Goal: Task Accomplishment & Management: Manage account settings

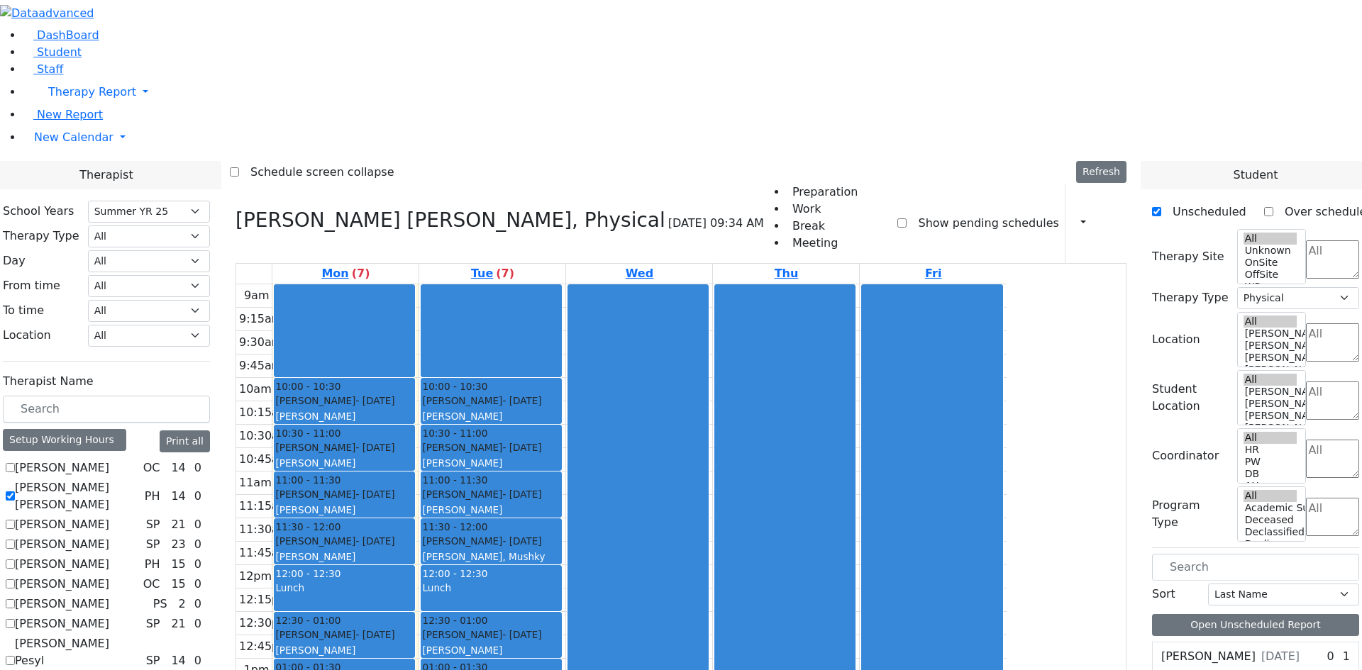
select select "211"
select select "2"
click at [413, 440] on div "Schonbrun Isaac - 02/21/2021 Berger, Gitty" at bounding box center [344, 455] width 138 height 30
click at [340, 473] on span "11:00 - 11:30" at bounding box center [307, 480] width 65 height 14
click at [855, 493] on div at bounding box center [785, 565] width 140 height 560
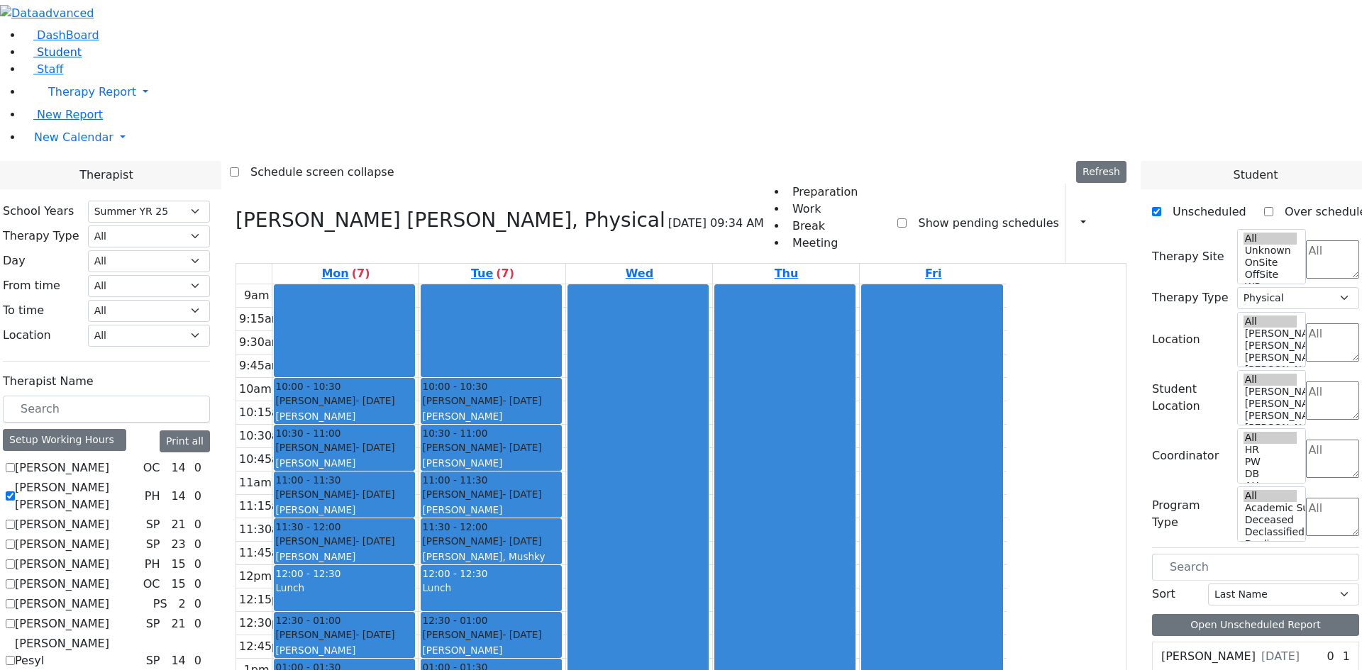
click at [61, 59] on link "Student" at bounding box center [52, 51] width 59 height 13
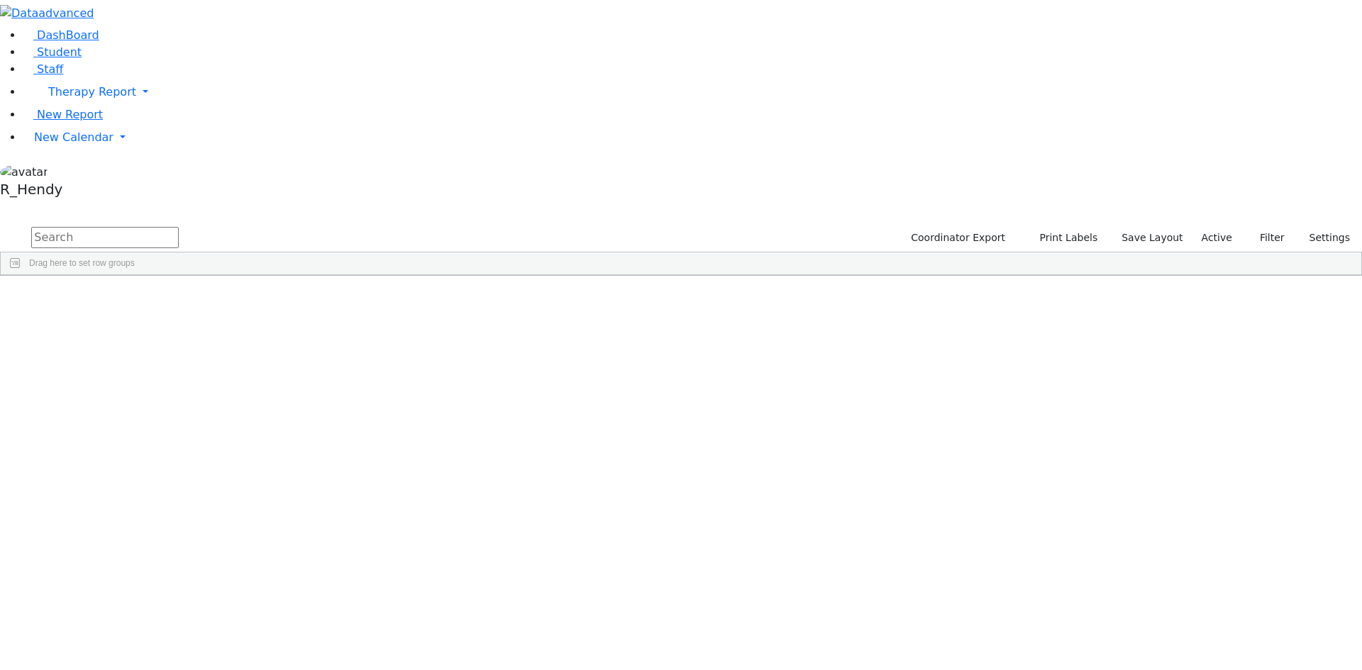
click at [179, 227] on input "text" at bounding box center [104, 237] width 147 height 21
type input "perry"
click at [270, 338] on div "Perry" at bounding box center [225, 348] width 89 height 20
click at [181, 338] on div "Sofer" at bounding box center [135, 348] width 89 height 20
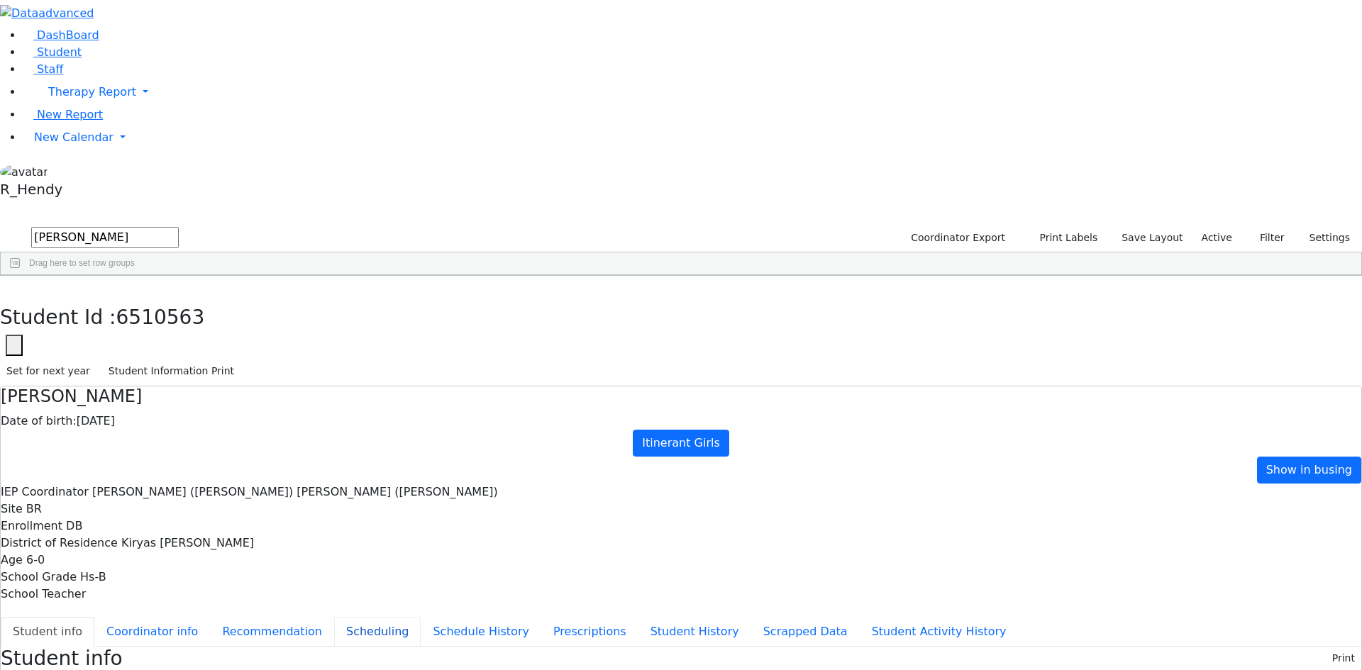
click at [334, 617] on button "Scheduling" at bounding box center [377, 632] width 87 height 30
click at [196, 647] on select "Select School YR School YR 25-26 Summer YR 25 School YR 24-25 Summer YR 24 Scho…" at bounding box center [138, 658] width 116 height 22
select select "212"
click at [196, 647] on select "Select School [GEOGRAPHIC_DATA] YR 25-26 Summer YR 25 School YR 24-25 Summer YR…" at bounding box center [138, 658] width 116 height 22
drag, startPoint x: 348, startPoint y: 228, endPoint x: 390, endPoint y: 229, distance: 41.8
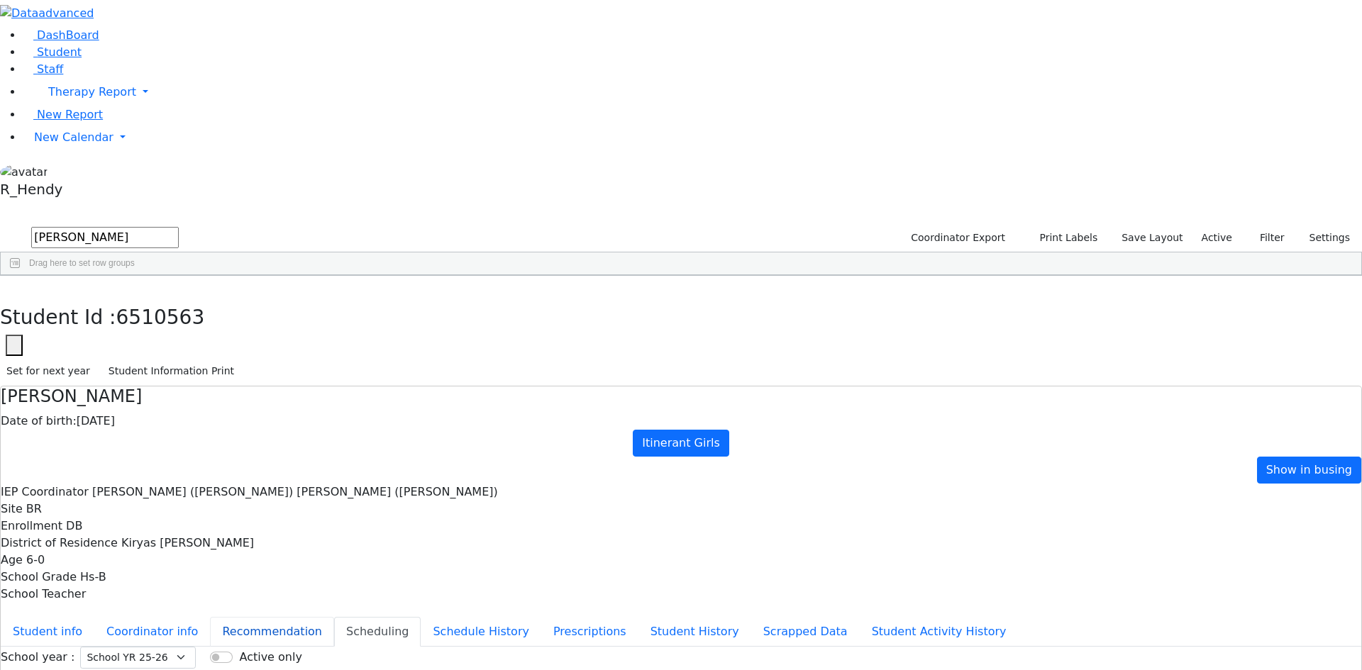
click at [334, 617] on button "Recommendation" at bounding box center [272, 632] width 124 height 30
checkbox input "true"
click at [196, 647] on select "Select School [GEOGRAPHIC_DATA] YR 25-26 Summer YR 25 School YR 24-25 Summer YR…" at bounding box center [138, 658] width 116 height 22
select select "212"
click at [196, 647] on select "Select School [GEOGRAPHIC_DATA] YR 25-26 Summer YR 25 School YR 24-25 Summer YR…" at bounding box center [138, 658] width 116 height 22
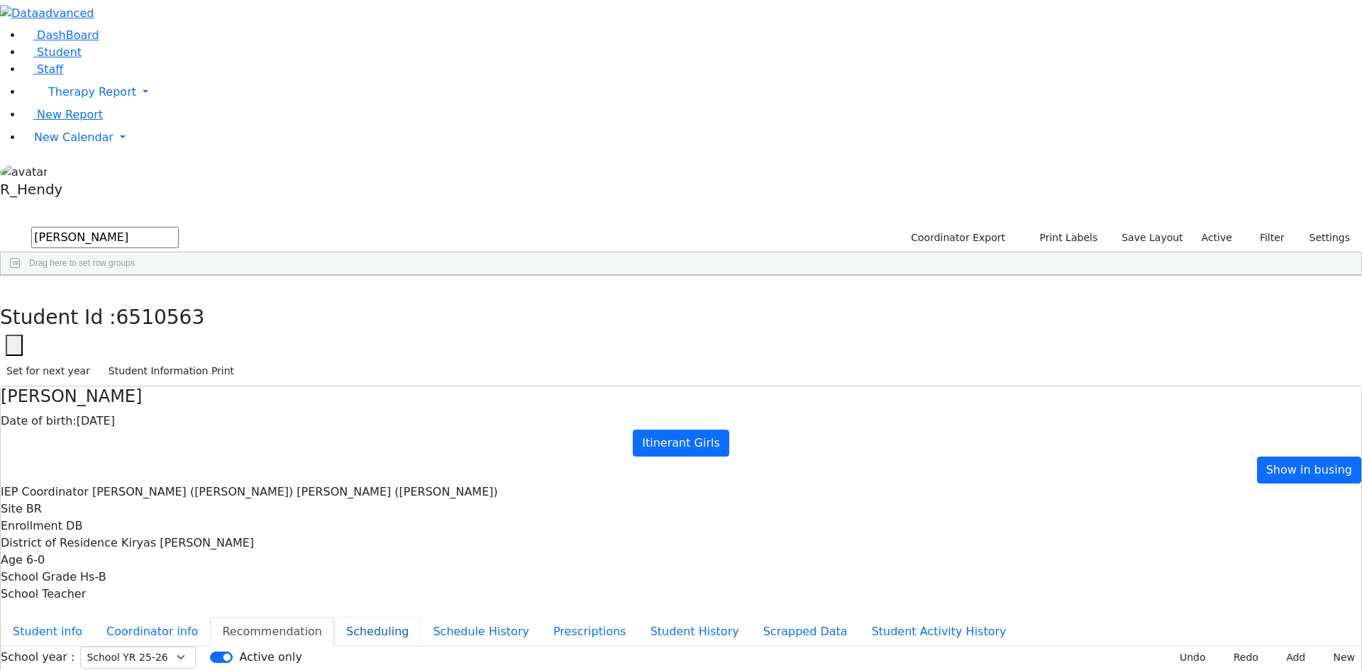
click at [334, 617] on button "Scheduling" at bounding box center [377, 632] width 87 height 30
click at [334, 617] on button "Recommendation" at bounding box center [272, 632] width 124 height 30
click at [334, 617] on button "Scheduling" at bounding box center [377, 632] width 87 height 30
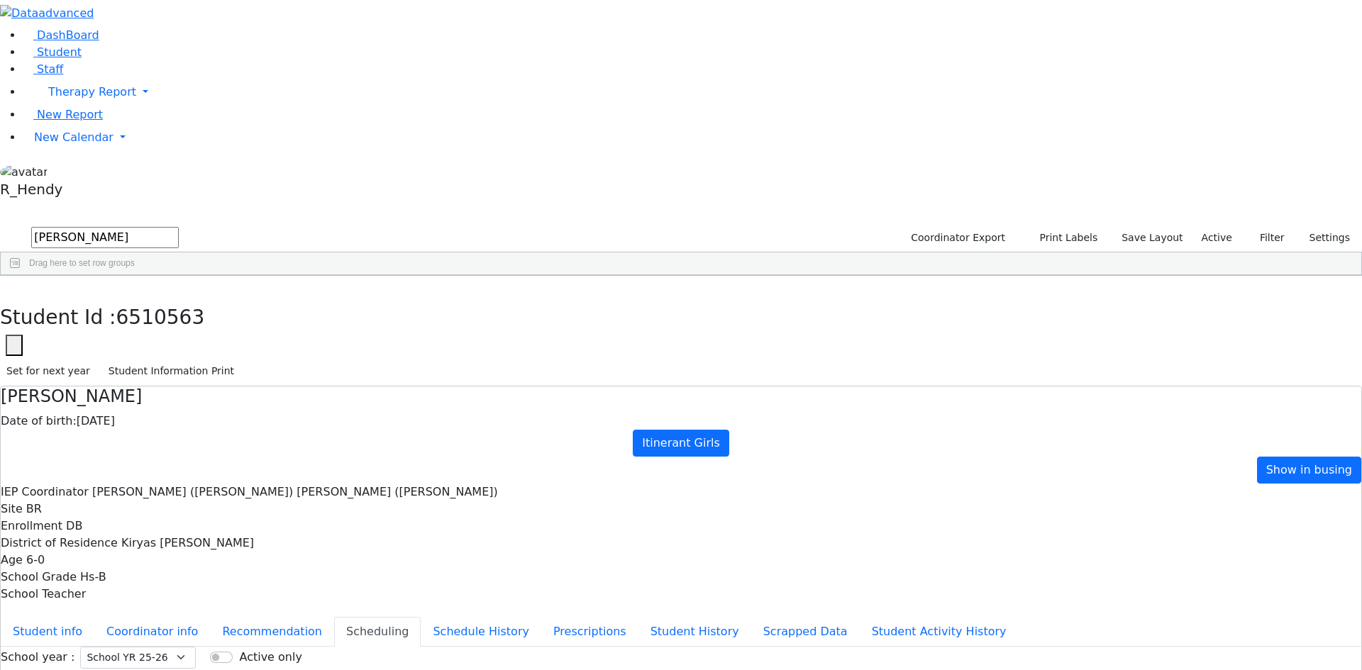
click at [334, 617] on button "Scheduling" at bounding box center [377, 632] width 87 height 30
click at [14, 286] on icon "button" at bounding box center [10, 290] width 8 height 9
click at [468, 323] on span "HR" at bounding box center [462, 328] width 12 height 10
click at [61, 99] on span "New Calendar" at bounding box center [92, 91] width 88 height 13
drag, startPoint x: 562, startPoint y: 284, endPoint x: 572, endPoint y: 284, distance: 10.6
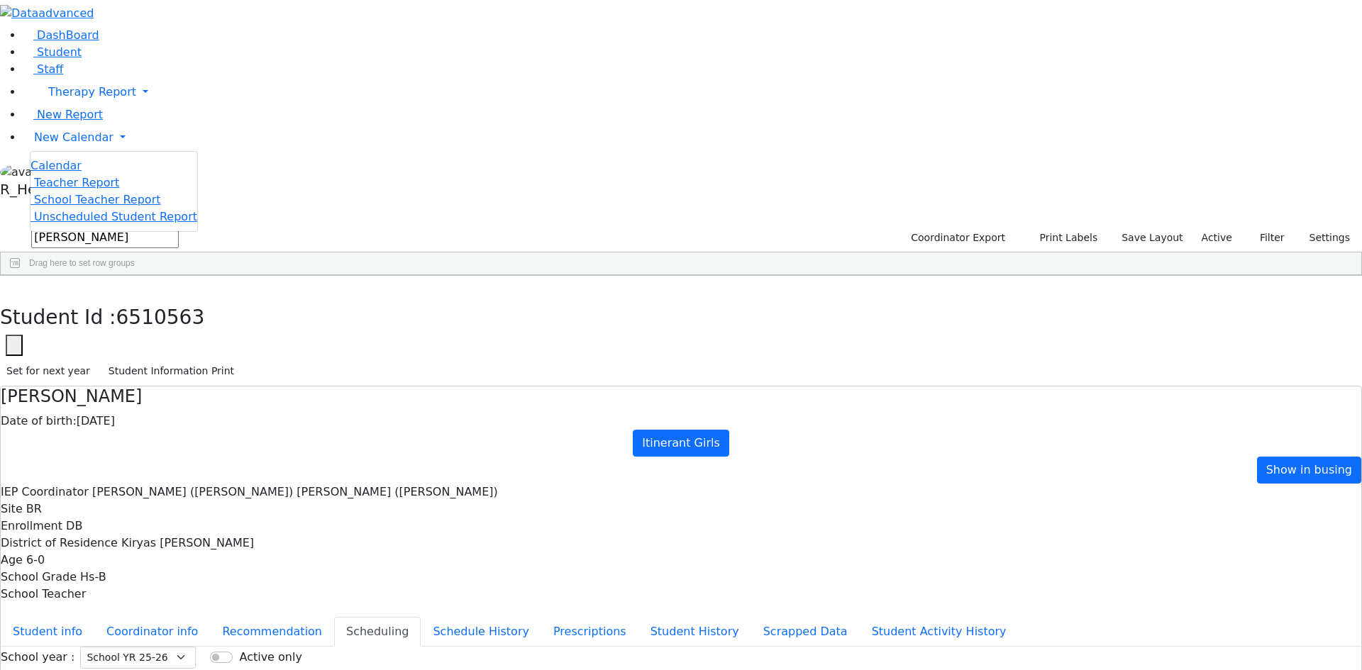
click at [562, 299] on div "85712 Karpfen Perry 05/23/2020 Bender, Sarah DB The Preschool Itinerant Kiryas …" at bounding box center [673, 329] width 1345 height 60
click at [60, 106] on link "New Calendar" at bounding box center [692, 92] width 1339 height 28
click at [62, 172] on span "Calendar" at bounding box center [55, 165] width 51 height 13
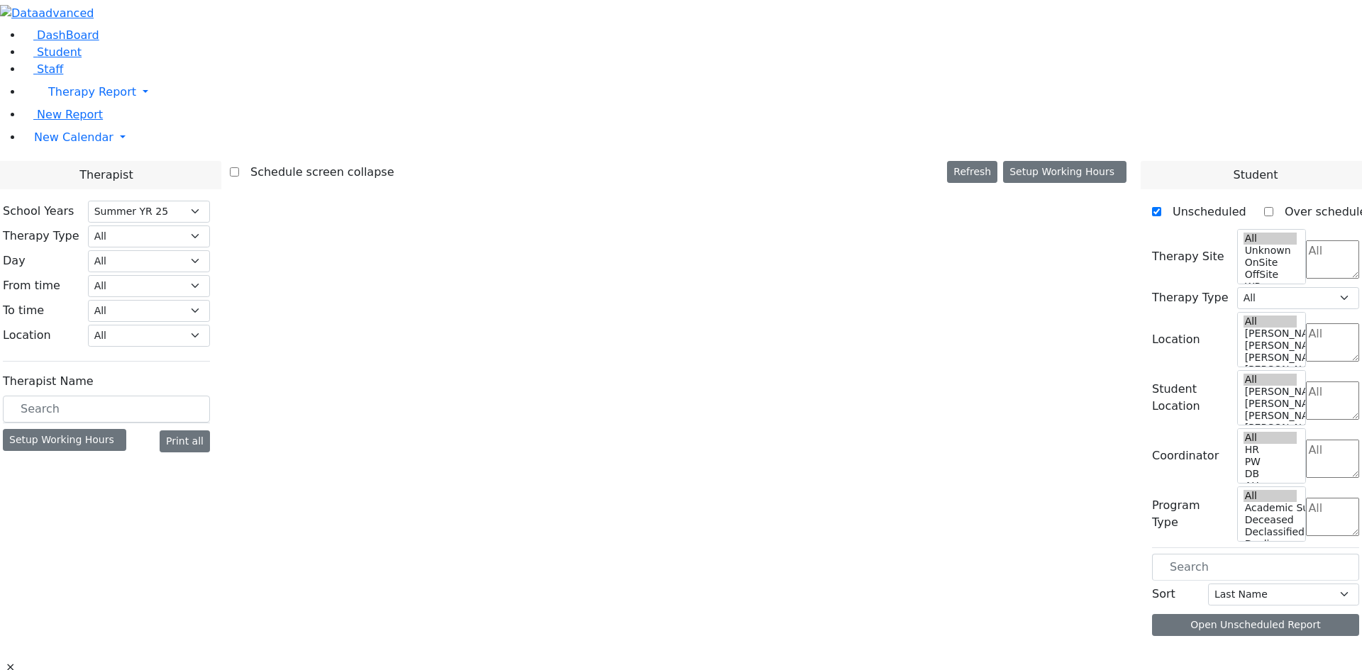
select select "211"
select select "2"
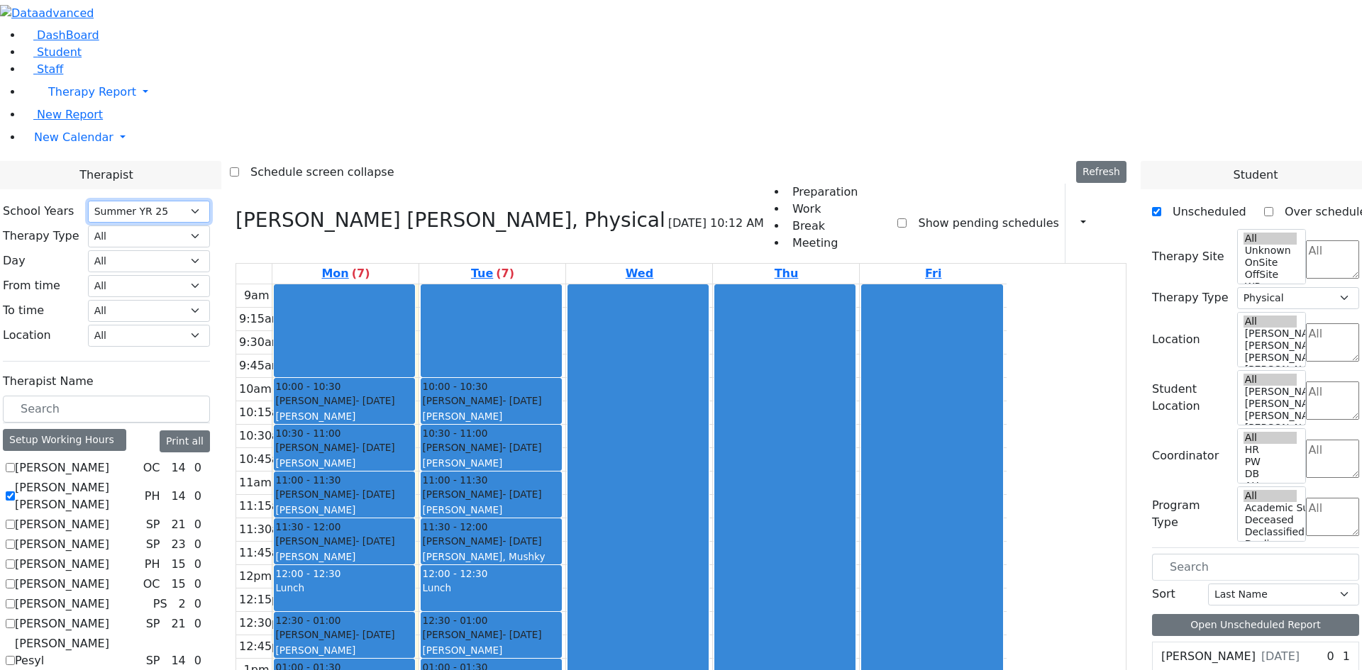
click at [210, 201] on select "Select School YR School YR 25-26 Summer YR 25 School YR 24-25 Summer YR 24 Scho…" at bounding box center [149, 212] width 122 height 22
select select "212"
click at [210, 201] on select "Select School [GEOGRAPHIC_DATA] YR 25-26 Summer YR 25 School YR 24-25 Summer YR…" at bounding box center [149, 212] width 122 height 22
select select
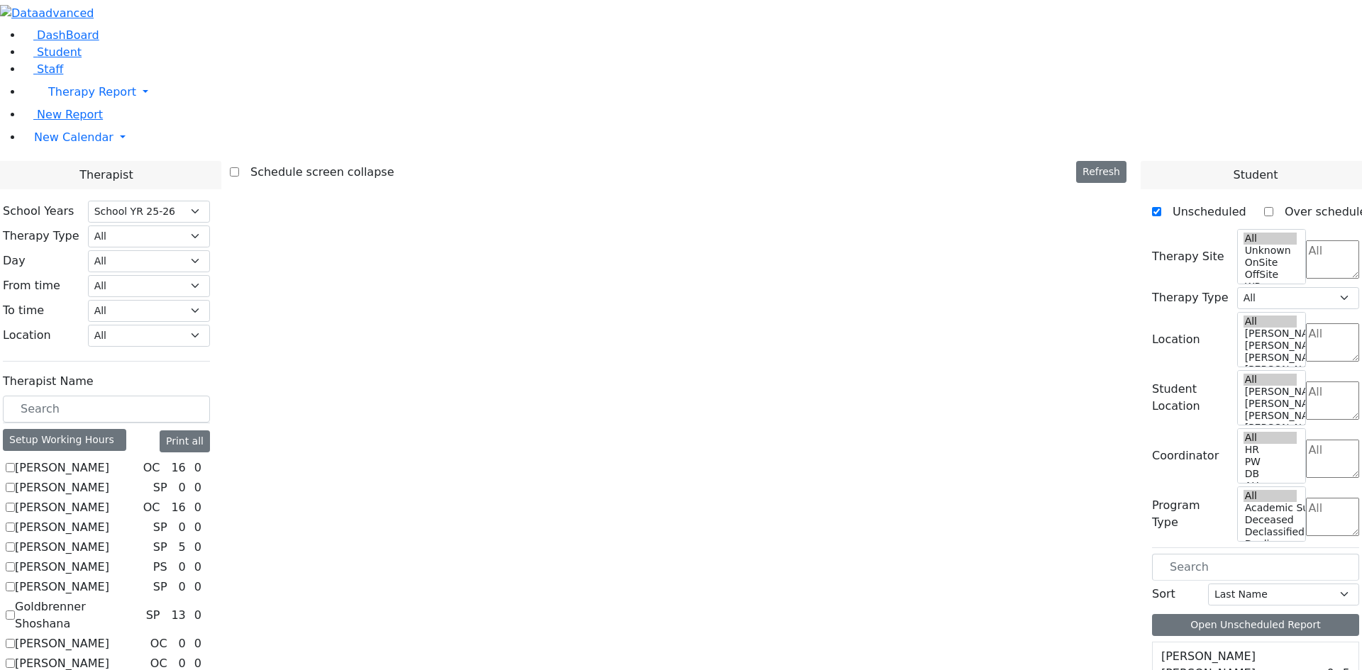
click at [109, 479] on label "[PERSON_NAME]" at bounding box center [62, 487] width 94 height 17
click at [15, 483] on input "[PERSON_NAME]" at bounding box center [10, 487] width 9 height 9
checkbox input "true"
select select "3"
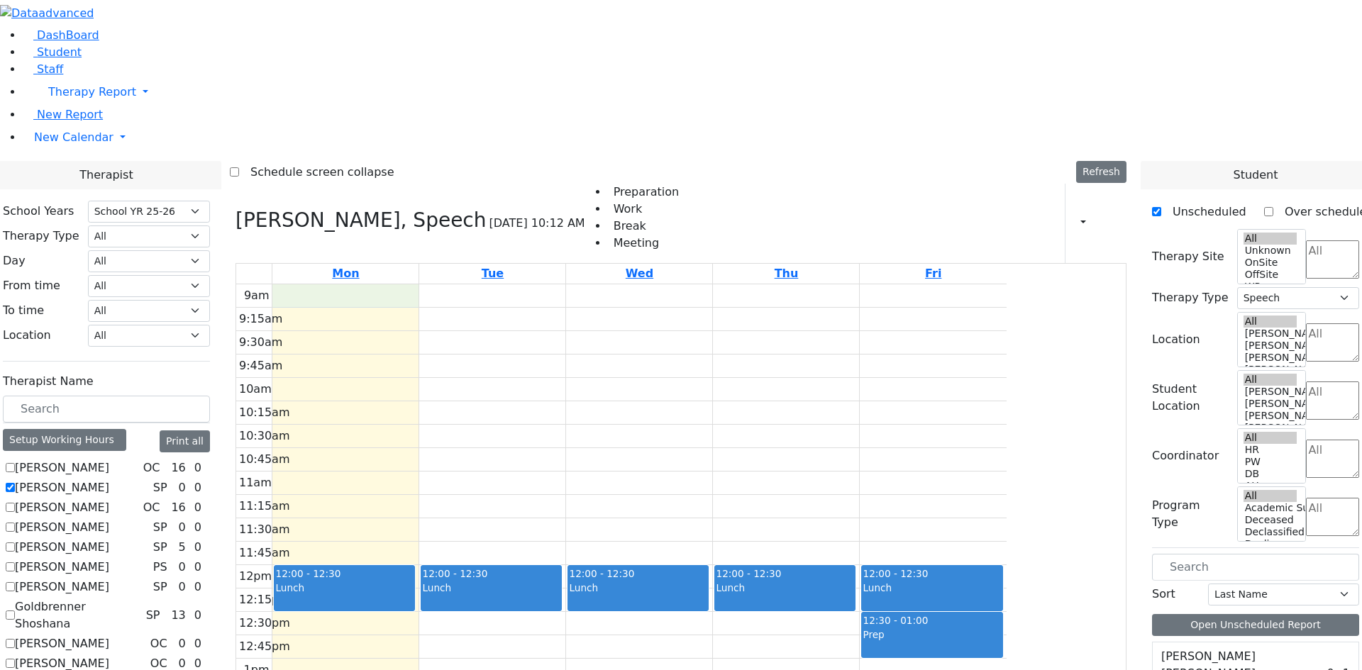
click at [499, 284] on div "9am 9:15am 9:30am 9:45am 10am 10:15am 10:30am 10:45am 11am 11:15am 11:30am 11:4…" at bounding box center [621, 565] width 770 height 562
click at [109, 460] on label "[PERSON_NAME]" at bounding box center [62, 468] width 94 height 17
click at [15, 463] on input "[PERSON_NAME]" at bounding box center [10, 467] width 9 height 9
checkbox input "true"
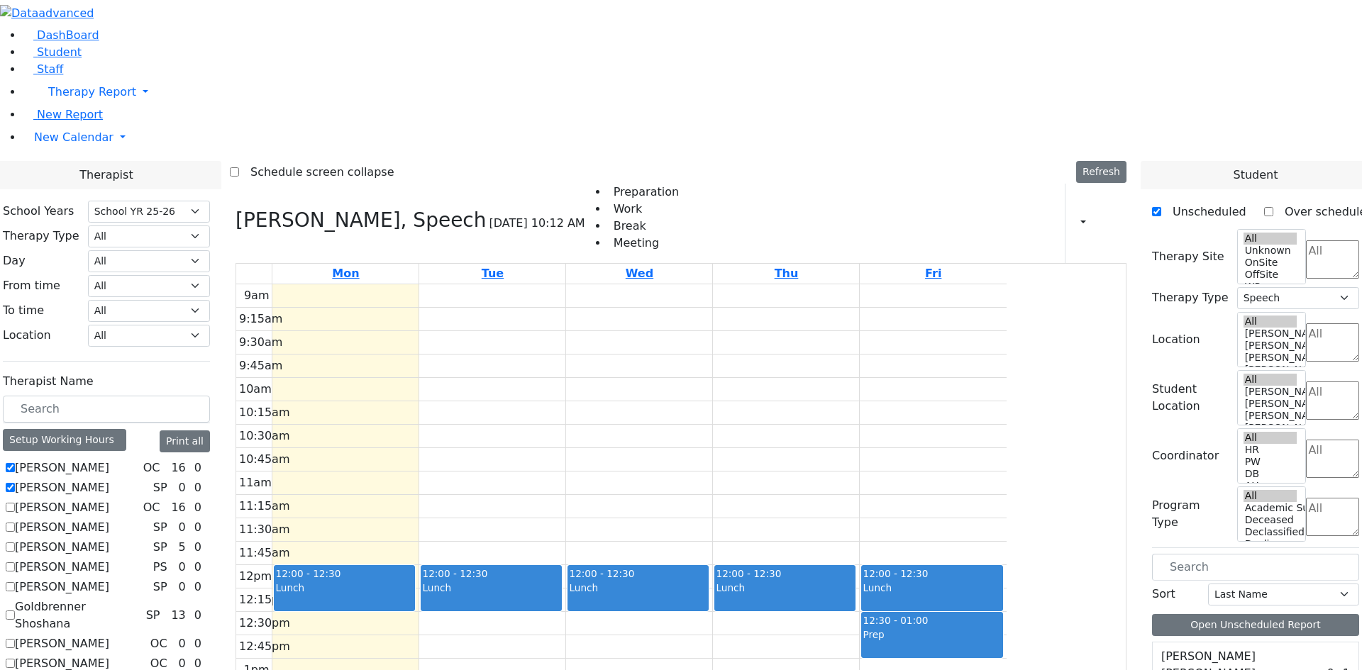
select select
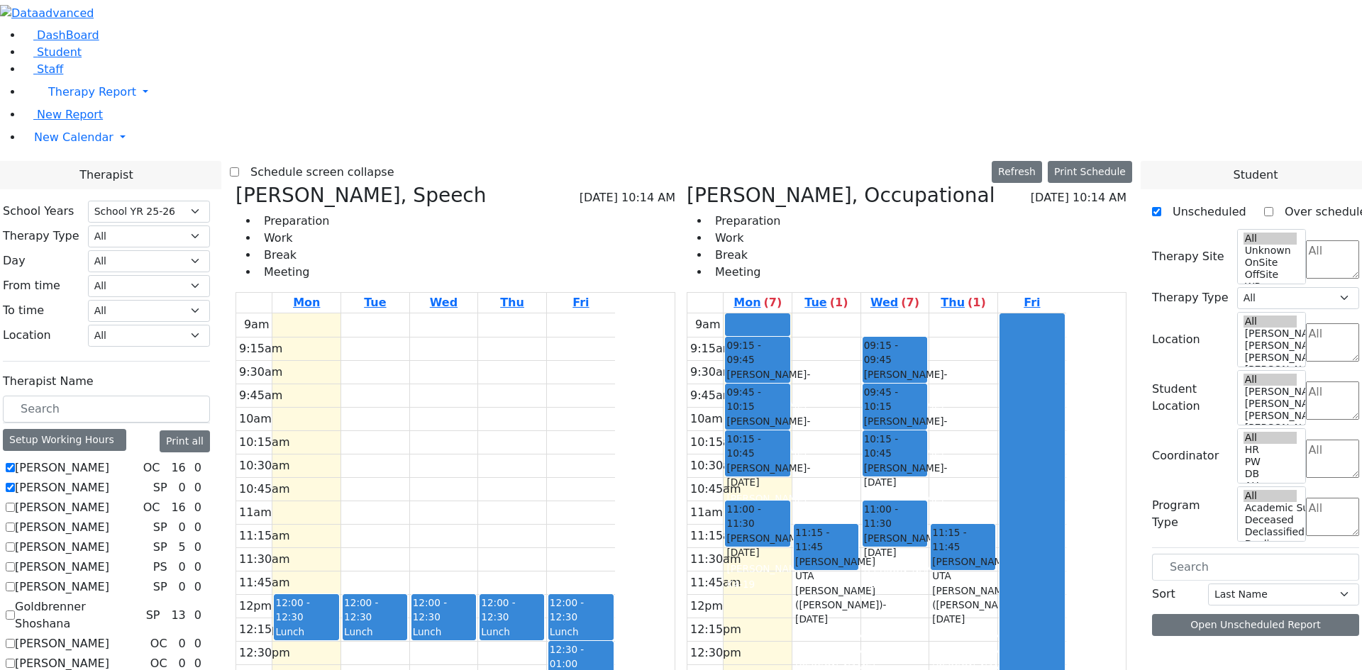
click at [109, 479] on label "[PERSON_NAME]" at bounding box center [62, 487] width 94 height 17
click at [15, 483] on input "[PERSON_NAME]" at bounding box center [10, 487] width 9 height 9
checkbox input "false"
select select "1"
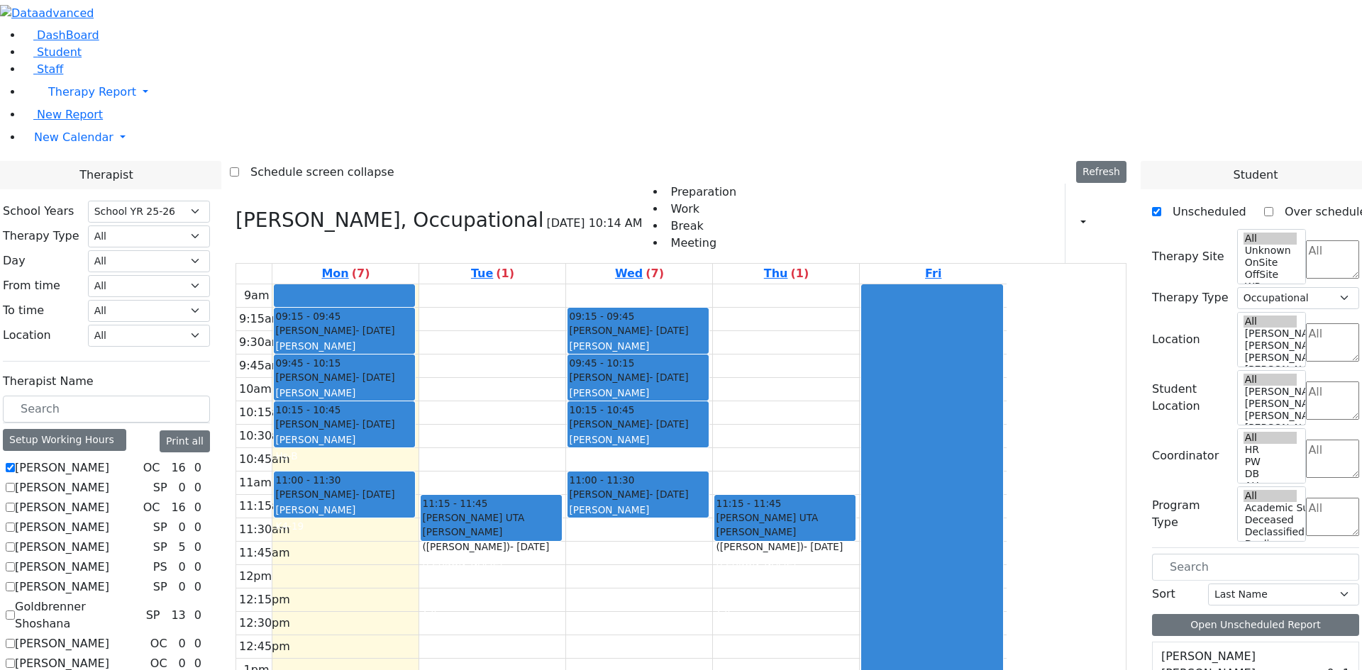
click at [109, 460] on label "[PERSON_NAME]" at bounding box center [62, 468] width 94 height 17
click at [15, 463] on input "[PERSON_NAME]" at bounding box center [10, 467] width 9 height 9
checkbox input "false"
select select
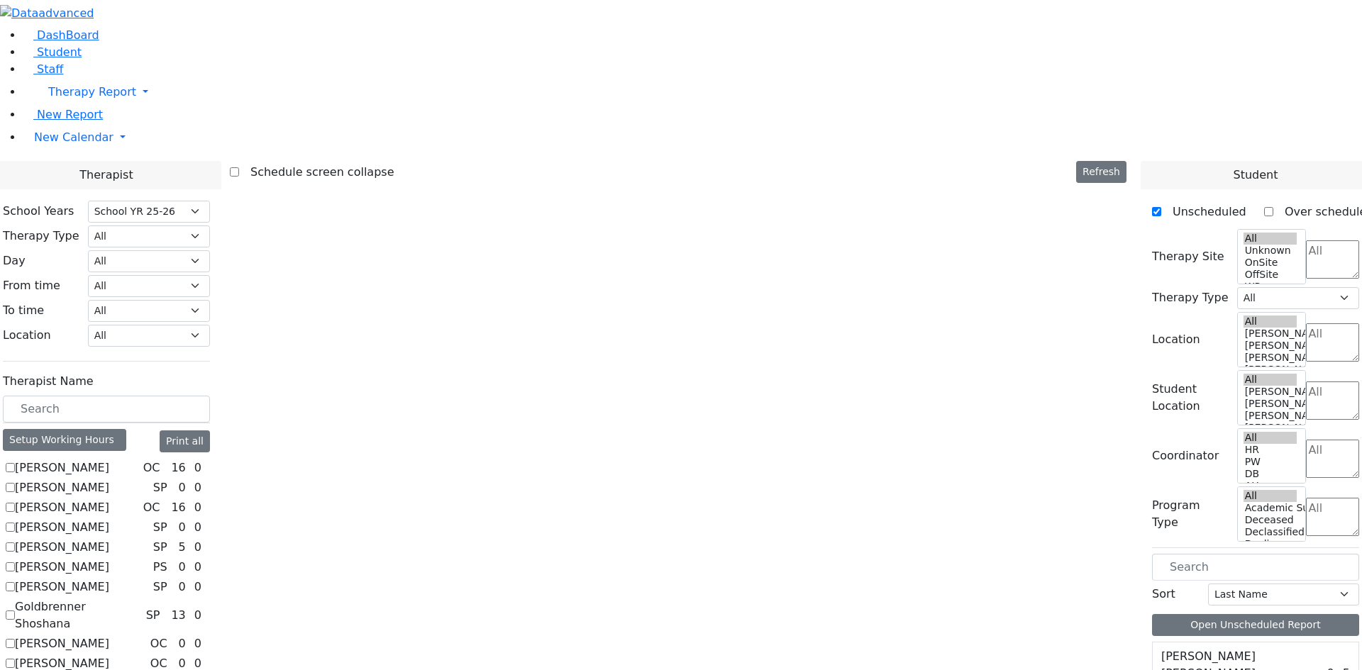
scroll to position [213, 0]
checkbox input "true"
select select "1"
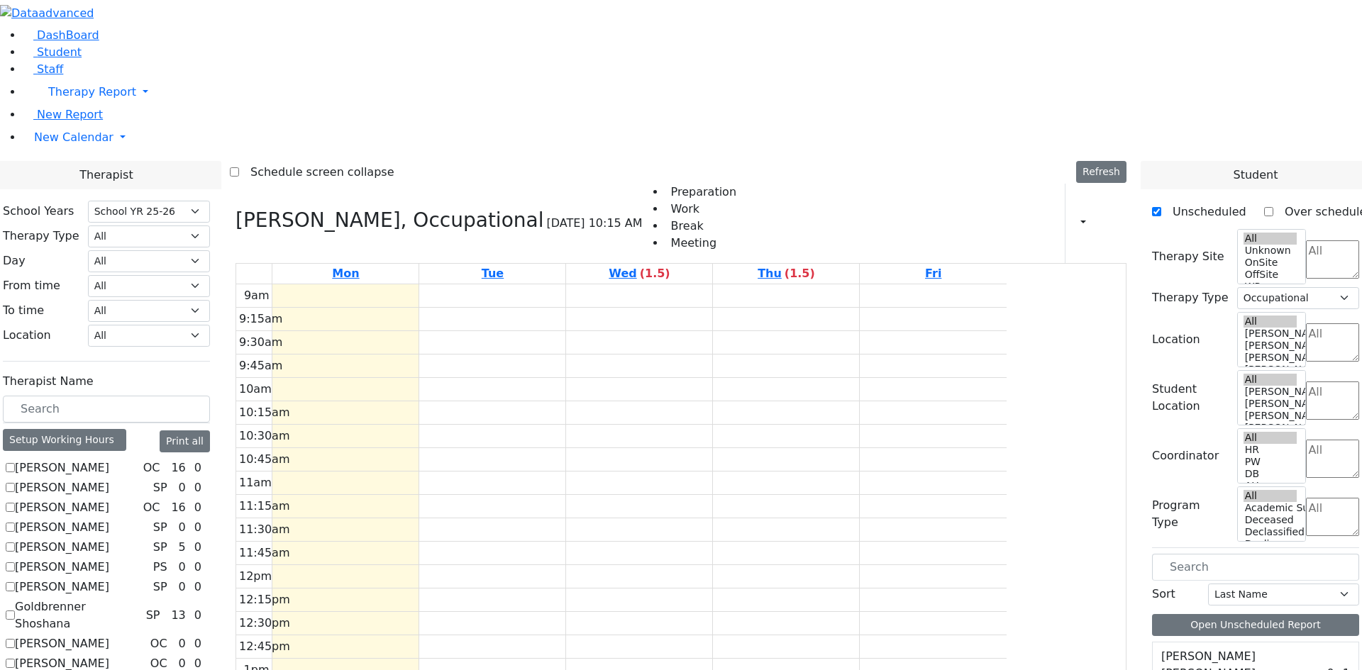
checkbox input "false"
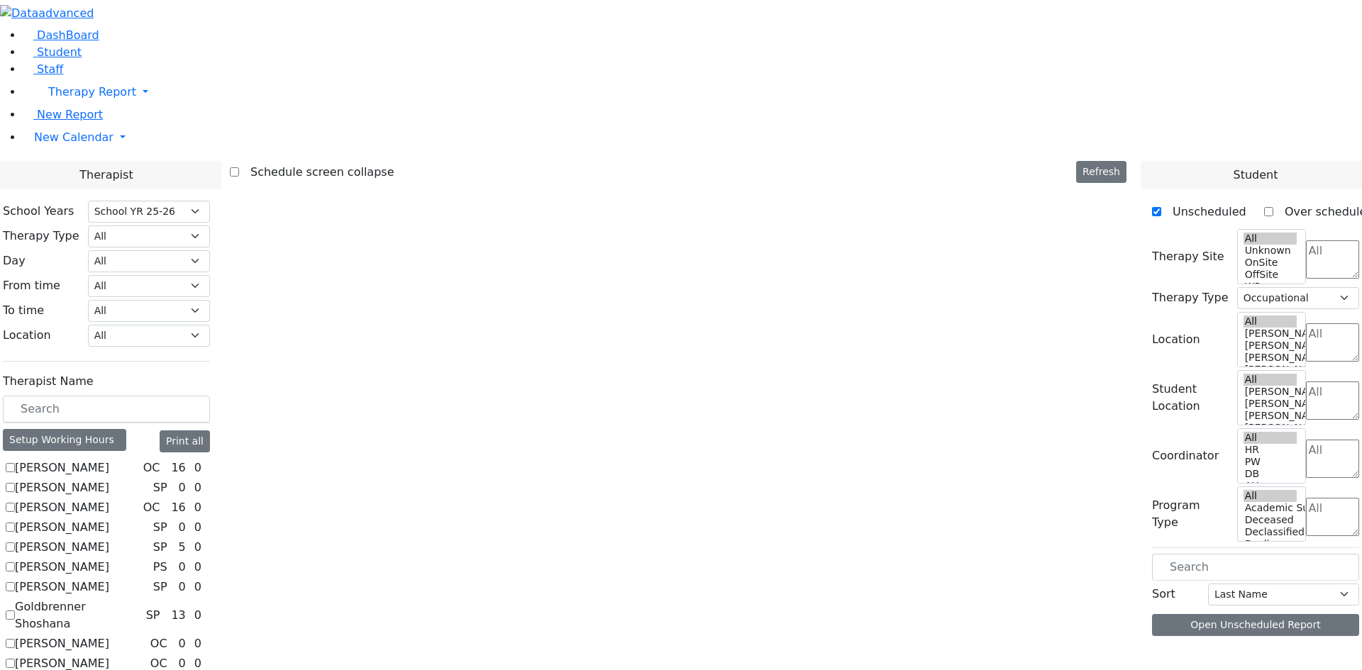
select select
checkbox input "true"
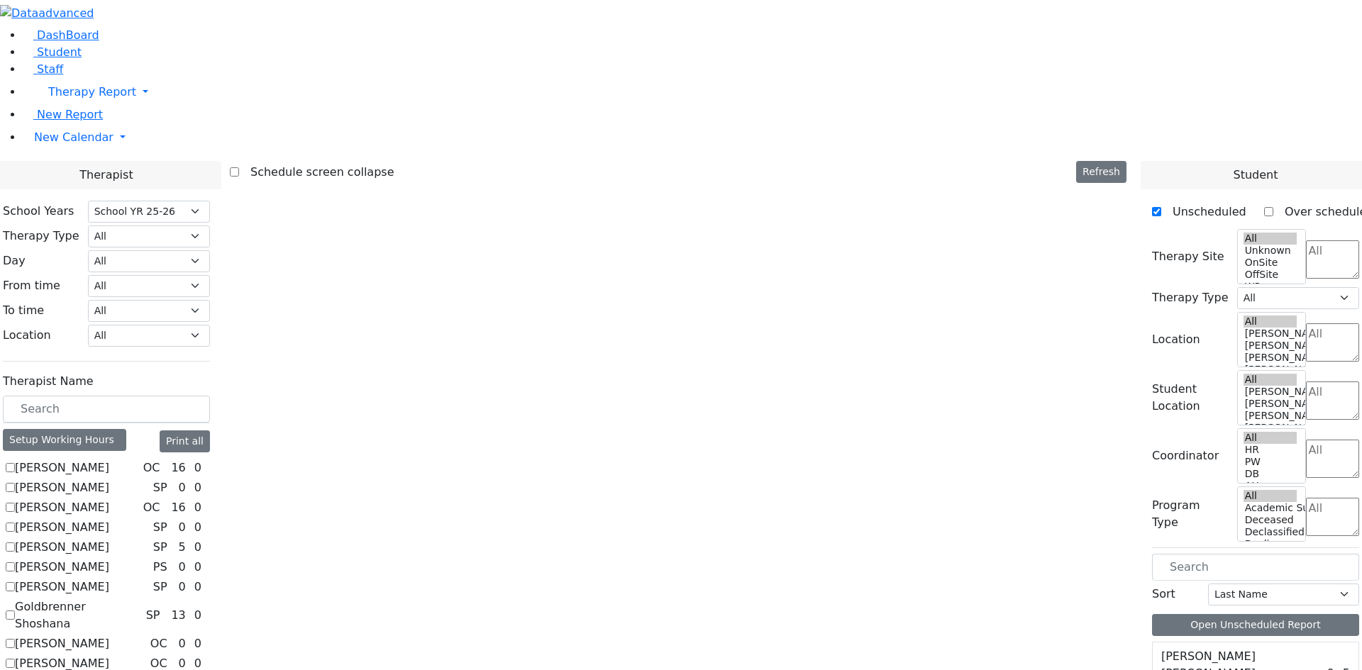
select select "3"
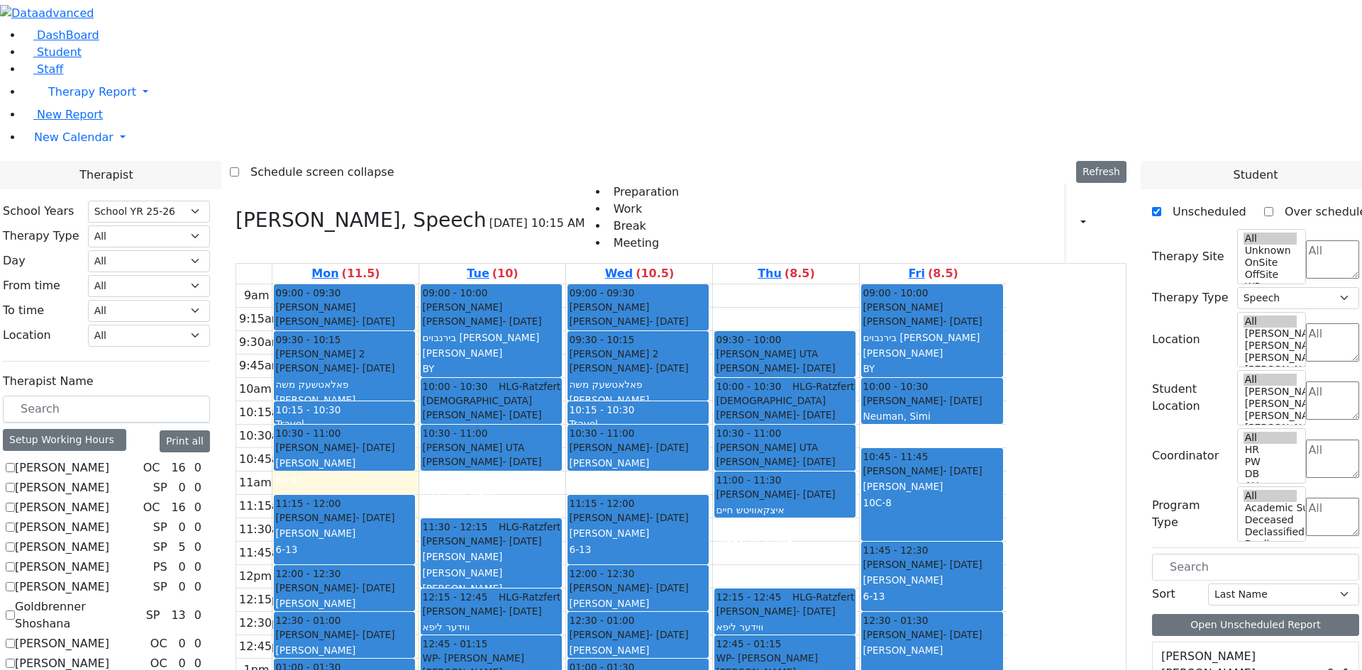
checkbox input "false"
select select
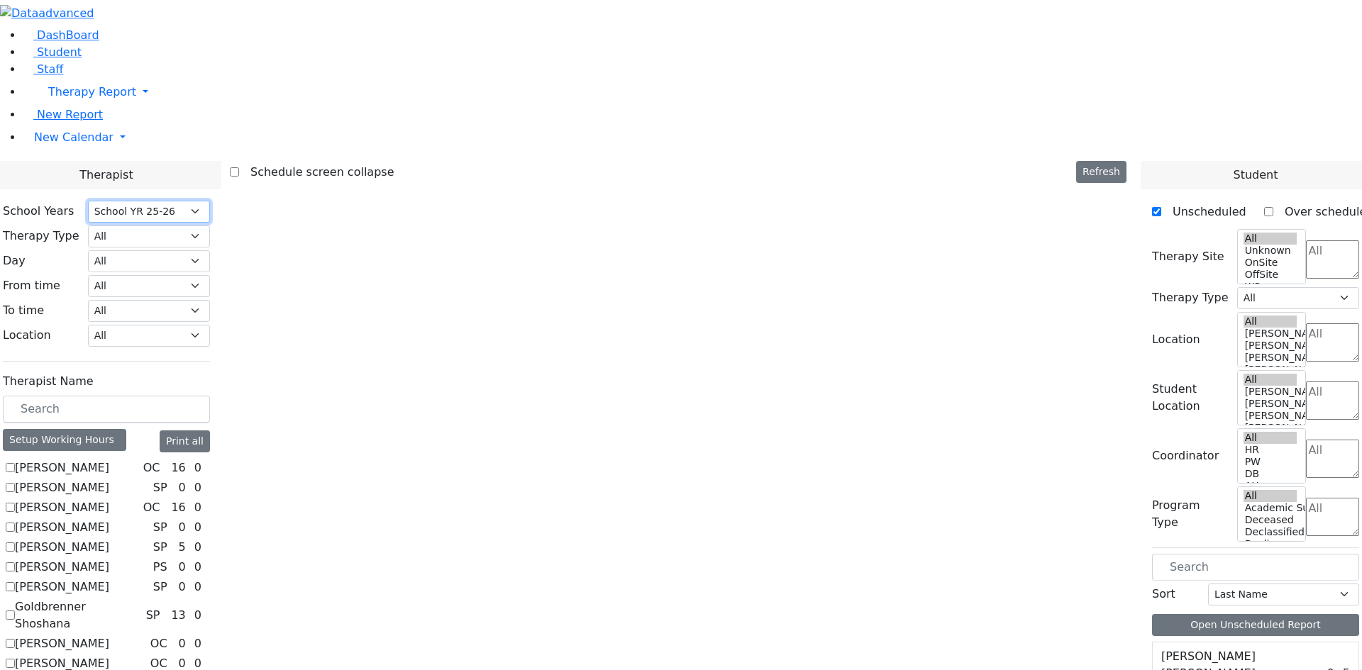
click at [210, 201] on select "Select School YR School YR 25-26 Summer YR 25 School YR 24-25 Summer YR 24 Scho…" at bounding box center [149, 212] width 122 height 22
select select "210"
click at [210, 201] on select "Select School YR School YR 25-26 Summer YR 25 School YR 24-25 Summer YR 24 Scho…" at bounding box center [149, 212] width 122 height 22
select select "2"
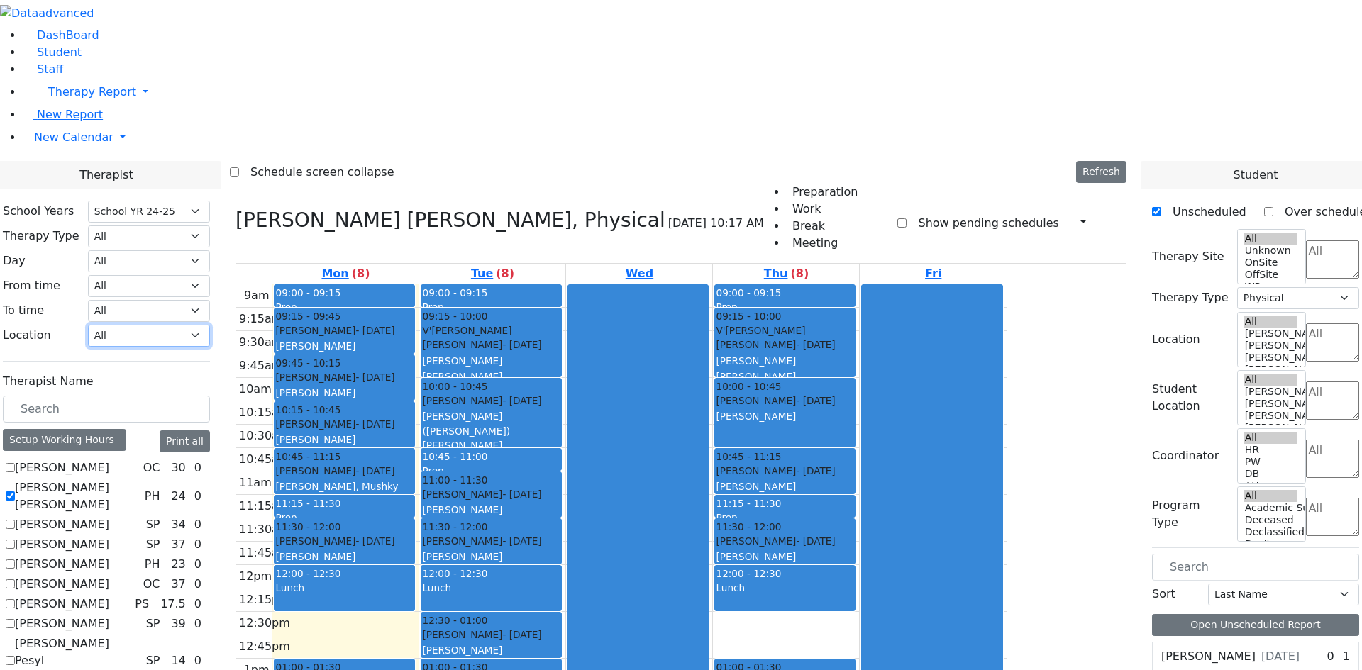
click at [210, 325] on select "All [PERSON_NAME] 5 [PERSON_NAME] 4 [PERSON_NAME] 3 [PERSON_NAME] 2 [PERSON_NAM…" at bounding box center [149, 336] width 122 height 22
select select "33"
click at [210, 325] on select "All [PERSON_NAME] 5 [PERSON_NAME] 4 [PERSON_NAME] 3 [PERSON_NAME] 2 [PERSON_NAM…" at bounding box center [149, 336] width 122 height 22
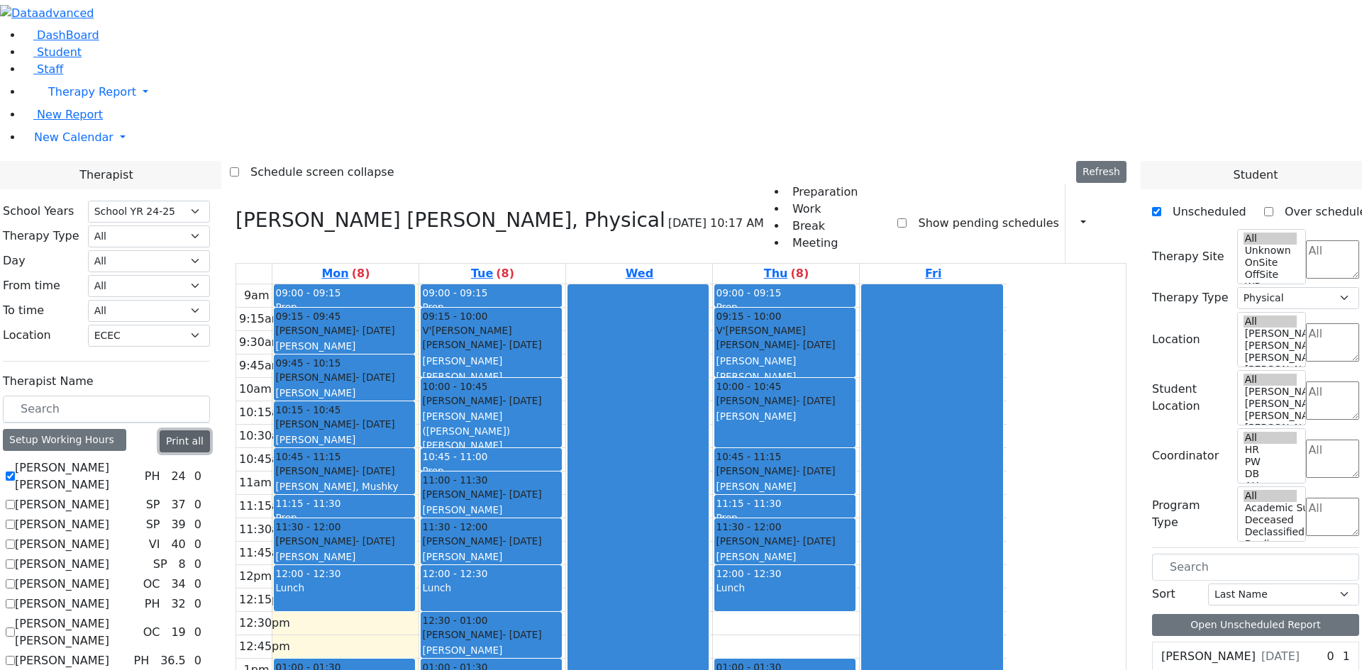
click at [210, 430] on button "Print all" at bounding box center [185, 441] width 50 height 22
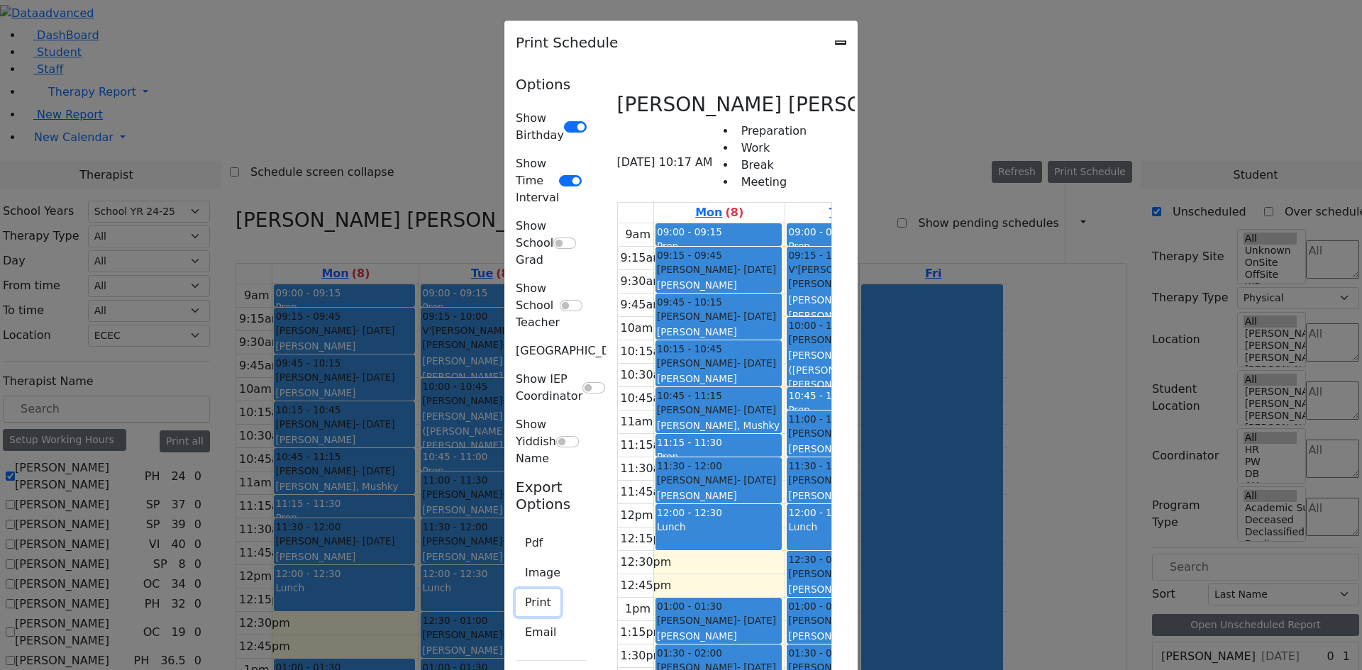
click at [516, 589] on button "Print" at bounding box center [538, 602] width 45 height 27
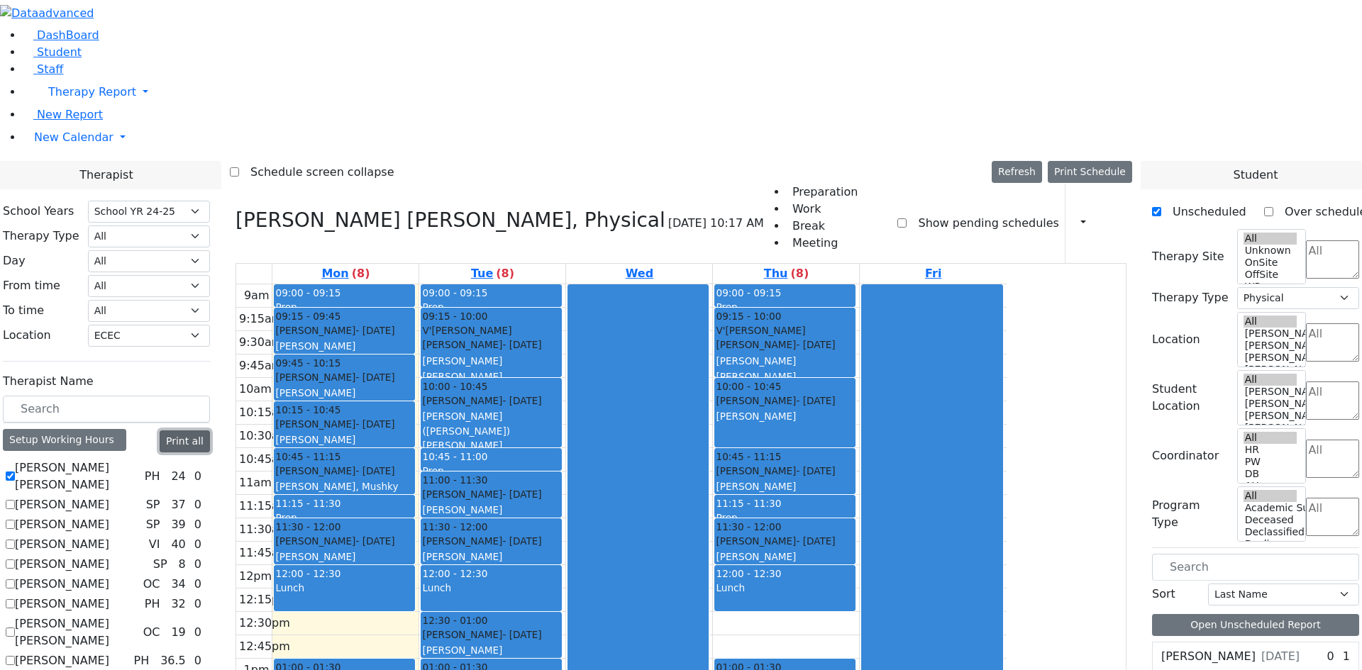
click at [210, 430] on button "Print all" at bounding box center [185, 441] width 50 height 22
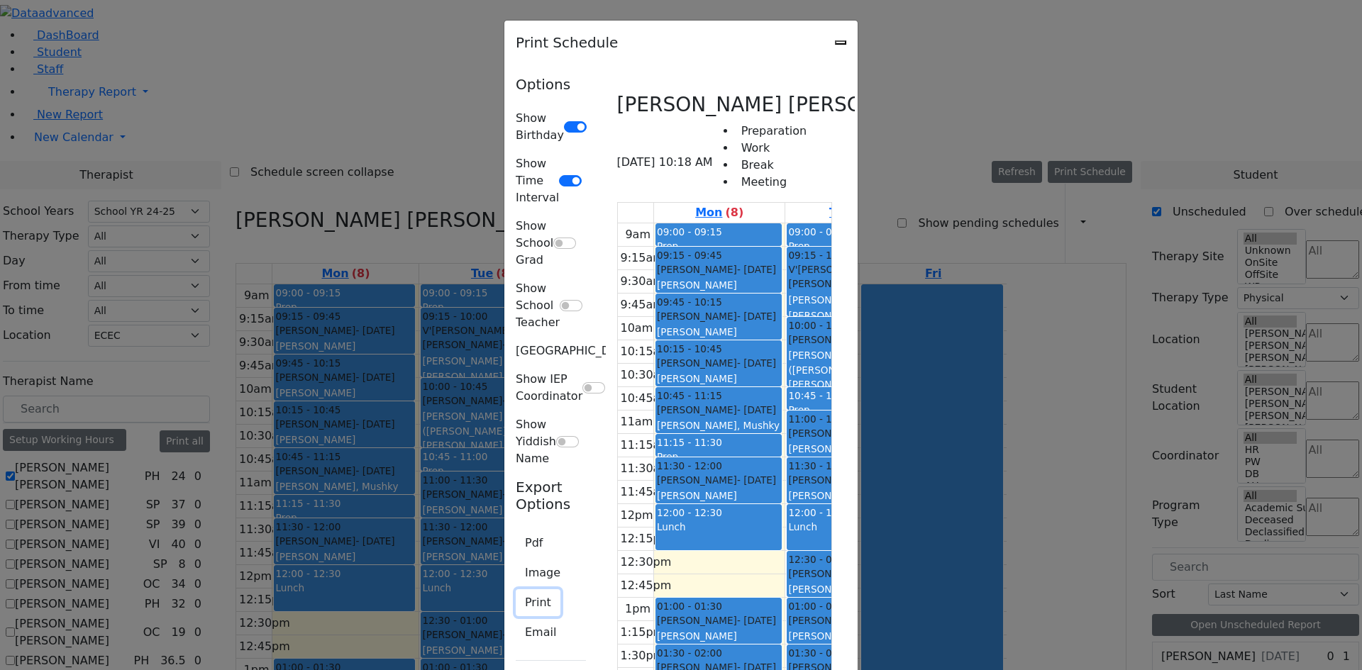
click at [516, 589] on button "Print" at bounding box center [538, 602] width 45 height 27
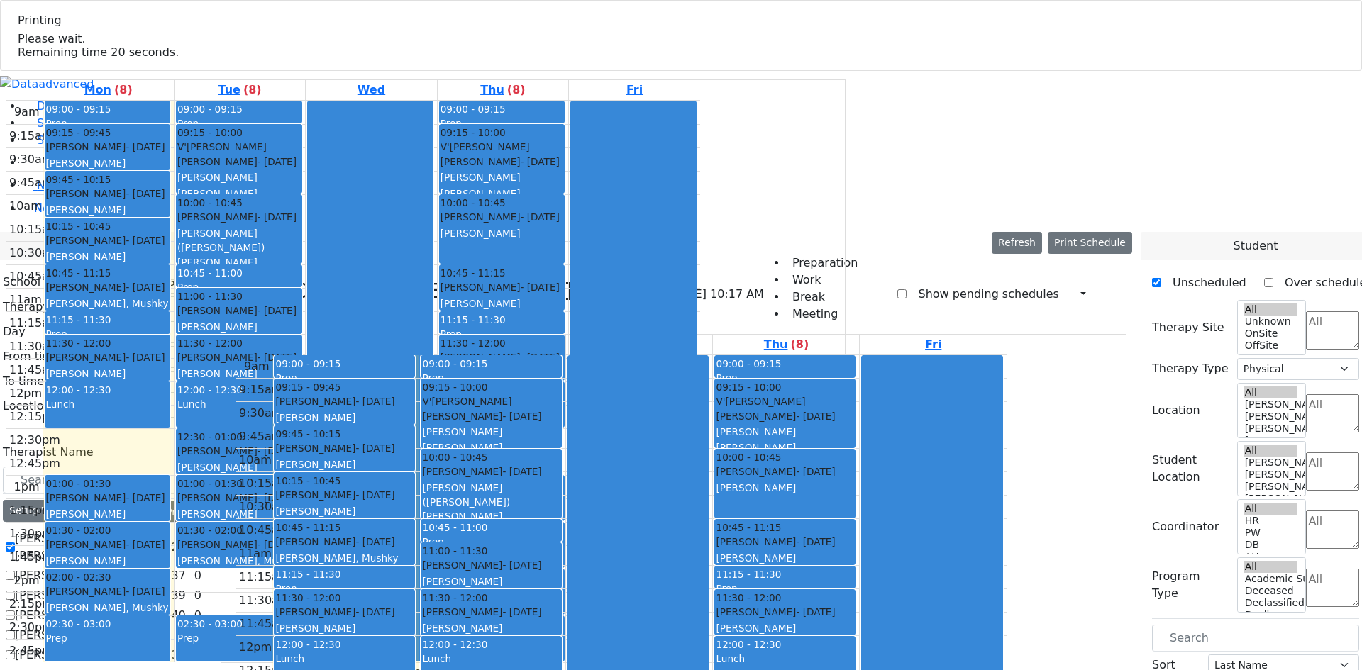
click at [179, 59] on span "Please wait. Remaining time 20 seconds." at bounding box center [98, 45] width 161 height 27
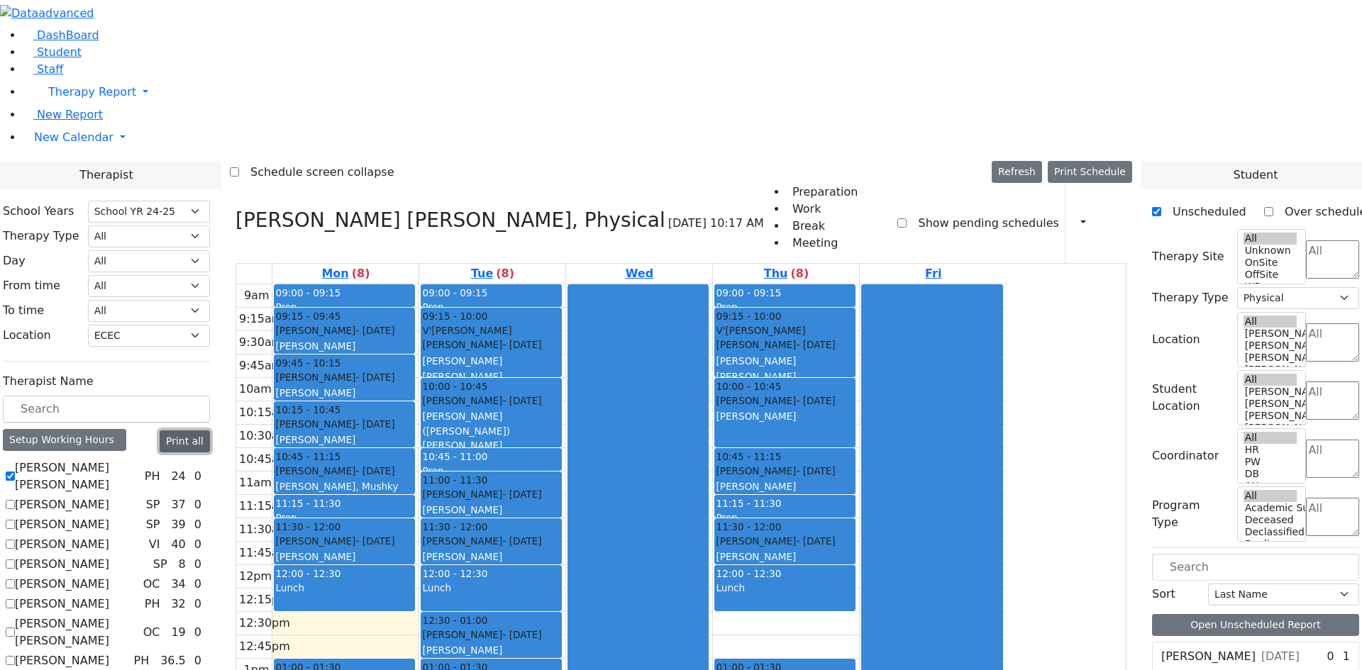
click button "Print all"
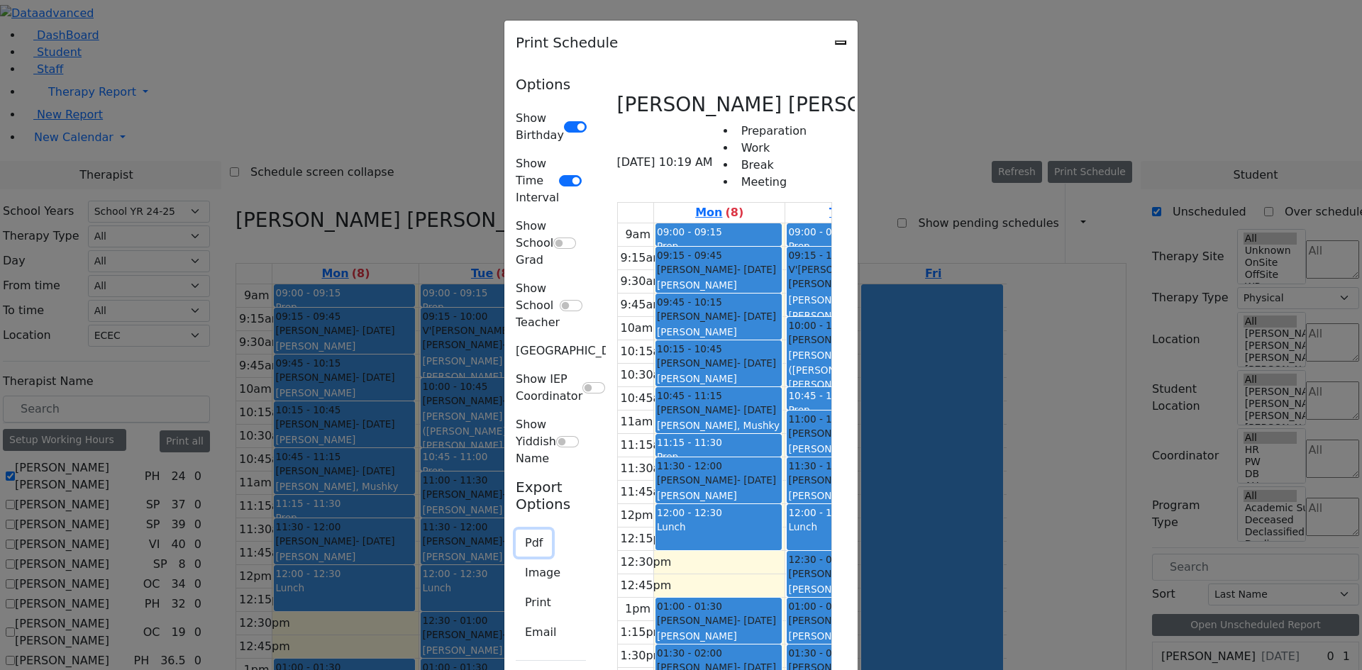
click button "Pdf"
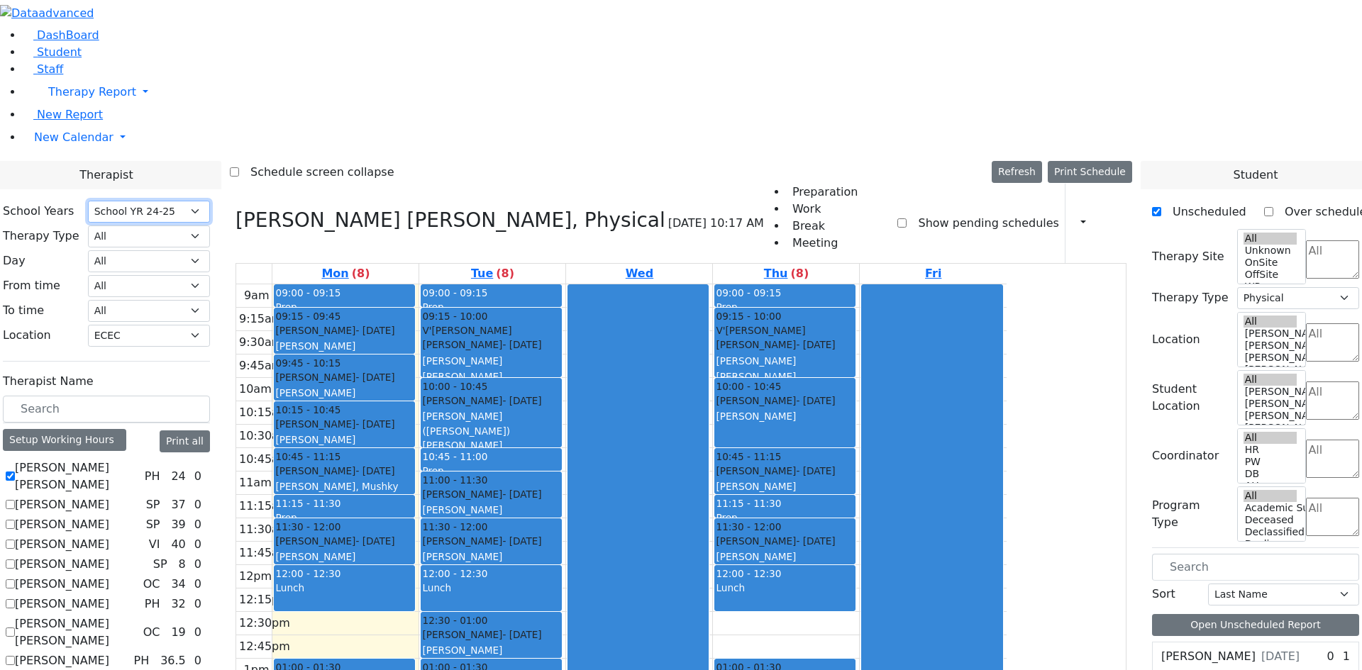
click select "Select School YR School YR 25-26 Summer YR 25 School YR 24-25 Summer YR 24 Scho…"
select select "212"
click select "Select School YR School YR 25-26 Summer YR 25 School YR 24-25 Summer YR 24 Scho…"
select select
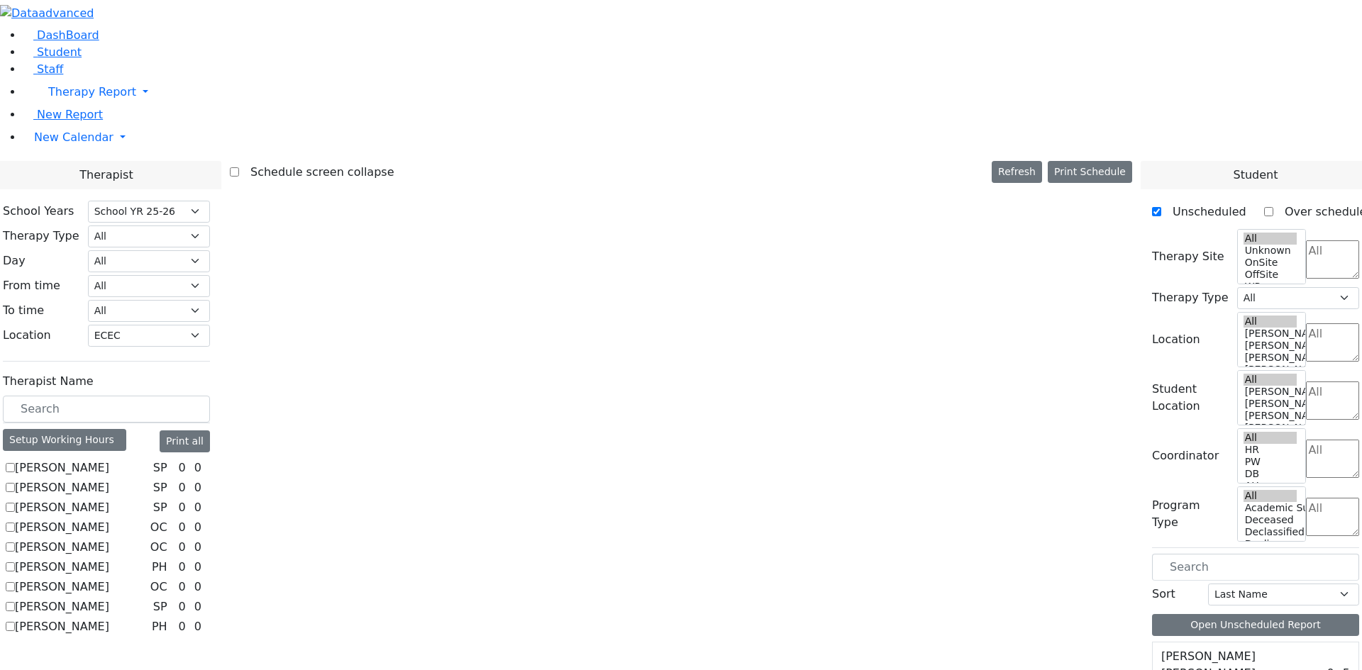
click label "[PERSON_NAME]"
click input "[PERSON_NAME]"
checkbox input "true"
select select "3"
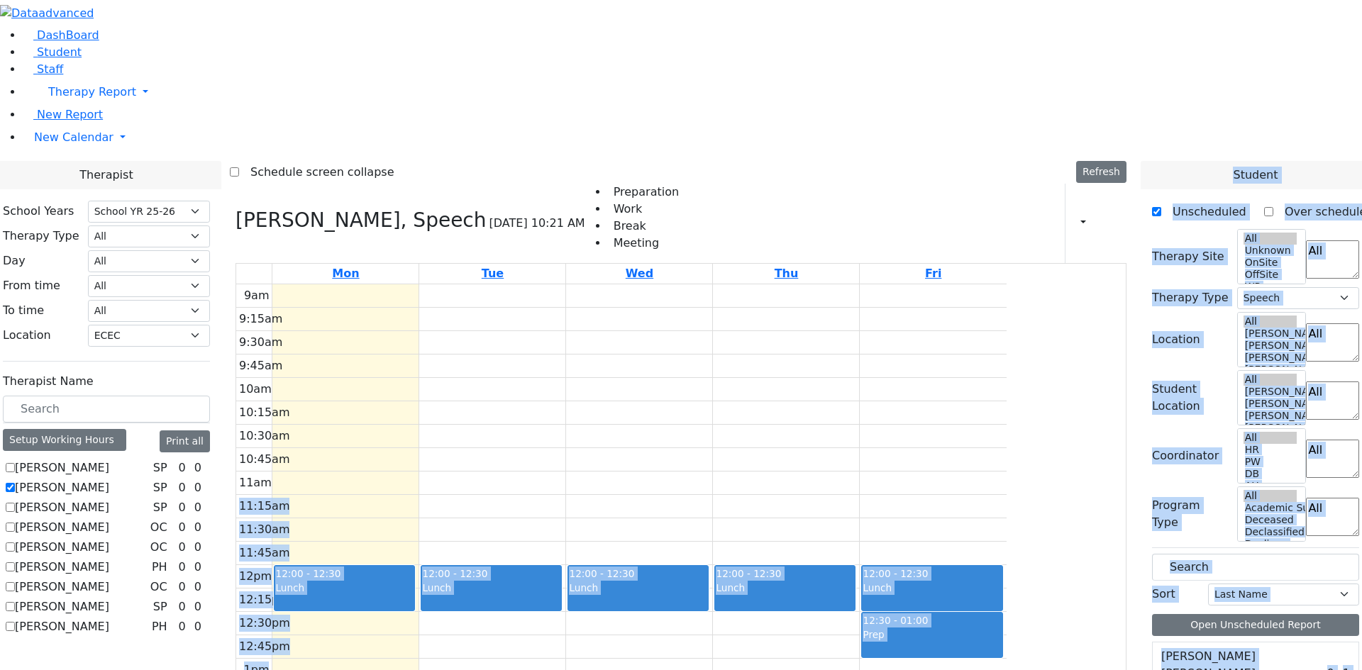
scroll to position [3254, 0]
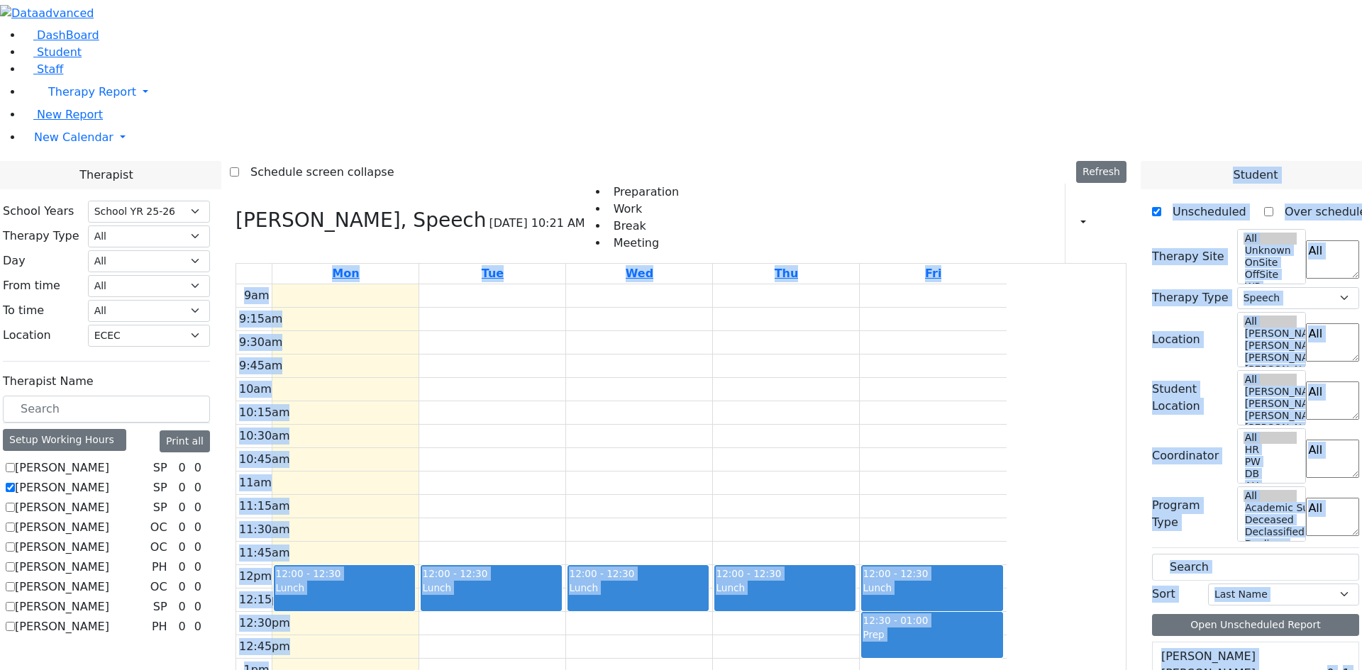
drag, startPoint x: 1230, startPoint y: 379, endPoint x: 1179, endPoint y: 584, distance: 211.4
click div "Unscheduled Over scheduled Therapy Site All Unknown OnSite OffSite WP [PERSON_N…"
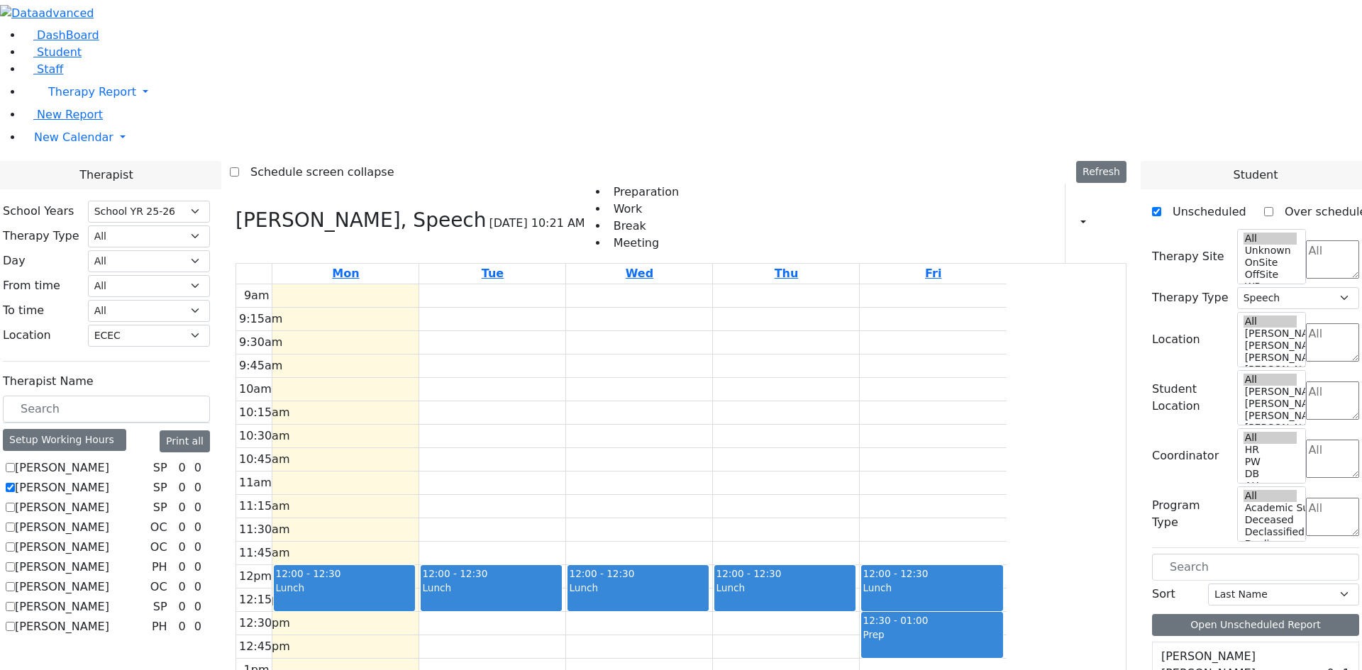
click div "Markowitz Mendel 5/27/2017"
click span "[DATE]"
drag, startPoint x: 1208, startPoint y: 591, endPoint x: 437, endPoint y: 128, distance: 899.2
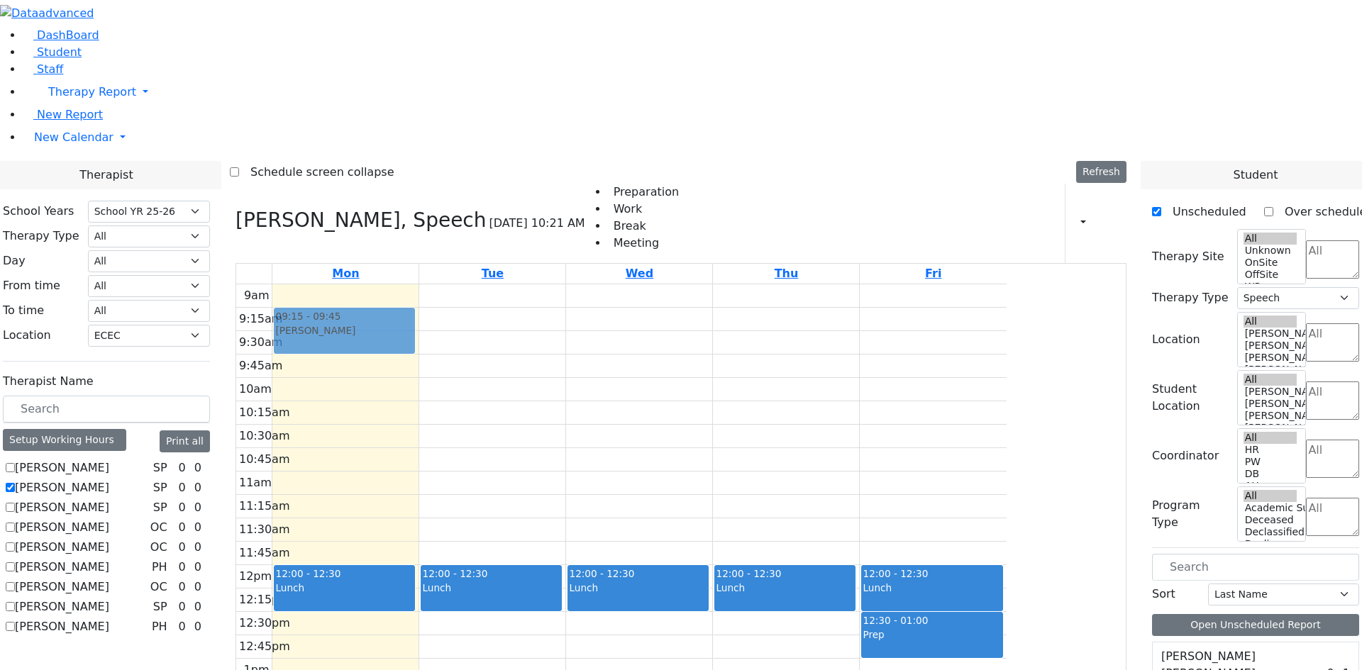
click div "Therapist School Years Select School YR School YR 25-26 Summer YR 25 School YR …"
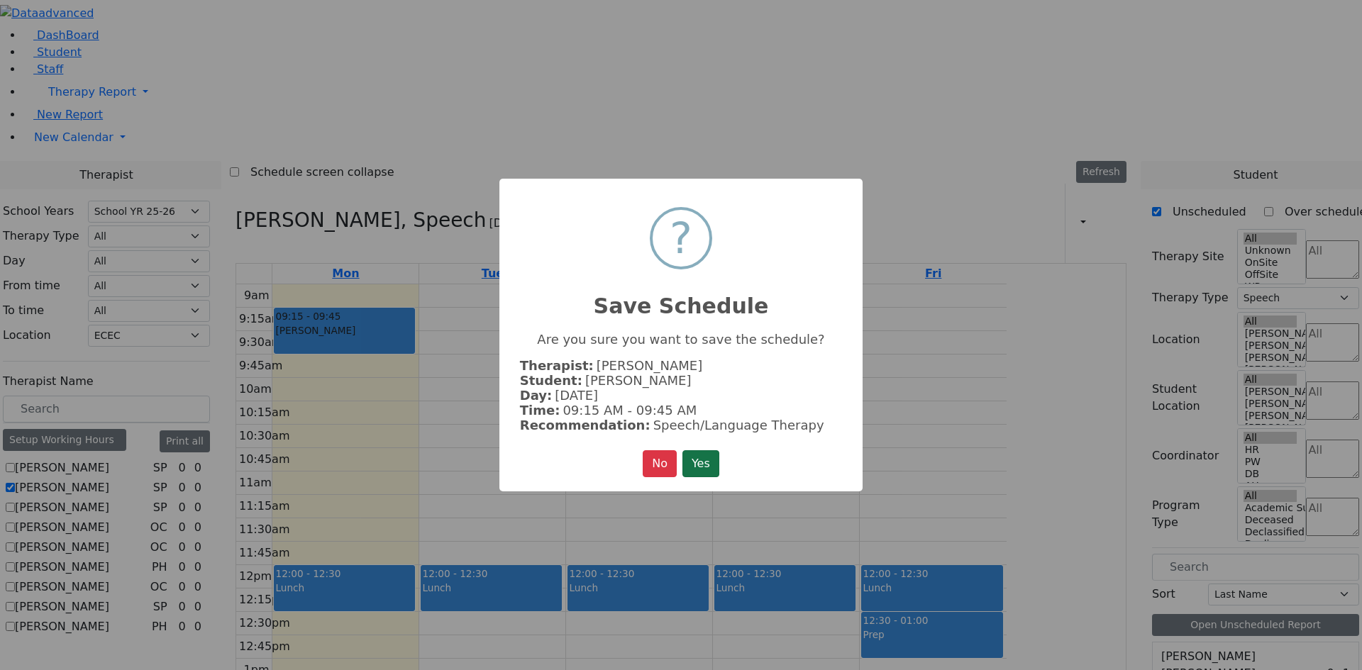
click button "Yes"
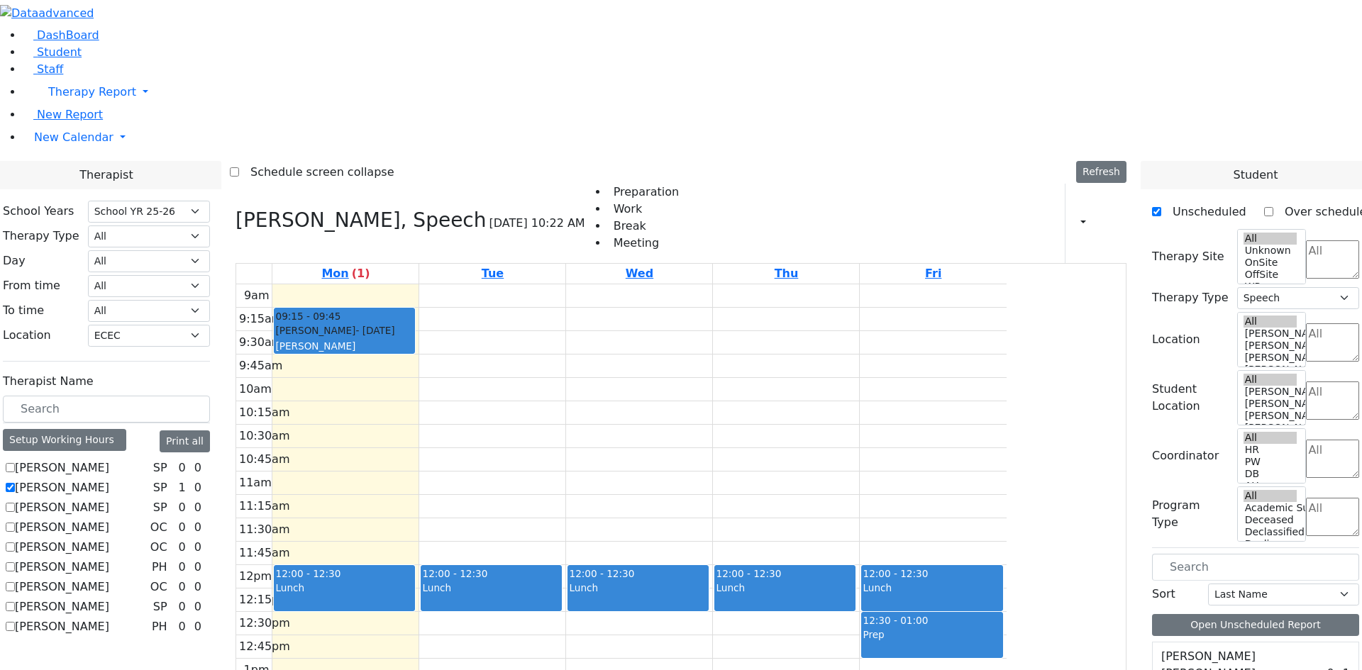
scroll to position [4964, 0]
select select "212"
select select "33"
select select "3"
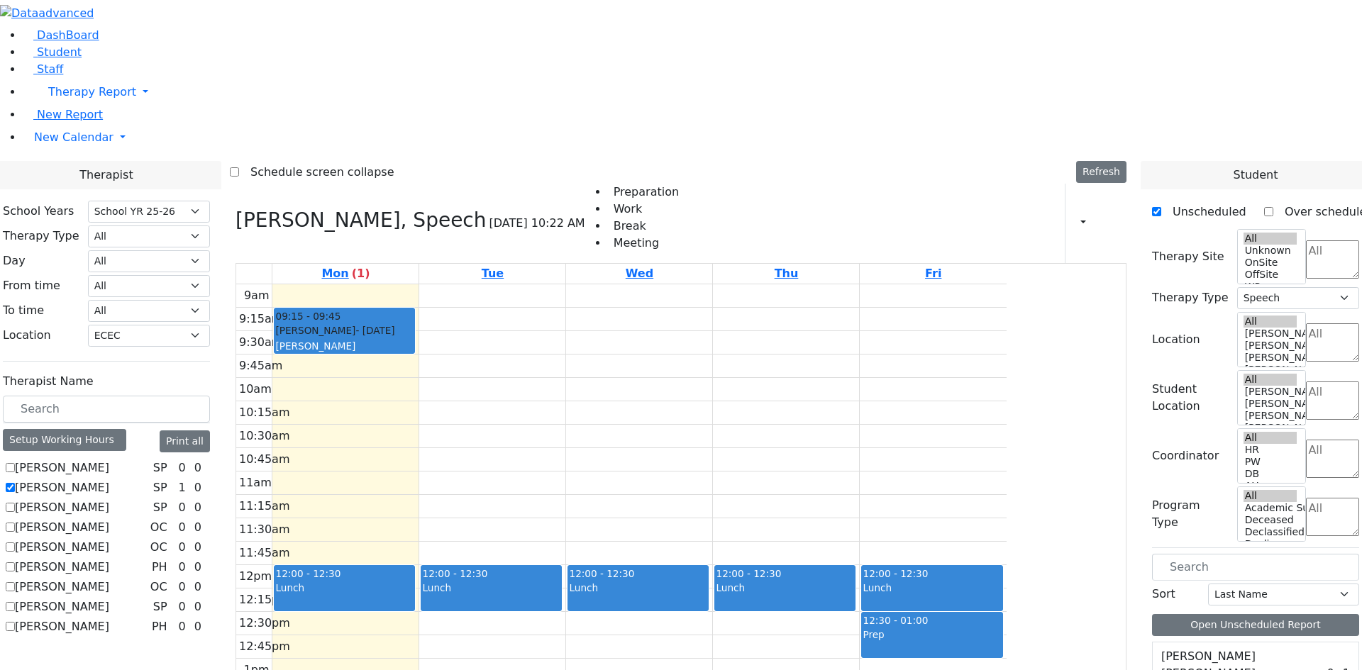
drag, startPoint x: 1218, startPoint y: 555, endPoint x: 721, endPoint y: 179, distance: 622.2
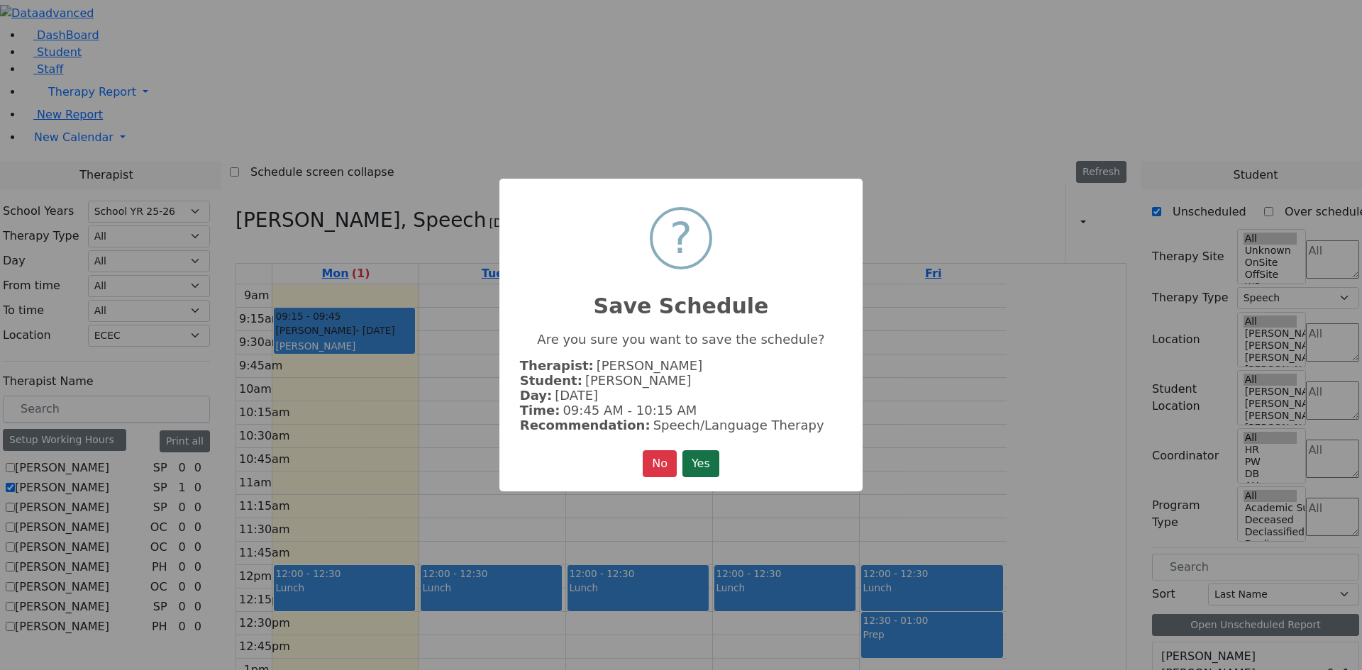
click at [719, 454] on button "Yes" at bounding box center [700, 463] width 37 height 27
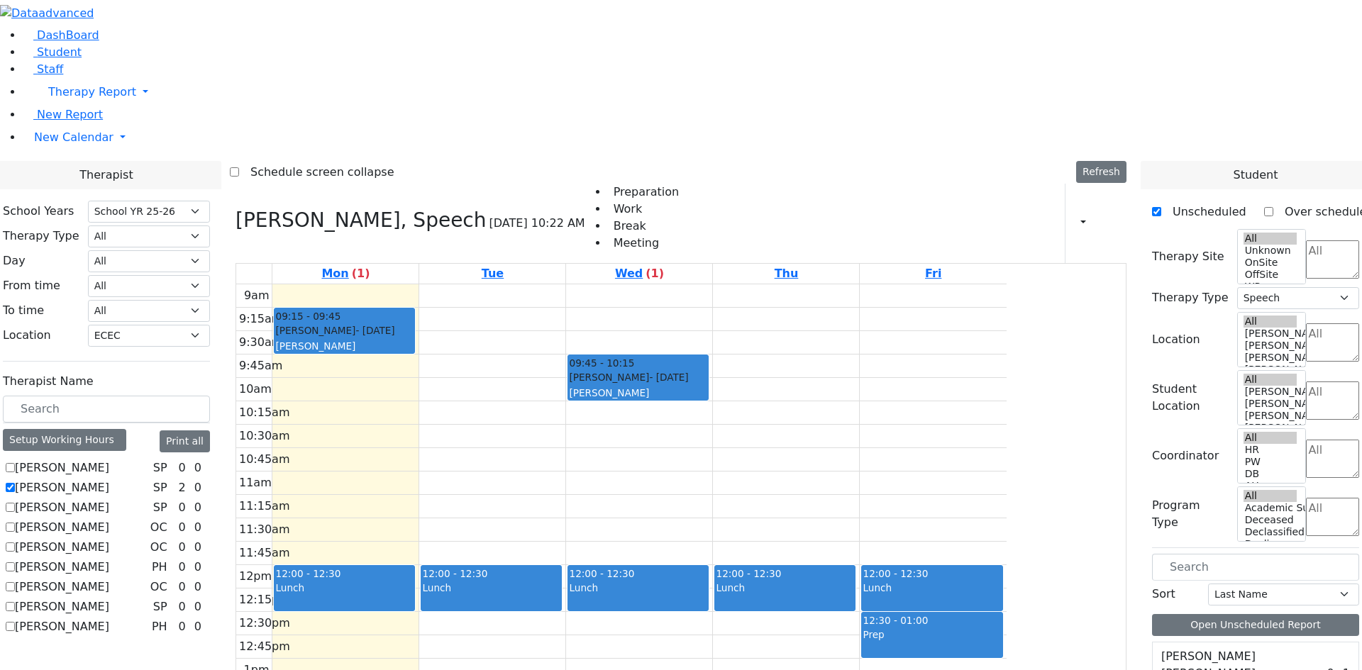
scroll to position [5737, 0]
drag, startPoint x: 1224, startPoint y: 474, endPoint x: 472, endPoint y: 335, distance: 765.1
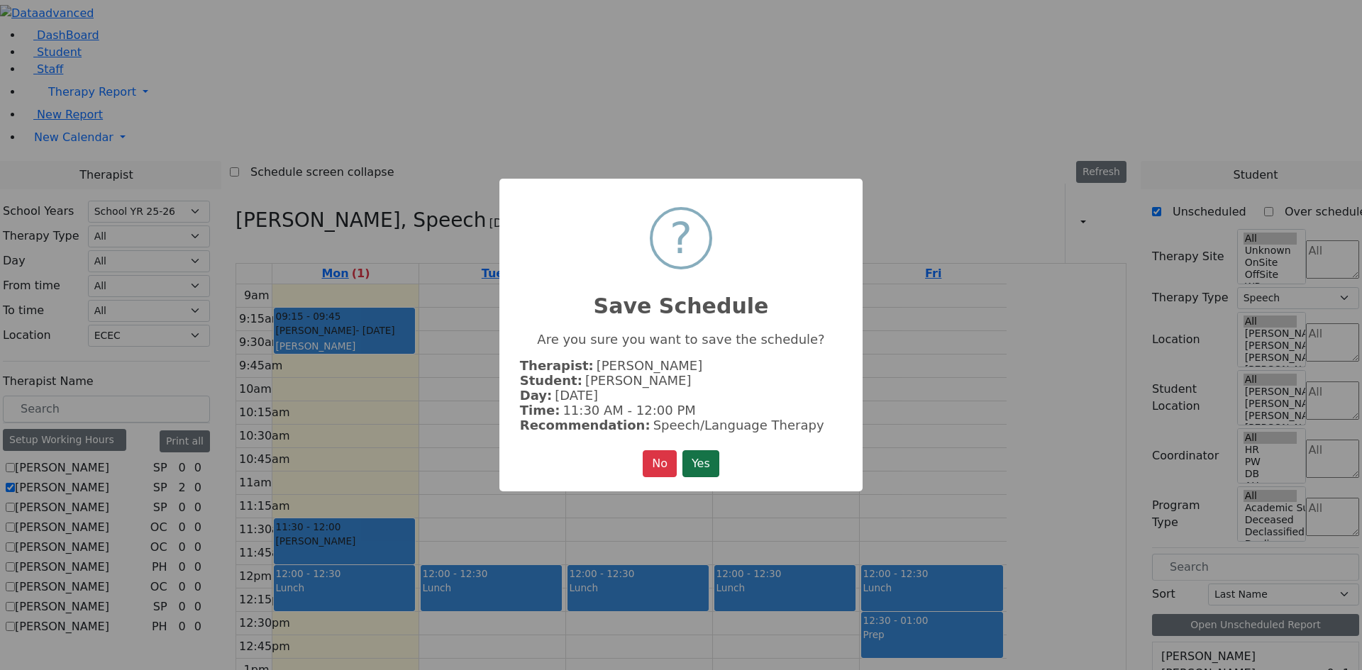
click at [704, 456] on button "Yes" at bounding box center [700, 463] width 37 height 27
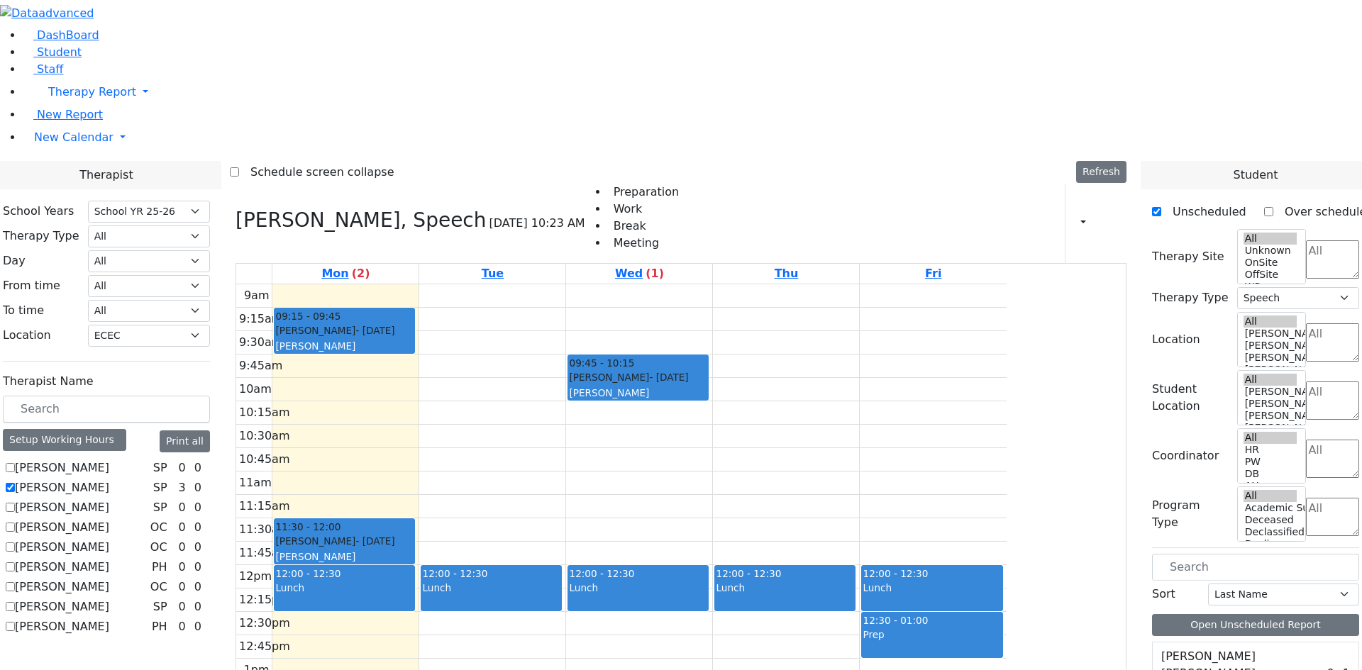
scroll to position [5531, 0]
drag, startPoint x: 1203, startPoint y: 539, endPoint x: 775, endPoint y: 228, distance: 529.1
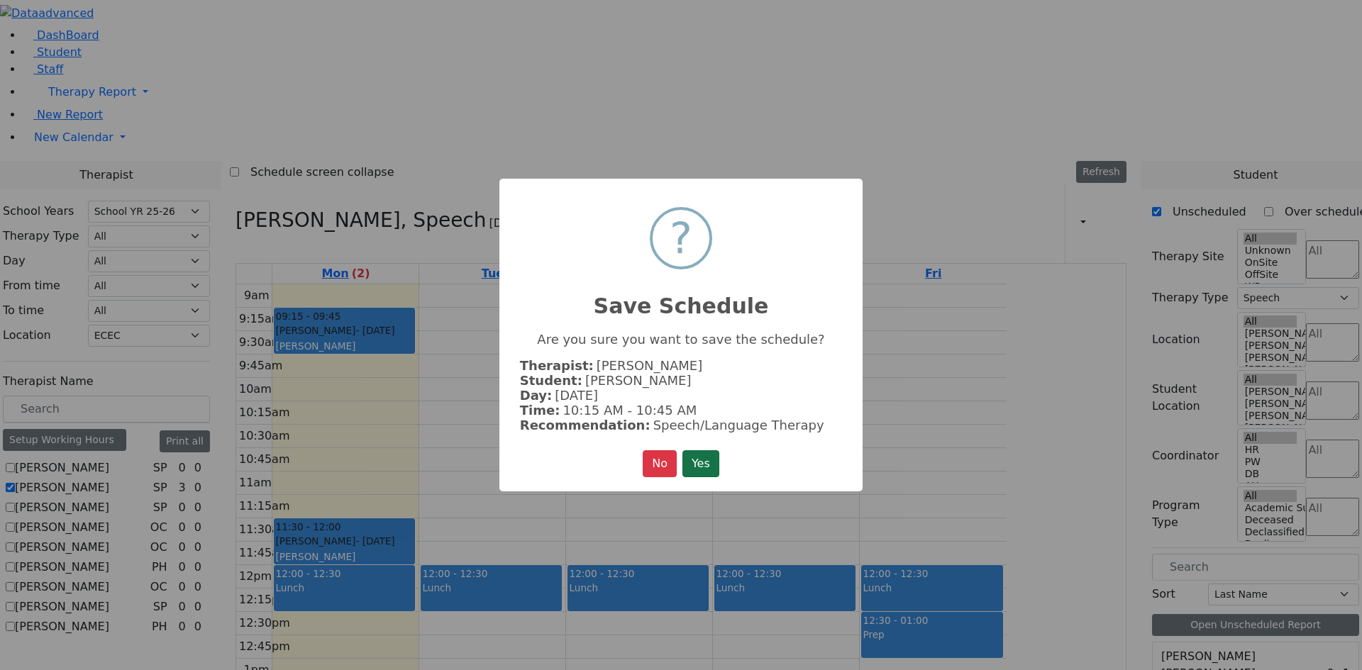
click at [713, 452] on button "Yes" at bounding box center [700, 463] width 37 height 27
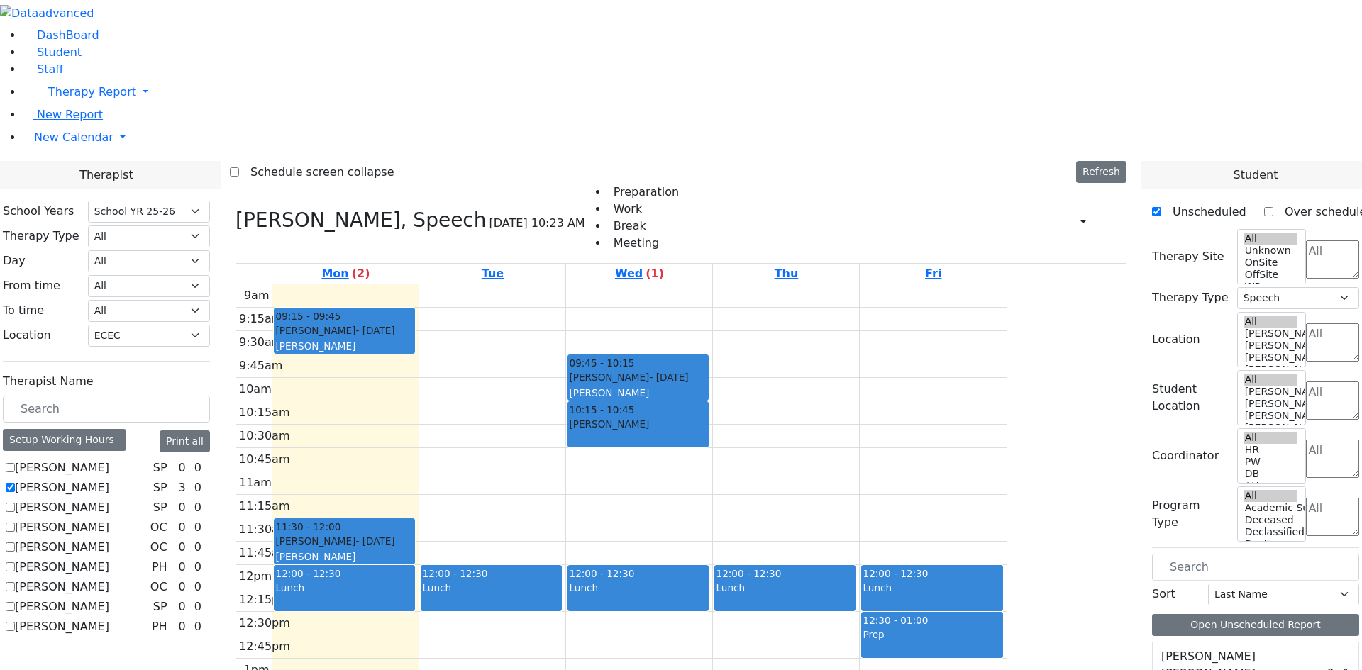
scroll to position [0, 0]
click at [737, 312] on div "9am 9:15am 9:30am 9:45am 10am 10:15am 10:30am 10:45am 11am 11:15am 11:30am 11:4…" at bounding box center [621, 565] width 770 height 562
click at [742, 284] on div "9am 9:15am 9:30am 9:45am 10am 10:15am 10:30am 10:45am 11am 11:15am 11:30am 11:4…" at bounding box center [621, 565] width 770 height 562
click at [773, 306] on div "9am 9:15am 9:30am 9:45am 10am 10:15am 10:30am 10:45am 11am 11:15am 11:30am 11:4…" at bounding box center [621, 565] width 770 height 562
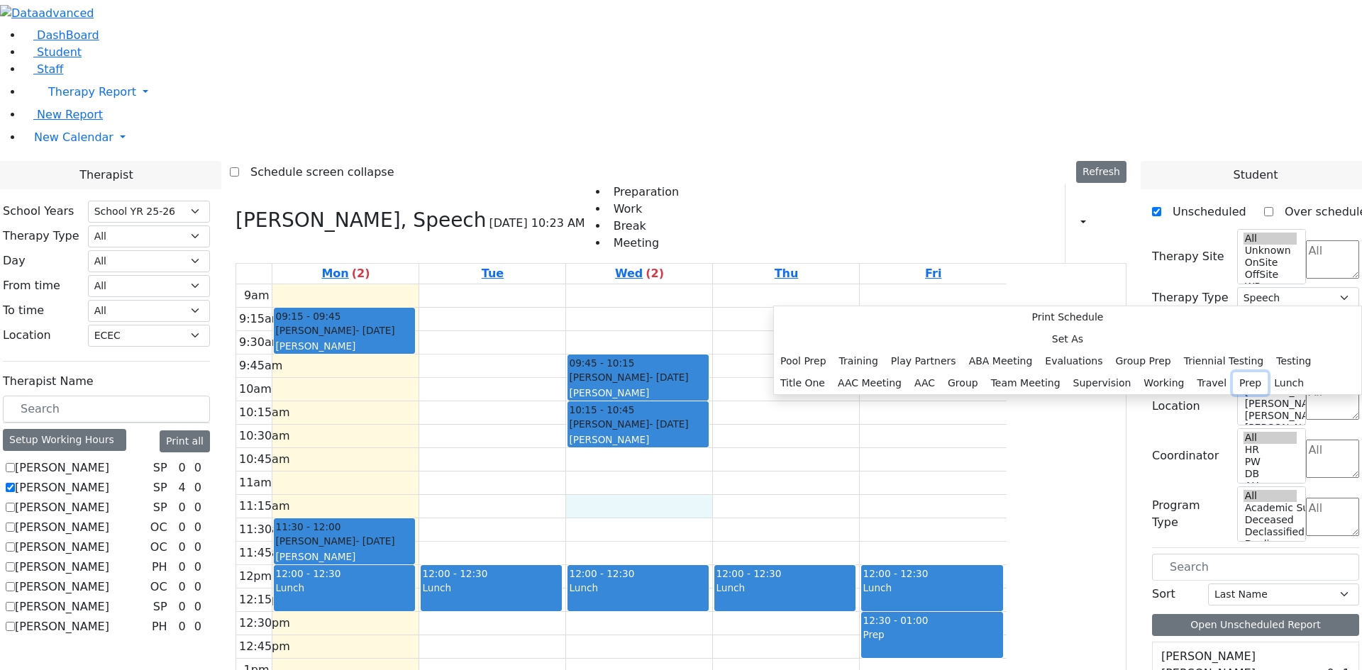
drag, startPoint x: 928, startPoint y: 403, endPoint x: 924, endPoint y: 372, distance: 30.8
click at [1232, 394] on button "Prep" at bounding box center [1249, 383] width 35 height 22
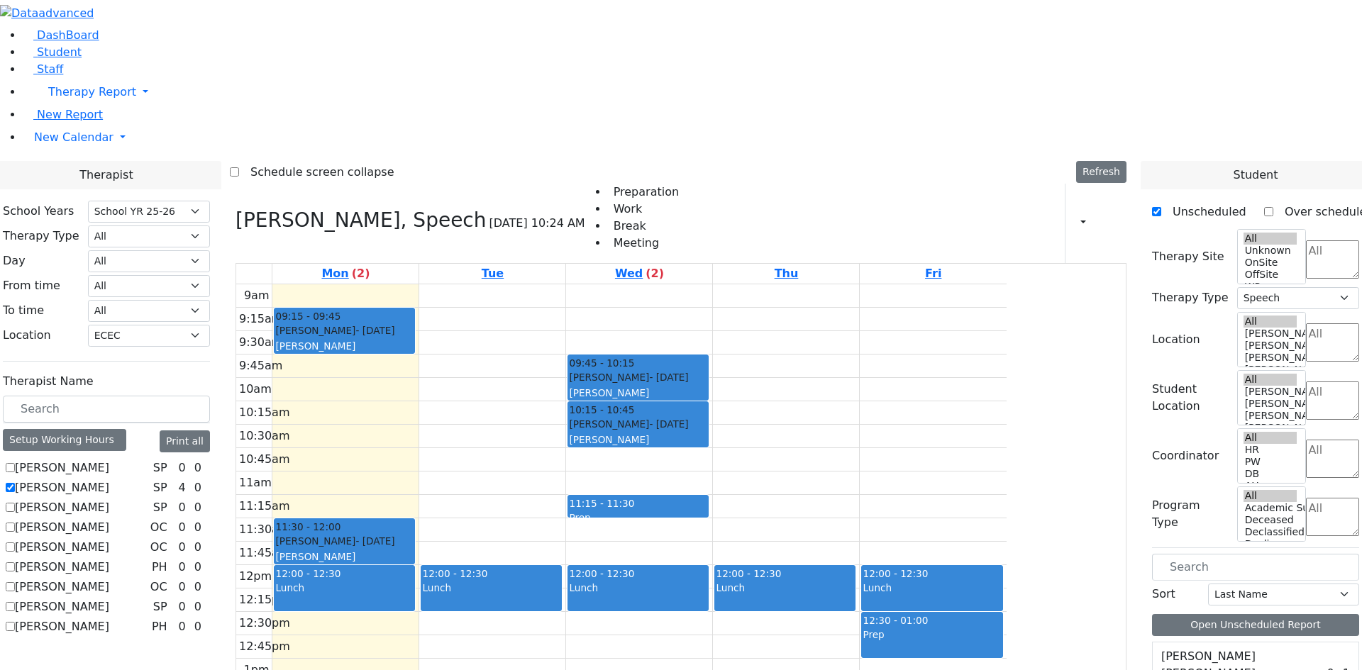
click at [519, 306] on div "9am 9:15am 9:30am 9:45am 10am 10:15am 10:30am 10:45am 11am 11:15am 11:30am 11:4…" at bounding box center [621, 565] width 770 height 562
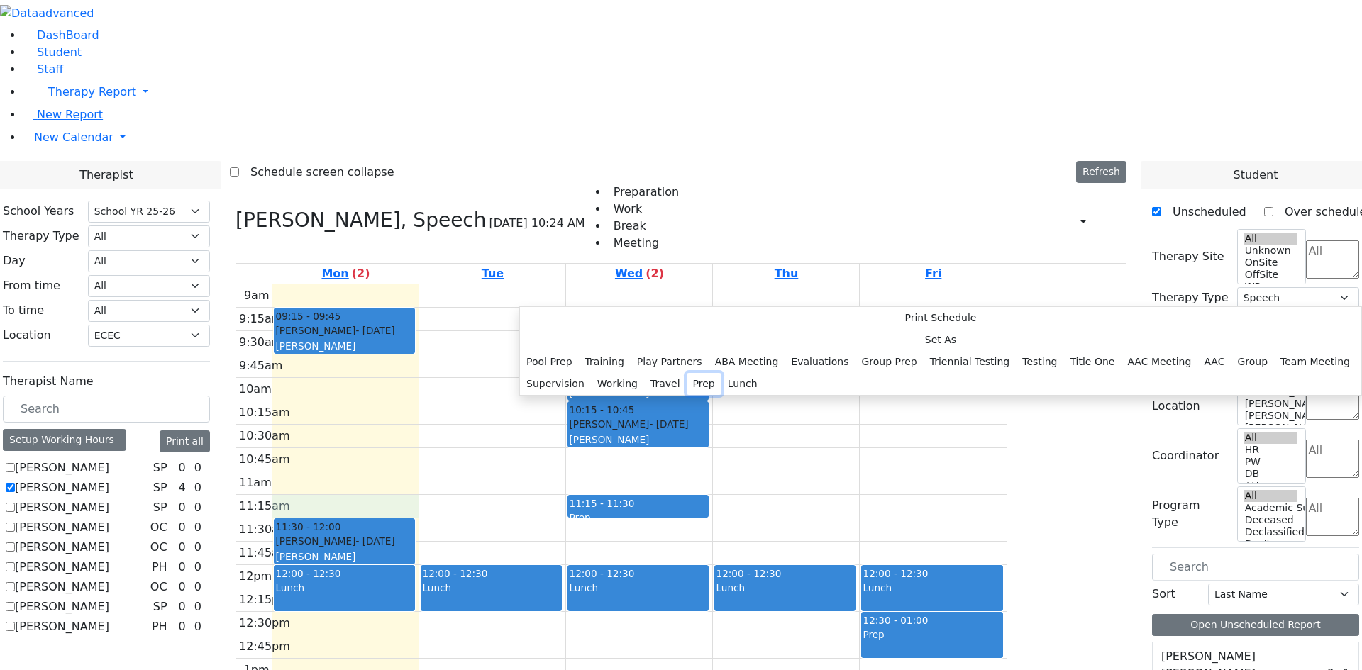
click at [709, 395] on button "Prep" at bounding box center [703, 384] width 35 height 22
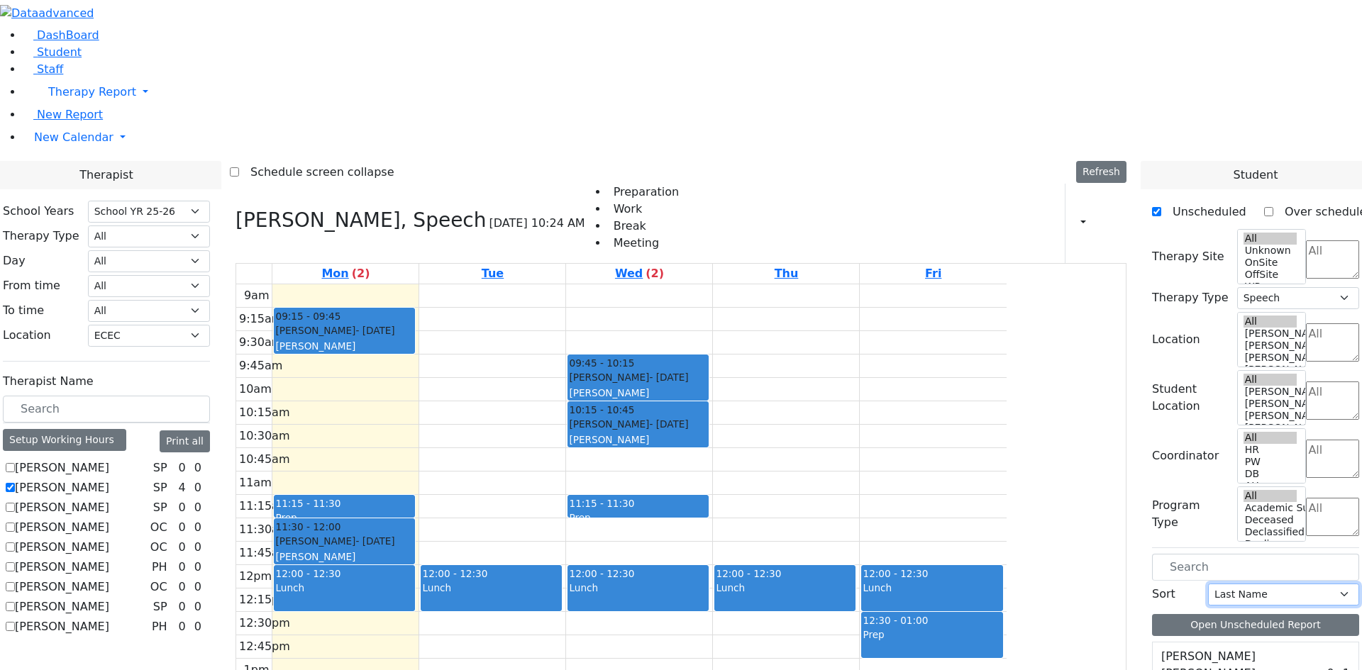
click at [1249, 584] on select "Last Name First Name" at bounding box center [1283, 595] width 151 height 22
click at [1253, 584] on select "Last Name First Name" at bounding box center [1283, 595] width 151 height 22
click at [1279, 584] on select "Last Name First Name" at bounding box center [1283, 595] width 151 height 22
click at [1336, 584] on select "Last Name First Name" at bounding box center [1283, 595] width 151 height 22
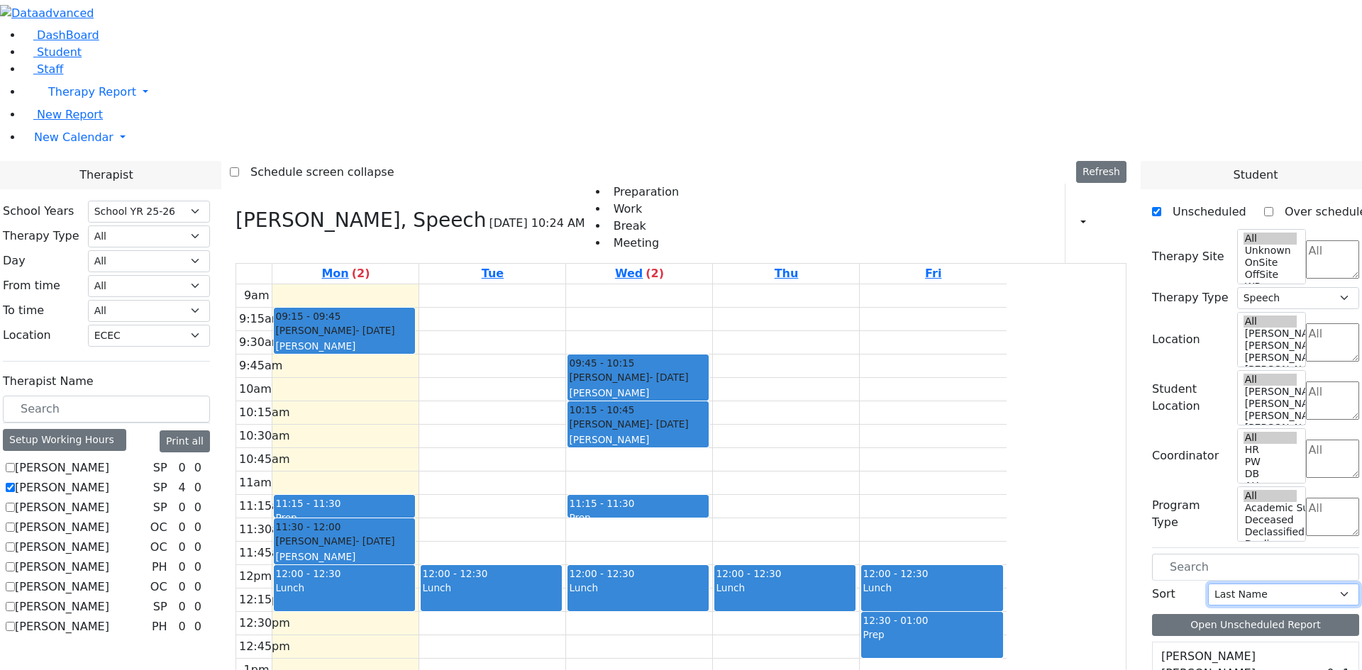
click at [1219, 584] on select "Last Name First Name" at bounding box center [1283, 595] width 151 height 22
click at [1306, 440] on textarea "Search" at bounding box center [1332, 459] width 53 height 38
click at [1274, 207] on li "HR" at bounding box center [1282, 198] width 32 height 17
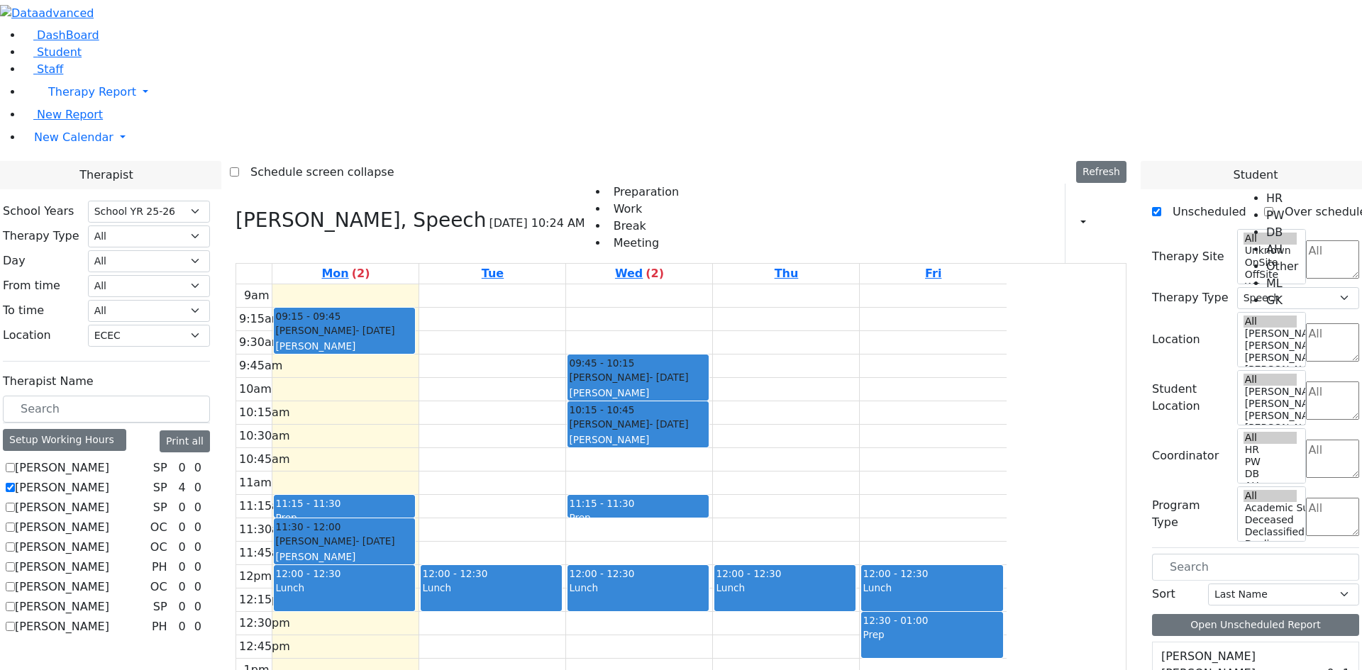
select select "7"
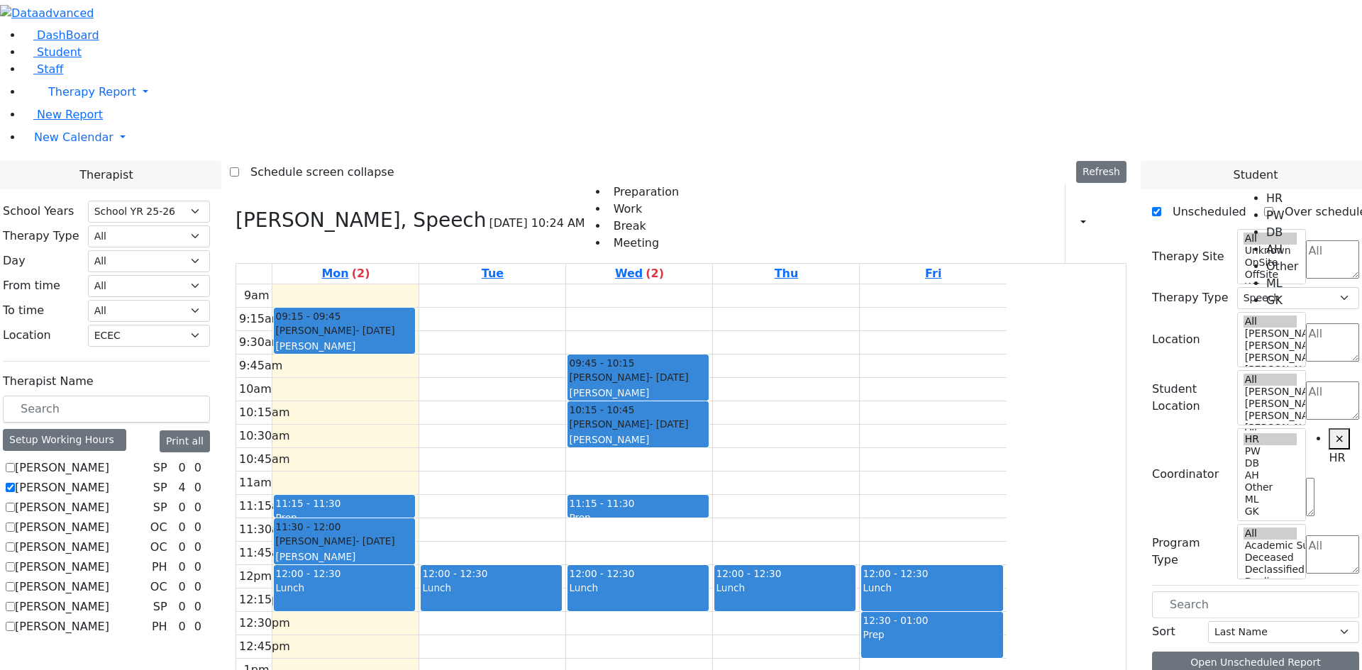
scroll to position [903, 0]
click at [1266, 204] on li "HR" at bounding box center [1282, 198] width 32 height 17
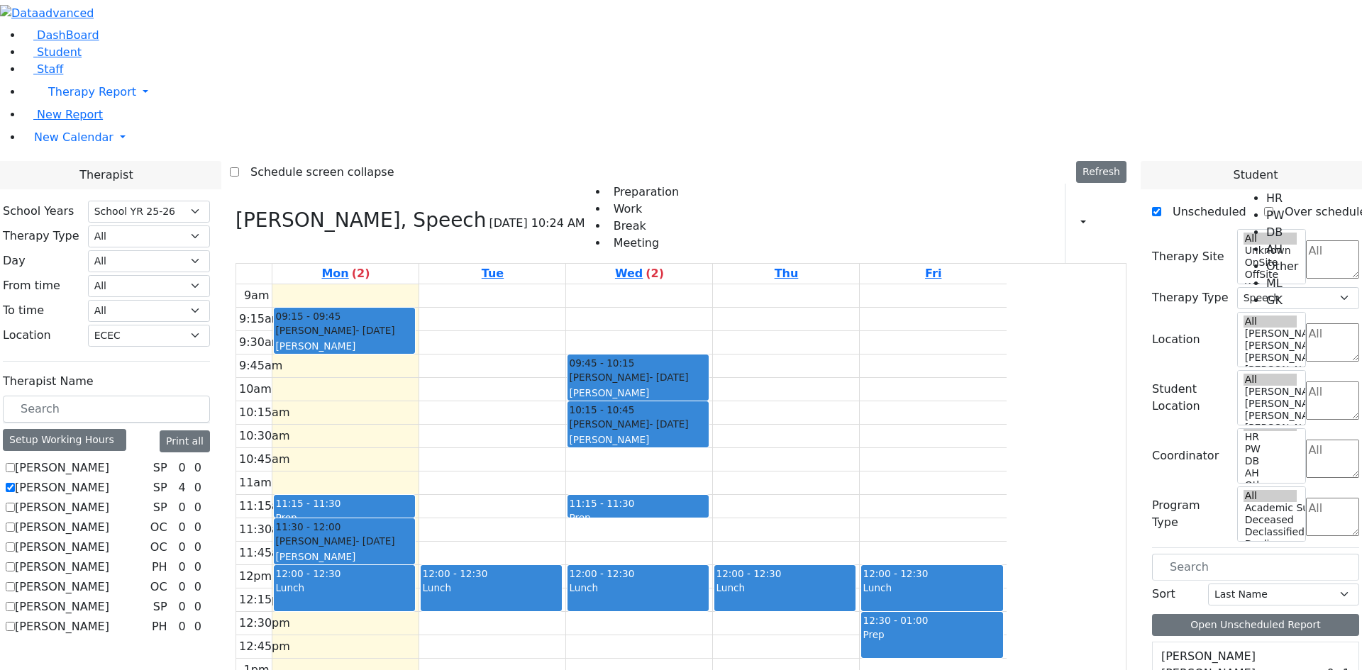
click at [1306, 440] on textarea "Search" at bounding box center [1332, 459] width 53 height 38
click at [1272, 207] on li "HR" at bounding box center [1282, 198] width 32 height 17
select select "7"
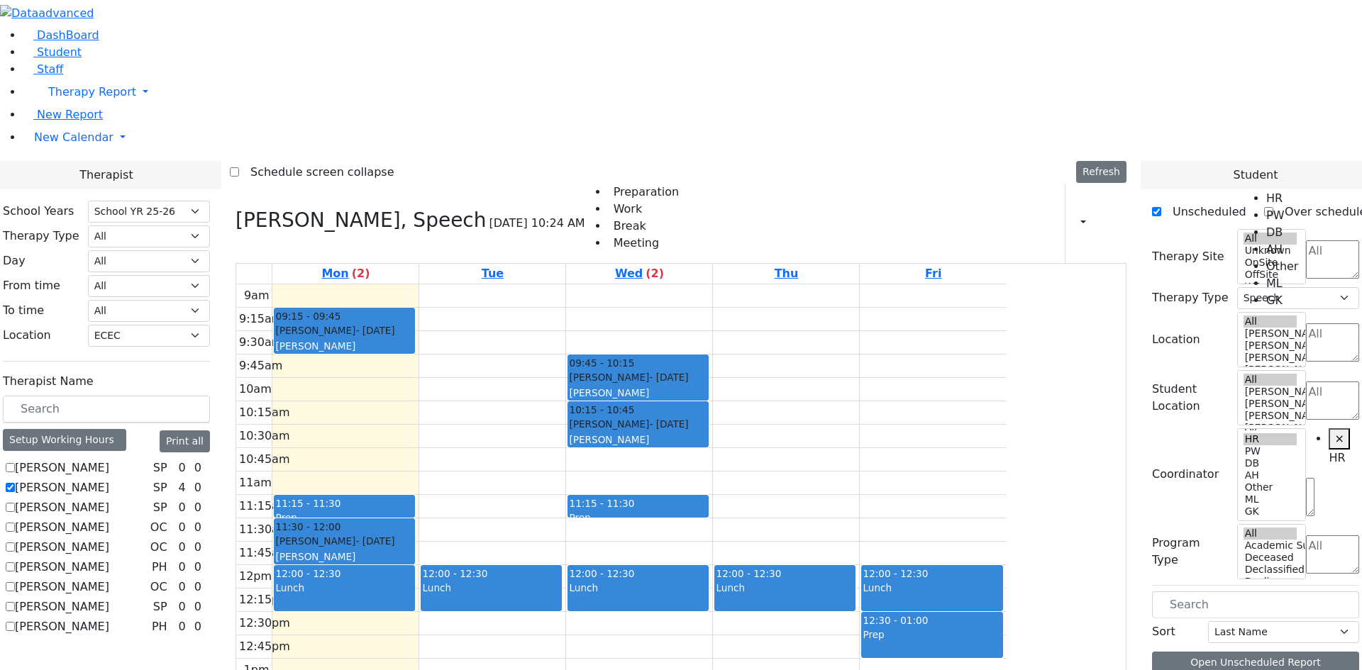
scroll to position [903, 0]
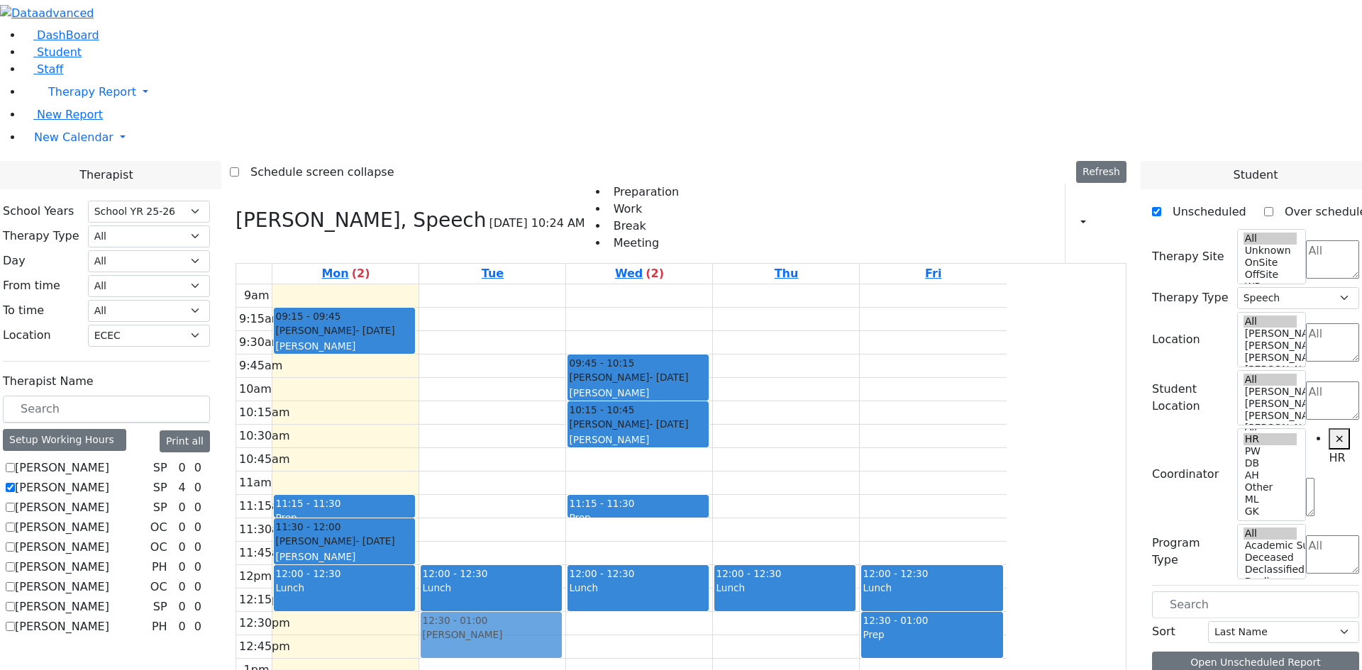
drag, startPoint x: 1196, startPoint y: 618, endPoint x: 618, endPoint y: 432, distance: 606.6
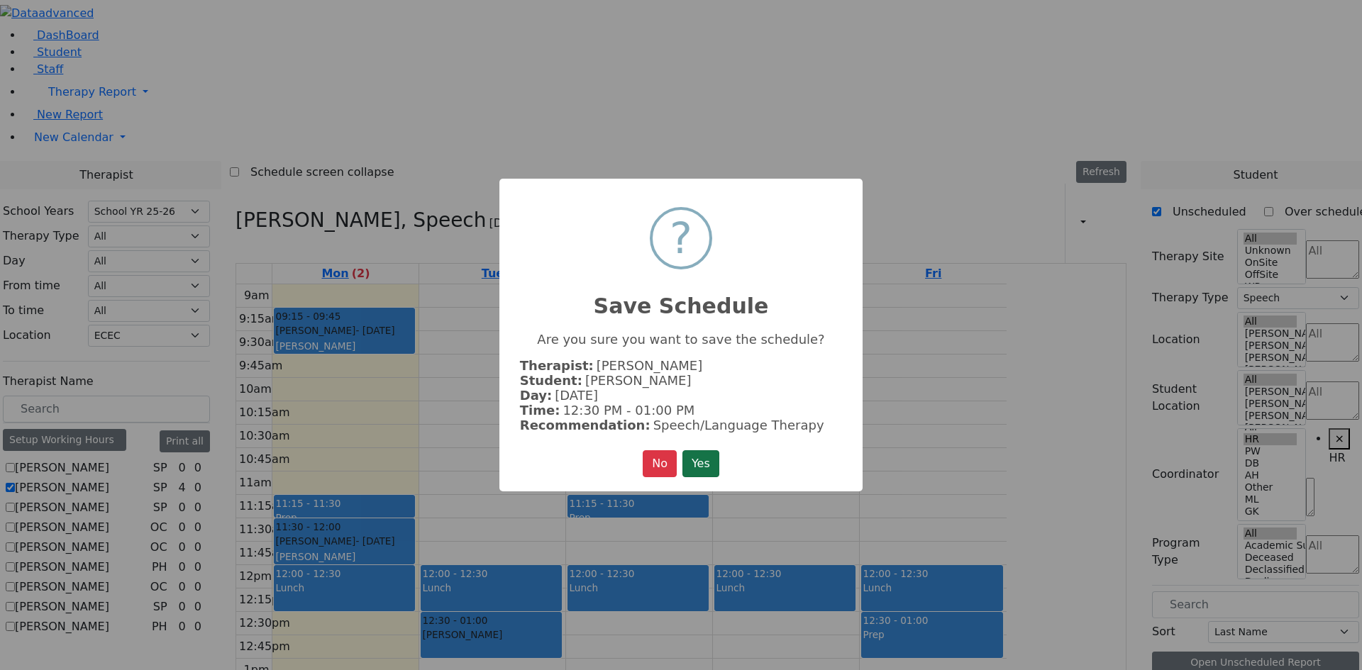
click at [703, 461] on button "Yes" at bounding box center [700, 463] width 37 height 27
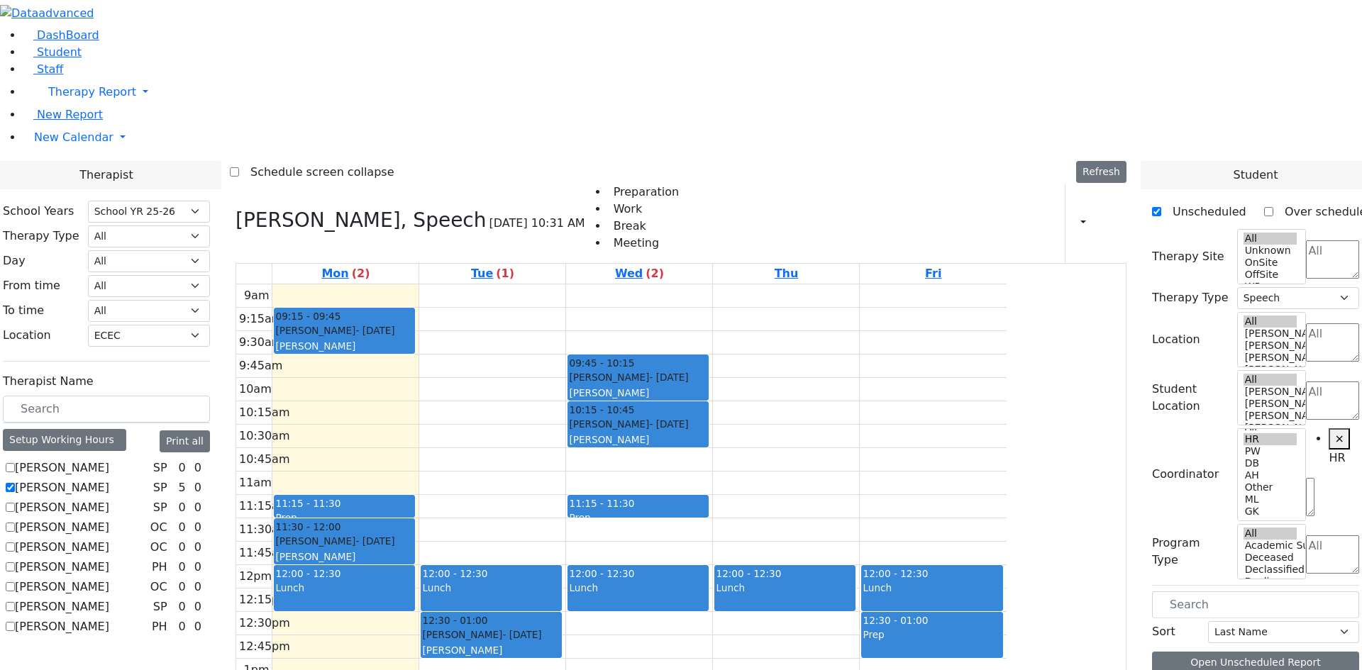
drag, startPoint x: 1235, startPoint y: 616, endPoint x: 928, endPoint y: 424, distance: 361.6
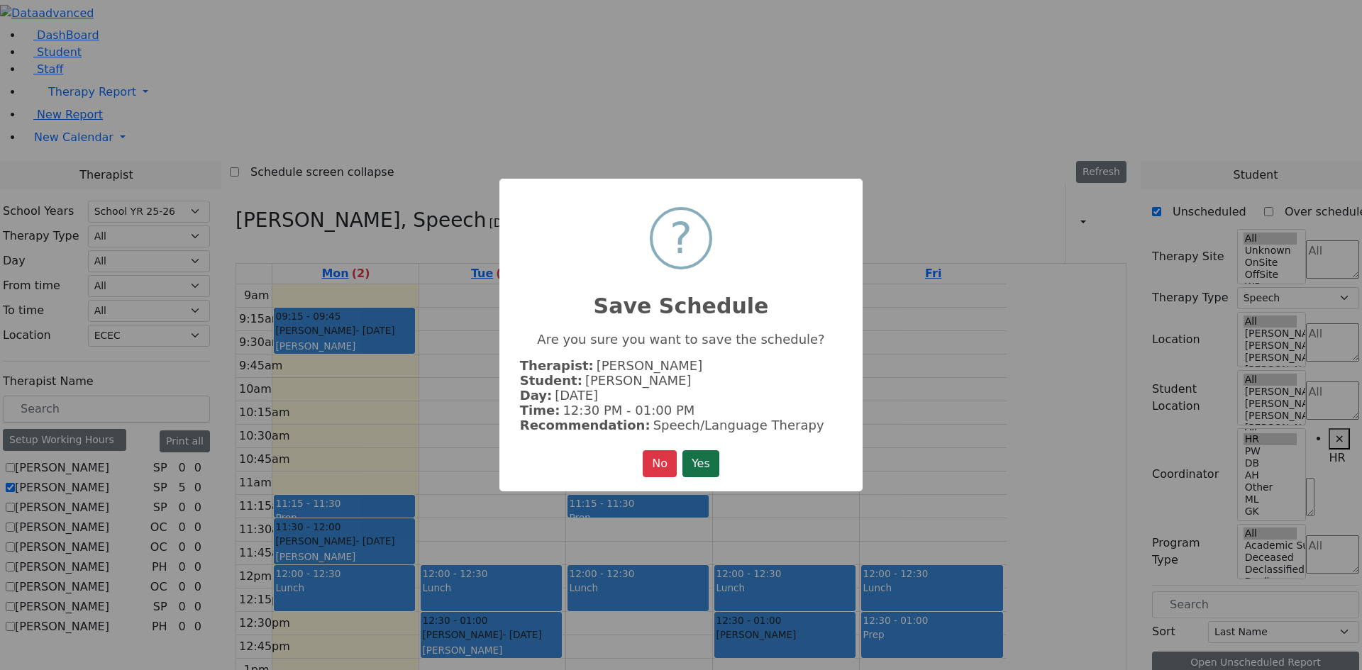
click at [711, 457] on button "Yes" at bounding box center [700, 463] width 37 height 27
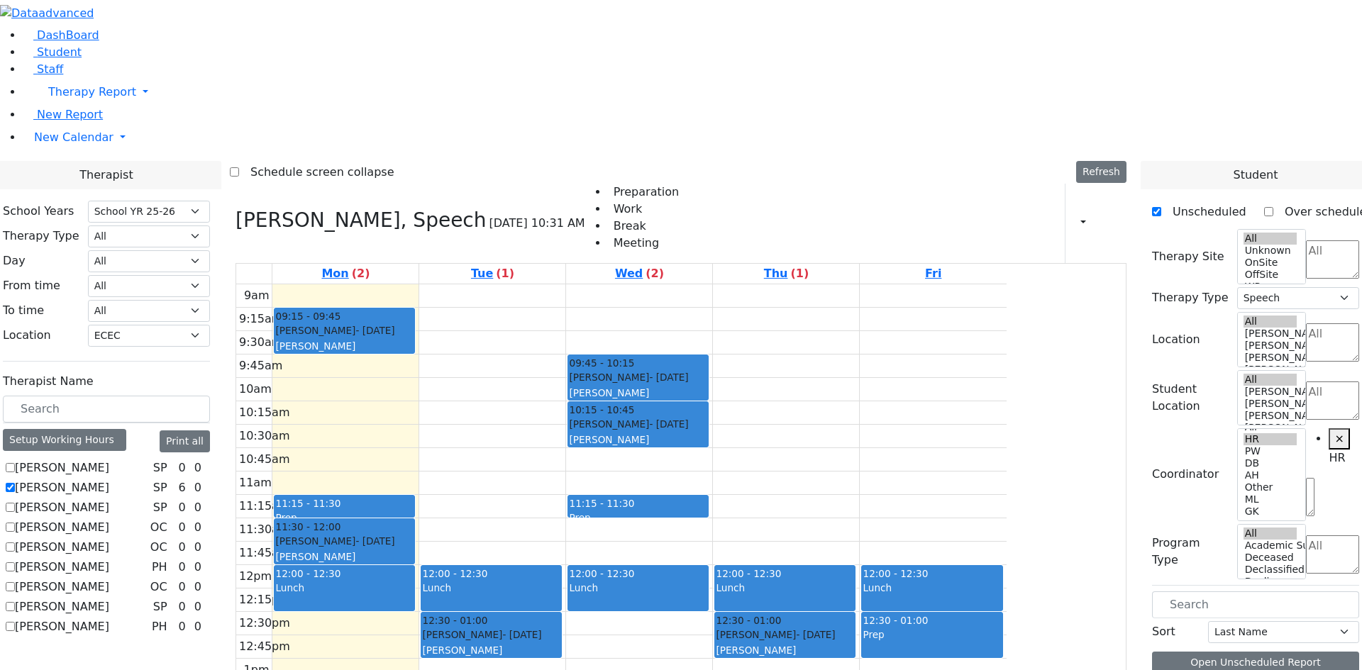
click at [109, 460] on label "[PERSON_NAME]" at bounding box center [62, 468] width 94 height 17
click at [15, 463] on input "[PERSON_NAME]" at bounding box center [10, 467] width 9 height 9
checkbox input "true"
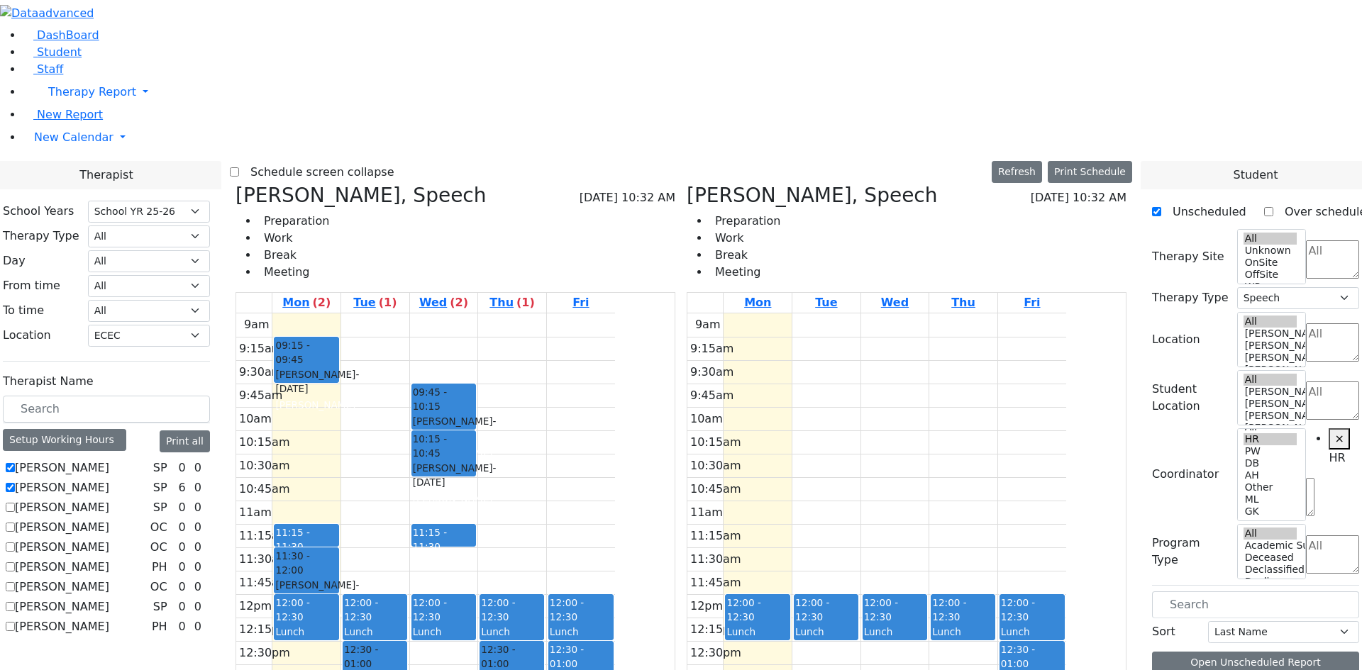
drag, startPoint x: 1223, startPoint y: 616, endPoint x: 811, endPoint y: 172, distance: 605.6
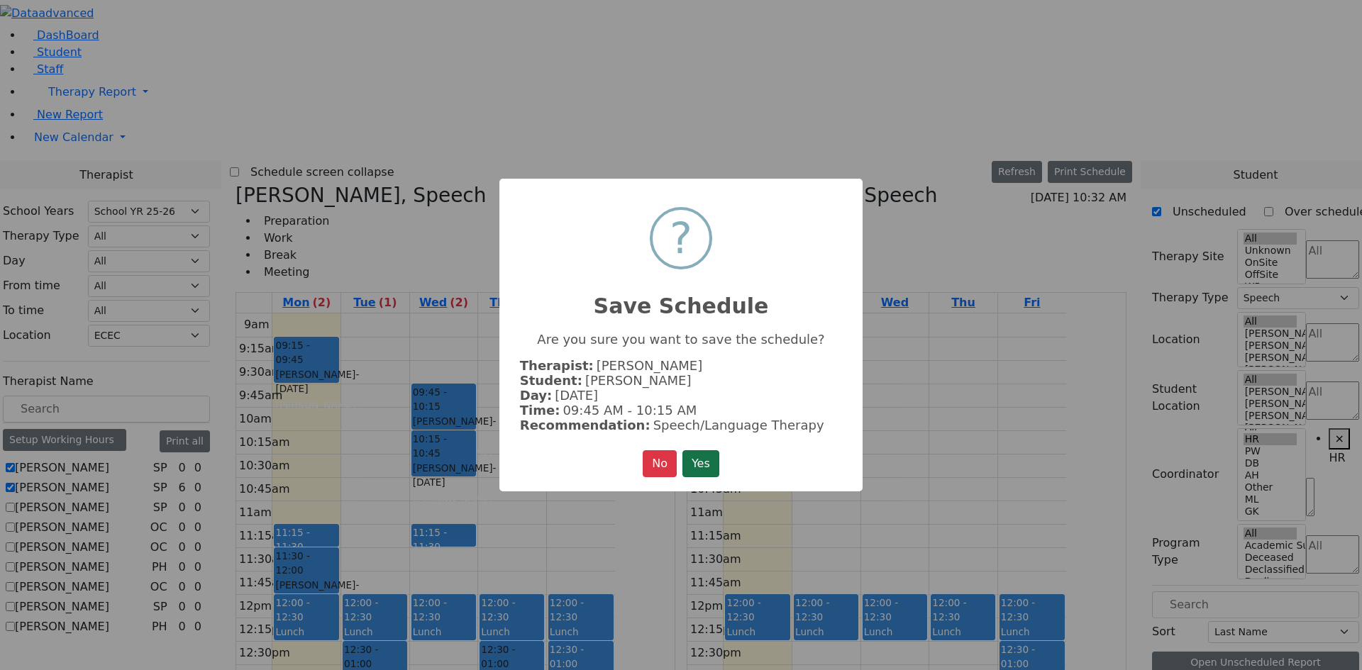
click at [708, 455] on button "Yes" at bounding box center [700, 463] width 37 height 27
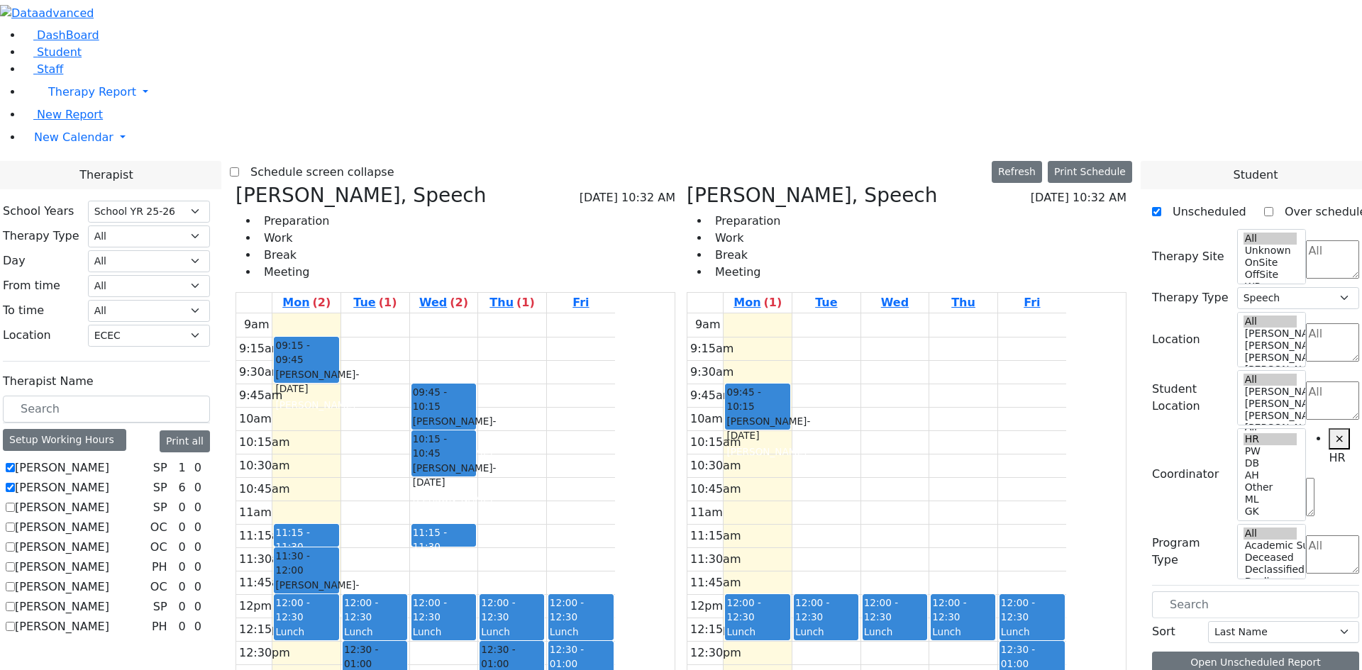
drag, startPoint x: 1213, startPoint y: 618, endPoint x: 1081, endPoint y: 241, distance: 399.4
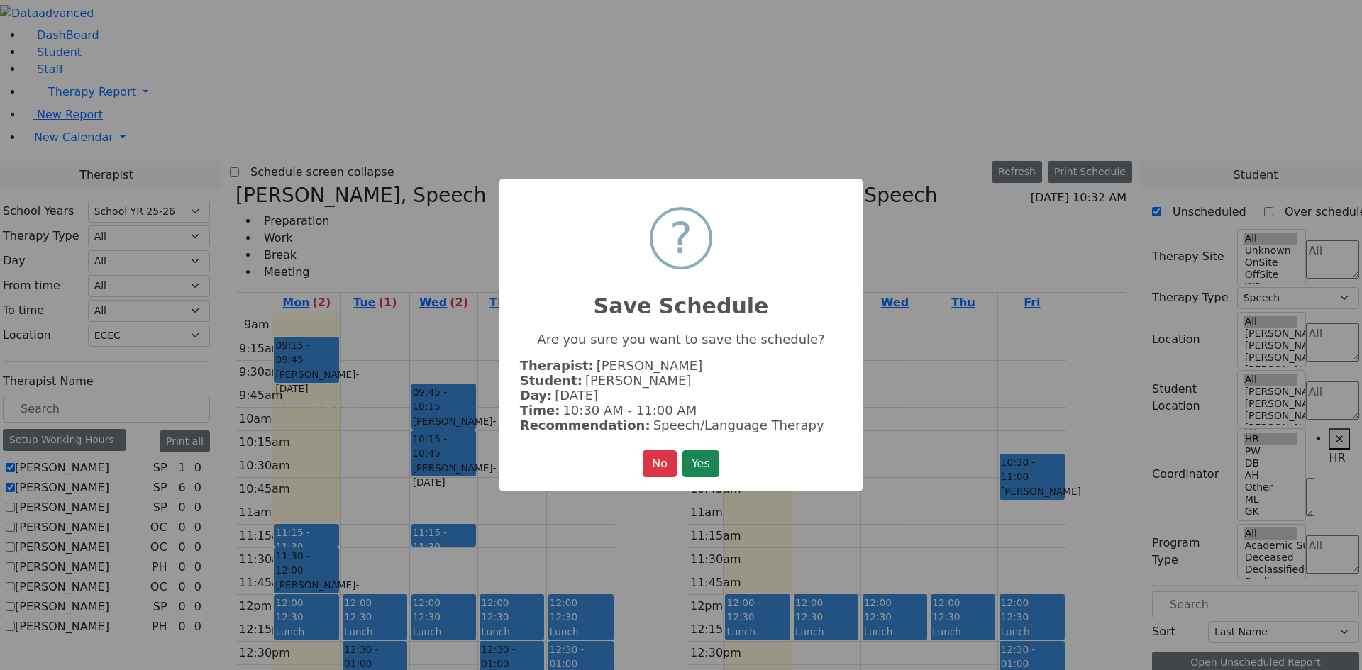
drag, startPoint x: 709, startPoint y: 461, endPoint x: 717, endPoint y: 460, distance: 7.9
click at [711, 460] on button "Yes" at bounding box center [700, 463] width 37 height 27
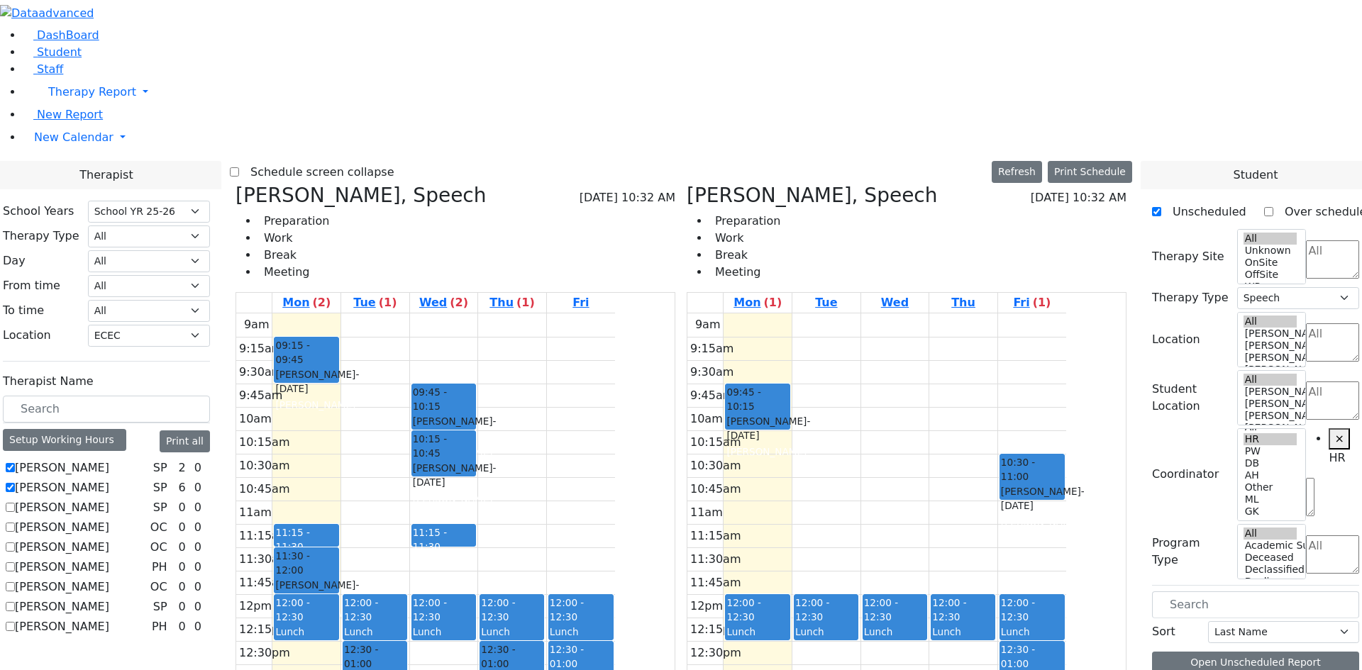
scroll to position [876, 0]
drag, startPoint x: 1229, startPoint y: 640, endPoint x: 460, endPoint y: 472, distance: 786.9
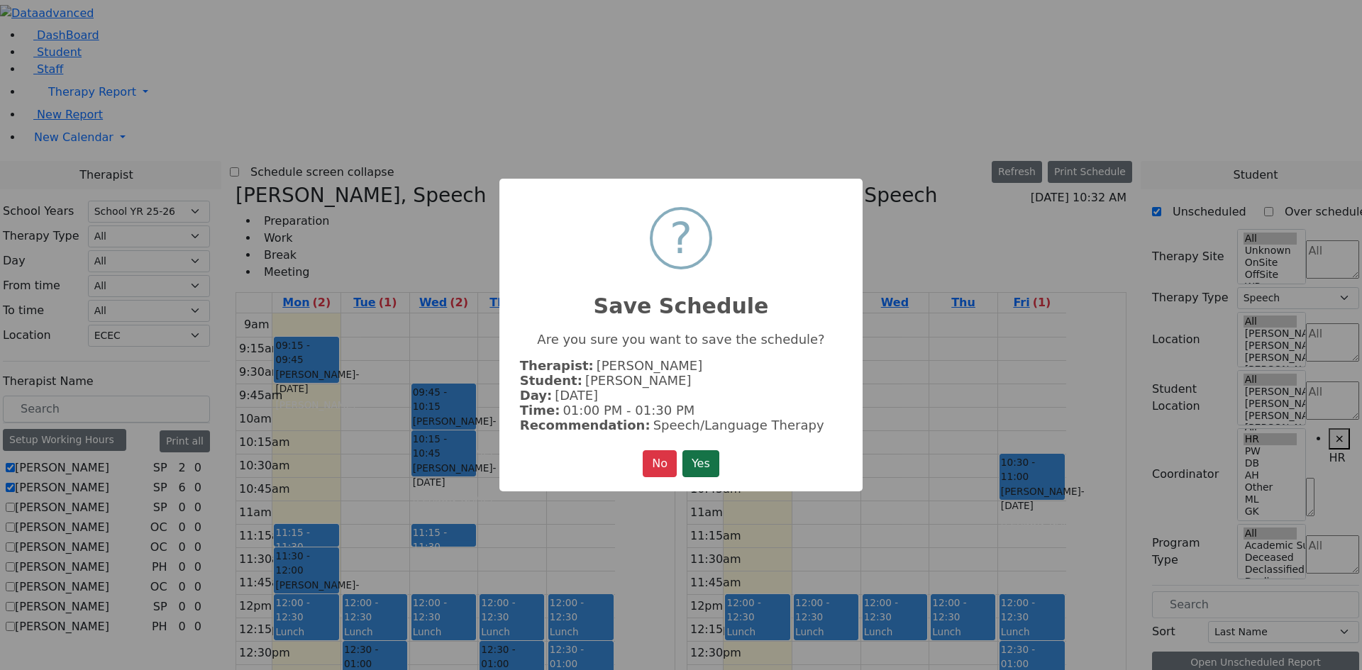
click at [695, 463] on button "Yes" at bounding box center [700, 463] width 37 height 27
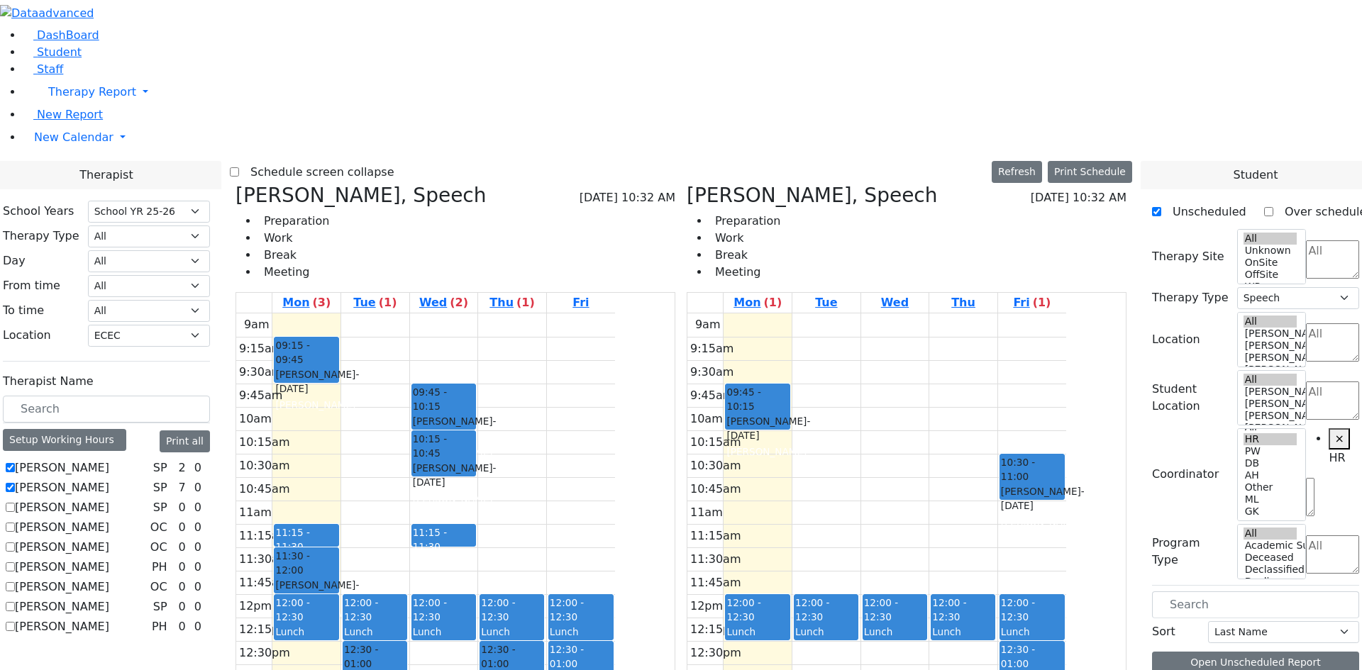
scroll to position [876, 0]
drag, startPoint x: 1209, startPoint y: 639, endPoint x: 600, endPoint y: 474, distance: 631.2
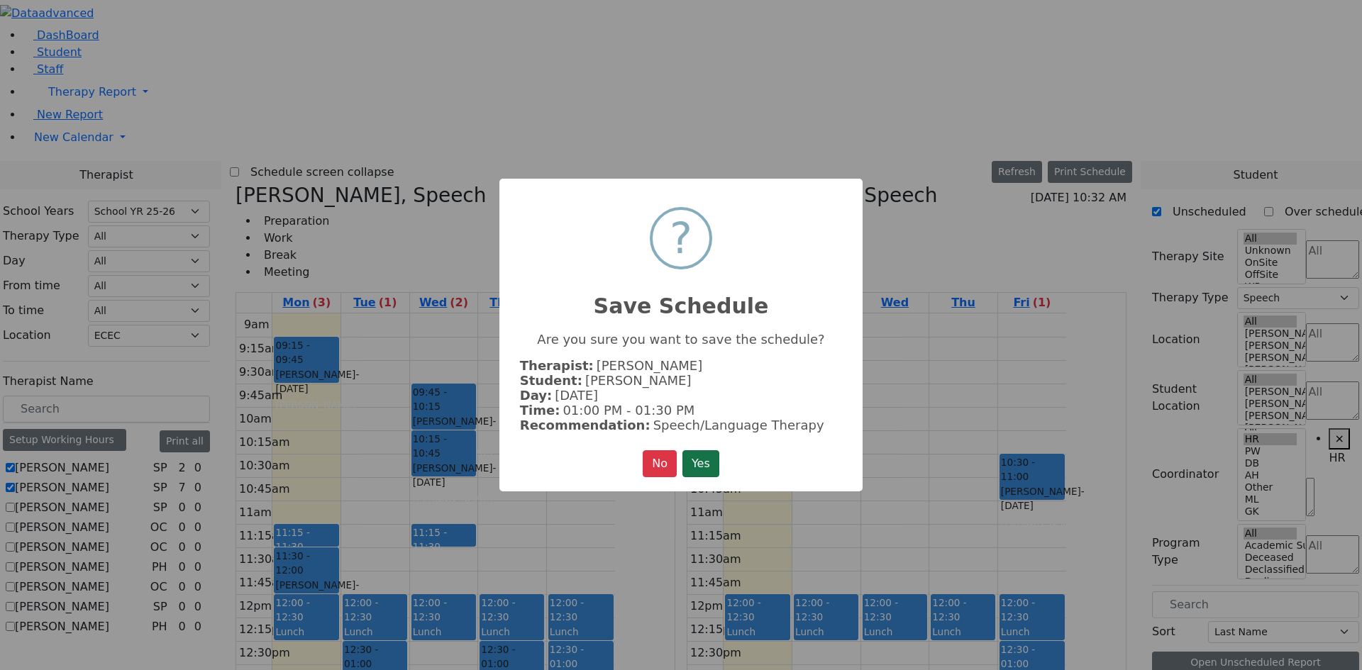
drag, startPoint x: 695, startPoint y: 462, endPoint x: 835, endPoint y: 491, distance: 142.7
click at [696, 462] on button "Yes" at bounding box center [700, 463] width 37 height 27
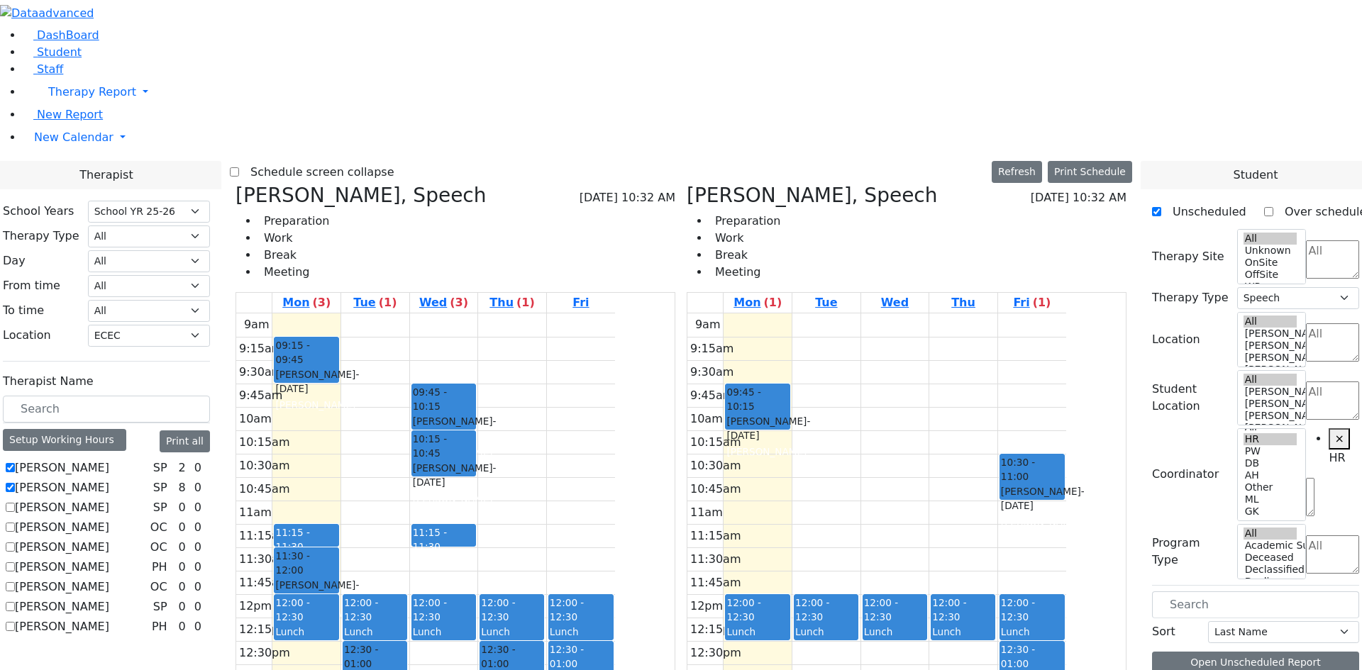
scroll to position [876, 0]
drag, startPoint x: 1207, startPoint y: 633, endPoint x: 724, endPoint y: 337, distance: 566.6
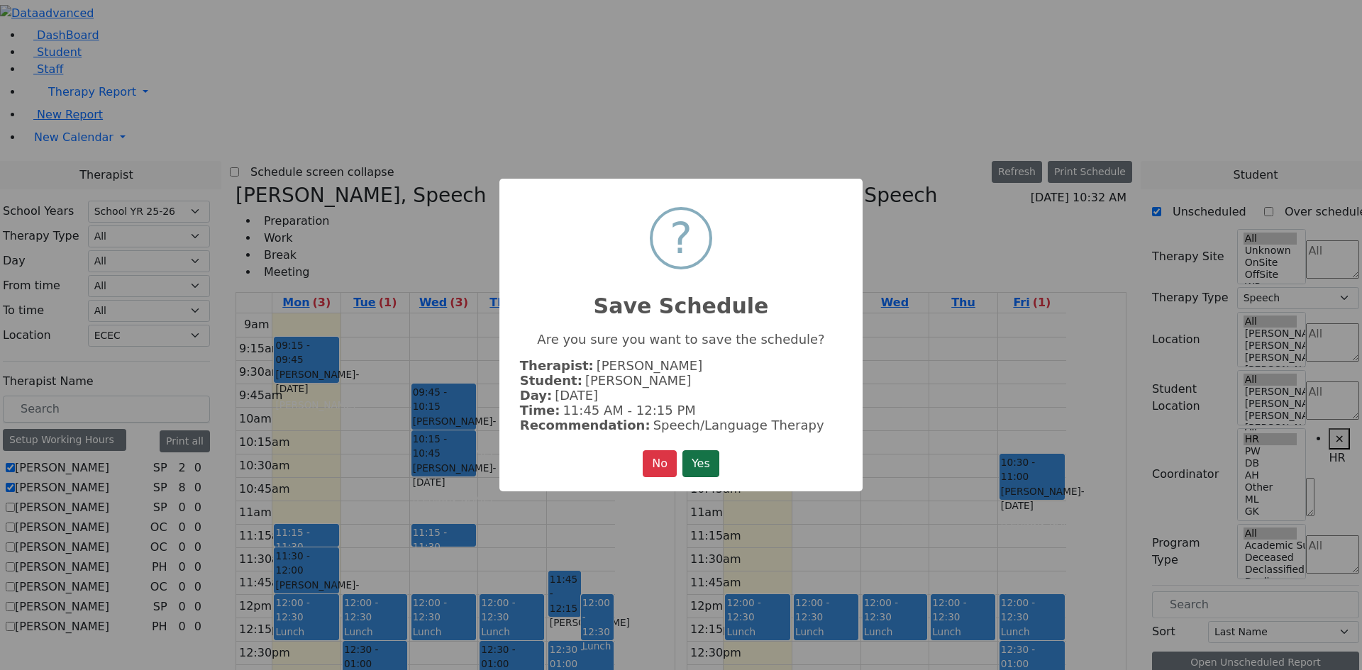
click at [697, 469] on button "Yes" at bounding box center [700, 463] width 37 height 27
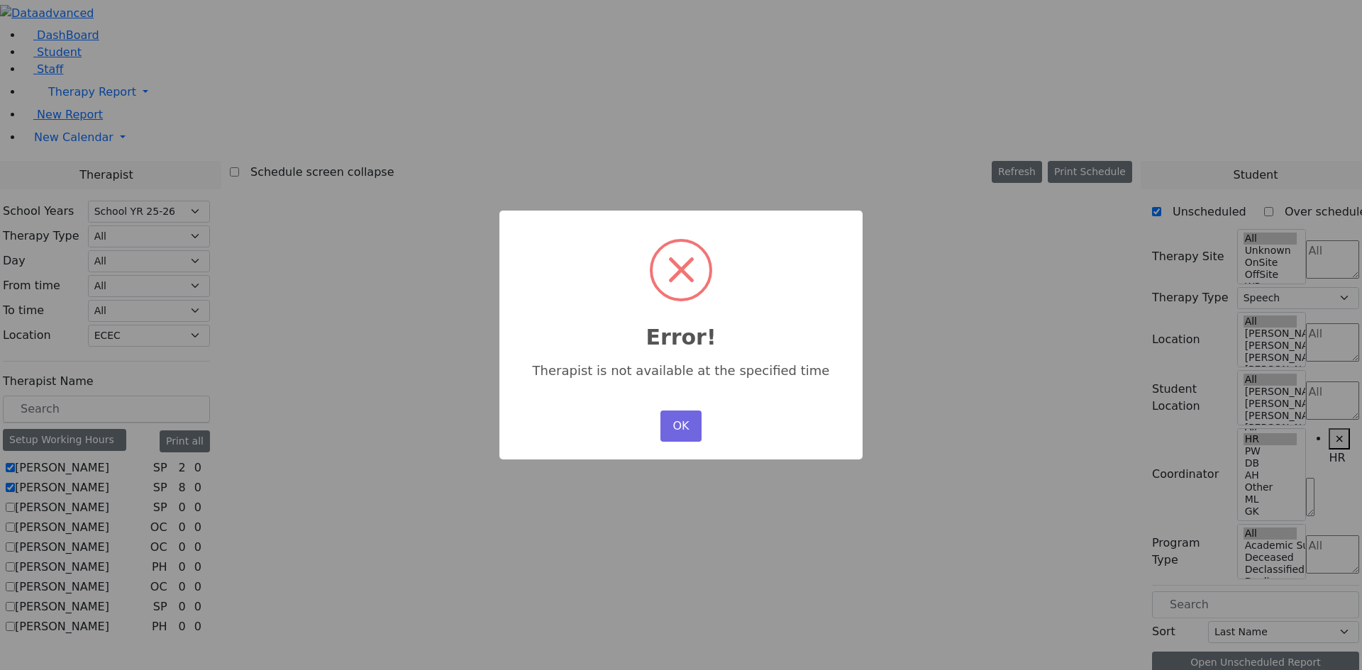
scroll to position [0, 0]
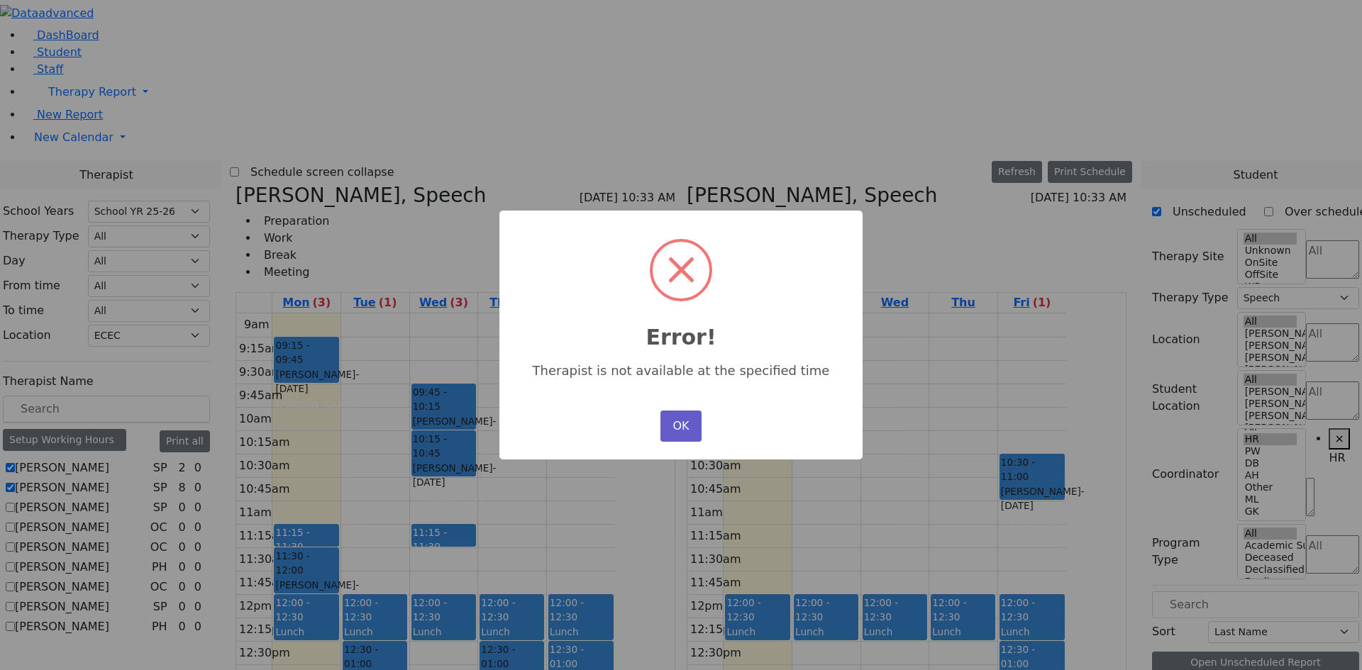
click at [672, 425] on button "OK" at bounding box center [680, 426] width 41 height 31
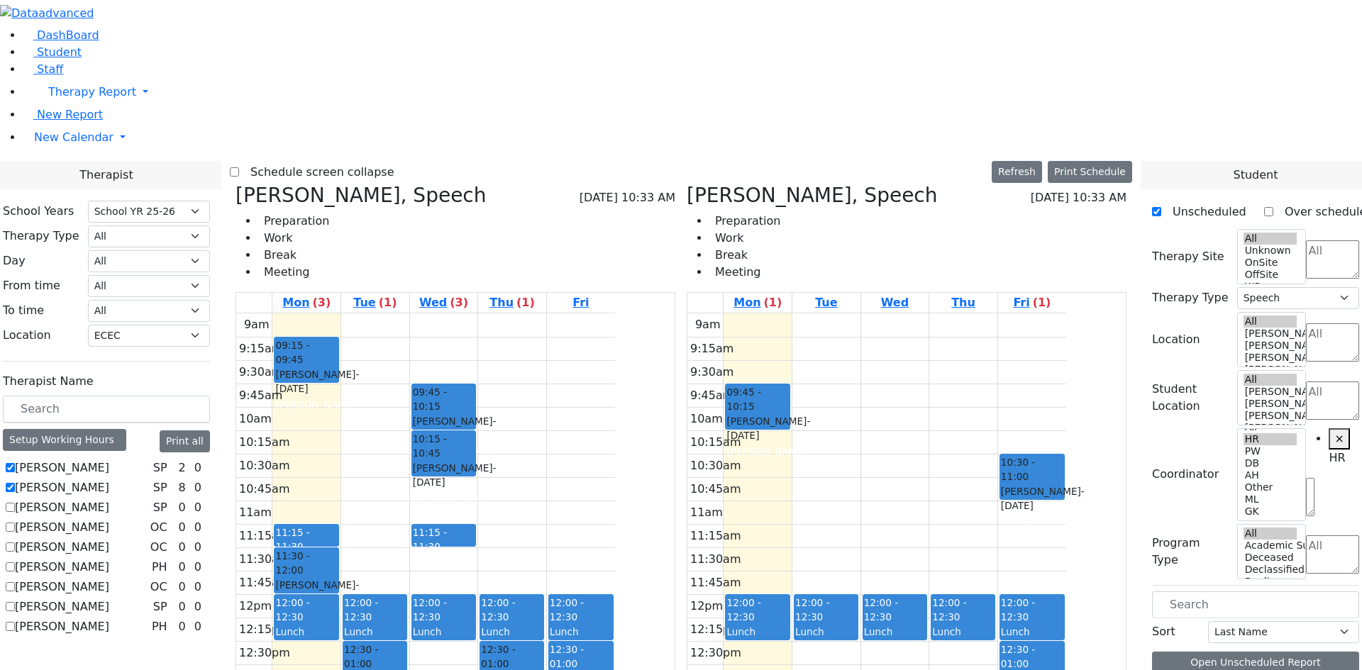
scroll to position [876, 0]
drag, startPoint x: 1195, startPoint y: 635, endPoint x: 696, endPoint y: 327, distance: 586.2
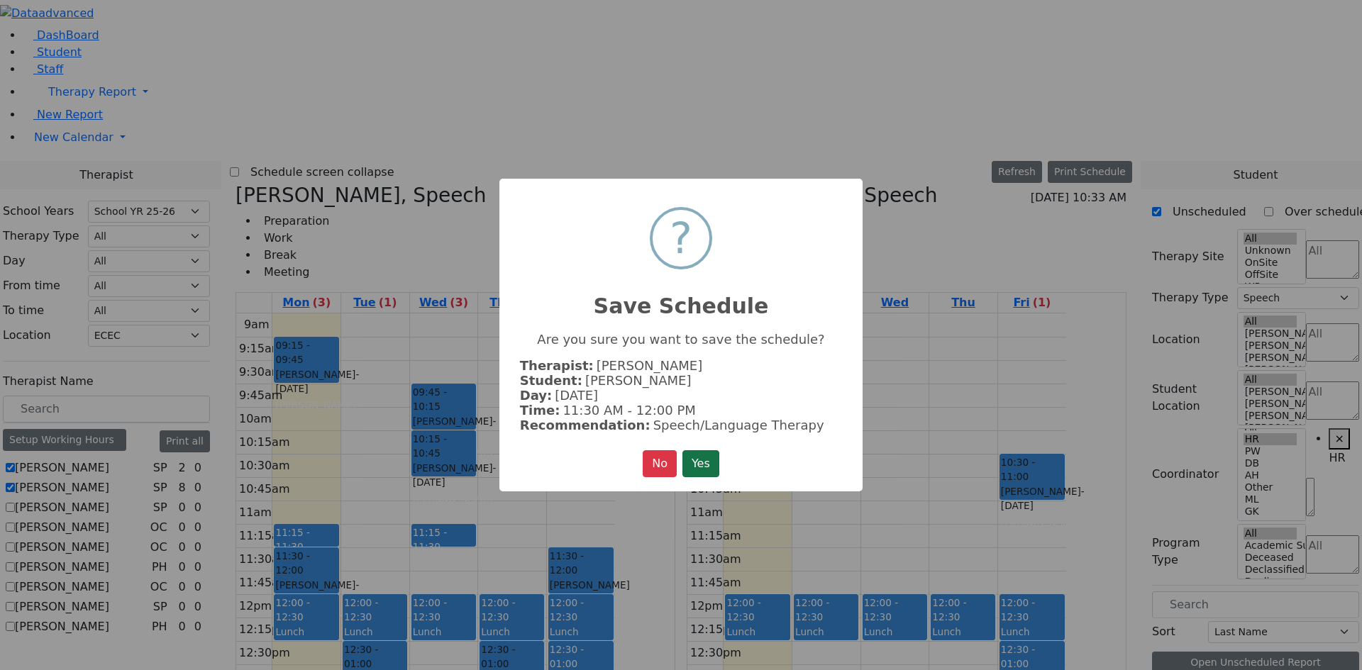
click at [701, 456] on button "Yes" at bounding box center [700, 463] width 37 height 27
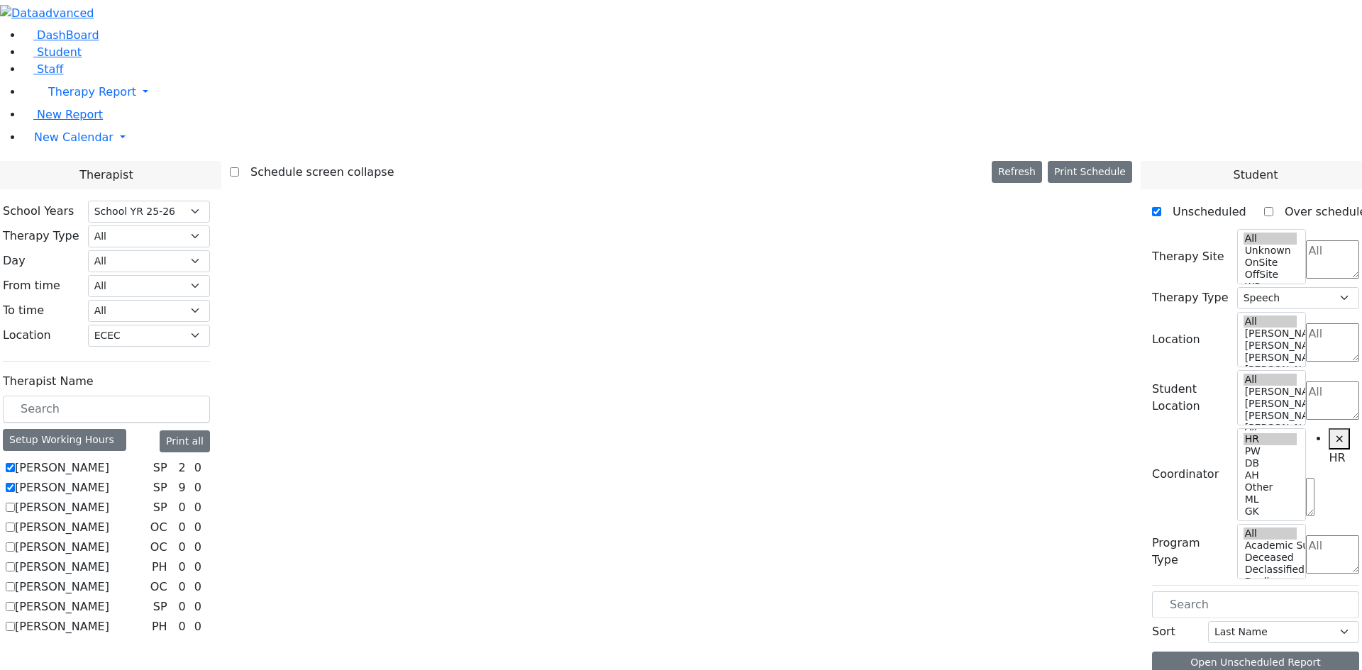
scroll to position [0, 0]
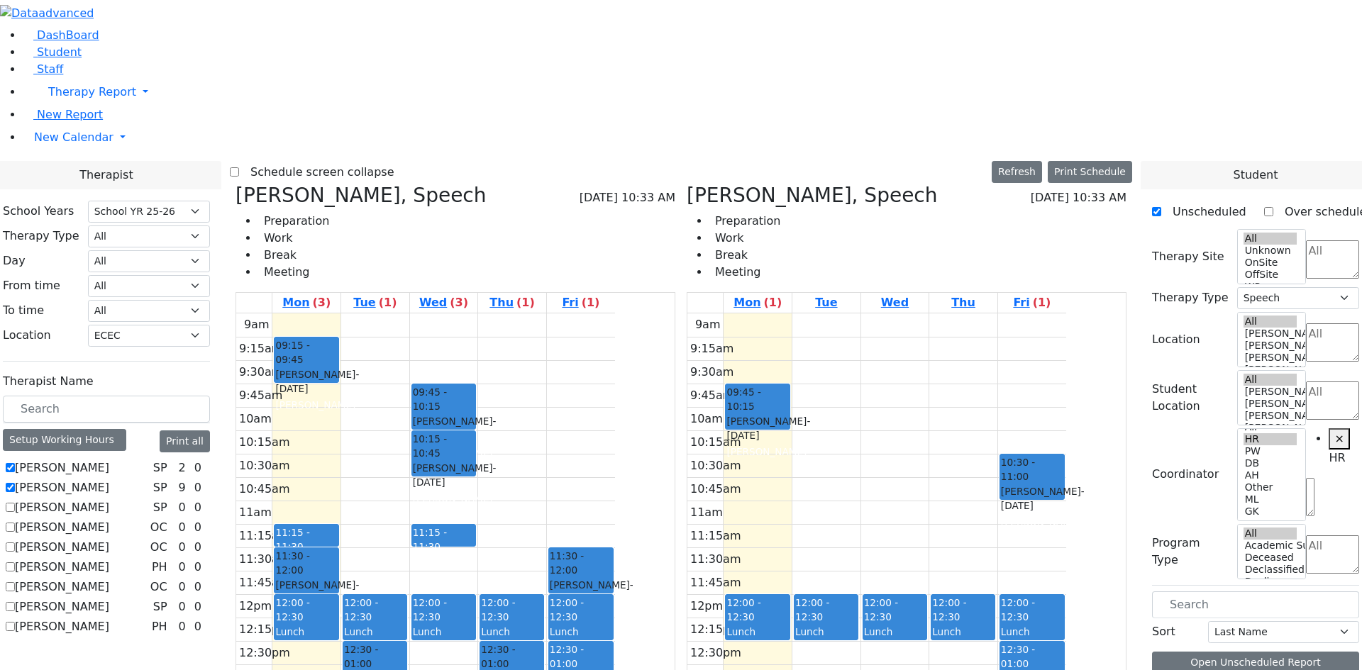
drag, startPoint x: 589, startPoint y: 492, endPoint x: 588, endPoint y: 528, distance: 35.5
click at [478, 535] on div "09:45 - 10:15 Schonbrun Isaac - 02/21/2021 Berger, Gitty 10:15 - 10:45 Steinfel…" at bounding box center [444, 594] width 68 height 562
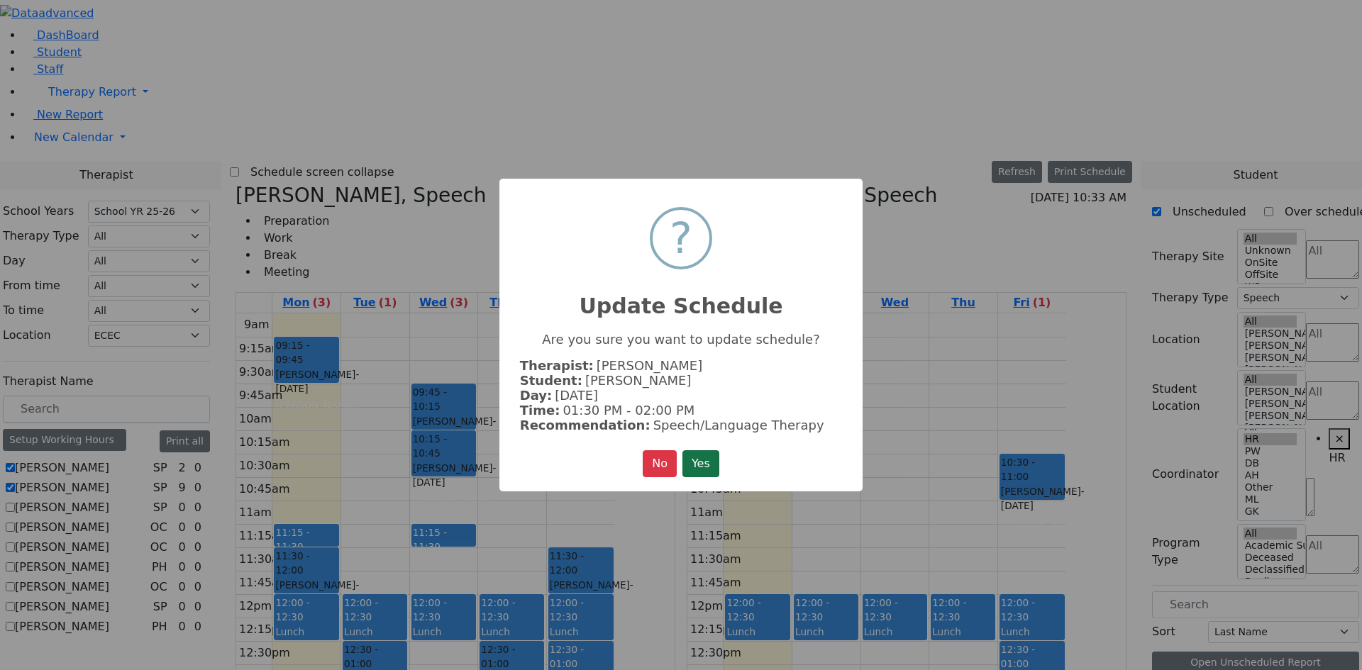
click at [717, 464] on button "Yes" at bounding box center [700, 463] width 37 height 27
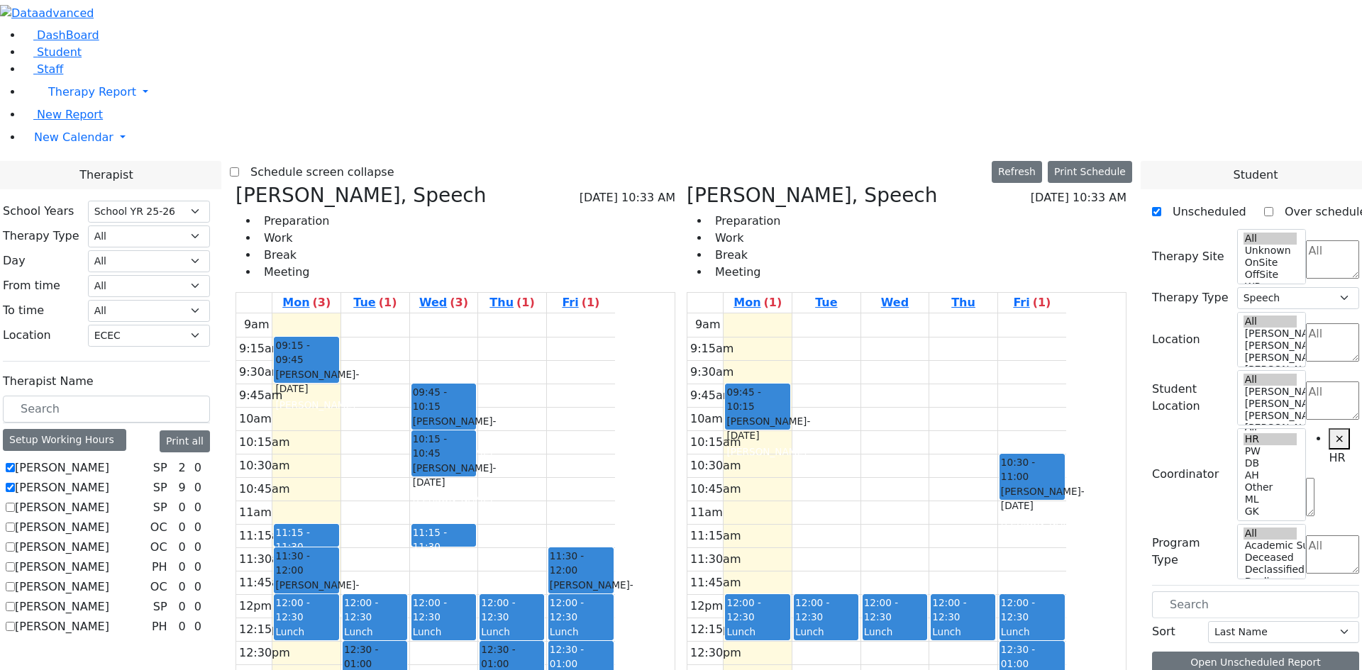
scroll to position [425, 0]
drag, startPoint x: 1226, startPoint y: 511, endPoint x: 425, endPoint y: 262, distance: 839.3
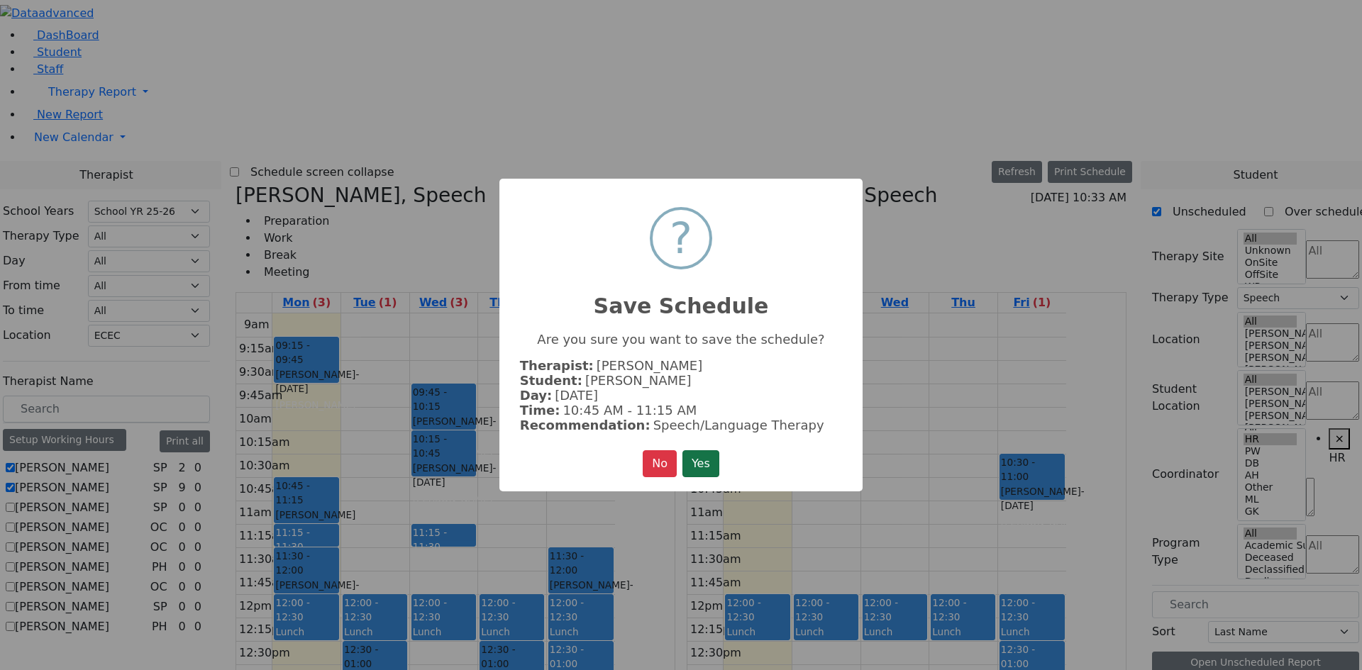
click at [706, 466] on button "Yes" at bounding box center [700, 463] width 37 height 27
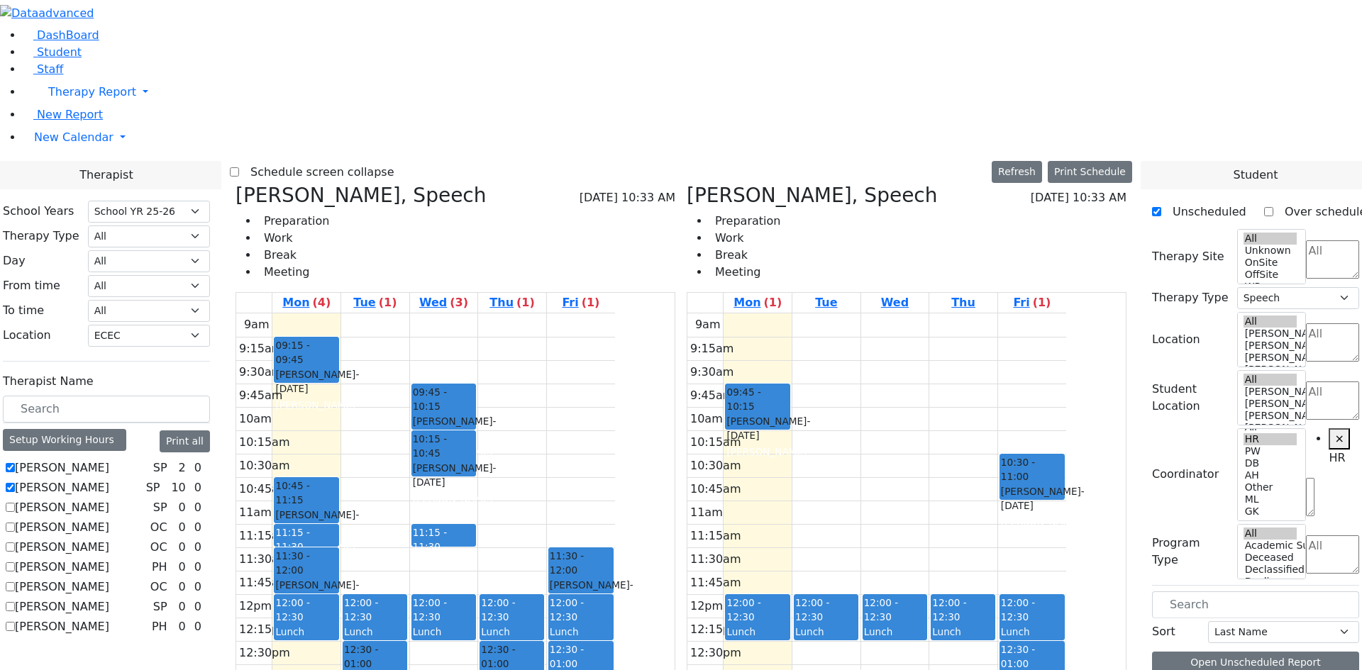
drag, startPoint x: 1219, startPoint y: 516, endPoint x: 574, endPoint y: 265, distance: 692.4
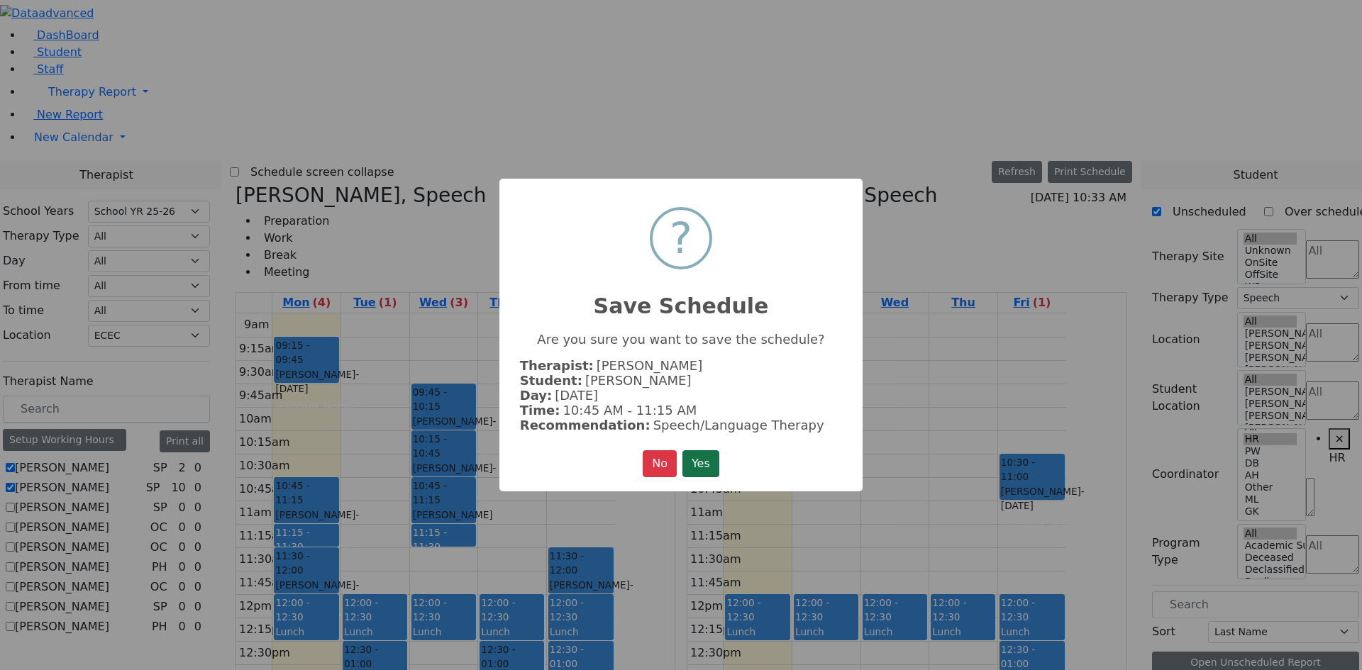
click at [717, 464] on button "Yes" at bounding box center [700, 463] width 37 height 27
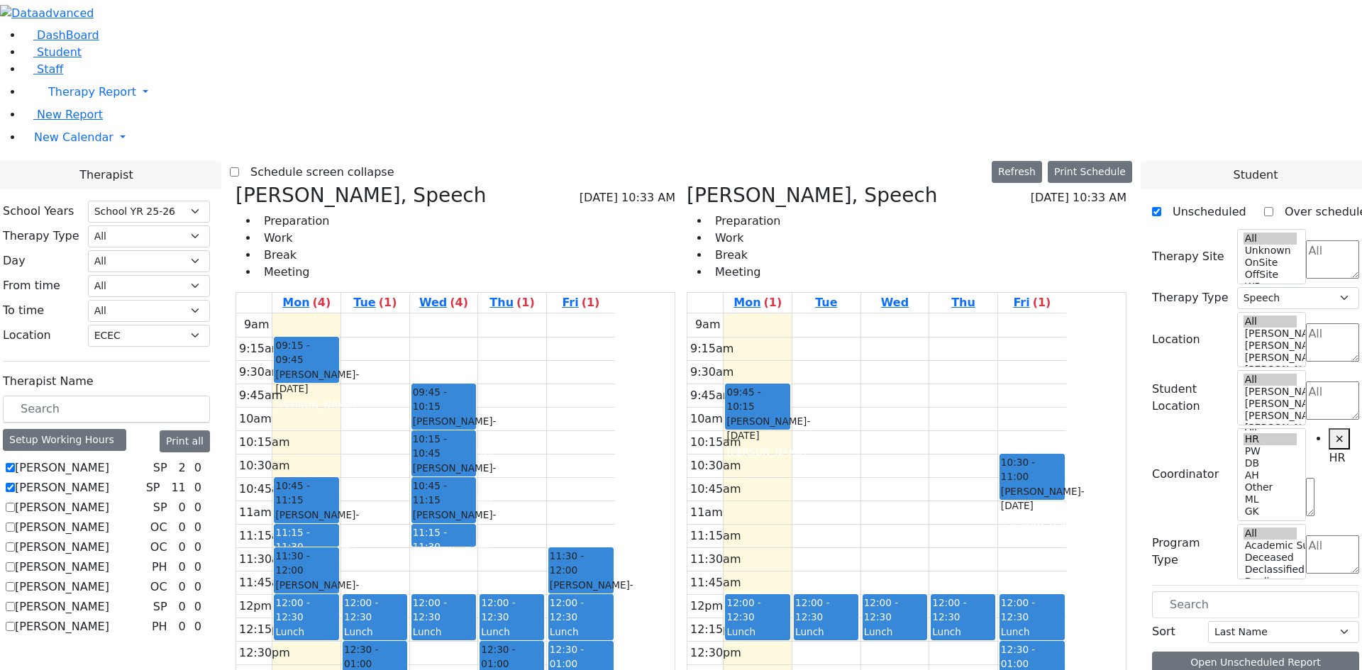
drag, startPoint x: 1249, startPoint y: 512, endPoint x: 713, endPoint y: 265, distance: 590.5
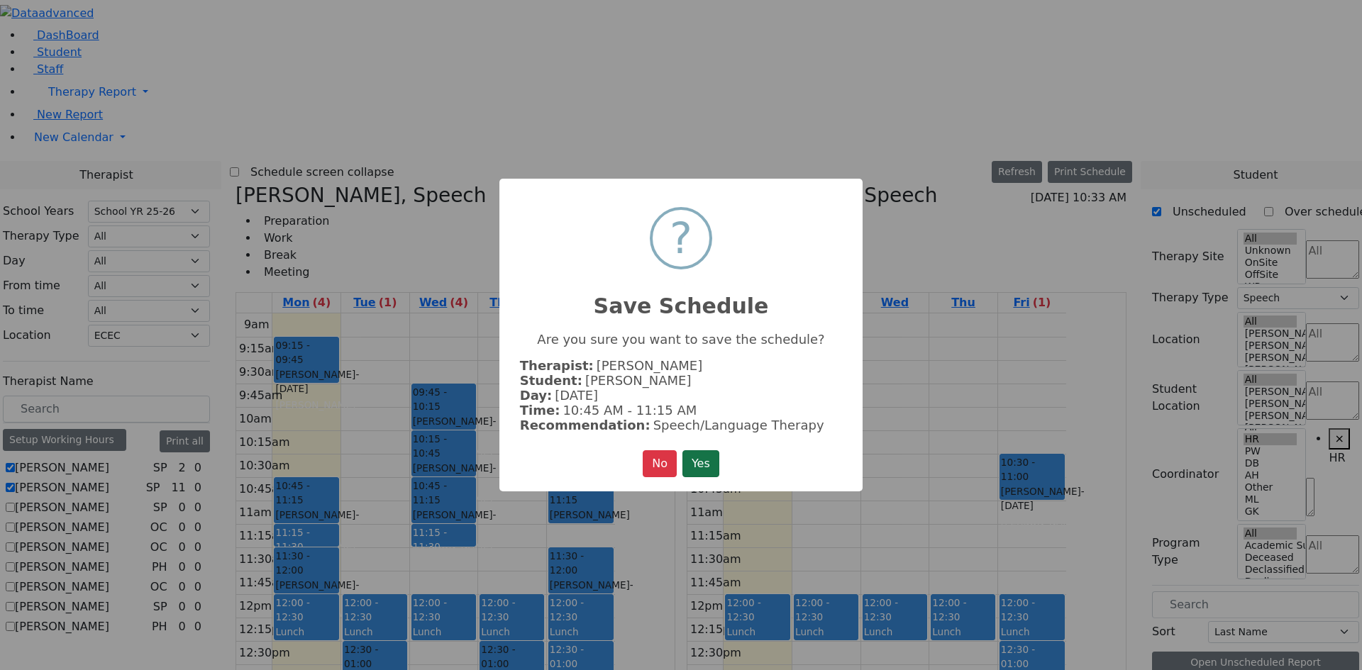
click at [704, 467] on button "Yes" at bounding box center [700, 463] width 37 height 27
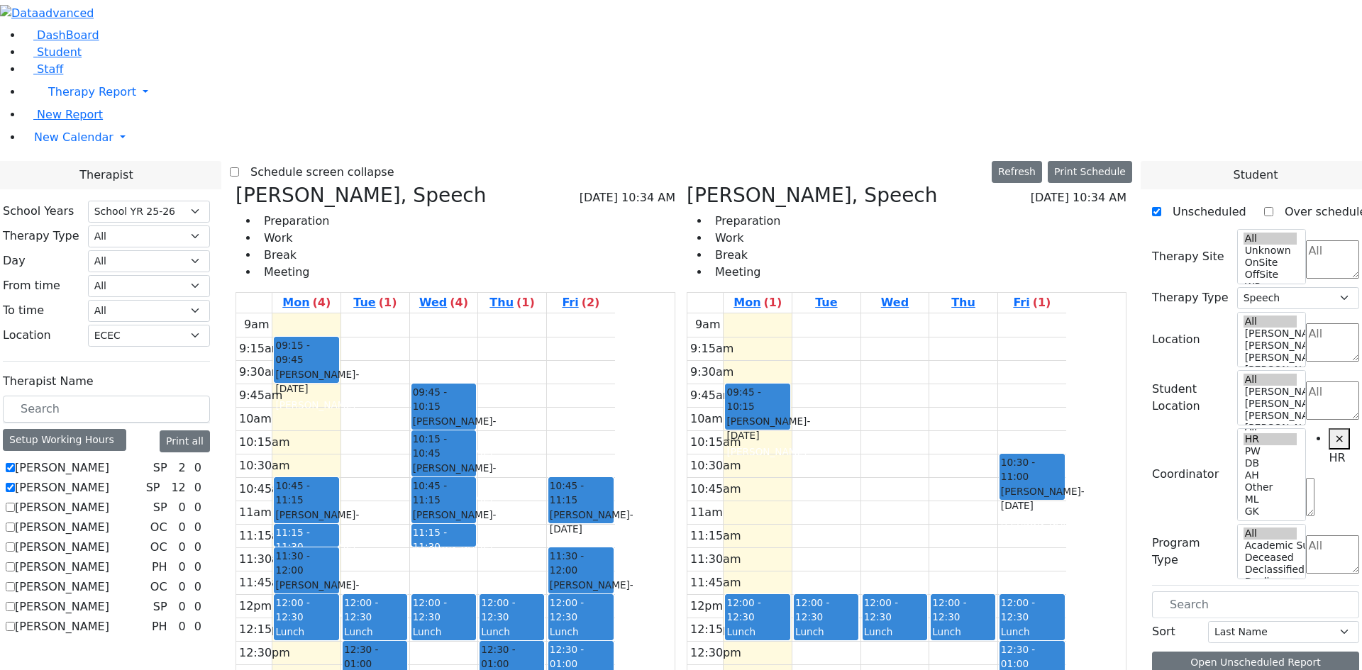
scroll to position [820, 0]
drag, startPoint x: 1223, startPoint y: 464, endPoint x: 443, endPoint y: 160, distance: 837.3
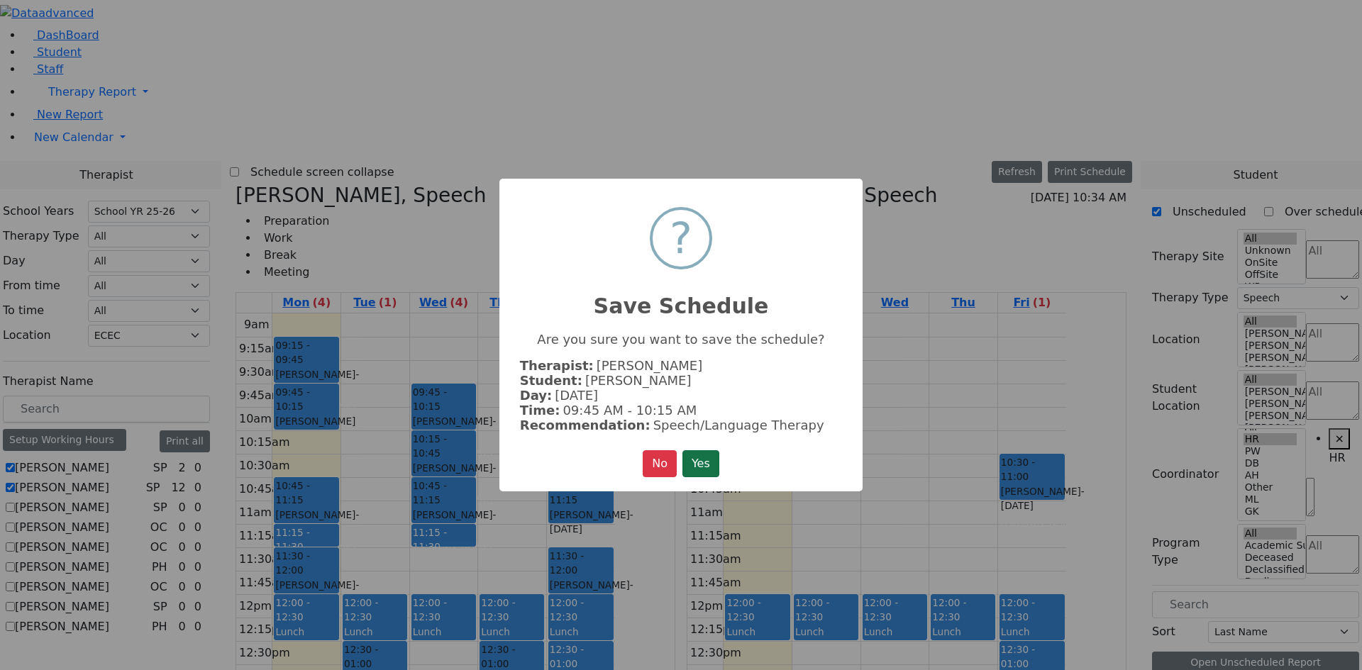
drag, startPoint x: 698, startPoint y: 469, endPoint x: 798, endPoint y: 467, distance: 99.3
click at [701, 469] on button "Yes" at bounding box center [700, 463] width 37 height 27
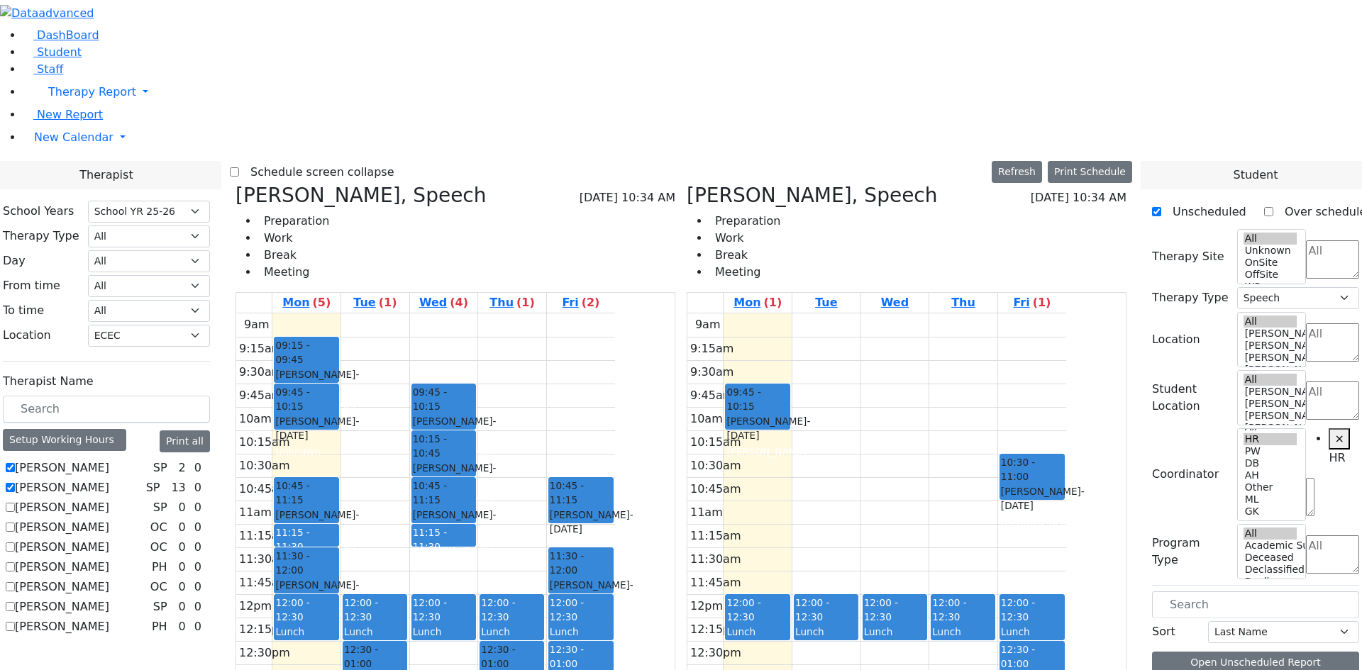
drag, startPoint x: 1209, startPoint y: 460, endPoint x: 528, endPoint y: 155, distance: 745.9
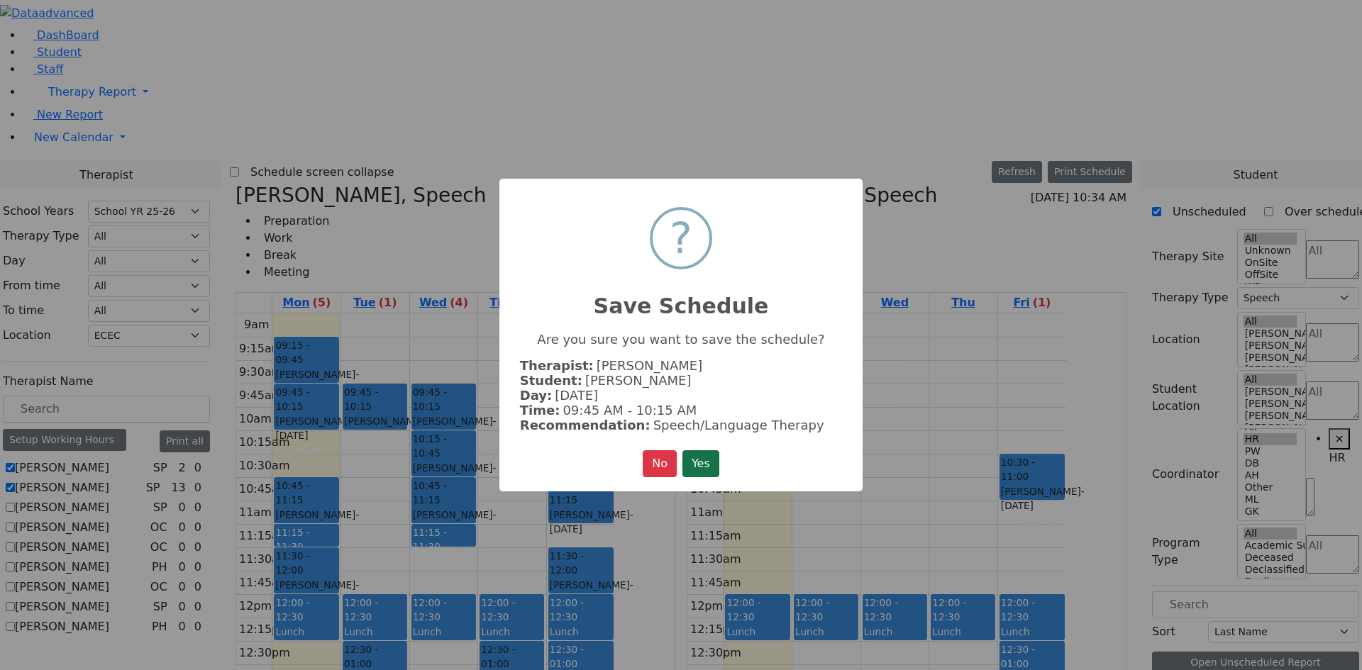
drag, startPoint x: 711, startPoint y: 463, endPoint x: 725, endPoint y: 479, distance: 21.1
click at [714, 463] on button "Yes" at bounding box center [700, 463] width 37 height 27
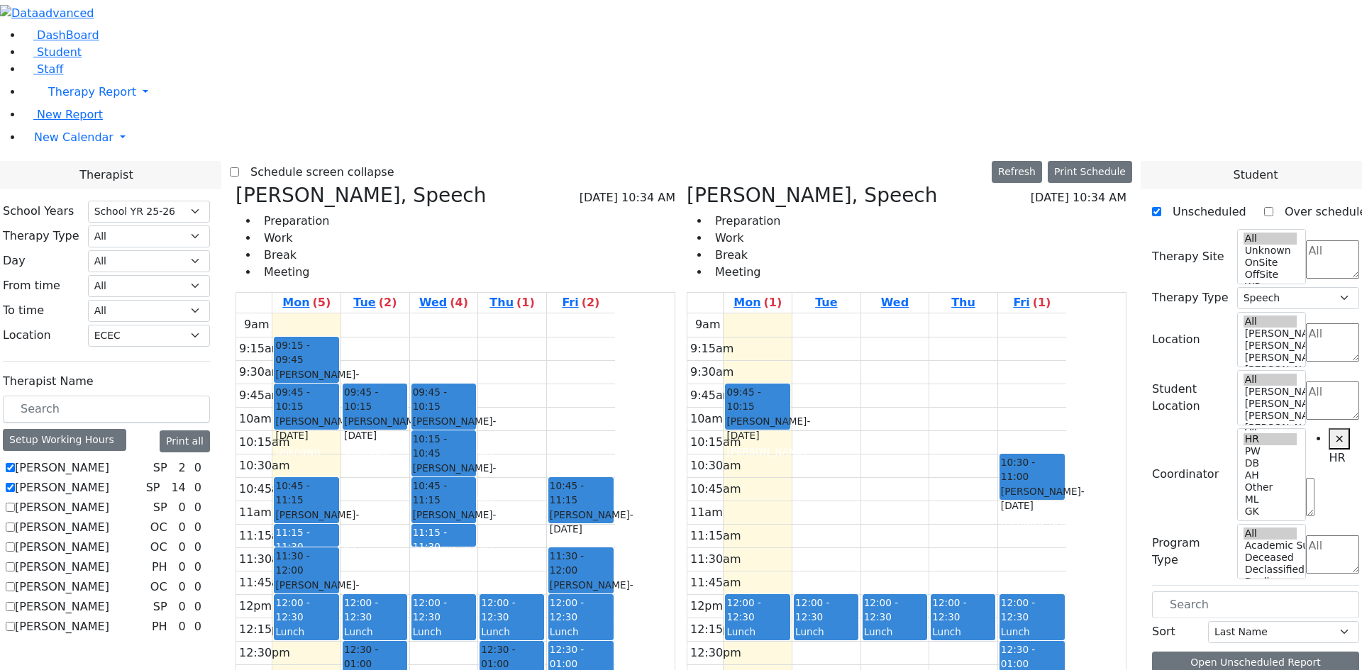
drag, startPoint x: 1223, startPoint y: 465, endPoint x: 643, endPoint y: 124, distance: 672.9
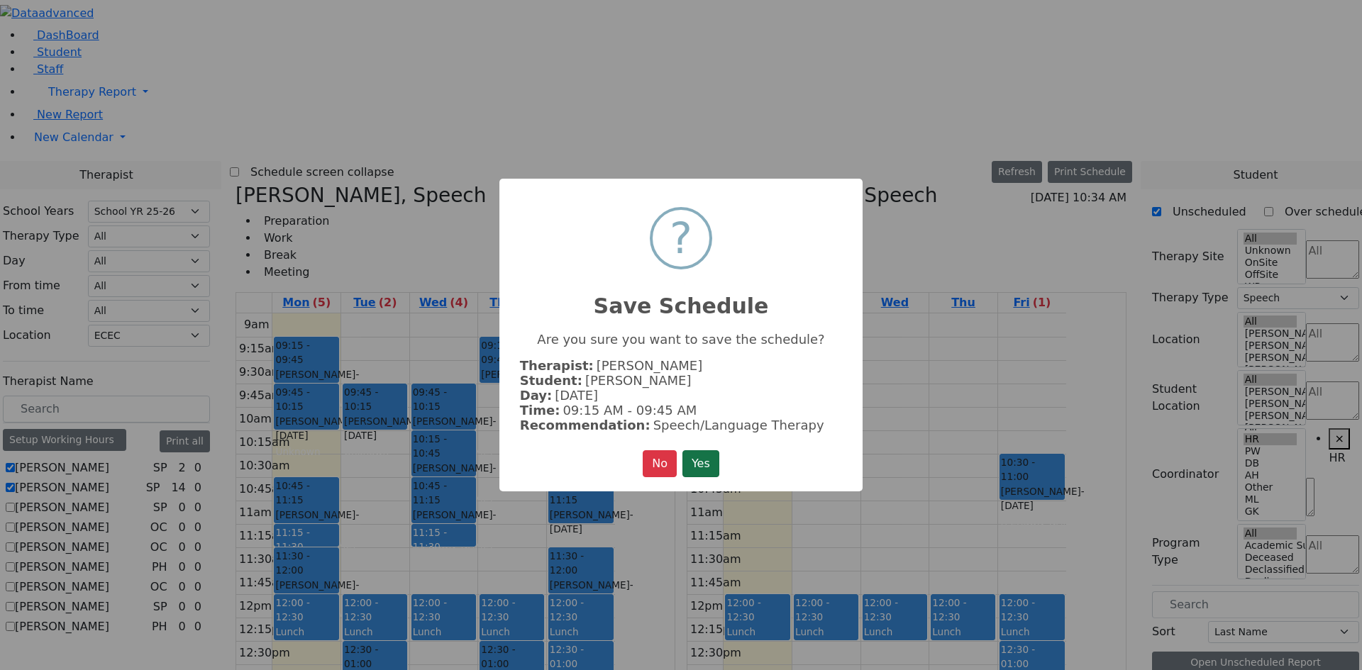
click at [705, 466] on button "Yes" at bounding box center [700, 463] width 37 height 27
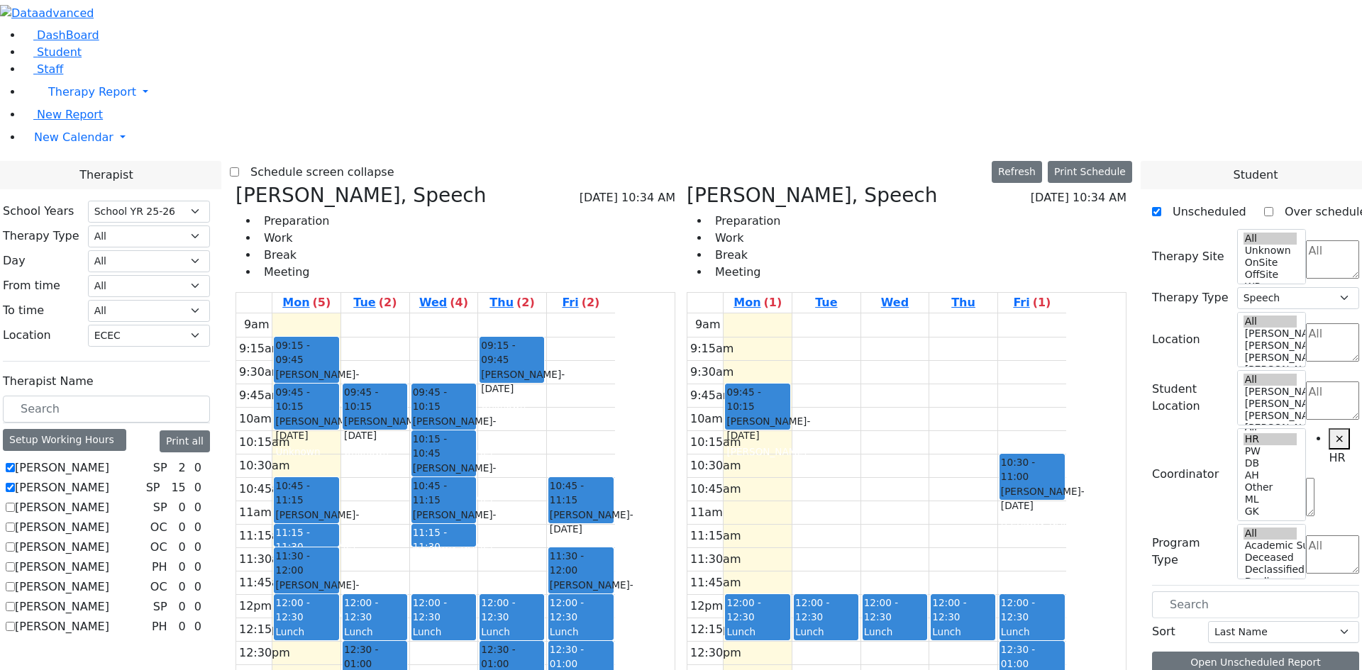
scroll to position [0, 0]
drag, startPoint x: 1252, startPoint y: 362, endPoint x: 430, endPoint y: 201, distance: 837.6
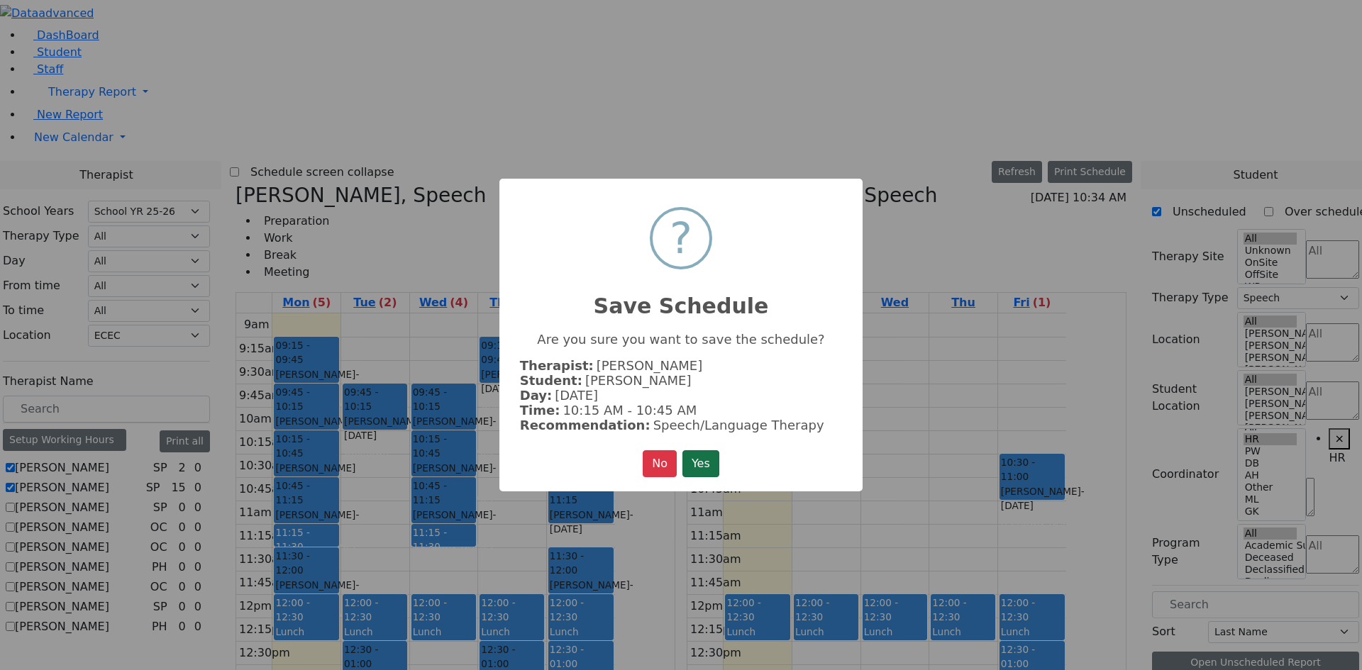
click at [703, 455] on button "Yes" at bounding box center [700, 463] width 37 height 27
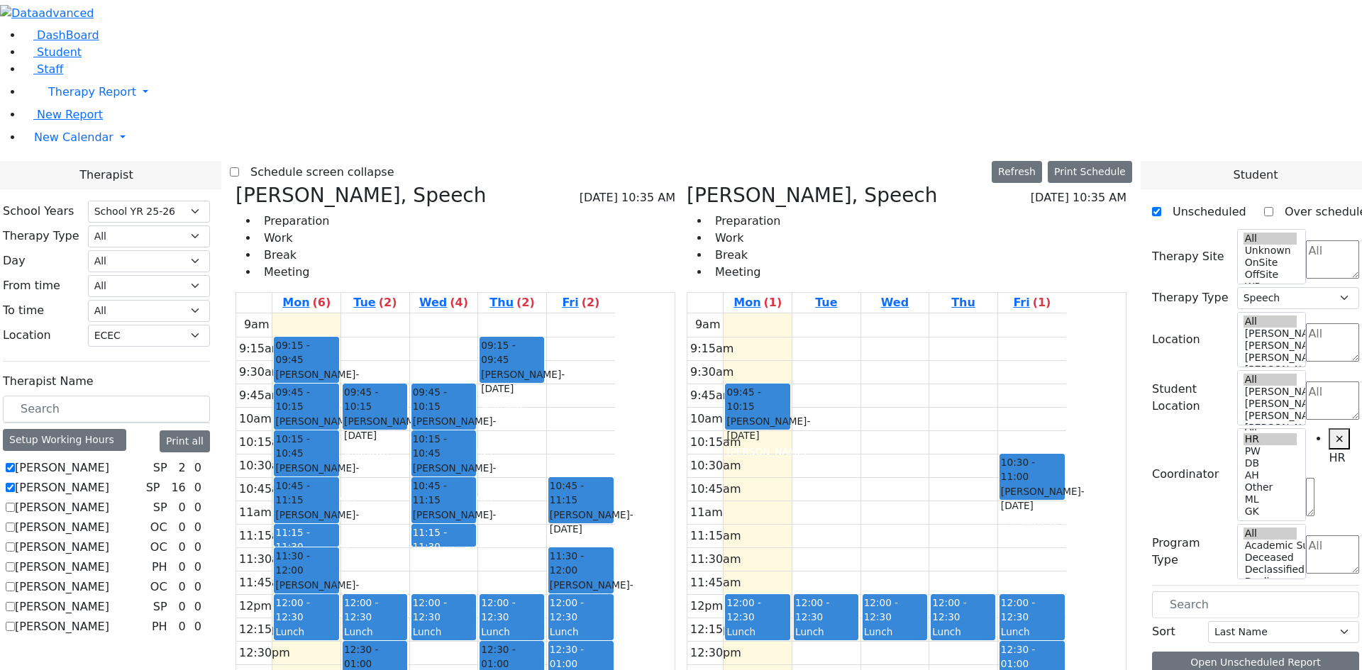
drag, startPoint x: 1235, startPoint y: 359, endPoint x: 579, endPoint y: 109, distance: 701.2
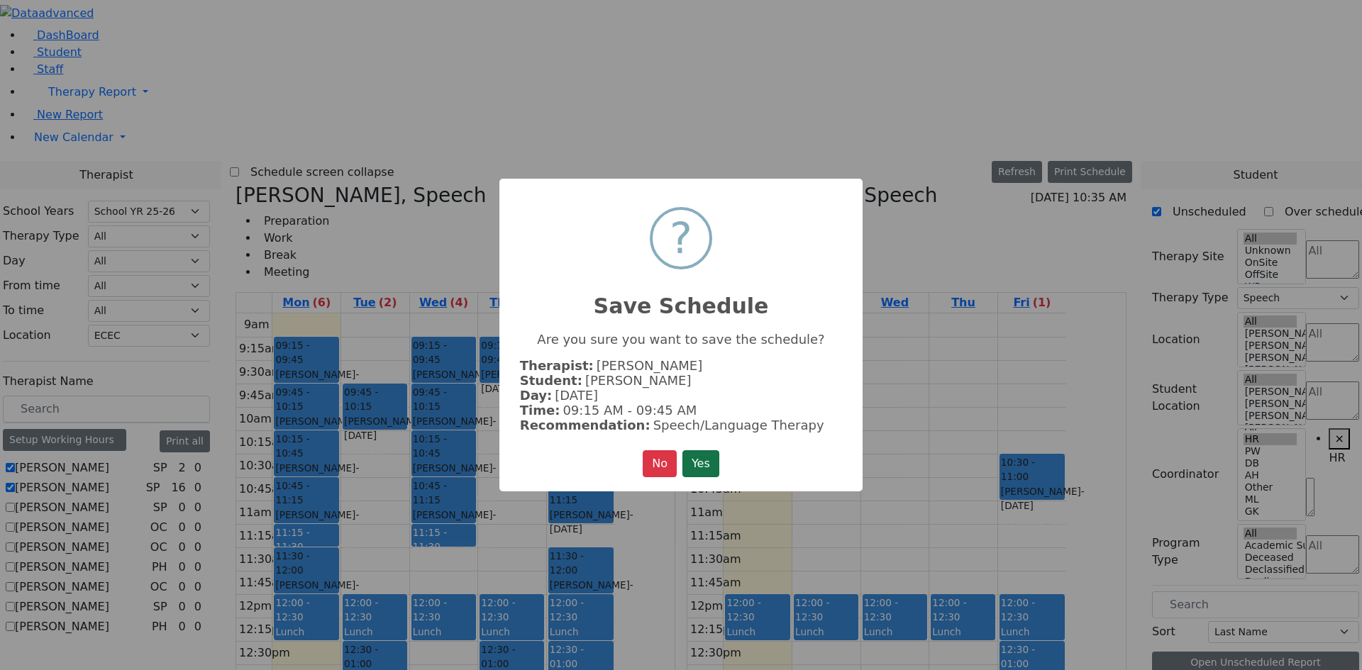
drag, startPoint x: 703, startPoint y: 467, endPoint x: 713, endPoint y: 464, distance: 10.2
click at [704, 466] on button "Yes" at bounding box center [700, 463] width 37 height 27
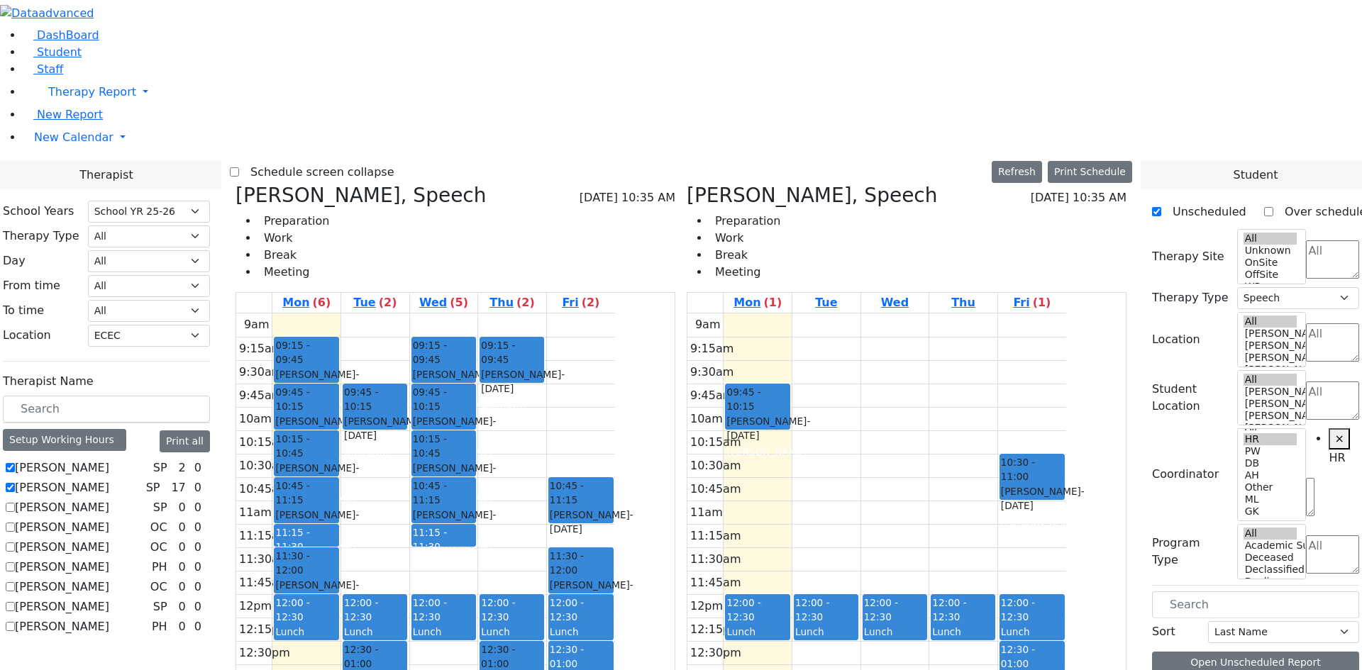
drag, startPoint x: 1235, startPoint y: 357, endPoint x: 737, endPoint y: 151, distance: 538.9
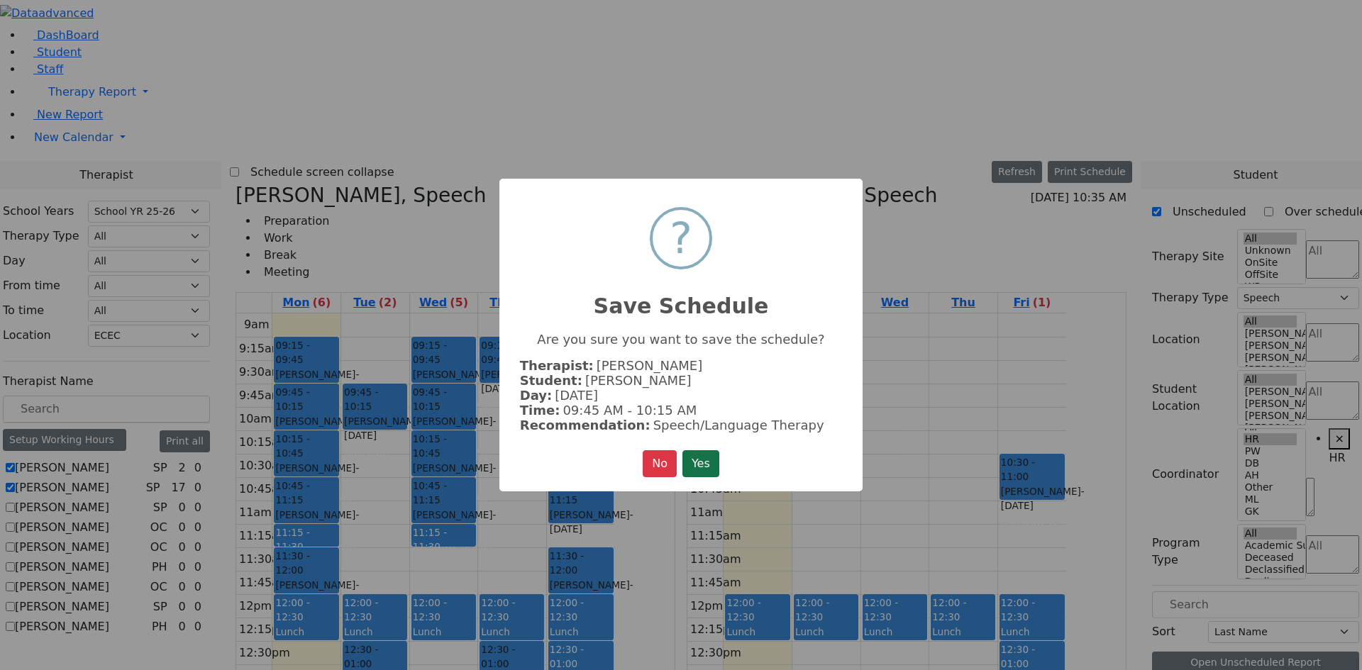
click at [698, 467] on button "Yes" at bounding box center [700, 463] width 37 height 27
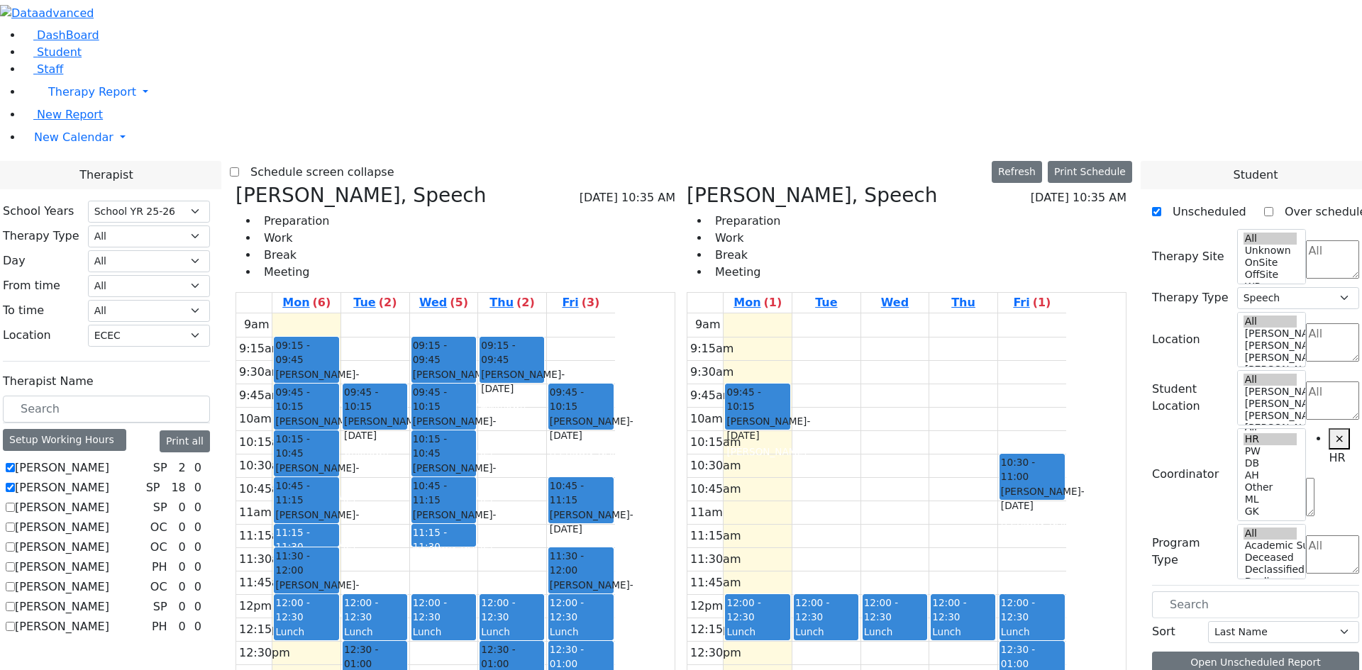
drag, startPoint x: 1220, startPoint y: 364, endPoint x: 876, endPoint y: 150, distance: 405.2
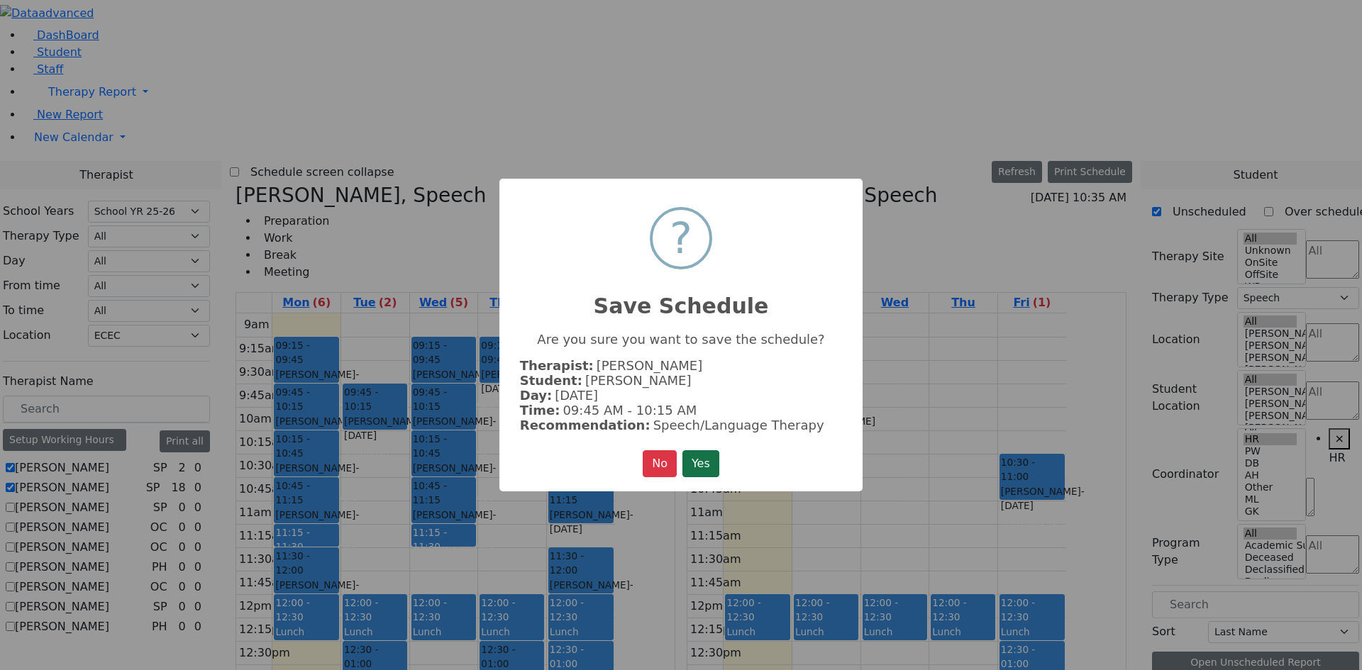
click at [693, 455] on button "Yes" at bounding box center [700, 463] width 37 height 27
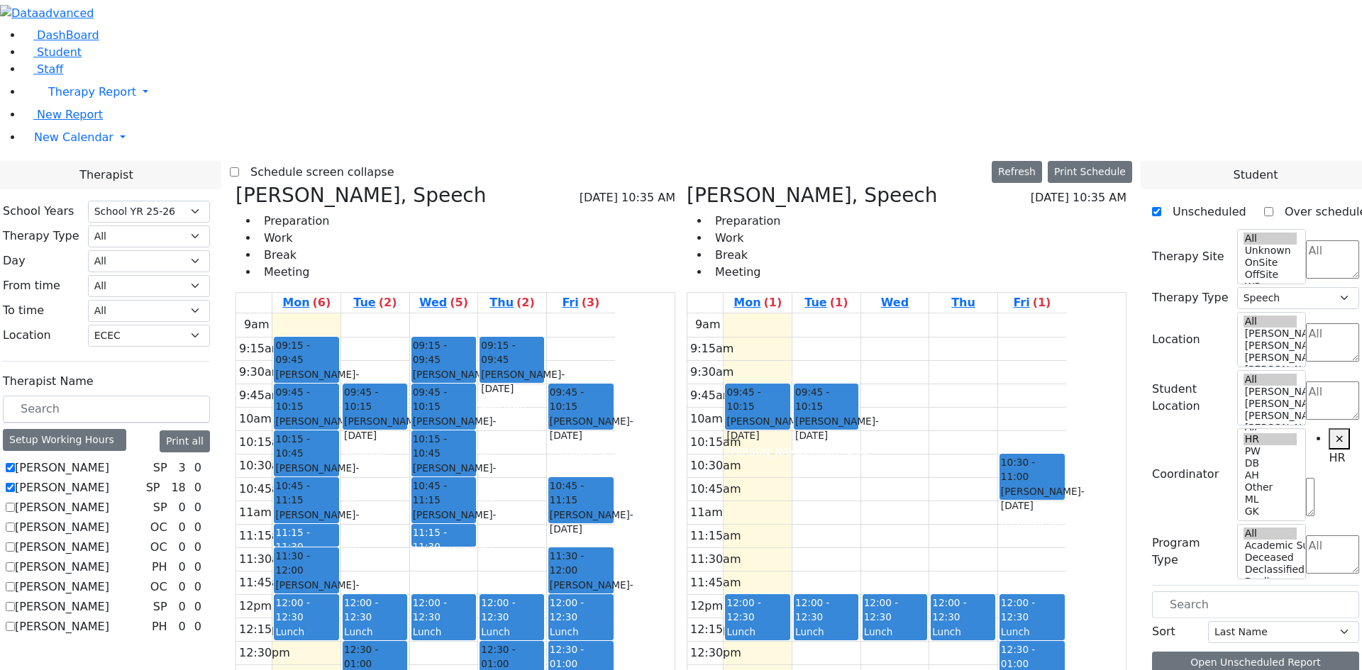
drag, startPoint x: 1249, startPoint y: 359, endPoint x: 1015, endPoint y: 119, distance: 335.5
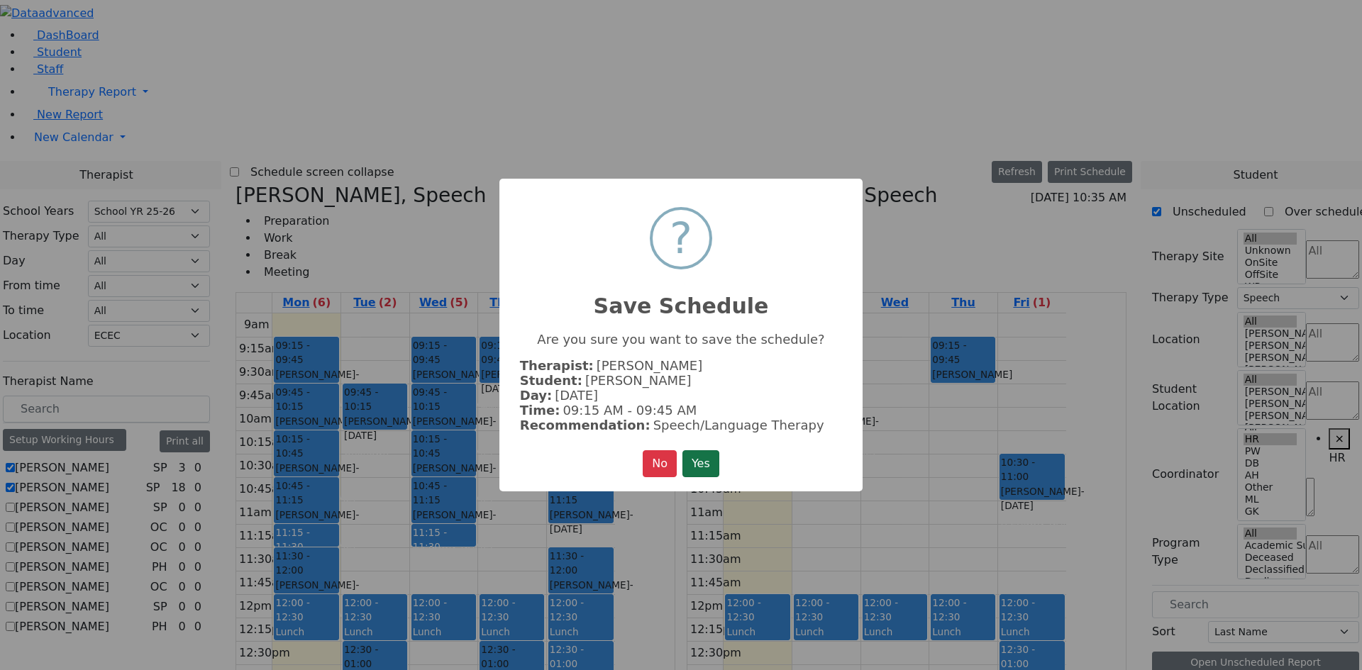
click at [699, 457] on button "Yes" at bounding box center [700, 463] width 37 height 27
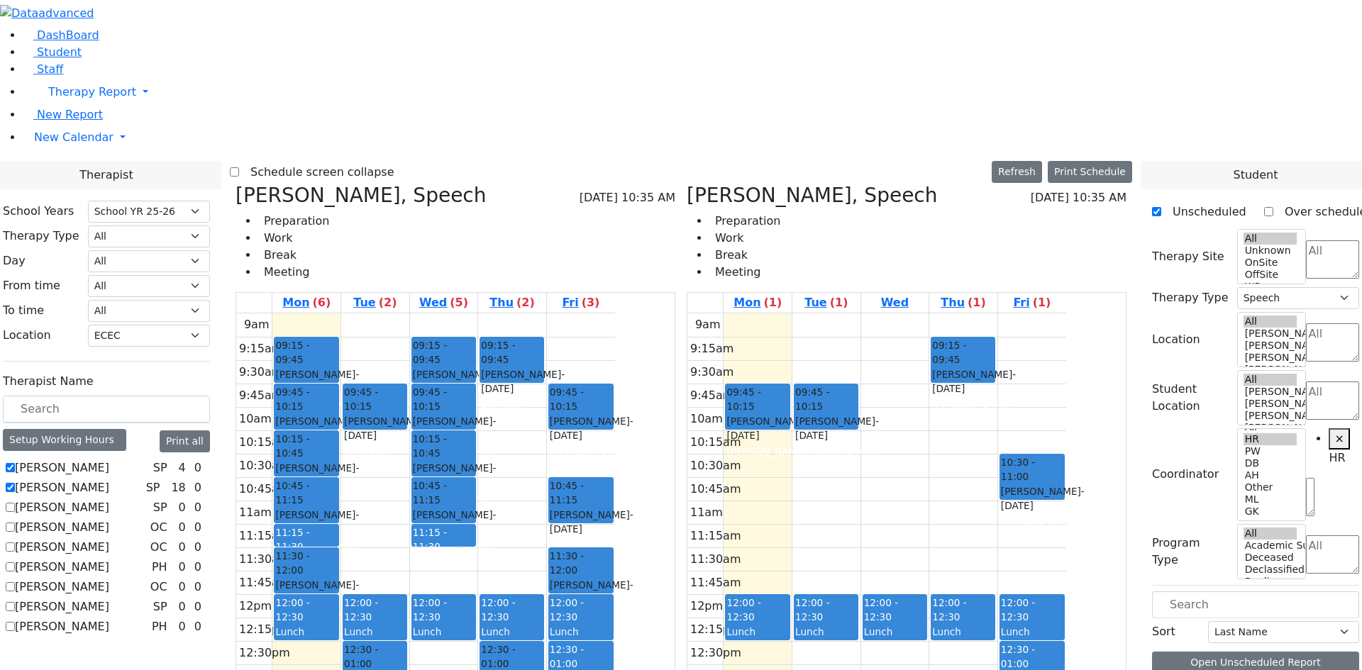
scroll to position [763, 0]
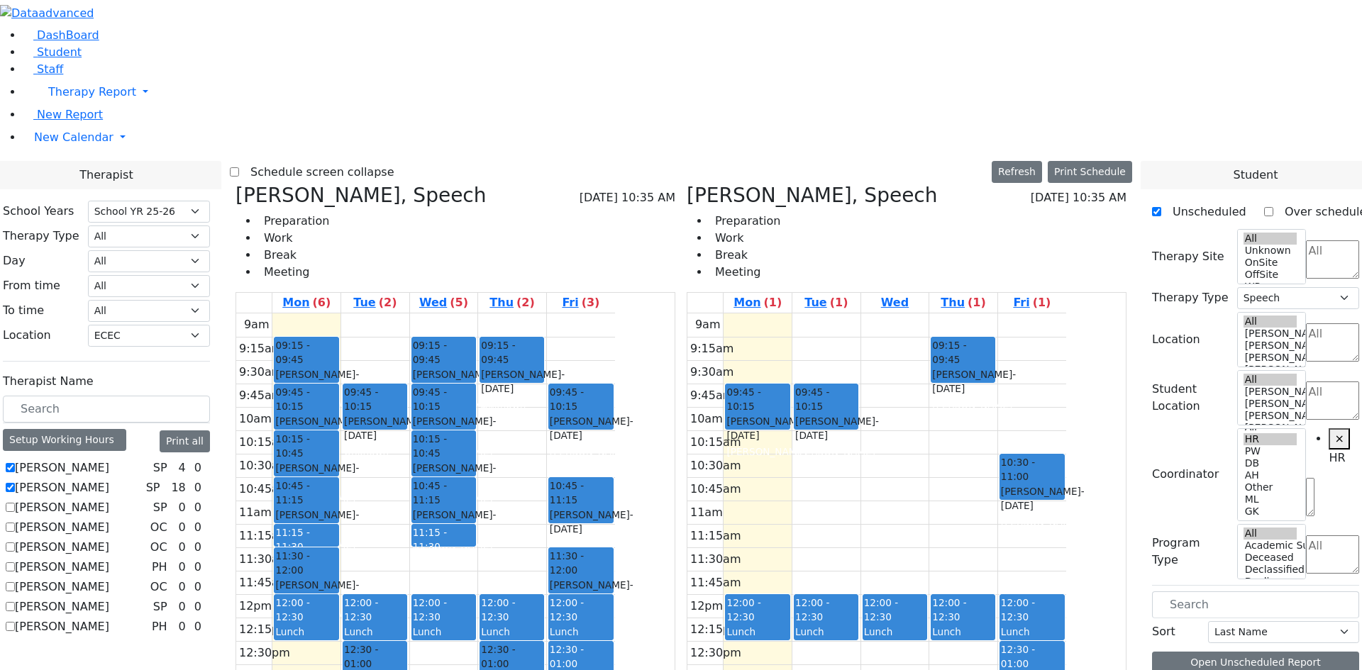
drag, startPoint x: 1288, startPoint y: 454, endPoint x: 444, endPoint y: 521, distance: 847.2
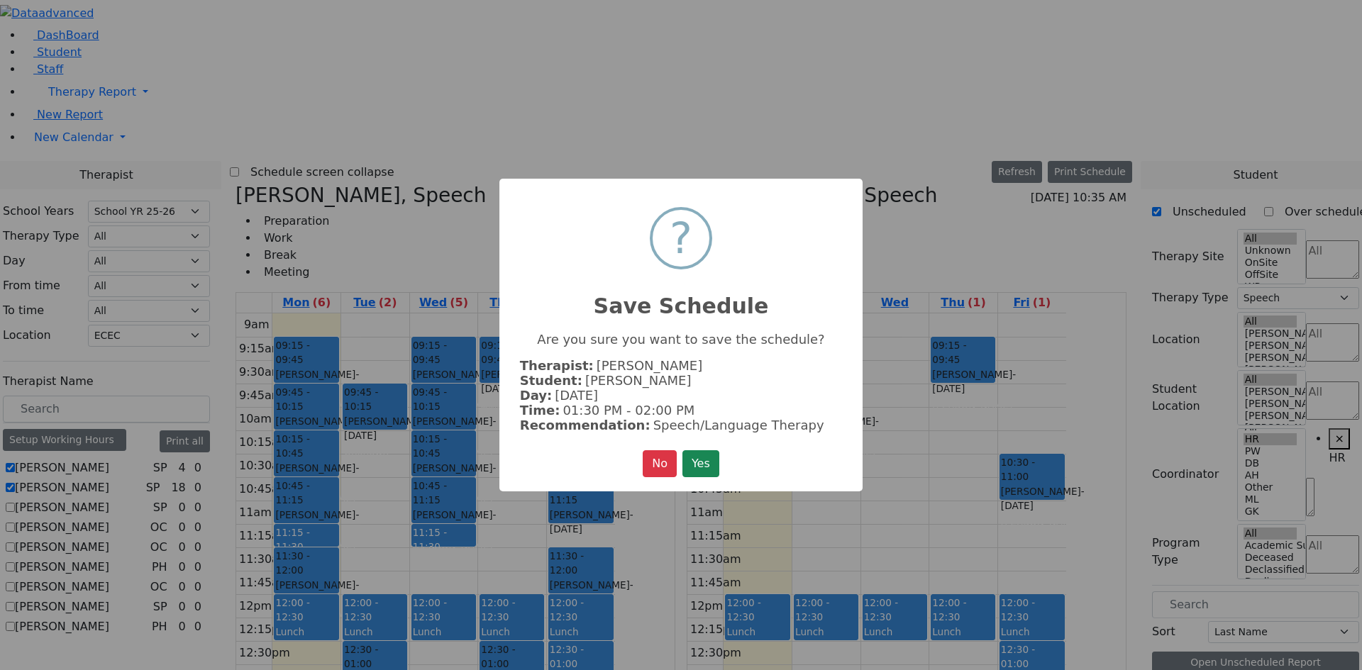
click at [726, 466] on div "× ? Save Schedule Are you sure you want to save the schedule? Therapist: Berger…" at bounding box center [680, 335] width 363 height 313
click at [689, 466] on button "Yes" at bounding box center [700, 463] width 37 height 27
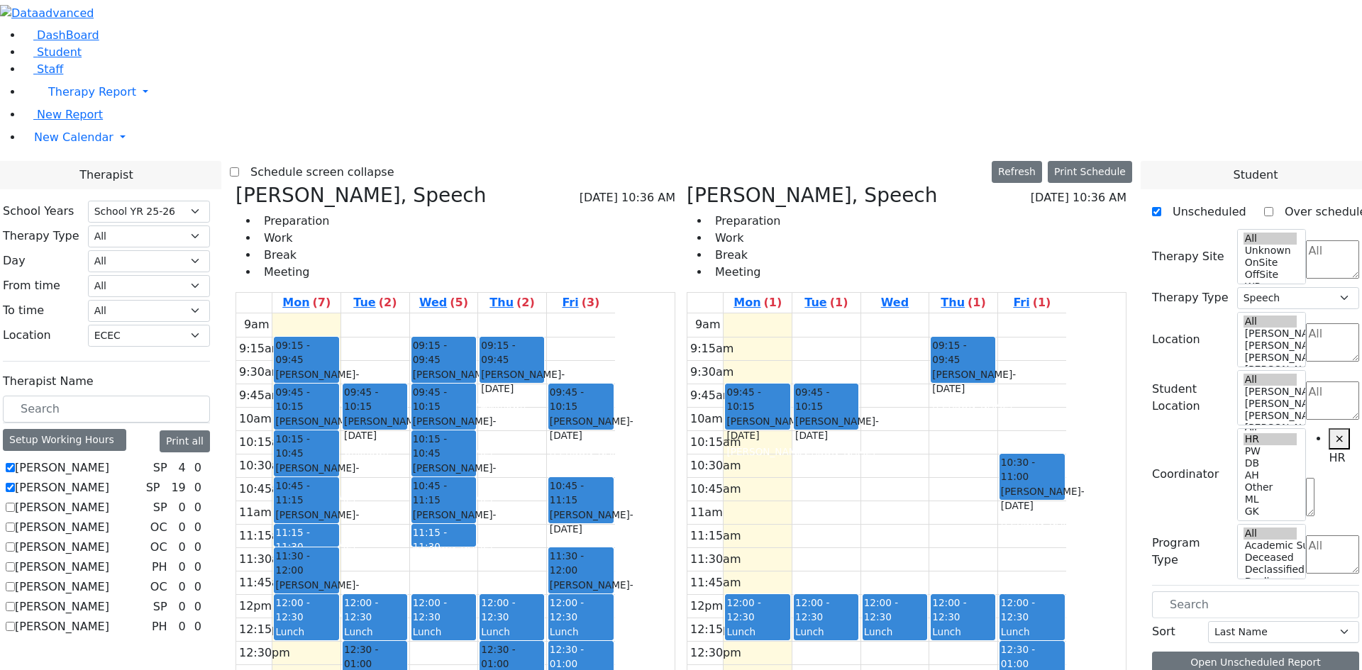
scroll to position [284, 0]
drag, startPoint x: 1210, startPoint y: 503, endPoint x: 662, endPoint y: 467, distance: 549.3
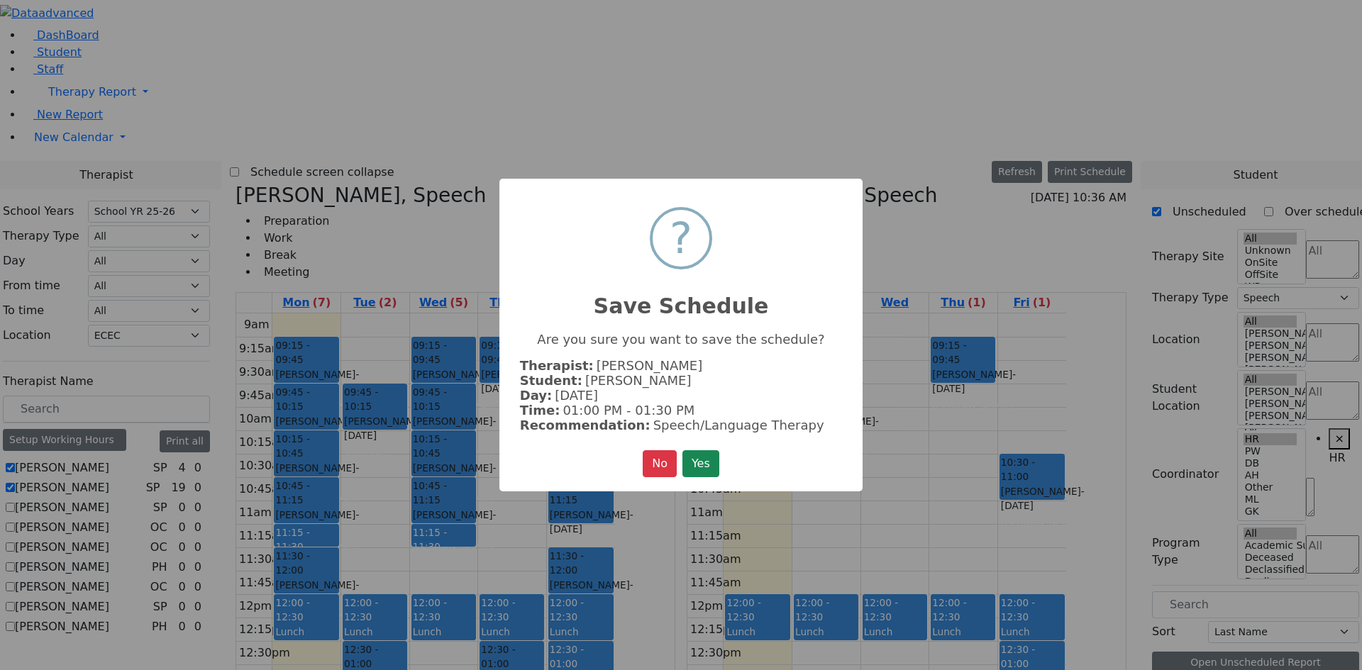
click at [702, 464] on button "Yes" at bounding box center [700, 463] width 37 height 27
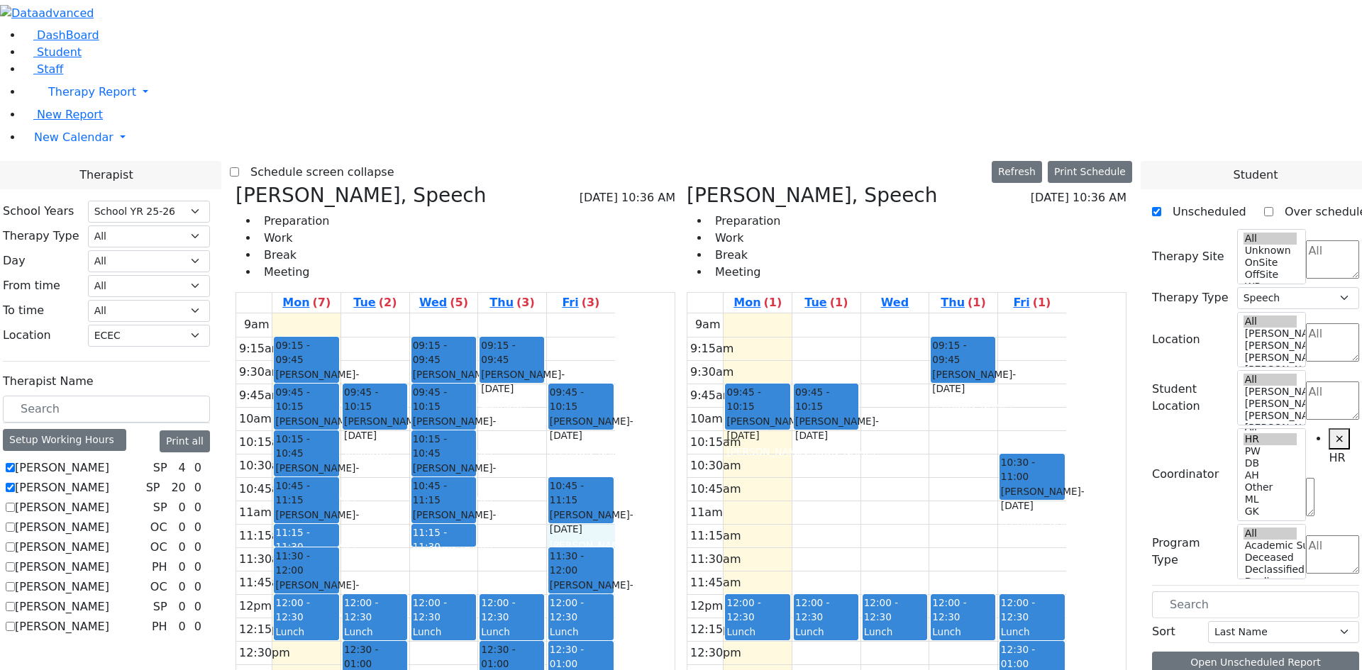
click at [615, 313] on div "9am 9:15am 9:30am 9:45am 10am 10:15am 10:30am 10:45am 11am 11:15am 11:30am 11:4…" at bounding box center [425, 594] width 379 height 562
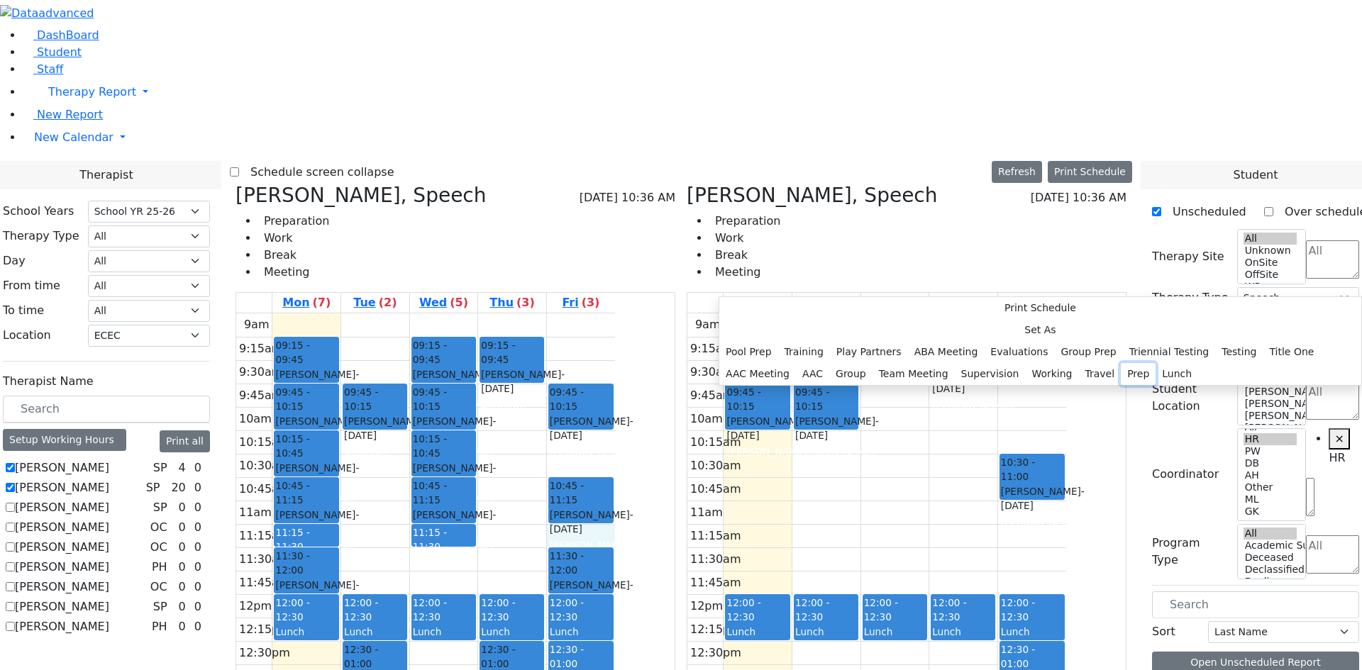
click at [1120, 385] on button "Prep" at bounding box center [1137, 374] width 35 height 22
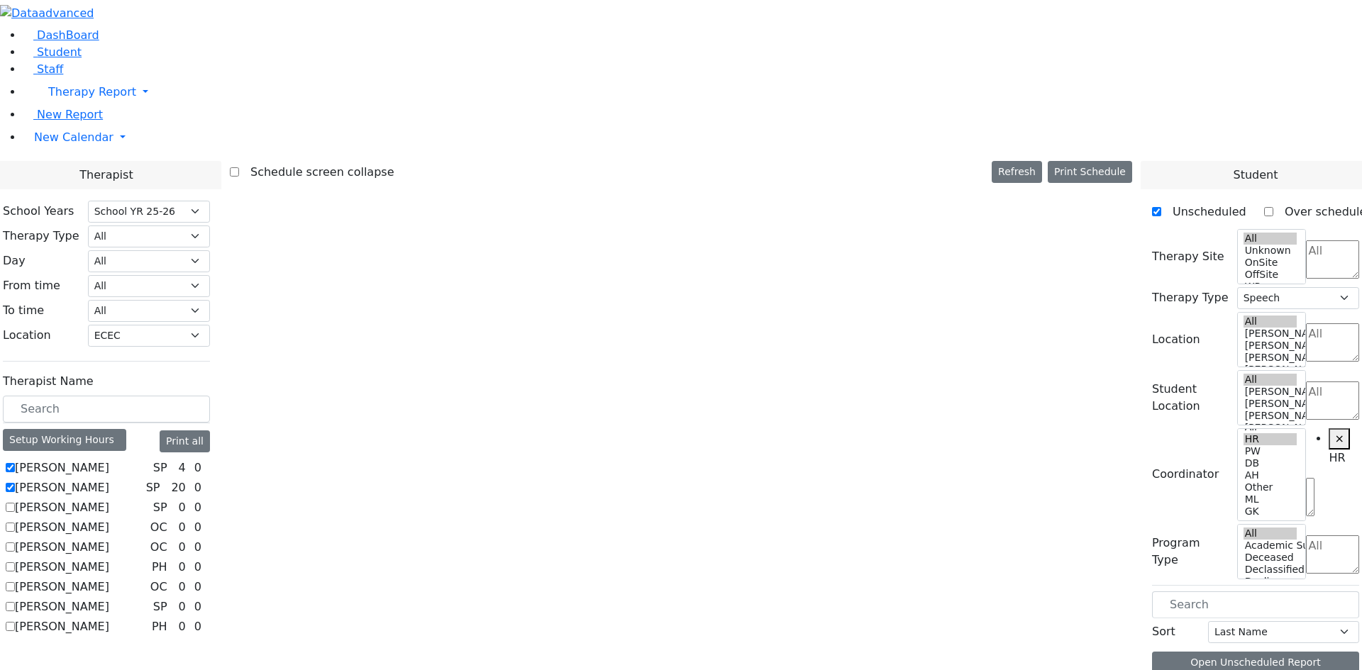
scroll to position [0, 0]
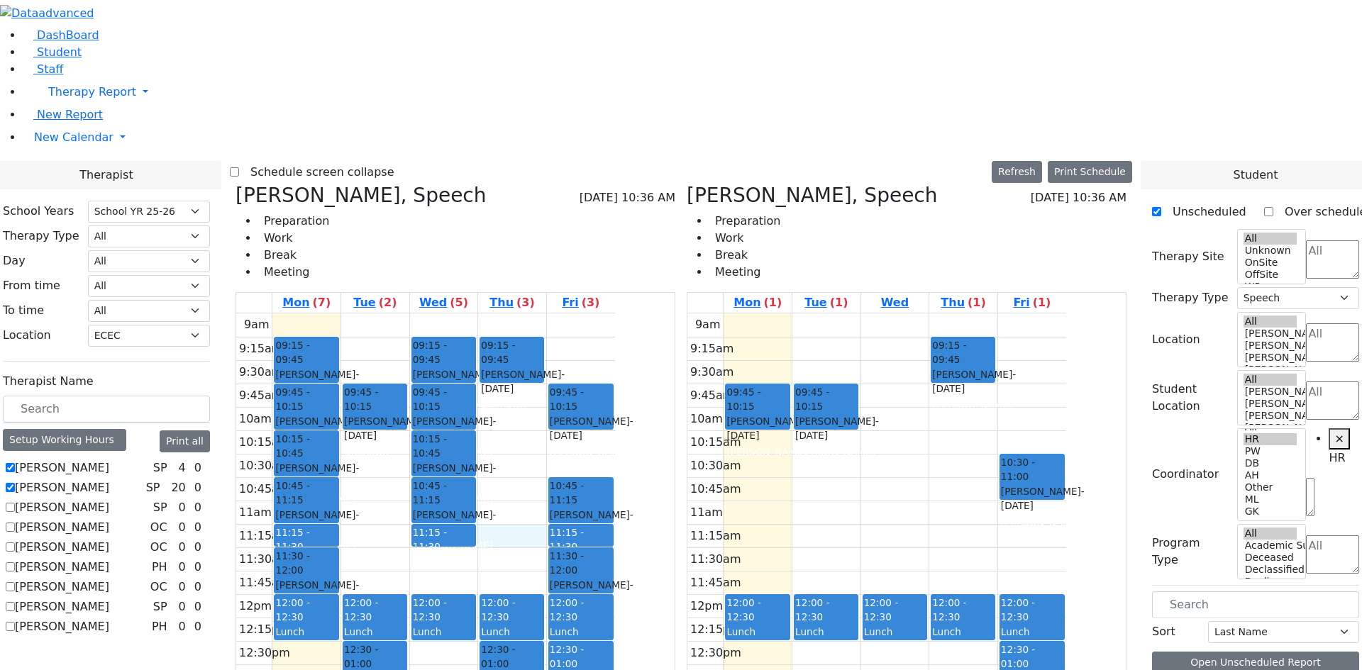
click at [615, 313] on div "9am 9:15am 9:30am 9:45am 10am 10:15am 10:30am 10:45am 11am 11:15am 11:30am 11:4…" at bounding box center [425, 594] width 379 height 562
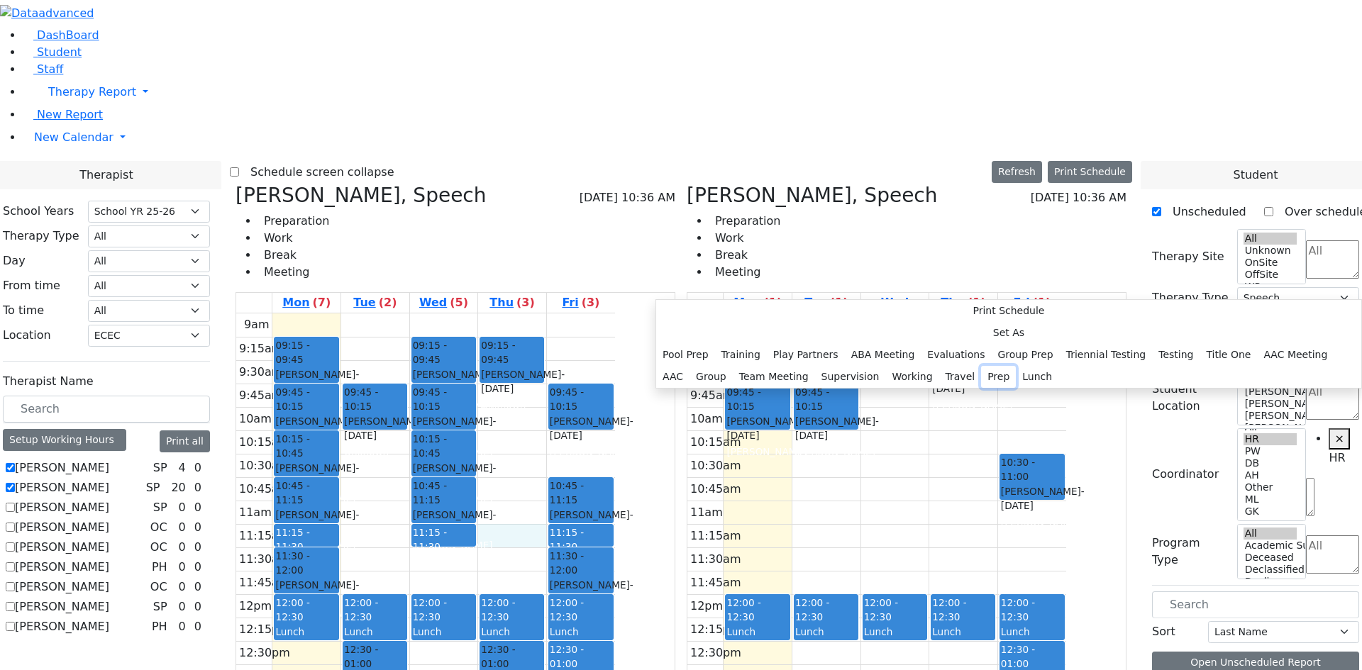
click at [981, 388] on button "Prep" at bounding box center [998, 377] width 35 height 22
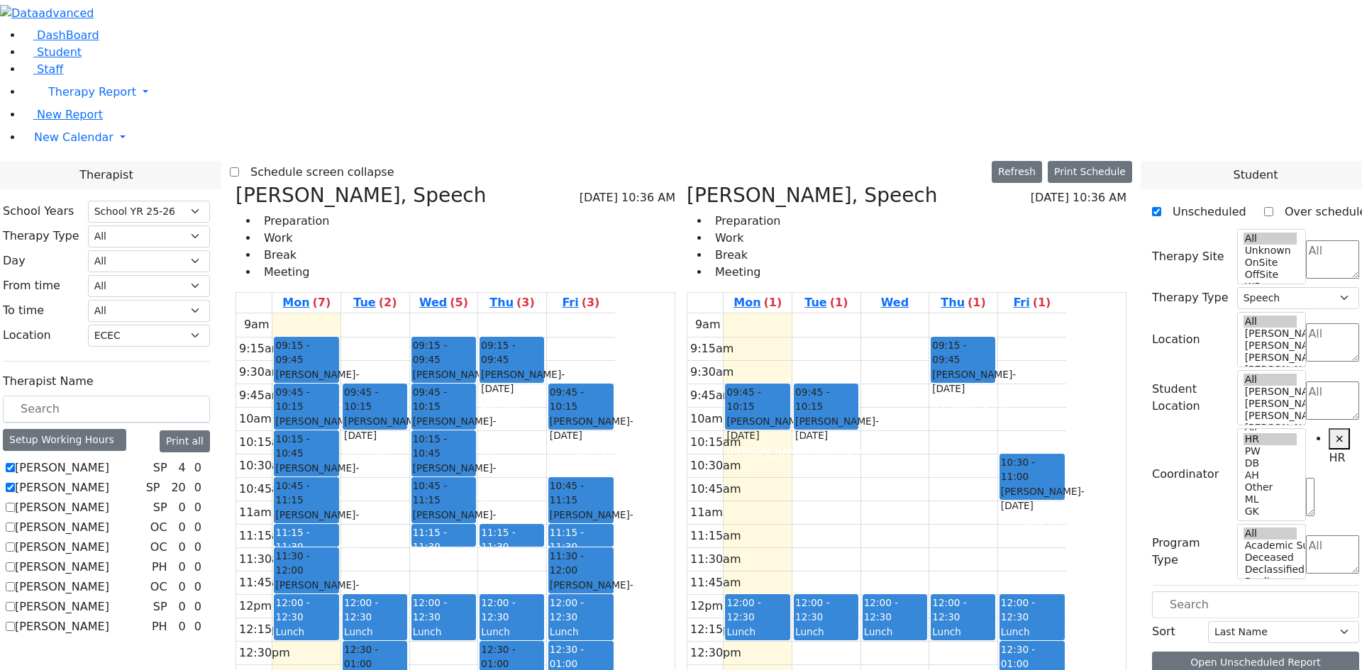
click at [506, 313] on div "9am 9:15am 9:30am 9:45am 10am 10:15am 10:30am 10:45am 11am 11:15am 11:30am 11:4…" at bounding box center [425, 594] width 379 height 562
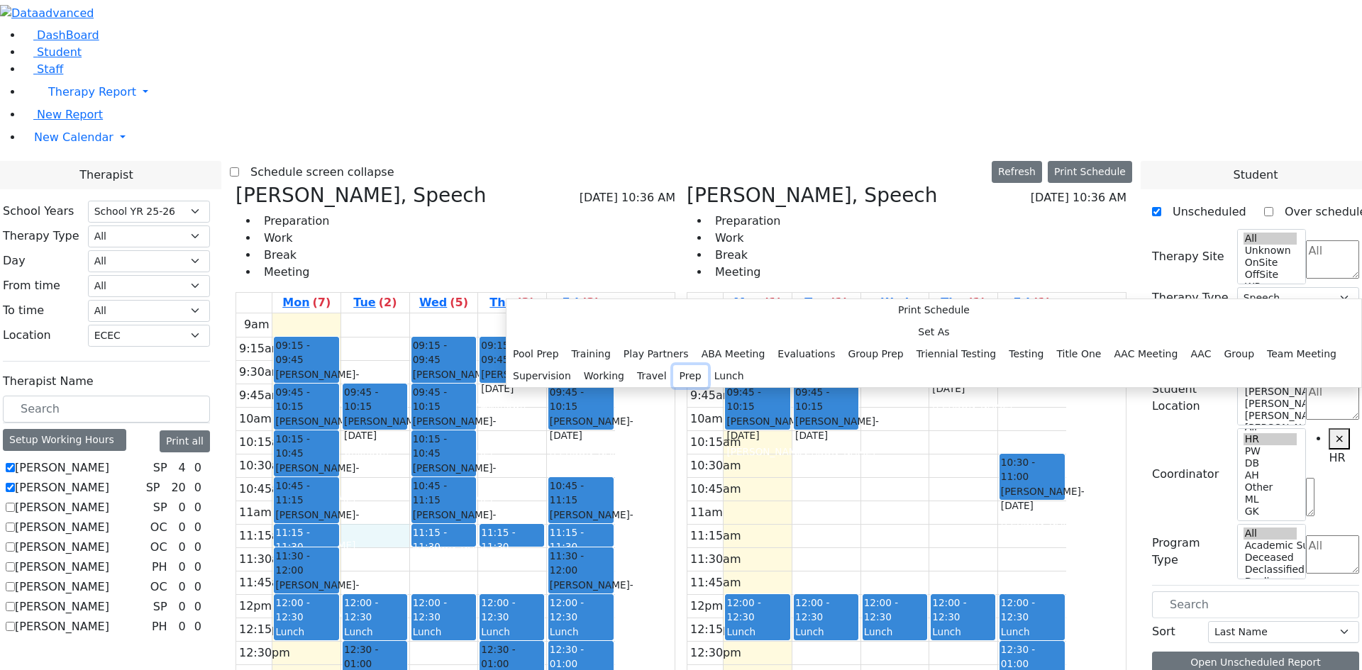
click at [681, 387] on button "Prep" at bounding box center [690, 376] width 35 height 22
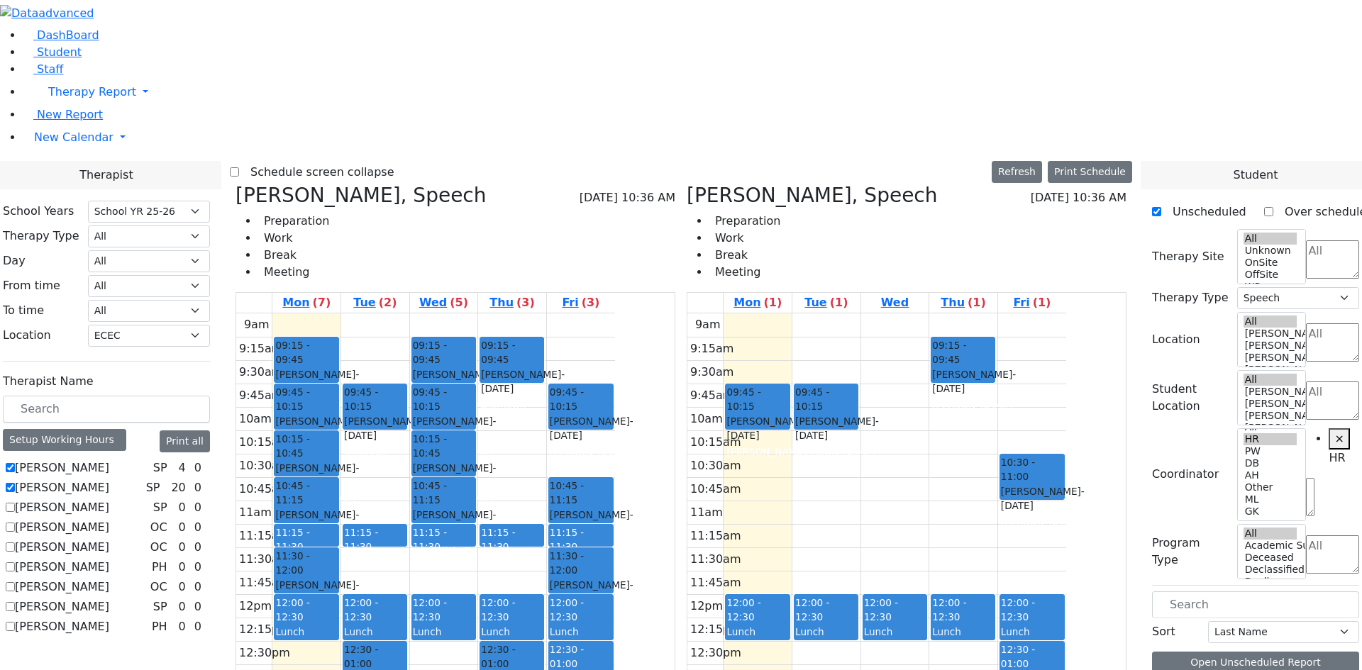
drag, startPoint x: 1242, startPoint y: 449, endPoint x: 472, endPoint y: 420, distance: 771.4
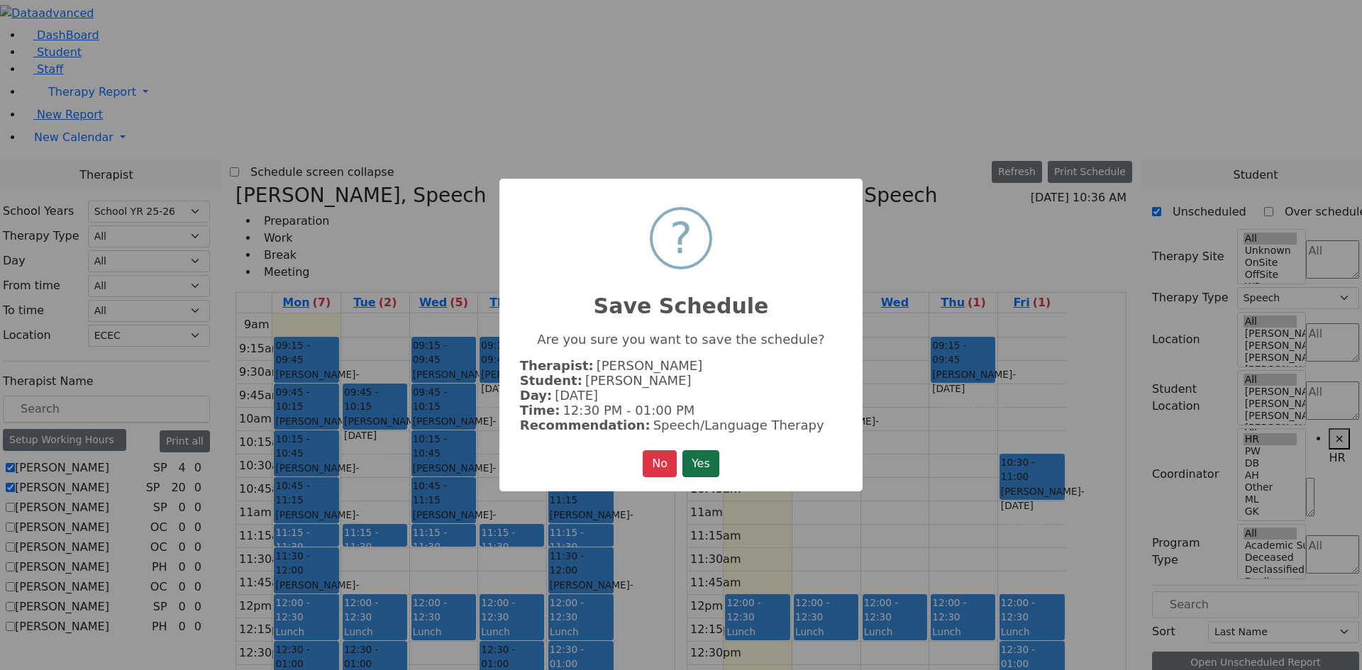
click at [709, 460] on button "Yes" at bounding box center [700, 463] width 37 height 27
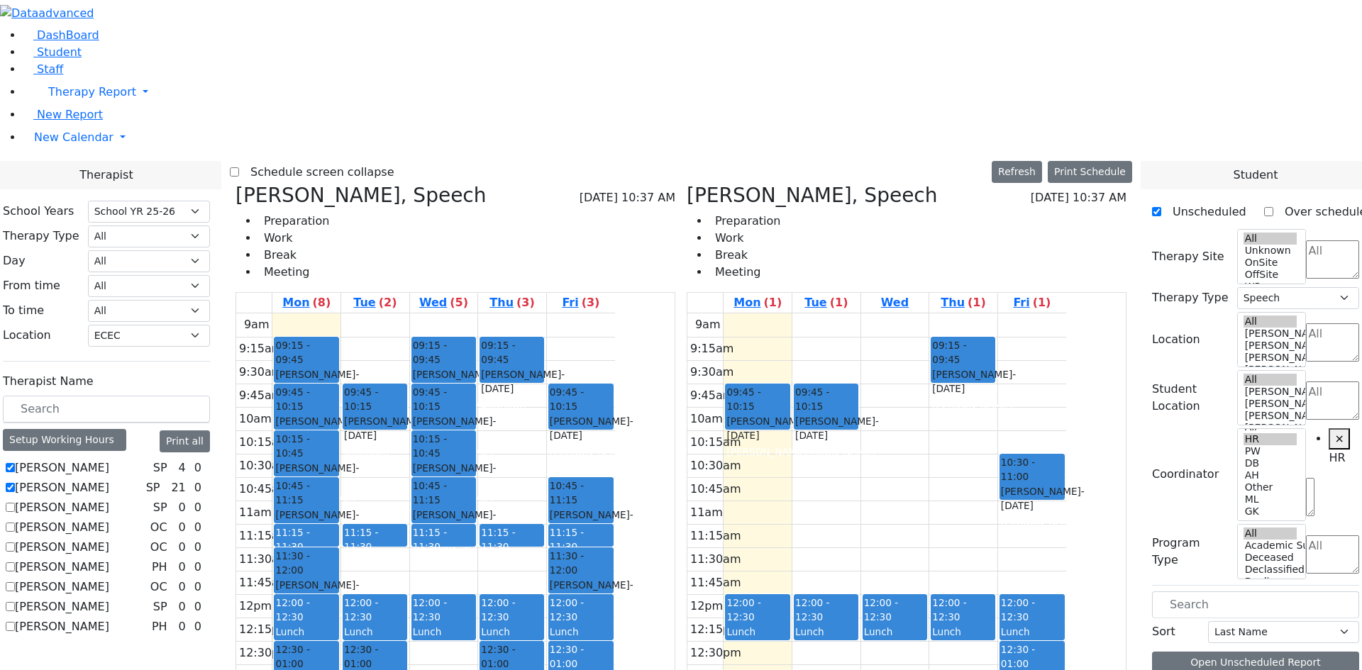
drag, startPoint x: 1216, startPoint y: 447, endPoint x: 590, endPoint y: 336, distance: 636.0
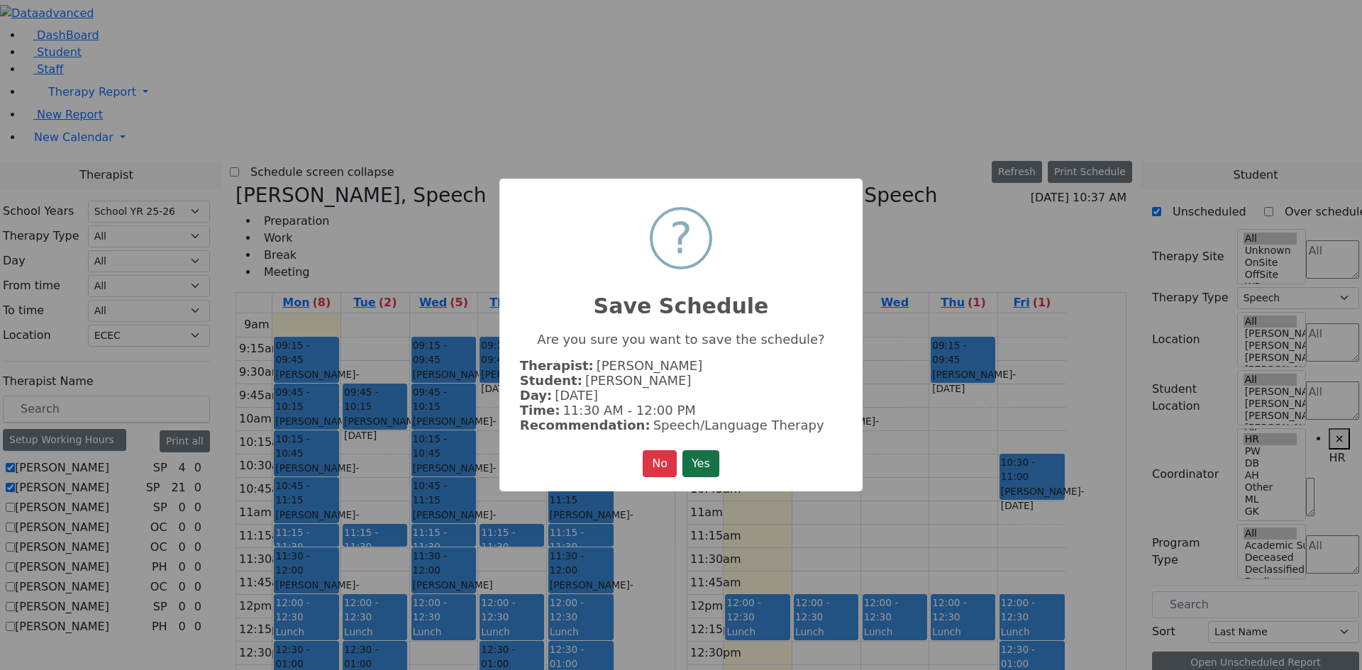
click at [713, 459] on button "Yes" at bounding box center [700, 463] width 37 height 27
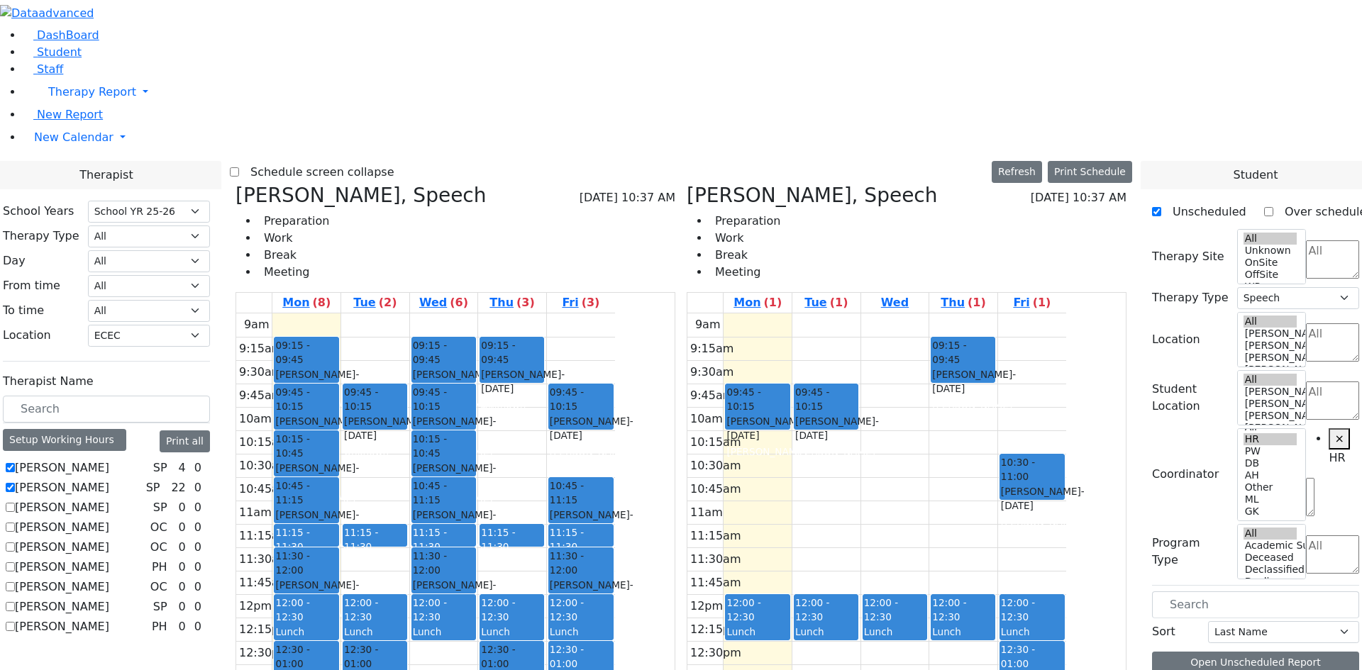
drag, startPoint x: 1213, startPoint y: 445, endPoint x: 639, endPoint y: 252, distance: 605.9
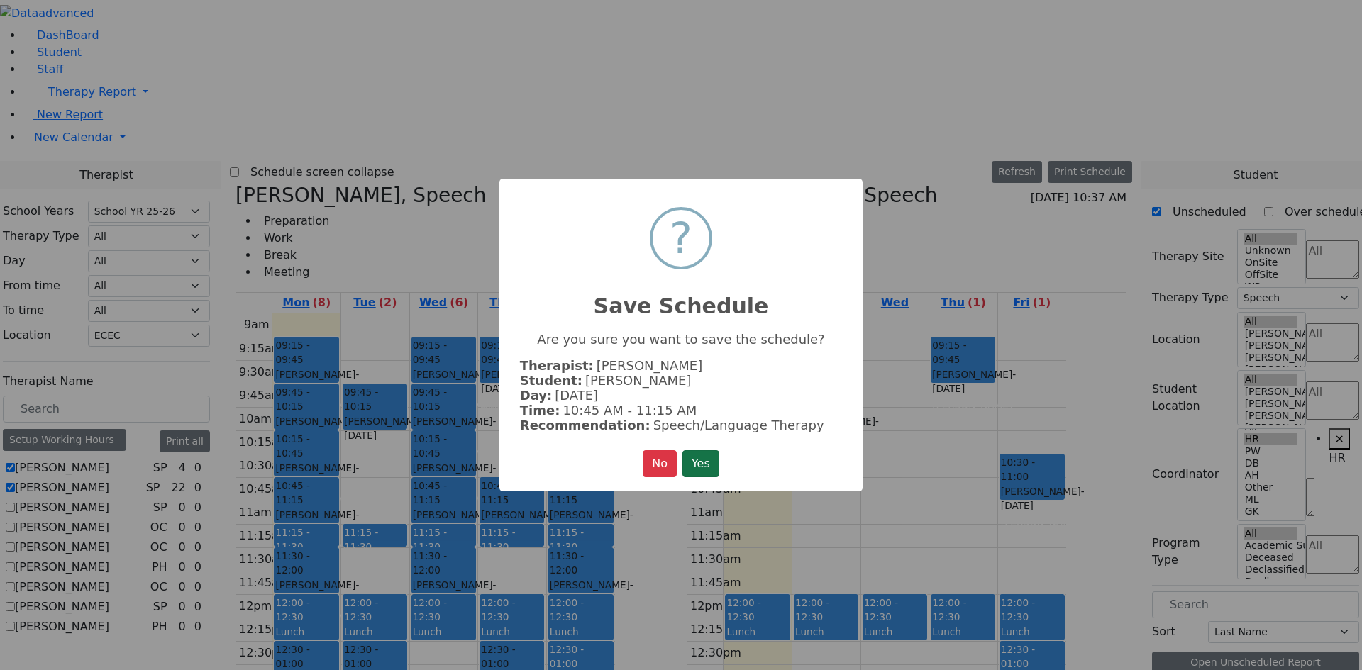
click at [696, 461] on button "Yes" at bounding box center [700, 463] width 37 height 27
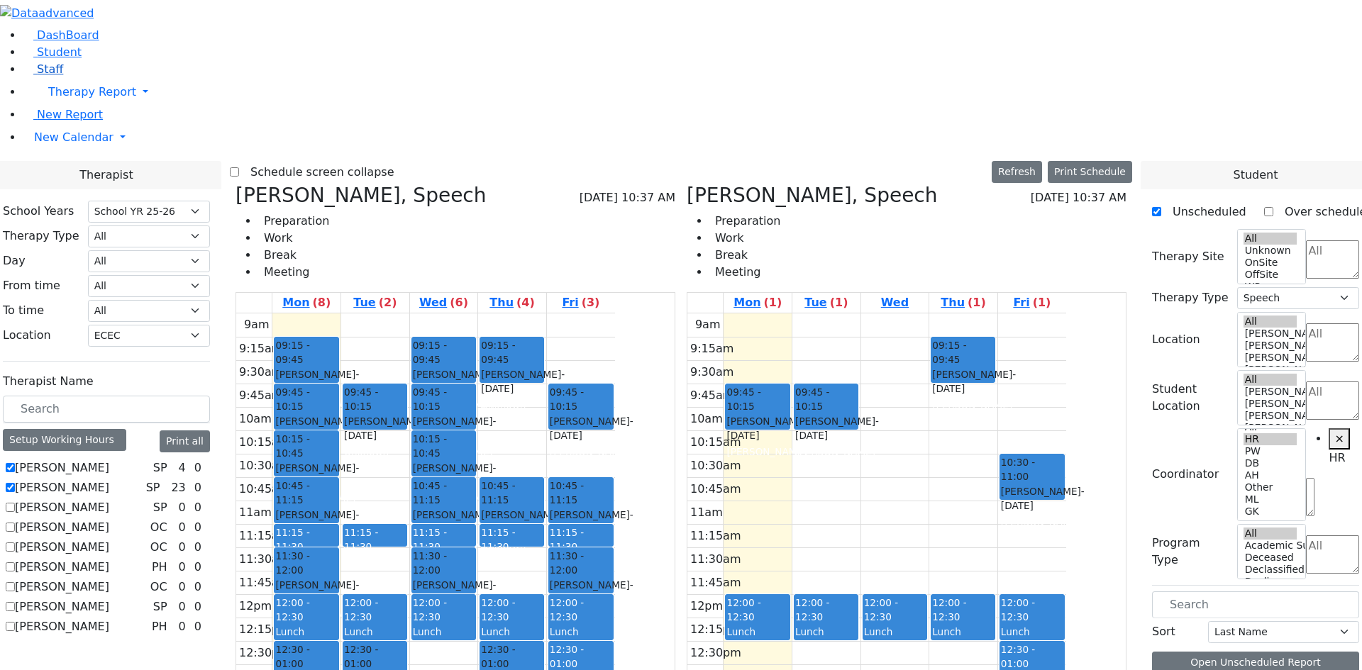
click at [42, 76] on span "Staff" at bounding box center [50, 68] width 26 height 13
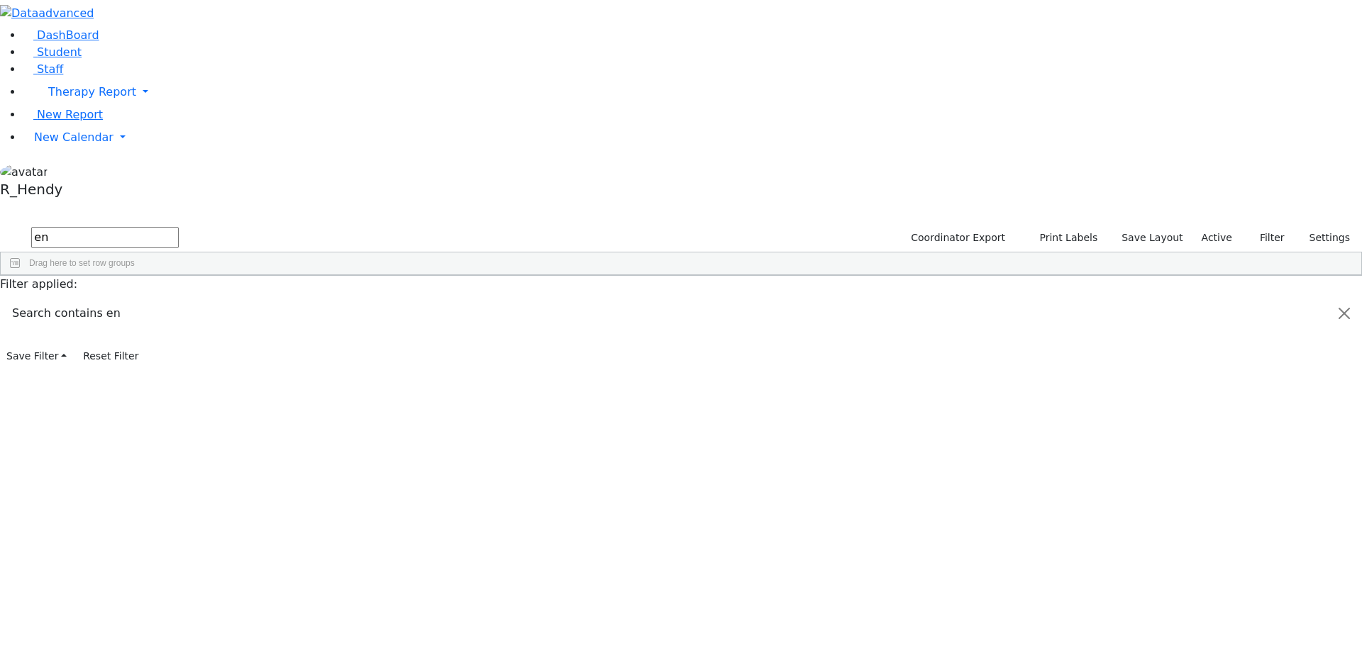
scroll to position [213, 0]
type input "en"
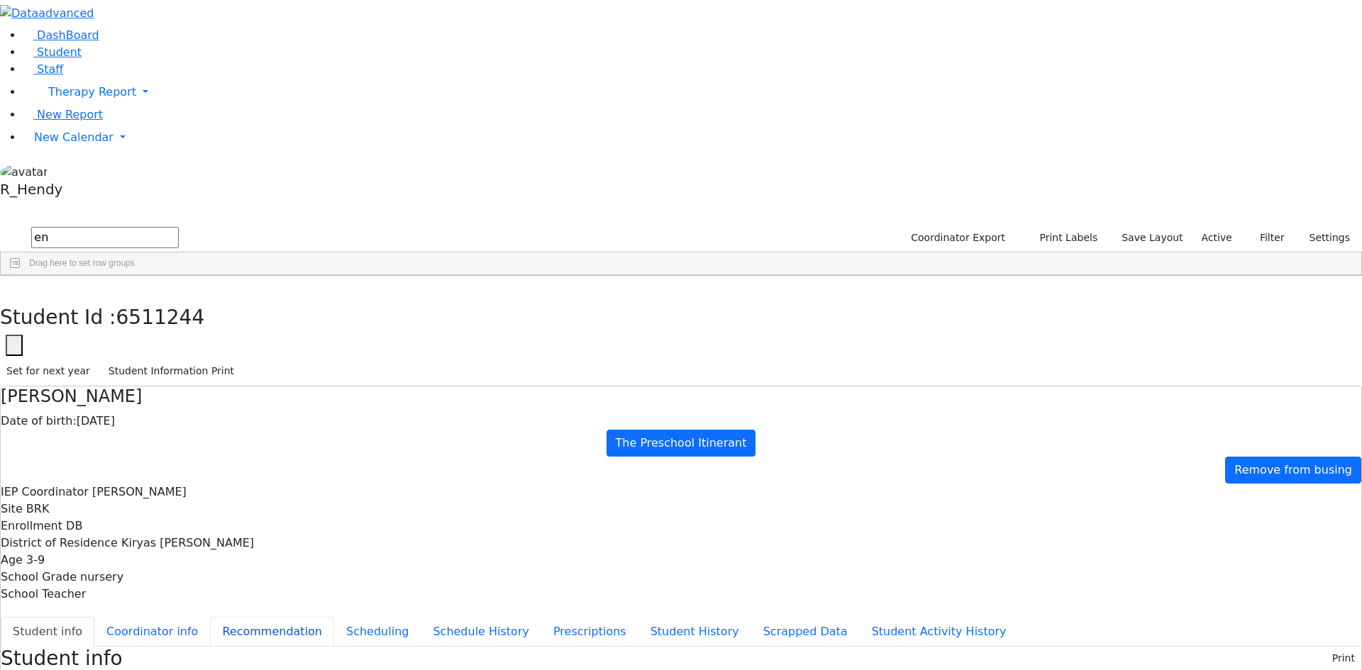
click at [334, 617] on button "Recommendation" at bounding box center [272, 632] width 124 height 30
checkbox input "true"
click at [196, 647] on select "Select School [GEOGRAPHIC_DATA] YR 25-26 Summer YR 25 School YR 24-25 Summer YR…" at bounding box center [138, 658] width 116 height 22
select select "212"
click at [196, 647] on select "Select School [GEOGRAPHIC_DATA] YR 25-26 Summer YR 25 School YR 24-25 Summer YR…" at bounding box center [138, 658] width 116 height 22
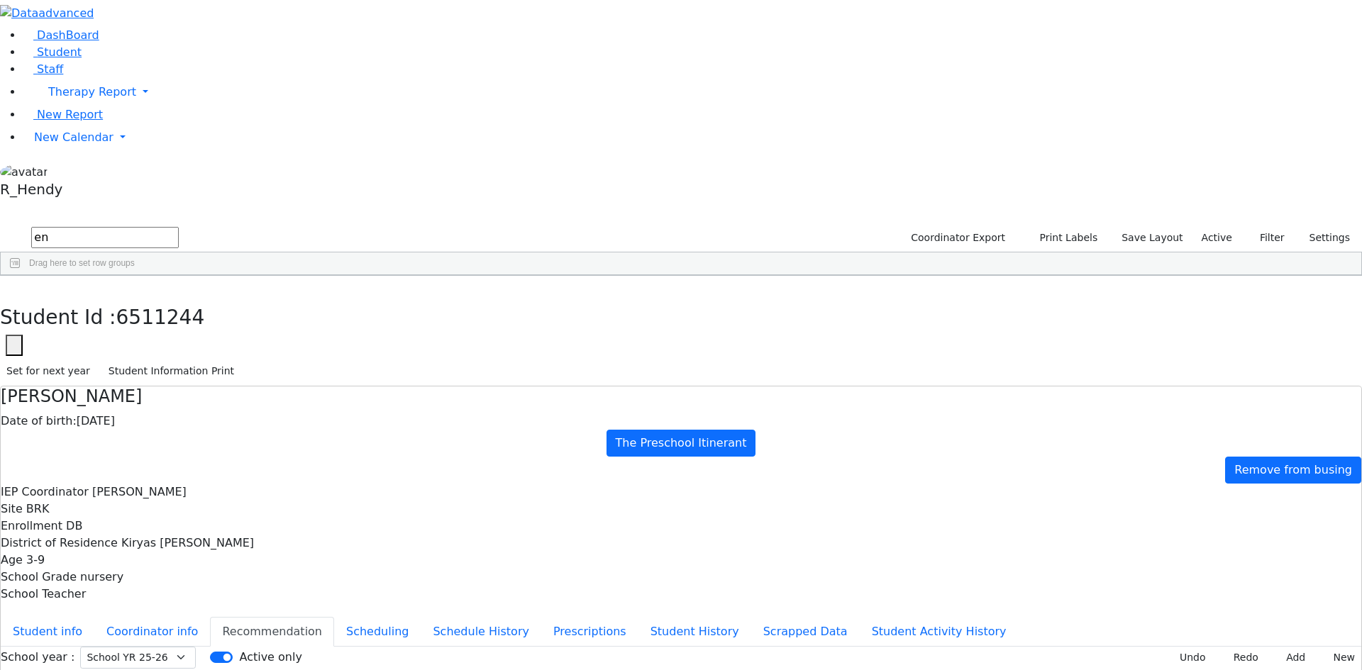
click at [334, 617] on button "Scheduling" at bounding box center [377, 632] width 87 height 30
click at [196, 647] on select "Select School YR School YR 25-26 Summer YR 25 School YR 24-25 Summer YR 24 Scho…" at bounding box center [138, 658] width 116 height 22
select select "212"
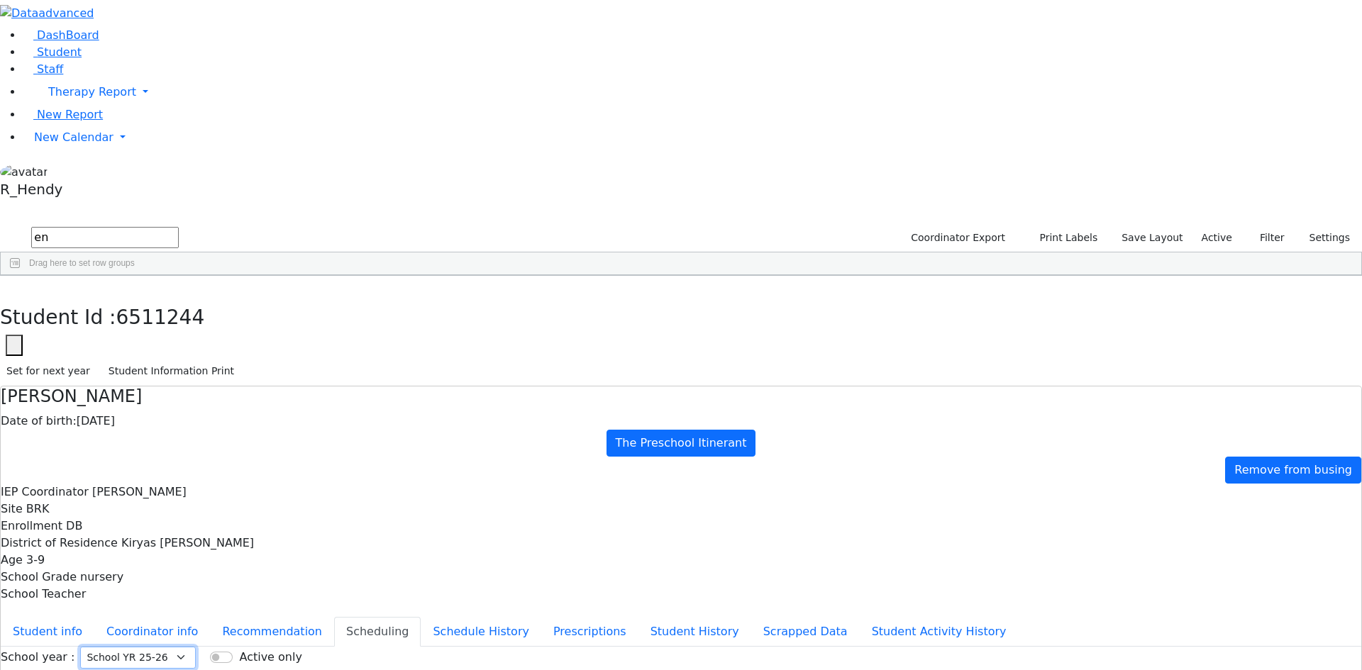
click at [196, 647] on select "Select School YR School YR 25-26 Summer YR 25 School YR 24-25 Summer YR 24 Scho…" at bounding box center [138, 658] width 116 height 22
click at [334, 617] on button "Recommendation" at bounding box center [272, 632] width 124 height 30
click at [21, 276] on button "button" at bounding box center [10, 291] width 21 height 30
click at [52, 99] on span "New Calendar" at bounding box center [92, 91] width 88 height 13
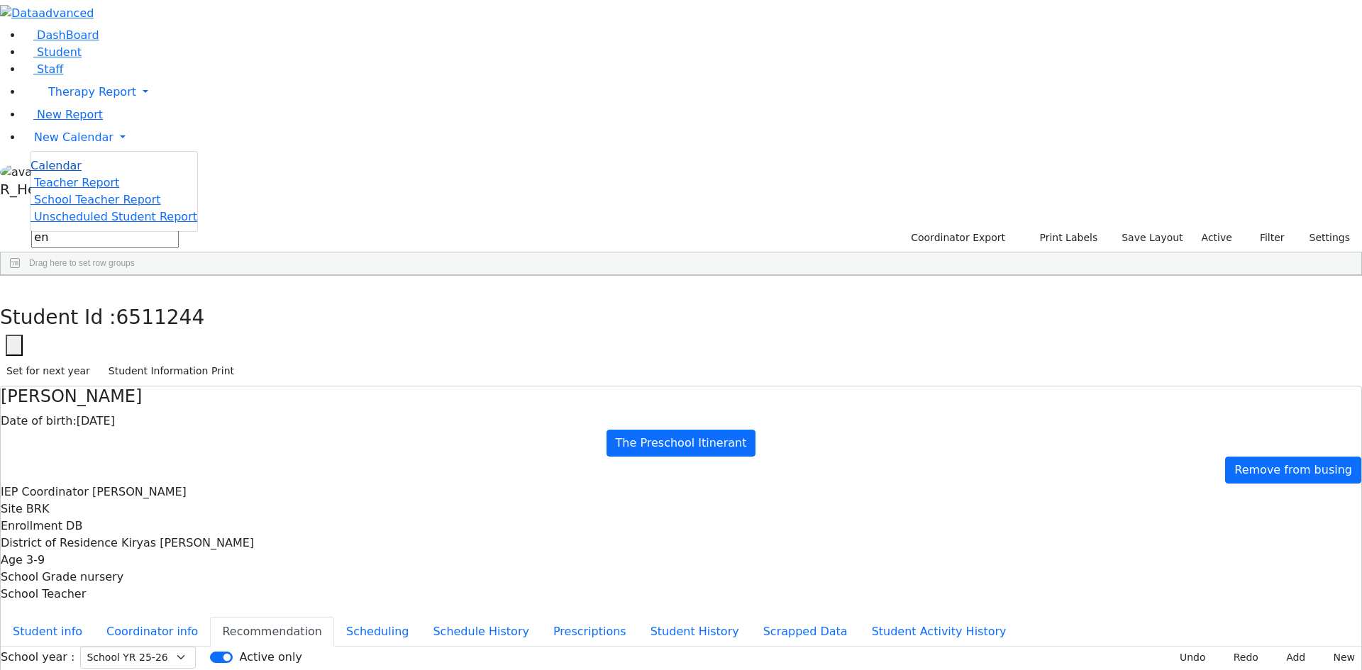
click at [45, 172] on span "Calendar" at bounding box center [55, 165] width 51 height 13
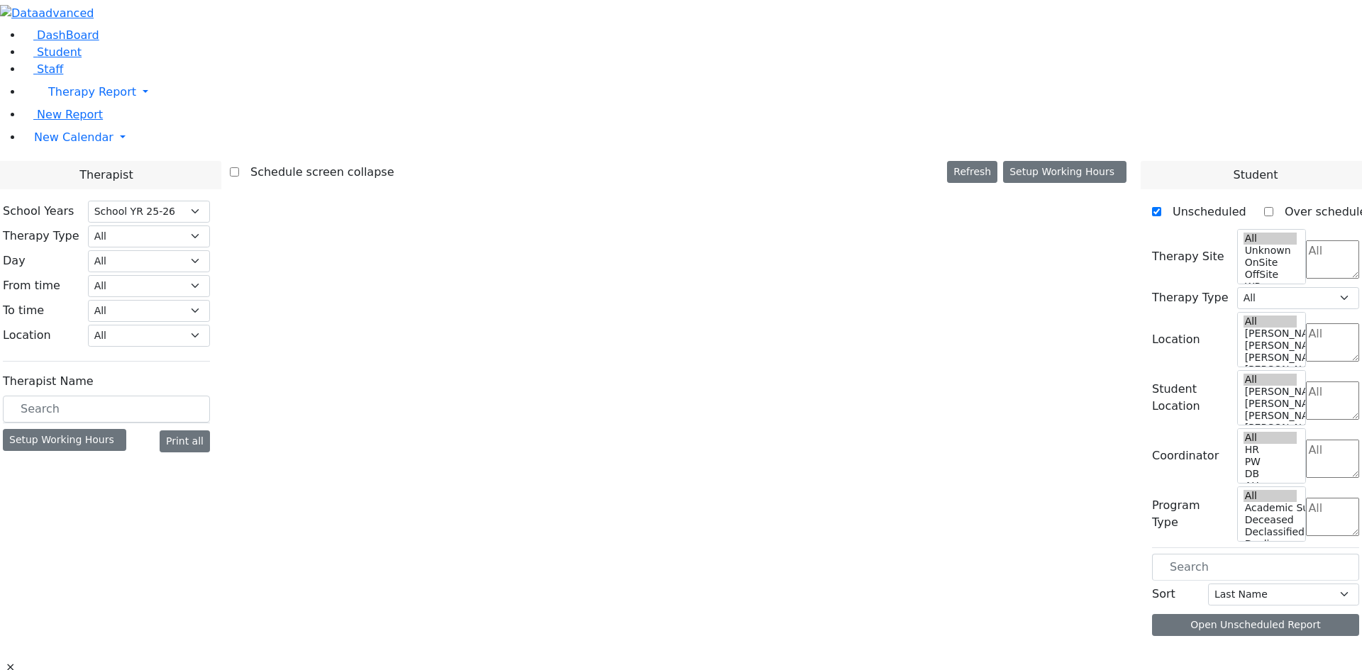
select select "212"
select select "3"
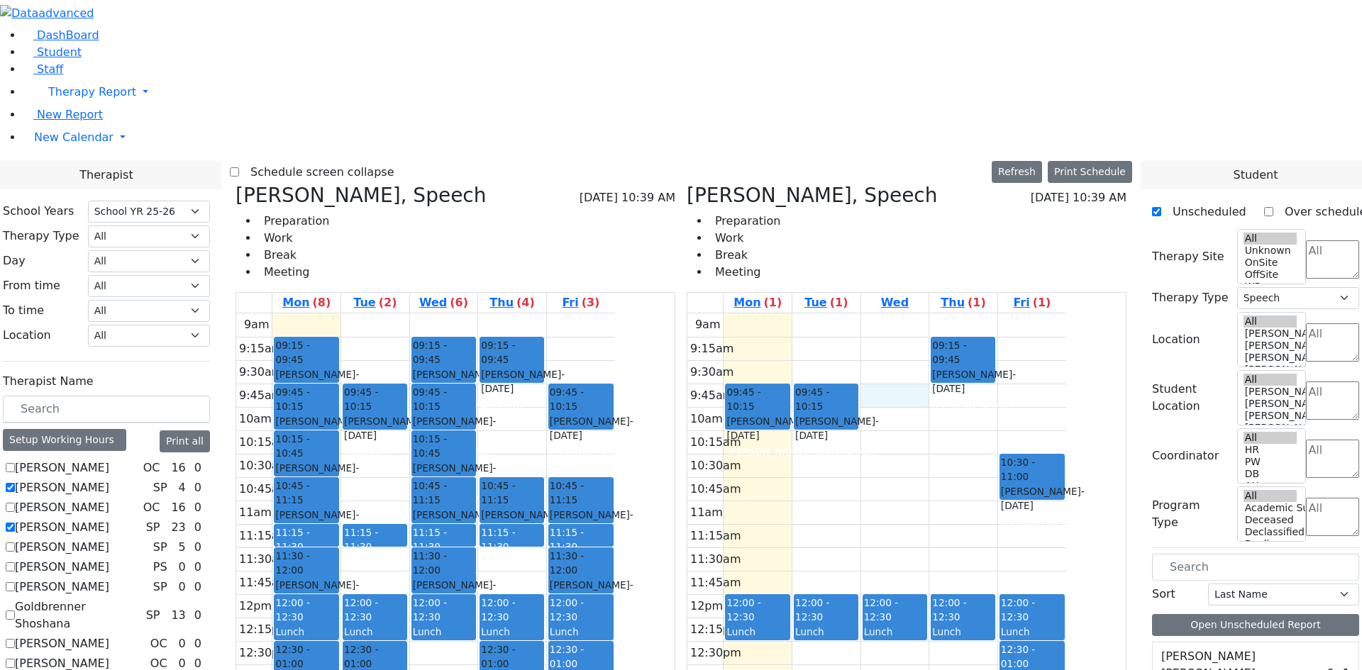
click at [966, 313] on div "9am 9:15am 9:30am 9:45am 10am 10:15am 10:30am 10:45am 11am 11:15am 11:30am 11:4…" at bounding box center [876, 594] width 379 height 562
drag, startPoint x: 828, startPoint y: 118, endPoint x: 828, endPoint y: 126, distance: 7.8
click at [828, 313] on div "9am 9:15am 9:30am 9:45am 10am 10:15am 10:30am 10:45am 11am 11:15am 11:30am 11:4…" at bounding box center [876, 594] width 379 height 562
drag, startPoint x: 816, startPoint y: 209, endPoint x: 815, endPoint y: 224, distance: 14.9
click at [813, 313] on div "9am 9:15am 9:30am 9:45am 10am 10:15am 10:30am 10:45am 11am 11:15am 11:30am 11:4…" at bounding box center [876, 594] width 379 height 562
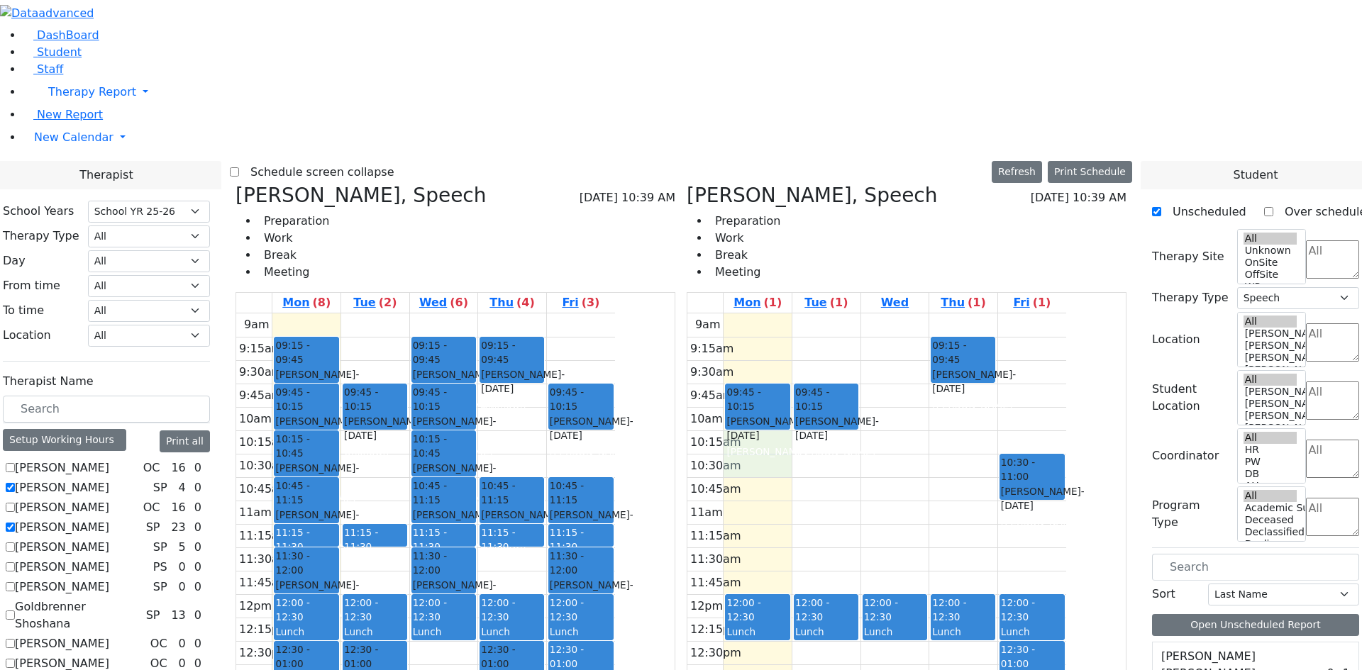
scroll to position [142, 0]
click at [1306, 440] on textarea "Search" at bounding box center [1332, 459] width 53 height 38
click at [1271, 207] on li "HR" at bounding box center [1282, 198] width 32 height 17
select select "7"
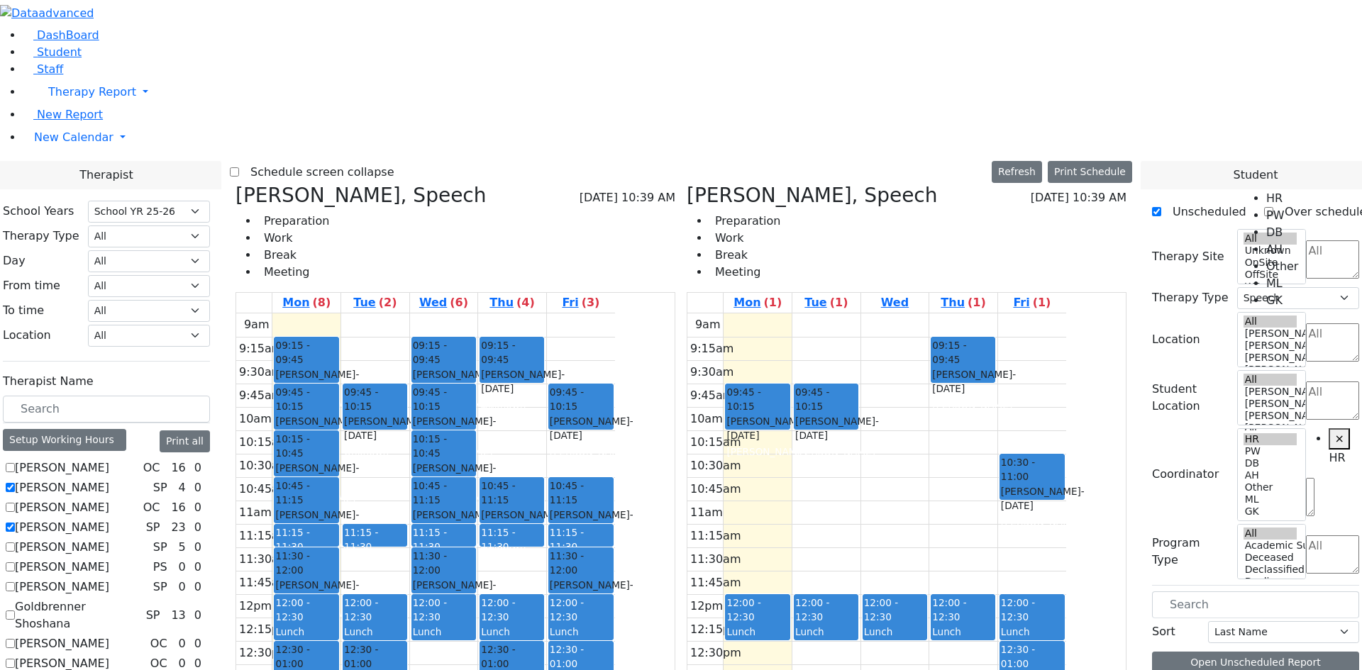
drag, startPoint x: 1204, startPoint y: 503, endPoint x: 805, endPoint y: 199, distance: 501.9
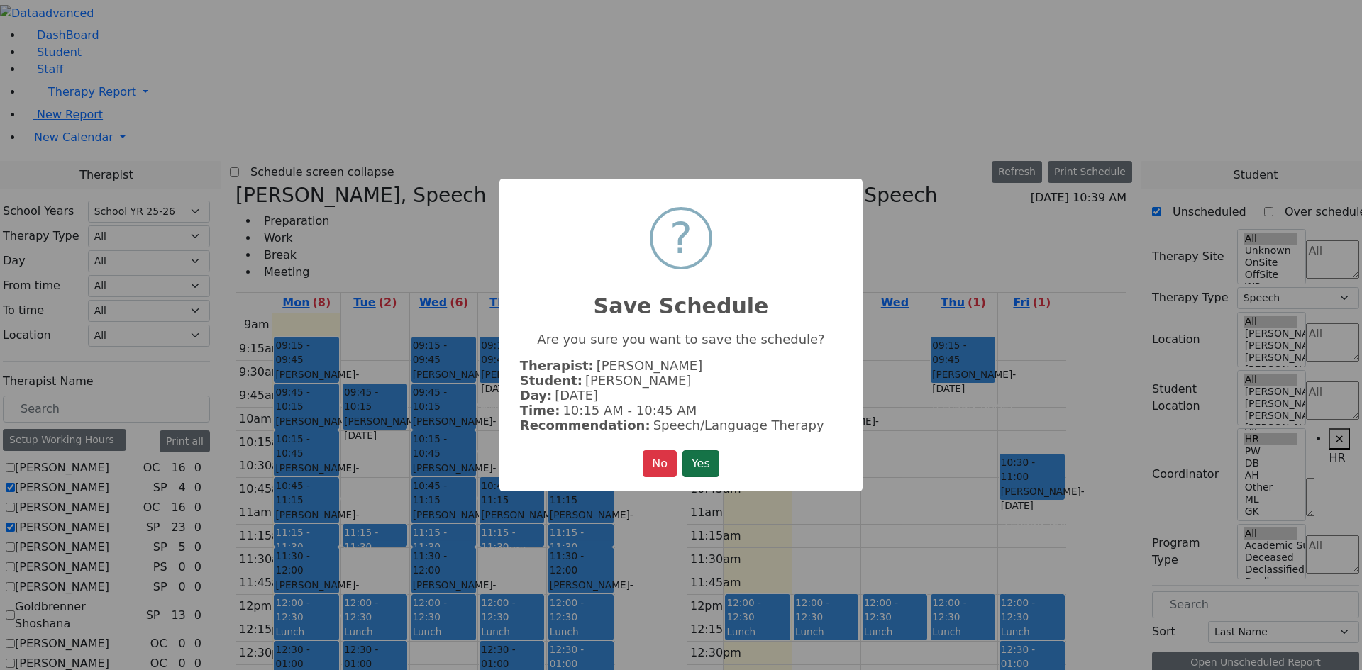
click at [701, 457] on button "Yes" at bounding box center [700, 463] width 37 height 27
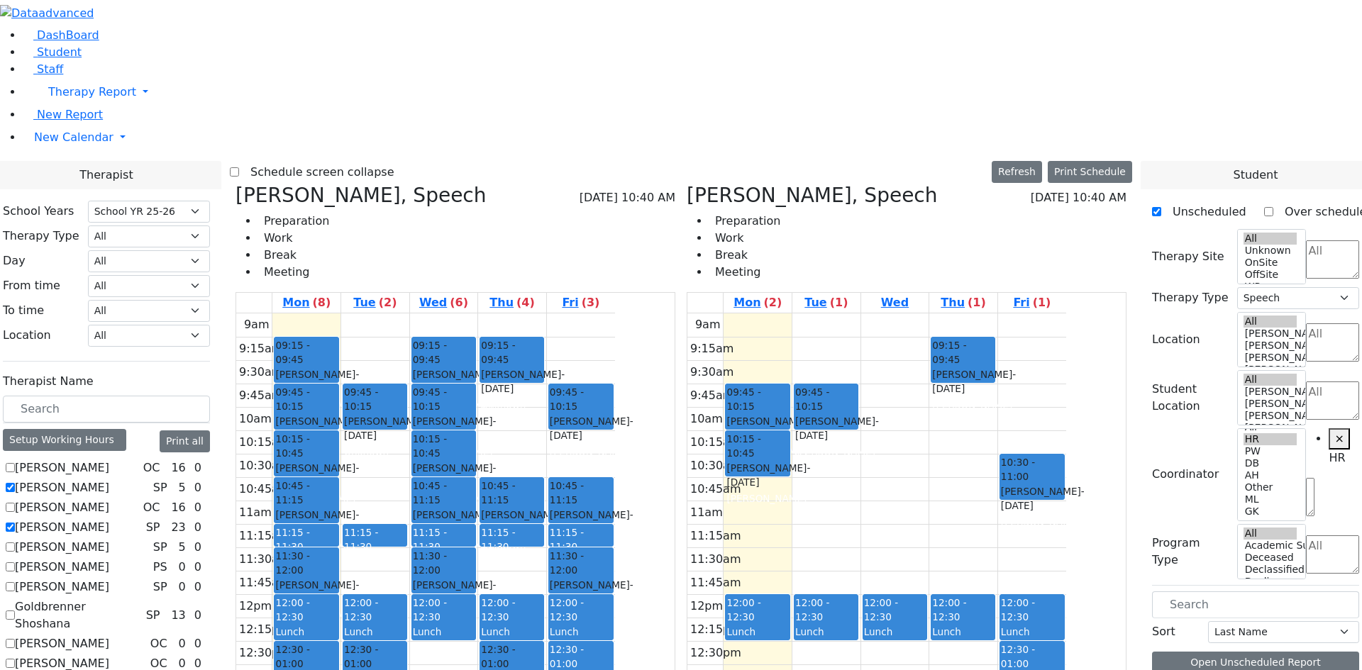
scroll to position [213, 0]
drag, startPoint x: 1204, startPoint y: 435, endPoint x: 970, endPoint y: 245, distance: 301.5
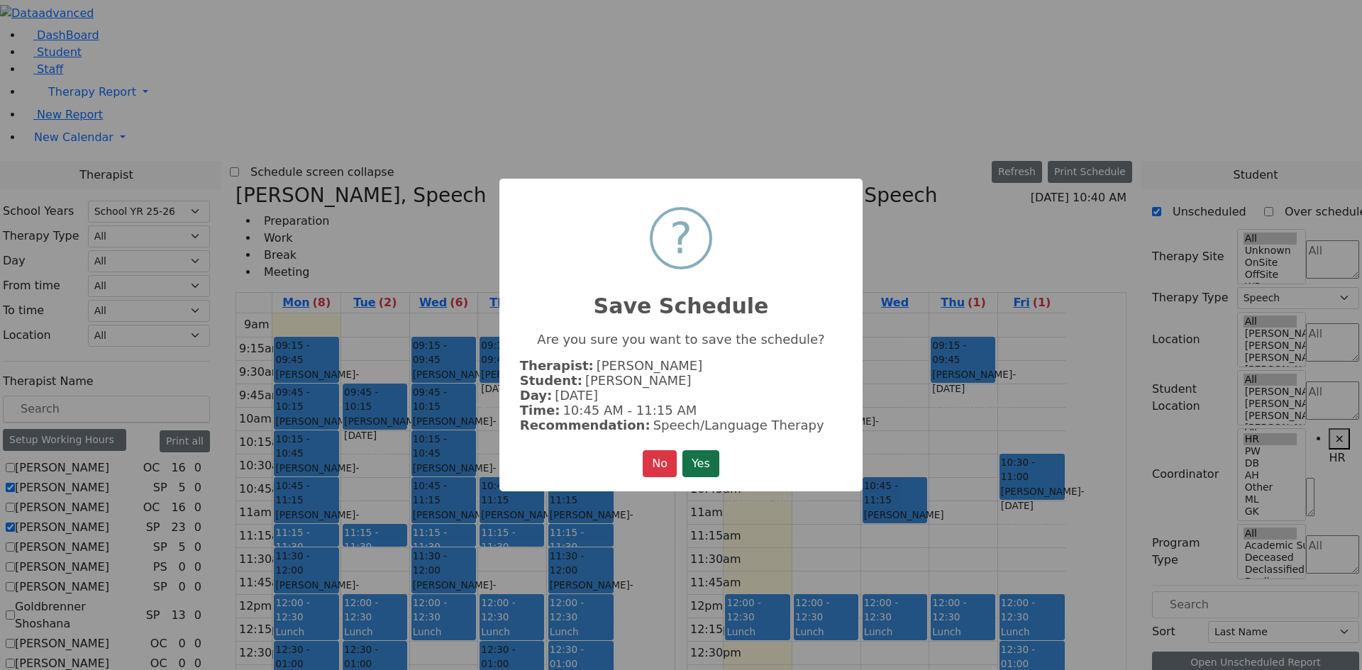
click at [706, 464] on button "Yes" at bounding box center [700, 463] width 37 height 27
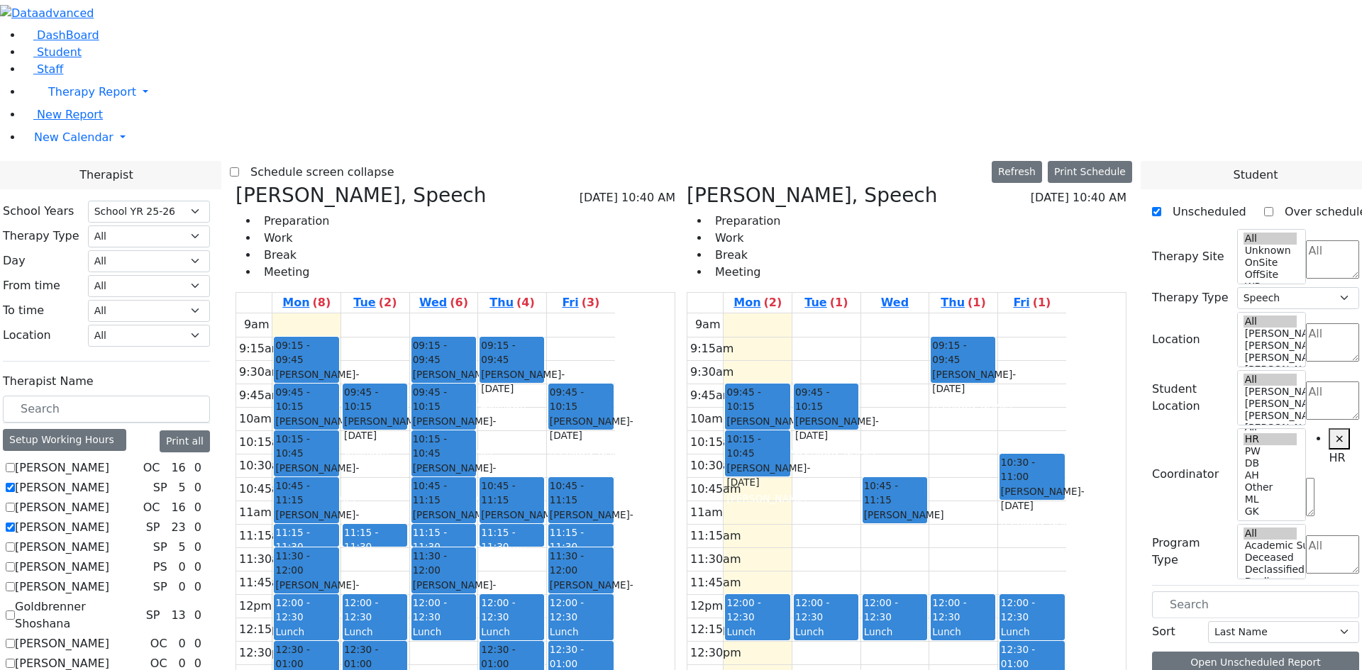
scroll to position [0, 0]
drag, startPoint x: 1223, startPoint y: 575, endPoint x: 1102, endPoint y: 330, distance: 273.7
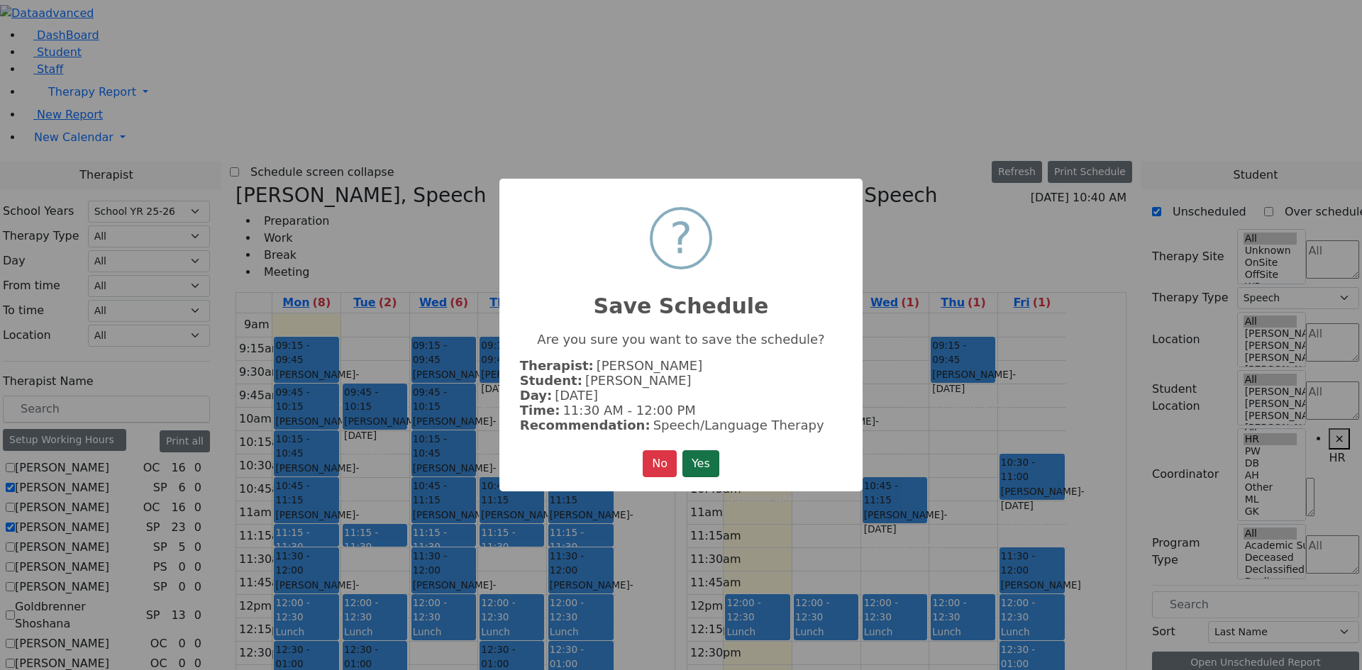
click at [695, 452] on button "Yes" at bounding box center [700, 463] width 37 height 27
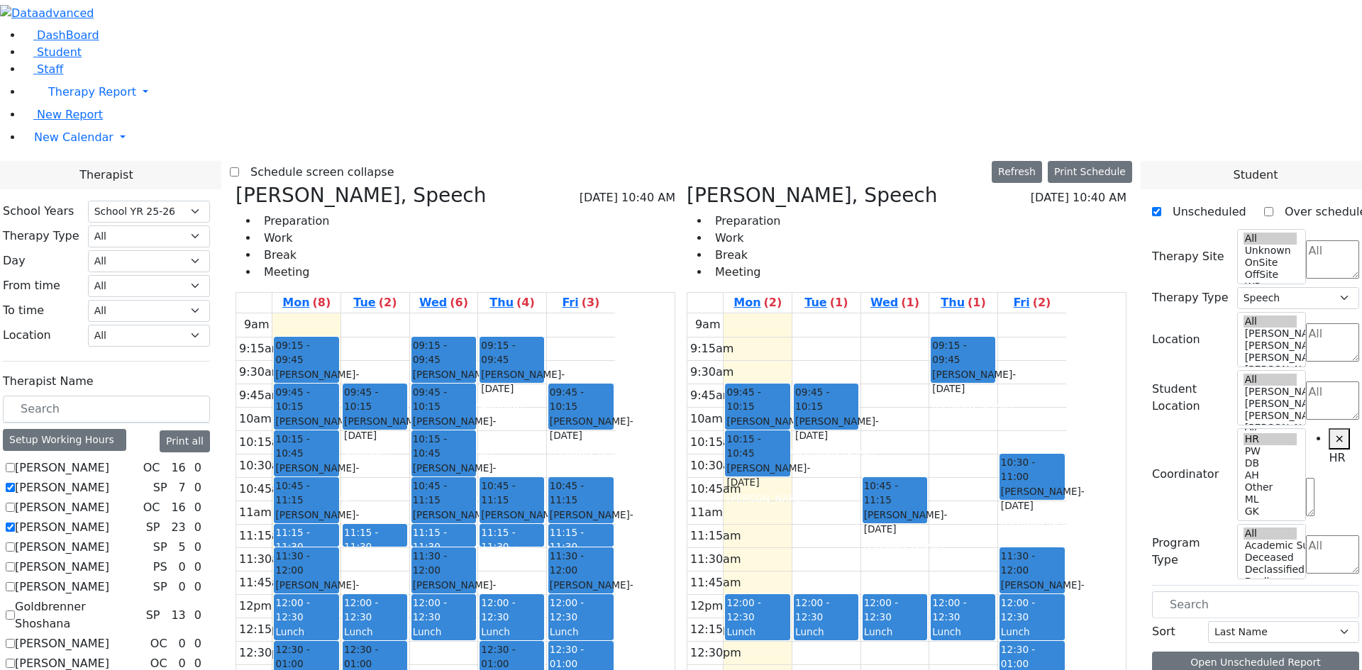
scroll to position [0, 0]
drag, startPoint x: 1096, startPoint y: 247, endPoint x: 1096, endPoint y: 235, distance: 12.8
click at [1066, 313] on div "10:30 - 11:00 Zieg Nesanel - 09/26/2019 Nenner Simmone 11:30 - 12:00 Katz Chavy…" at bounding box center [1032, 594] width 68 height 562
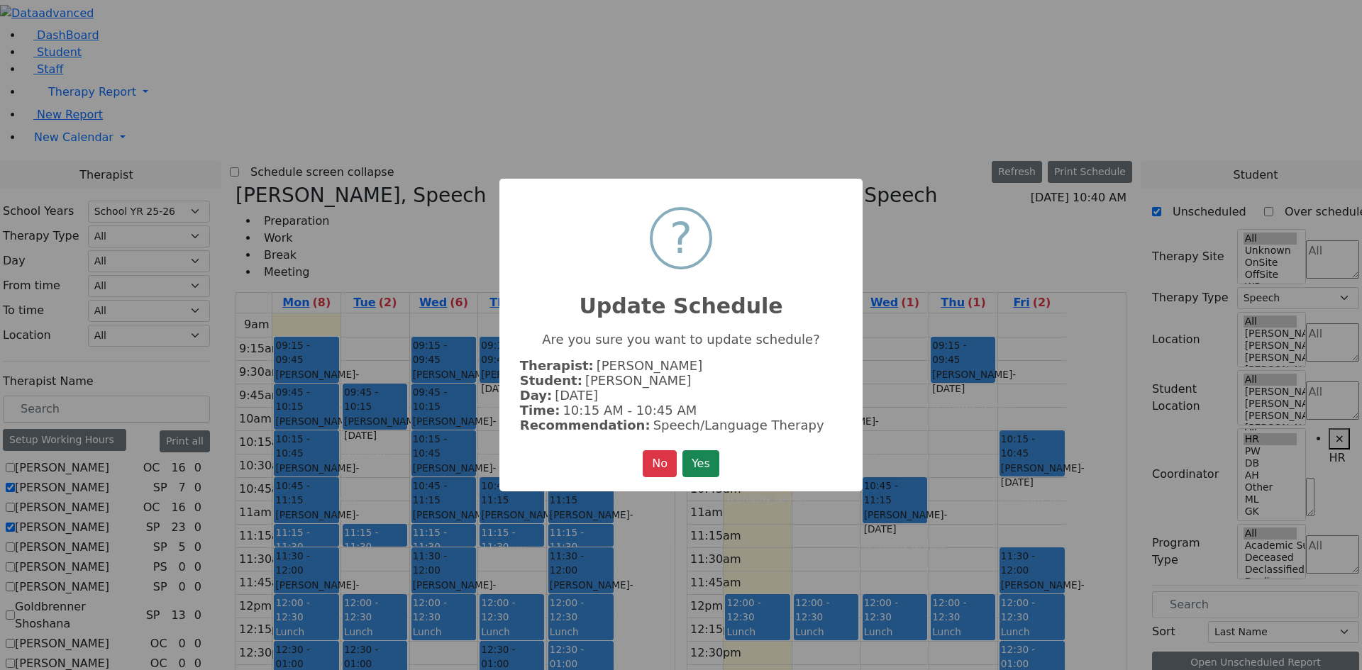
drag, startPoint x: 698, startPoint y: 458, endPoint x: 823, endPoint y: 383, distance: 145.1
click at [698, 455] on button "Yes" at bounding box center [700, 463] width 37 height 27
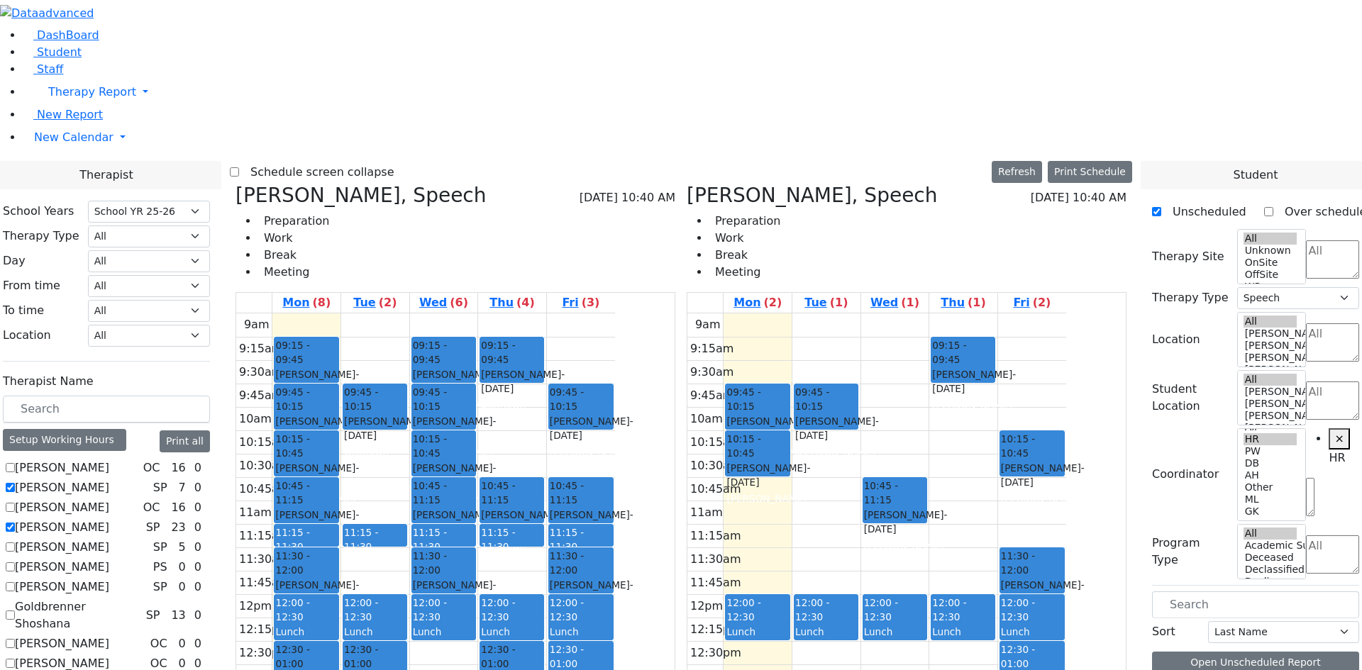
click at [1066, 313] on div "9am 9:15am 9:30am 9:45am 10am 10:15am 10:30am 10:45am 11am 11:15am 11:30am 11:4…" at bounding box center [876, 594] width 379 height 562
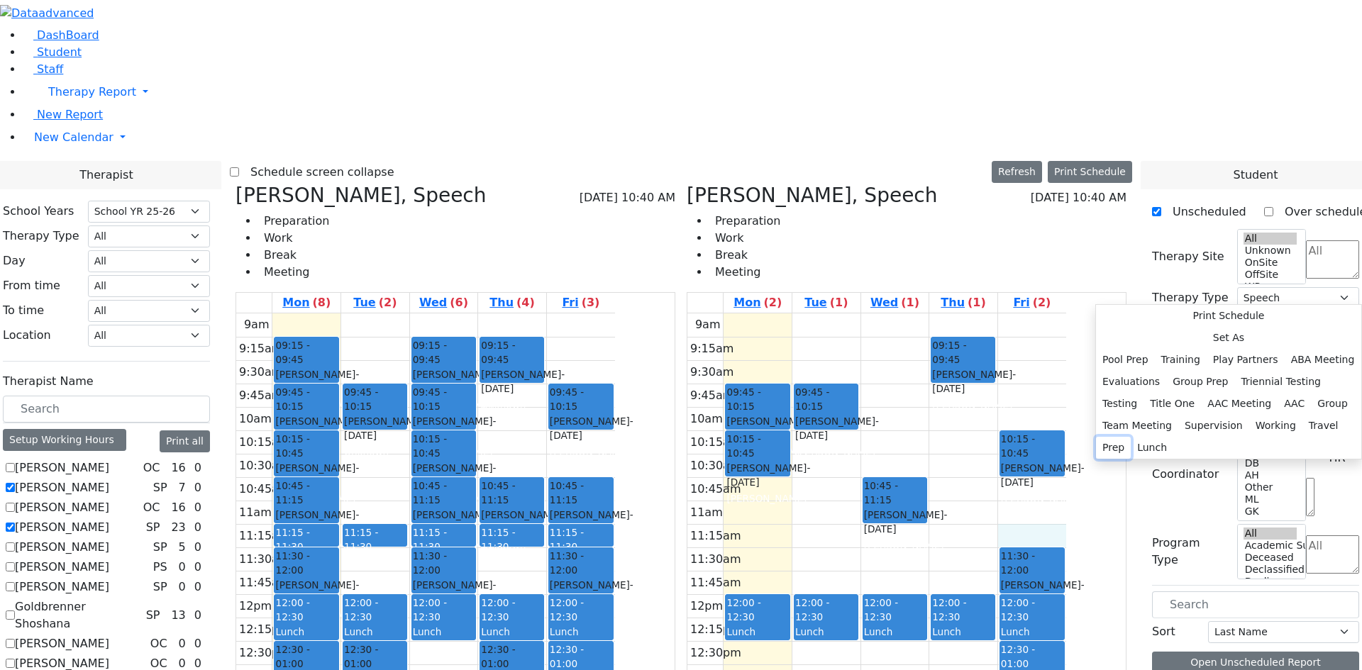
click at [1130, 437] on button "Prep" at bounding box center [1113, 448] width 35 height 22
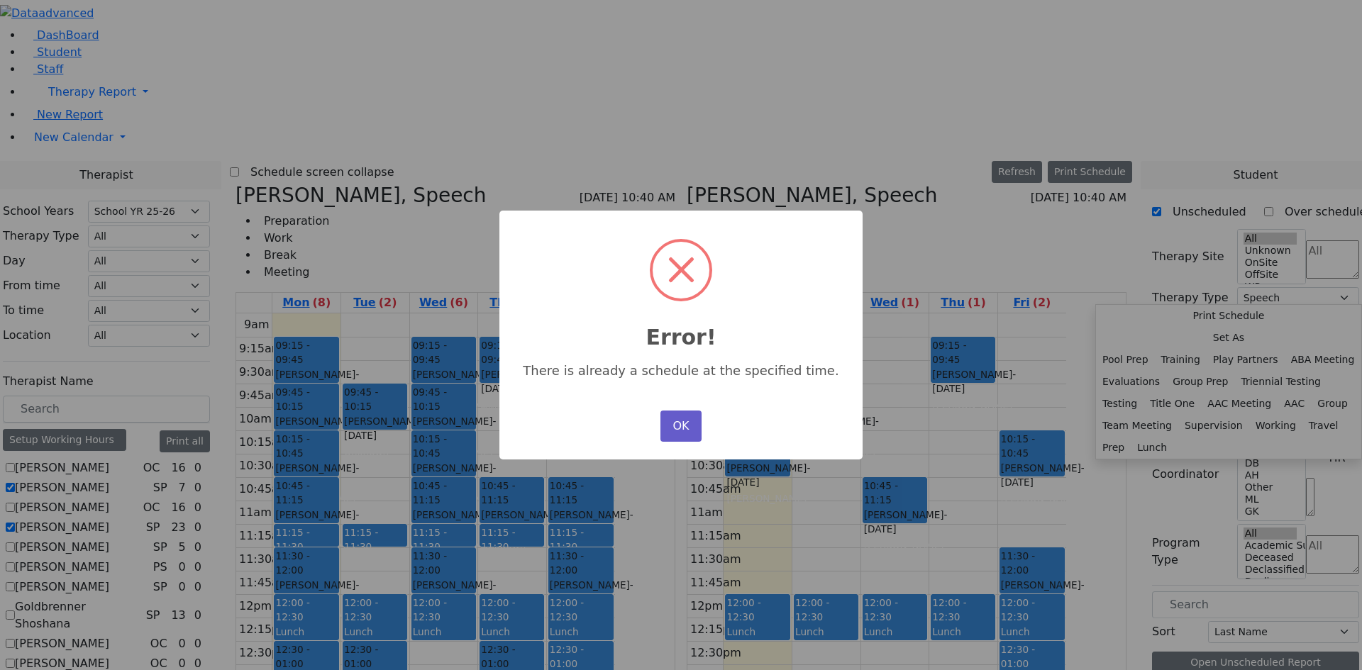
click at [684, 414] on button "OK" at bounding box center [680, 426] width 41 height 31
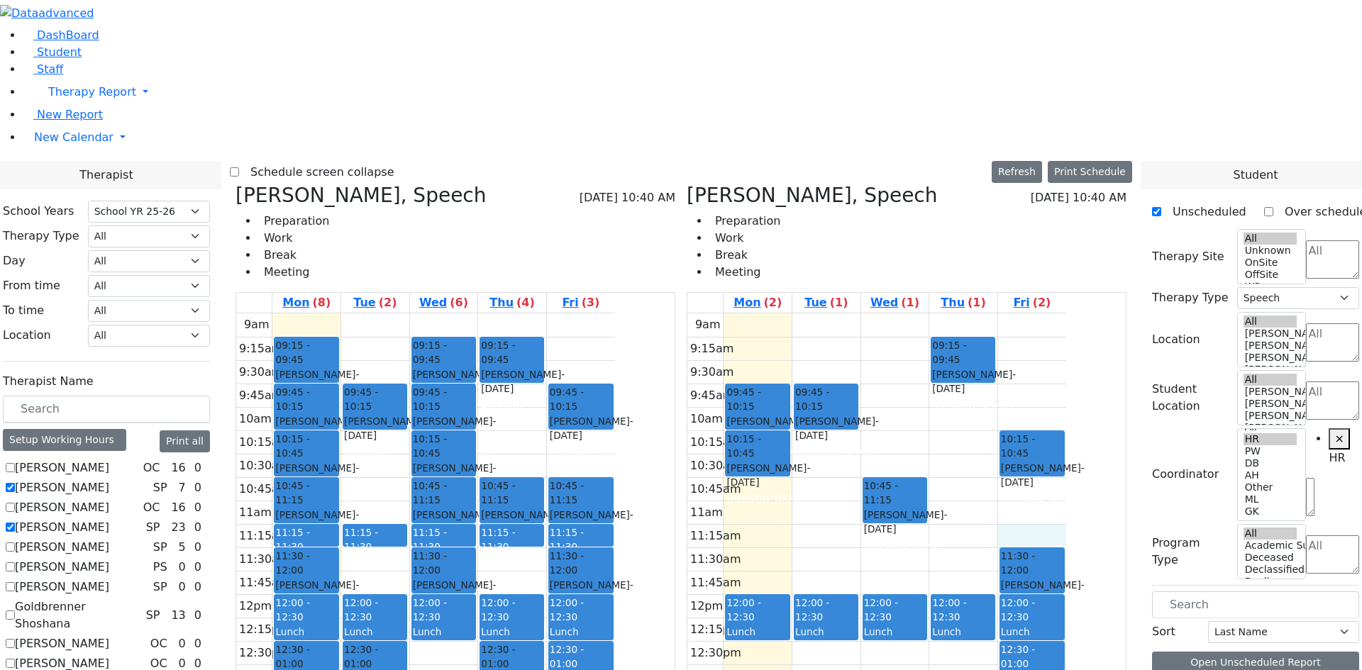
click at [1066, 313] on div "9am 9:15am 9:30am 9:45am 10am 10:15am 10:30am 10:45am 11am 11:15am 11:30am 11:4…" at bounding box center [876, 594] width 379 height 562
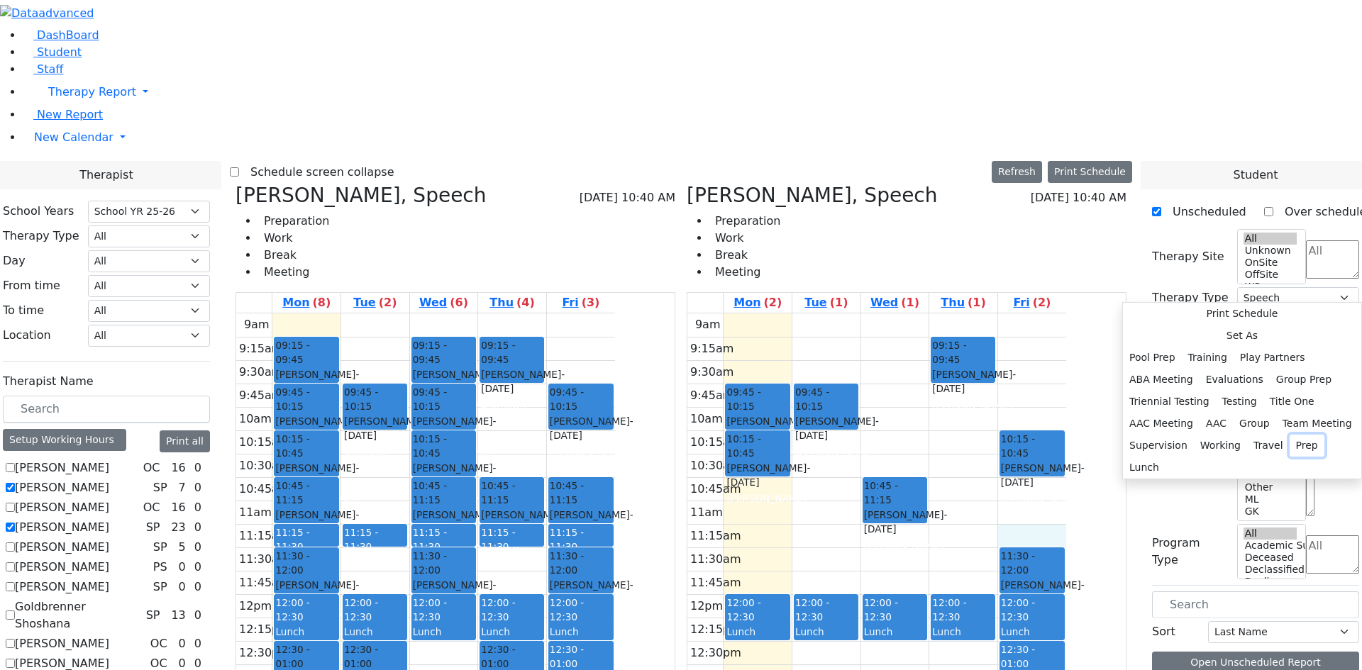
click at [1289, 435] on button "Prep" at bounding box center [1306, 446] width 35 height 22
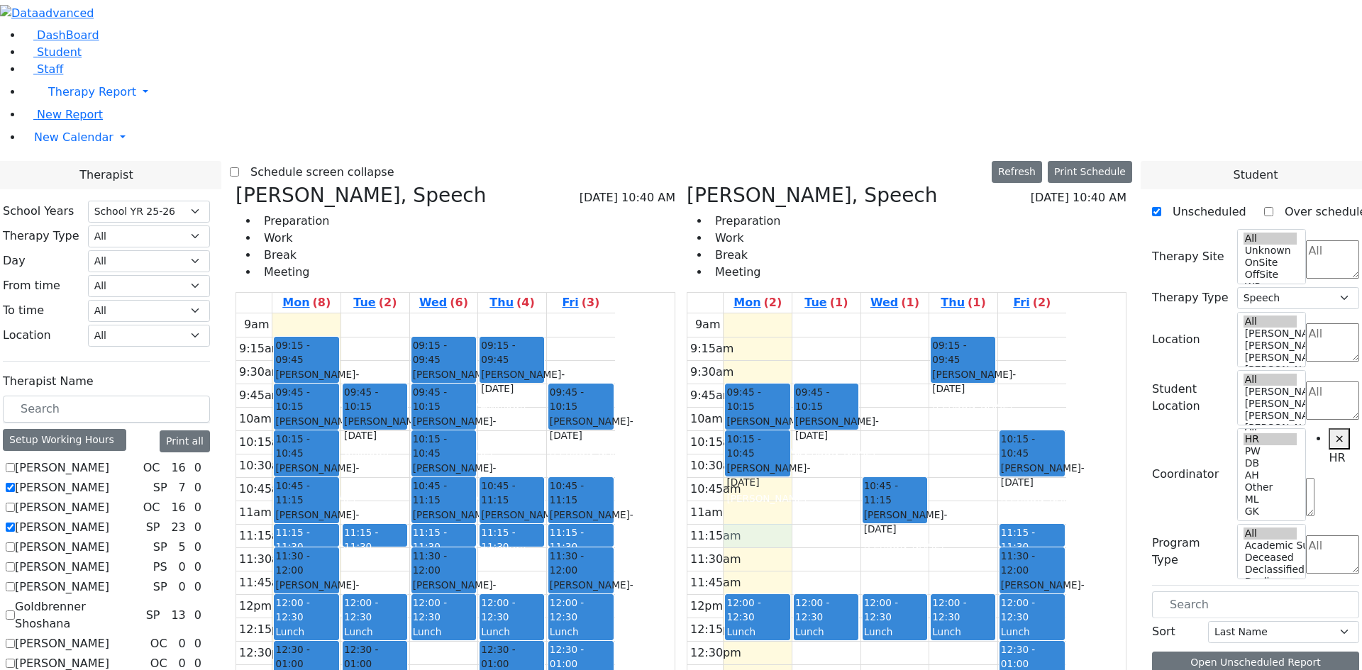
click at [820, 313] on div "9am 9:15am 9:30am 9:45am 10am 10:15am 10:30am 10:45am 11am 11:15am 11:30am 11:4…" at bounding box center [876, 594] width 379 height 562
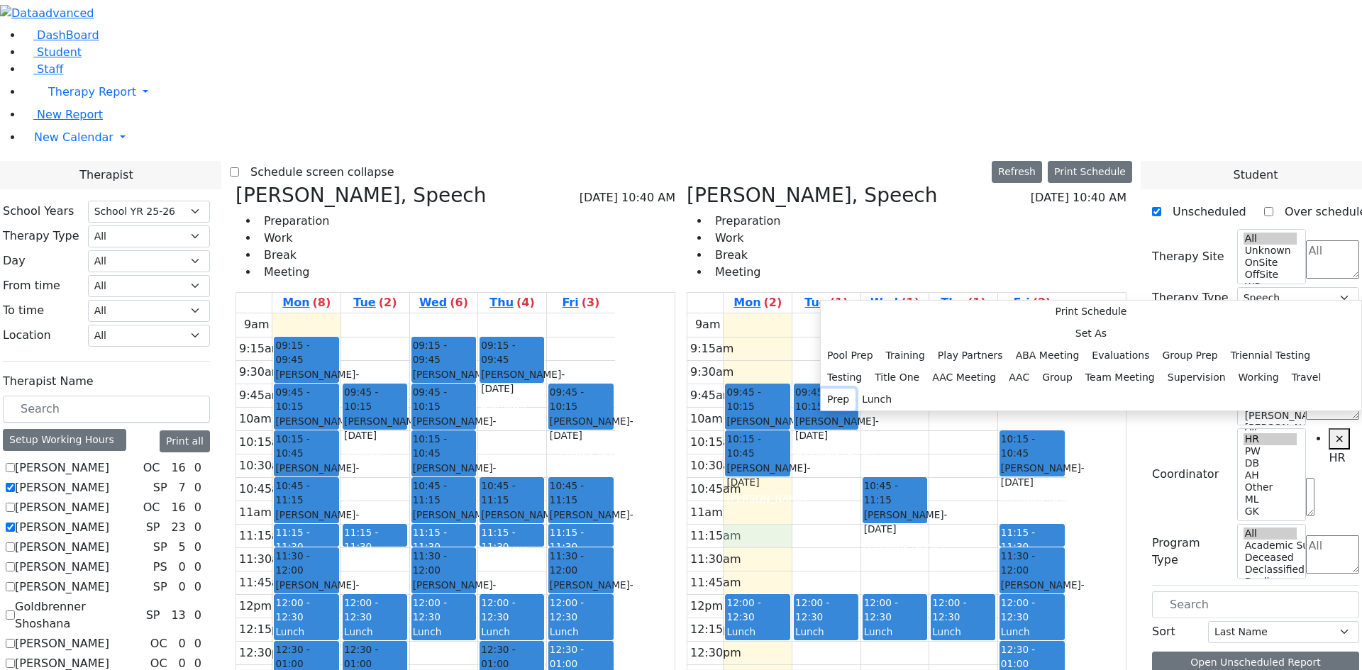
click at [855, 401] on button "Prep" at bounding box center [837, 400] width 35 height 22
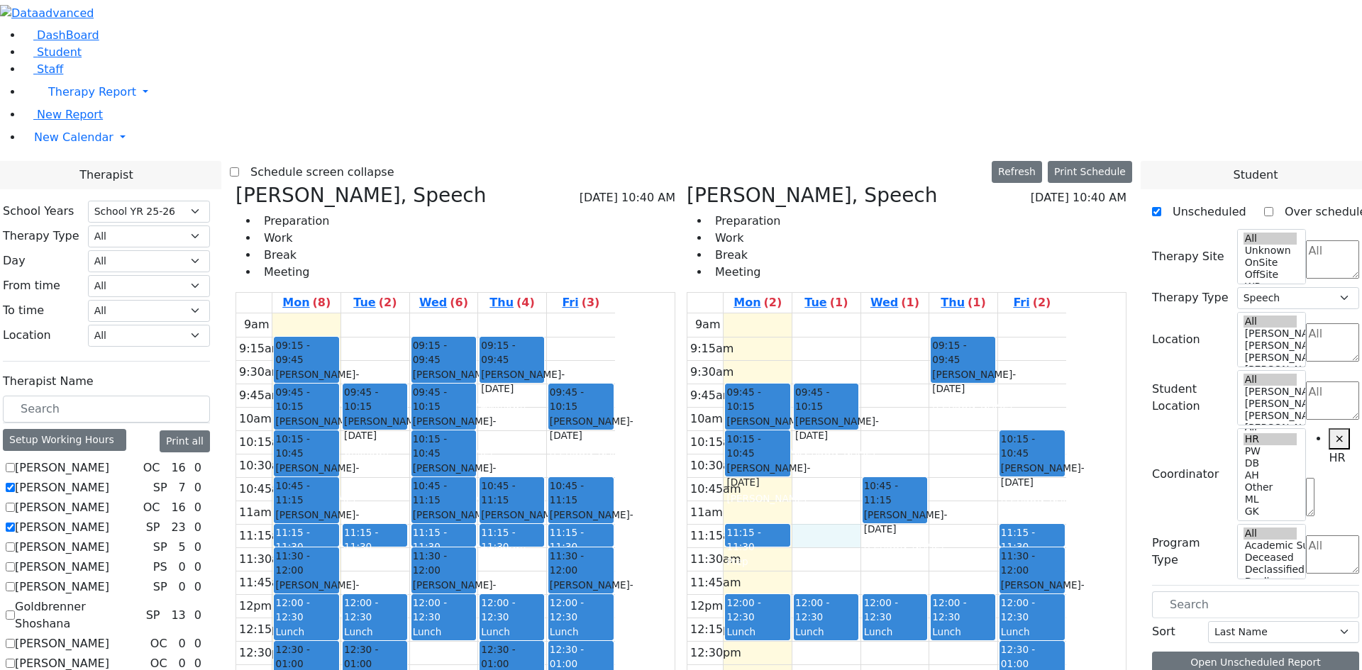
click at [904, 313] on div "9am 9:15am 9:30am 9:45am 10am 10:15am 10:30am 10:45am 11am 11:15am 11:30am 11:4…" at bounding box center [876, 594] width 379 height 562
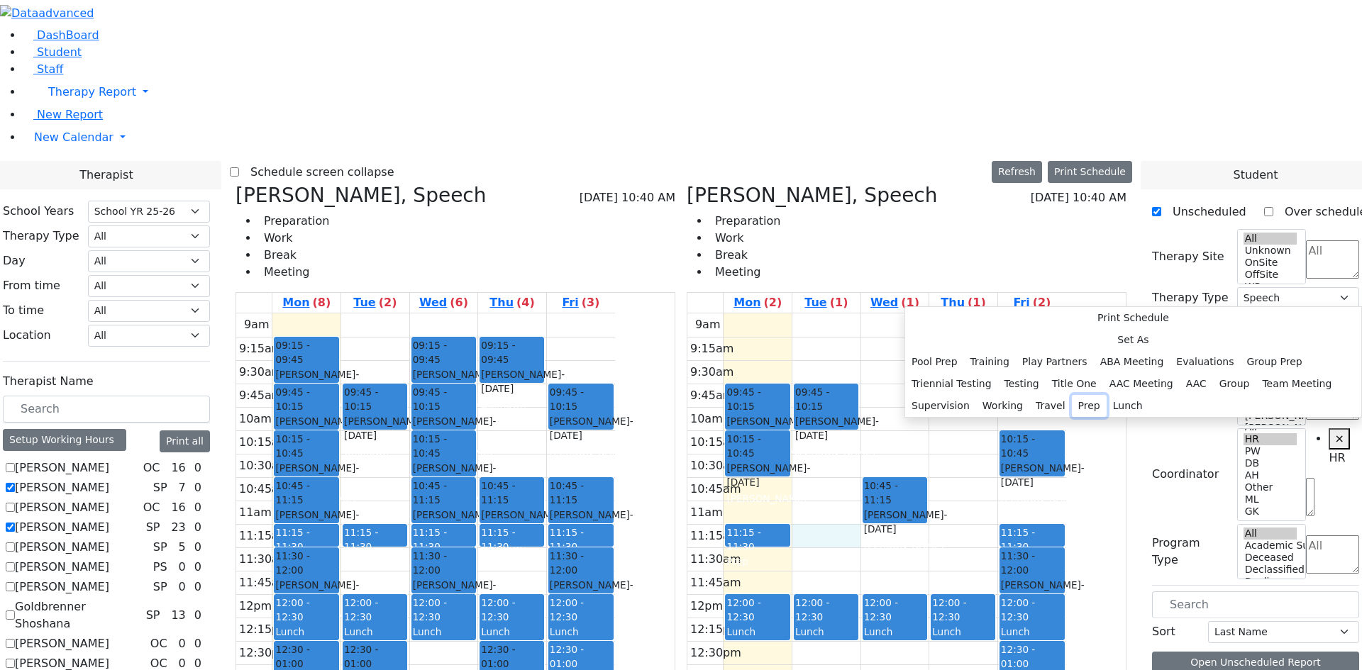
click at [1078, 411] on button "Prep" at bounding box center [1089, 406] width 35 height 22
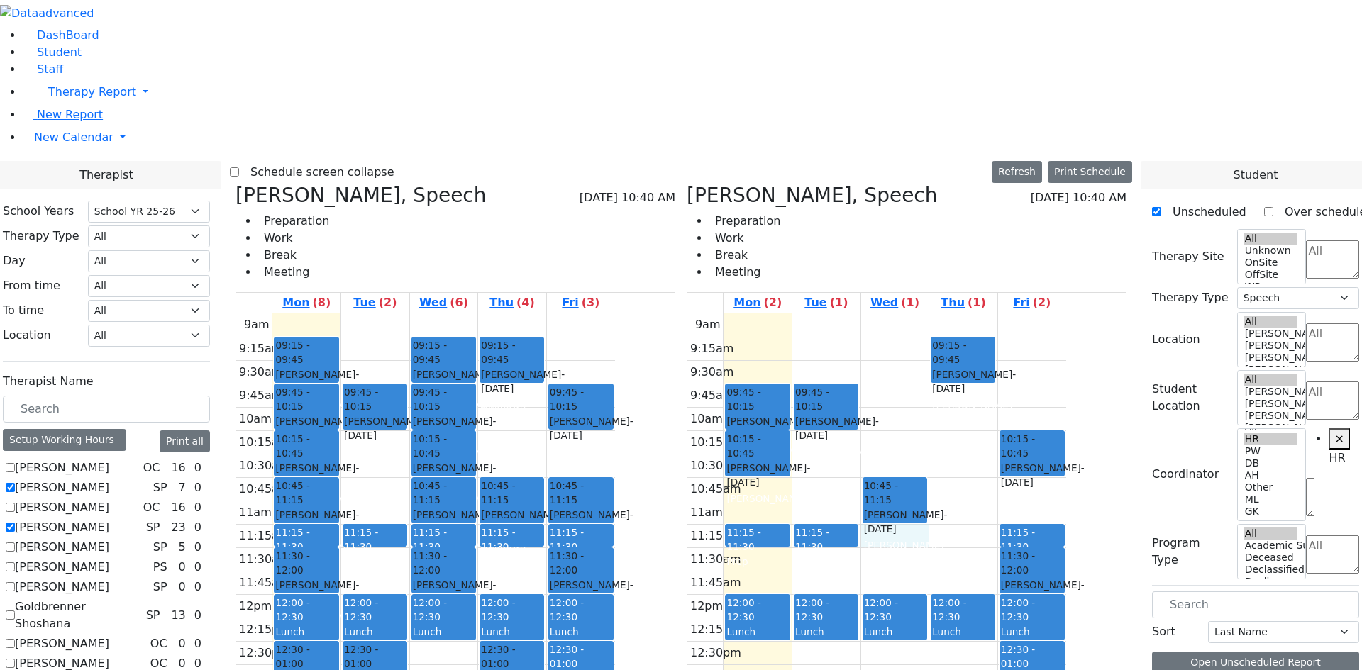
click at [956, 313] on div "9am 9:15am 9:30am 9:45am 10am 10:15am 10:30am 10:45am 11am 11:15am 11:30am 11:4…" at bounding box center [876, 594] width 379 height 562
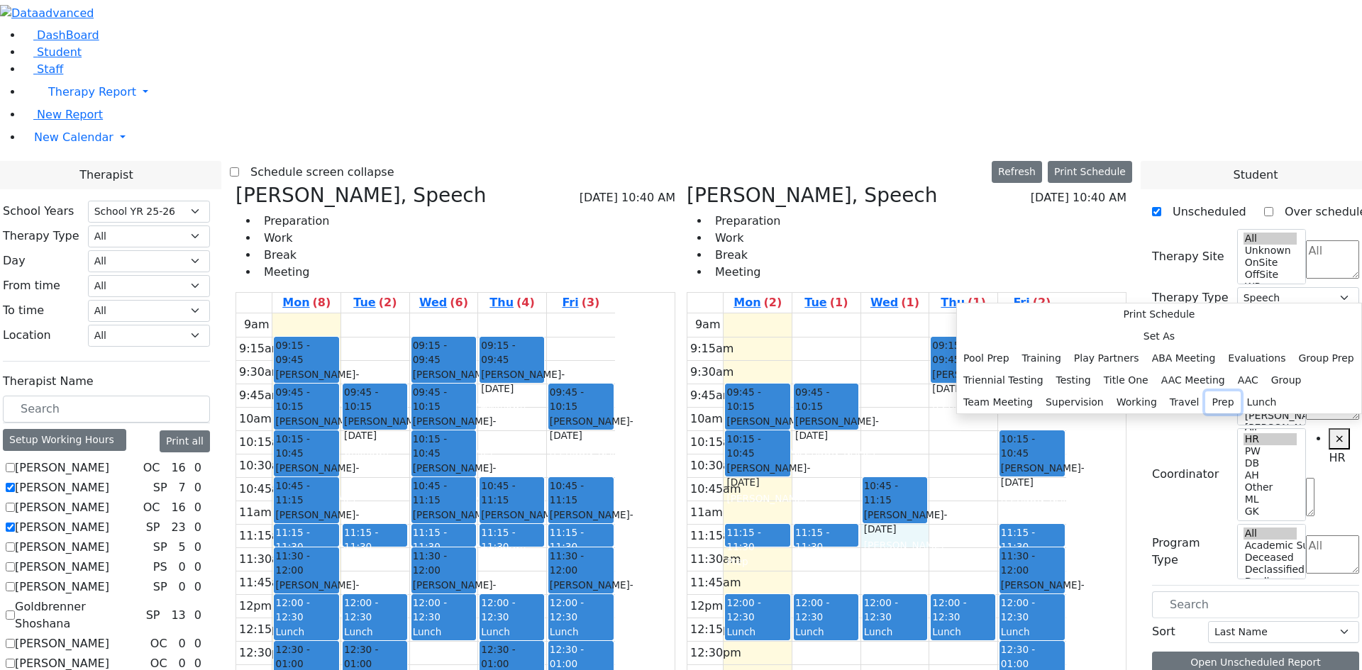
click at [1205, 408] on button "Prep" at bounding box center [1222, 402] width 35 height 22
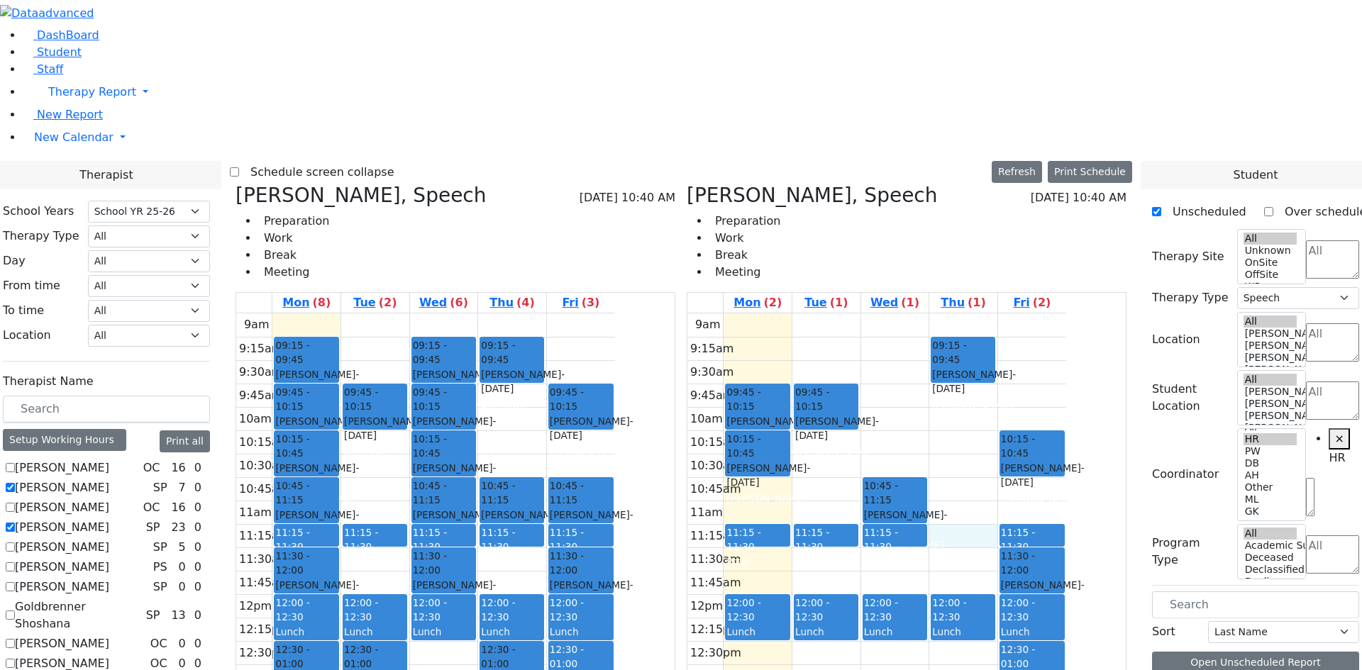
click at [1038, 313] on div "9am 9:15am 9:30am 9:45am 10am 10:15am 10:30am 10:45am 11am 11:15am 11:30am 11:4…" at bounding box center [876, 594] width 379 height 562
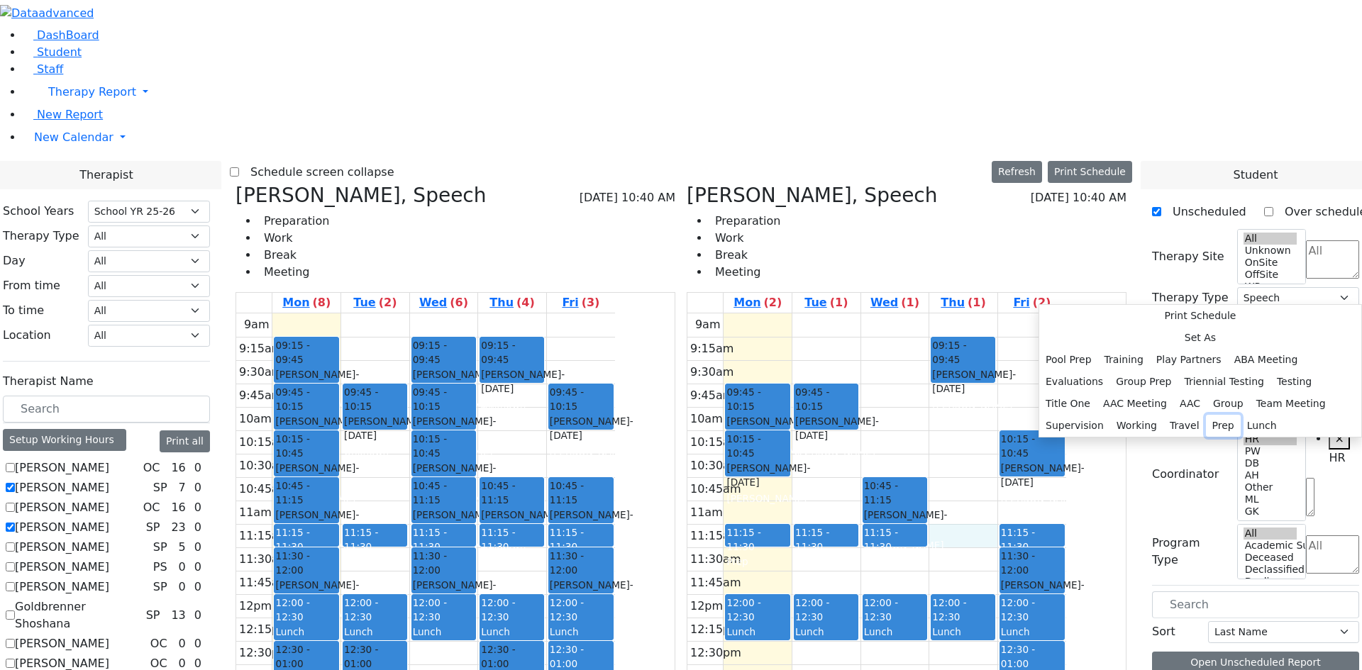
click at [1215, 415] on button "Prep" at bounding box center [1223, 426] width 35 height 22
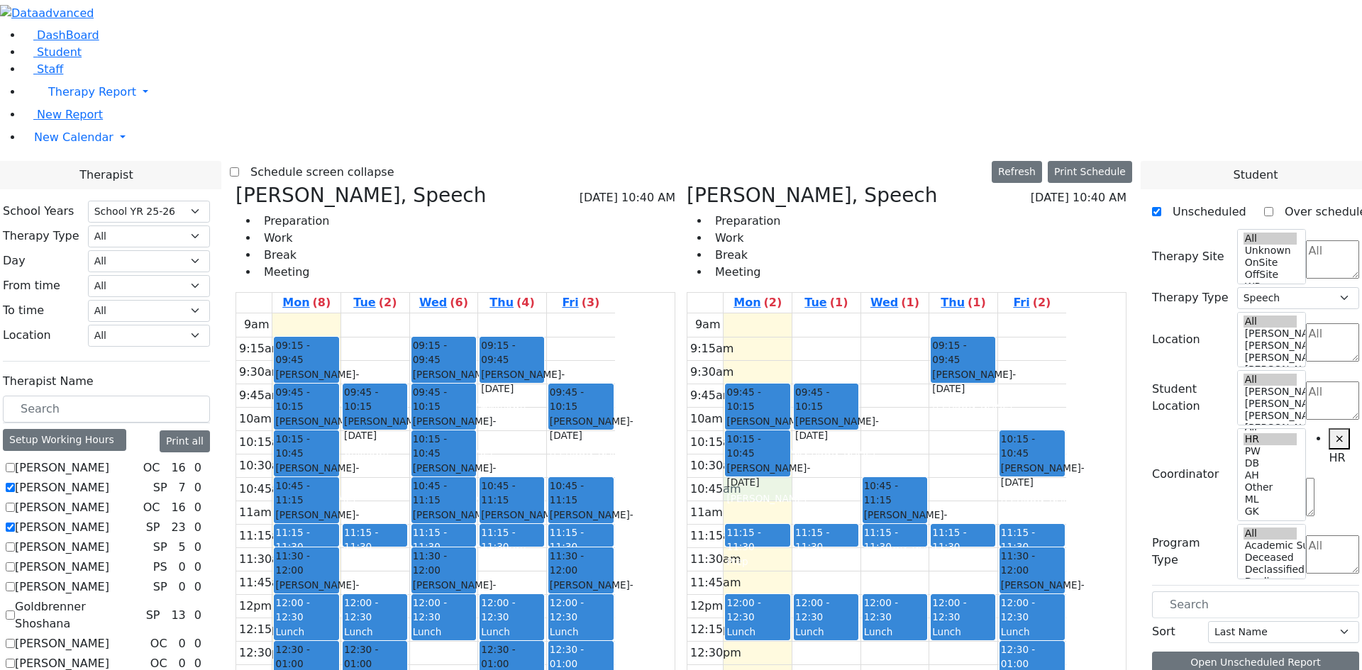
click at [837, 313] on div "9am 9:15am 9:30am 9:45am 10am 10:15am 10:30am 10:45am 11am 11:15am 11:30am 11:4…" at bounding box center [876, 594] width 379 height 562
drag, startPoint x: 1214, startPoint y: 415, endPoint x: 909, endPoint y: 315, distance: 320.9
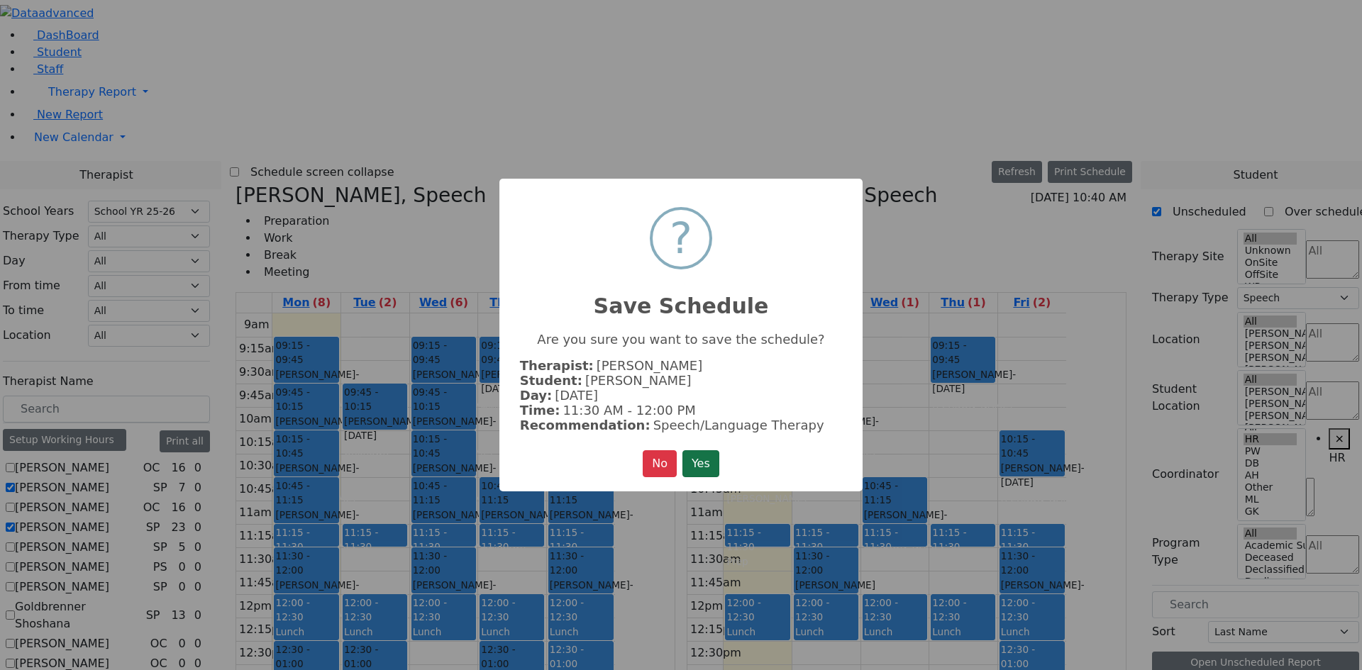
click at [701, 460] on button "Yes" at bounding box center [700, 463] width 37 height 27
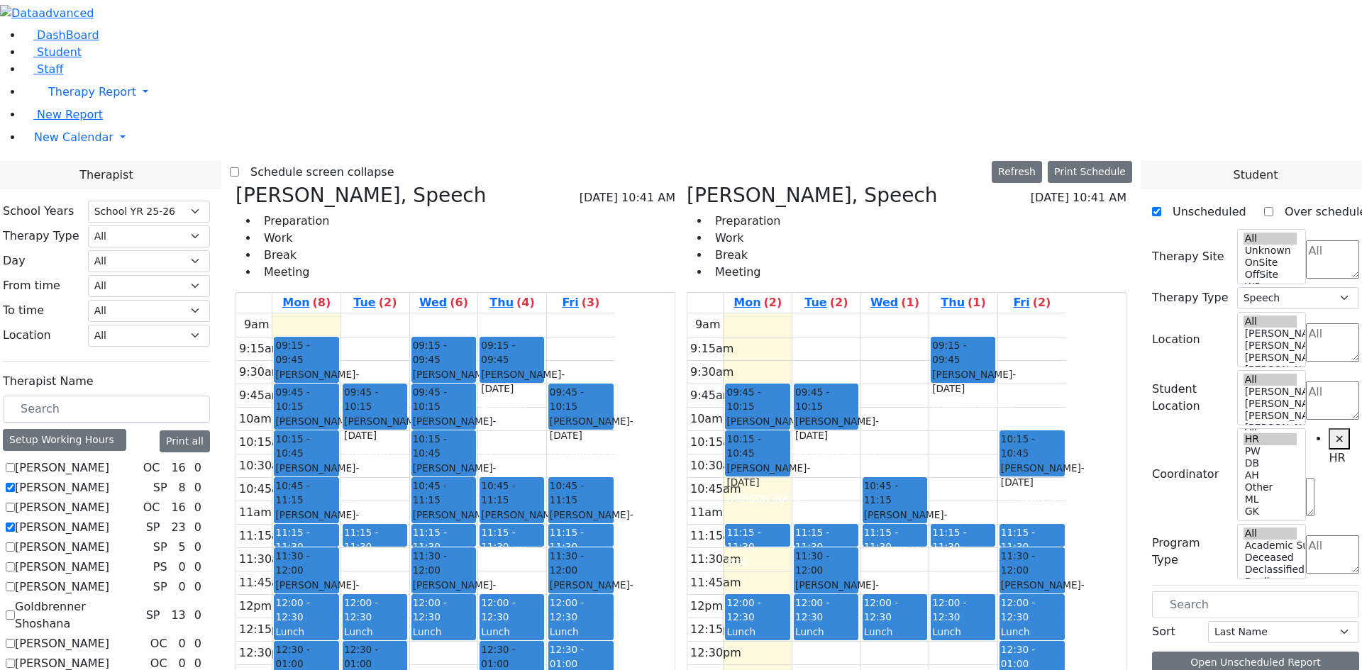
click at [857, 578] on div "Rosenberg Abraham - 11/23/2019" at bounding box center [826, 592] width 62 height 29
click at [907, 342] on button "Delete Selected Schedule" at bounding box center [953, 344] width 140 height 22
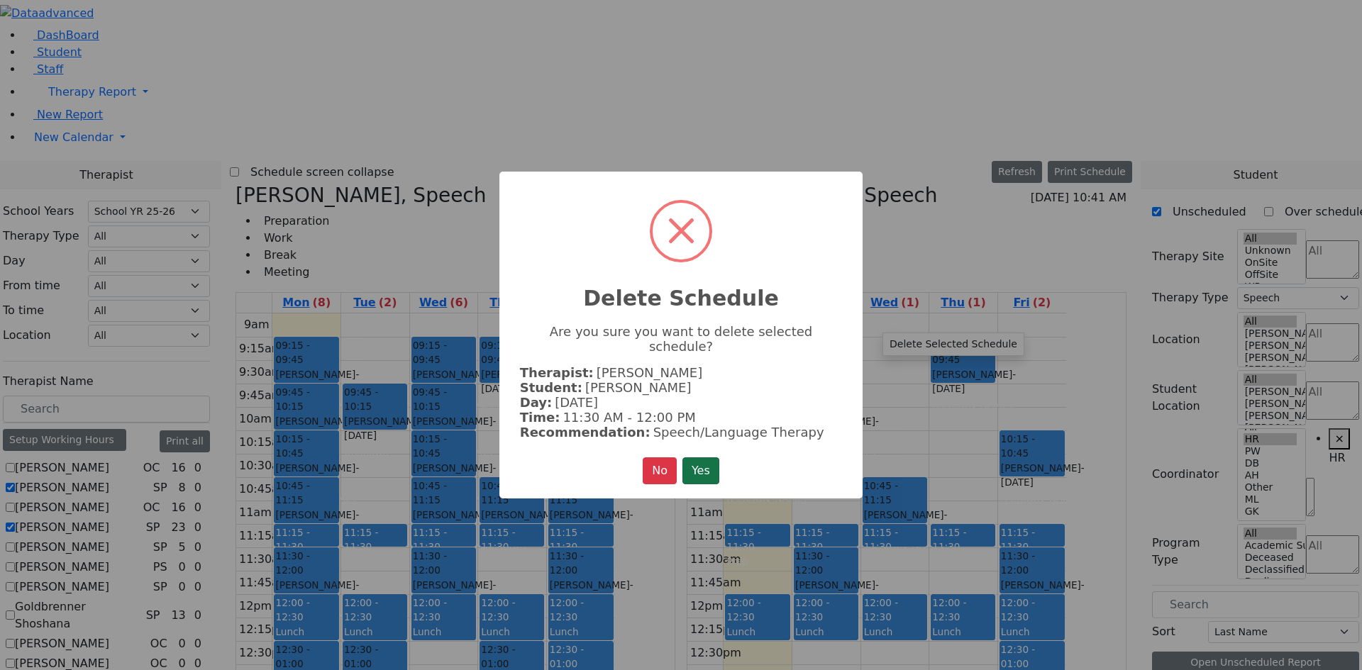
click at [719, 457] on button "Yes" at bounding box center [700, 470] width 37 height 27
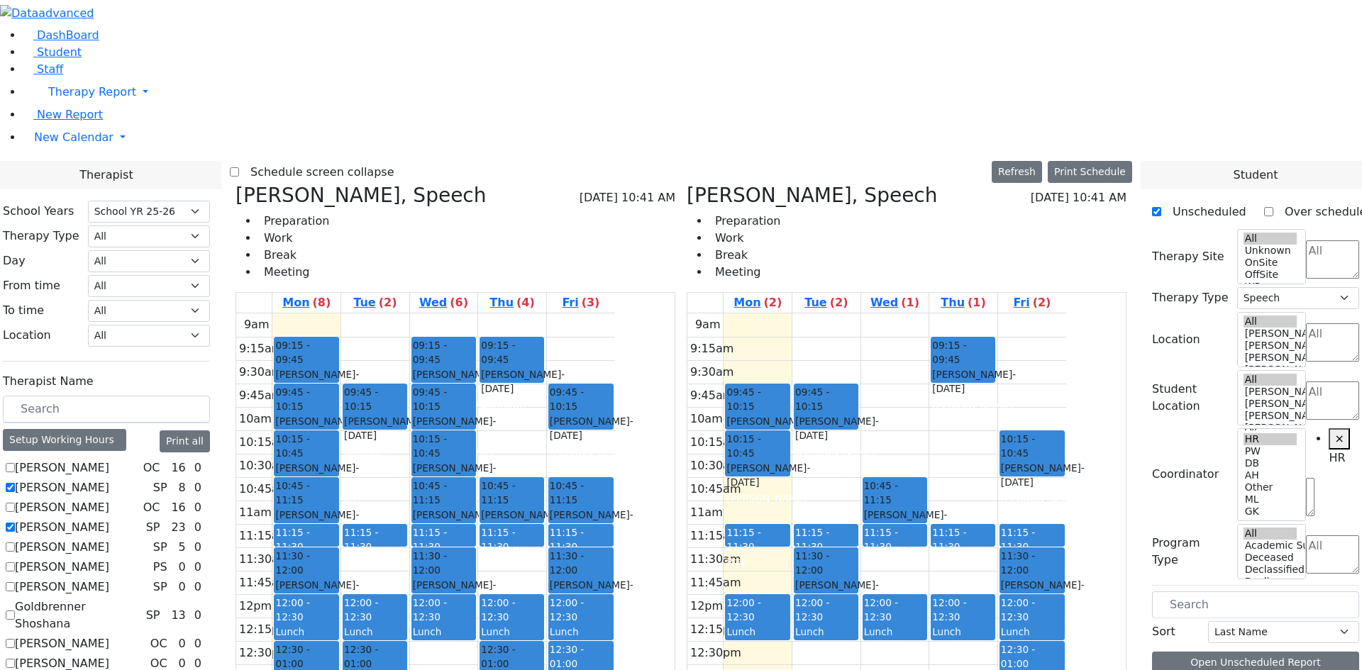
scroll to position [0, 0]
click at [109, 519] on label "[PERSON_NAME]" at bounding box center [62, 527] width 94 height 17
click at [15, 523] on input "[PERSON_NAME]" at bounding box center [10, 527] width 9 height 9
checkbox input "false"
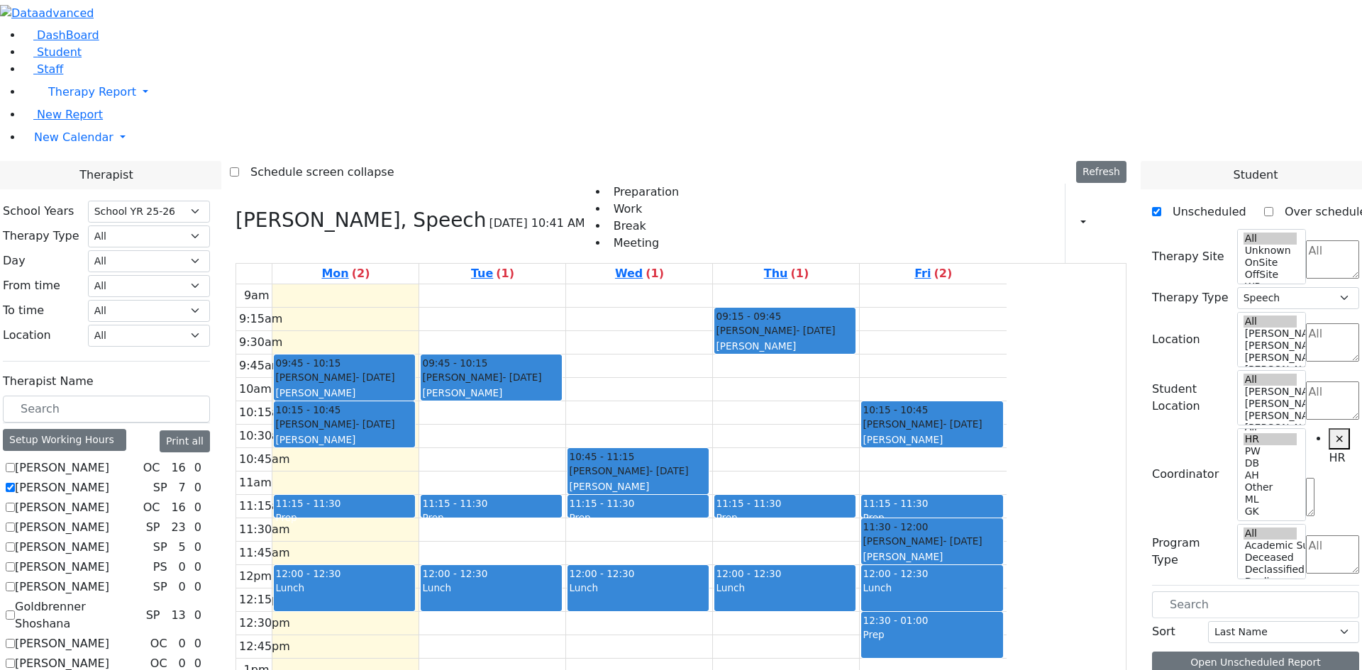
scroll to position [597, 0]
checkbox input "true"
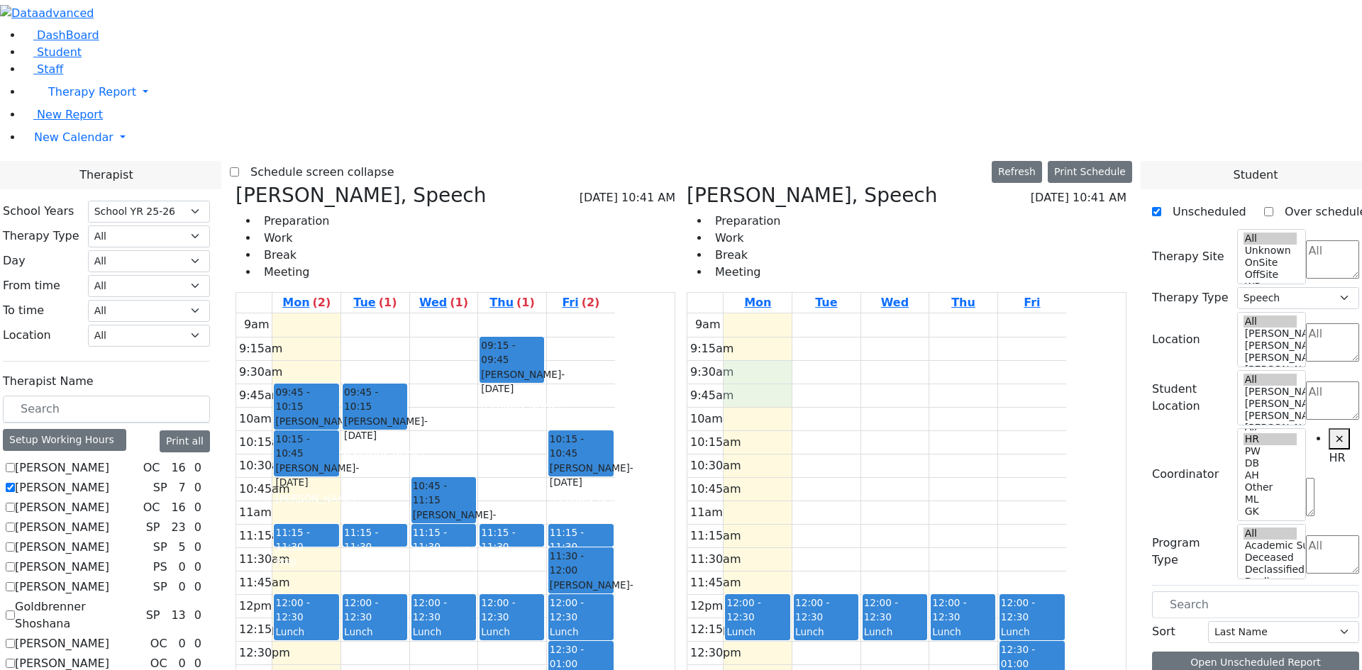
drag, startPoint x: 820, startPoint y: 135, endPoint x: 820, endPoint y: 150, distance: 15.6
click at [821, 313] on div "9am 9:15am 9:30am 9:45am 10am 10:15am 10:30am 10:45am 11am 11:15am 11:30am 11:4…" at bounding box center [876, 594] width 379 height 562
drag, startPoint x: 825, startPoint y: 114, endPoint x: 825, endPoint y: 126, distance: 12.1
click at [825, 313] on div "9am 9:15am 9:30am 9:45am 10am 10:15am 10:30am 10:45am 11am 11:15am 11:30am 11:4…" at bounding box center [876, 594] width 379 height 562
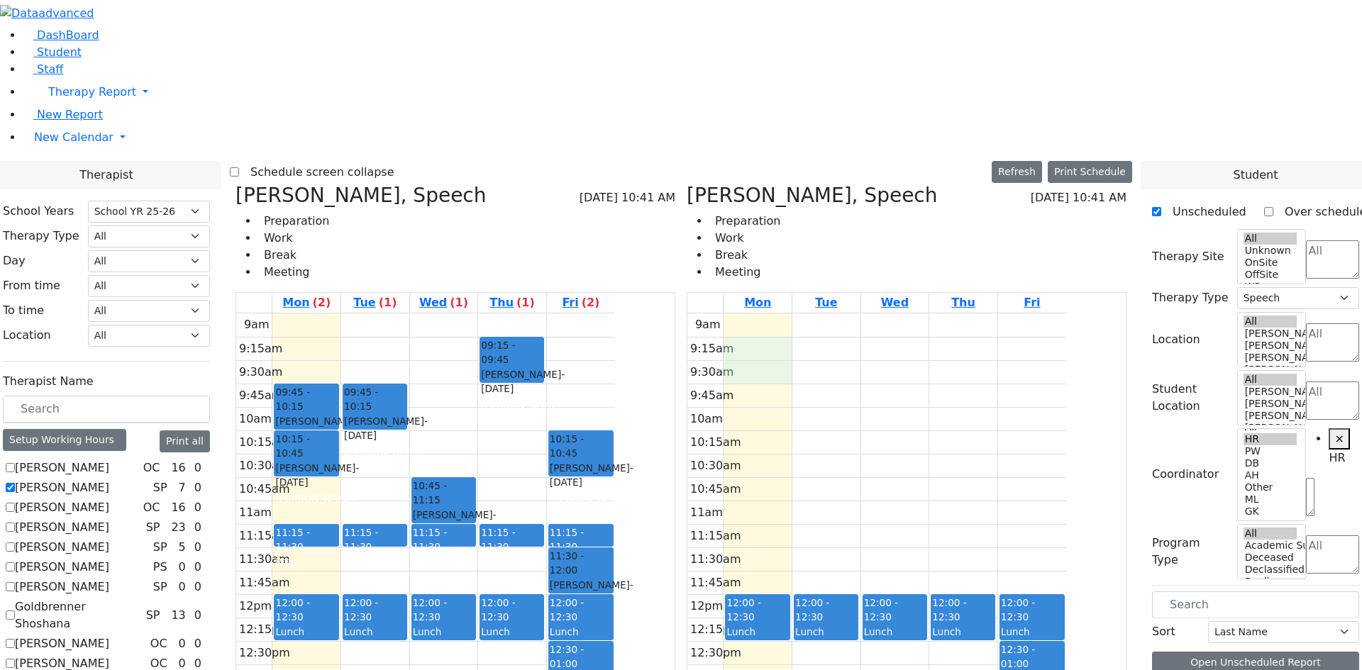
drag, startPoint x: 1200, startPoint y: 522, endPoint x: 825, endPoint y: 126, distance: 545.8
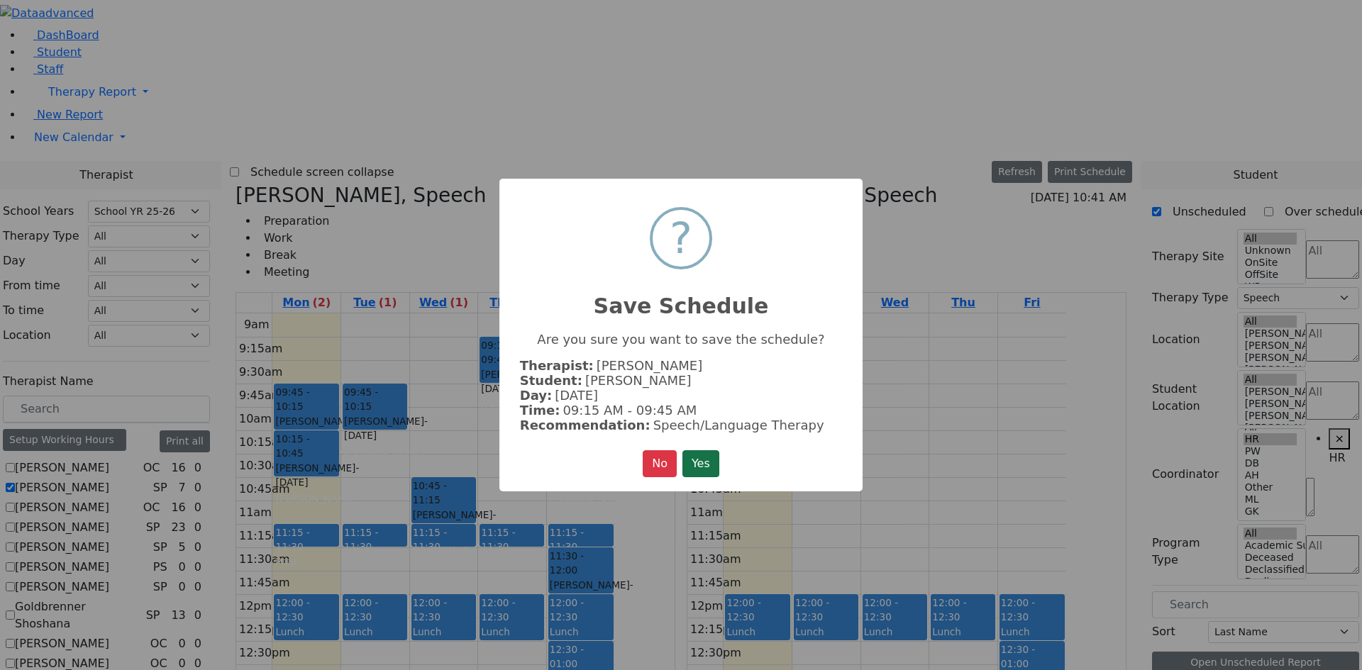
click at [696, 464] on button "Yes" at bounding box center [700, 463] width 37 height 27
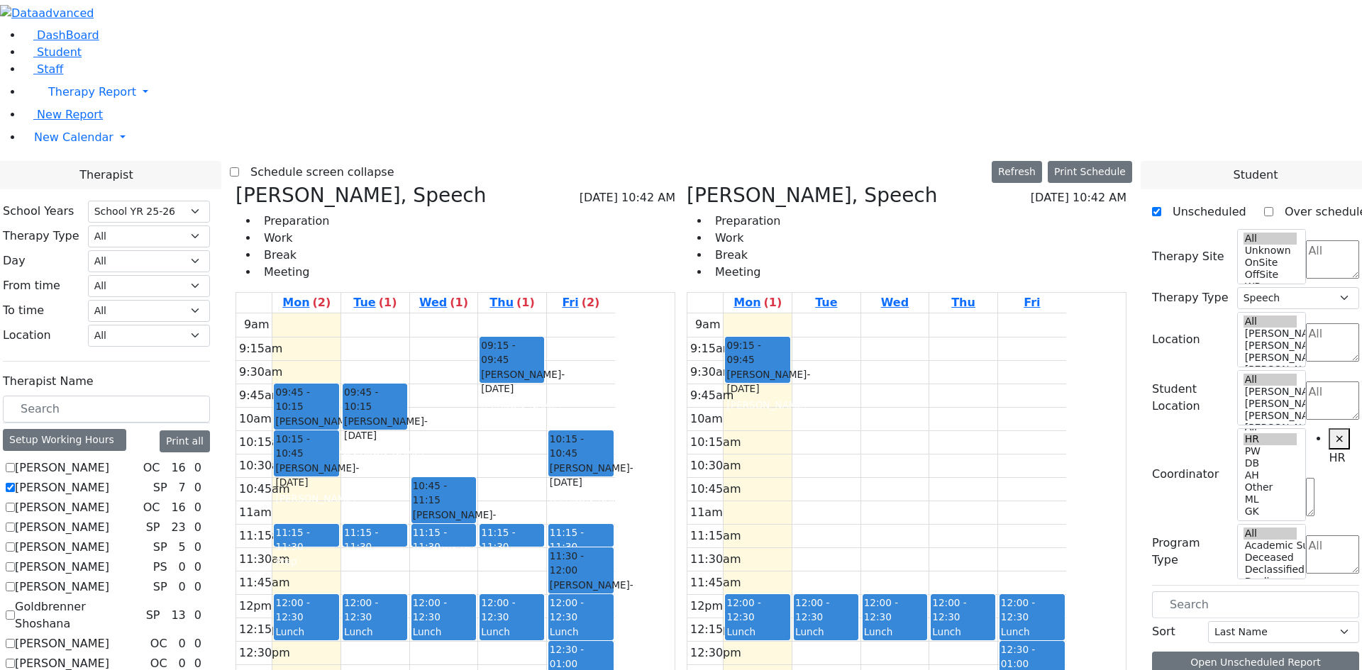
drag, startPoint x: 1214, startPoint y: 524, endPoint x: 967, endPoint y: 168, distance: 433.2
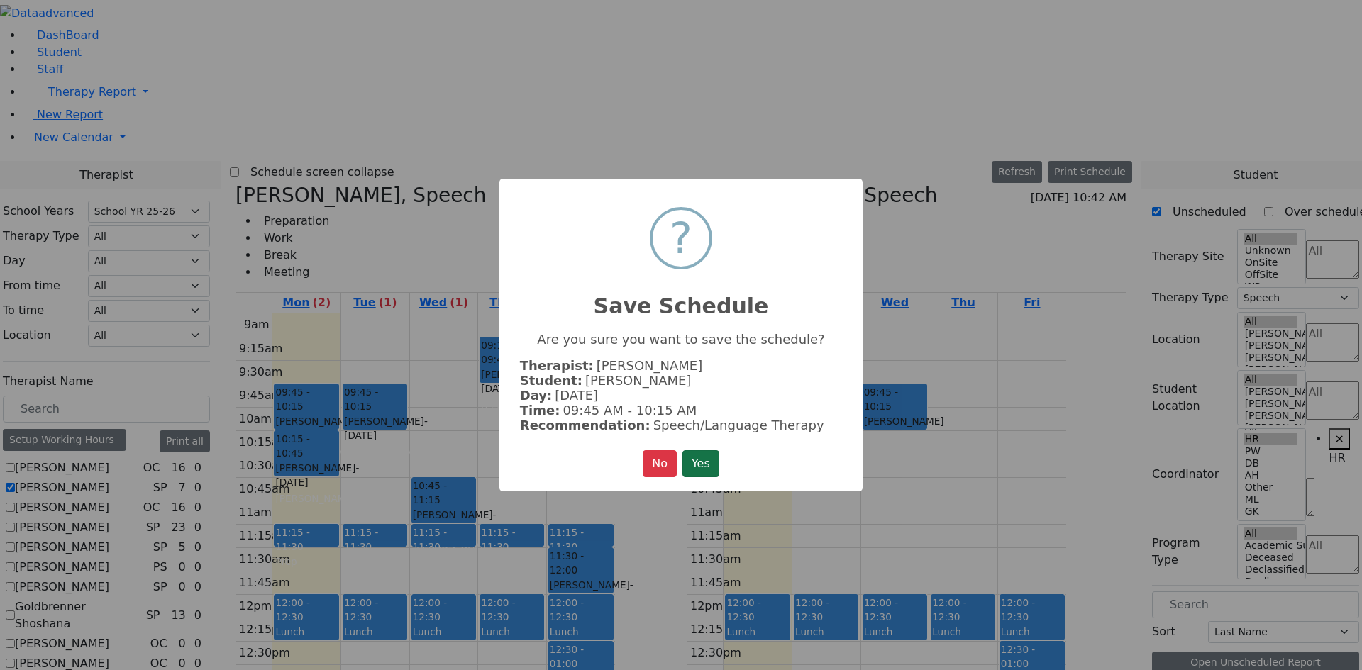
click at [711, 462] on button "Yes" at bounding box center [700, 463] width 37 height 27
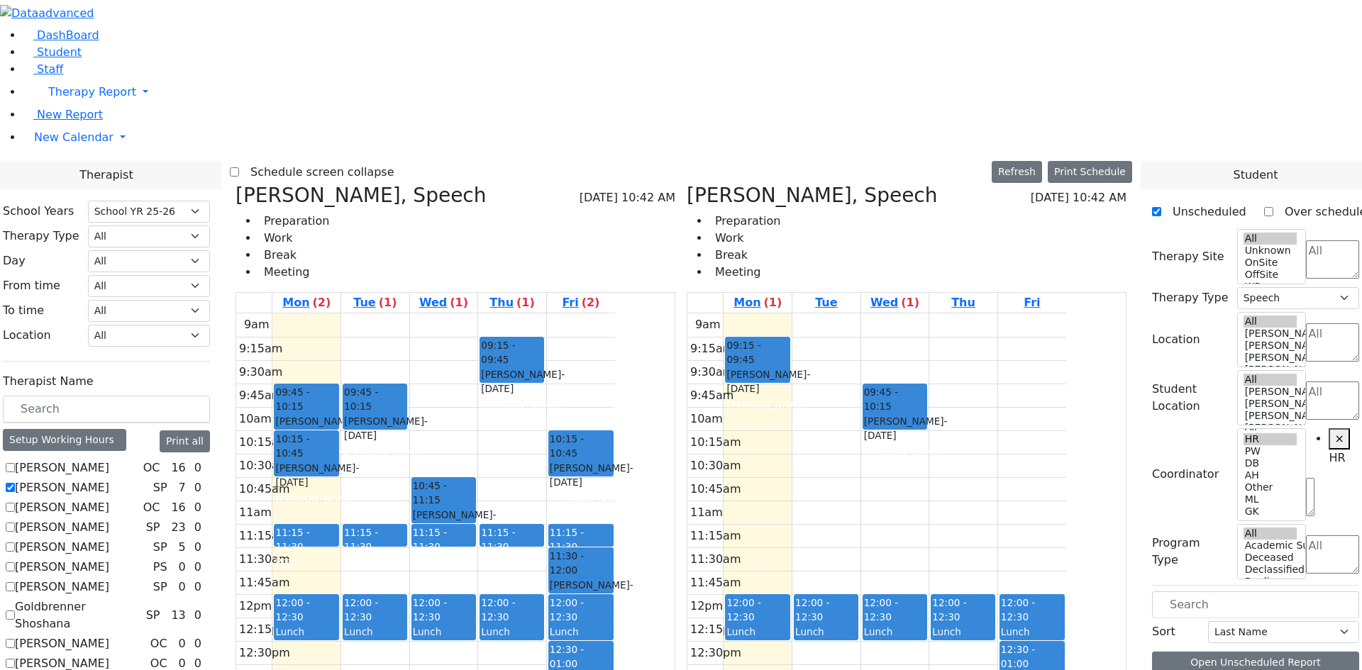
scroll to position [638, 0]
drag, startPoint x: 1232, startPoint y: 589, endPoint x: 1108, endPoint y: 215, distance: 393.8
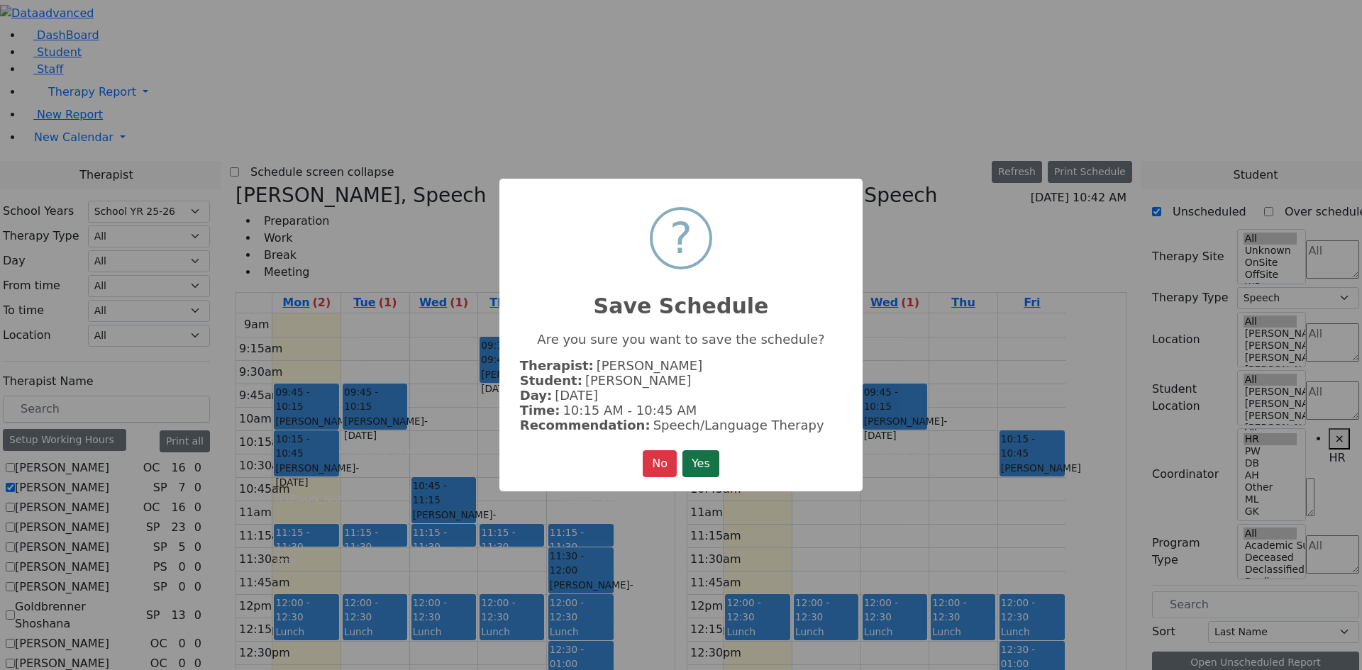
click at [694, 458] on button "Yes" at bounding box center [700, 463] width 37 height 27
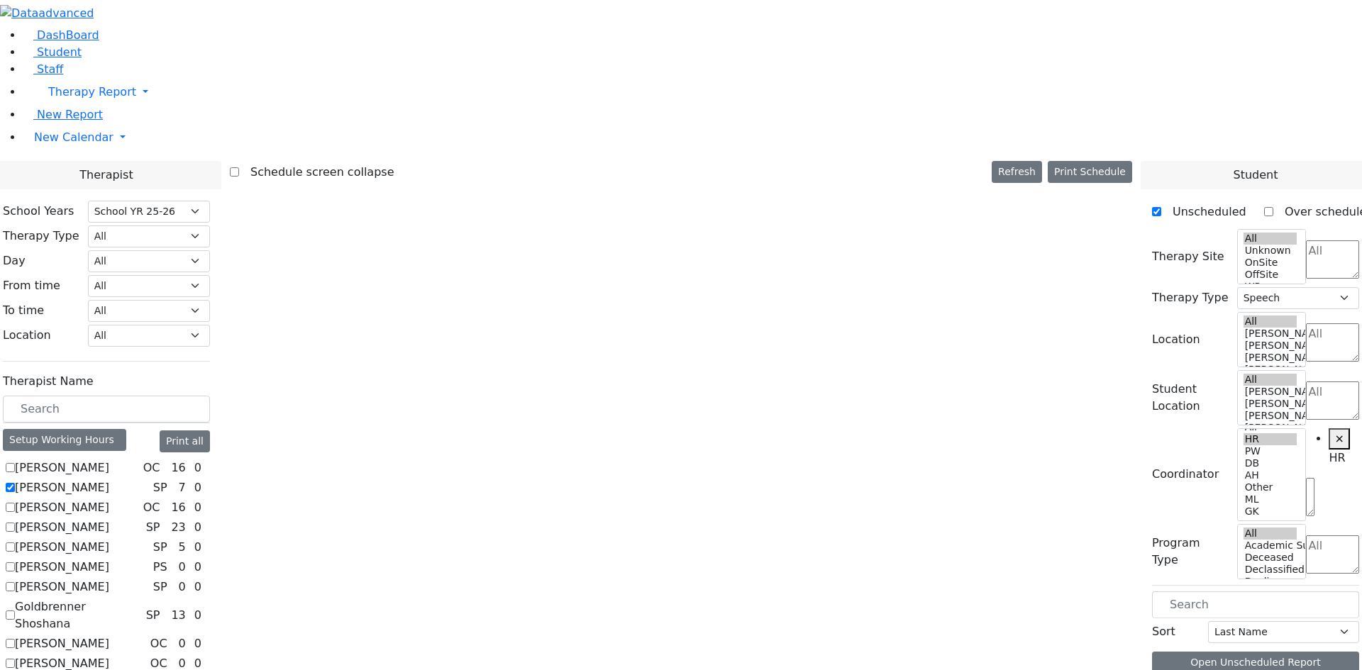
scroll to position [0, 0]
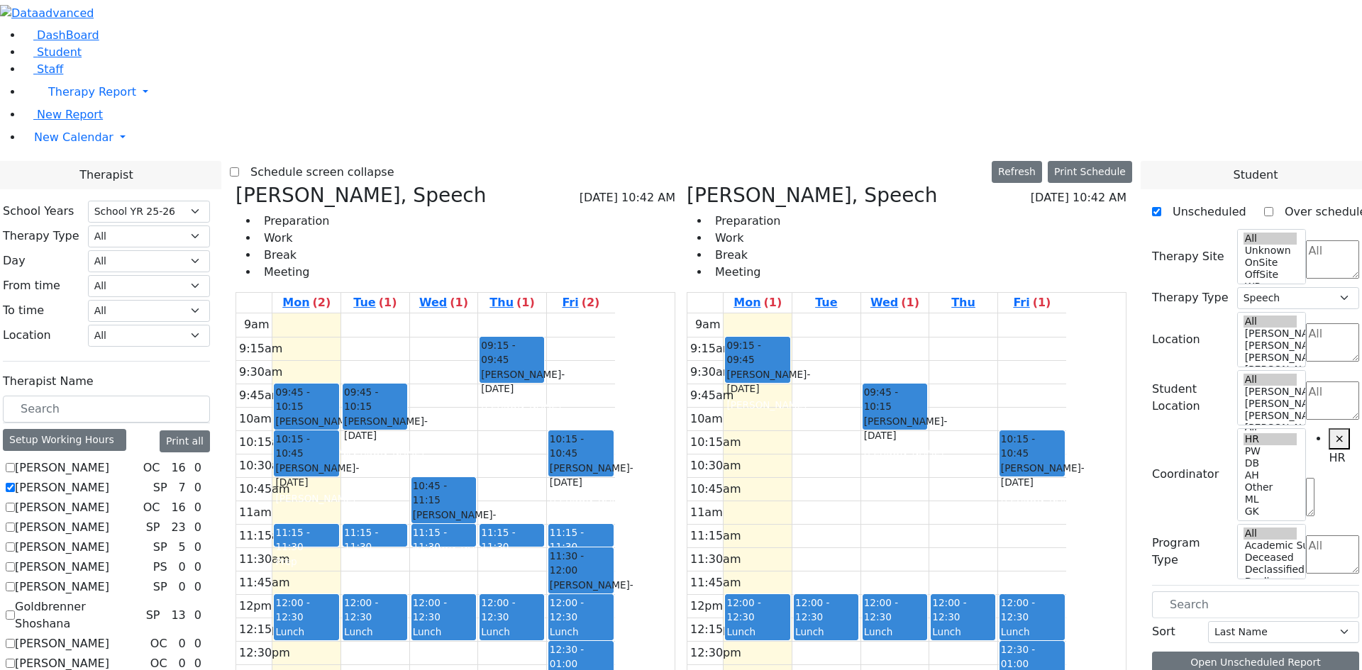
click at [820, 313] on div "9am 9:15am 9:30am 9:45am 10am 10:15am 10:30am 10:45am 11am 11:15am 11:30am 11:4…" at bounding box center [876, 594] width 379 height 562
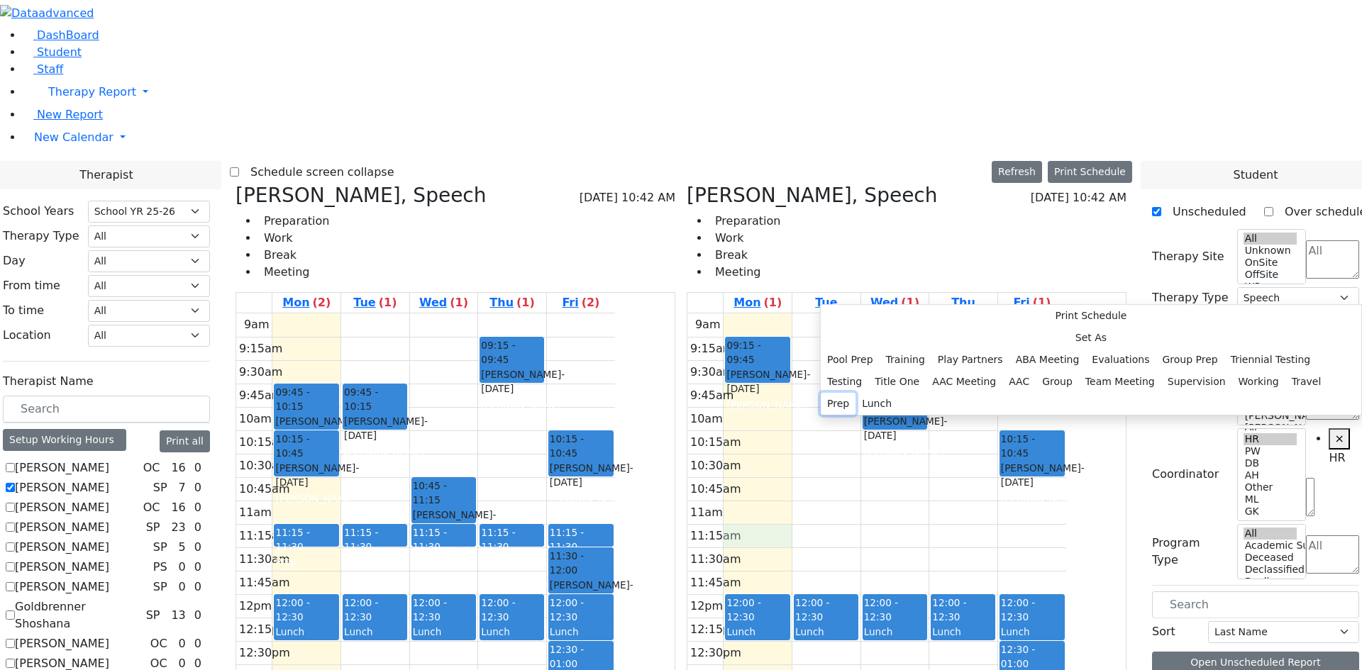
click at [855, 401] on button "Prep" at bounding box center [837, 404] width 35 height 22
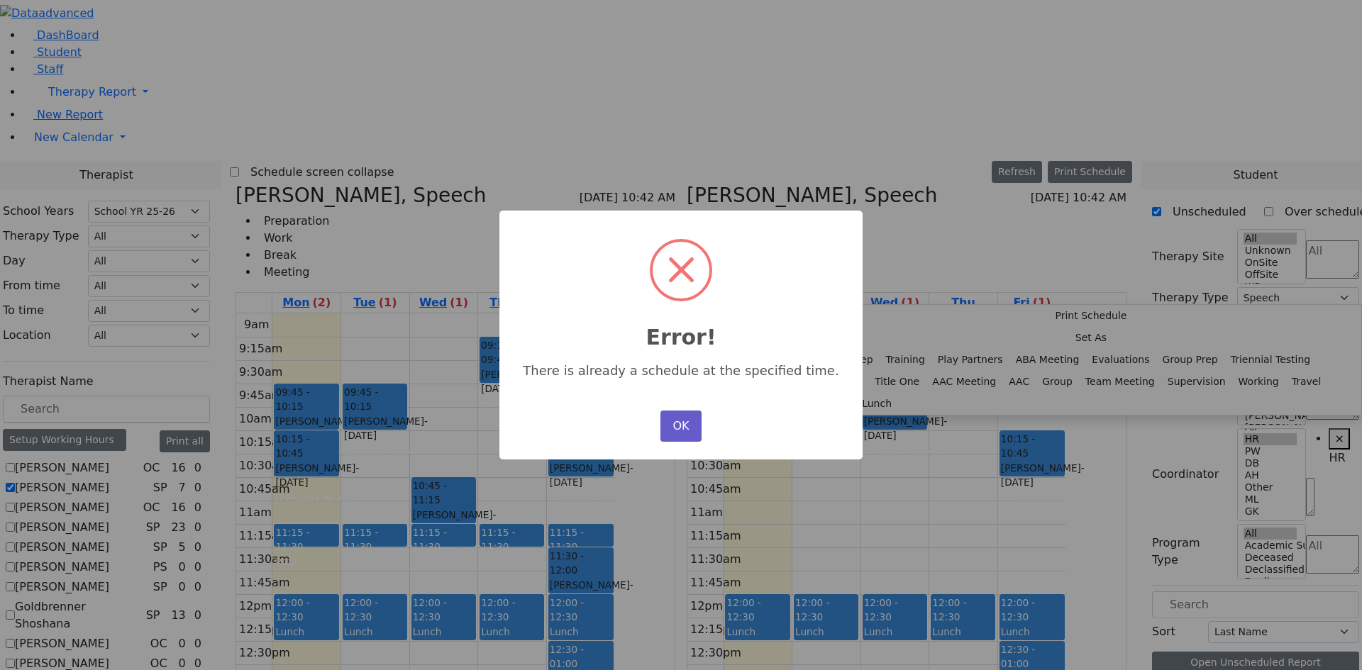
drag, startPoint x: 673, startPoint y: 422, endPoint x: 684, endPoint y: 416, distance: 12.1
click at [676, 421] on button "OK" at bounding box center [680, 426] width 41 height 31
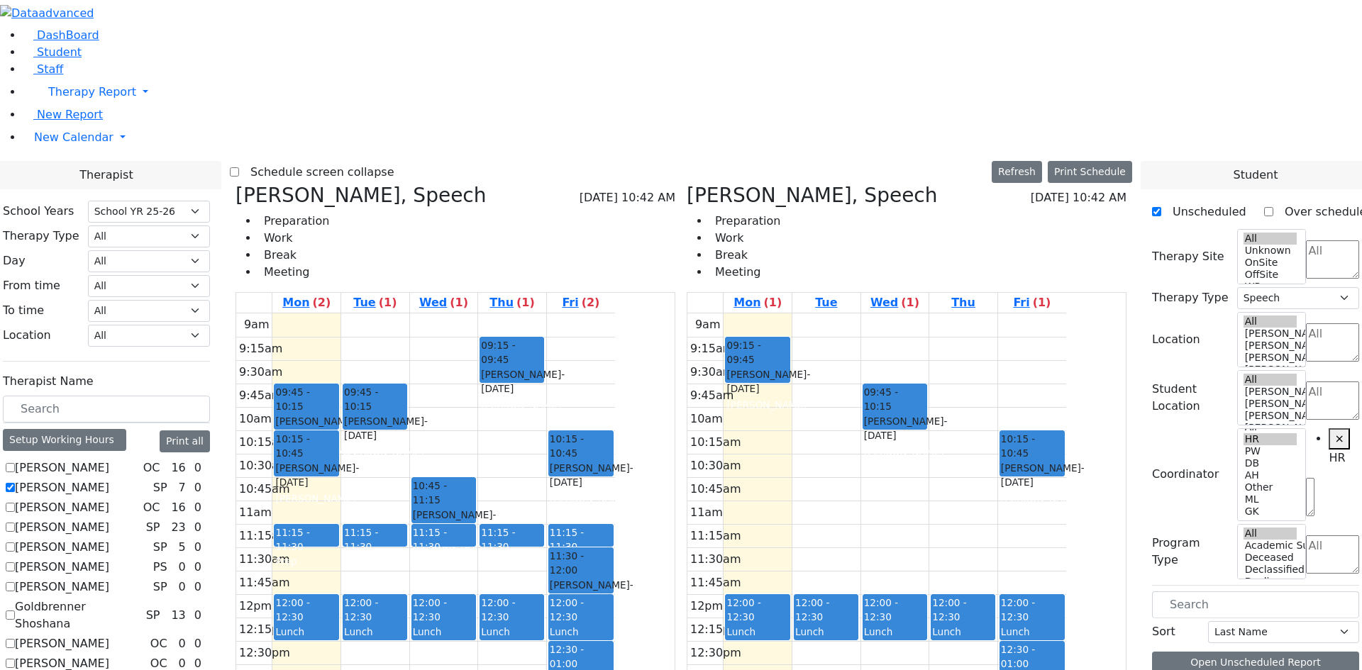
click at [829, 313] on div "9am 9:15am 9:30am 9:45am 10am 10:15am 10:30am 10:45am 11am 11:15am 11:30am 11:4…" at bounding box center [876, 594] width 379 height 562
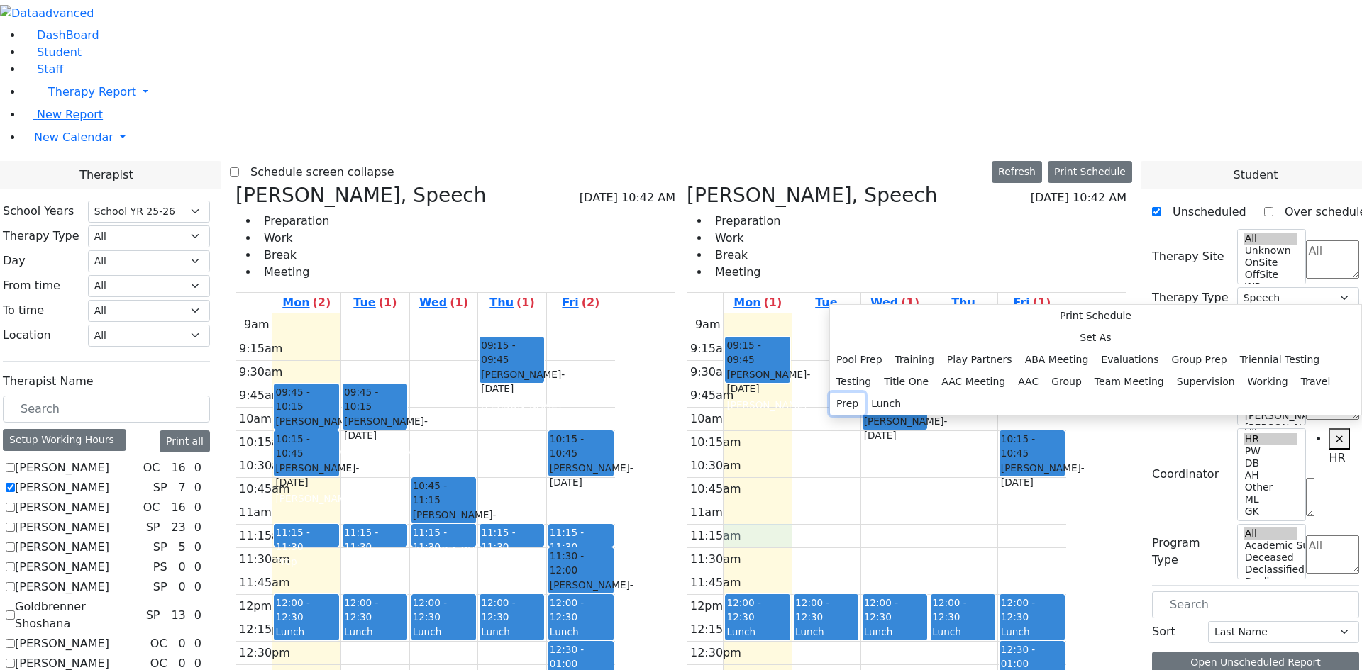
click at [864, 406] on button "Prep" at bounding box center [847, 404] width 35 height 22
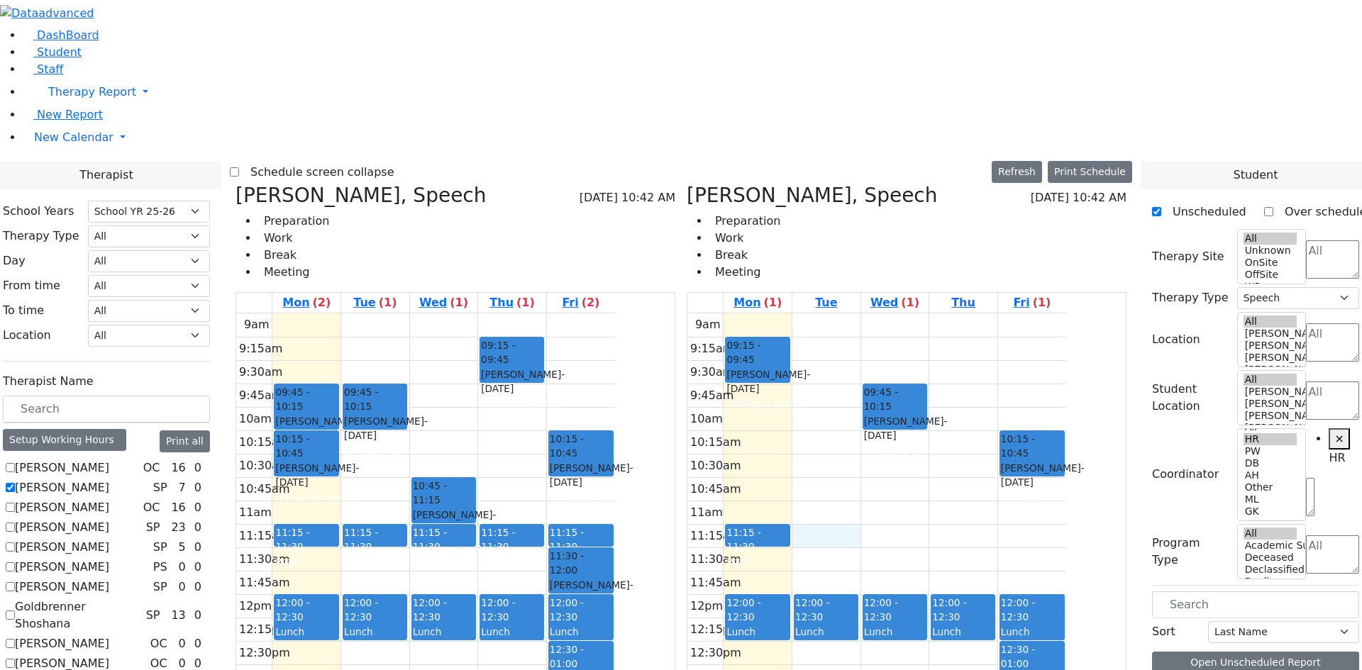
click at [909, 313] on div "9am 9:15am 9:30am 9:45am 10am 10:15am 10:30am 10:45am 11am 11:15am 11:30am 11:4…" at bounding box center [876, 594] width 379 height 562
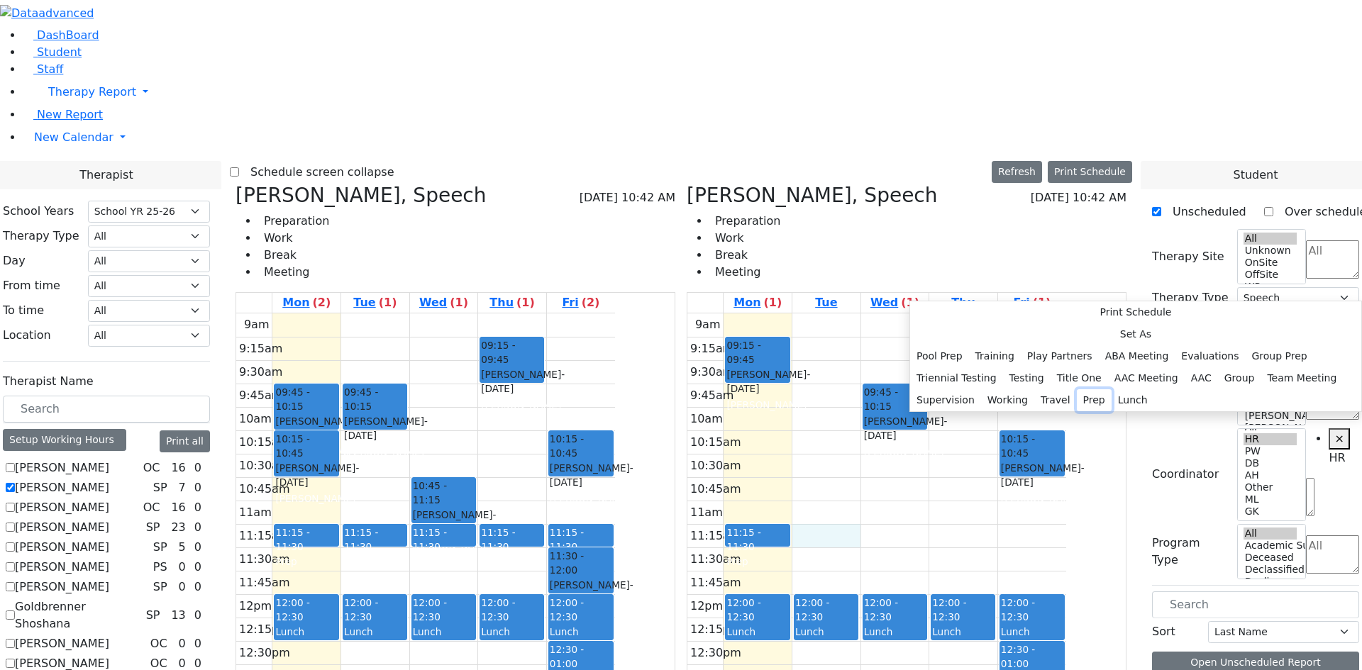
click at [1080, 403] on button "Prep" at bounding box center [1093, 400] width 35 height 22
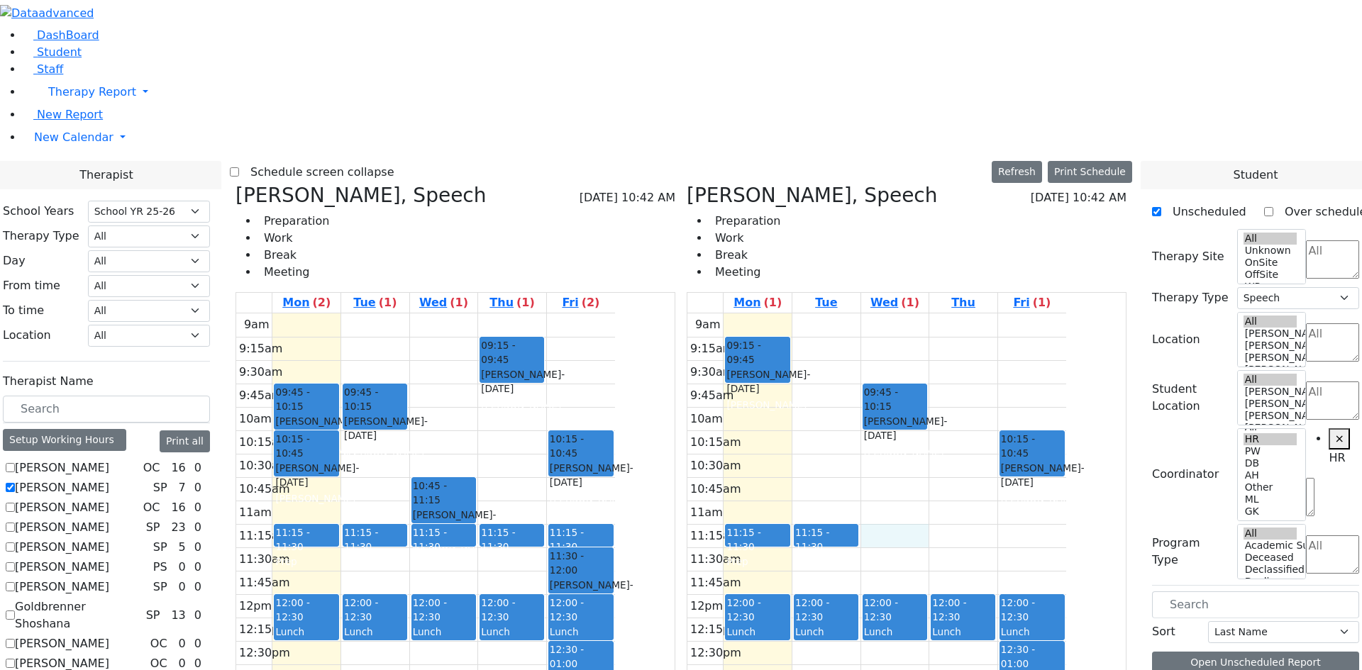
click at [958, 313] on div "9am 9:15am 9:30am 9:45am 10am 10:15am 10:30am 10:45am 11am 11:15am 11:30am 11:4…" at bounding box center [876, 594] width 379 height 562
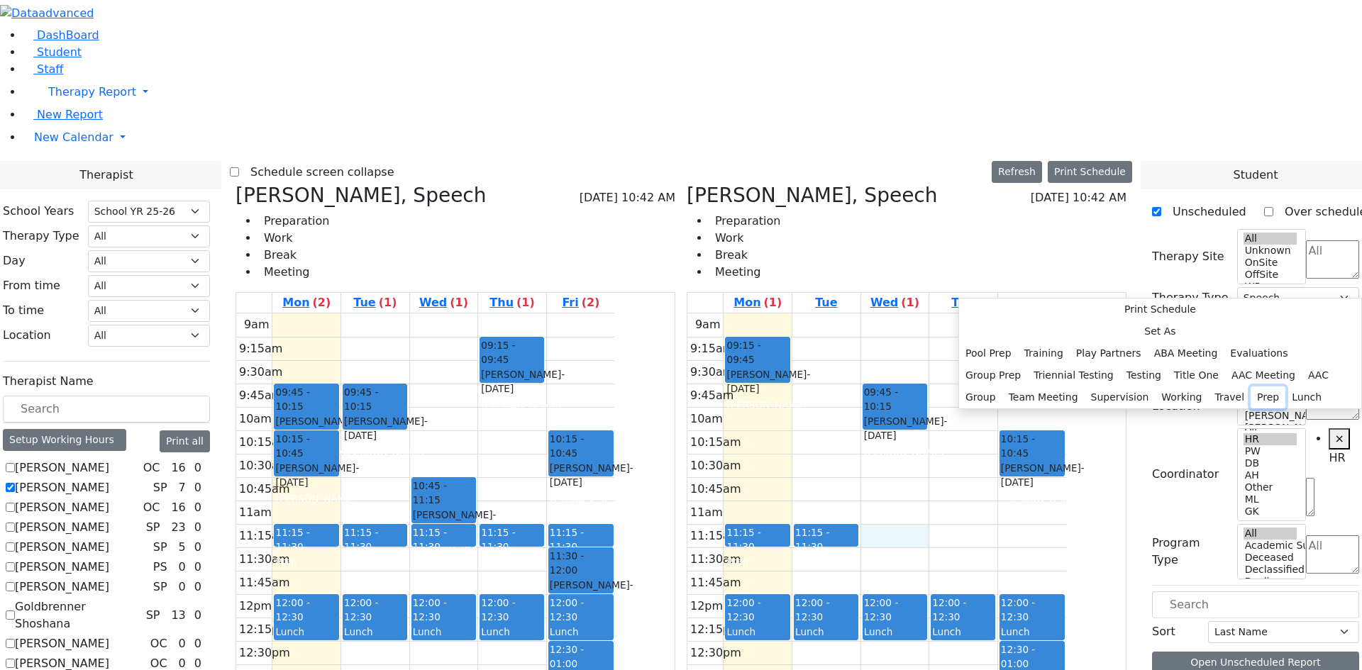
click at [1250, 403] on button "Prep" at bounding box center [1267, 397] width 35 height 22
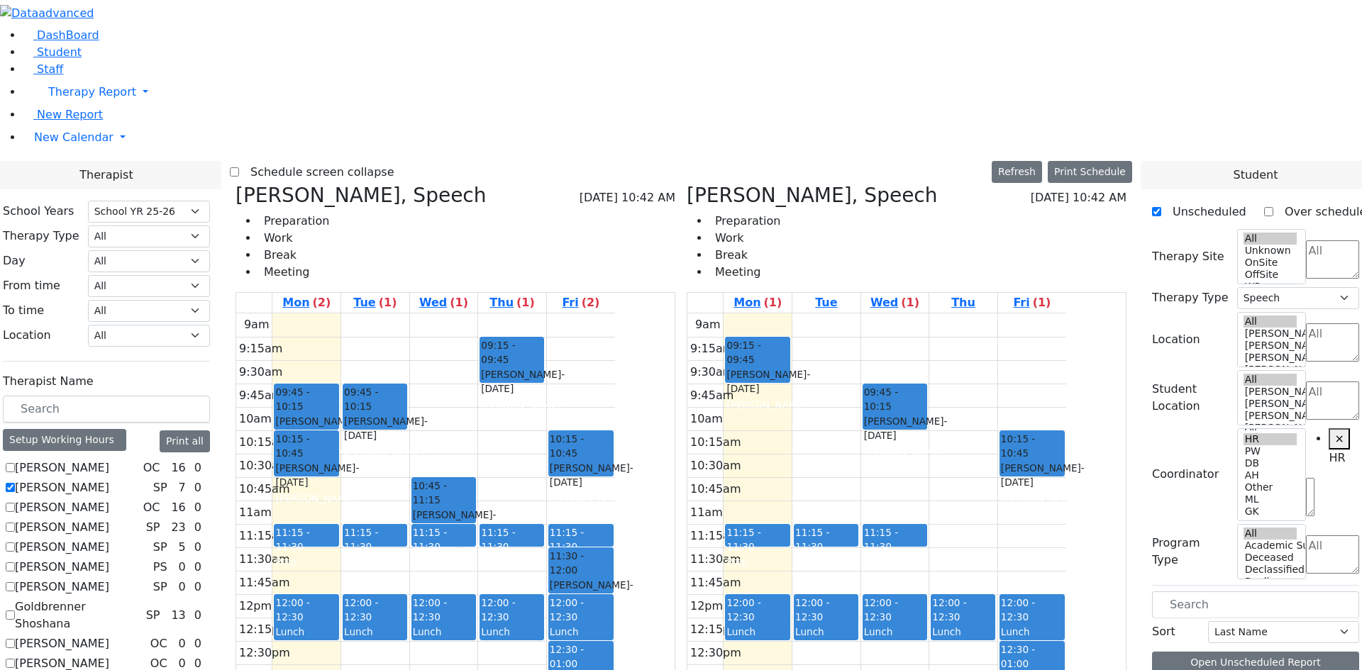
click at [1047, 313] on div "9am 9:15am 9:30am 9:45am 10am 10:15am 10:30am 10:45am 11am 11:15am 11:30am 11:4…" at bounding box center [876, 594] width 379 height 562
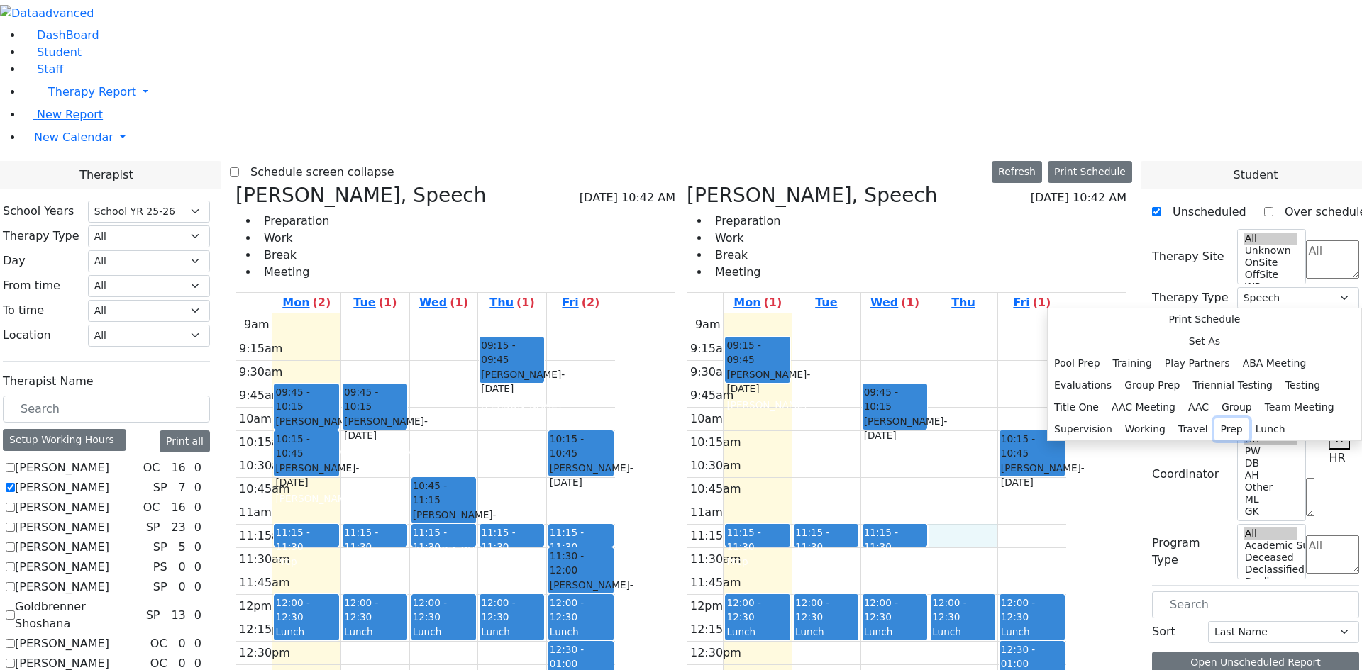
click at [1227, 418] on button "Prep" at bounding box center [1231, 429] width 35 height 22
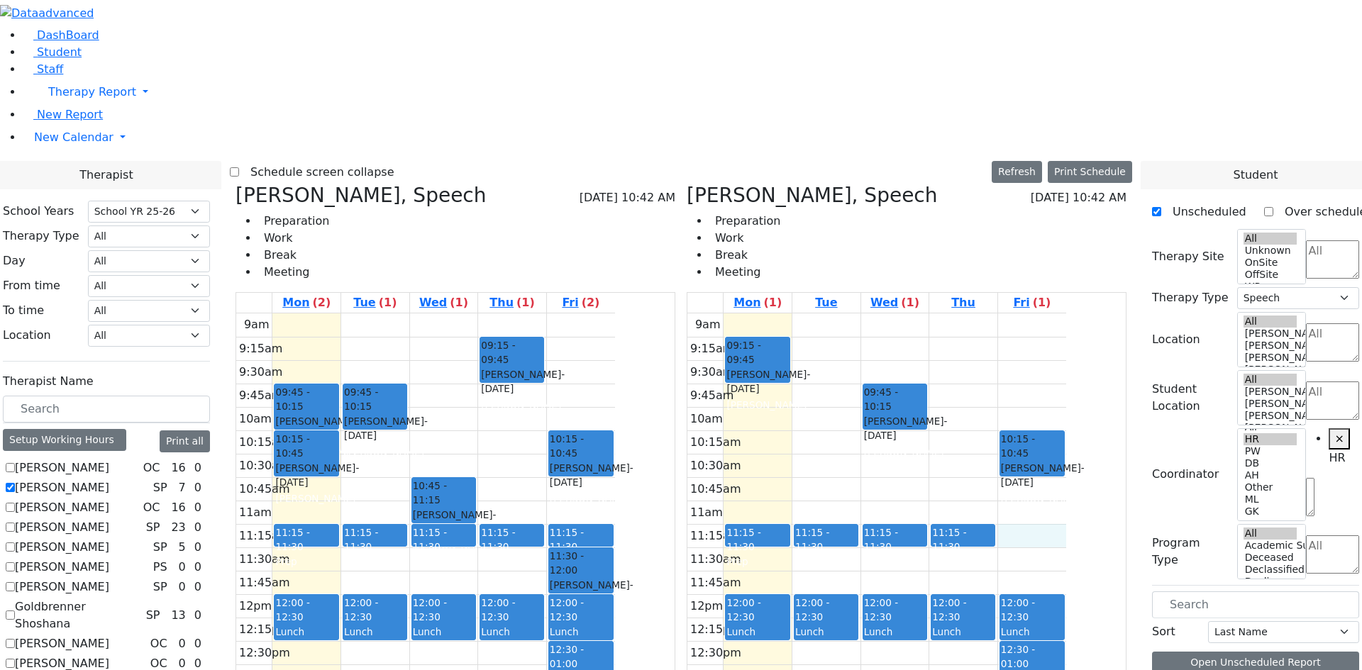
click at [1066, 313] on div "9am 9:15am 9:30am 9:45am 10am 10:15am 10:30am 10:45am 11am 11:15am 11:30am 11:4…" at bounding box center [876, 594] width 379 height 562
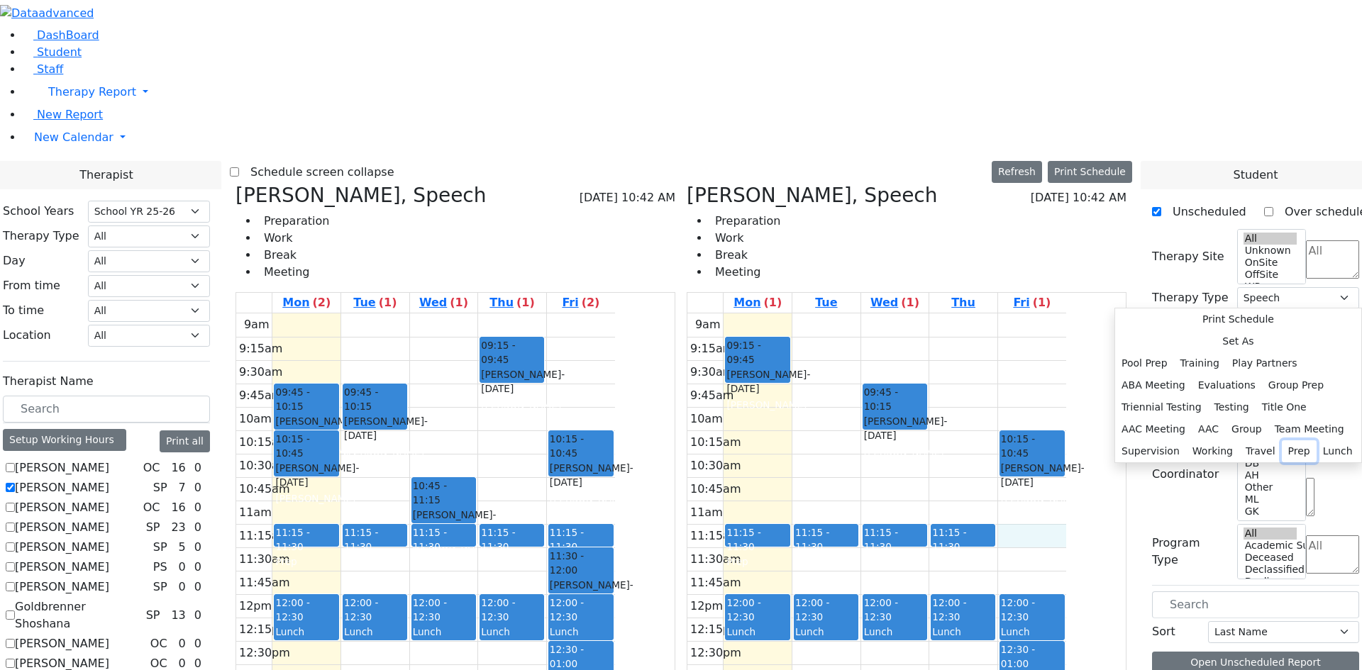
click at [1286, 440] on button "Prep" at bounding box center [1298, 451] width 35 height 22
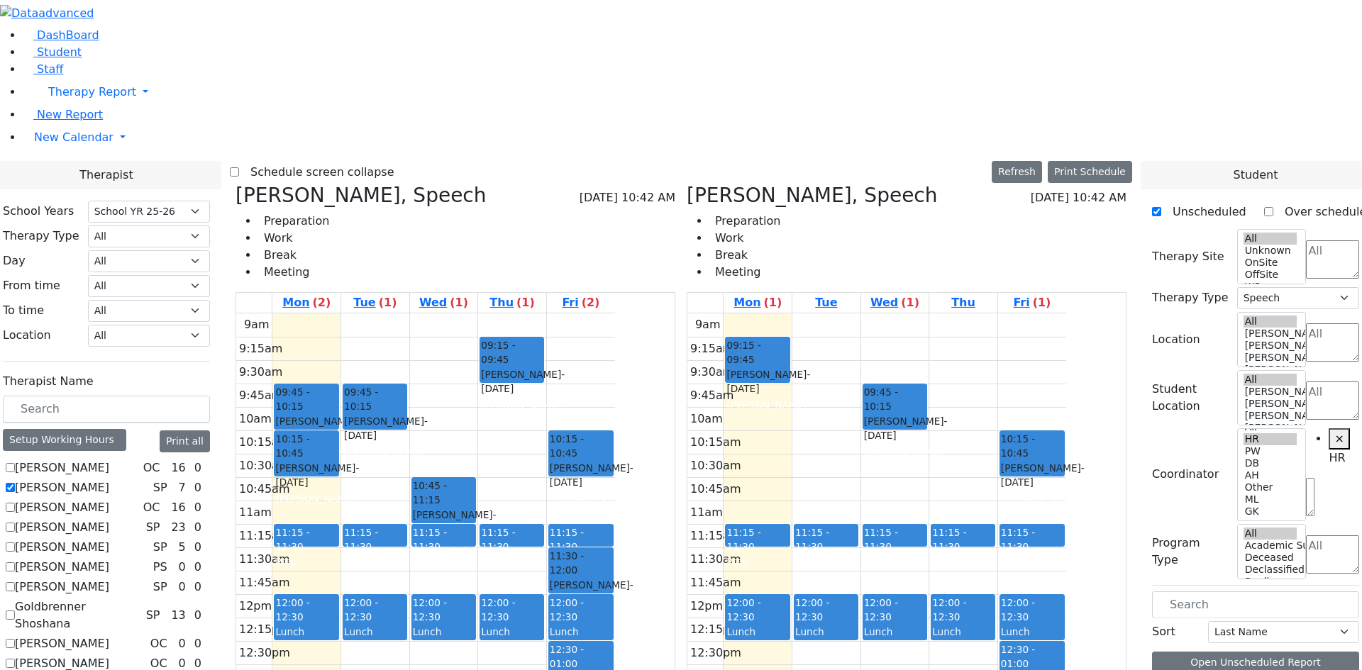
drag, startPoint x: 1225, startPoint y: 361, endPoint x: 869, endPoint y: 321, distance: 358.9
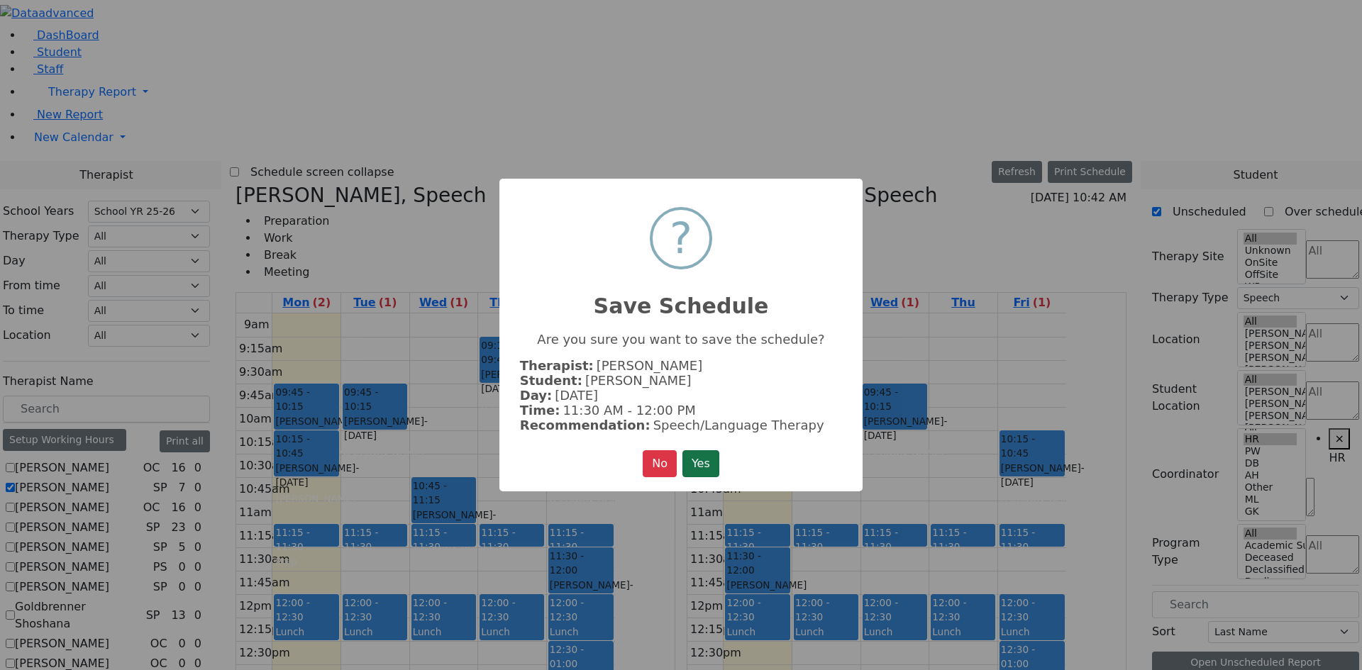
drag, startPoint x: 713, startPoint y: 462, endPoint x: 798, endPoint y: 462, distance: 84.4
click at [715, 462] on button "Yes" at bounding box center [700, 463] width 37 height 27
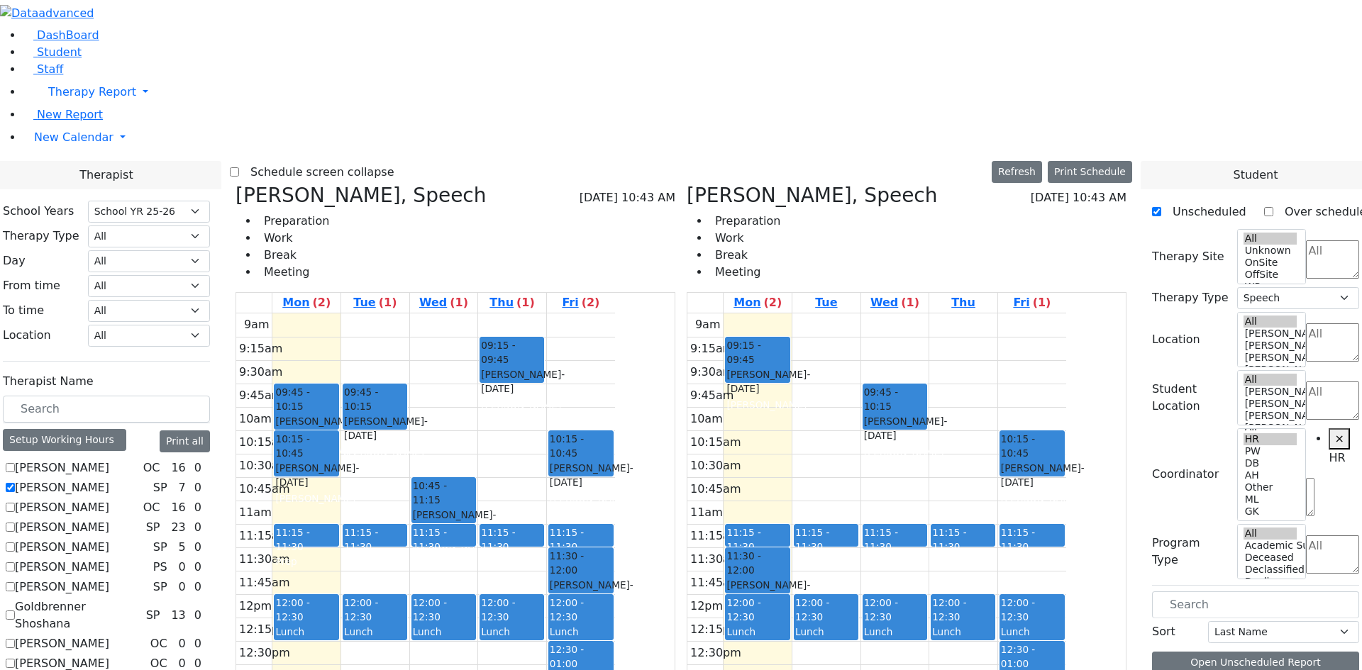
drag, startPoint x: 1235, startPoint y: 362, endPoint x: 958, endPoint y: 260, distance: 294.8
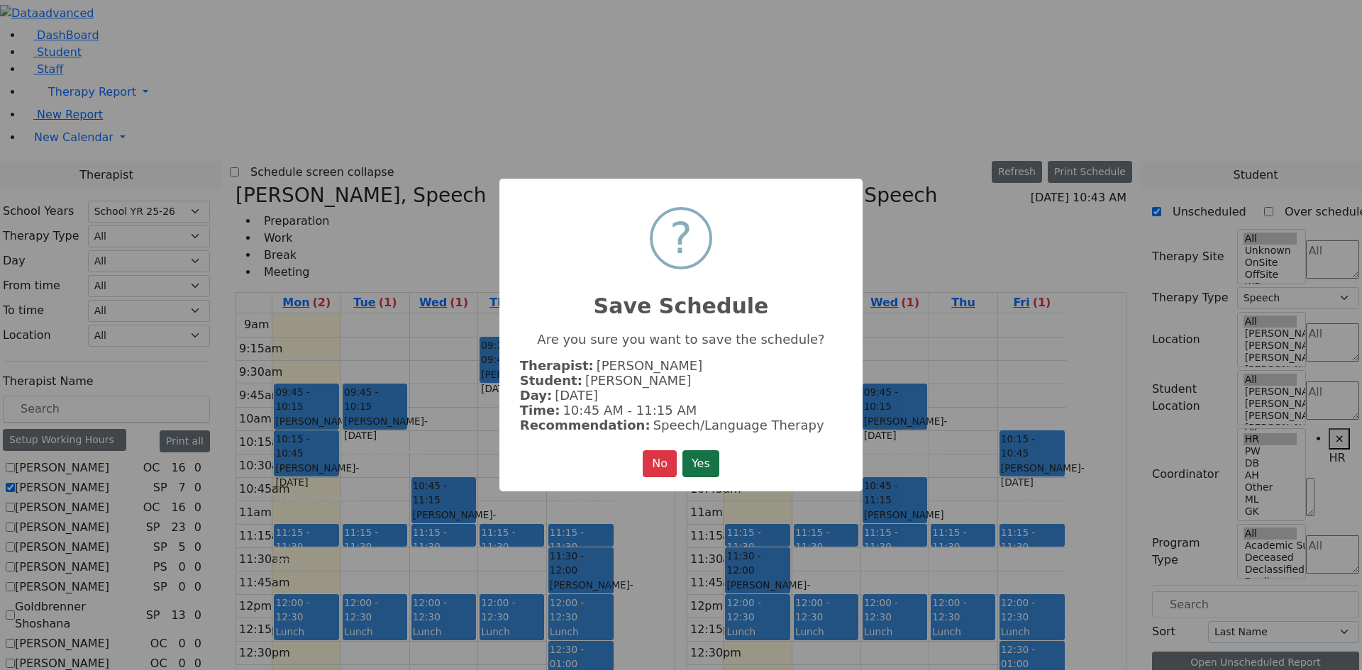
click at [710, 462] on button "Yes" at bounding box center [700, 463] width 37 height 27
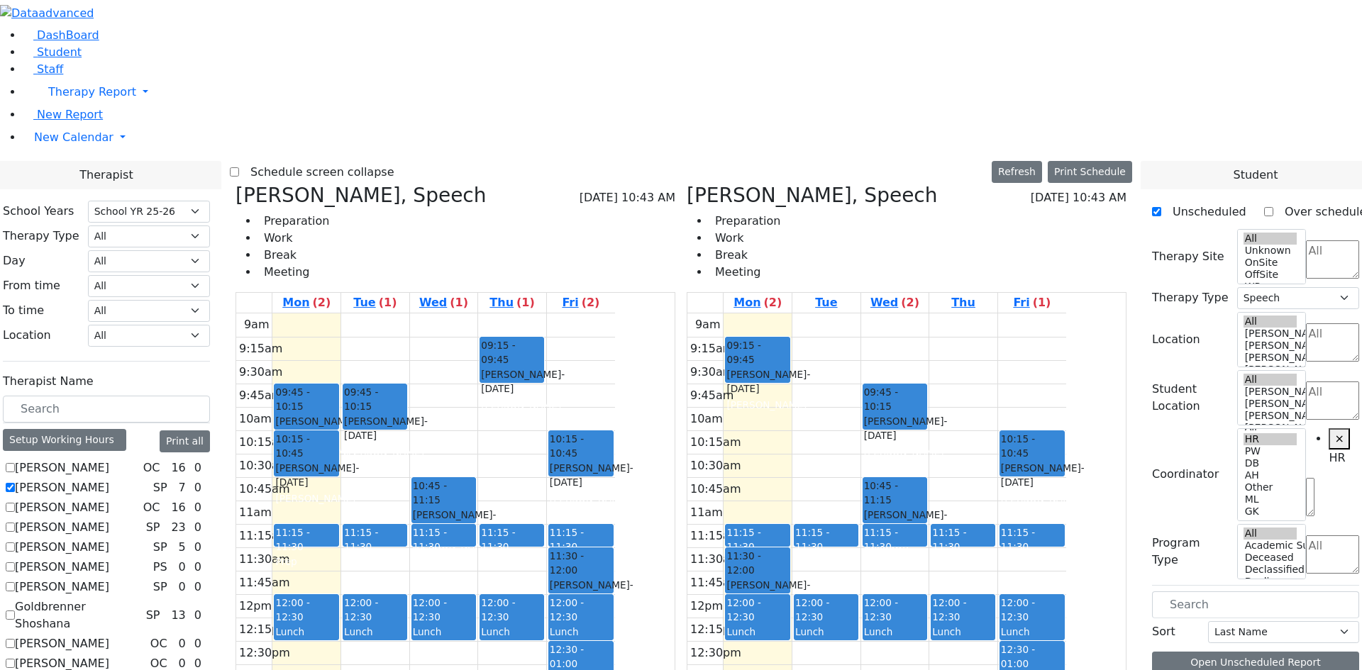
drag, startPoint x: 1247, startPoint y: 360, endPoint x: 1047, endPoint y: 219, distance: 244.3
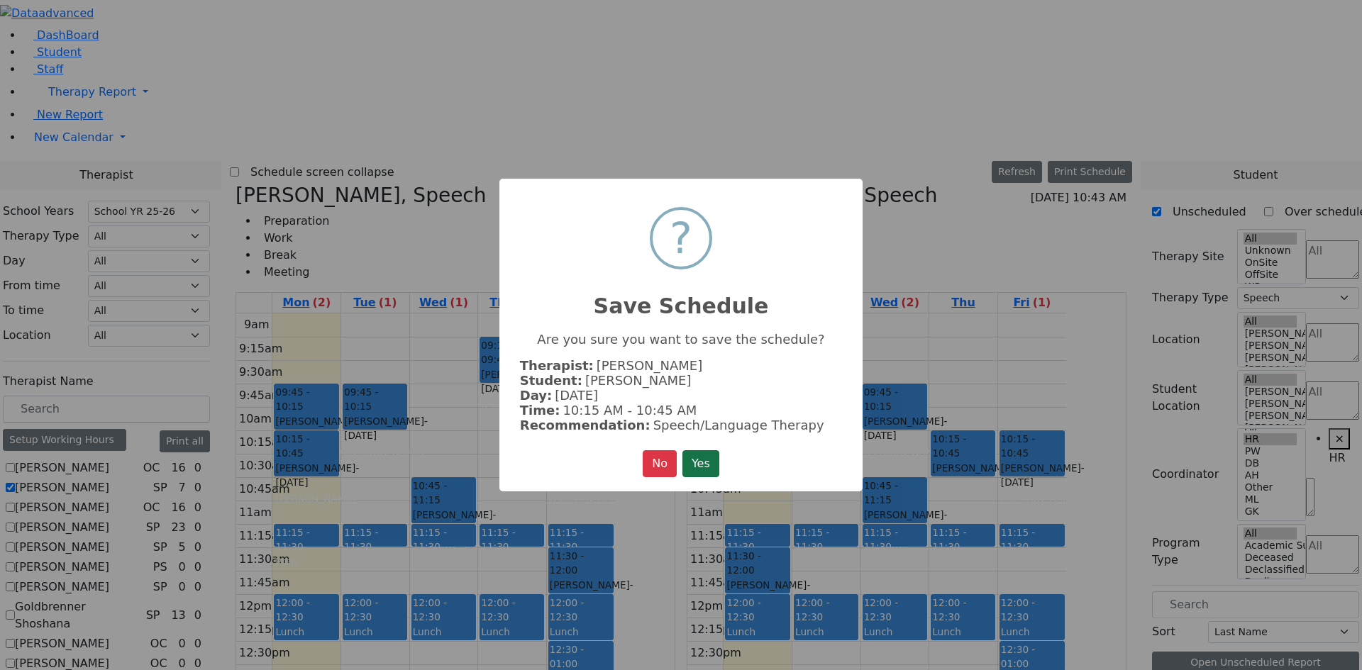
click at [696, 452] on button "Yes" at bounding box center [700, 463] width 37 height 27
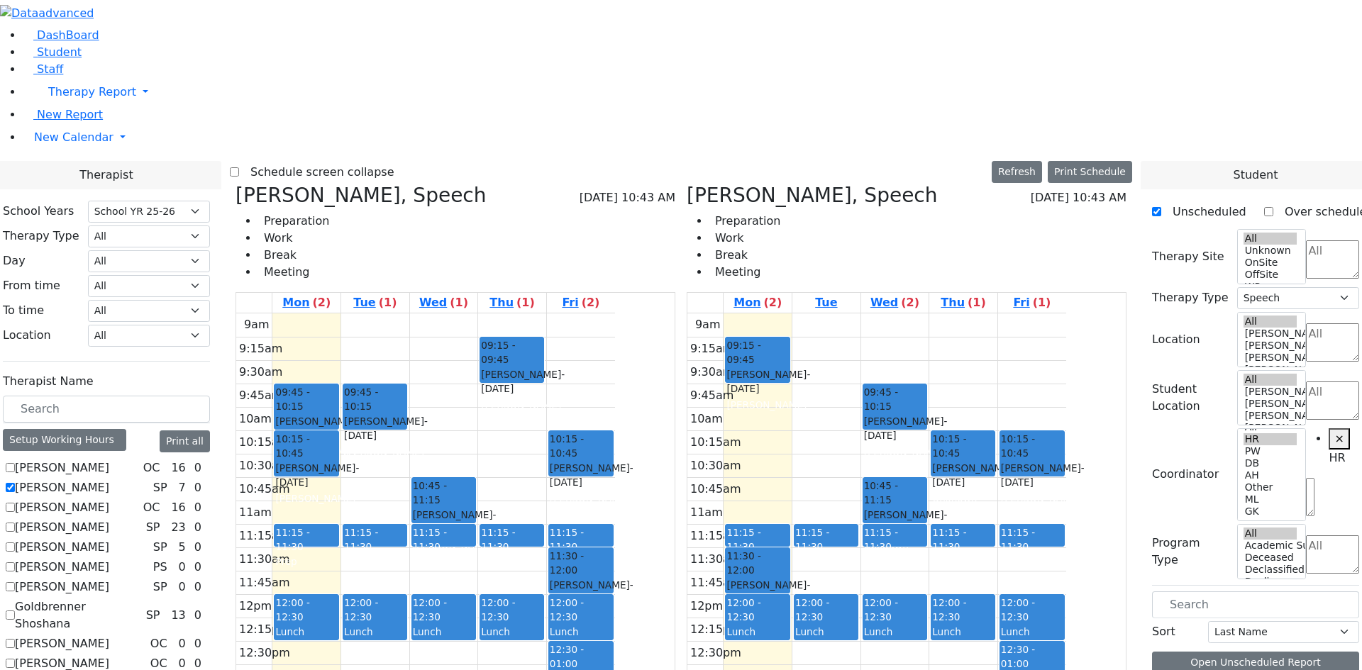
scroll to position [355, 0]
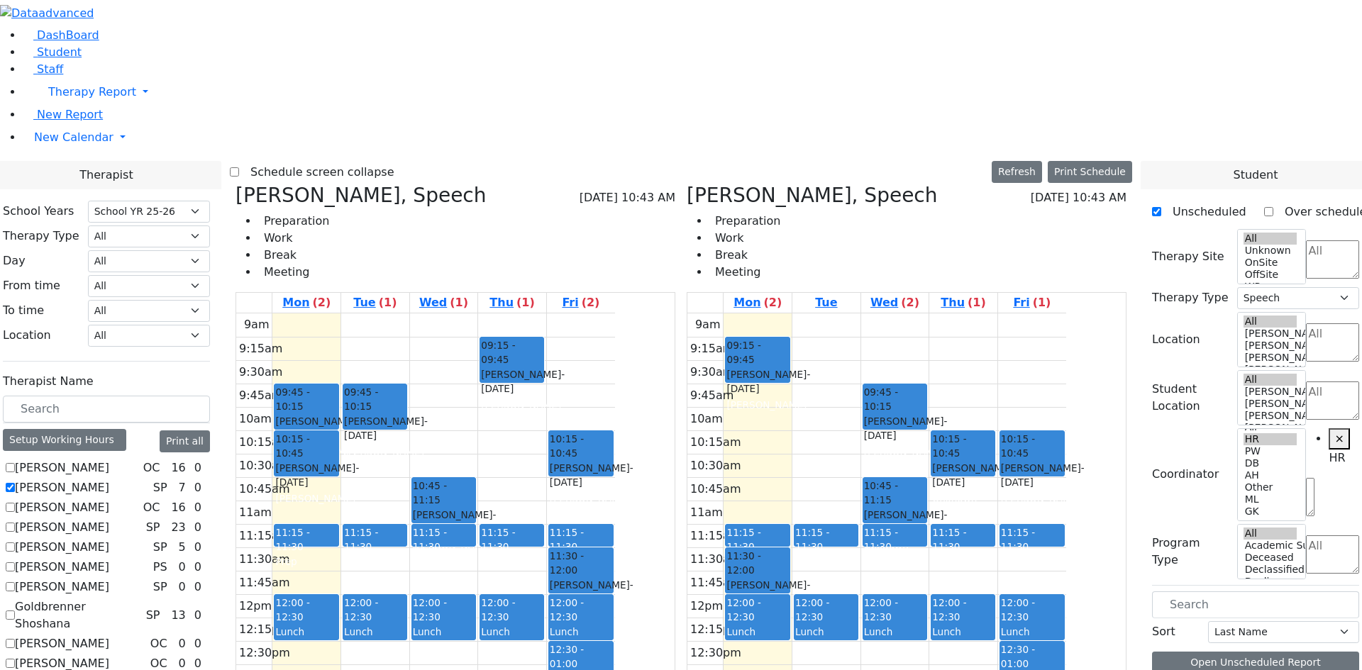
drag, startPoint x: 1202, startPoint y: 501, endPoint x: 905, endPoint y: 263, distance: 380.4
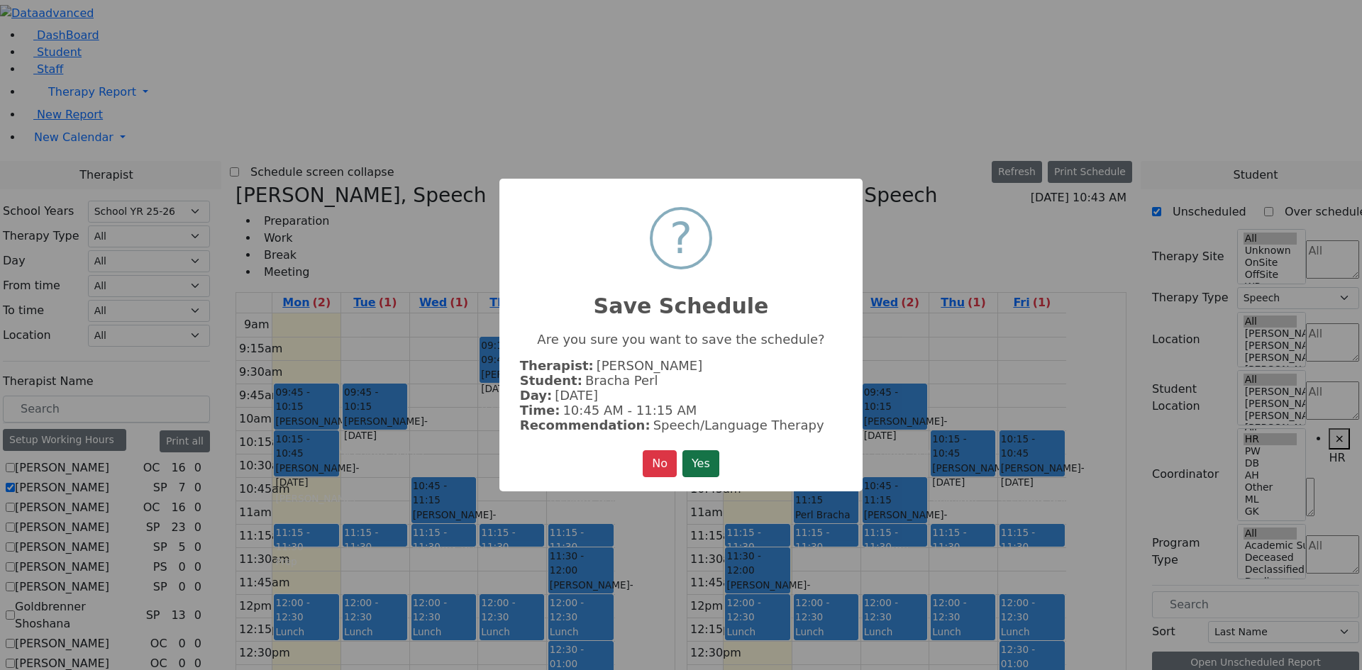
click at [697, 462] on button "Yes" at bounding box center [700, 463] width 37 height 27
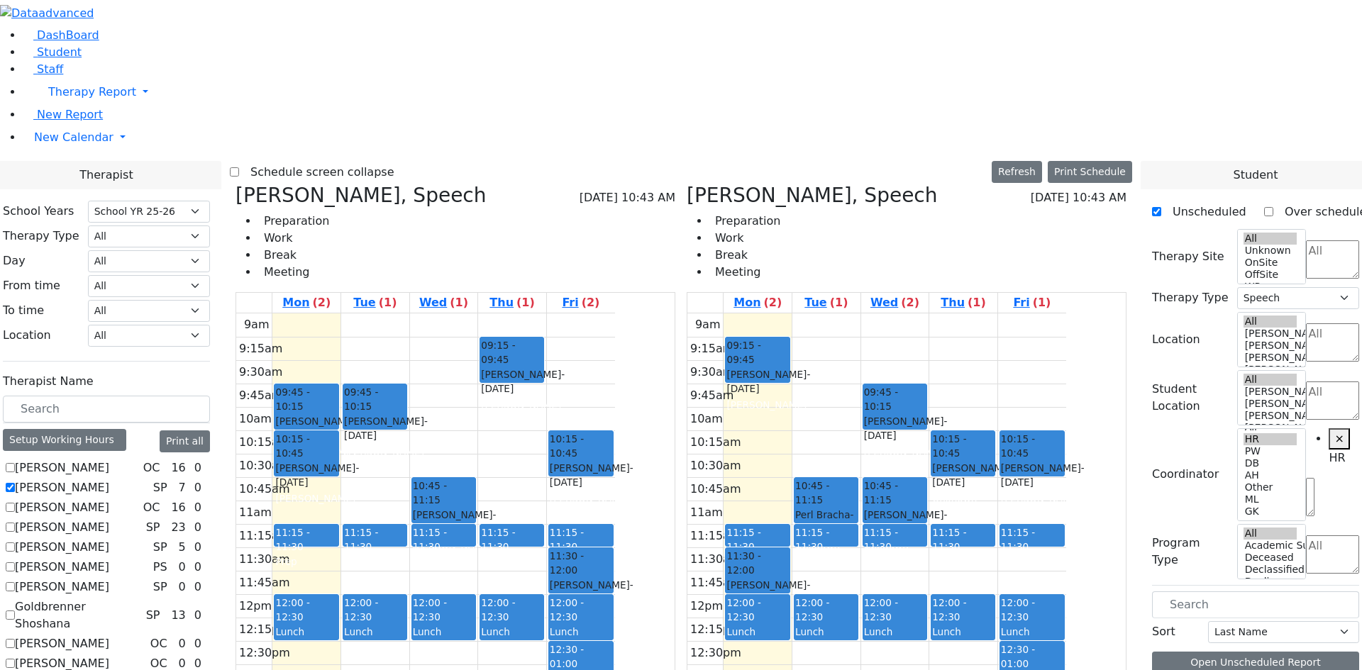
scroll to position [355, 0]
drag, startPoint x: 1230, startPoint y: 567, endPoint x: 978, endPoint y: 113, distance: 519.0
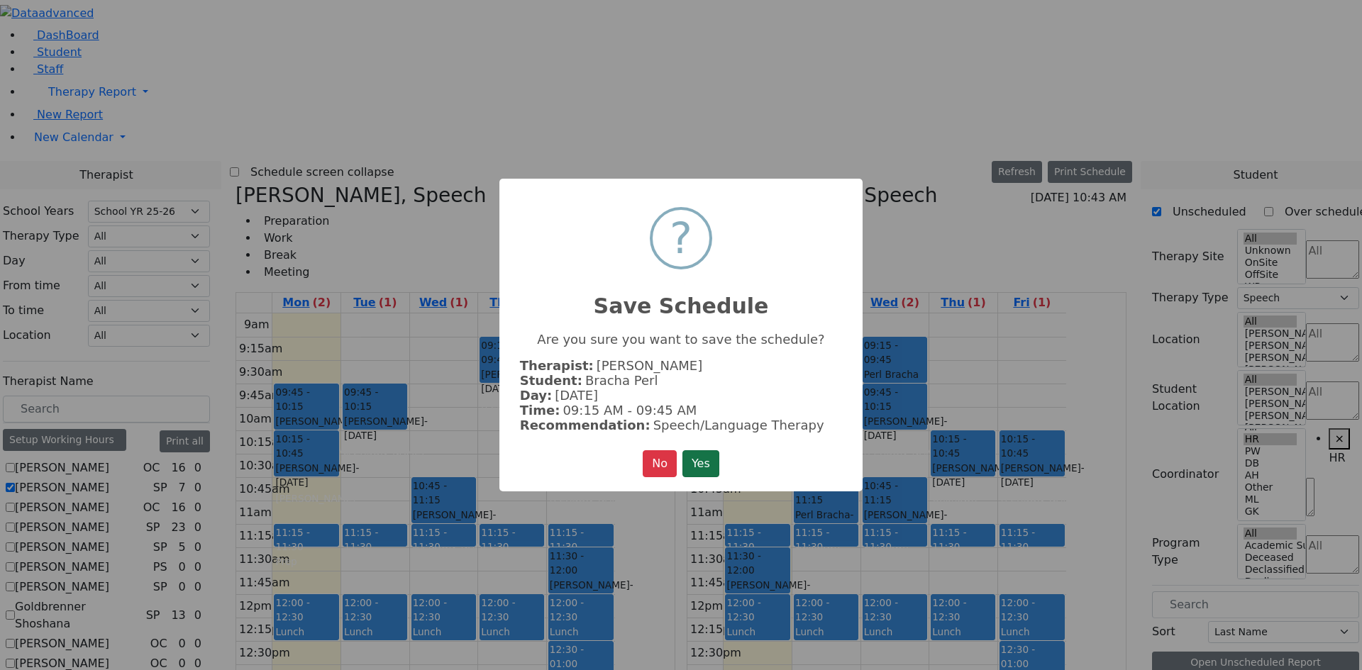
drag, startPoint x: 718, startPoint y: 464, endPoint x: 729, endPoint y: 464, distance: 10.6
click at [718, 464] on button "Yes" at bounding box center [700, 463] width 37 height 27
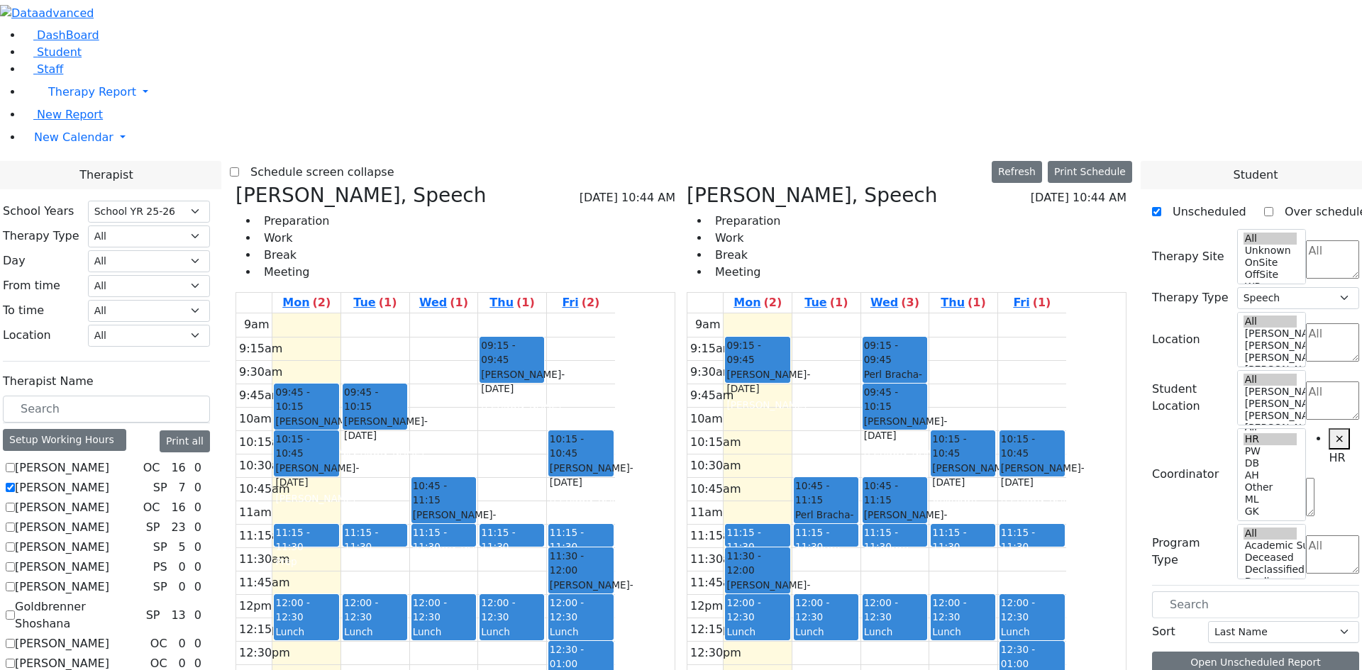
scroll to position [284, 0]
drag, startPoint x: 1217, startPoint y: 638, endPoint x: 1101, endPoint y: 263, distance: 391.9
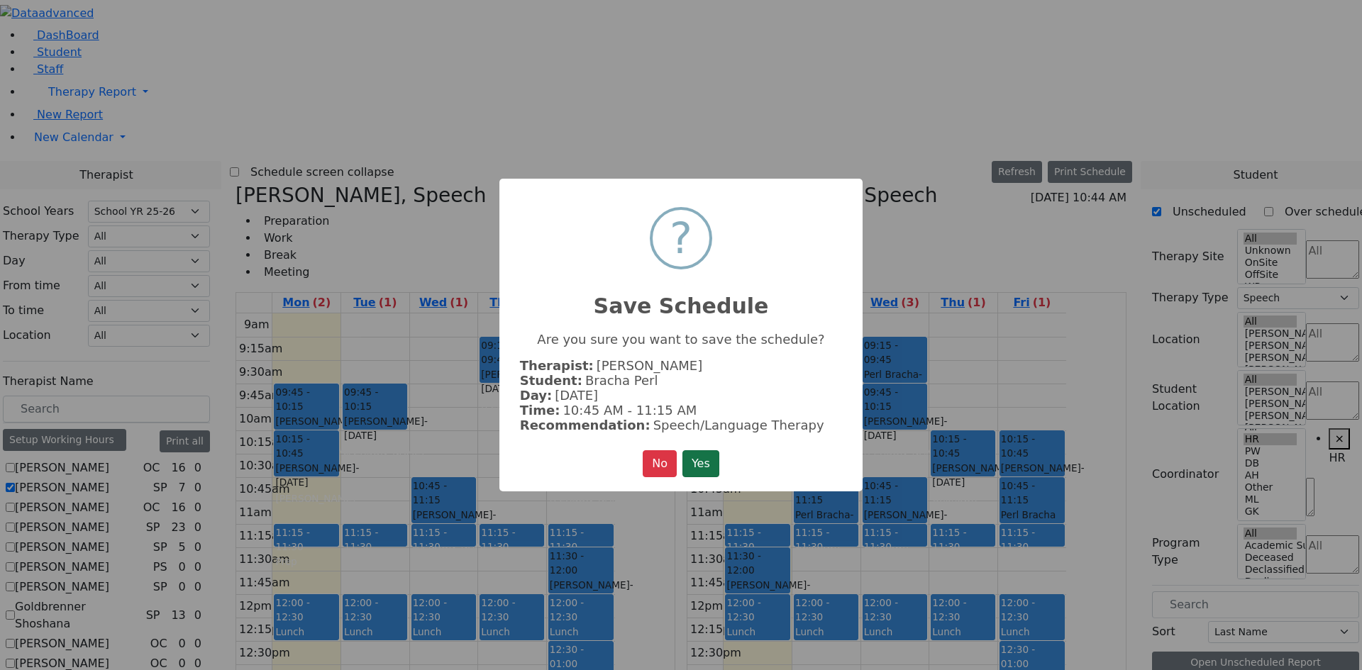
drag, startPoint x: 715, startPoint y: 464, endPoint x: 796, endPoint y: 469, distance: 81.7
click at [716, 463] on button "Yes" at bounding box center [700, 463] width 37 height 27
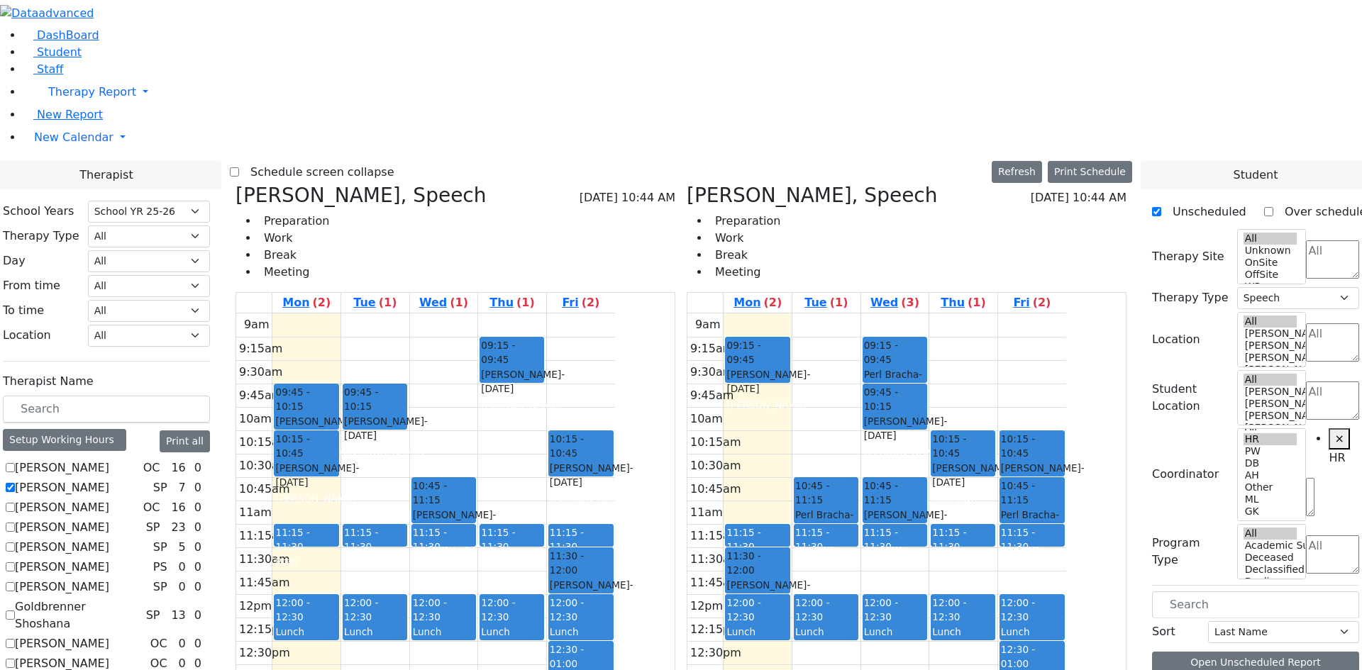
scroll to position [142, 0]
drag, startPoint x: 1251, startPoint y: 560, endPoint x: 495, endPoint y: 332, distance: 789.7
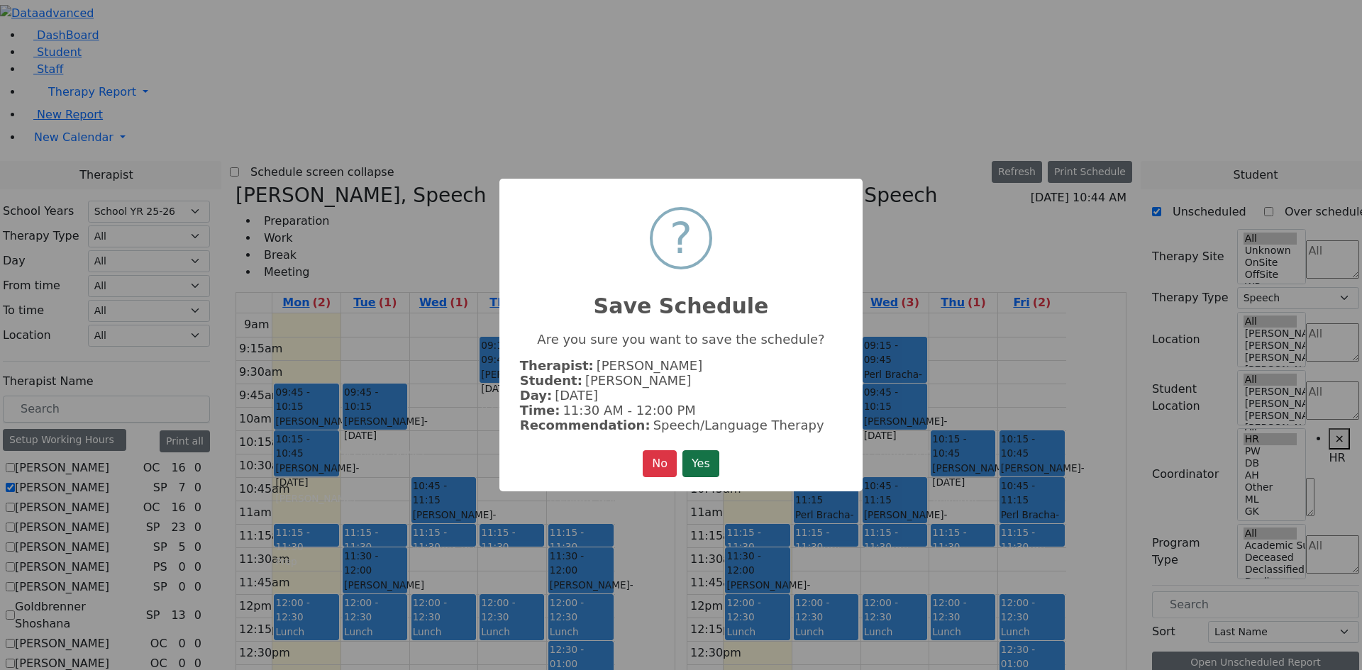
click at [708, 456] on button "Yes" at bounding box center [700, 463] width 37 height 27
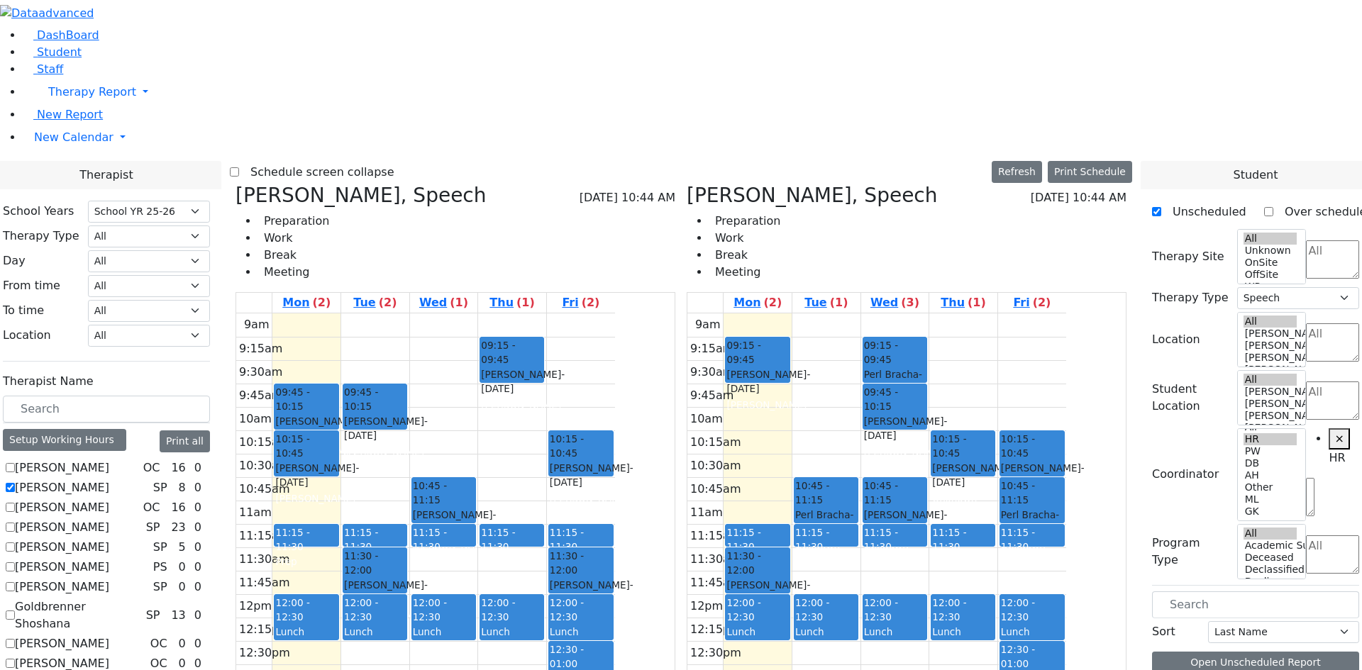
drag, startPoint x: 1237, startPoint y: 562, endPoint x: 640, endPoint y: 258, distance: 669.5
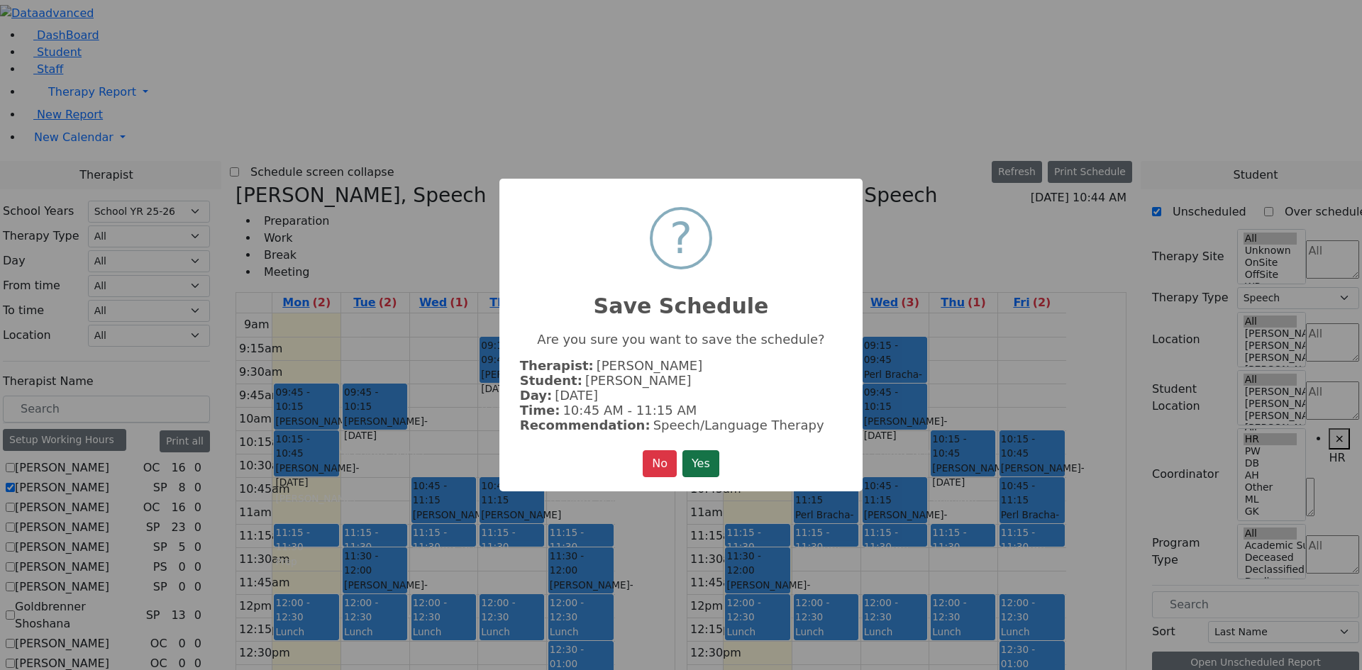
click at [709, 467] on button "Yes" at bounding box center [700, 463] width 37 height 27
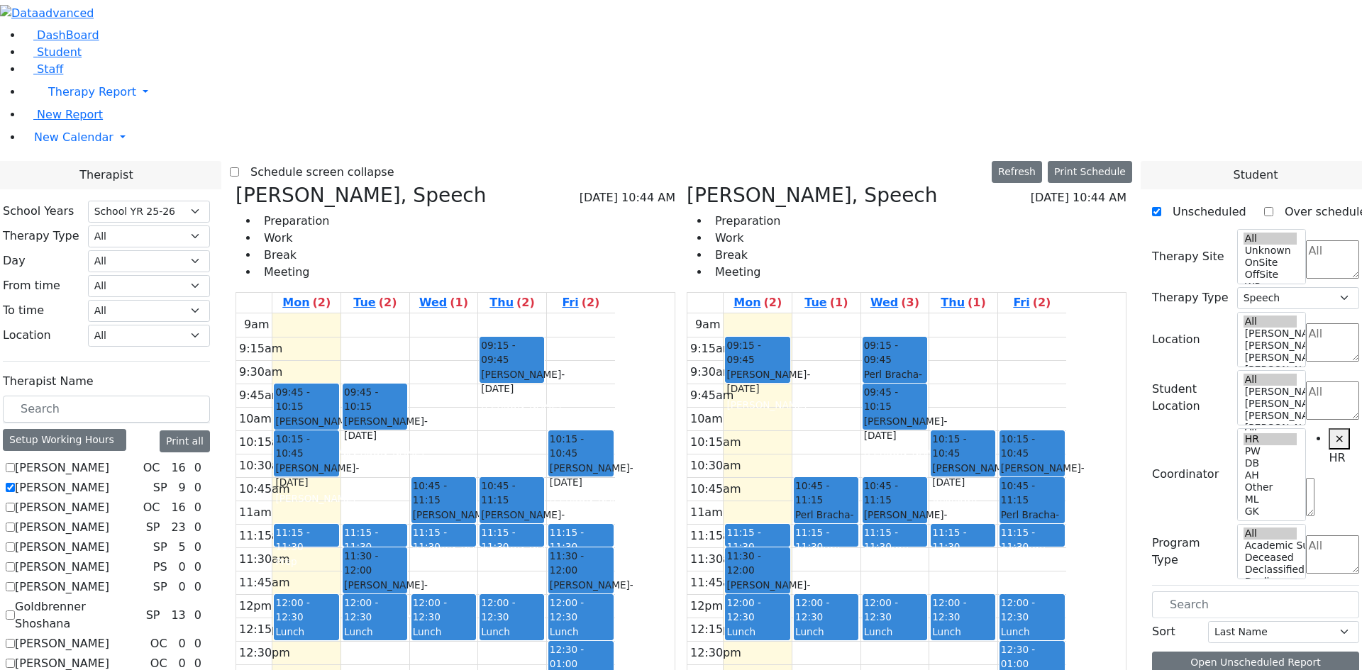
scroll to position [425, 0]
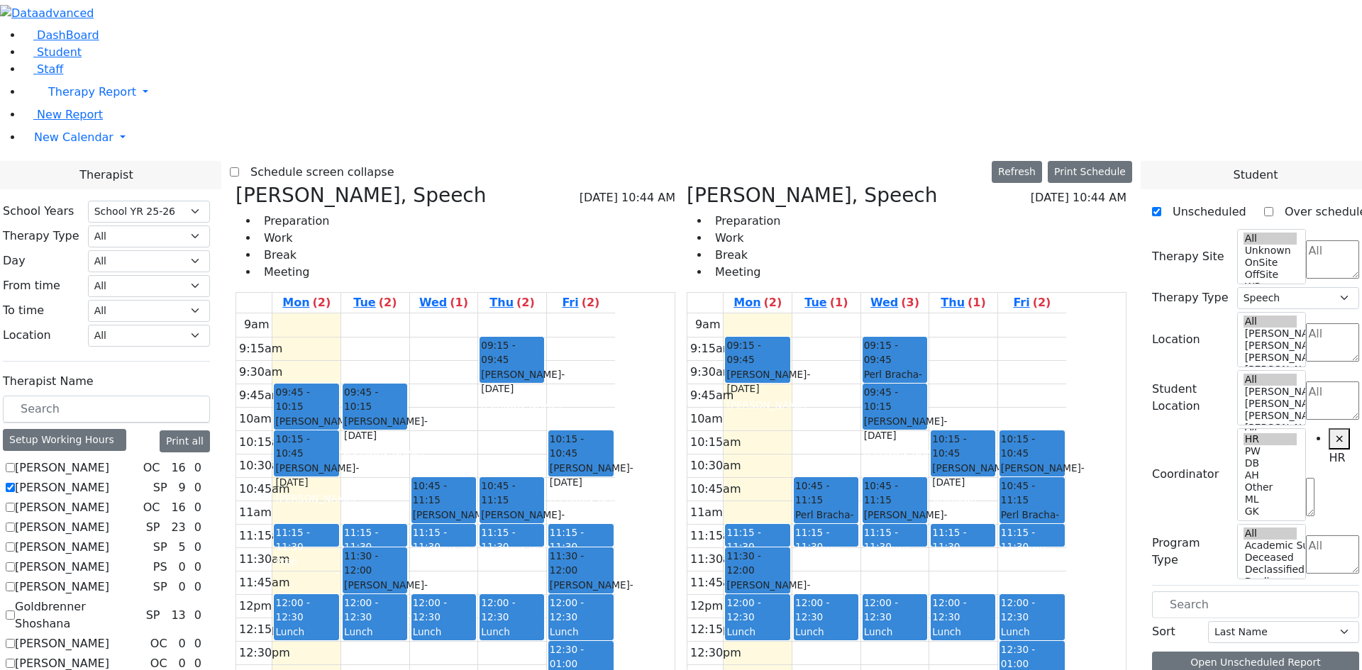
scroll to position [0, 0]
click at [109, 519] on label "[PERSON_NAME]" at bounding box center [62, 527] width 94 height 17
click at [15, 523] on input "[PERSON_NAME]" at bounding box center [10, 527] width 9 height 9
checkbox input "true"
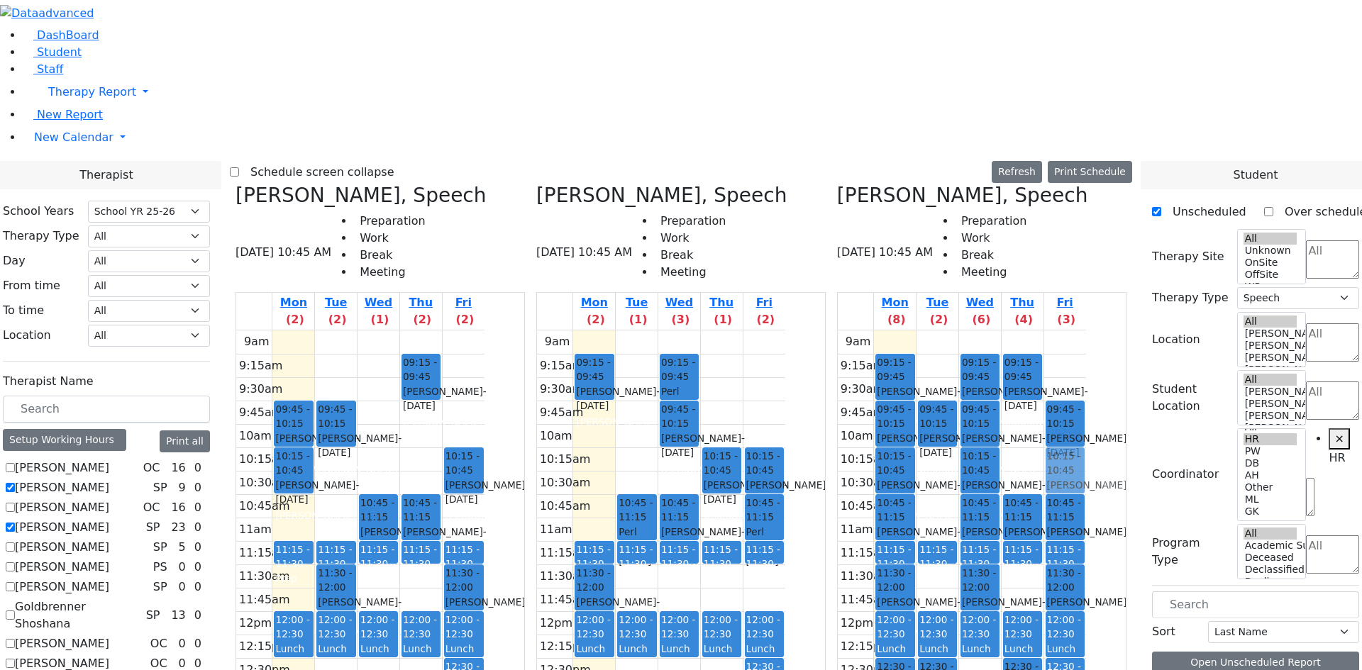
drag, startPoint x: 1230, startPoint y: 571, endPoint x: 1111, endPoint y: 210, distance: 380.1
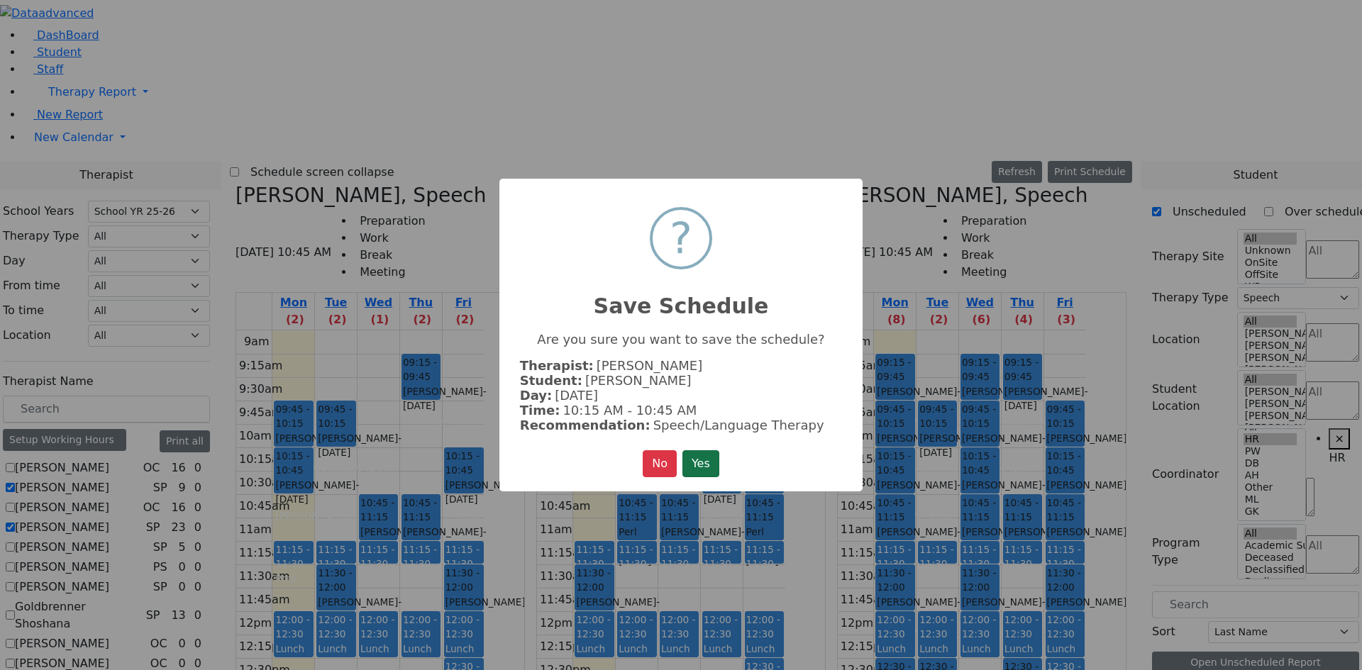
click at [700, 453] on button "Yes" at bounding box center [700, 463] width 37 height 27
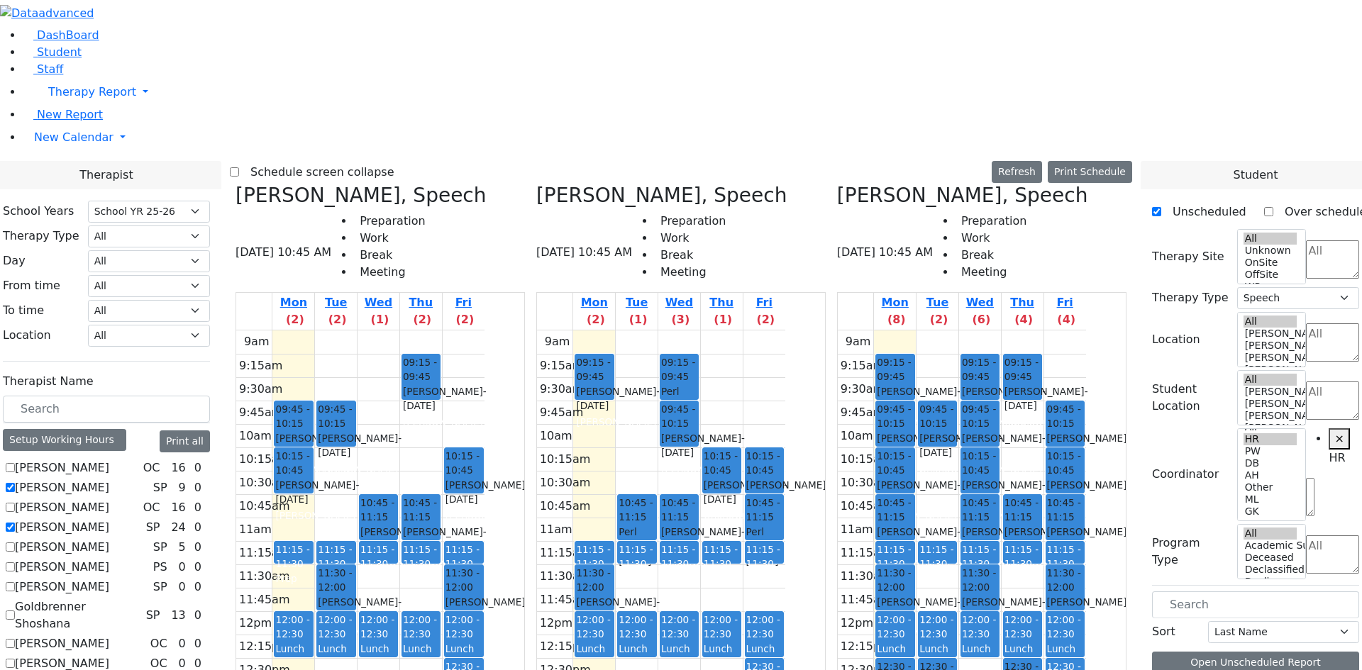
click at [109, 519] on label "[PERSON_NAME]" at bounding box center [62, 527] width 94 height 17
click at [15, 523] on input "[PERSON_NAME]" at bounding box center [10, 527] width 9 height 9
checkbox input "false"
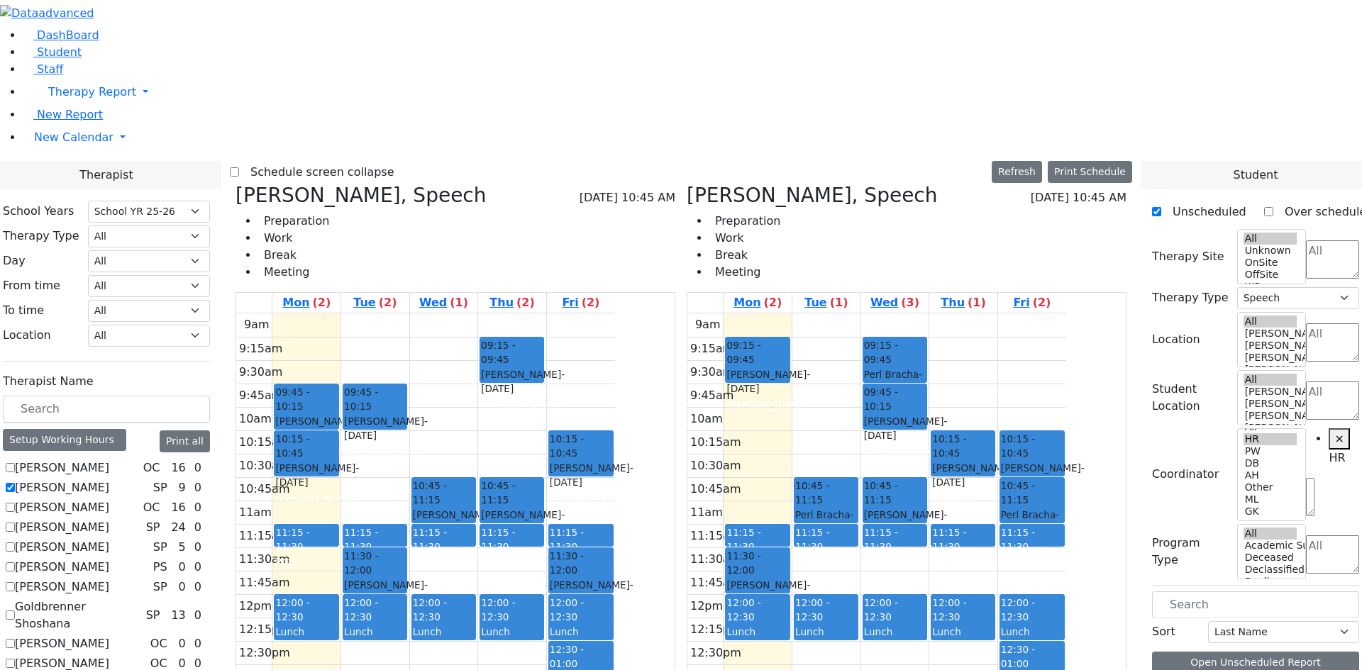
scroll to position [575, 0]
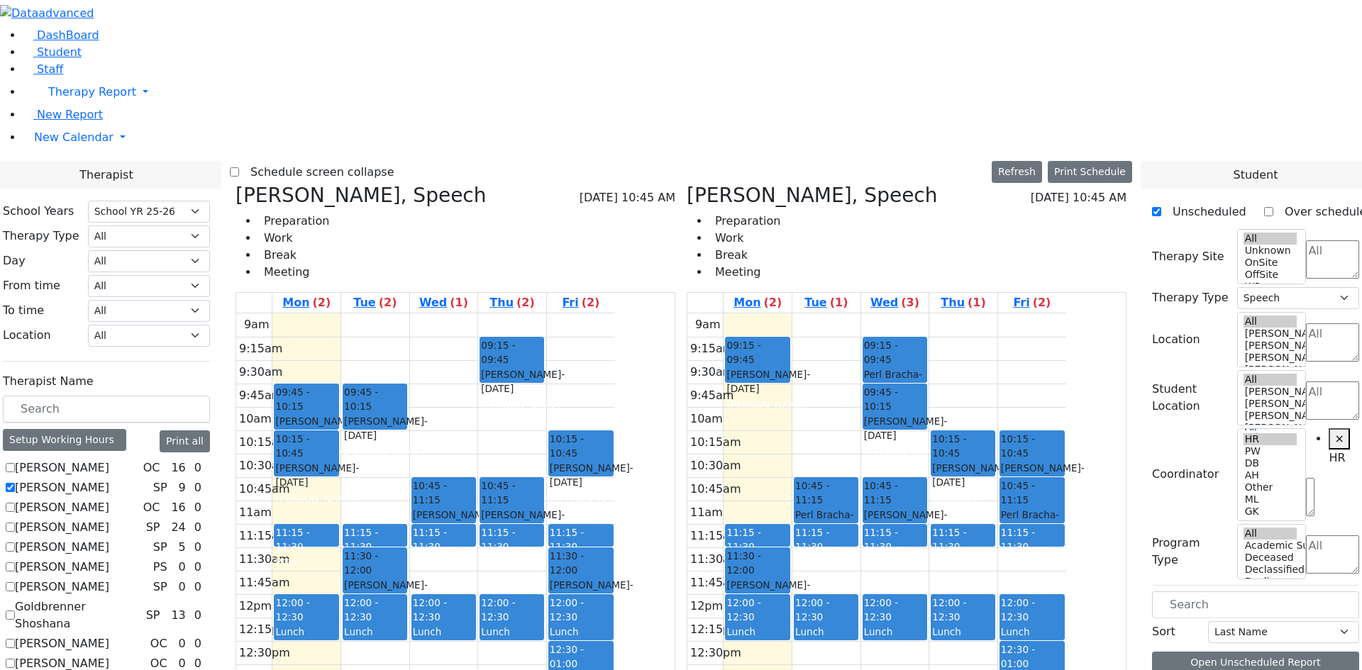
click at [210, 325] on select "All [PERSON_NAME] 5 [PERSON_NAME] 4 [PERSON_NAME] 3 [PERSON_NAME] 2 [PERSON_NAM…" at bounding box center [149, 336] width 122 height 22
select select "33"
click at [210, 325] on select "All [PERSON_NAME] 5 [PERSON_NAME] 4 [PERSON_NAME] 3 [PERSON_NAME] 2 [PERSON_NAM…" at bounding box center [149, 336] width 122 height 22
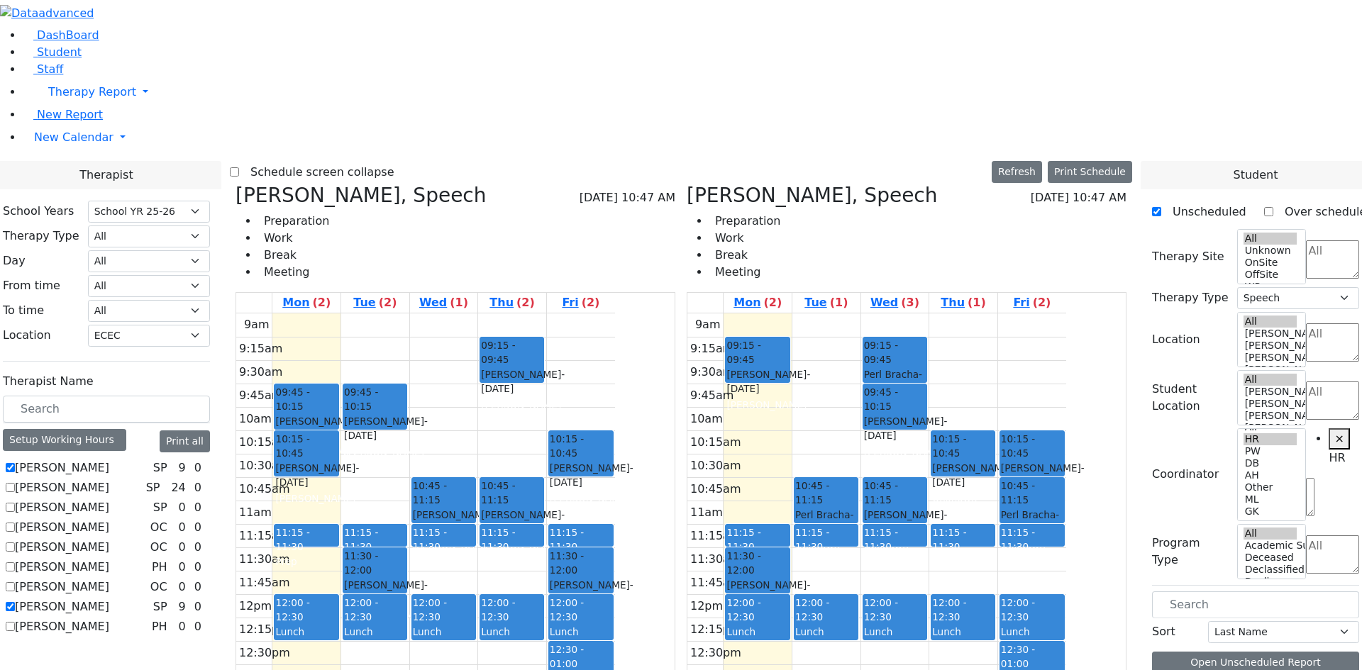
click at [109, 499] on label "[PERSON_NAME]" at bounding box center [62, 507] width 94 height 17
click at [15, 503] on input "[PERSON_NAME]" at bounding box center [10, 507] width 9 height 9
checkbox input "true"
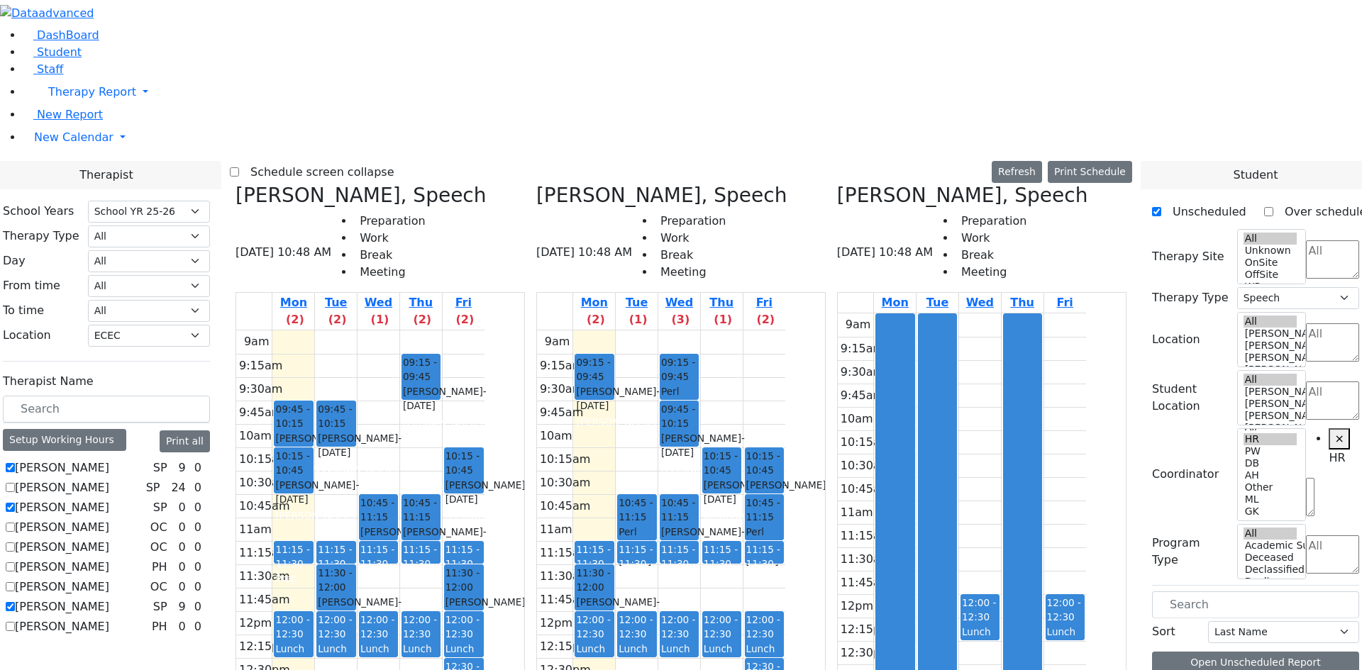
drag, startPoint x: 1248, startPoint y: 644, endPoint x: 1037, endPoint y: 117, distance: 567.7
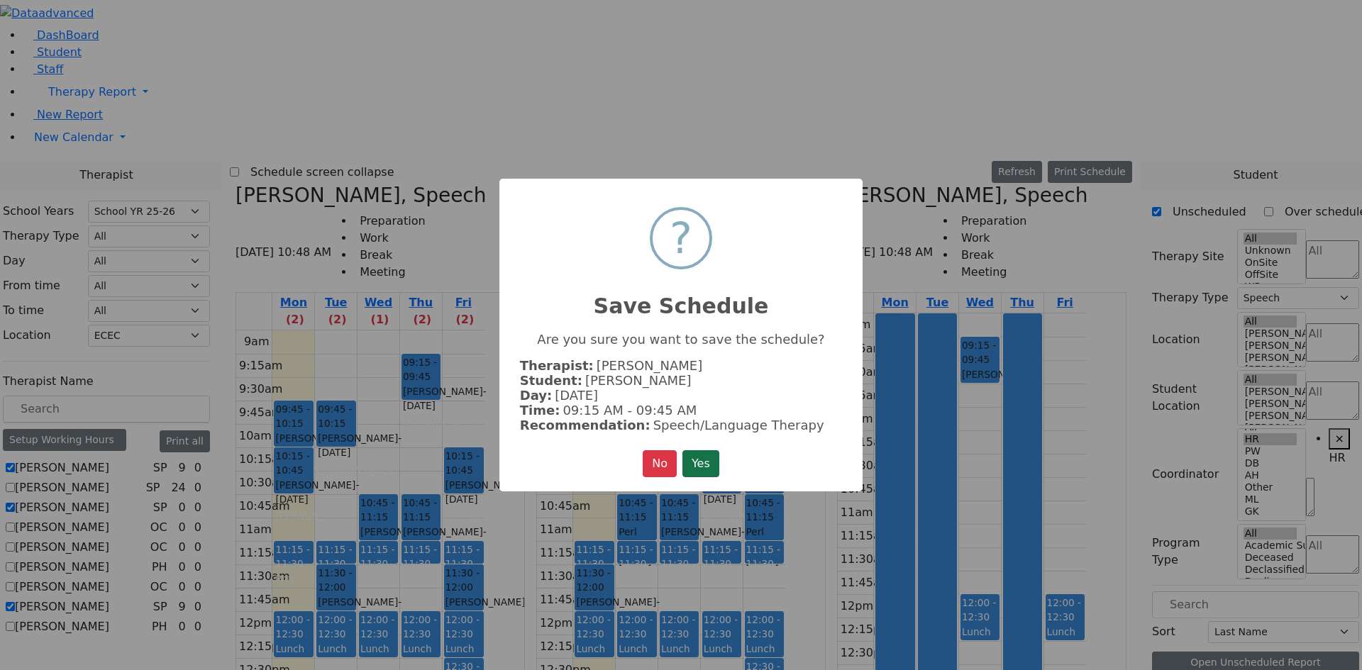
click at [711, 462] on button "Yes" at bounding box center [700, 463] width 37 height 27
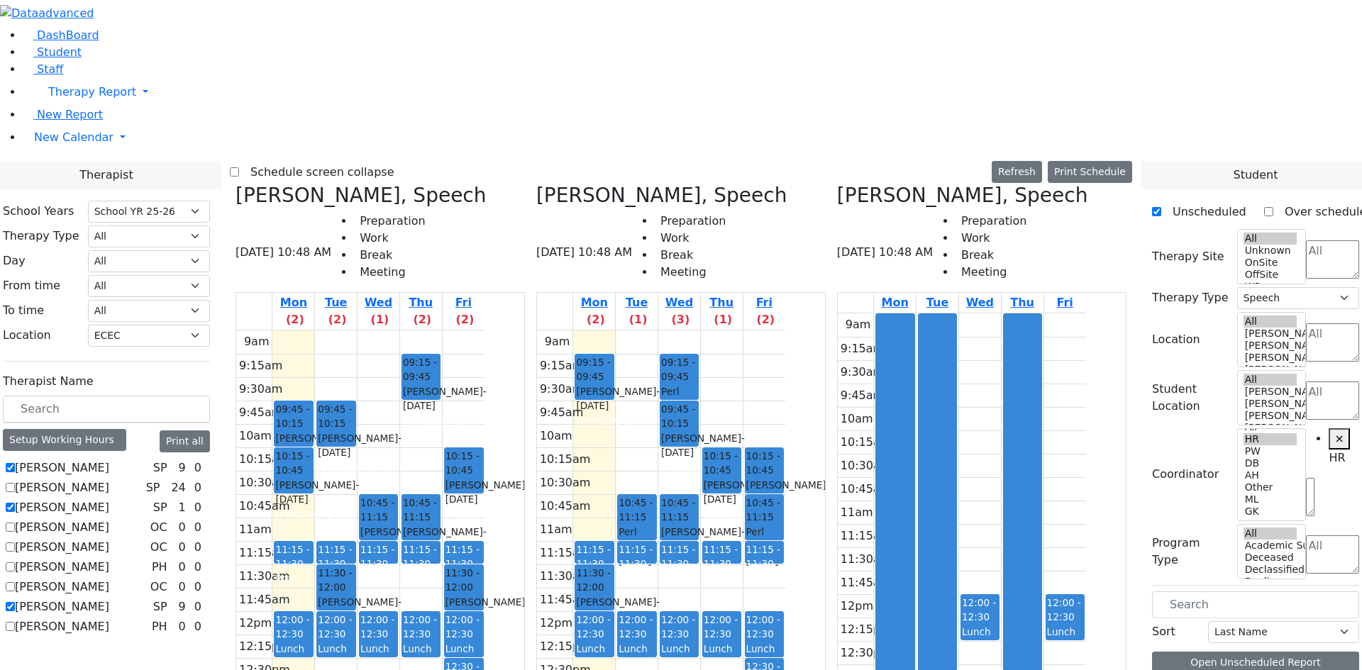
scroll to position [567, 0]
drag, startPoint x: 1257, startPoint y: 613, endPoint x: 1120, endPoint y: 153, distance: 480.3
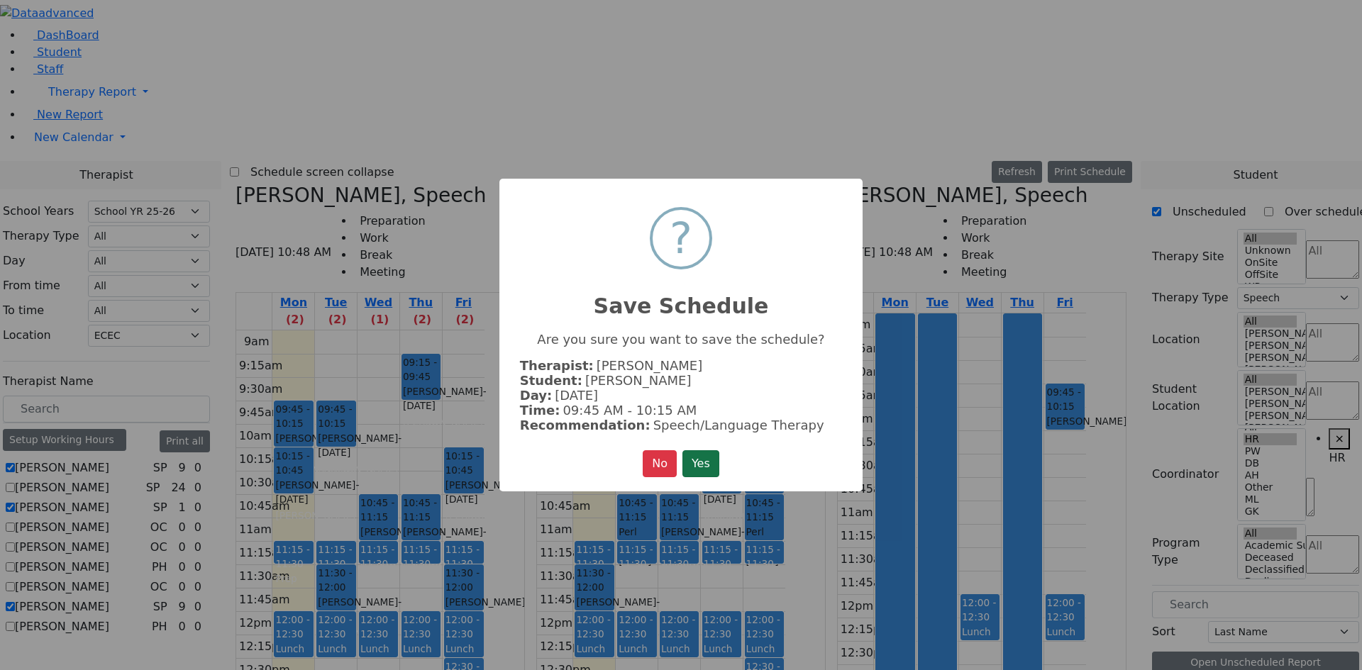
drag, startPoint x: 695, startPoint y: 459, endPoint x: 701, endPoint y: 462, distance: 7.3
click at [696, 459] on button "Yes" at bounding box center [700, 463] width 37 height 27
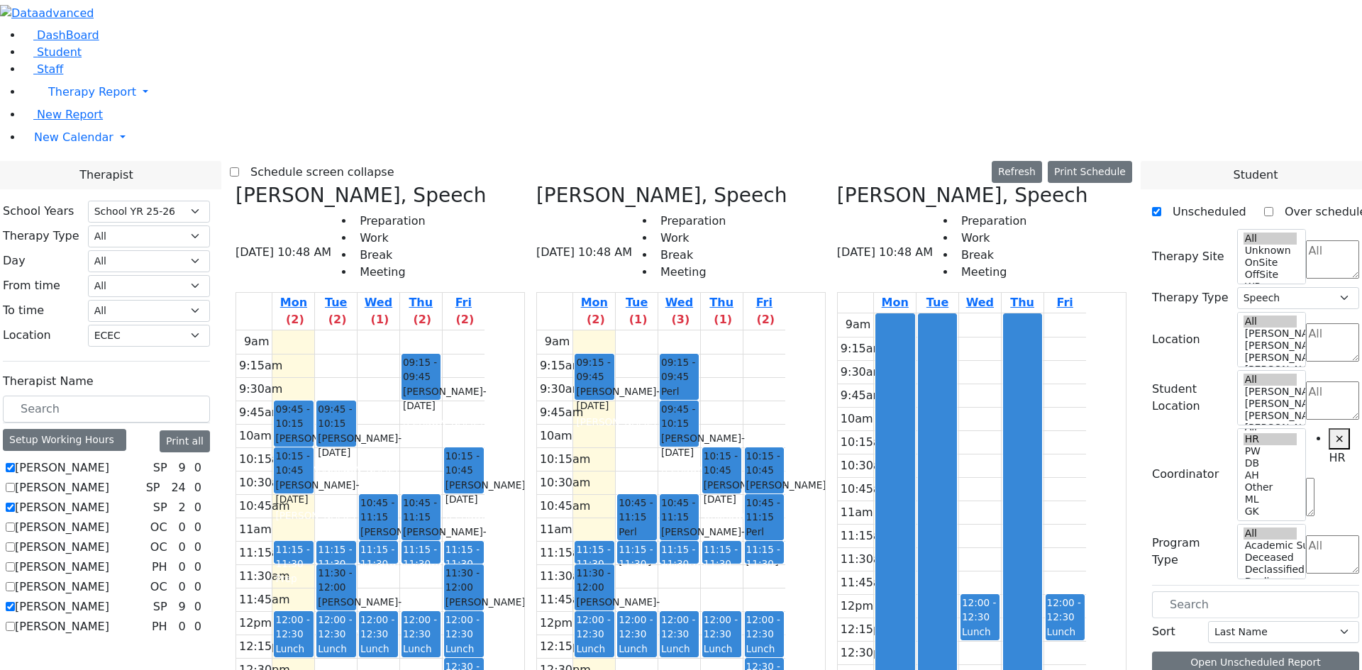
scroll to position [545, 0]
click at [1042, 161] on button "Refresh" at bounding box center [1016, 172] width 50 height 22
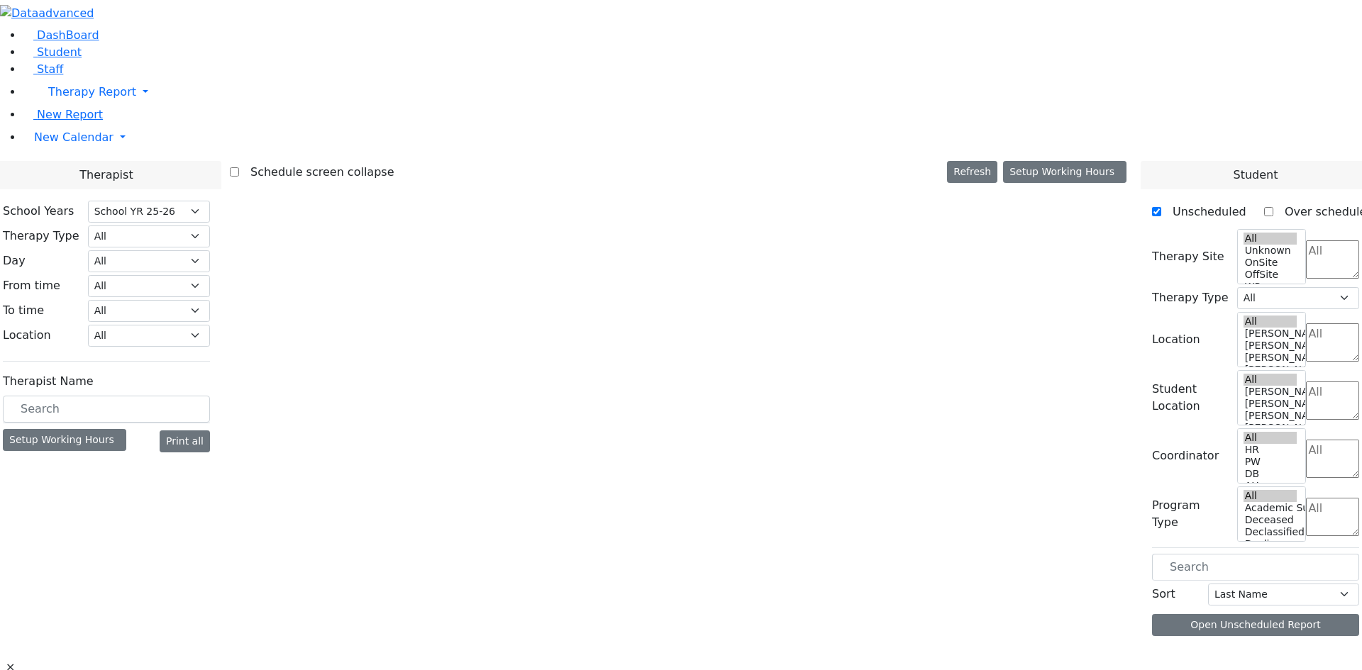
select select "212"
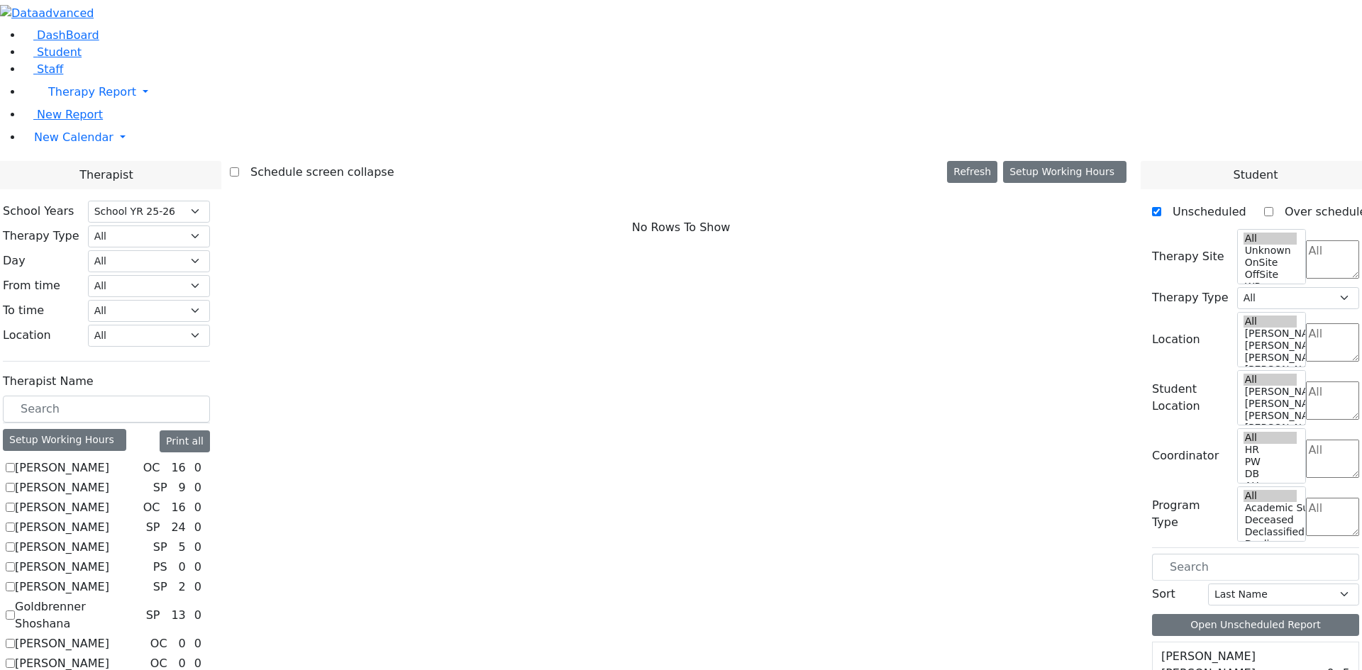
click at [109, 579] on label "[PERSON_NAME]" at bounding box center [62, 587] width 94 height 17
click at [15, 582] on input "[PERSON_NAME]" at bounding box center [10, 586] width 9 height 9
checkbox input "true"
select select "3"
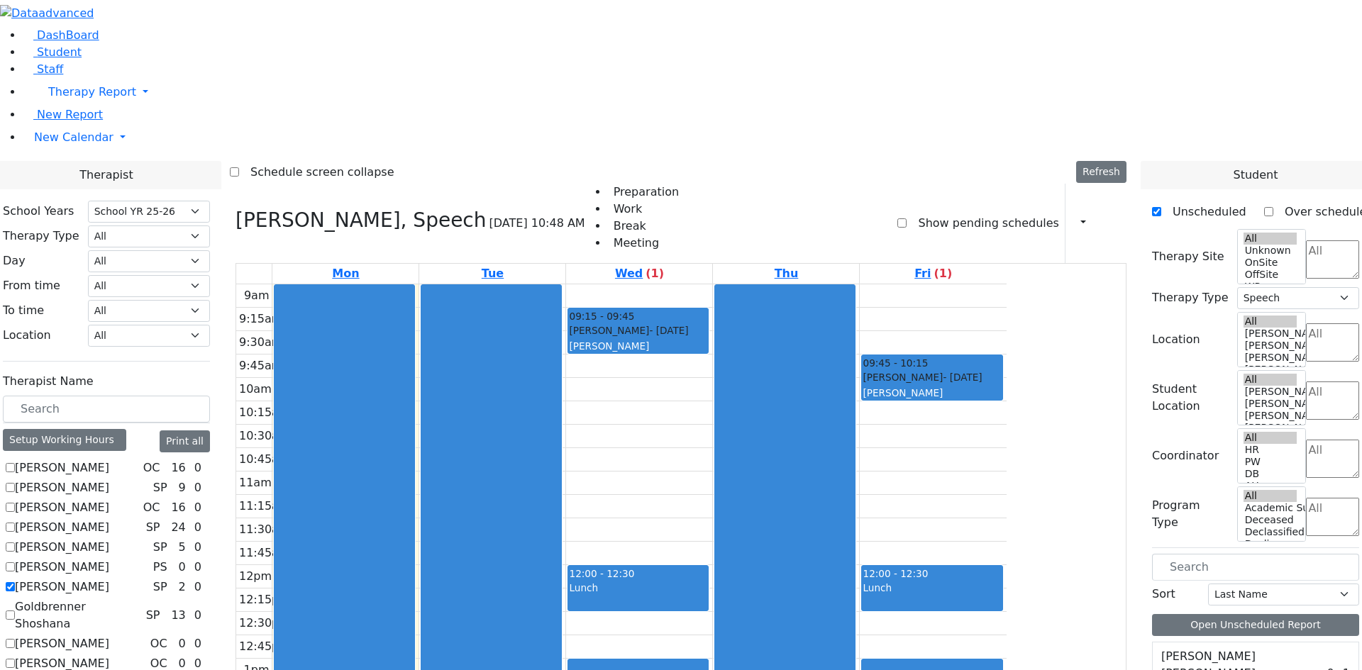
scroll to position [1206, 0]
click at [1306, 467] on span at bounding box center [1332, 473] width 53 height 13
click at [1268, 203] on li "HR" at bounding box center [1282, 198] width 32 height 17
select select "7"
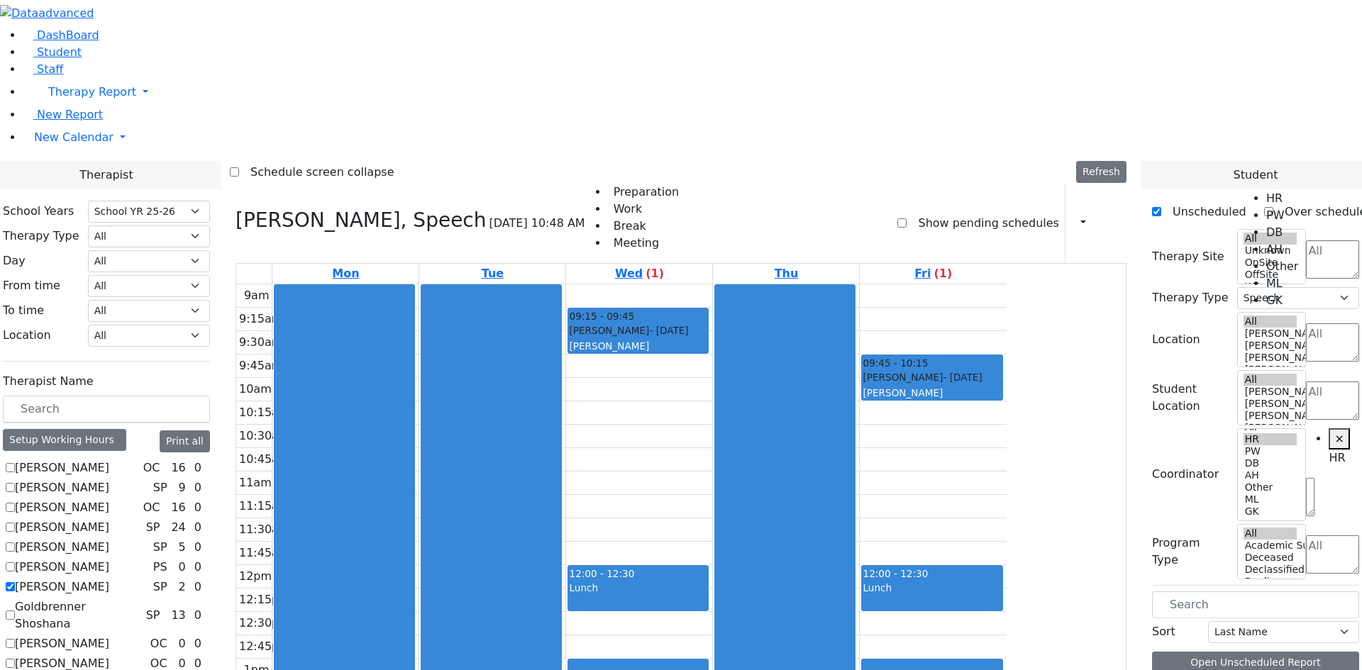
scroll to position [332, 0]
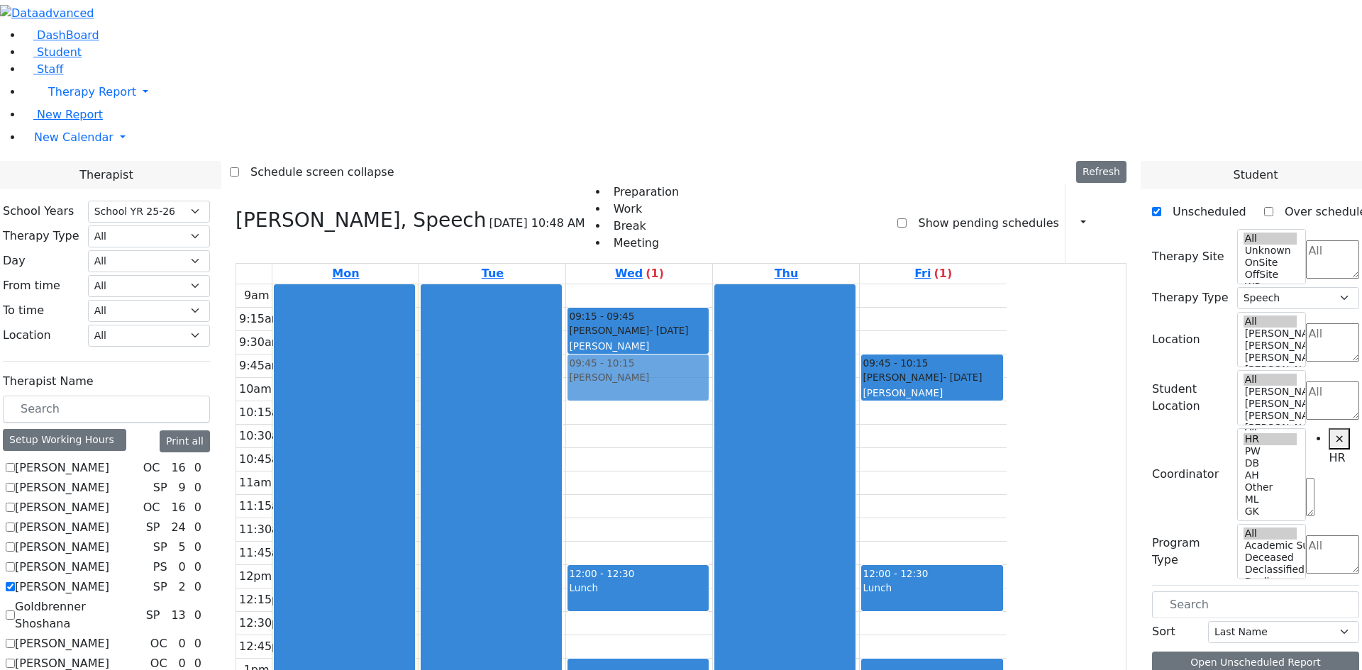
drag, startPoint x: 1245, startPoint y: 480, endPoint x: 797, endPoint y: 180, distance: 539.3
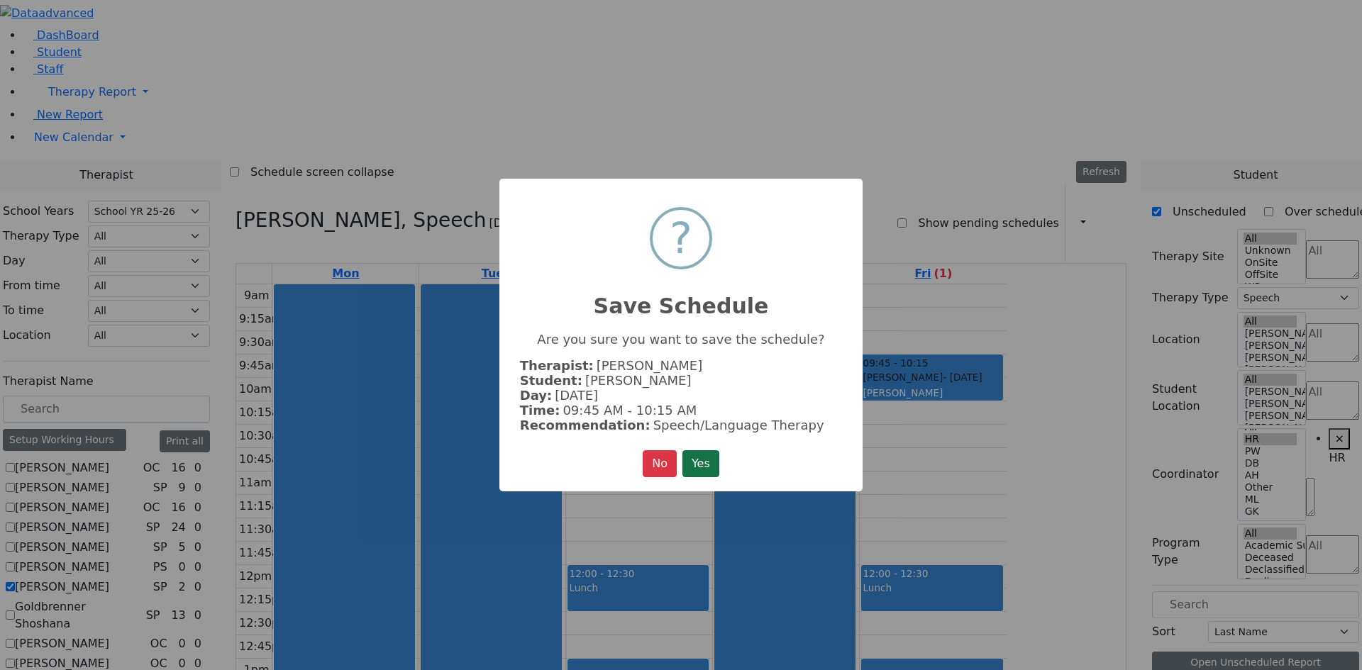
click at [707, 454] on button "Yes" at bounding box center [700, 463] width 37 height 27
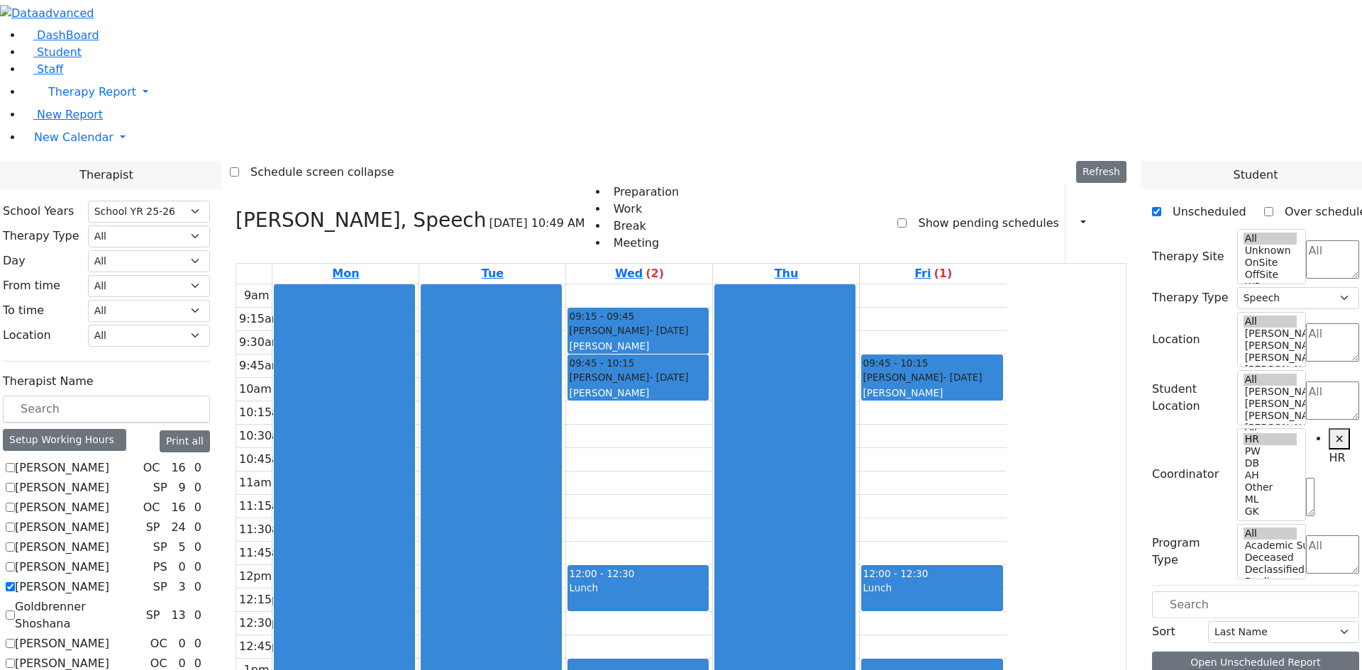
scroll to position [403, 0]
drag, startPoint x: 1223, startPoint y: 414, endPoint x: 1032, endPoint y: 340, distance: 204.1
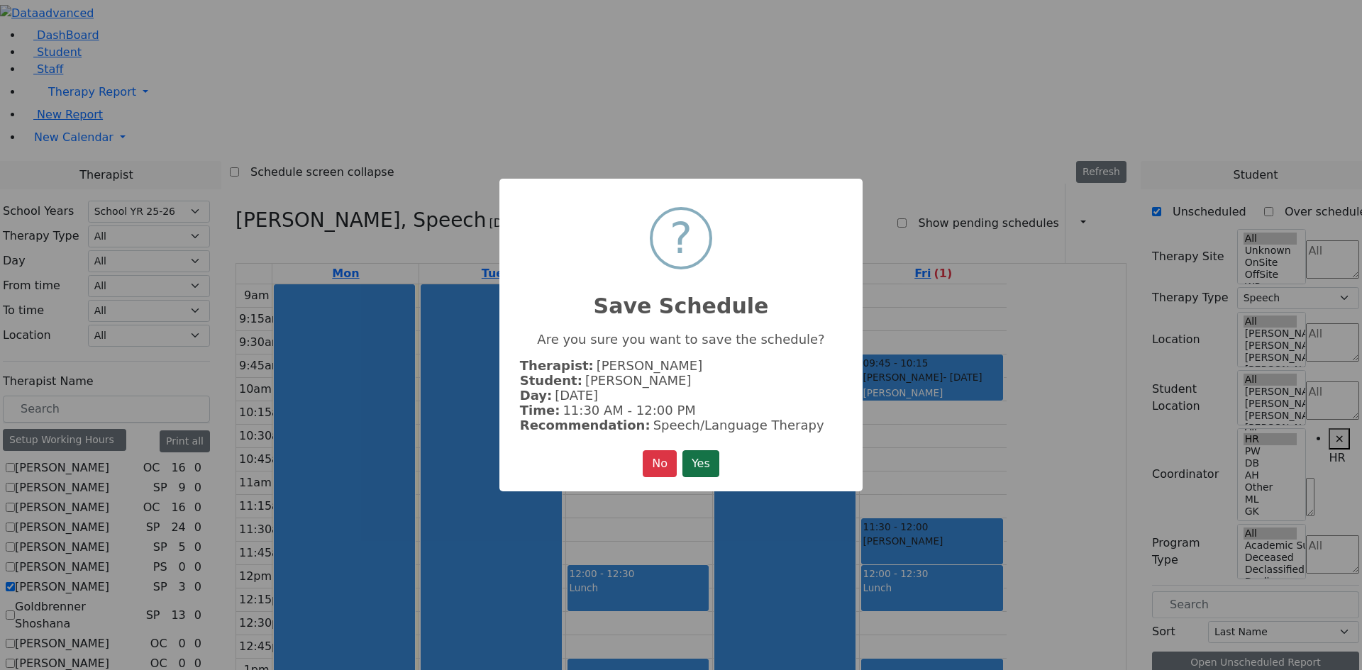
click at [691, 462] on button "Yes" at bounding box center [700, 463] width 37 height 27
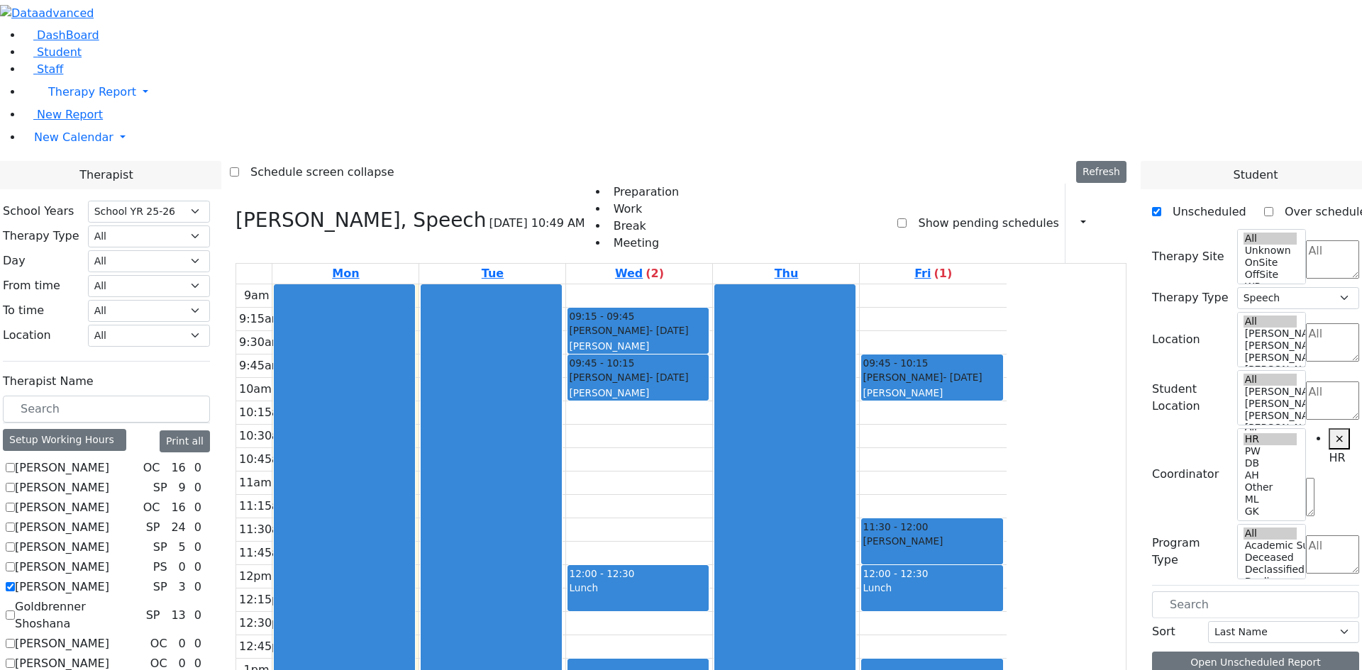
scroll to position [0, 0]
click at [1006, 315] on div "9am 9:15am 9:30am 9:45am 10am 10:15am 10:30am 10:45am 11am 11:15am 11:30am 11:4…" at bounding box center [621, 565] width 770 height 562
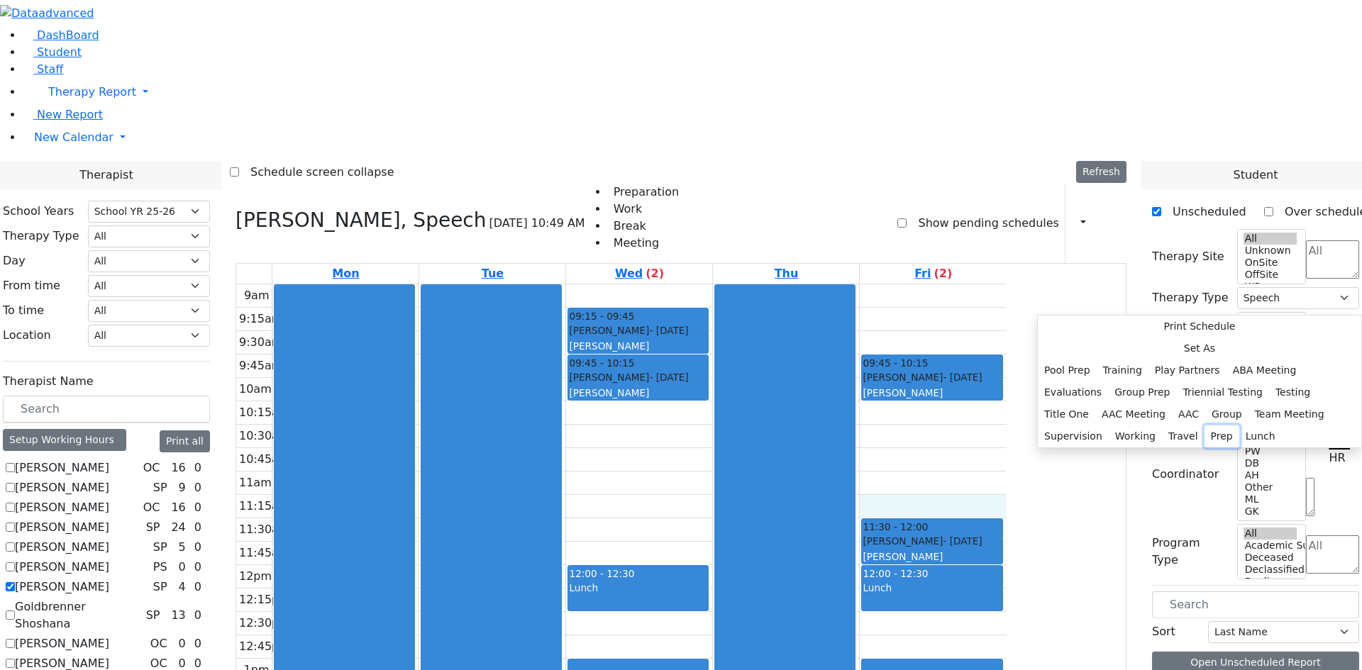
click at [1204, 425] on button "Prep" at bounding box center [1221, 436] width 35 height 22
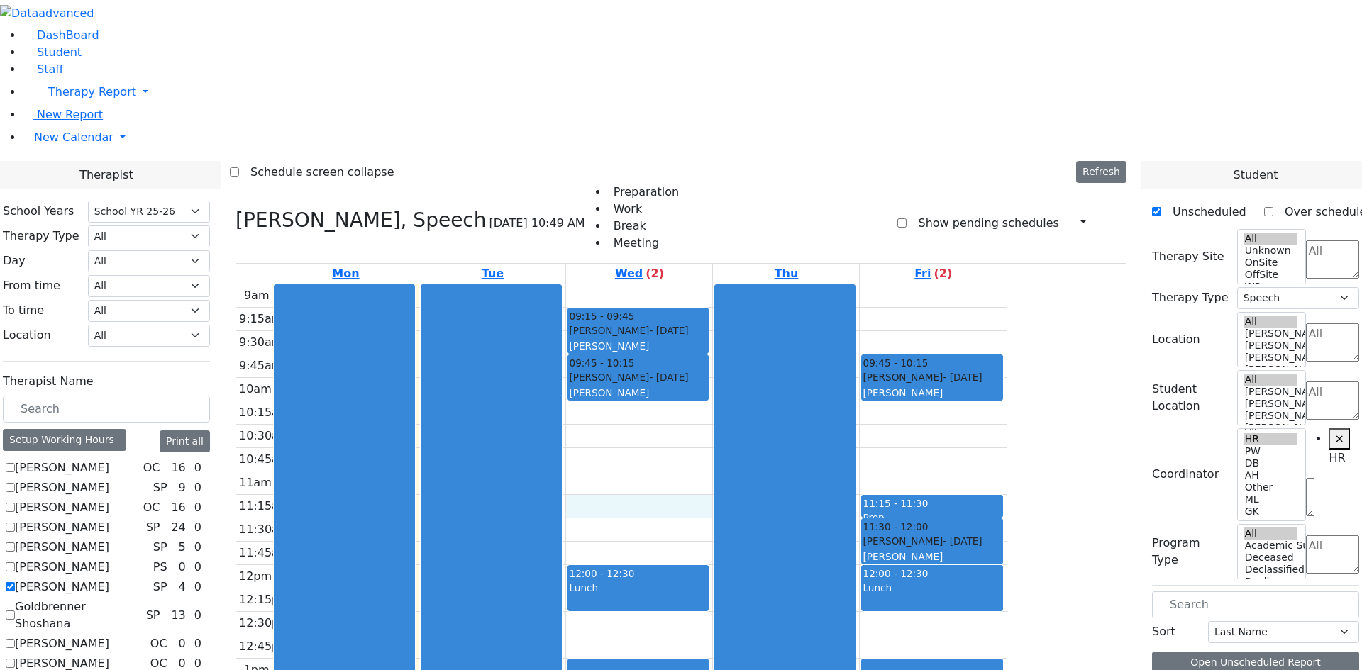
click at [744, 315] on div "9am 9:15am 9:30am 9:45am 10am 10:15am 10:30am 10:45am 11am 11:15am 11:30am 11:4…" at bounding box center [621, 565] width 770 height 562
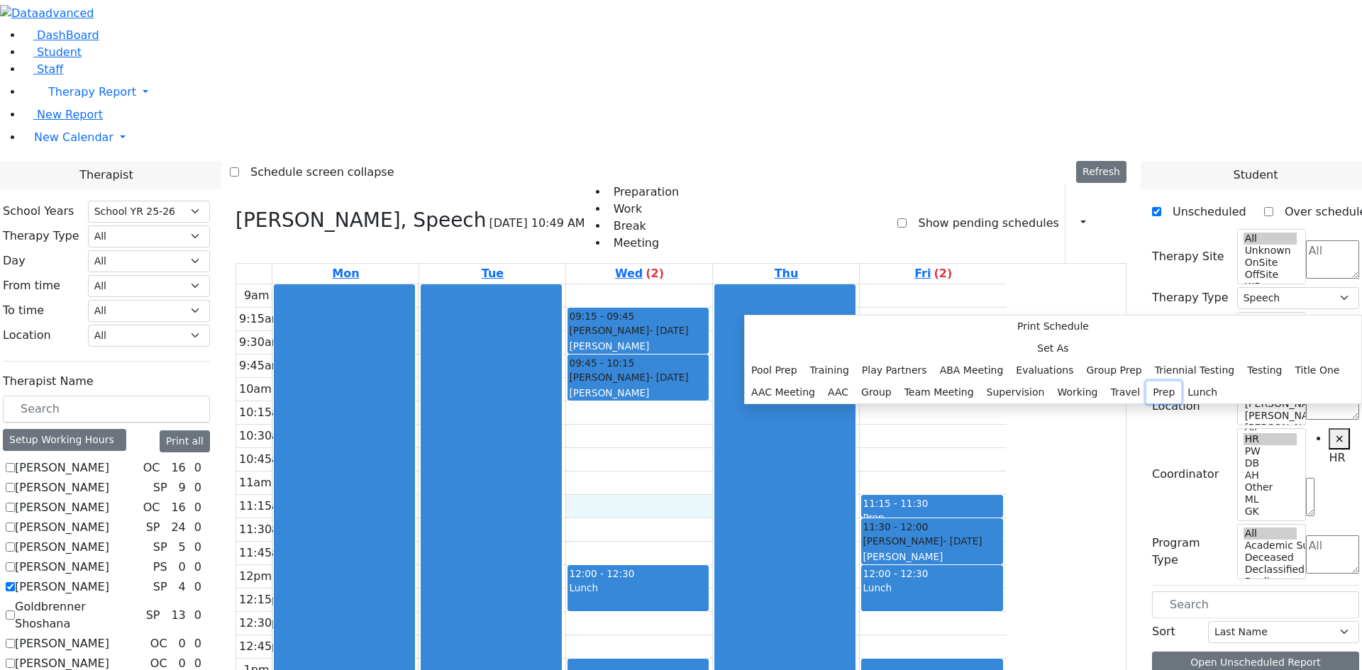
click at [1146, 403] on button "Prep" at bounding box center [1163, 393] width 35 height 22
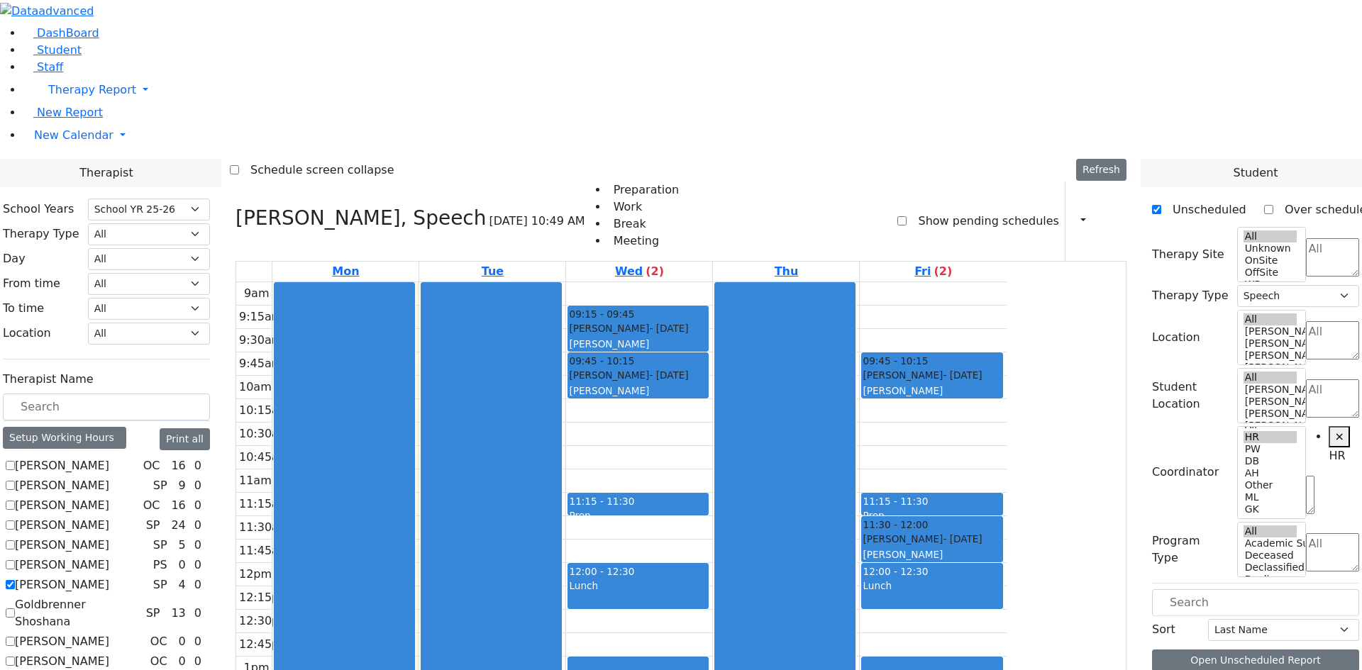
scroll to position [306, 0]
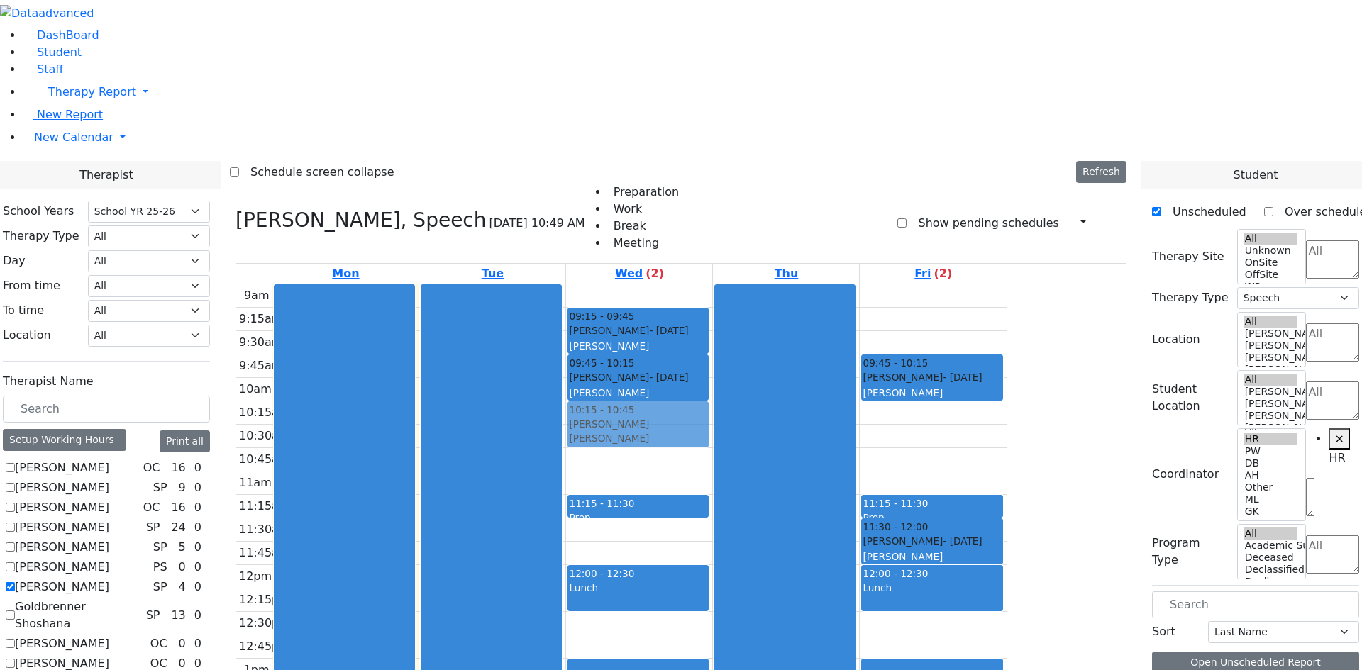
drag, startPoint x: 1213, startPoint y: 511, endPoint x: 789, endPoint y: 223, distance: 512.4
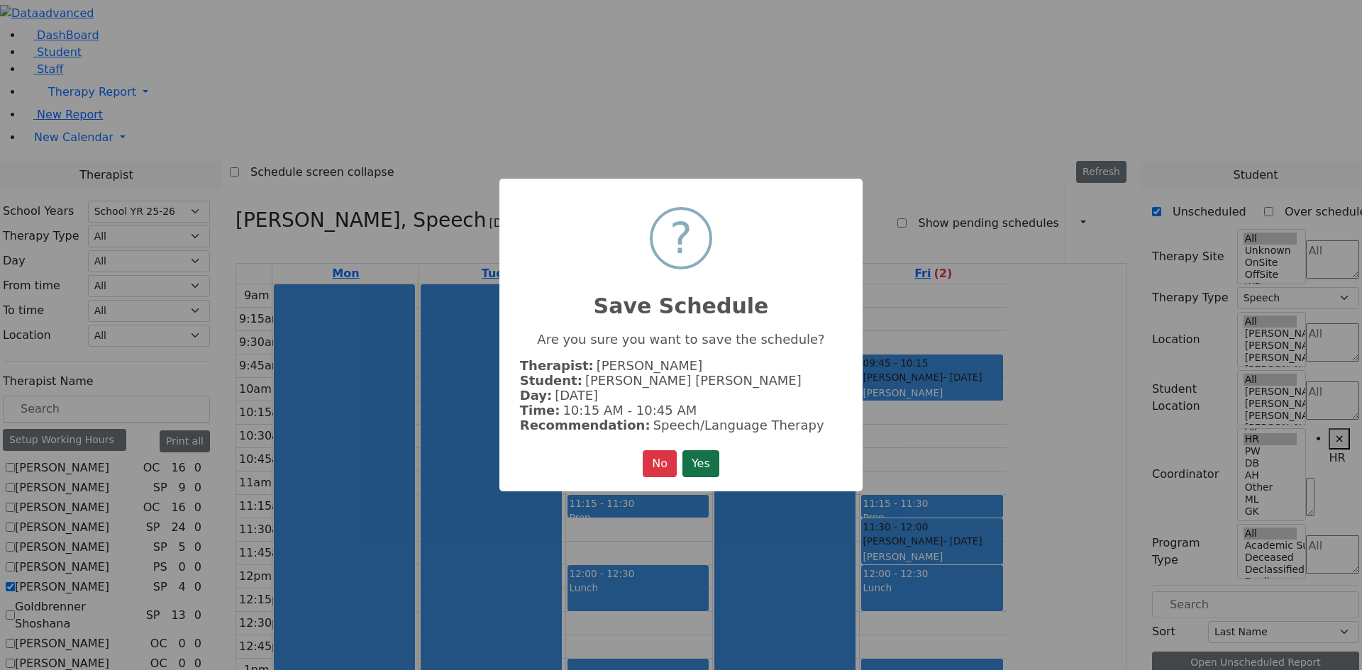
drag, startPoint x: 698, startPoint y: 457, endPoint x: 725, endPoint y: 441, distance: 31.5
click at [698, 457] on button "Yes" at bounding box center [700, 463] width 37 height 27
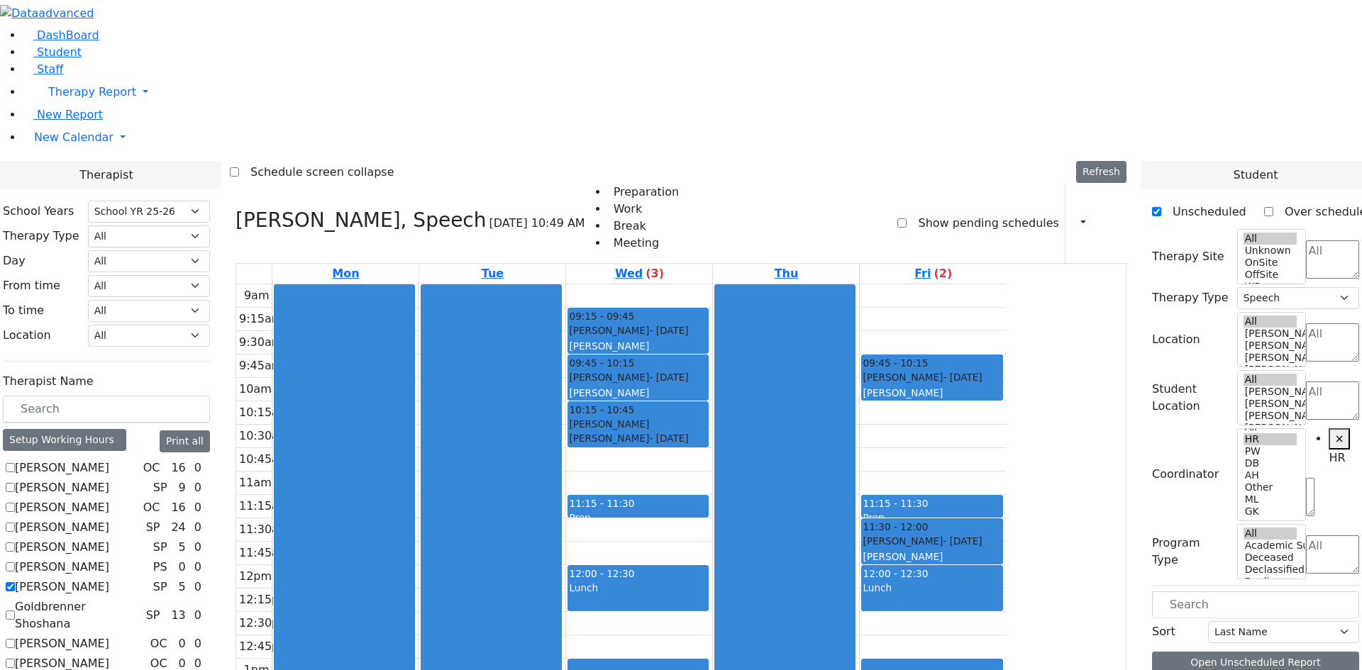
scroll to position [284, 0]
drag, startPoint x: 1230, startPoint y: 530, endPoint x: 1079, endPoint y: 135, distance: 423.8
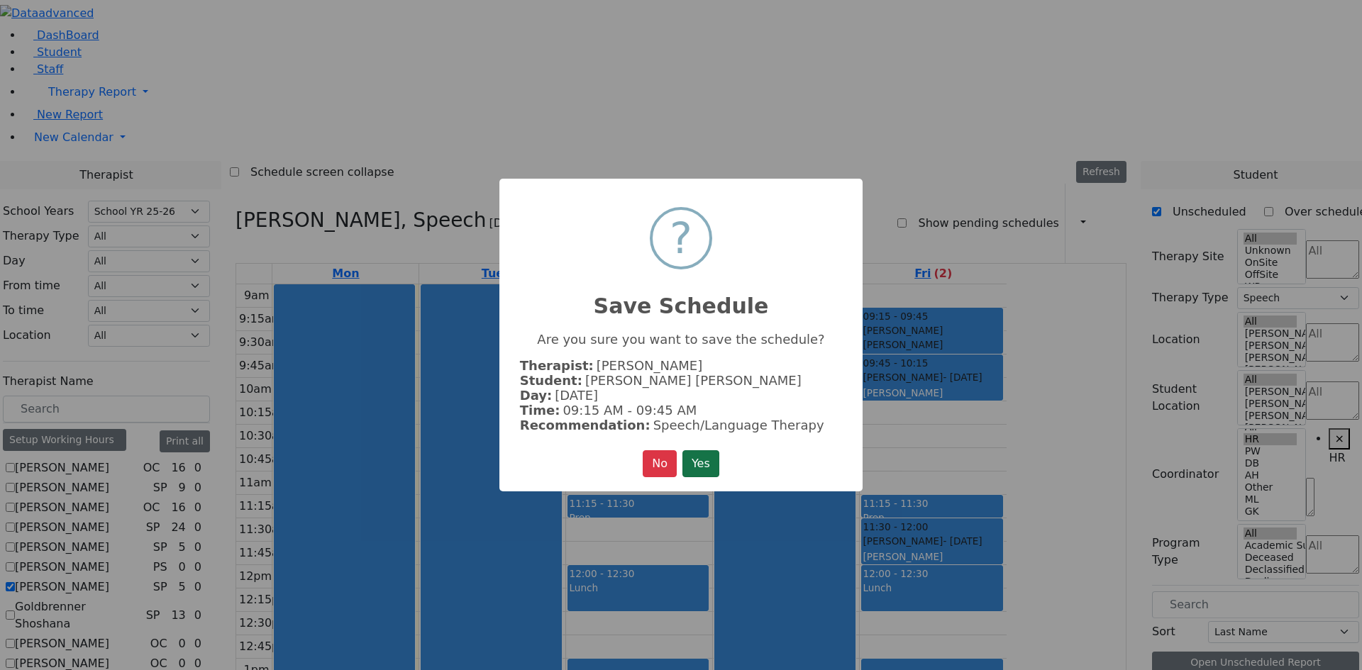
click at [711, 450] on button "Yes" at bounding box center [700, 463] width 37 height 27
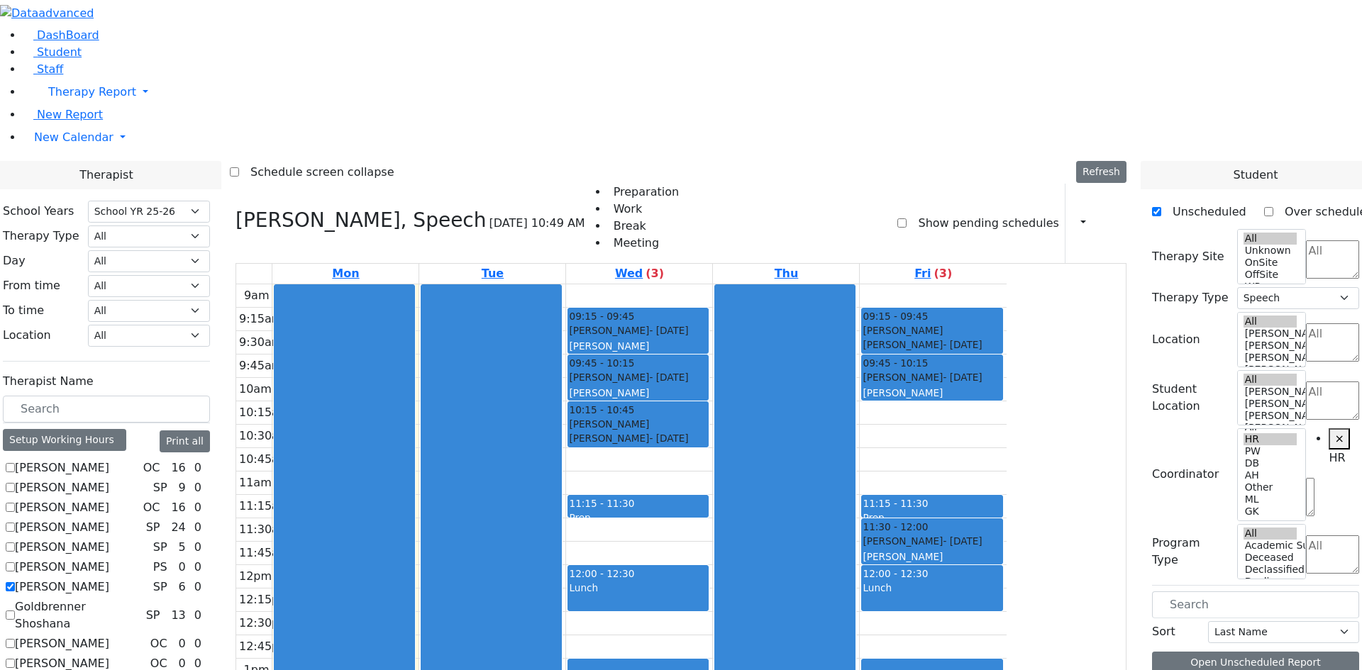
scroll to position [0, 0]
drag, startPoint x: 1051, startPoint y: 221, endPoint x: 1051, endPoint y: 233, distance: 11.3
click at [1006, 284] on div "9am 9:15am 9:30am 9:45am 10am 10:15am 10:30am 10:45am 11am 11:15am 11:30am 11:4…" at bounding box center [621, 565] width 770 height 562
click at [1006, 291] on div "9am 9:15am 9:30am 9:45am 10am 10:15am 10:30am 10:45am 11am 11:15am 11:30am 11:4…" at bounding box center [621, 565] width 770 height 562
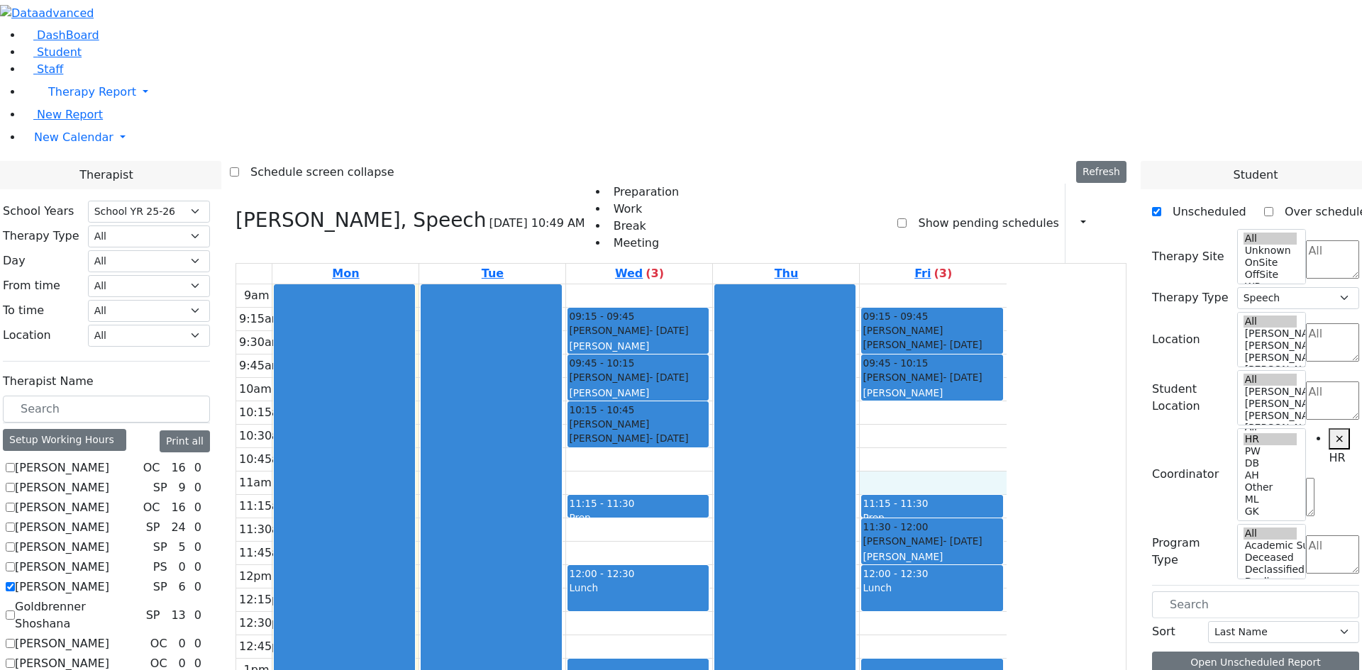
click at [109, 479] on label "[PERSON_NAME]" at bounding box center [62, 487] width 94 height 17
click at [15, 483] on input "[PERSON_NAME]" at bounding box center [10, 487] width 9 height 9
checkbox input "true"
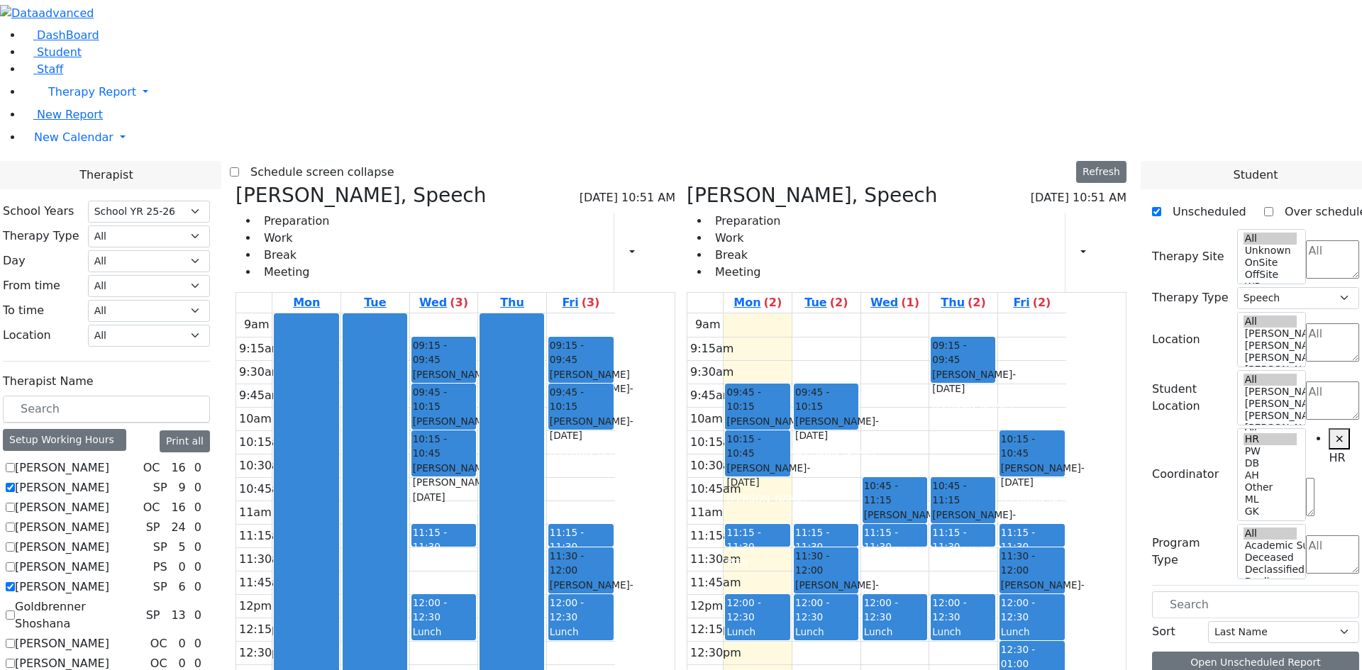
click at [1063, 578] on div "Katz Chavy - 11/18/2021" at bounding box center [1032, 592] width 62 height 29
drag, startPoint x: 1241, startPoint y: 529, endPoint x: 570, endPoint y: 281, distance: 715.3
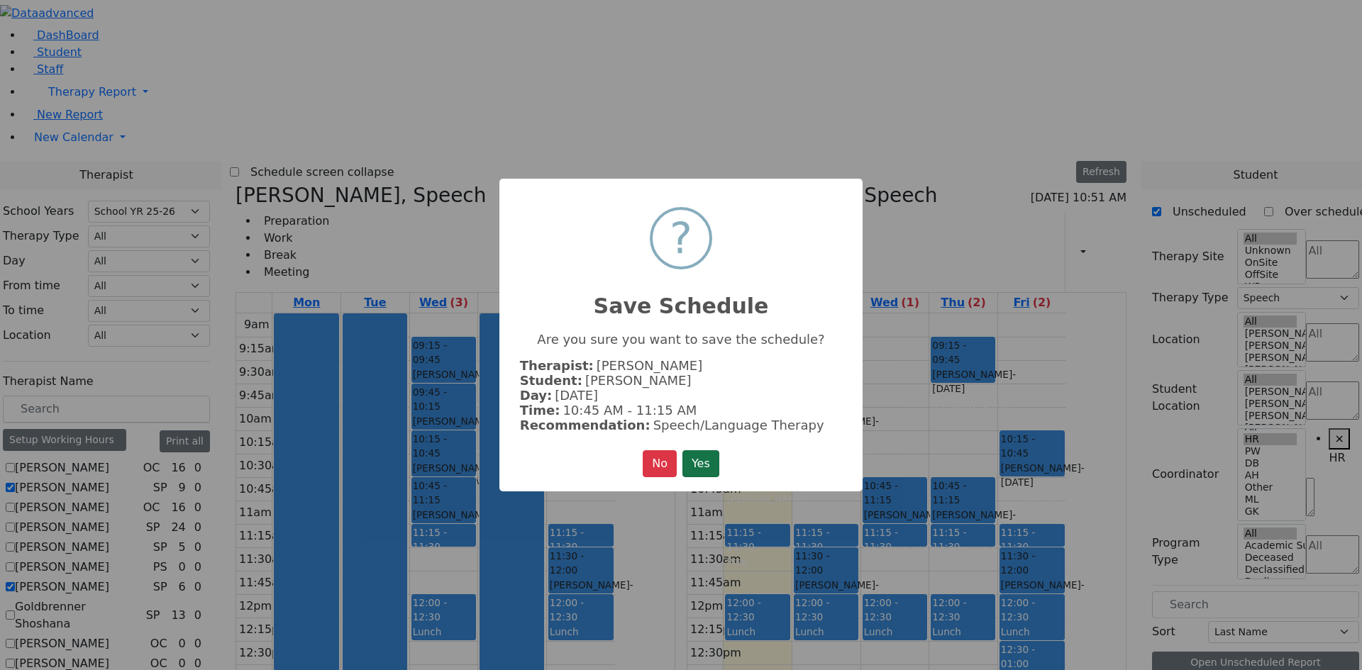
click at [712, 457] on button "Yes" at bounding box center [700, 463] width 37 height 27
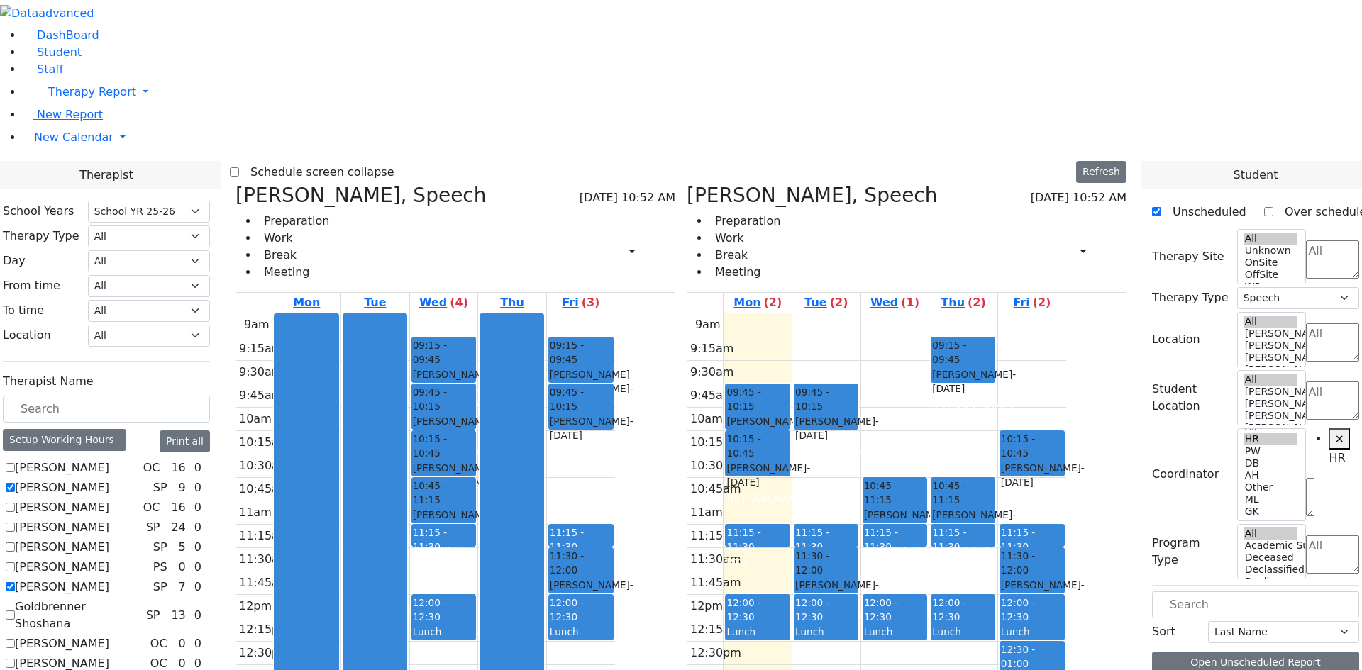
scroll to position [355, 0]
drag, startPoint x: 1270, startPoint y: 605, endPoint x: 690, endPoint y: 242, distance: 684.3
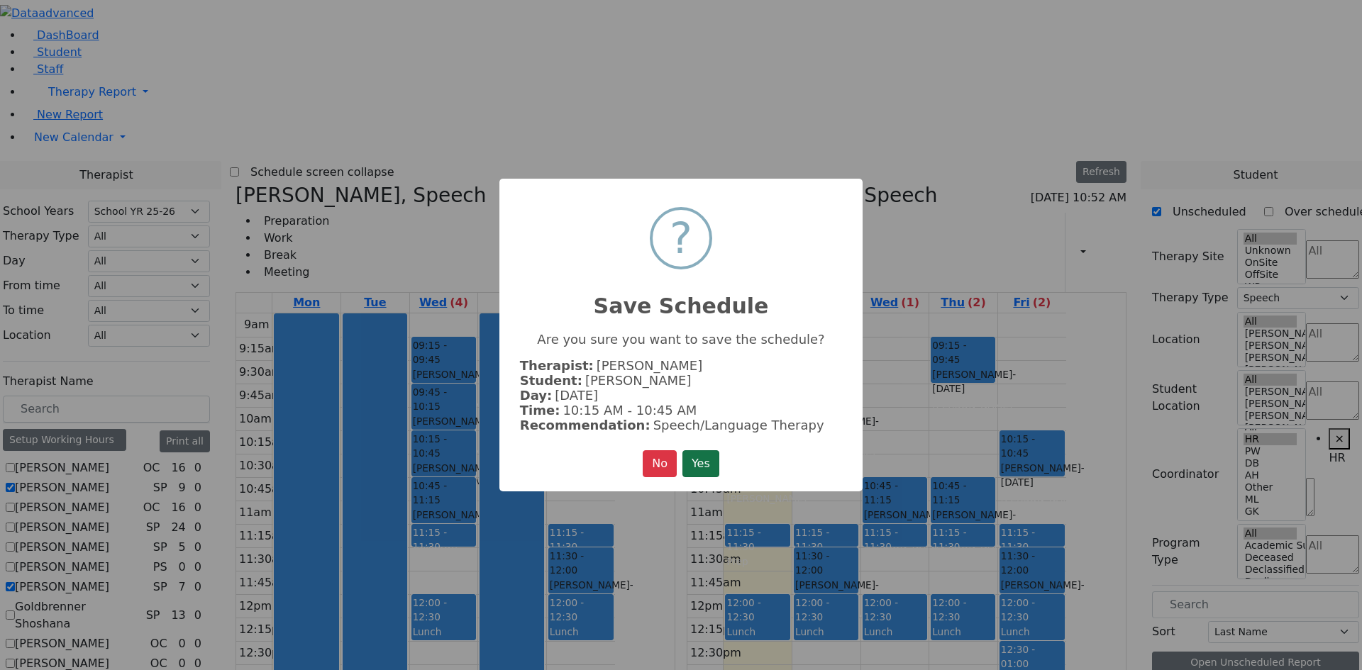
click at [696, 466] on button "Yes" at bounding box center [700, 463] width 37 height 27
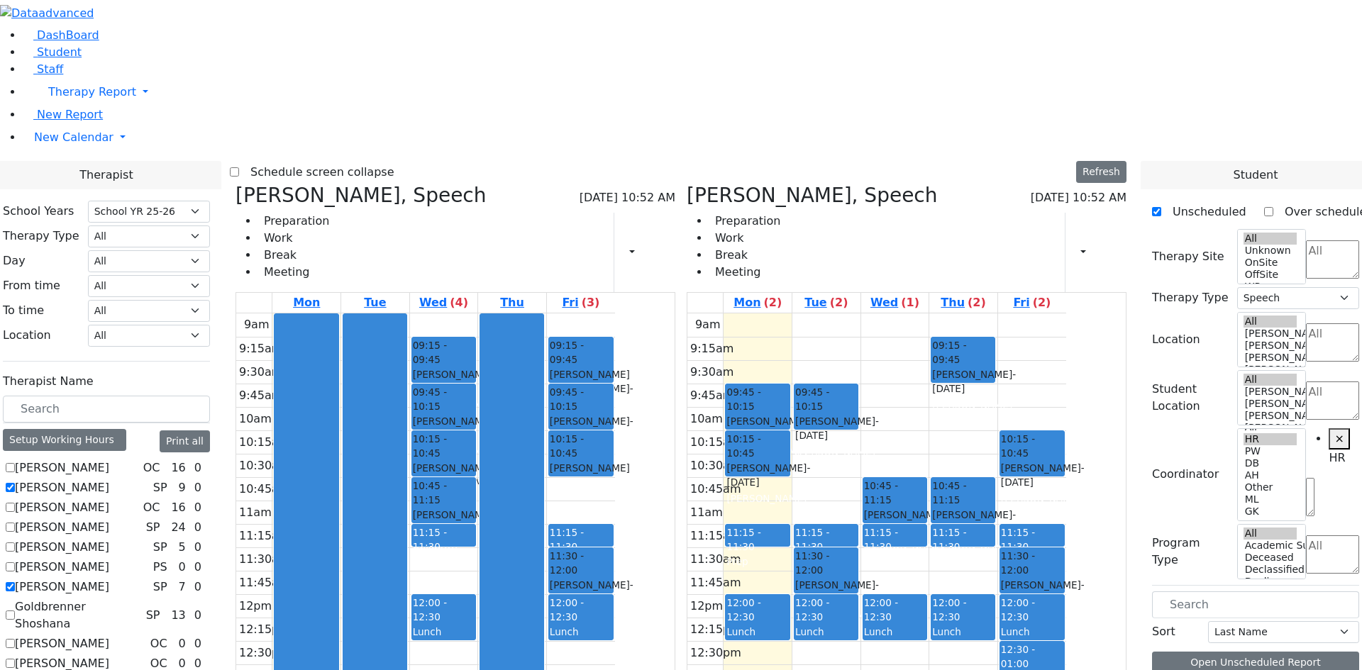
scroll to position [0, 0]
drag, startPoint x: 1215, startPoint y: 482, endPoint x: 830, endPoint y: 492, distance: 385.9
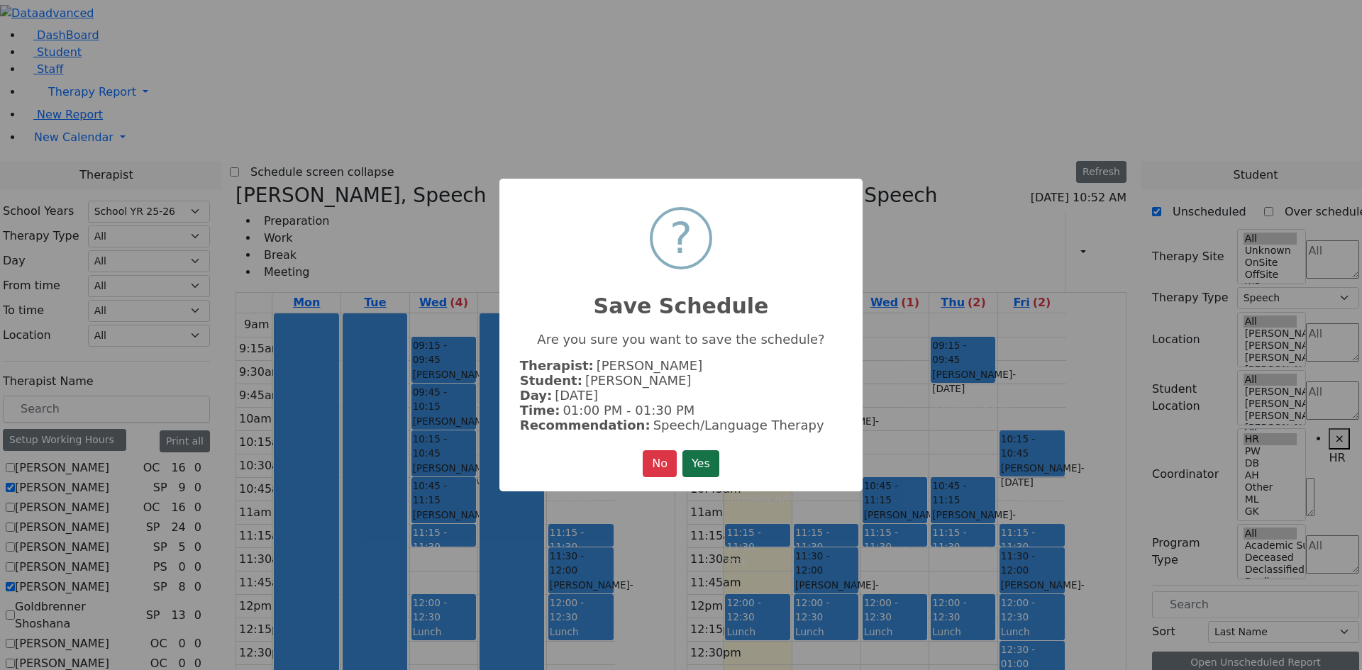
click at [719, 465] on button "Yes" at bounding box center [700, 463] width 37 height 27
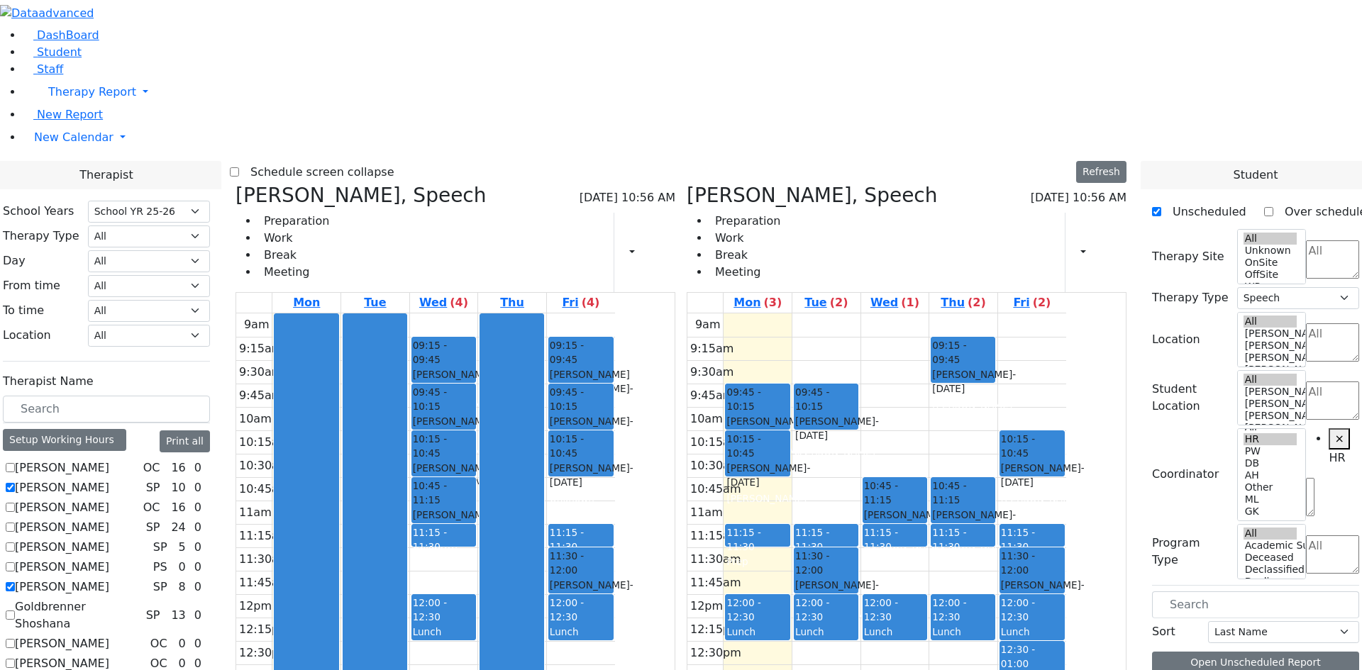
drag, startPoint x: 1227, startPoint y: 486, endPoint x: 964, endPoint y: 542, distance: 269.1
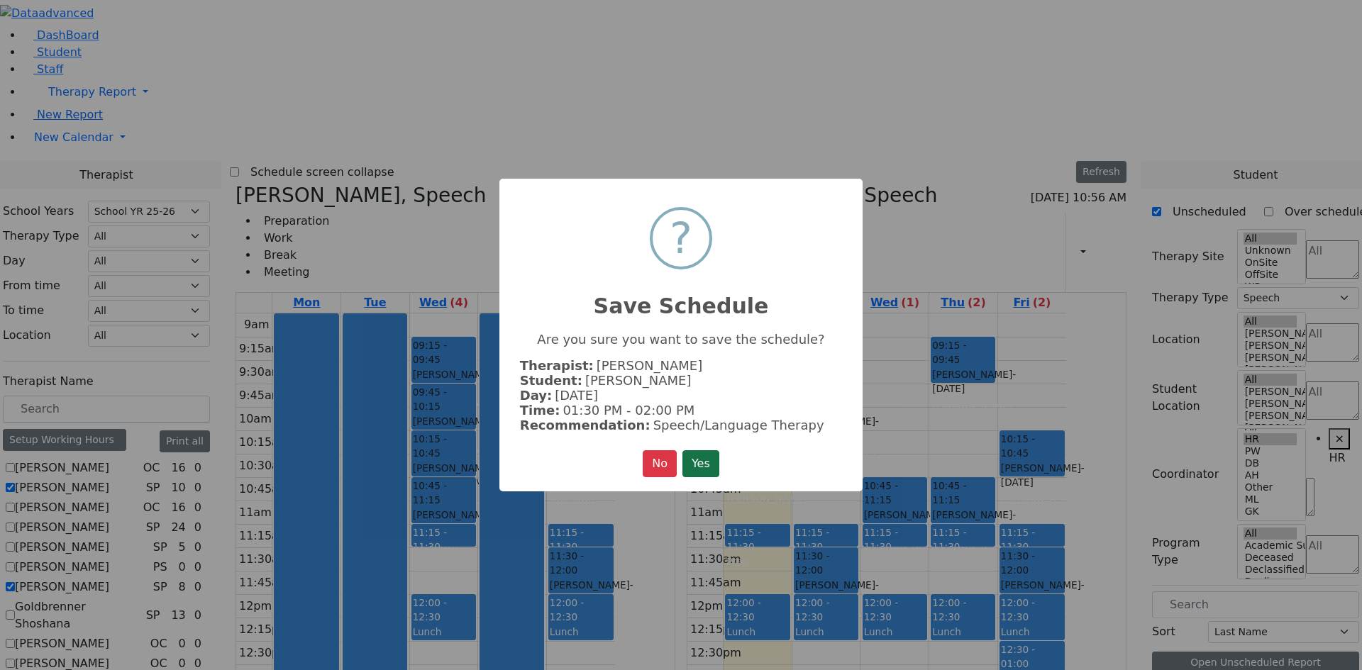
click at [701, 471] on button "Yes" at bounding box center [700, 463] width 37 height 27
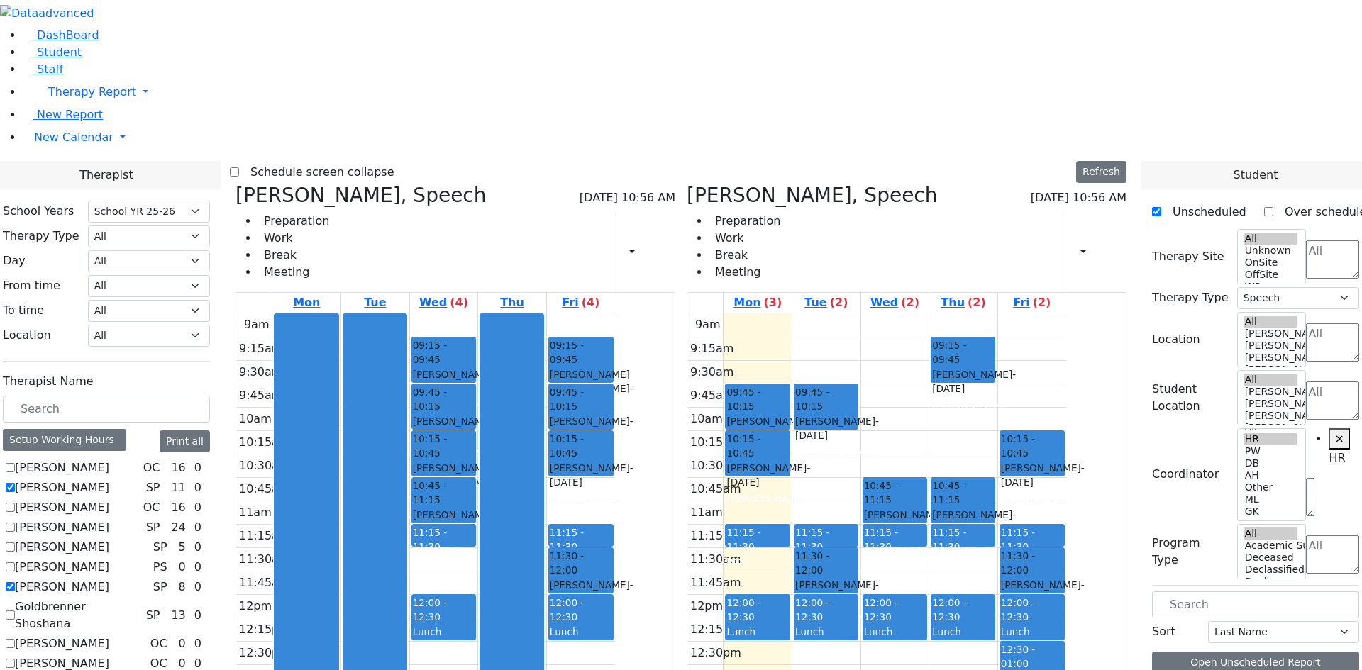
click at [109, 579] on label "[PERSON_NAME]" at bounding box center [62, 587] width 94 height 17
click at [15, 582] on input "[PERSON_NAME]" at bounding box center [10, 586] width 9 height 9
checkbox input "false"
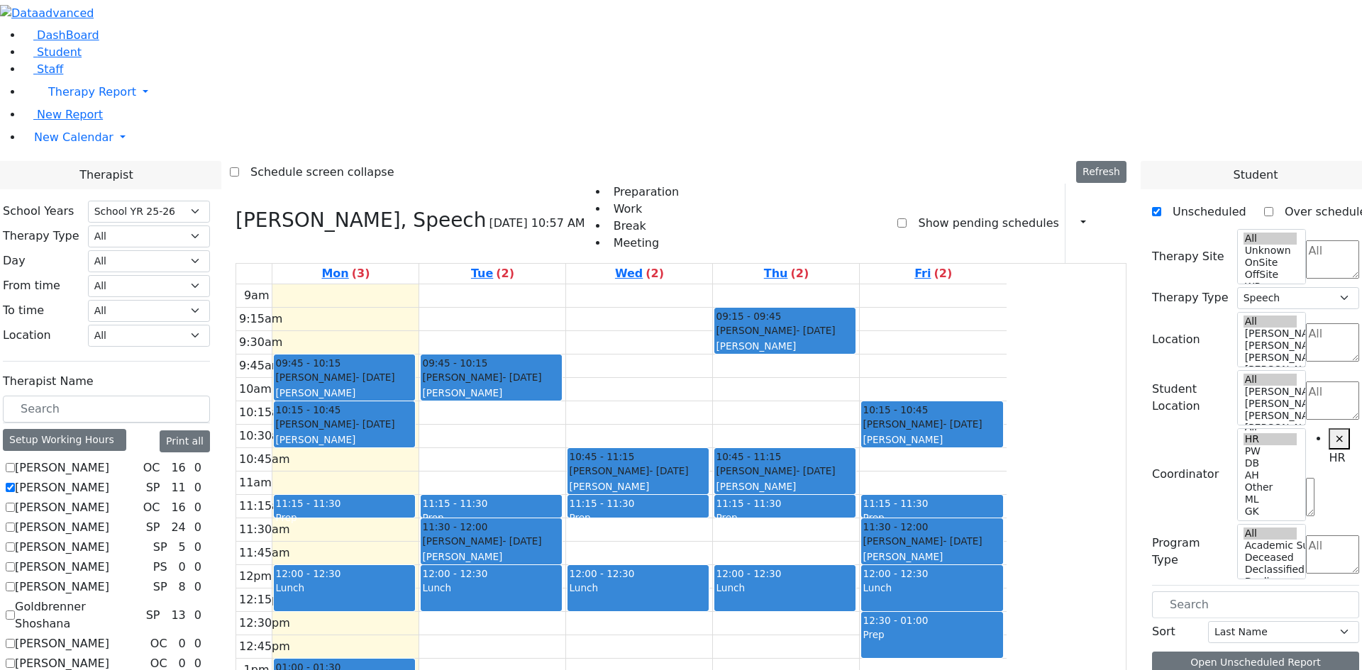
scroll to position [2, 0]
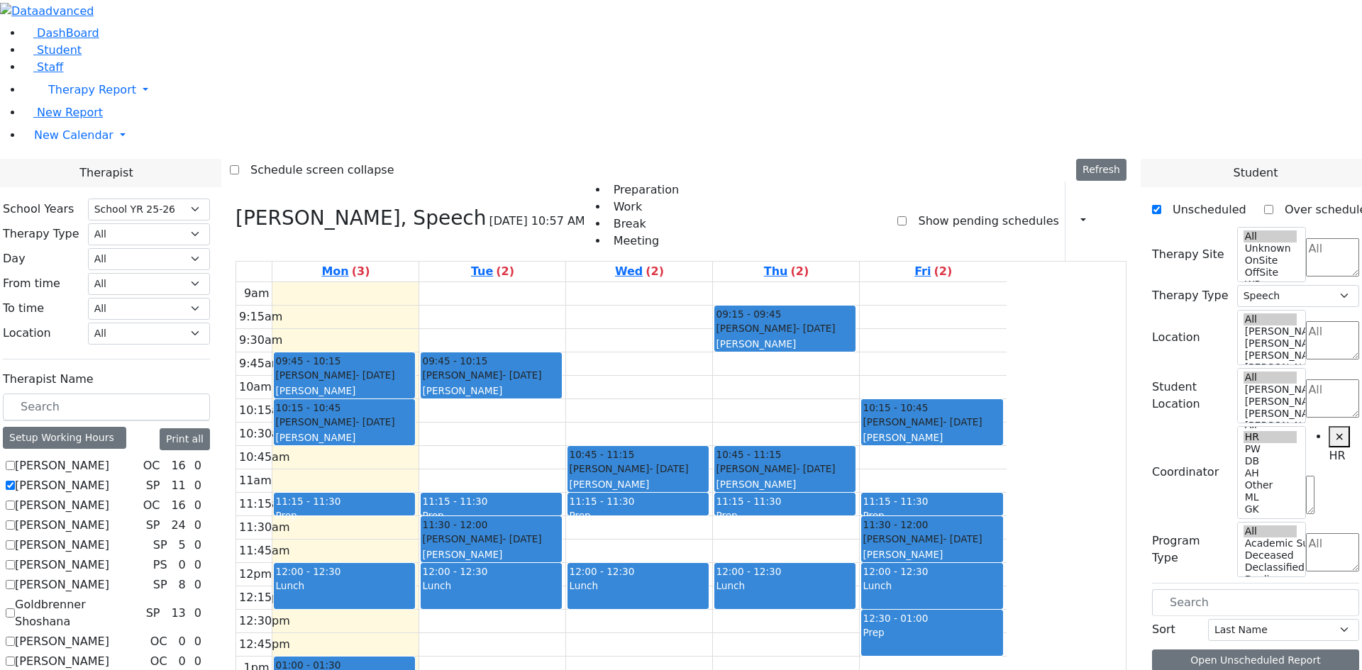
checkbox input "true"
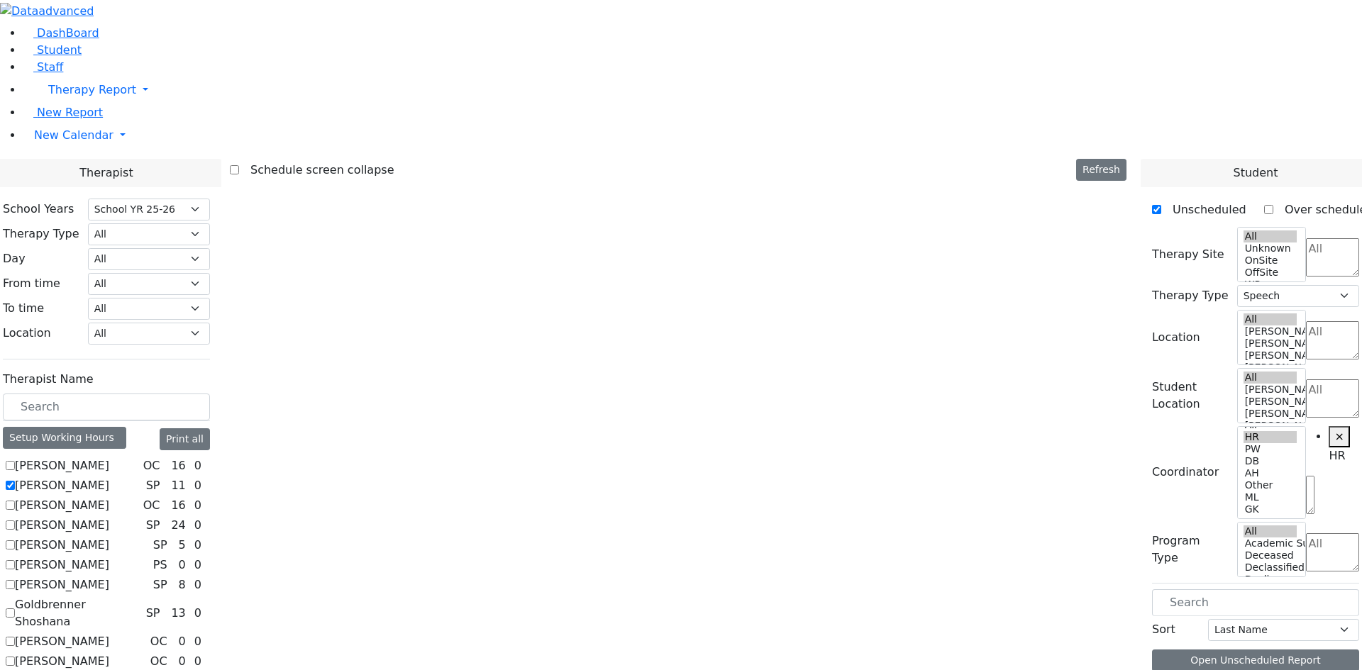
scroll to position [0, 0]
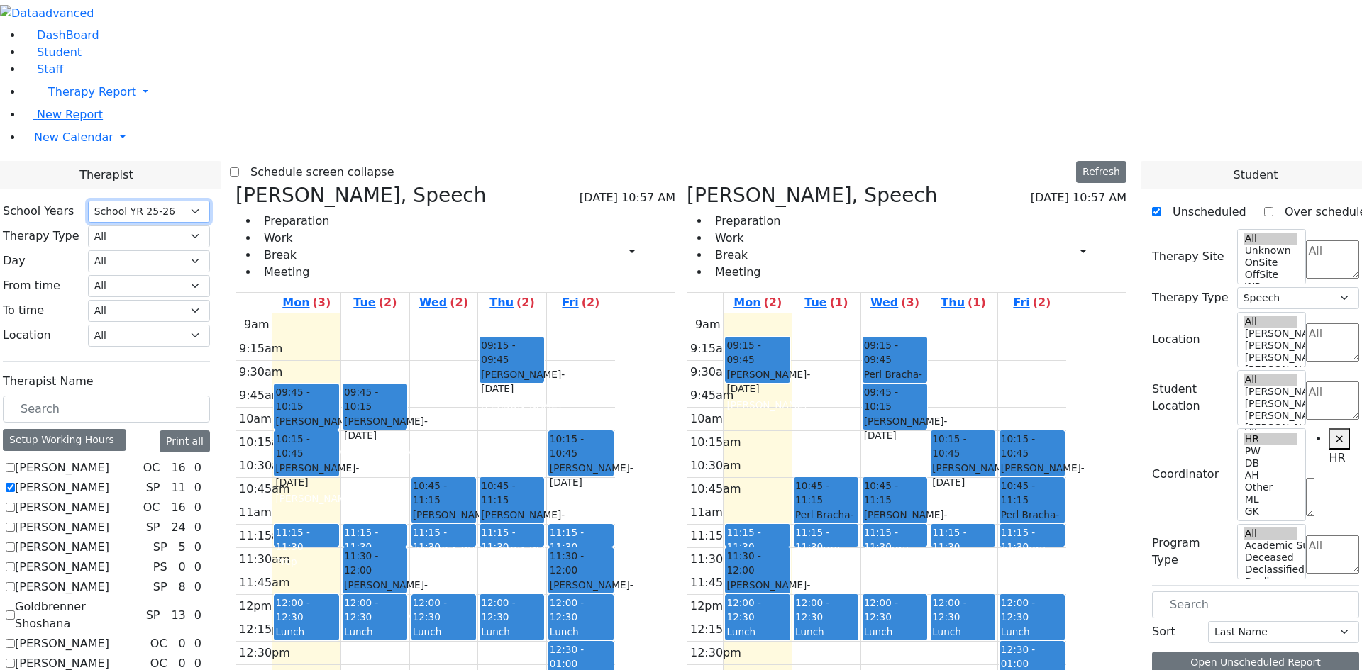
click at [210, 201] on select "Select School YR School YR 25-26 Summer YR 25 School YR 24-25 Summer YR 24 Scho…" at bounding box center [149, 212] width 122 height 22
drag, startPoint x: 1216, startPoint y: 414, endPoint x: 828, endPoint y: 271, distance: 413.5
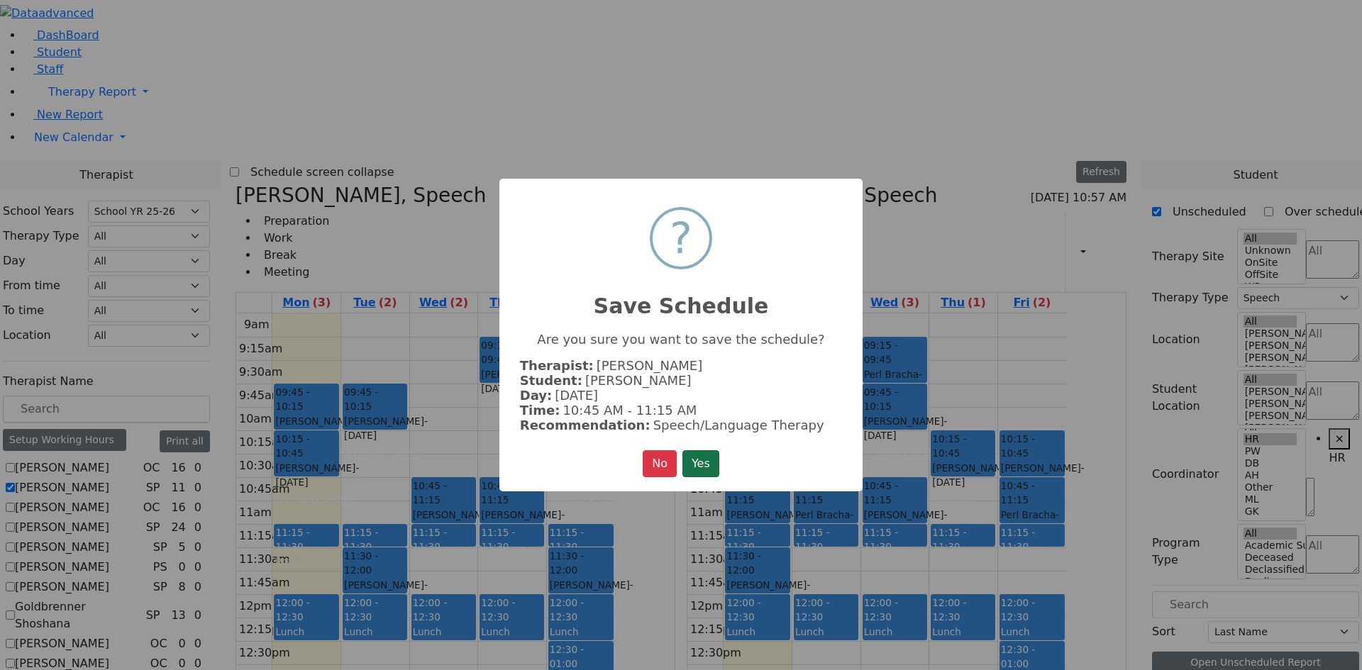
click at [694, 456] on button "Yes" at bounding box center [700, 463] width 37 height 27
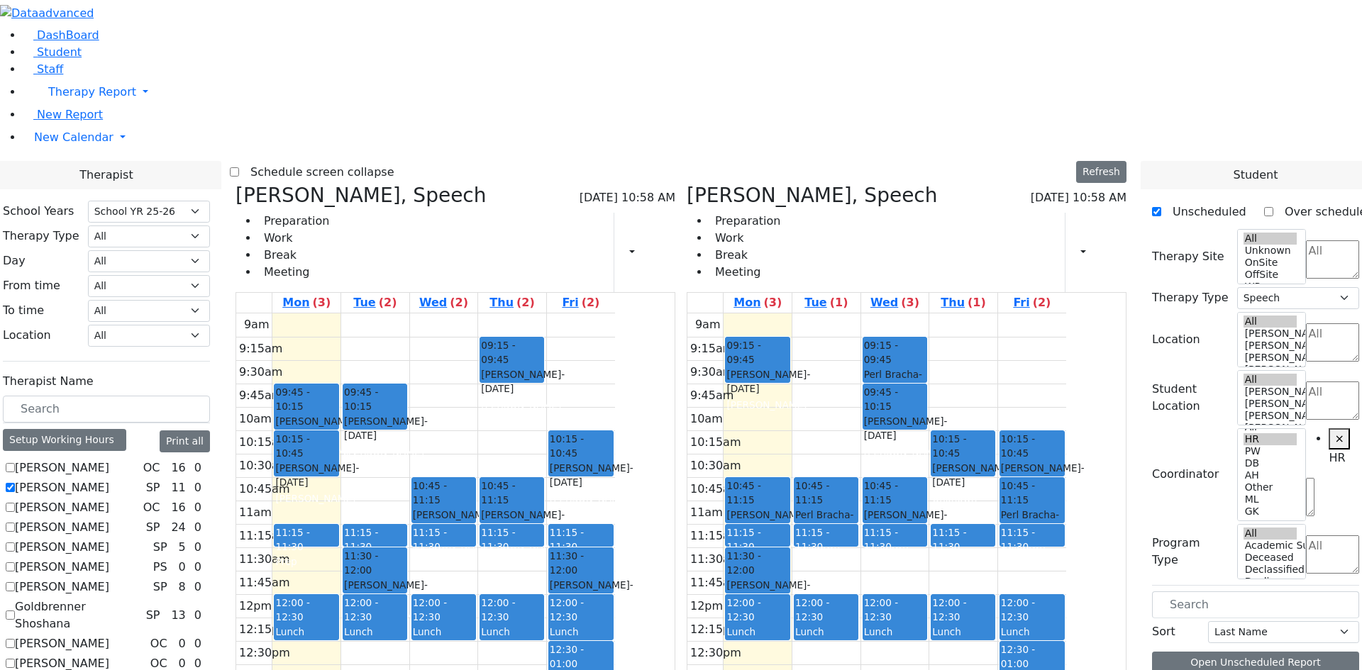
scroll to position [142, 0]
drag, startPoint x: 1213, startPoint y: 562, endPoint x: 958, endPoint y: 452, distance: 277.3
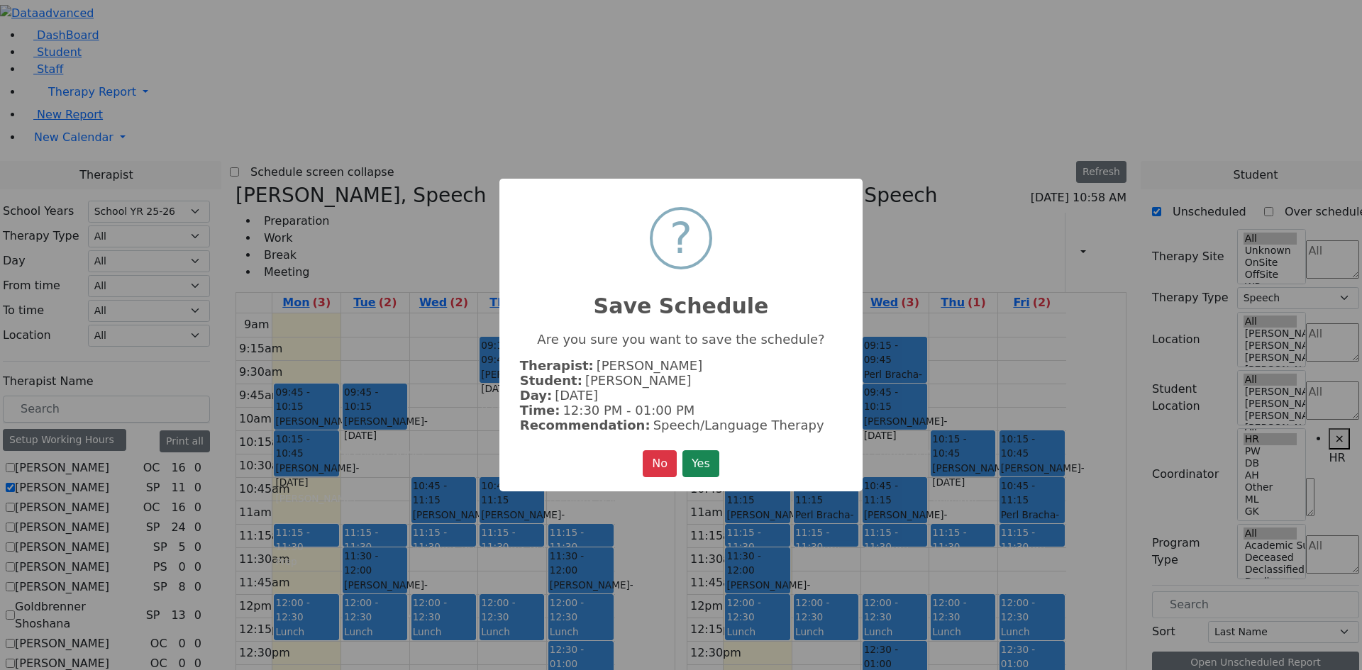
drag, startPoint x: 721, startPoint y: 465, endPoint x: 812, endPoint y: 475, distance: 91.3
click at [719, 466] on button "Yes" at bounding box center [700, 463] width 37 height 27
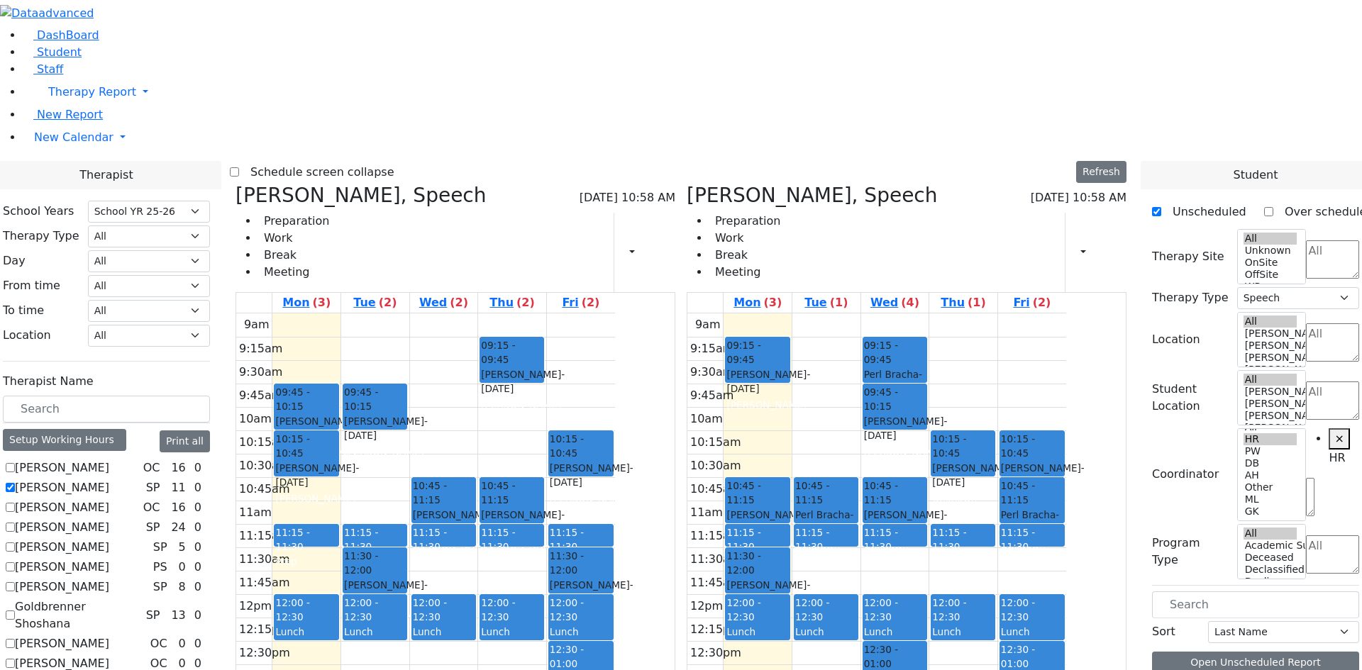
scroll to position [213, 0]
drag, startPoint x: 1210, startPoint y: 495, endPoint x: 1047, endPoint y: 352, distance: 216.1
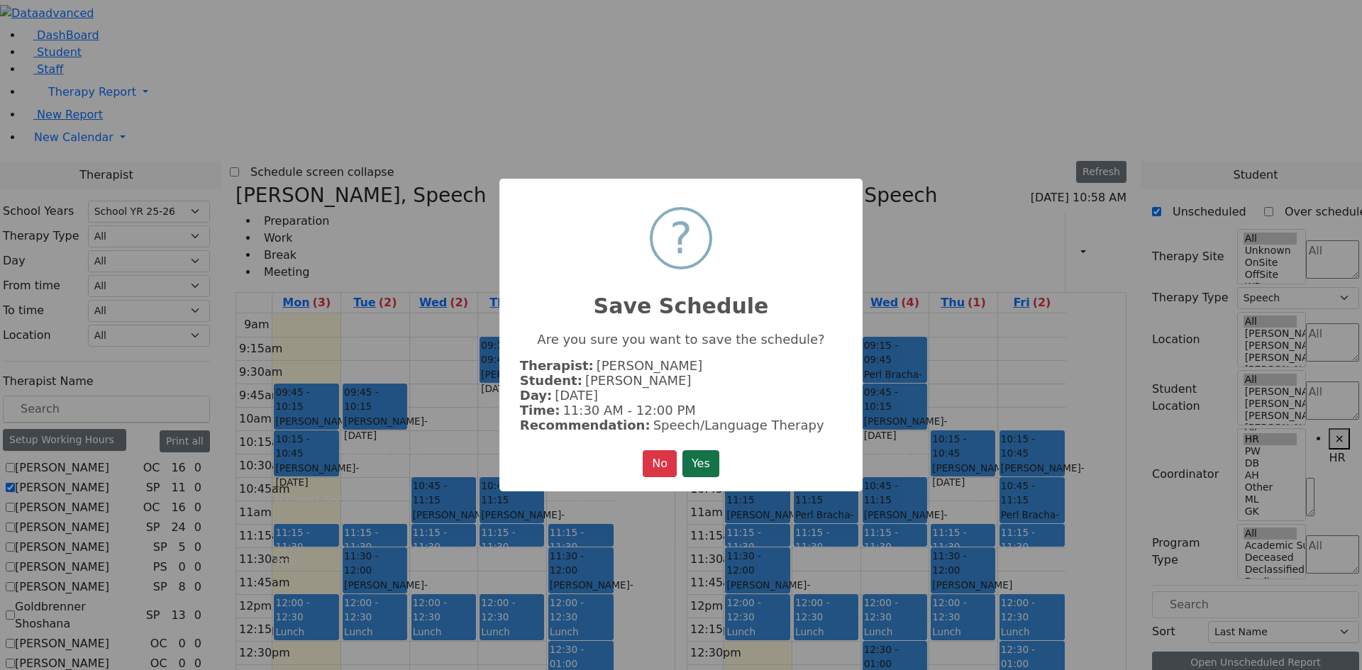
click at [700, 463] on button "Yes" at bounding box center [700, 463] width 37 height 27
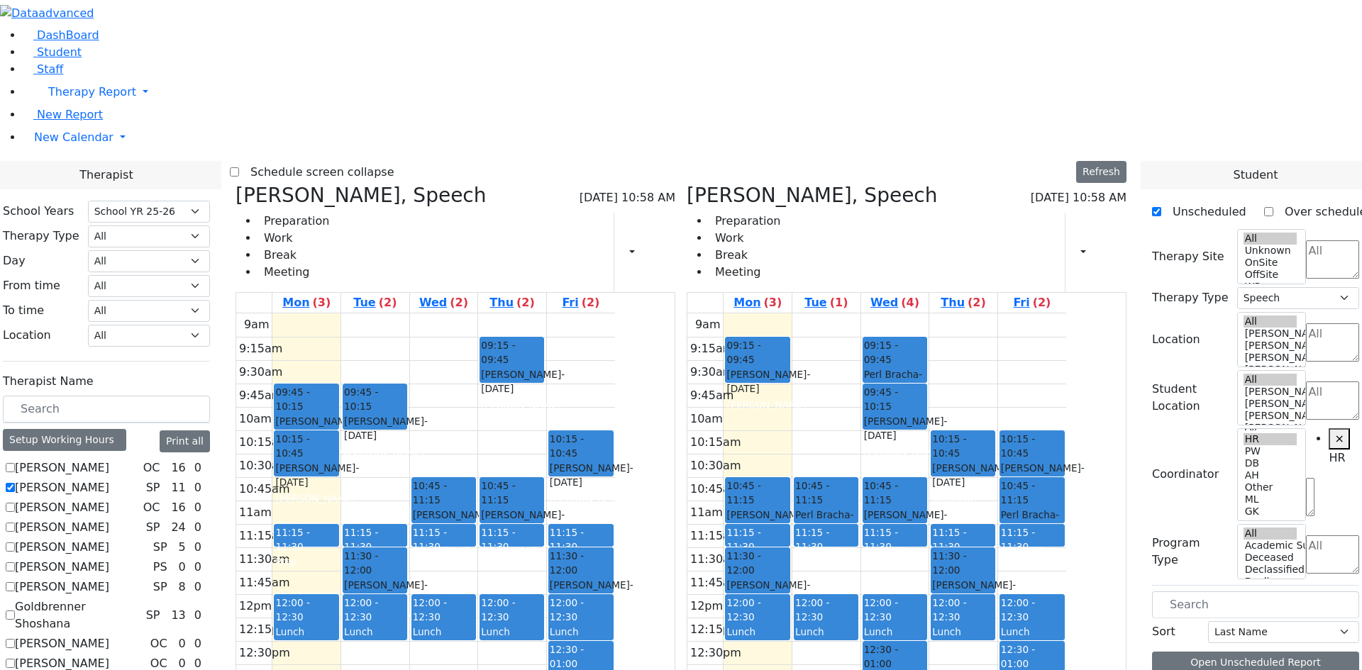
drag, startPoint x: 1240, startPoint y: 479, endPoint x: 810, endPoint y: 230, distance: 497.6
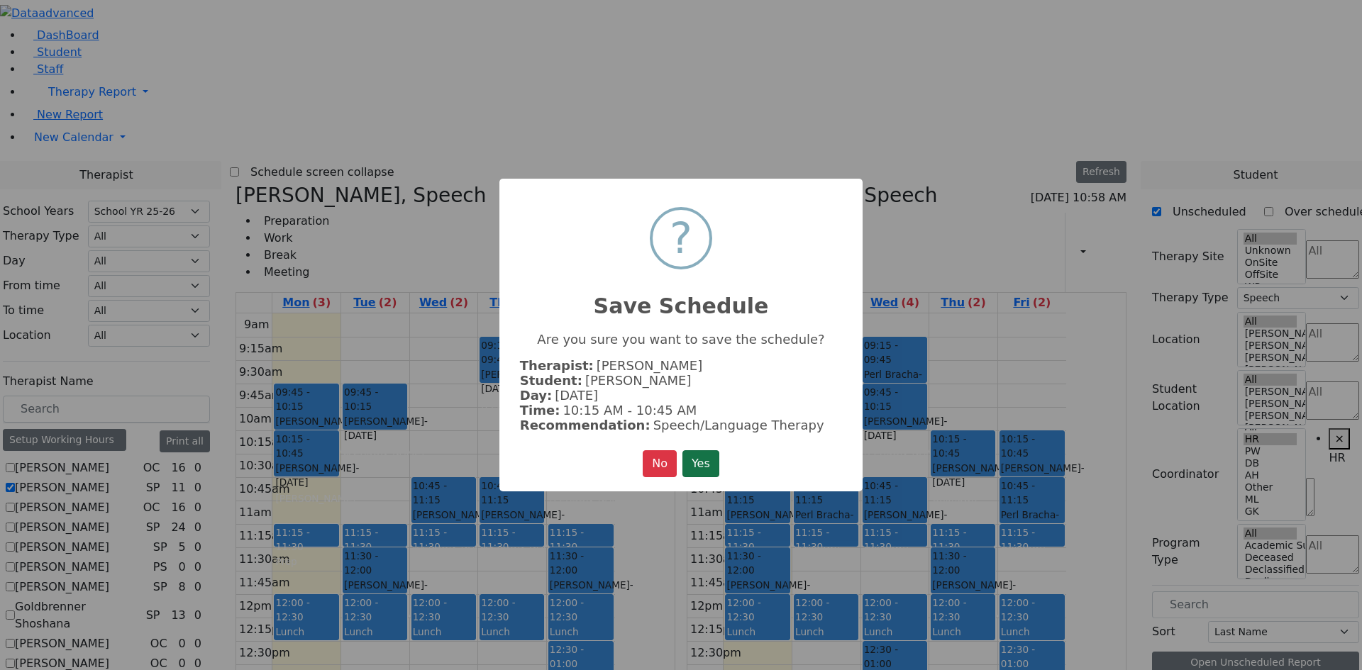
click at [718, 452] on button "Yes" at bounding box center [700, 463] width 37 height 27
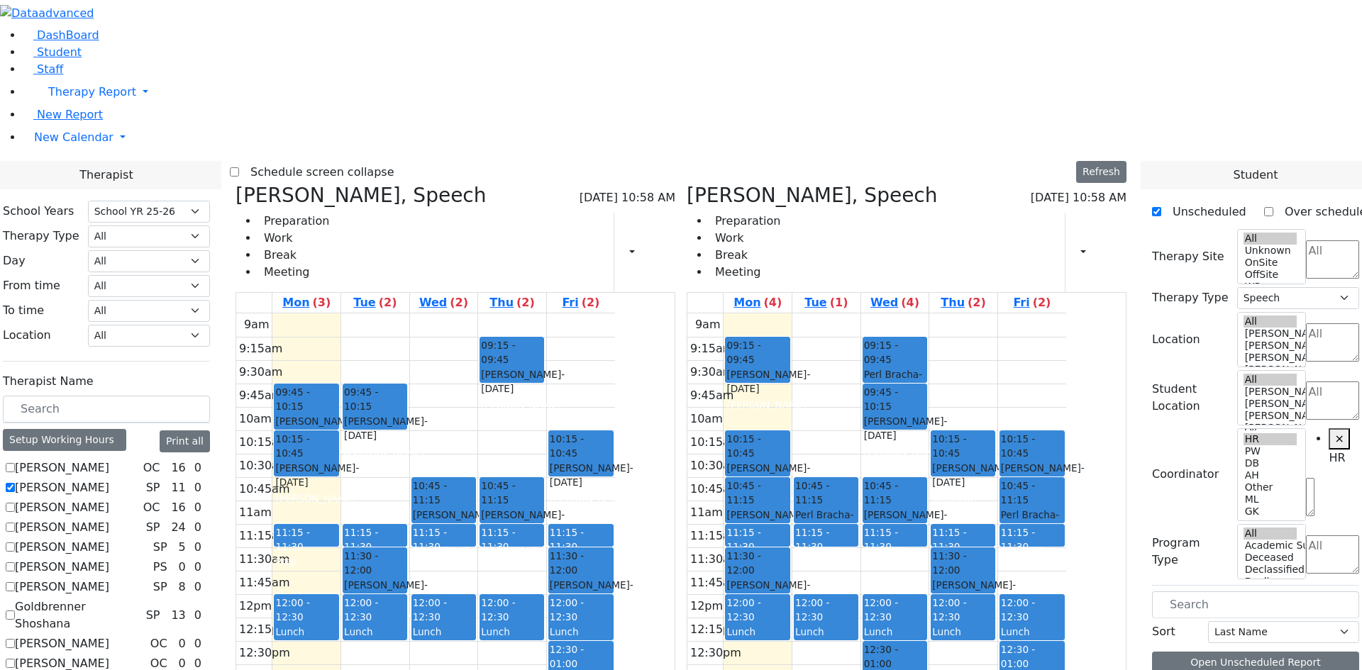
drag, startPoint x: 1240, startPoint y: 476, endPoint x: 951, endPoint y: 293, distance: 342.3
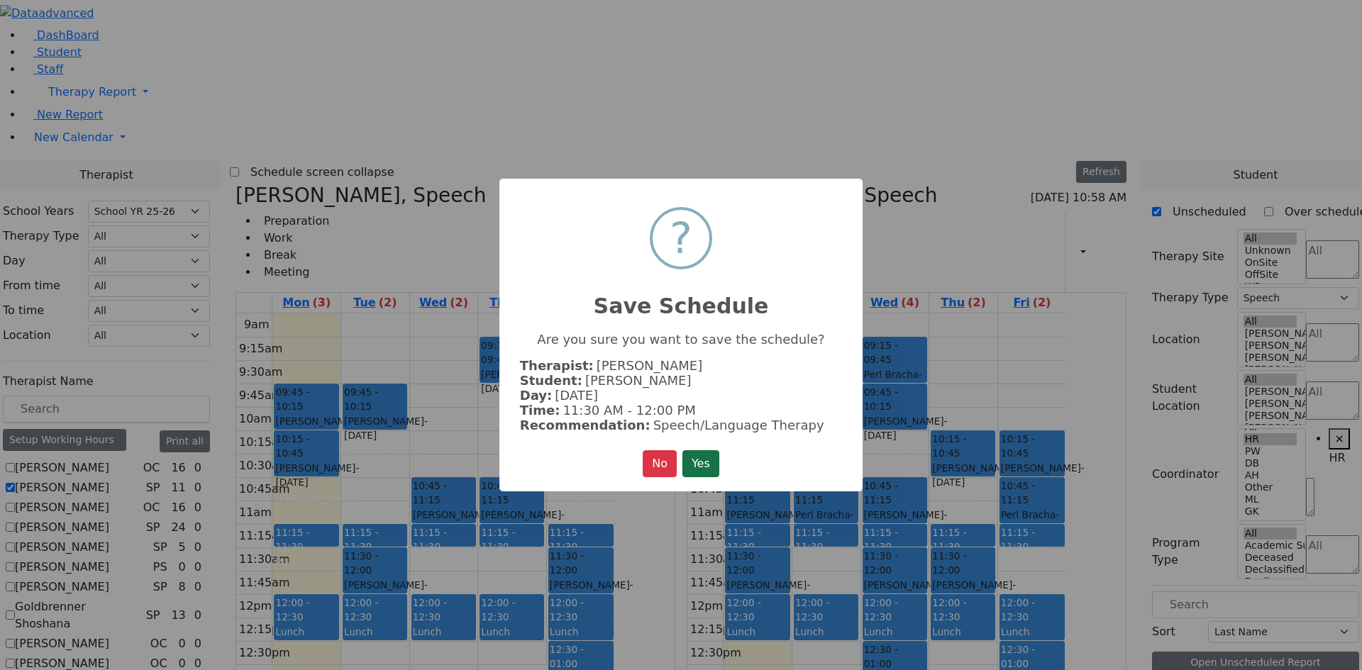
click at [715, 458] on button "Yes" at bounding box center [700, 463] width 37 height 27
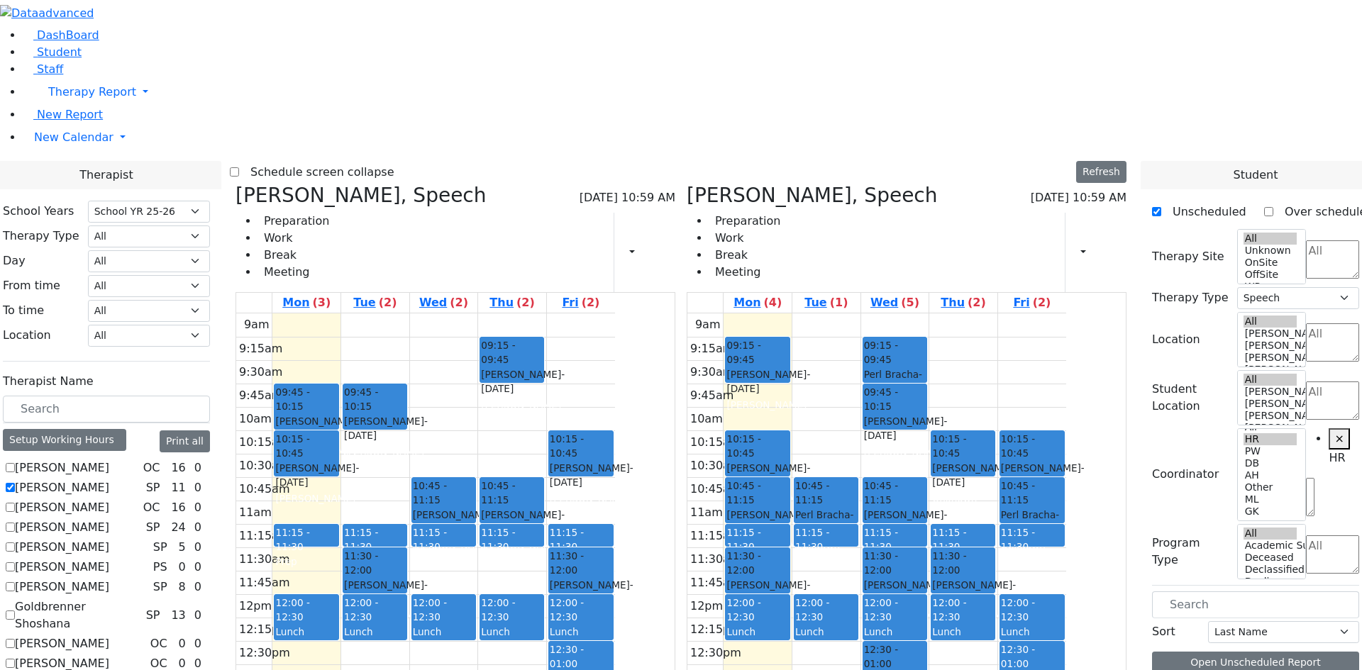
drag, startPoint x: 1227, startPoint y: 477, endPoint x: 1111, endPoint y: 187, distance: 313.1
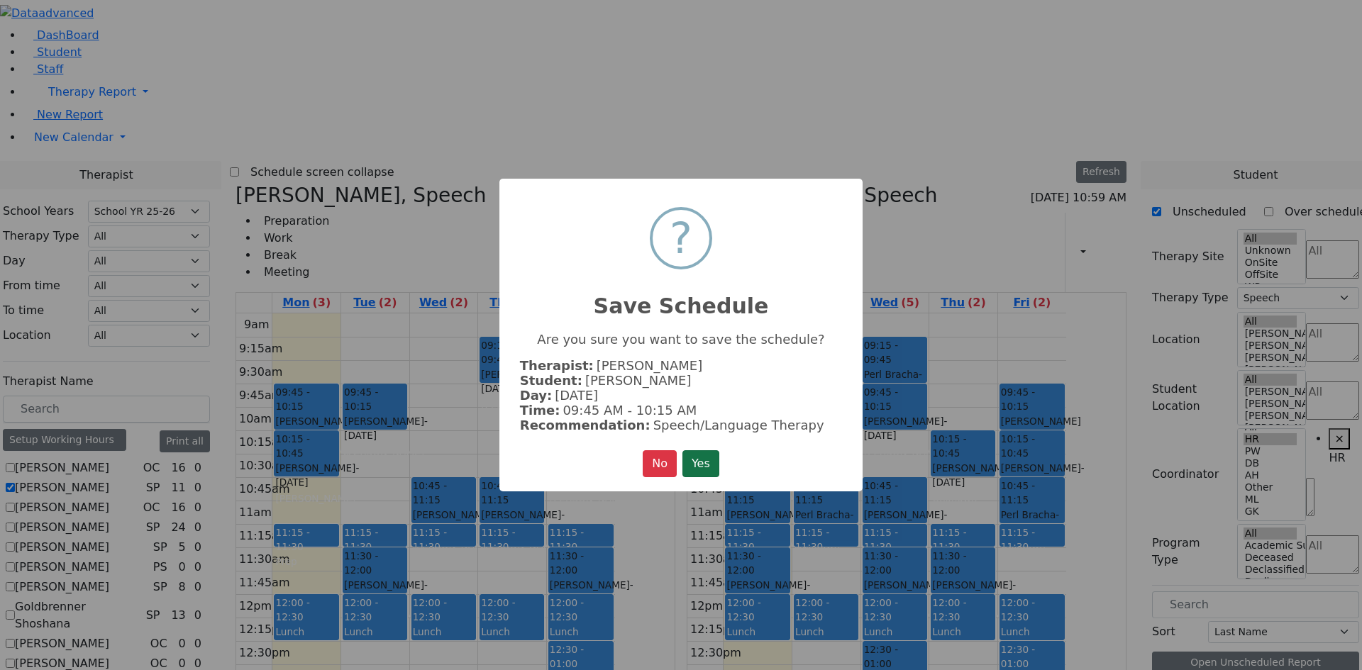
click at [691, 463] on button "Yes" at bounding box center [700, 463] width 37 height 27
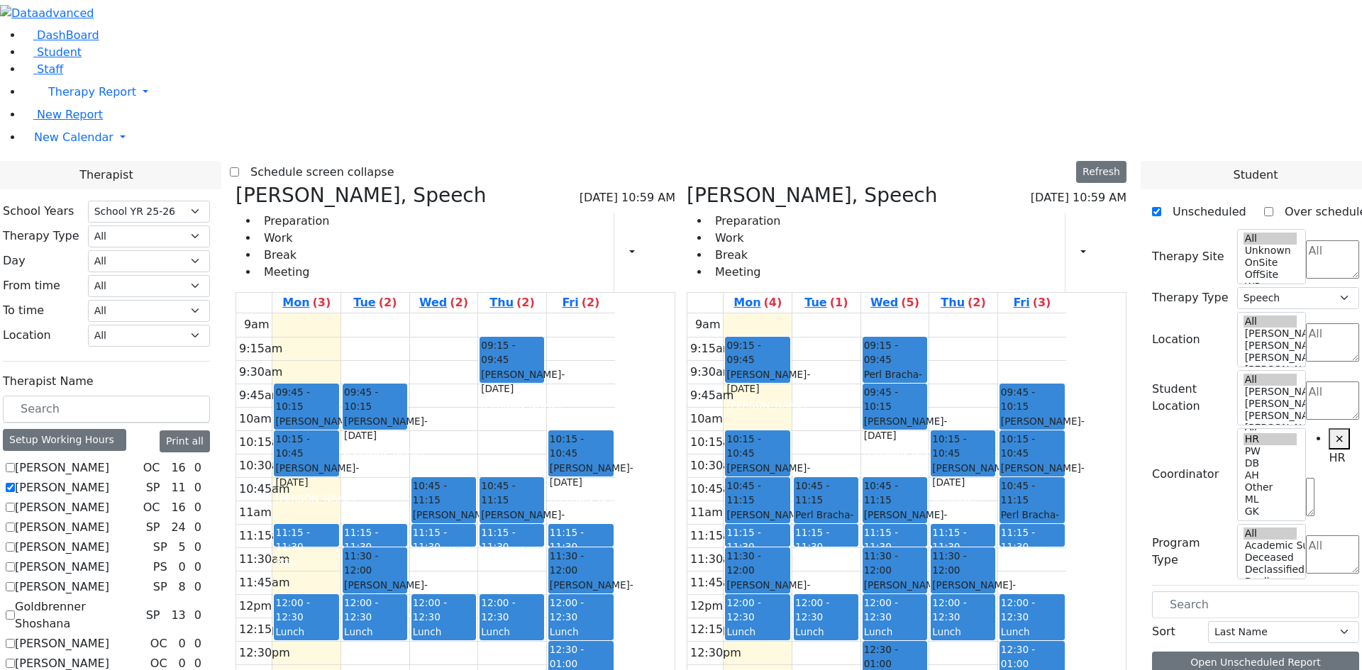
scroll to position [71, 0]
drag, startPoint x: 1228, startPoint y: 556, endPoint x: 820, endPoint y: 432, distance: 426.9
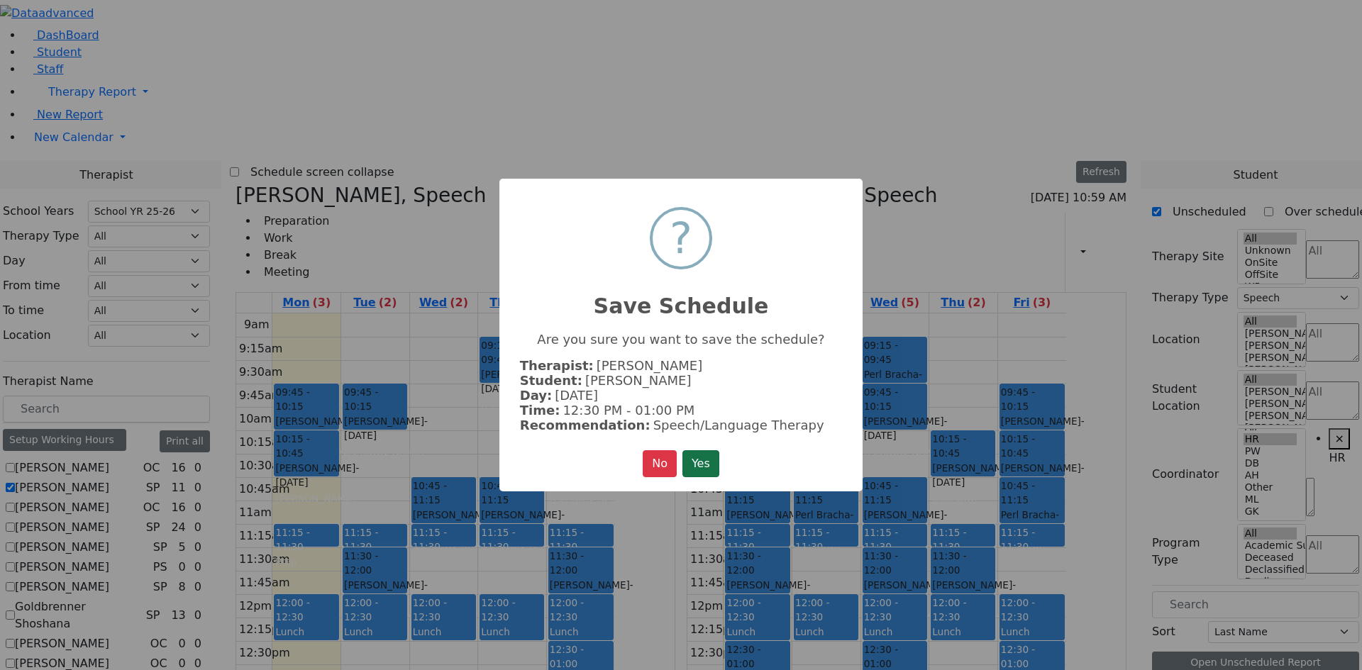
click at [688, 467] on button "Yes" at bounding box center [700, 463] width 37 height 27
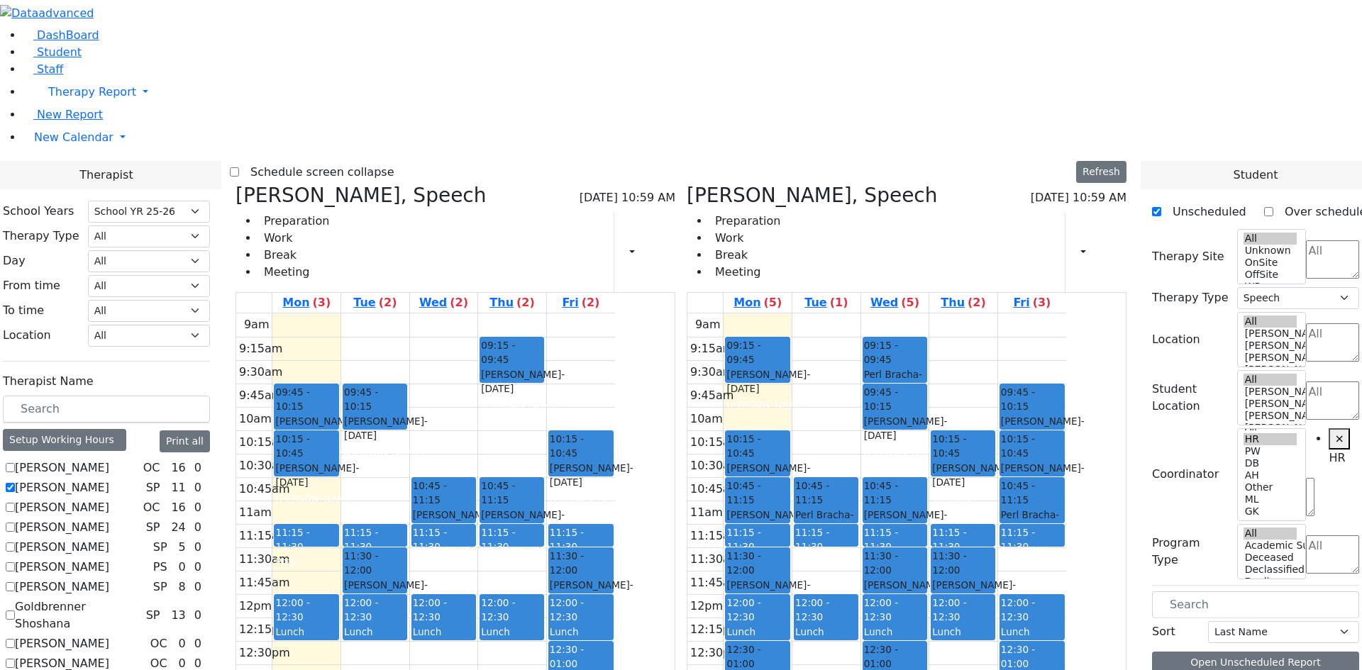
scroll to position [71, 0]
drag, startPoint x: 1228, startPoint y: 628, endPoint x: 979, endPoint y: 499, distance: 280.4
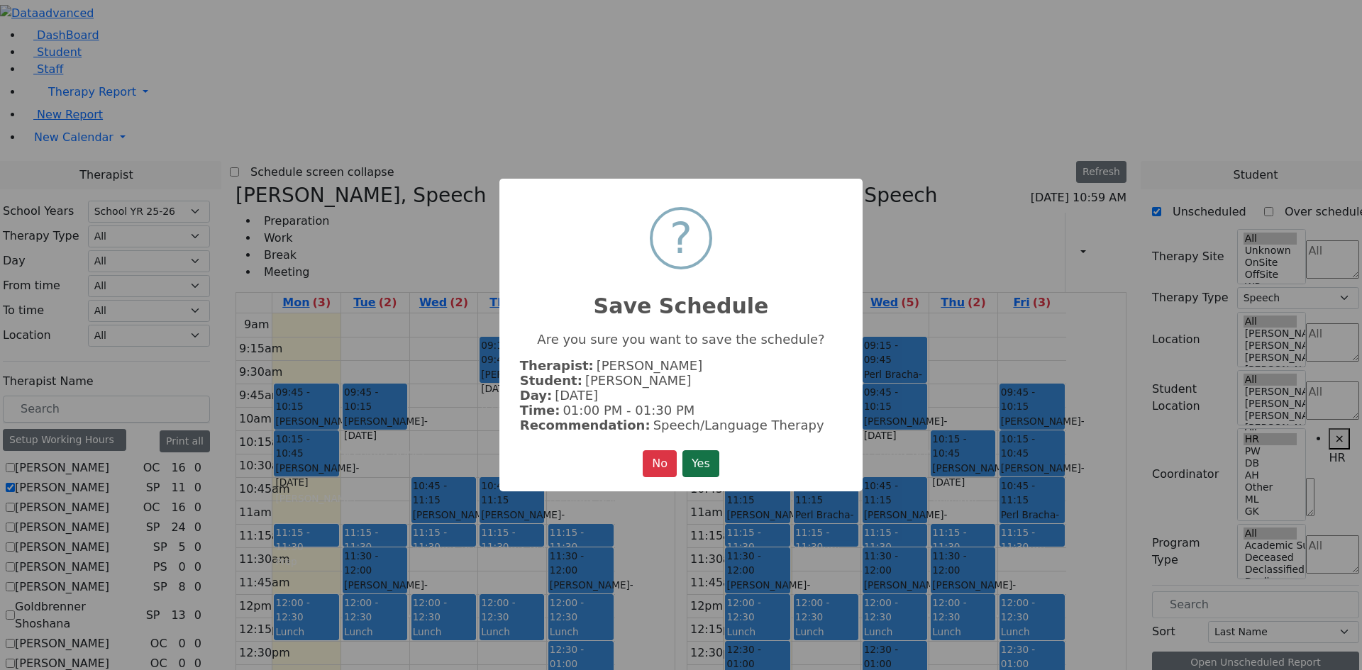
click at [693, 453] on button "Yes" at bounding box center [700, 463] width 37 height 27
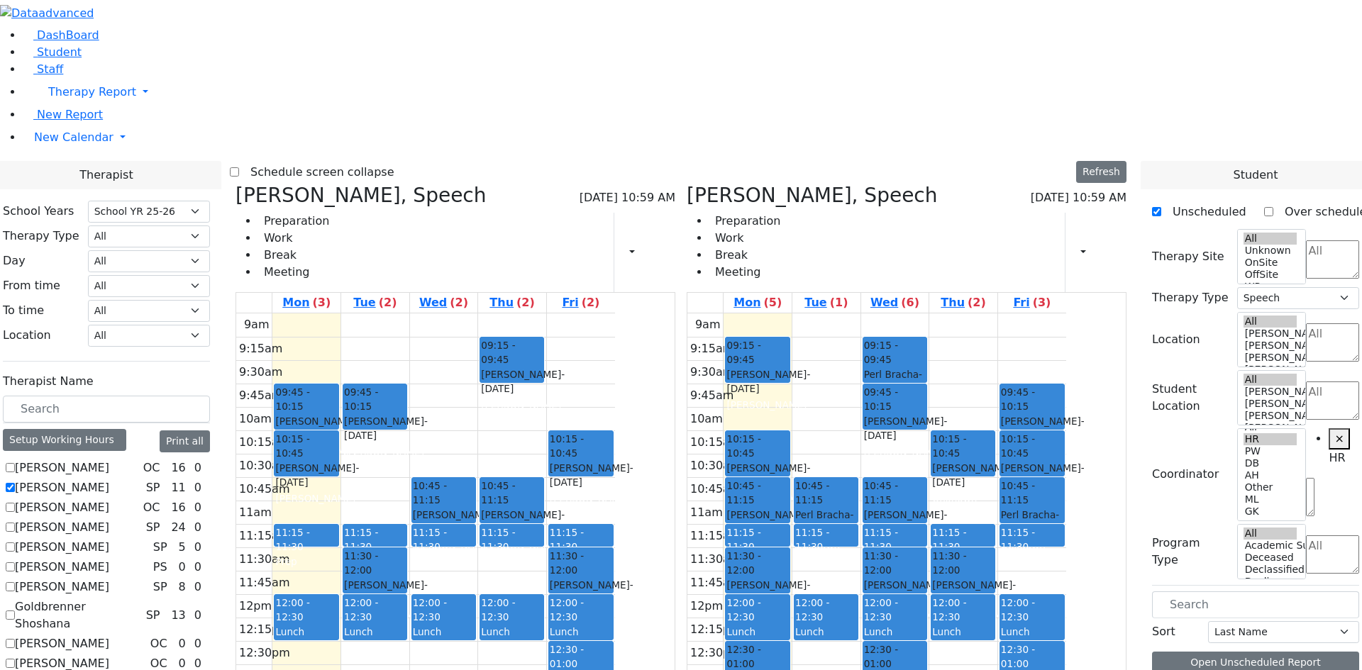
scroll to position [0, 0]
click at [109, 519] on label "[PERSON_NAME]" at bounding box center [62, 527] width 94 height 17
click at [15, 523] on input "[PERSON_NAME]" at bounding box center [10, 527] width 9 height 9
checkbox input "true"
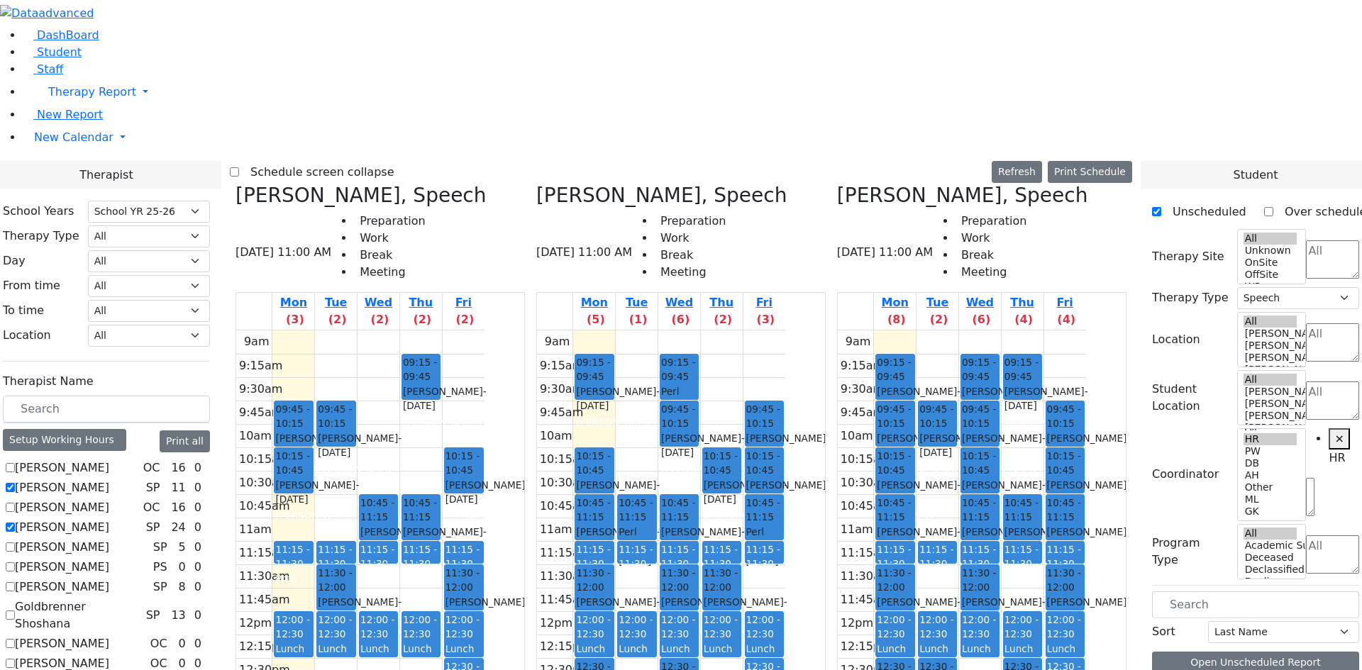
scroll to position [142, 0]
drag, startPoint x: 1207, startPoint y: 558, endPoint x: 984, endPoint y: 462, distance: 243.3
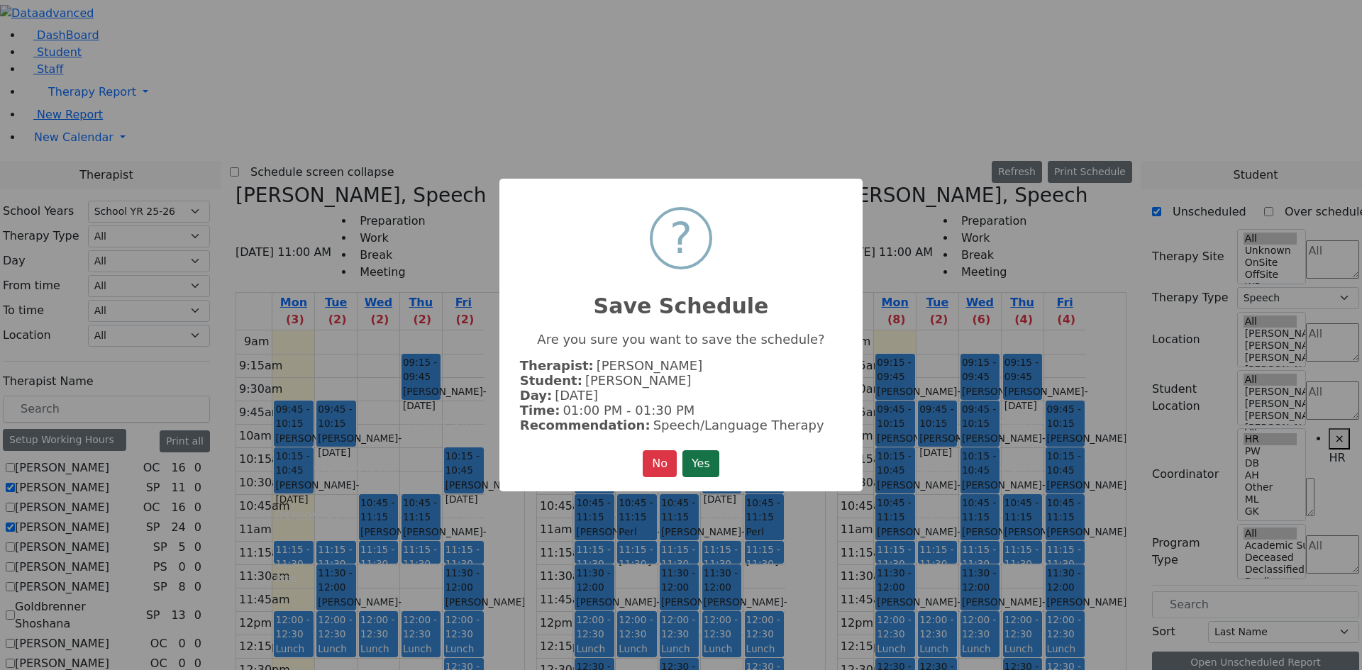
click at [708, 450] on button "Yes" at bounding box center [700, 463] width 37 height 27
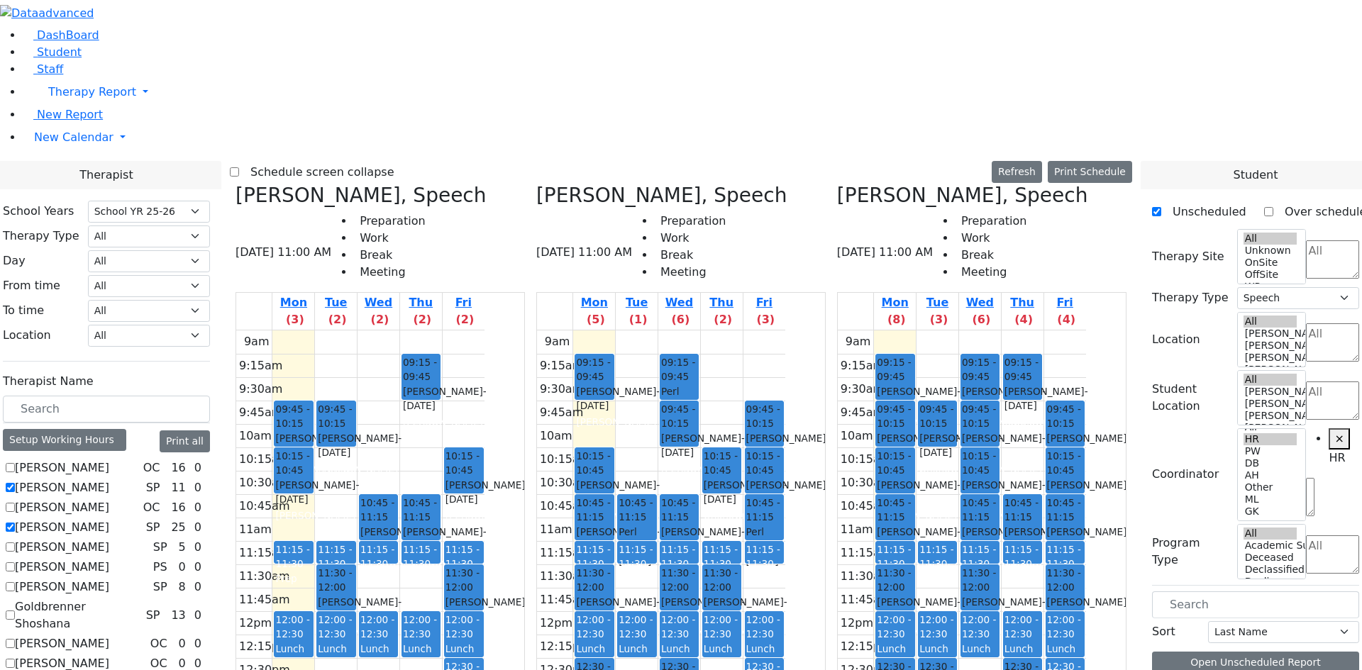
drag, startPoint x: 1215, startPoint y: 554, endPoint x: 1080, endPoint y: 330, distance: 261.2
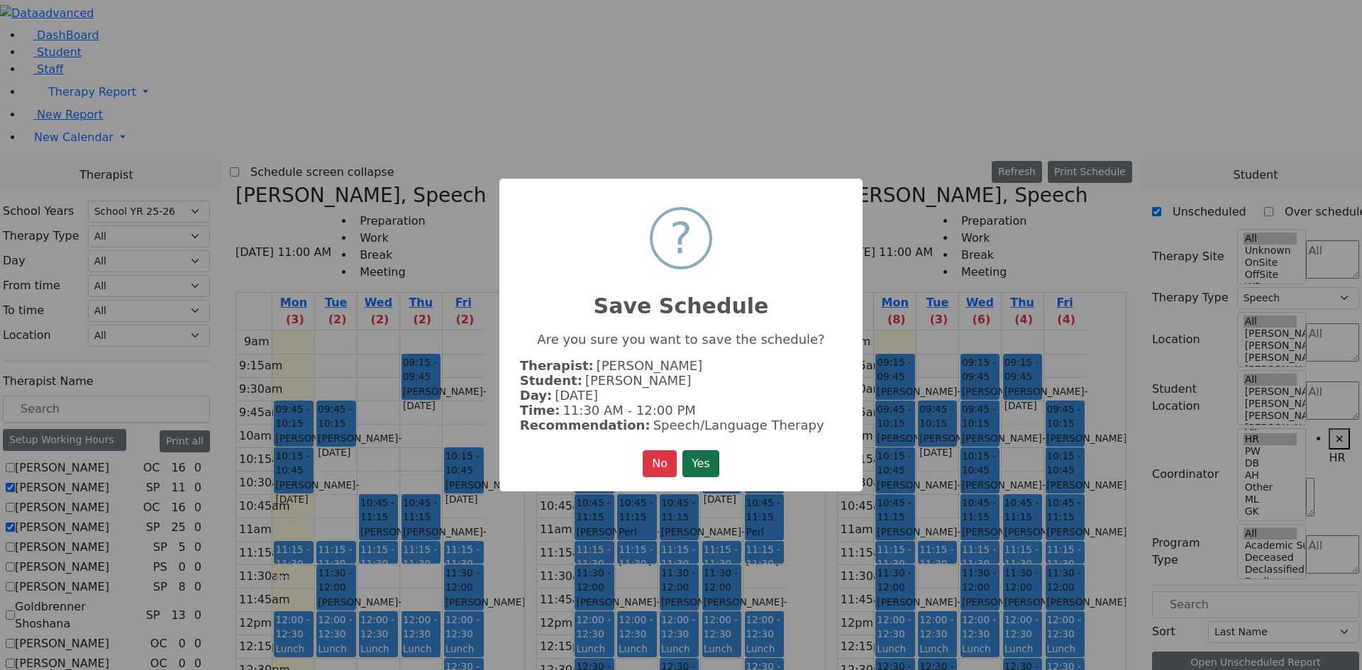
click at [695, 460] on button "Yes" at bounding box center [700, 463] width 37 height 27
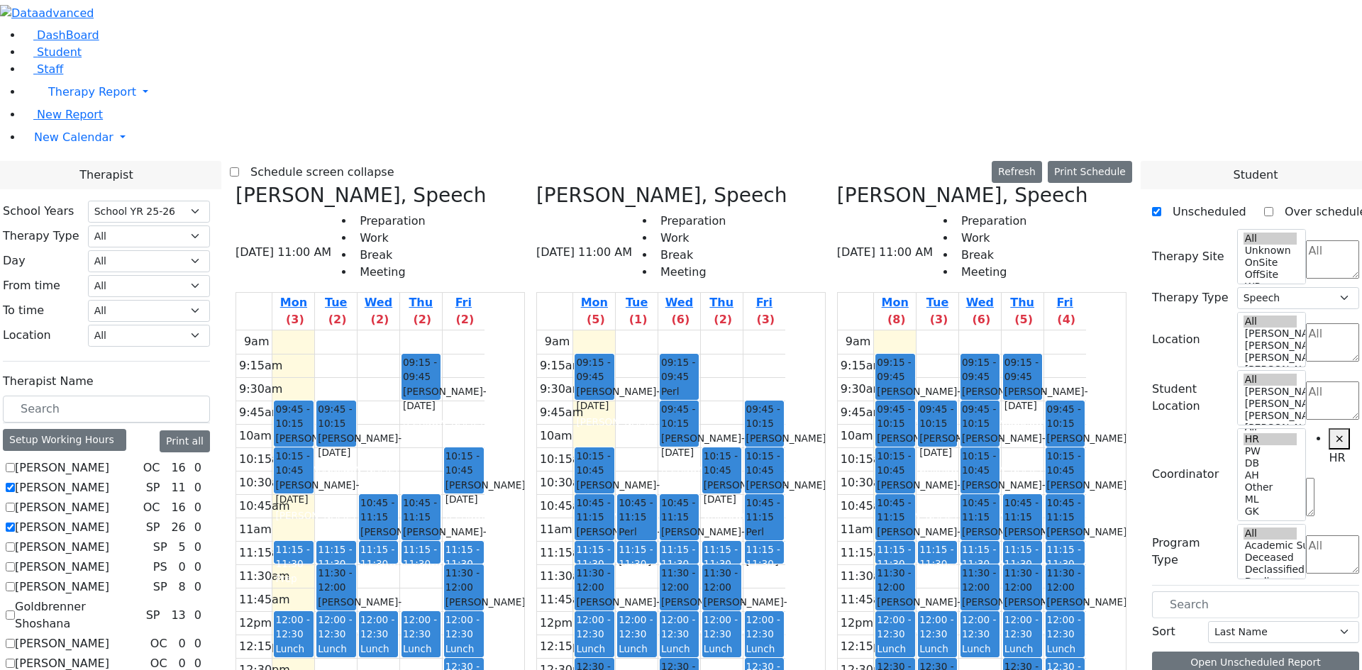
scroll to position [71, 0]
drag, startPoint x: 1220, startPoint y: 527, endPoint x: 423, endPoint y: 266, distance: 839.4
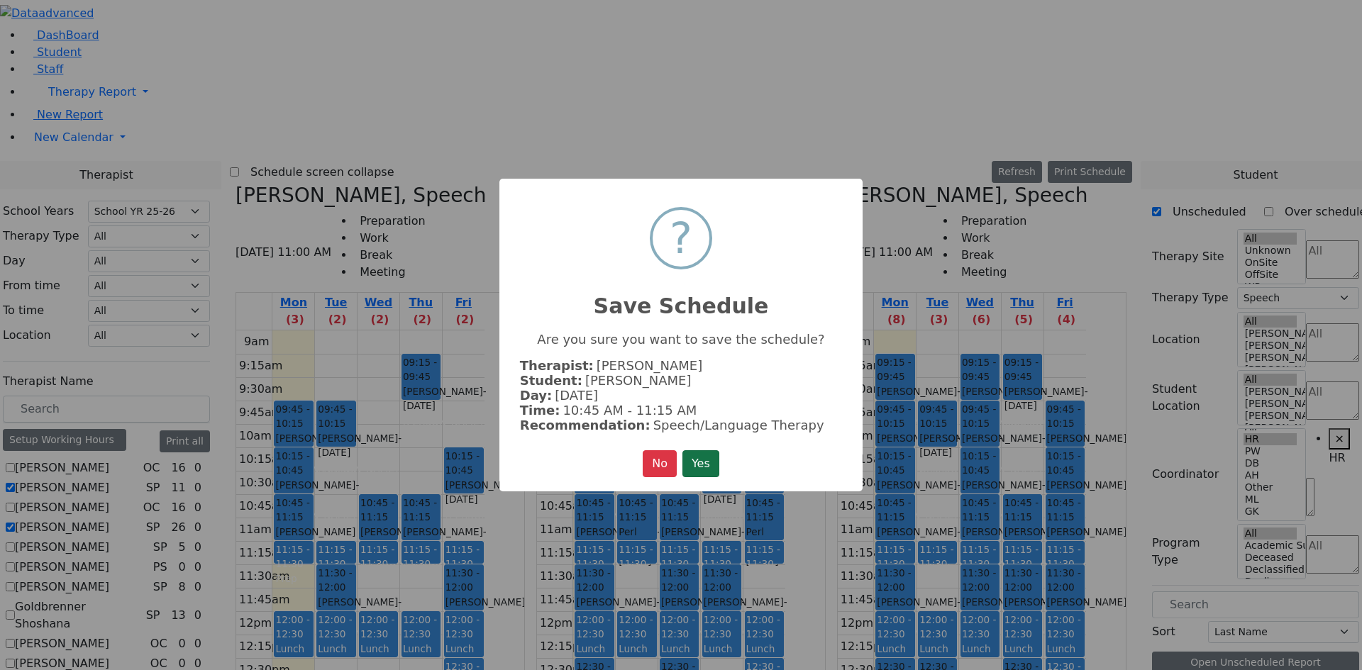
click at [708, 467] on button "Yes" at bounding box center [700, 463] width 37 height 27
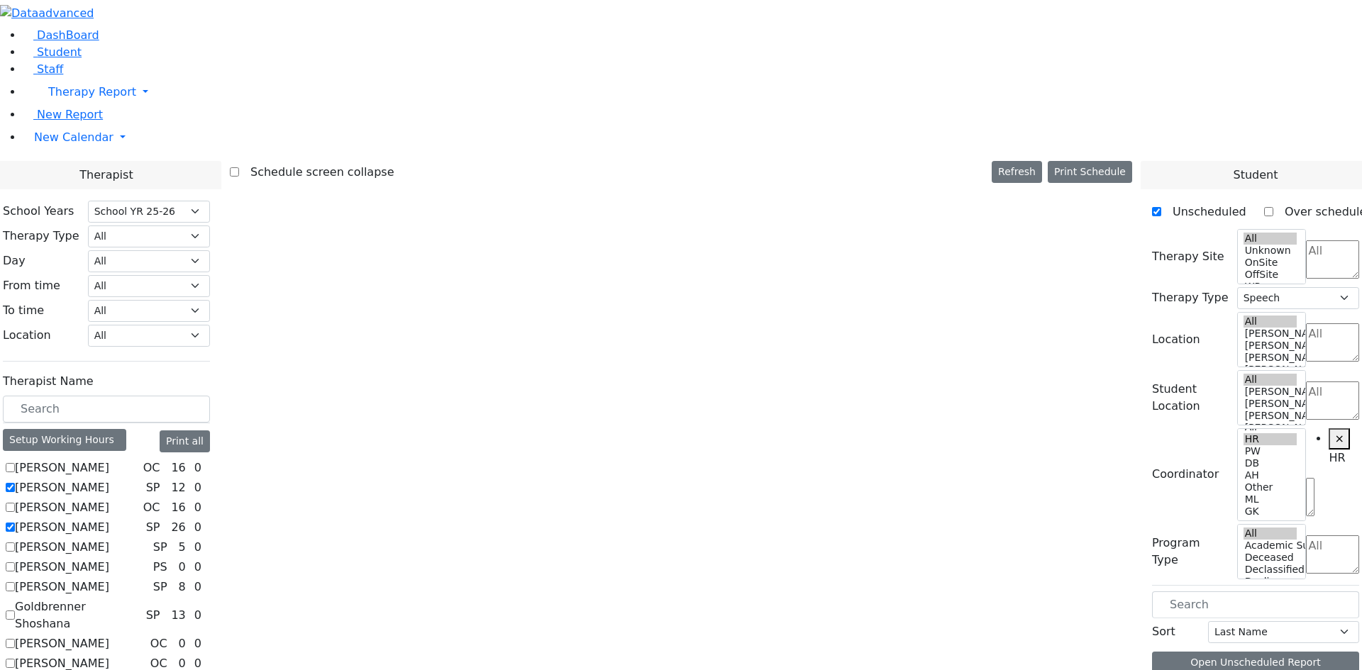
scroll to position [0, 0]
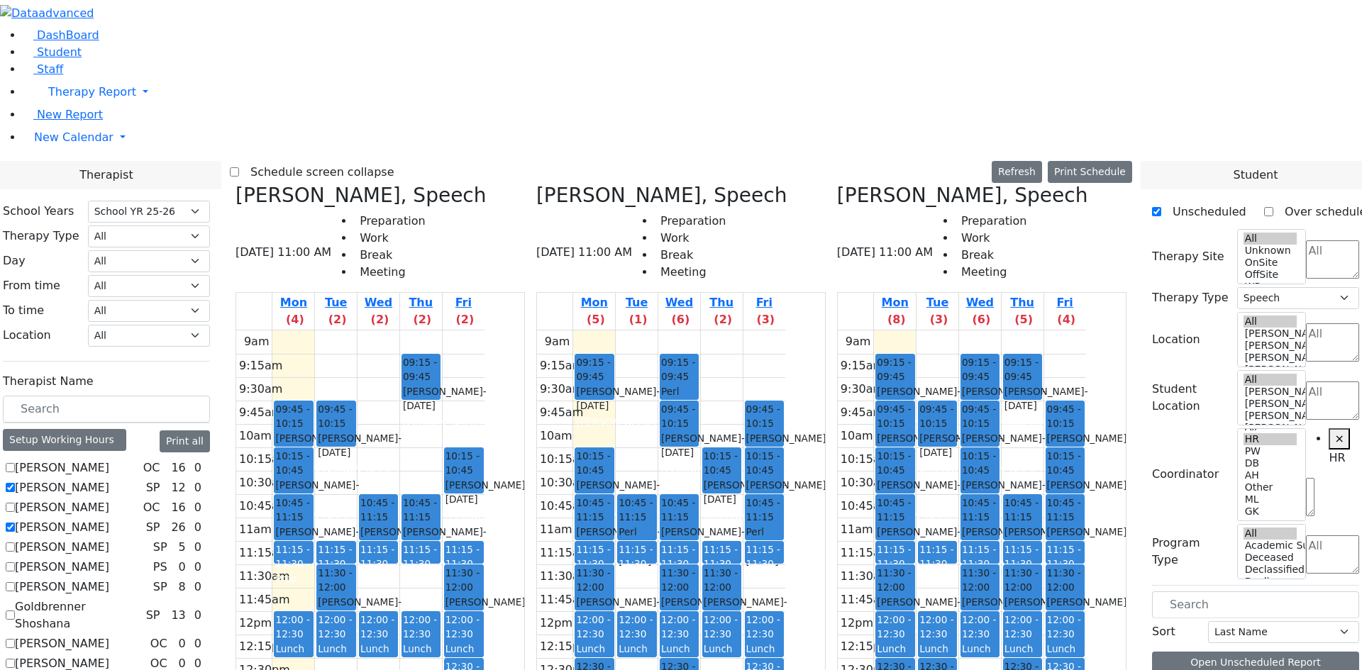
click at [109, 519] on label "[PERSON_NAME]" at bounding box center [62, 527] width 94 height 17
click at [15, 523] on input "[PERSON_NAME]" at bounding box center [10, 527] width 9 height 9
checkbox input "false"
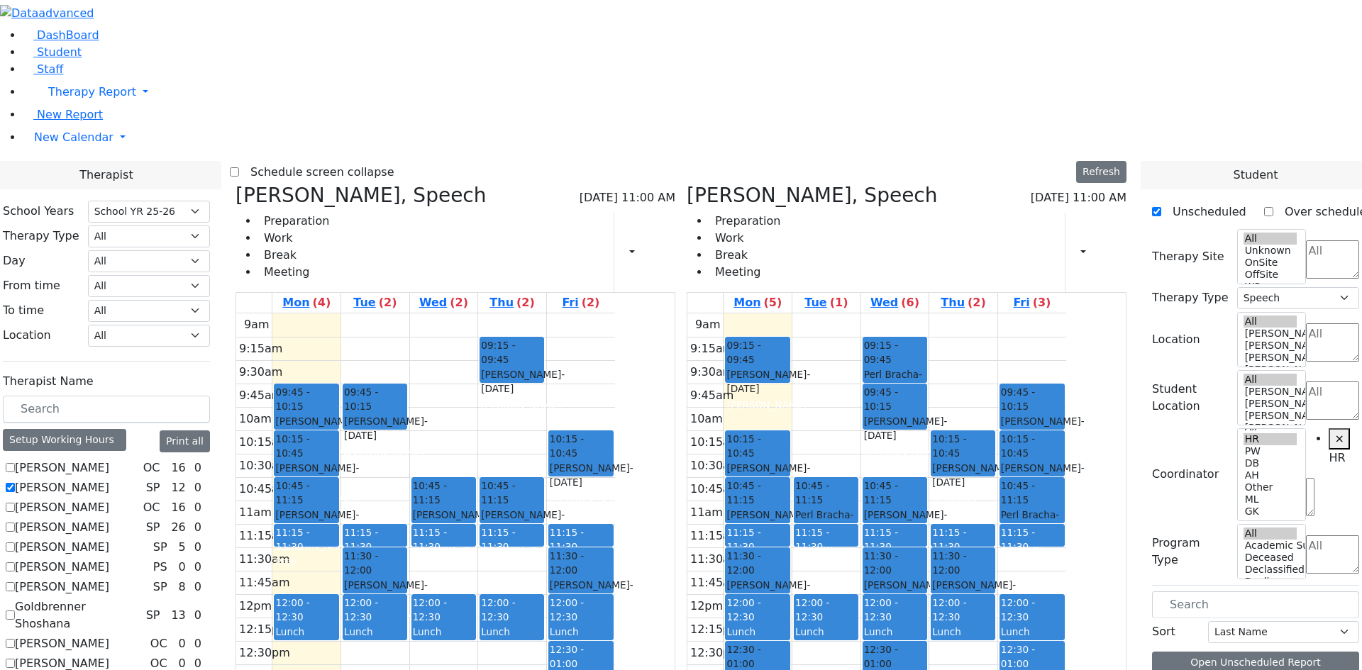
scroll to position [142, 0]
drag, startPoint x: 1245, startPoint y: 537, endPoint x: 1058, endPoint y: 279, distance: 318.9
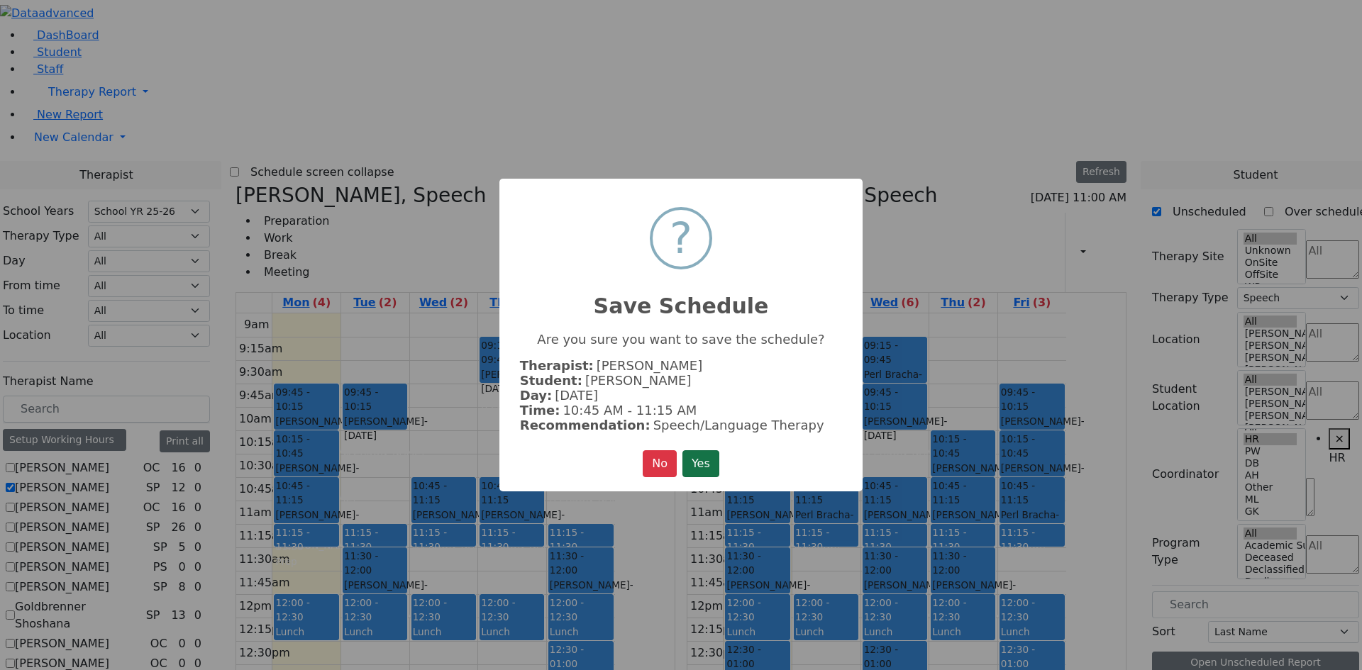
click at [703, 451] on button "Yes" at bounding box center [700, 463] width 37 height 27
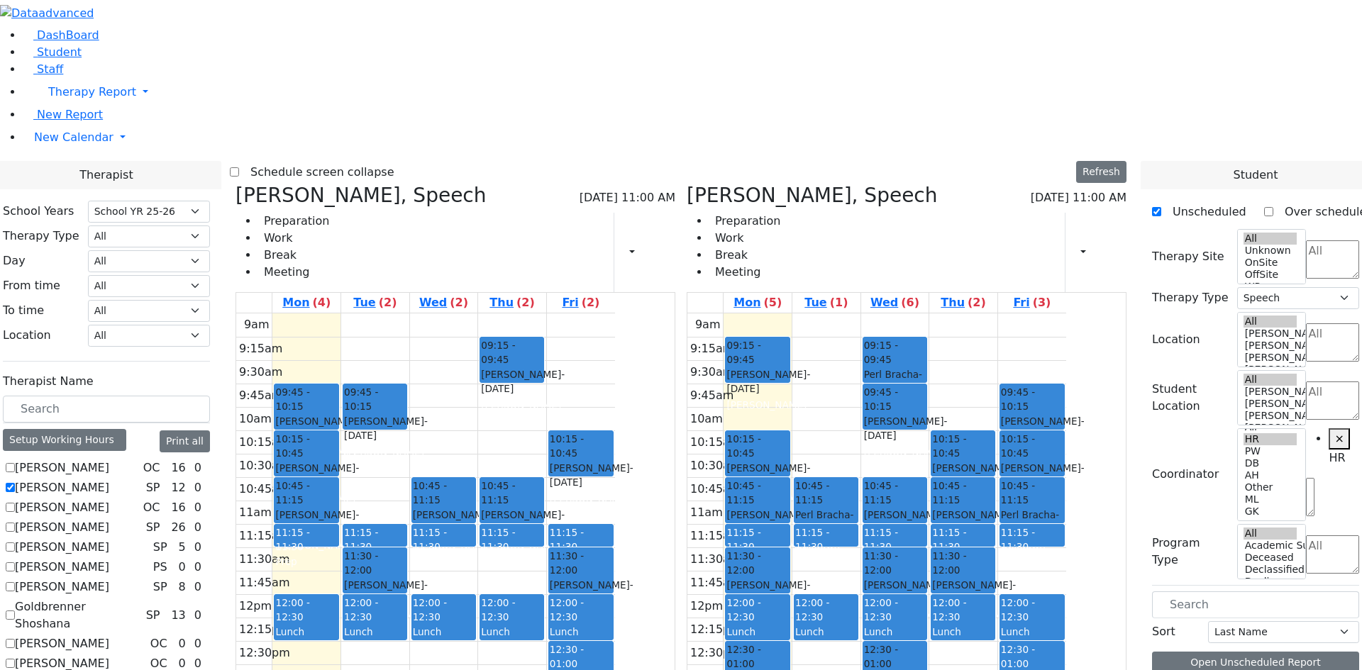
scroll to position [0, 0]
drag, startPoint x: 442, startPoint y: 291, endPoint x: 851, endPoint y: 194, distance: 420.5
click at [851, 194] on div "Auslander Susanne, Speech 08/11/2025 11:01 AM Preparation Work Break Meeting Pr…" at bounding box center [681, 530] width 902 height 693
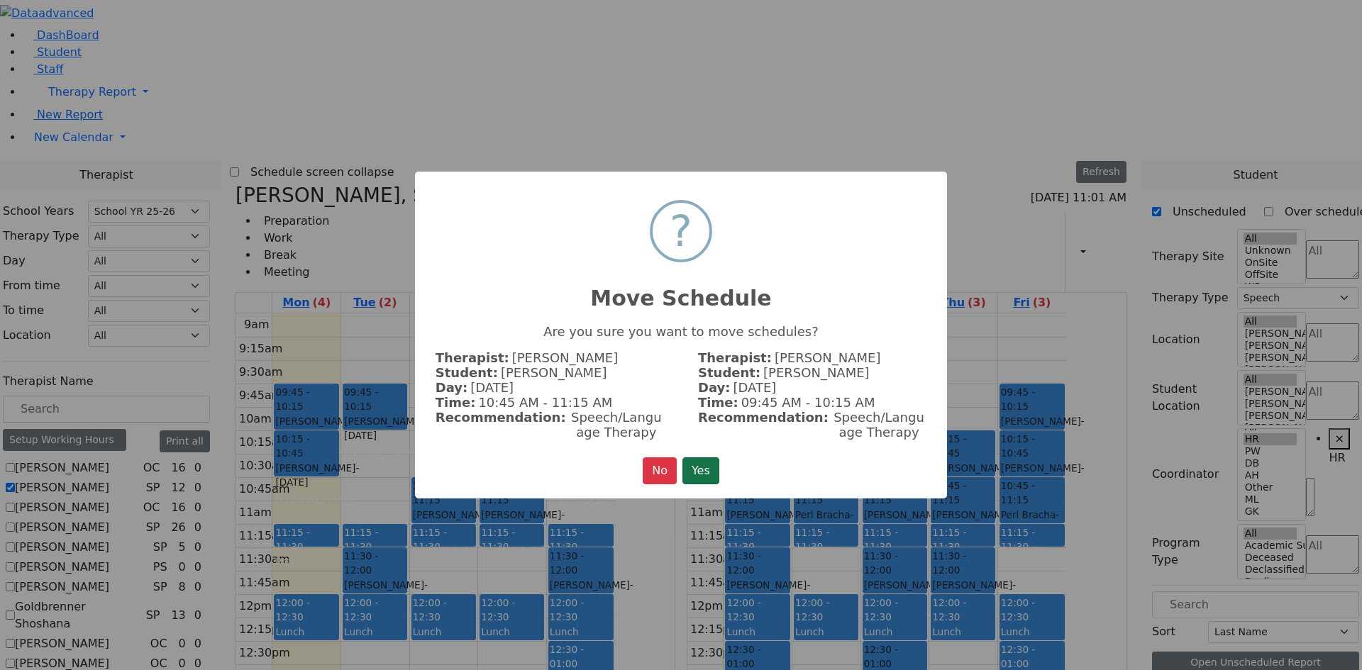
drag, startPoint x: 697, startPoint y: 468, endPoint x: 708, endPoint y: 471, distance: 11.7
click at [698, 468] on button "Yes" at bounding box center [700, 470] width 37 height 27
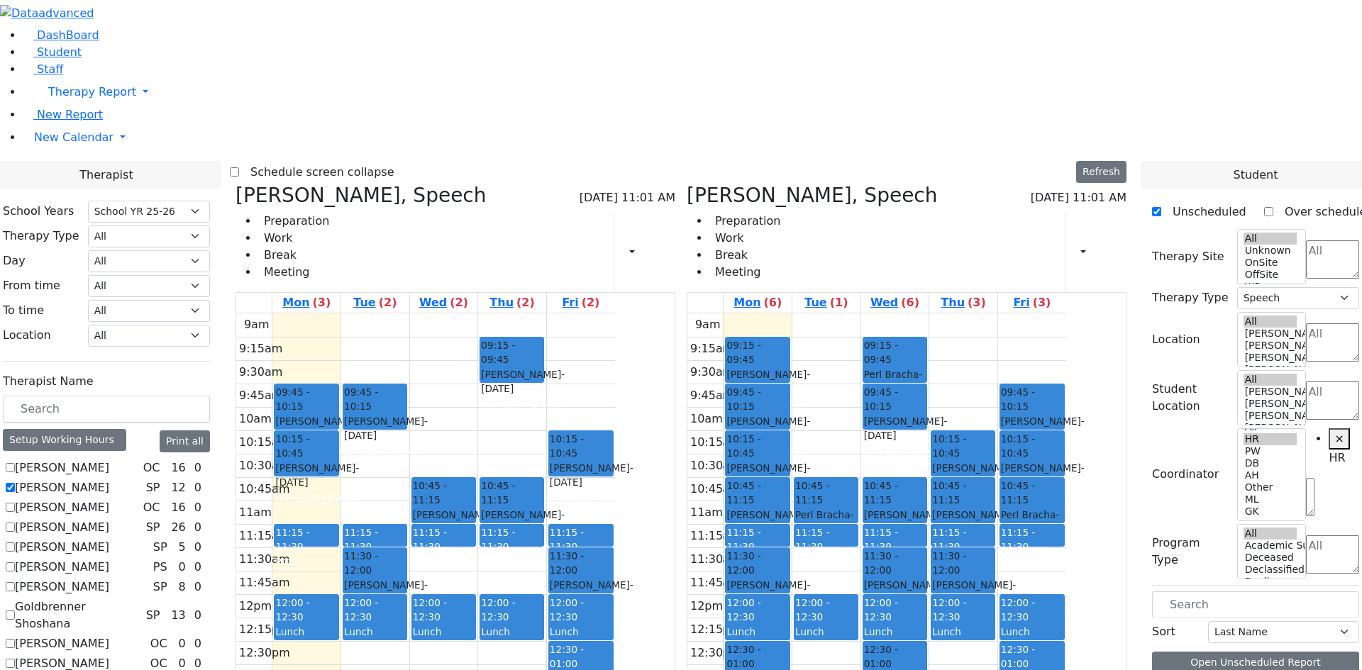
scroll to position [374, 0]
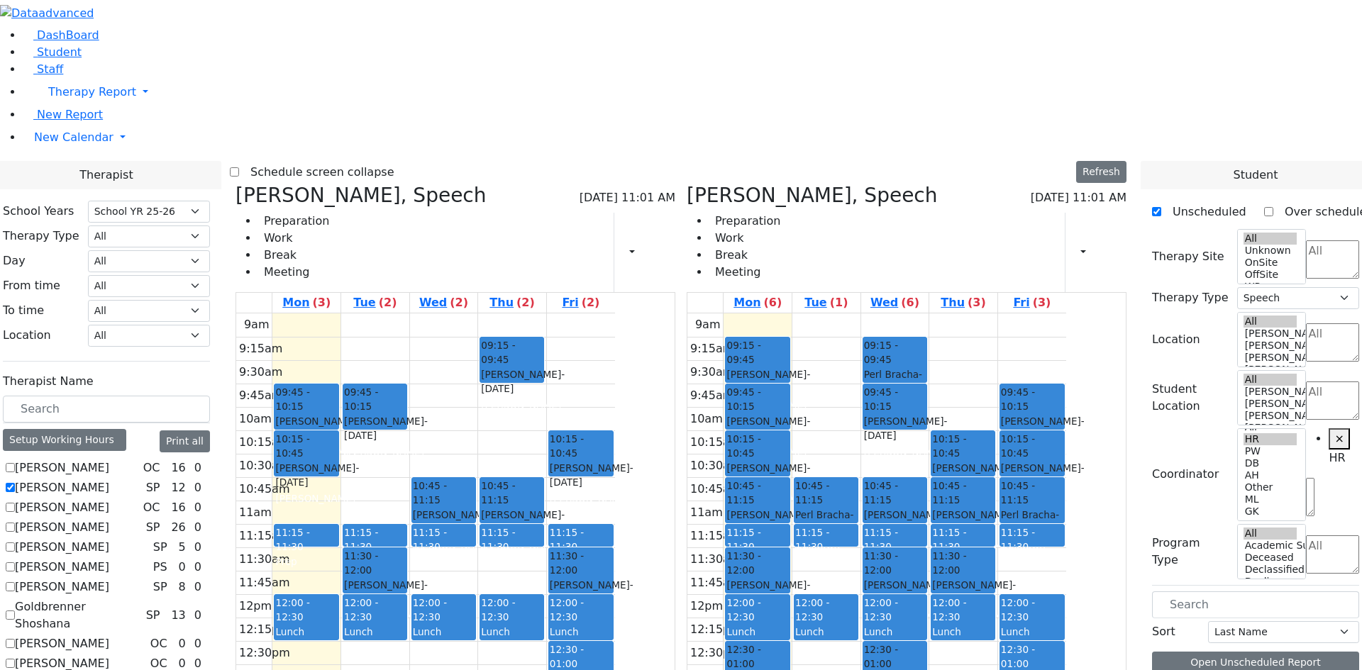
drag, startPoint x: 1223, startPoint y: 489, endPoint x: 435, endPoint y: 341, distance: 801.5
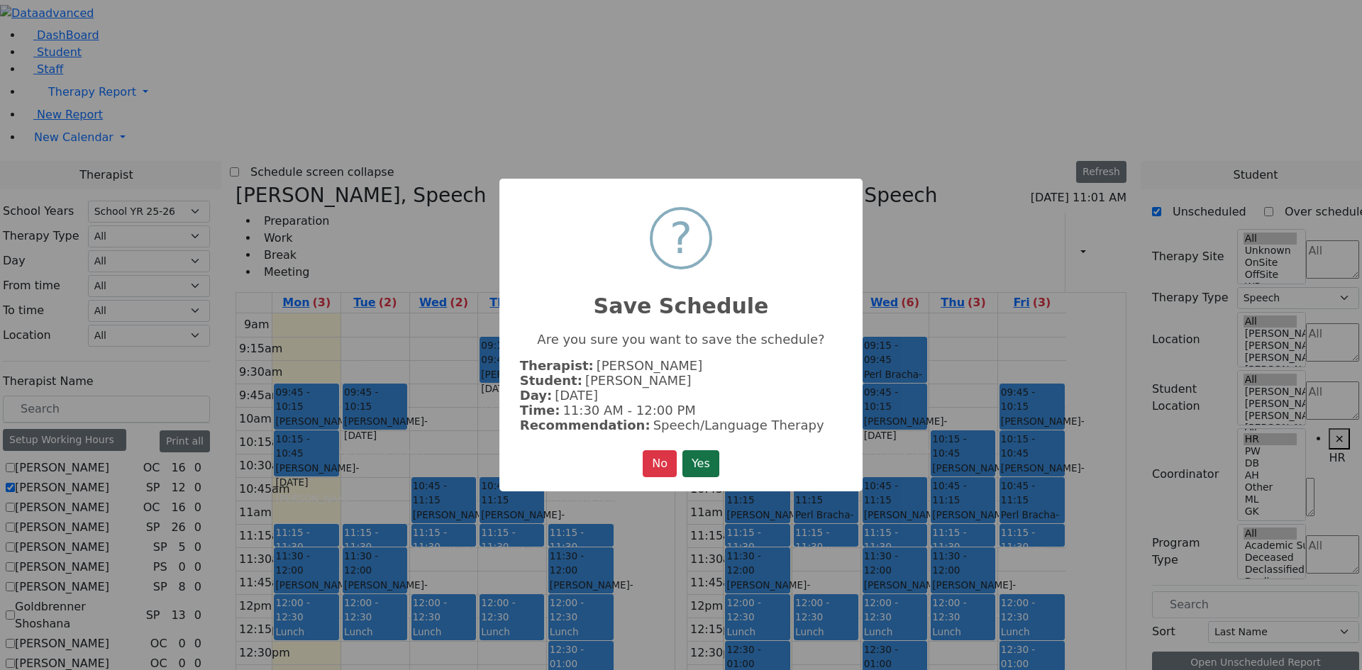
click at [703, 459] on button "Yes" at bounding box center [700, 463] width 37 height 27
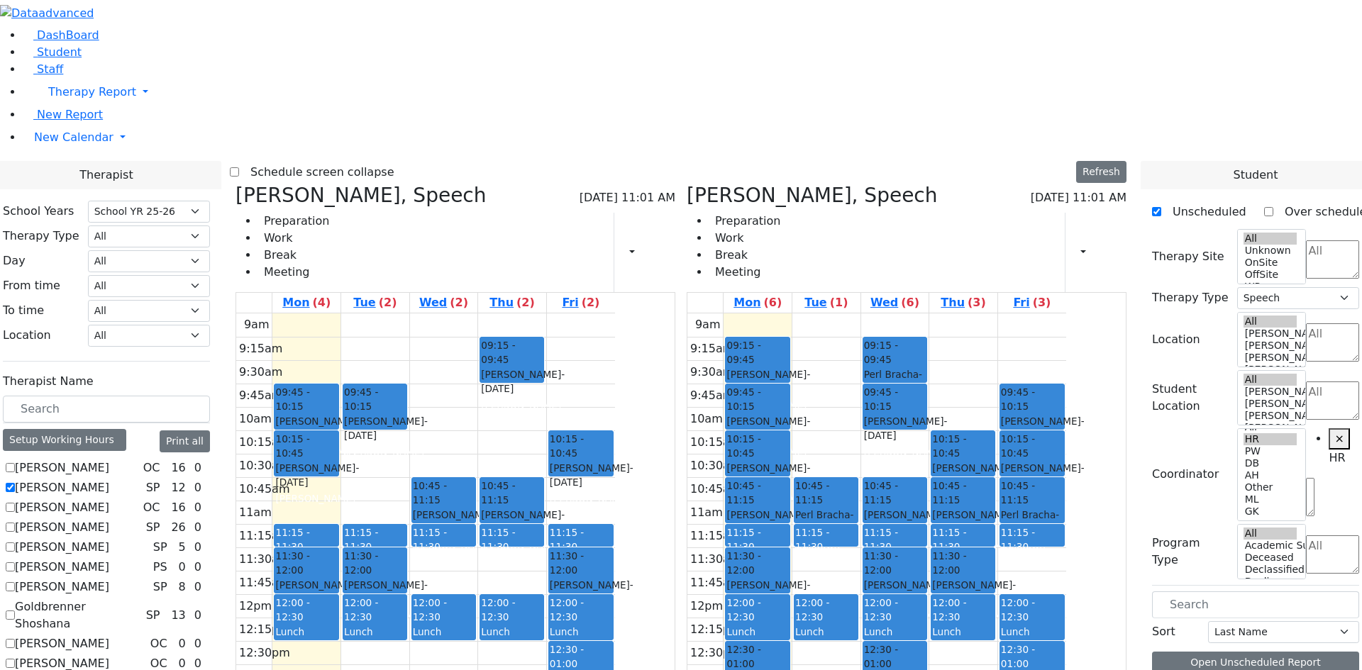
scroll to position [284, 0]
drag, startPoint x: 1242, startPoint y: 589, endPoint x: 650, endPoint y: 232, distance: 691.9
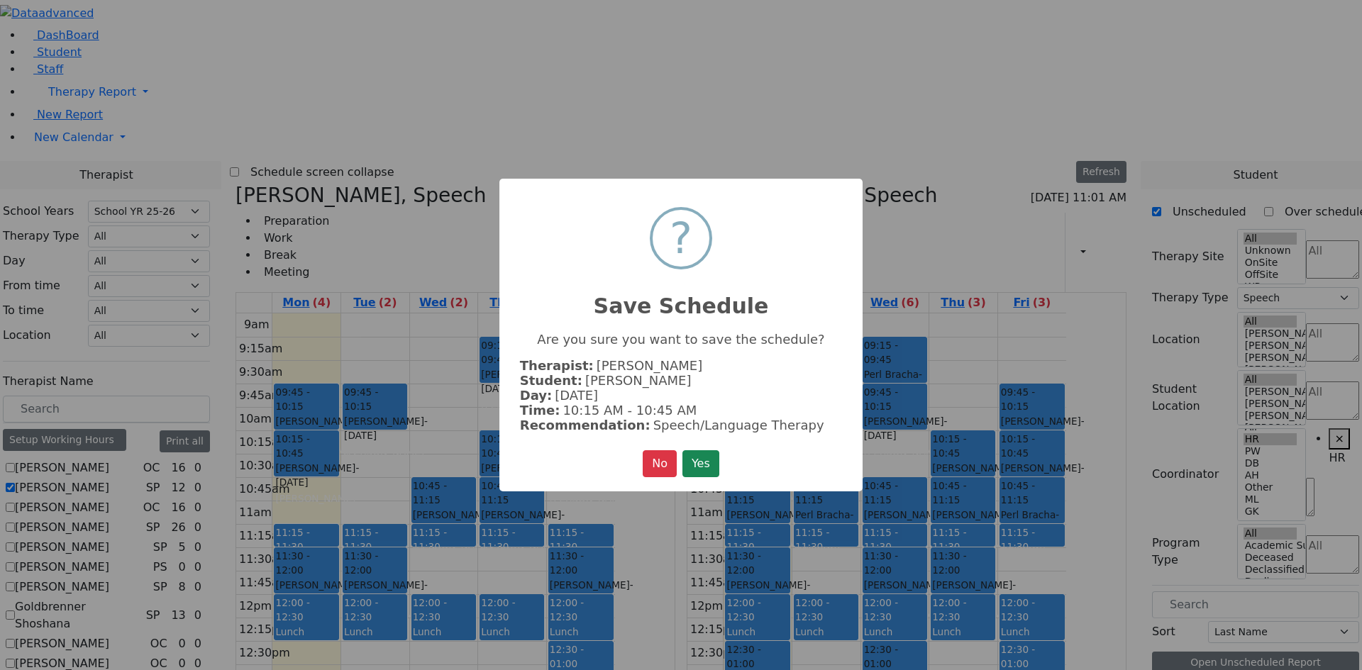
drag, startPoint x: 716, startPoint y: 465, endPoint x: 757, endPoint y: 483, distance: 45.4
click at [716, 464] on button "Yes" at bounding box center [700, 463] width 37 height 27
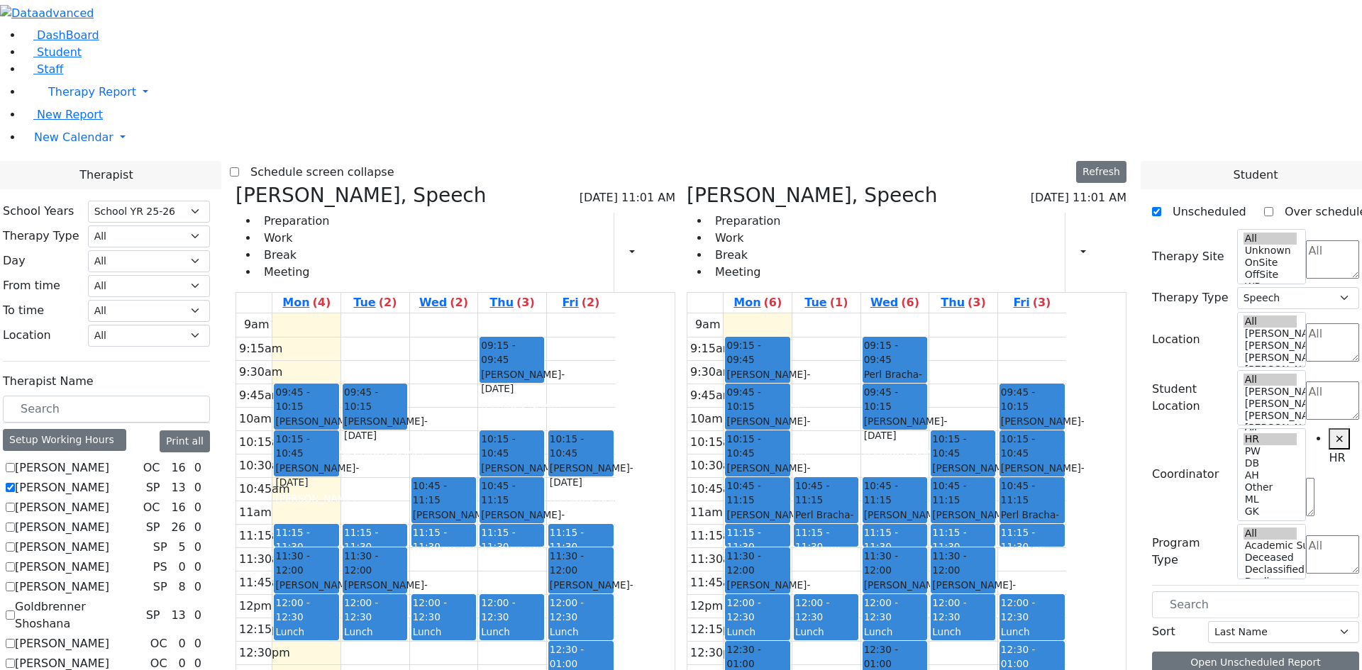
scroll to position [348, 0]
drag, startPoint x: 1213, startPoint y: 640, endPoint x: 429, endPoint y: 542, distance: 789.8
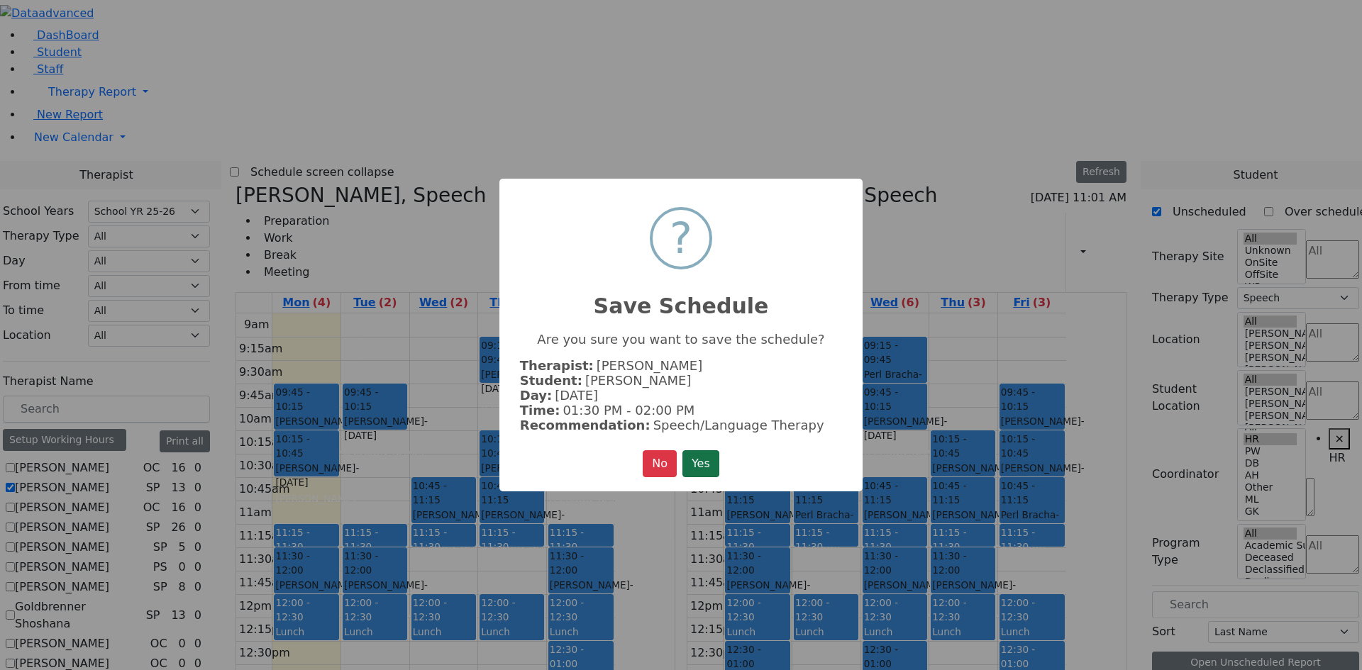
click at [706, 464] on button "Yes" at bounding box center [700, 463] width 37 height 27
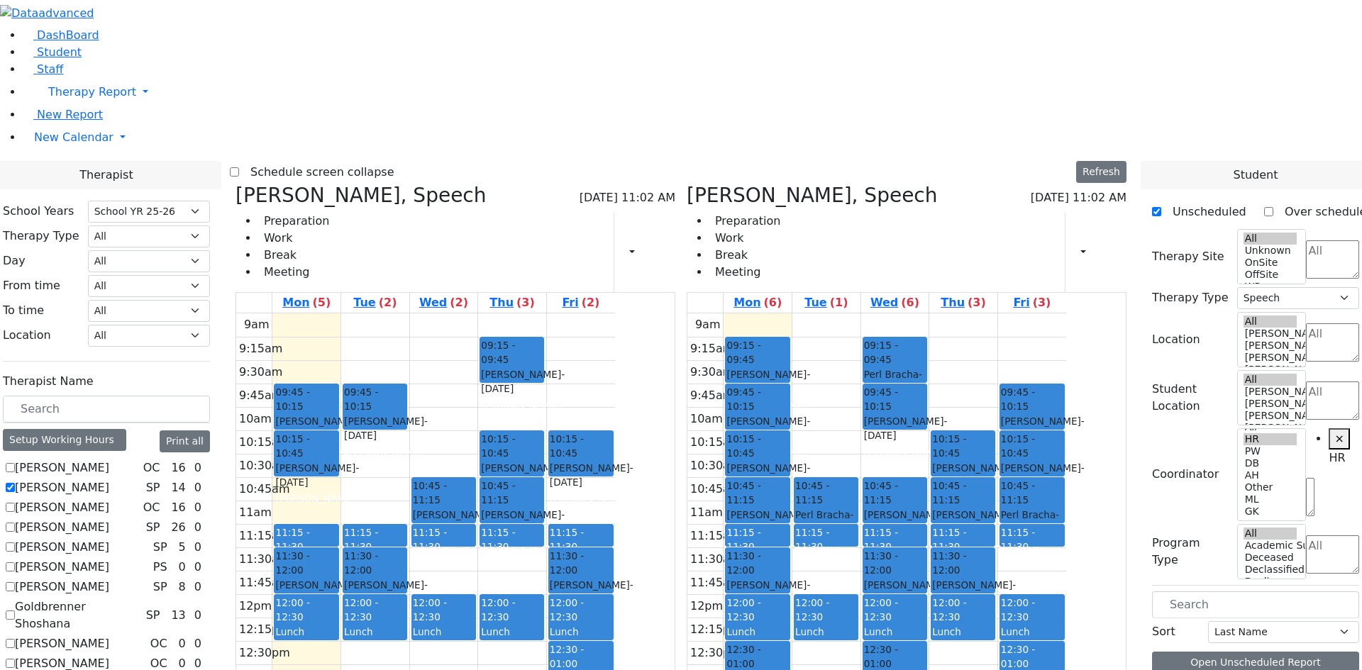
scroll to position [348, 0]
drag, startPoint x: 1222, startPoint y: 637, endPoint x: 654, endPoint y: 585, distance: 570.4
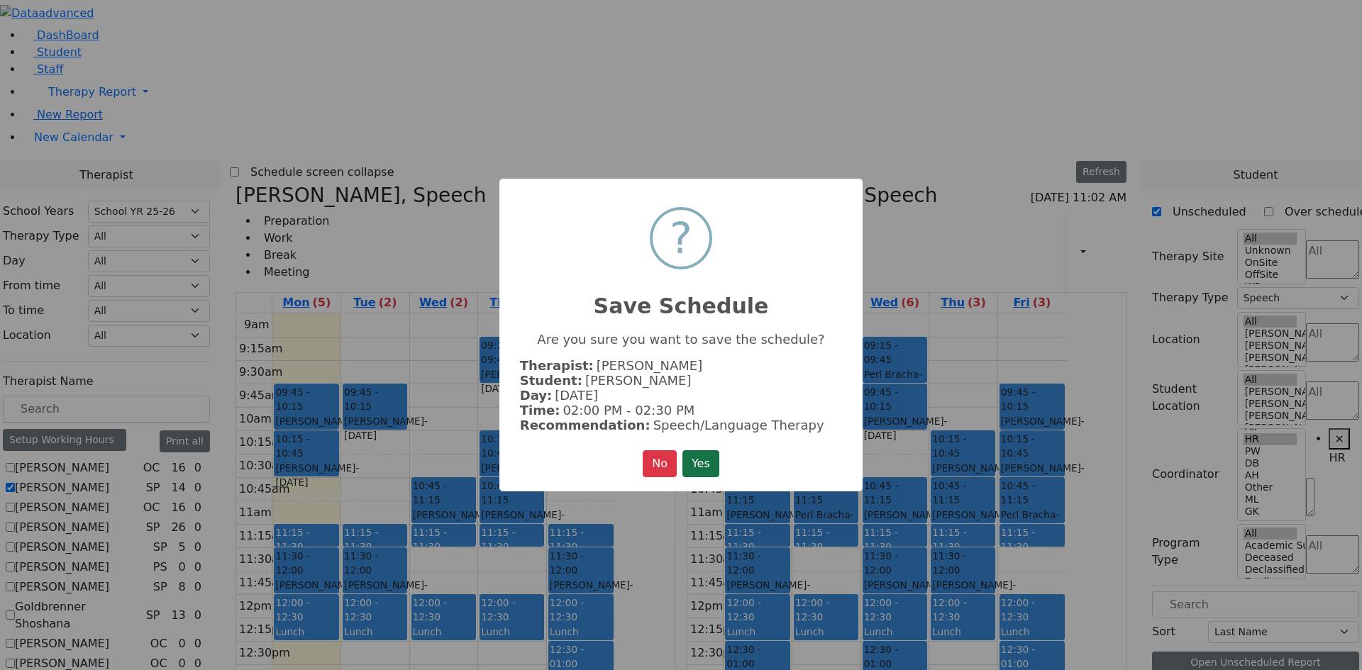
click at [698, 465] on button "Yes" at bounding box center [700, 463] width 37 height 27
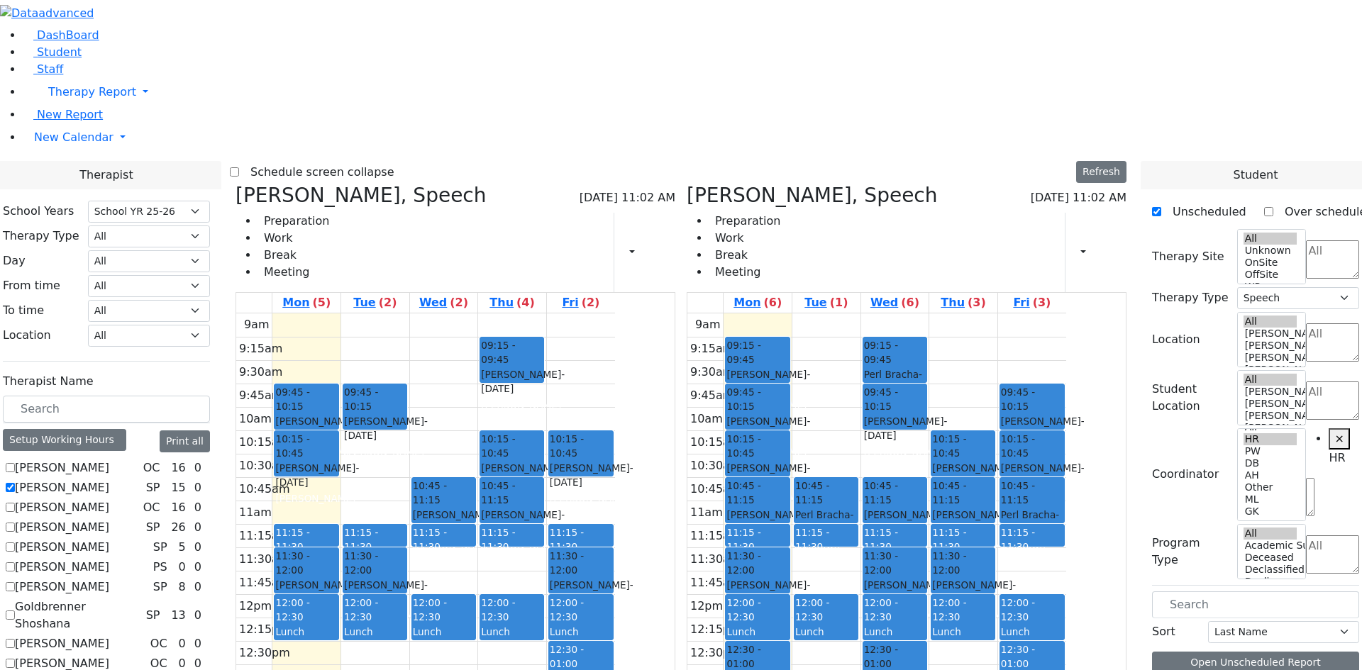
scroll to position [0, 0]
drag, startPoint x: 521, startPoint y: 580, endPoint x: 524, endPoint y: 603, distance: 23.6
click at [521, 606] on div "9am 9:15am 9:30am 9:45am 10am 10:15am 10:30am 10:45am 11am 11:15am 11:30am 11:4…" at bounding box center [425, 594] width 379 height 562
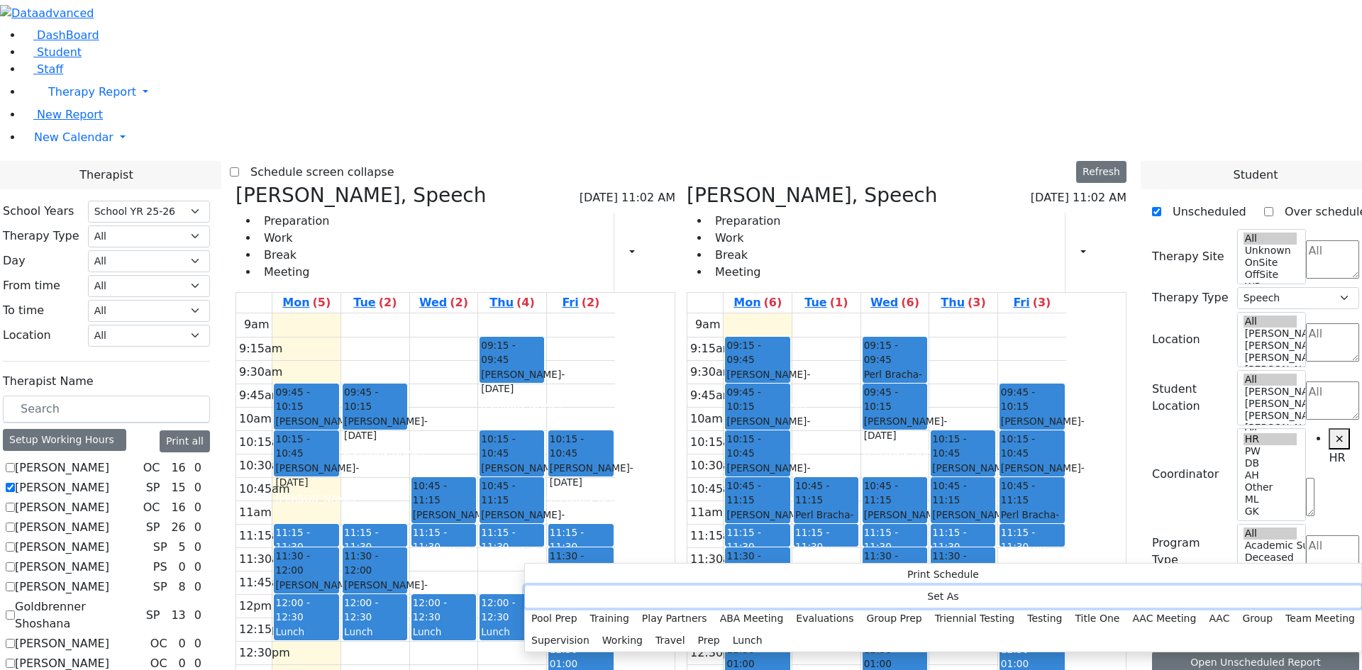
click at [579, 594] on button "Set As" at bounding box center [943, 597] width 836 height 22
click at [635, 608] on button "Training" at bounding box center [610, 619] width 52 height 22
select select "2"
select select "14:00:00"
select select "14:30:00"
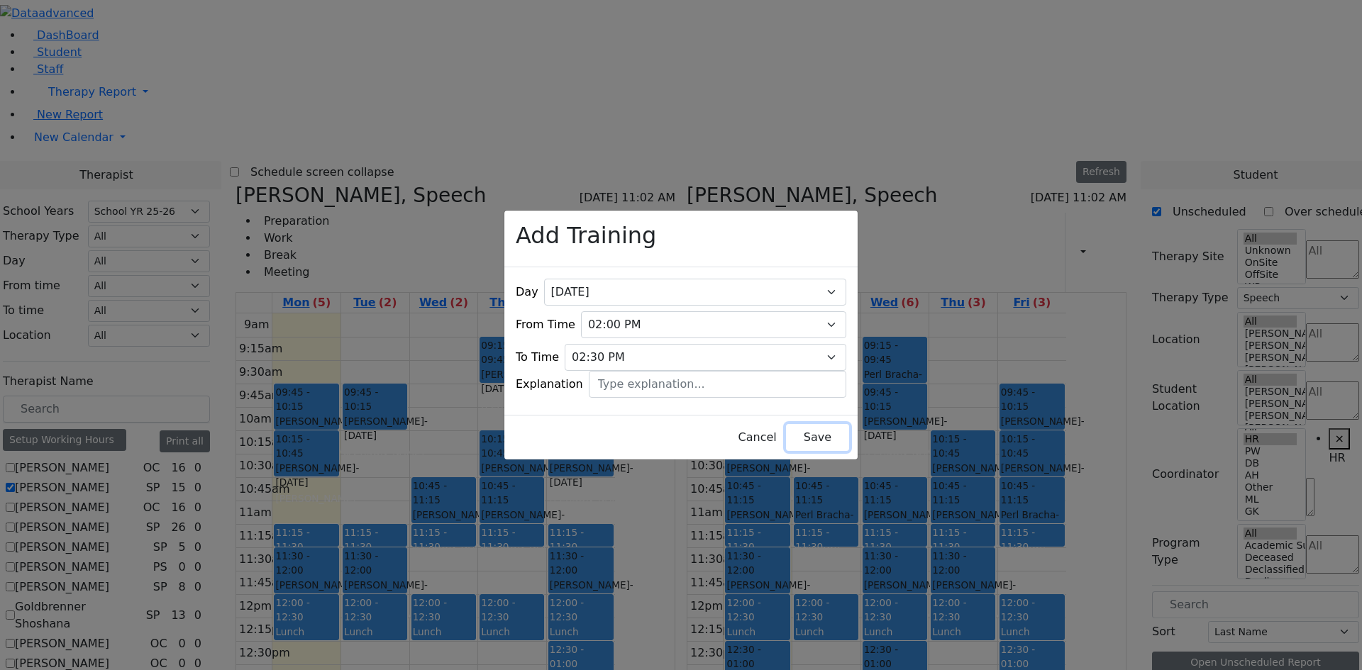
click at [791, 424] on button "Save" at bounding box center [817, 437] width 63 height 27
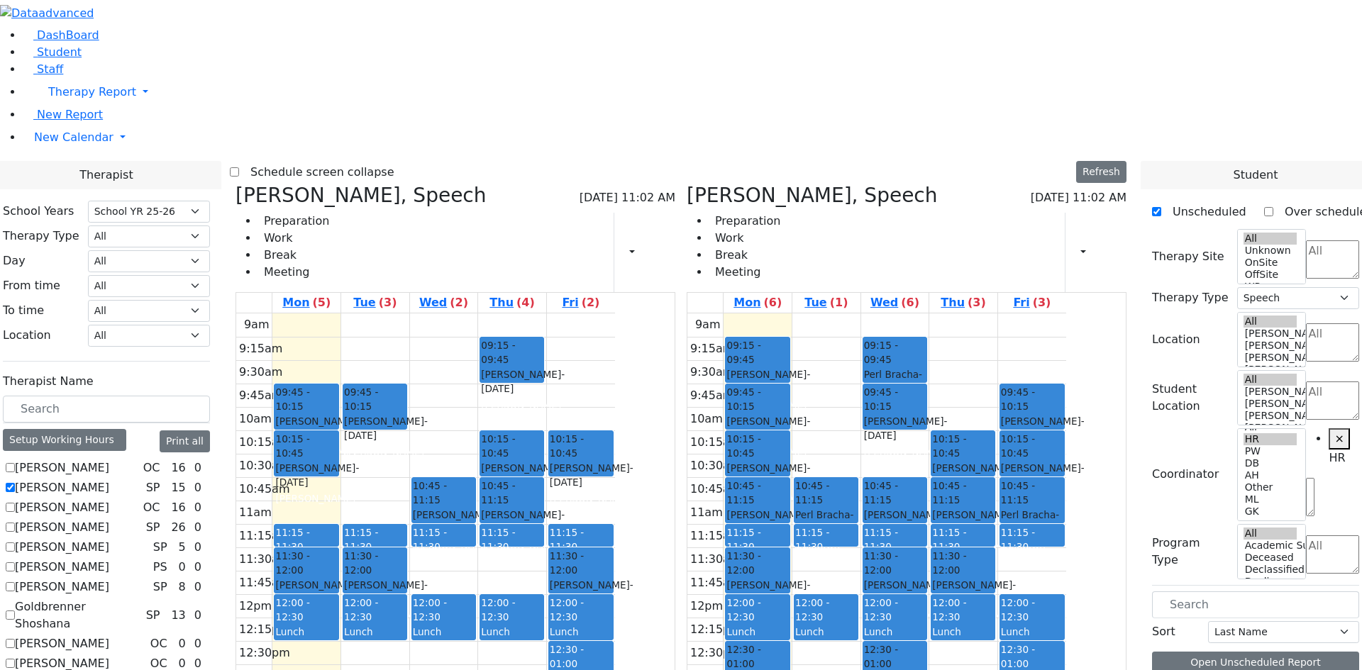
drag, startPoint x: 910, startPoint y: 588, endPoint x: 908, endPoint y: 599, distance: 10.7
click at [908, 599] on div "9am 9:15am 9:30am 9:45am 10am 10:15am 10:30am 10:45am 11am 11:15am 11:30am 11:4…" at bounding box center [876, 594] width 379 height 562
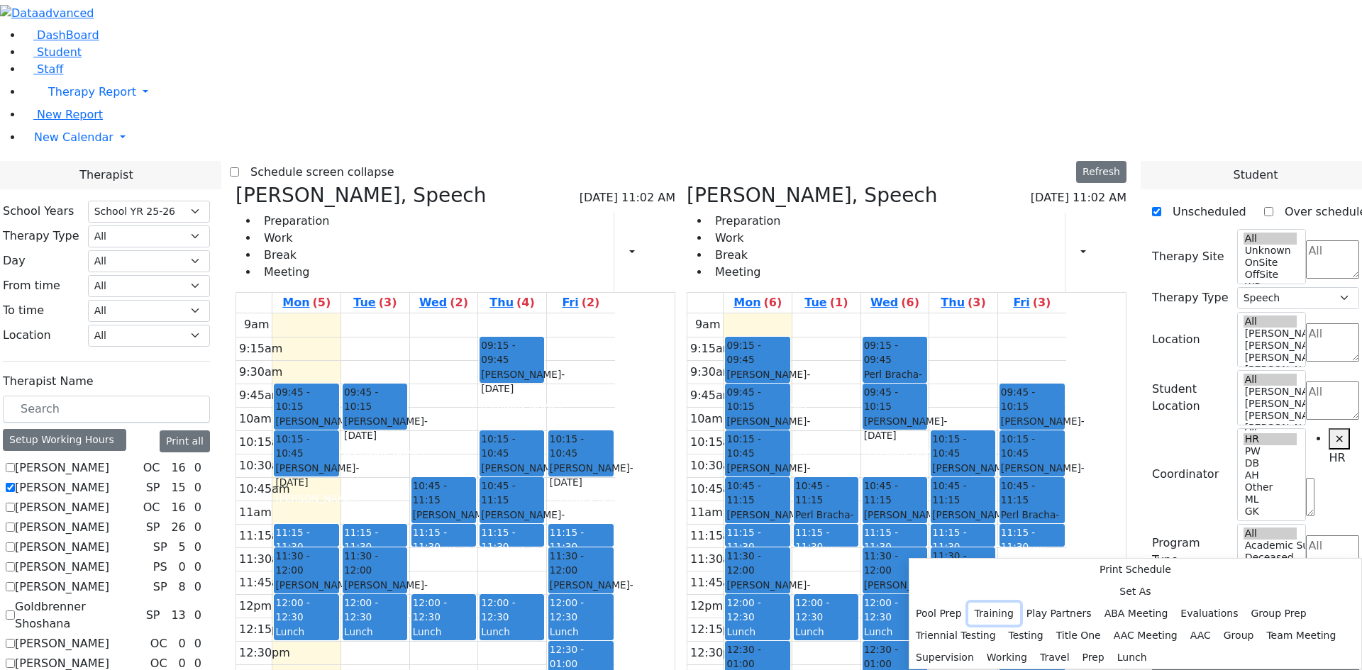
click at [1020, 603] on button "Training" at bounding box center [994, 614] width 52 height 22
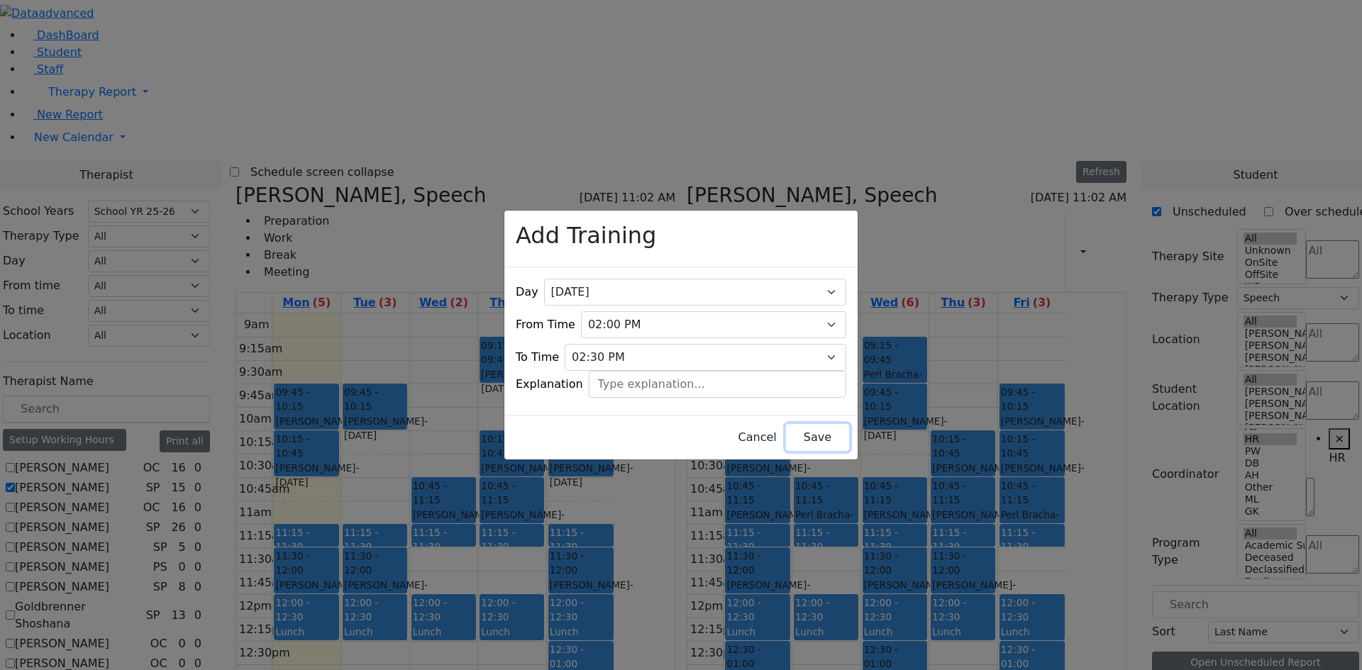
click at [823, 424] on button "Save" at bounding box center [817, 437] width 63 height 27
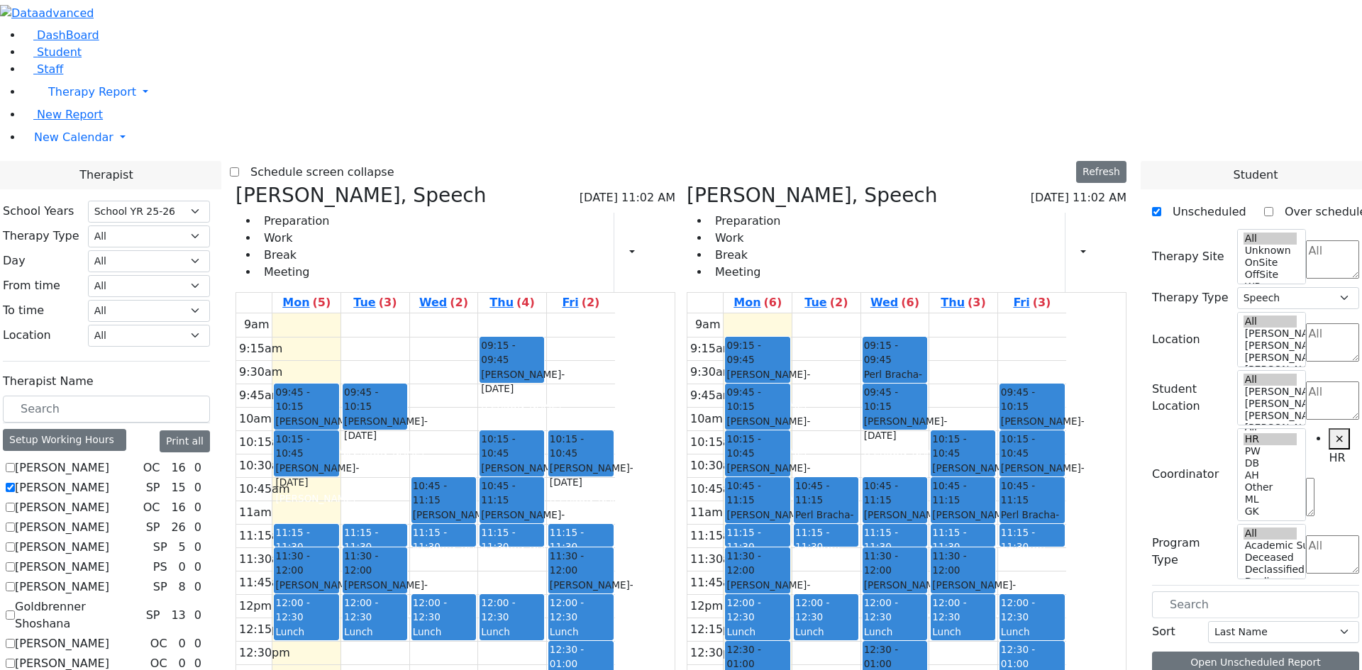
scroll to position [142, 0]
click at [513, 313] on div "9am 9:15am 9:30am 9:45am 10am 10:15am 10:30am 10:45am 11am 11:15am 11:30am 11:4…" at bounding box center [425, 594] width 379 height 562
click at [574, 313] on div "9am 9:15am 9:30am 9:45am 10am 10:15am 10:30am 10:45am 11am 11:15am 11:30am 11:4…" at bounding box center [425, 594] width 379 height 562
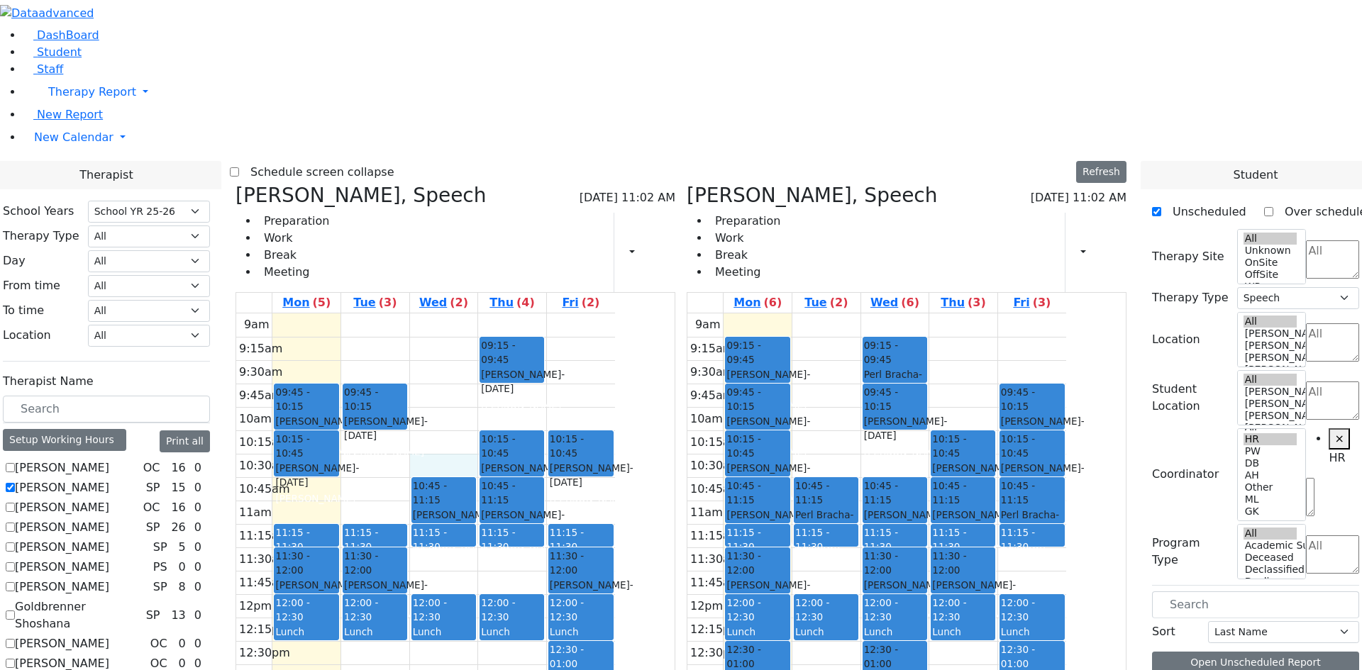
click at [788, 414] on div "Lev Rachel - 07/16/2021" at bounding box center [757, 428] width 62 height 29
click at [1015, 509] on span "- [DATE]" at bounding box center [974, 522] width 84 height 26
click at [210, 325] on select "All [PERSON_NAME] 5 [PERSON_NAME] 4 [PERSON_NAME] 3 [PERSON_NAME] 2 [PERSON_NAM…" at bounding box center [149, 336] width 122 height 22
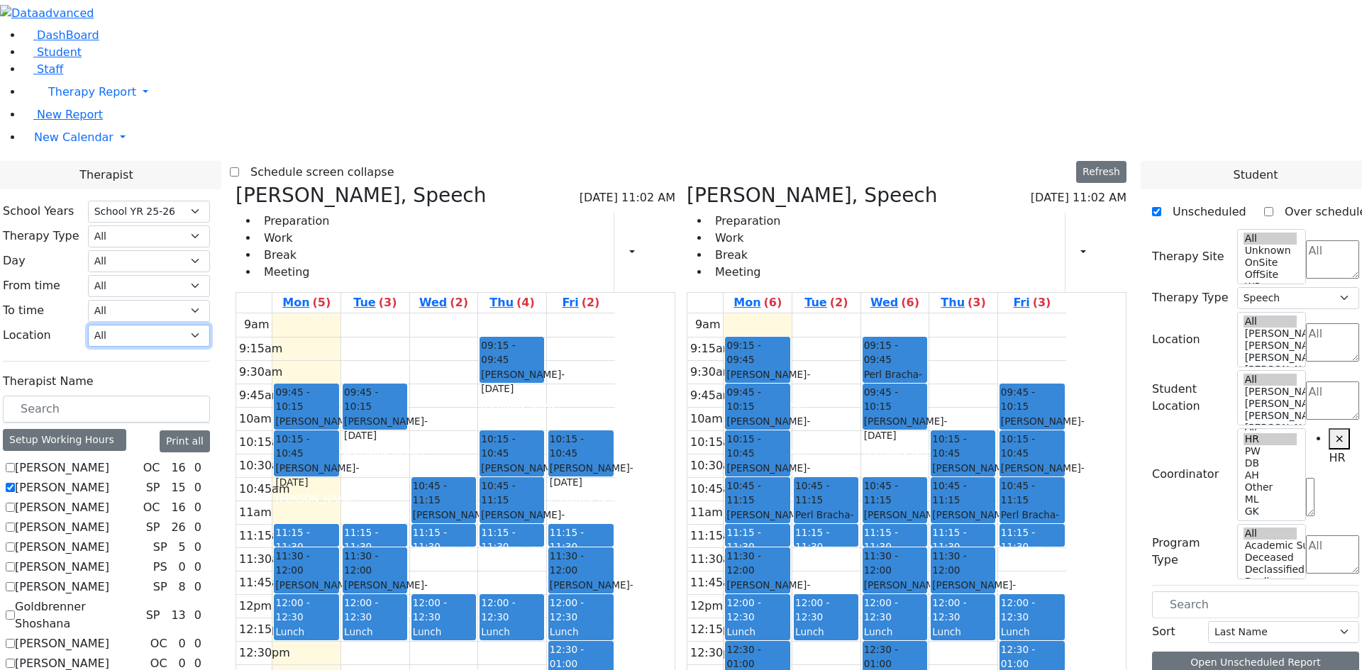
select select "33"
click at [210, 325] on select "All [PERSON_NAME] 5 [PERSON_NAME] 4 [PERSON_NAME] 3 [PERSON_NAME] 2 [PERSON_NAM…" at bounding box center [149, 336] width 122 height 22
click at [109, 539] on label "[PERSON_NAME]" at bounding box center [62, 547] width 94 height 17
click at [15, 542] on input "[PERSON_NAME]" at bounding box center [10, 546] width 9 height 9
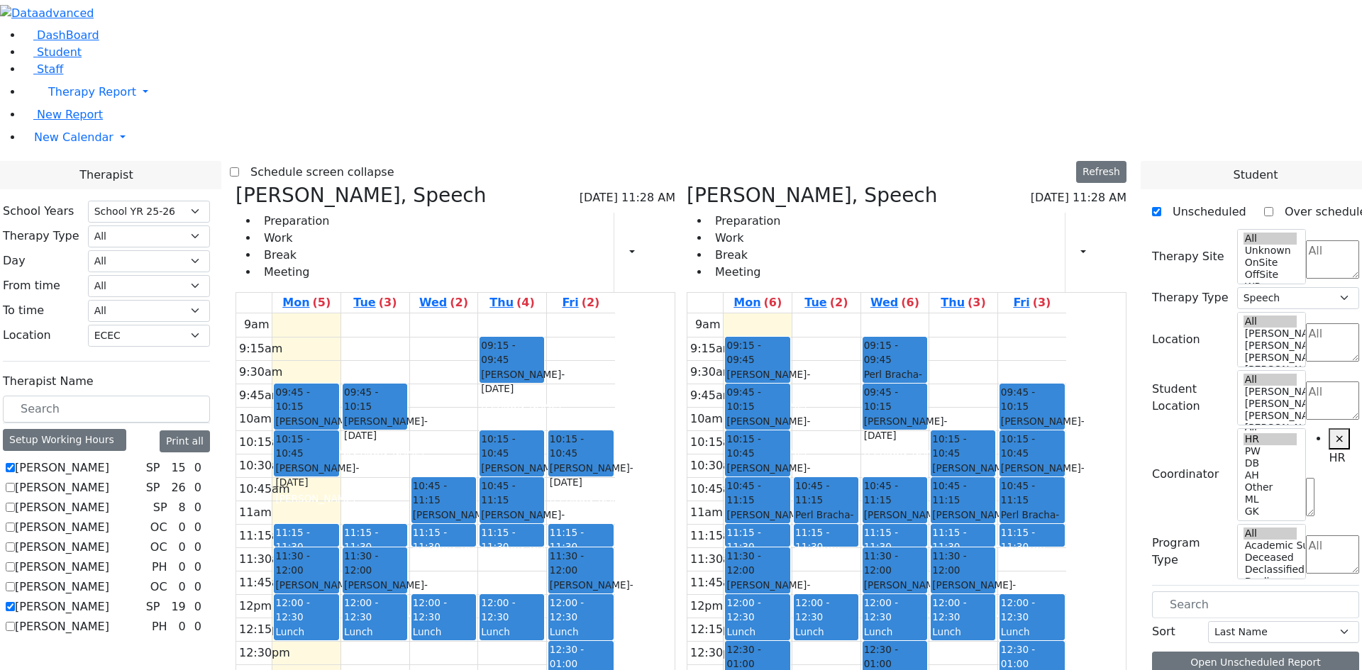
checkbox input "true"
select select
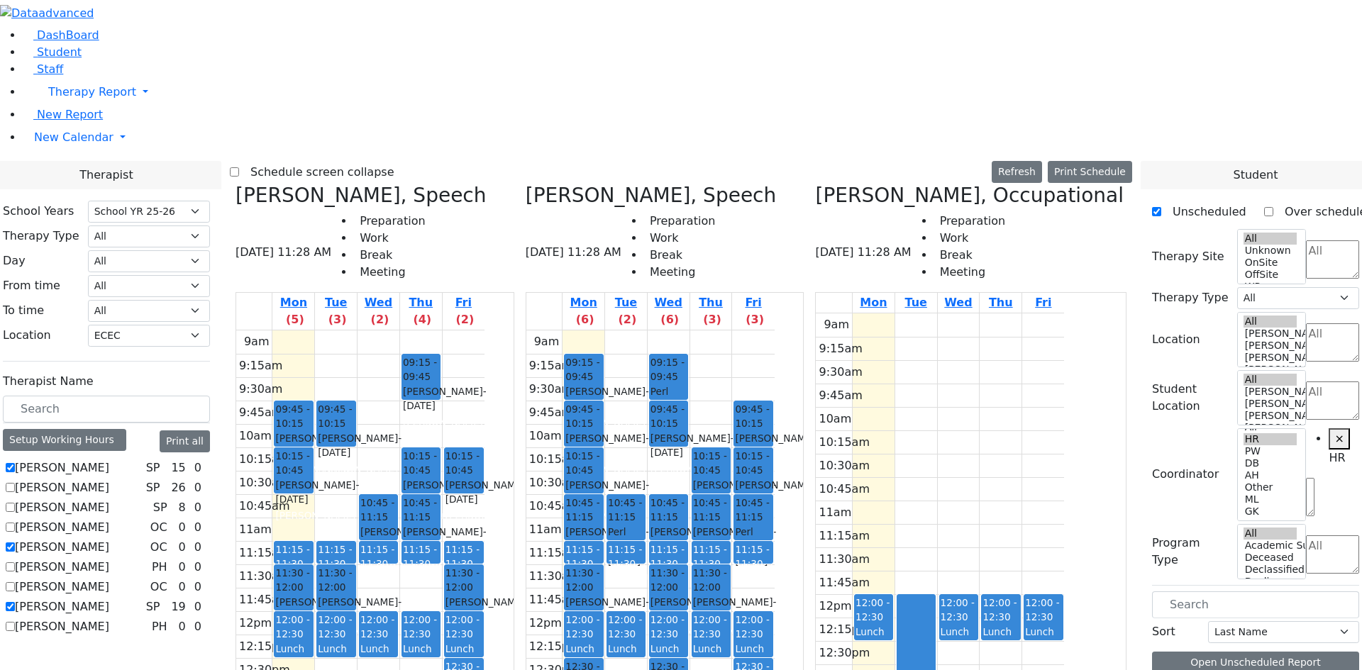
click at [109, 599] on label "[PERSON_NAME]" at bounding box center [62, 607] width 94 height 17
click at [15, 602] on input "[PERSON_NAME]" at bounding box center [10, 606] width 9 height 9
checkbox input "false"
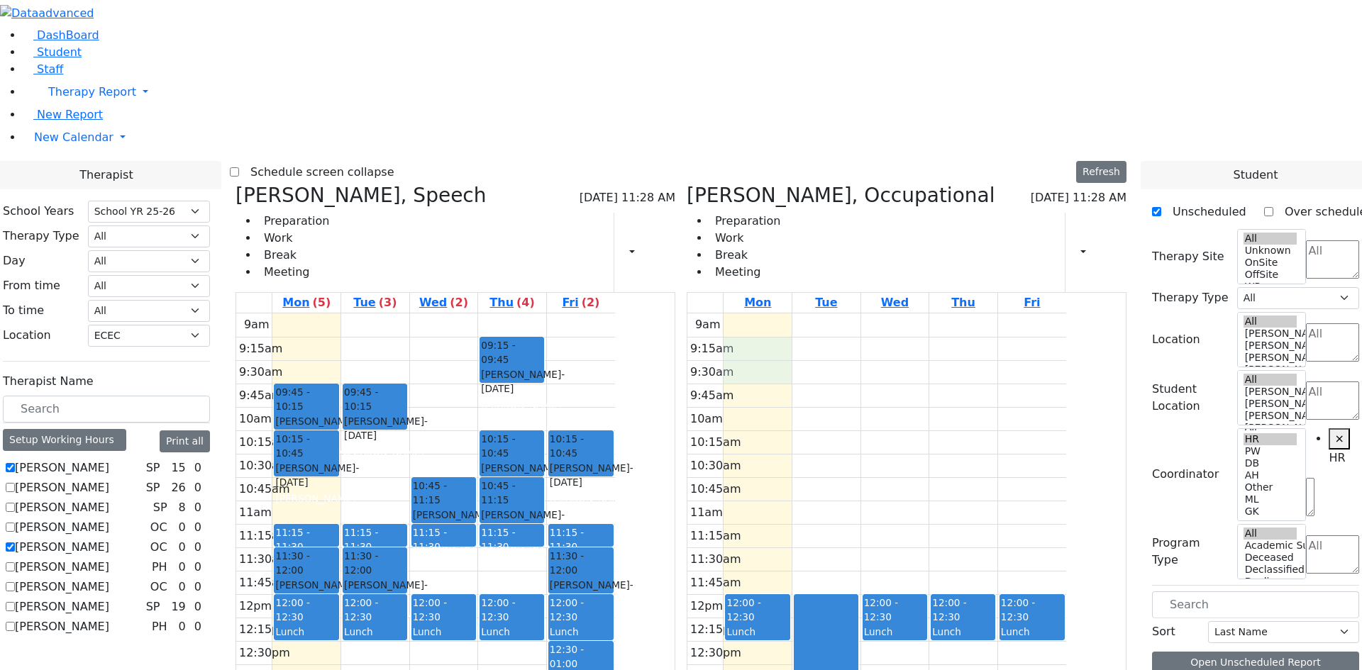
drag, startPoint x: 832, startPoint y: 140, endPoint x: 826, endPoint y: 152, distance: 13.3
click at [824, 313] on div "9am 9:15am 9:30am 9:45am 10am 10:15am 10:30am 10:45am 11am 11:15am 11:30am 11:4…" at bounding box center [876, 594] width 379 height 562
click at [820, 344] on div "9am 9:15am 9:30am 9:45am 10am 10:15am 10:30am 10:45am 11am 11:15am 11:30am 11:4…" at bounding box center [876, 594] width 379 height 562
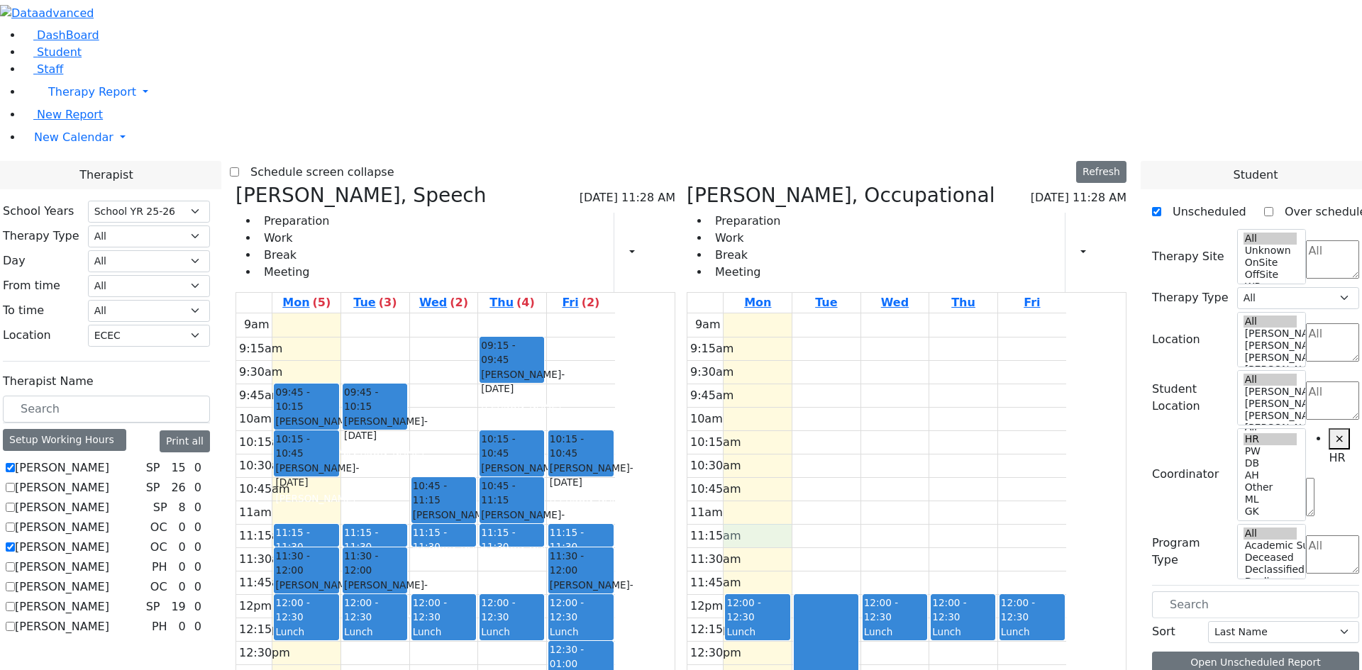
click at [813, 318] on div "9am 9:15am 9:30am 9:45am 10am 10:15am 10:30am 10:45am 11am 11:15am 11:30am 11:4…" at bounding box center [876, 594] width 379 height 562
click at [832, 313] on div "9am 9:15am 9:30am 9:45am 10am 10:15am 10:30am 10:45am 11am 11:15am 11:30am 11:4…" at bounding box center [876, 594] width 379 height 562
click at [832, 323] on div "9am 9:15am 9:30am 9:45am 10am 10:15am 10:30am 10:45am 11am 11:15am 11:30am 11:4…" at bounding box center [876, 594] width 379 height 562
click at [210, 560] on div "Auslander Susanne SP 15 0 Berger Gitty SP 26 0" at bounding box center [106, 548] width 207 height 176
drag, startPoint x: 913, startPoint y: 347, endPoint x: 912, endPoint y: 376, distance: 29.1
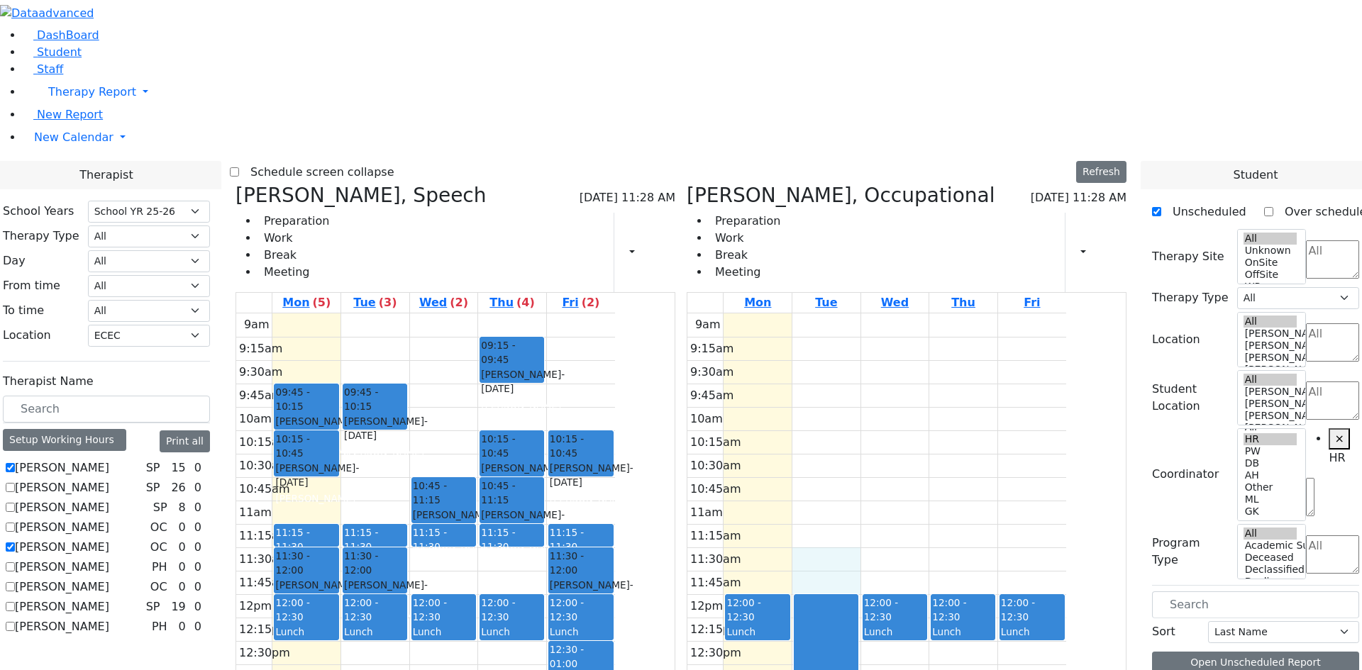
click at [912, 376] on div "9am 9:15am 9:30am 9:45am 10am 10:15am 10:30am 10:45am 11am 11:15am 11:30am 11:4…" at bounding box center [876, 594] width 379 height 562
drag, startPoint x: 952, startPoint y: 369, endPoint x: 952, endPoint y: 358, distance: 10.6
click at [952, 349] on div "9am 9:15am 9:30am 9:45am 10am 10:15am 10:30am 10:45am 11am 11:15am 11:30am 11:4…" at bounding box center [876, 594] width 379 height 562
click at [109, 539] on label "[PERSON_NAME]" at bounding box center [62, 547] width 94 height 17
click at [15, 542] on input "[PERSON_NAME]" at bounding box center [10, 546] width 9 height 9
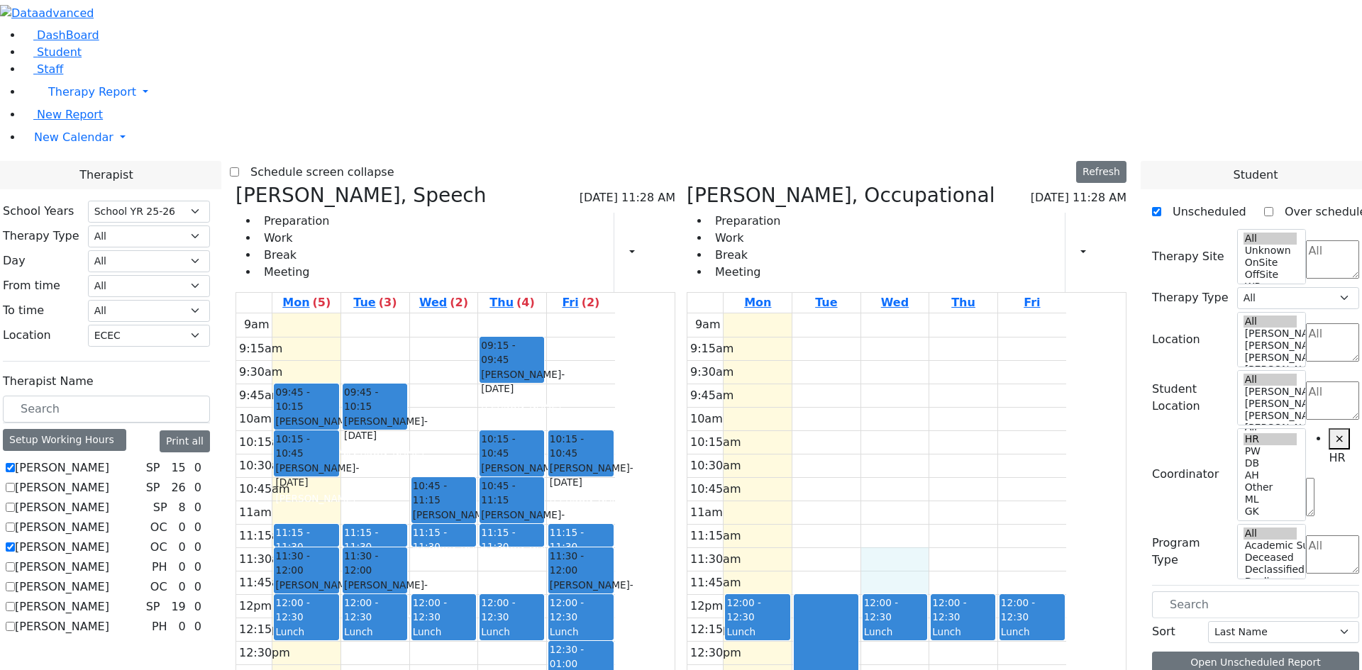
checkbox input "false"
select select "3"
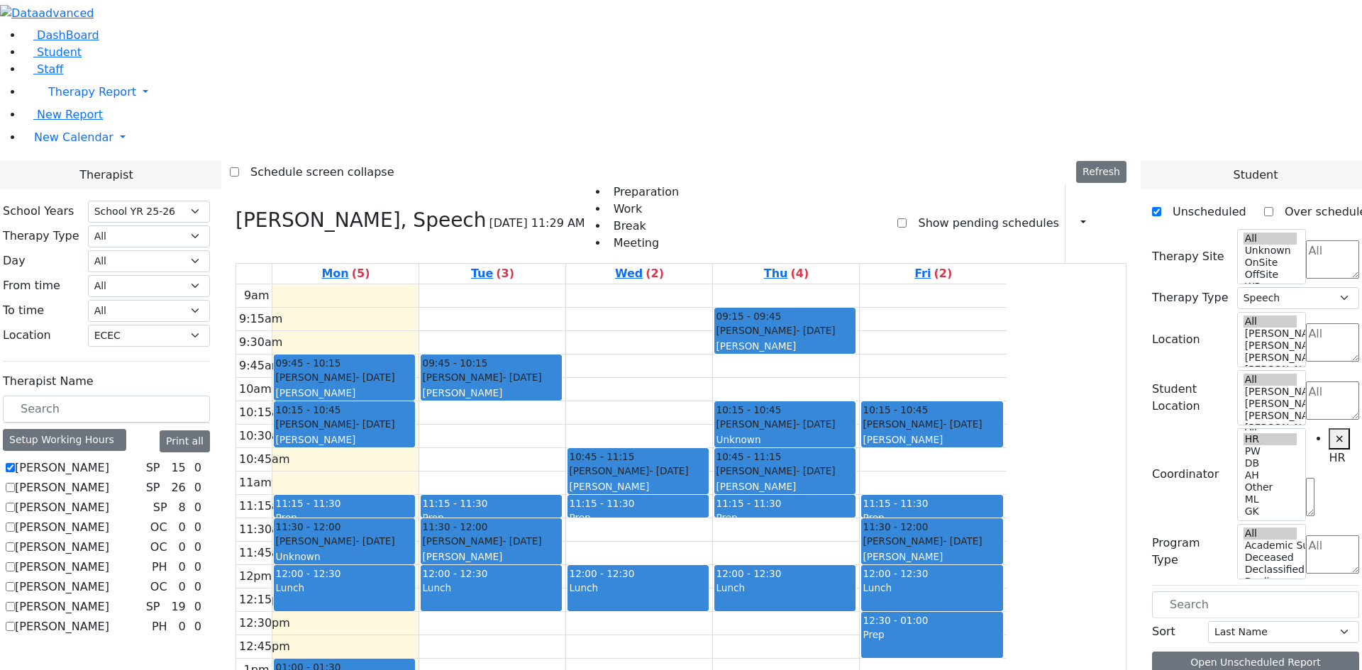
click at [109, 559] on label "[PERSON_NAME]" at bounding box center [62, 567] width 94 height 17
click at [15, 562] on input "[PERSON_NAME]" at bounding box center [10, 566] width 9 height 9
checkbox input "true"
select select
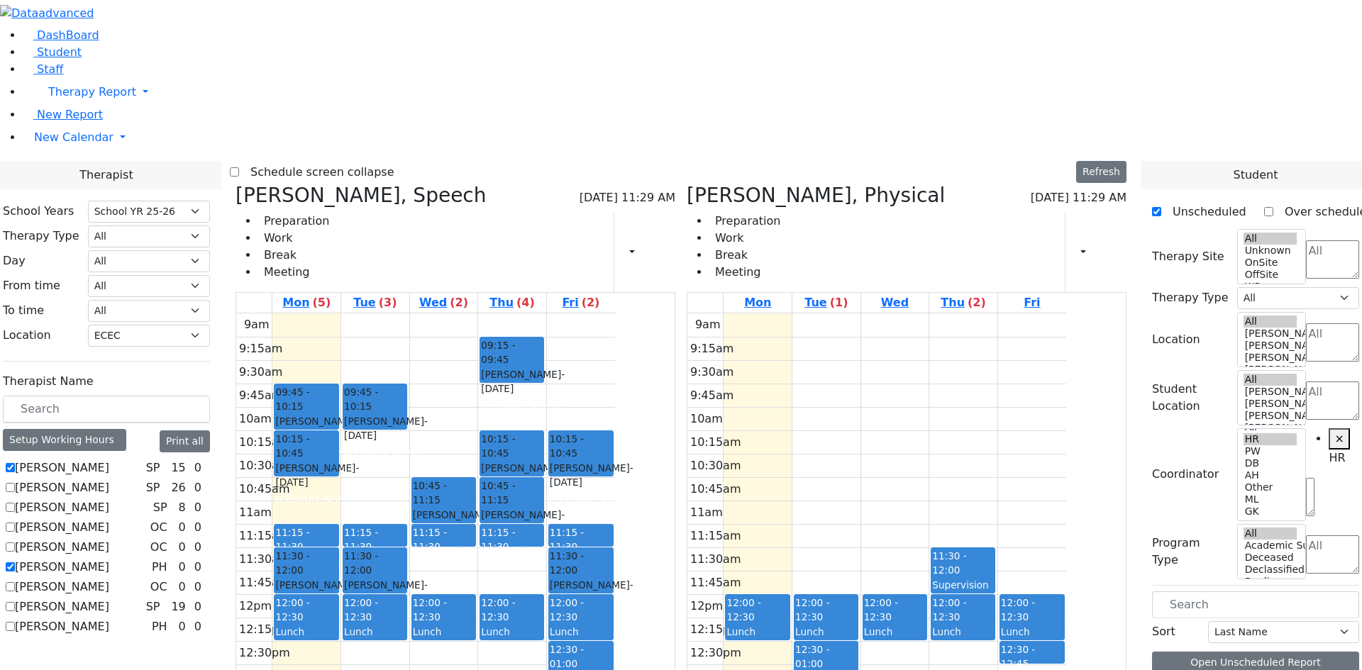
scroll to position [355, 0]
drag, startPoint x: 1215, startPoint y: 542, endPoint x: 850, endPoint y: 347, distance: 414.0
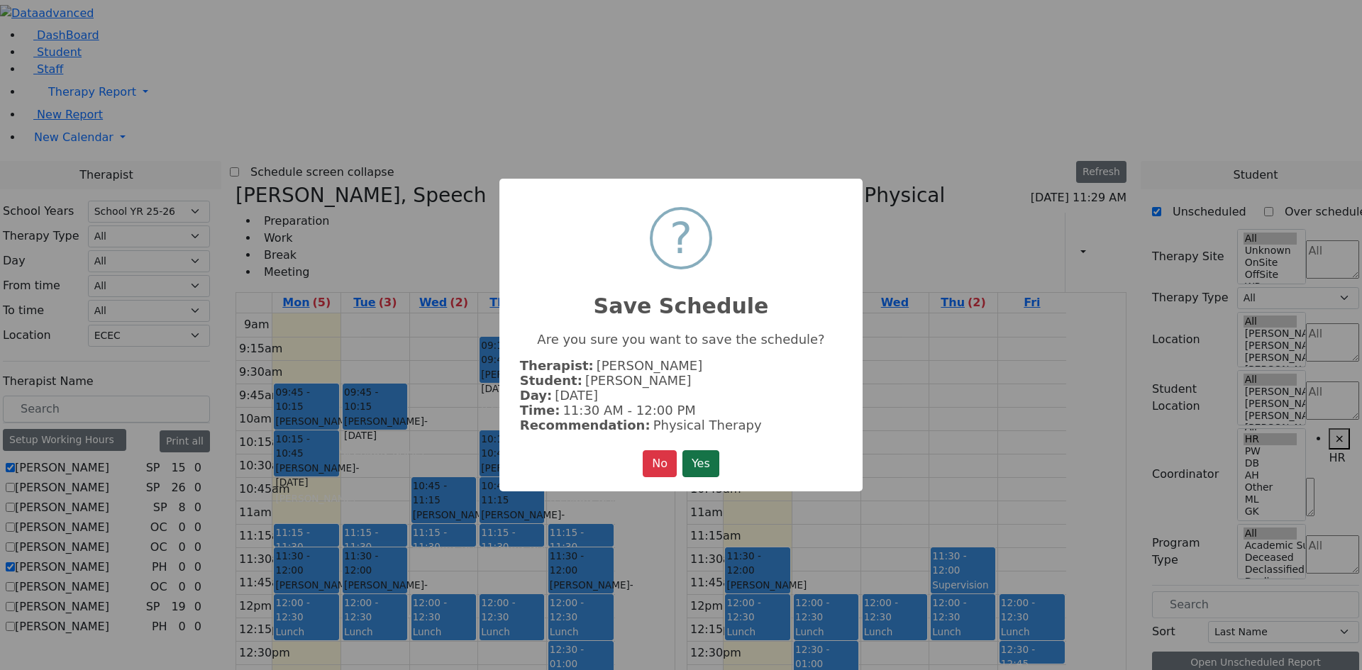
click at [710, 460] on button "Yes" at bounding box center [700, 463] width 37 height 27
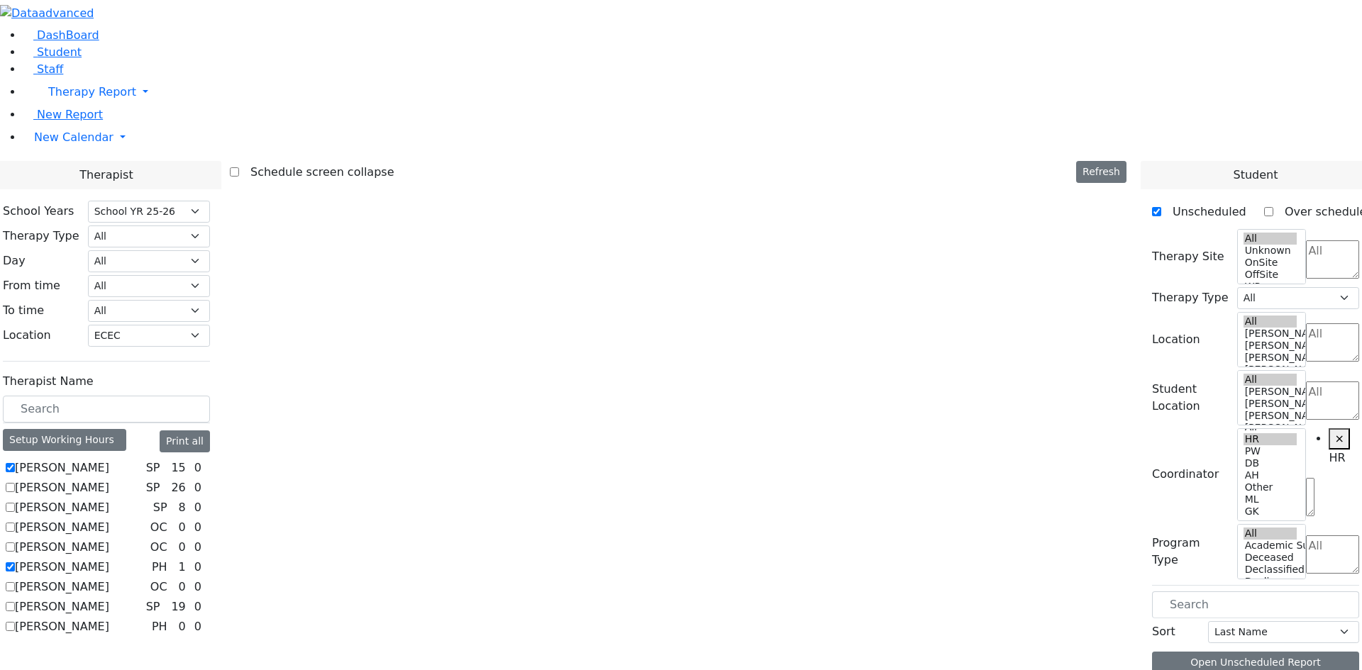
scroll to position [0, 0]
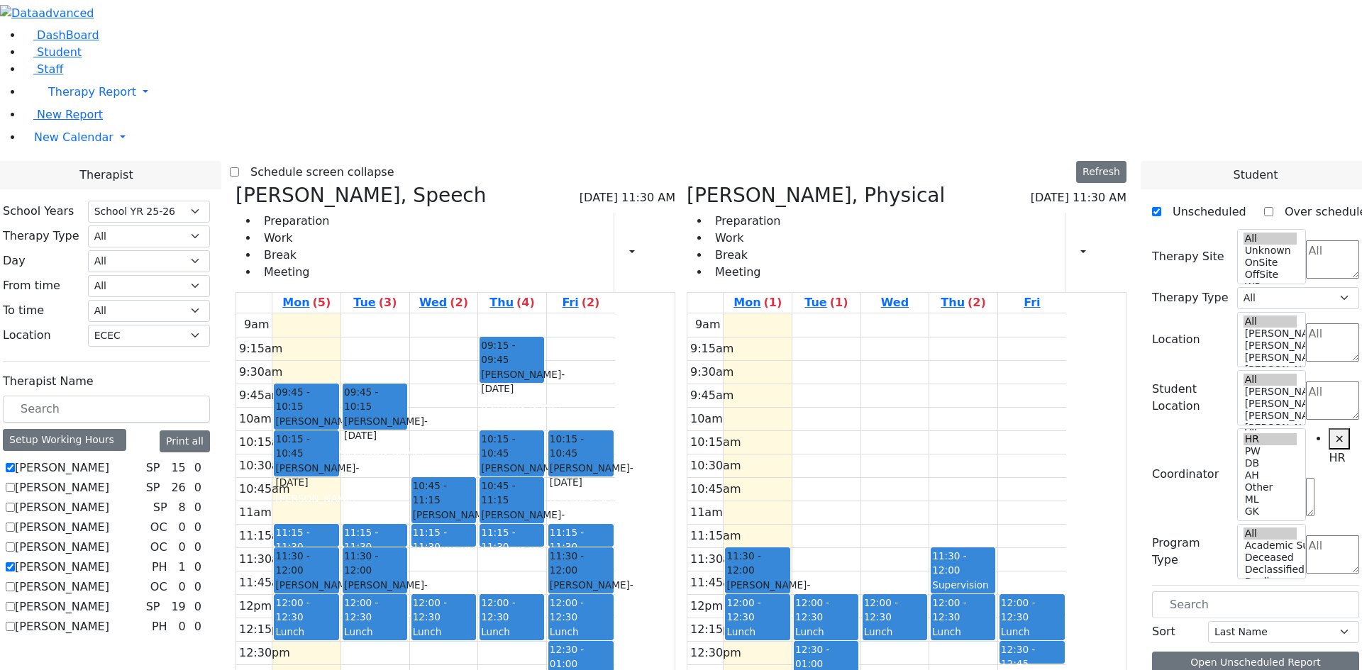
click at [815, 318] on div "9am 9:15am 9:30am 9:45am 10am 10:15am 10:30am 10:45am 11am 11:15am 11:30am 11:4…" at bounding box center [876, 594] width 379 height 562
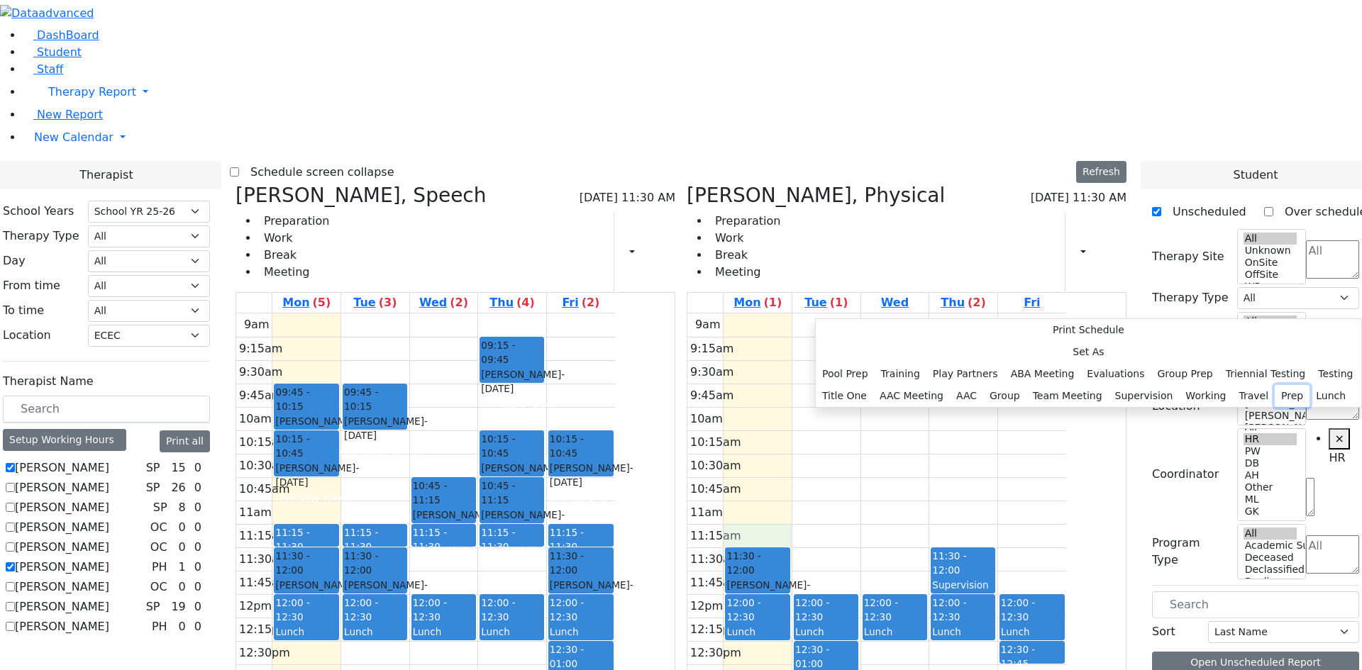
click at [1274, 404] on button "Prep" at bounding box center [1291, 396] width 35 height 22
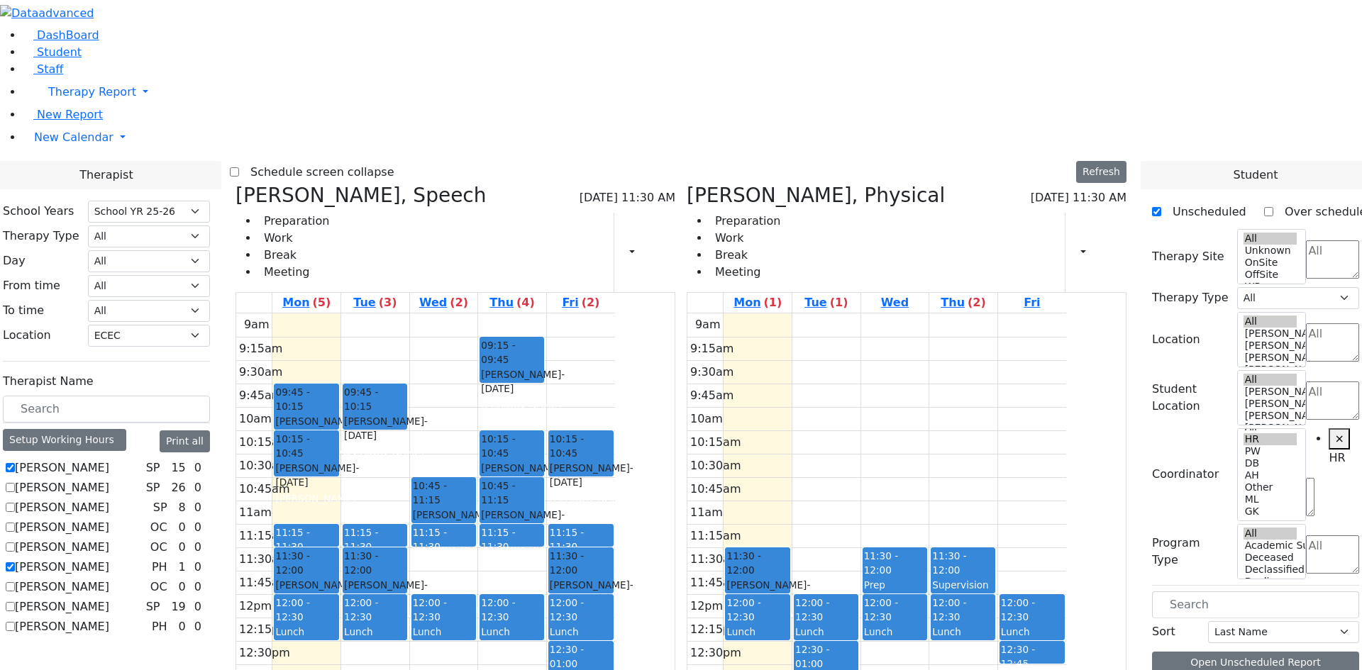
click at [925, 578] on div "Prep" at bounding box center [895, 585] width 62 height 15
click at [989, 363] on button "Delete Selected Schedule" at bounding box center [1033, 362] width 140 height 22
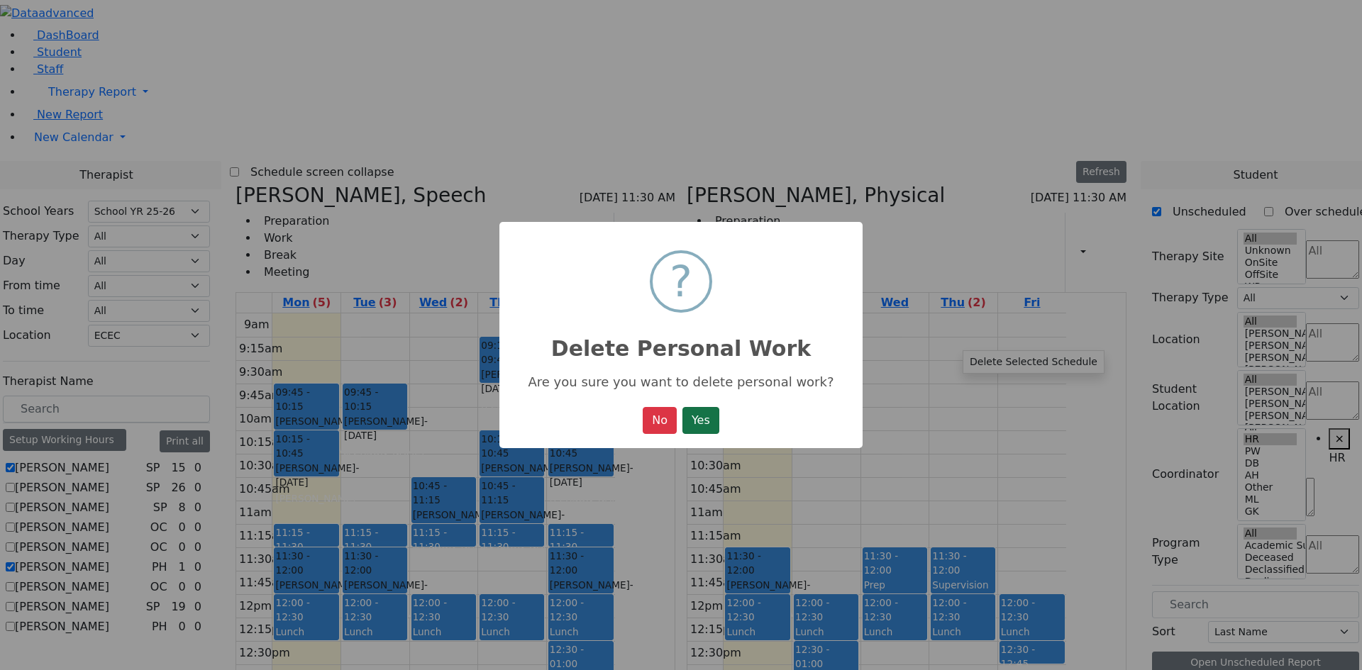
click at [710, 420] on button "Yes" at bounding box center [700, 420] width 37 height 27
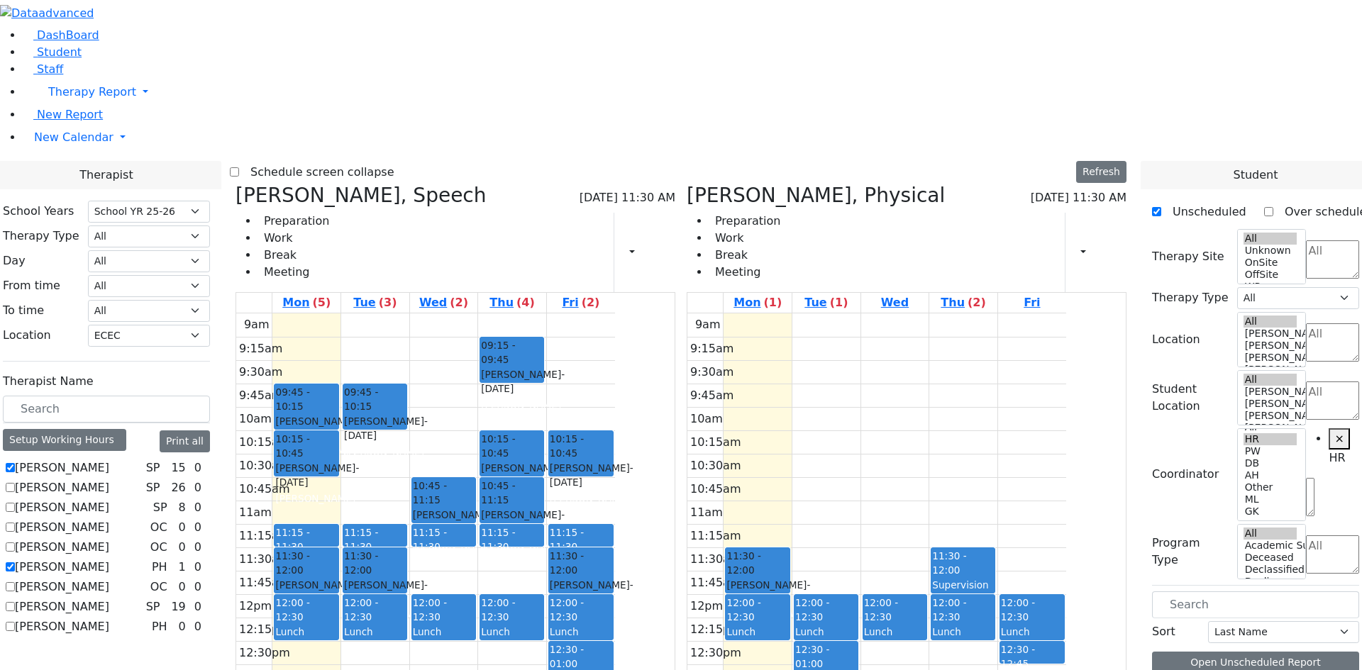
click at [812, 325] on div "9am 9:15am 9:30am 9:45am 10am 10:15am 10:30am 10:45am 11am 11:15am 11:30am 11:4…" at bounding box center [876, 594] width 379 height 562
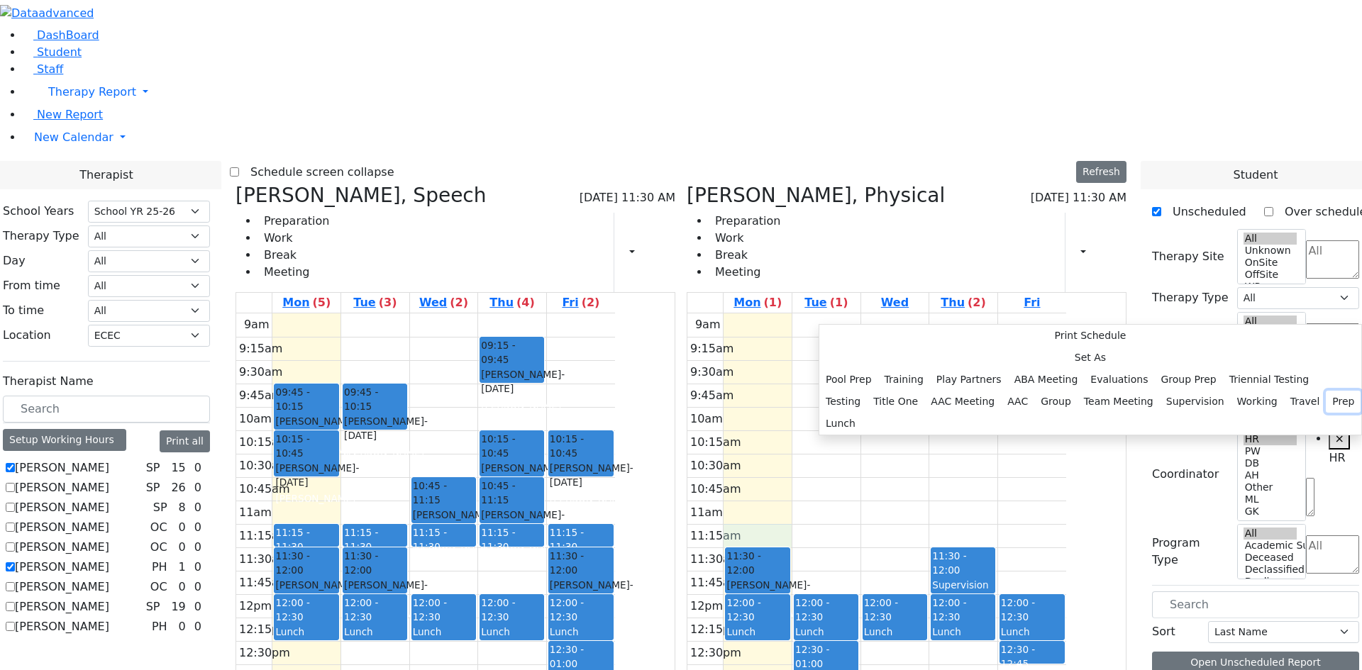
click at [1325, 406] on button "Prep" at bounding box center [1342, 402] width 35 height 22
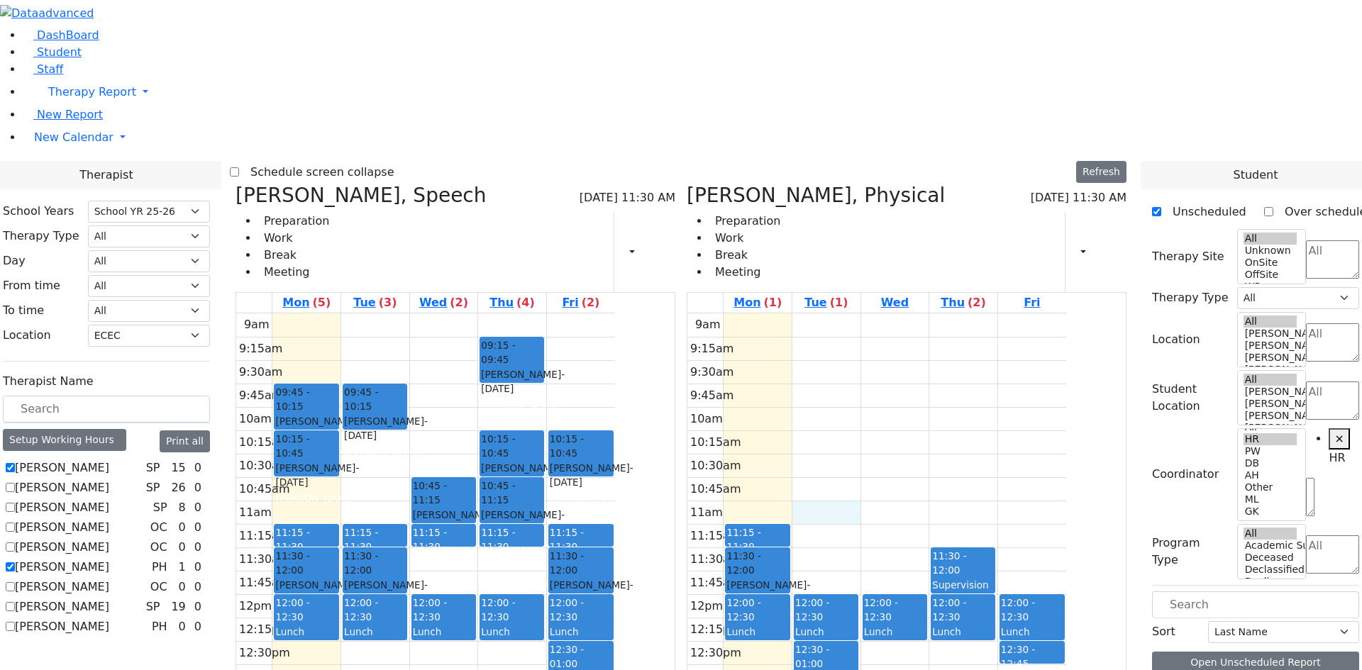
click at [879, 313] on div "9am 9:15am 9:30am 9:45am 10am 10:15am 10:30am 10:45am 11am 11:15am 11:30am 11:4…" at bounding box center [876, 594] width 379 height 562
click at [894, 328] on div "9am 9:15am 9:30am 9:45am 10am 10:15am 10:30am 10:45am 11am 11:15am 11:30am 11:4…" at bounding box center [876, 594] width 379 height 562
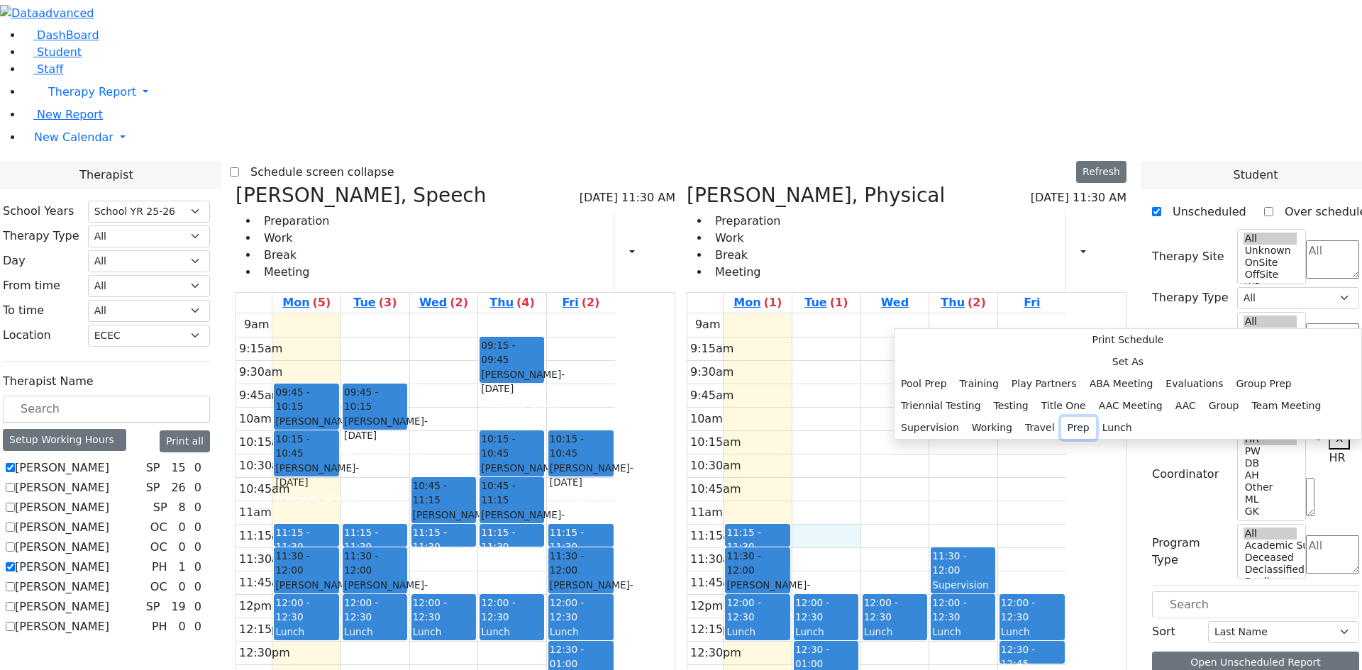
click at [1061, 417] on button "Prep" at bounding box center [1078, 428] width 35 height 22
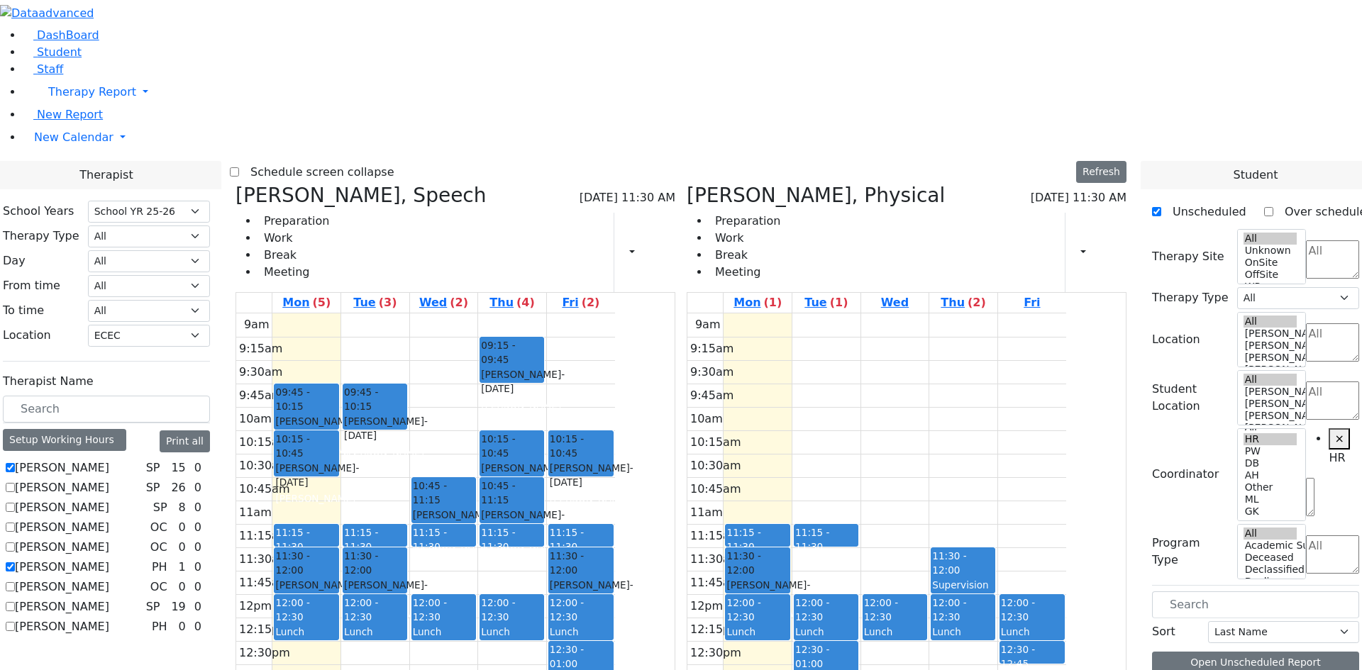
click at [960, 325] on div "9am 9:15am 9:30am 9:45am 10am 10:15am 10:30am 10:45am 11am 11:15am 11:30am 11:4…" at bounding box center [876, 594] width 379 height 562
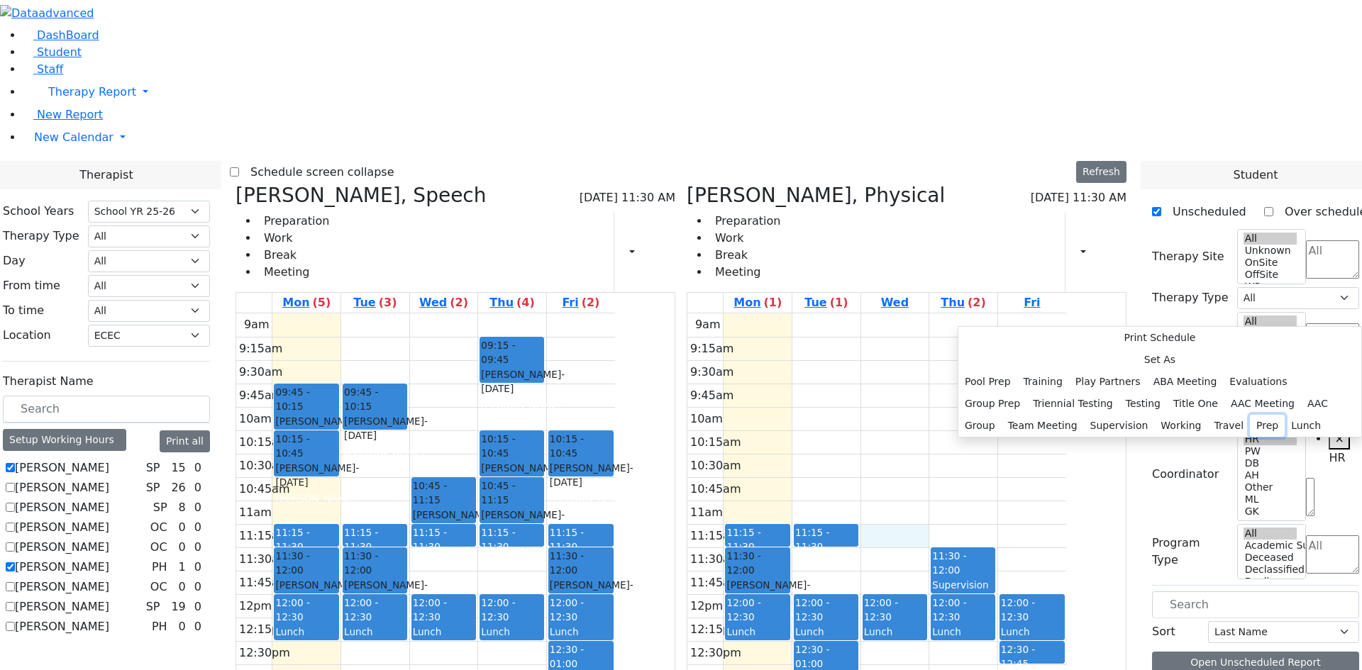
click at [1249, 415] on button "Prep" at bounding box center [1266, 426] width 35 height 22
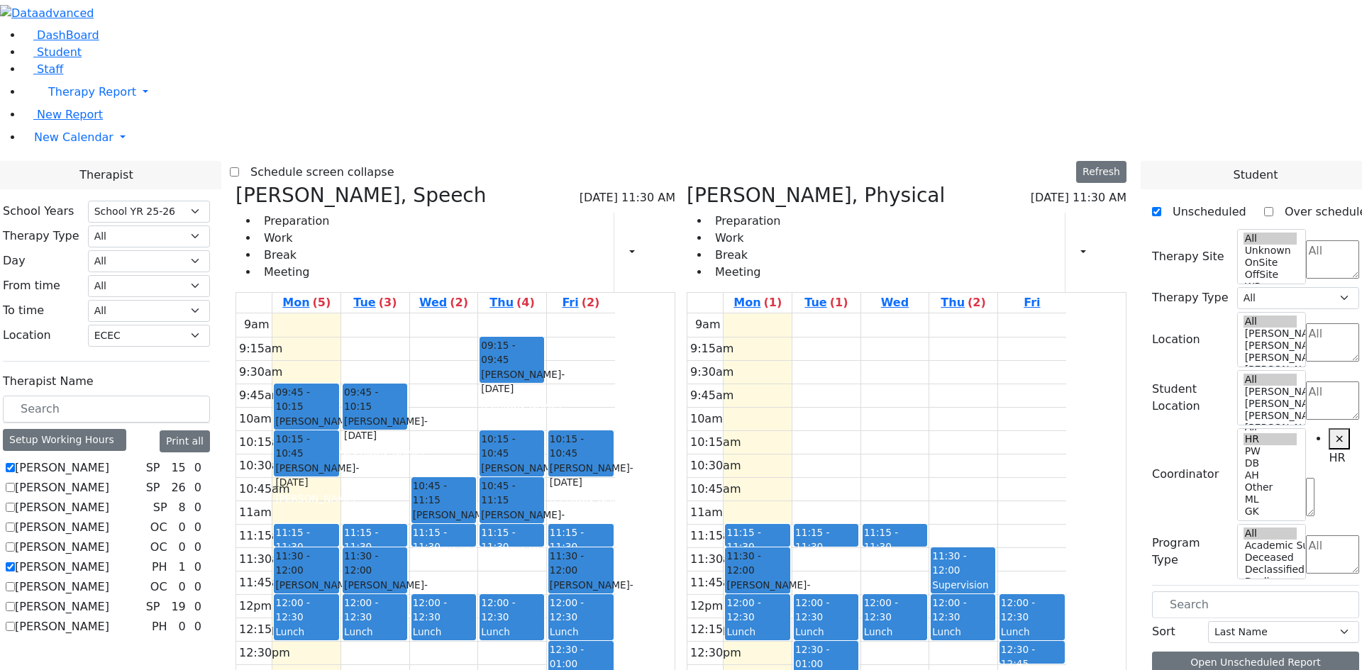
click at [1032, 327] on div "9am 9:15am 9:30am 9:45am 10am 10:15am 10:30am 10:45am 11am 11:15am 11:30am 11:4…" at bounding box center [876, 594] width 379 height 562
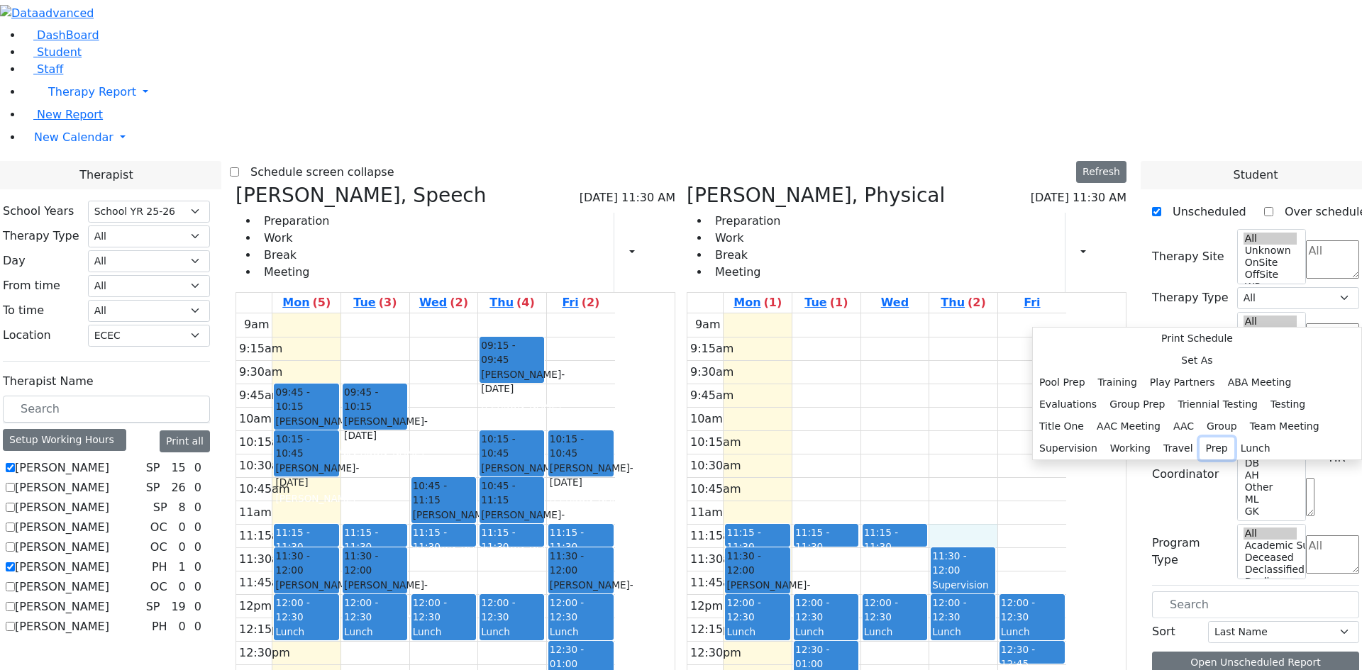
click at [1199, 438] on button "Prep" at bounding box center [1216, 449] width 35 height 22
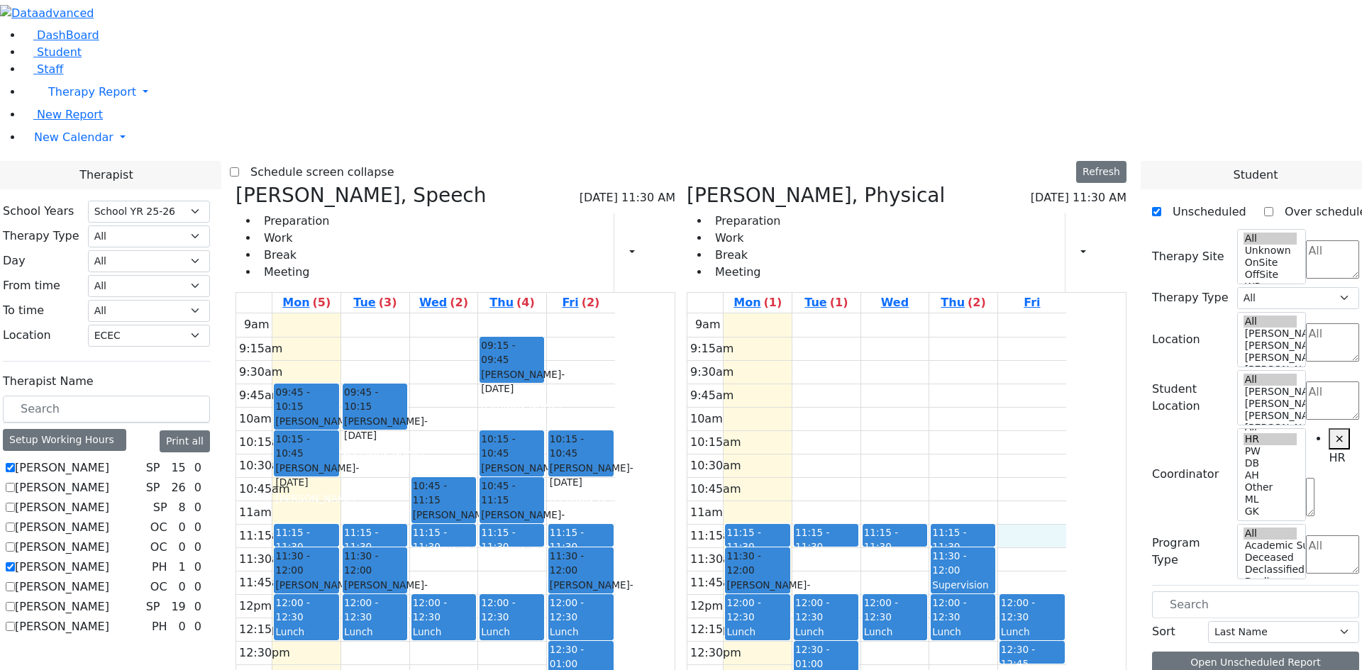
click at [1066, 332] on div "9am 9:15am 9:30am 9:45am 10am 10:15am 10:30am 10:45am 11am 11:15am 11:30am 11:4…" at bounding box center [876, 594] width 379 height 562
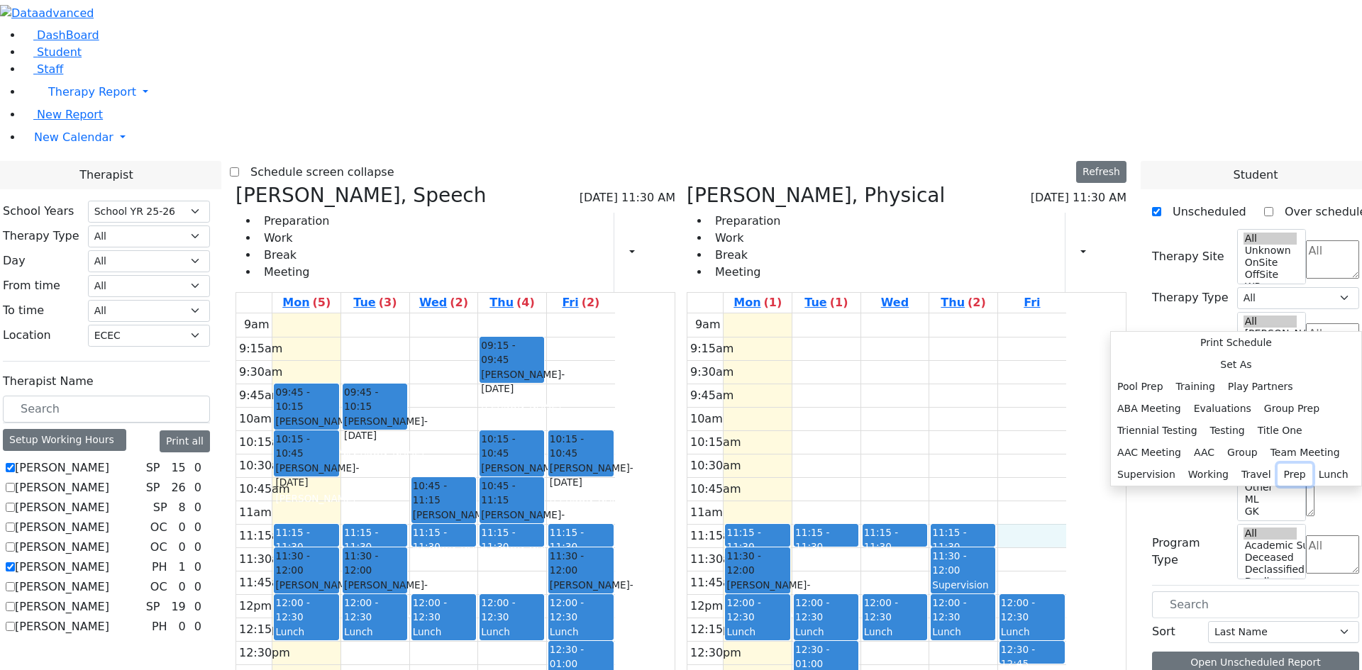
click at [1277, 464] on button "Prep" at bounding box center [1294, 475] width 35 height 22
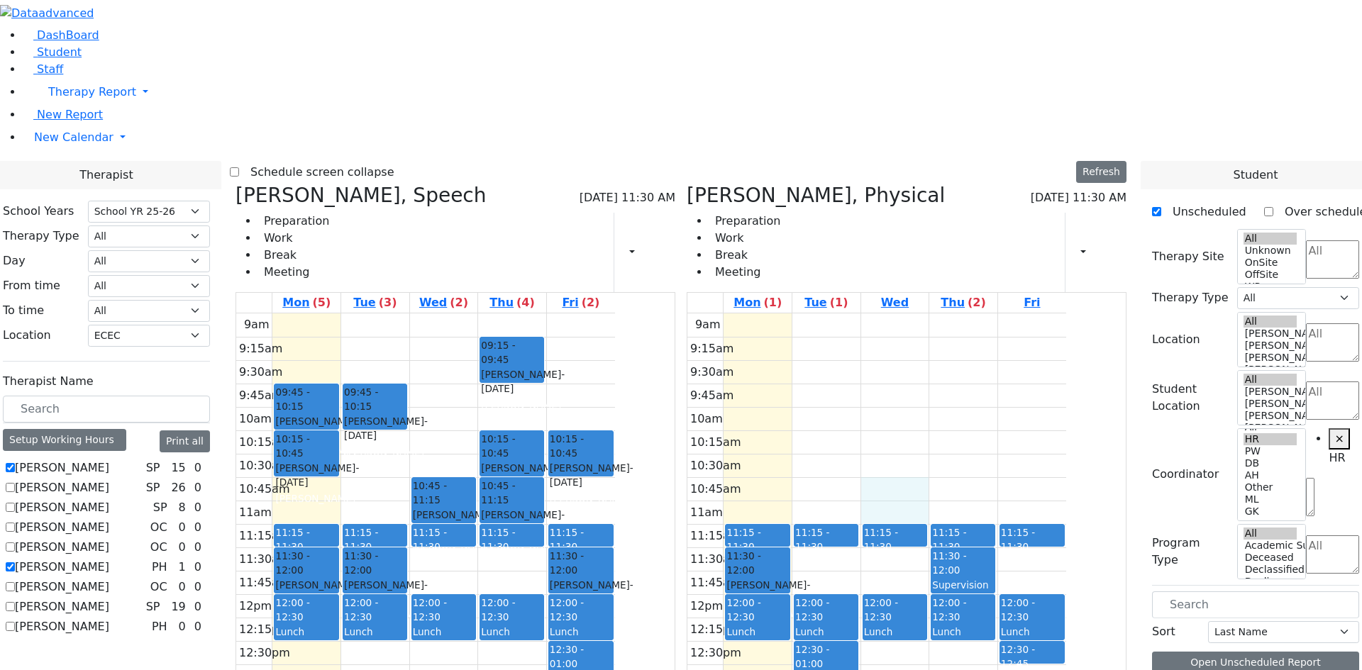
drag, startPoint x: 986, startPoint y: 277, endPoint x: 986, endPoint y: 290, distance: 12.8
click at [985, 313] on div "9am 9:15am 9:30am 9:45am 10am 10:15am 10:30am 10:45am 11am 11:15am 11:30am 11:4…" at bounding box center [876, 594] width 379 height 562
drag, startPoint x: 1276, startPoint y: 491, endPoint x: 1004, endPoint y: 273, distance: 348.1
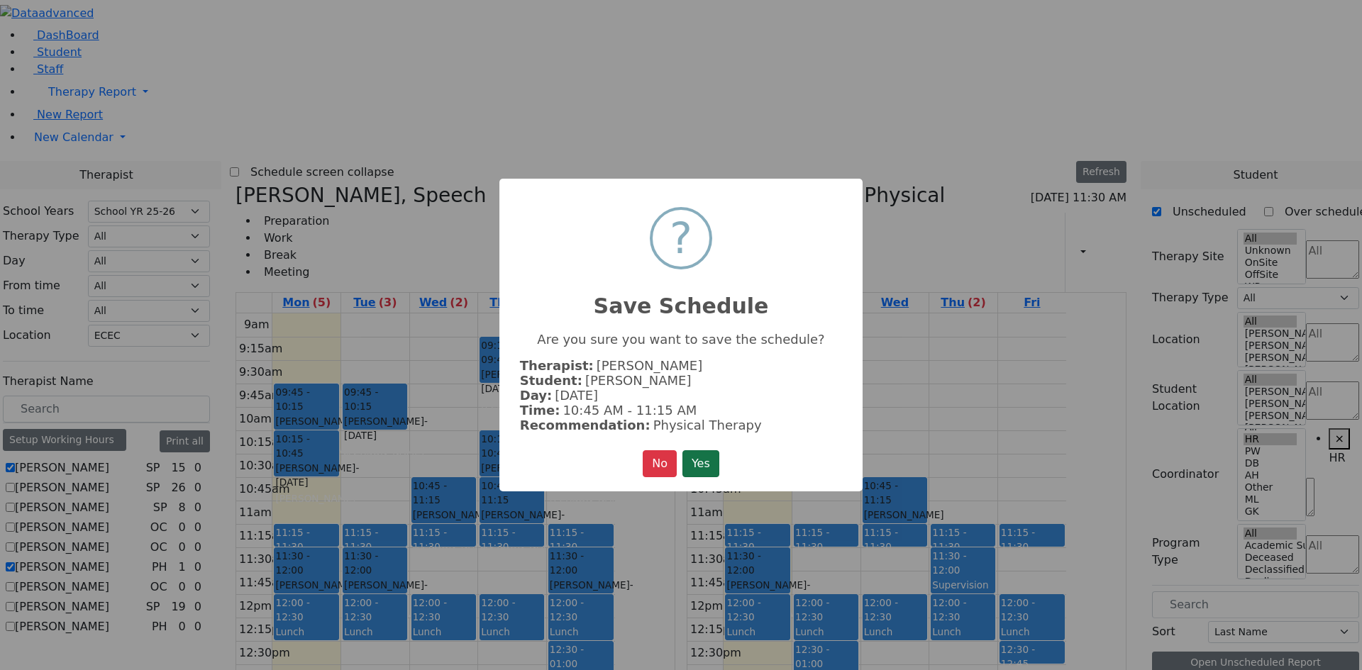
click at [691, 460] on button "Yes" at bounding box center [700, 463] width 37 height 27
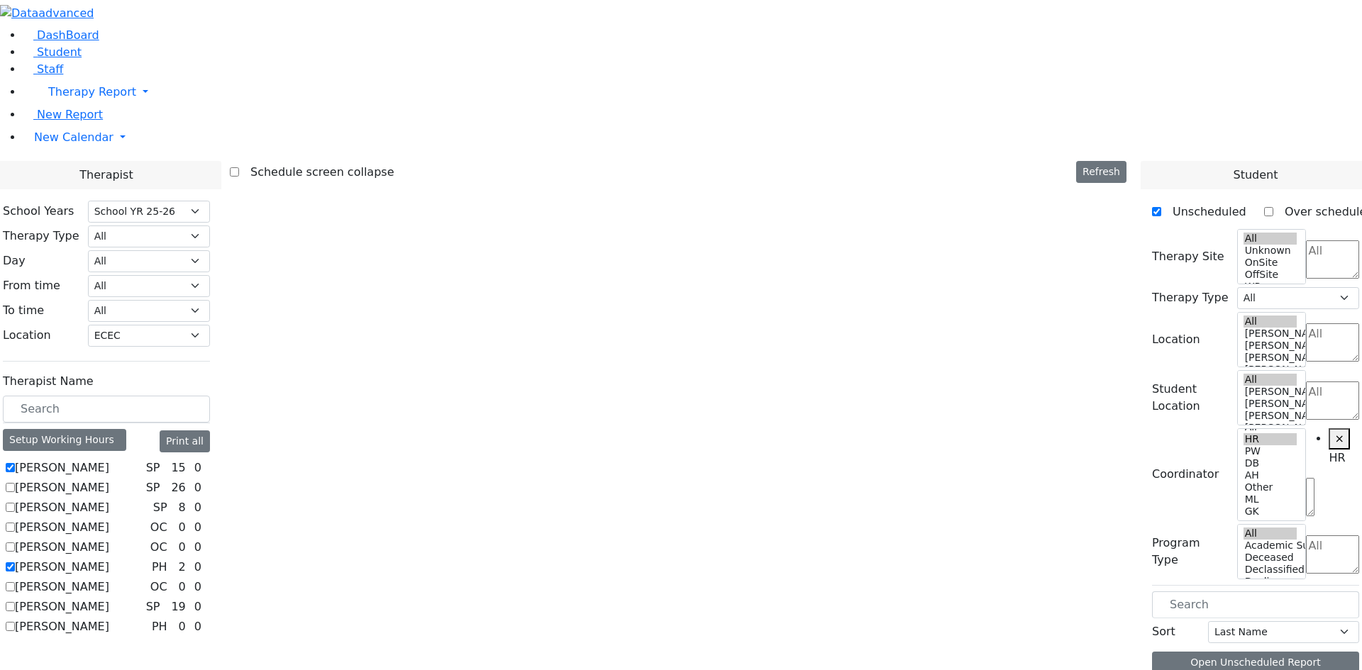
scroll to position [0, 0]
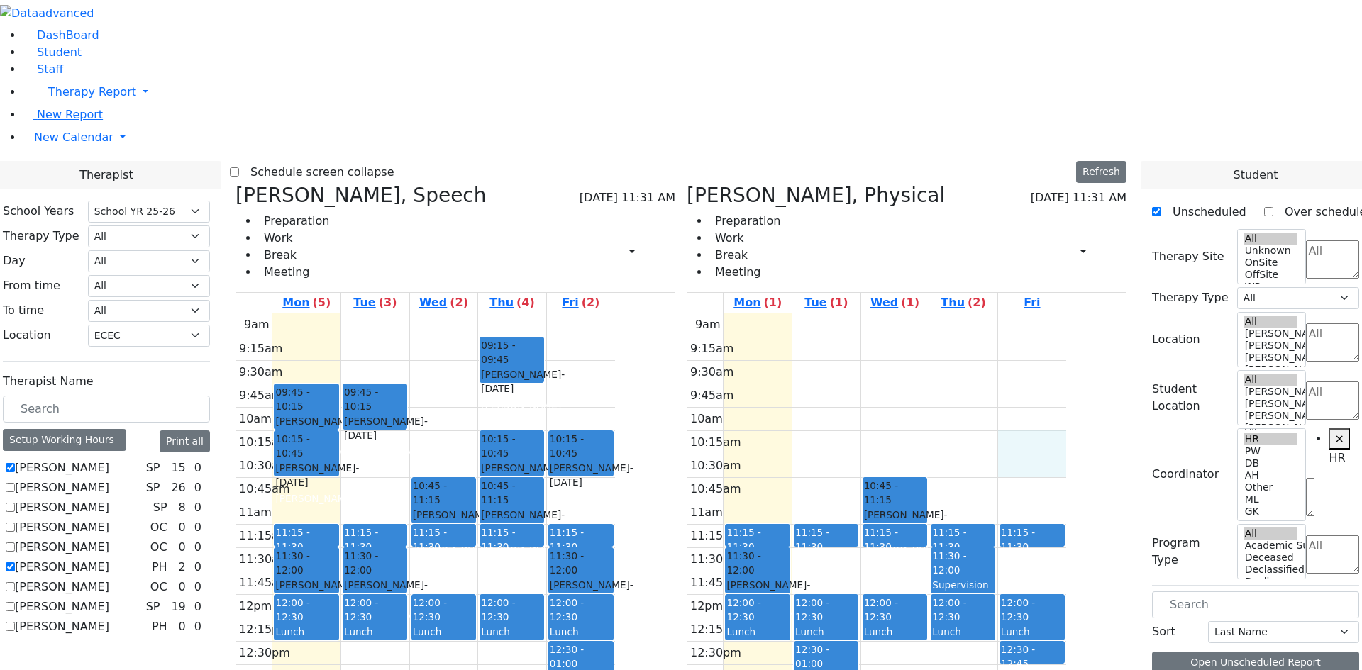
drag, startPoint x: 1111, startPoint y: 221, endPoint x: 1113, endPoint y: 244, distance: 23.6
click at [1066, 313] on div "9am 9:15am 9:30am 9:45am 10am 10:15am 10:30am 10:45am 11am 11:15am 11:30am 11:4…" at bounding box center [876, 594] width 379 height 562
drag, startPoint x: 1226, startPoint y: 639, endPoint x: 1113, endPoint y: 221, distance: 433.3
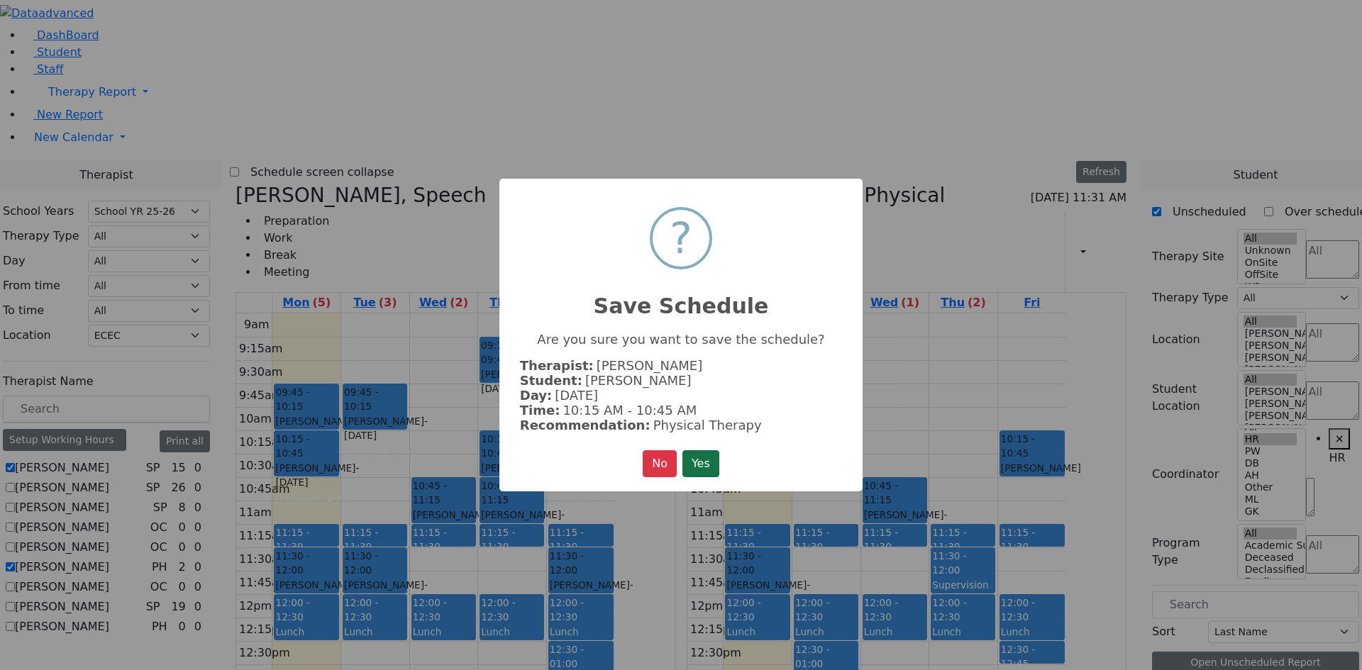
click at [715, 472] on button "Yes" at bounding box center [700, 463] width 37 height 27
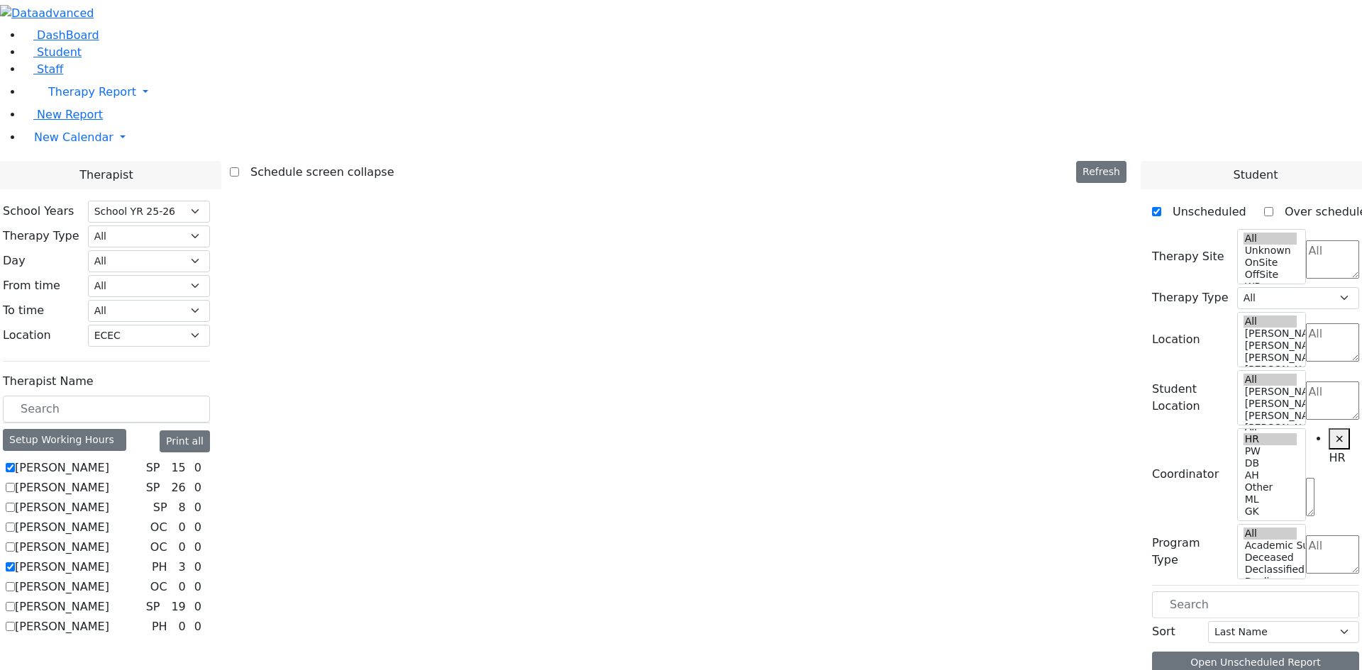
scroll to position [0, 0]
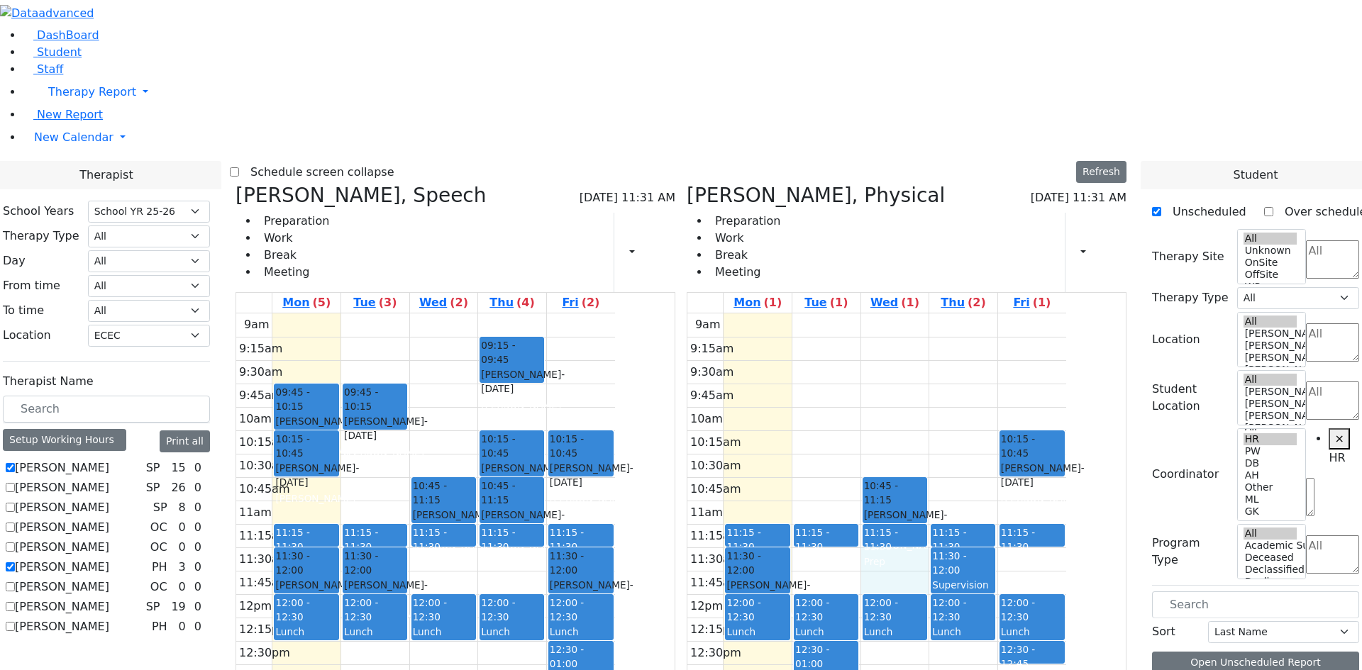
click at [966, 370] on div "9am 9:15am 9:30am 9:45am 10am 10:15am 10:30am 10:45am 11am 11:15am 11:30am 11:4…" at bounding box center [876, 594] width 379 height 562
drag, startPoint x: 960, startPoint y: 433, endPoint x: 958, endPoint y: 461, distance: 27.7
click at [958, 461] on div "9am 9:15am 9:30am 9:45am 10am 10:15am 10:30am 10:45am 11am 11:15am 11:30am 11:4…" at bounding box center [876, 594] width 379 height 562
click at [1014, 452] on div "9am 9:15am 9:30am 9:45am 10am 10:15am 10:30am 10:45am 11am 11:15am 11:30am 11:4…" at bounding box center [876, 594] width 379 height 562
click at [966, 367] on div "9am 9:15am 9:30am 9:45am 10am 10:15am 10:30am 10:45am 11am 11:15am 11:30am 11:4…" at bounding box center [876, 594] width 379 height 562
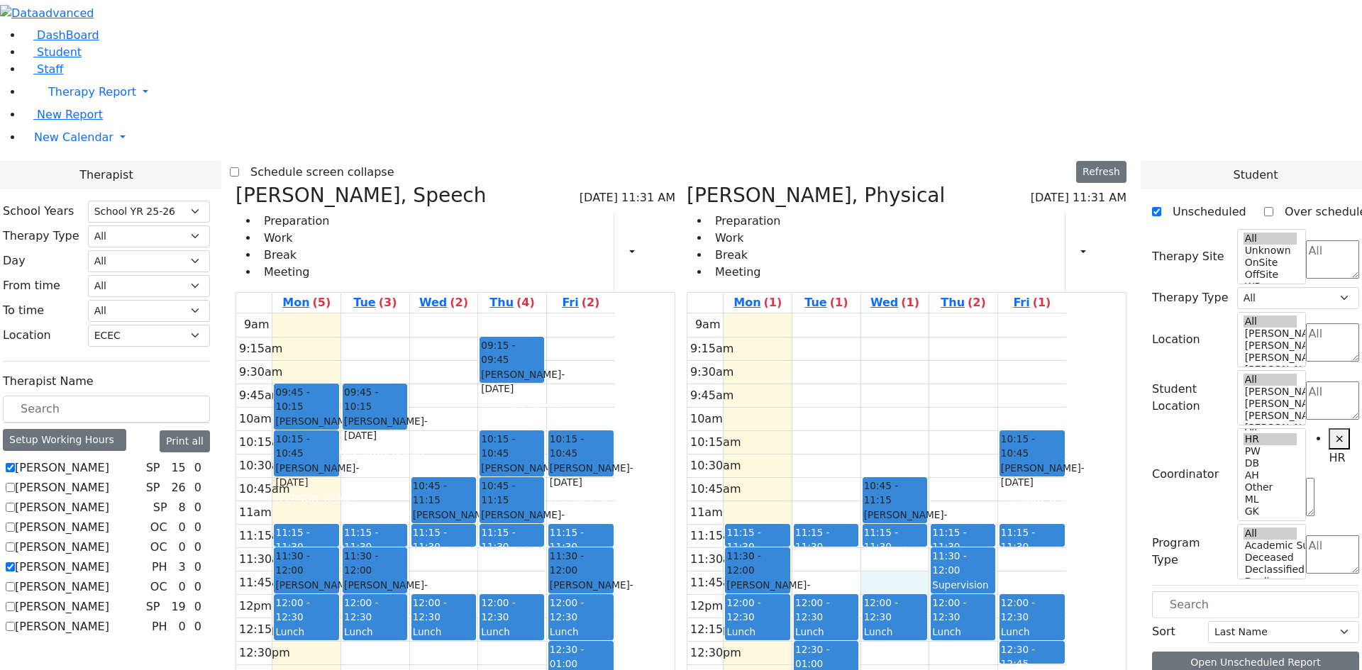
click at [109, 559] on label "[PERSON_NAME]" at bounding box center [62, 567] width 94 height 17
click at [15, 562] on input "[PERSON_NAME]" at bounding box center [10, 566] width 9 height 9
checkbox input "false"
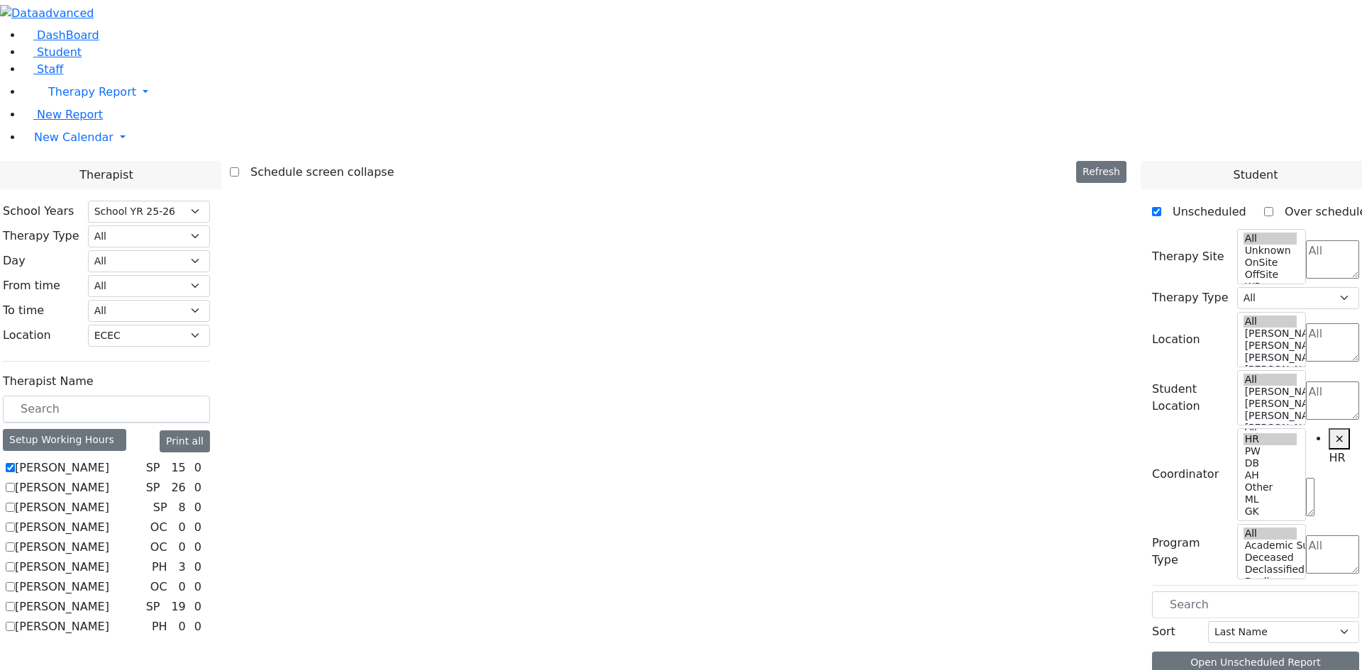
select select "3"
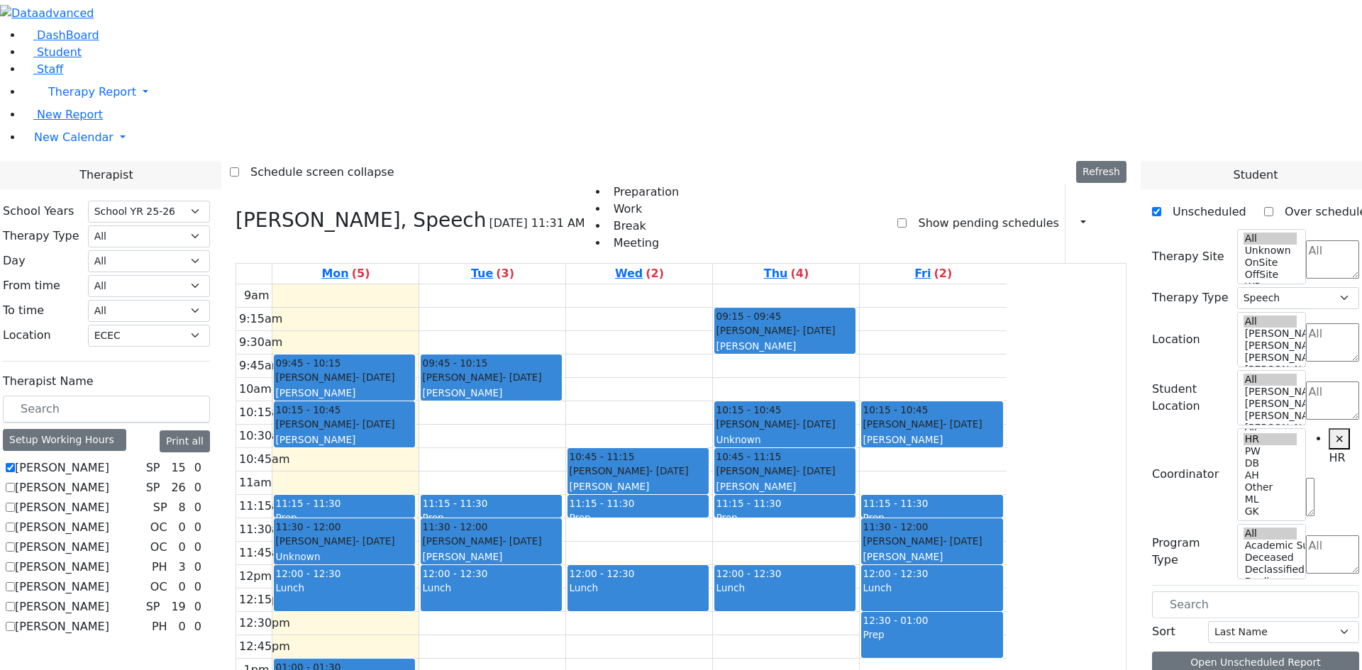
click at [109, 559] on label "[PERSON_NAME]" at bounding box center [62, 567] width 94 height 17
click at [15, 562] on input "[PERSON_NAME]" at bounding box center [10, 566] width 9 height 9
checkbox input "true"
select select
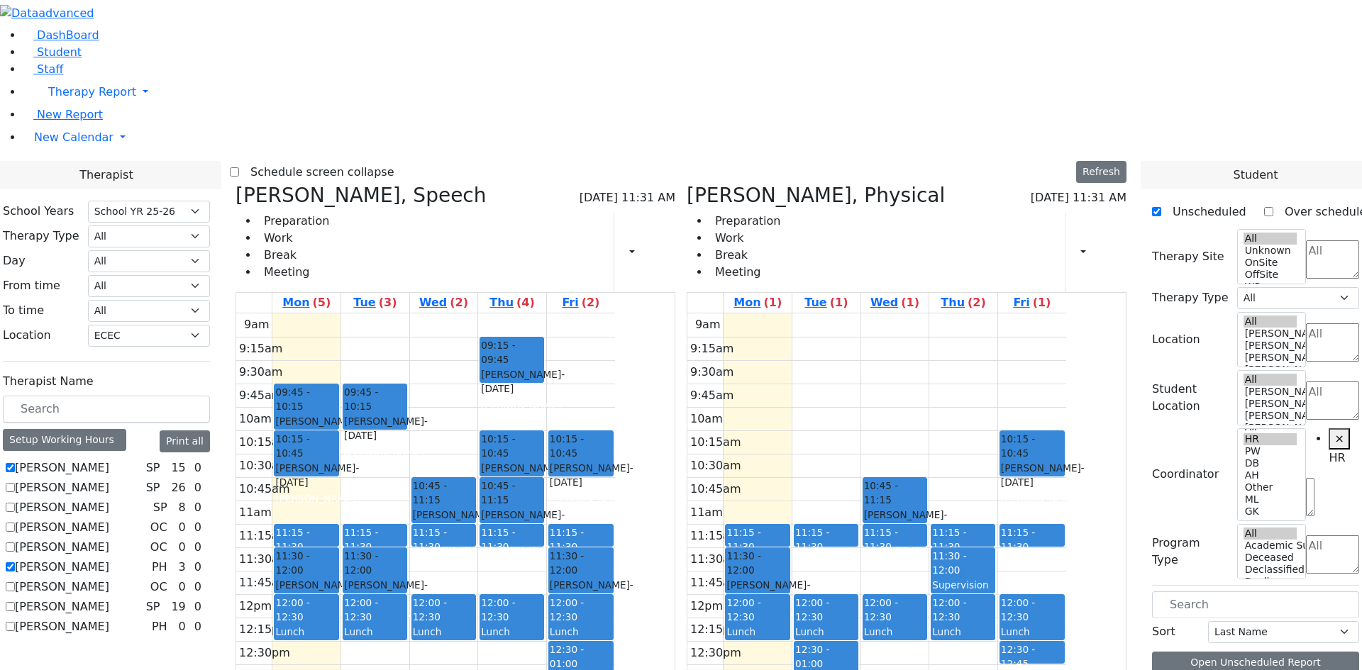
click at [172, 460] on div "Auslander Susanne SP 15 0 Berger Gitty SP 26 0" at bounding box center [106, 548] width 207 height 176
click at [109, 539] on label "[PERSON_NAME]" at bounding box center [62, 547] width 94 height 17
click at [15, 542] on input "[PERSON_NAME]" at bounding box center [10, 546] width 9 height 9
checkbox input "true"
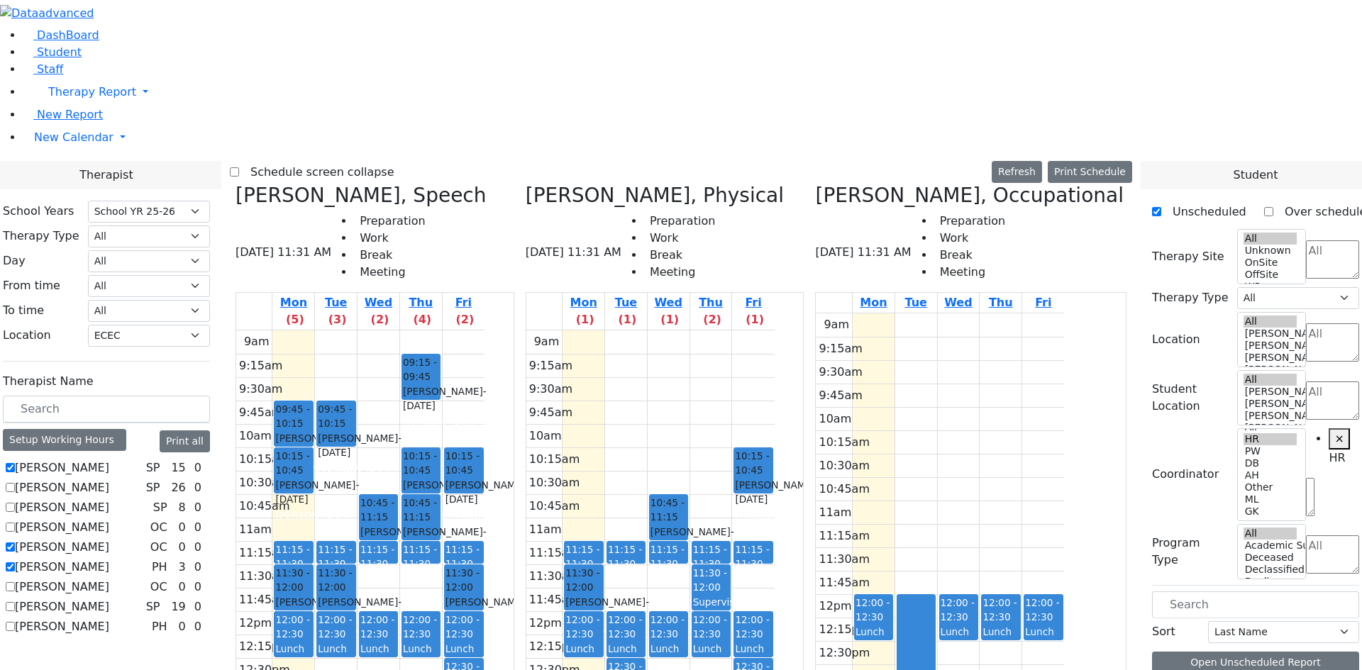
click at [109, 460] on label "[PERSON_NAME]" at bounding box center [62, 468] width 94 height 17
click at [15, 463] on input "[PERSON_NAME]" at bounding box center [10, 467] width 9 height 9
checkbox input "false"
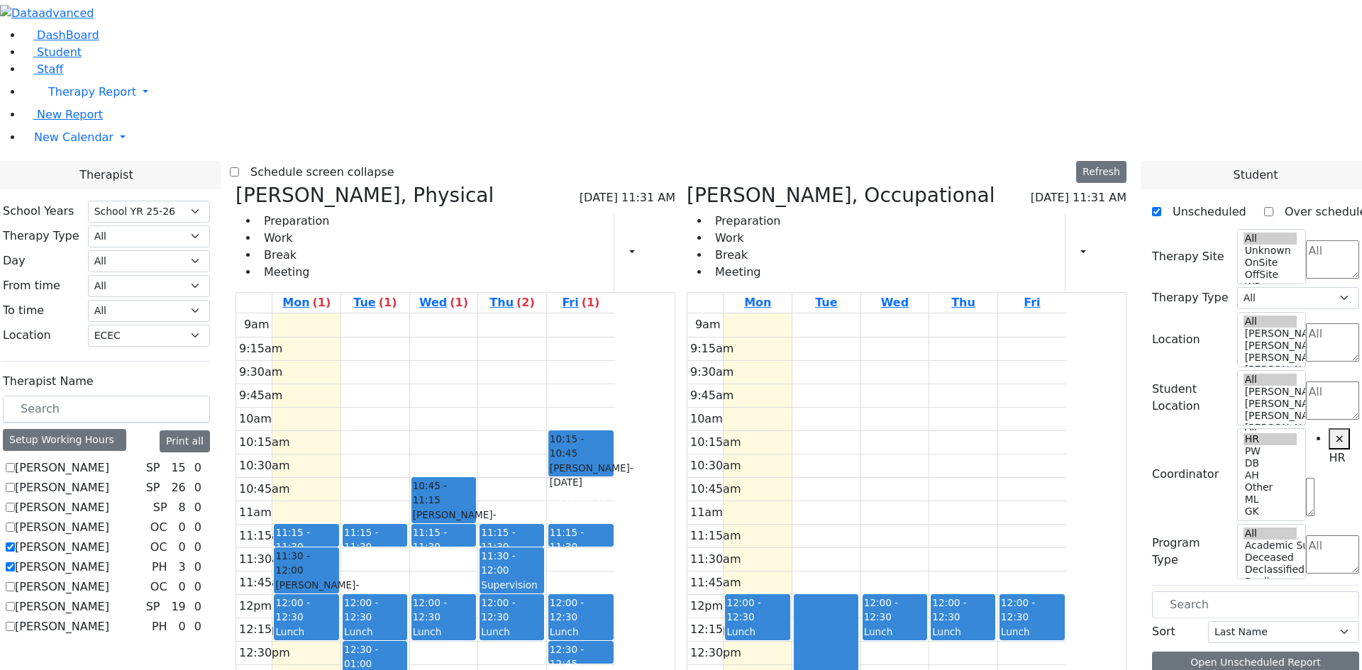
scroll to position [284, 0]
drag, startPoint x: 1210, startPoint y: 607, endPoint x: 808, endPoint y: 146, distance: 611.2
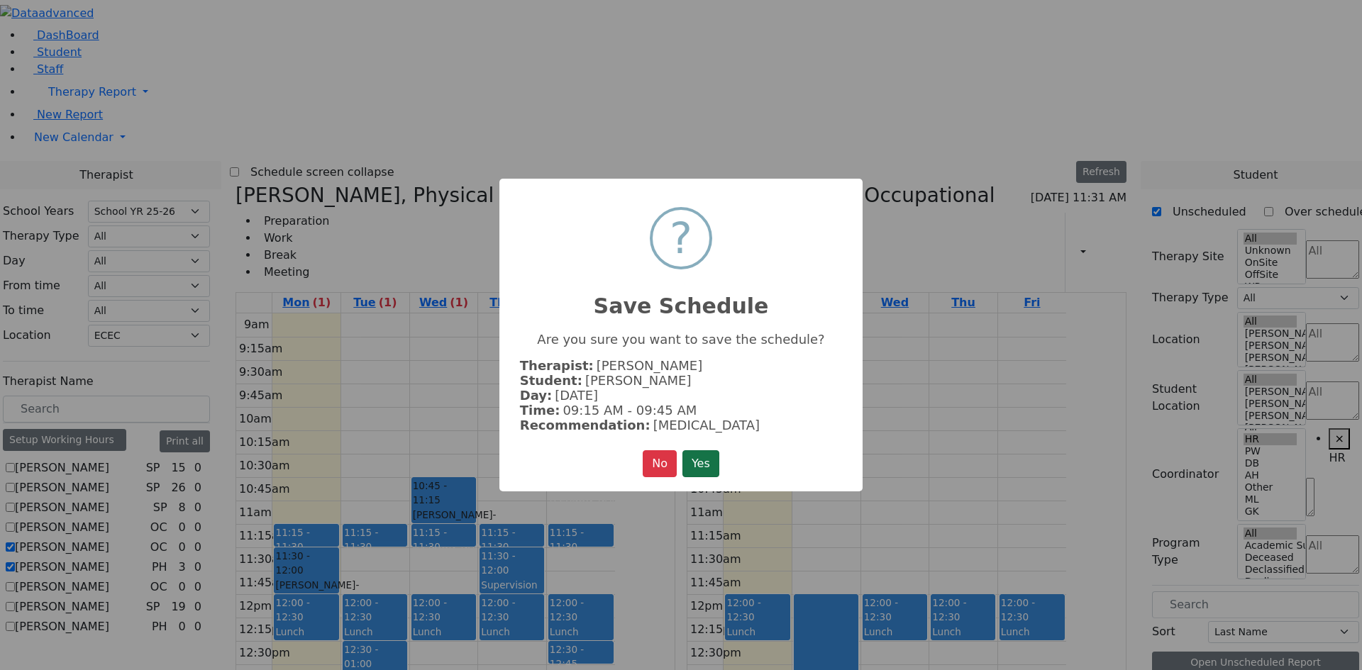
click at [691, 458] on button "Yes" at bounding box center [700, 463] width 37 height 27
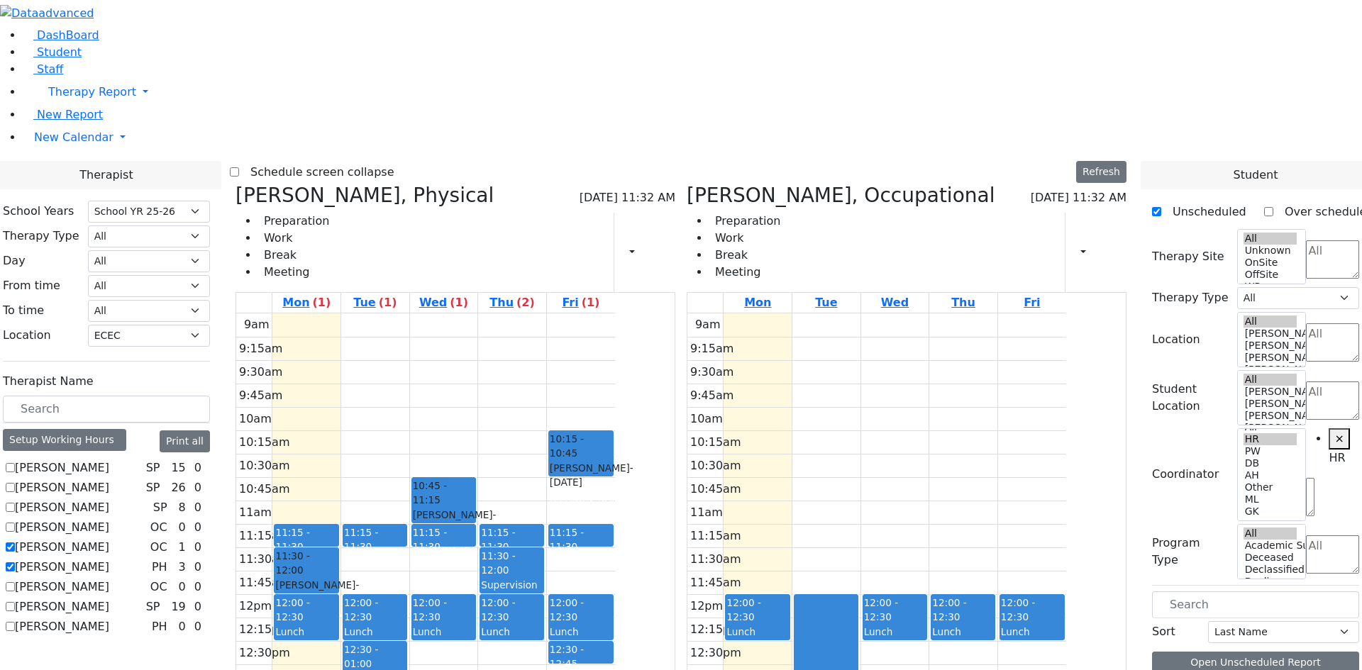
scroll to position [0, 0]
drag, startPoint x: 903, startPoint y: 184, endPoint x: 908, endPoint y: 199, distance: 14.8
click at [910, 313] on div "9am 9:15am 9:30am 9:45am 10am 10:15am 10:30am 10:45am 11am 11:15am 11:30am 11:4…" at bounding box center [876, 594] width 379 height 562
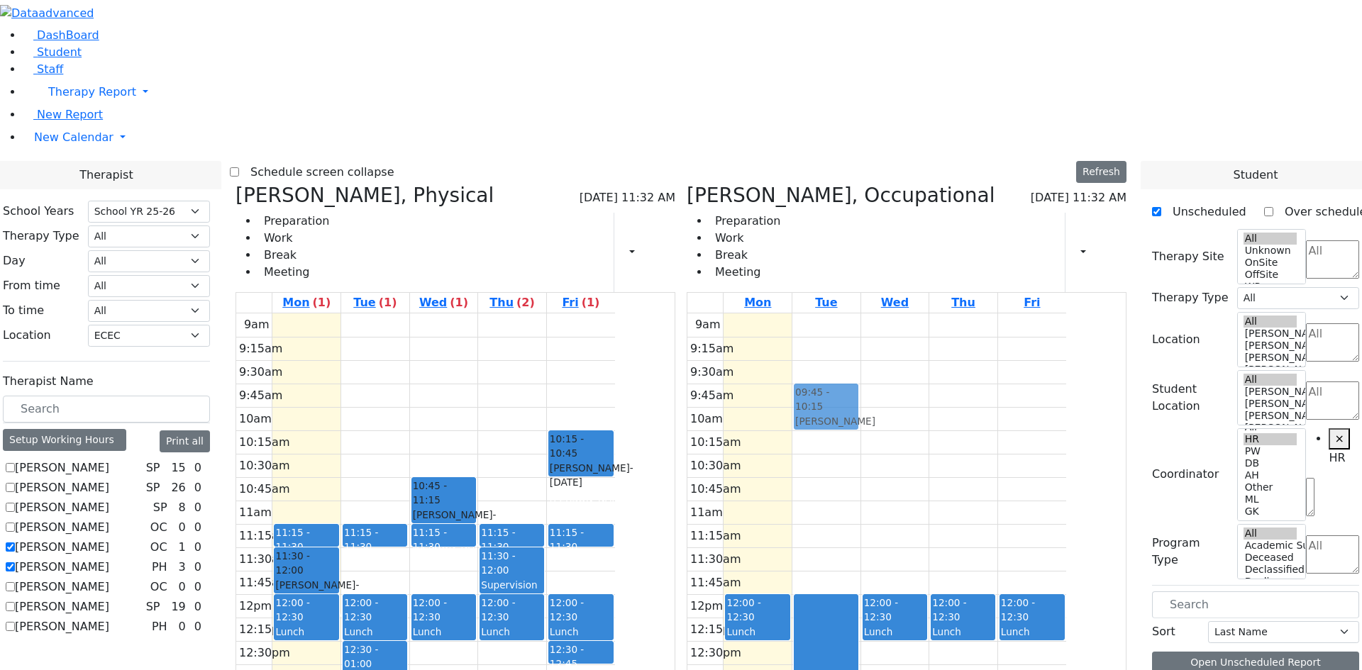
drag, startPoint x: 1199, startPoint y: 464, endPoint x: 889, endPoint y: 194, distance: 411.1
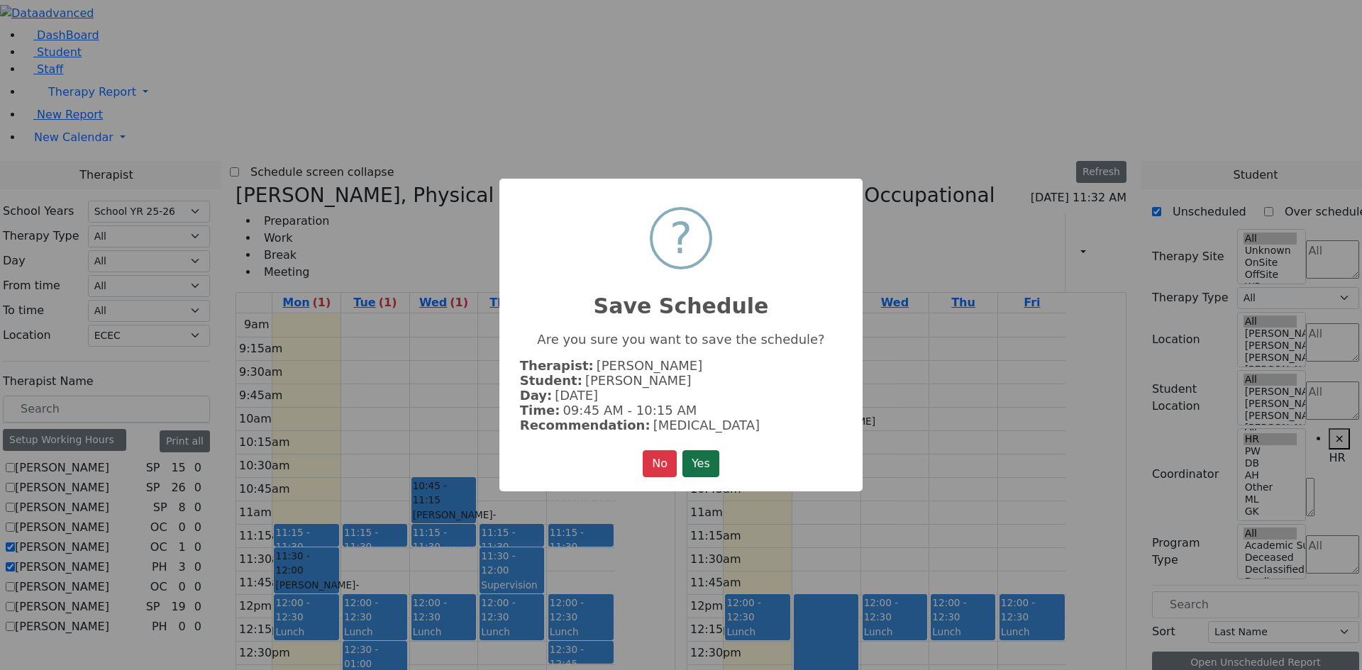
click at [696, 467] on button "Yes" at bounding box center [700, 463] width 37 height 27
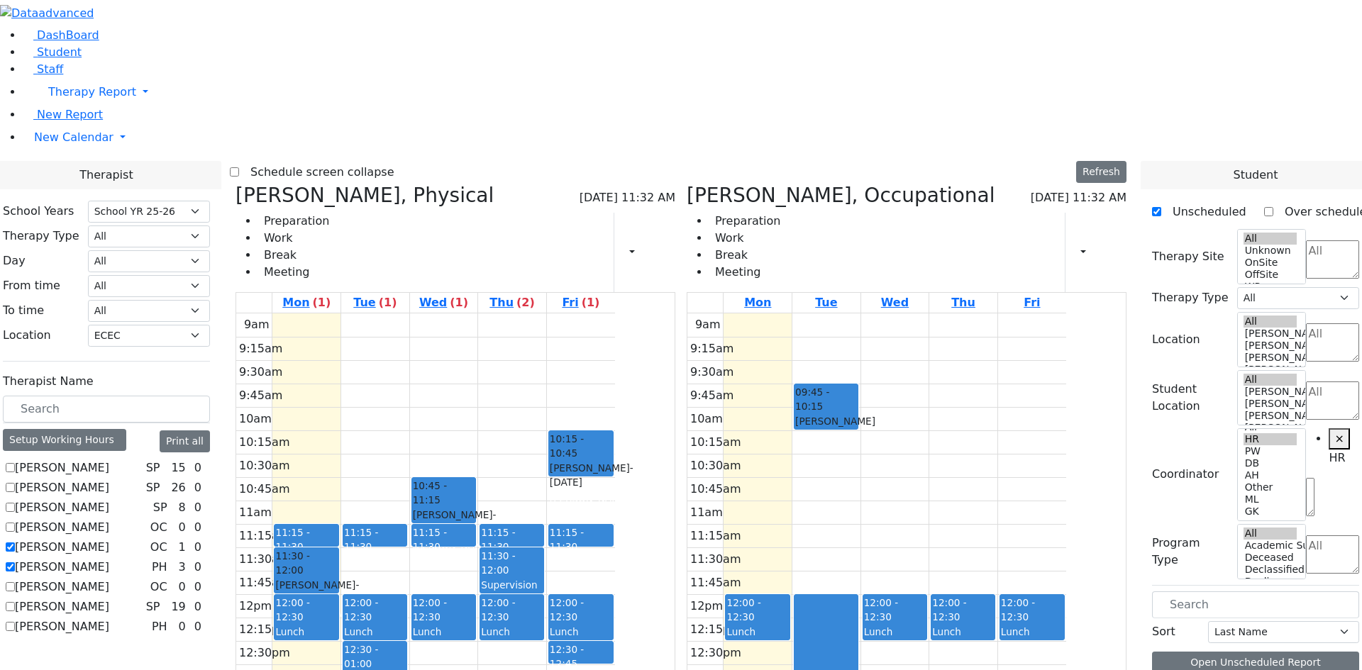
scroll to position [0, 0]
drag, startPoint x: 1034, startPoint y: 369, endPoint x: 1037, endPoint y: 350, distance: 18.8
click at [1037, 350] on div "9am 9:15am 9:30am 9:45am 10am 10:15am 10:30am 10:45am 11am 11:15am 11:30am 11:4…" at bounding box center [876, 594] width 379 height 562
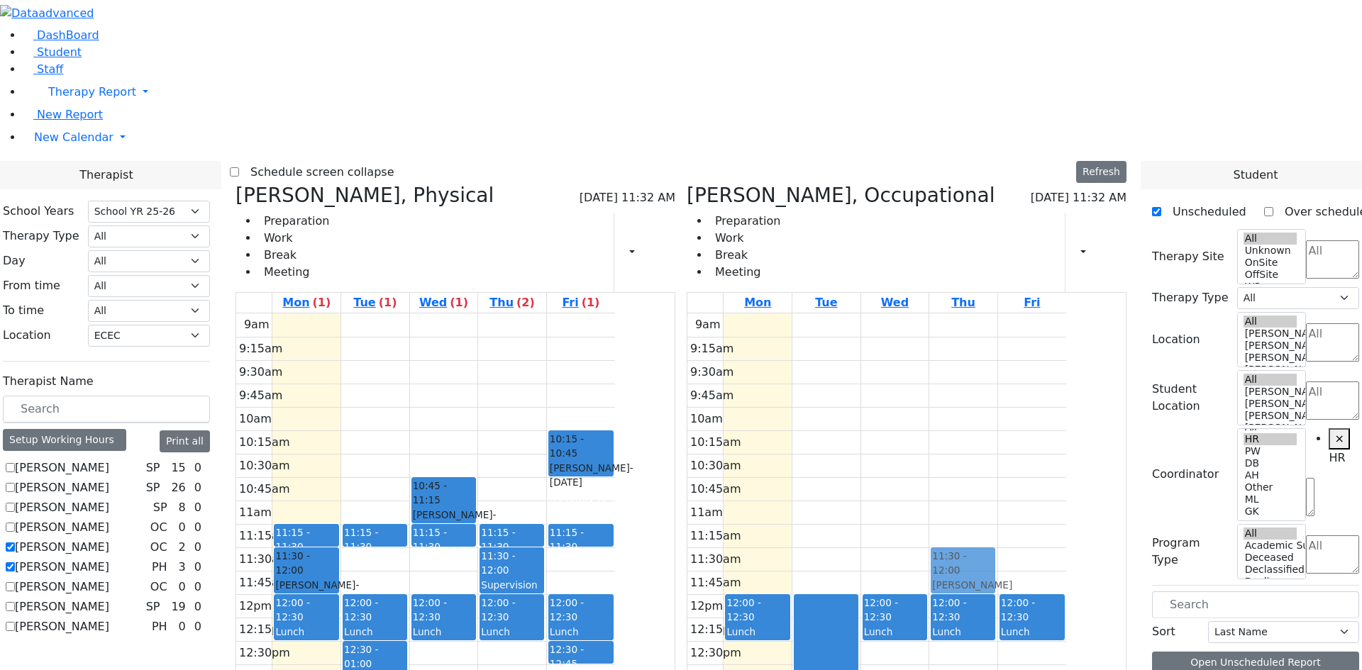
drag, startPoint x: 1218, startPoint y: 606, endPoint x: 1029, endPoint y: 350, distance: 319.0
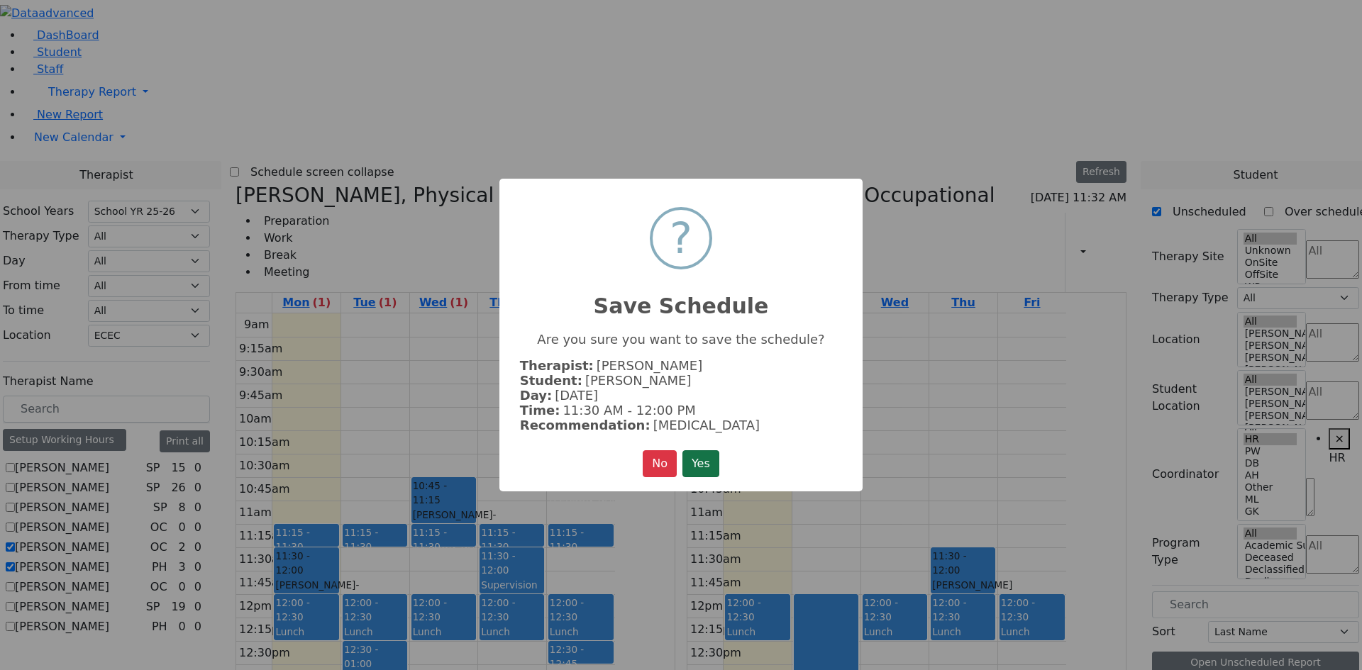
click at [694, 454] on button "Yes" at bounding box center [700, 463] width 37 height 27
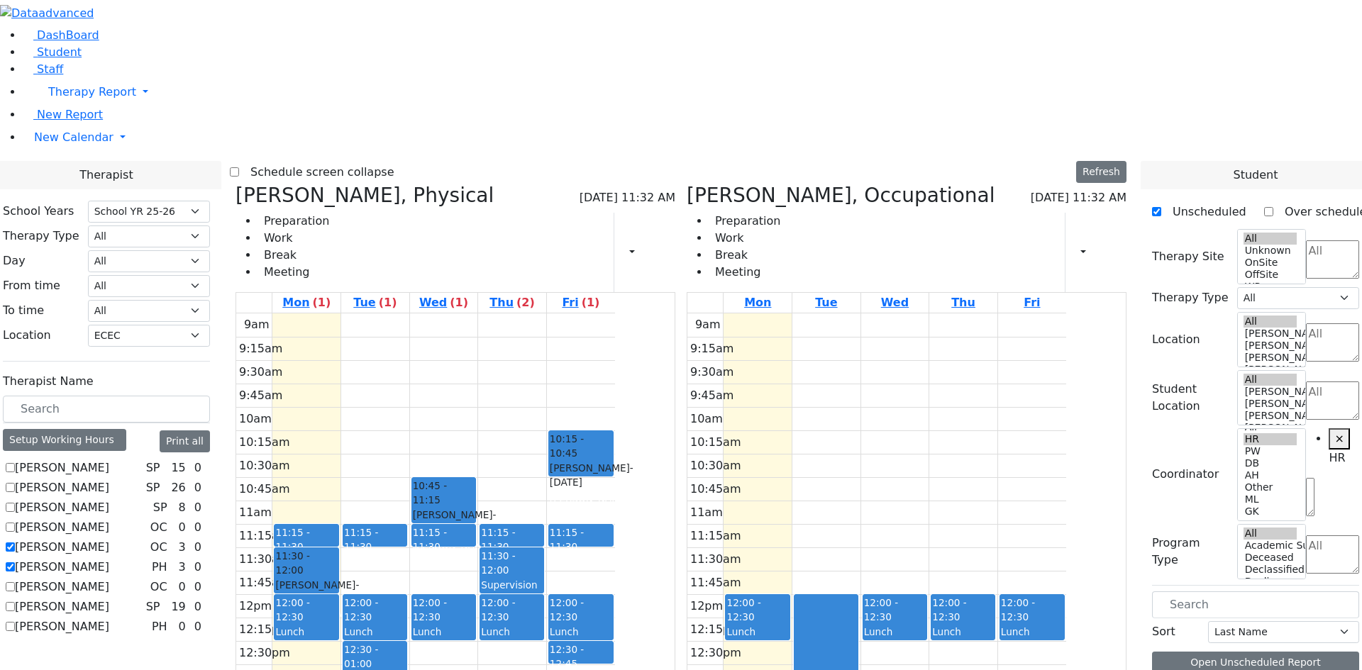
scroll to position [355, 0]
drag, startPoint x: 1203, startPoint y: 533, endPoint x: 975, endPoint y: 300, distance: 325.4
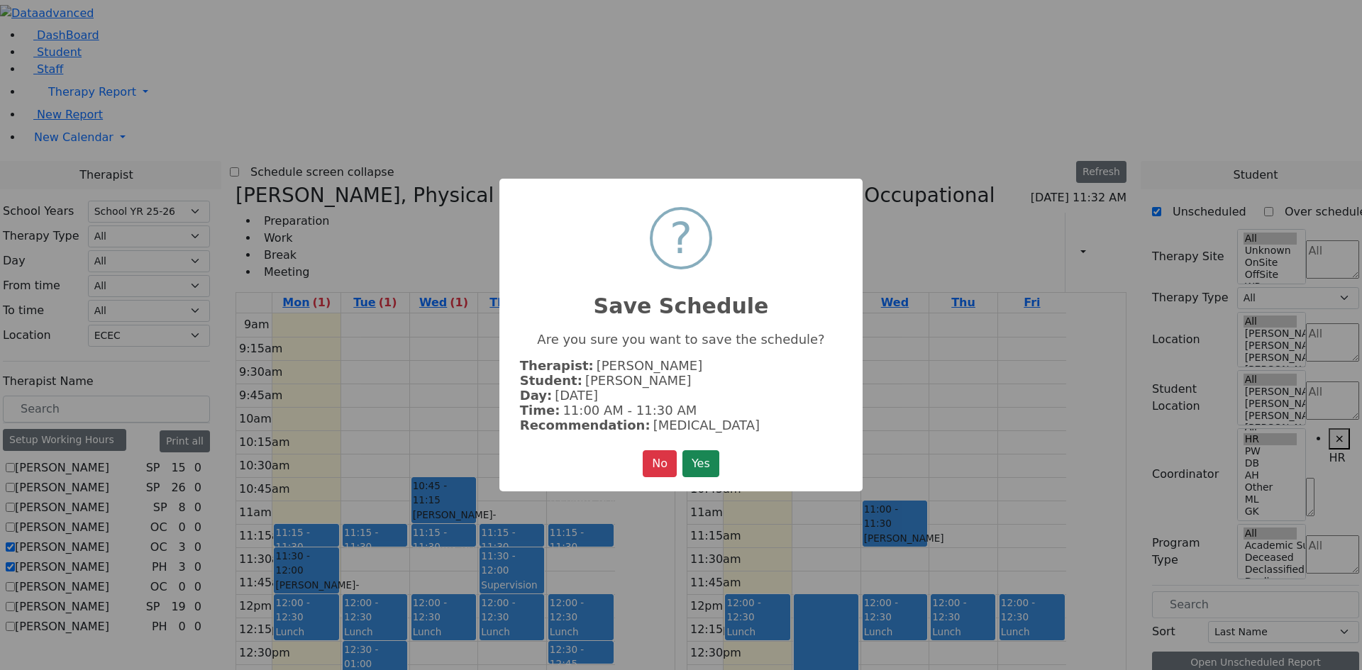
click at [975, 300] on div "× ? Save Schedule Are you sure you want to save the schedule? Therapist: Grossm…" at bounding box center [681, 335] width 1362 height 670
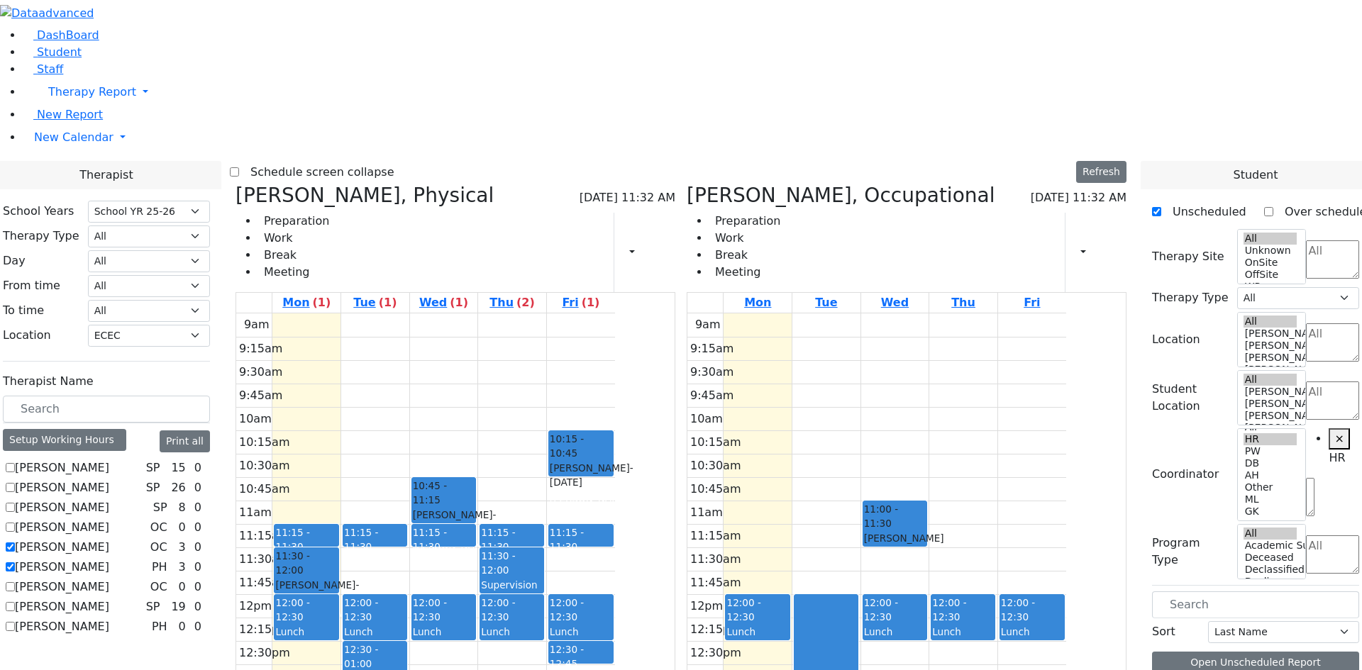
scroll to position [0, 0]
click at [109, 559] on label "[PERSON_NAME]" at bounding box center [62, 567] width 94 height 17
click at [15, 562] on input "[PERSON_NAME]" at bounding box center [10, 566] width 9 height 9
checkbox input "false"
select select "1"
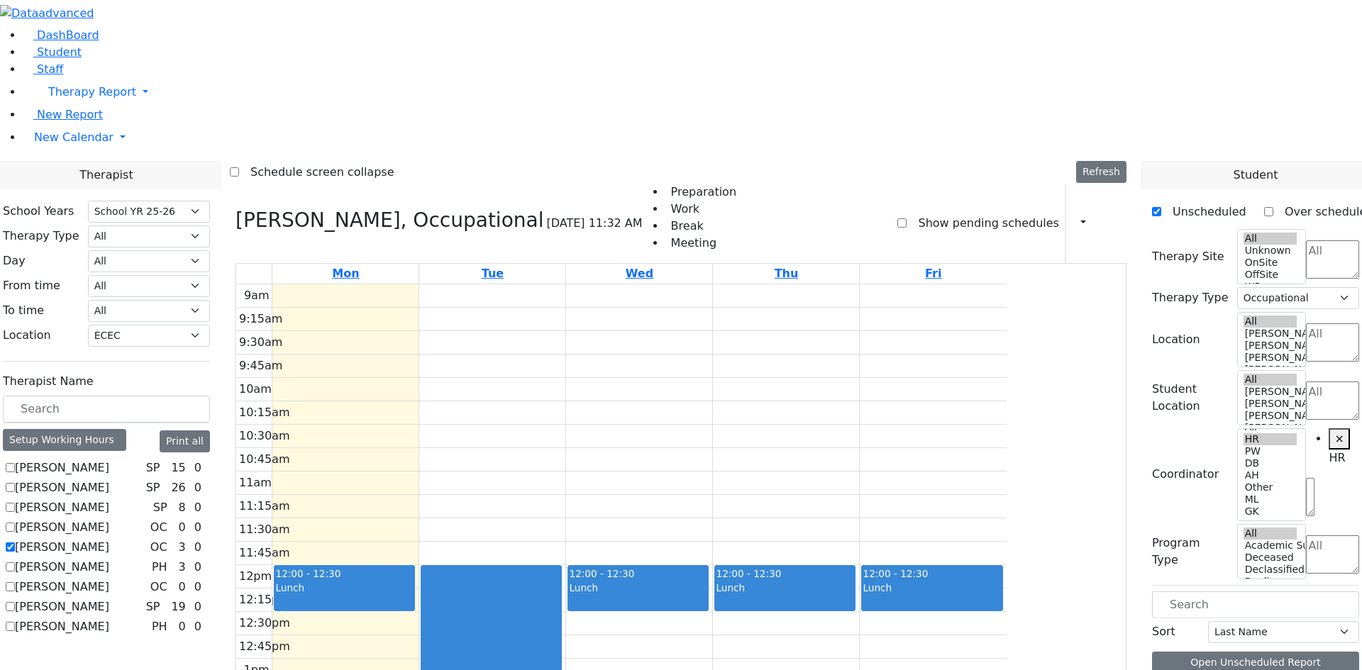
click at [109, 539] on label "[PERSON_NAME]" at bounding box center [62, 547] width 94 height 17
click at [15, 542] on input "[PERSON_NAME]" at bounding box center [10, 546] width 9 height 9
checkbox input "false"
select select
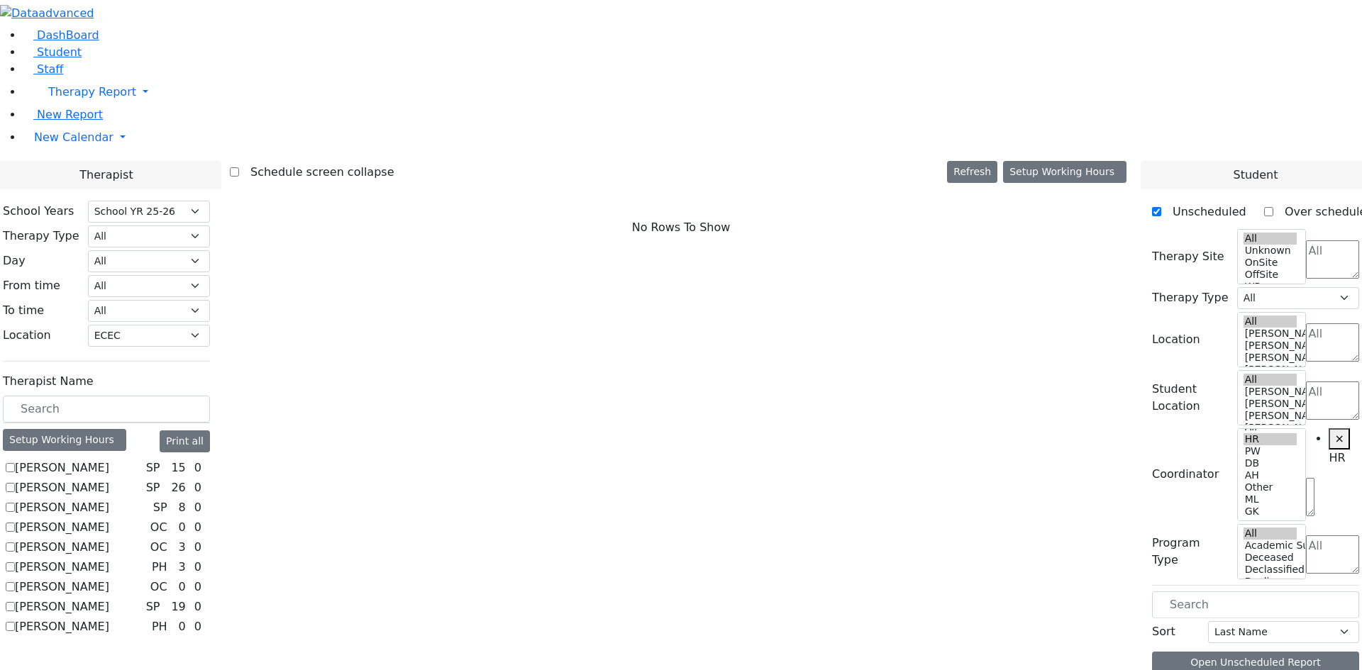
click at [109, 539] on label "[PERSON_NAME]" at bounding box center [62, 547] width 94 height 17
click at [15, 542] on input "[PERSON_NAME]" at bounding box center [10, 546] width 9 height 9
checkbox input "true"
select select "1"
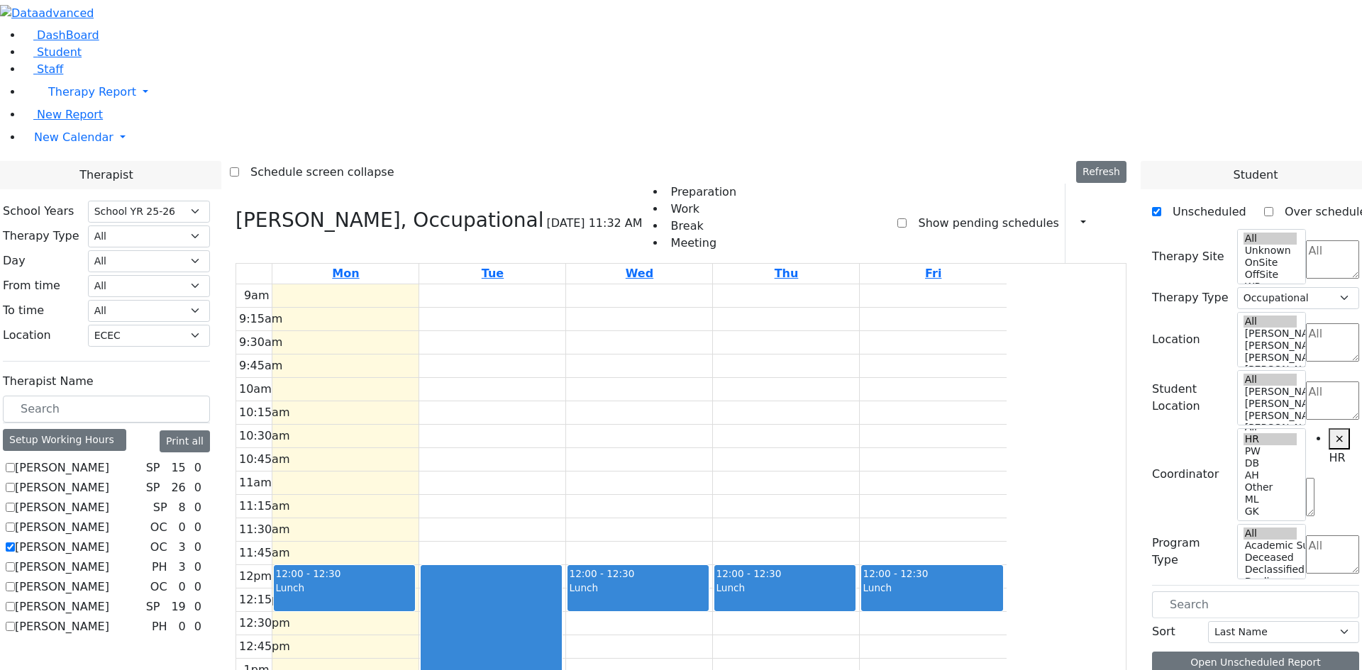
click at [109, 539] on label "[PERSON_NAME]" at bounding box center [62, 547] width 94 height 17
click at [15, 542] on input "[PERSON_NAME]" at bounding box center [10, 546] width 9 height 9
checkbox input "false"
select select
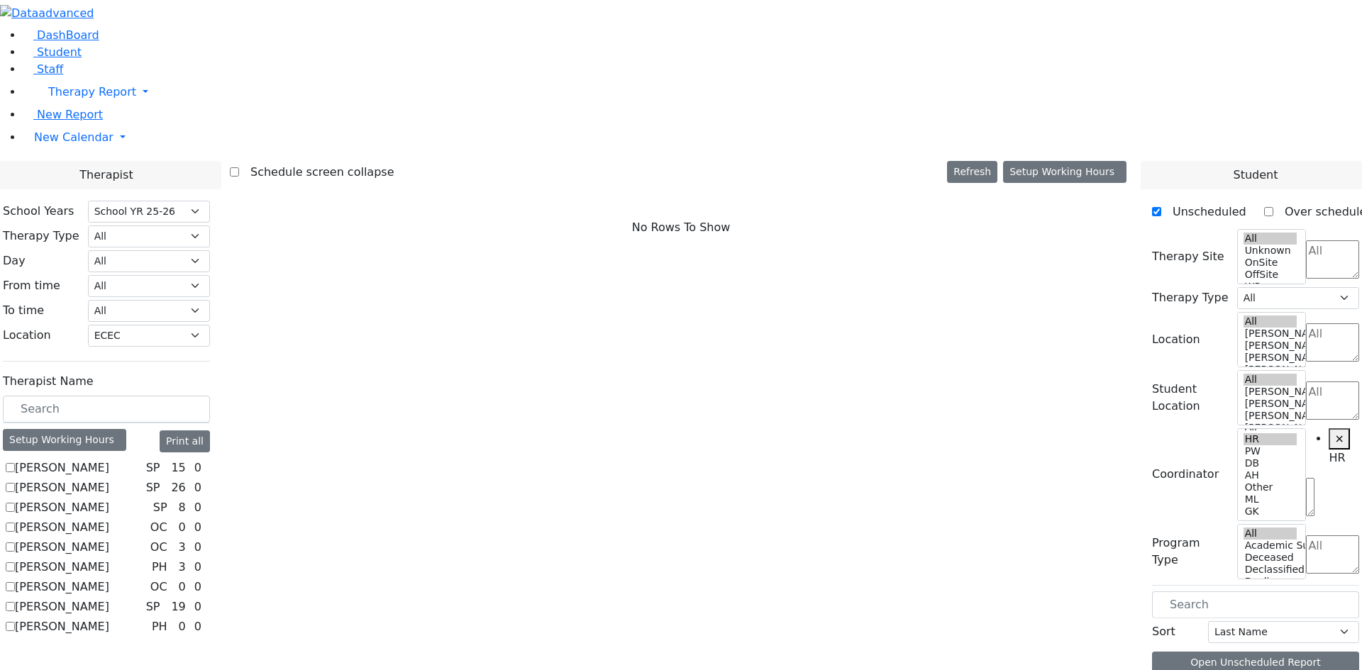
click at [109, 539] on label "[PERSON_NAME]" at bounding box center [62, 547] width 94 height 17
click at [15, 542] on input "[PERSON_NAME]" at bounding box center [10, 546] width 9 height 9
checkbox input "true"
select select "1"
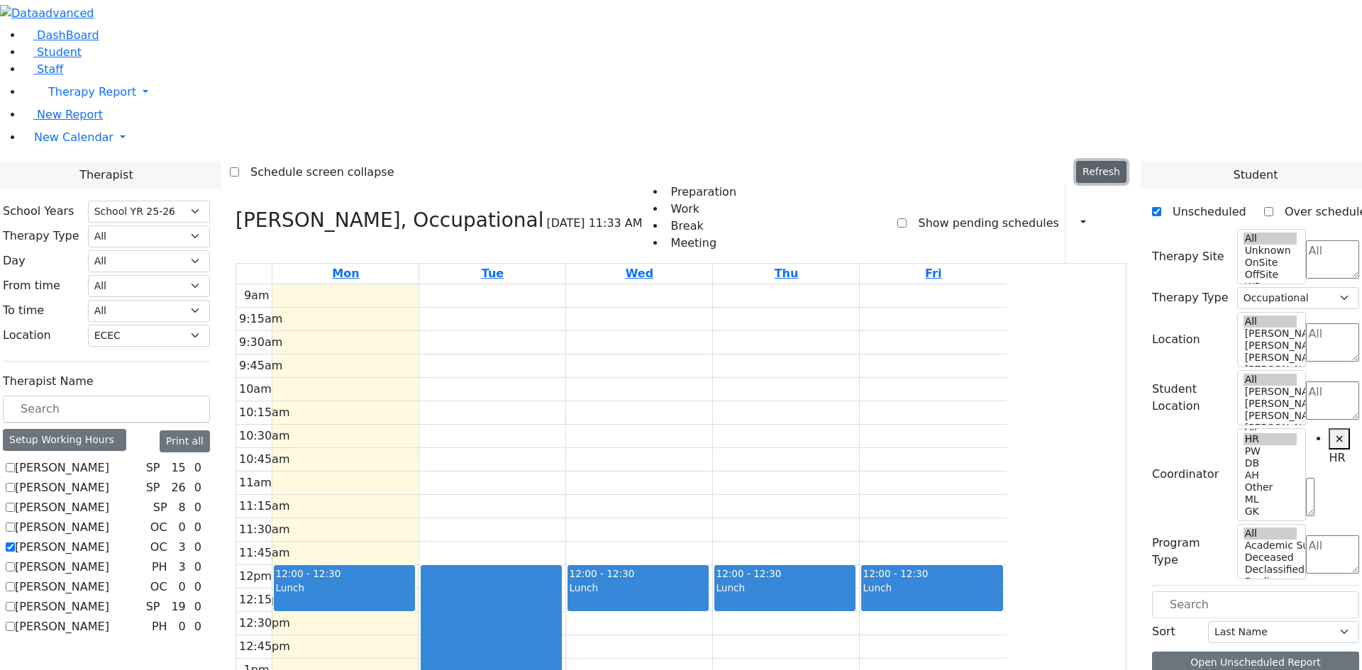
click at [1114, 161] on button "Refresh" at bounding box center [1101, 172] width 50 height 22
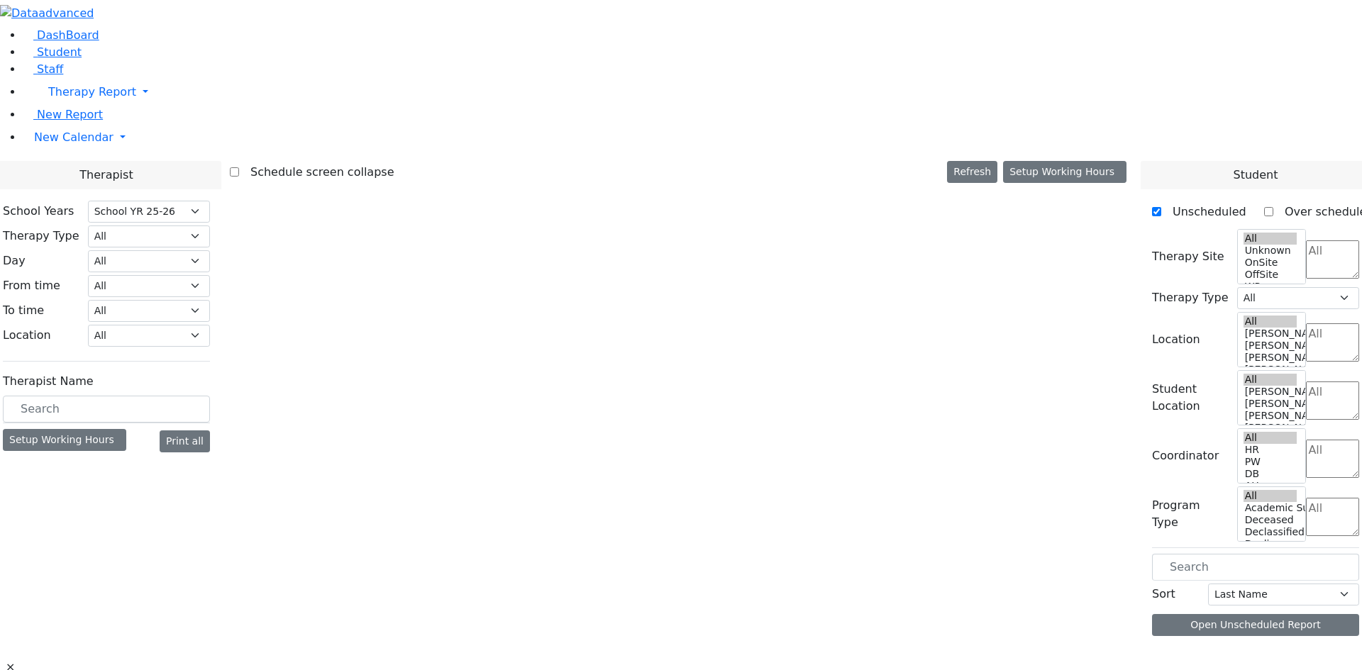
select select "212"
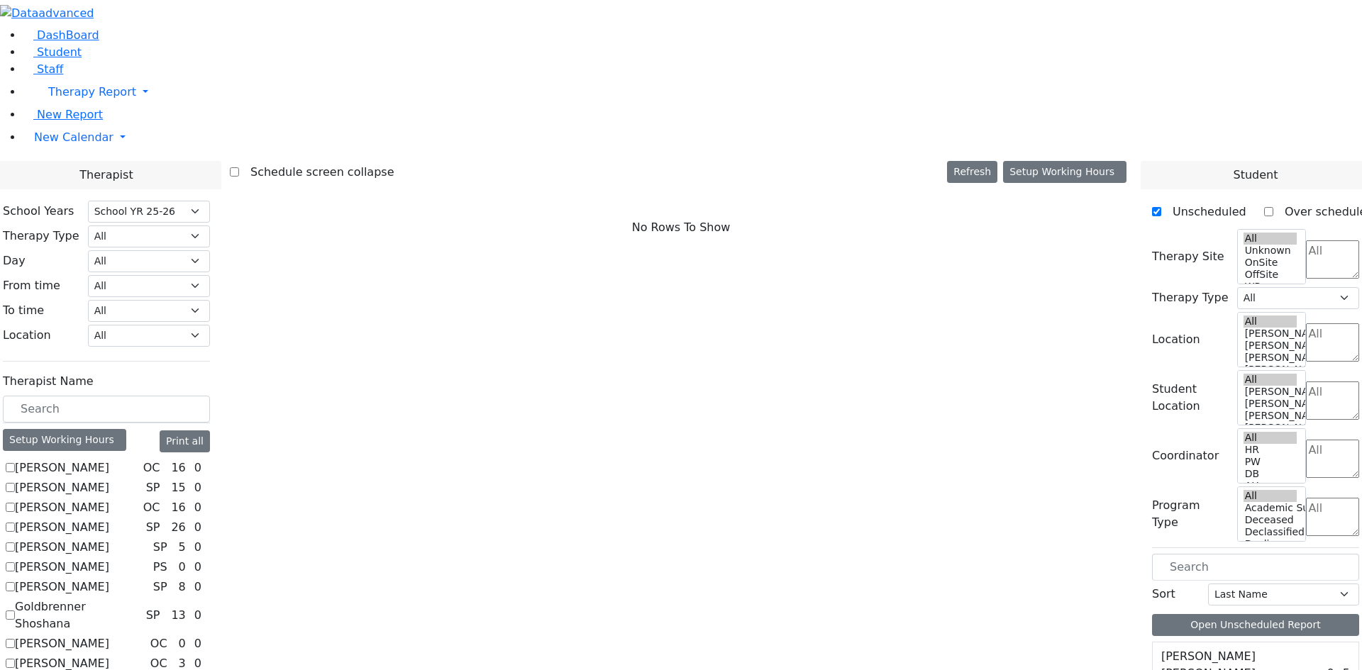
click at [109, 655] on label "[PERSON_NAME]" at bounding box center [62, 663] width 94 height 17
click at [15, 659] on input "[PERSON_NAME]" at bounding box center [10, 663] width 9 height 9
checkbox input "true"
select select "1"
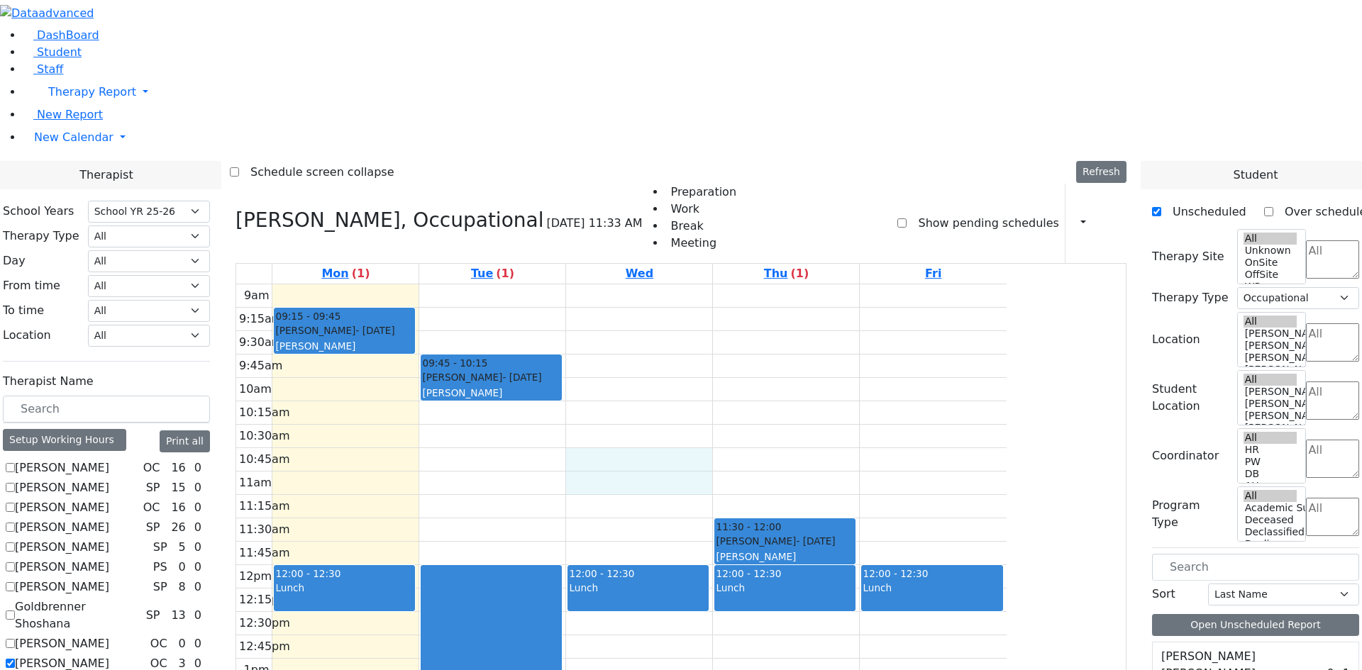
drag, startPoint x: 773, startPoint y: 263, endPoint x: 768, endPoint y: 291, distance: 28.8
click at [768, 291] on div "9am 9:15am 9:30am 9:45am 10am 10:15am 10:30am 10:45am 11am 11:15am 11:30am 11:4…" at bounding box center [621, 565] width 770 height 562
drag, startPoint x: 1205, startPoint y: 577, endPoint x: 769, endPoint y: 261, distance: 538.7
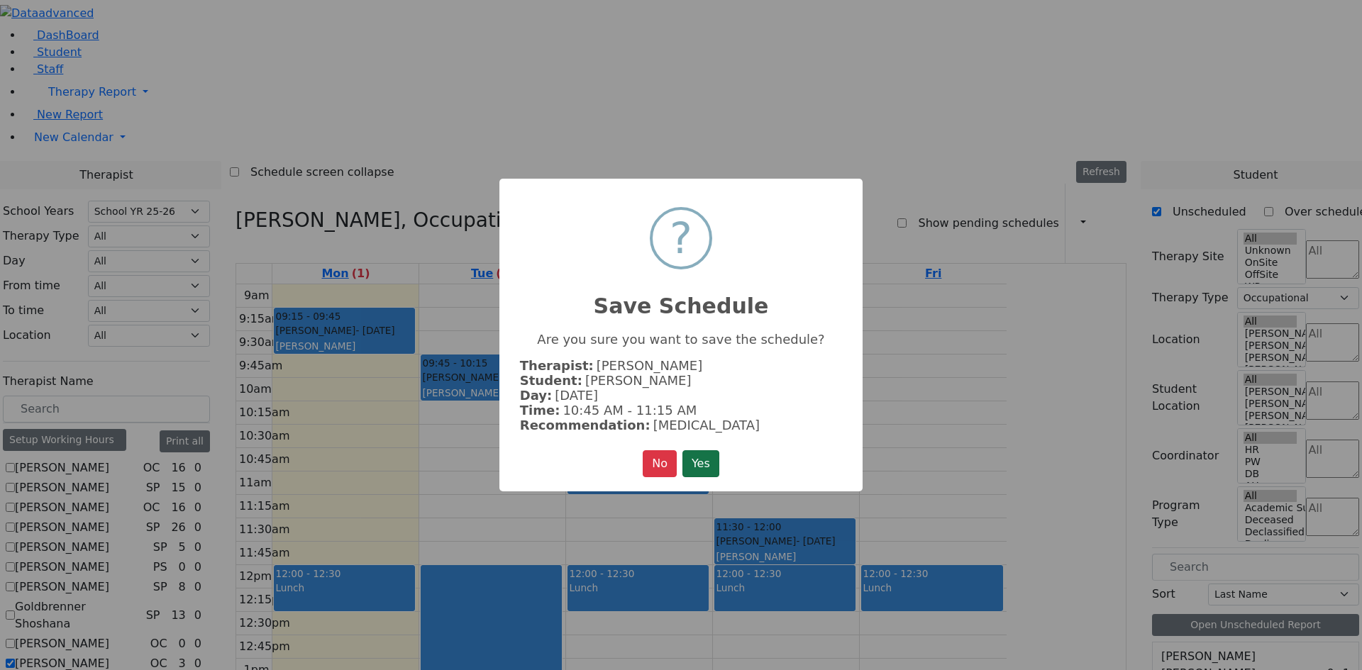
click at [703, 466] on button "Yes" at bounding box center [700, 463] width 37 height 27
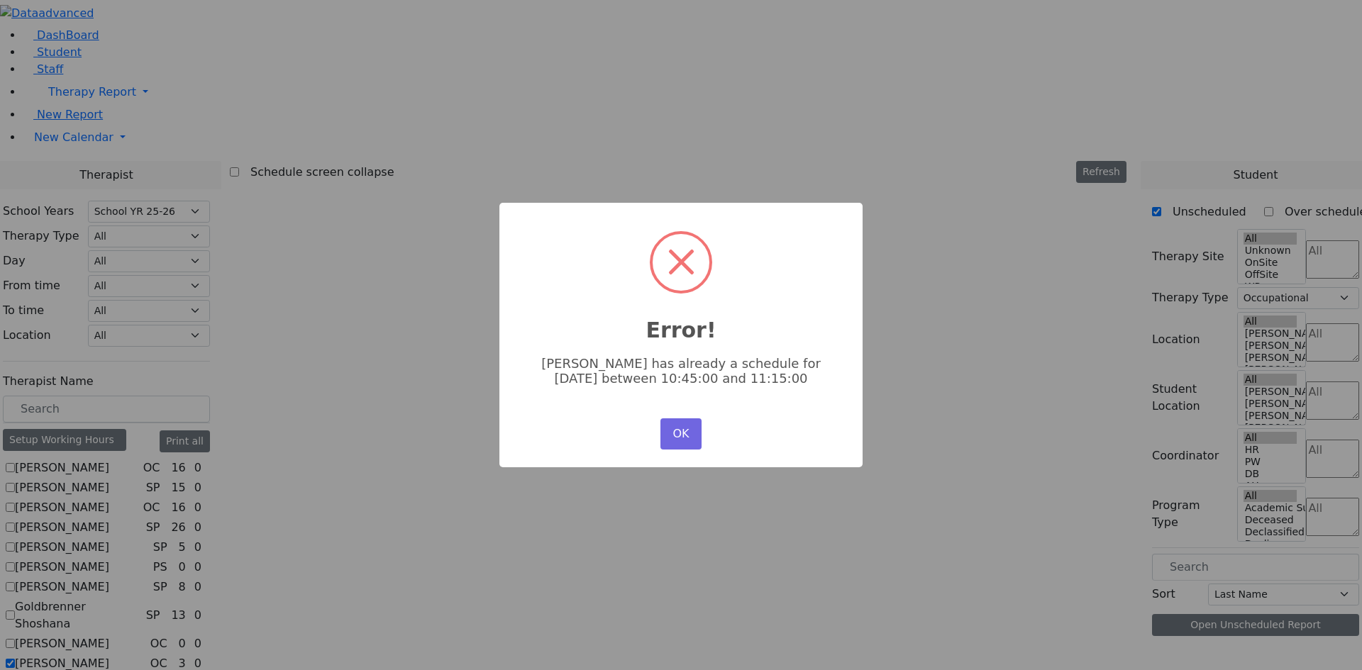
scroll to position [0, 0]
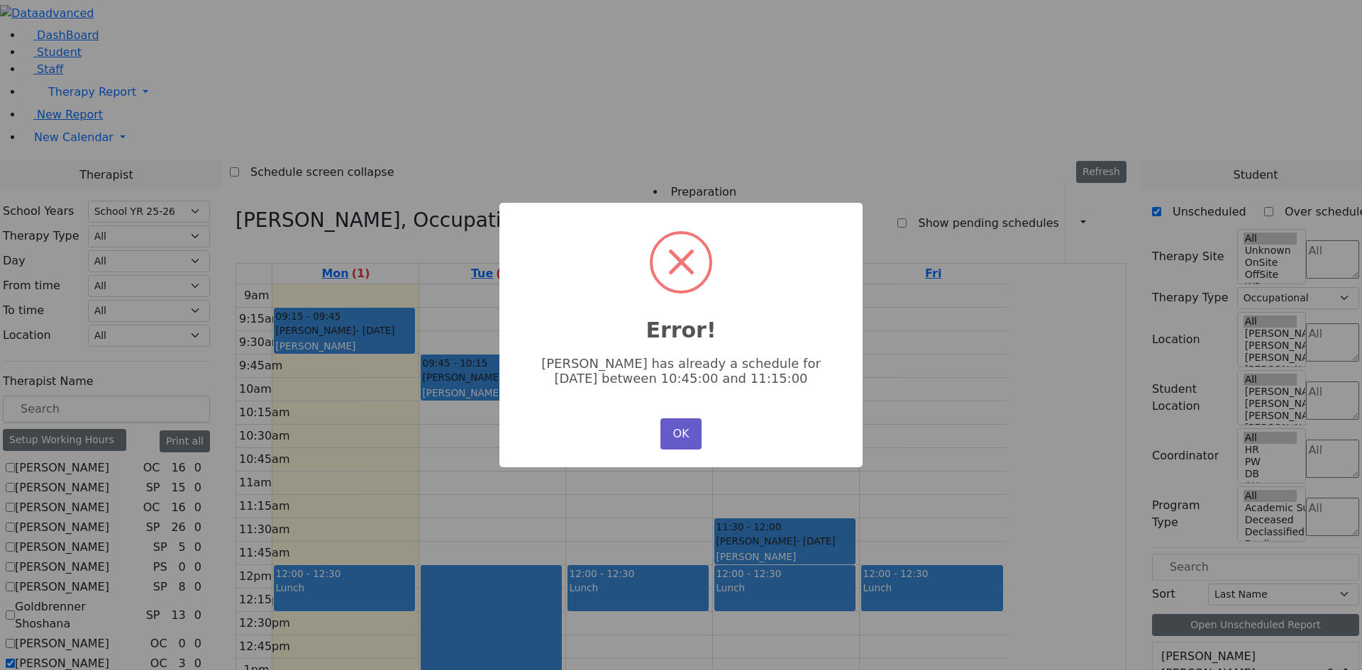
click at [672, 426] on button "OK" at bounding box center [680, 433] width 41 height 31
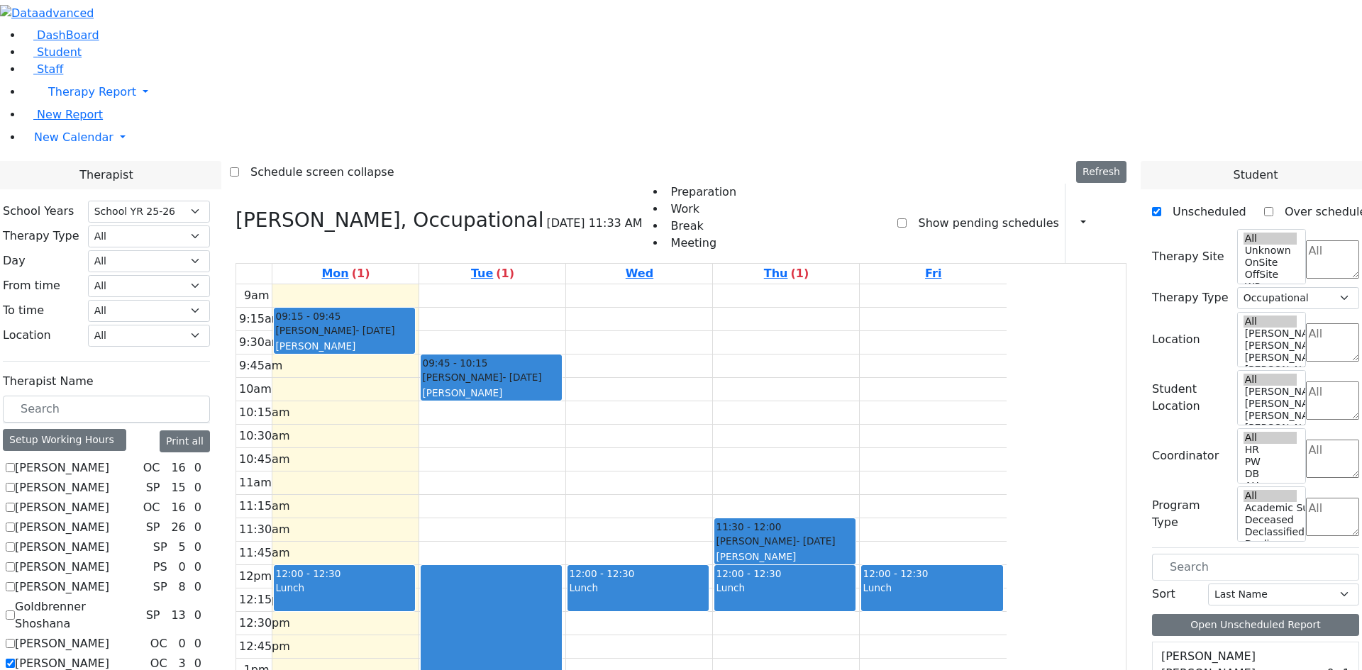
scroll to position [1064, 0]
click at [1215, 554] on input "text" at bounding box center [1255, 567] width 207 height 27
type input "lev"
click at [1213, 648] on label "[PERSON_NAME]" at bounding box center [1208, 656] width 94 height 17
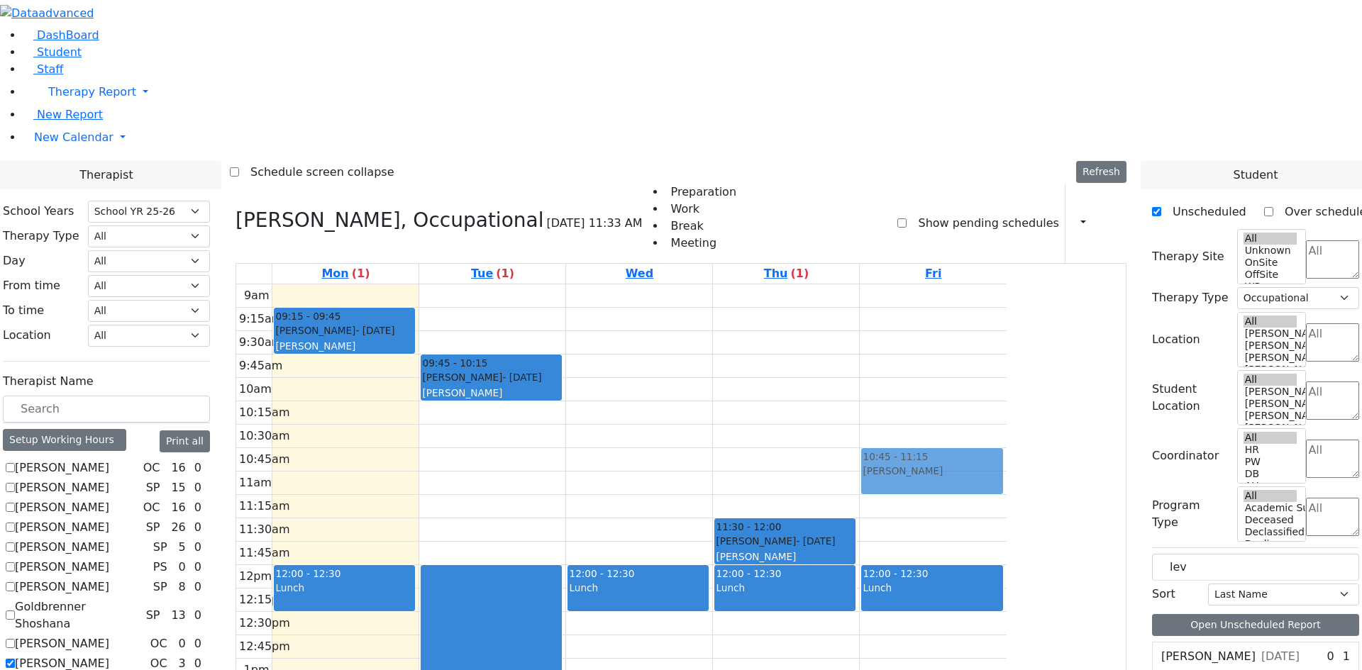
drag, startPoint x: 1202, startPoint y: 355, endPoint x: 1030, endPoint y: 274, distance: 190.0
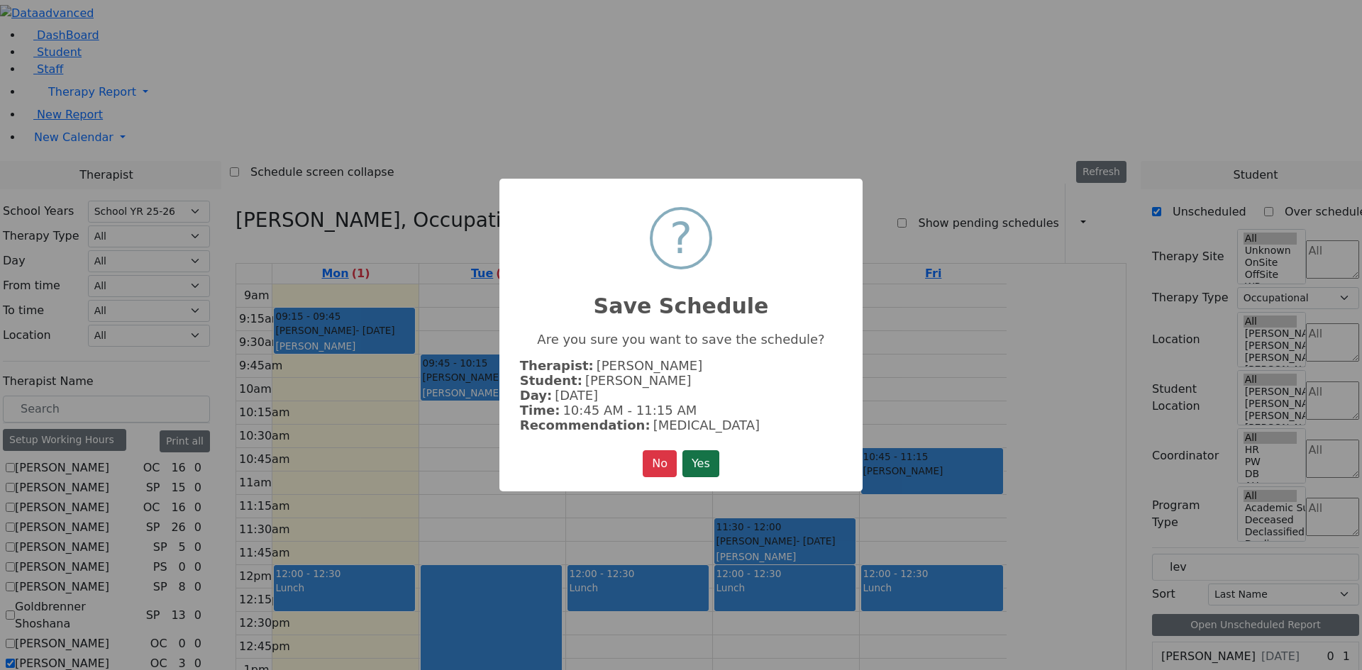
click at [697, 450] on button "Yes" at bounding box center [700, 463] width 37 height 27
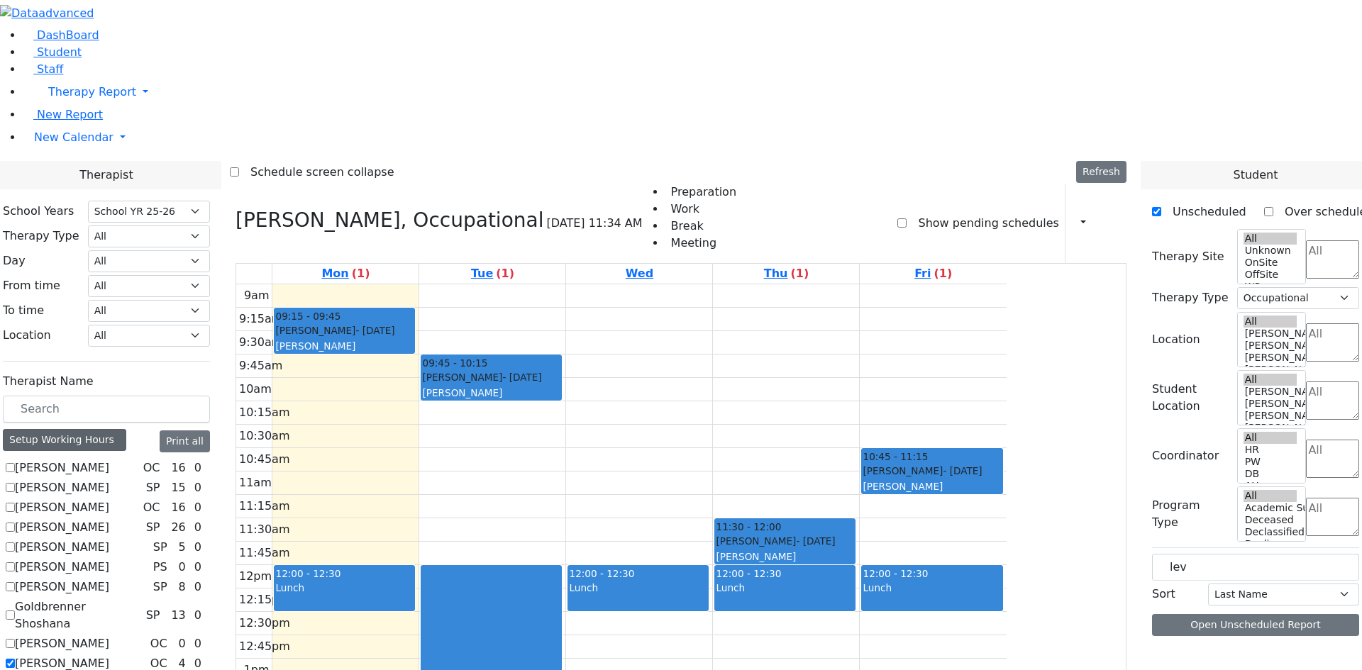
click at [126, 429] on div "Setup Working Hours" at bounding box center [64, 440] width 123 height 22
select select "212"
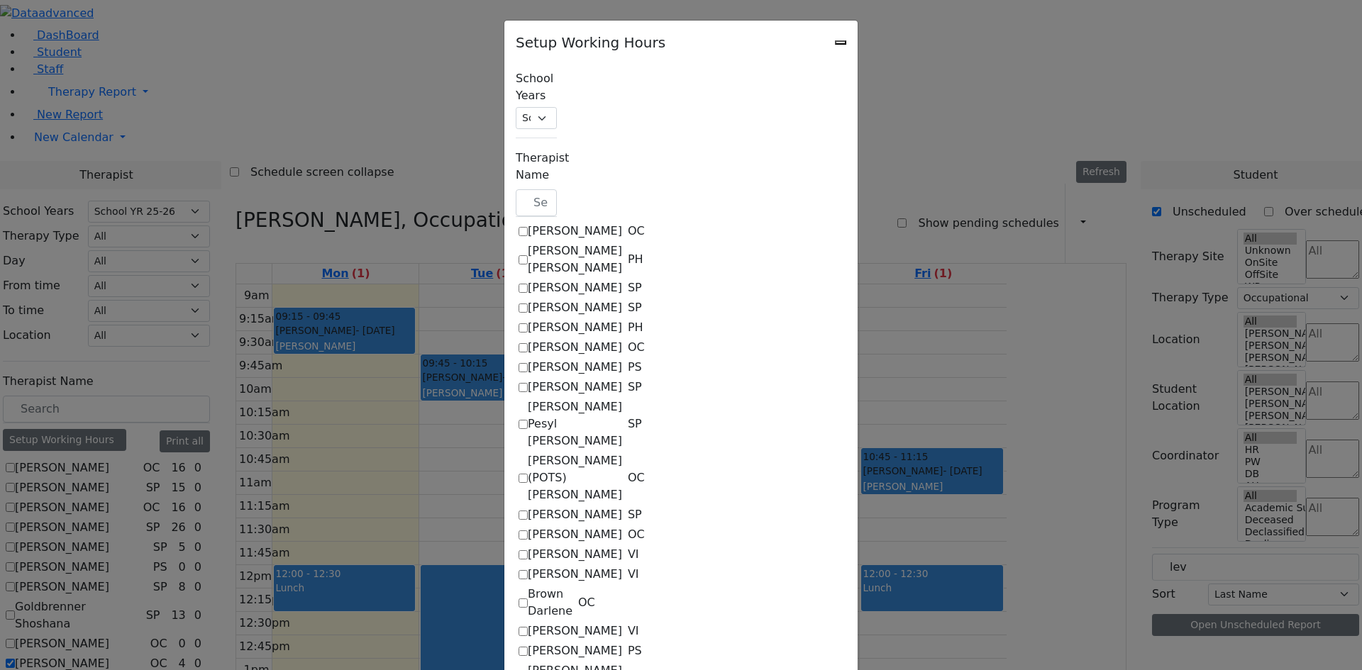
checkbox input "true"
select select "15:00:00"
select select "33"
select select "15:00:00"
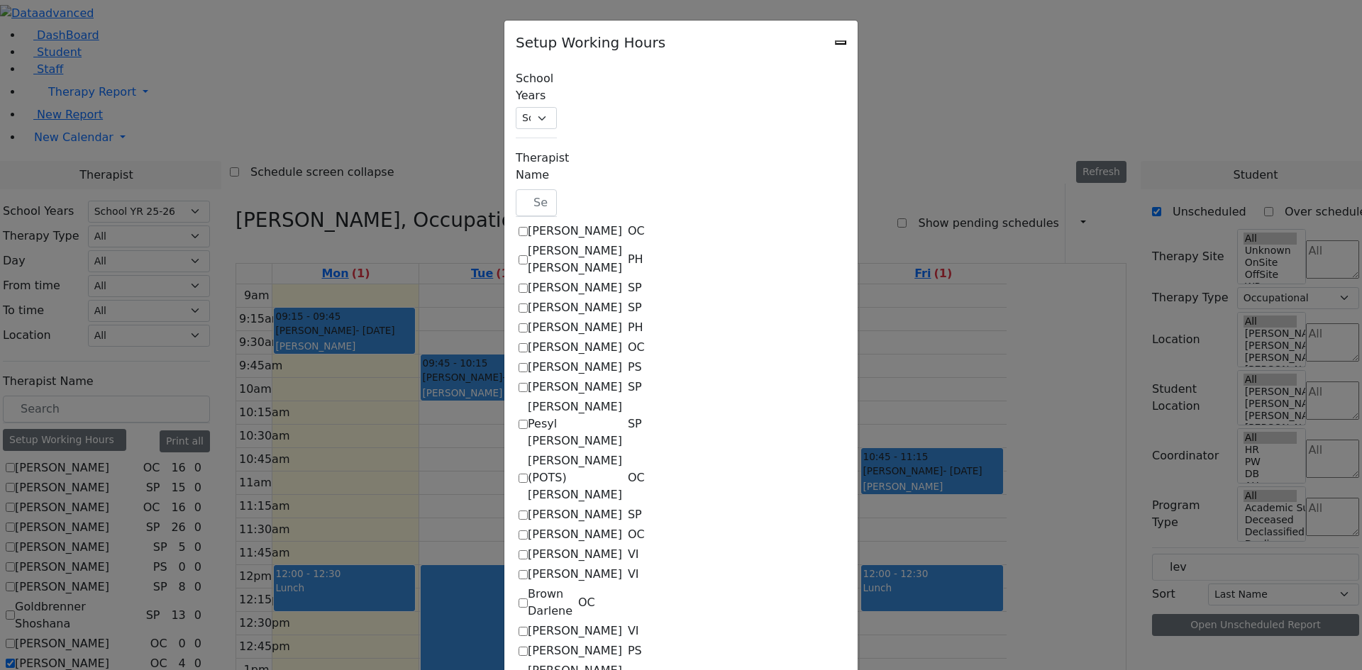
select select "12:00:00"
select select "33"
select select "15:00:00"
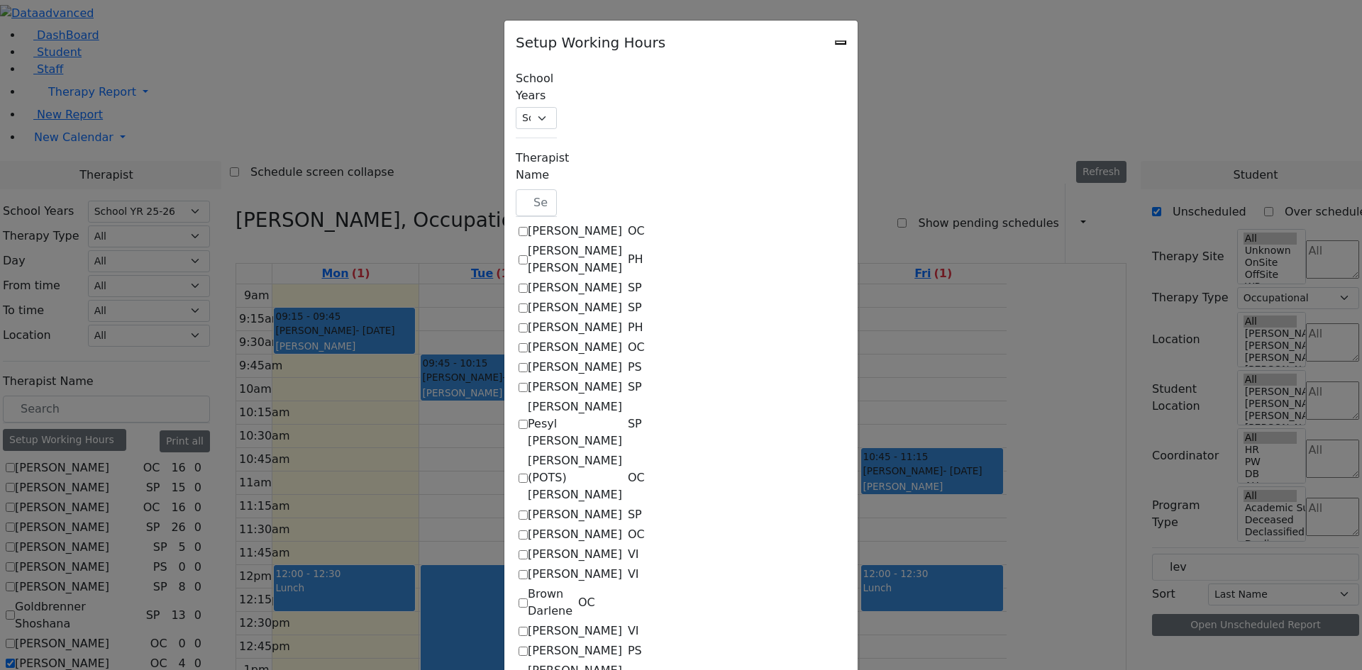
select select "33"
select select "15:00:00"
select select "33"
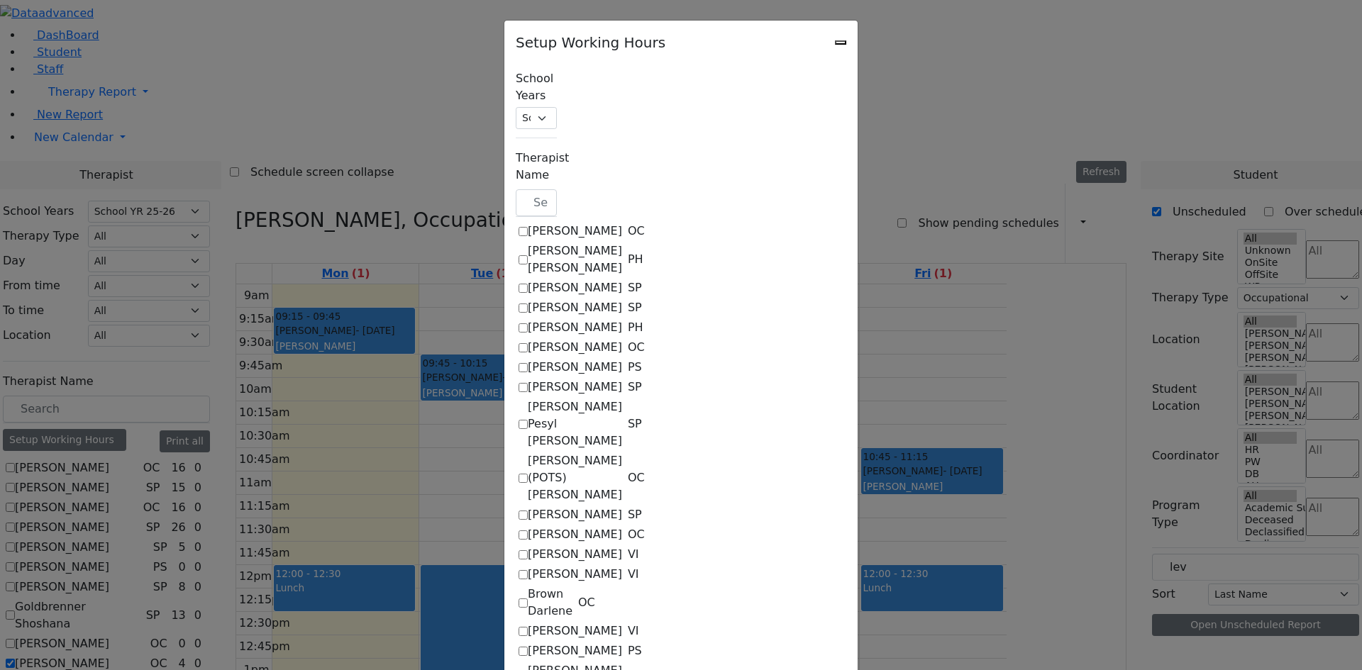
select select "15:00:00"
select select "14:00:00"
select select "33"
select select "15:00:00"
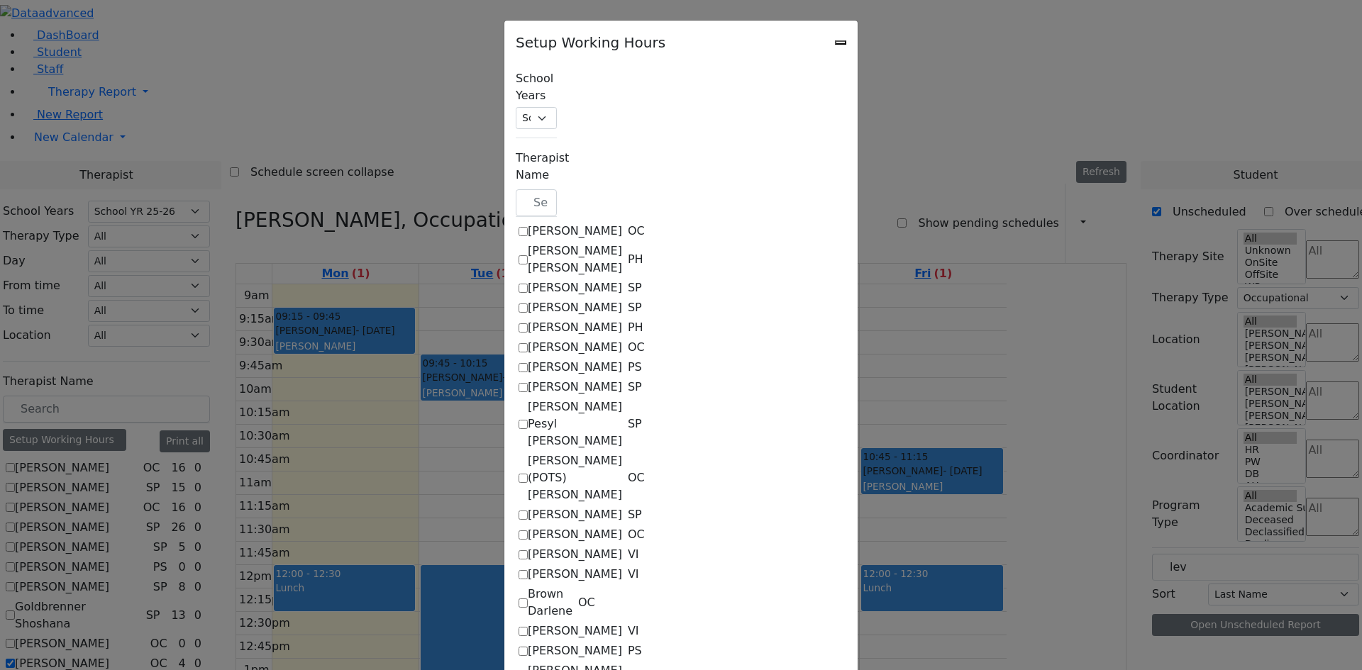
select select "15:00:00"
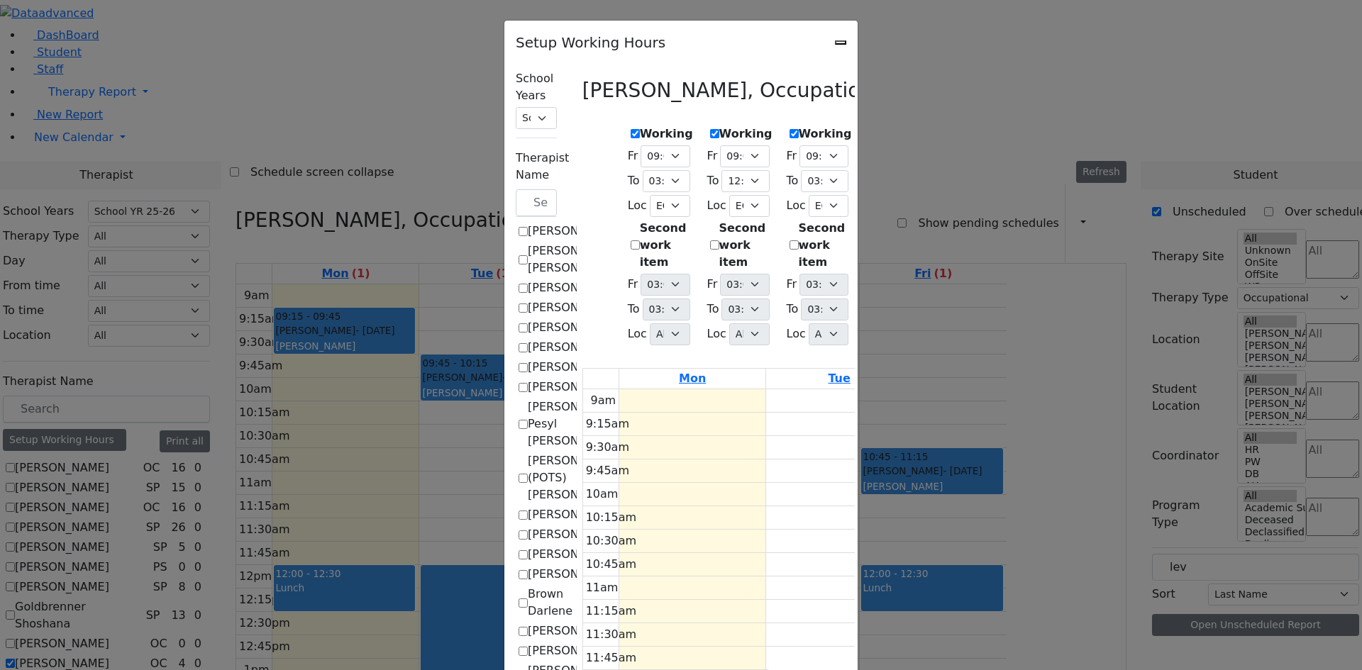
scroll to position [356, 0]
checkbox input "true"
checkbox input "false"
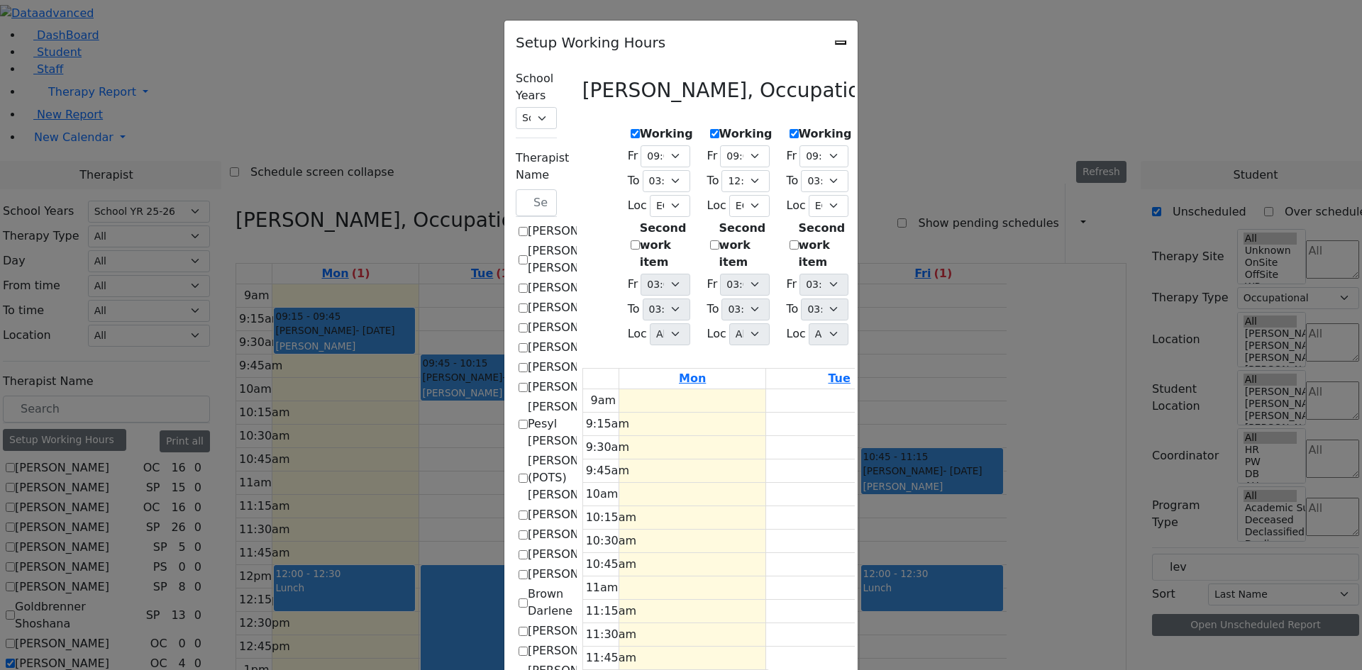
select select "15:00:00"
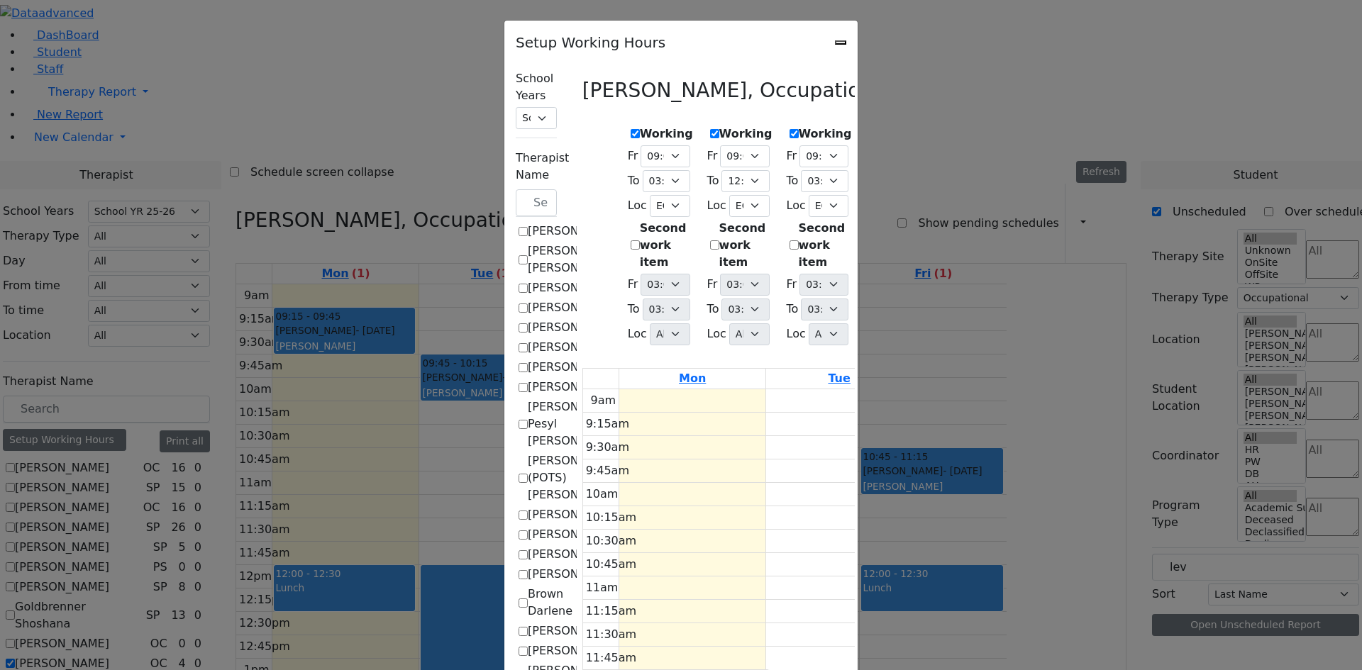
select select "15:00:00"
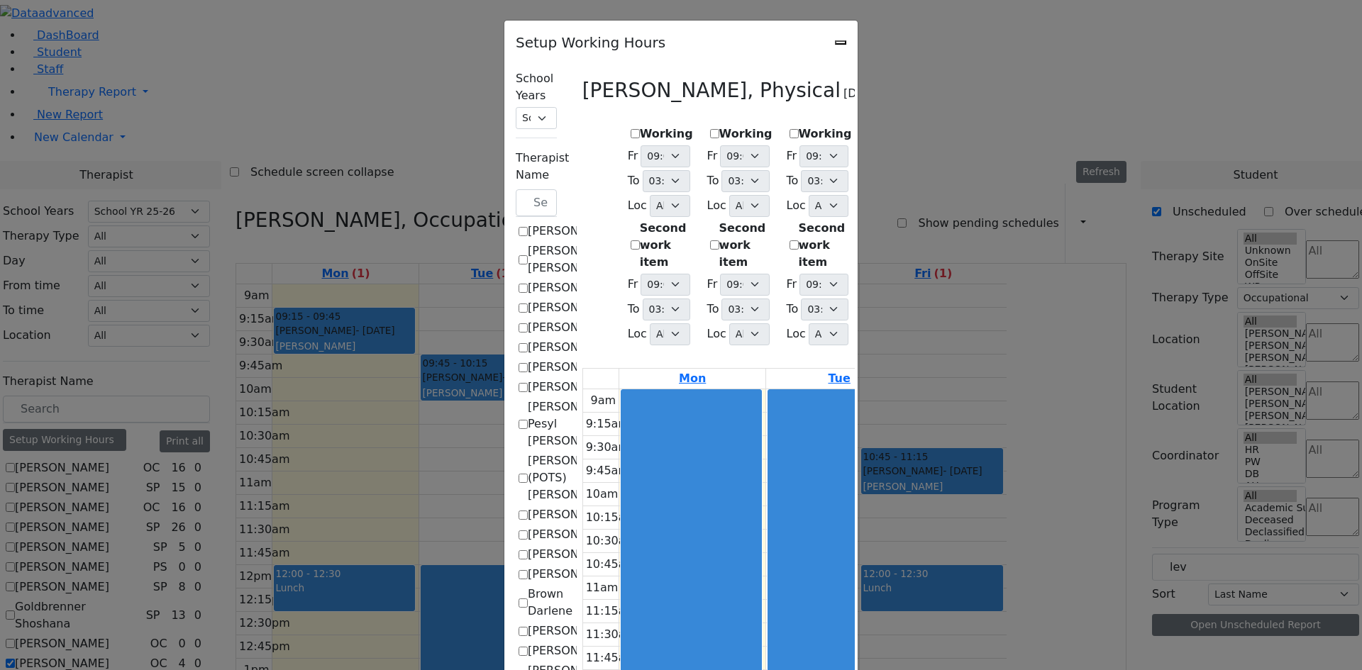
click at [640, 133] on label "Working" at bounding box center [666, 134] width 53 height 17
click at [630, 133] on input "Working" at bounding box center [634, 133] width 9 height 9
checkbox input "true"
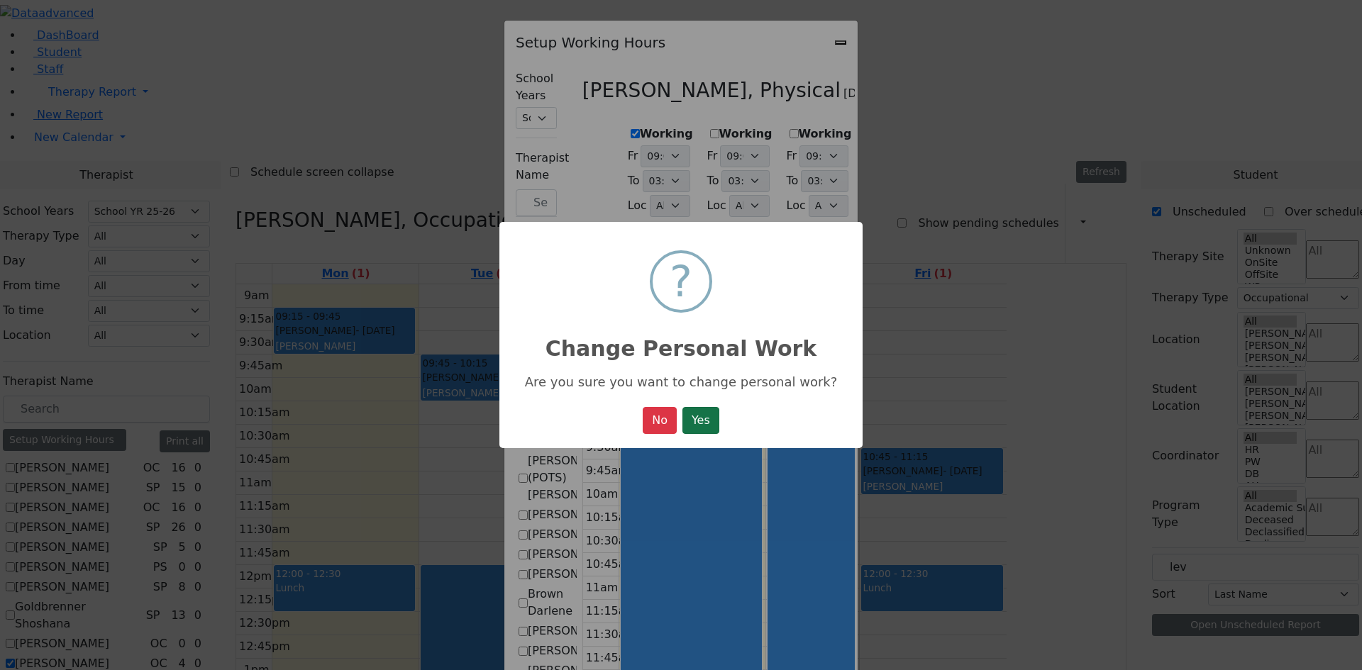
click at [694, 430] on button "Yes" at bounding box center [700, 420] width 37 height 27
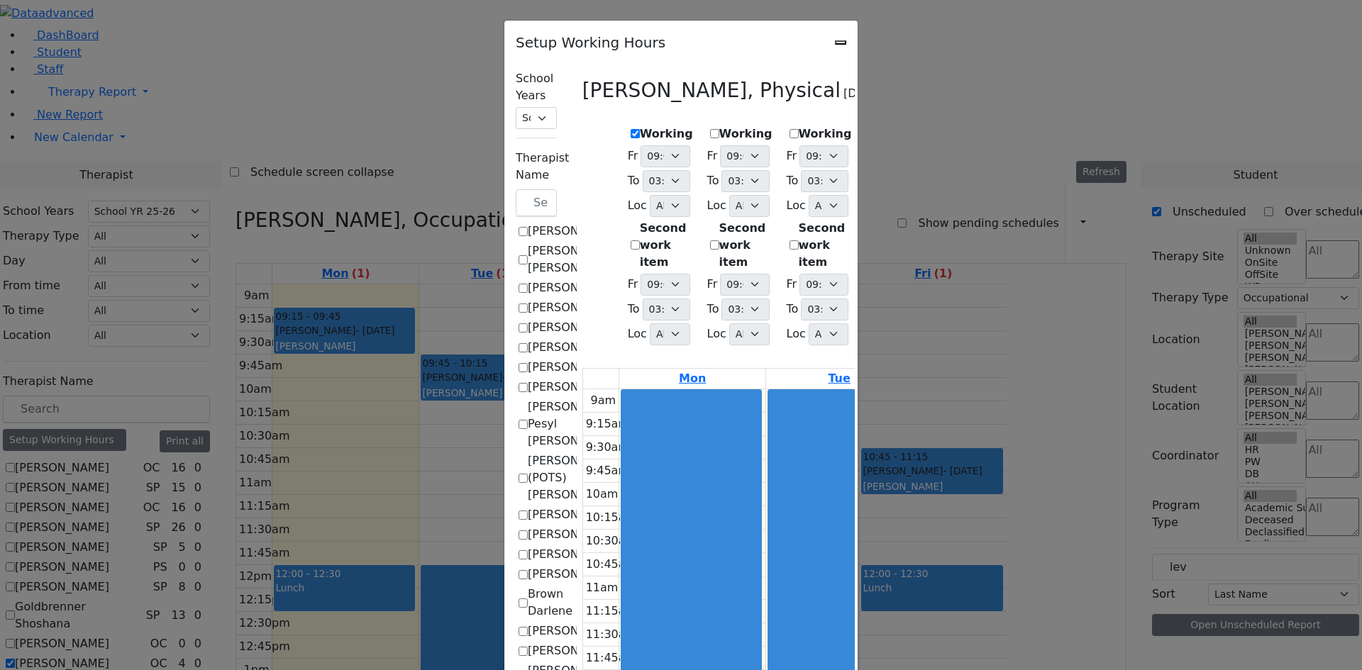
select select "15:00:00"
select select "1"
select select "15:00:00"
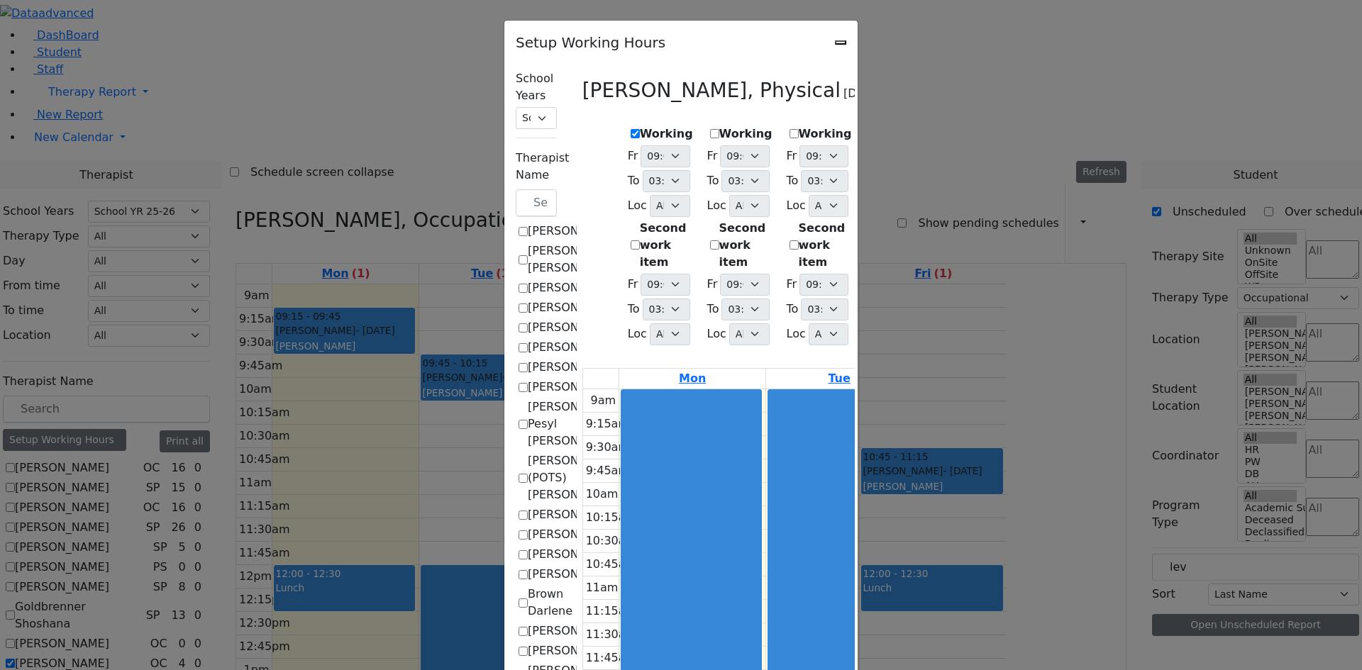
select select "15:00:00"
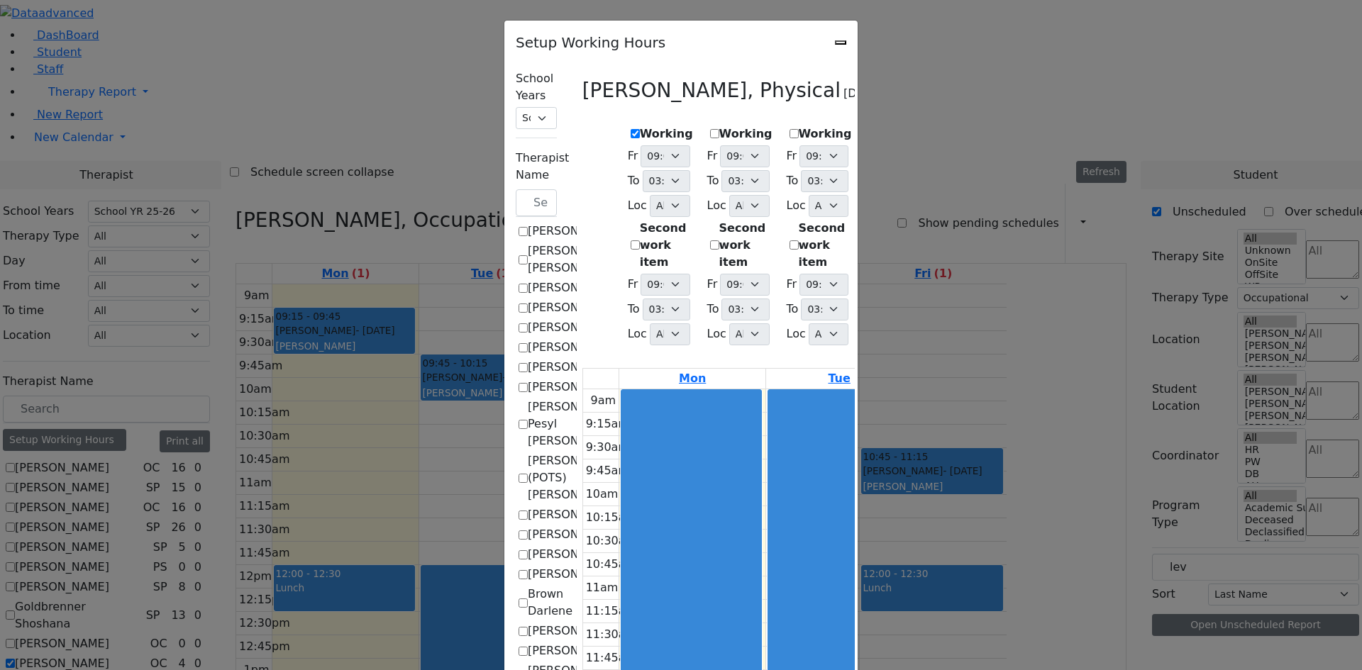
select select "15:00:00"
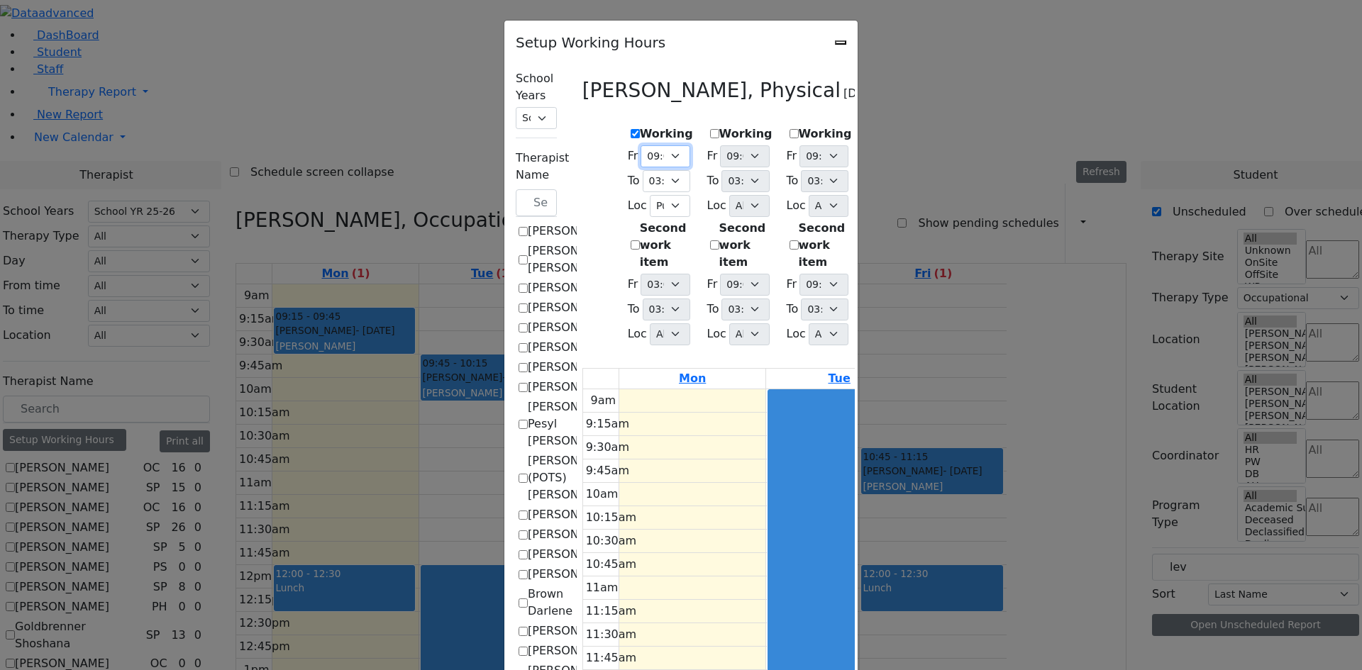
click at [640, 157] on select "09:00 AM 09:15 AM 09:30 AM 09:45 AM 10:00 AM 10:15 AM 10:30 AM 10:45 AM 11:00 A…" at bounding box center [664, 156] width 49 height 22
select select "09:30:00"
click at [640, 145] on select "09:00 AM 09:15 AM 09:30 AM 09:45 AM 10:00 AM 10:15 AM 10:30 AM 10:45 AM 11:00 A…" at bounding box center [664, 156] width 49 height 22
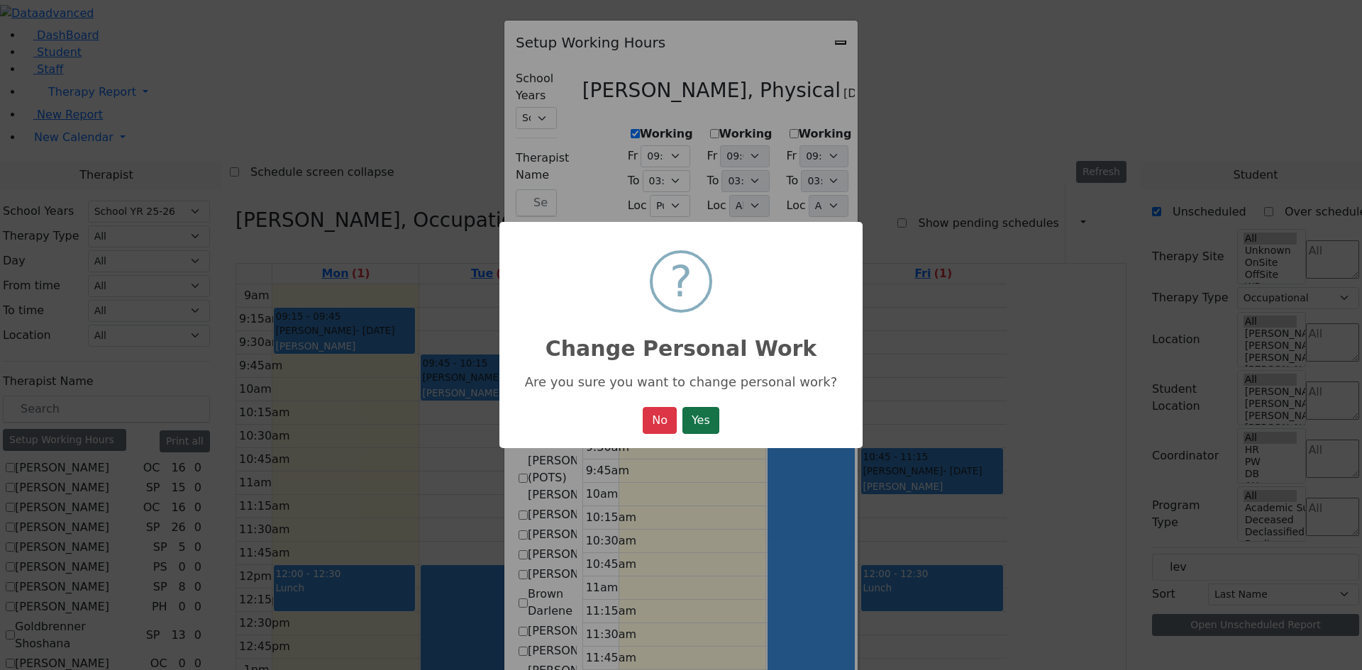
click at [694, 421] on button "Yes" at bounding box center [700, 420] width 37 height 27
select select "09:30:00"
select select "15:00:00"
select select "1"
select select "15:00:00"
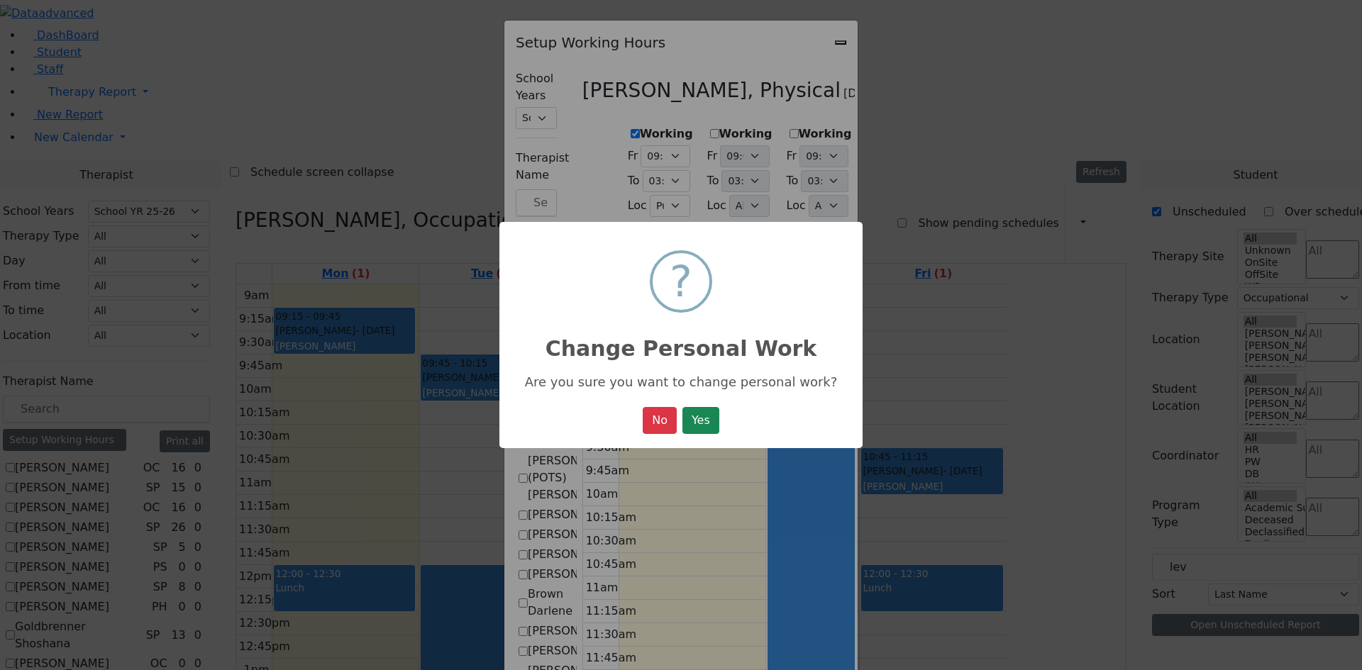
select select "15:00:00"
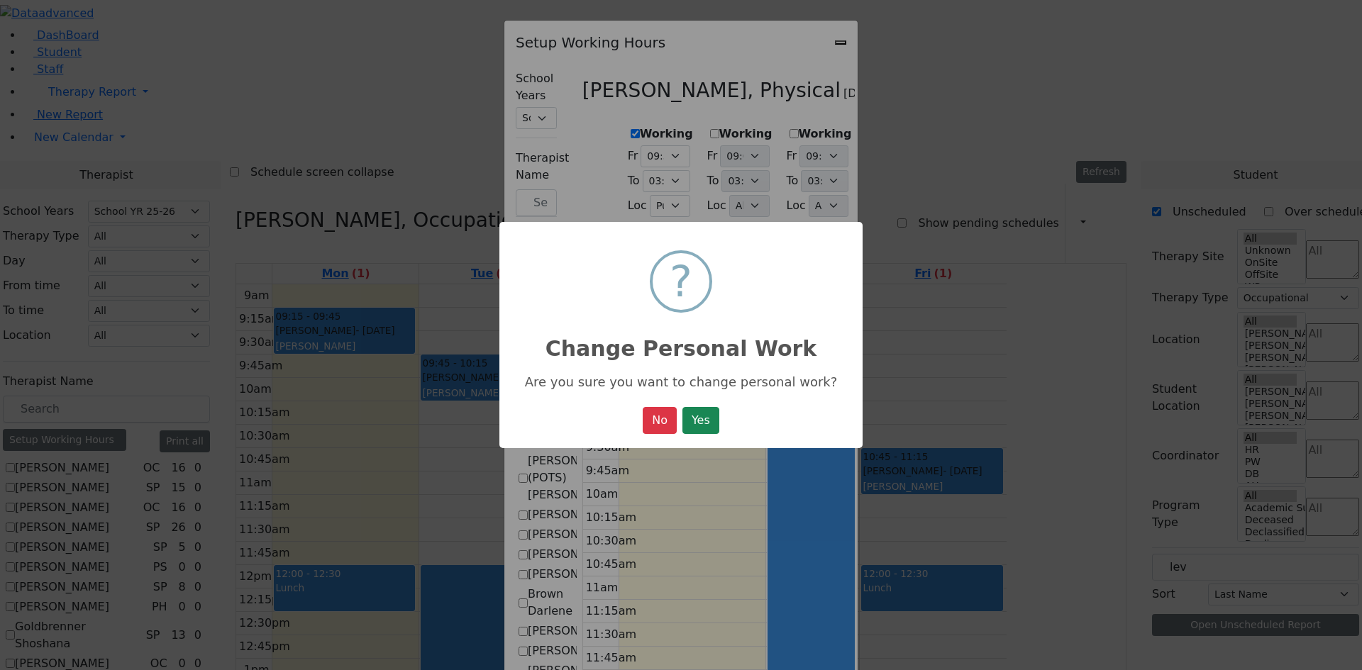
select select "15:00:00"
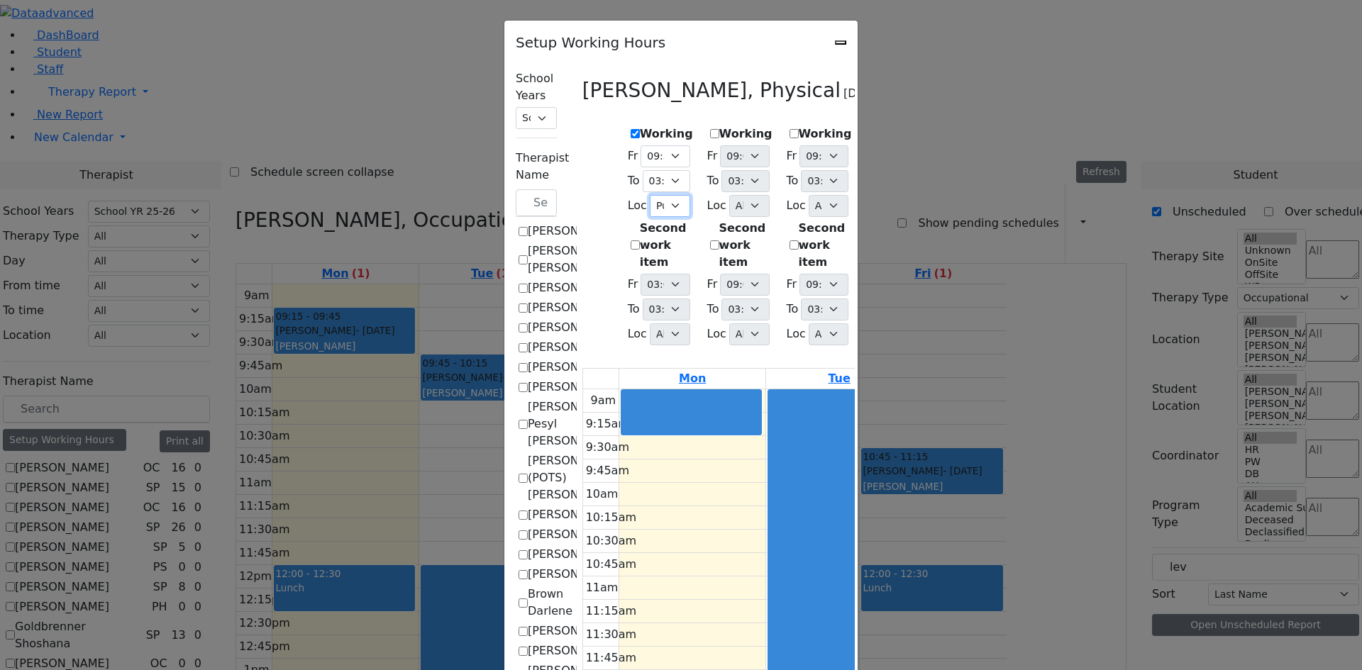
click at [650, 199] on select "All [PERSON_NAME] 5 [PERSON_NAME] 4 [PERSON_NAME] 3 [PERSON_NAME] 2 [PERSON_NAM…" at bounding box center [670, 206] width 40 height 22
select select "33"
click at [650, 195] on select "All [PERSON_NAME] 5 [PERSON_NAME] 4 [PERSON_NAME] 3 [PERSON_NAME] 2 [PERSON_NAM…" at bounding box center [670, 206] width 40 height 22
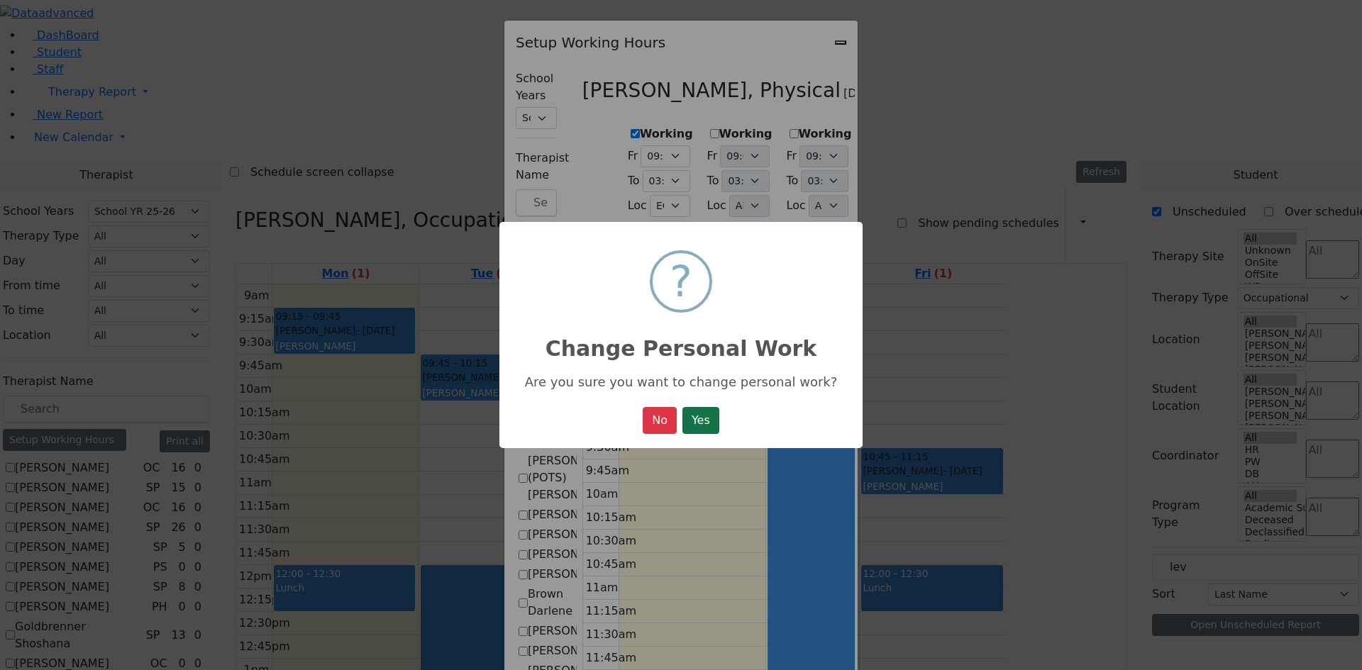
click at [711, 427] on button "Yes" at bounding box center [700, 420] width 37 height 27
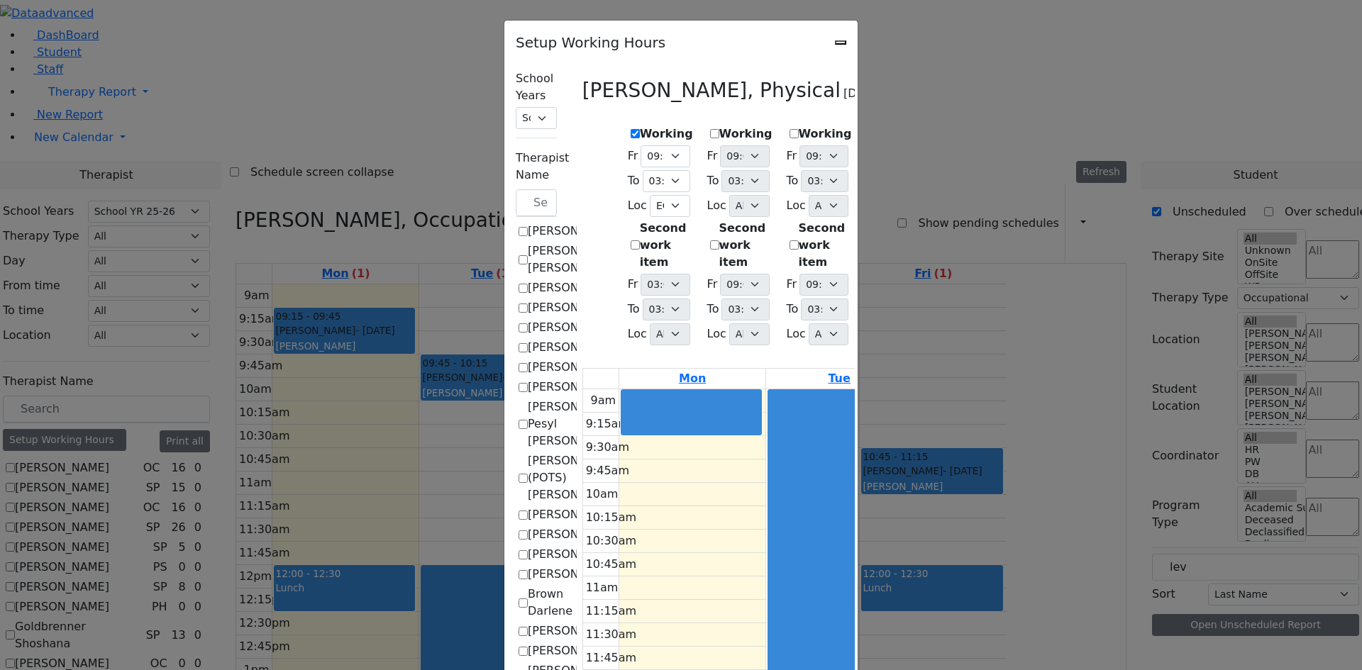
select select "09:30:00"
select select "15:00:00"
select select "33"
select select "15:00:00"
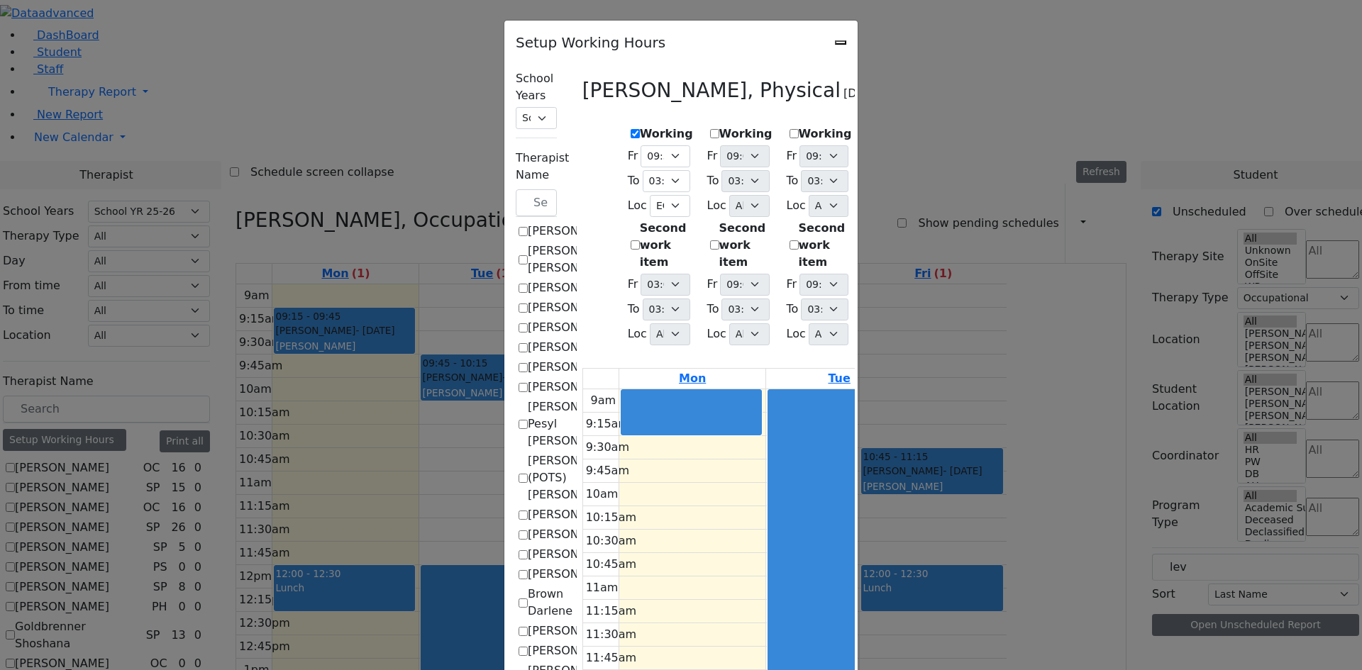
select select "15:00:00"
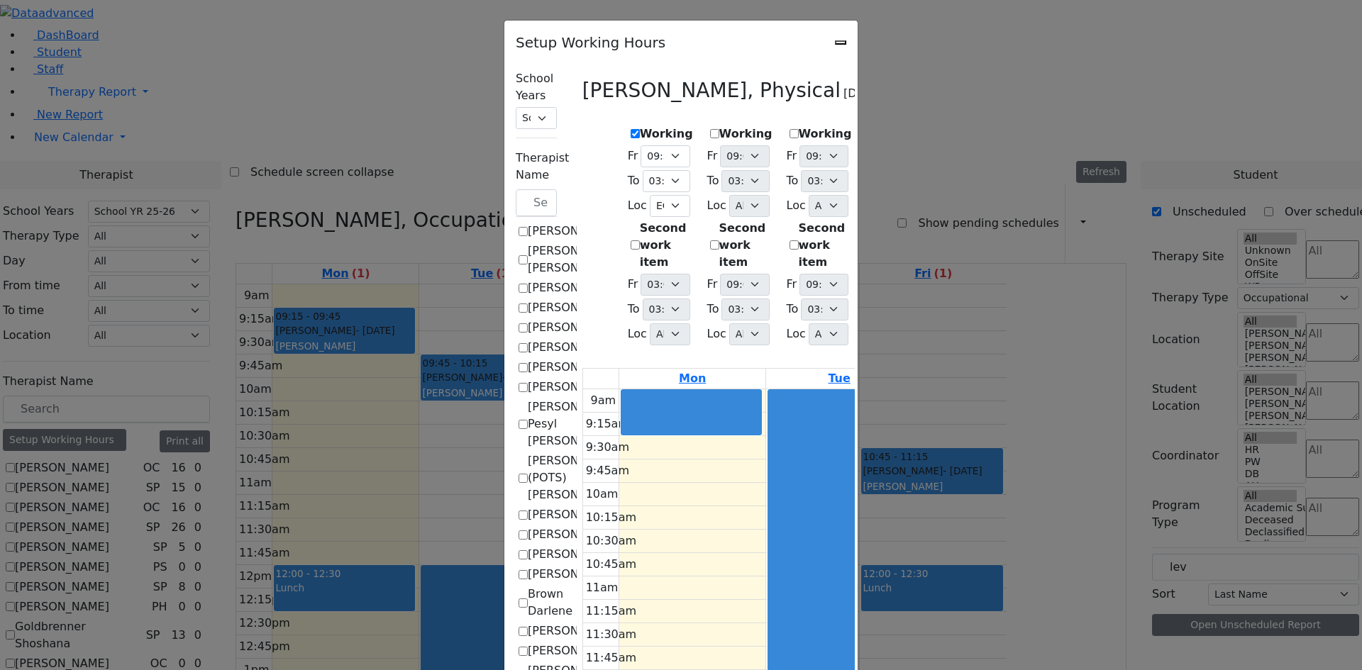
select select "15:00:00"
click at [719, 131] on label "Working" at bounding box center [745, 134] width 53 height 17
click at [710, 131] on input "Working" at bounding box center [714, 133] width 9 height 9
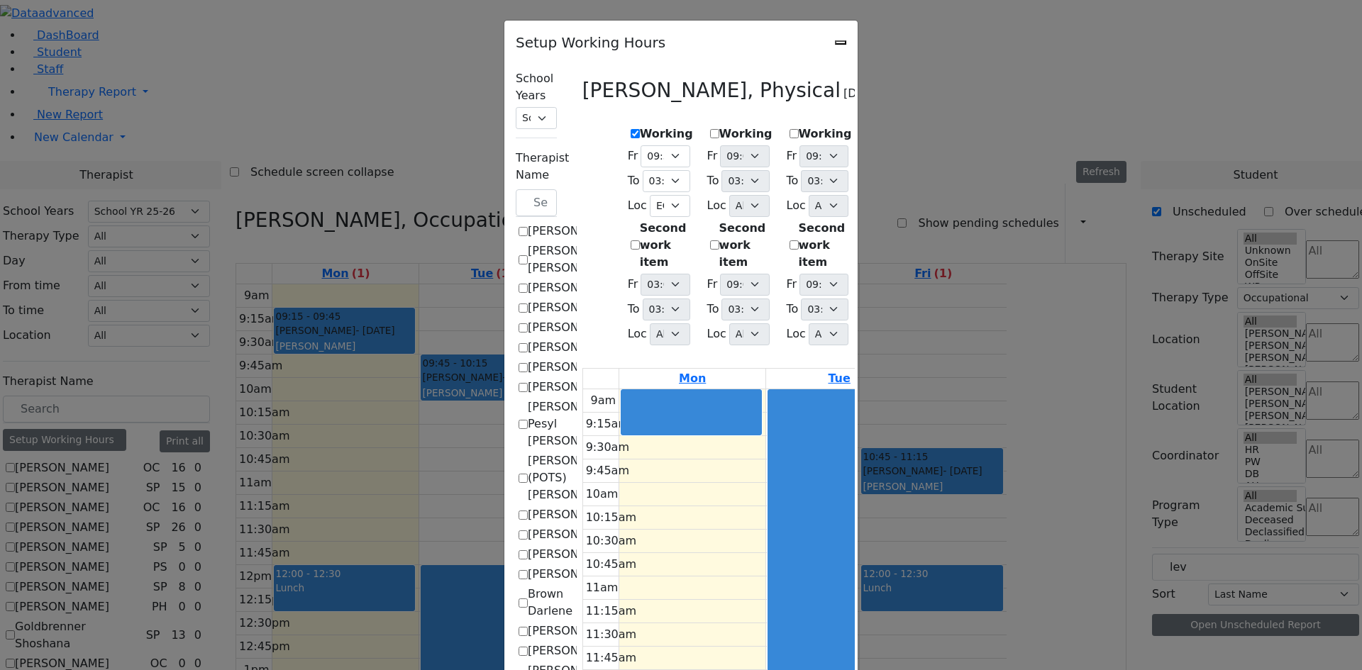
checkbox input "true"
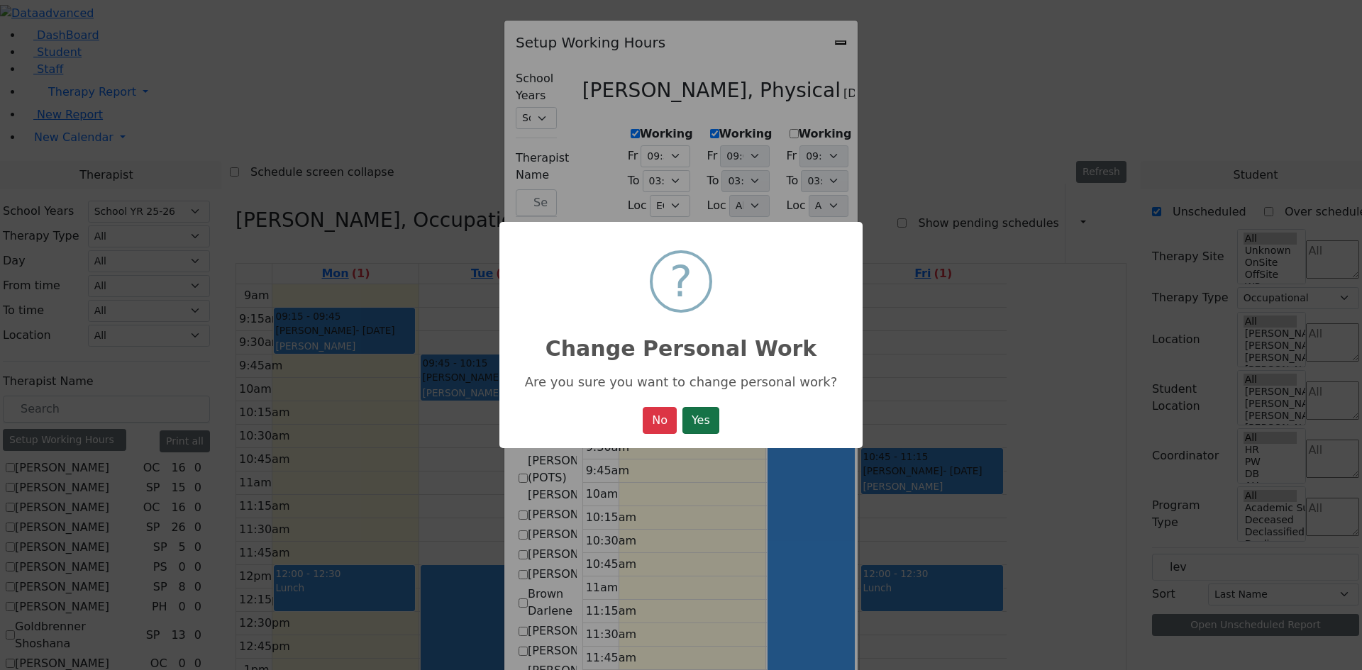
click at [701, 421] on button "Yes" at bounding box center [700, 420] width 37 height 27
select select "09:30:00"
select select "15:00:00"
select select "33"
select select "15:00:00"
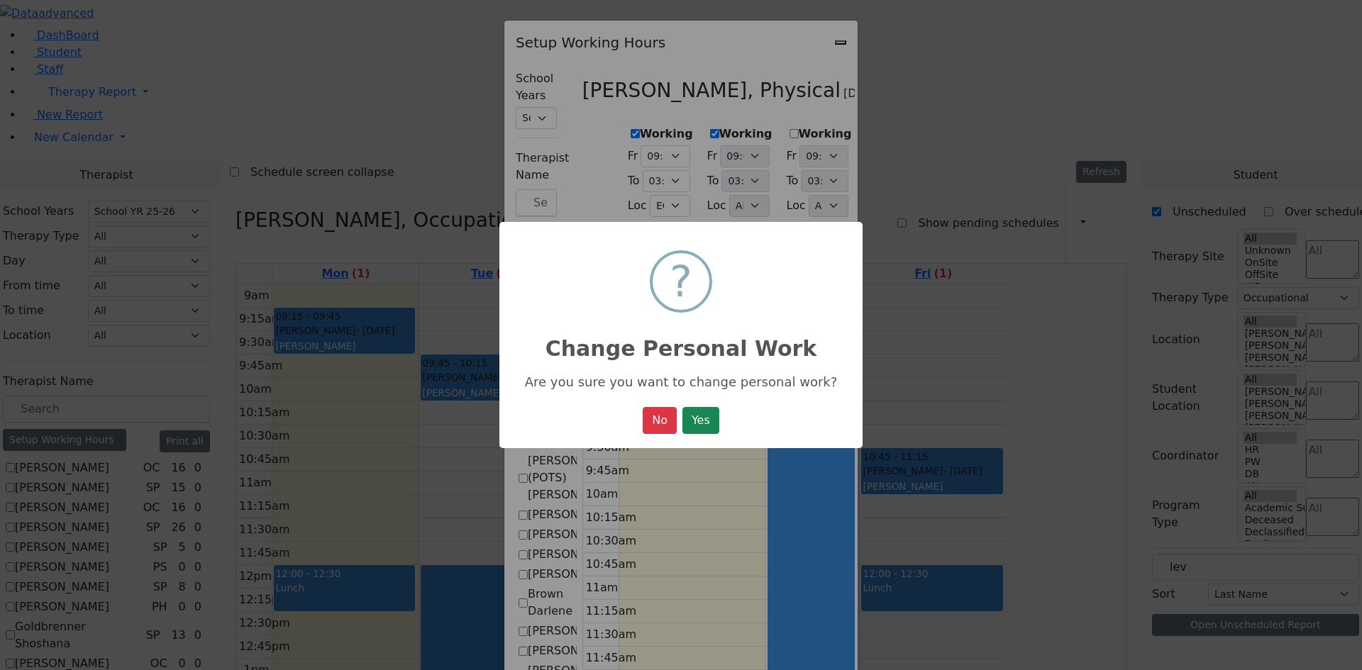
select select "15:00:00"
select select "1"
select select "15:00:00"
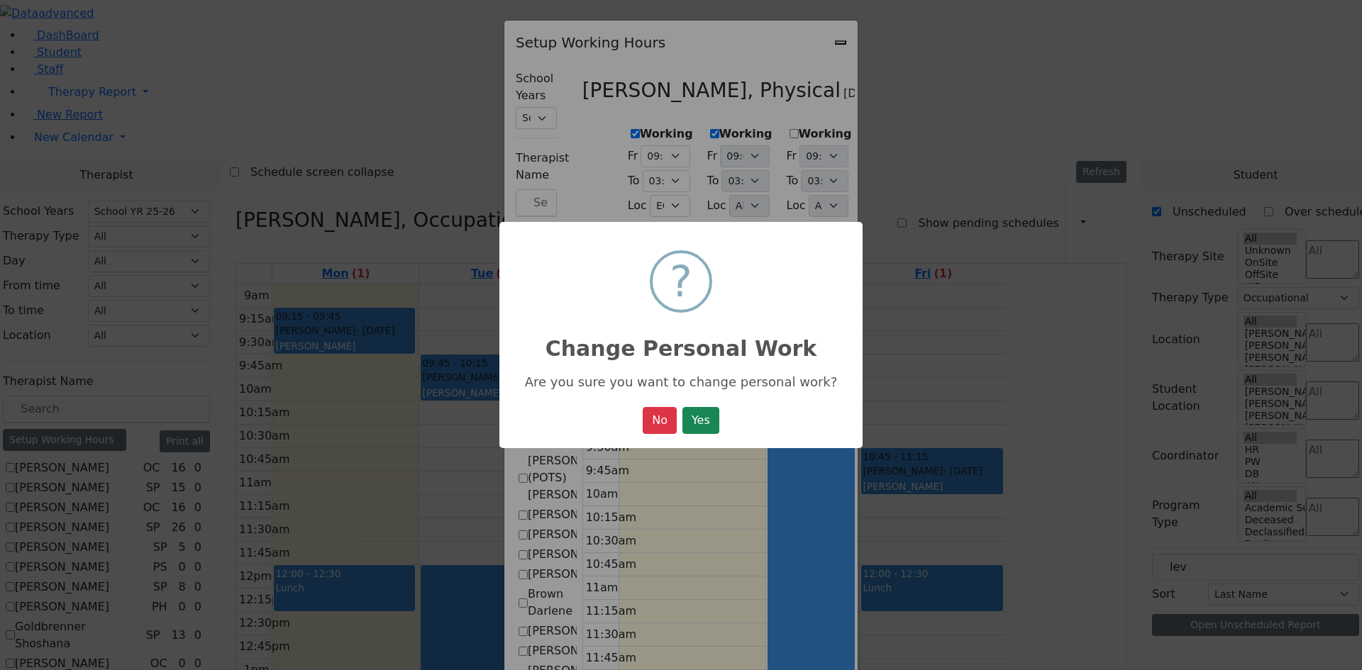
select select "15:00:00"
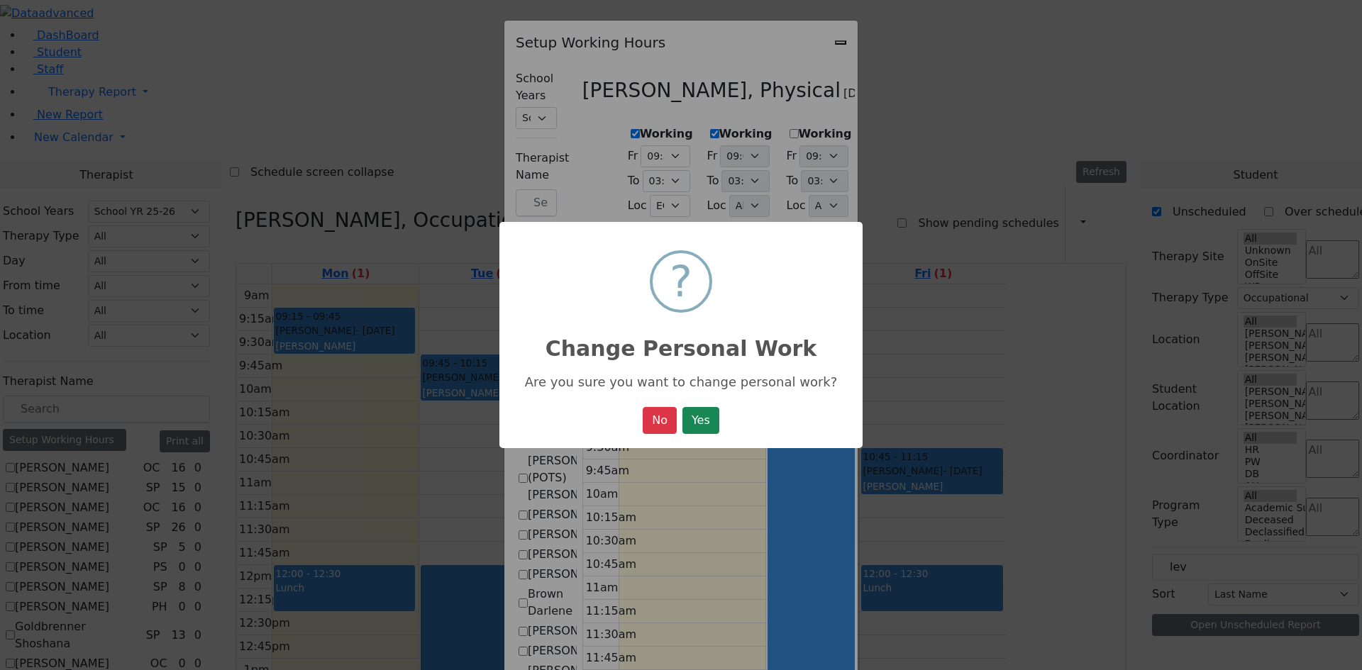
select select "15:00:00"
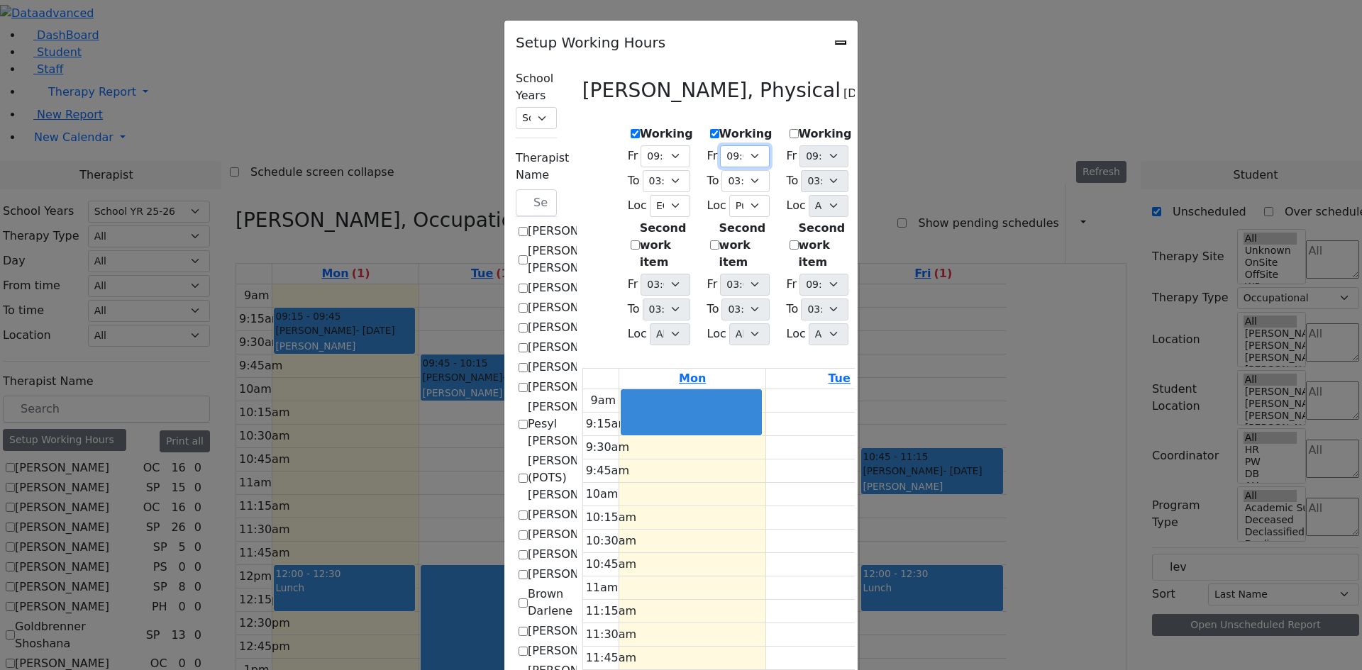
click at [720, 156] on select "09:00 AM 09:15 AM 09:30 AM 09:45 AM 10:00 AM 10:15 AM 10:30 AM 10:45 AM 11:00 A…" at bounding box center [744, 156] width 49 height 22
select select "09:30:00"
click at [720, 145] on select "09:00 AM 09:15 AM 09:30 AM 09:45 AM 10:00 AM 10:15 AM 10:30 AM 10:45 AM 11:00 A…" at bounding box center [744, 156] width 49 height 22
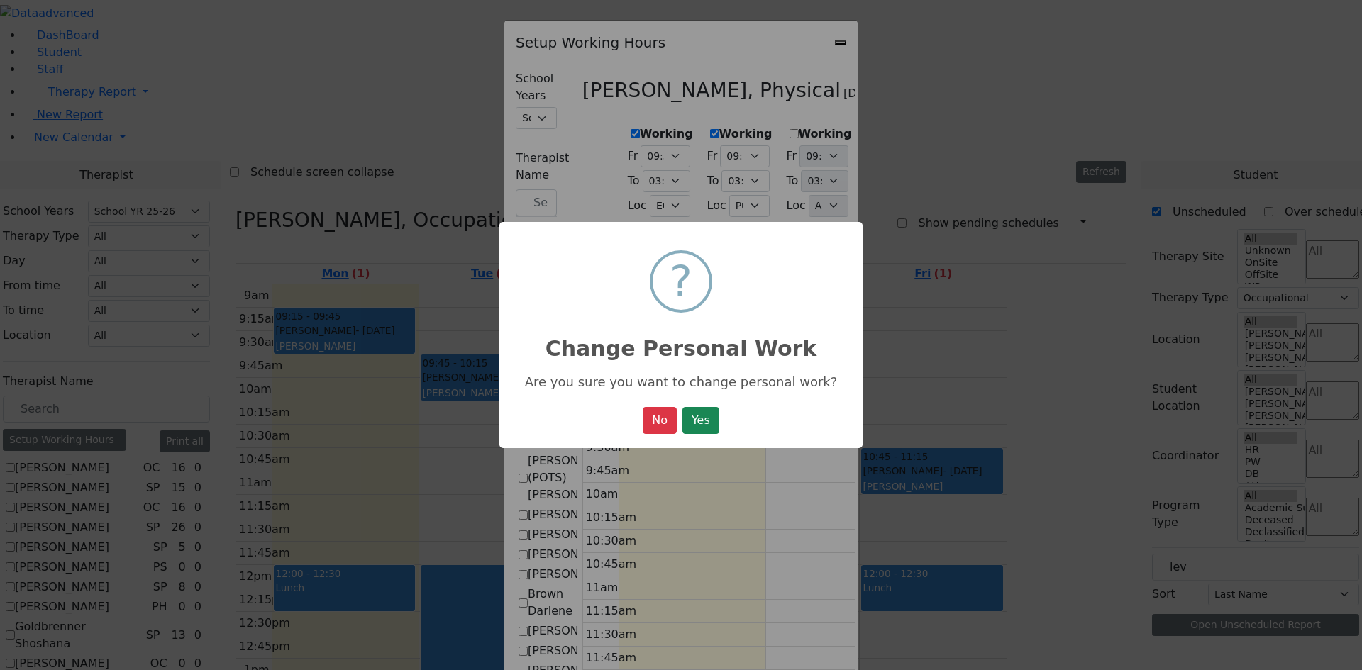
drag, startPoint x: 698, startPoint y: 422, endPoint x: 645, endPoint y: 313, distance: 121.5
click at [698, 419] on button "Yes" at bounding box center [700, 420] width 37 height 27
select select "09:30:00"
select select "15:00:00"
select select "33"
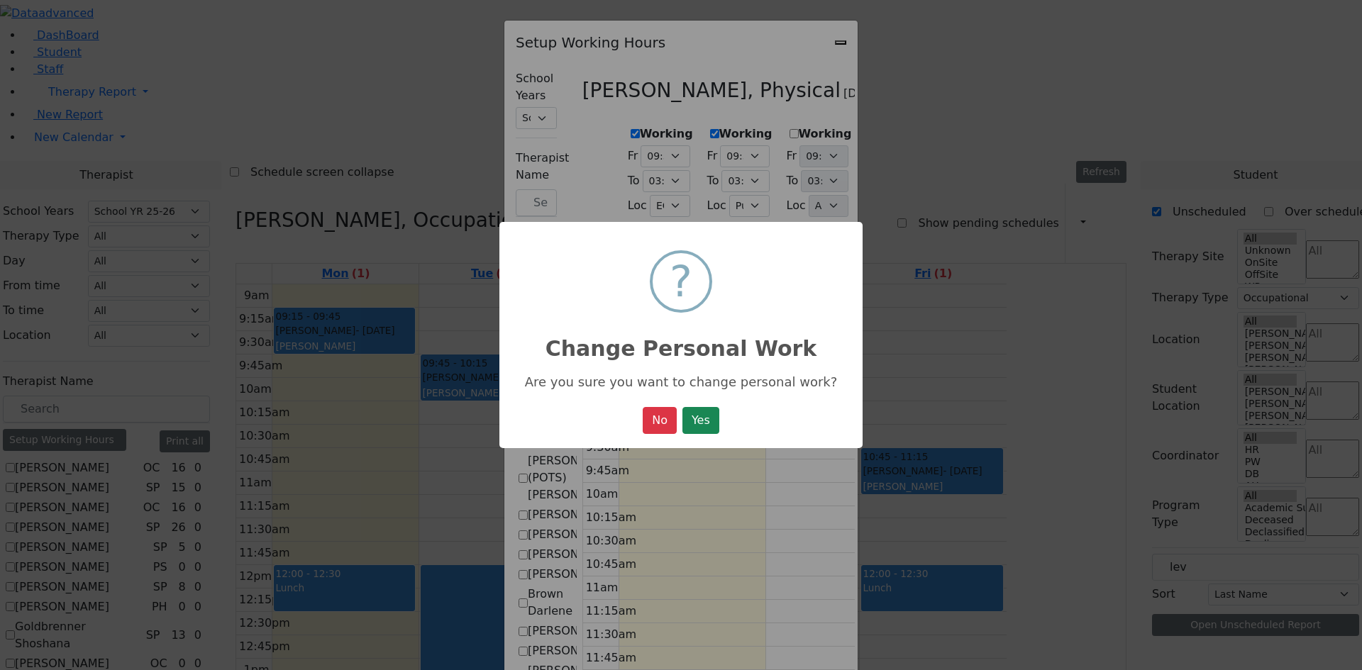
select select "15:00:00"
select select "09:30:00"
select select "15:00:00"
select select "1"
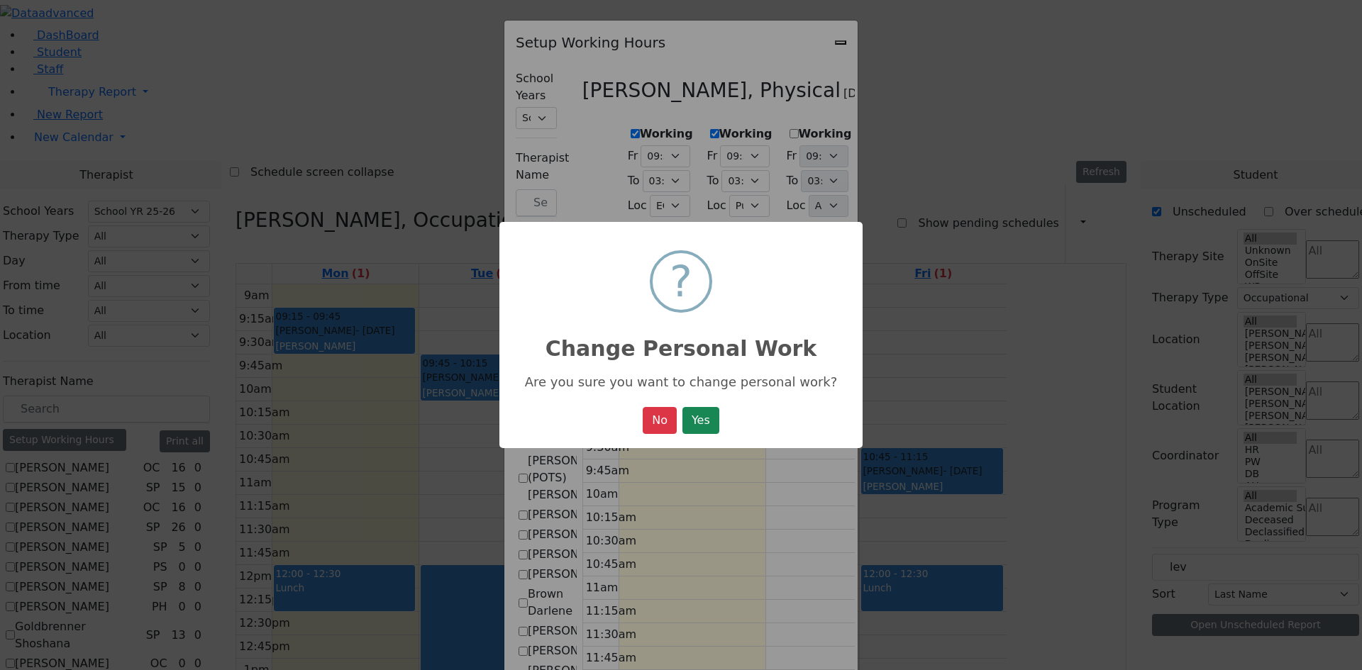
select select "15:00:00"
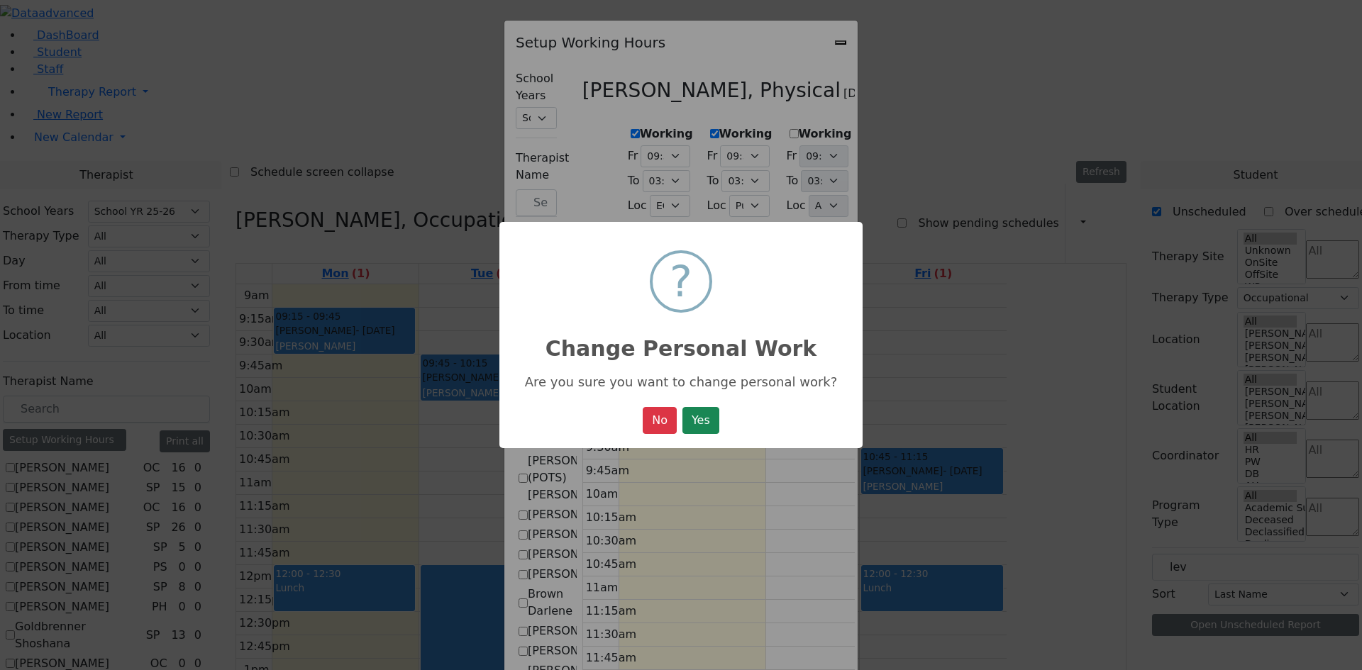
select select "15:00:00"
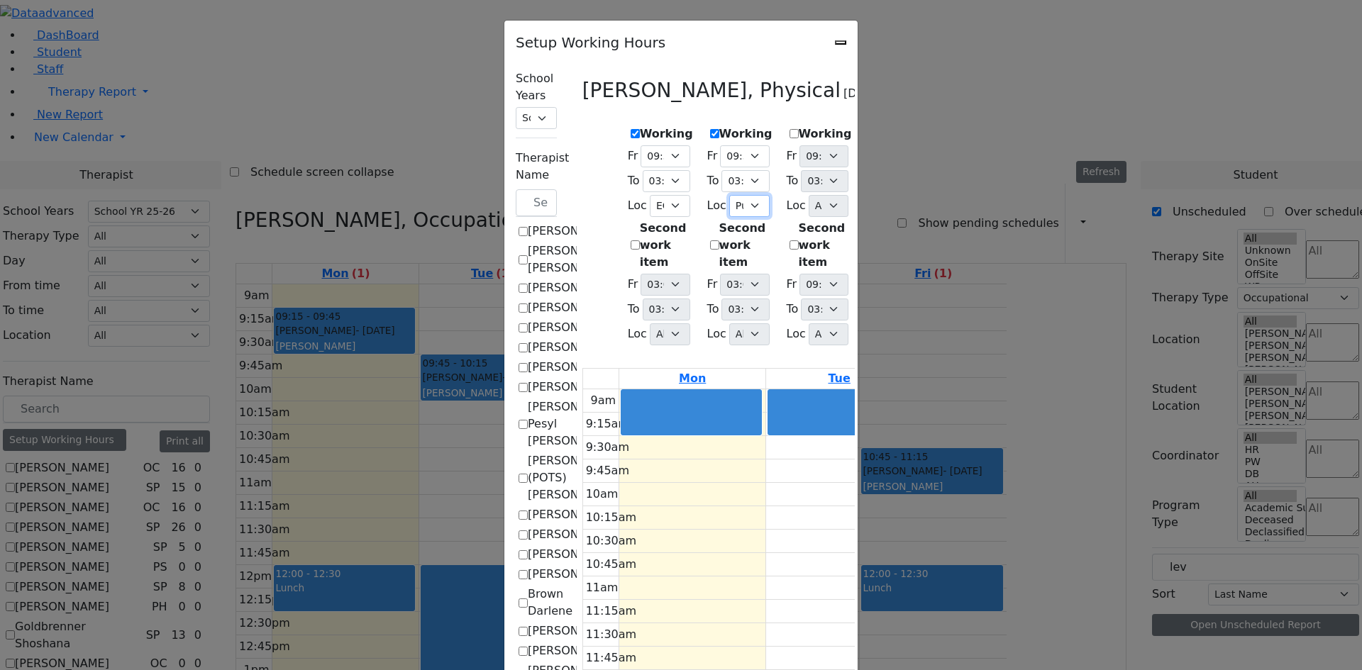
click at [729, 198] on select "All [PERSON_NAME] 5 [PERSON_NAME] 4 [PERSON_NAME] 3 [PERSON_NAME] 2 [PERSON_NAM…" at bounding box center [749, 206] width 40 height 22
select select "33"
click at [729, 195] on select "All [PERSON_NAME] 5 [PERSON_NAME] 4 [PERSON_NAME] 3 [PERSON_NAME] 2 [PERSON_NAM…" at bounding box center [749, 206] width 40 height 22
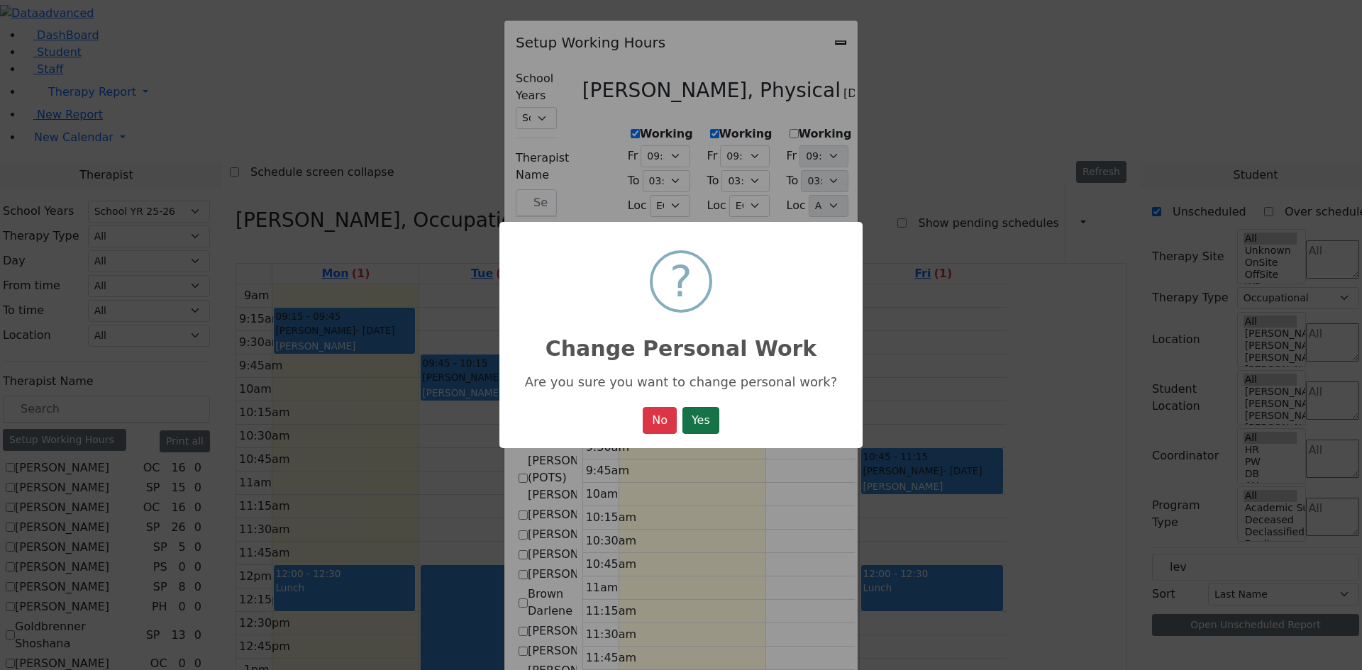
click at [698, 415] on button "Yes" at bounding box center [700, 420] width 37 height 27
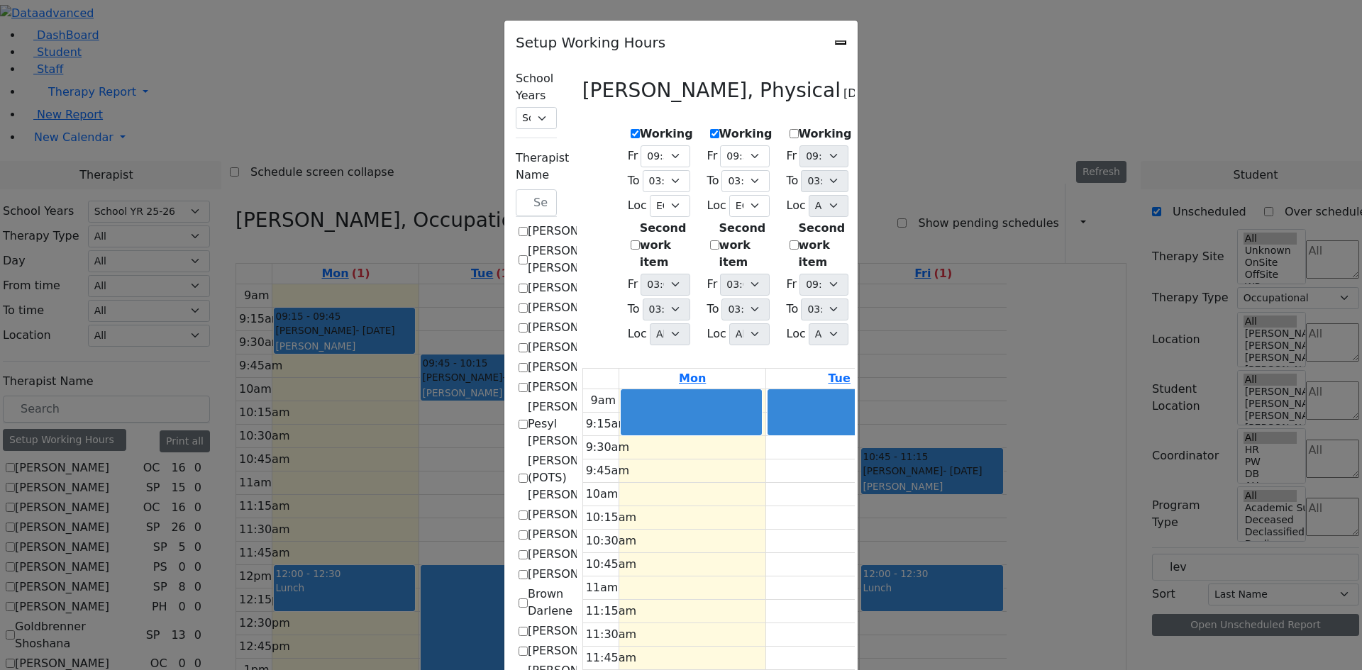
select select "09:30:00"
select select "15:00:00"
select select "33"
select select "15:00:00"
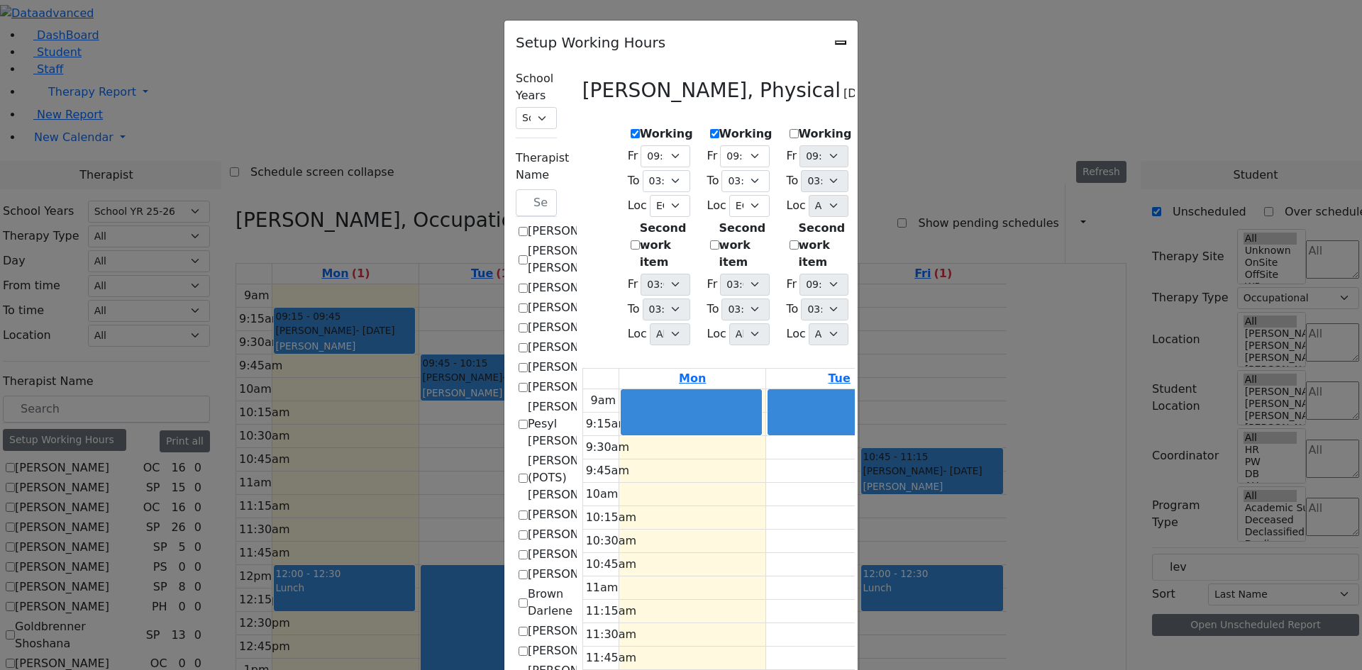
select select "09:30:00"
select select "15:00:00"
select select "33"
select select "15:00:00"
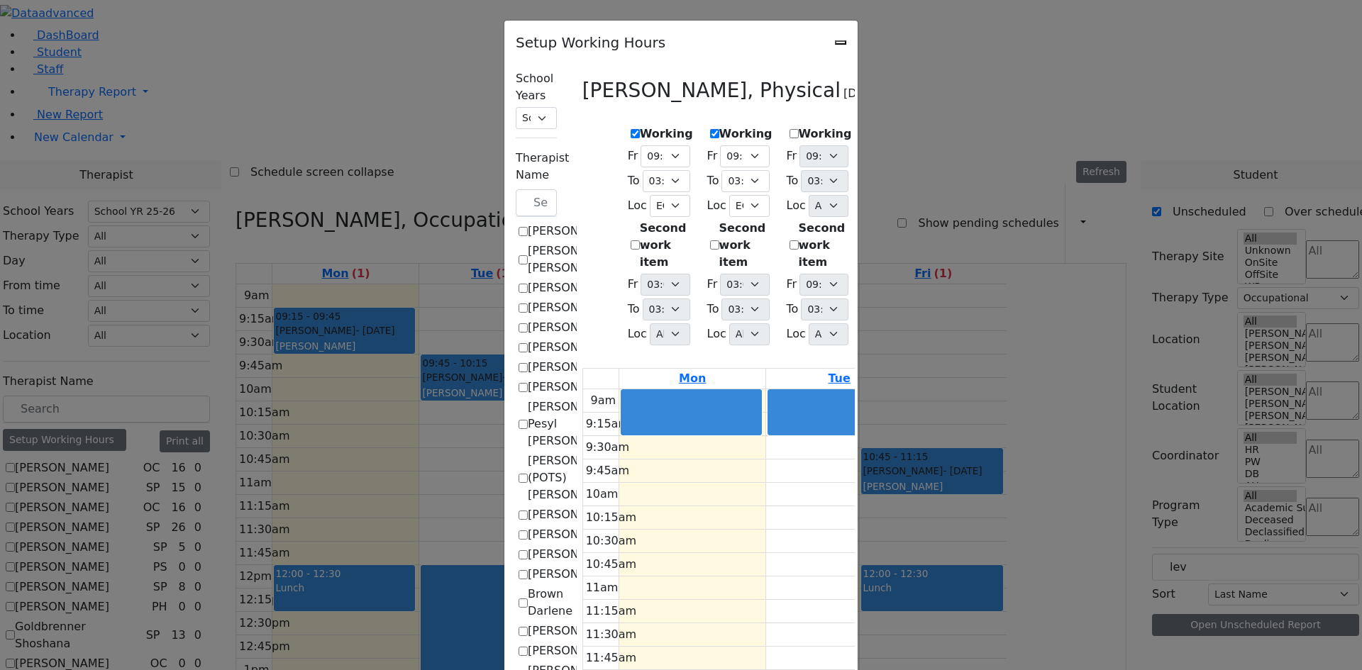
select select "15:00:00"
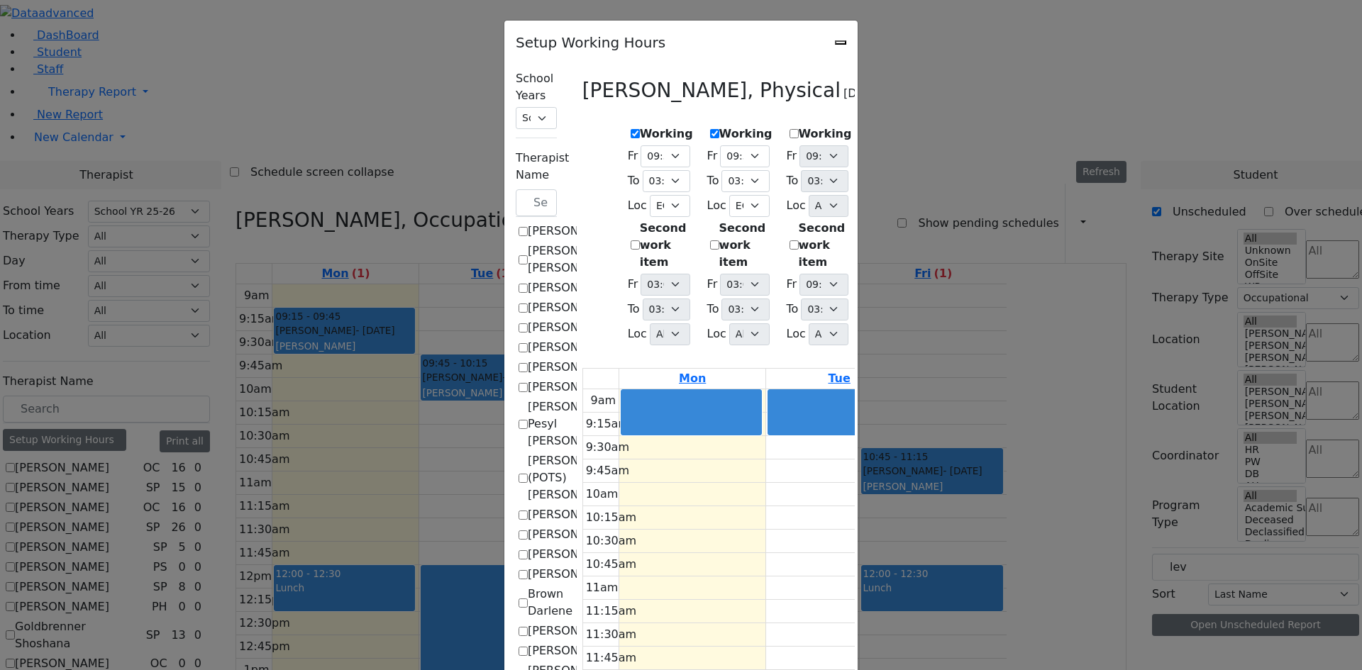
select select "15:00:00"
click at [877, 126] on label "Working" at bounding box center [903, 134] width 53 height 17
click at [874, 129] on input "Working" at bounding box center [872, 133] width 9 height 9
checkbox input "true"
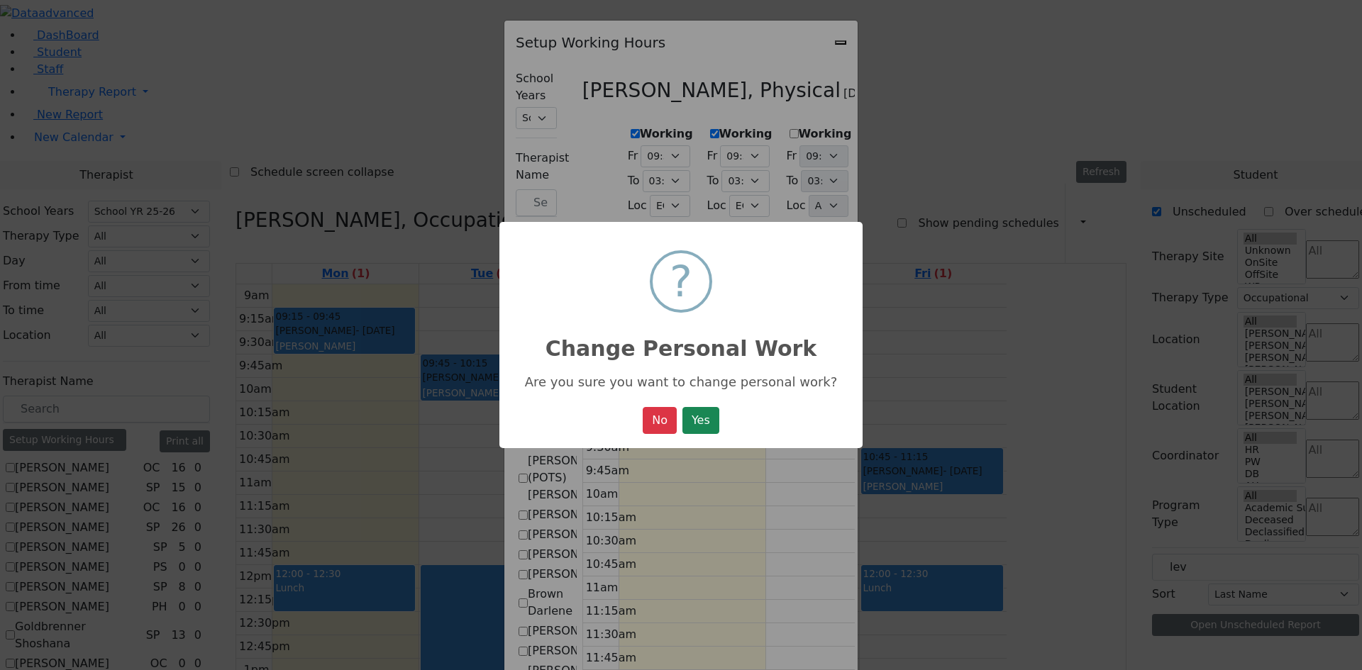
click at [712, 417] on button "Yes" at bounding box center [700, 420] width 37 height 27
select select "09:30:00"
select select "15:00:00"
select select "33"
select select "15:00:00"
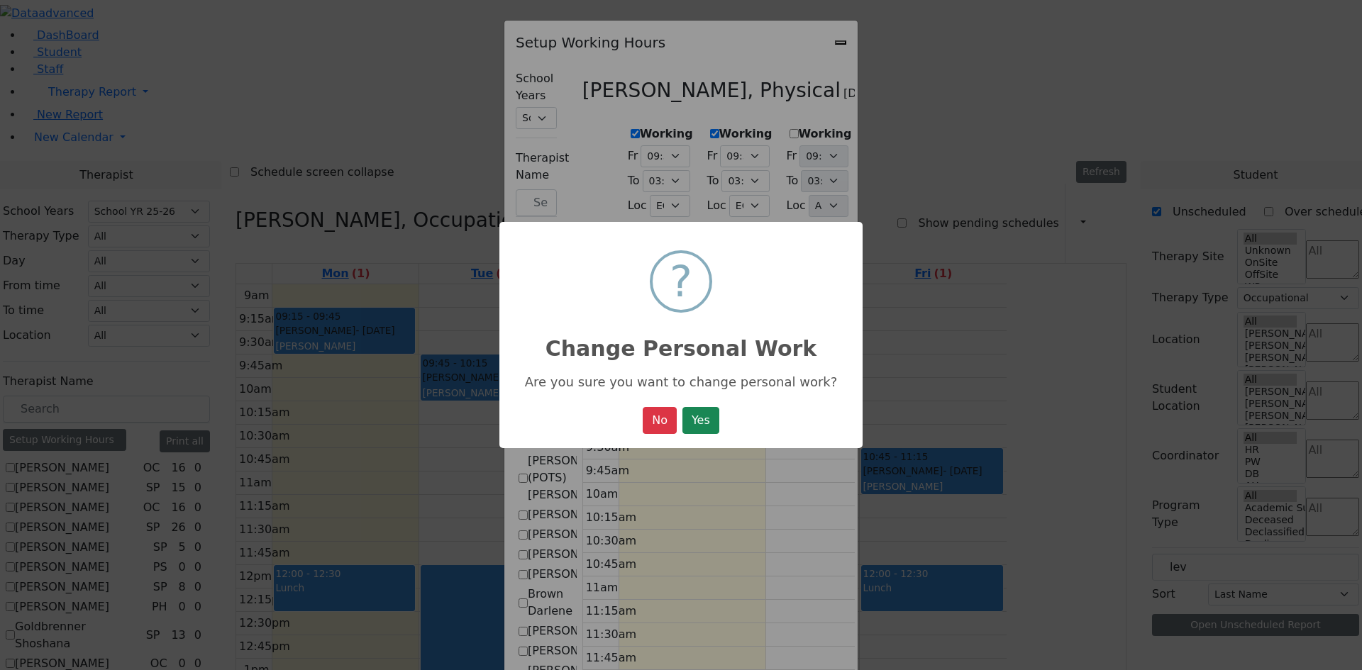
select select "15:00:00"
select select "09:30:00"
select select "15:00:00"
select select "33"
select select "15:00:00"
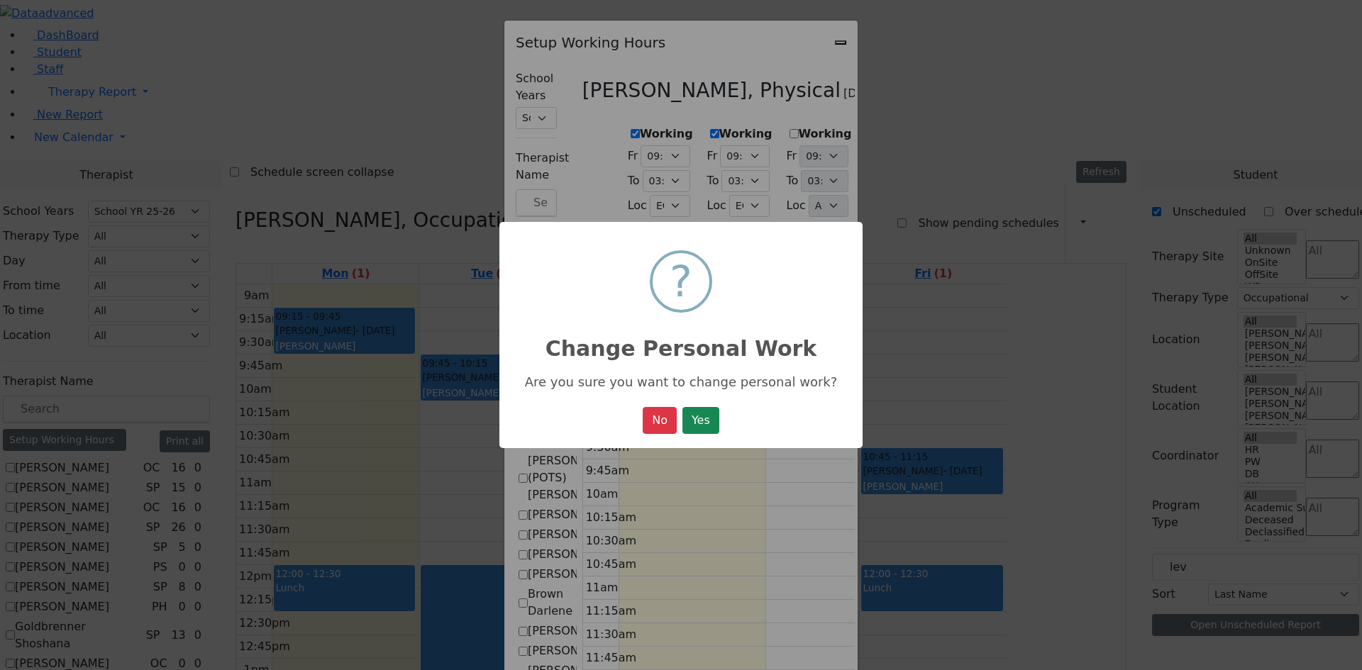
select select "15:00:00"
select select "1"
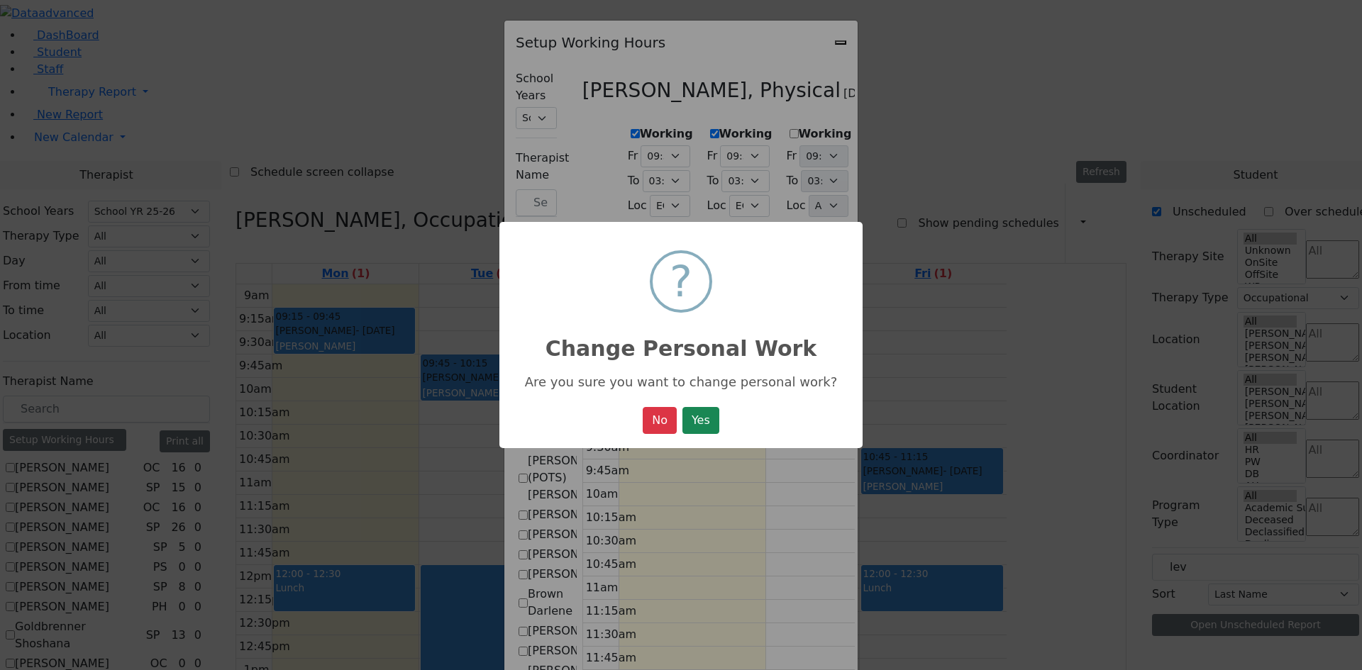
select select "15:00:00"
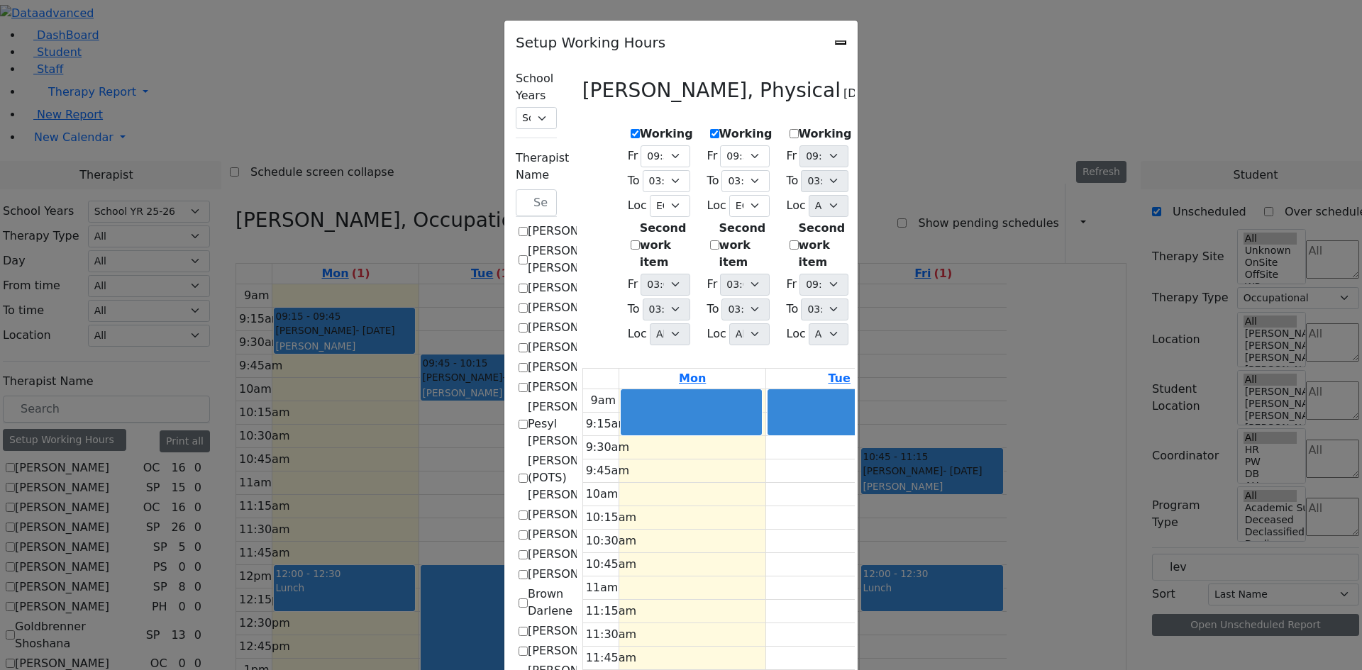
click at [928, 151] on select "09:00 AM 09:15 AM 09:30 AM 09:45 AM 10:00 AM 10:15 AM 10:30 AM 10:45 AM 11:00 A…" at bounding box center [903, 156] width 49 height 22
select select "09:30:00"
click at [880, 145] on select "09:00 AM 09:15 AM 09:30 AM 09:45 AM 10:00 AM 10:15 AM 10:30 AM 10:45 AM 11:00 A…" at bounding box center [903, 156] width 49 height 22
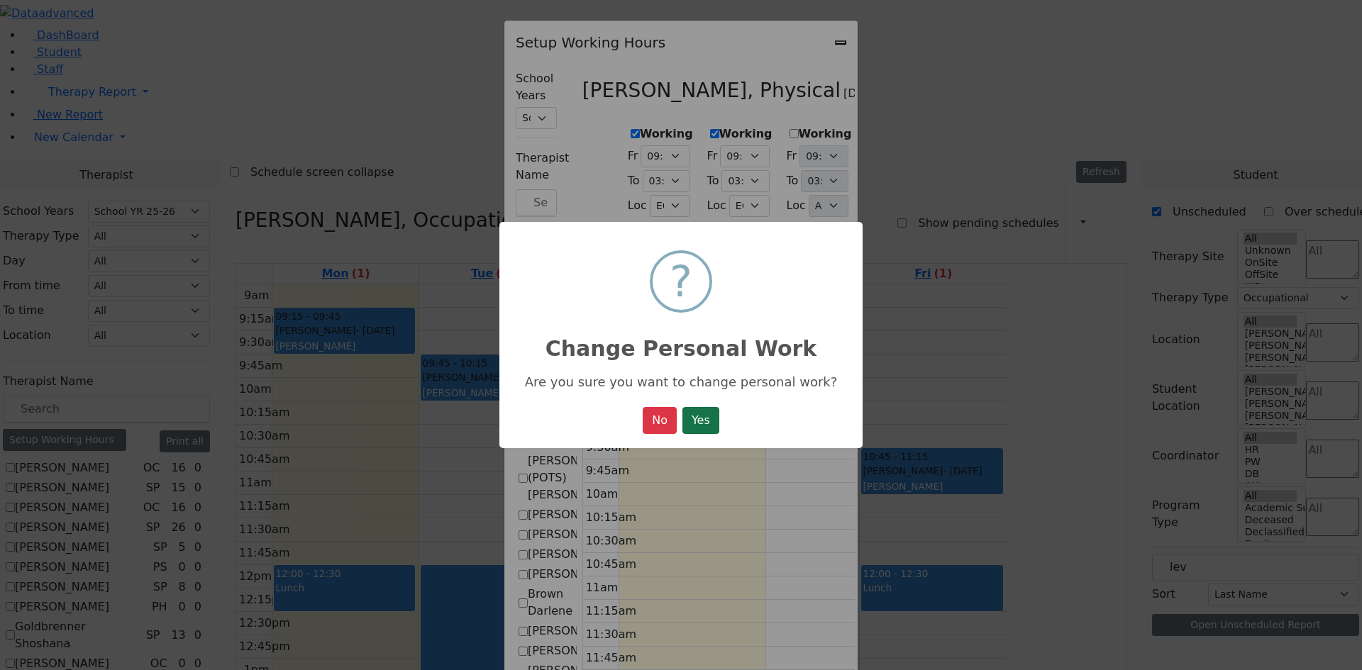
click at [719, 418] on button "Yes" at bounding box center [700, 420] width 37 height 27
select select "09:30:00"
select select "15:00:00"
select select "33"
select select "15:00:00"
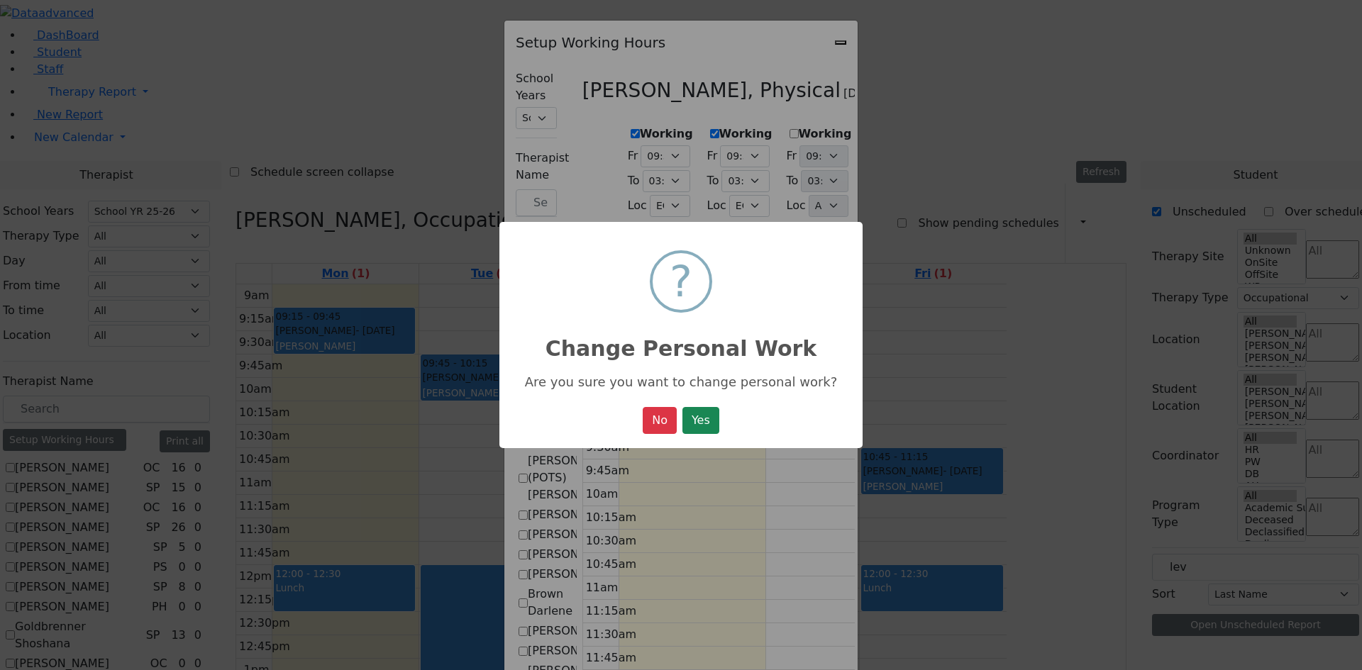
select select "15:00:00"
select select "09:30:00"
select select "15:00:00"
select select "33"
select select "15:00:00"
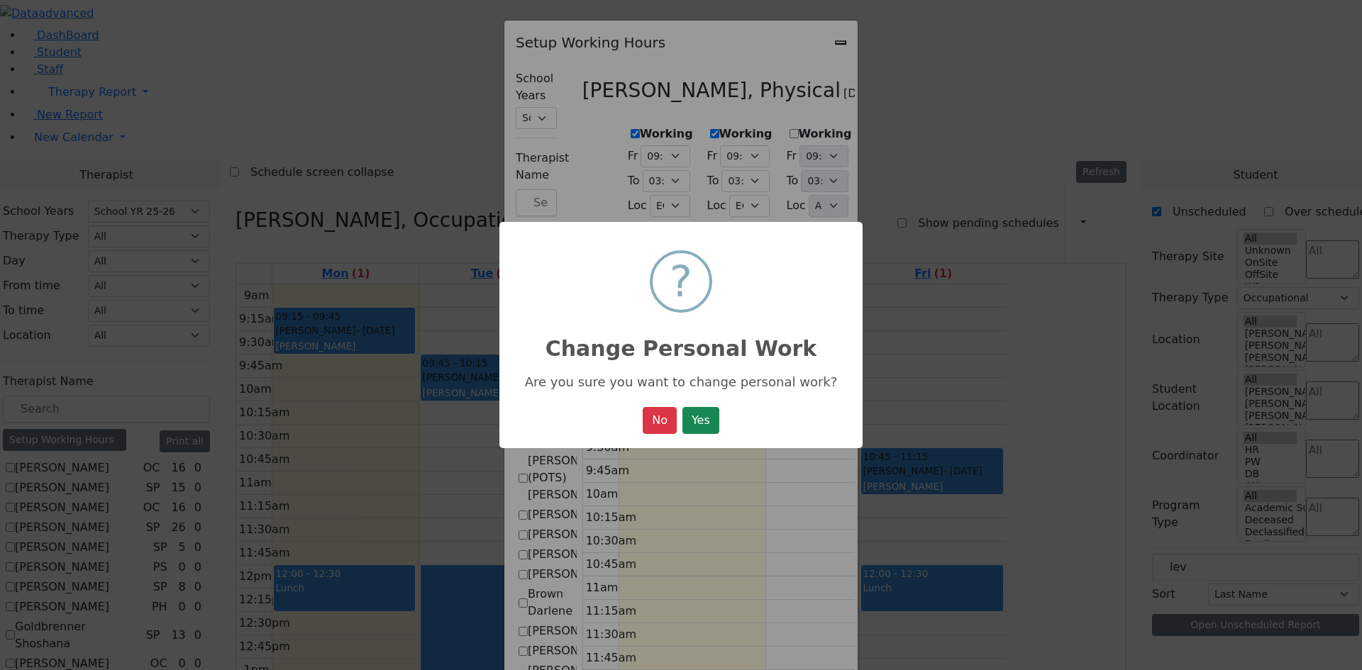
select select "15:00:00"
select select "09:30:00"
select select "15:00:00"
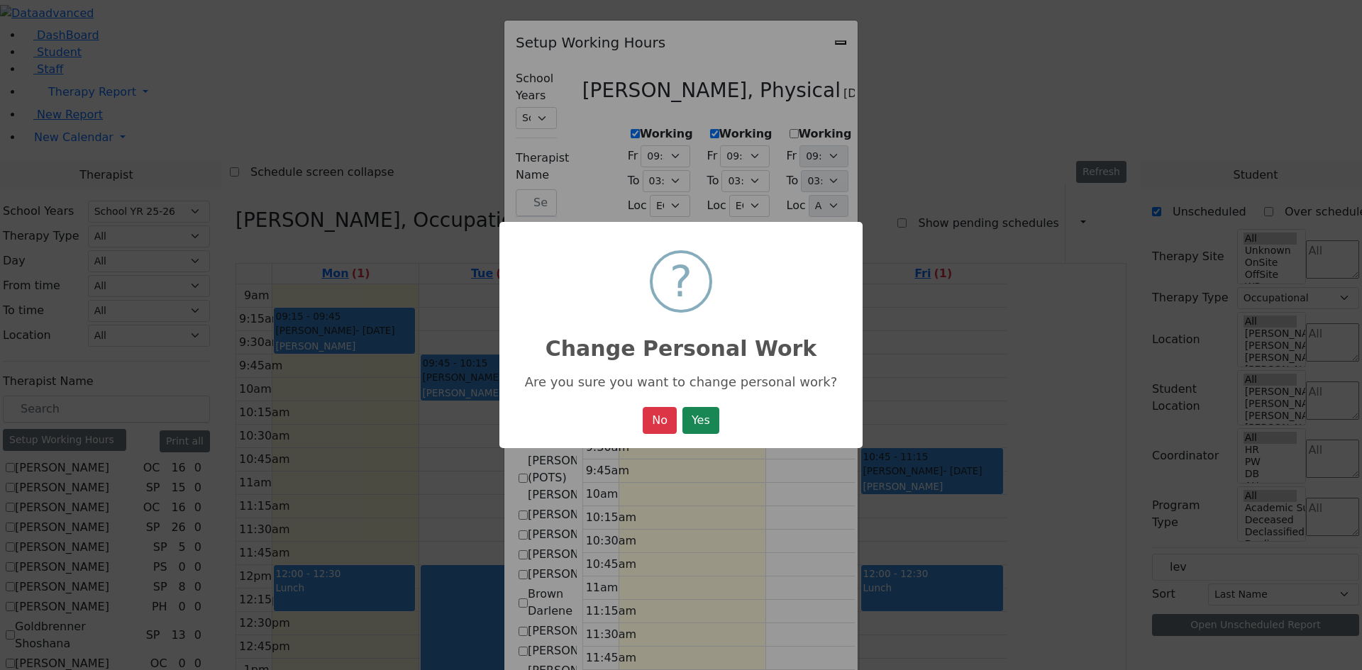
select select "1"
select select "15:00:00"
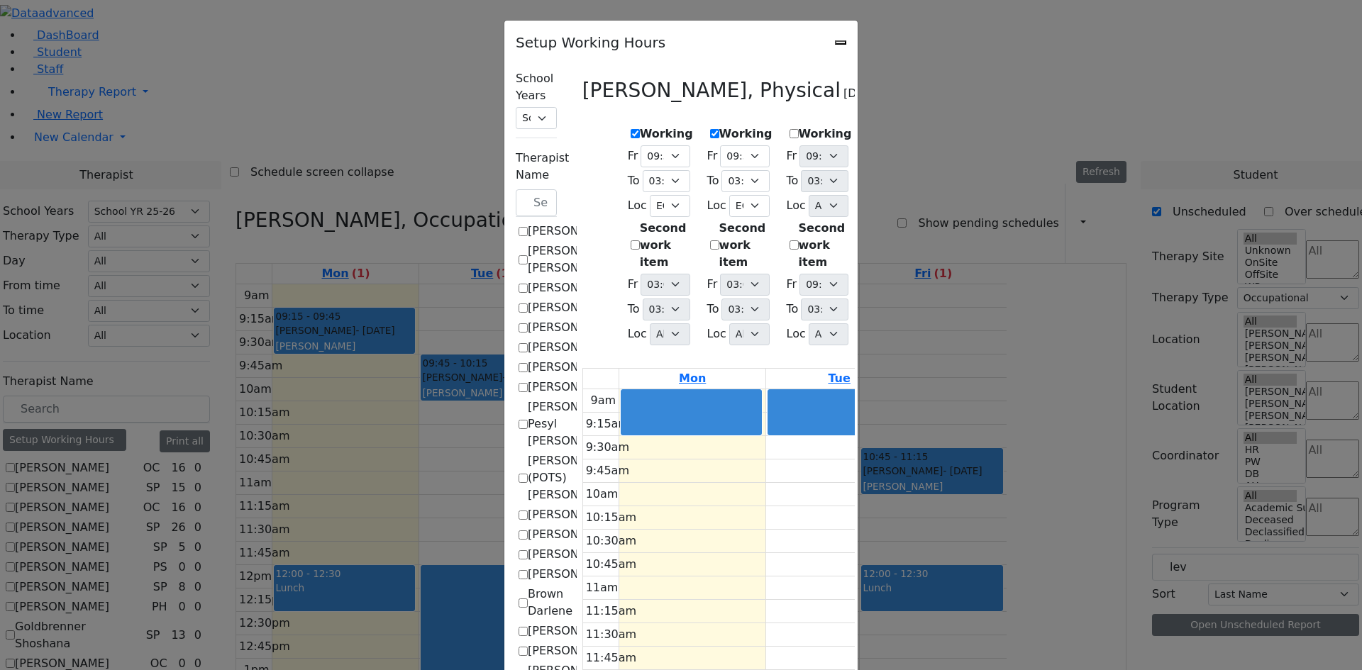
click at [928, 198] on select "All [PERSON_NAME] 5 [PERSON_NAME] 4 [PERSON_NAME] 3 [PERSON_NAME] 2 [PERSON_NAM…" at bounding box center [908, 206] width 40 height 22
select select "33"
click at [888, 195] on select "All [PERSON_NAME] 5 [PERSON_NAME] 4 [PERSON_NAME] 3 [PERSON_NAME] 2 [PERSON_NAM…" at bounding box center [908, 206] width 40 height 22
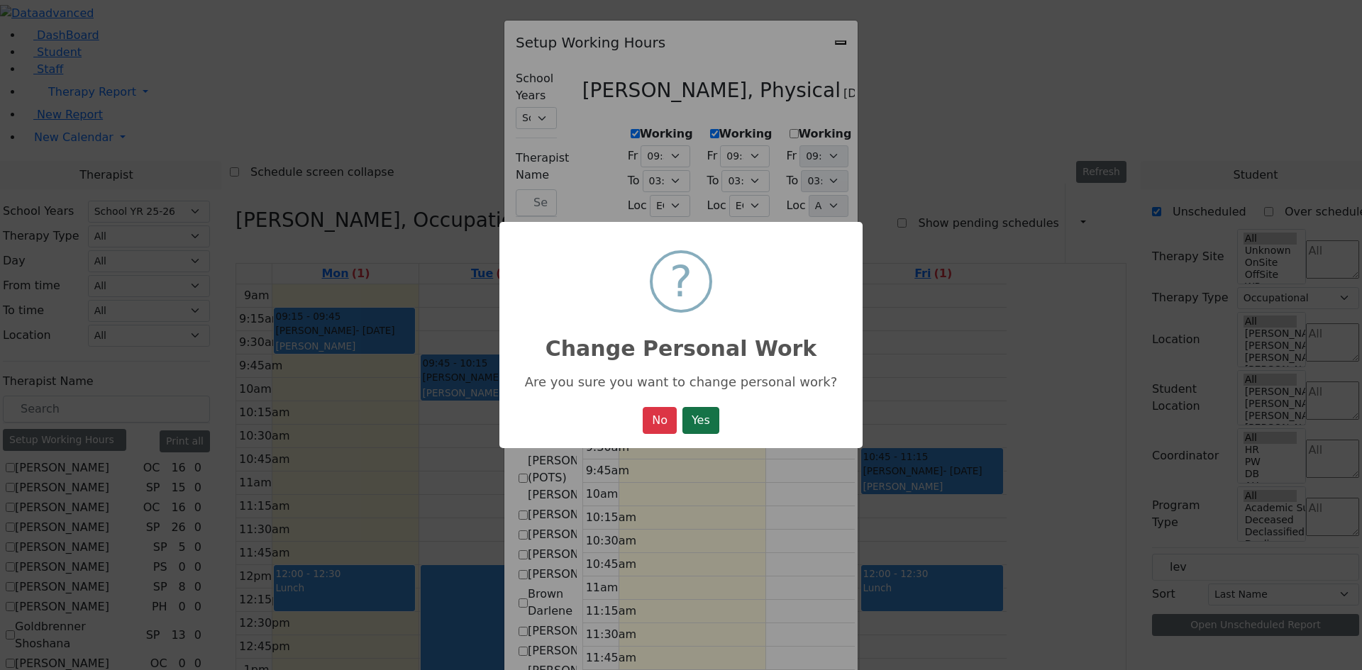
click at [699, 415] on button "Yes" at bounding box center [700, 420] width 37 height 27
select select "09:30:00"
select select "15:00:00"
select select "33"
select select "15:00:00"
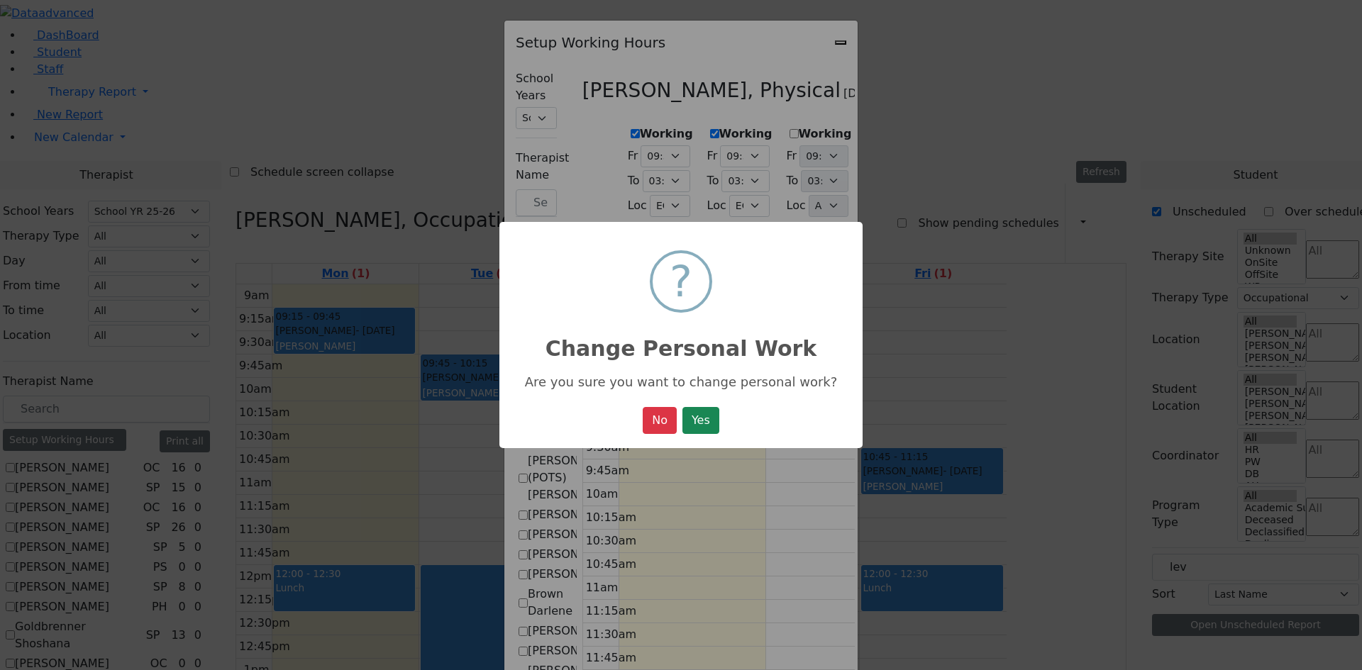
select select "15:00:00"
select select "09:30:00"
select select "15:00:00"
select select "33"
select select "15:00:00"
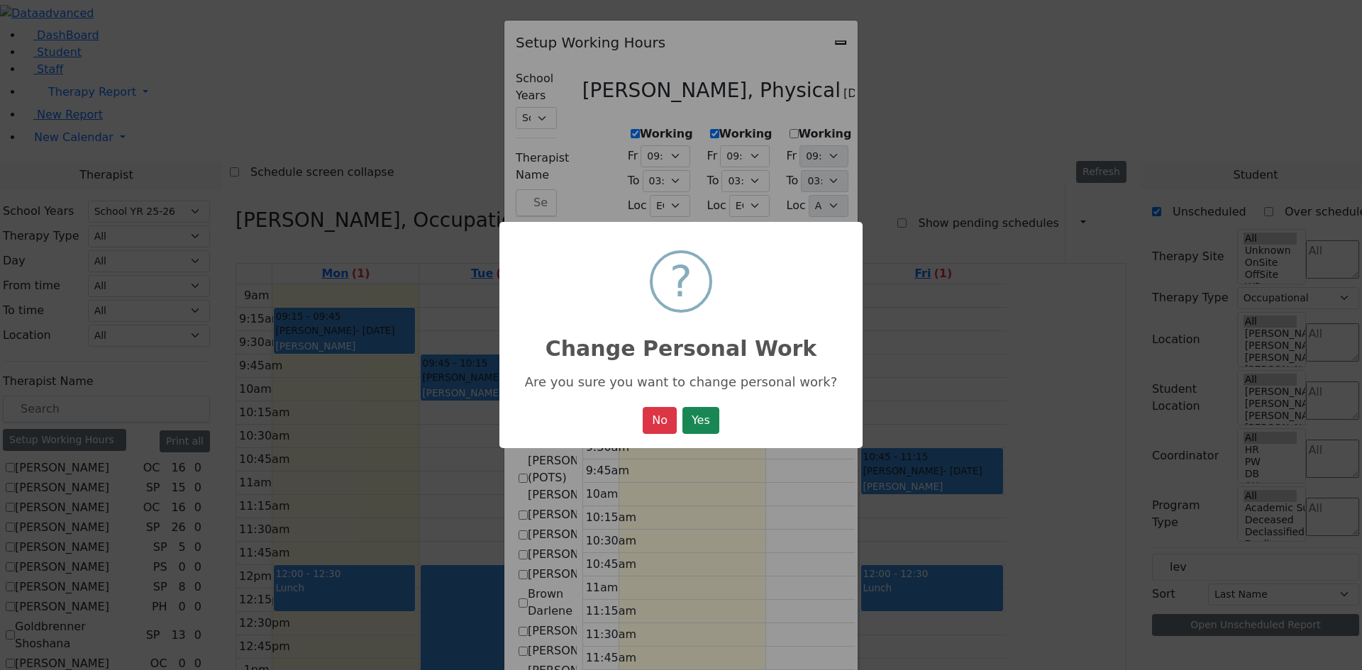
select select "15:00:00"
select select "09:30:00"
select select "15:00:00"
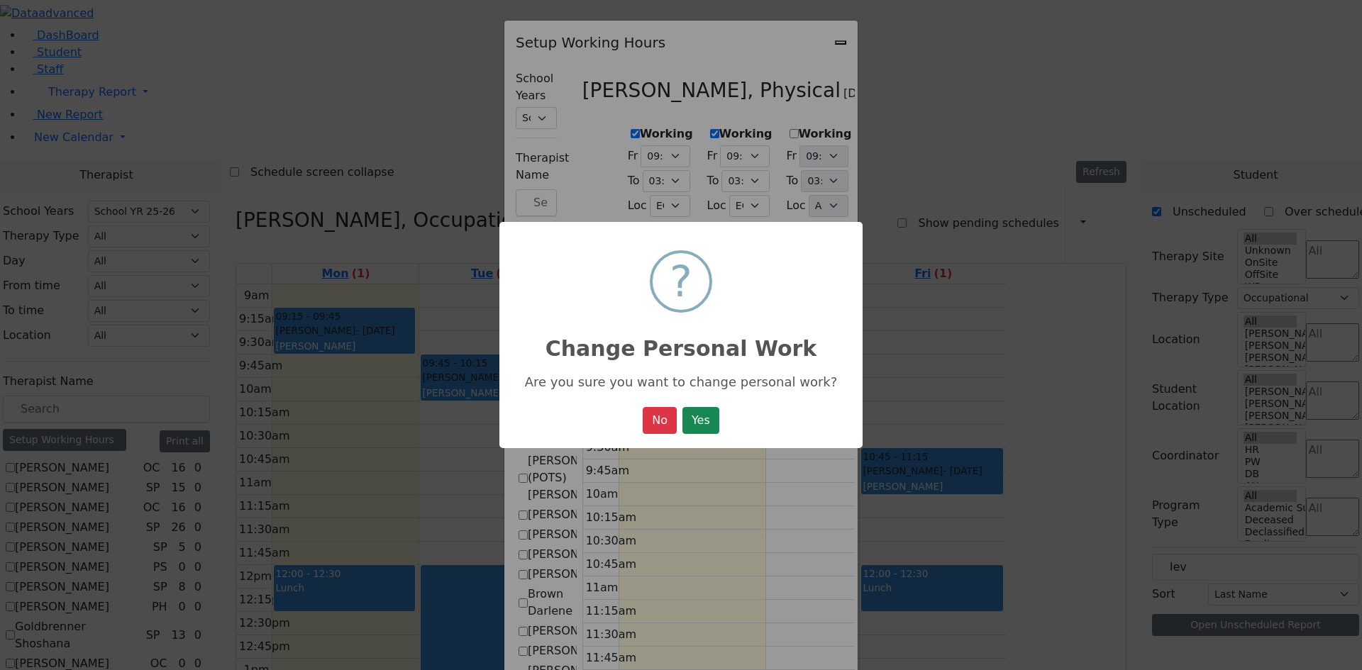
select select "33"
select select "15:00:00"
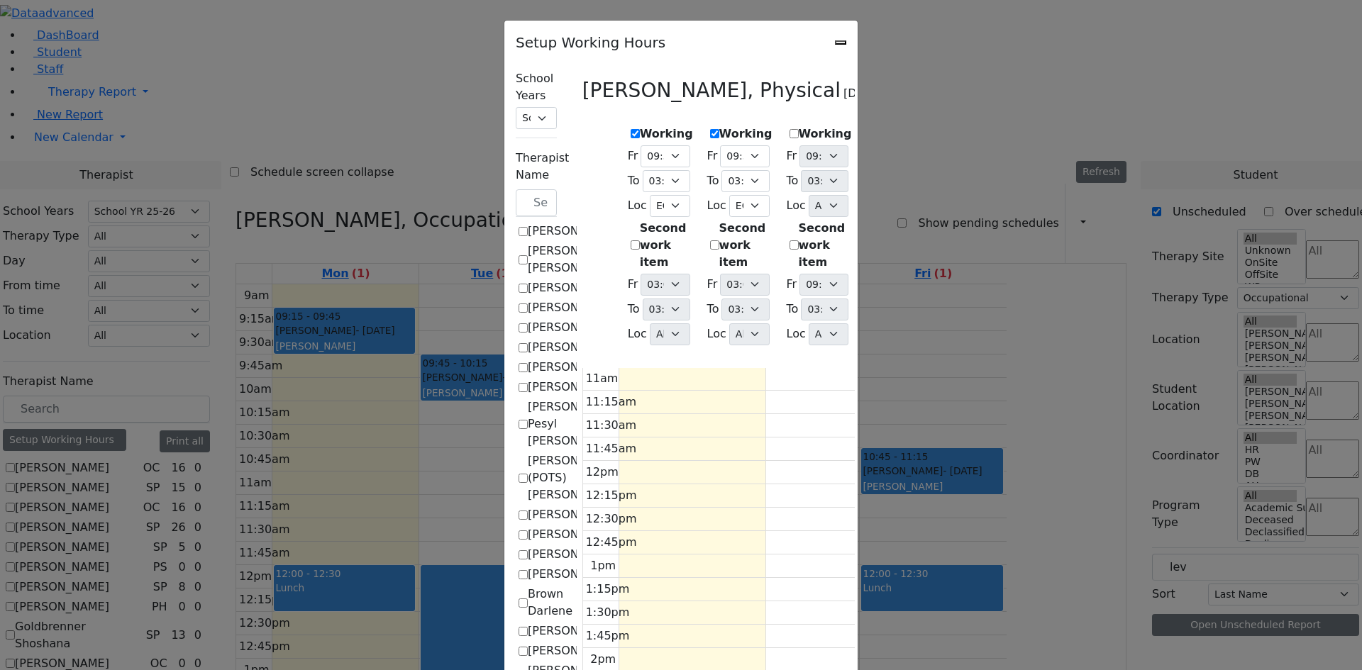
scroll to position [0, 0]
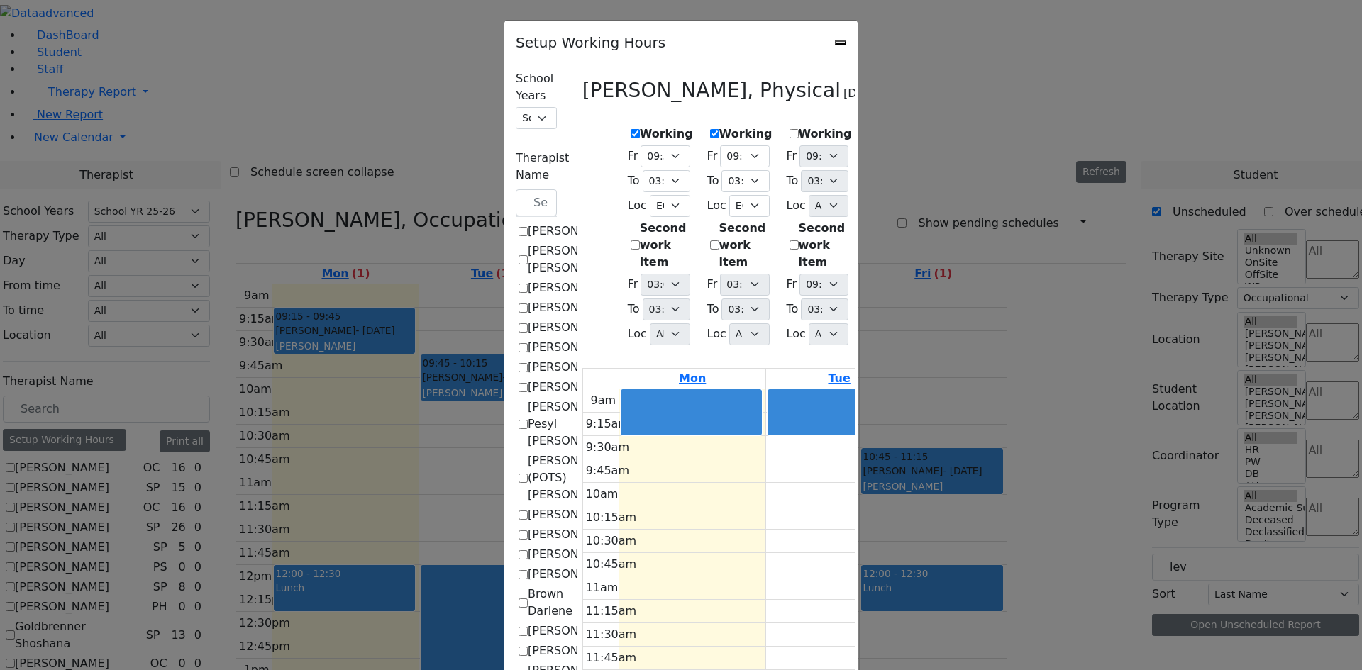
checkbox input "false"
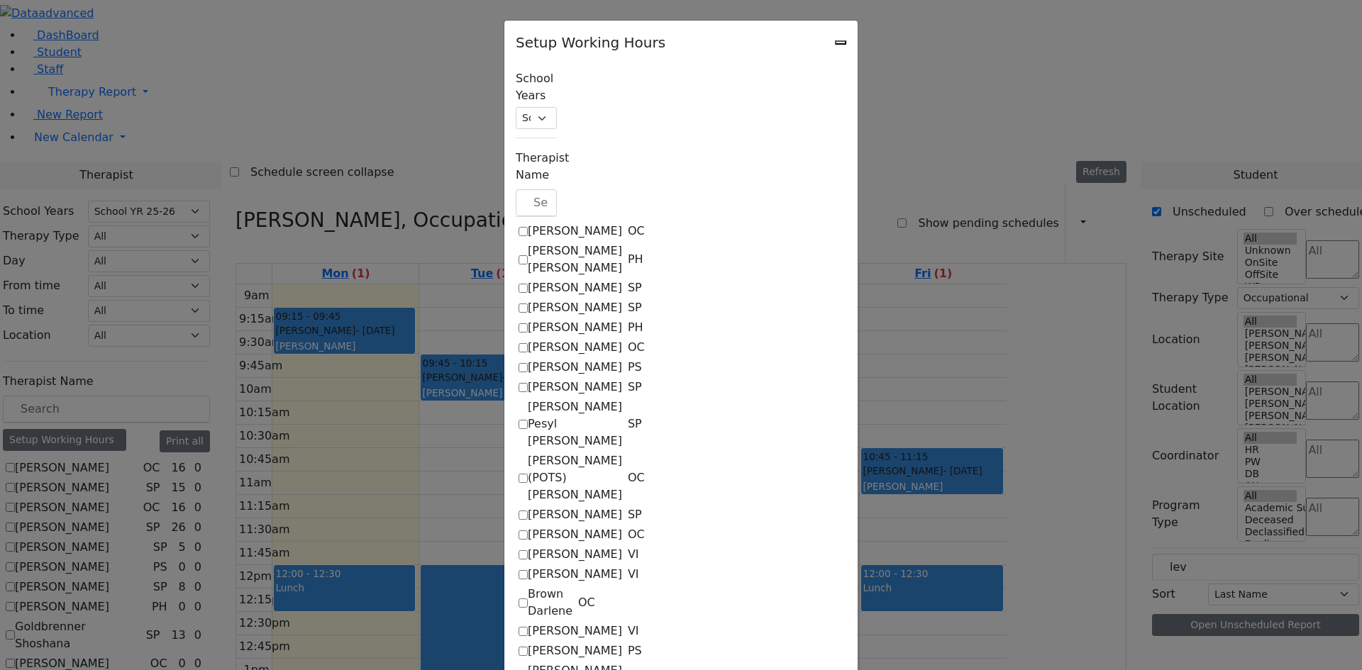
click at [528, 243] on label "[PERSON_NAME] [PERSON_NAME]" at bounding box center [575, 260] width 94 height 34
click at [518, 255] on input "[PERSON_NAME] [PERSON_NAME]" at bounding box center [522, 259] width 9 height 9
checkbox input "true"
select select "15:00:00"
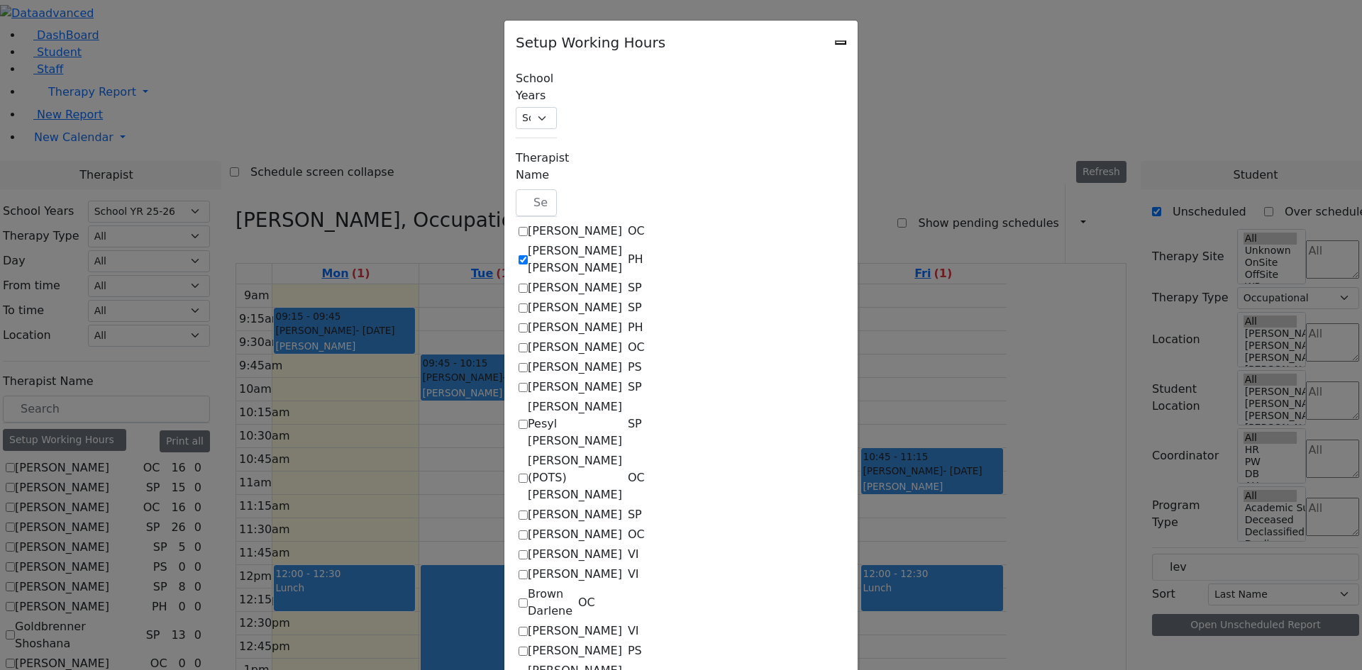
select select "15:00:00"
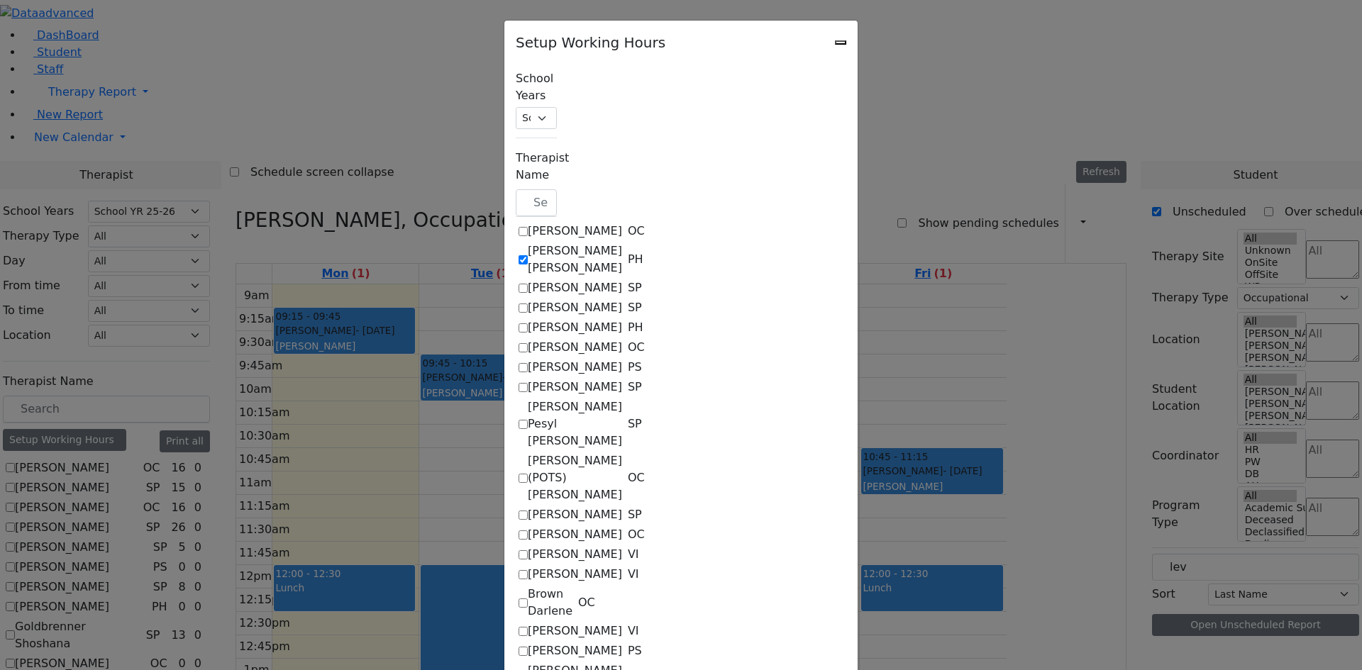
select select "15:00:00"
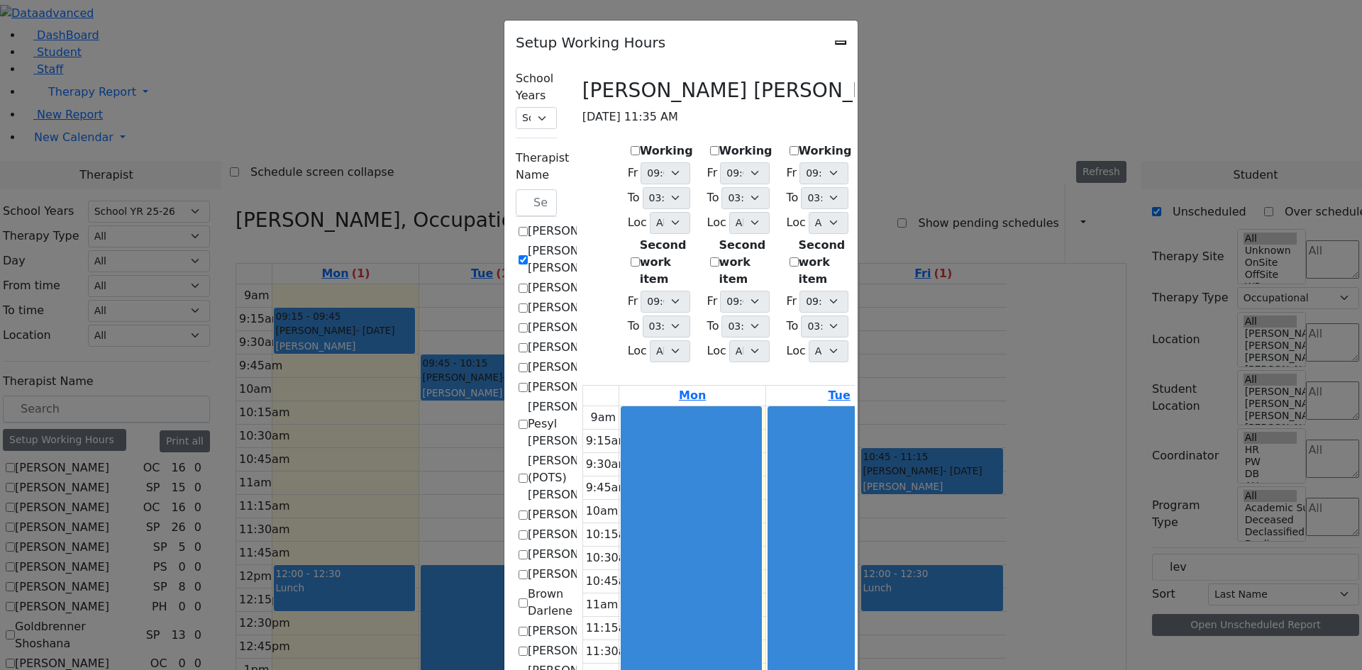
click at [640, 143] on label "Working" at bounding box center [666, 151] width 53 height 17
click at [630, 146] on input "Working" at bounding box center [634, 150] width 9 height 9
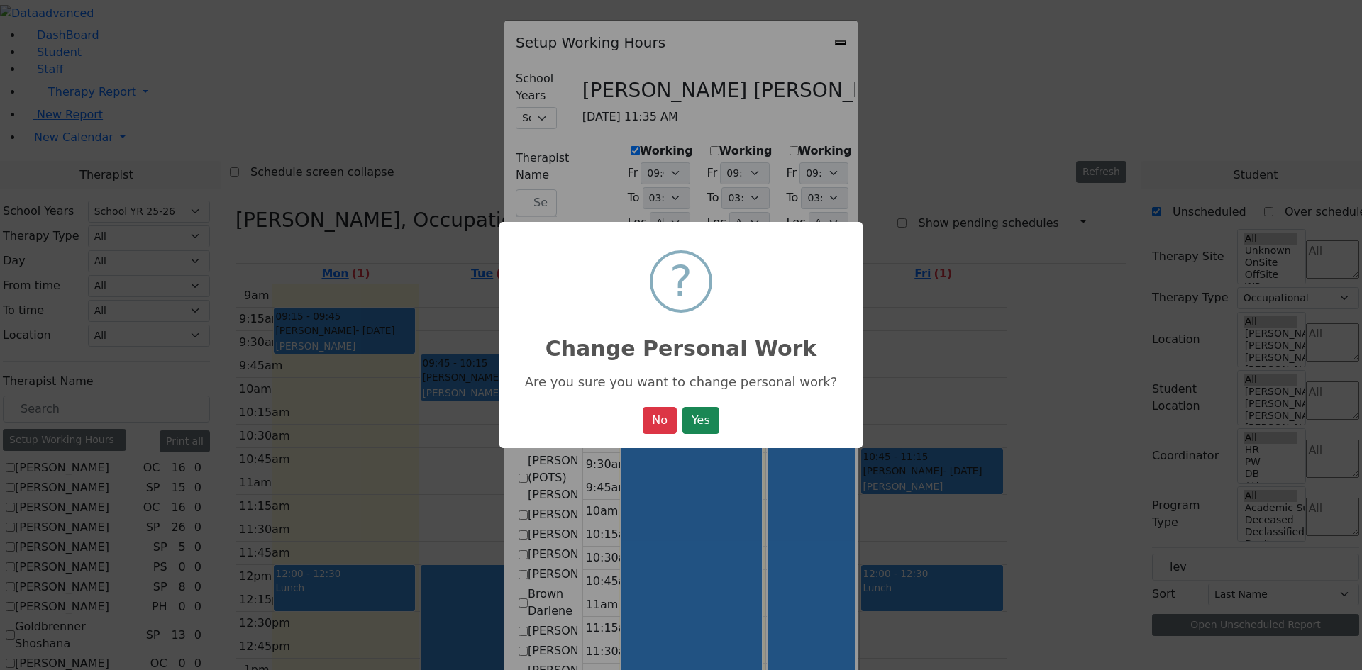
click at [697, 429] on button "Yes" at bounding box center [700, 420] width 37 height 27
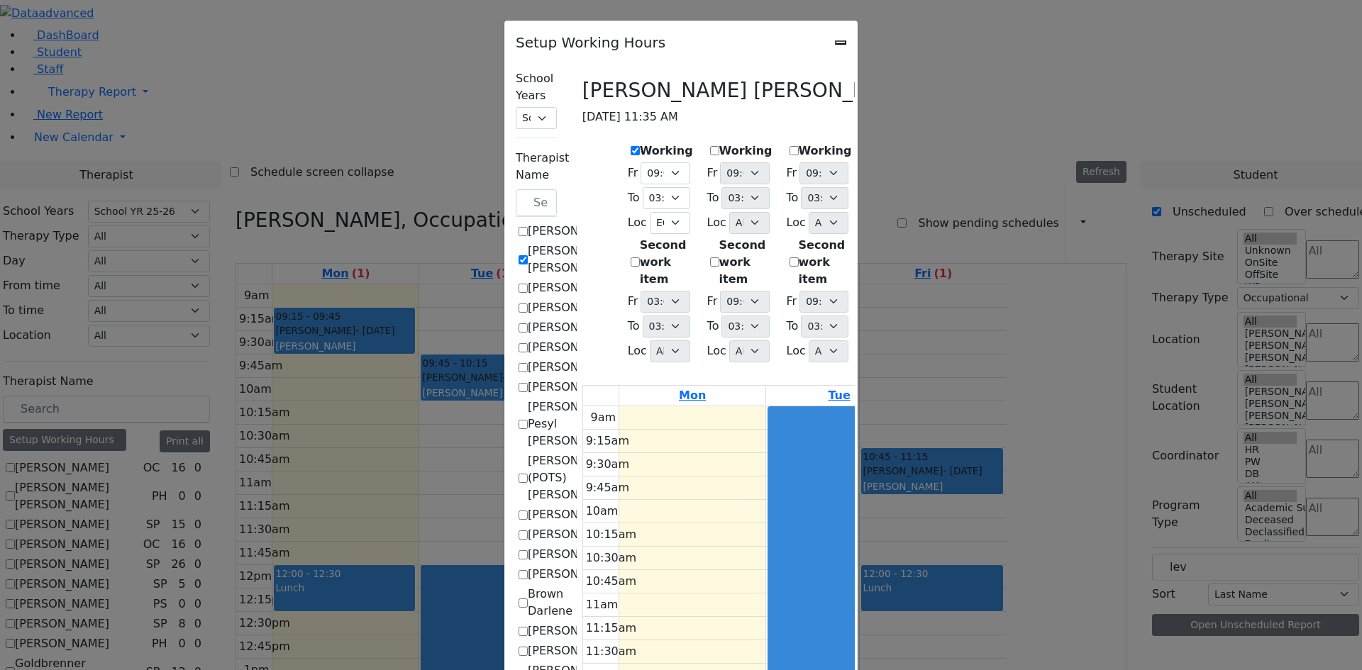
click at [719, 143] on label "Working" at bounding box center [745, 151] width 53 height 17
click at [710, 146] on input "Working" at bounding box center [714, 150] width 9 height 9
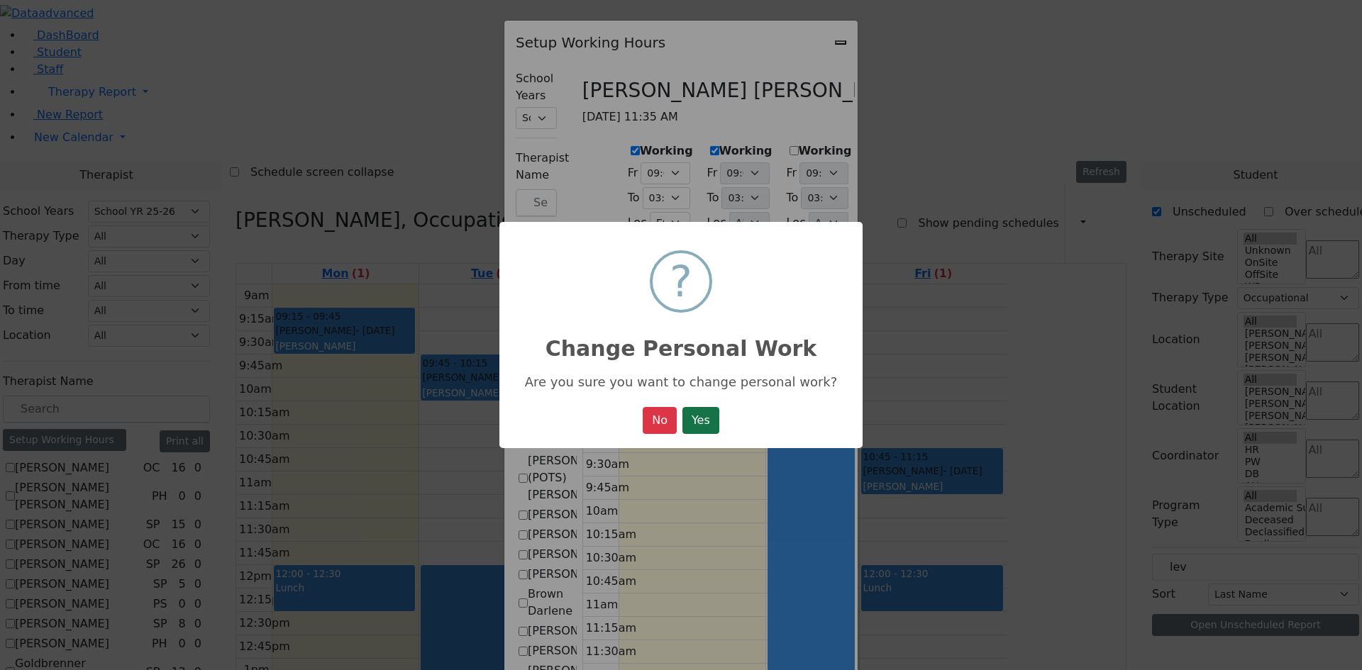
click at [703, 421] on button "Yes" at bounding box center [700, 420] width 37 height 27
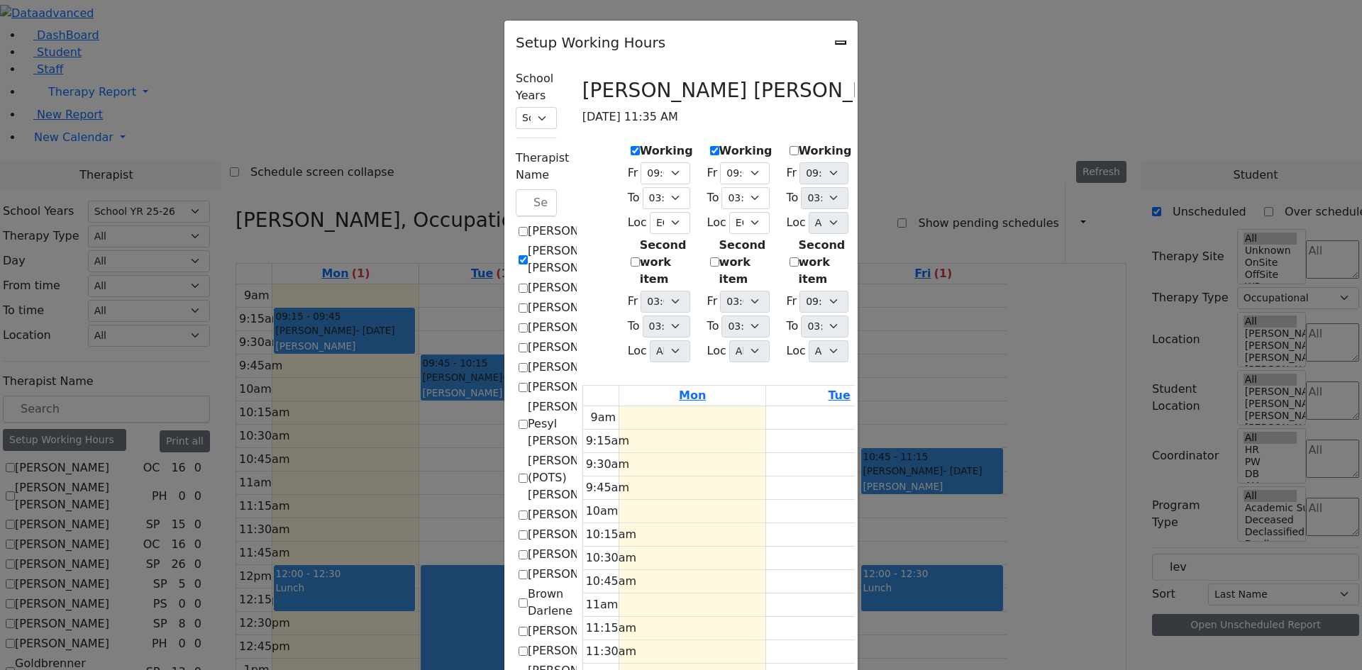
click at [877, 143] on label "Working" at bounding box center [903, 151] width 53 height 17
click at [869, 146] on input "Working" at bounding box center [872, 150] width 9 height 9
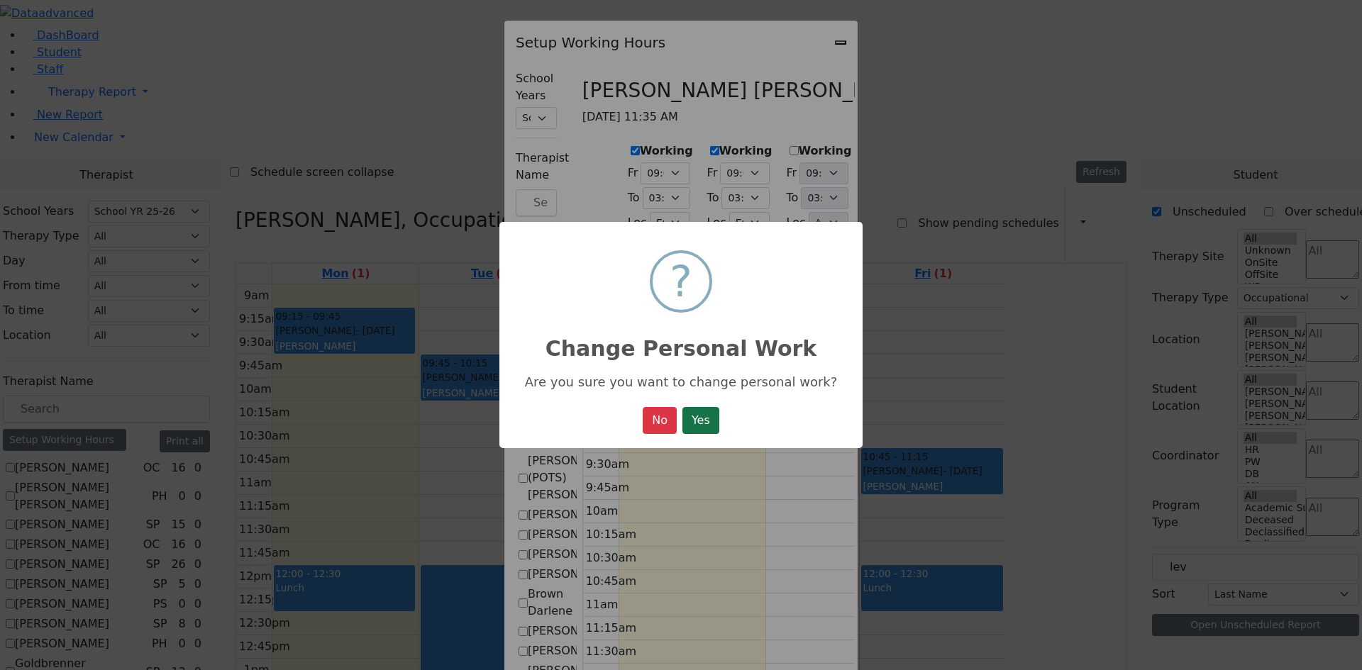
click at [711, 415] on button "Yes" at bounding box center [700, 420] width 37 height 27
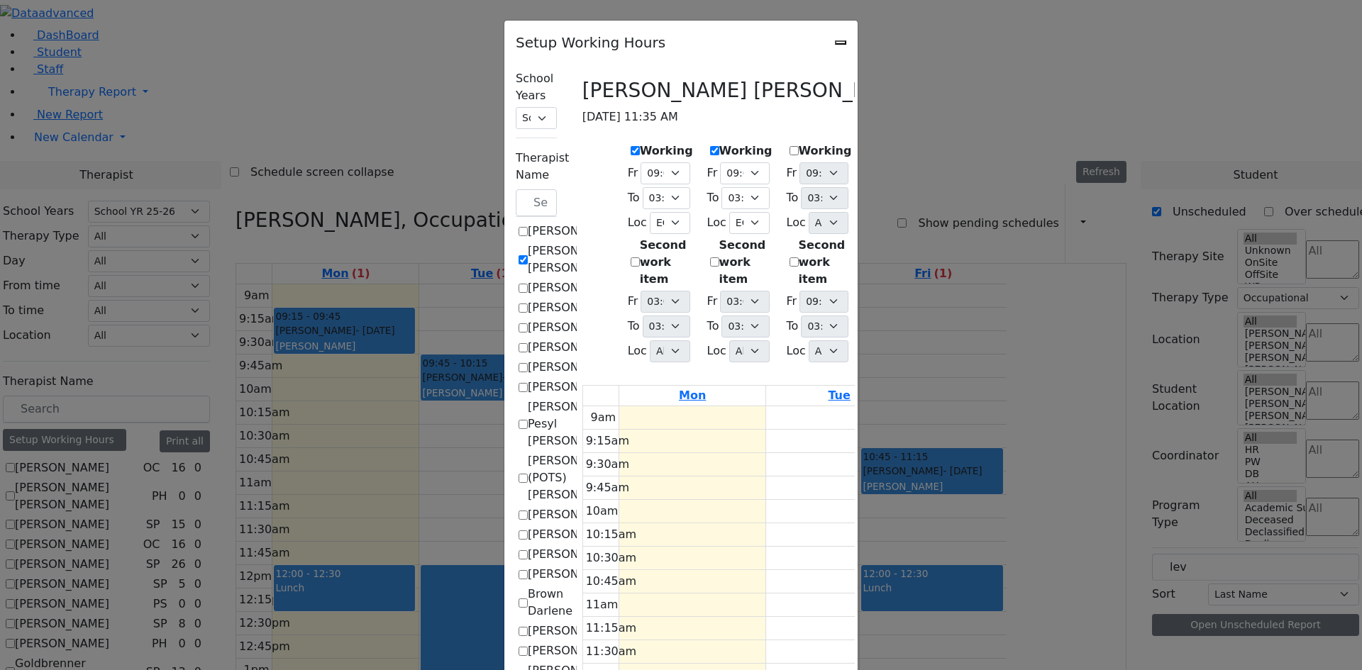
click at [528, 243] on label "[PERSON_NAME] [PERSON_NAME]" at bounding box center [575, 260] width 94 height 34
click at [518, 255] on input "[PERSON_NAME] [PERSON_NAME]" at bounding box center [522, 259] width 9 height 9
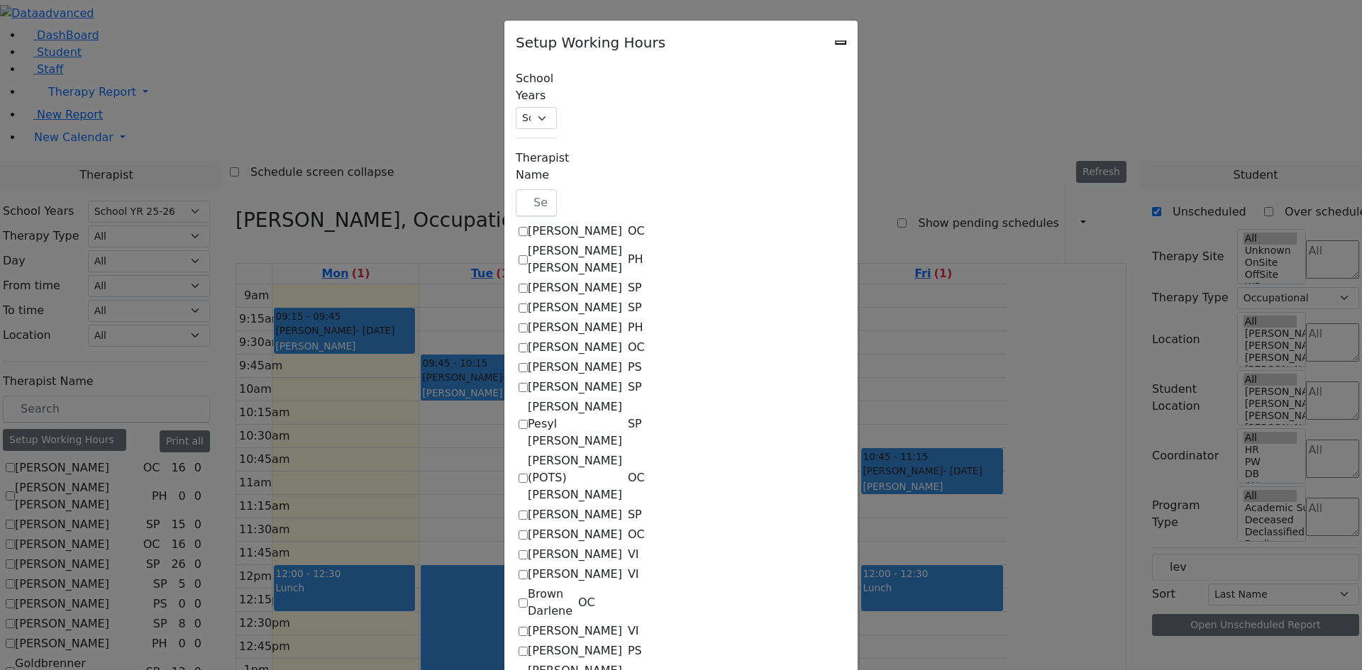
scroll to position [1420, 0]
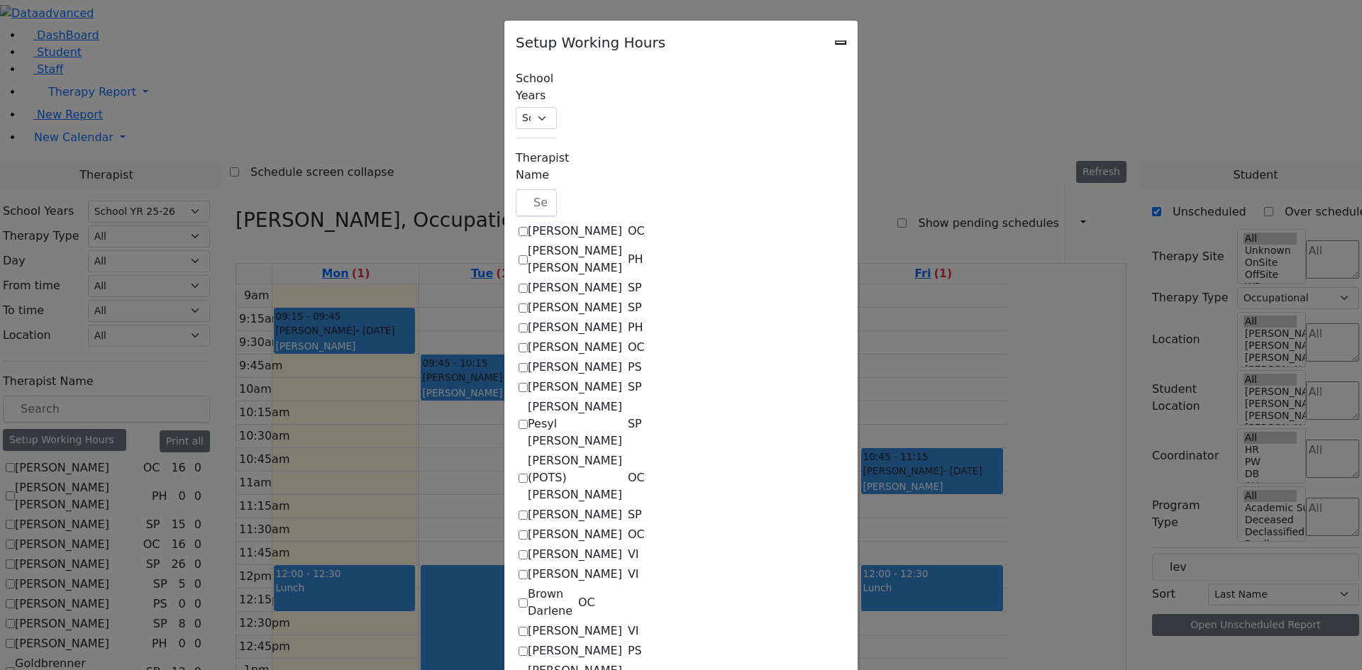
click at [857, 50] on div "Setup Working Hours" at bounding box center [680, 38] width 353 height 35
click at [840, 43] on icon "Close" at bounding box center [840, 43] width 0 height 0
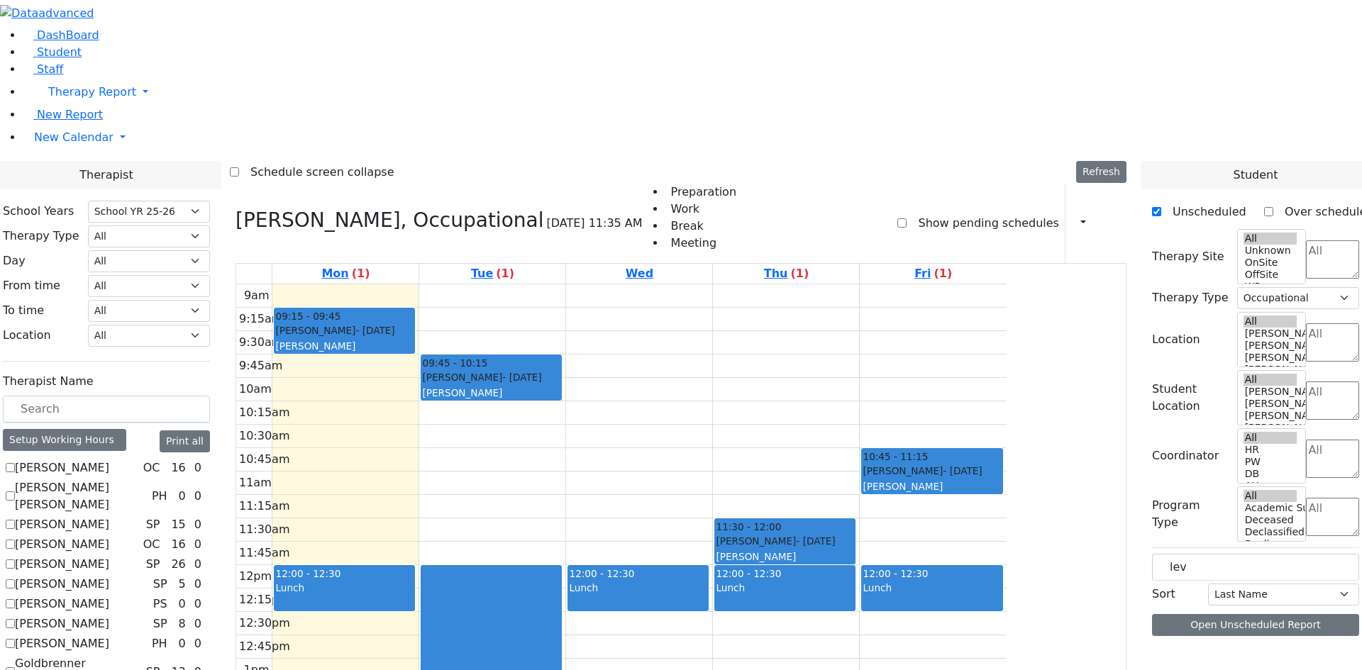
drag, startPoint x: 179, startPoint y: 553, endPoint x: 174, endPoint y: 537, distance: 17.0
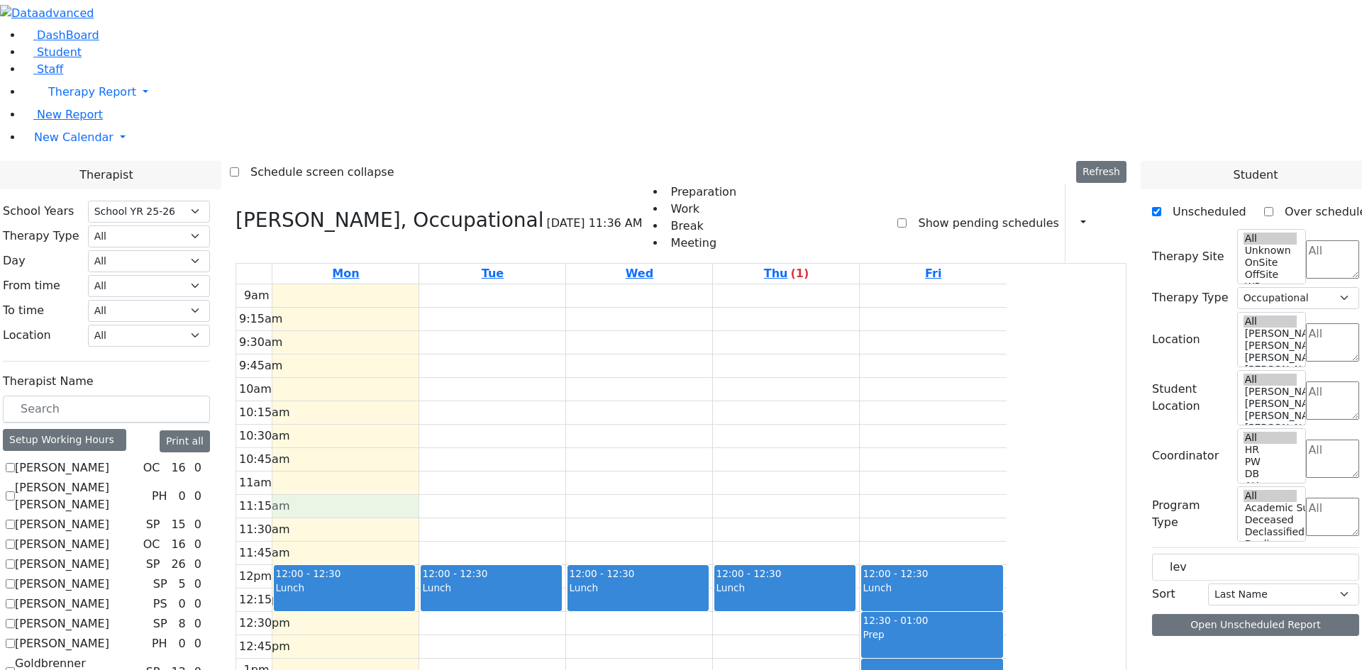
click at [470, 307] on div "9am 9:15am 9:30am 9:45am 10am 10:15am 10:30am 10:45am 11am 11:15am 11:30am 11:4…" at bounding box center [621, 565] width 770 height 562
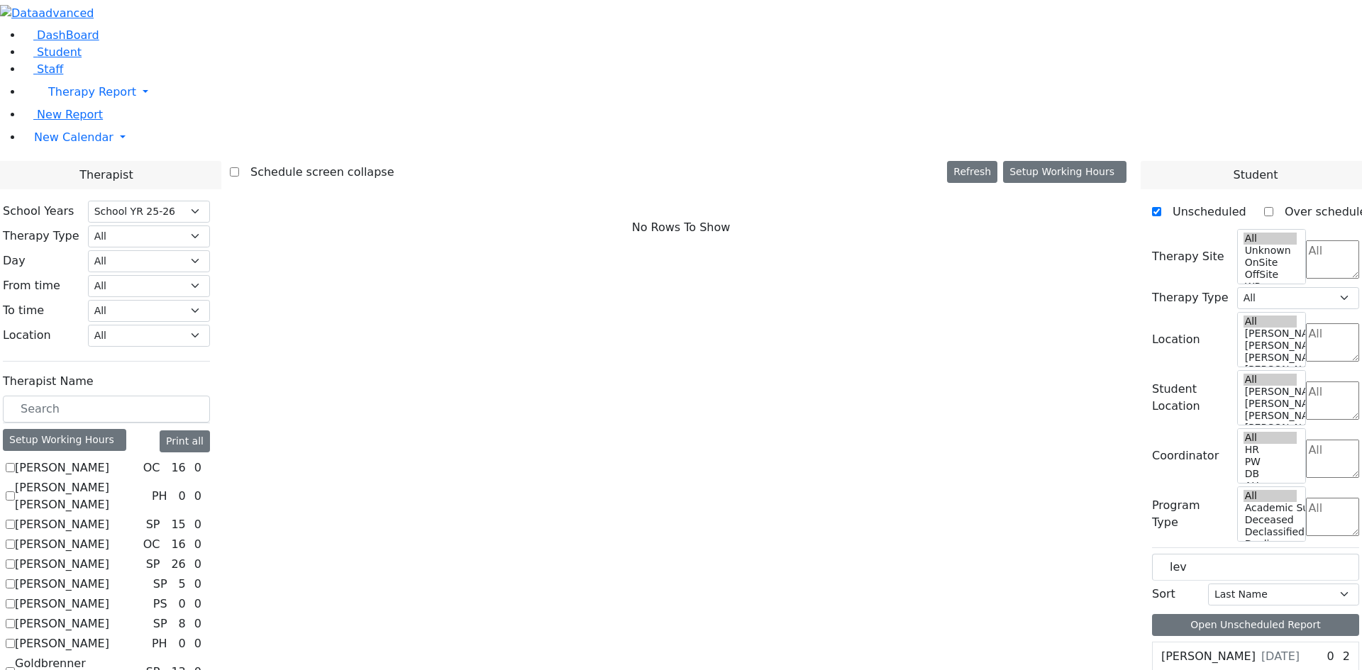
scroll to position [0, 0]
click at [109, 556] on label "[PERSON_NAME]" at bounding box center [62, 564] width 94 height 17
click at [15, 560] on input "[PERSON_NAME]" at bounding box center [10, 564] width 9 height 9
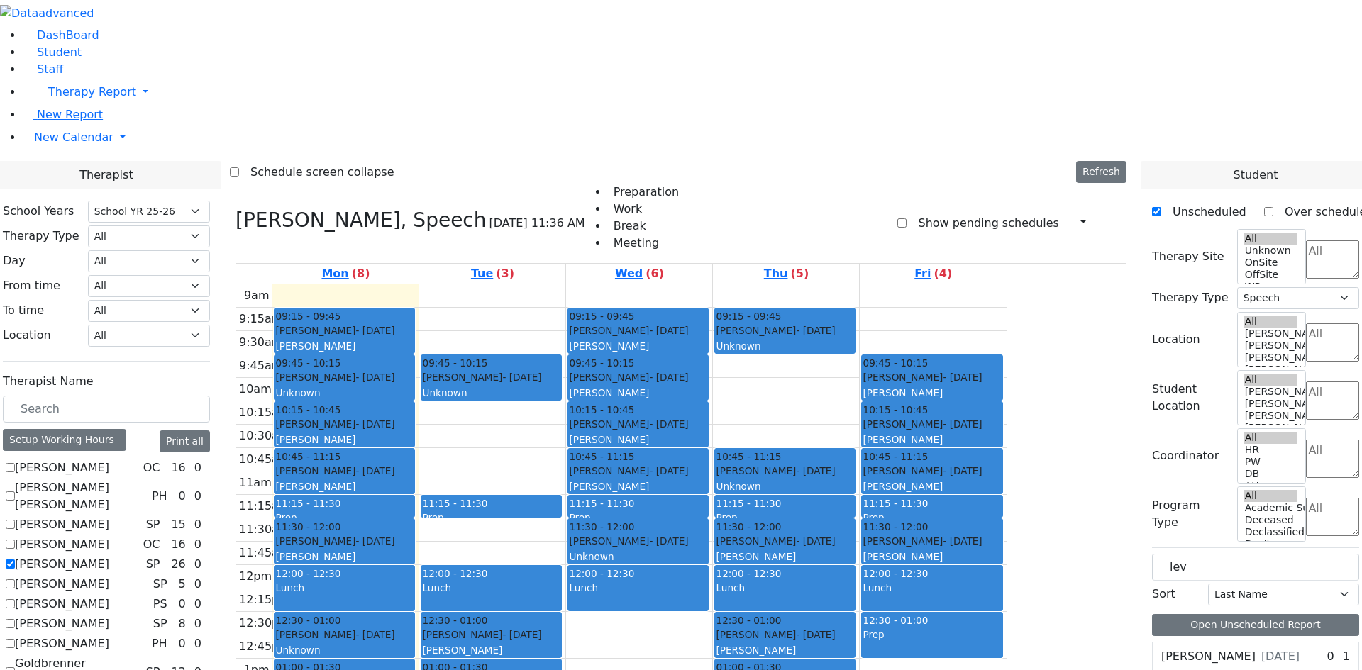
click at [109, 556] on label "[PERSON_NAME]" at bounding box center [62, 564] width 94 height 17
click at [15, 560] on input "[PERSON_NAME]" at bounding box center [10, 564] width 9 height 9
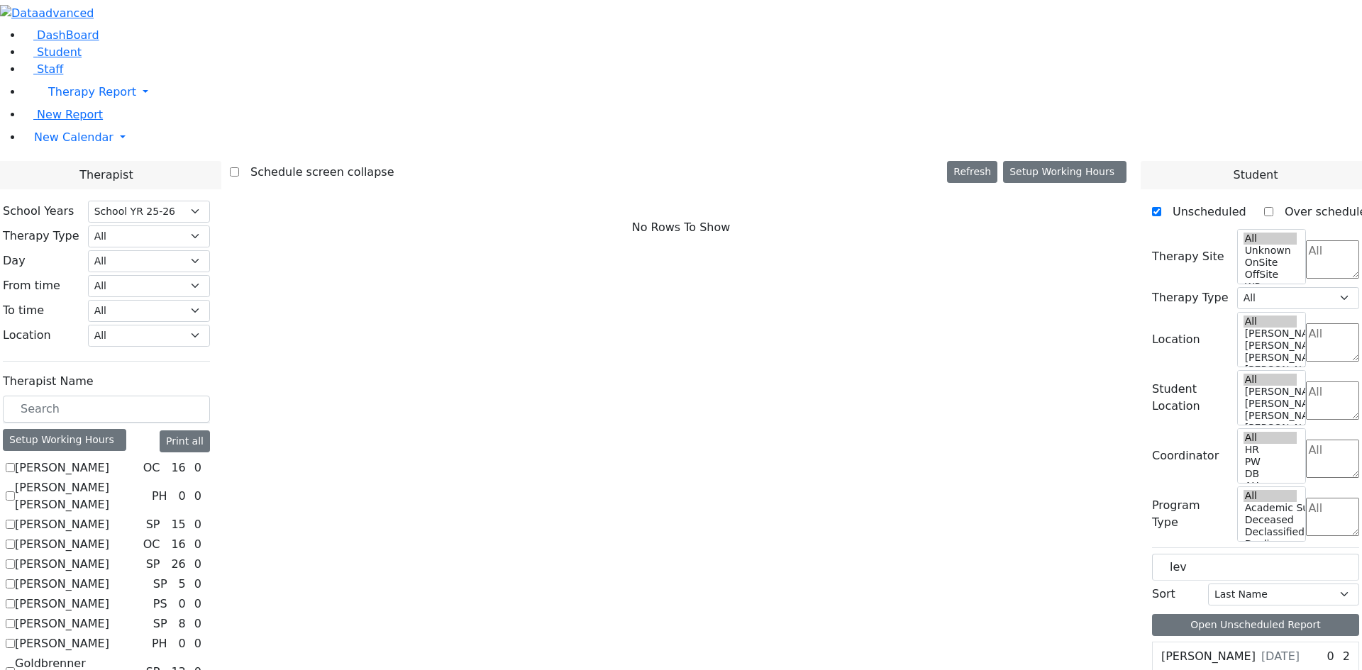
click at [109, 516] on label "[PERSON_NAME]" at bounding box center [62, 524] width 94 height 17
click at [15, 520] on input "[PERSON_NAME]" at bounding box center [10, 524] width 9 height 9
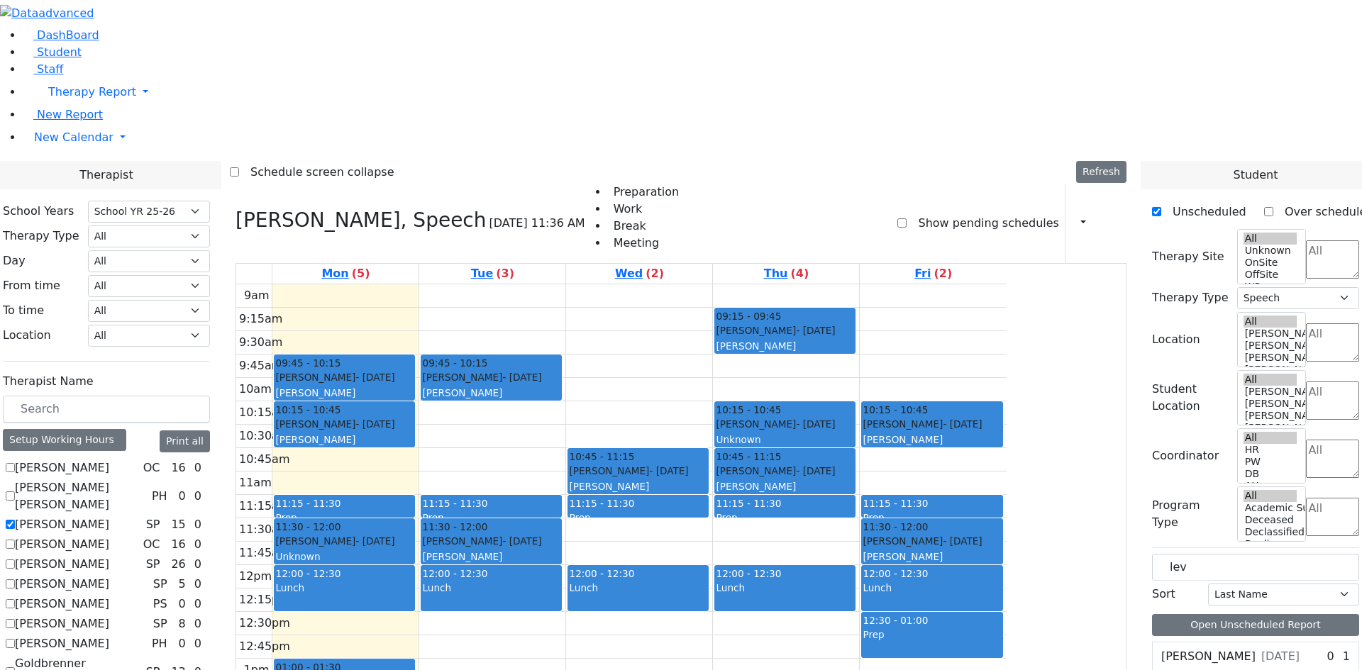
click at [109, 516] on label "[PERSON_NAME]" at bounding box center [62, 524] width 94 height 17
click at [15, 520] on input "[PERSON_NAME]" at bounding box center [10, 524] width 9 height 9
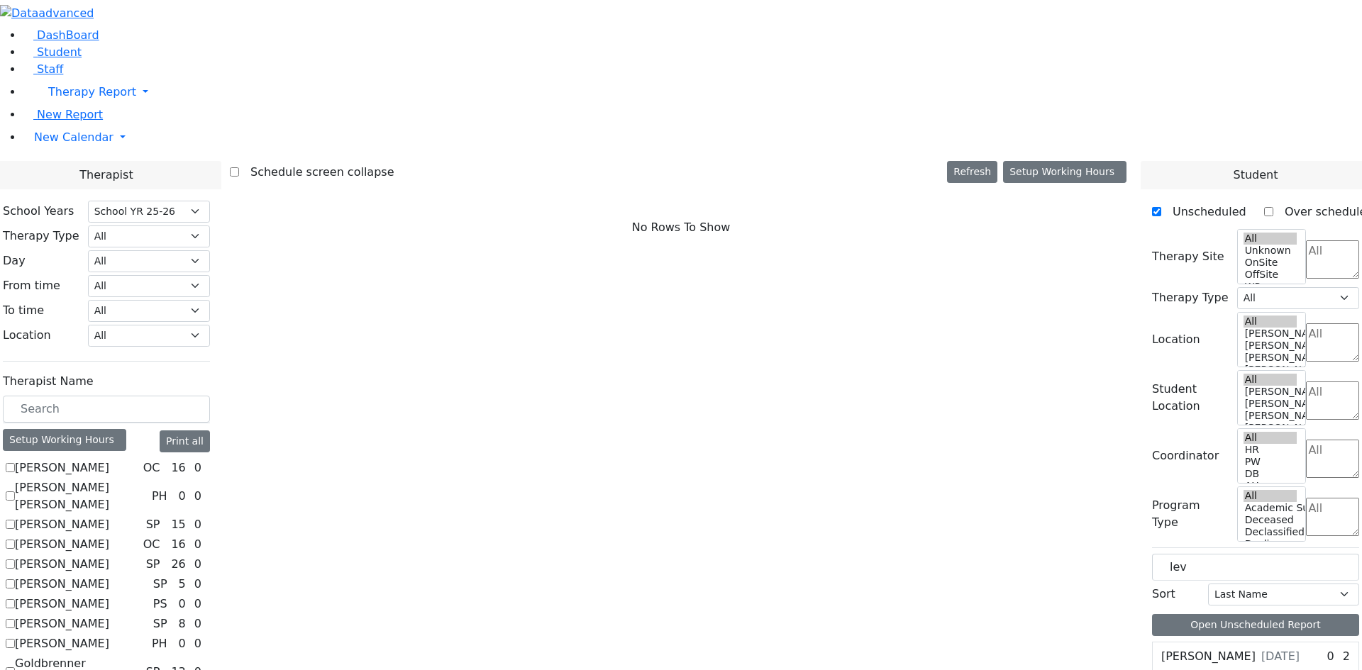
click at [146, 479] on label "[PERSON_NAME] [PERSON_NAME]" at bounding box center [80, 496] width 131 height 34
click at [15, 491] on input "[PERSON_NAME] [PERSON_NAME]" at bounding box center [10, 495] width 9 height 9
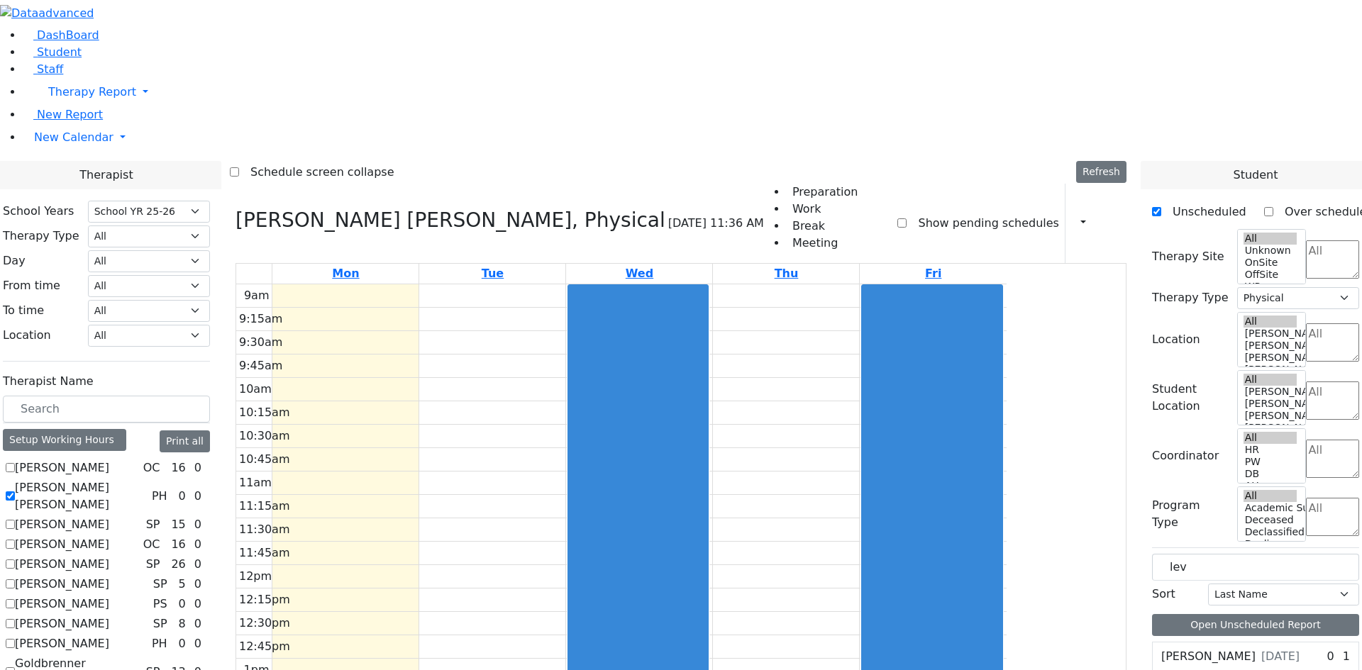
click at [463, 628] on div "9am 9:15am 9:30am 9:45am 10am 10:15am 10:30am 10:45am 11am 11:15am 11:30am 11:4…" at bounding box center [621, 565] width 770 height 562
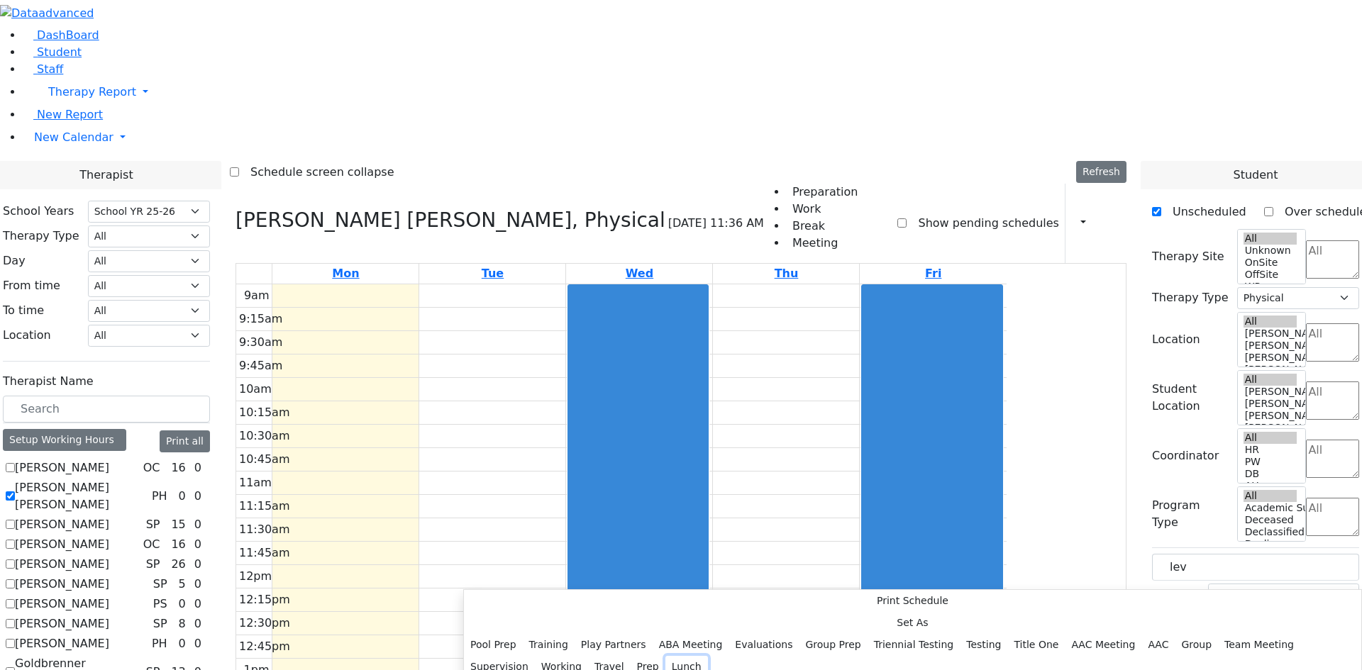
click at [665, 656] on button "Lunch" at bounding box center [686, 667] width 43 height 22
click at [635, 656] on button "Prep" at bounding box center [647, 667] width 35 height 22
click at [536, 621] on button "Set As" at bounding box center [912, 623] width 897 height 22
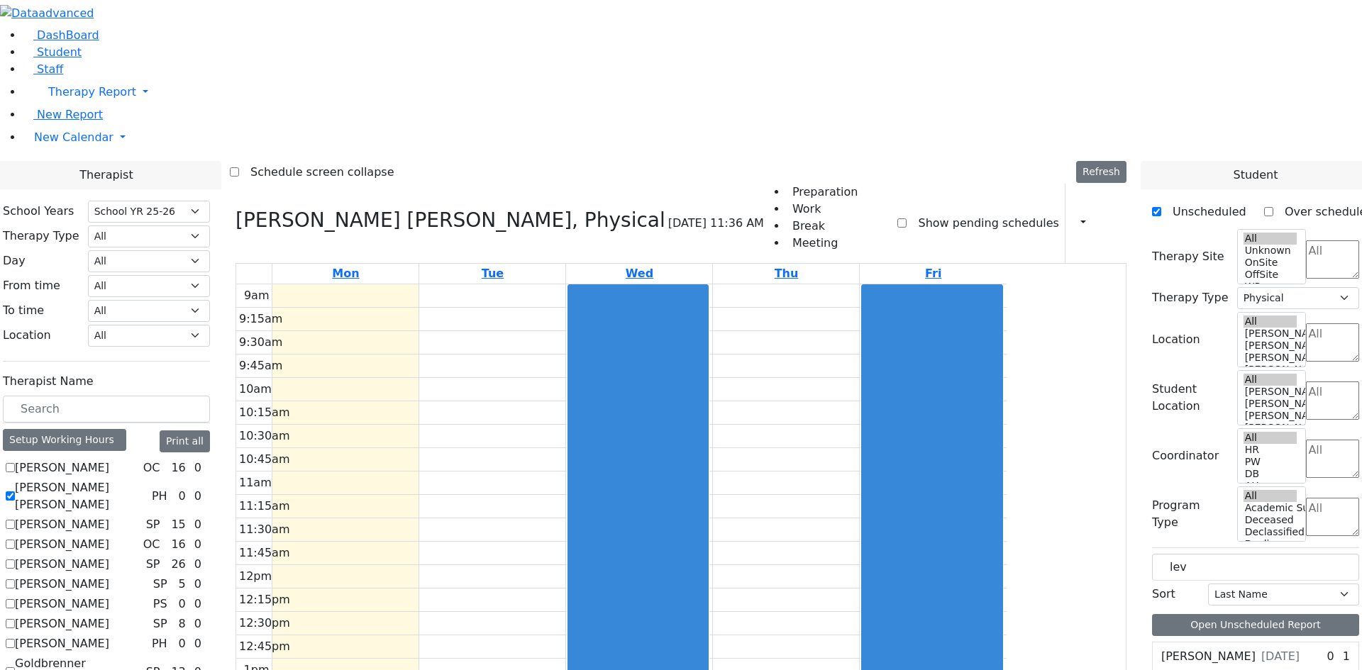
click at [513, 645] on div "9am 9:15am 9:30am 9:45am 10am 10:15am 10:30am 10:45am 11am 11:15am 11:30am 11:4…" at bounding box center [621, 565] width 770 height 562
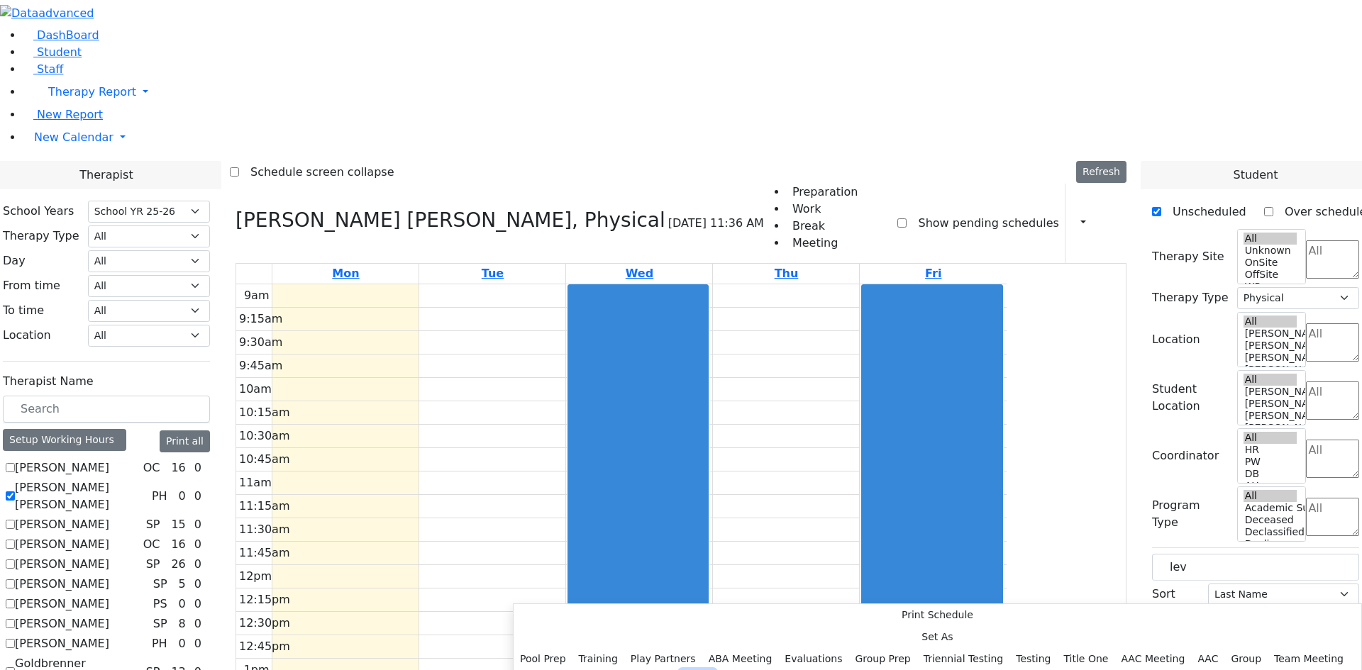
click at [680, 669] on button "Prep" at bounding box center [697, 681] width 35 height 22
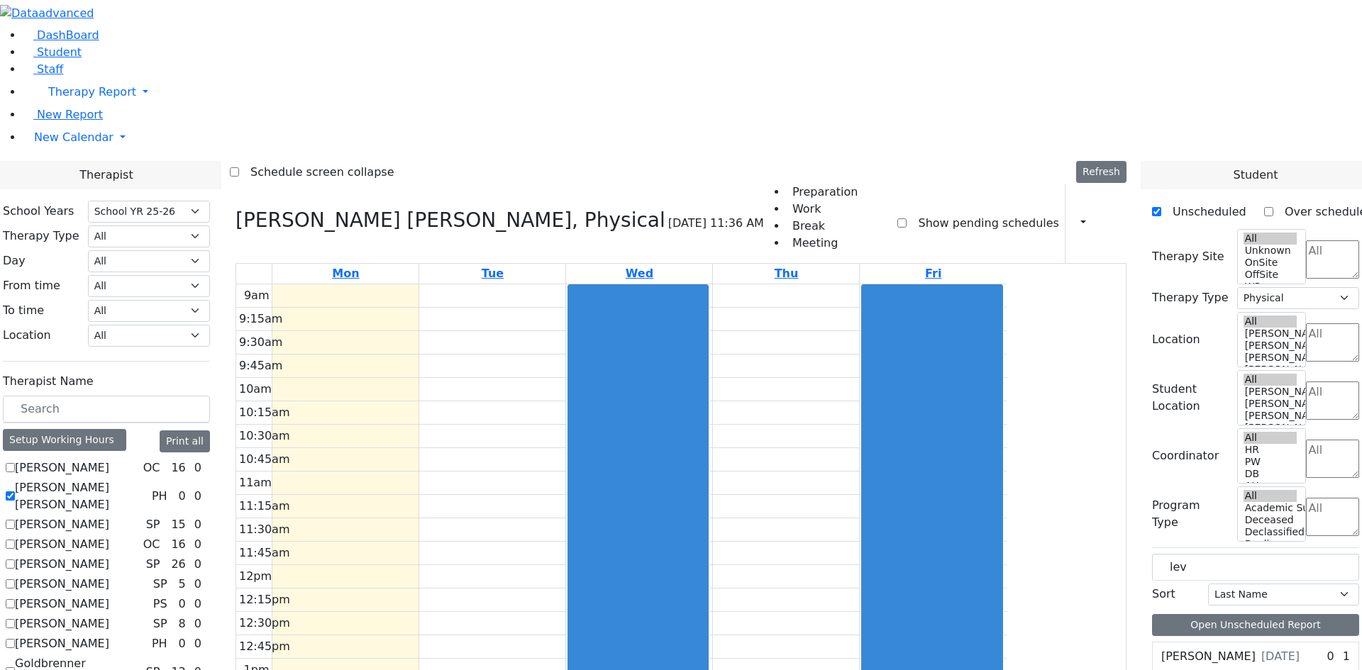
click at [543, 640] on button "Delete Selected Schedule" at bounding box center [549, 632] width 140 height 22
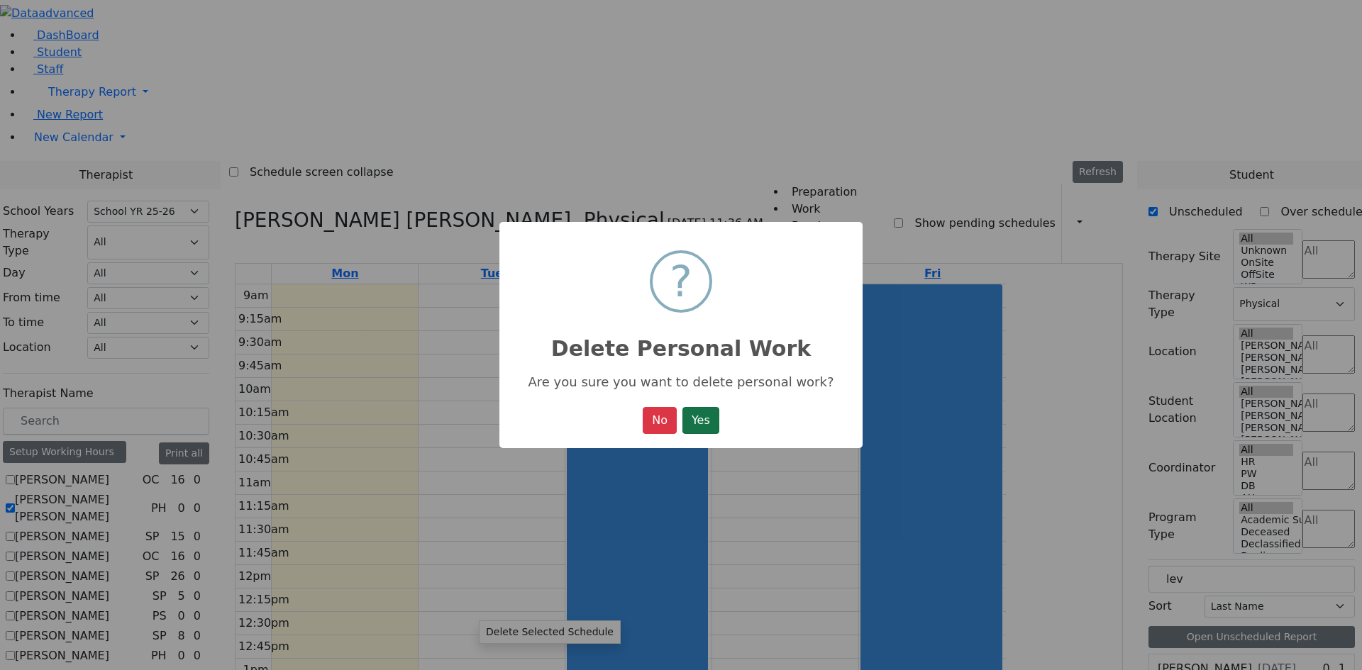
click at [683, 422] on button "Yes" at bounding box center [700, 420] width 37 height 27
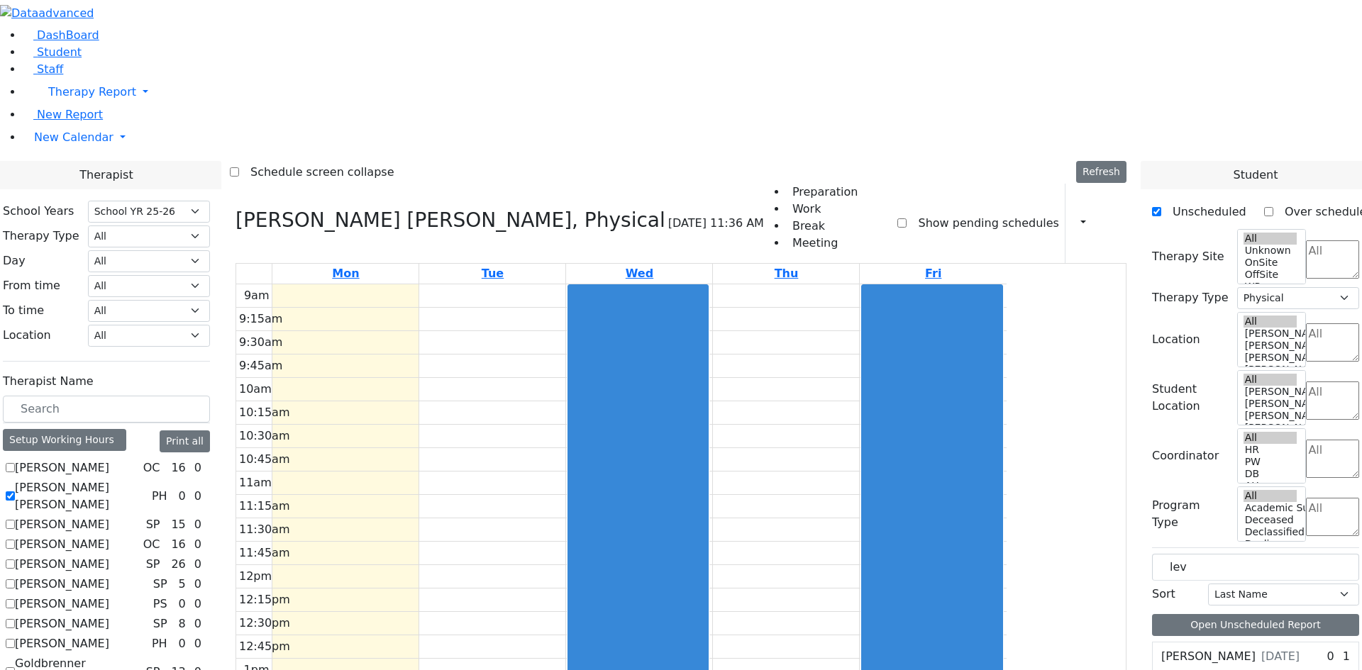
drag, startPoint x: 506, startPoint y: 621, endPoint x: 501, endPoint y: 644, distance: 23.2
click at [501, 644] on div "9am 9:15am 9:30am 9:45am 10am 10:15am 10:30am 10:45am 11am 11:15am 11:30am 11:4…" at bounding box center [621, 565] width 770 height 562
drag, startPoint x: 501, startPoint y: 644, endPoint x: 545, endPoint y: 644, distance: 44.0
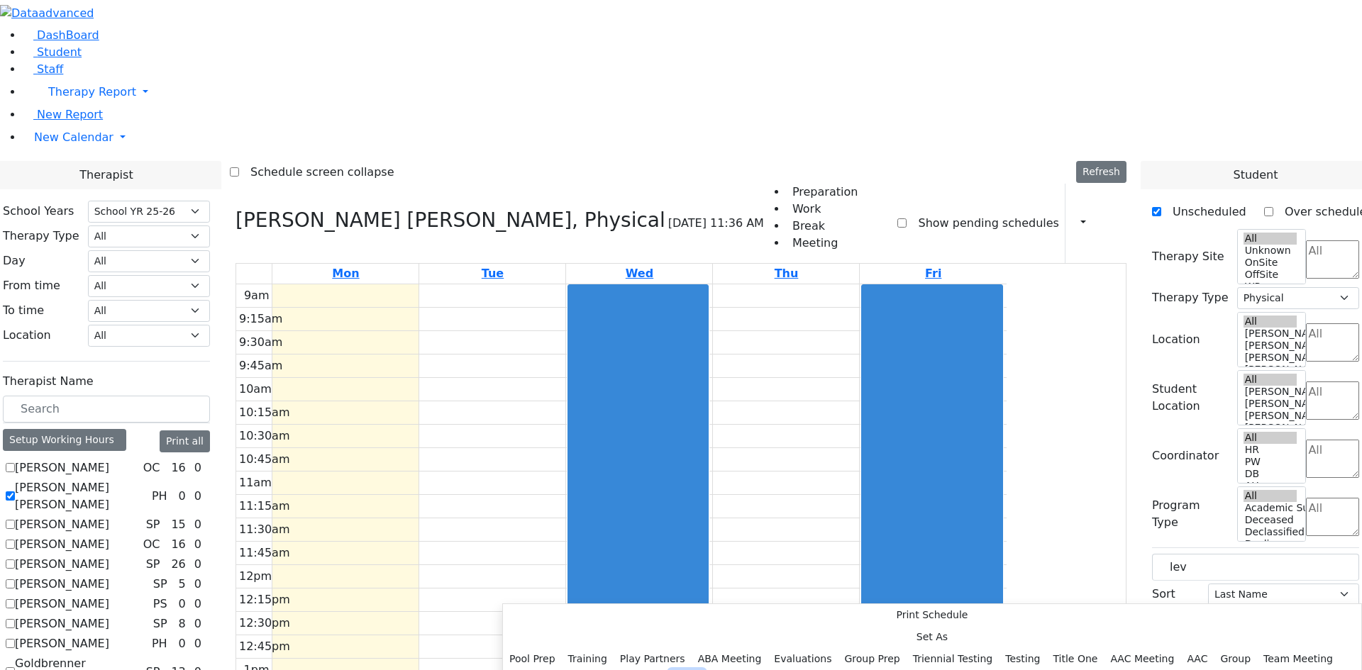
click at [684, 669] on button "Prep" at bounding box center [686, 681] width 35 height 22
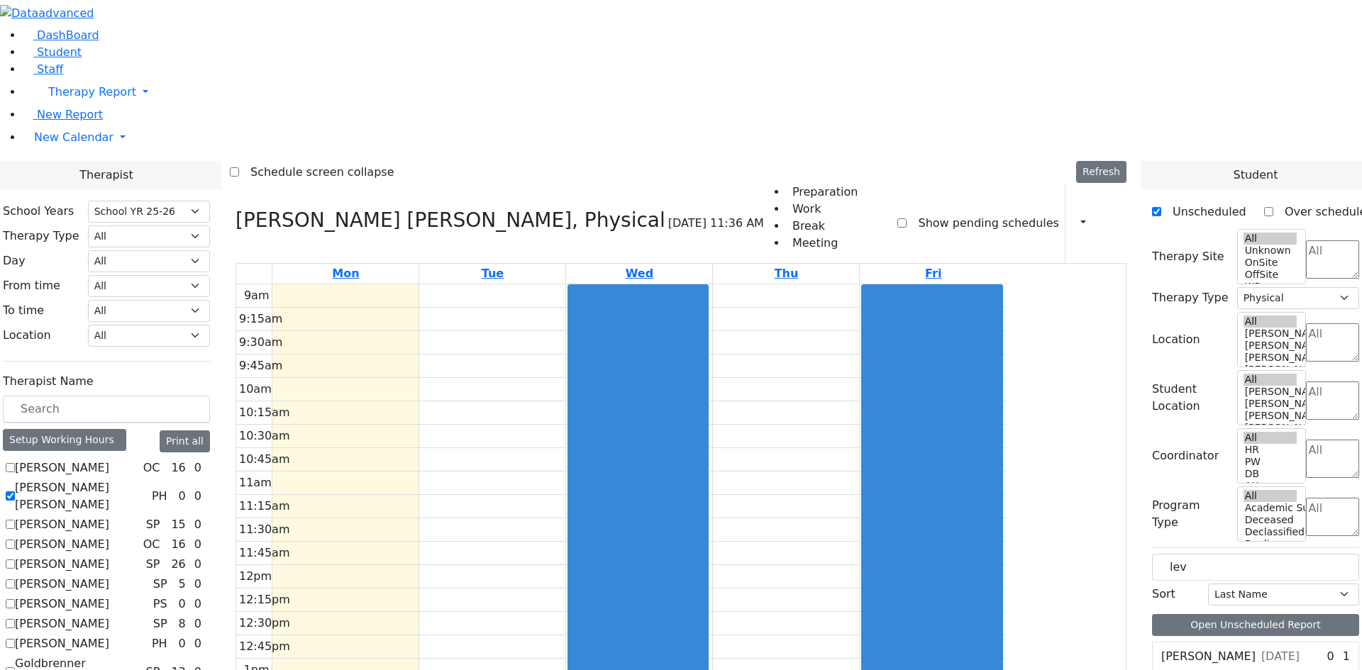
drag, startPoint x: 627, startPoint y: 621, endPoint x: 625, endPoint y: 645, distance: 24.2
click at [625, 645] on div "9am 9:15am 9:30am 9:45am 10am 10:15am 10:30am 10:45am 11am 11:15am 11:30am 11:4…" at bounding box center [621, 565] width 770 height 562
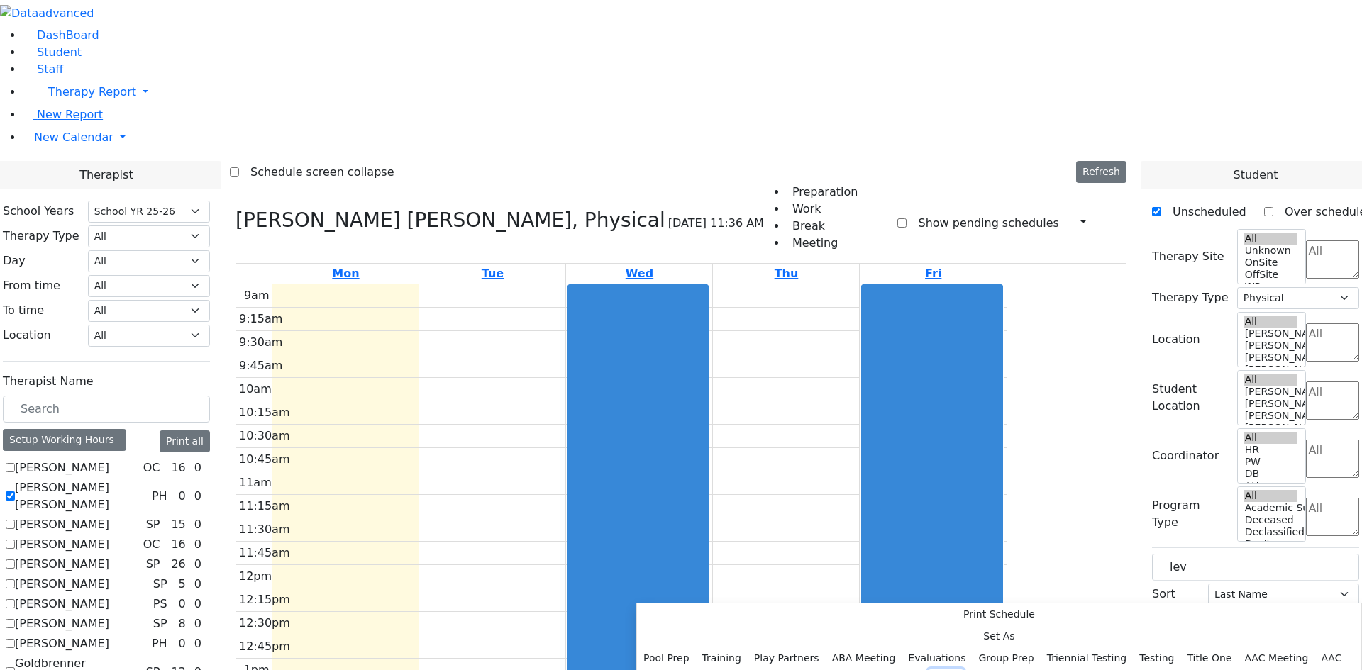
click at [928, 669] on button "Prep" at bounding box center [945, 680] width 35 height 22
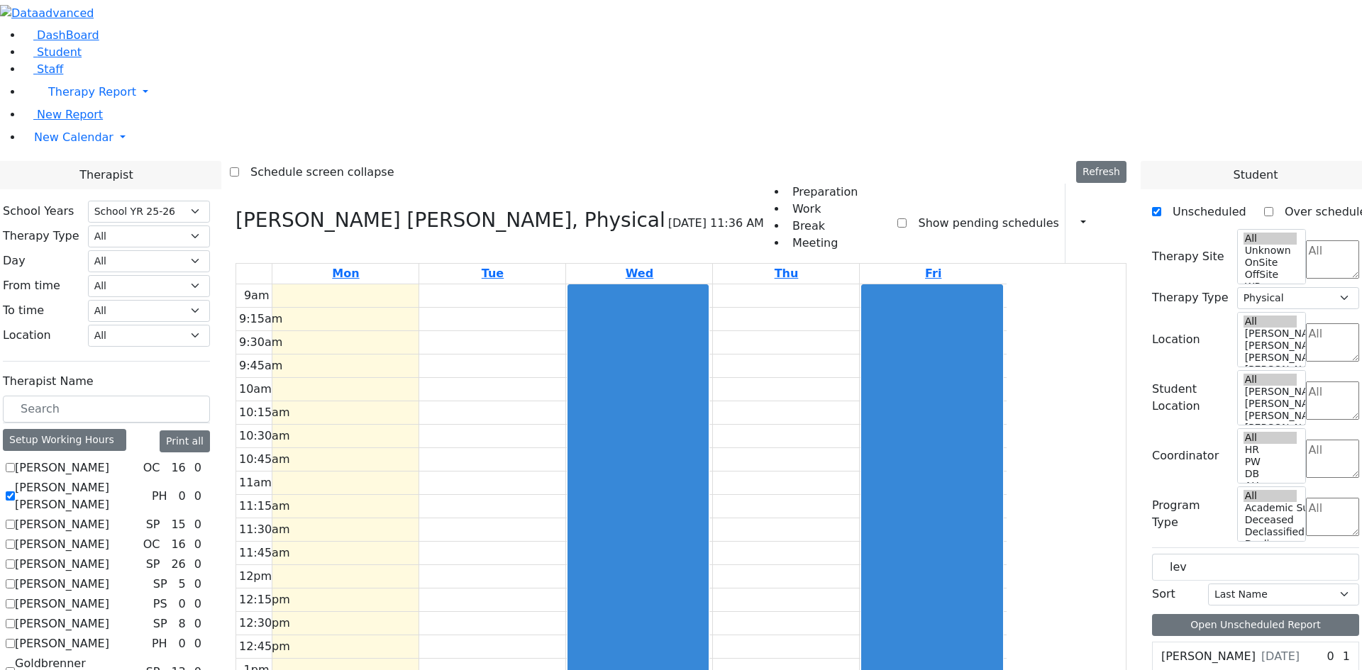
drag, startPoint x: 900, startPoint y: 622, endPoint x: 910, endPoint y: 644, distance: 24.1
click at [906, 645] on div "9am 9:15am 9:30am 9:45am 10am 10:15am 10:30am 10:45am 11am 11:15am 11:30am 11:4…" at bounding box center [621, 565] width 770 height 562
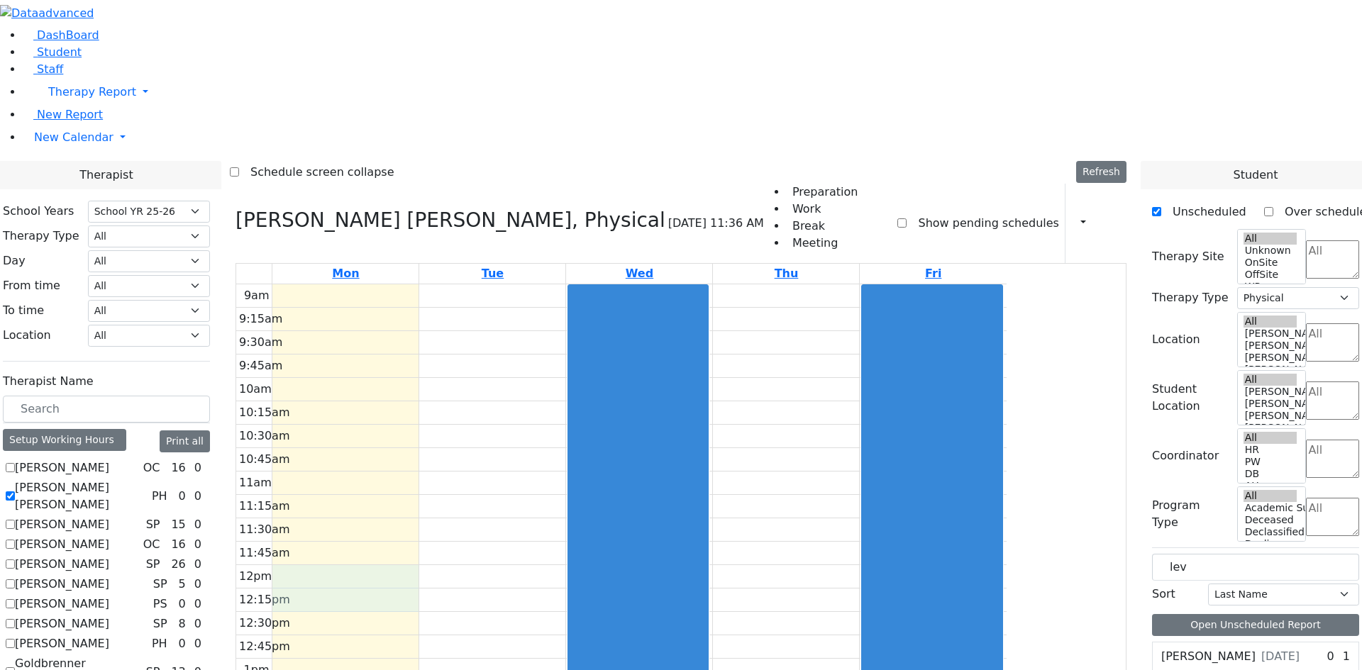
click at [442, 402] on div "9am 9:15am 9:30am 9:45am 10am 10:15am 10:30am 10:45am 11am 11:15am 11:30am 11:4…" at bounding box center [621, 565] width 770 height 562
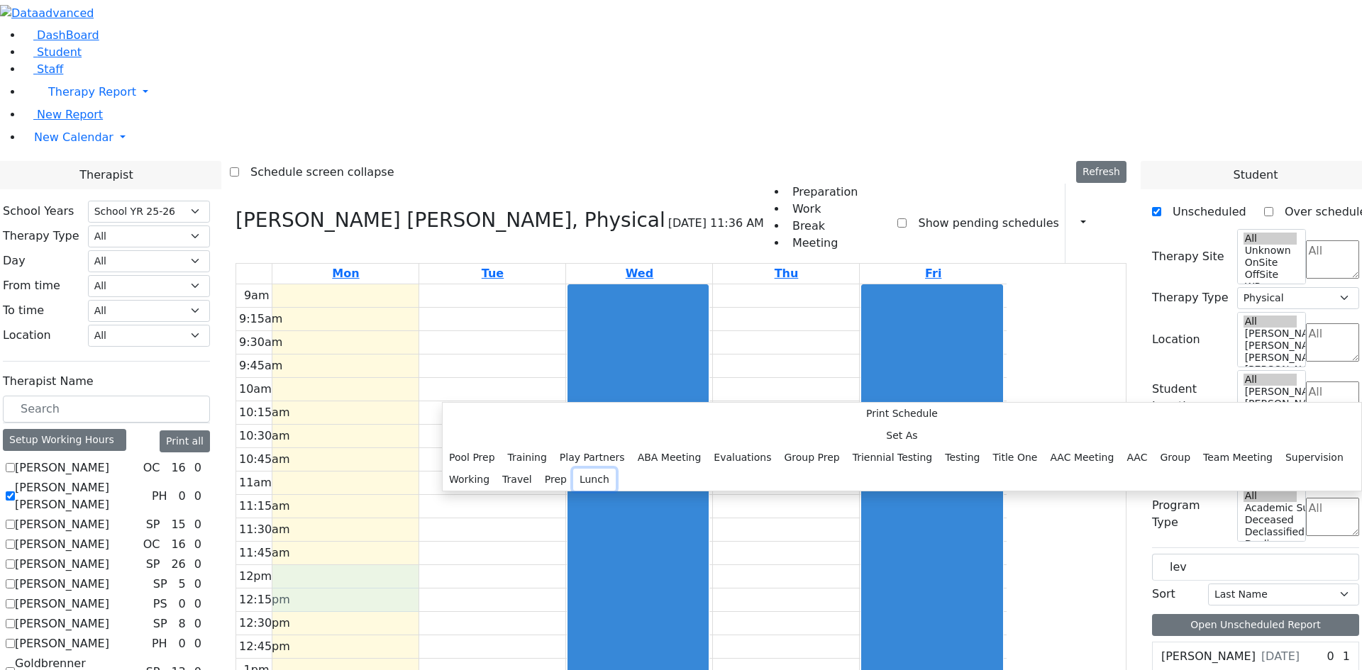
click at [611, 469] on button "Lunch" at bounding box center [594, 480] width 43 height 22
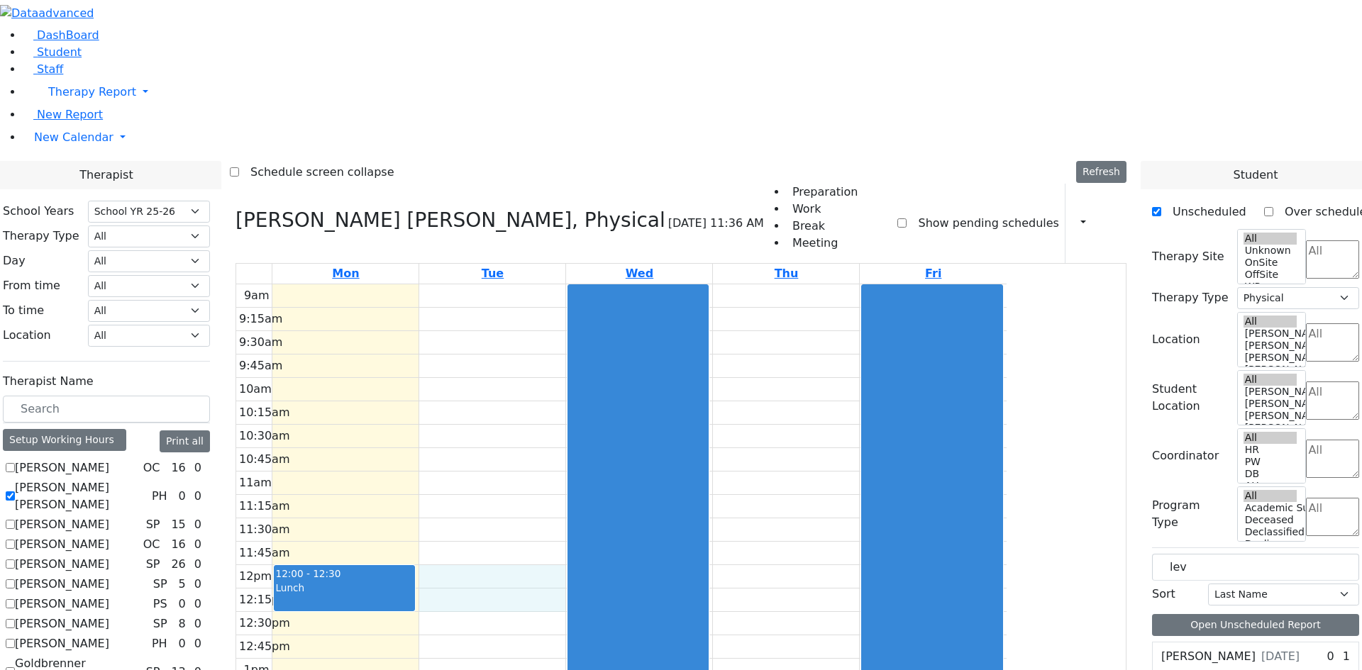
click at [613, 401] on div "9am 9:15am 9:30am 9:45am 10am 10:15am 10:30am 10:45am 11am 11:15am 11:30am 11:4…" at bounding box center [621, 565] width 770 height 562
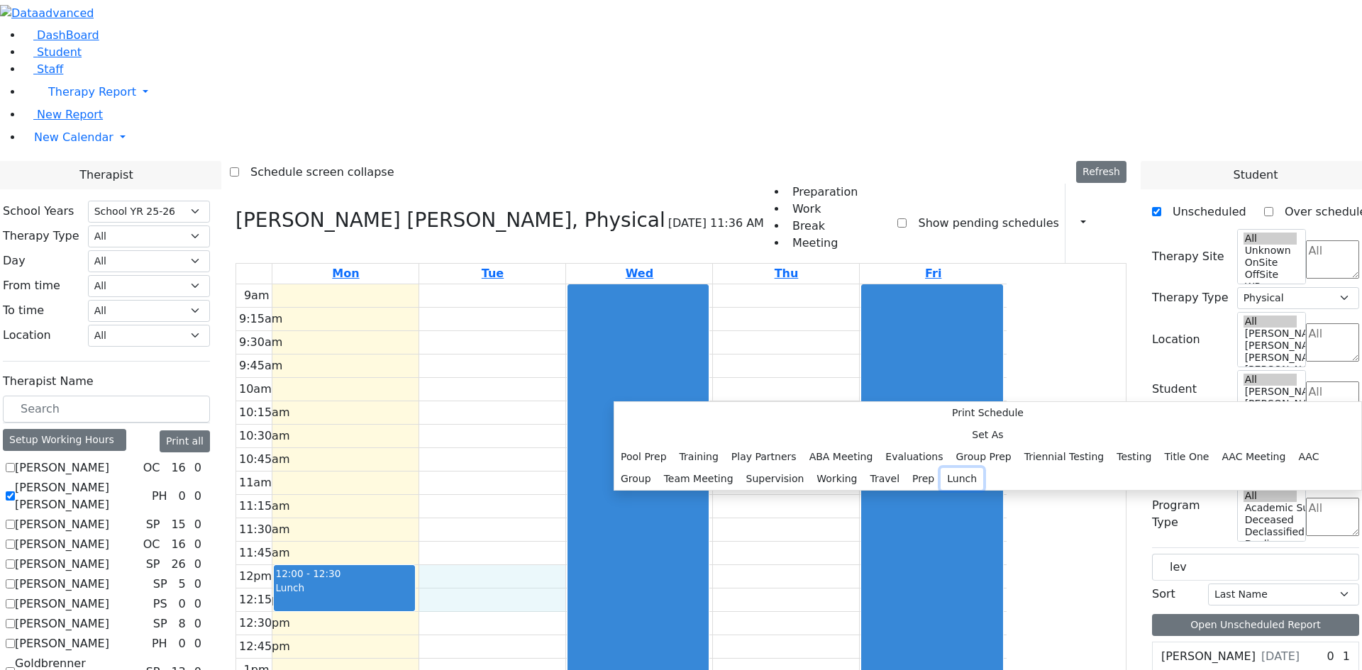
click at [940, 468] on button "Lunch" at bounding box center [961, 479] width 43 height 22
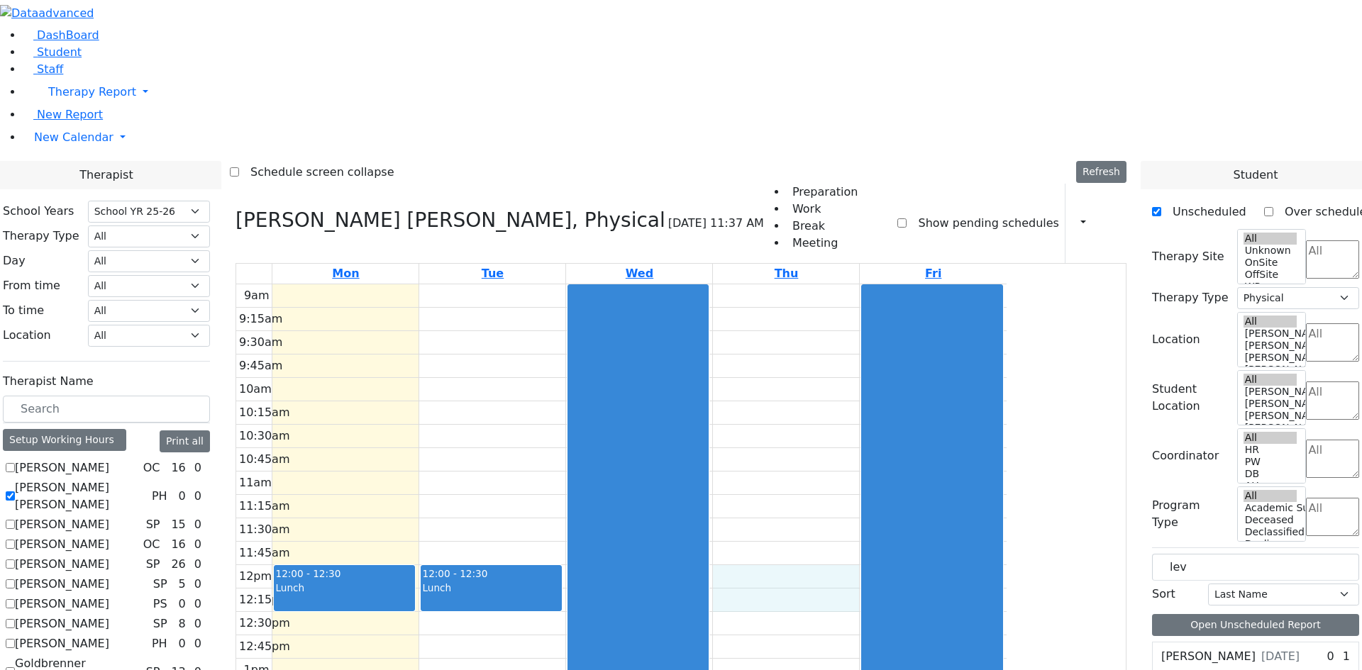
drag, startPoint x: 928, startPoint y: 384, endPoint x: 937, endPoint y: 398, distance: 16.9
click at [935, 398] on div "9am 9:15am 9:30am 9:45am 10am 10:15am 10:30am 10:45am 11am 11:15am 11:30am 11:4…" at bounding box center [621, 565] width 770 height 562
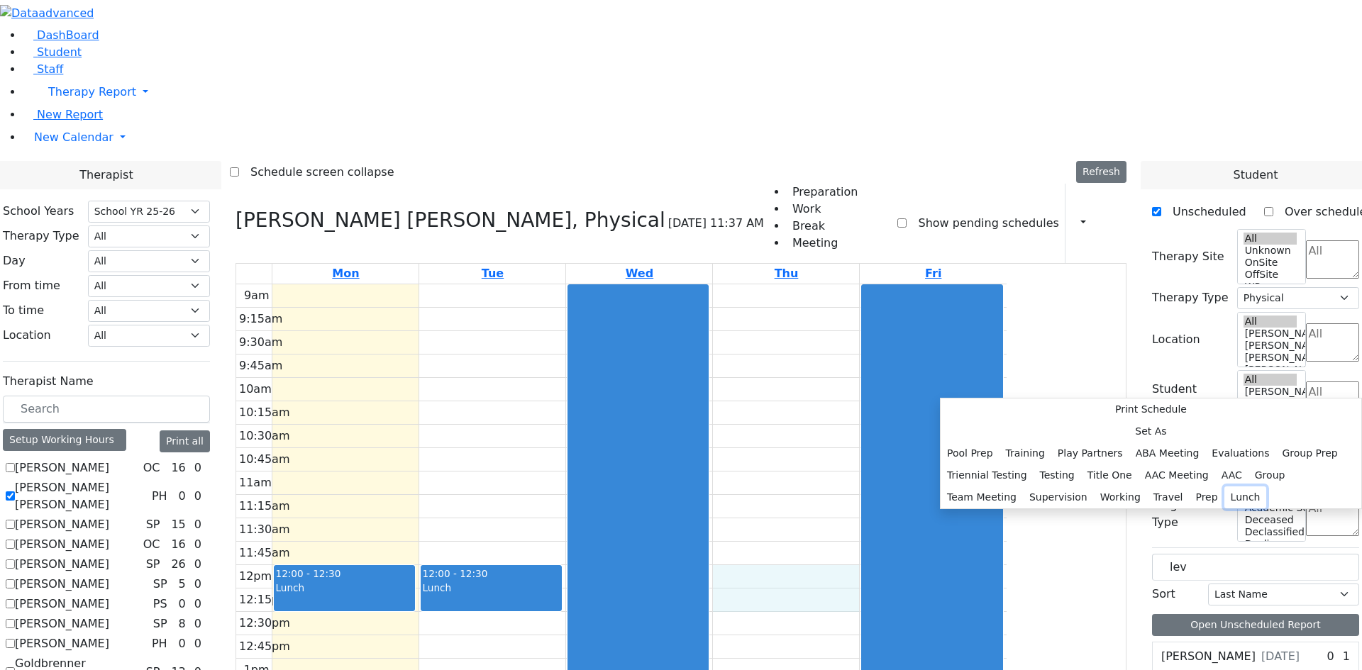
click at [1224, 486] on button "Lunch" at bounding box center [1245, 497] width 43 height 22
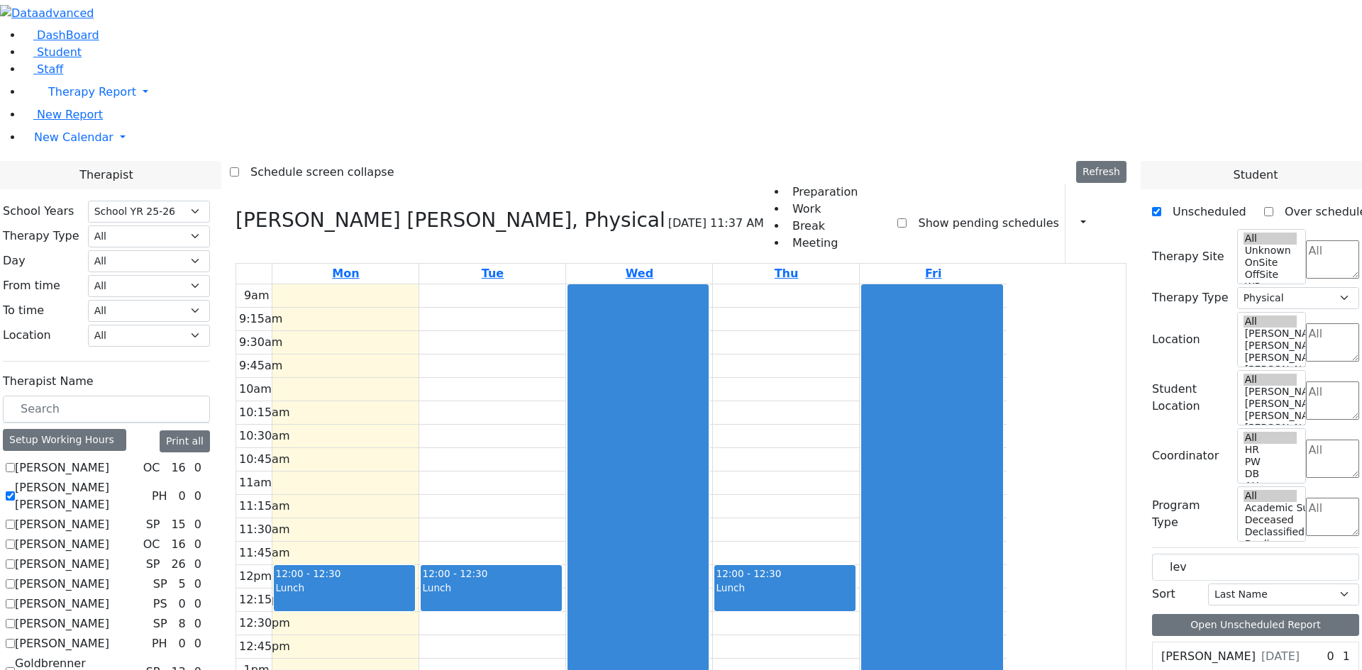
click at [435, 316] on div "9am 9:15am 9:30am 9:45am 10am 10:15am 10:30am 10:45am 11am 11:15am 11:30am 11:4…" at bounding box center [621, 565] width 770 height 562
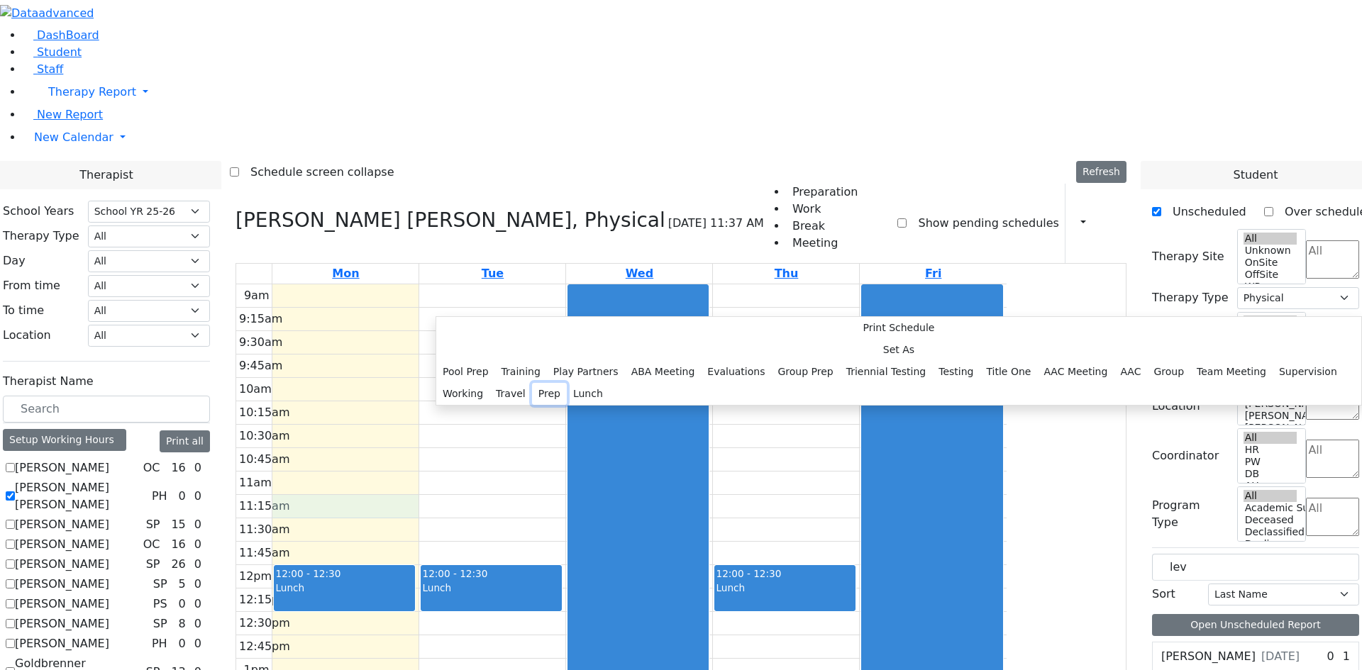
click at [567, 399] on button "Prep" at bounding box center [549, 394] width 35 height 22
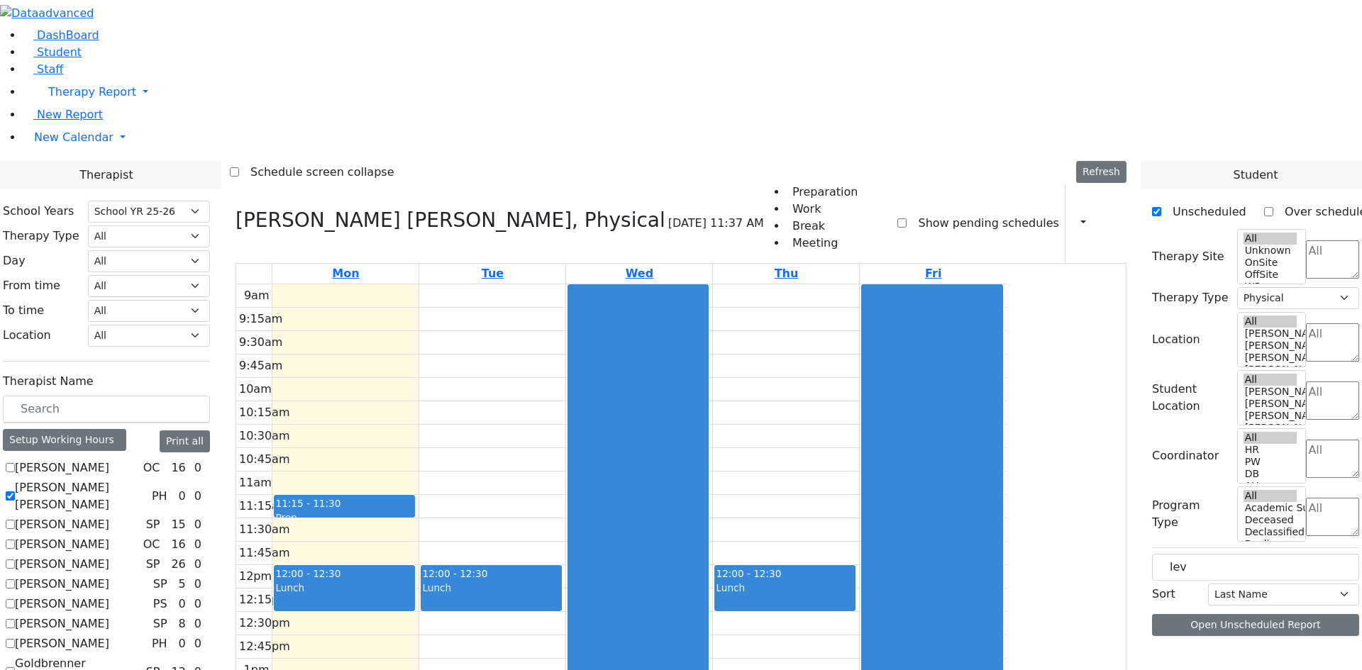
click at [604, 315] on div "9am 9:15am 9:30am 9:45am 10am 10:15am 10:30am 10:45am 11am 11:15am 11:30am 11:4…" at bounding box center [621, 565] width 770 height 562
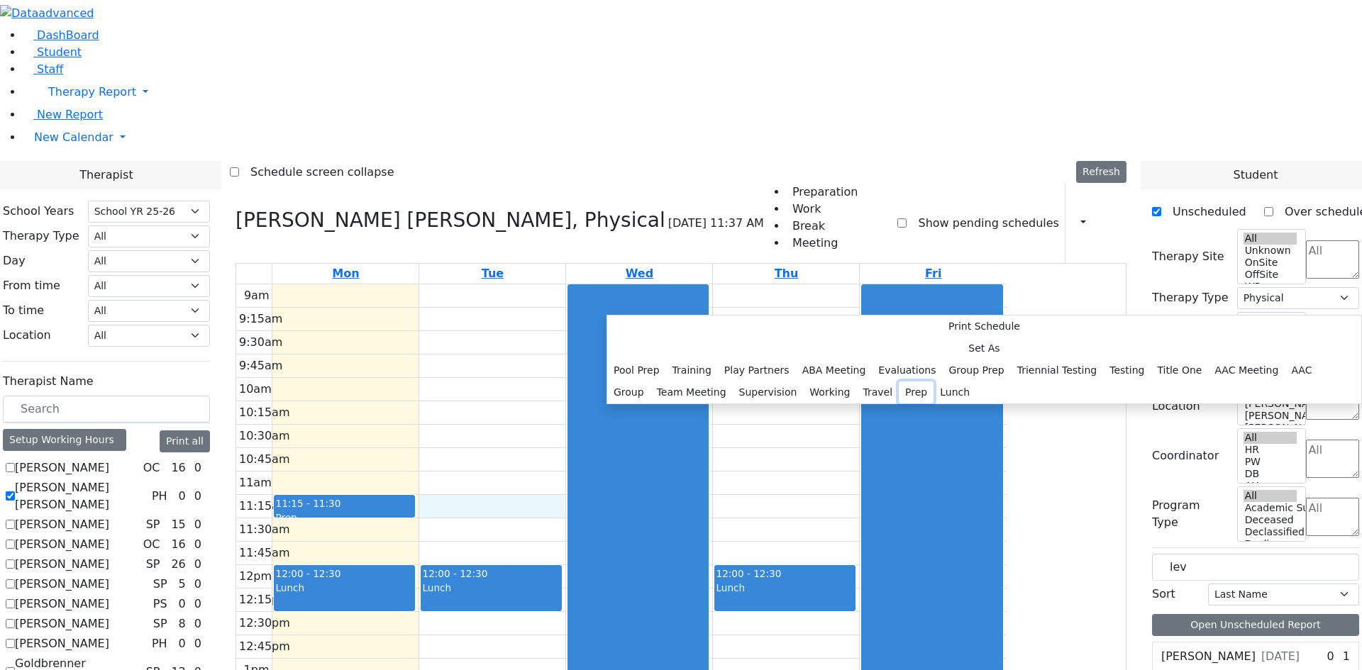
click at [898, 403] on button "Prep" at bounding box center [915, 393] width 35 height 22
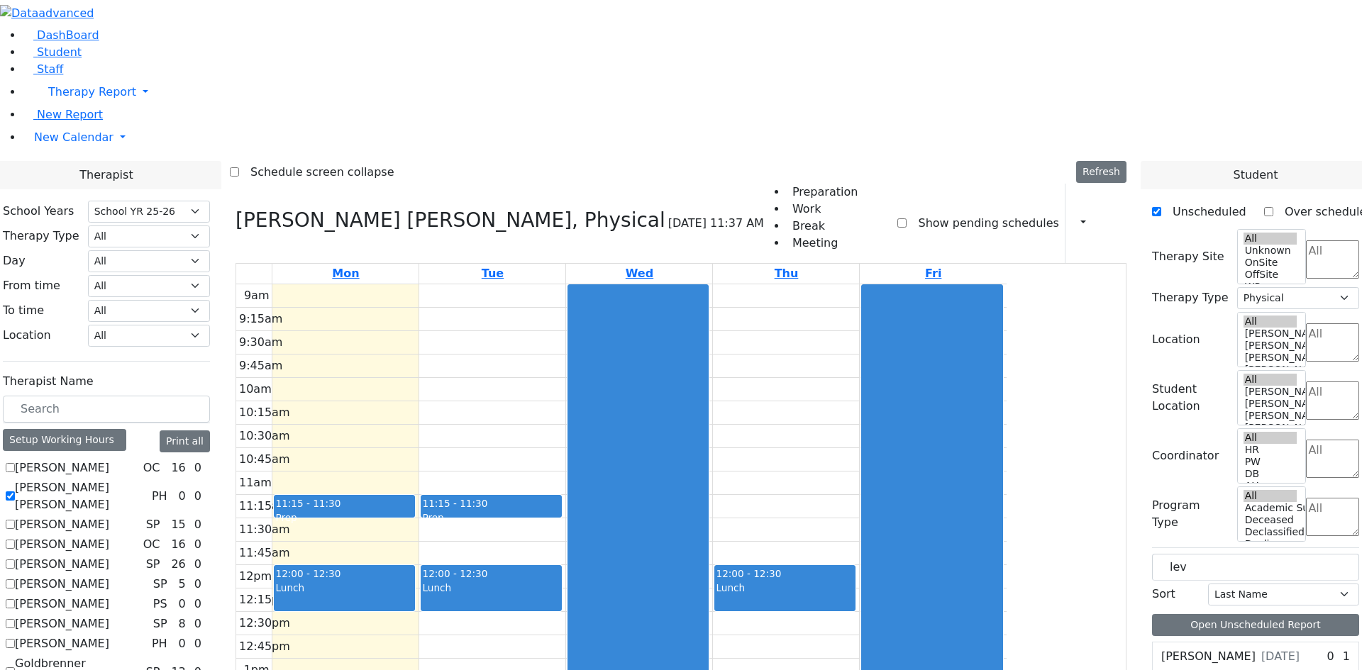
click at [875, 309] on div "9am 9:15am 9:30am 9:45am 10am 10:15am 10:30am 10:45am 11am 11:15am 11:30am 11:4…" at bounding box center [621, 565] width 770 height 562
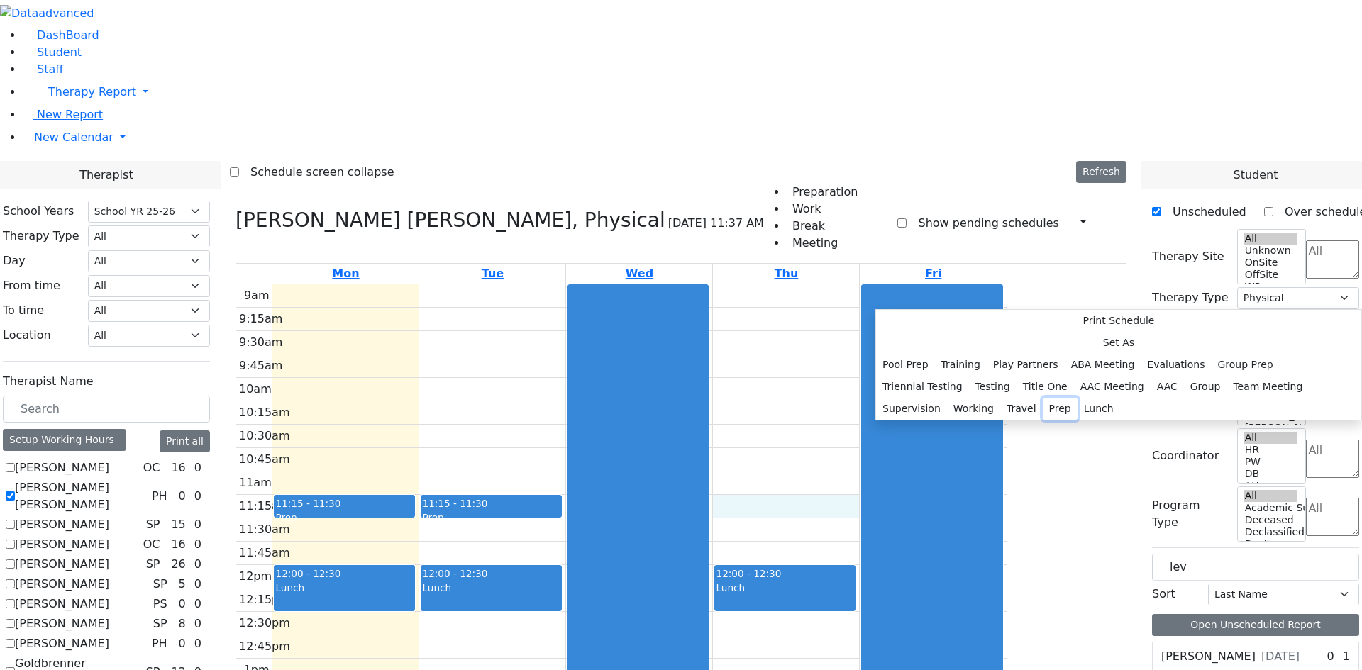
click at [1045, 407] on button "Prep" at bounding box center [1059, 409] width 35 height 22
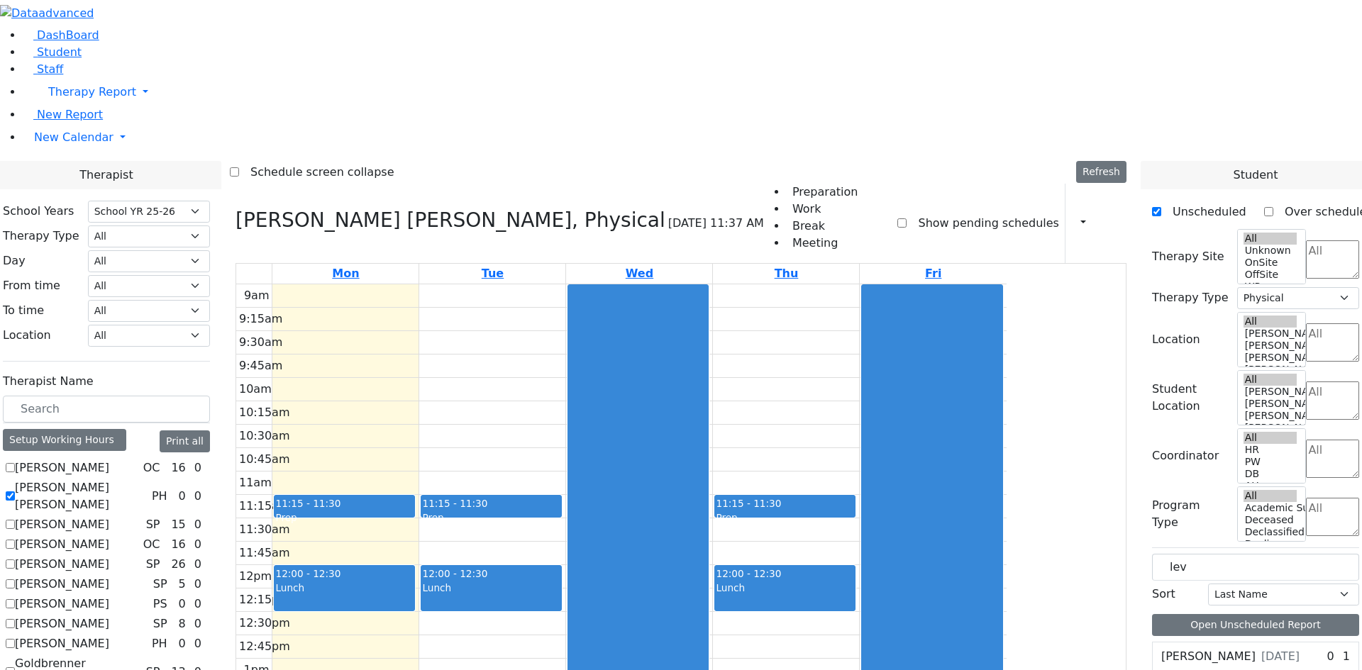
click at [479, 345] on div "9am 9:15am 9:30am 9:45am 10am 10:15am 10:30am 10:45am 11am 11:15am 11:30am 11:4…" at bounding box center [621, 565] width 770 height 562
click at [619, 336] on div "9am 9:15am 9:30am 9:45am 10am 10:15am 10:30am 10:45am 11am 11:15am 11:30am 11:4…" at bounding box center [621, 565] width 770 height 562
click at [627, 355] on div "9am 9:15am 9:30am 9:45am 10am 10:15am 10:30am 10:45am 11am 11:15am 11:30am 11:4…" at bounding box center [621, 565] width 770 height 562
click at [520, 443] on div "9am 9:15am 9:30am 9:45am 10am 10:15am 10:30am 10:45am 11am 11:15am 11:30am 11:4…" at bounding box center [621, 565] width 770 height 562
click at [455, 284] on div "9am 9:15am 9:30am 9:45am 10am 10:15am 10:30am 10:45am 11am 11:15am 11:30am 11:4…" at bounding box center [621, 565] width 770 height 562
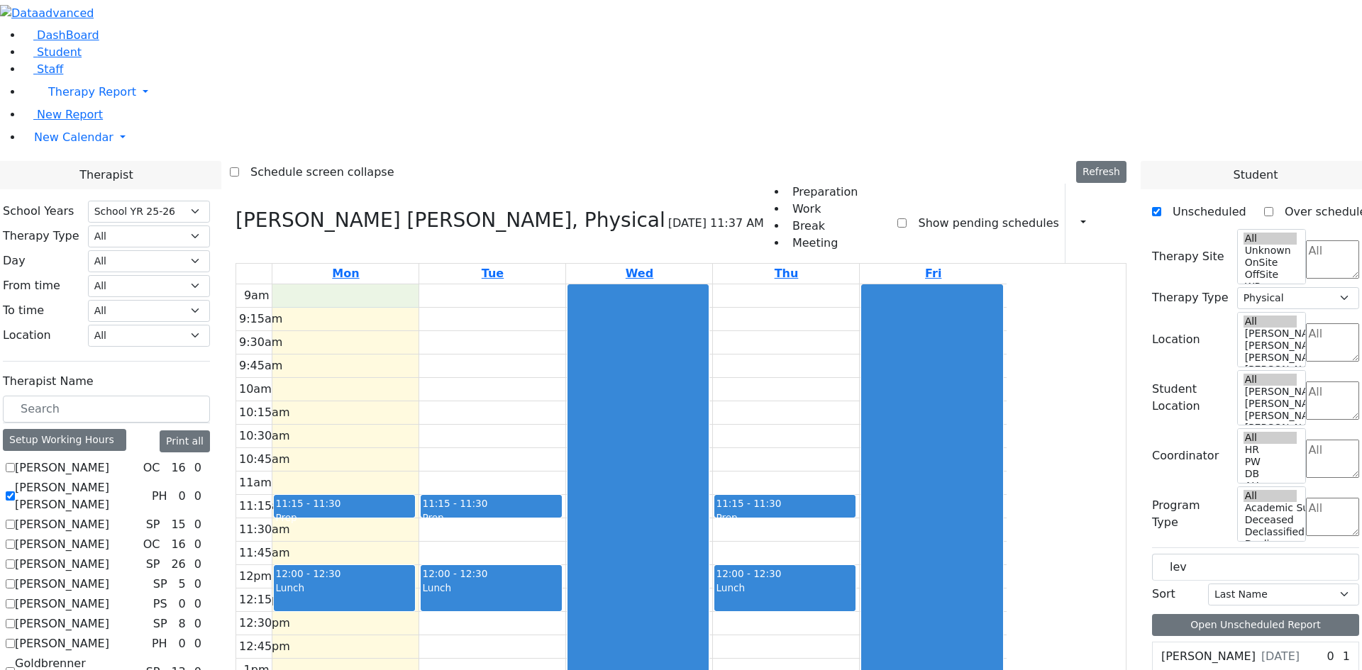
click at [476, 284] on div "9am 9:15am 9:30am 9:45am 10am 10:15am 10:30am 10:45am 11am 11:15am 11:30am 11:4…" at bounding box center [621, 565] width 770 height 562
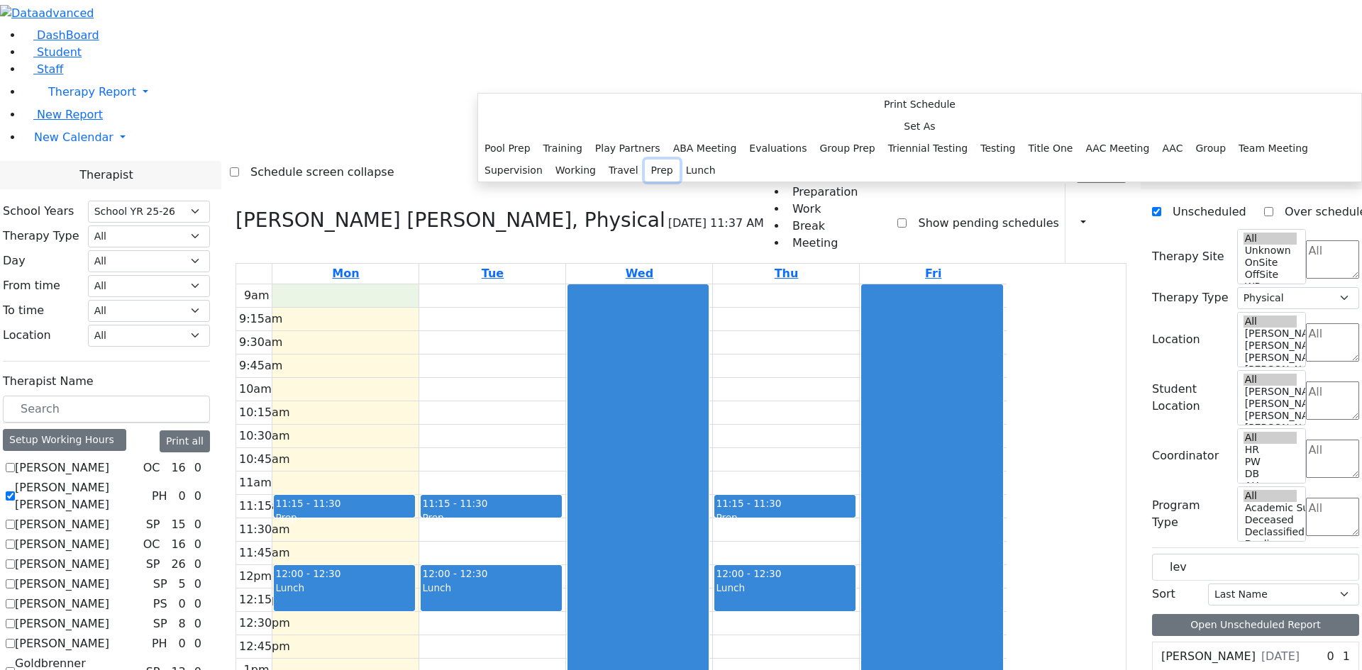
click at [667, 182] on button "Prep" at bounding box center [662, 171] width 35 height 22
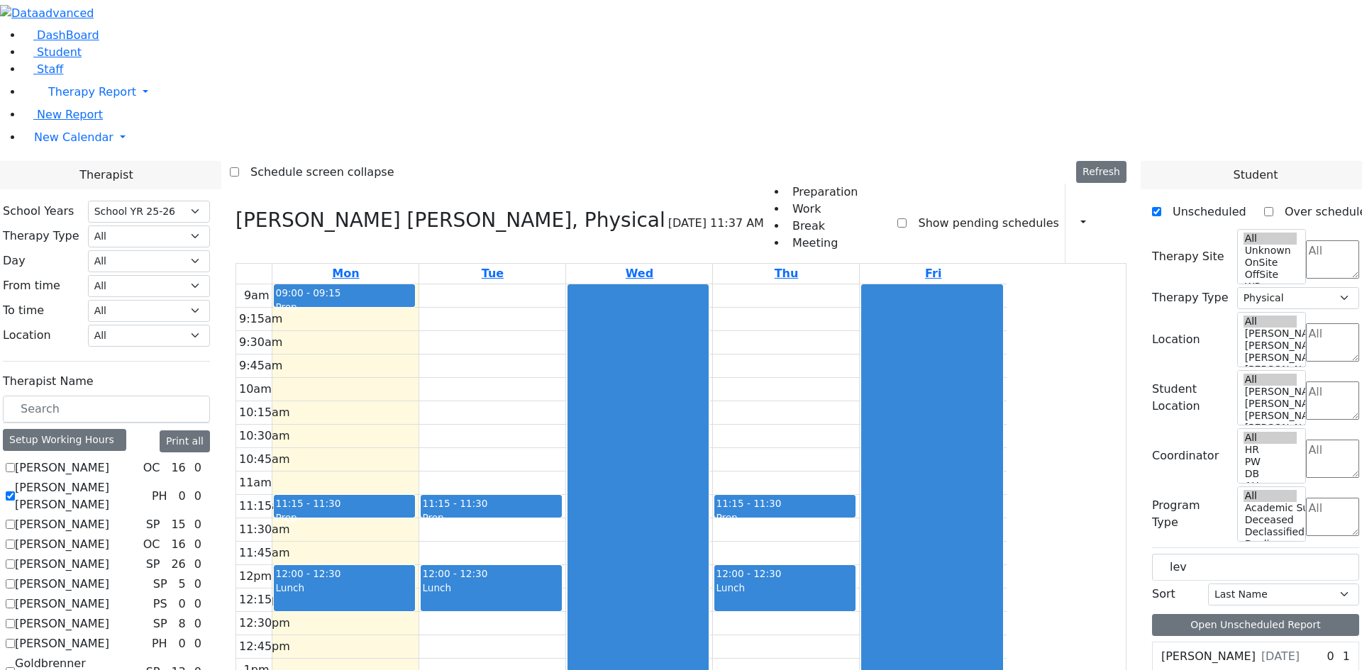
click at [602, 284] on div "9am 9:15am 9:30am 9:45am 10am 10:15am 10:30am 10:45am 11am 11:15am 11:30am 11:4…" at bounding box center [621, 565] width 770 height 562
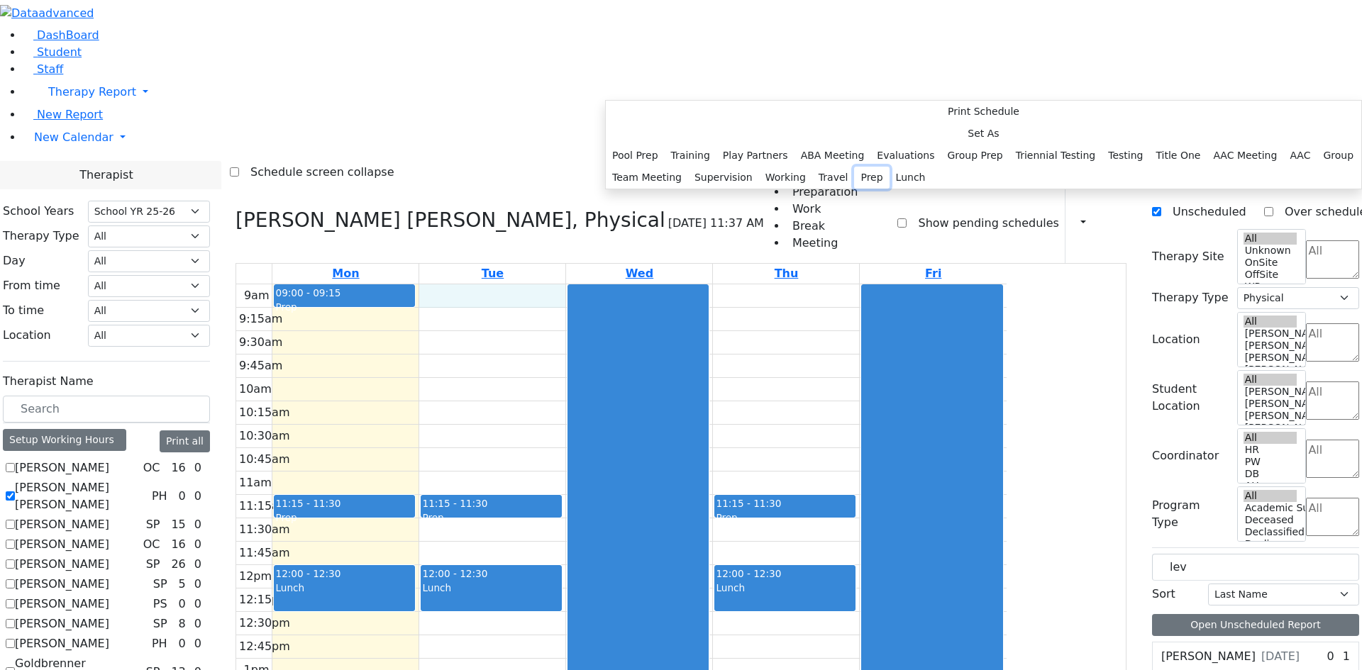
click at [854, 189] on button "Prep" at bounding box center [871, 178] width 35 height 22
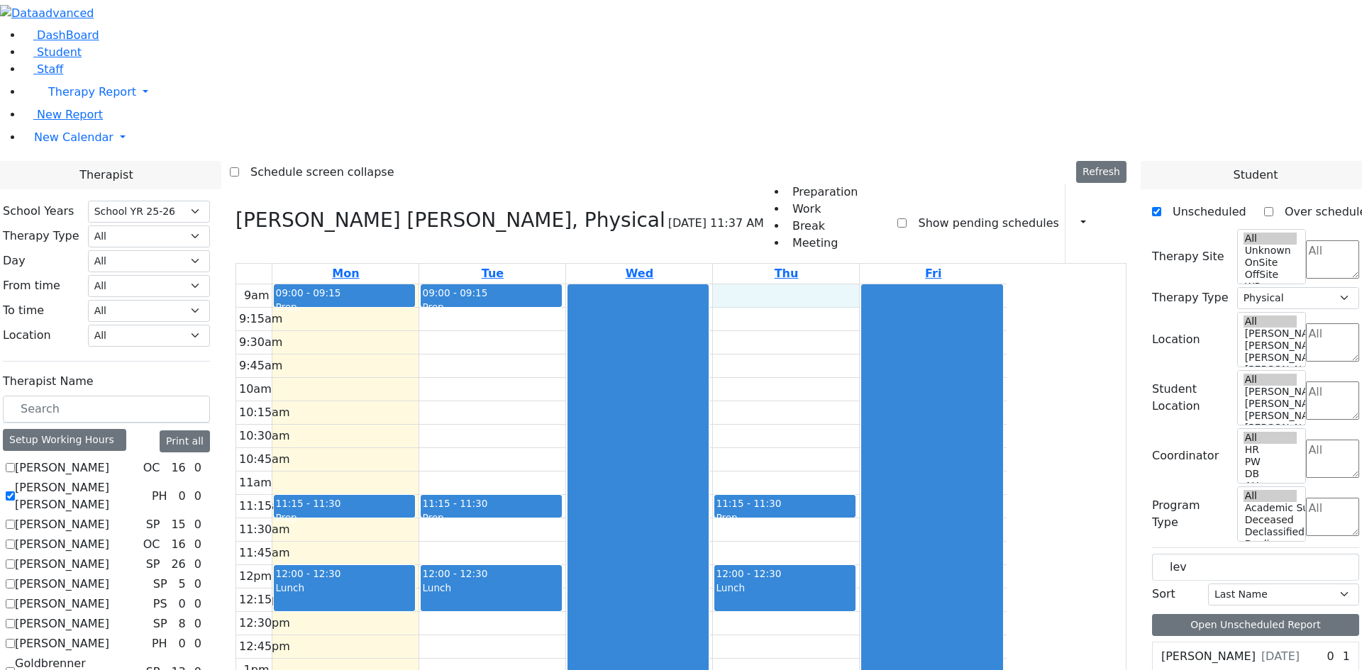
click at [884, 284] on div "9am 9:15am 9:30am 9:45am 10am 10:15am 10:30am 10:45am 11am 11:15am 11:30am 11:4…" at bounding box center [621, 565] width 770 height 562
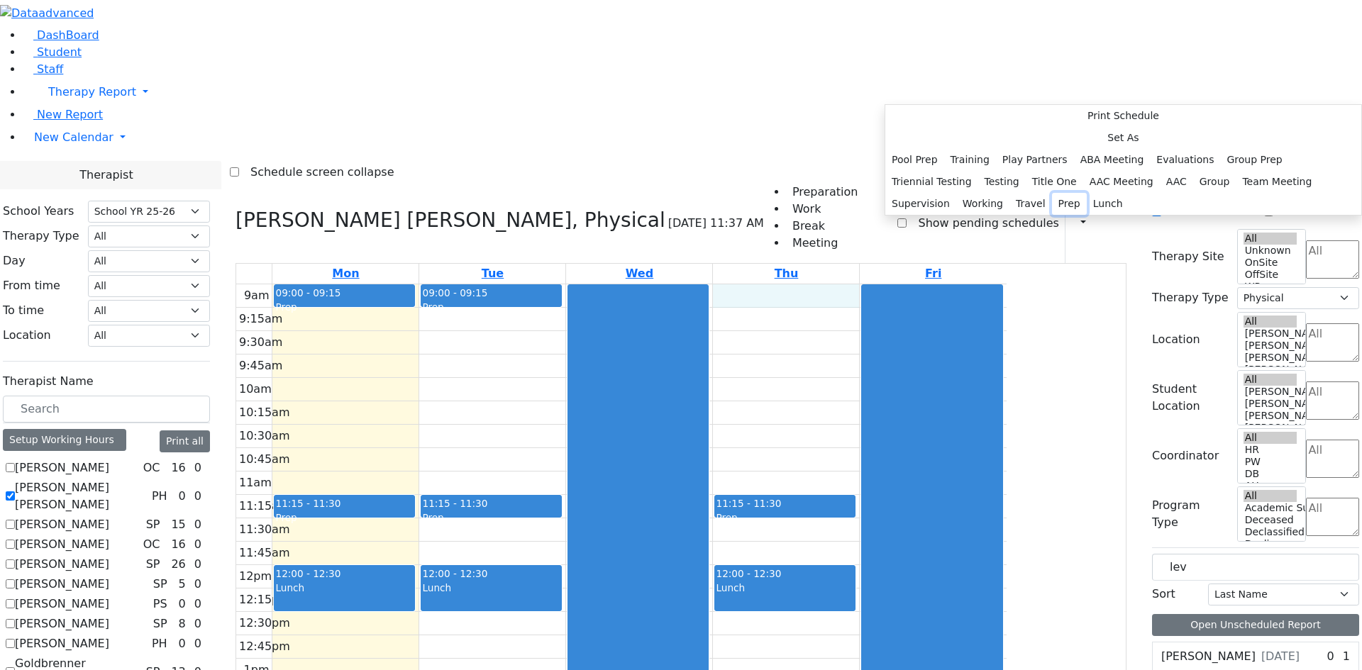
click at [1057, 215] on button "Prep" at bounding box center [1069, 204] width 35 height 22
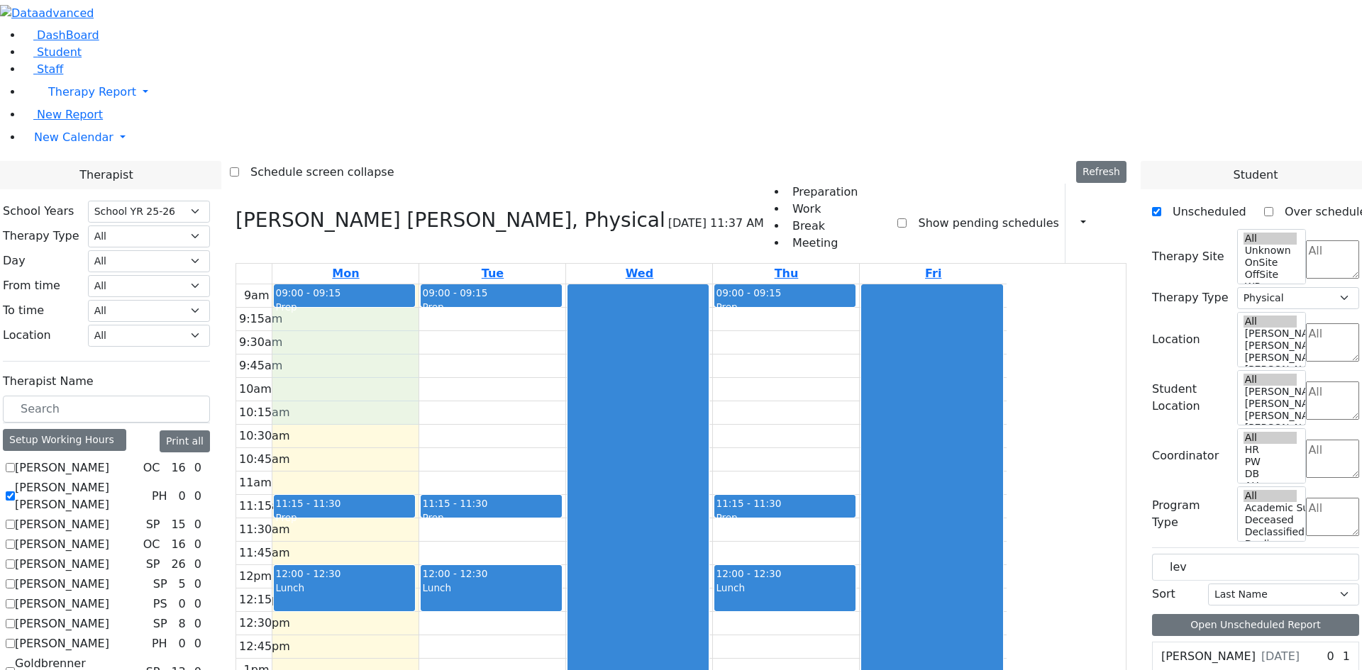
drag, startPoint x: 464, startPoint y: 116, endPoint x: 505, endPoint y: 301, distance: 189.4
click at [505, 301] on div "9am 9:15am 9:30am 9:45am 10am 10:15am 10:30am 10:45am 11am 11:15am 11:30am 11:4…" at bounding box center [621, 565] width 770 height 562
click at [638, 284] on div "9am 9:15am 9:30am 9:45am 10am 10:15am 10:30am 10:45am 11am 11:15am 11:30am 11:4…" at bounding box center [621, 565] width 770 height 562
drag, startPoint x: 469, startPoint y: 130, endPoint x: 477, endPoint y: 153, distance: 24.7
click at [474, 284] on div "9am 9:15am 9:30am 9:45am 10am 10:15am 10:30am 10:45am 11am 11:15am 11:30am 11:4…" at bounding box center [621, 565] width 770 height 562
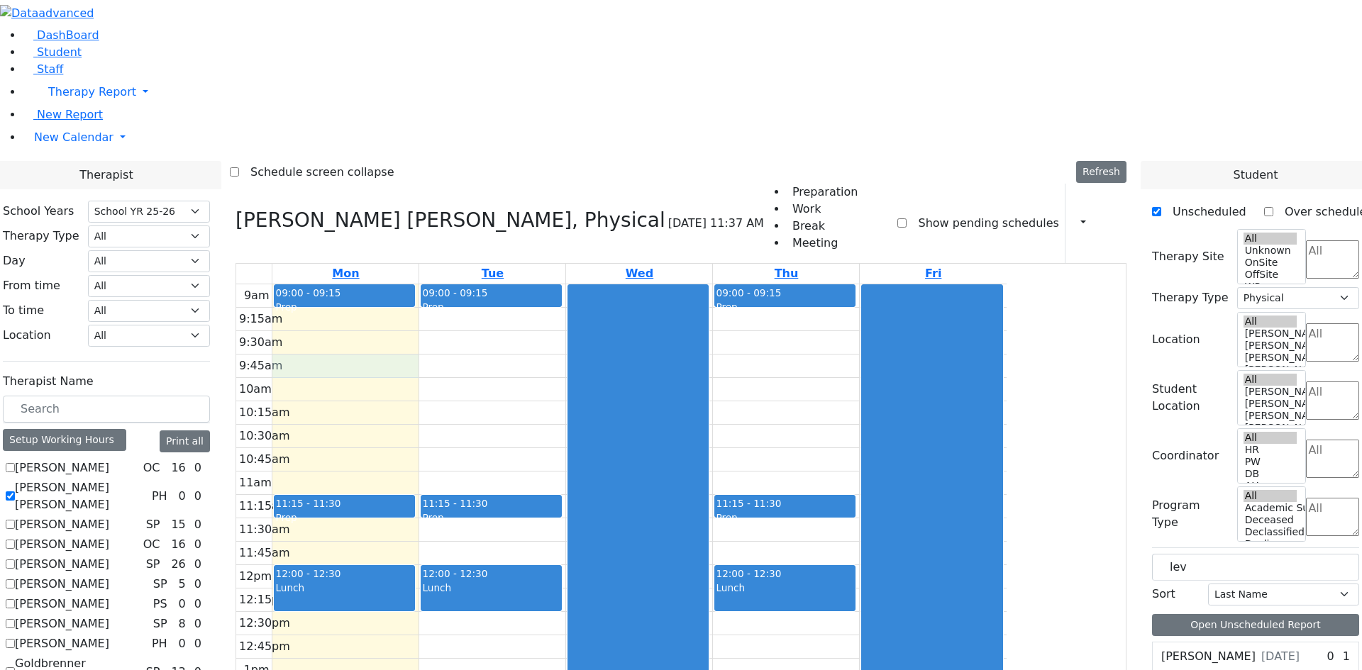
click at [468, 284] on div "9am 9:15am 9:30am 9:45am 10am 10:15am 10:30am 10:45am 11am 11:15am 11:30am 11:4…" at bounding box center [621, 565] width 770 height 562
click at [459, 284] on div "9am 9:15am 9:30am 9:45am 10am 10:15am 10:30am 10:45am 11am 11:15am 11:30am 11:4…" at bounding box center [621, 565] width 770 height 562
click at [455, 285] on div "9am 9:15am 9:30am 9:45am 10am 10:15am 10:30am 10:45am 11am 11:15am 11:30am 11:4…" at bounding box center [621, 565] width 770 height 562
drag, startPoint x: 460, startPoint y: 343, endPoint x: 462, endPoint y: 364, distance: 21.4
click at [460, 367] on div "9am 9:15am 9:30am 9:45am 10am 10:15am 10:30am 10:45am 11am 11:15am 11:30am 11:4…" at bounding box center [621, 565] width 770 height 562
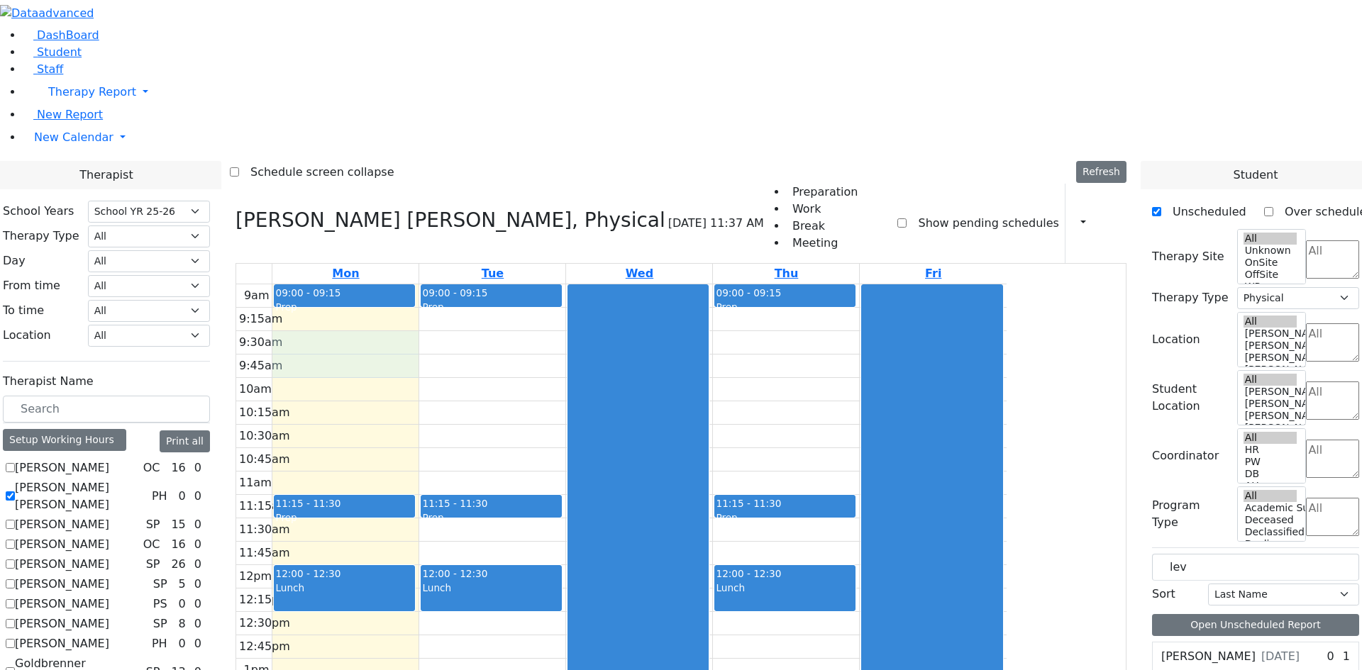
drag, startPoint x: 427, startPoint y: 140, endPoint x: 430, endPoint y: 160, distance: 20.2
click at [431, 284] on div "9am 9:15am 9:30am 9:45am 10am 10:15am 10:30am 10:45am 11am 11:15am 11:30am 11:4…" at bounding box center [621, 565] width 770 height 562
drag, startPoint x: 435, startPoint y: 191, endPoint x: 434, endPoint y: 216, distance: 25.5
click at [434, 284] on div "9am 9:15am 9:30am 9:45am 10am 10:15am 10:30am 10:45am 11am 11:15am 11:30am 11:4…" at bounding box center [621, 565] width 770 height 562
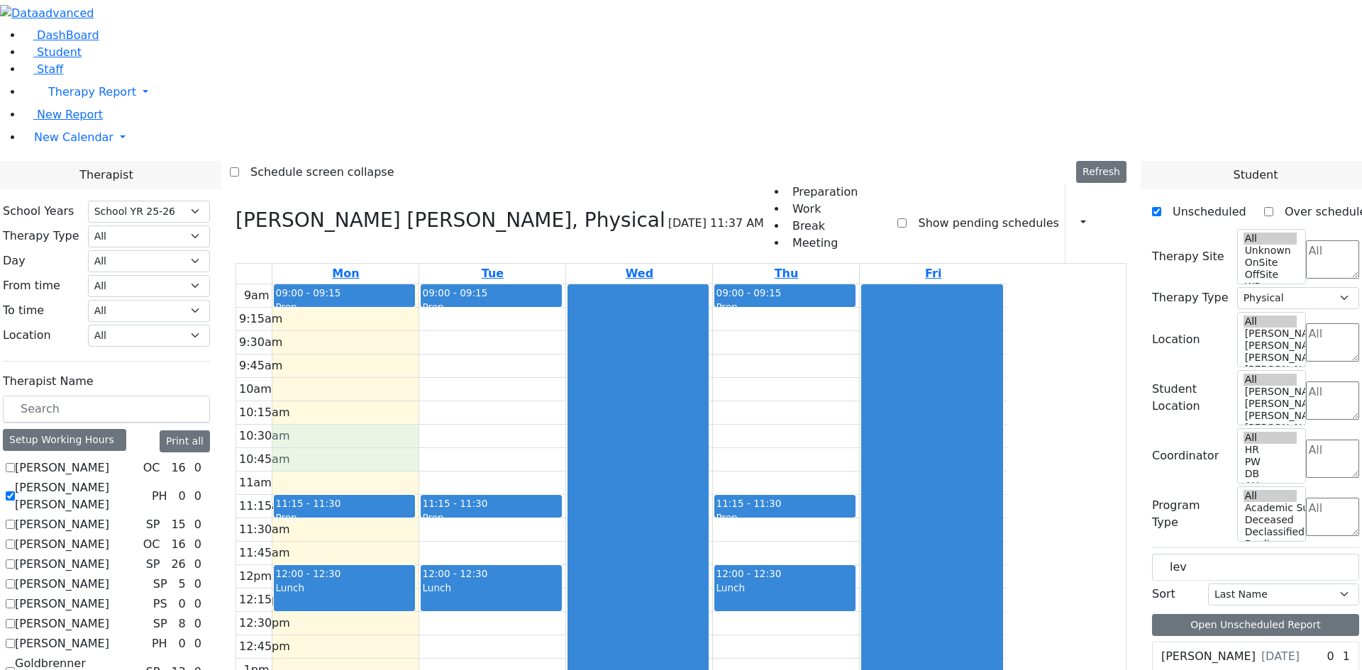
drag, startPoint x: 432, startPoint y: 249, endPoint x: 432, endPoint y: 265, distance: 15.6
click at [432, 284] on div "9am 9:15am 9:30am 9:45am 10am 10:15am 10:30am 10:45am 11am 11:15am 11:30am 11:4…" at bounding box center [621, 565] width 770 height 562
drag, startPoint x: 437, startPoint y: 292, endPoint x: 438, endPoint y: 317, distance: 24.8
click at [438, 317] on div "9am 9:15am 9:30am 9:45am 10am 10:15am 10:30am 10:45am 11am 11:15am 11:30am 11:4…" at bounding box center [621, 565] width 770 height 562
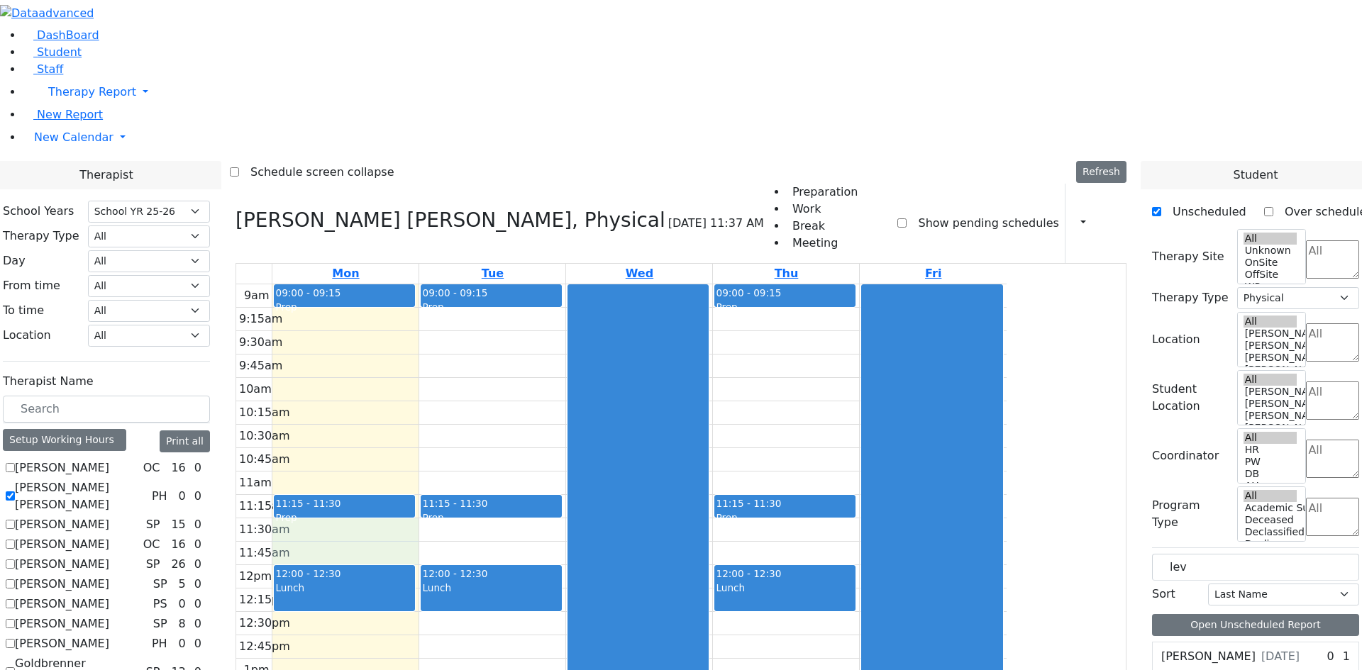
drag, startPoint x: 440, startPoint y: 340, endPoint x: 440, endPoint y: 361, distance: 21.3
click at [440, 363] on div "9am 9:15am 9:30am 9:45am 10am 10:15am 10:30am 10:45am 11am 11:15am 11:30am 11:4…" at bounding box center [621, 565] width 770 height 562
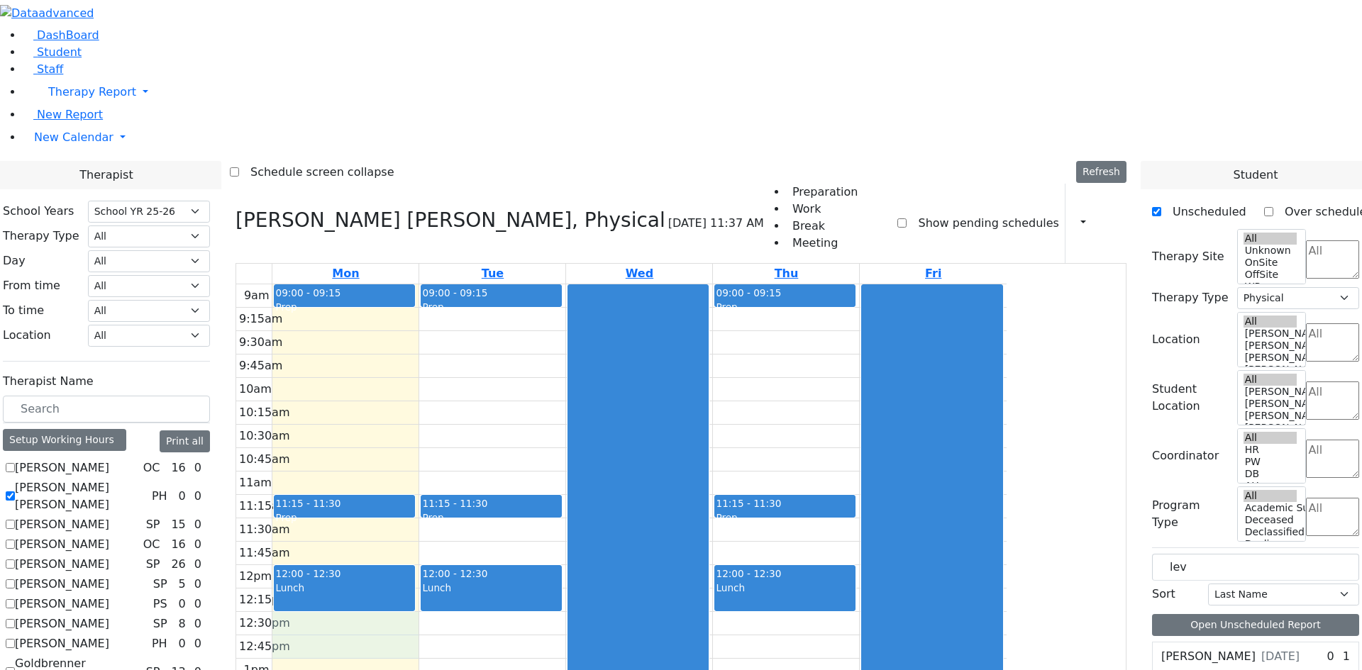
drag, startPoint x: 457, startPoint y: 435, endPoint x: 464, endPoint y: 460, distance: 25.3
click at [463, 460] on div "9am 9:15am 9:30am 9:45am 10am 10:15am 10:30am 10:45am 11am 11:15am 11:30am 11:4…" at bounding box center [621, 565] width 770 height 562
click at [527, 488] on div "9am 9:15am 9:30am 9:45am 10am 10:15am 10:30am 10:45am 11am 11:15am 11:30am 11:4…" at bounding box center [621, 565] width 770 height 562
click at [645, 489] on div "9am 9:15am 9:30am 9:45am 10am 10:15am 10:30am 10:45am 11am 11:15am 11:30am 11:4…" at bounding box center [621, 565] width 770 height 562
click at [952, 461] on div "9am 9:15am 9:30am 9:45am 10am 10:15am 10:30am 10:45am 11am 11:15am 11:30am 11:4…" at bounding box center [621, 565] width 770 height 562
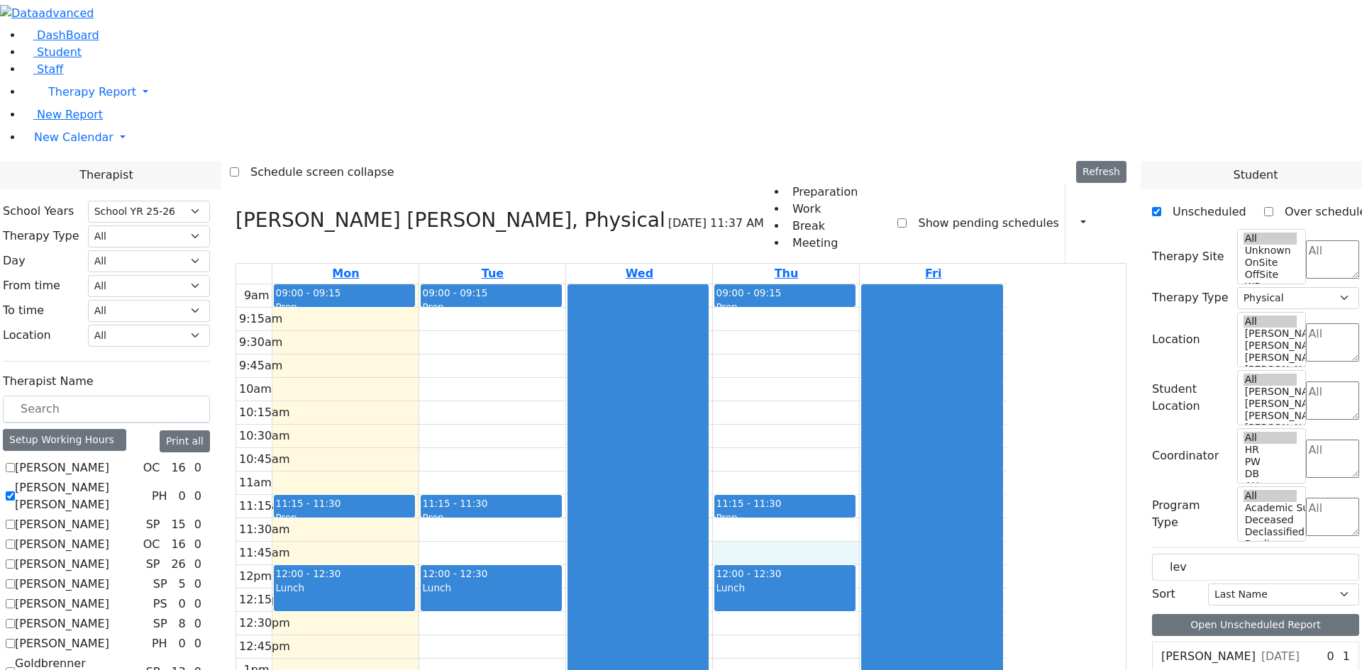
click at [922, 357] on div "9am 9:15am 9:30am 9:45am 10am 10:15am 10:30am 10:45am 11am 11:15am 11:30am 11:4…" at bounding box center [621, 565] width 770 height 562
click at [915, 284] on div "9am 9:15am 9:30am 9:45am 10am 10:15am 10:30am 10:45am 11am 11:15am 11:30am 11:4…" at bounding box center [621, 565] width 770 height 562
click at [601, 284] on div "9am 9:15am 9:30am 9:45am 10am 10:15am 10:30am 10:45am 11am 11:15am 11:30am 11:4…" at bounding box center [621, 565] width 770 height 562
click at [617, 593] on div "9am 9:15am 9:30am 9:45am 10am 10:15am 10:30am 10:45am 11am 11:15am 11:30am 11:4…" at bounding box center [621, 565] width 770 height 562
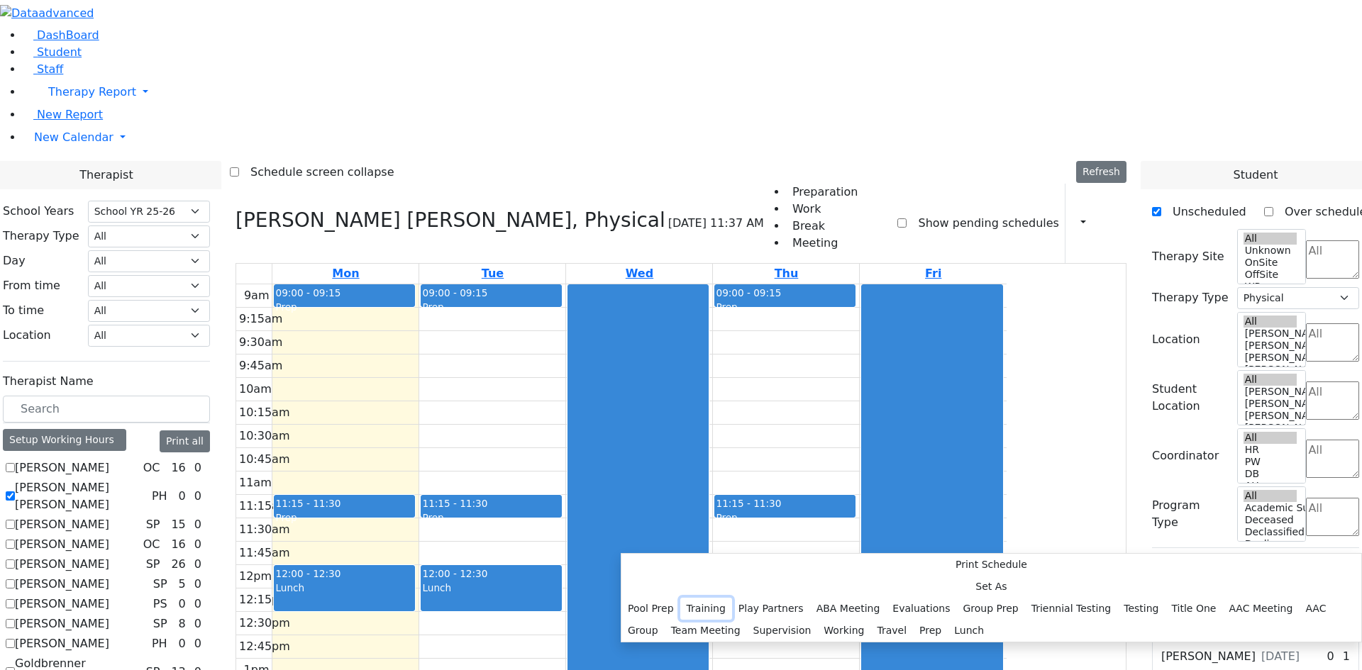
click at [732, 598] on button "Training" at bounding box center [706, 609] width 52 height 22
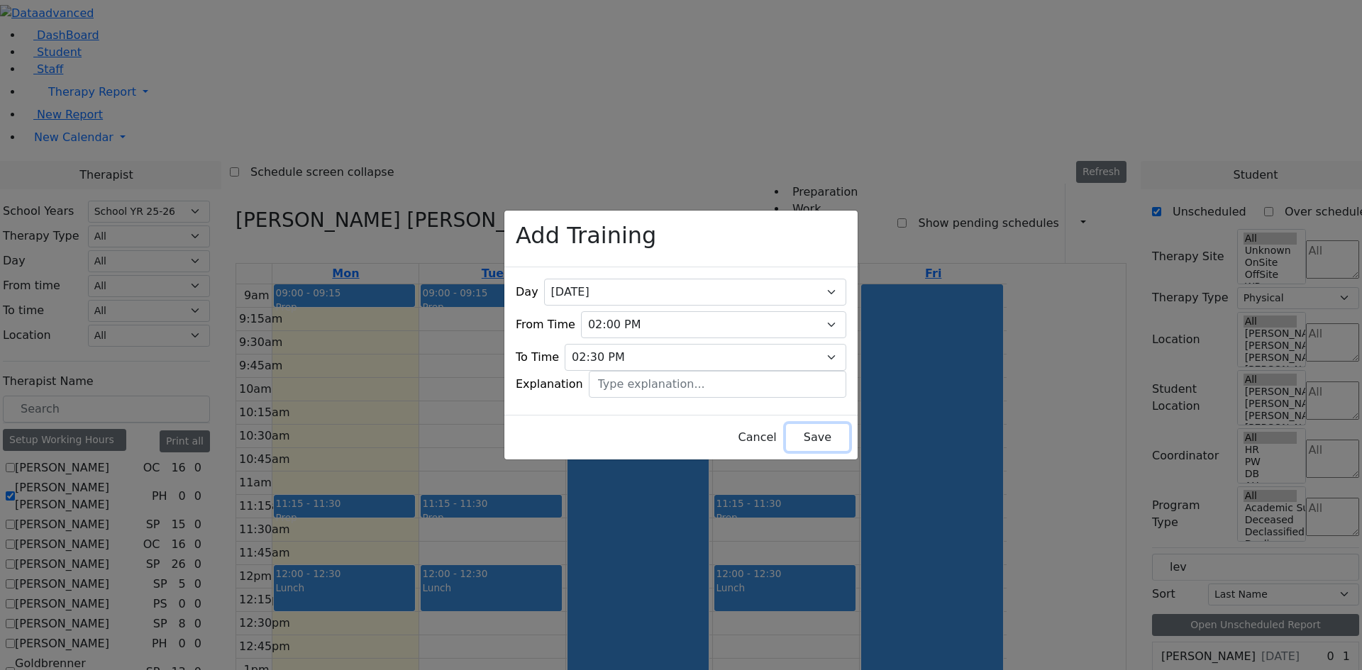
click at [794, 434] on button "Save" at bounding box center [817, 437] width 63 height 27
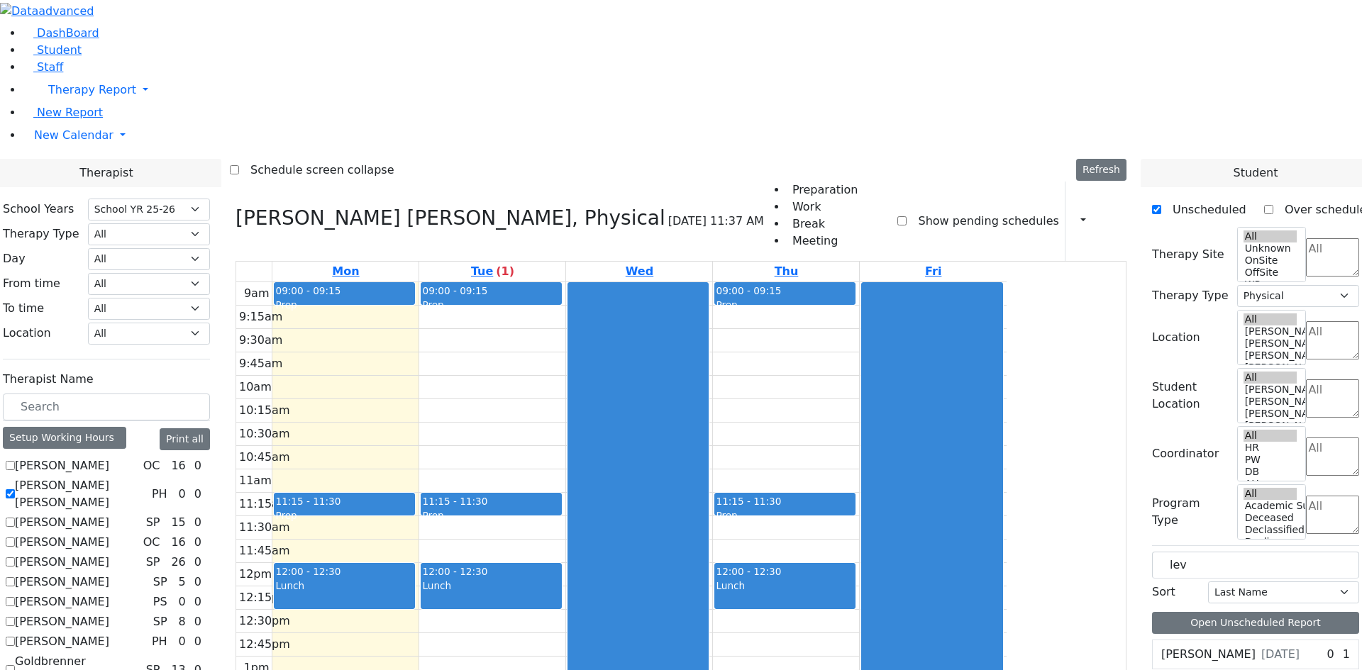
click at [109, 633] on label "[PERSON_NAME]" at bounding box center [62, 641] width 94 height 17
click at [15, 637] on input "[PERSON_NAME]" at bounding box center [10, 641] width 9 height 9
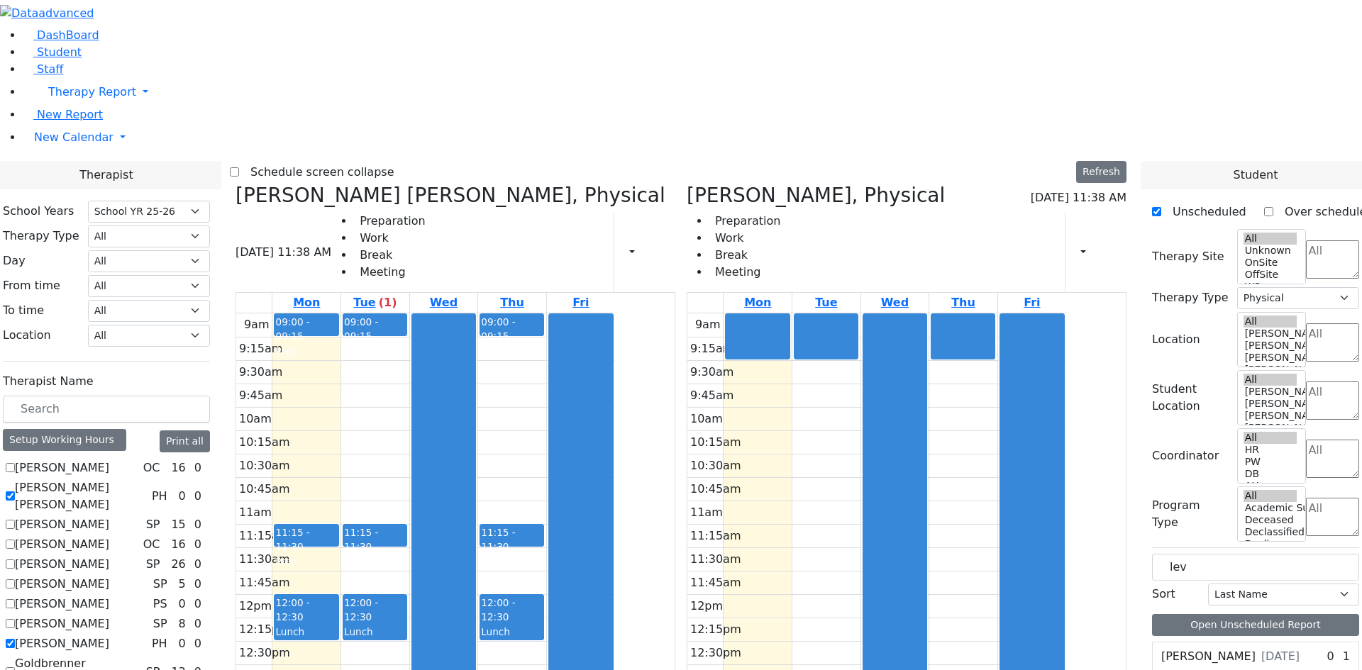
click at [845, 657] on div "9am 9:15am 9:30am 9:45am 10am 10:15am 10:30am 10:45am 11am 11:15am 11:30am 11:4…" at bounding box center [876, 594] width 379 height 562
drag, startPoint x: 841, startPoint y: 641, endPoint x: 859, endPoint y: 657, distance: 24.1
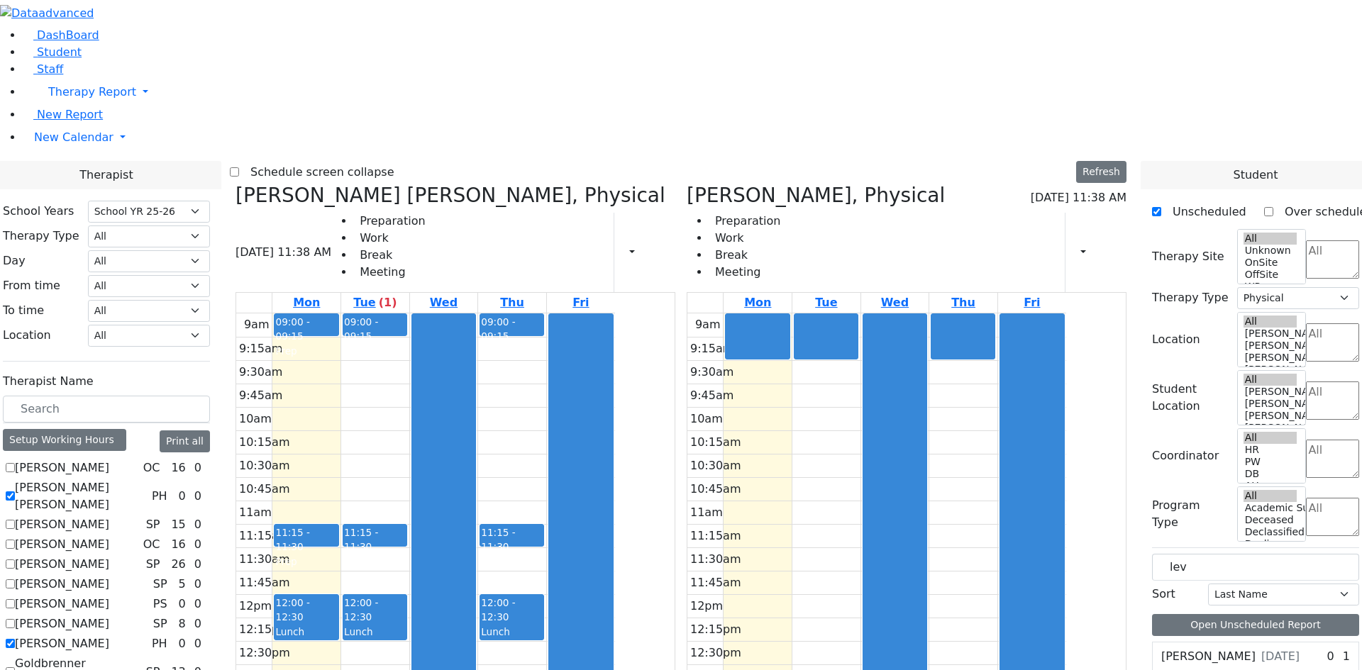
drag, startPoint x: 894, startPoint y: 636, endPoint x: 894, endPoint y: 651, distance: 14.9
click at [894, 651] on div "9am 9:15am 9:30am 9:45am 10am 10:15am 10:30am 10:45am 11am 11:15am 11:30am 11:4…" at bounding box center [876, 594] width 379 height 562
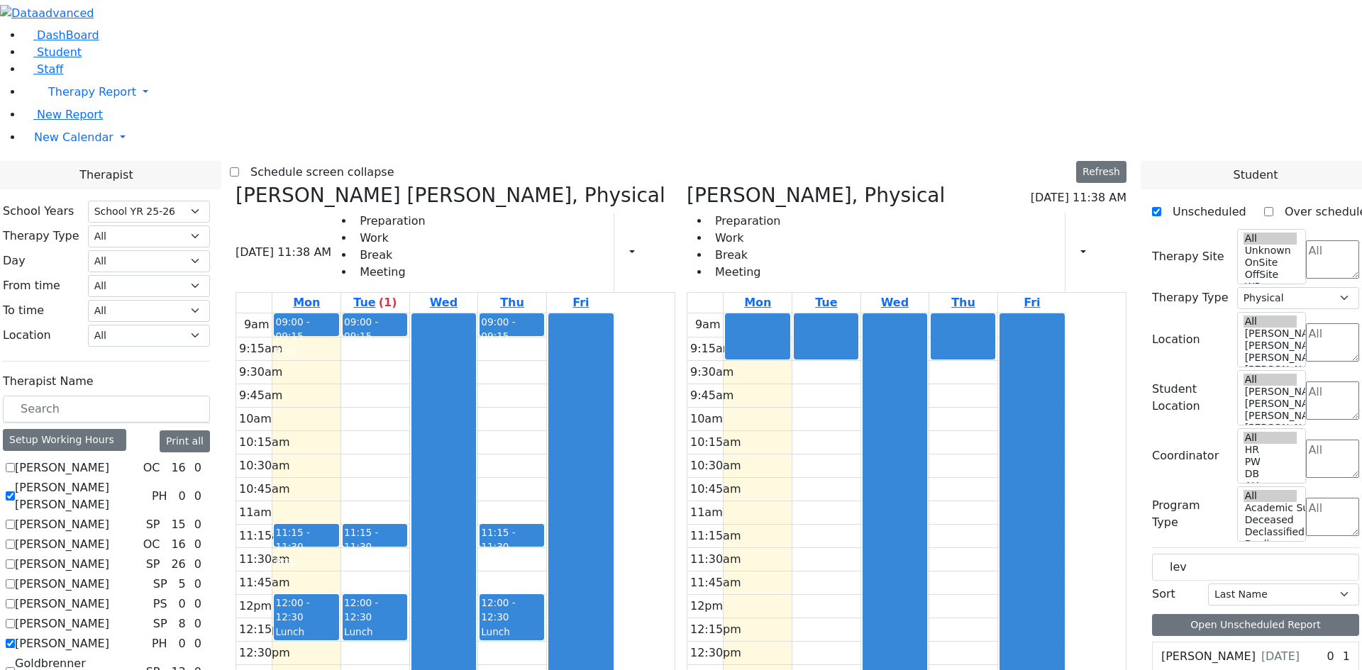
click at [1041, 656] on div "9am 9:15am 9:30am 9:45am 10am 10:15am 10:30am 10:45am 11am 11:15am 11:30am 11:4…" at bounding box center [876, 594] width 379 height 562
click at [845, 414] on div "9am 9:15am 9:30am 9:45am 10am 10:15am 10:30am 10:45am 11am 11:15am 11:30am 11:4…" at bounding box center [876, 594] width 379 height 562
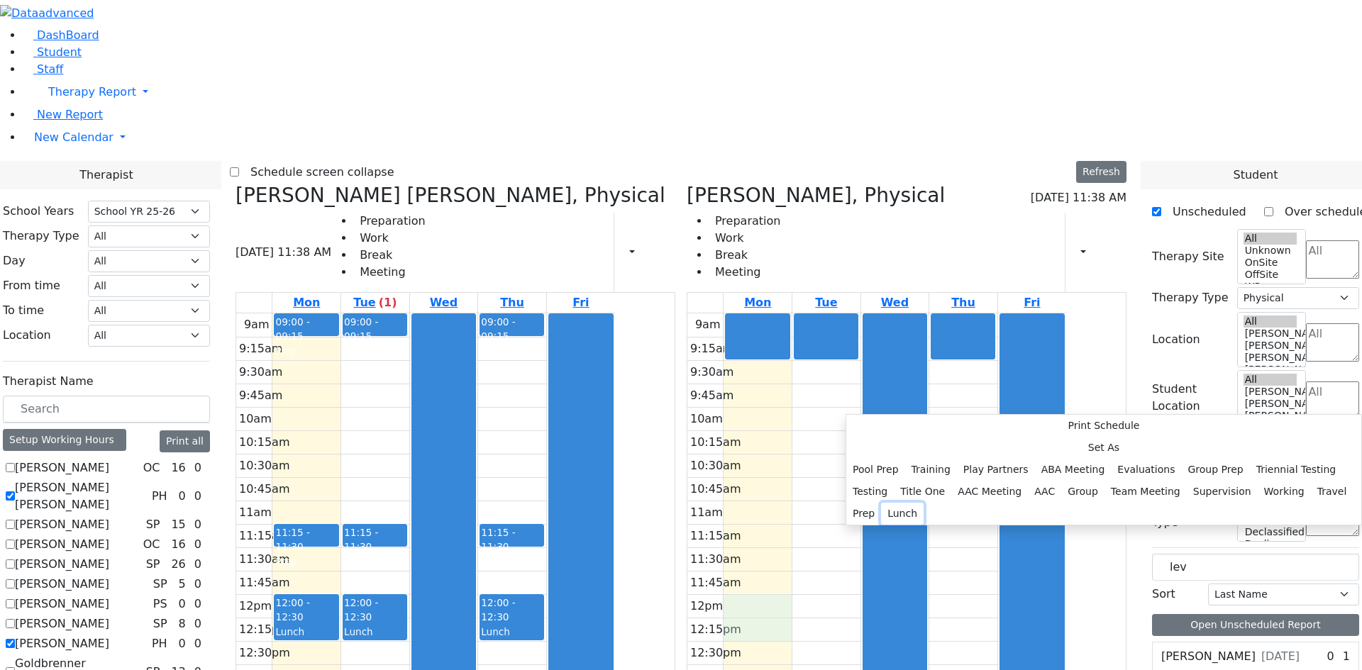
click at [923, 503] on button "Lunch" at bounding box center [902, 514] width 43 height 22
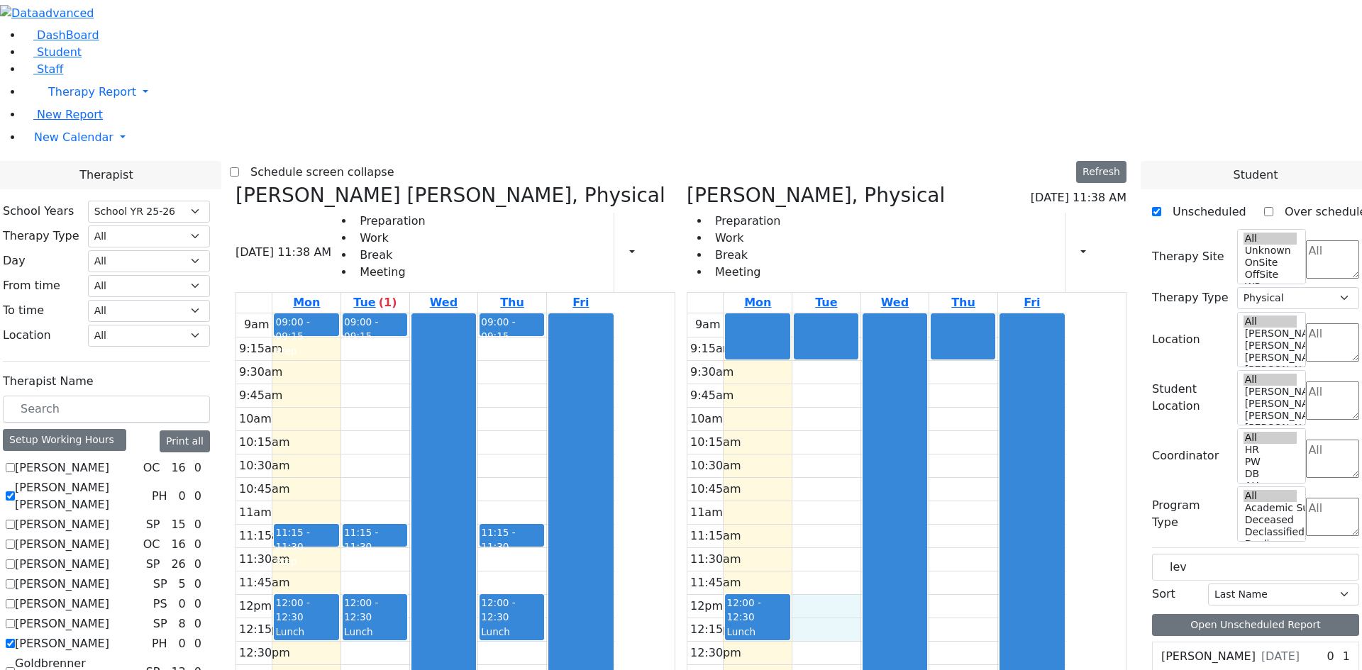
drag, startPoint x: 911, startPoint y: 400, endPoint x: 907, endPoint y: 421, distance: 21.6
click at [907, 421] on div "9am 9:15am 9:30am 9:45am 10am 10:15am 10:30am 10:45am 11am 11:15am 11:30am 11:4…" at bounding box center [876, 594] width 379 height 562
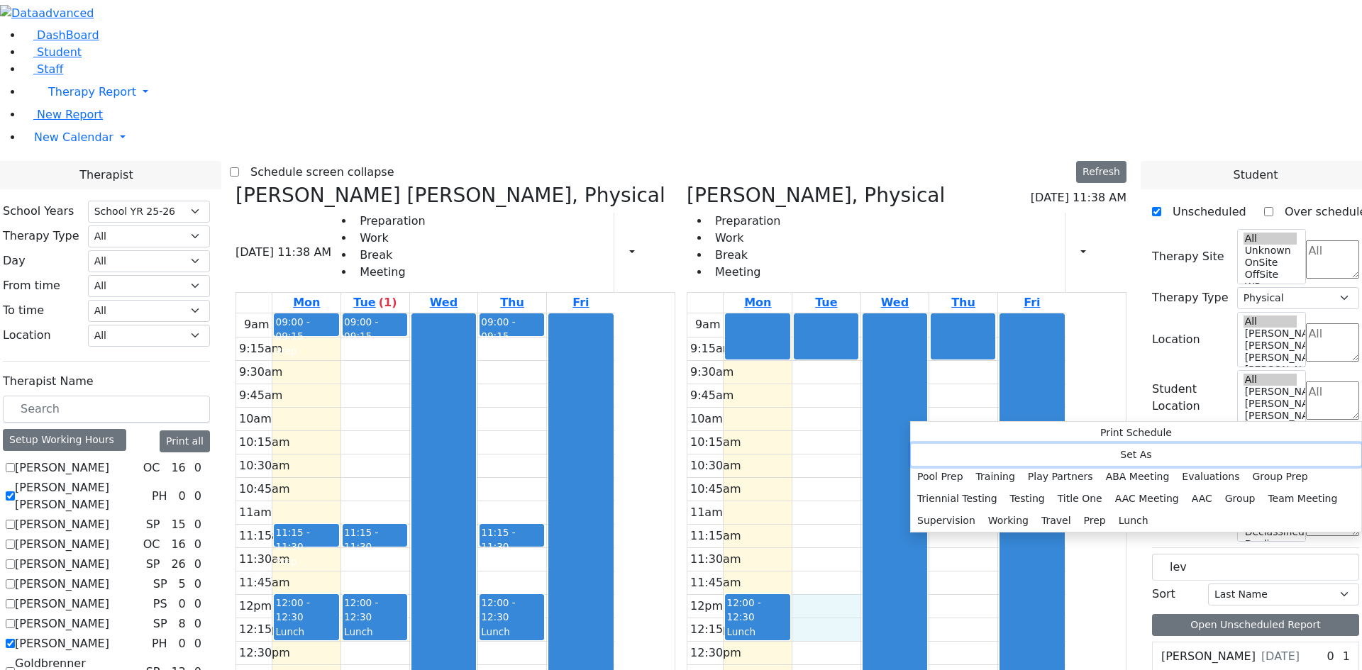
click at [980, 451] on button "Set As" at bounding box center [1136, 455] width 450 height 22
click at [1112, 510] on button "Lunch" at bounding box center [1133, 521] width 43 height 22
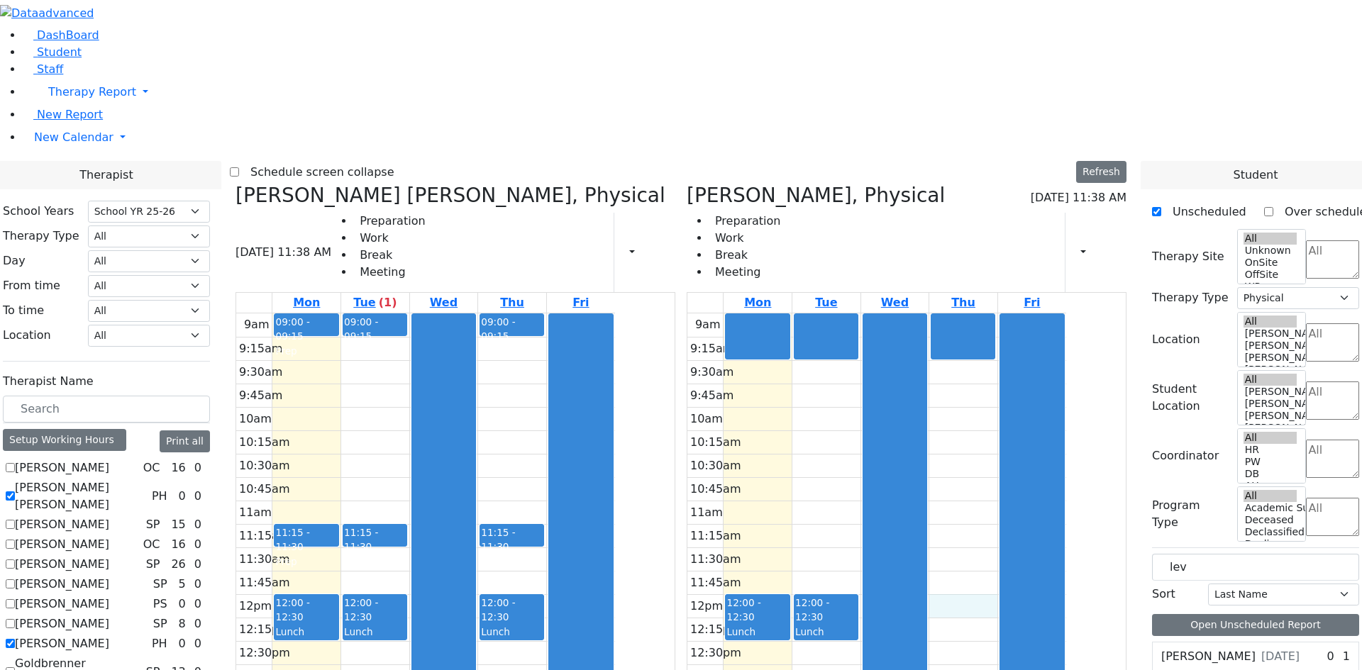
click at [1039, 424] on div "9am 9:15am 9:30am 9:45am 10am 10:15am 10:30am 10:45am 11am 11:15am 11:30am 11:4…" at bounding box center [876, 594] width 379 height 562
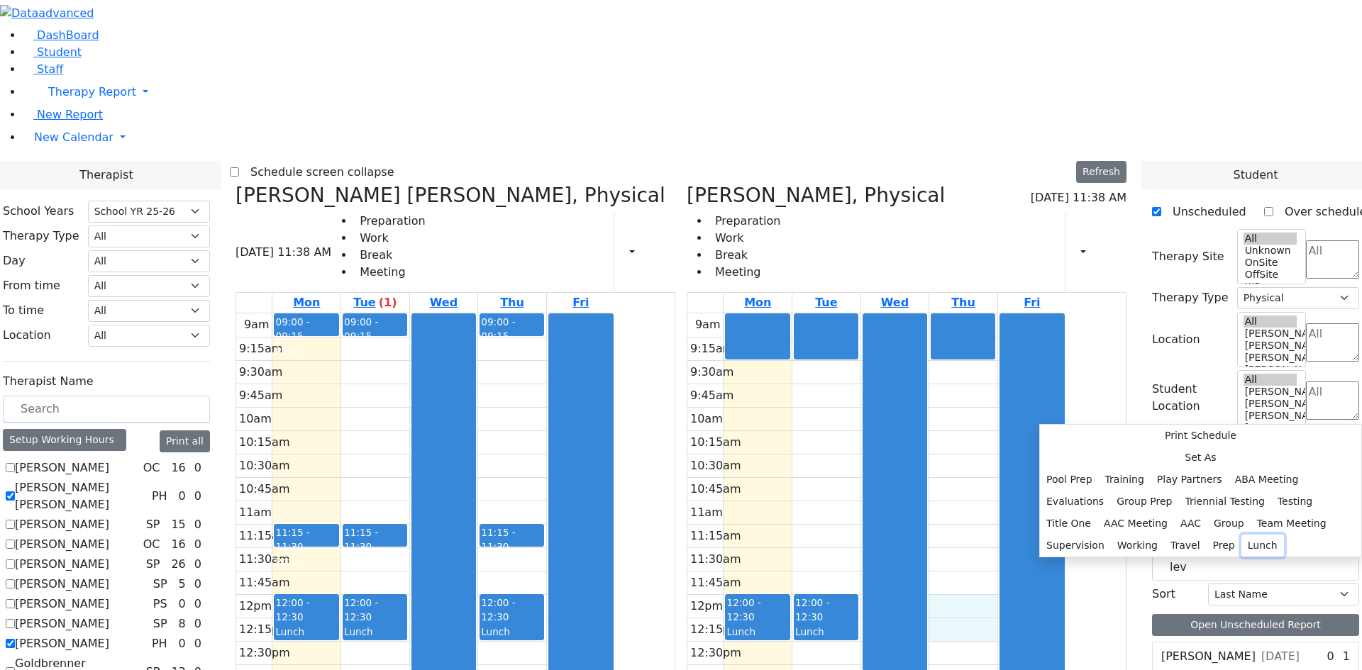
click at [1241, 535] on button "Lunch" at bounding box center [1262, 546] width 43 height 22
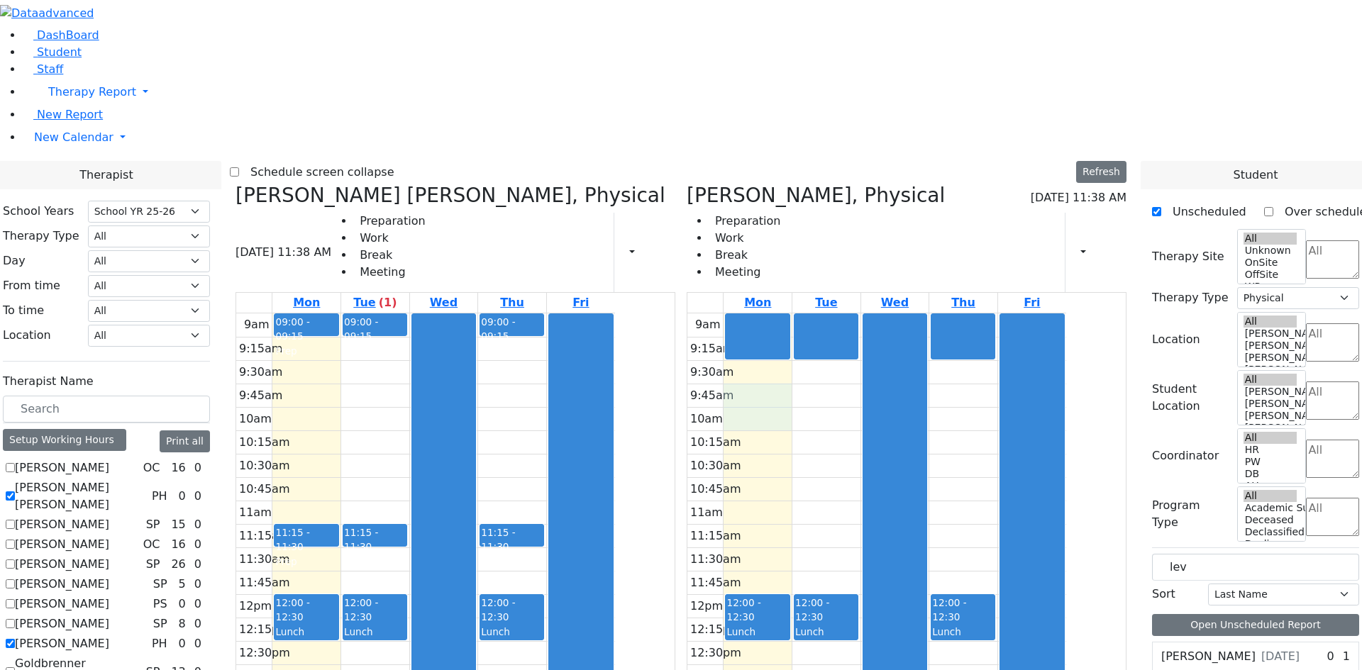
drag, startPoint x: 831, startPoint y: 187, endPoint x: 830, endPoint y: 198, distance: 10.7
click at [828, 313] on div "9am 9:15am 9:30am 9:45am 10am 10:15am 10:30am 10:45am 11am 11:15am 11:30am 11:4…" at bounding box center [876, 594] width 379 height 562
drag, startPoint x: 825, startPoint y: 223, endPoint x: 823, endPoint y: 243, distance: 19.3
click at [823, 313] on div "9am 9:15am 9:30am 9:45am 10am 10:15am 10:30am 10:45am 11am 11:15am 11:30am 11:4…" at bounding box center [876, 594] width 379 height 562
drag, startPoint x: 823, startPoint y: 269, endPoint x: 822, endPoint y: 290, distance: 20.6
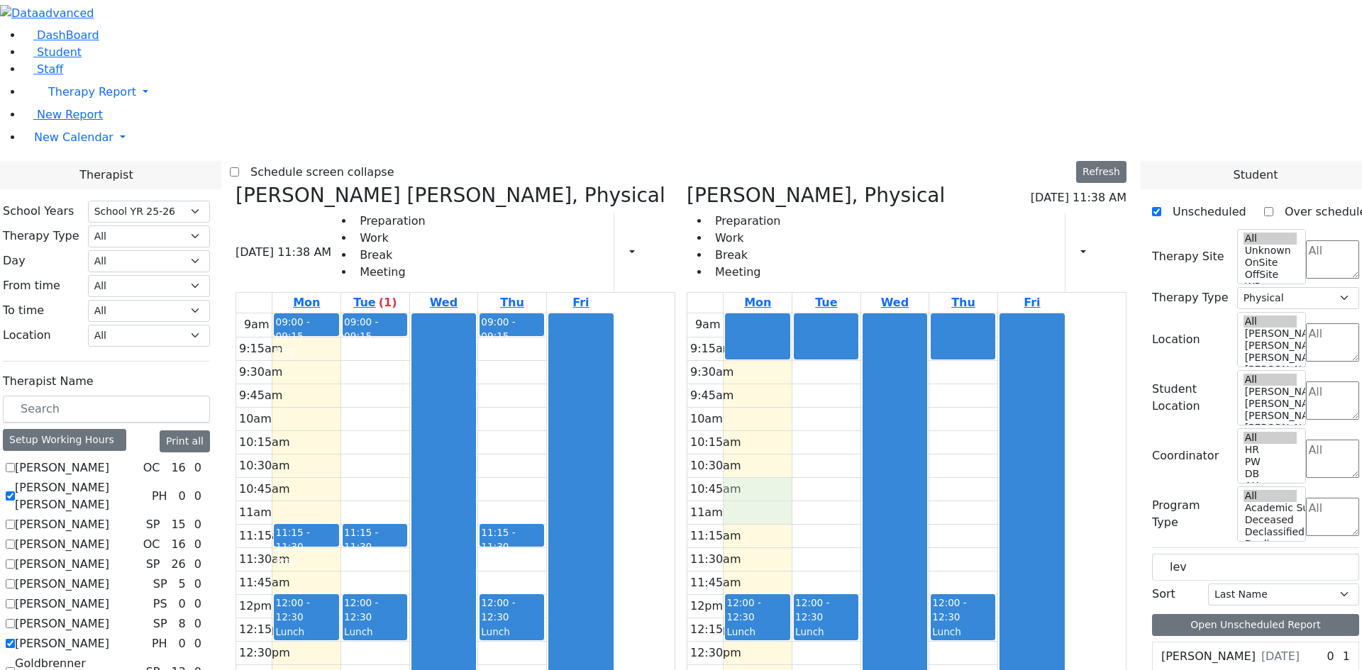
click at [820, 313] on div "9am 9:15am 9:30am 9:45am 10am 10:15am 10:30am 10:45am 11am 11:15am 11:30am 11:4…" at bounding box center [876, 594] width 379 height 562
click at [812, 358] on div "9am 9:15am 9:30am 9:45am 10am 10:15am 10:30am 10:45am 11am 11:15am 11:30am 11:4…" at bounding box center [876, 594] width 379 height 562
drag, startPoint x: 833, startPoint y: 437, endPoint x: 831, endPoint y: 464, distance: 27.0
click at [831, 464] on div "9am 9:15am 9:30am 9:45am 10am 10:15am 10:30am 10:45am 11am 11:15am 11:30am 11:4…" at bounding box center [876, 594] width 379 height 562
drag, startPoint x: 821, startPoint y: 491, endPoint x: 822, endPoint y: 515, distance: 23.4
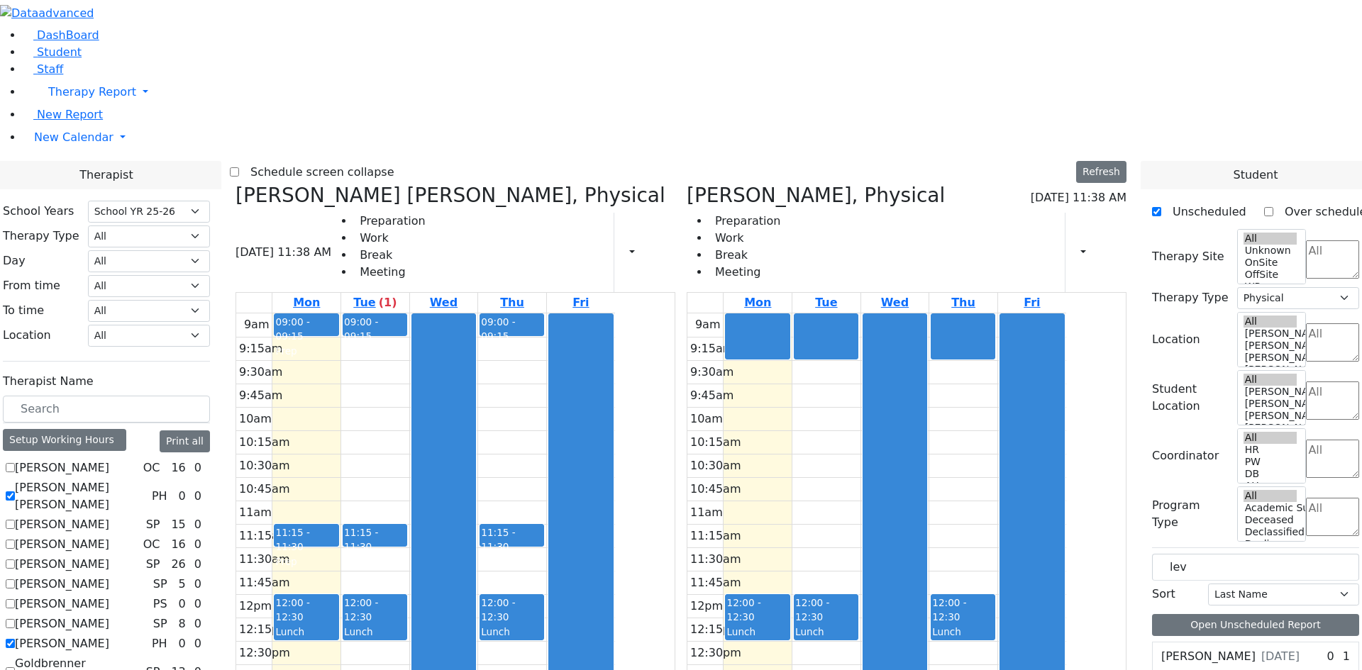
click at [822, 515] on div "9am 9:15am 9:30am 9:45am 10am 10:15am 10:30am 10:45am 11am 11:15am 11:30am 11:4…" at bounding box center [876, 594] width 379 height 562
drag, startPoint x: 812, startPoint y: 547, endPoint x: 813, endPoint y: 570, distance: 22.7
click at [813, 570] on div "9am 9:15am 9:30am 9:45am 10am 10:15am 10:30am 10:45am 11am 11:15am 11:30am 11:4…" at bounding box center [876, 594] width 379 height 562
drag, startPoint x: 818, startPoint y: 598, endPoint x: 820, endPoint y: 589, distance: 9.5
click at [819, 594] on div "9am 9:15am 9:30am 9:45am 10am 10:15am 10:30am 10:45am 11am 11:15am 11:30am 11:4…" at bounding box center [876, 594] width 379 height 562
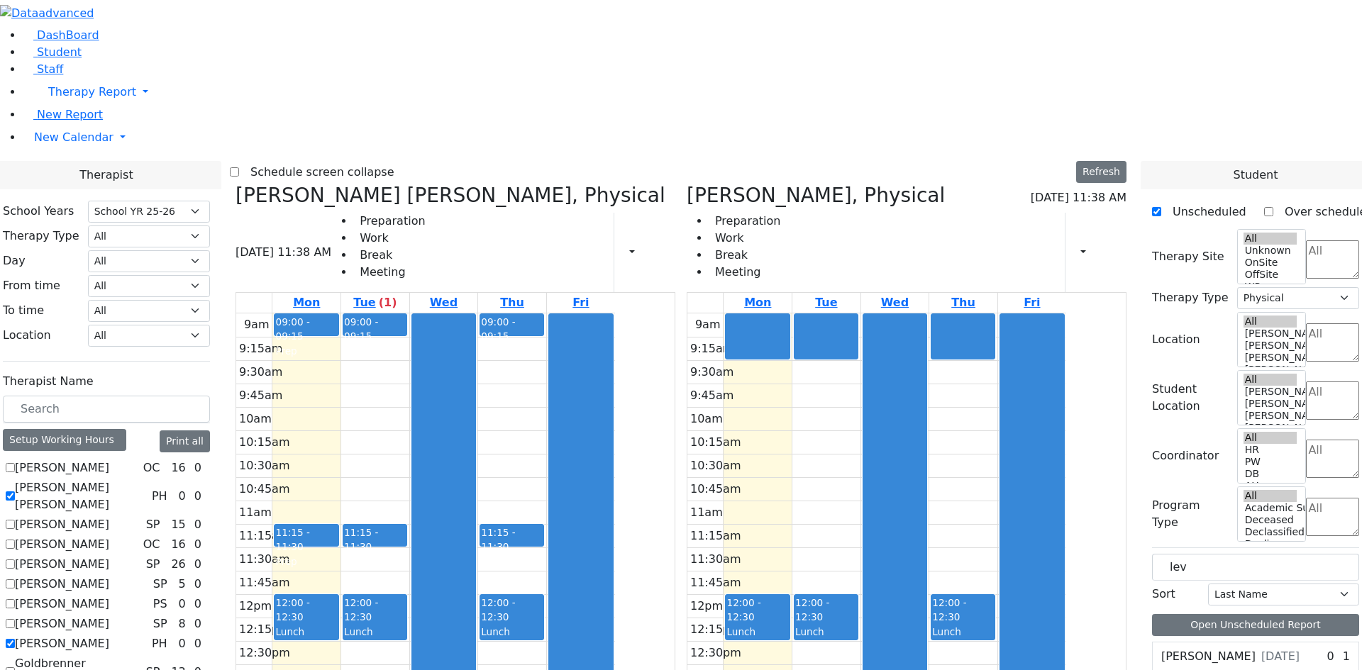
drag, startPoint x: 914, startPoint y: 598, endPoint x: 912, endPoint y: 584, distance: 13.6
click at [912, 584] on div "9am 9:15am 9:30am 9:45am 10am 10:15am 10:30am 10:45am 11am 11:15am 11:30am 11:4…" at bounding box center [876, 594] width 379 height 562
drag, startPoint x: 907, startPoint y: 563, endPoint x: 906, endPoint y: 539, distance: 24.2
click at [906, 539] on div "9am 9:15am 9:30am 9:45am 10am 10:15am 10:30am 10:45am 11am 11:15am 11:30am 11:4…" at bounding box center [876, 594] width 379 height 562
drag, startPoint x: 903, startPoint y: 516, endPoint x: 898, endPoint y: 494, distance: 21.7
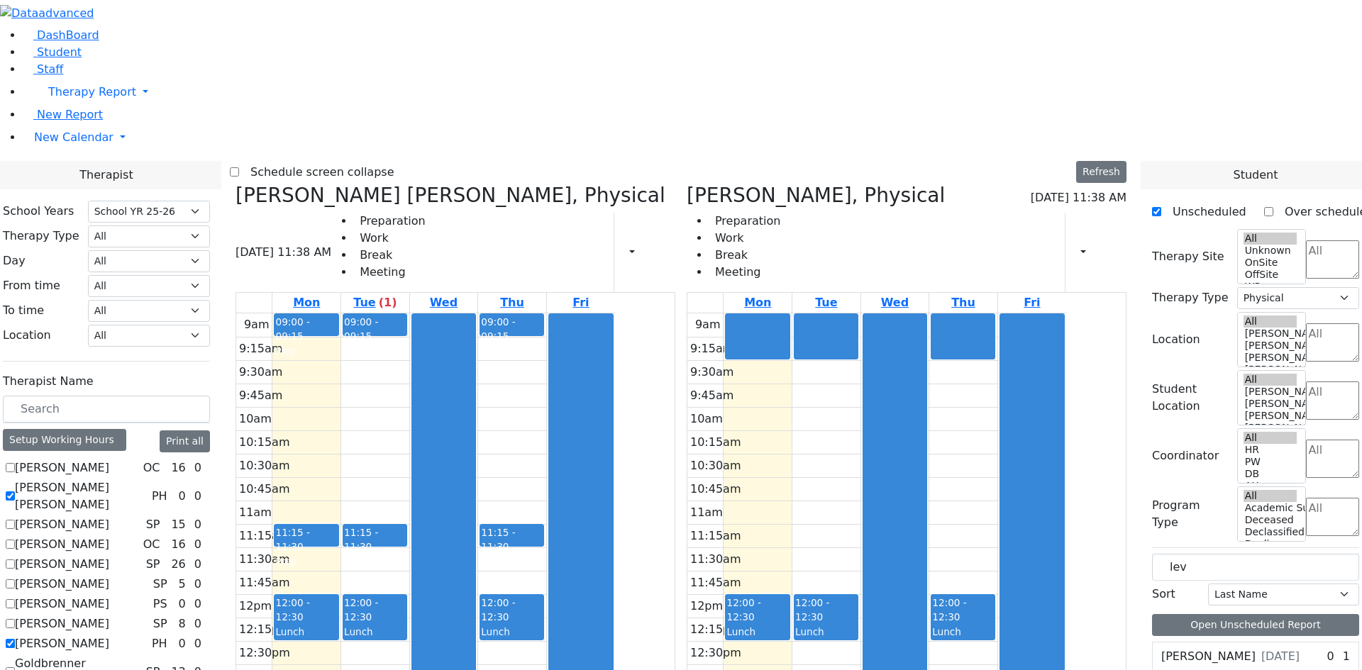
click at [898, 498] on div "9am 9:15am 9:30am 9:45am 10am 10:15am 10:30am 10:45am 11am 11:15am 11:30am 11:4…" at bounding box center [876, 594] width 379 height 562
click at [896, 447] on div "9am 9:15am 9:30am 9:45am 10am 10:15am 10:30am 10:45am 11am 11:15am 11:30am 11:4…" at bounding box center [876, 594] width 379 height 562
drag, startPoint x: 890, startPoint y: 373, endPoint x: 891, endPoint y: 352, distance: 20.6
click at [891, 352] on div "9am 9:15am 9:30am 9:45am 10am 10:15am 10:30am 10:45am 11am 11:15am 11:30am 11:4…" at bounding box center [876, 594] width 379 height 562
drag, startPoint x: 887, startPoint y: 310, endPoint x: 886, endPoint y: 284, distance: 26.2
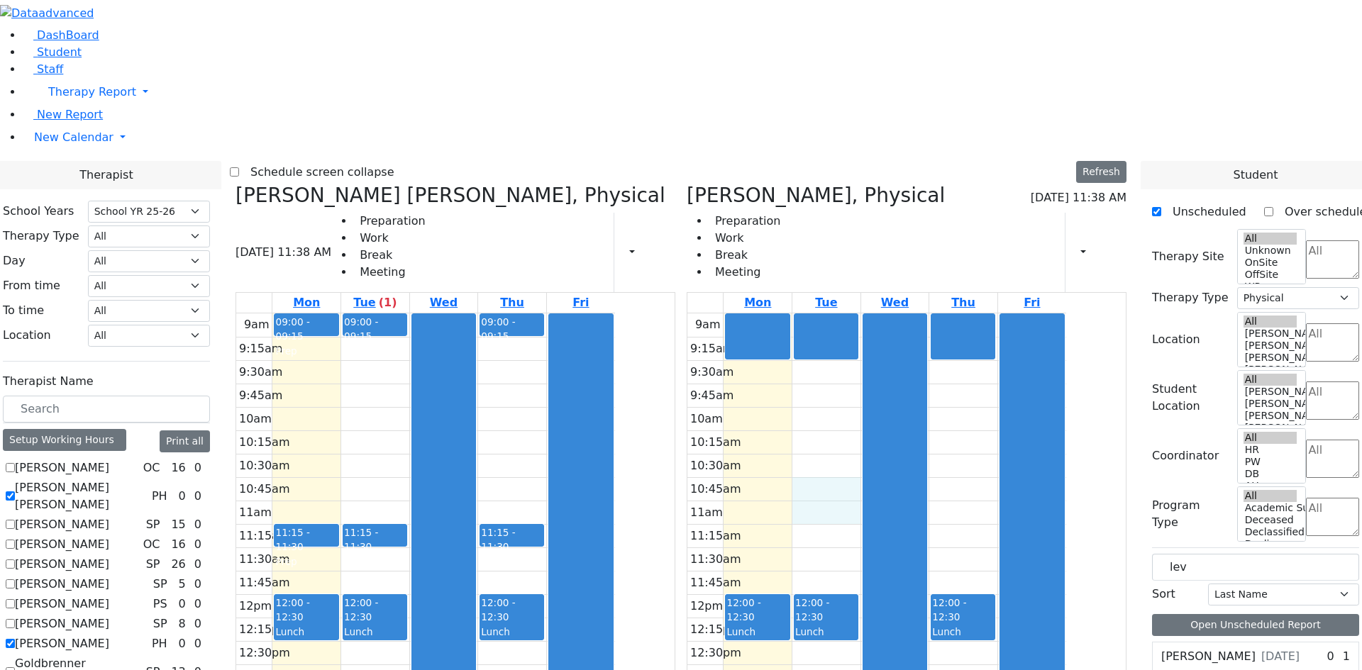
click at [886, 313] on div "9am 9:15am 9:30am 9:45am 10am 10:15am 10:30am 10:45am 11am 11:15am 11:30am 11:4…" at bounding box center [876, 594] width 379 height 562
drag, startPoint x: 895, startPoint y: 259, endPoint x: 896, endPoint y: 238, distance: 20.6
click at [897, 313] on div "9am 9:15am 9:30am 9:45am 10am 10:15am 10:30am 10:45am 11am 11:15am 11:30am 11:4…" at bounding box center [876, 594] width 379 height 562
drag, startPoint x: 896, startPoint y: 214, endPoint x: 896, endPoint y: 194, distance: 20.6
click at [896, 313] on div "9am 9:15am 9:30am 9:45am 10am 10:15am 10:30am 10:45am 11am 11:15am 11:30am 11:4…" at bounding box center [876, 594] width 379 height 562
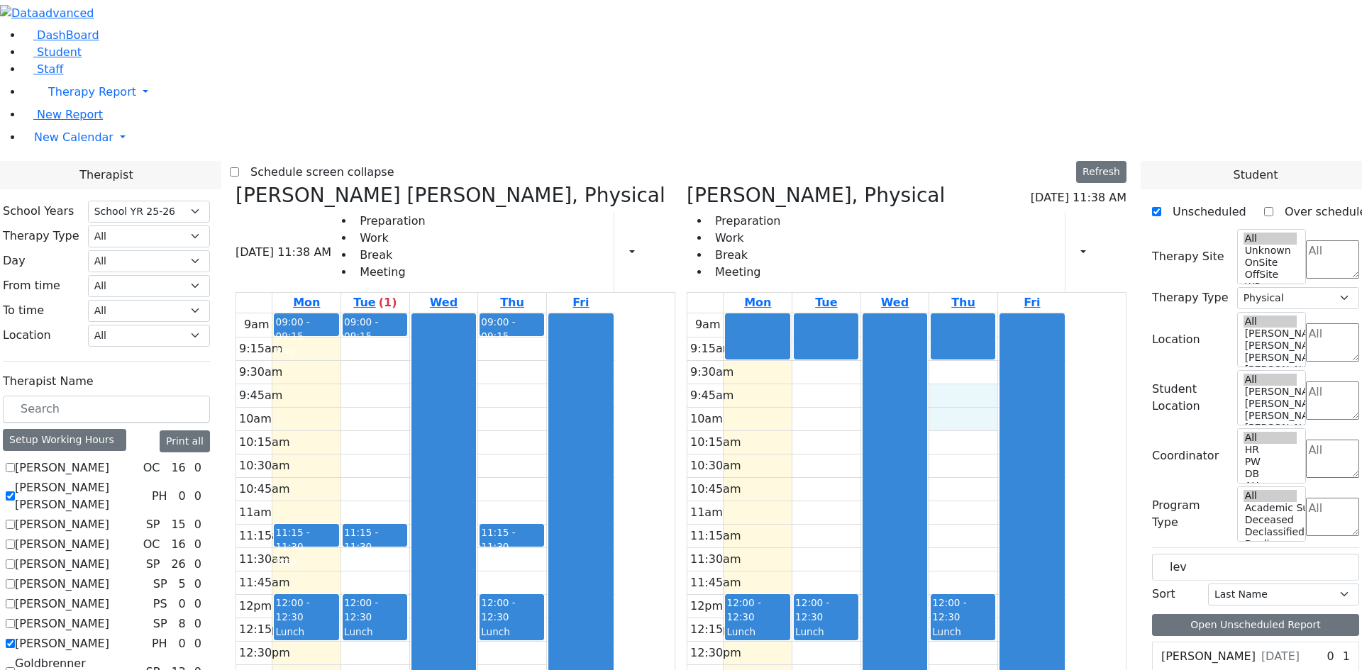
drag, startPoint x: 1035, startPoint y: 182, endPoint x: 1035, endPoint y: 196, distance: 13.5
click at [1035, 313] on div "9am 9:15am 9:30am 9:45am 10am 10:15am 10:30am 10:45am 11am 11:15am 11:30am 11:4…" at bounding box center [876, 594] width 379 height 562
drag, startPoint x: 1035, startPoint y: 223, endPoint x: 1039, endPoint y: 254, distance: 31.5
click at [1039, 313] on div "9am 9:15am 9:30am 9:45am 10am 10:15am 10:30am 10:45am 11am 11:15am 11:30am 11:4…" at bounding box center [876, 594] width 379 height 562
drag, startPoint x: 1034, startPoint y: 282, endPoint x: 1034, endPoint y: 303, distance: 20.6
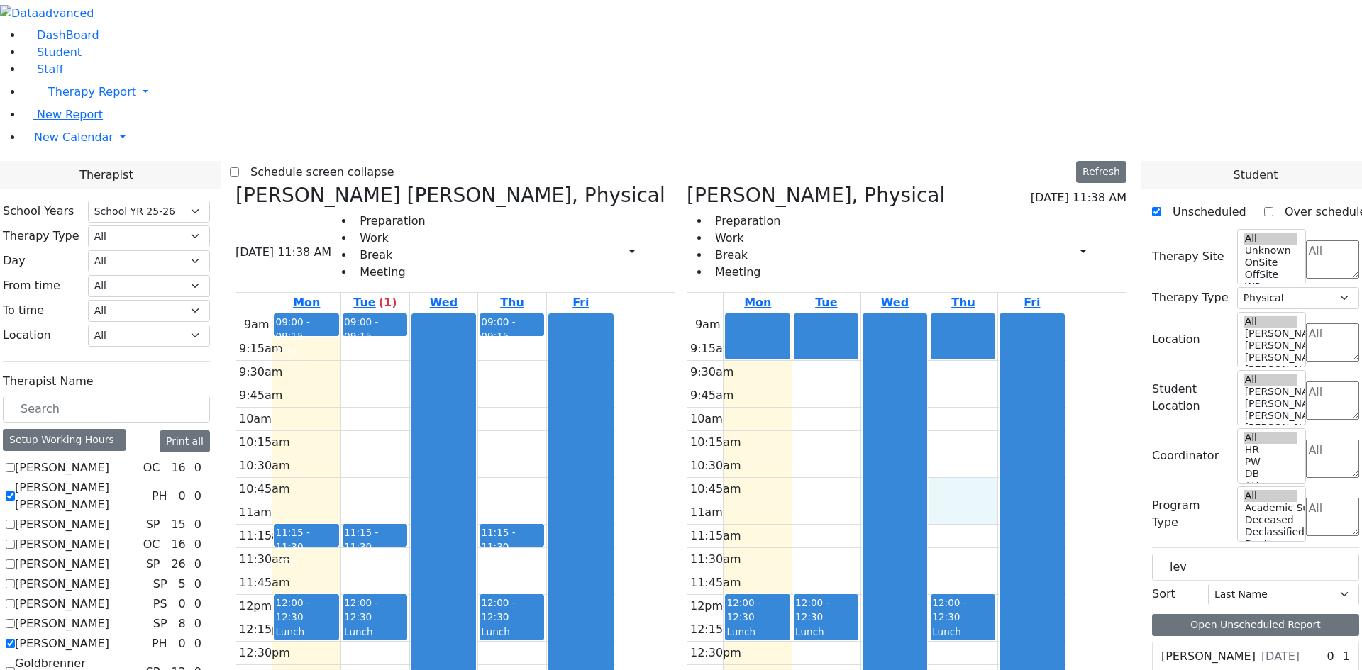
click at [1034, 313] on div "9am 9:15am 9:30am 9:45am 10am 10:15am 10:30am 10:45am 11am 11:15am 11:30am 11:4…" at bounding box center [876, 594] width 379 height 562
click at [1030, 340] on div "9am 9:15am 9:30am 9:45am 10am 10:15am 10:30am 10:45am 11am 11:15am 11:30am 11:4…" at bounding box center [876, 594] width 379 height 562
drag, startPoint x: 1037, startPoint y: 443, endPoint x: 1040, endPoint y: 458, distance: 15.0
click at [1040, 458] on div "9am 9:15am 9:30am 9:45am 10am 10:15am 10:30am 10:45am 11am 11:15am 11:30am 11:4…" at bounding box center [876, 594] width 379 height 562
click at [1039, 512] on div "9am 9:15am 9:30am 9:45am 10am 10:15am 10:30am 10:45am 11am 11:15am 11:30am 11:4…" at bounding box center [876, 594] width 379 height 562
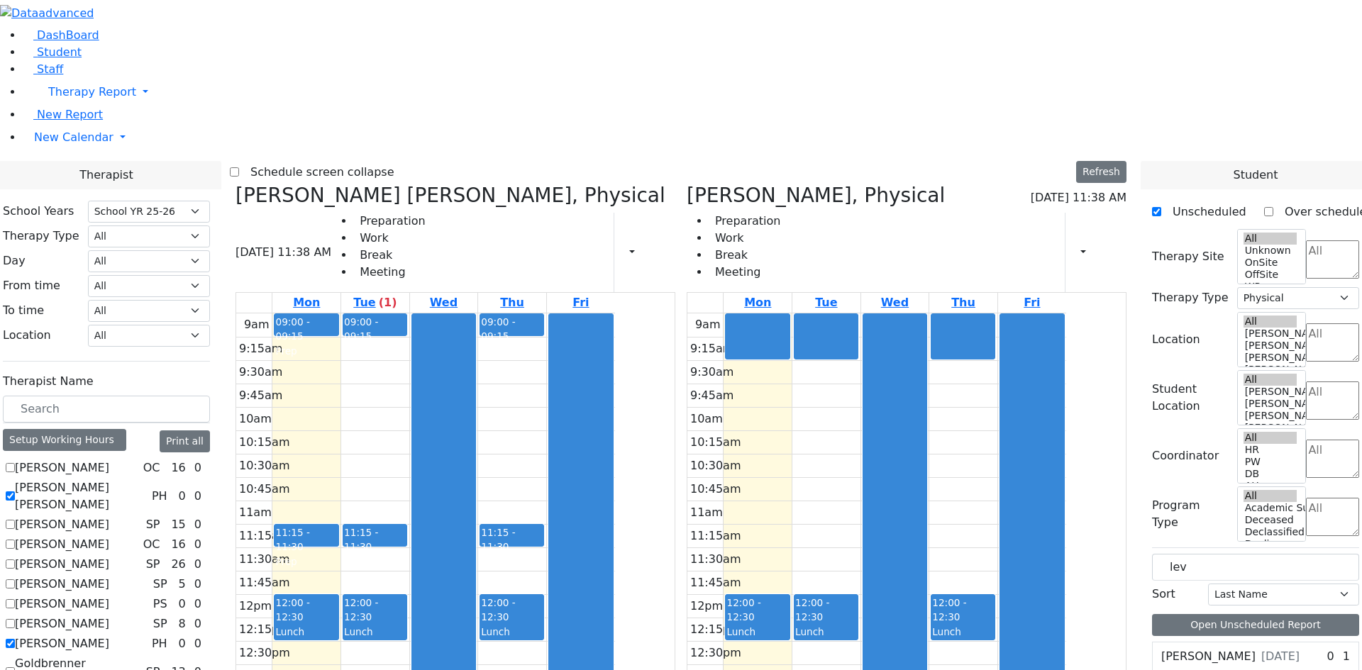
drag, startPoint x: 1037, startPoint y: 539, endPoint x: 1045, endPoint y: 578, distance: 39.8
click at [1036, 559] on div "9am 9:15am 9:30am 9:45am 10am 10:15am 10:30am 10:45am 11am 11:15am 11:30am 11:4…" at bounding box center [876, 594] width 379 height 562
drag, startPoint x: 1048, startPoint y: 592, endPoint x: 1048, endPoint y: 606, distance: 14.2
click at [1048, 606] on div "9am 9:15am 9:30am 9:45am 10am 10:15am 10:30am 10:45am 11am 11:15am 11:30am 11:4…" at bounding box center [876, 594] width 379 height 562
click at [906, 511] on div "9am 9:15am 9:30am 9:45am 10am 10:15am 10:30am 10:45am 11am 11:15am 11:30am 11:4…" at bounding box center [876, 594] width 379 height 562
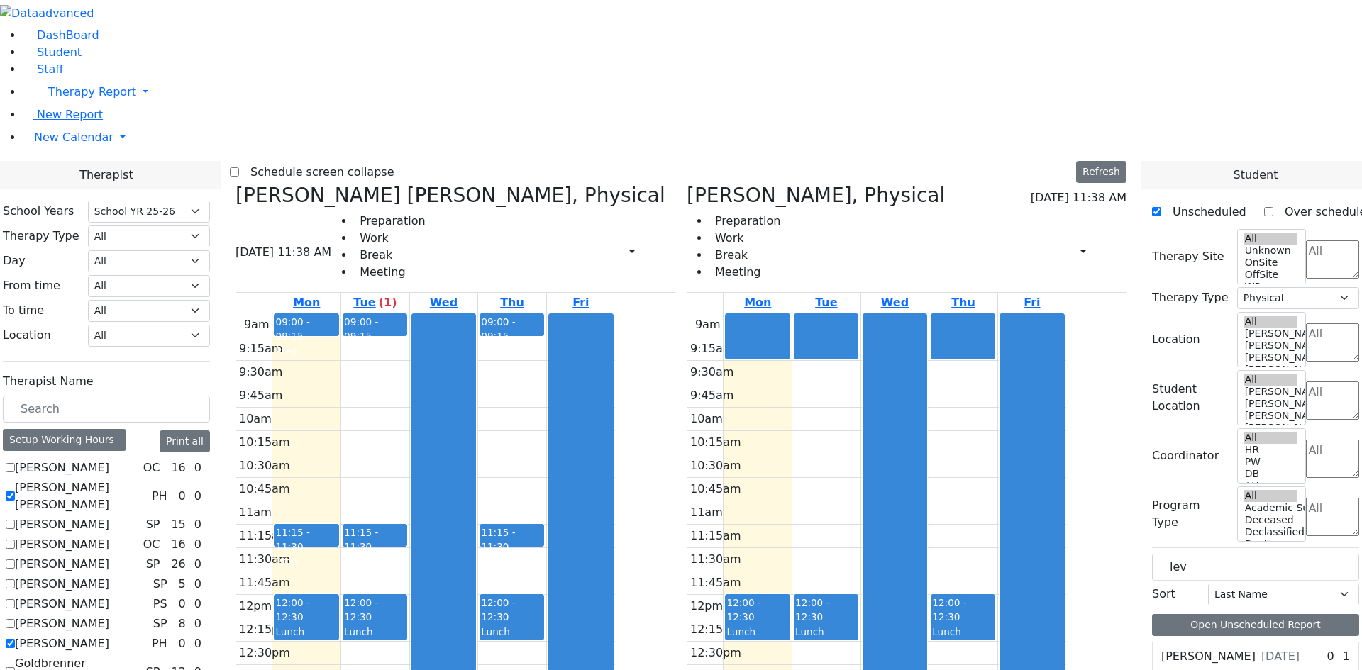
click at [109, 635] on label "[PERSON_NAME]" at bounding box center [62, 643] width 94 height 17
click at [15, 639] on input "[PERSON_NAME]" at bounding box center [10, 643] width 9 height 9
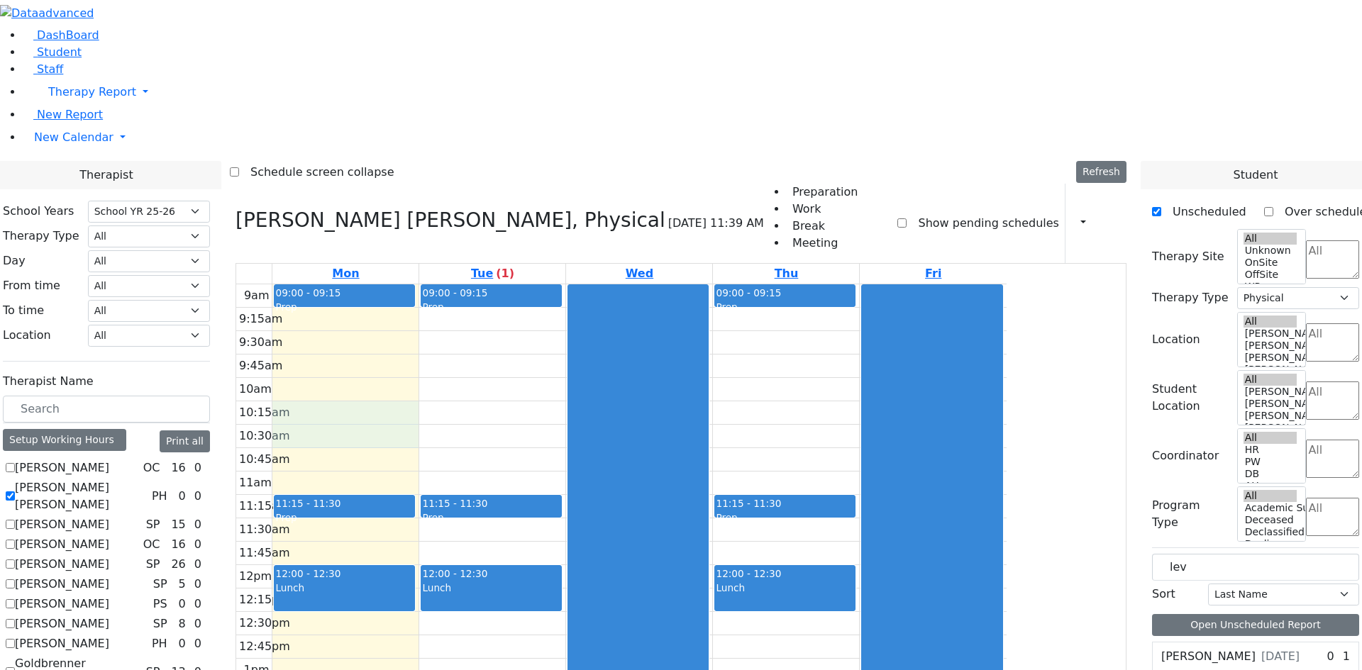
drag, startPoint x: 422, startPoint y: 222, endPoint x: 428, endPoint y: 242, distance: 20.7
click at [428, 284] on div "9am 9:15am 9:30am 9:45am 10am 10:15am 10:30am 10:45am 11am 11:15am 11:30am 11:4…" at bounding box center [621, 565] width 770 height 562
drag, startPoint x: 565, startPoint y: 216, endPoint x: 567, endPoint y: 230, distance: 13.5
click at [567, 284] on div "9am 9:15am 9:30am 9:45am 10am 10:15am 10:30am 10:45am 11am 11:15am 11:30am 11:4…" at bounding box center [621, 565] width 770 height 562
drag, startPoint x: 490, startPoint y: 224, endPoint x: 475, endPoint y: 205, distance: 24.3
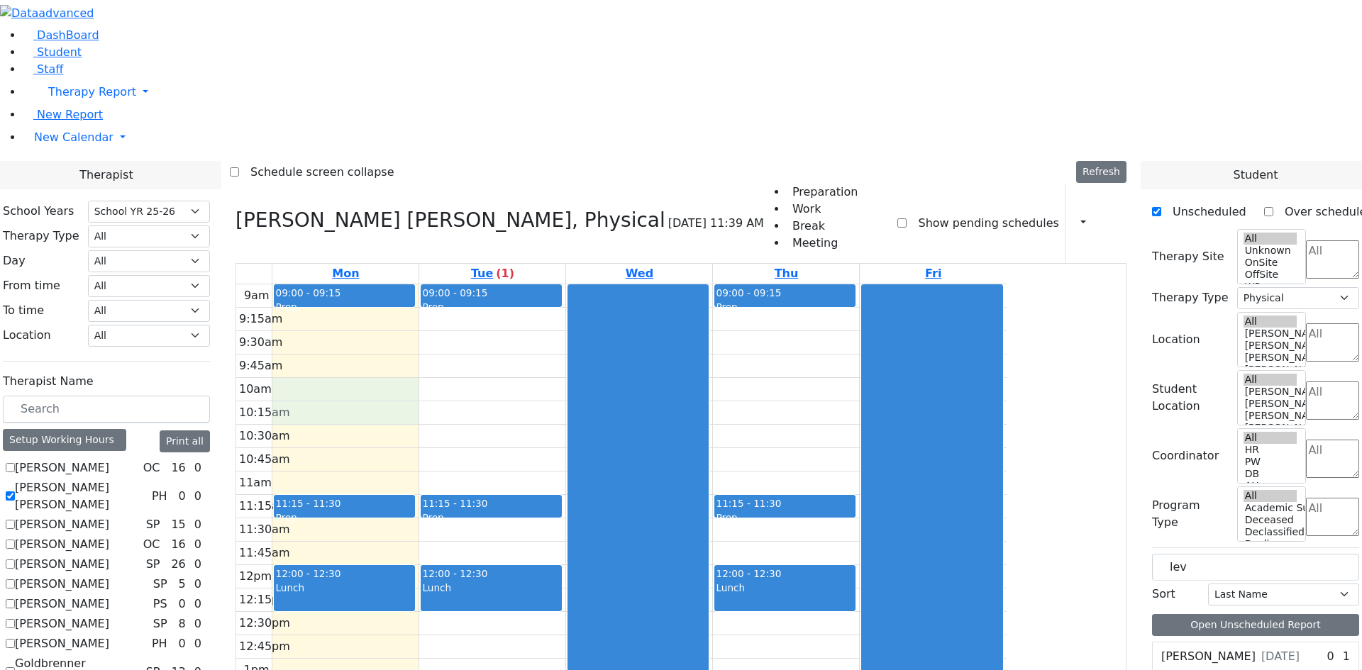
click at [475, 284] on div "9am 9:15am 9:30am 9:45am 10am 10:15am 10:30am 10:45am 11am 11:15am 11:30am 11:4…" at bounding box center [621, 565] width 770 height 562
click at [599, 284] on div "9am 9:15am 9:30am 9:45am 10am 10:15am 10:30am 10:45am 11am 11:15am 11:30am 11:4…" at bounding box center [621, 565] width 770 height 562
click at [597, 284] on div "9am 9:15am 9:30am 9:45am 10am 10:15am 10:30am 10:45am 11am 11:15am 11:30am 11:4…" at bounding box center [621, 565] width 770 height 562
click at [604, 284] on div "9am 9:15am 9:30am 9:45am 10am 10:15am 10:30am 10:45am 11am 11:15am 11:30am 11:4…" at bounding box center [621, 565] width 770 height 562
click at [602, 284] on div "9am 9:15am 9:30am 9:45am 10am 10:15am 10:30am 10:45am 11am 11:15am 11:30am 11:4…" at bounding box center [621, 565] width 770 height 562
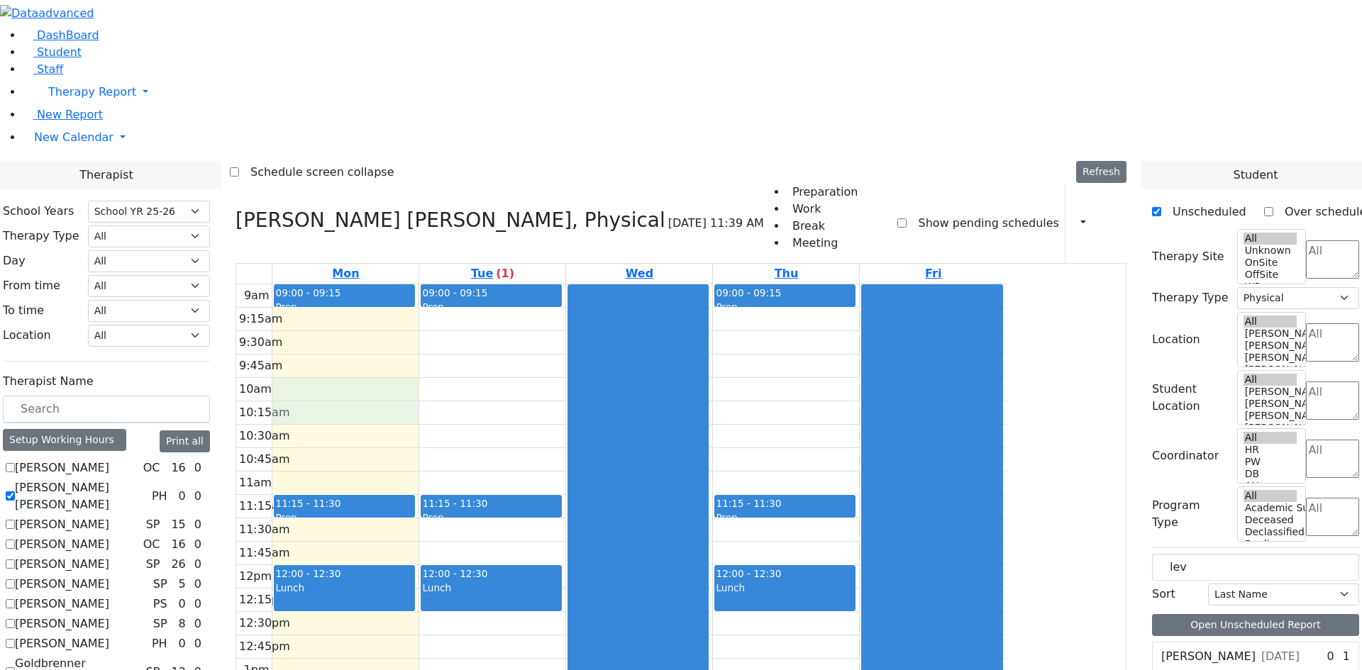
drag, startPoint x: 517, startPoint y: 202, endPoint x: 521, endPoint y: 216, distance: 14.6
click at [521, 284] on div "9am 9:15am 9:30am 9:45am 10am 10:15am 10:30am 10:45am 11am 11:15am 11:30am 11:4…" at bounding box center [621, 565] width 770 height 562
click at [892, 284] on div "9am 9:15am 9:30am 9:45am 10am 10:15am 10:30am 10:45am 11am 11:15am 11:30am 11:4…" at bounding box center [621, 565] width 770 height 562
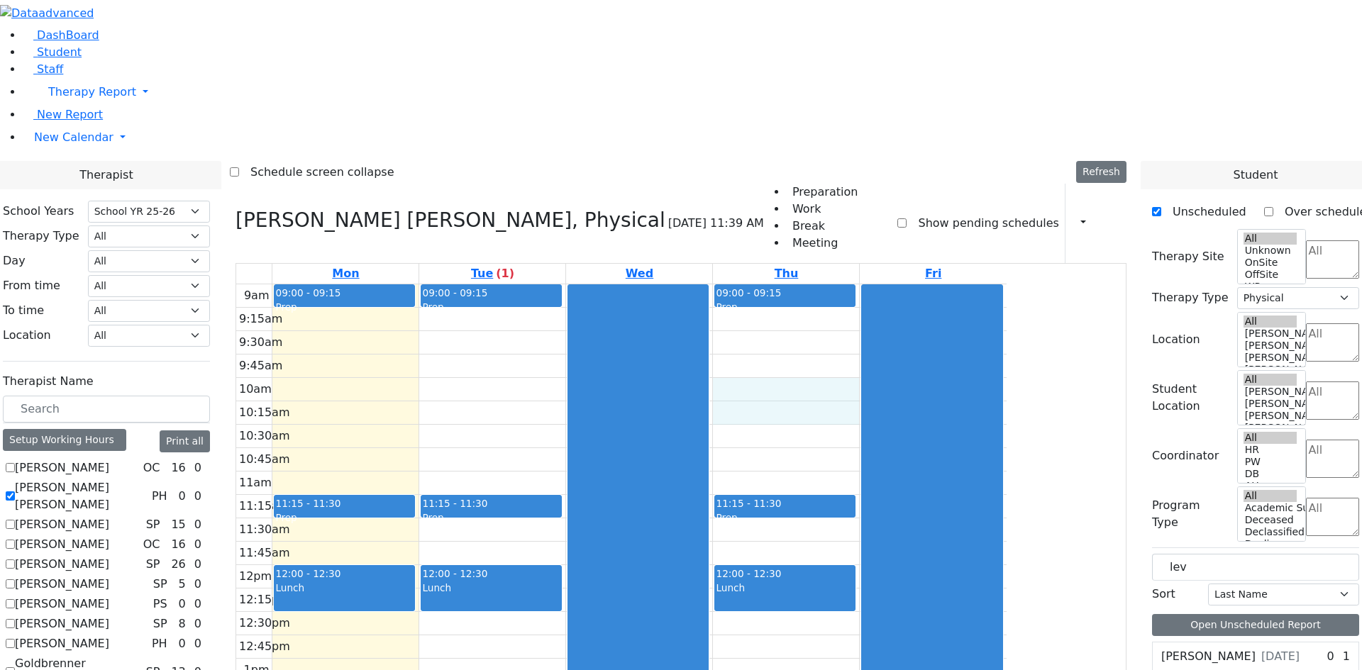
drag, startPoint x: 892, startPoint y: 199, endPoint x: 891, endPoint y: 206, distance: 7.1
click at [891, 284] on div "9am 9:15am 9:30am 9:45am 10am 10:15am 10:30am 10:45am 11am 11:15am 11:30am 11:4…" at bounding box center [621, 565] width 770 height 562
click at [903, 284] on div "9am 9:15am 9:30am 9:45am 10am 10:15am 10:30am 10:45am 11am 11:15am 11:30am 11:4…" at bounding box center [621, 565] width 770 height 562
click at [633, 284] on div "9am 9:15am 9:30am 9:45am 10am 10:15am 10:30am 10:45am 11am 11:15am 11:30am 11:4…" at bounding box center [621, 565] width 770 height 562
click at [636, 354] on div "9am 9:15am 9:30am 9:45am 10am 10:15am 10:30am 10:45am 11am 11:15am 11:30am 11:4…" at bounding box center [621, 565] width 770 height 562
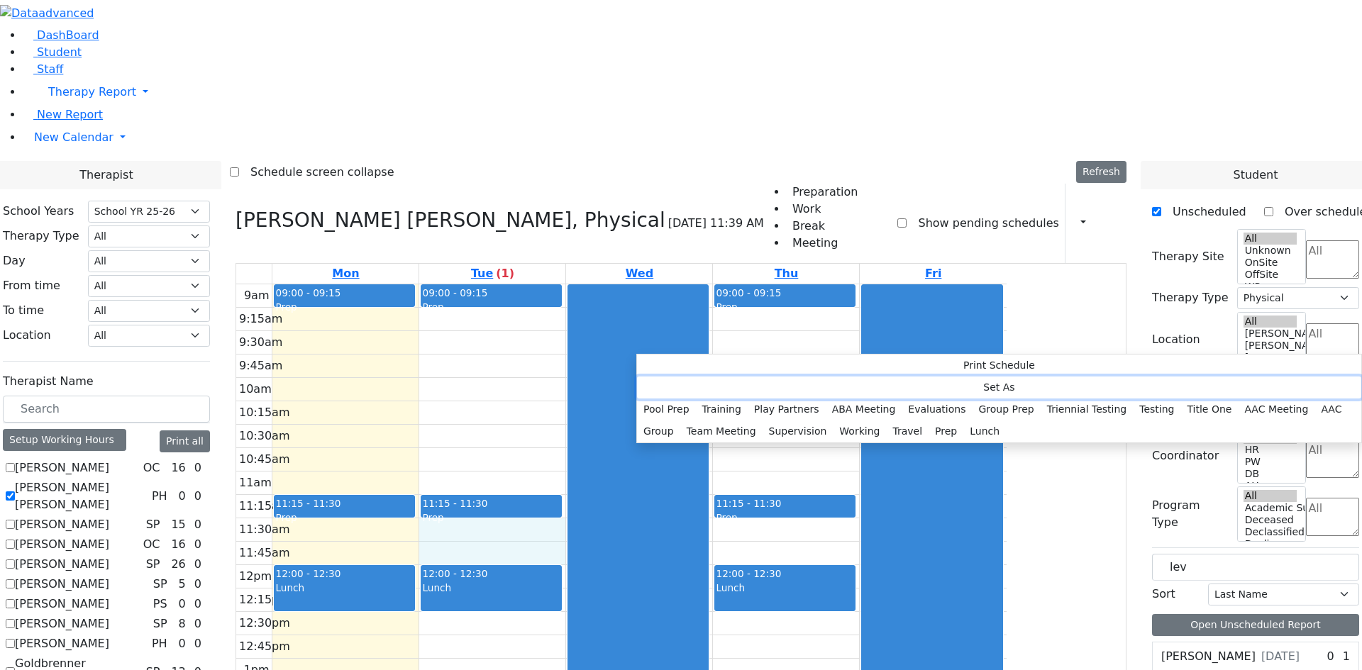
click at [722, 388] on button "Set As" at bounding box center [999, 388] width 724 height 22
click at [762, 421] on button "Team Meeting" at bounding box center [721, 432] width 82 height 22
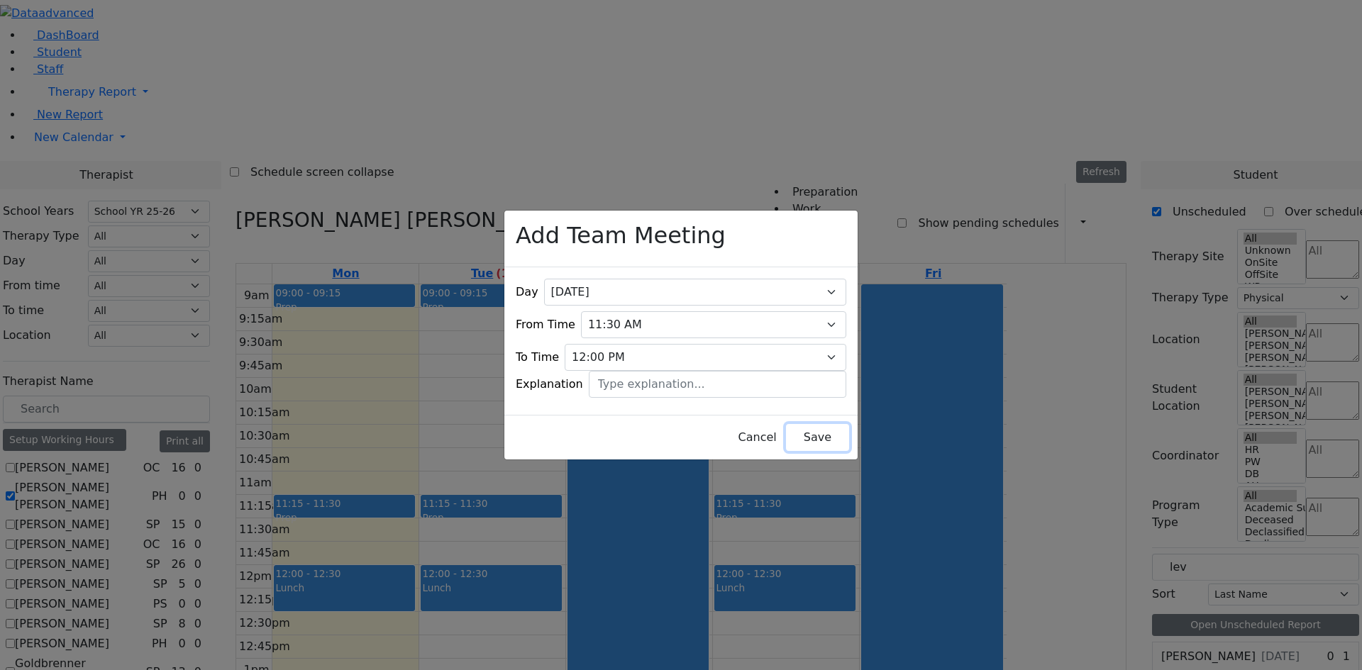
click at [786, 427] on button "Save" at bounding box center [817, 437] width 63 height 27
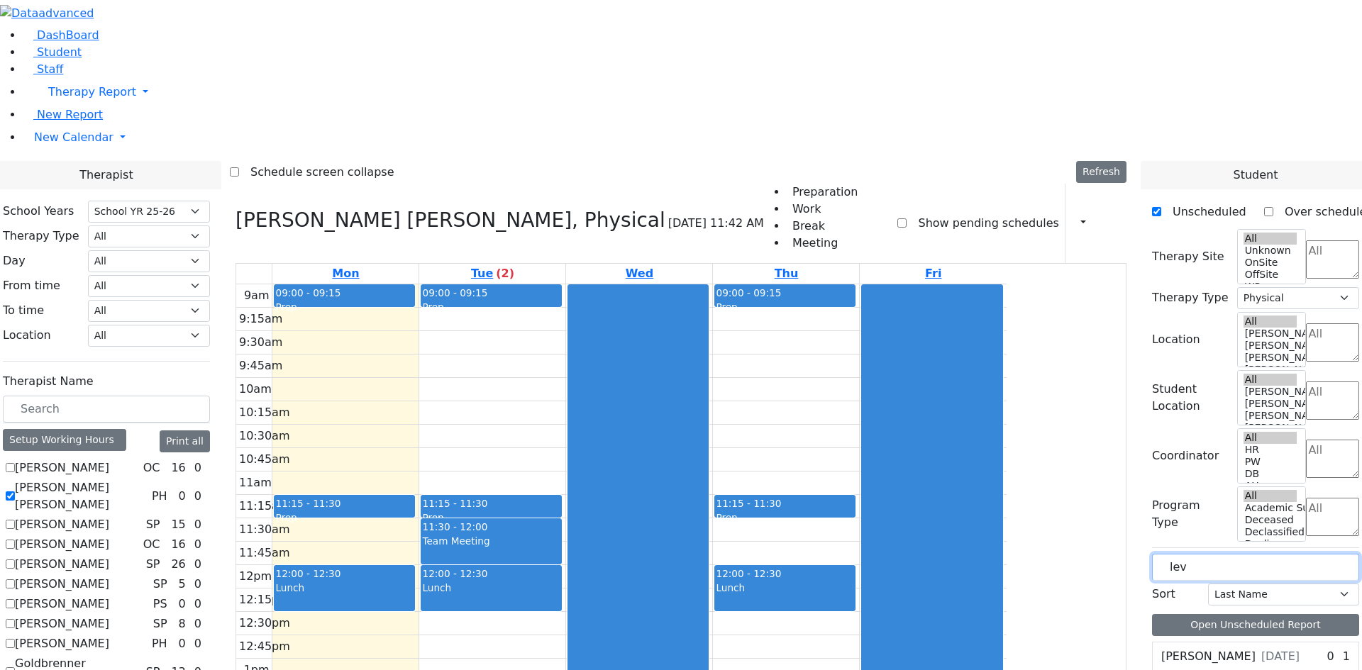
drag, startPoint x: 1210, startPoint y: 240, endPoint x: 1081, endPoint y: 244, distance: 129.8
click at [146, 479] on label "[PERSON_NAME] [PERSON_NAME]" at bounding box center [80, 496] width 131 height 34
click at [15, 491] on input "[PERSON_NAME] [PERSON_NAME]" at bounding box center [10, 495] width 9 height 9
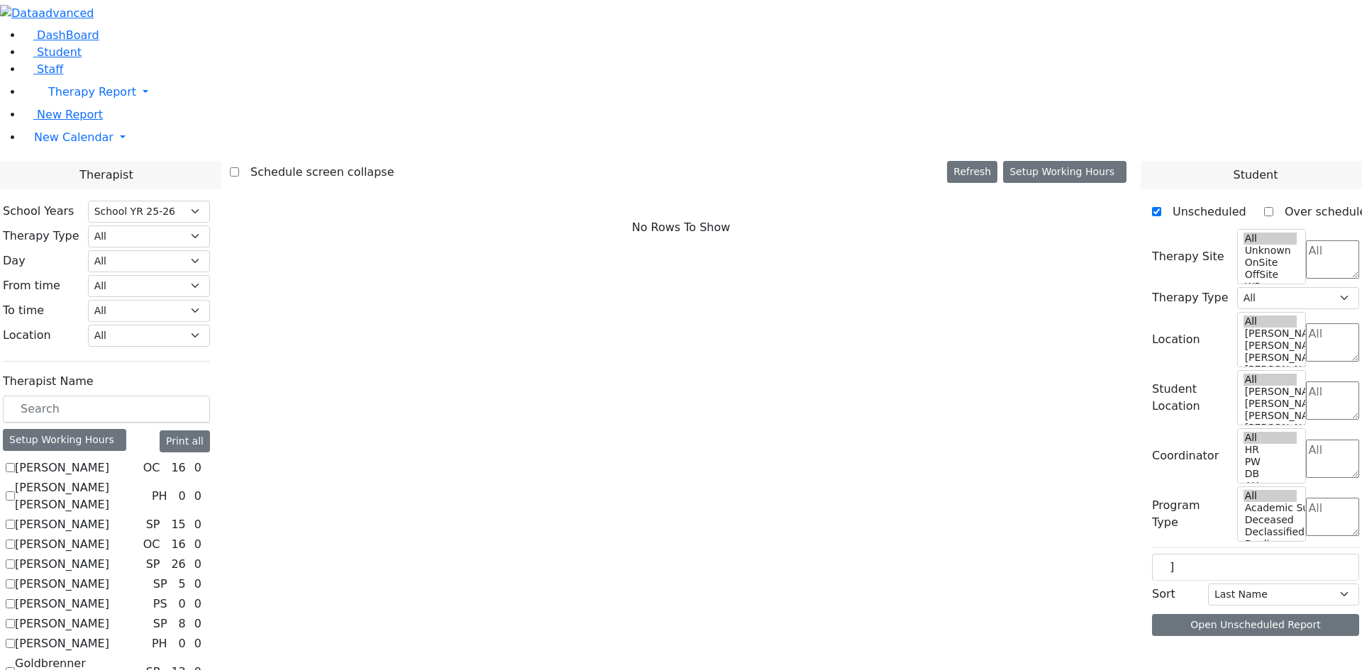
scroll to position [643, 0]
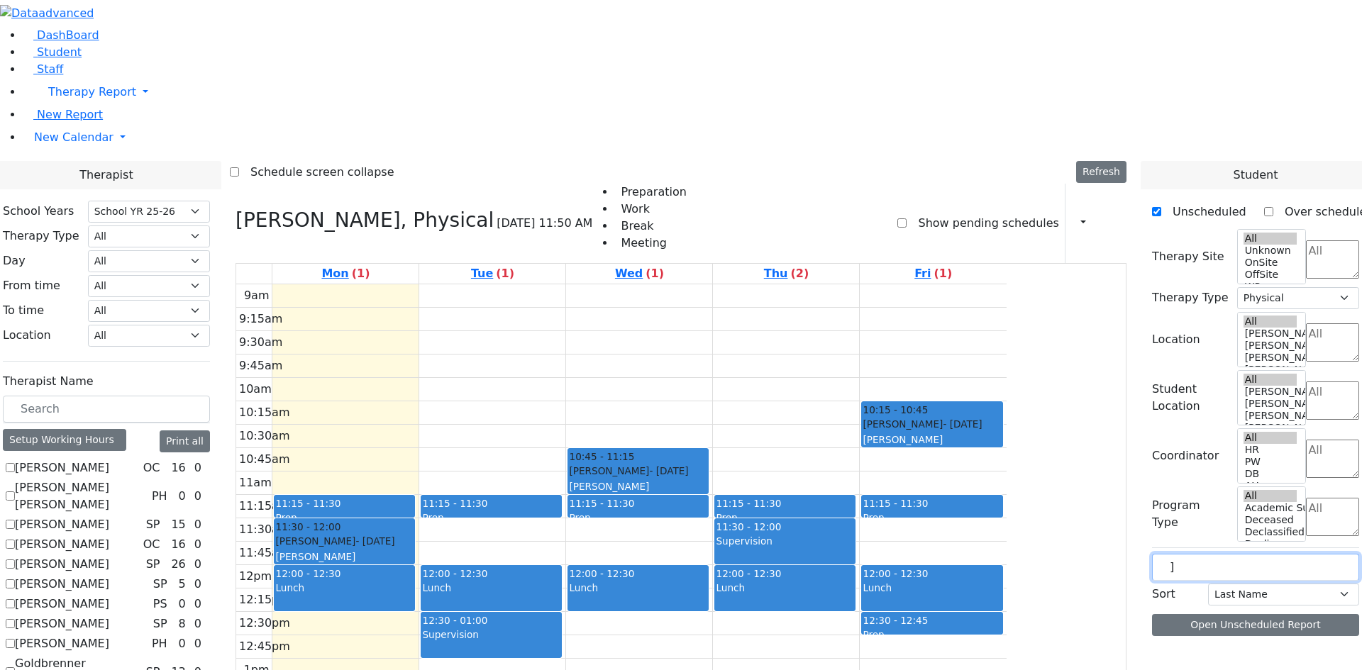
click at [1218, 554] on input "]" at bounding box center [1255, 567] width 207 height 27
click at [1158, 657] on span at bounding box center [1158, 657] width 0 height 0
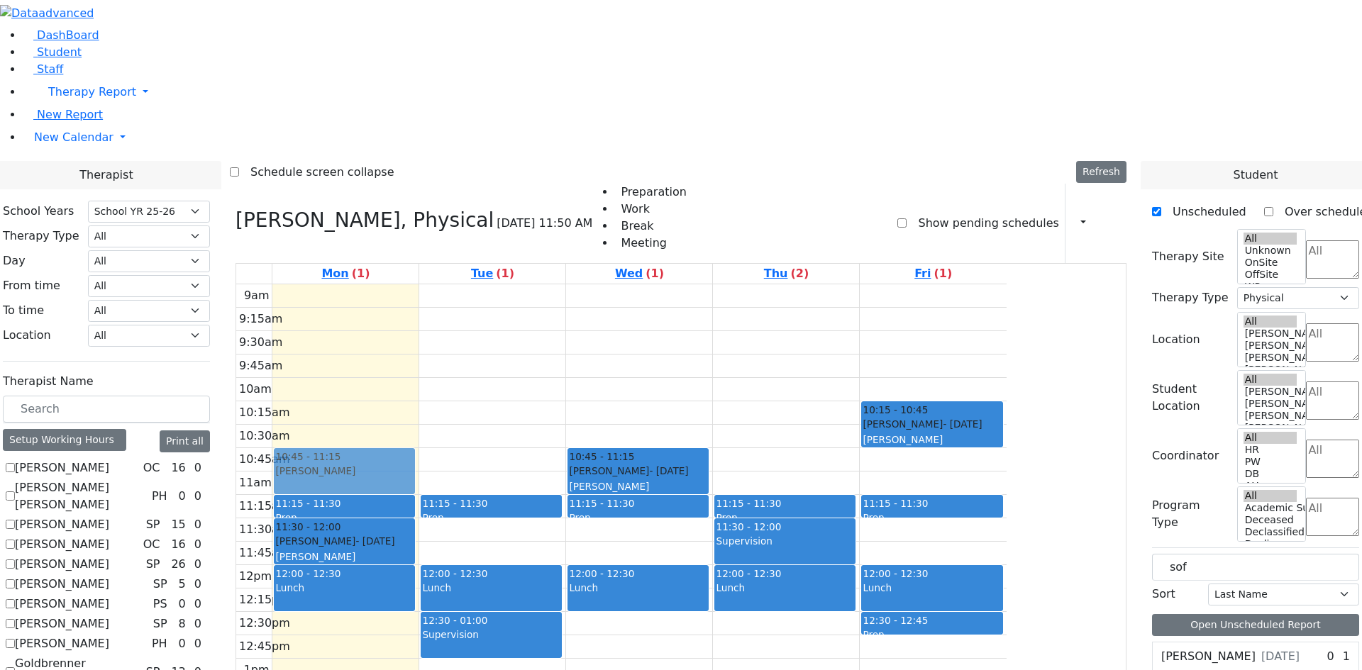
drag, startPoint x: 1226, startPoint y: 359, endPoint x: 486, endPoint y: 266, distance: 746.1
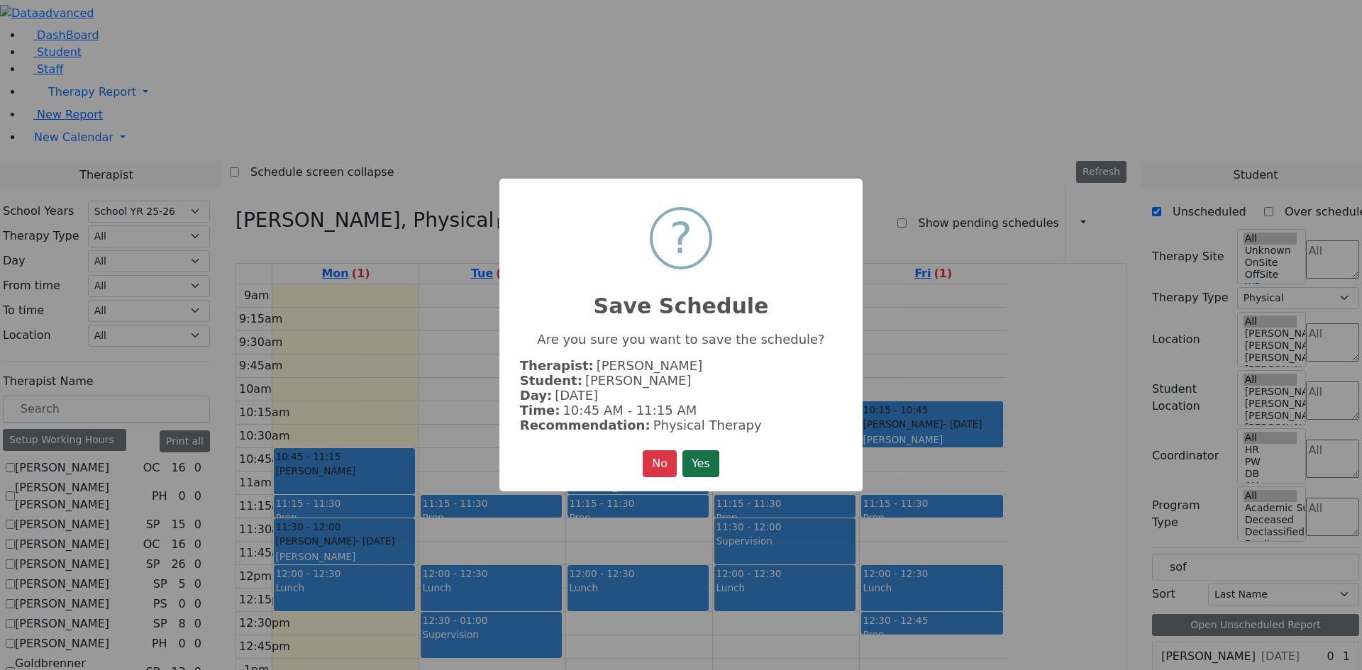
click at [685, 457] on button "Yes" at bounding box center [700, 463] width 37 height 27
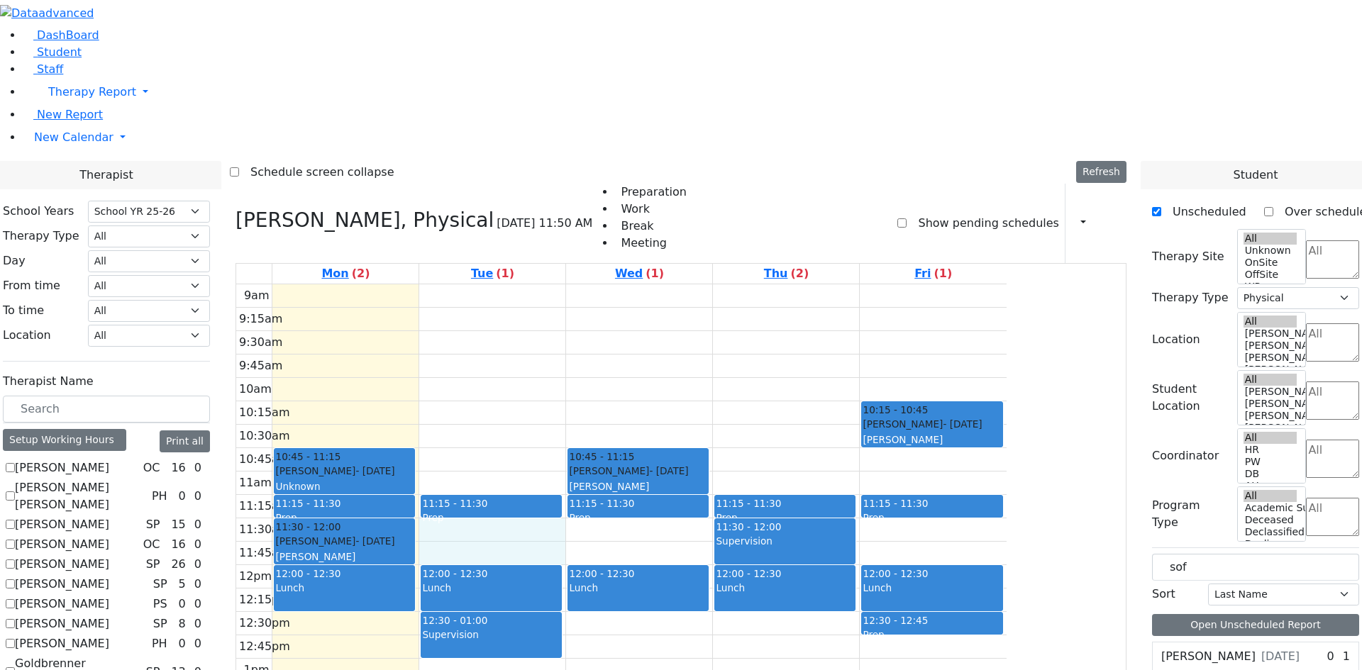
click at [610, 340] on div "9am 9:15am 9:30am 9:45am 10am 10:15am 10:30am 10:45am 11am 11:15am 11:30am 11:4…" at bounding box center [621, 565] width 770 height 562
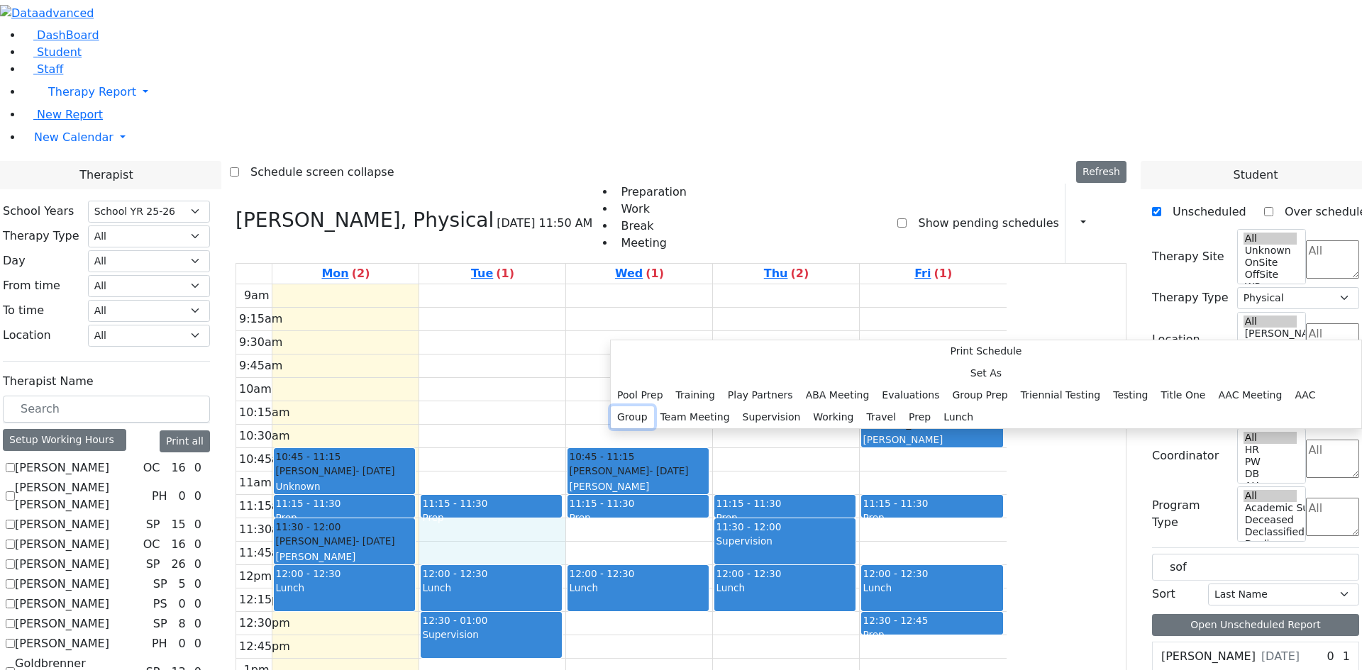
click at [654, 406] on button "Group" at bounding box center [632, 417] width 43 height 22
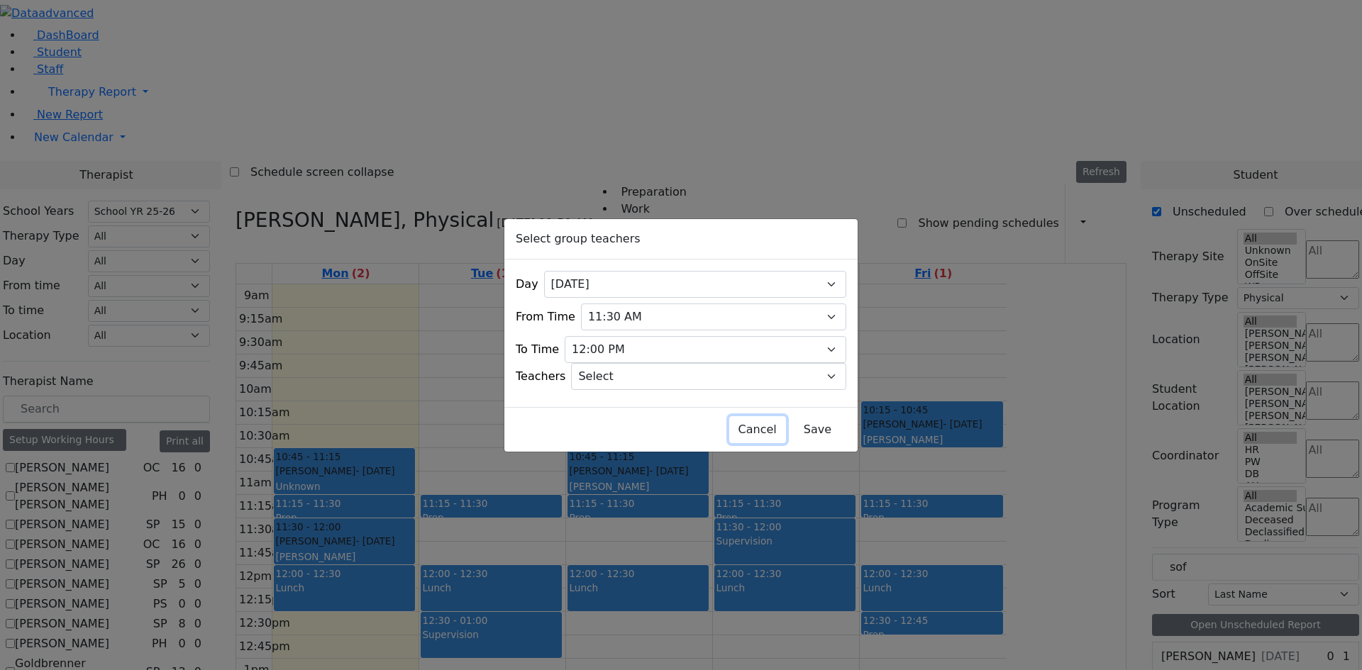
click at [729, 420] on button "Cancel" at bounding box center [757, 429] width 57 height 27
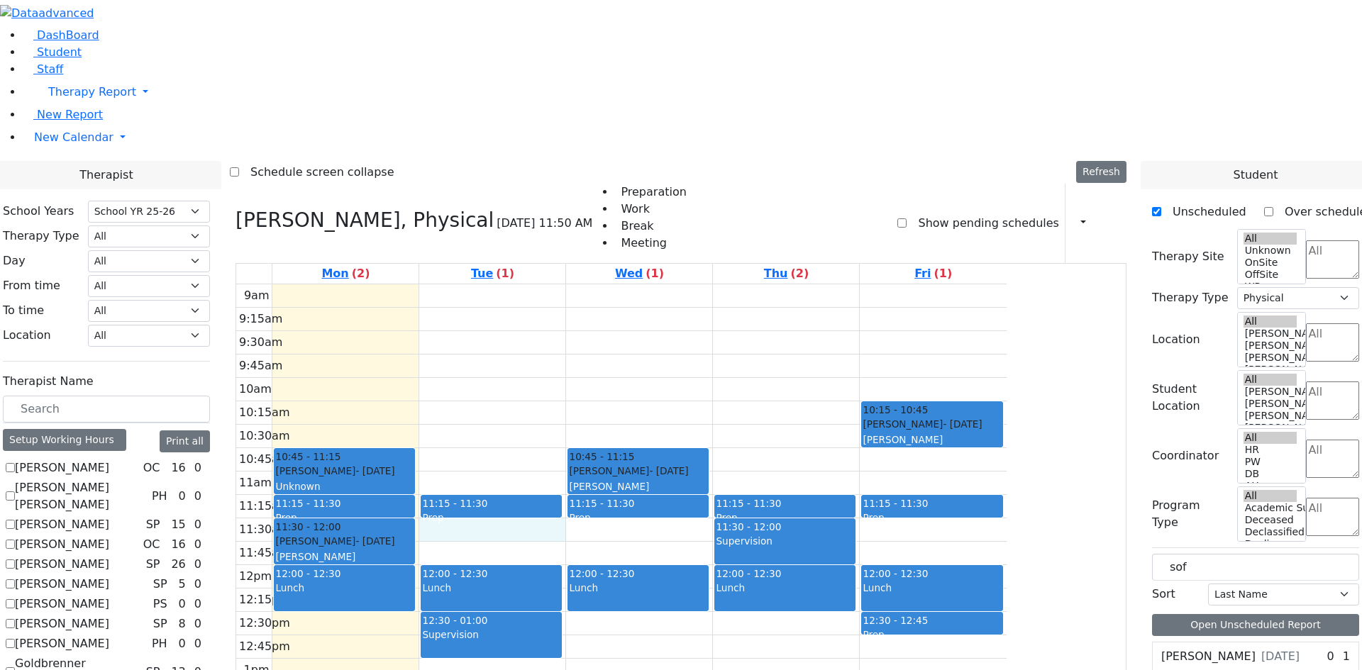
click at [592, 355] on div "9am 9:15am 9:30am 9:45am 10am 10:15am 10:30am 10:45am 11am 11:15am 11:30am 11:4…" at bounding box center [621, 565] width 770 height 562
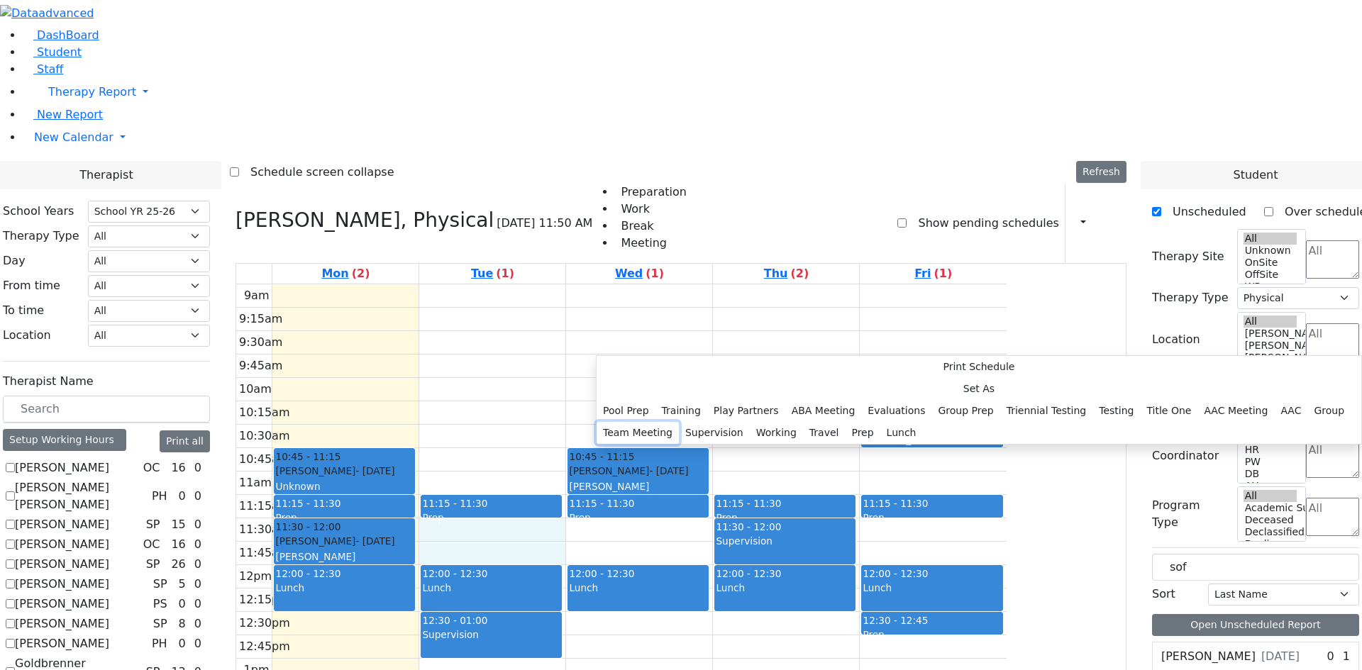
click at [679, 422] on button "Team Meeting" at bounding box center [637, 433] width 82 height 22
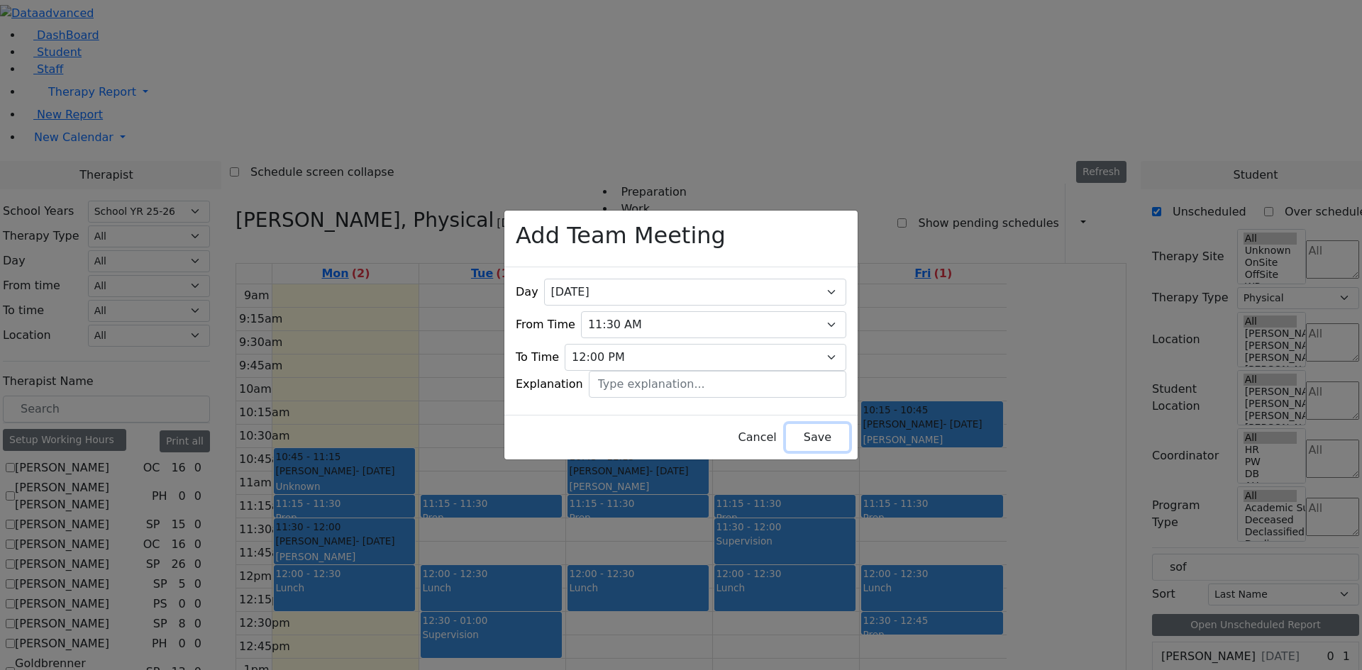
click at [786, 430] on button "Save" at bounding box center [817, 437] width 63 height 27
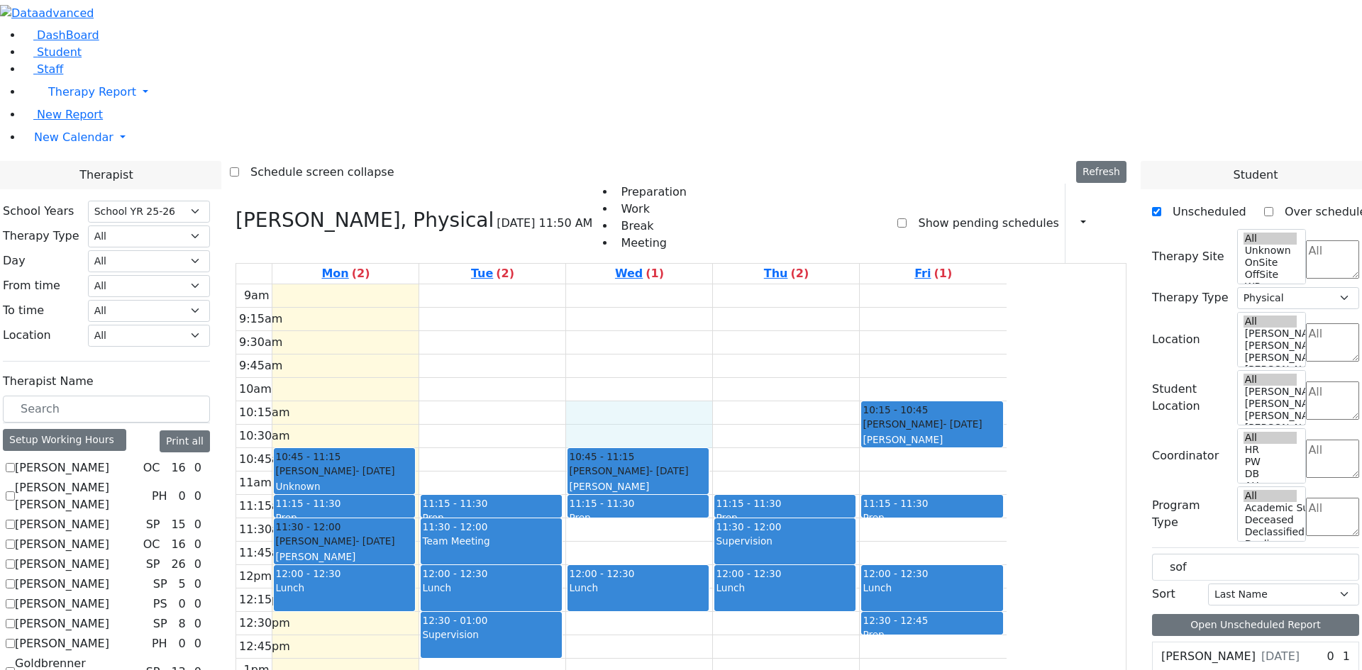
click at [728, 284] on div "9am 9:15am 9:30am 9:45am 10am 10:15am 10:30am 10:45am 11am 11:15am 11:30am 11:4…" at bounding box center [621, 565] width 770 height 562
click at [1190, 648] on label "[PERSON_NAME]" at bounding box center [1208, 656] width 94 height 17
drag, startPoint x: 1215, startPoint y: 361, endPoint x: 769, endPoint y: 226, distance: 466.8
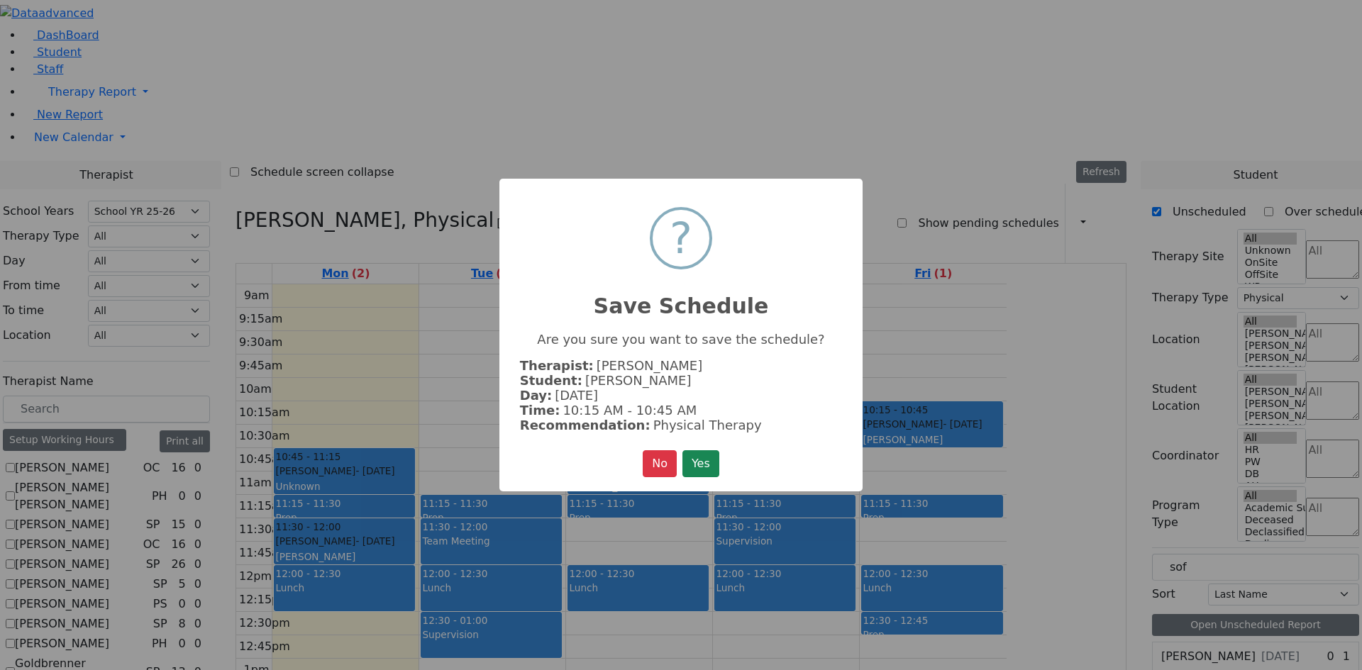
drag, startPoint x: 707, startPoint y: 458, endPoint x: 1081, endPoint y: 451, distance: 374.5
click at [716, 457] on button "Yes" at bounding box center [700, 463] width 37 height 27
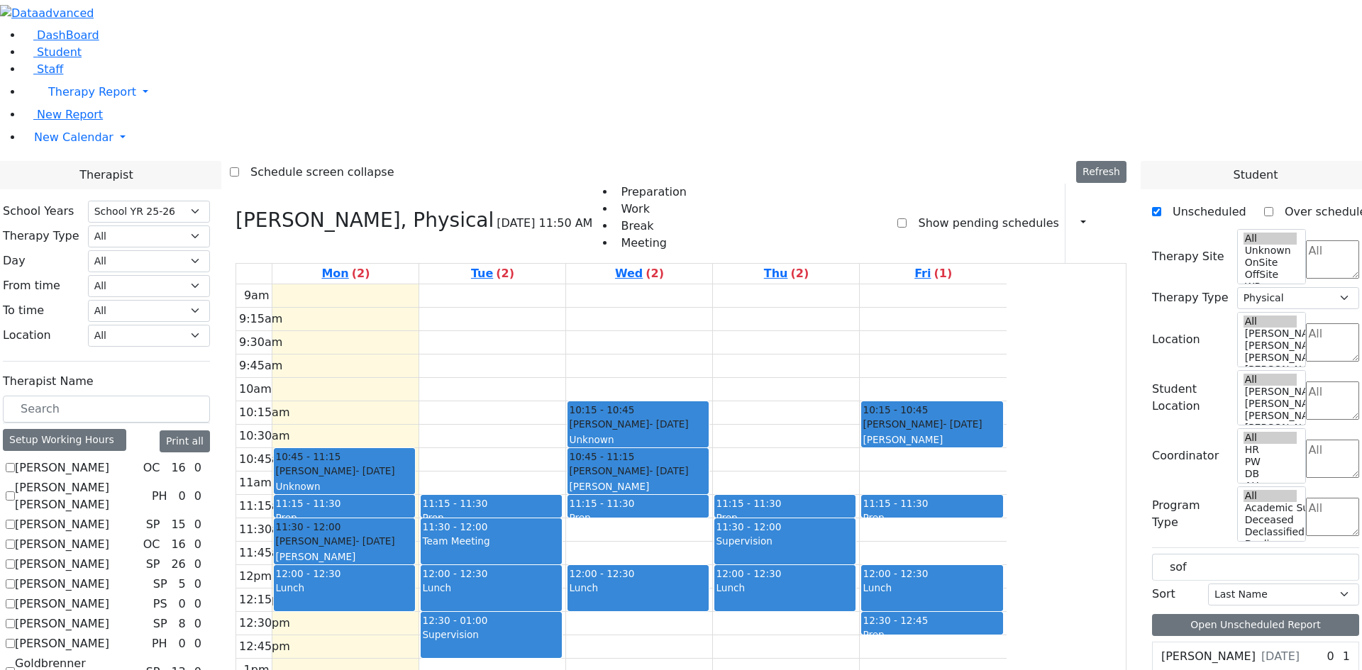
click at [1212, 648] on label "[PERSON_NAME]" at bounding box center [1208, 656] width 94 height 17
drag, startPoint x: 1228, startPoint y: 357, endPoint x: 1073, endPoint y: 263, distance: 181.3
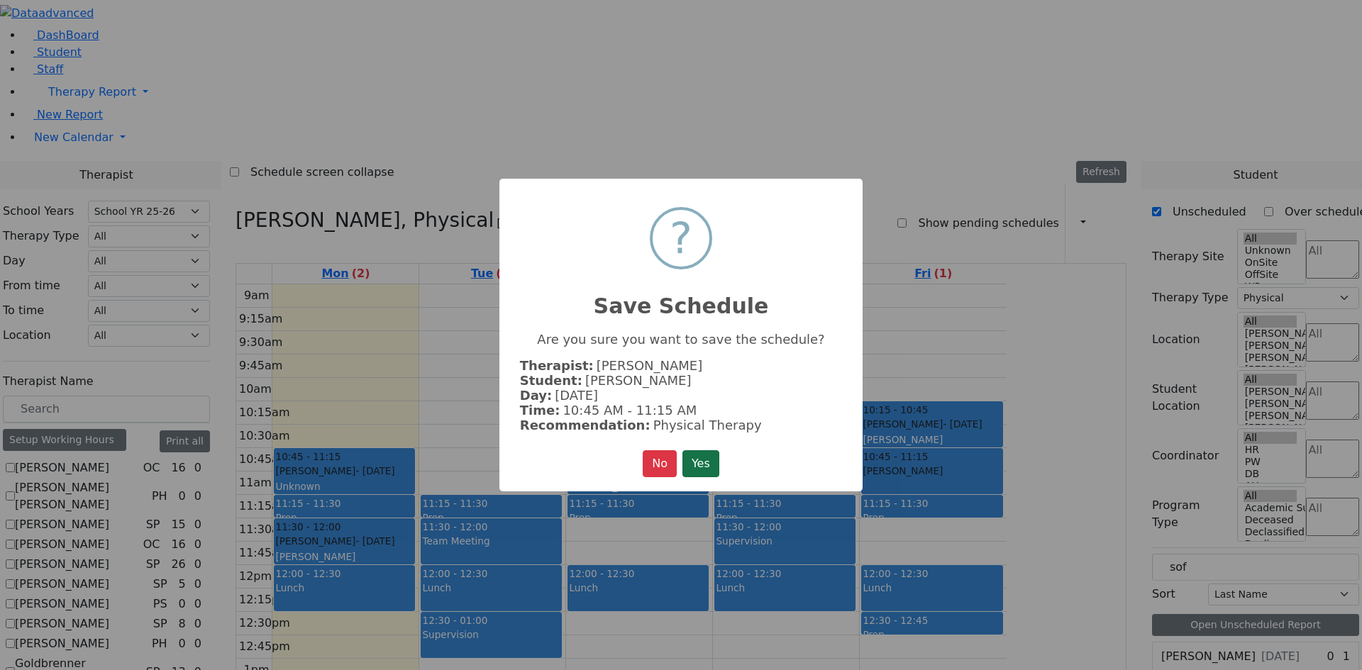
click at [697, 453] on button "Yes" at bounding box center [700, 463] width 37 height 27
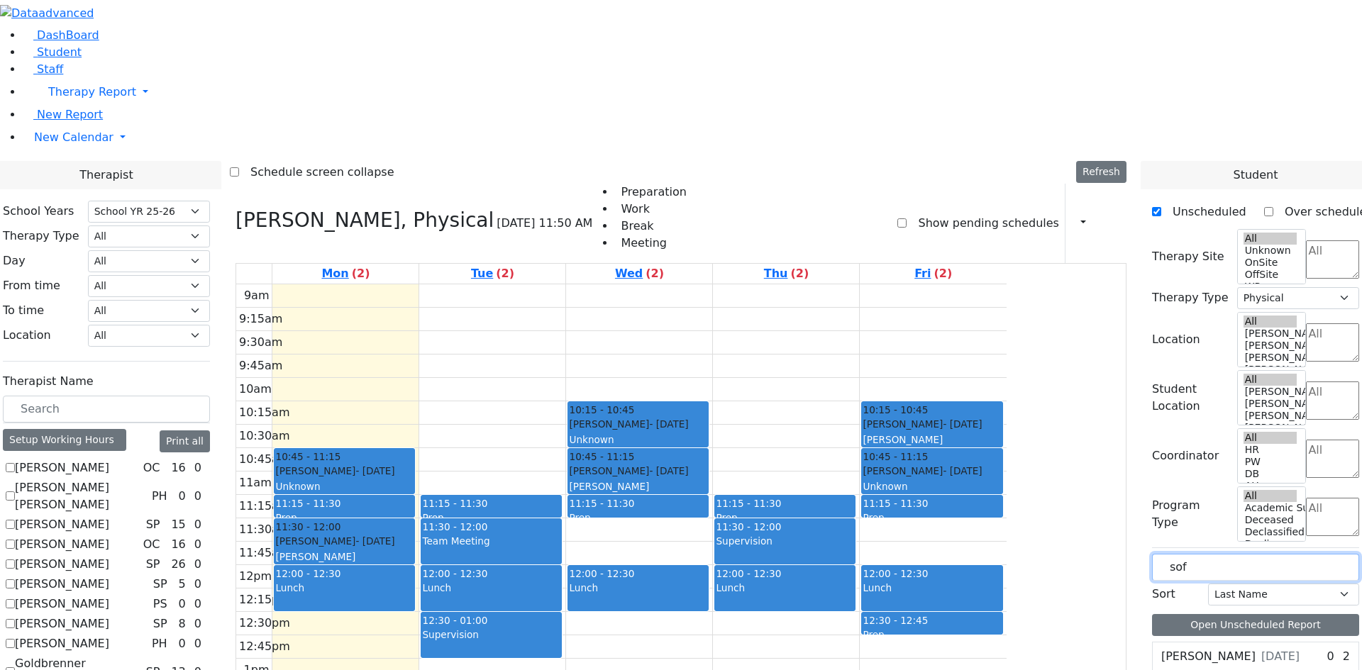
drag, startPoint x: 1211, startPoint y: 235, endPoint x: 1136, endPoint y: 240, distance: 75.3
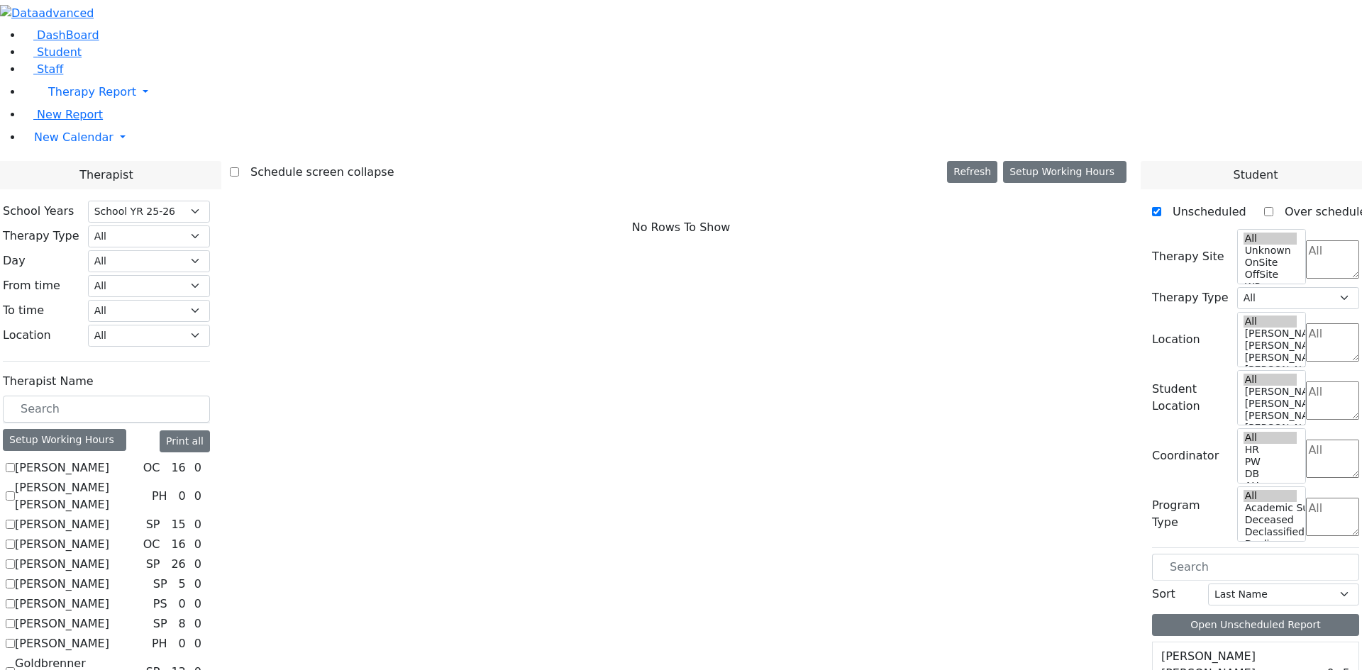
scroll to position [76, 0]
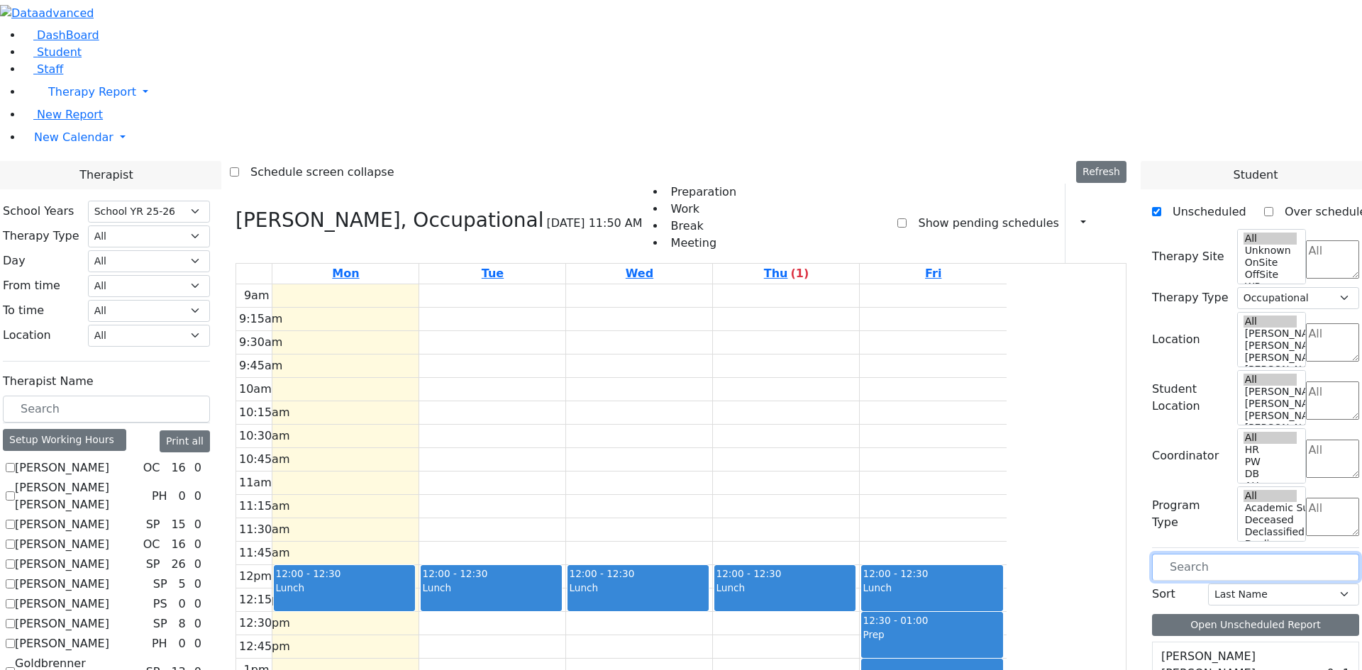
click at [1213, 554] on input "text" at bounding box center [1255, 567] width 207 height 27
click at [1230, 642] on div "[PERSON_NAME] [DATE]" at bounding box center [1228, 656] width 152 height 28
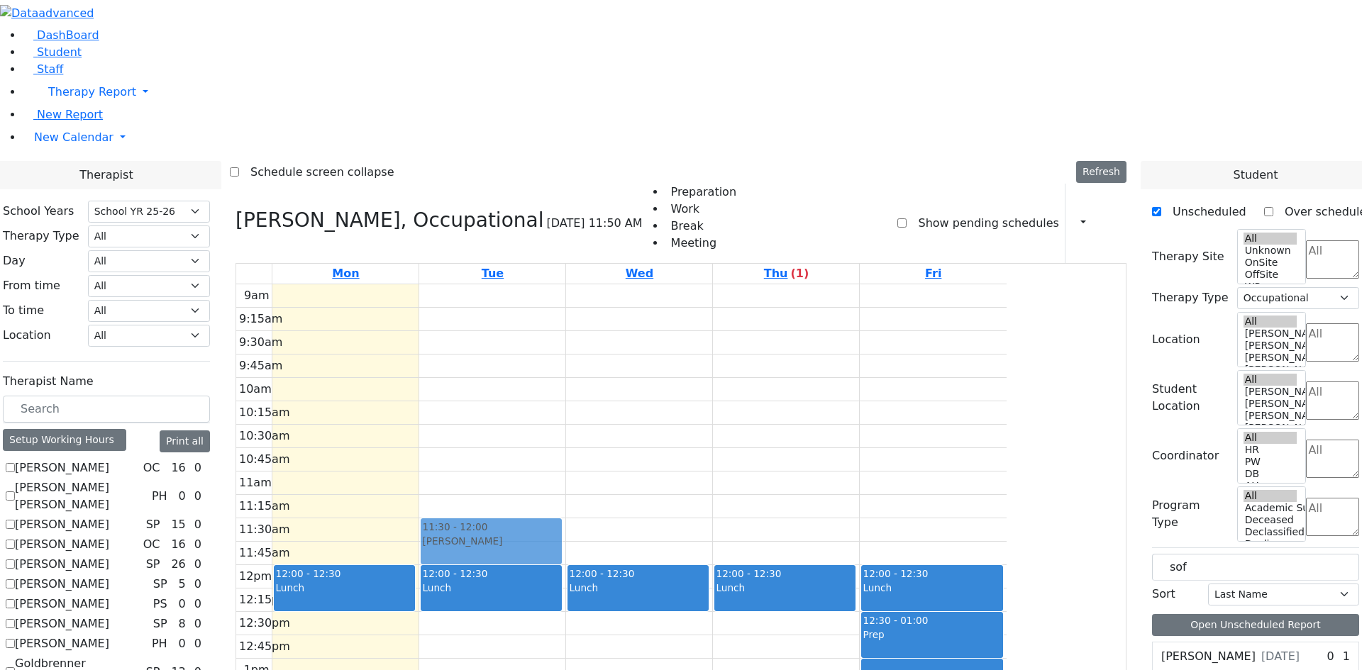
drag, startPoint x: 1228, startPoint y: 360, endPoint x: 610, endPoint y: 342, distance: 618.6
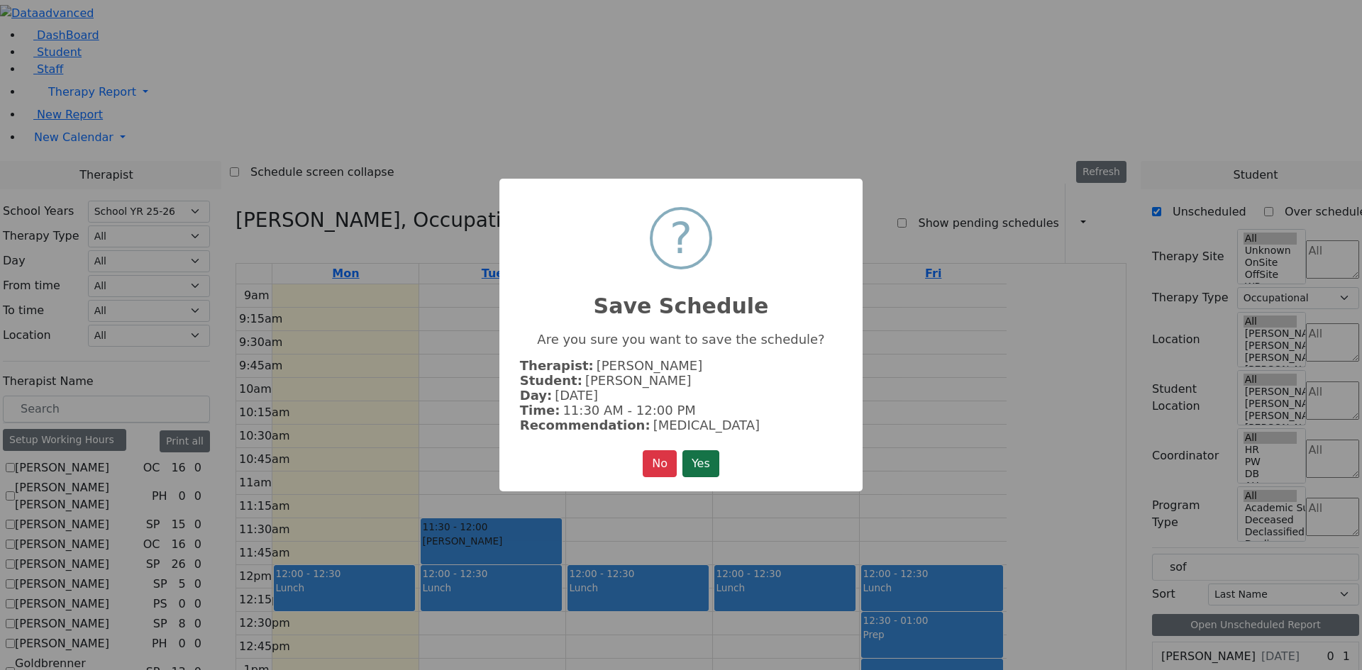
click at [710, 458] on button "Yes" at bounding box center [700, 463] width 37 height 27
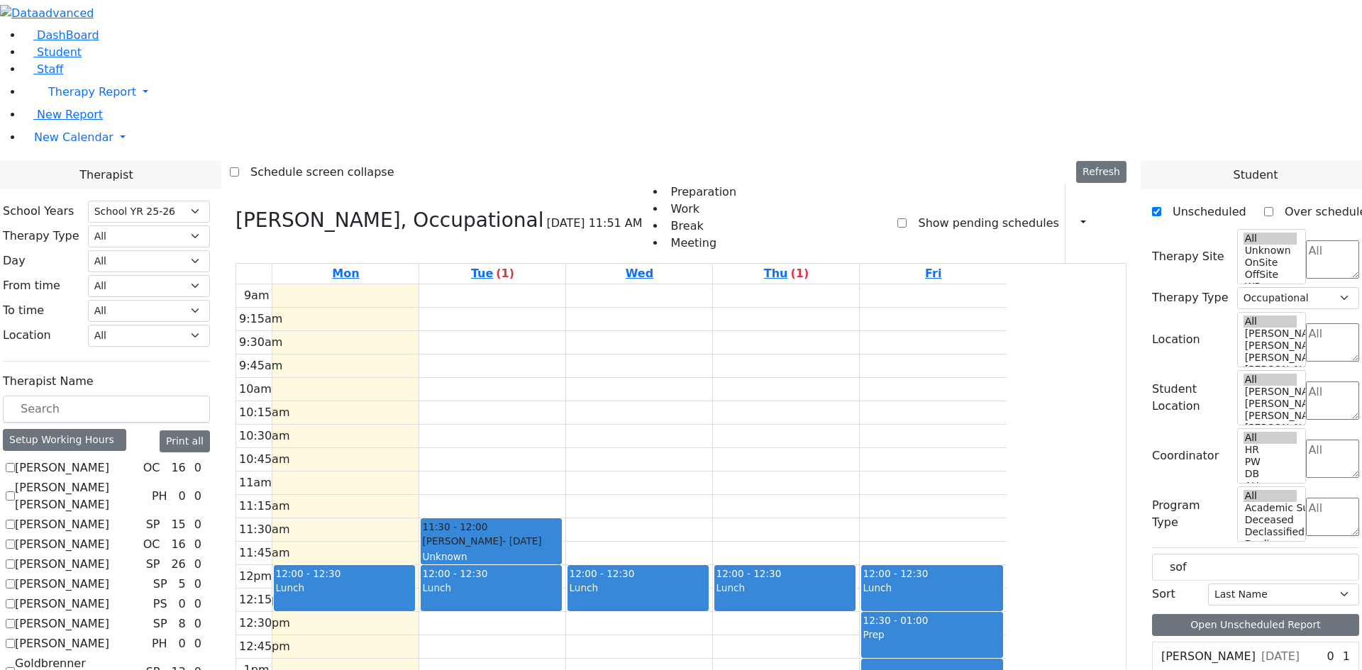
click at [1232, 642] on div "[PERSON_NAME] [DATE]" at bounding box center [1228, 656] width 152 height 28
drag, startPoint x: 1226, startPoint y: 358, endPoint x: 923, endPoint y: 260, distance: 318.2
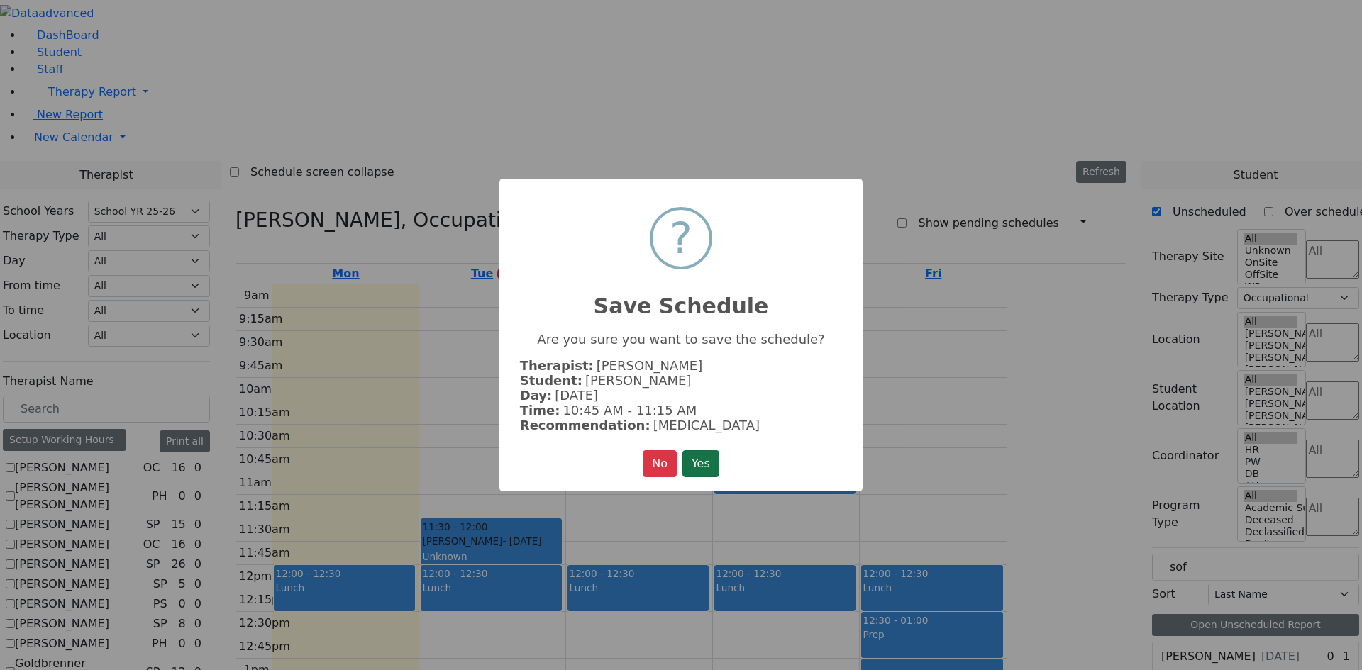
click at [692, 450] on button "Yes" at bounding box center [700, 463] width 37 height 27
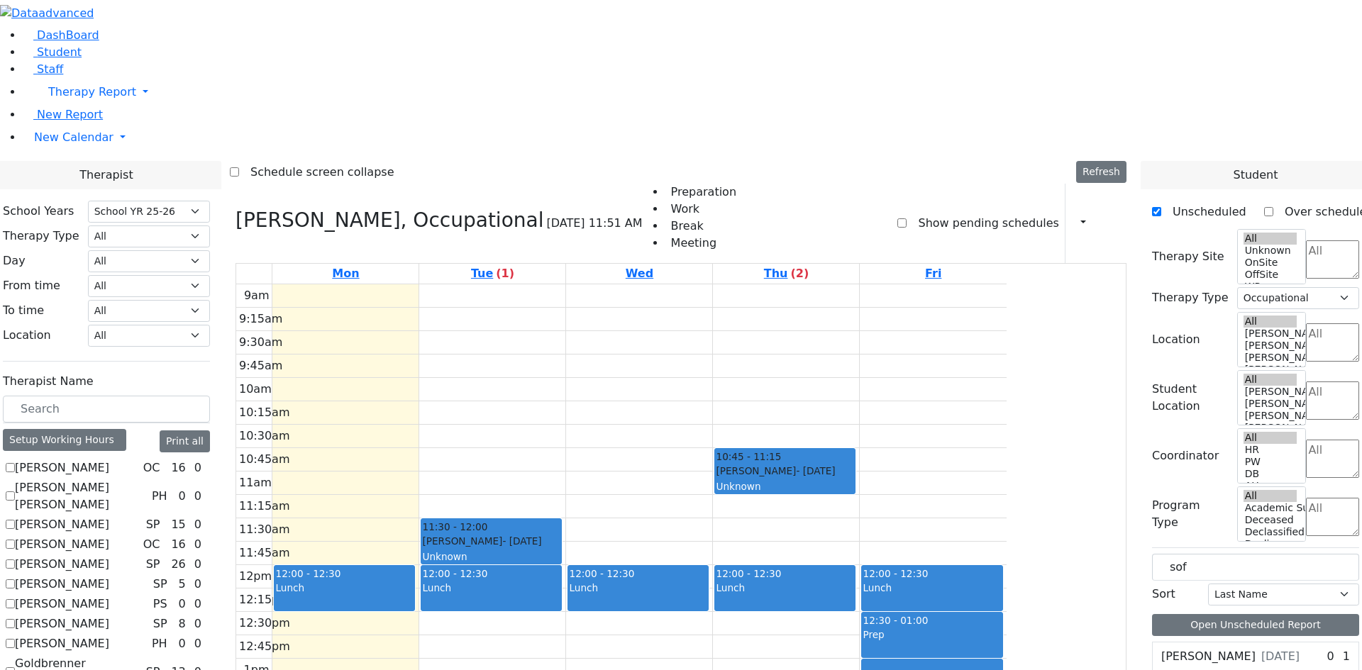
click at [444, 316] on div "9am 9:15am 9:30am 9:45am 10am 10:15am 10:30am 10:45am 11am 11:15am 11:30am 11:4…" at bounding box center [621, 565] width 770 height 562
drag, startPoint x: 444, startPoint y: 316, endPoint x: 454, endPoint y: 314, distance: 10.0
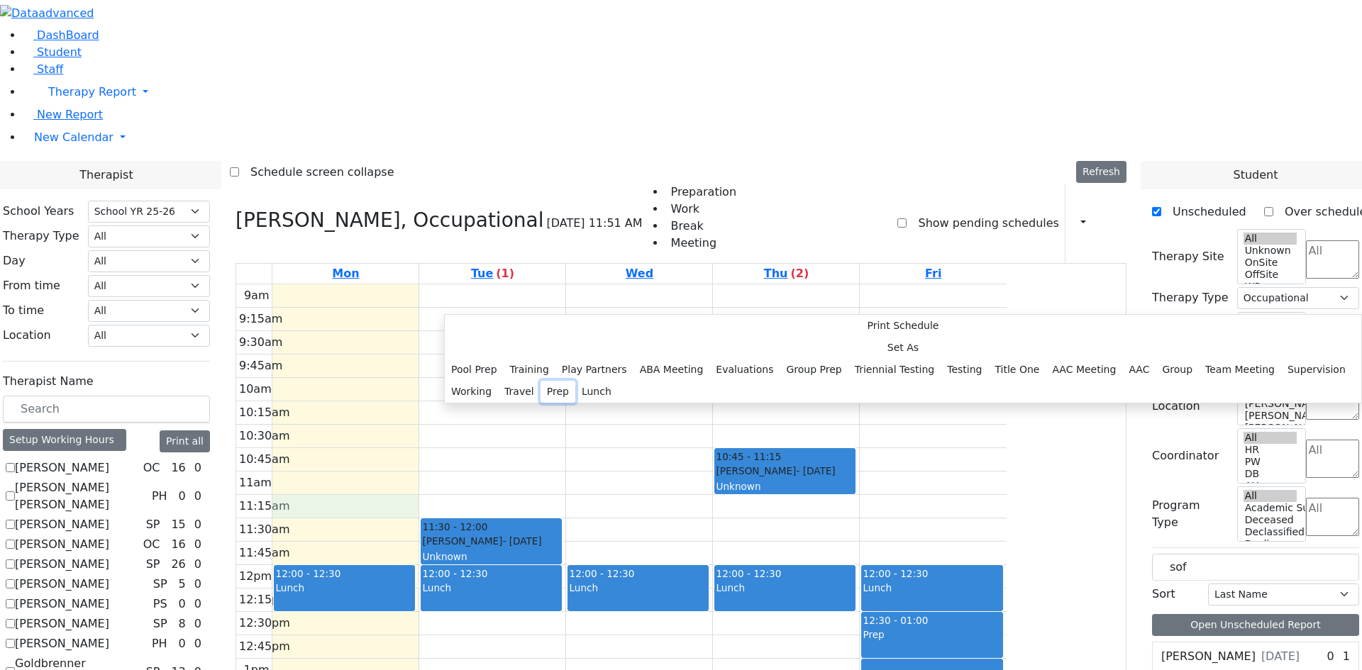
drag, startPoint x: 609, startPoint y: 411, endPoint x: 608, endPoint y: 368, distance: 42.6
click at [575, 403] on button "Prep" at bounding box center [557, 392] width 35 height 22
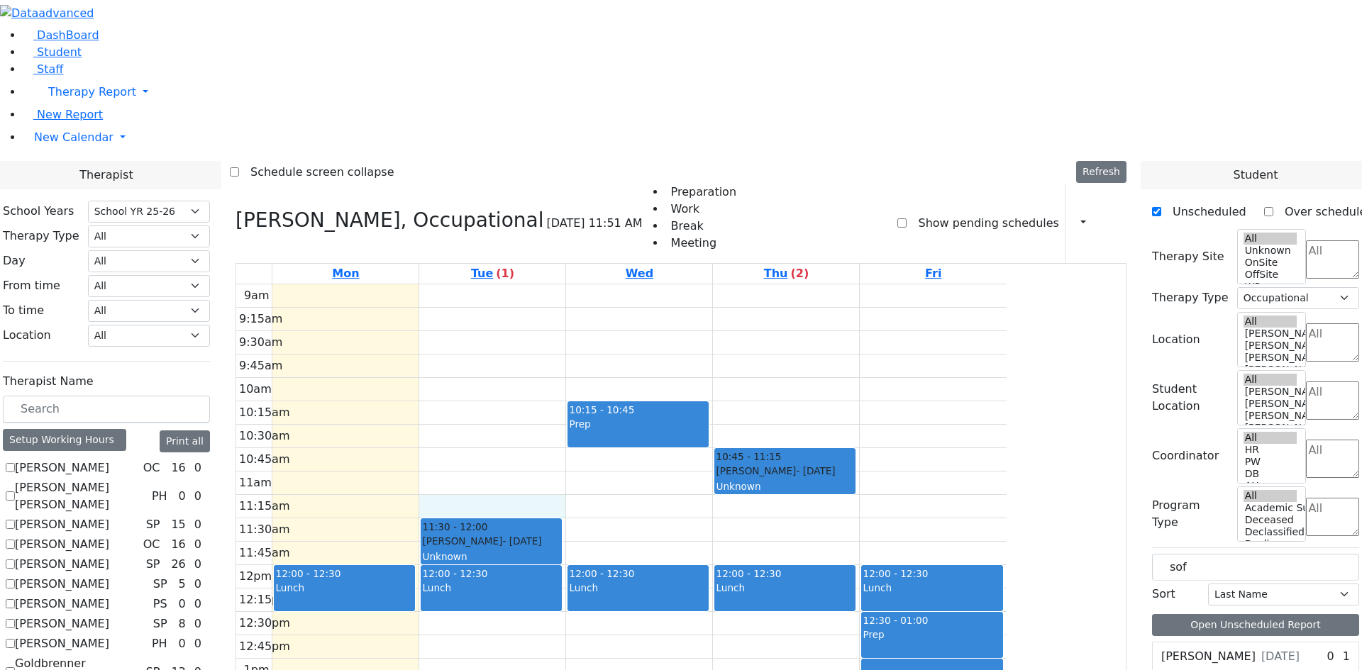
click at [610, 316] on div "9am 9:15am 9:30am 9:45am 10am 10:15am 10:30am 10:45am 11am 11:15am 11:30am 11:4…" at bounding box center [621, 565] width 770 height 562
click at [707, 417] on div "Prep" at bounding box center [638, 432] width 138 height 30
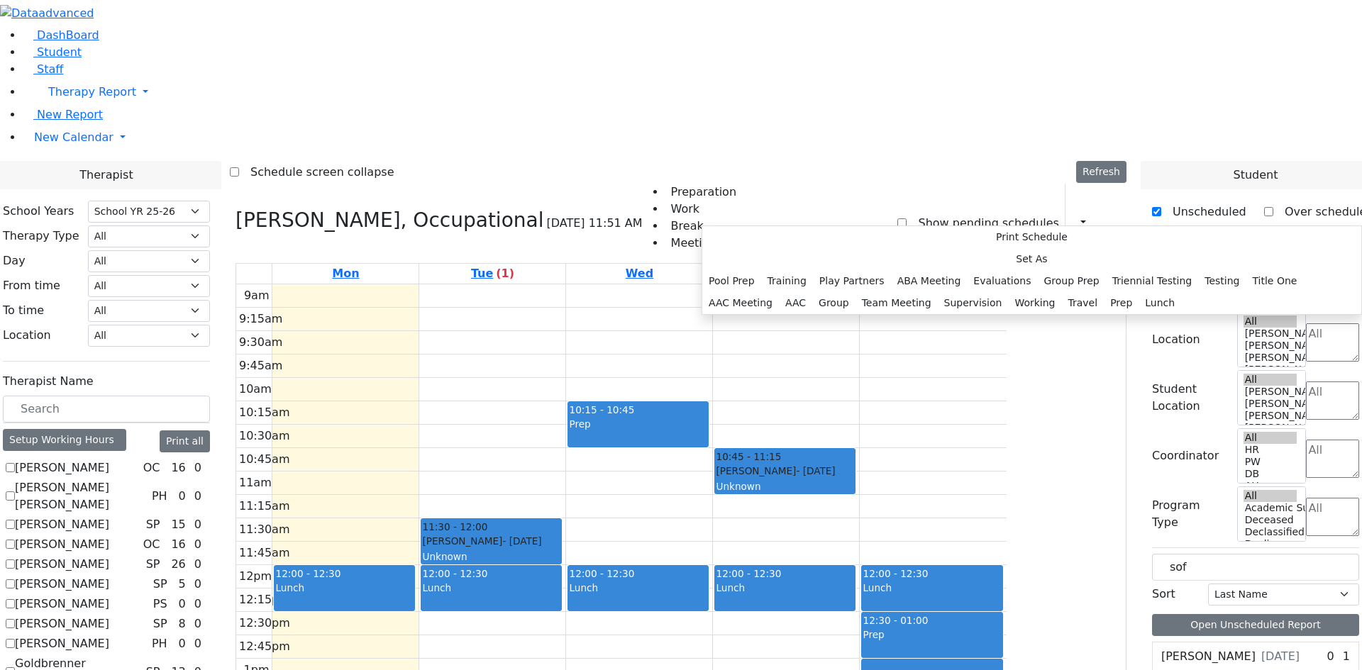
click at [707, 417] on div "Prep" at bounding box center [638, 432] width 138 height 30
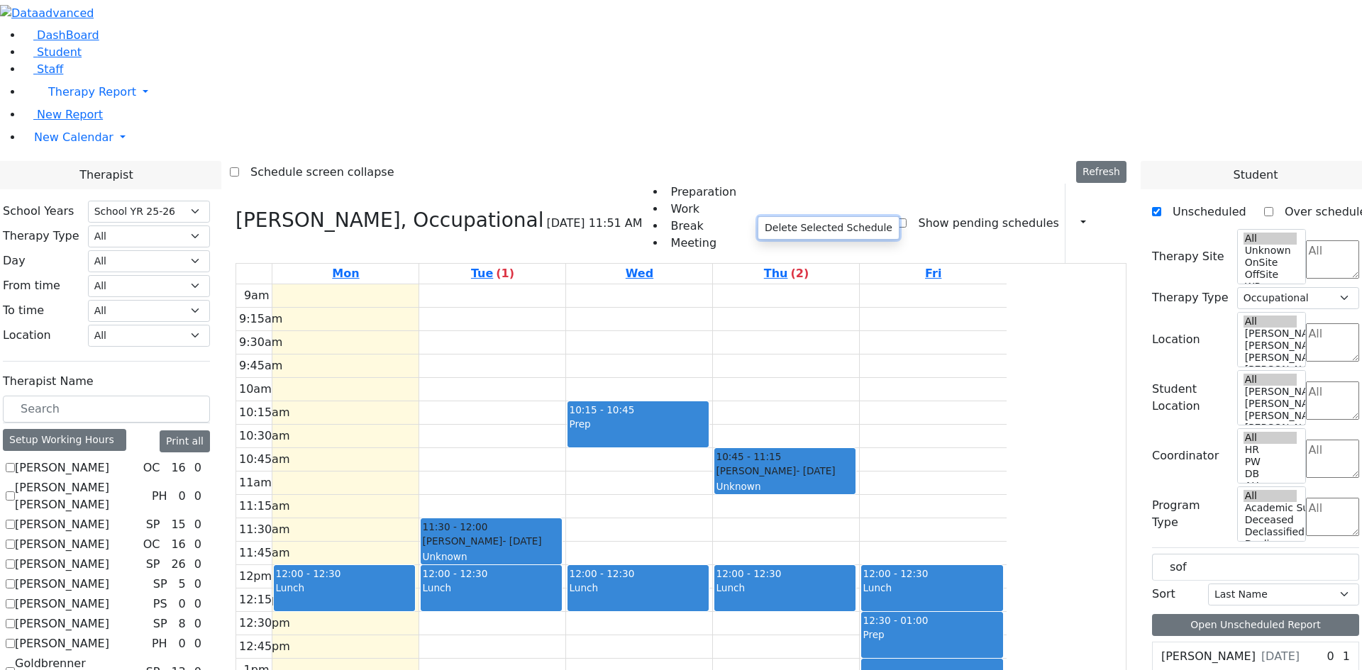
click at [797, 230] on button "Delete Selected Schedule" at bounding box center [828, 228] width 140 height 22
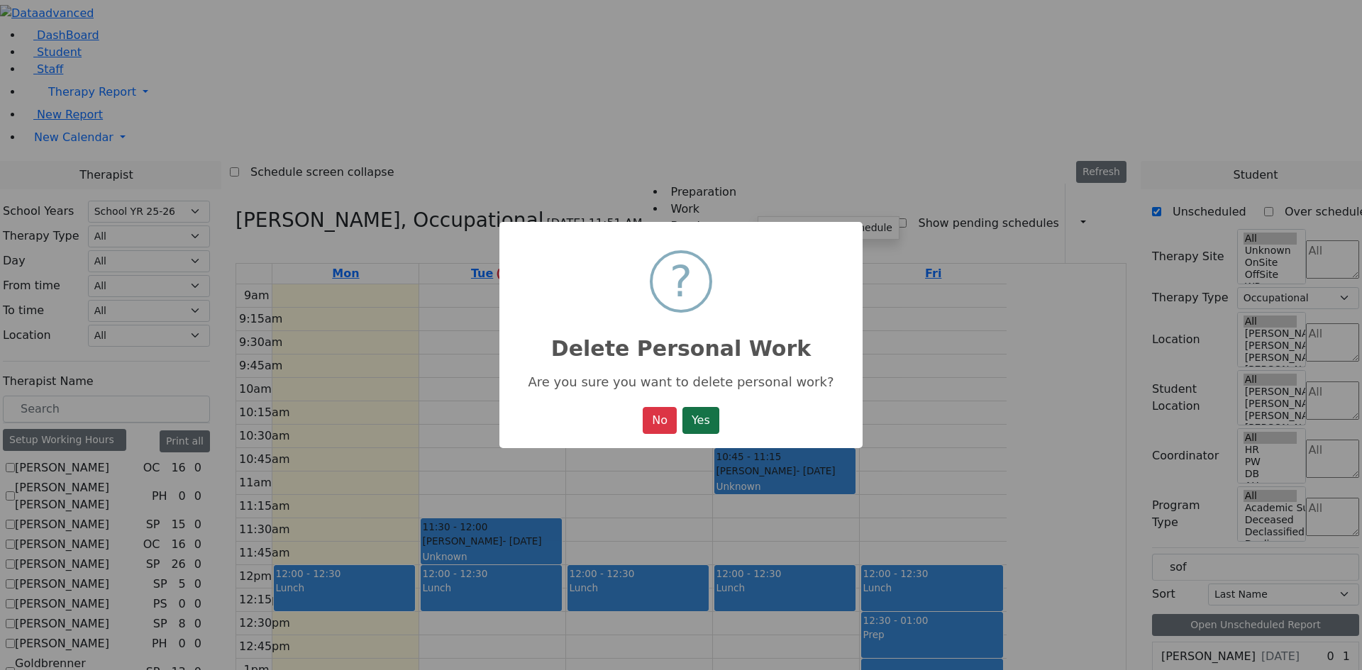
click at [690, 427] on button "Yes" at bounding box center [700, 420] width 37 height 27
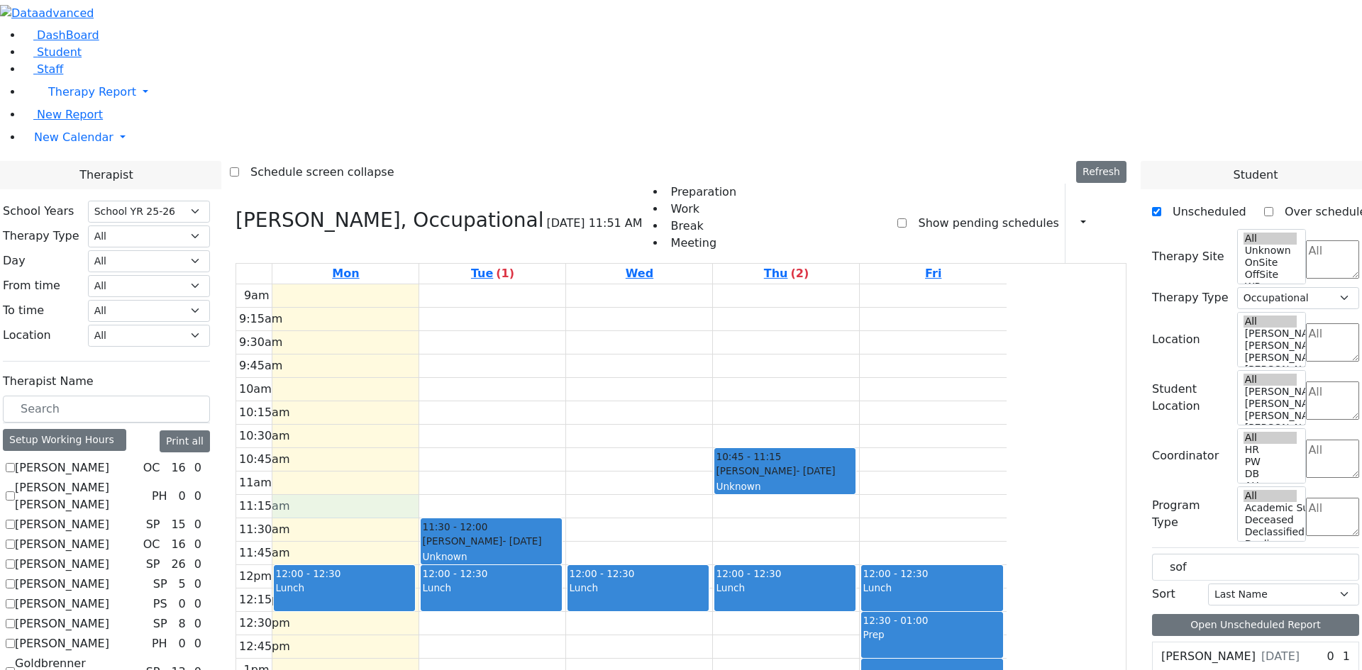
click at [506, 318] on div "9am 9:15am 9:30am 9:45am 10am 10:15am 10:30am 10:45am 11am 11:15am 11:30am 11:4…" at bounding box center [621, 565] width 770 height 562
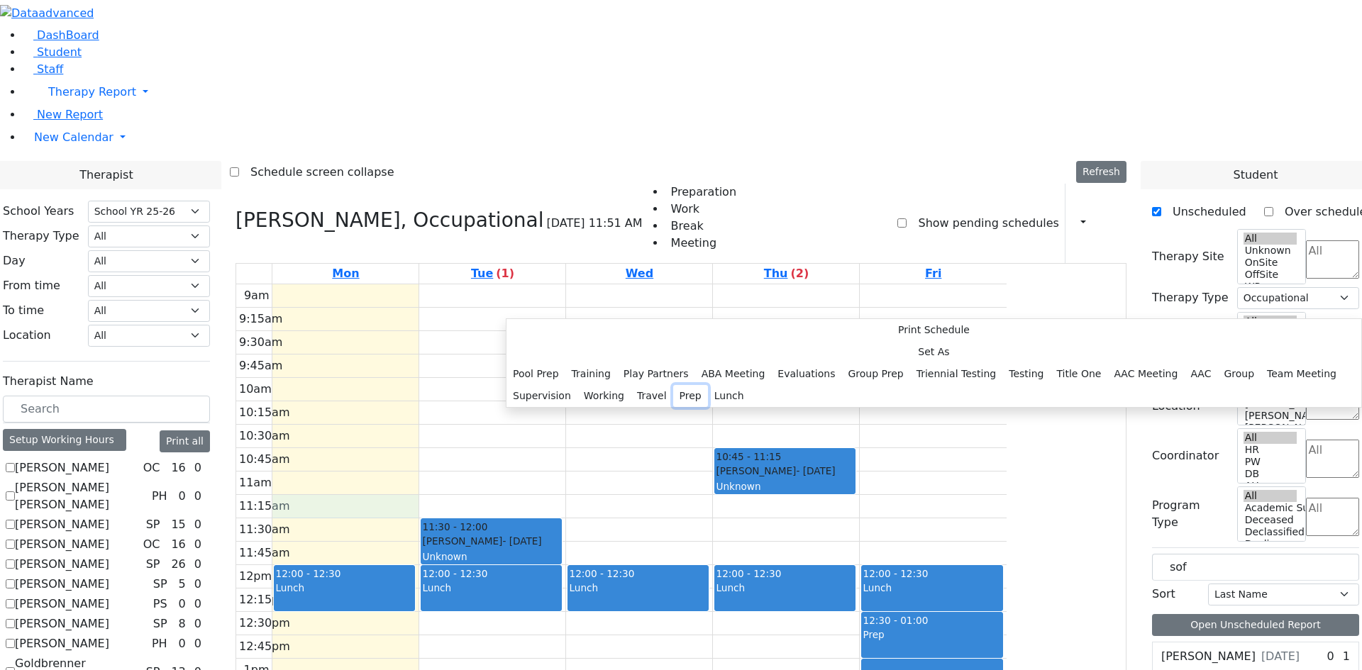
click at [673, 403] on button "Prep" at bounding box center [690, 396] width 35 height 22
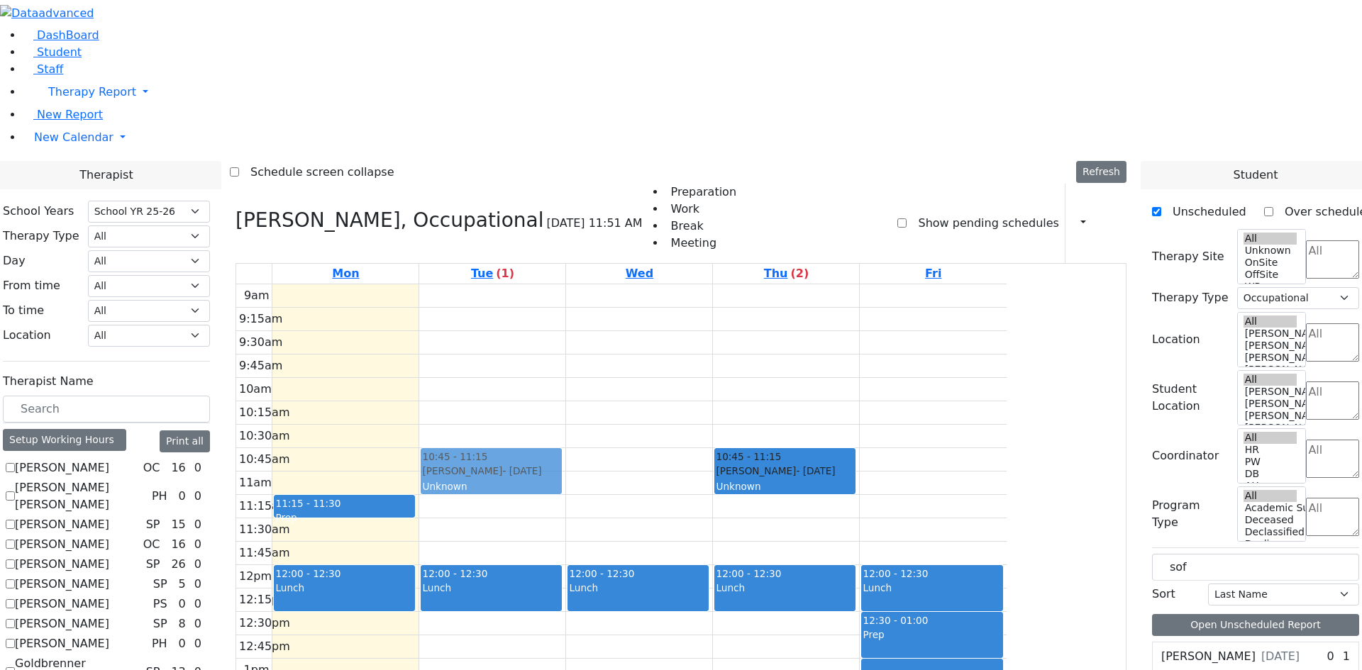
drag, startPoint x: 618, startPoint y: 334, endPoint x: 610, endPoint y: 259, distance: 75.6
click at [565, 284] on div "11:30 - 12:00 [PERSON_NAME] - [DATE] Unknown 12:00 - 12:30 Lunch 02:30 - 03:00 …" at bounding box center [492, 565] width 146 height 562
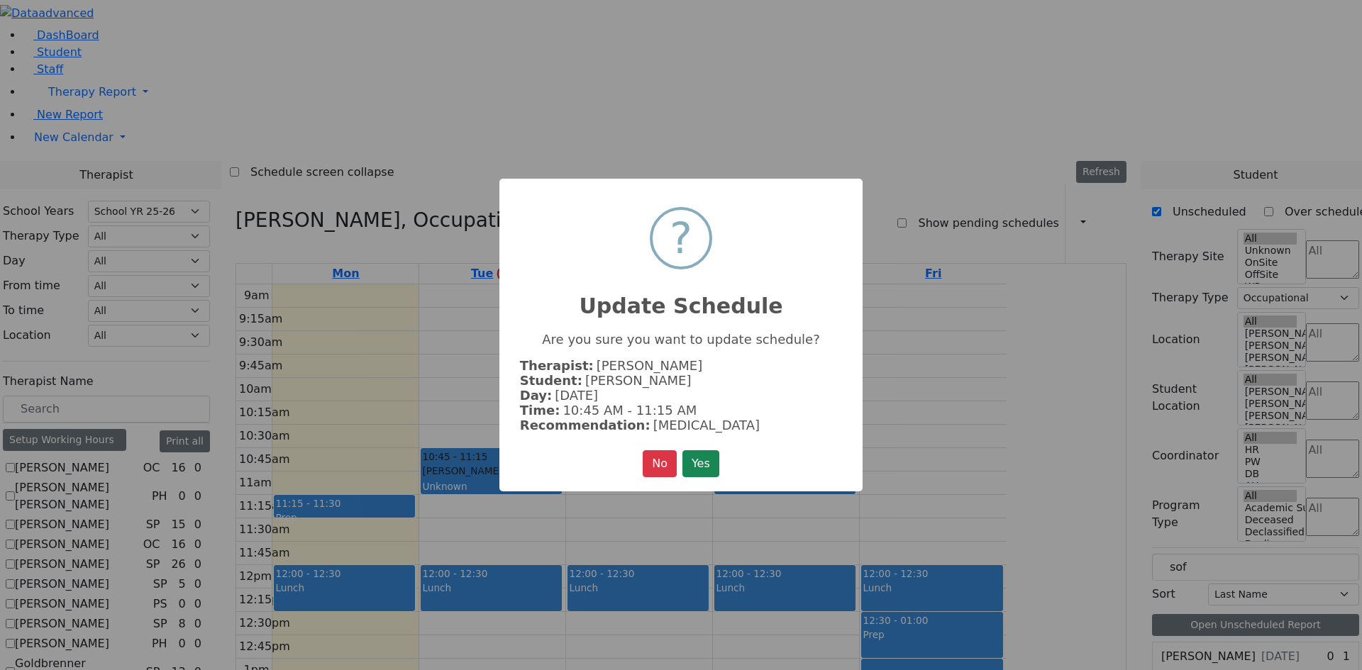
drag, startPoint x: 692, startPoint y: 455, endPoint x: 663, endPoint y: 430, distance: 37.8
click at [691, 452] on button "Yes" at bounding box center [700, 463] width 37 height 27
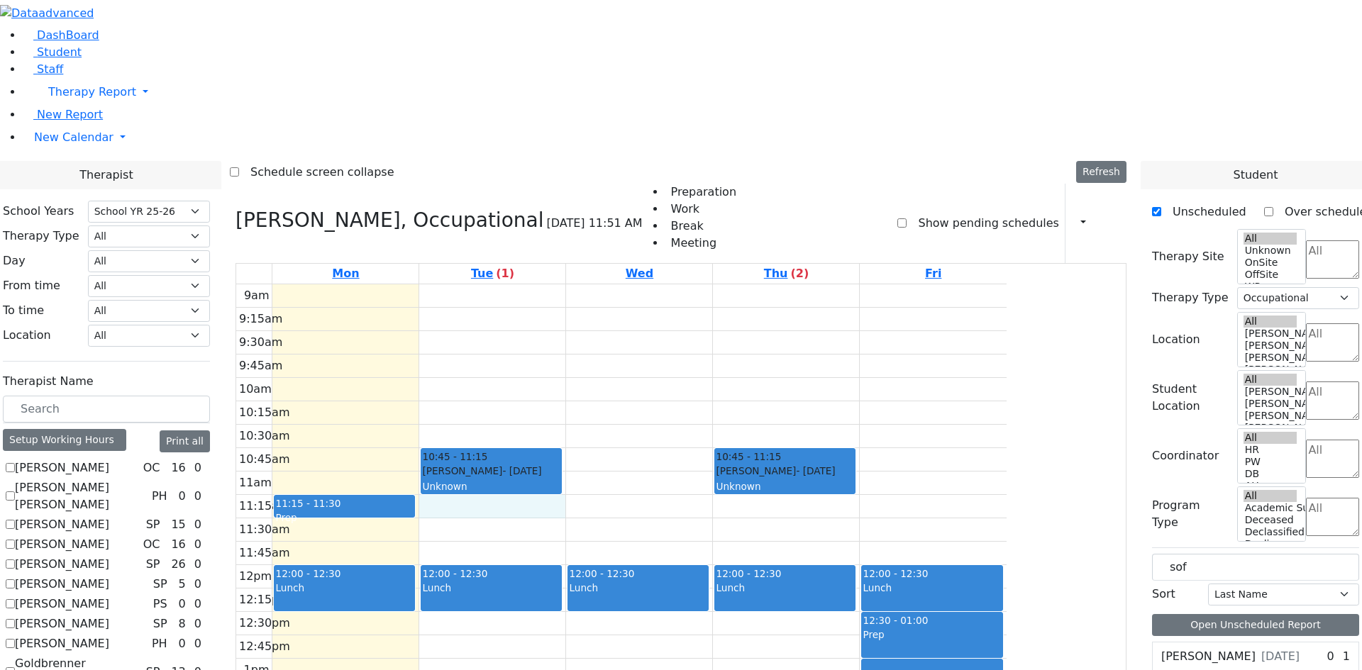
click at [574, 318] on div "9am 9:15am 9:30am 9:45am 10am 10:15am 10:30am 10:45am 11am 11:15am 11:30am 11:4…" at bounding box center [621, 565] width 770 height 562
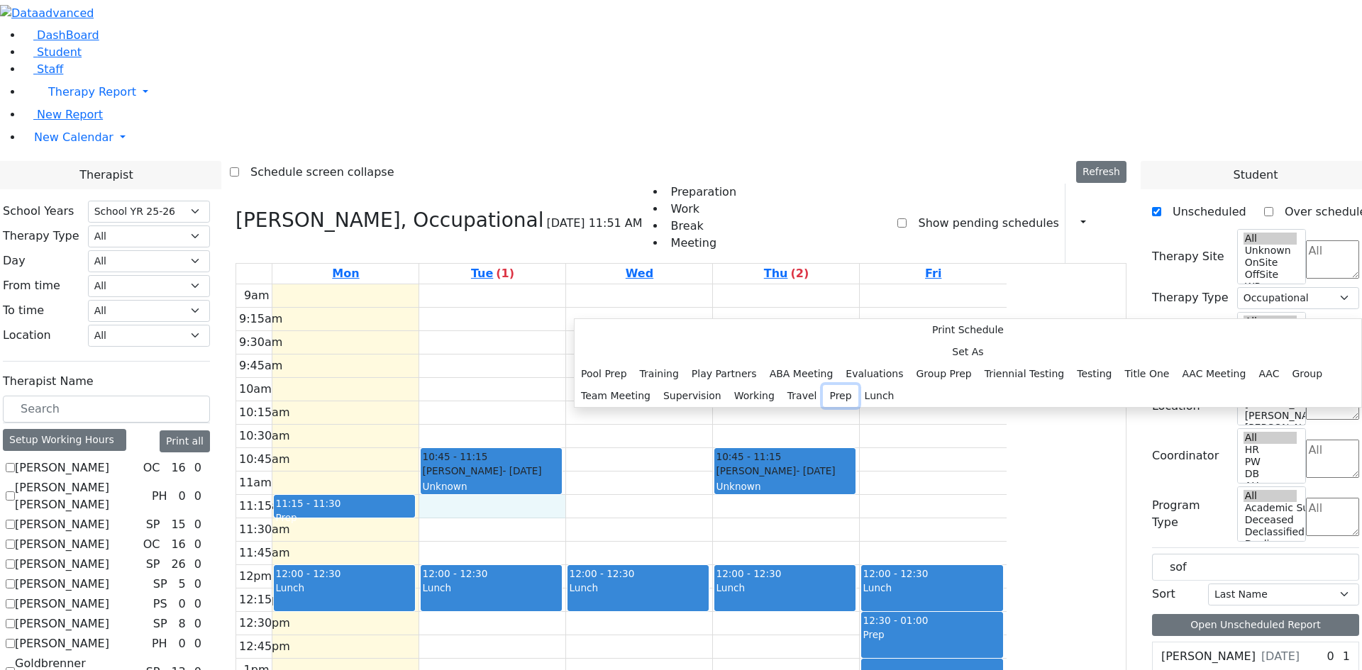
click at [823, 400] on button "Prep" at bounding box center [840, 396] width 35 height 22
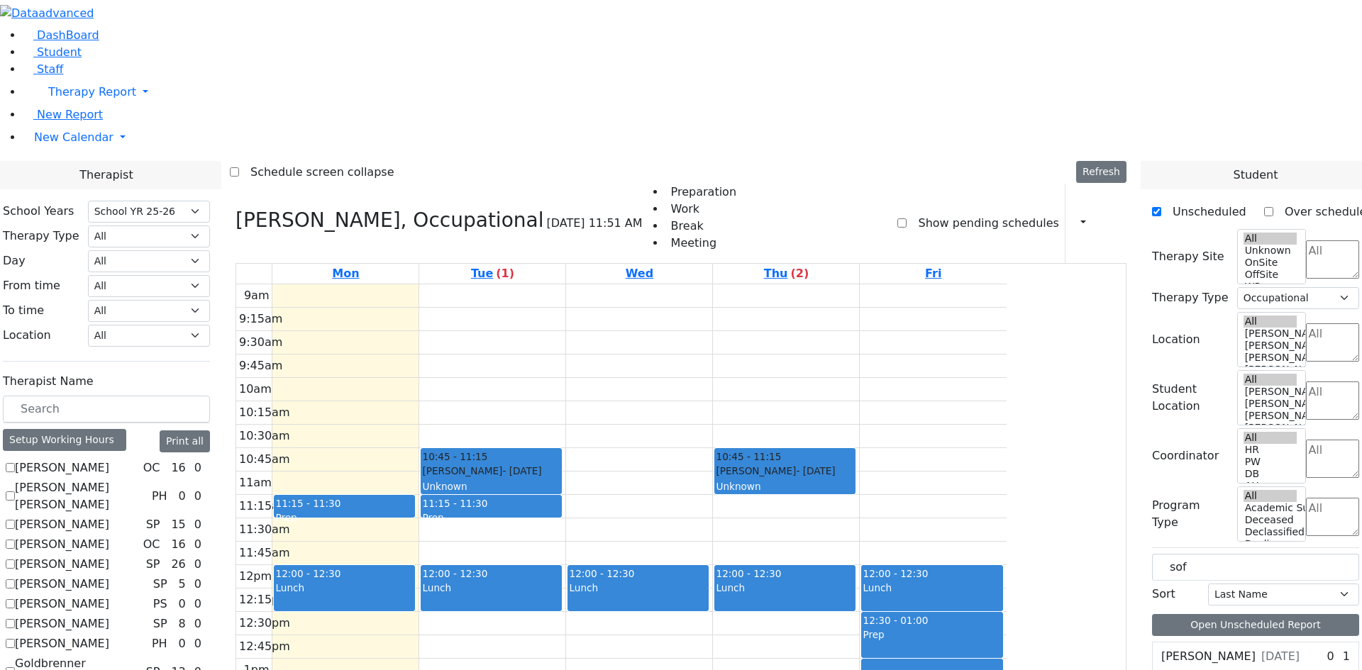
click at [737, 310] on div "9am 9:15am 9:30am 9:45am 10am 10:15am 10:30am 10:45am 11am 11:15am 11:30am 11:4…" at bounding box center [621, 565] width 770 height 562
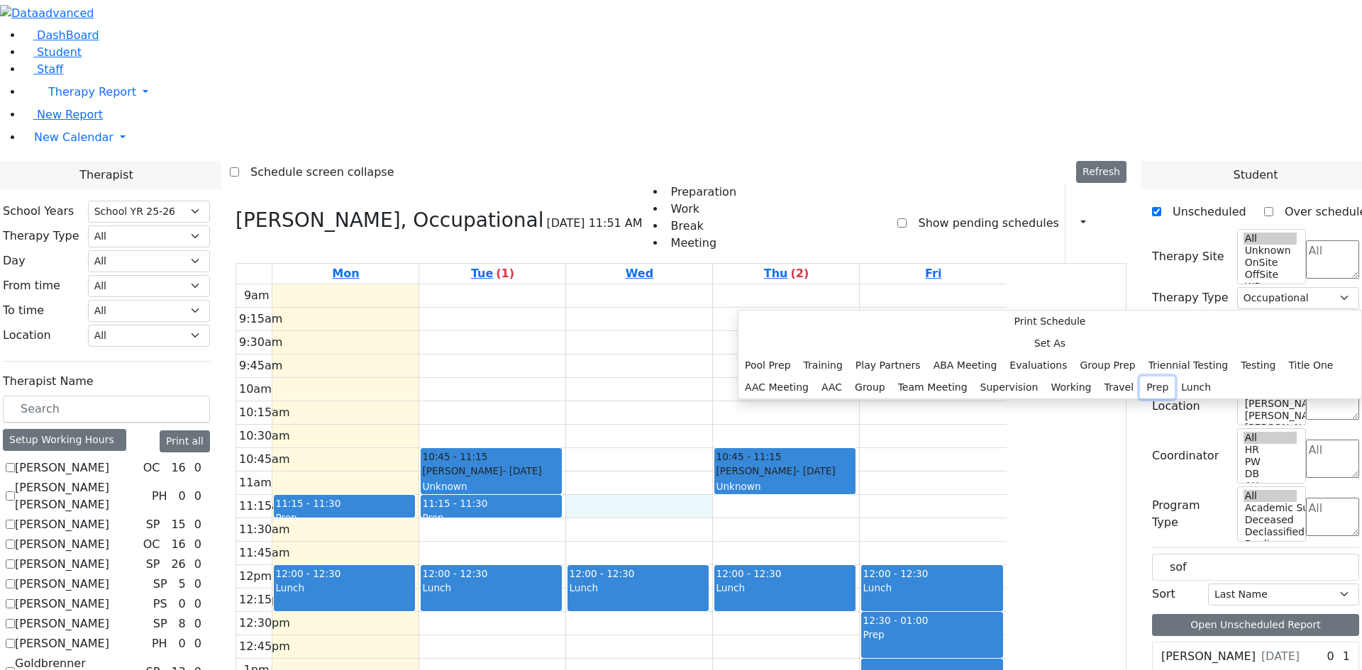
click at [1140, 399] on button "Prep" at bounding box center [1157, 388] width 35 height 22
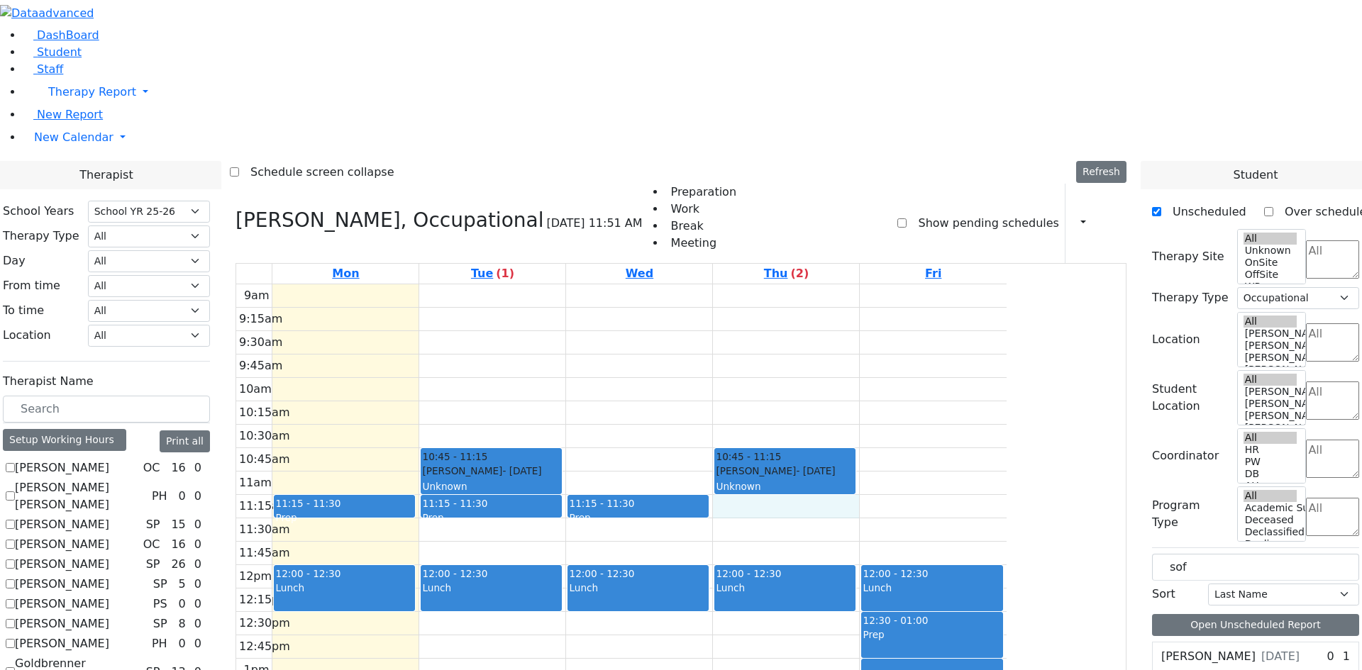
click at [922, 320] on div "9am 9:15am 9:30am 9:45am 10am 10:15am 10:30am 10:45am 11am 11:15am 11:30am 11:4…" at bounding box center [621, 565] width 770 height 562
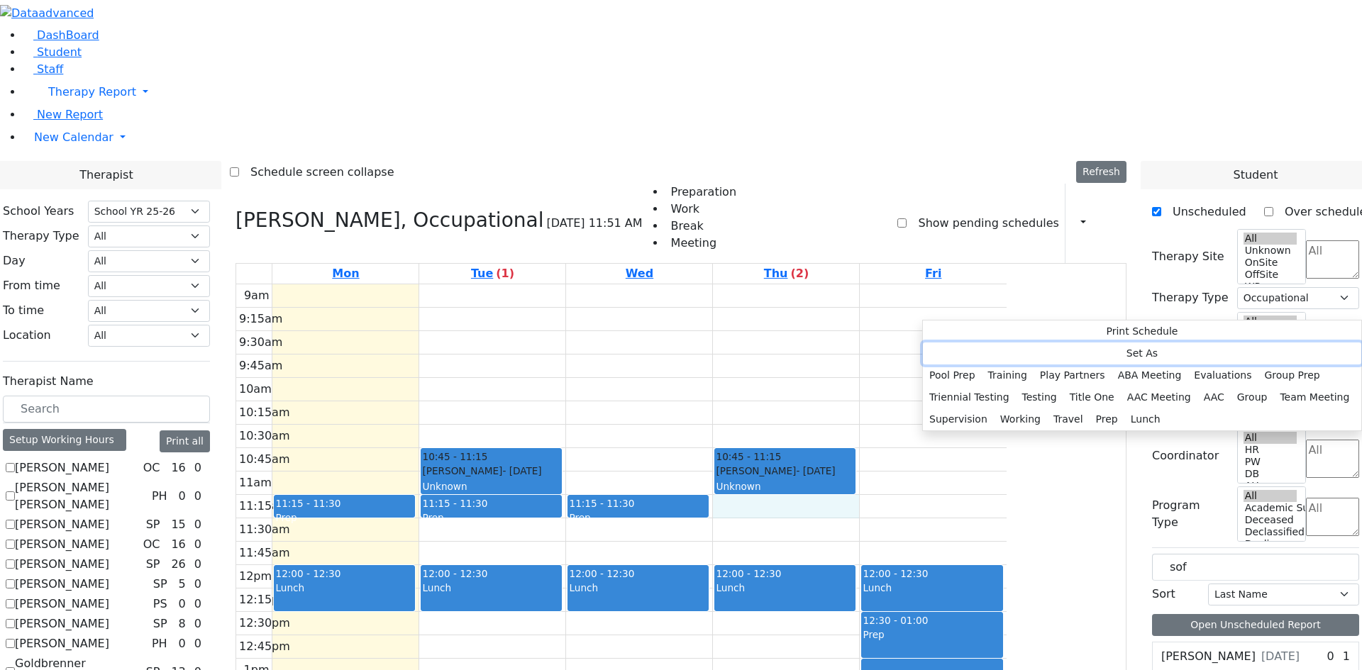
click at [962, 353] on button "Set As" at bounding box center [1142, 354] width 438 height 22
click at [1089, 408] on button "Prep" at bounding box center [1106, 419] width 35 height 22
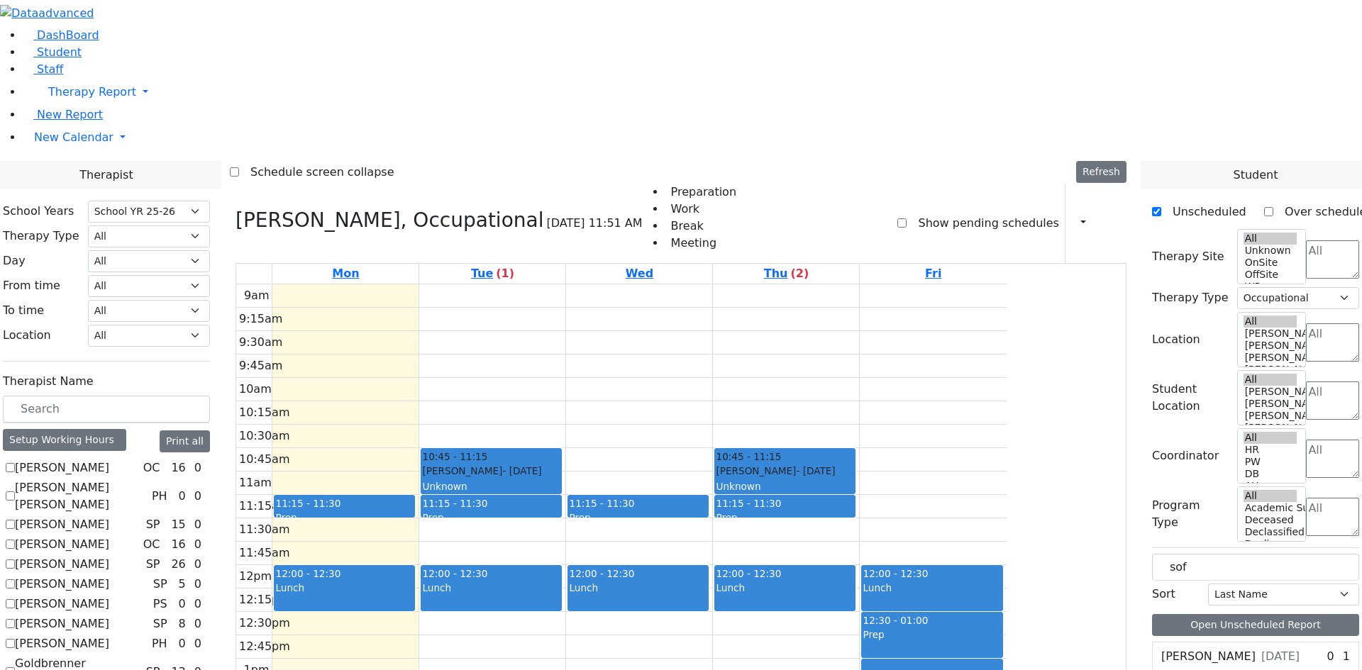
click at [1006, 312] on div "9am 9:15am 9:30am 9:45am 10am 10:15am 10:30am 10:45am 11am 11:15am 11:30am 11:4…" at bounding box center [621, 565] width 770 height 562
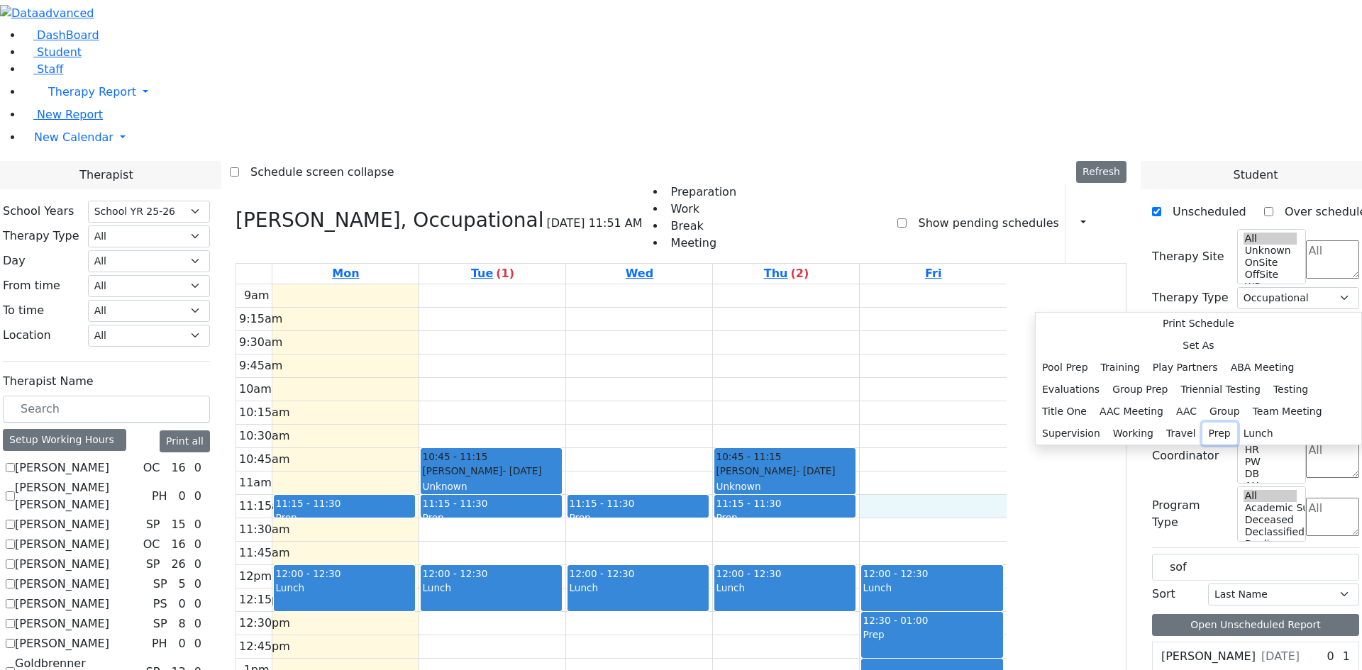
click at [1212, 423] on button "Prep" at bounding box center [1219, 434] width 35 height 22
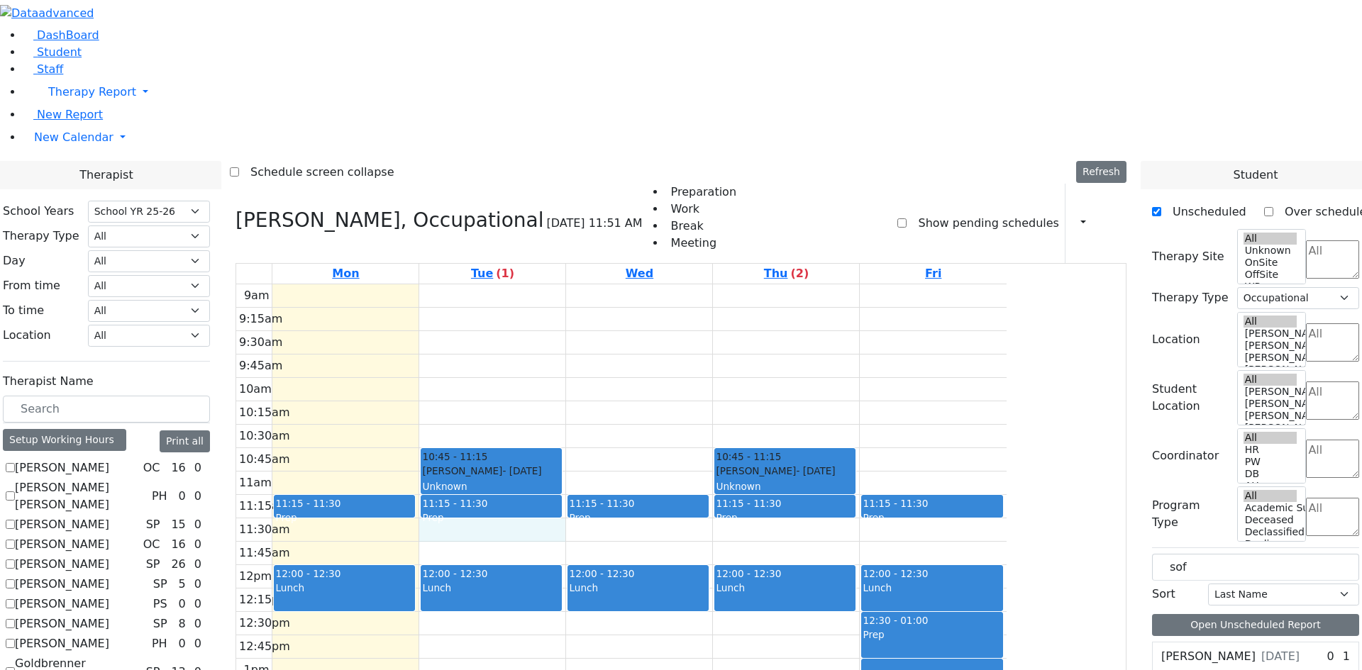
click at [635, 349] on div "9am 9:15am 9:30am 9:45am 10am 10:15am 10:30am 10:45am 11am 11:15am 11:30am 11:4…" at bounding box center [621, 565] width 770 height 562
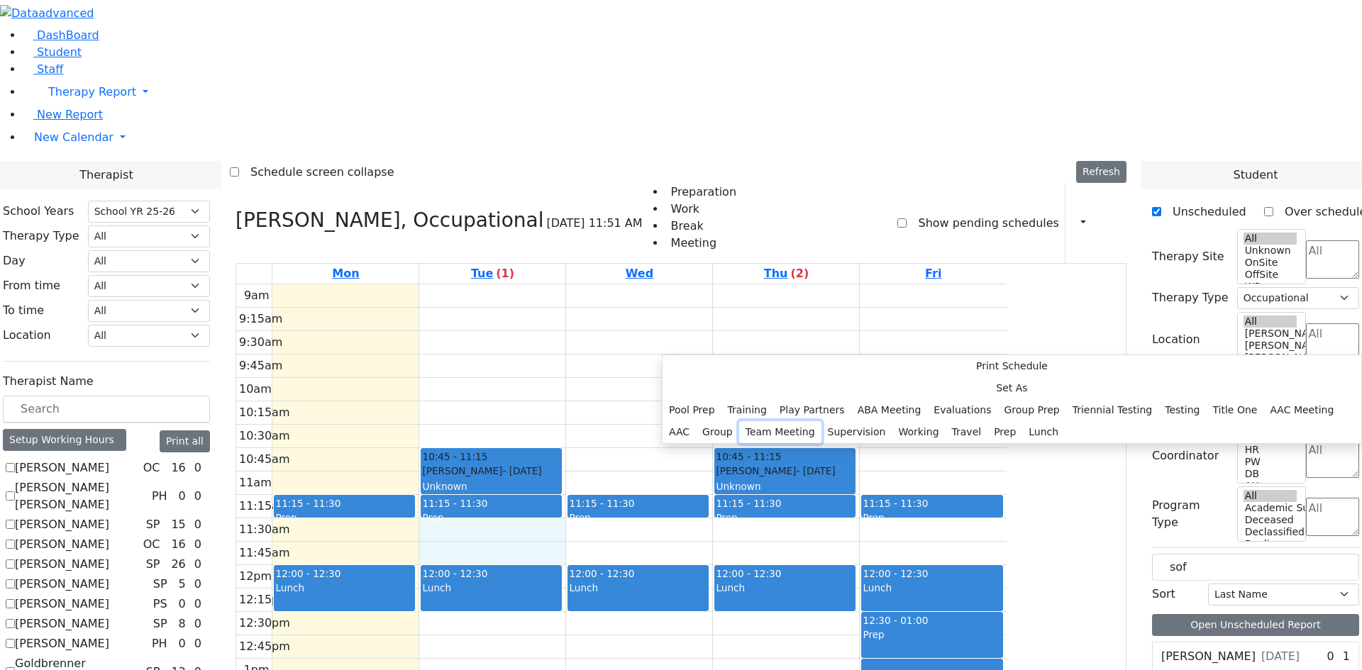
click at [821, 421] on button "Team Meeting" at bounding box center [780, 432] width 82 height 22
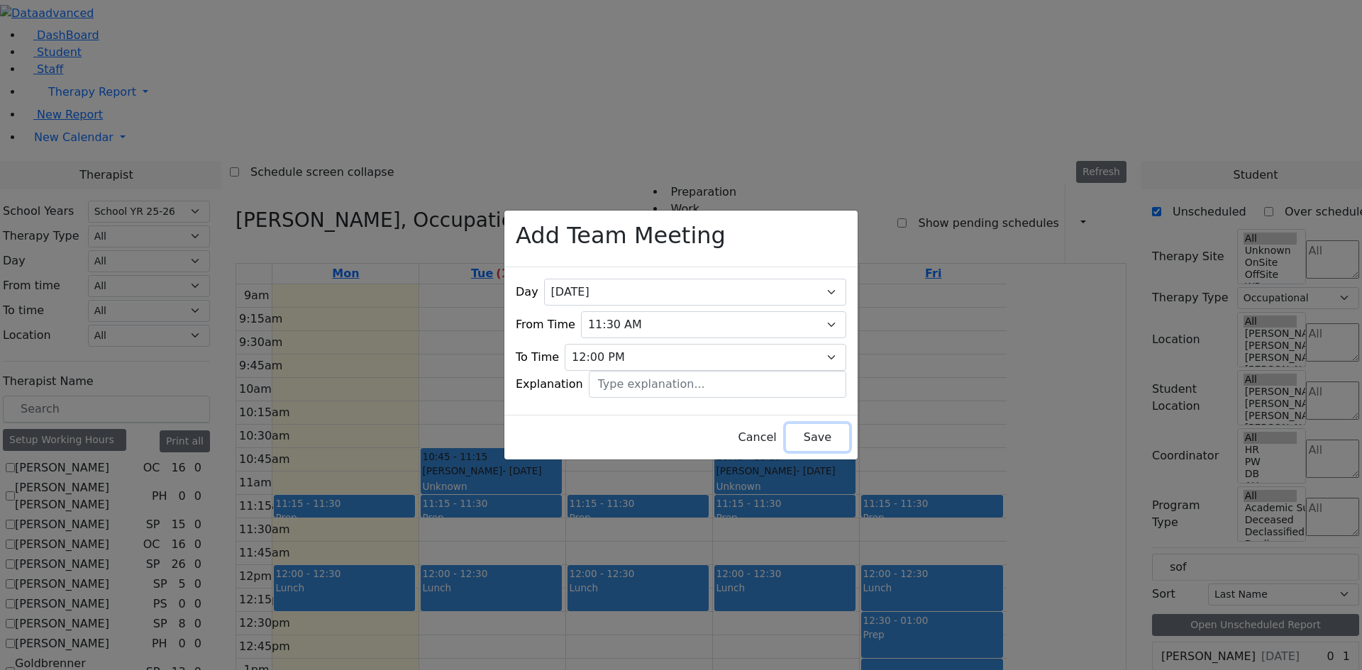
click at [799, 438] on button "Save" at bounding box center [817, 437] width 63 height 27
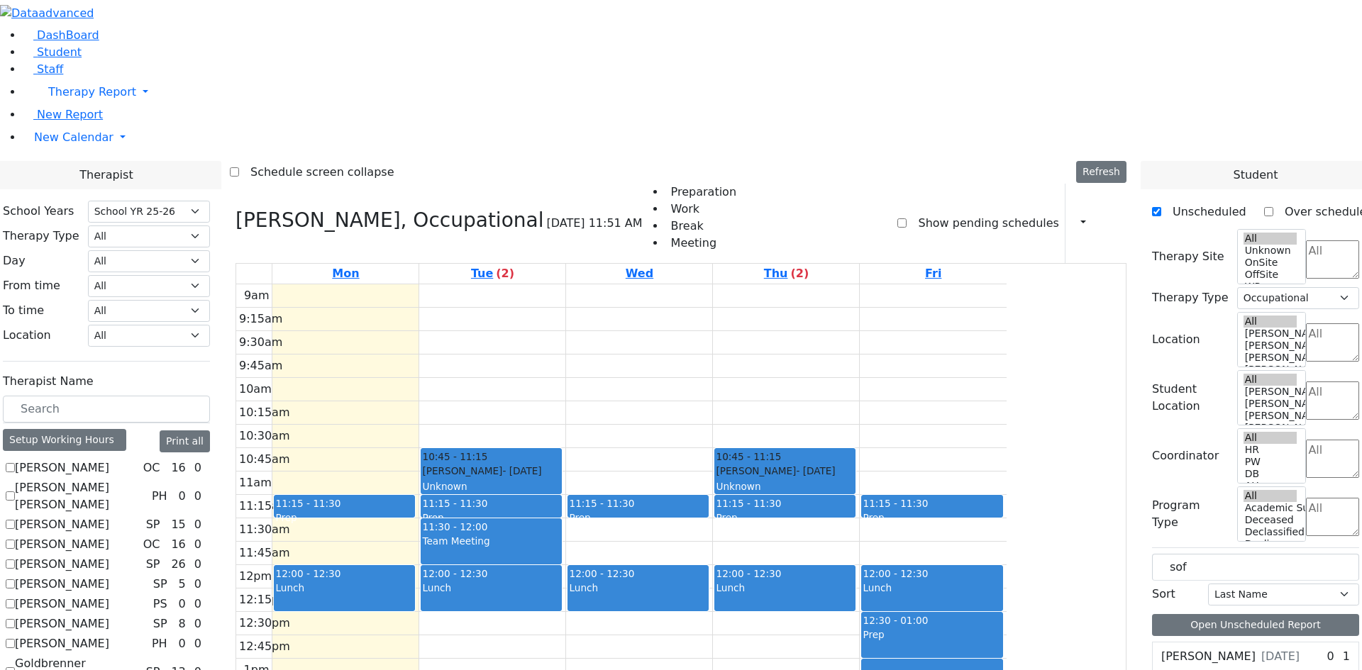
drag, startPoint x: 638, startPoint y: 576, endPoint x: 645, endPoint y: 592, distance: 18.1
click at [642, 592] on div "9am 9:15am 9:30am 9:45am 10am 10:15am 10:30am 10:45am 11am 11:15am 11:30am 11:4…" at bounding box center [621, 565] width 770 height 562
drag, startPoint x: 656, startPoint y: 594, endPoint x: 679, endPoint y: 596, distance: 22.9
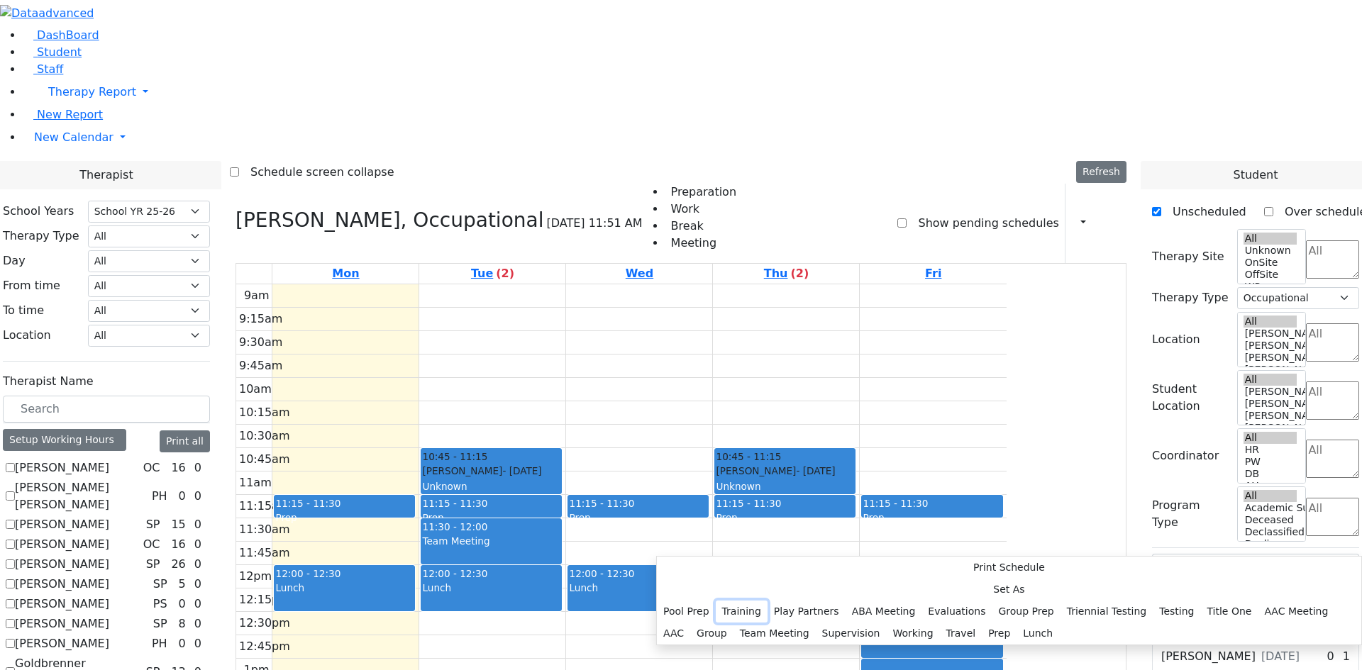
click at [767, 601] on button "Training" at bounding box center [742, 612] width 52 height 22
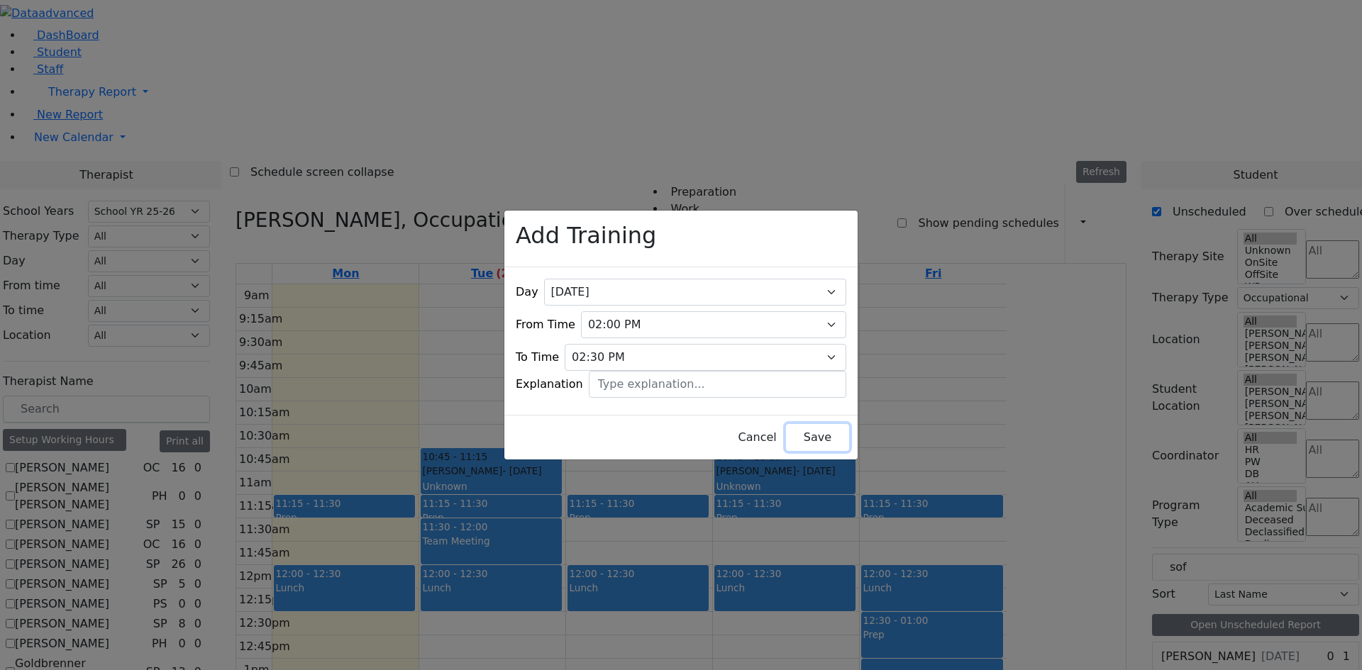
click at [791, 436] on button "Save" at bounding box center [817, 437] width 63 height 27
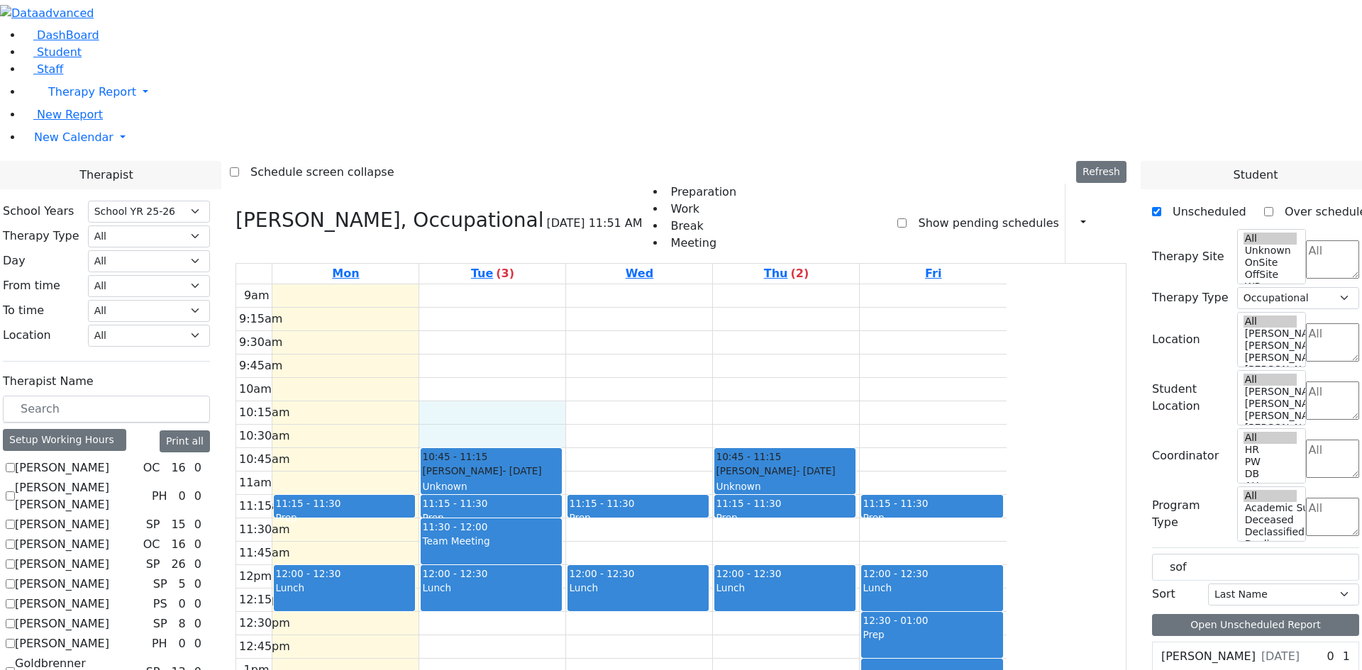
drag, startPoint x: 616, startPoint y: 218, endPoint x: 614, endPoint y: 235, distance: 17.1
click at [614, 284] on div "9am 9:15am 9:30am 9:45am 10am 10:15am 10:30am 10:45am 11am 11:15am 11:30am 11:4…" at bounding box center [621, 565] width 770 height 562
drag, startPoint x: 501, startPoint y: 223, endPoint x: 498, endPoint y: 237, distance: 14.5
click at [498, 284] on div "9am 9:15am 9:30am 9:45am 10am 10:15am 10:30am 10:45am 11am 11:15am 11:30am 11:4…" at bounding box center [621, 565] width 770 height 562
drag, startPoint x: 923, startPoint y: 236, endPoint x: 924, endPoint y: 228, distance: 7.9
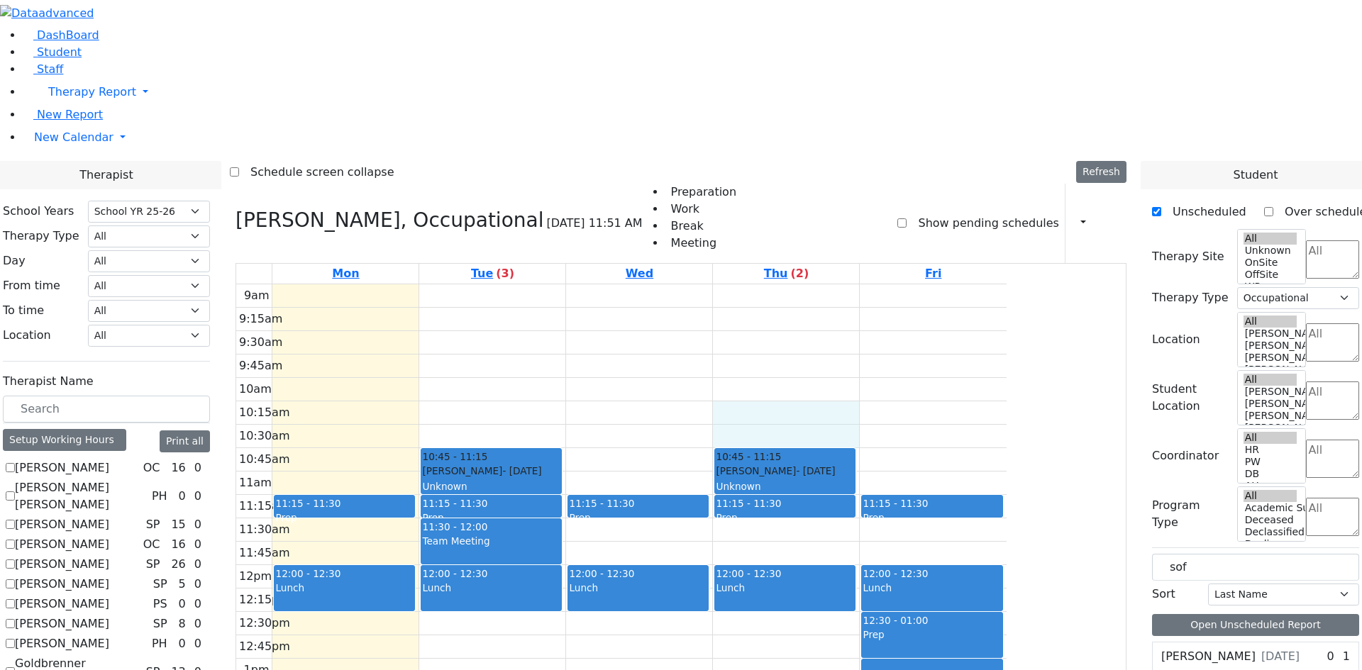
click at [925, 284] on div "9am 9:15am 9:30am 9:45am 10am 10:15am 10:30am 10:45am 11am 11:15am 11:30am 11:4…" at bounding box center [621, 565] width 770 height 562
drag, startPoint x: 1147, startPoint y: 245, endPoint x: 1135, endPoint y: 246, distance: 12.1
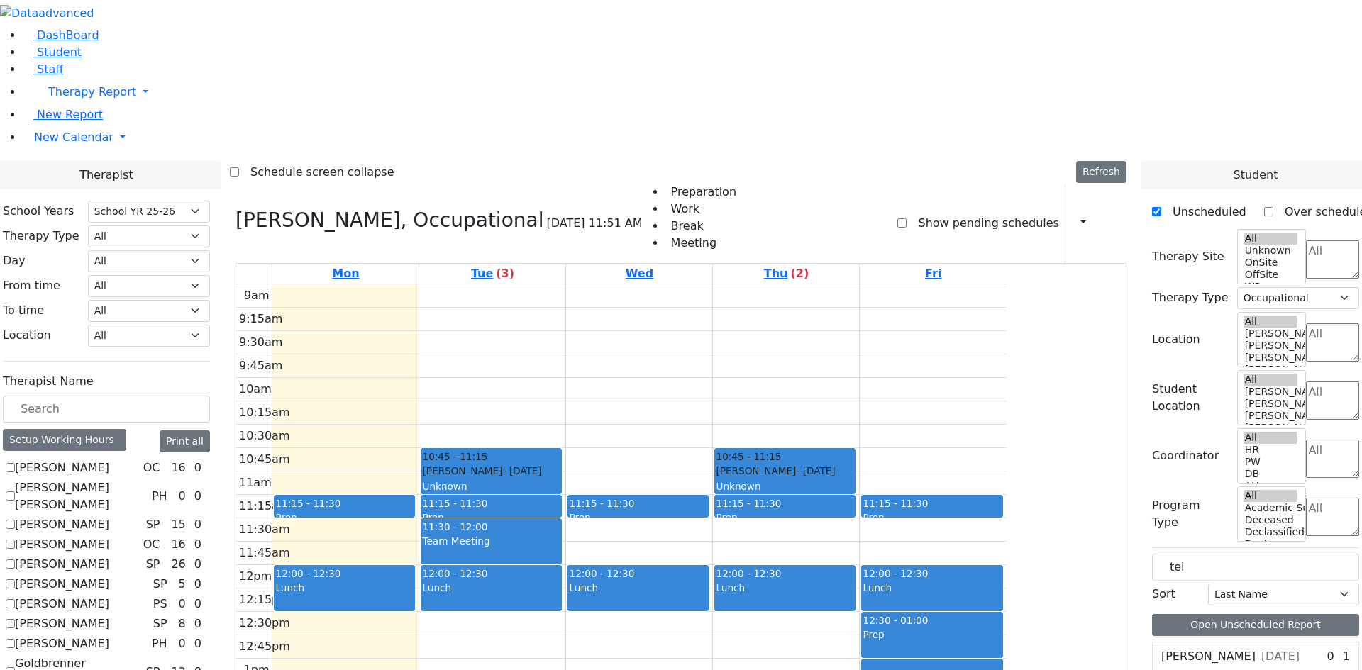
scroll to position [44, 0]
drag, startPoint x: 1242, startPoint y: 574, endPoint x: 445, endPoint y: 167, distance: 895.3
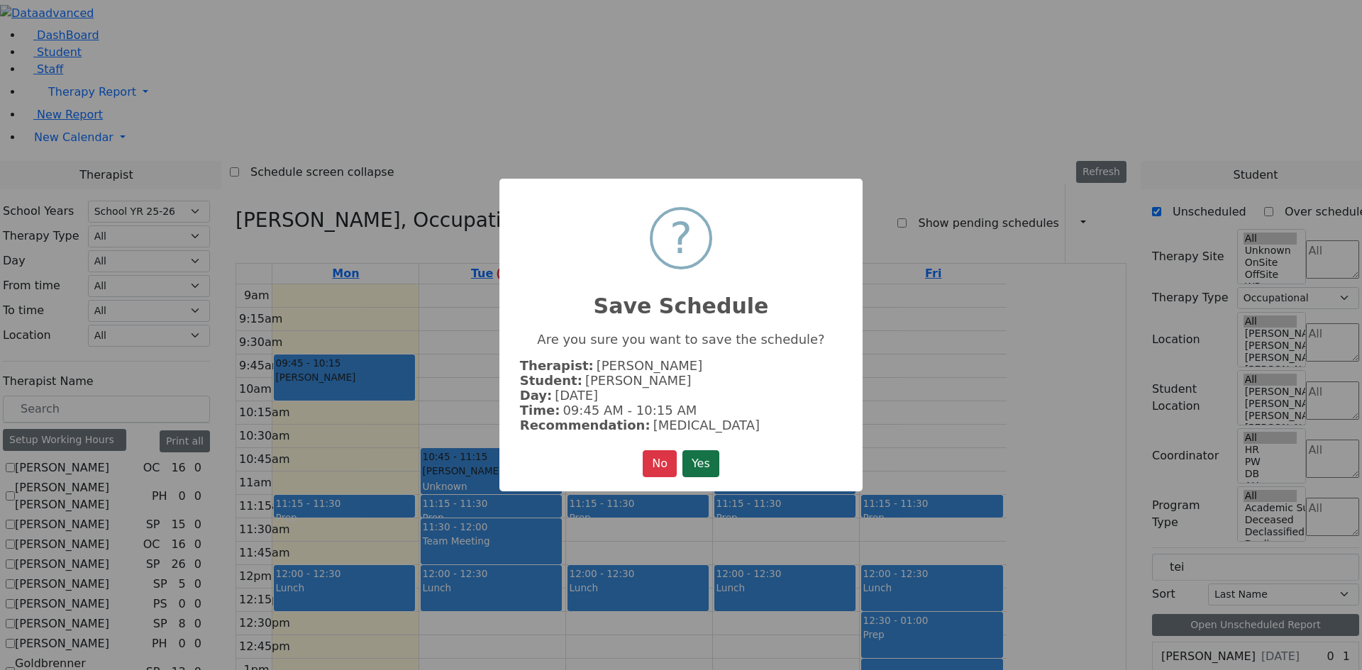
click at [701, 470] on button "Yes" at bounding box center [700, 463] width 37 height 27
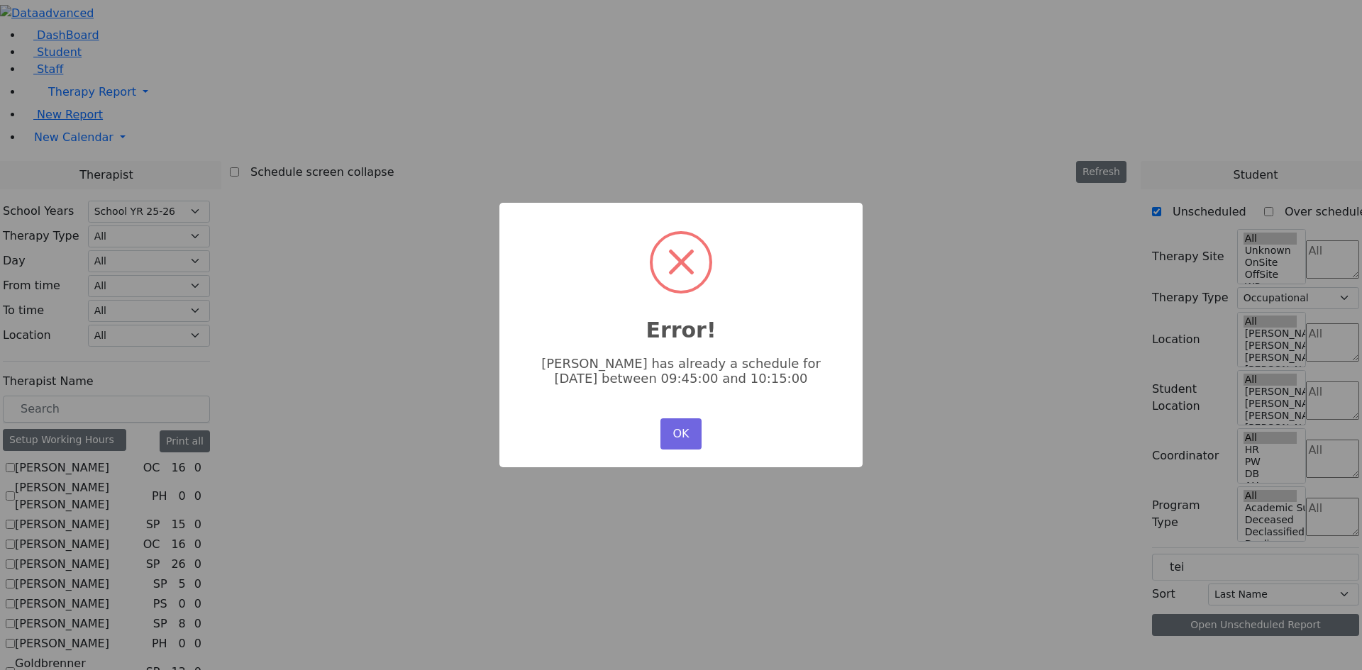
scroll to position [0, 0]
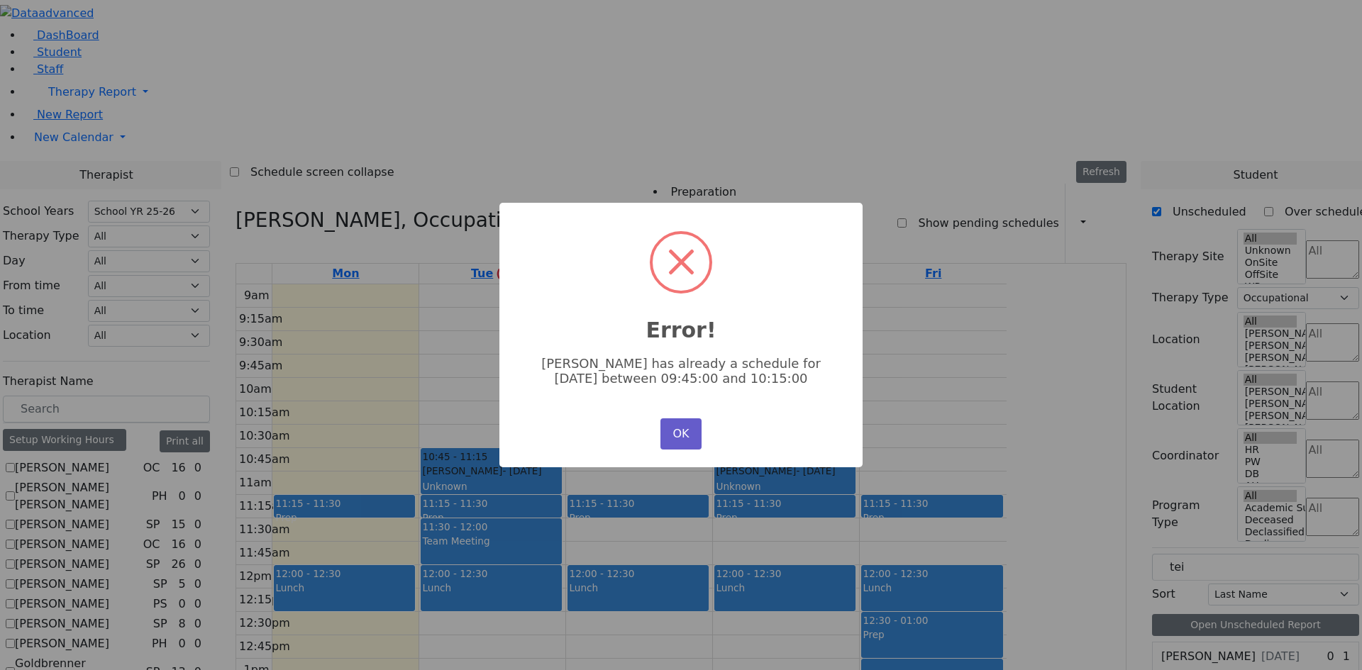
click at [672, 440] on button "OK" at bounding box center [680, 433] width 41 height 31
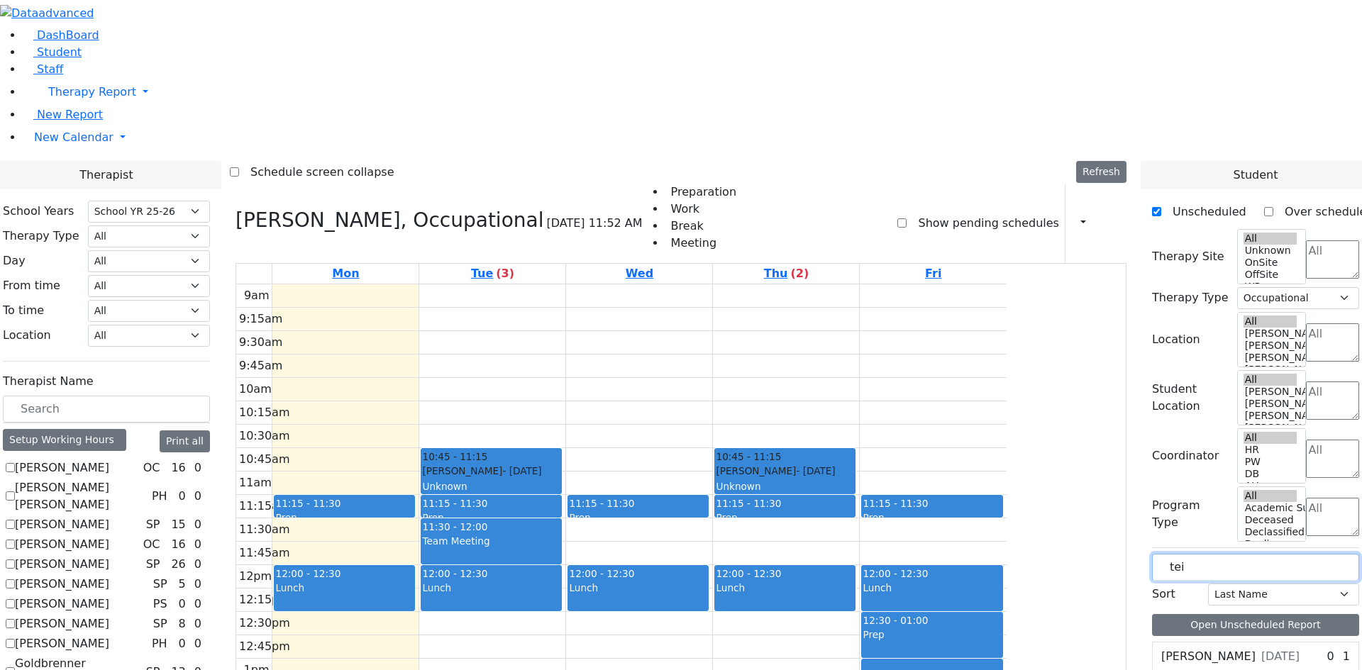
click at [1224, 554] on input "tei" at bounding box center [1255, 567] width 207 height 27
drag, startPoint x: 1176, startPoint y: 608, endPoint x: 582, endPoint y: 133, distance: 760.4
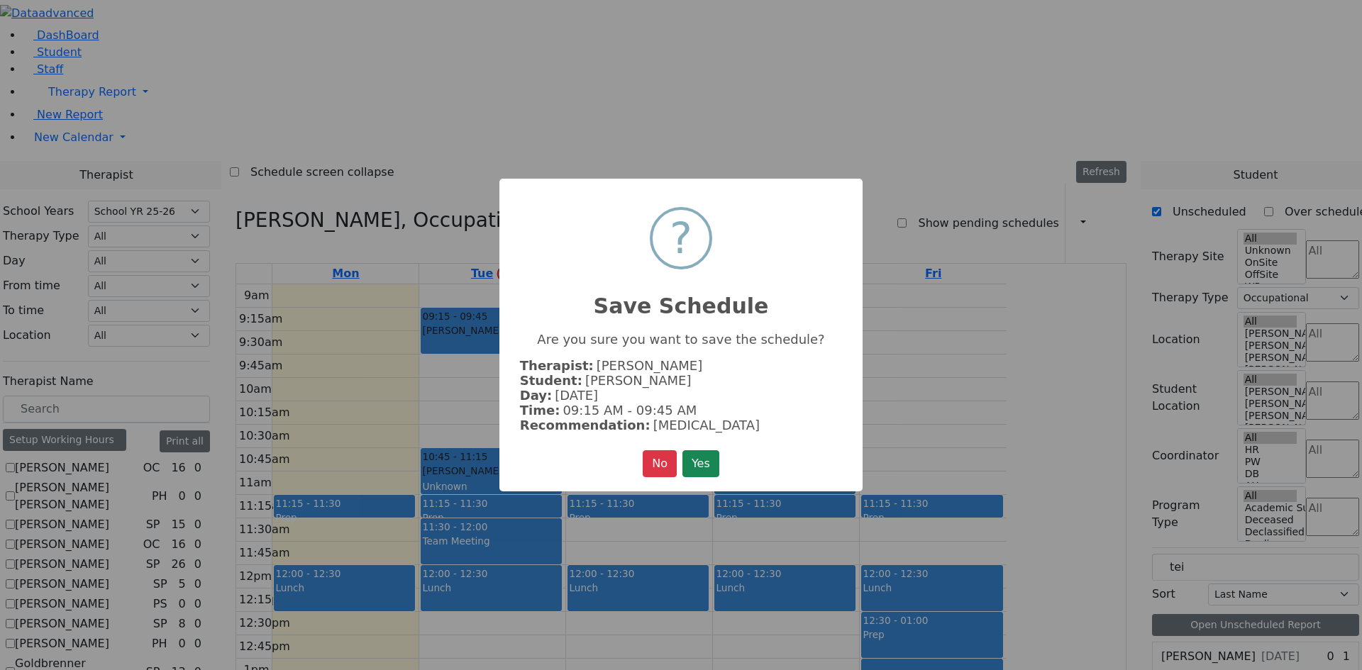
click at [711, 465] on button "Yes" at bounding box center [700, 463] width 37 height 27
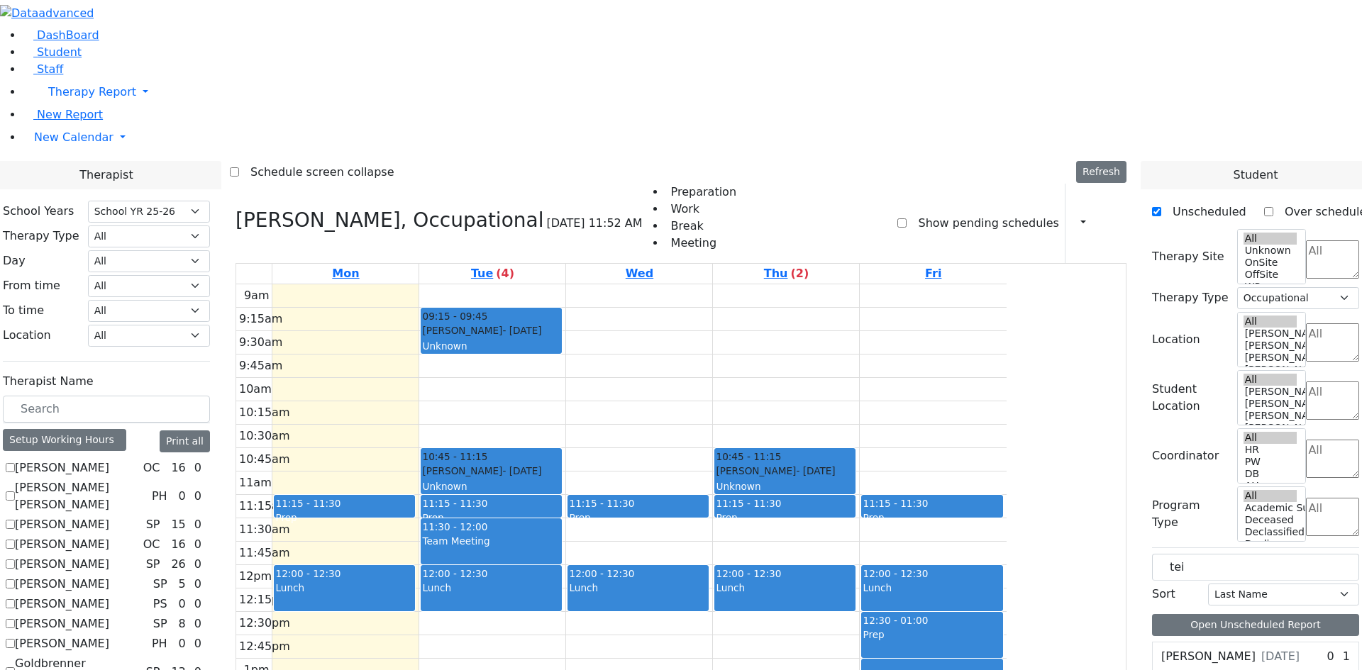
drag, startPoint x: 1244, startPoint y: 612, endPoint x: 865, endPoint y: 177, distance: 577.0
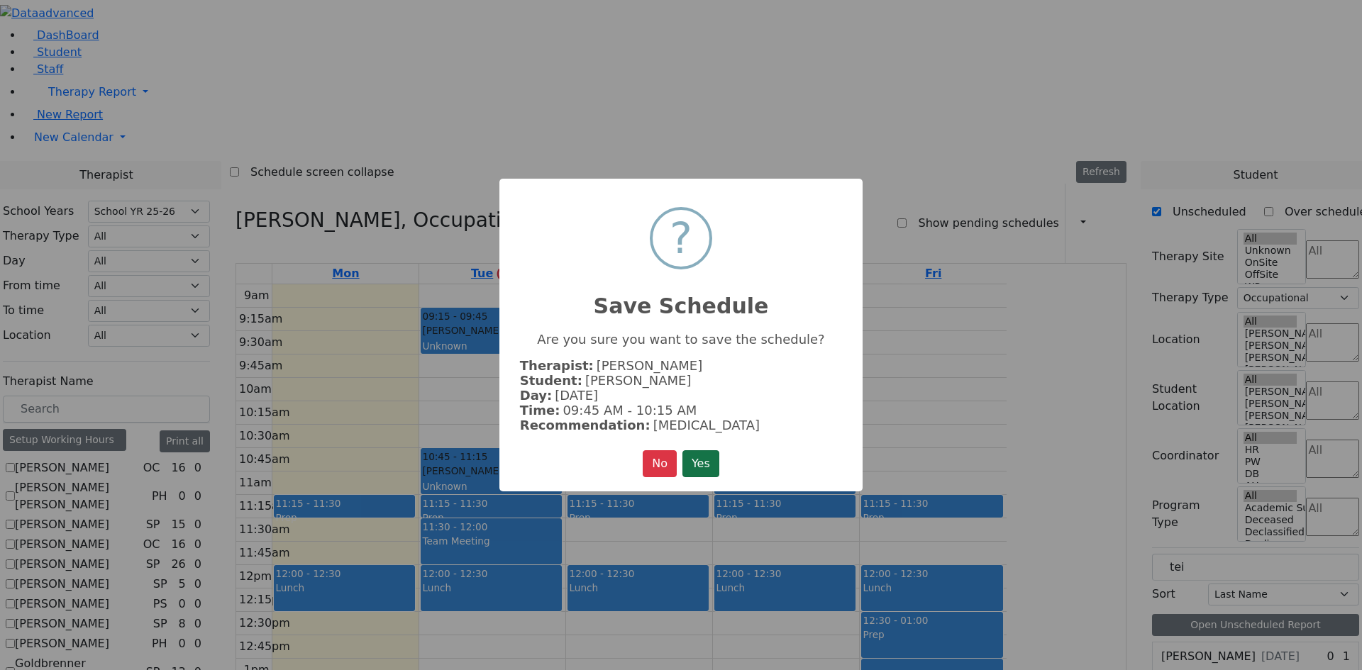
click at [695, 459] on button "Yes" at bounding box center [700, 463] width 37 height 27
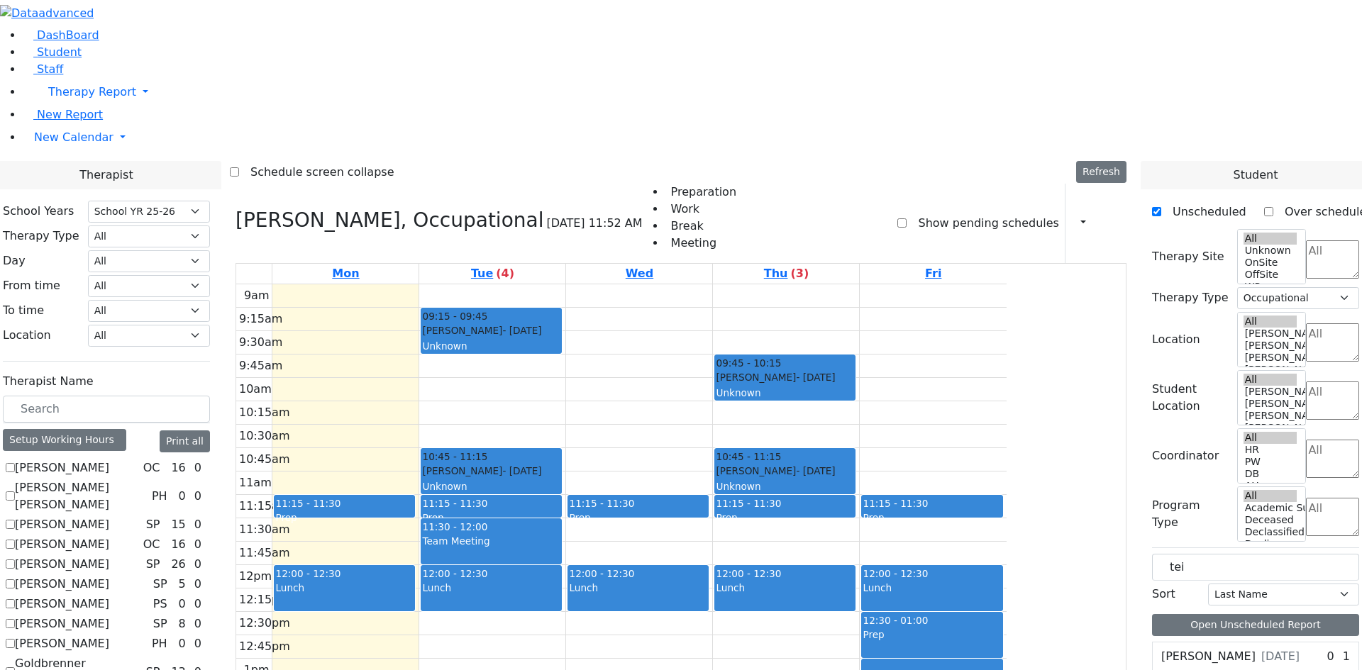
click at [458, 284] on div "9am 9:15am 9:30am 9:45am 10am 10:15am 10:30am 10:45am 11am 11:15am 11:30am 11:4…" at bounding box center [621, 565] width 770 height 562
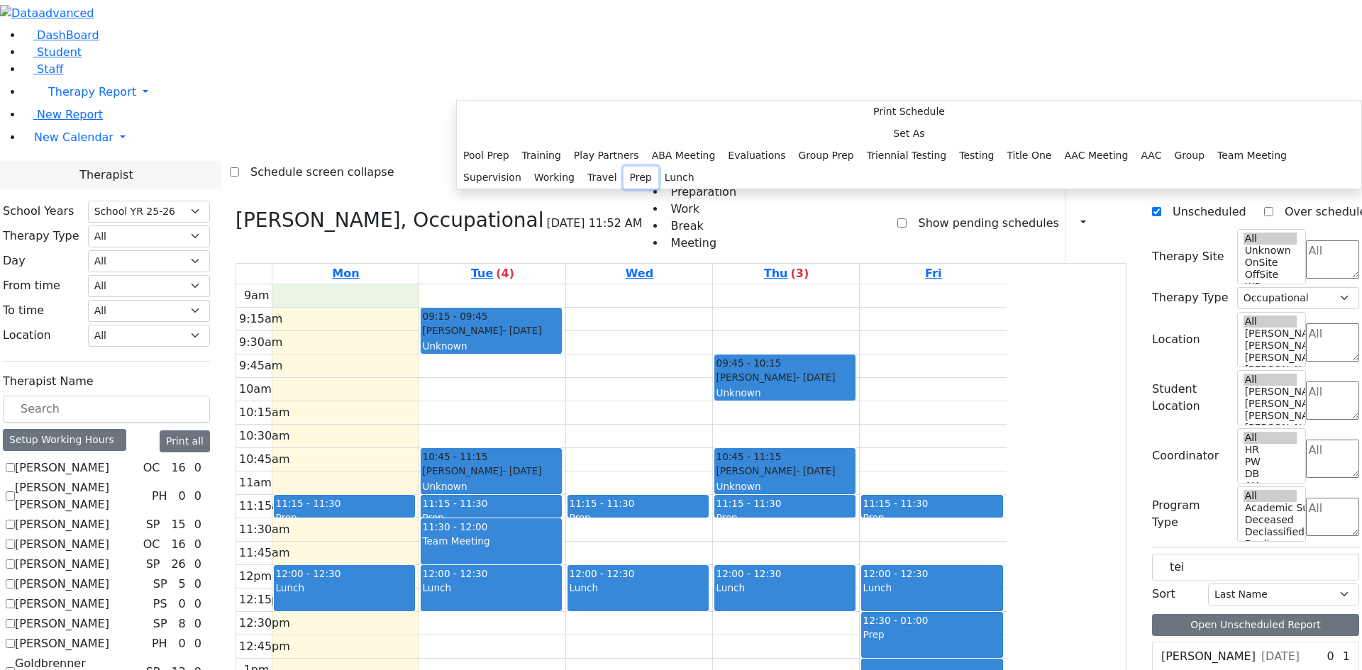
click at [625, 189] on button "Prep" at bounding box center [640, 178] width 35 height 22
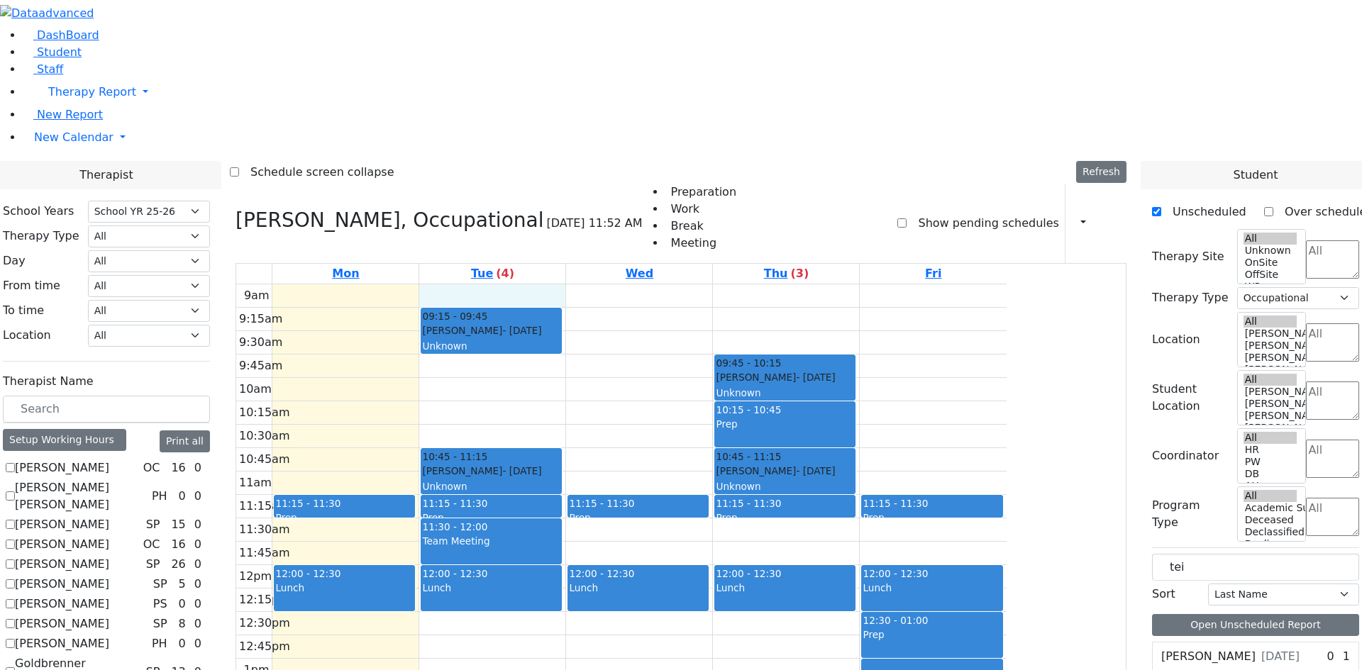
click at [595, 284] on div "9am 9:15am 9:30am 9:45am 10am 10:15am 10:30am 10:45am 11am 11:15am 11:30am 11:4…" at bounding box center [621, 565] width 770 height 562
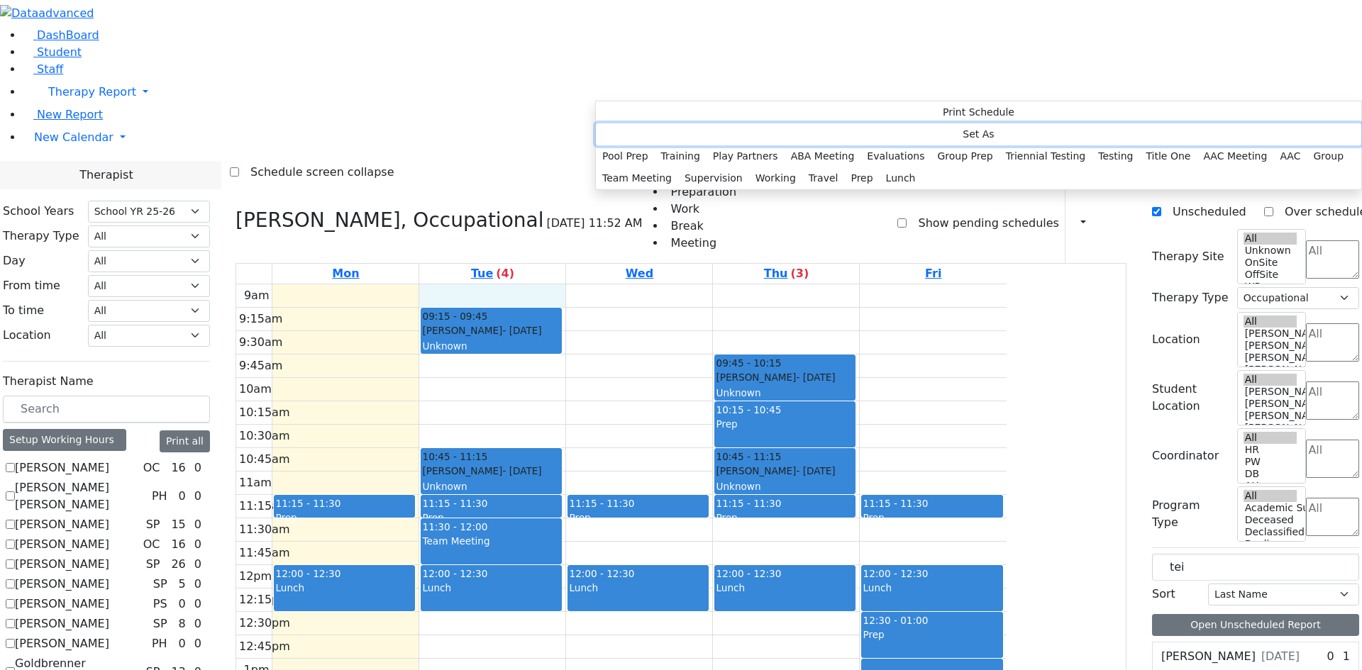
click at [672, 134] on button "Set As" at bounding box center [978, 134] width 765 height 22
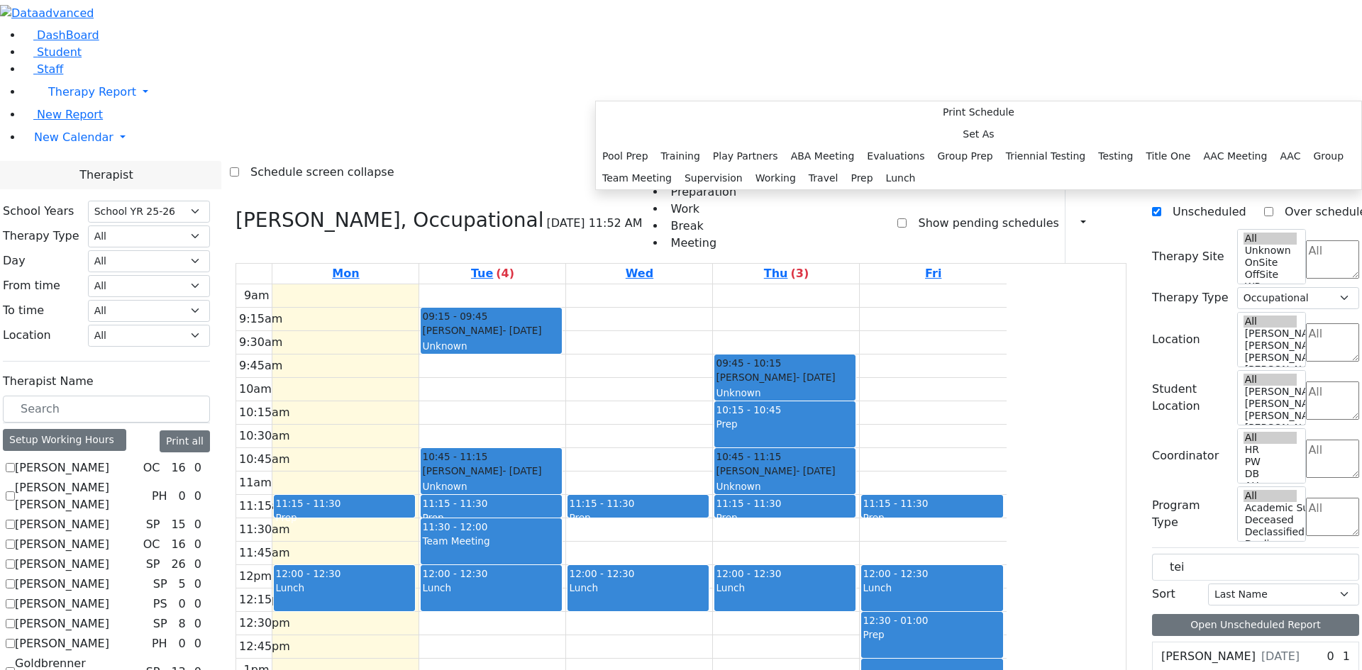
click at [854, 417] on div "Prep" at bounding box center [785, 432] width 138 height 30
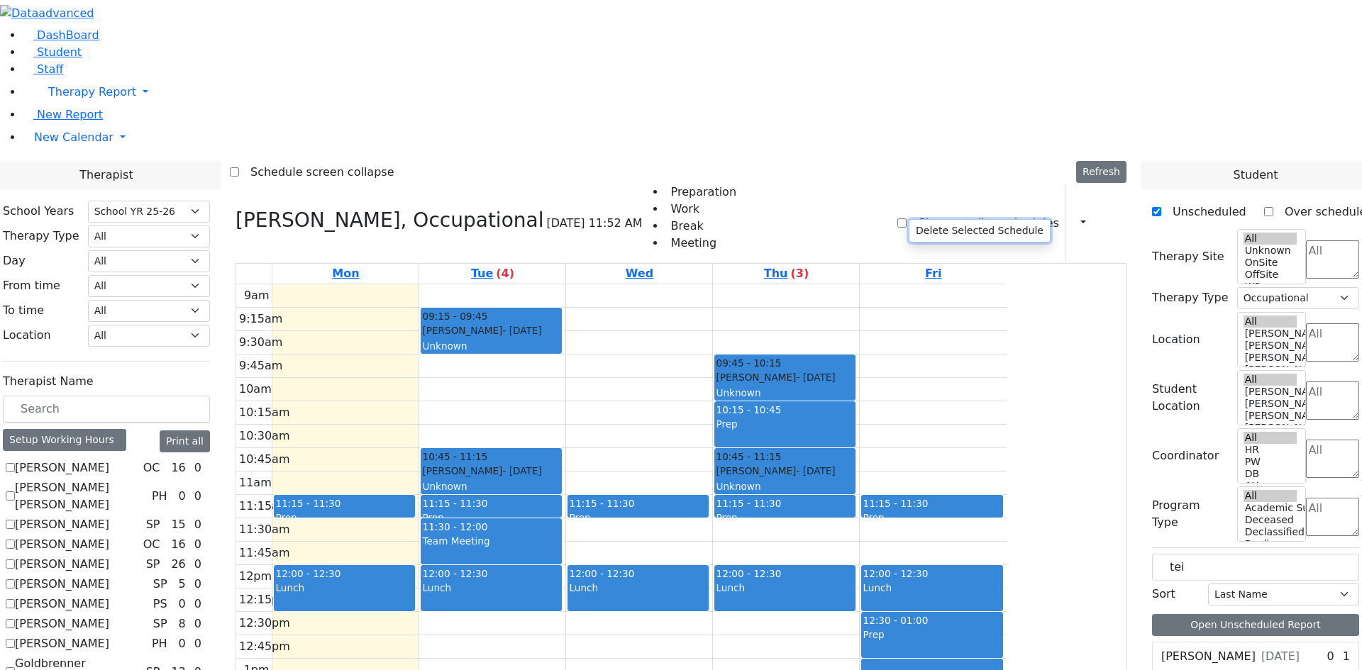
click at [954, 228] on button "Delete Selected Schedule" at bounding box center [979, 231] width 140 height 22
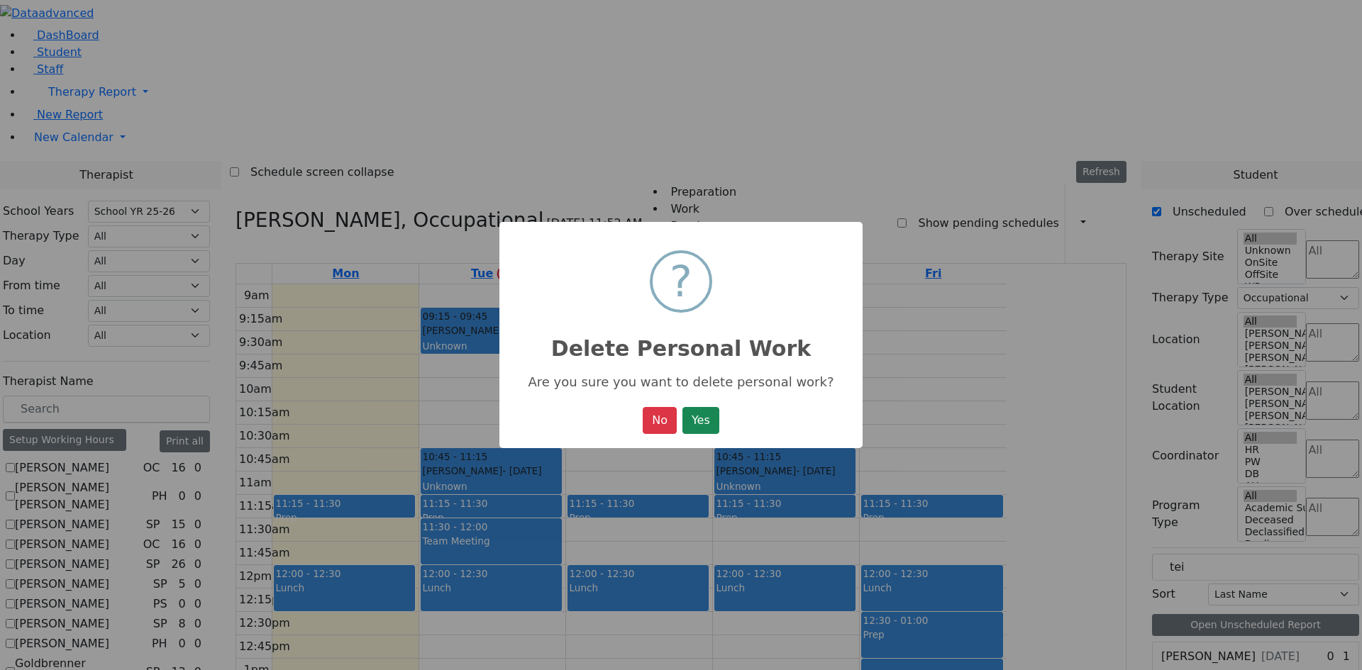
click at [677, 421] on div "No No Yes" at bounding box center [680, 420] width 77 height 27
click at [709, 428] on button "Yes" at bounding box center [700, 420] width 37 height 27
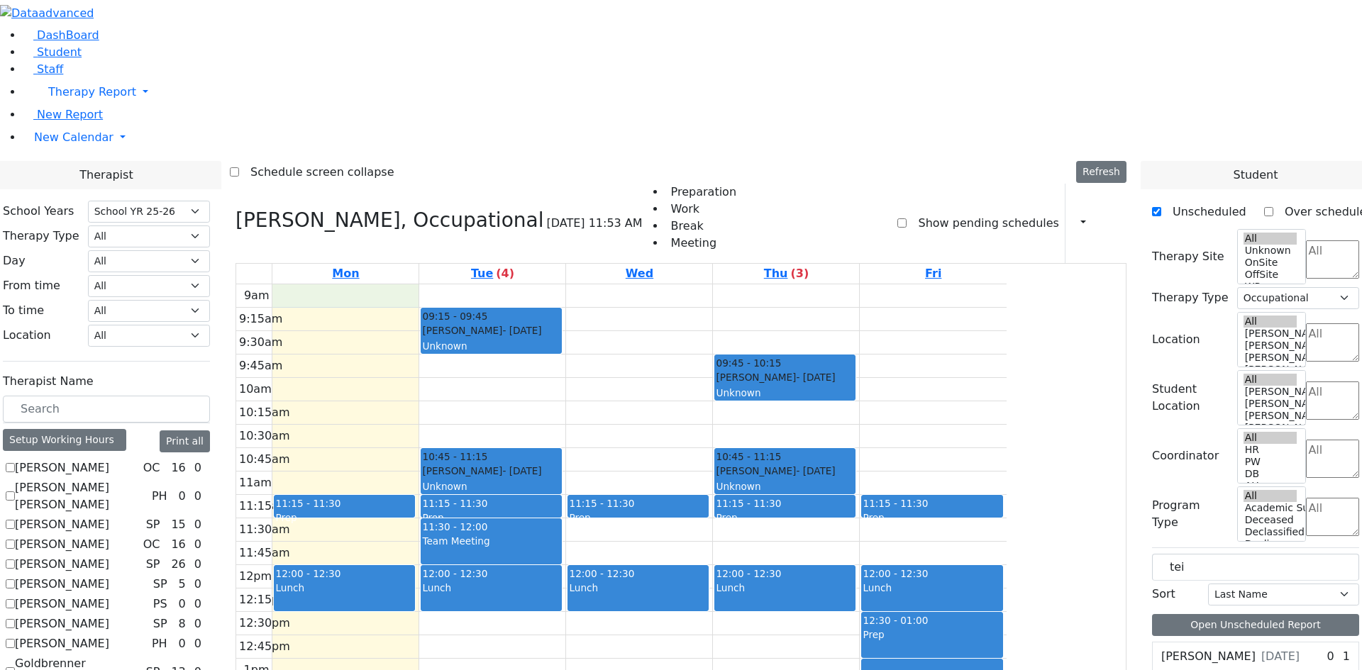
click at [457, 284] on div "9am 9:15am 9:30am 9:45am 10am 10:15am 10:30am 10:45am 11am 11:15am 11:30am 11:4…" at bounding box center [621, 565] width 770 height 562
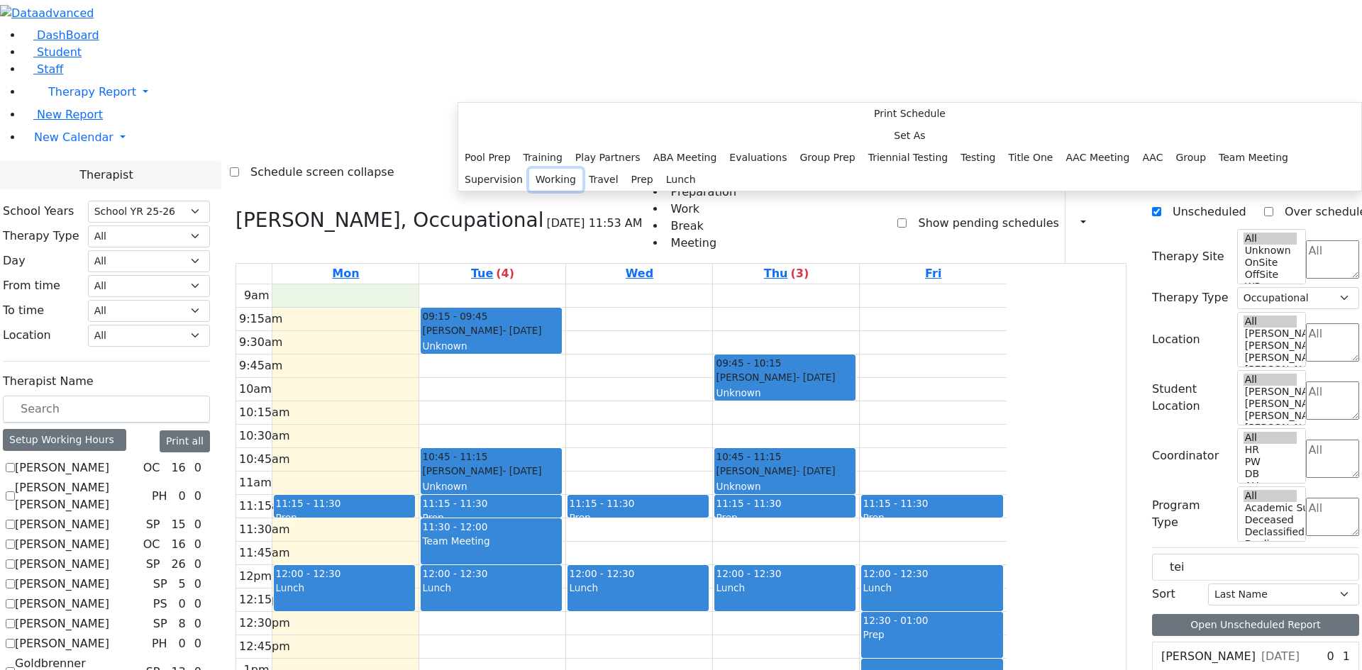
drag, startPoint x: 638, startPoint y: 441, endPoint x: 636, endPoint y: 457, distance: 15.7
click at [636, 191] on div "Pool Prep Training Play Partners ABA Meeting Evaluations Group Prep Triennial T…" at bounding box center [909, 169] width 903 height 44
click at [635, 191] on button "Prep" at bounding box center [642, 180] width 35 height 22
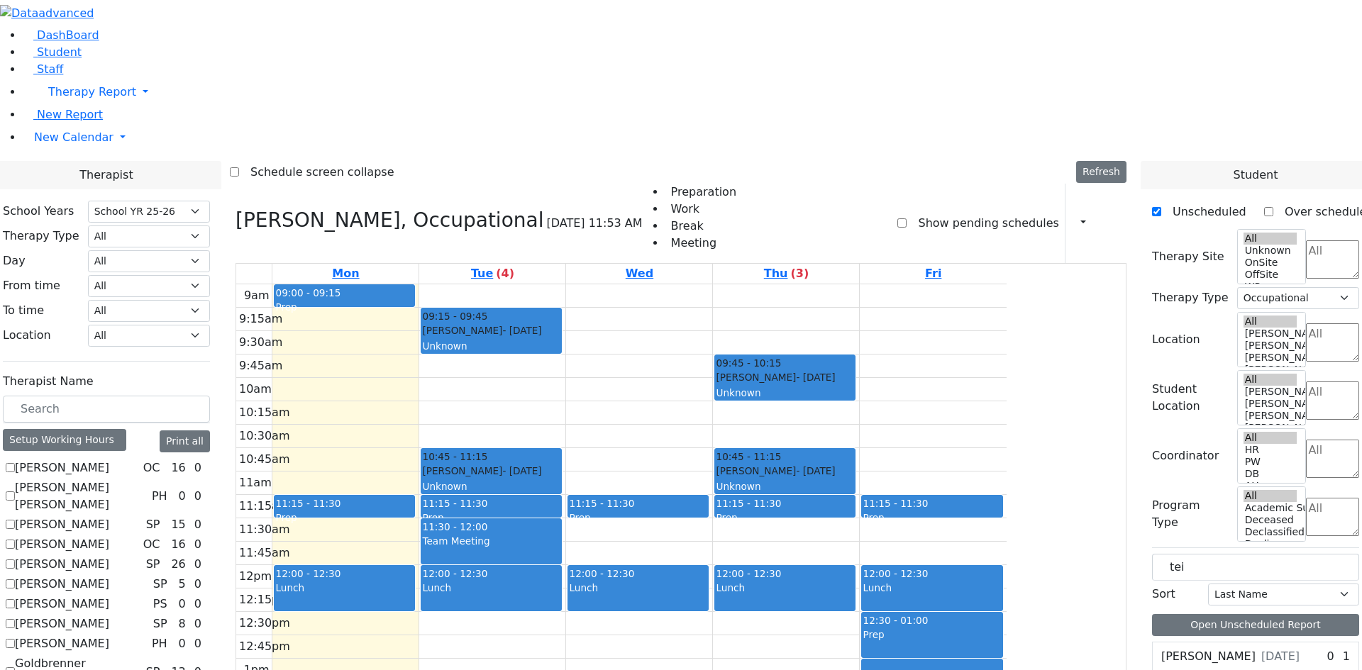
click at [589, 284] on div "9am 9:15am 9:30am 9:45am 10am 10:15am 10:30am 10:45am 11am 11:15am 11:30am 11:4…" at bounding box center [621, 565] width 770 height 562
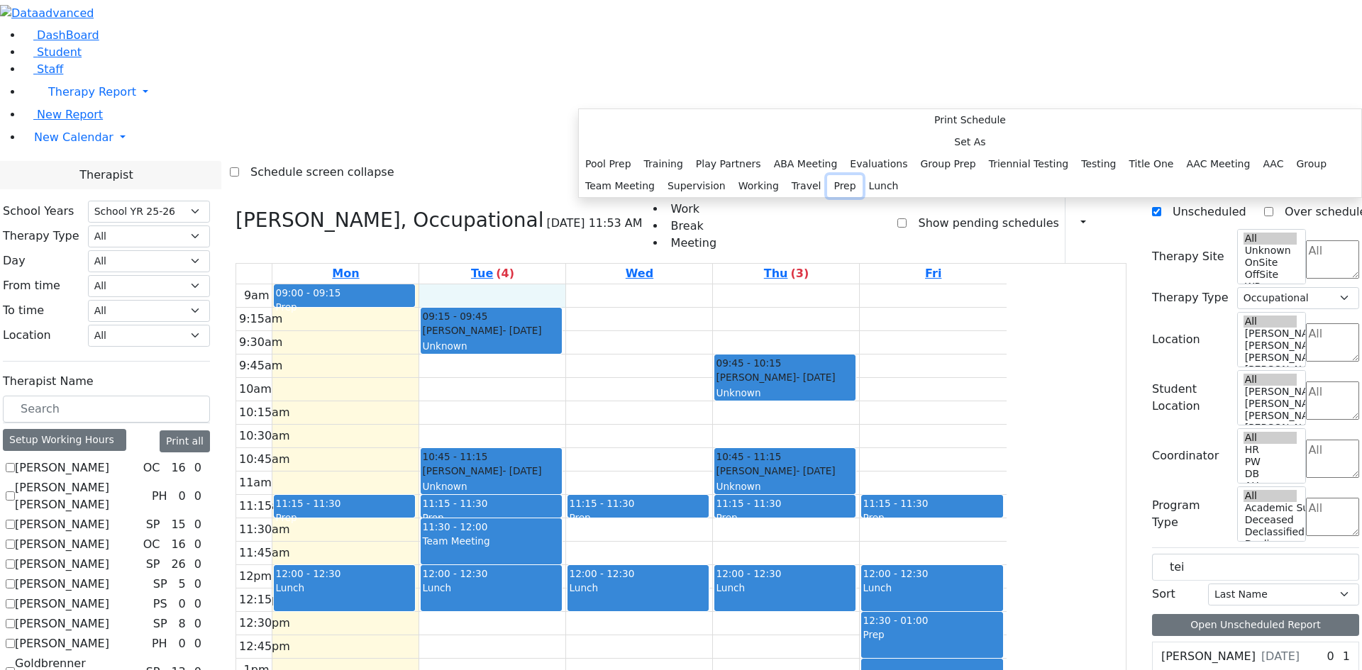
click at [827, 197] on button "Prep" at bounding box center [844, 186] width 35 height 22
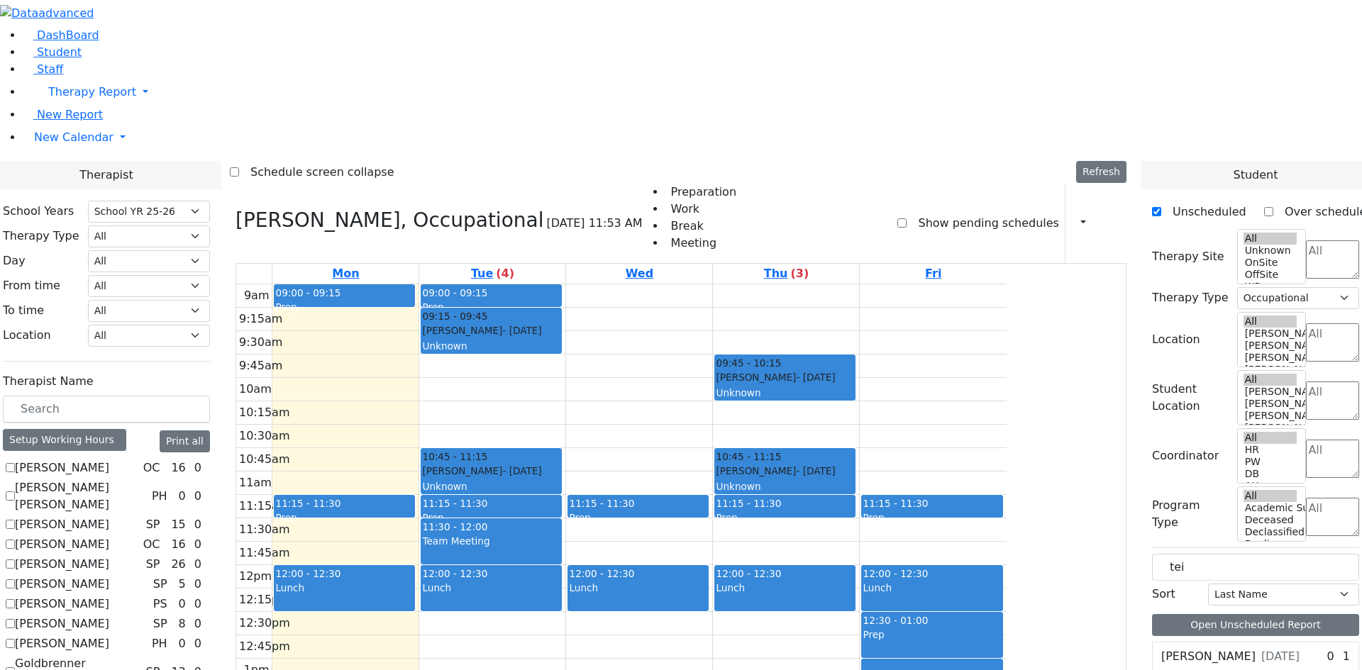
click at [739, 284] on div "9am 9:15am 9:30am 9:45am 10am 10:15am 10:30am 10:45am 11am 11:15am 11:30am 11:4…" at bounding box center [621, 565] width 770 height 562
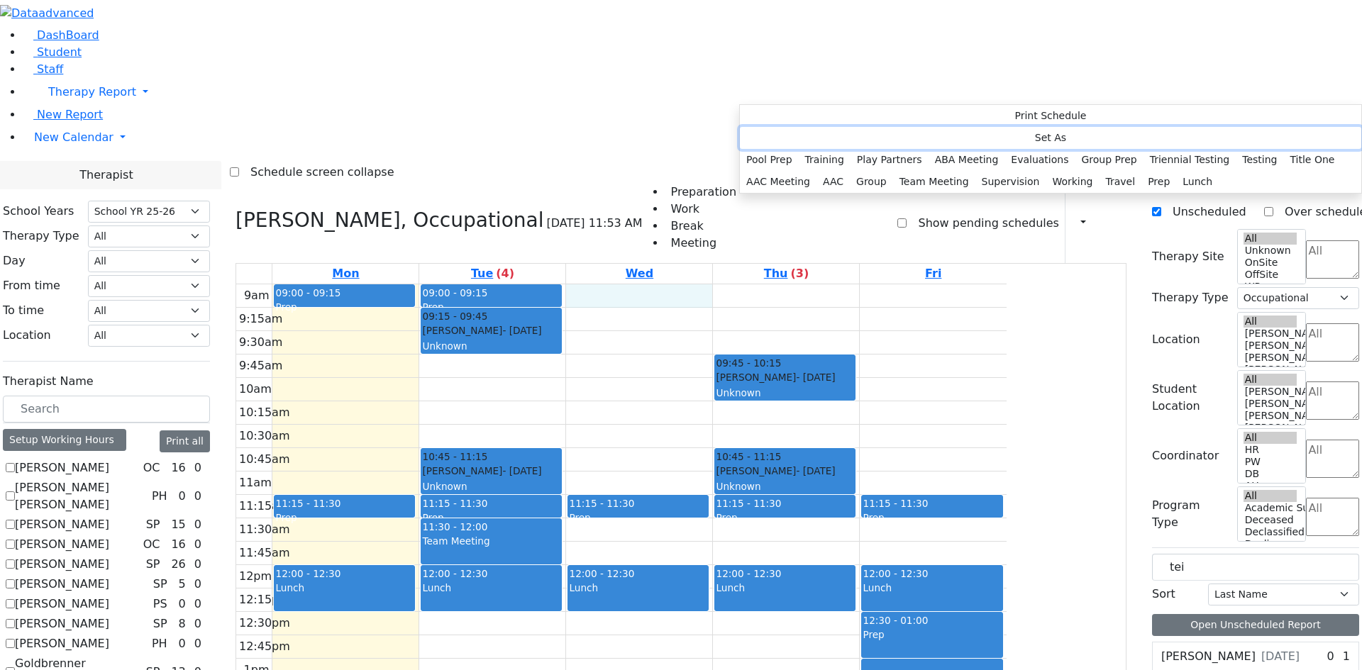
click at [796, 129] on button "Set As" at bounding box center [1050, 138] width 621 height 22
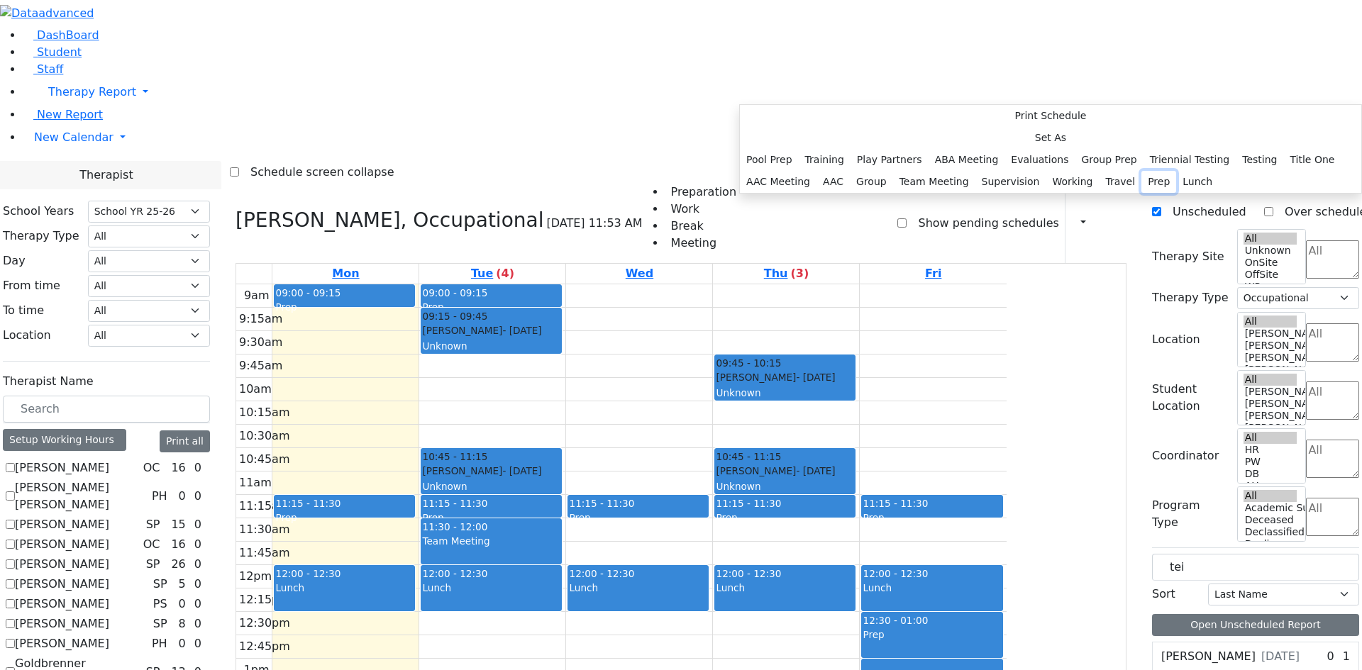
drag, startPoint x: 907, startPoint y: 460, endPoint x: 908, endPoint y: 474, distance: 14.9
click at [908, 193] on div "Pool Prep Training Play Partners ABA Meeting Evaluations Group Prep Triennial T…" at bounding box center [1050, 171] width 621 height 44
click at [1141, 193] on button "Prep" at bounding box center [1158, 182] width 35 height 22
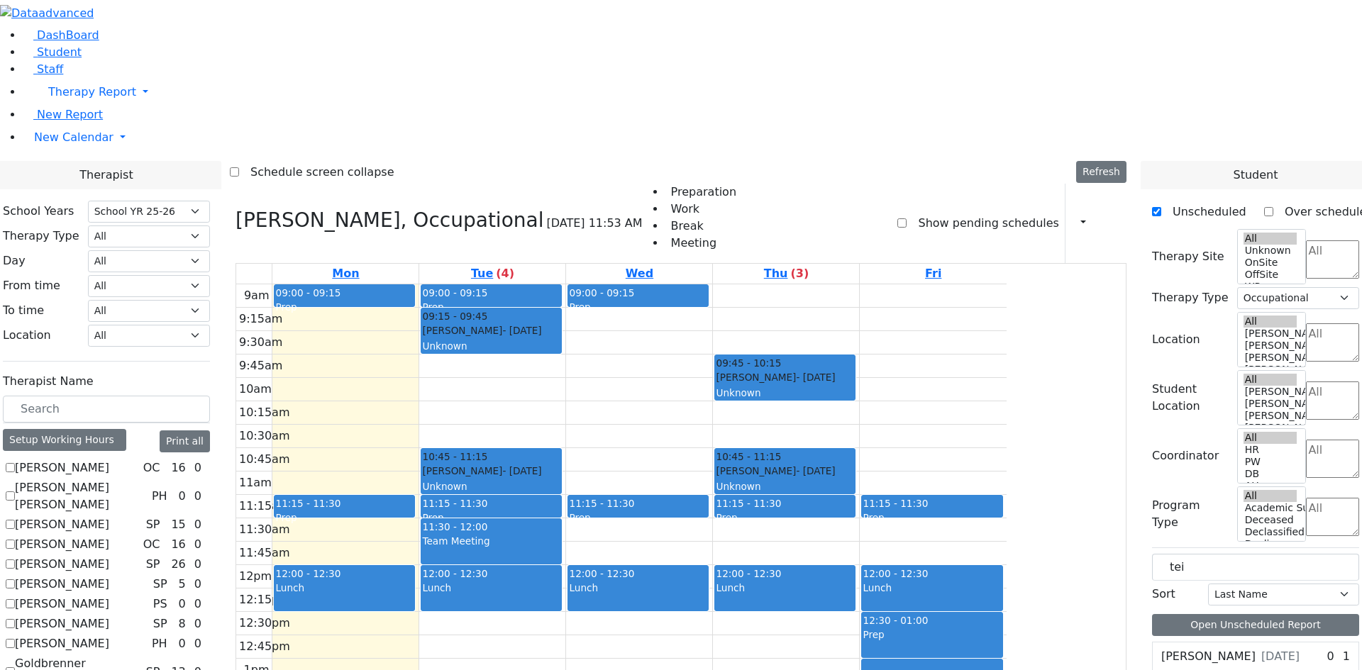
click at [886, 284] on div "9am 9:15am 9:30am 9:45am 10am 10:15am 10:30am 10:45am 11am 11:15am 11:30am 11:4…" at bounding box center [621, 565] width 770 height 562
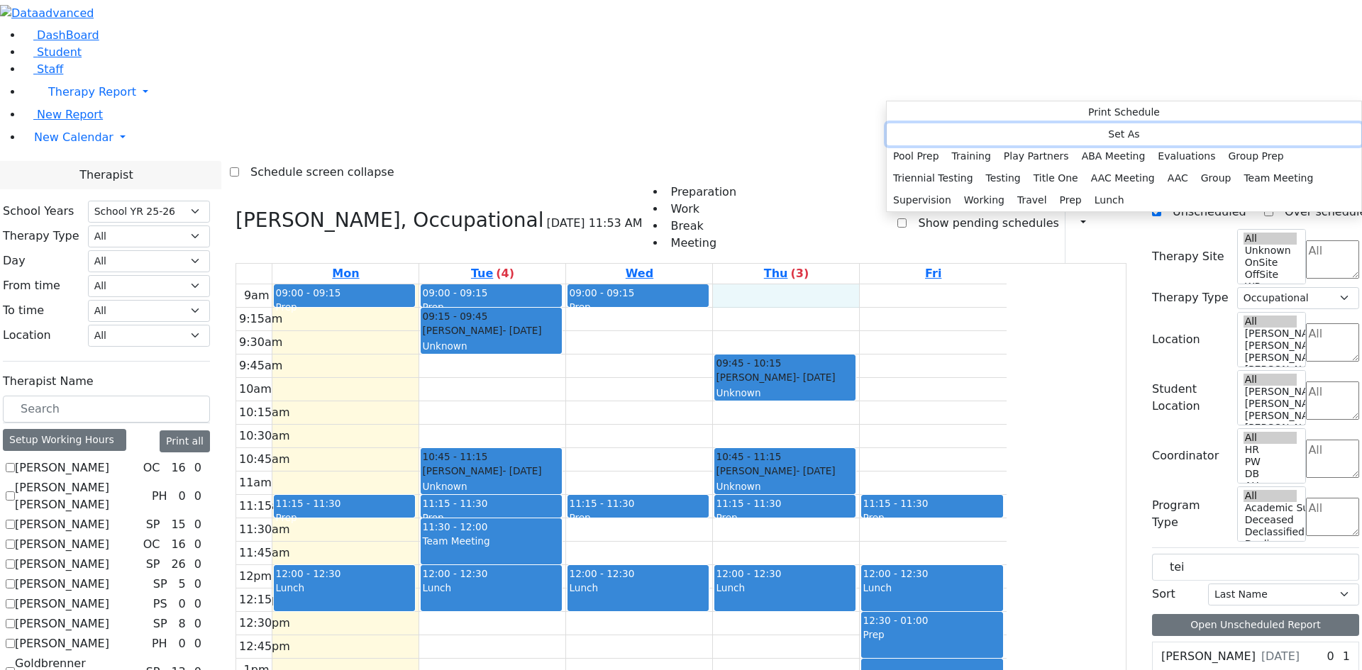
click at [923, 129] on button "Set As" at bounding box center [1123, 134] width 474 height 22
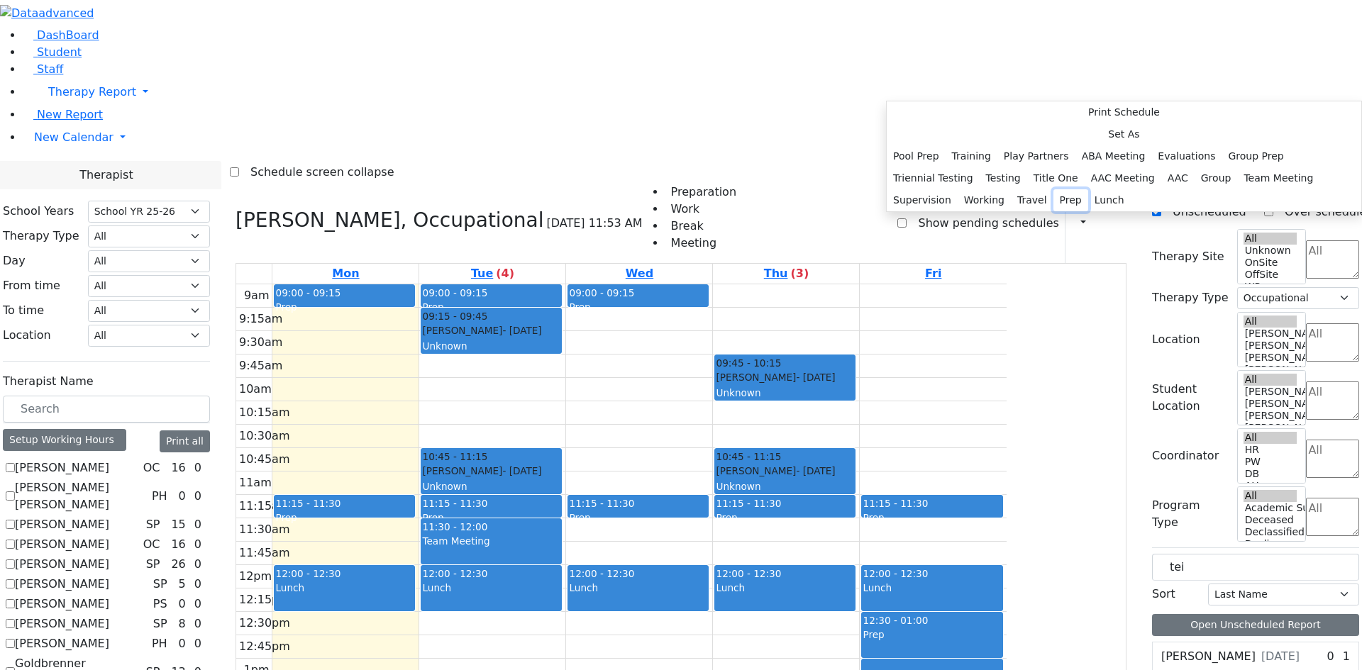
click at [1057, 211] on button "Prep" at bounding box center [1070, 200] width 35 height 22
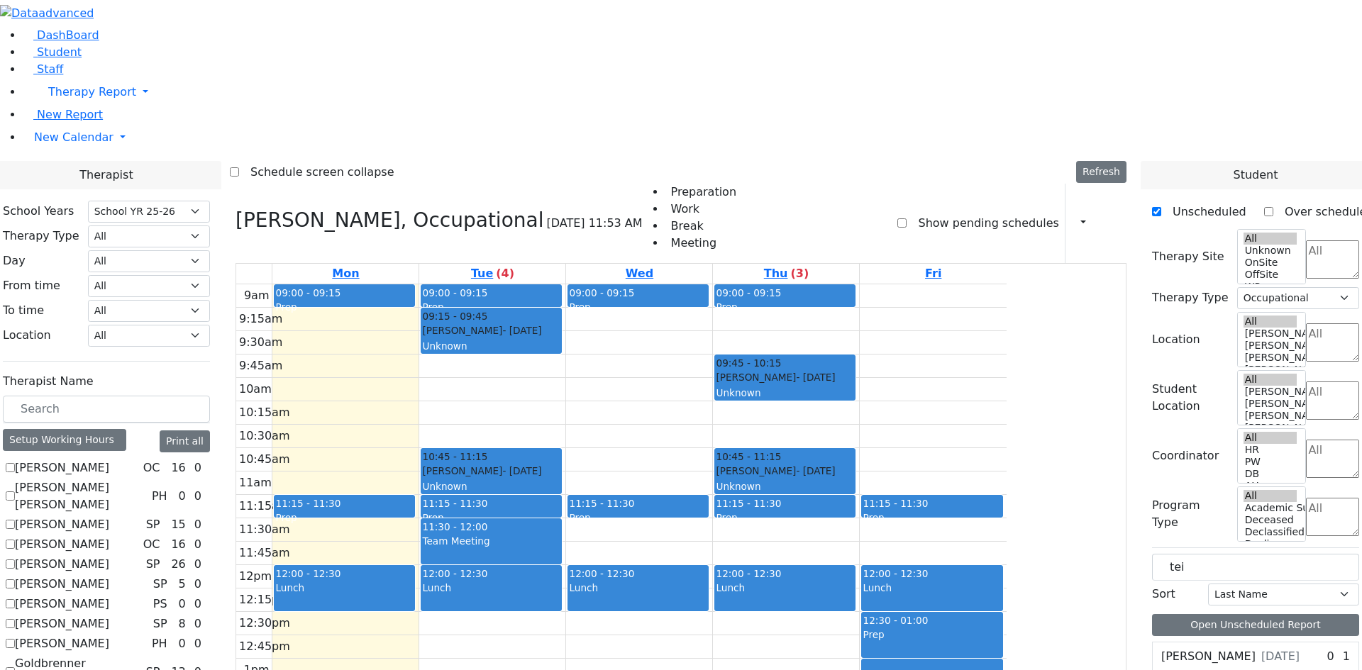
click at [1006, 284] on div "9am 9:15am 9:30am 9:45am 10am 10:15am 10:30am 10:45am 11am 11:15am 11:30am 11:4…" at bounding box center [621, 565] width 770 height 562
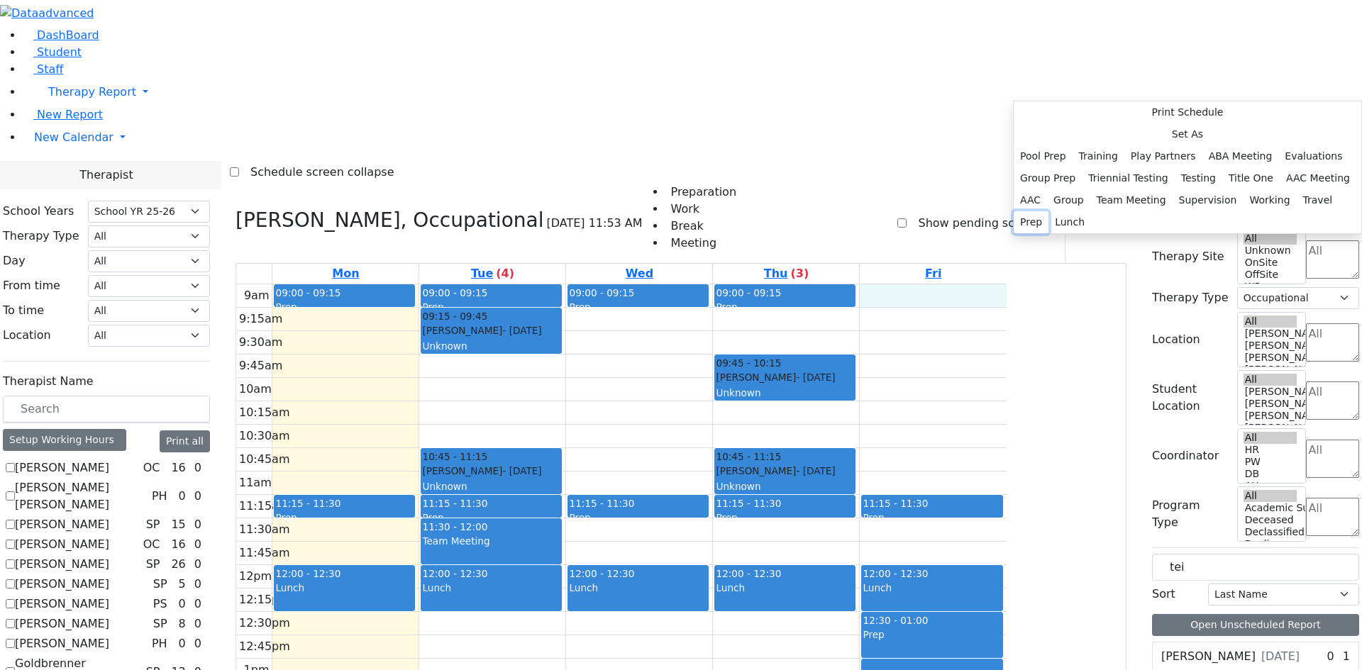
click at [1048, 233] on button "Prep" at bounding box center [1030, 222] width 35 height 22
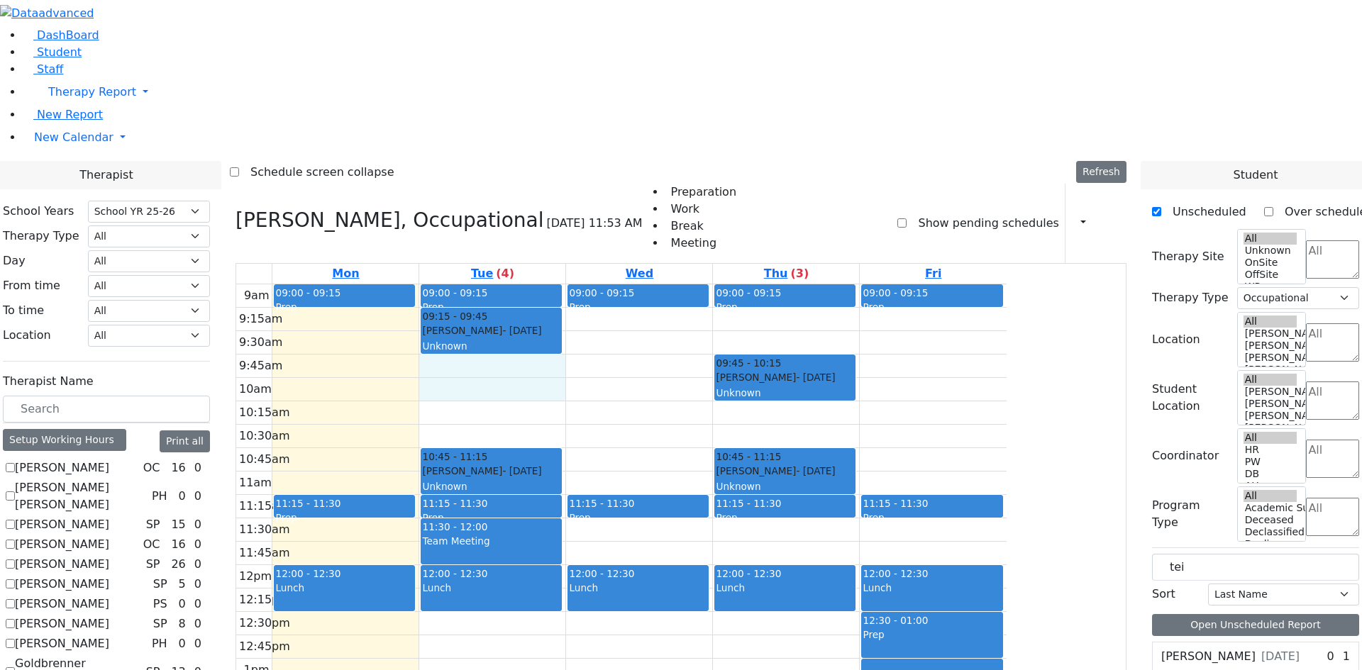
click at [603, 284] on div "9am 9:15am 9:30am 9:45am 10am 10:15am 10:30am 10:45am 11am 11:15am 11:30am 11:4…" at bounding box center [621, 565] width 770 height 562
click at [742, 284] on div "9am 9:15am 9:30am 9:45am 10am 10:15am 10:30am 10:45am 11am 11:15am 11:30am 11:4…" at bounding box center [621, 565] width 770 height 562
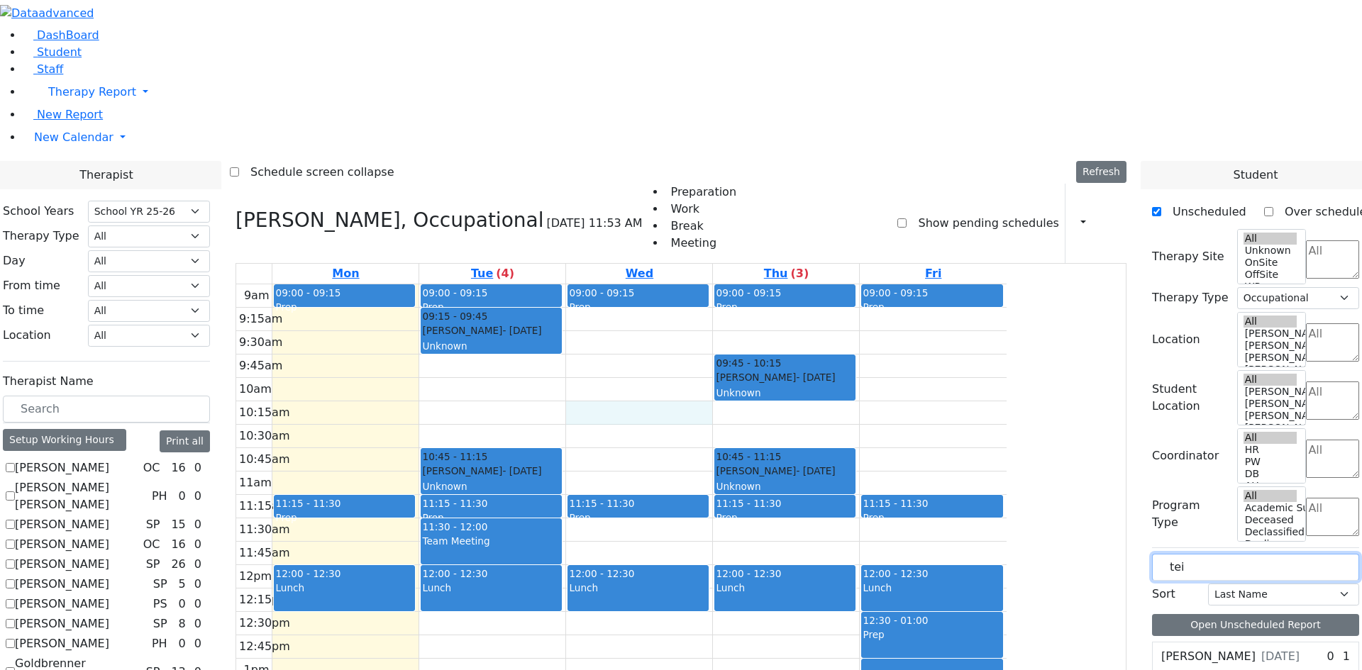
drag, startPoint x: 1206, startPoint y: 245, endPoint x: 1163, endPoint y: 244, distance: 42.6
click at [1163, 244] on div "Unscheduled Over scheduled Therapy Site All Unknown OnSite OffSite WP [PERSON_N…" at bounding box center [1255, 626] width 230 height 874
click at [1214, 554] on input "text" at bounding box center [1255, 567] width 207 height 27
click at [1261, 648] on span "[DATE]" at bounding box center [1280, 656] width 38 height 17
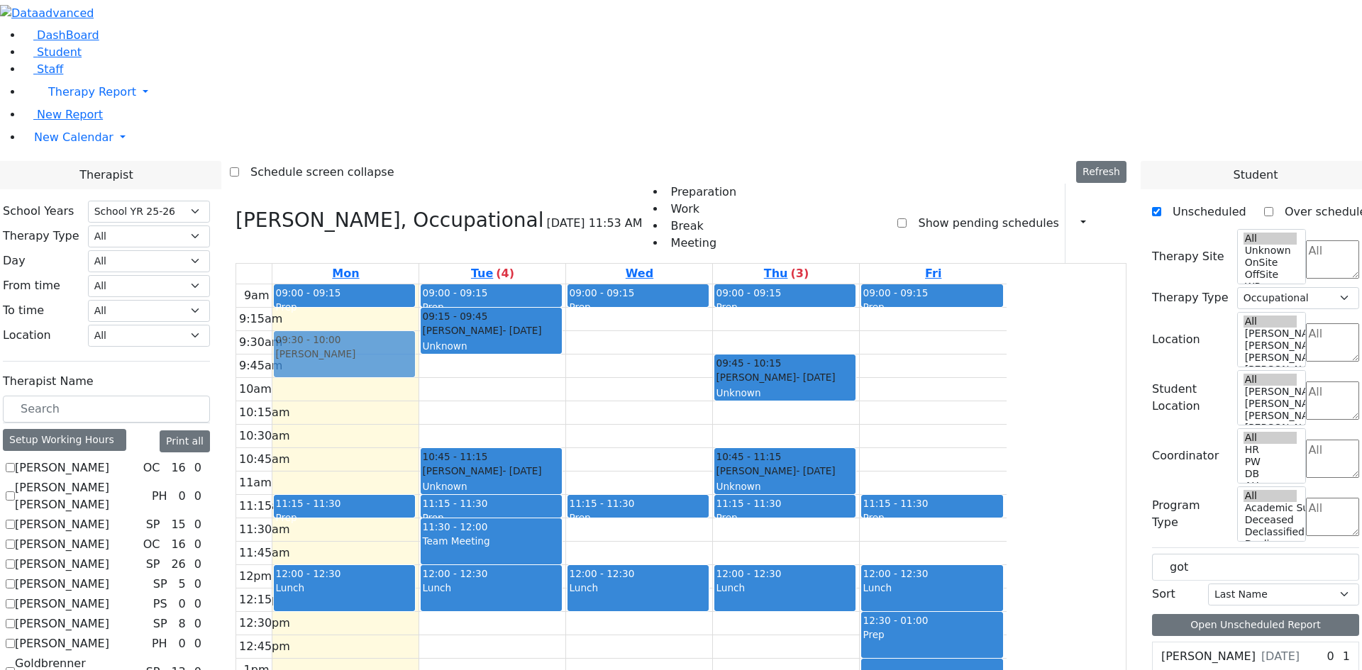
drag, startPoint x: 1210, startPoint y: 364, endPoint x: 477, endPoint y: 145, distance: 766.2
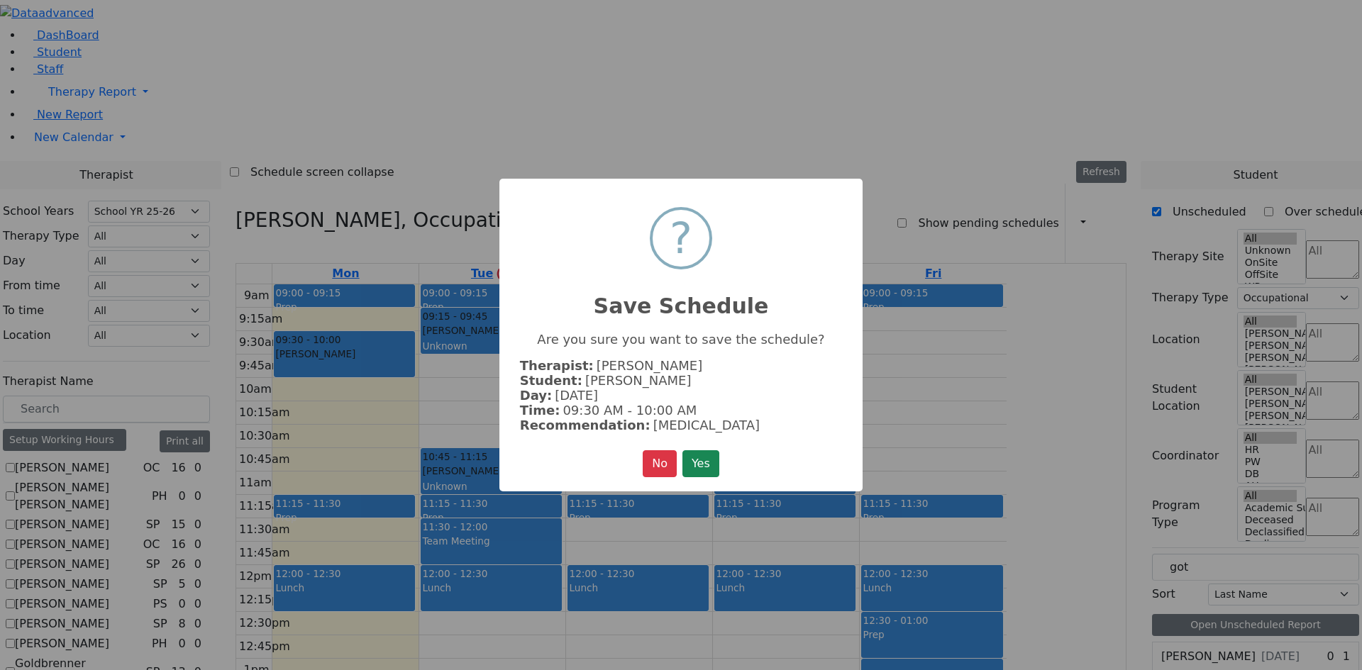
click at [705, 464] on button "Yes" at bounding box center [700, 463] width 37 height 27
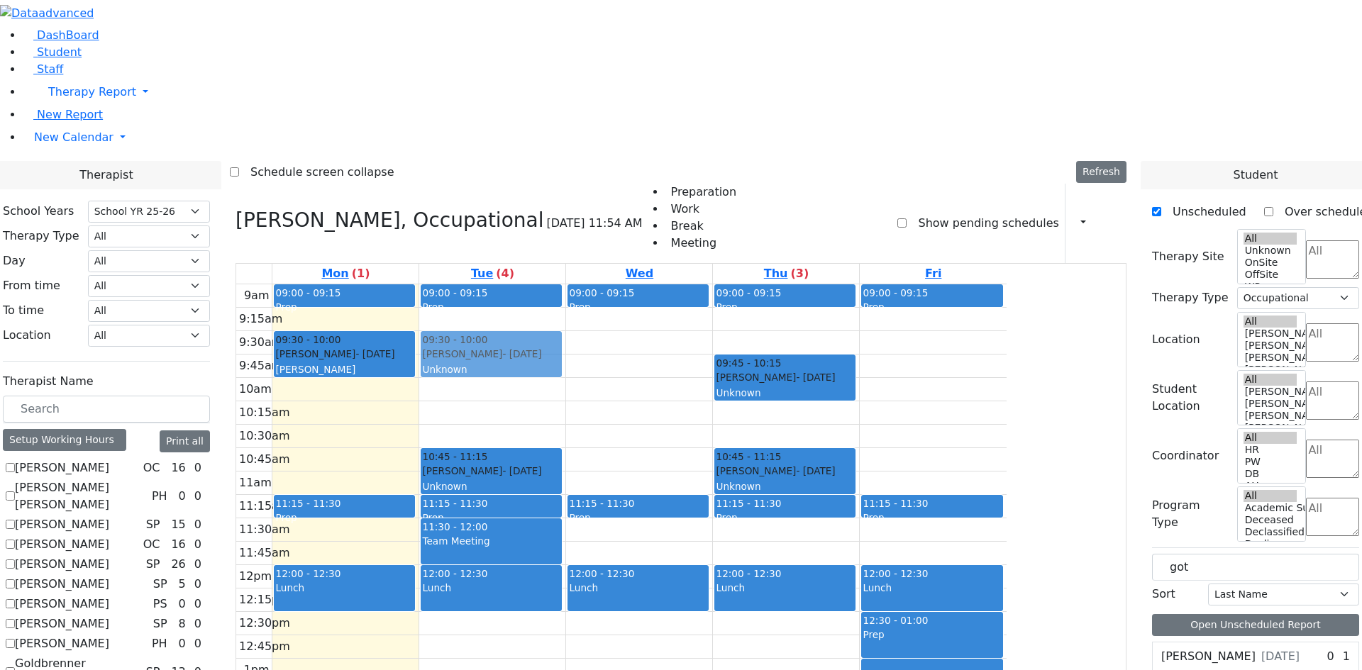
drag, startPoint x: 593, startPoint y: 127, endPoint x: 589, endPoint y: 150, distance: 23.7
click at [565, 284] on div "09:00 - 09:15 Prep 09:15 - 09:45 [PERSON_NAME] - [DATE] Unknown 10:45 - 11:15 […" at bounding box center [492, 565] width 146 height 562
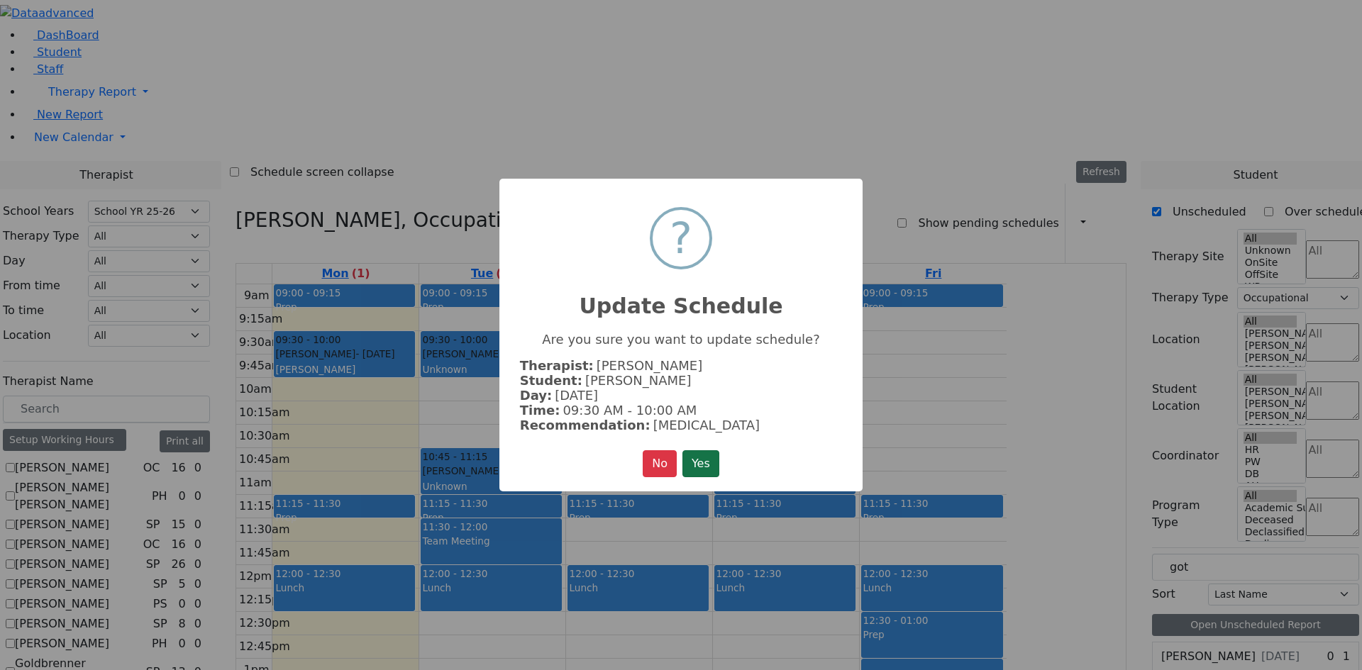
click at [696, 451] on button "Yes" at bounding box center [700, 463] width 37 height 27
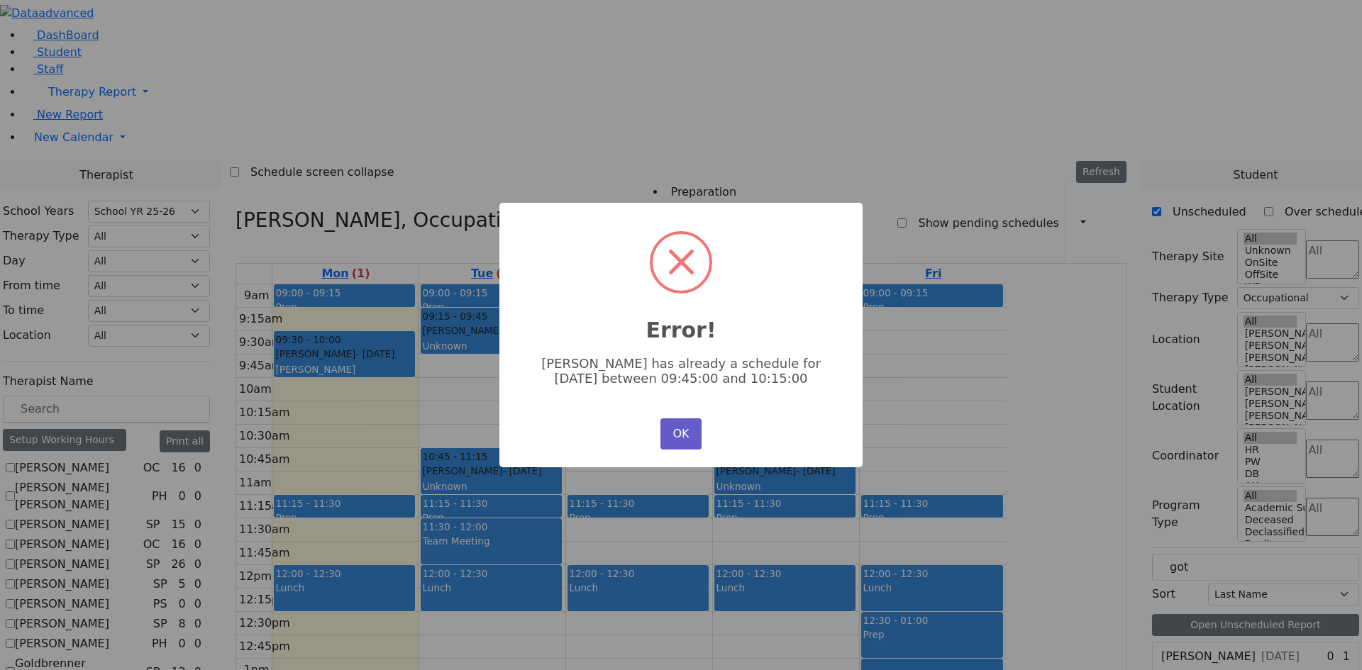
click at [680, 430] on button "OK" at bounding box center [680, 433] width 41 height 31
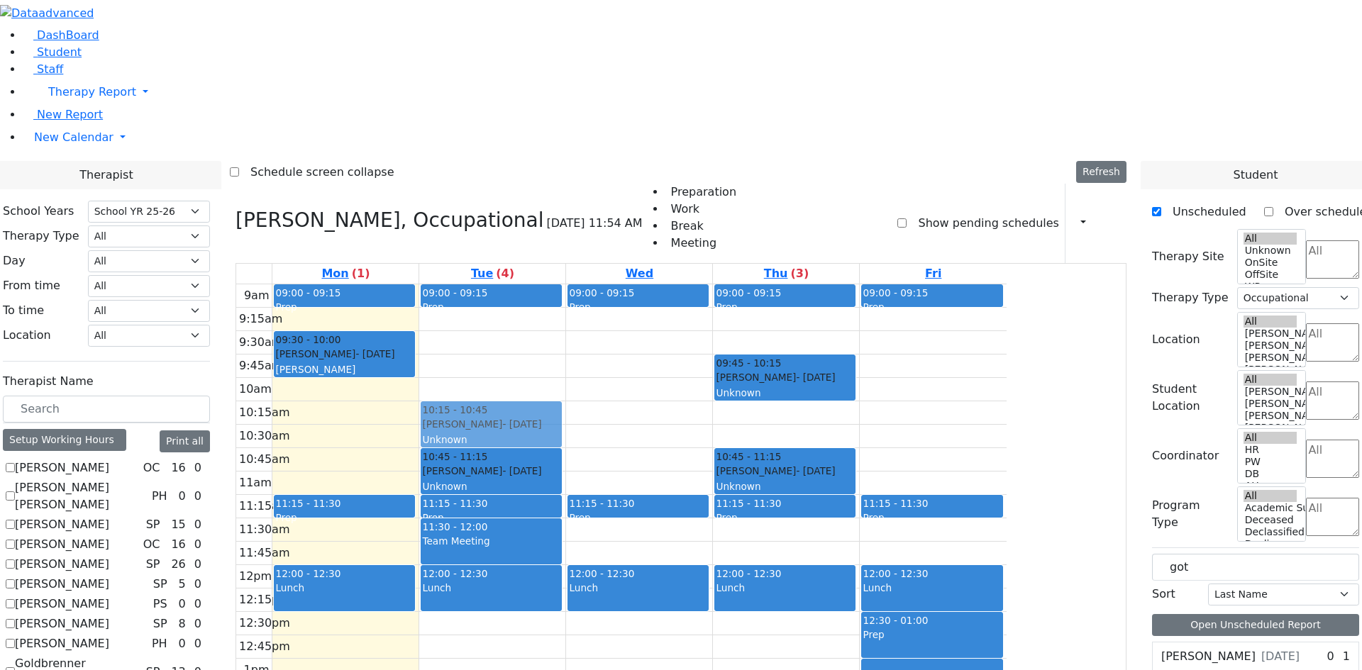
drag, startPoint x: 620, startPoint y: 125, endPoint x: 603, endPoint y: 211, distance: 88.2
click at [565, 284] on div "09:00 - 09:15 Prep 09:15 - 09:45 [PERSON_NAME] - [DATE] Unknown 10:45 - 11:15 […" at bounding box center [492, 565] width 146 height 562
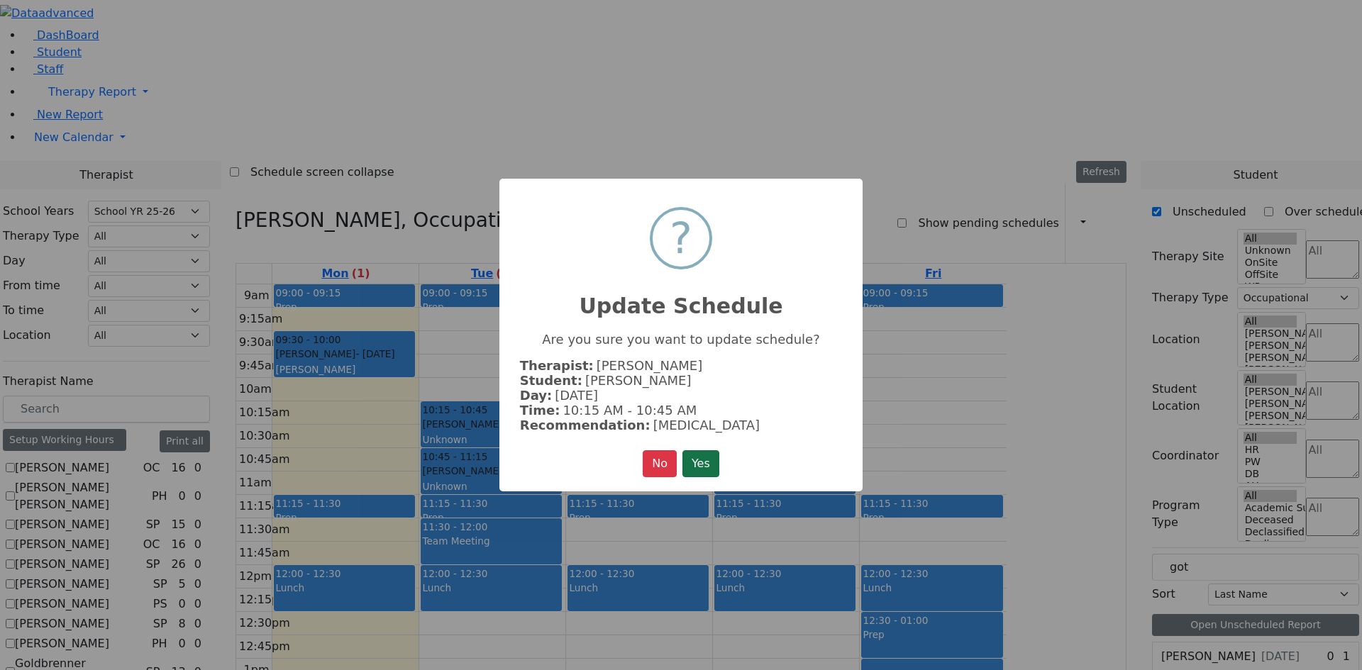
click at [707, 457] on button "Yes" at bounding box center [700, 463] width 37 height 27
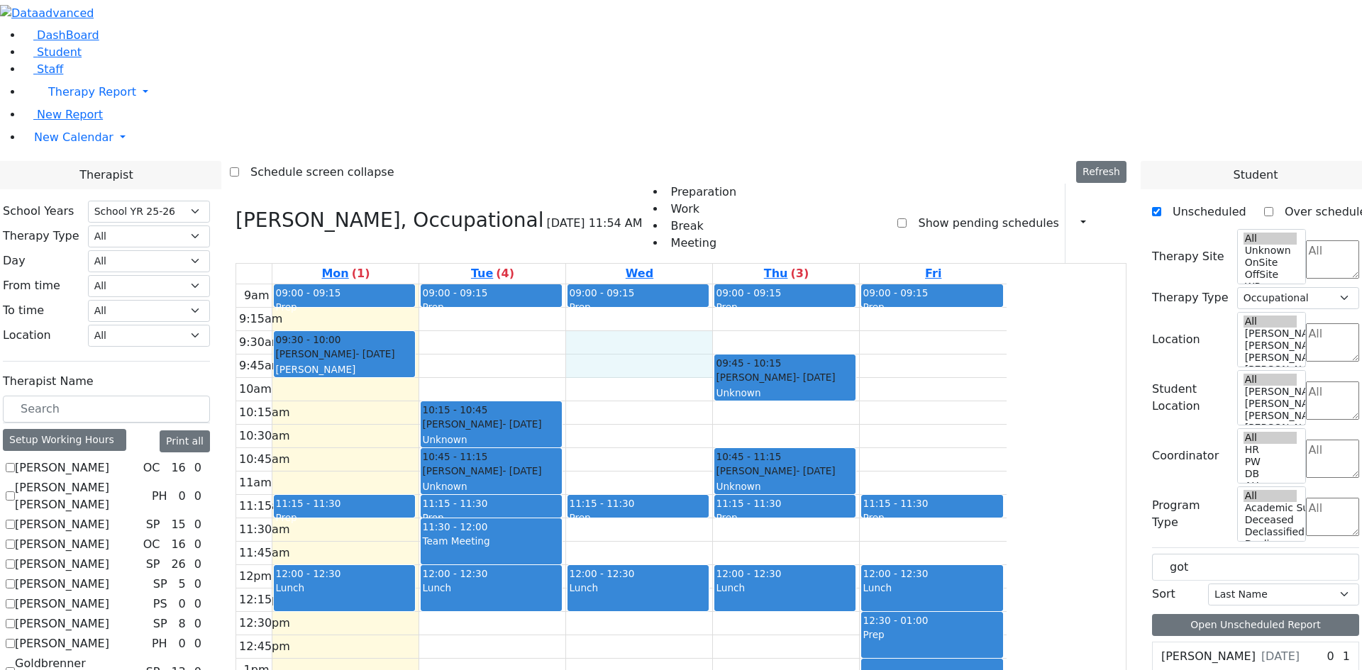
click at [775, 284] on div "9am 9:15am 9:30am 9:45am 10am 10:15am 10:30am 10:45am 11am 11:15am 11:30am 11:4…" at bounding box center [621, 565] width 770 height 562
click at [1219, 648] on label "[PERSON_NAME]" at bounding box center [1208, 656] width 94 height 17
drag, startPoint x: 1223, startPoint y: 365, endPoint x: 772, endPoint y: 155, distance: 496.8
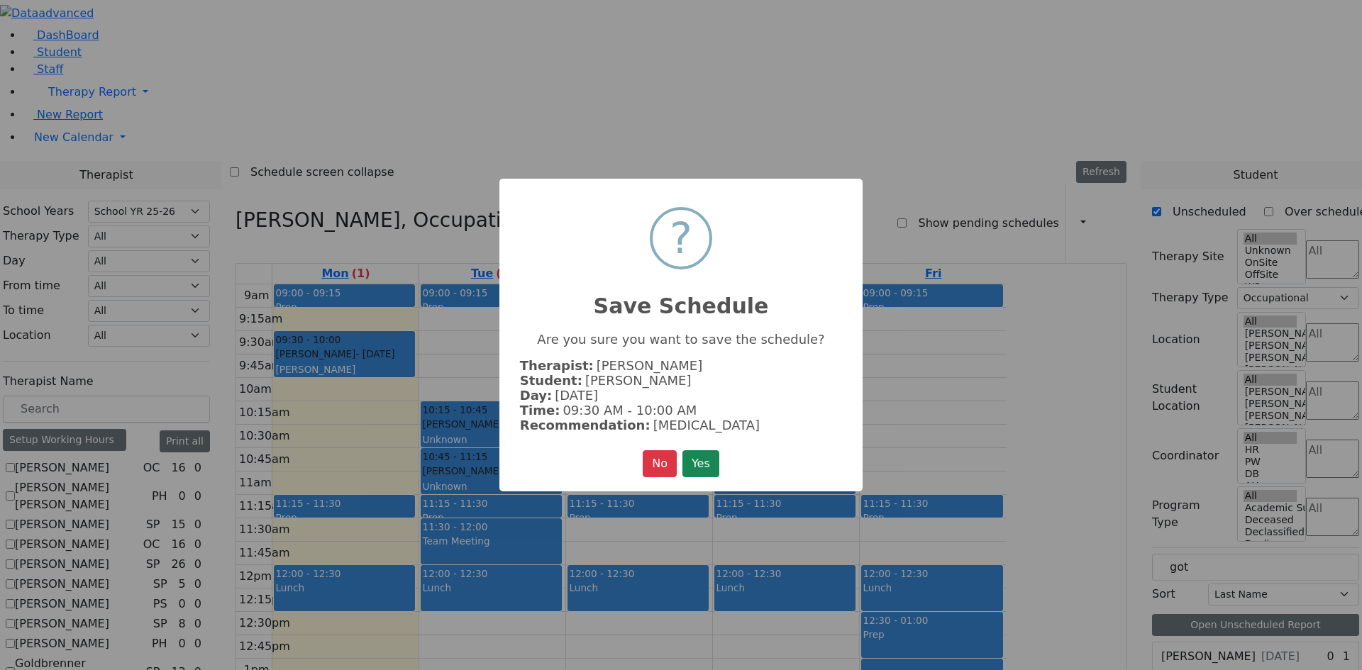
drag, startPoint x: 696, startPoint y: 458, endPoint x: 701, endPoint y: 453, distance: 7.5
click at [696, 457] on button "Yes" at bounding box center [700, 463] width 37 height 27
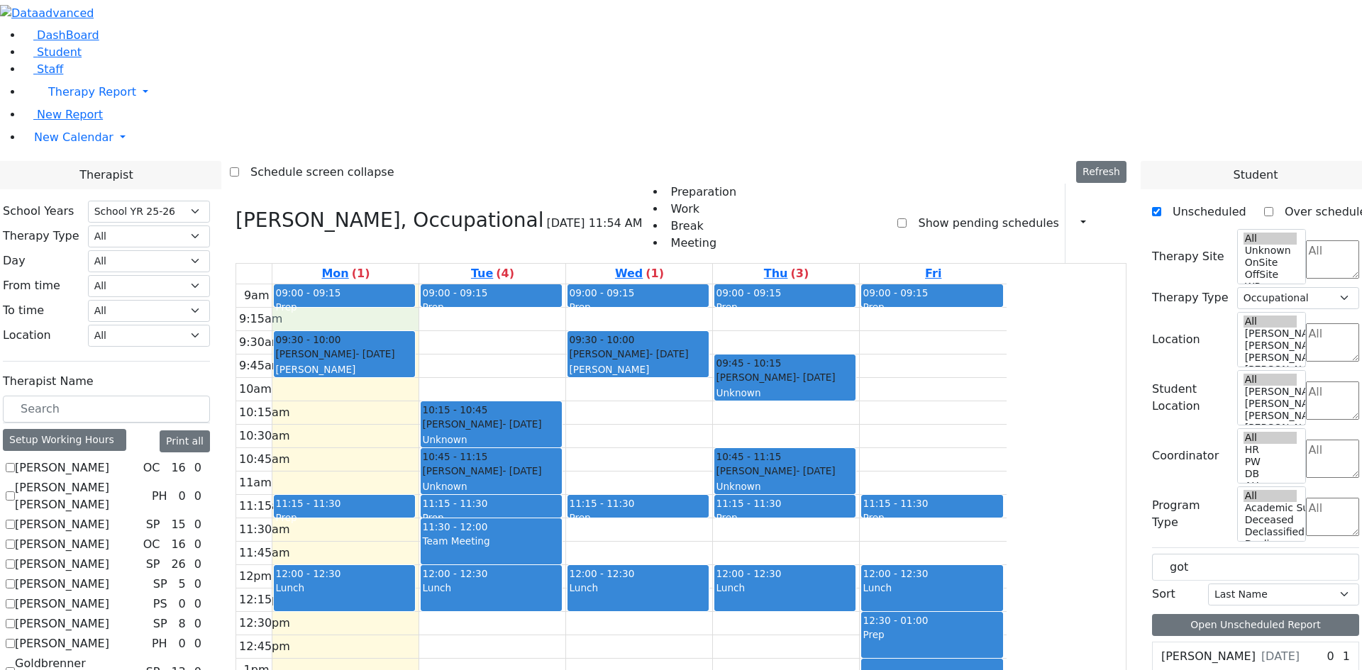
click at [445, 284] on div "9am 9:15am 9:30am 9:45am 10am 10:15am 10:30am 10:45am 11am 11:15am 11:30am 11:4…" at bounding box center [621, 565] width 770 height 562
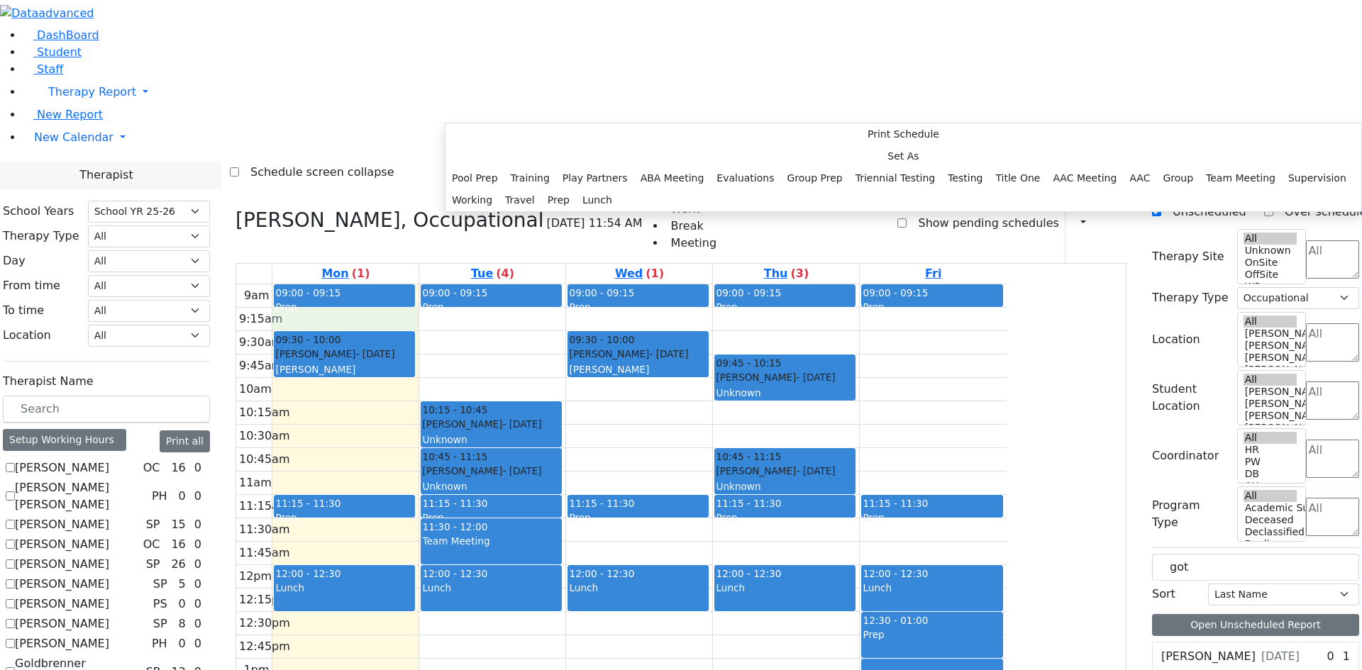
click at [464, 284] on div "9am 9:15am 9:30am 9:45am 10am 10:15am 10:30am 10:45am 11am 11:15am 11:30am 11:4…" at bounding box center [621, 565] width 770 height 562
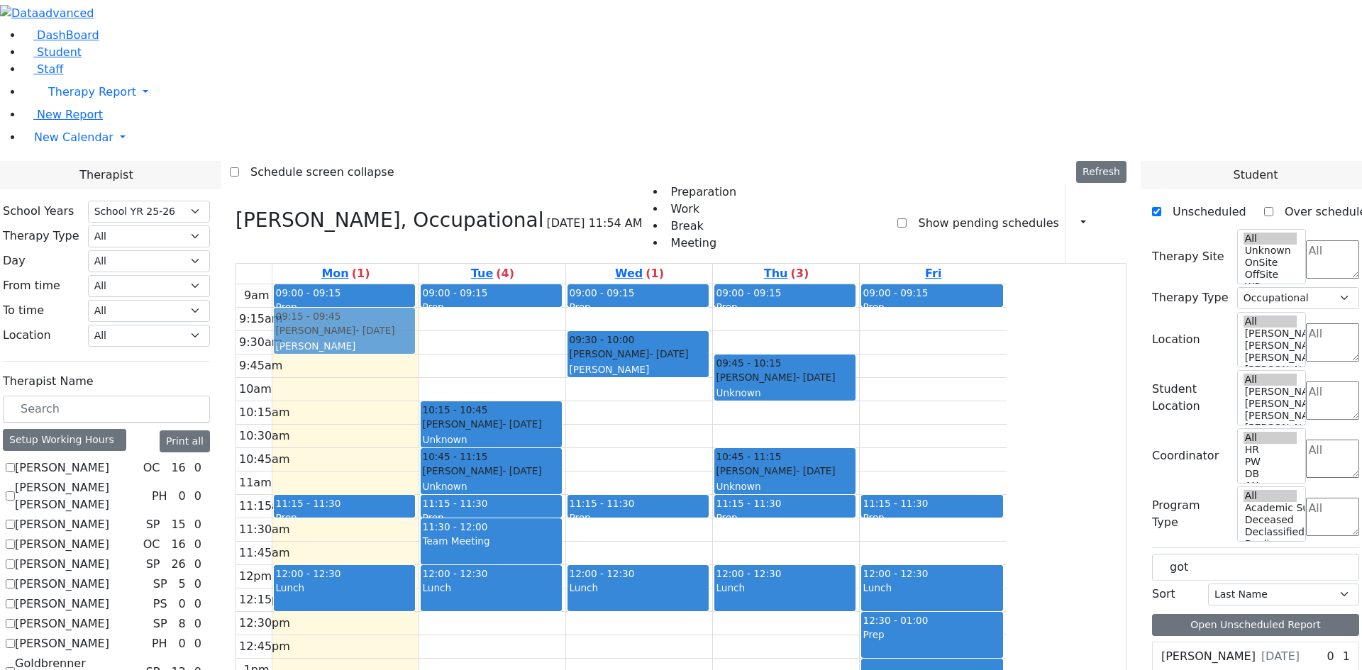
click at [418, 284] on div "09:00 - 09:15 Prep 09:30 - 10:00 [PERSON_NAME] - [DATE] [PERSON_NAME] 11:15 - 1…" at bounding box center [345, 565] width 146 height 562
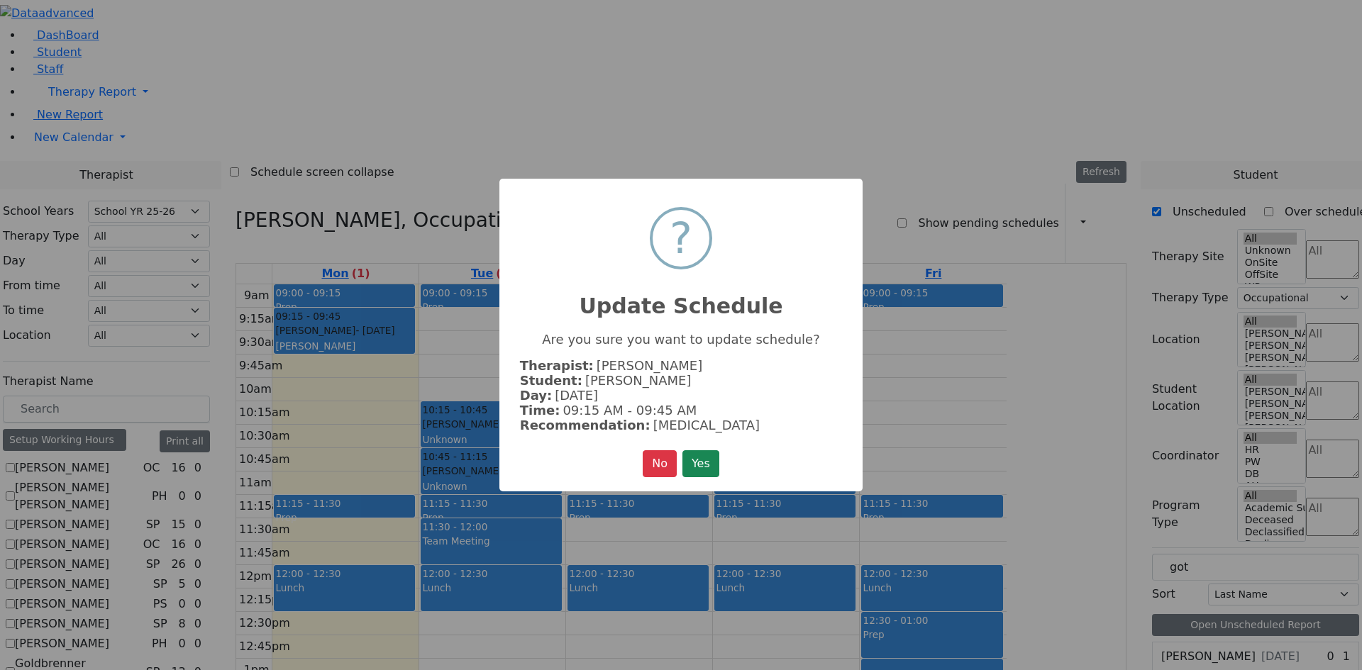
drag, startPoint x: 709, startPoint y: 455, endPoint x: 707, endPoint y: 433, distance: 21.4
click at [707, 442] on div "× ? Update Schedule Are you sure you want to update schedule? Therapist: [PERSO…" at bounding box center [680, 335] width 363 height 313
click at [694, 465] on button "Yes" at bounding box center [700, 463] width 37 height 27
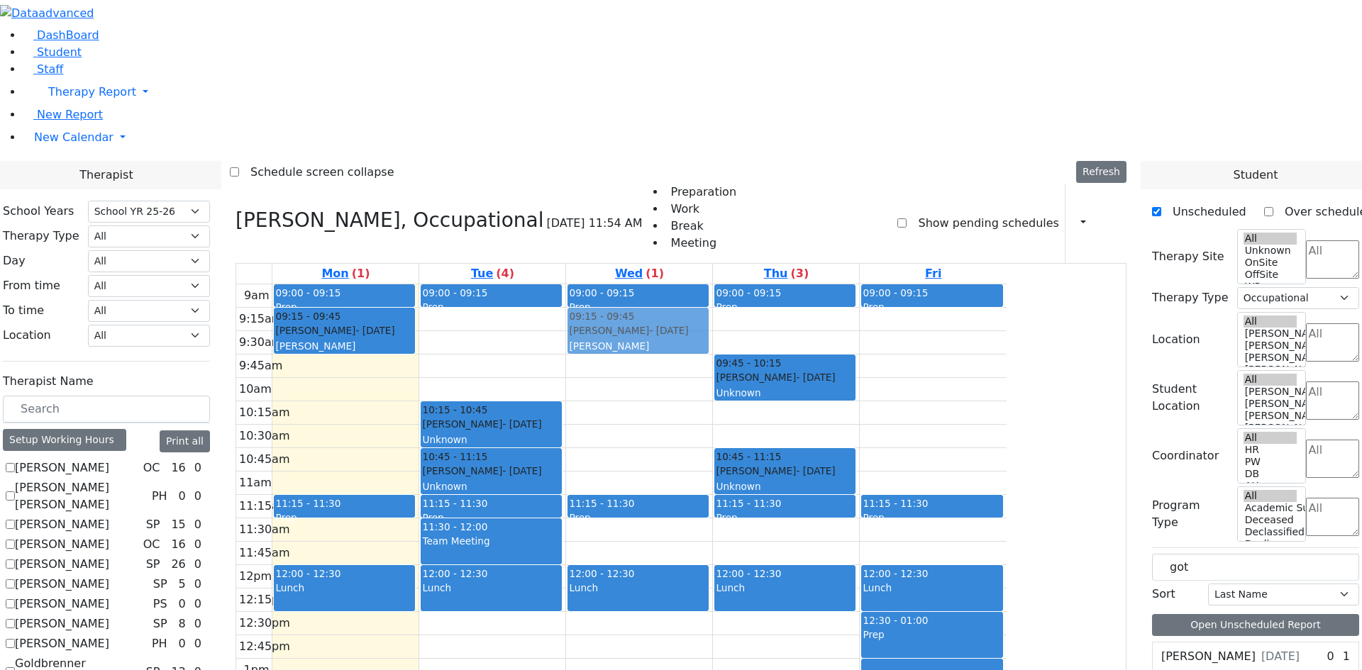
drag, startPoint x: 767, startPoint y: 161, endPoint x: 769, endPoint y: 148, distance: 13.1
click at [712, 284] on div "09:00 - 09:15 Prep 09:30 - 10:00 [PERSON_NAME] - [DATE] [PERSON_NAME] 11:15 - 1…" at bounding box center [639, 565] width 146 height 562
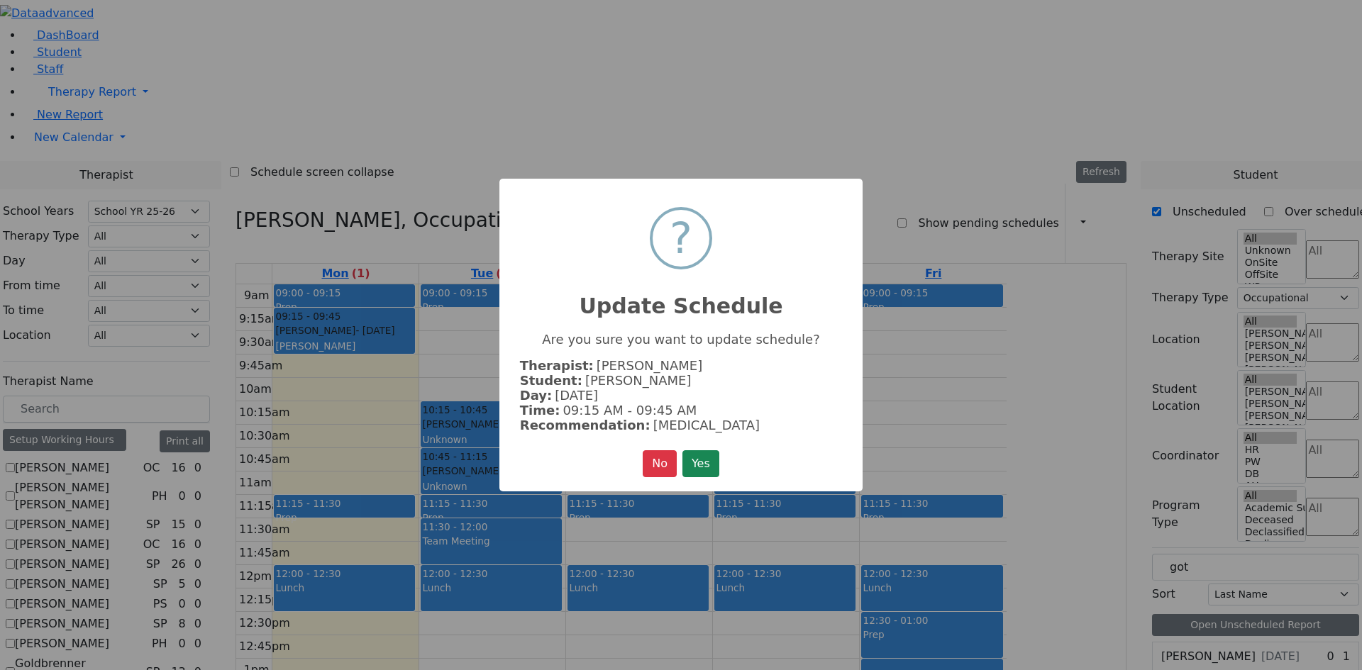
drag, startPoint x: 703, startPoint y: 463, endPoint x: 704, endPoint y: 448, distance: 15.0
click at [703, 461] on button "Yes" at bounding box center [700, 463] width 37 height 27
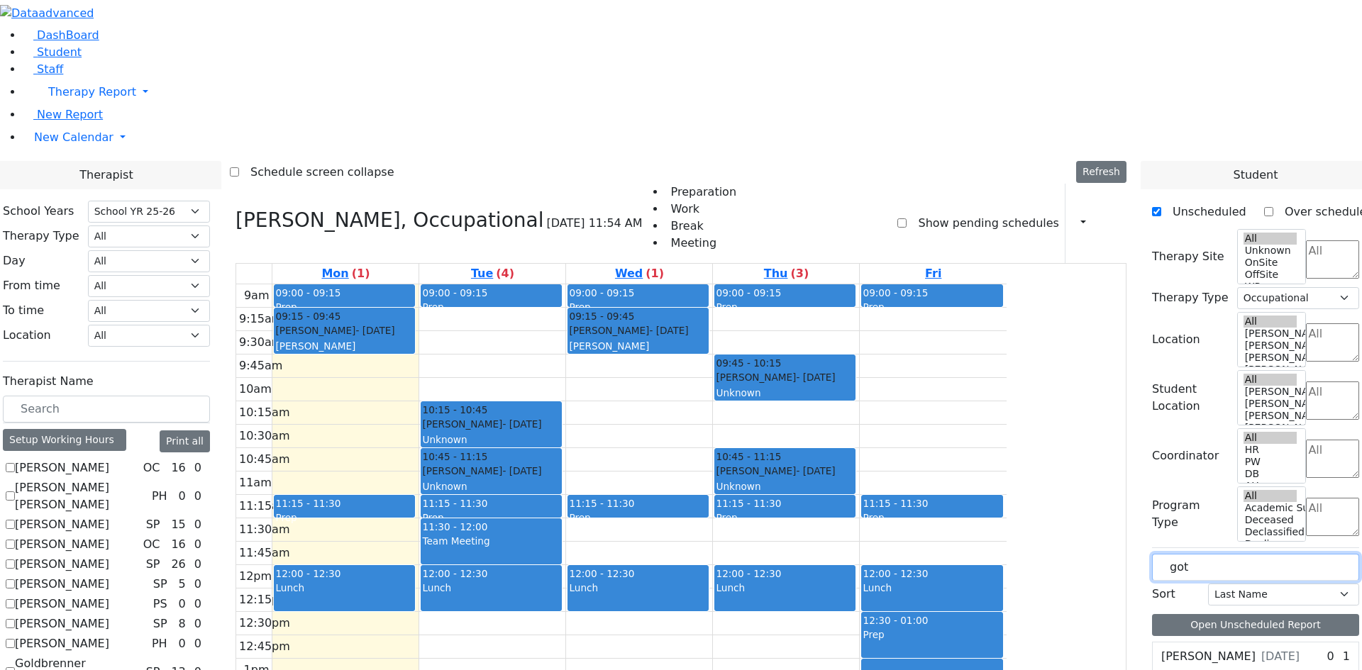
click at [1218, 554] on input "got" at bounding box center [1255, 567] width 207 height 27
click at [1217, 648] on label "[PERSON_NAME]" at bounding box center [1208, 656] width 94 height 17
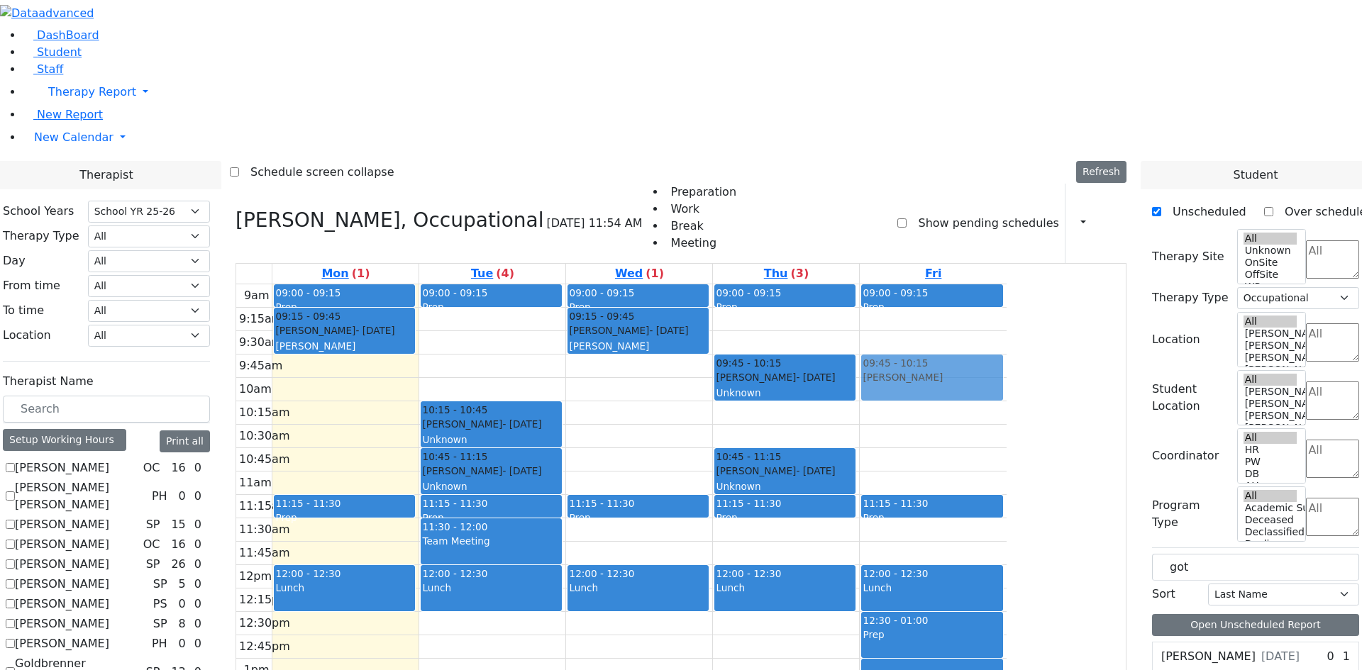
drag, startPoint x: 1232, startPoint y: 364, endPoint x: 1076, endPoint y: 168, distance: 250.8
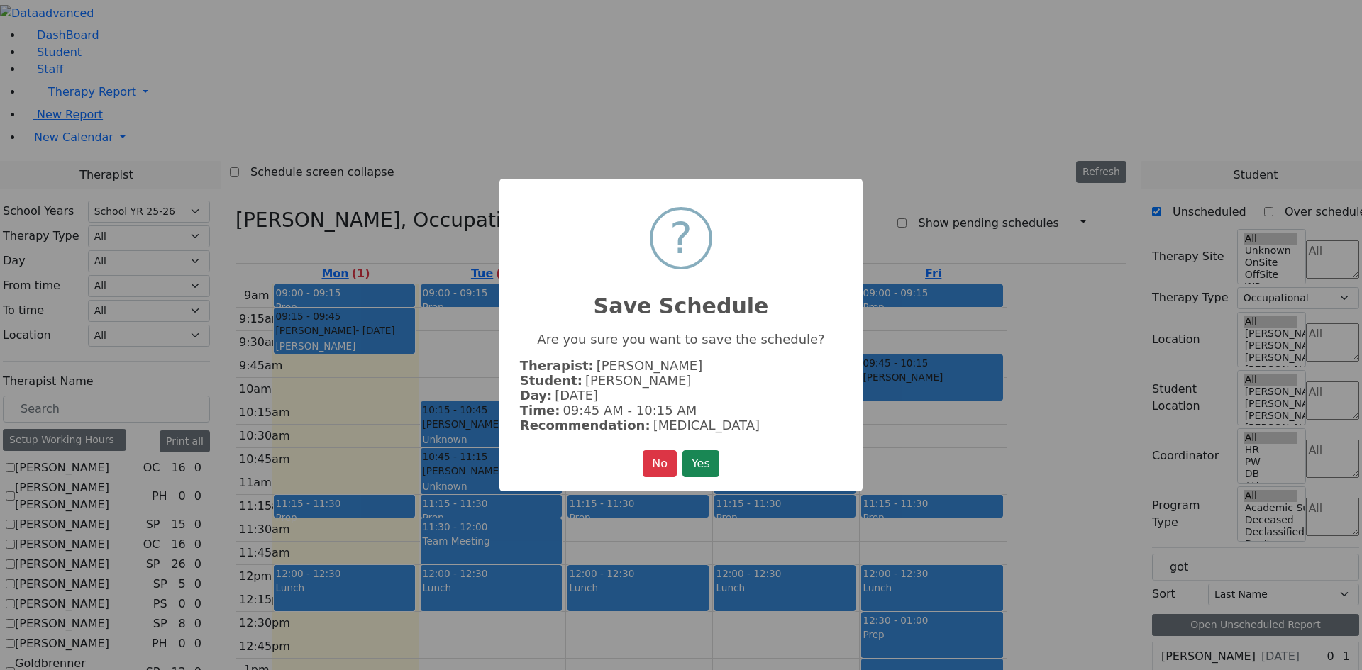
drag, startPoint x: 708, startPoint y: 458, endPoint x: 777, endPoint y: 455, distance: 68.1
click at [711, 457] on button "Yes" at bounding box center [700, 463] width 37 height 27
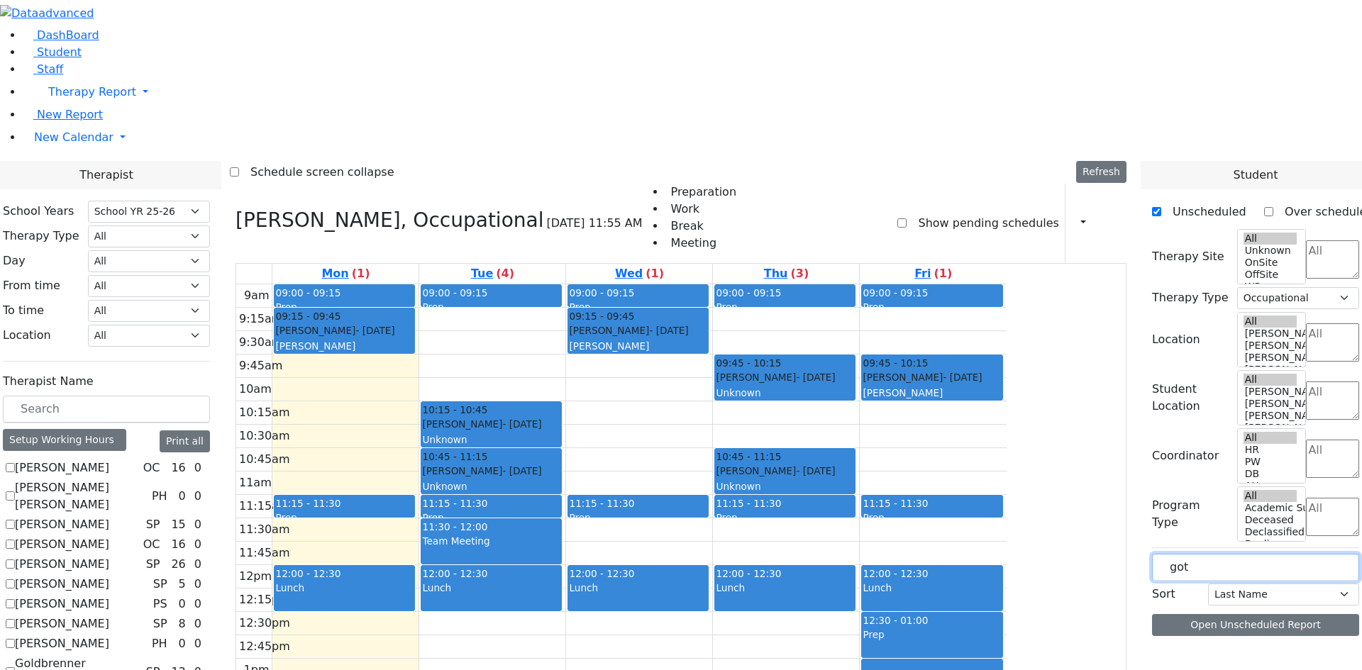
drag, startPoint x: 1214, startPoint y: 238, endPoint x: 1070, endPoint y: 241, distance: 144.0
click at [1201, 648] on label "[PERSON_NAME]" at bounding box center [1208, 656] width 94 height 17
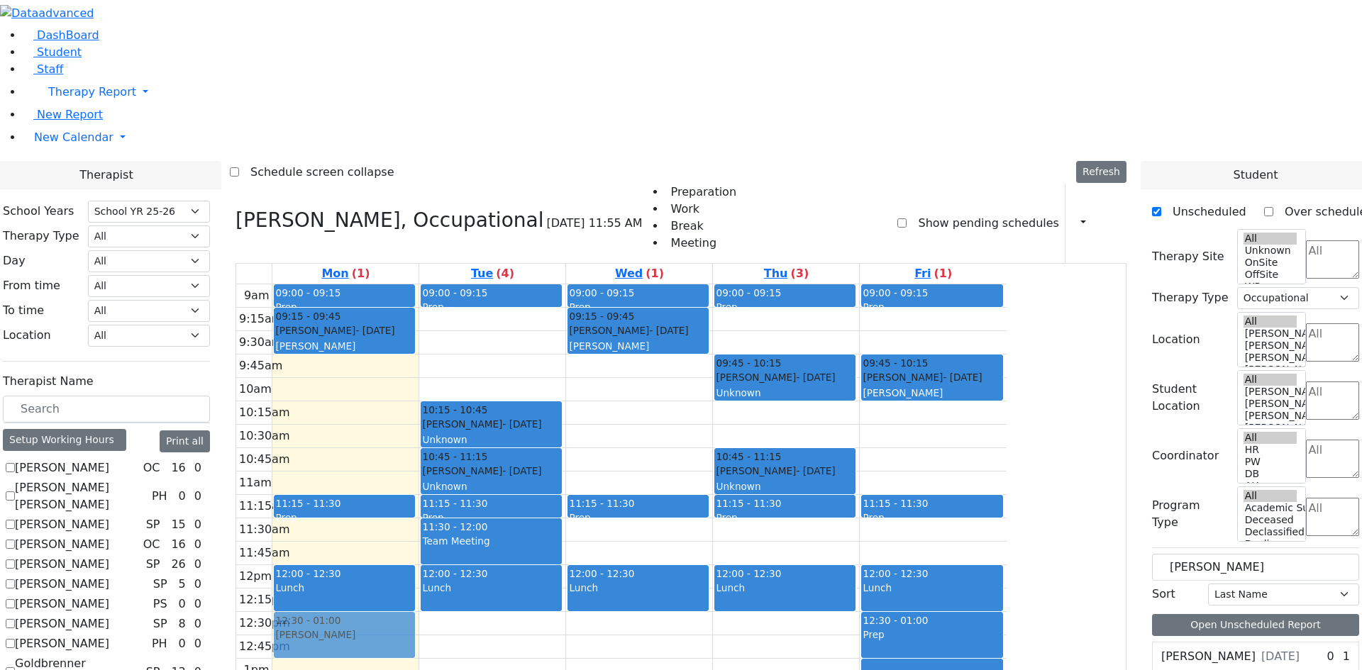
drag, startPoint x: 1237, startPoint y: 367, endPoint x: 479, endPoint y: 433, distance: 761.0
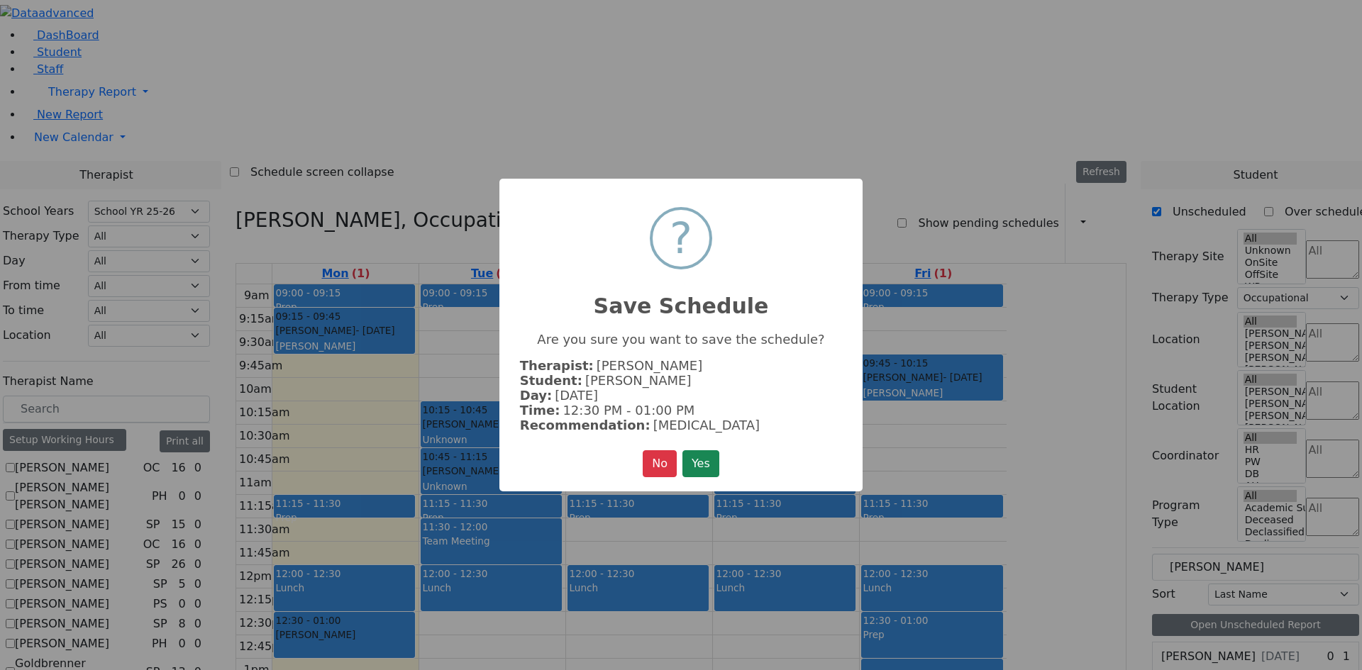
click at [714, 464] on button "Yes" at bounding box center [700, 463] width 37 height 27
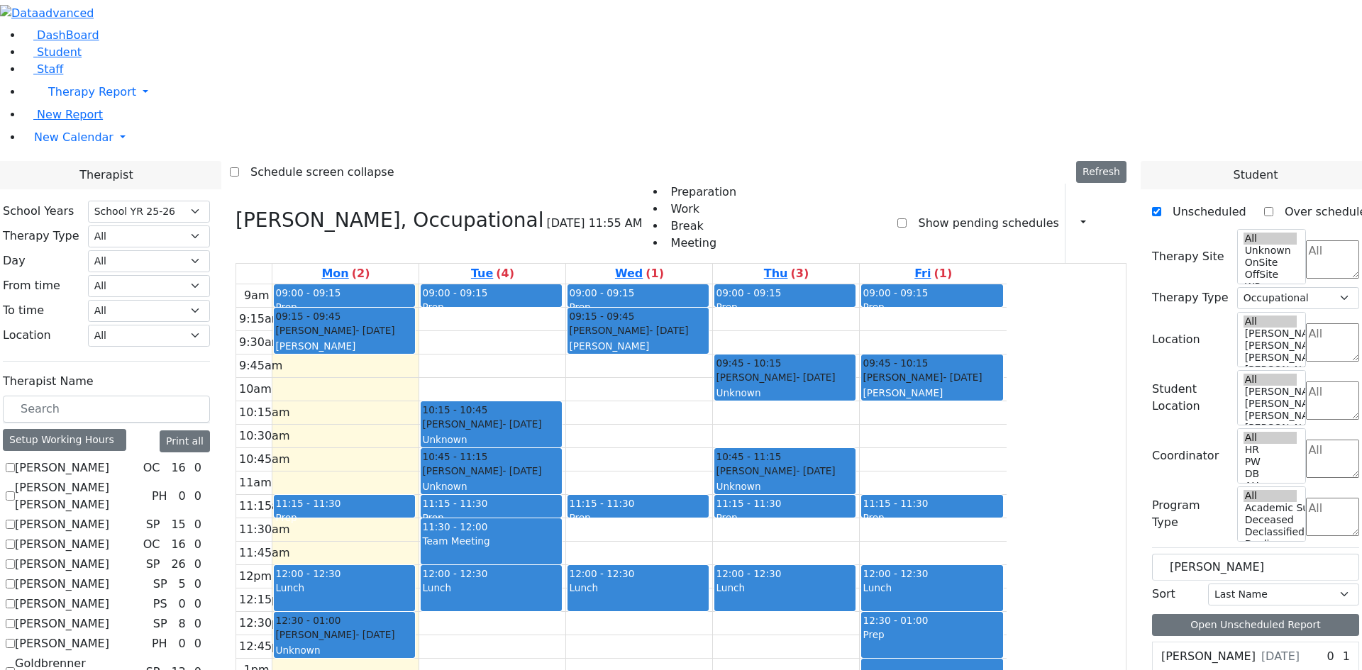
click at [1226, 648] on div "[PERSON_NAME] [DATE]" at bounding box center [1230, 656] width 138 height 17
drag, startPoint x: 1228, startPoint y: 362, endPoint x: 869, endPoint y: 476, distance: 376.3
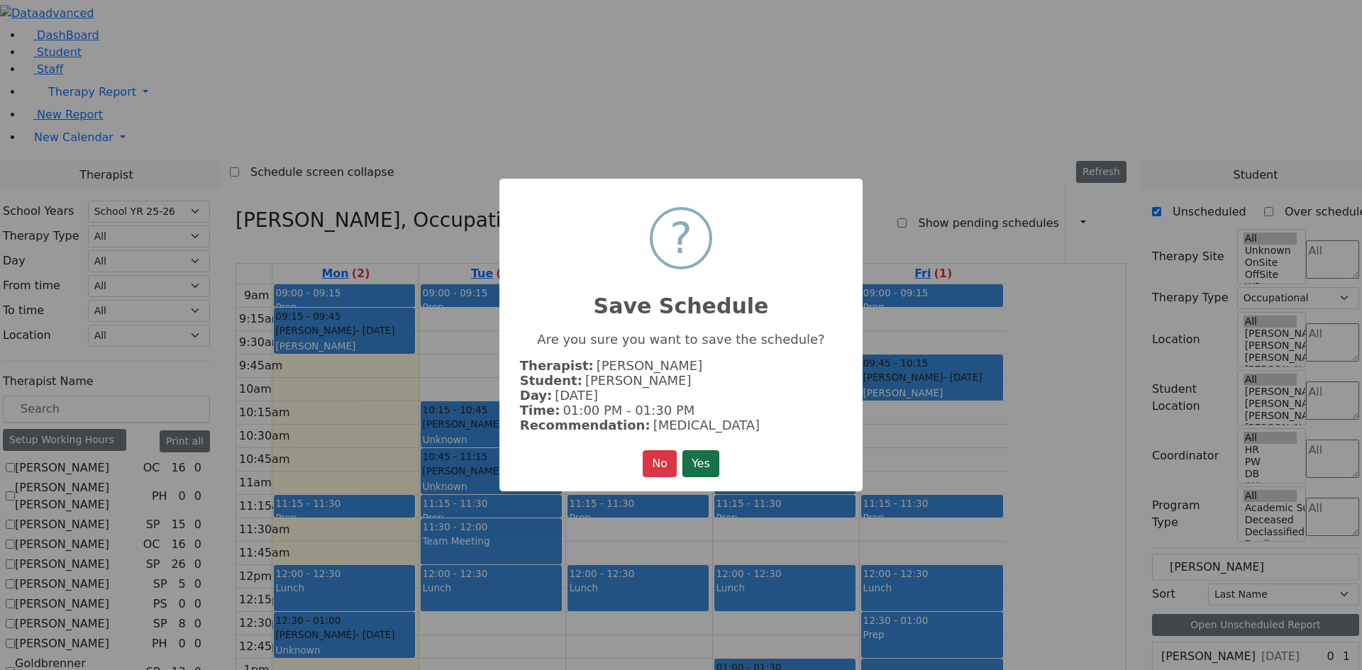
click at [709, 455] on button "Yes" at bounding box center [700, 463] width 37 height 27
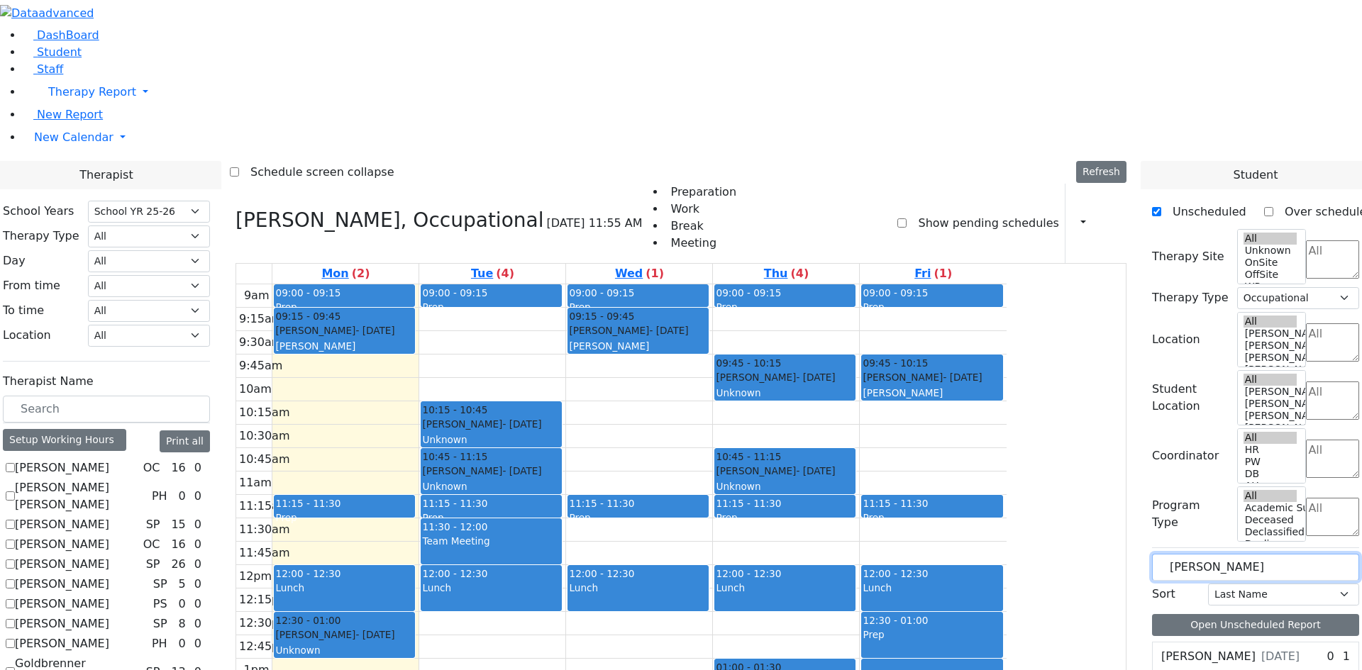
drag, startPoint x: 1245, startPoint y: 236, endPoint x: 948, endPoint y: 235, distance: 296.4
click at [1191, 648] on label "[PERSON_NAME]" at bounding box center [1208, 656] width 94 height 17
drag, startPoint x: 1220, startPoint y: 360, endPoint x: 474, endPoint y: 527, distance: 763.7
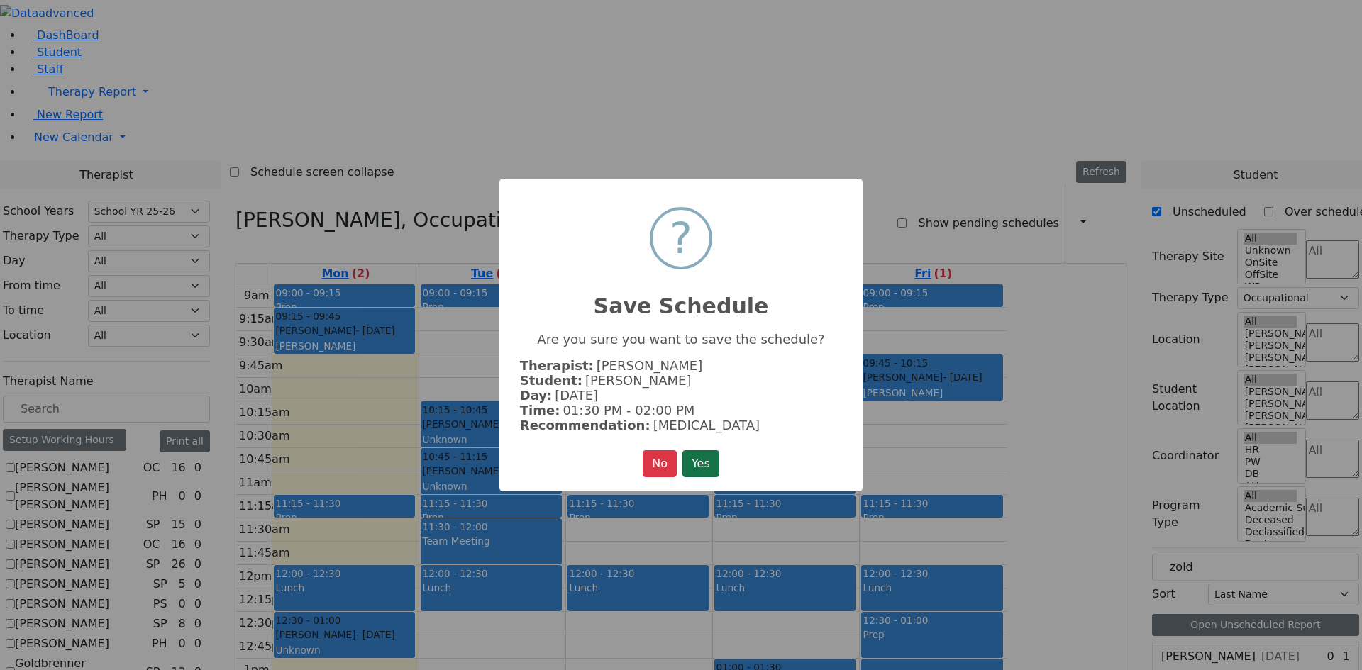
click at [702, 465] on button "Yes" at bounding box center [700, 463] width 37 height 27
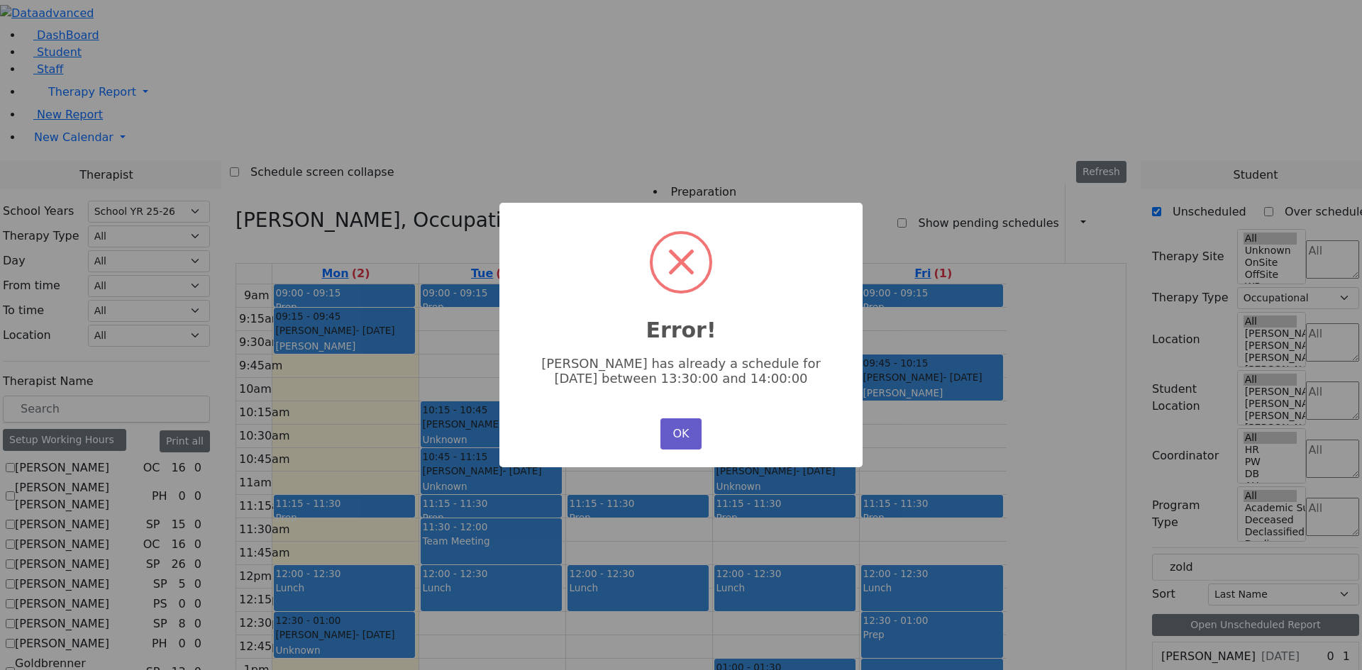
click at [681, 432] on button "OK" at bounding box center [680, 433] width 41 height 31
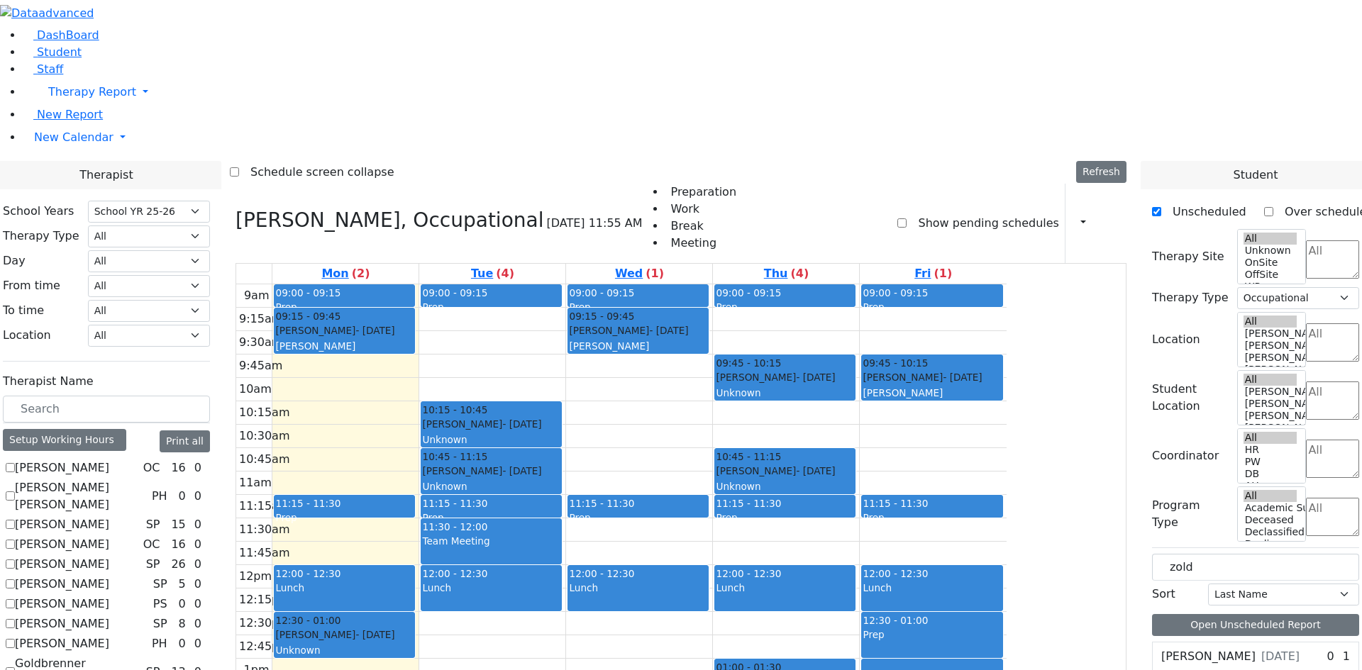
click at [628, 536] on div "9am 9:15am 9:30am 9:45am 10am 10:15am 10:30am 10:45am 11am 11:15am 11:30am 11:4…" at bounding box center [621, 565] width 770 height 562
click at [1194, 648] on label "[PERSON_NAME]" at bounding box center [1208, 656] width 94 height 17
drag, startPoint x: 1208, startPoint y: 355, endPoint x: 628, endPoint y: 523, distance: 603.9
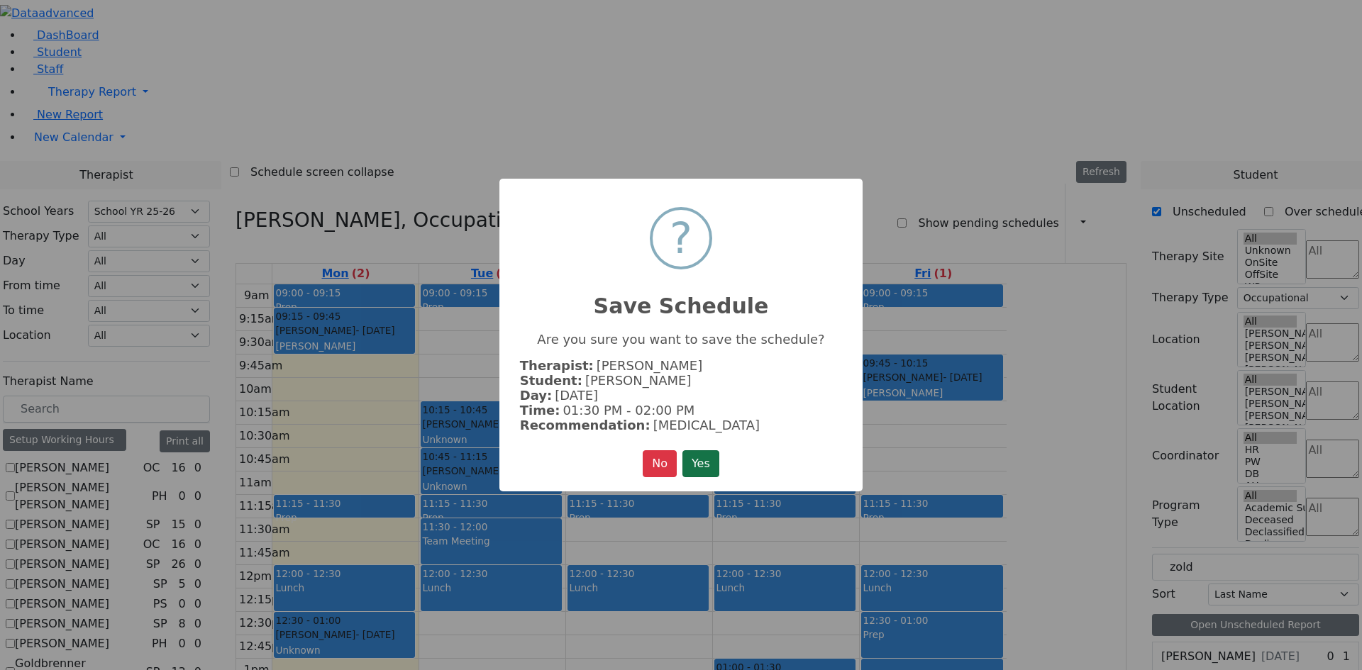
click at [703, 464] on button "Yes" at bounding box center [700, 463] width 37 height 27
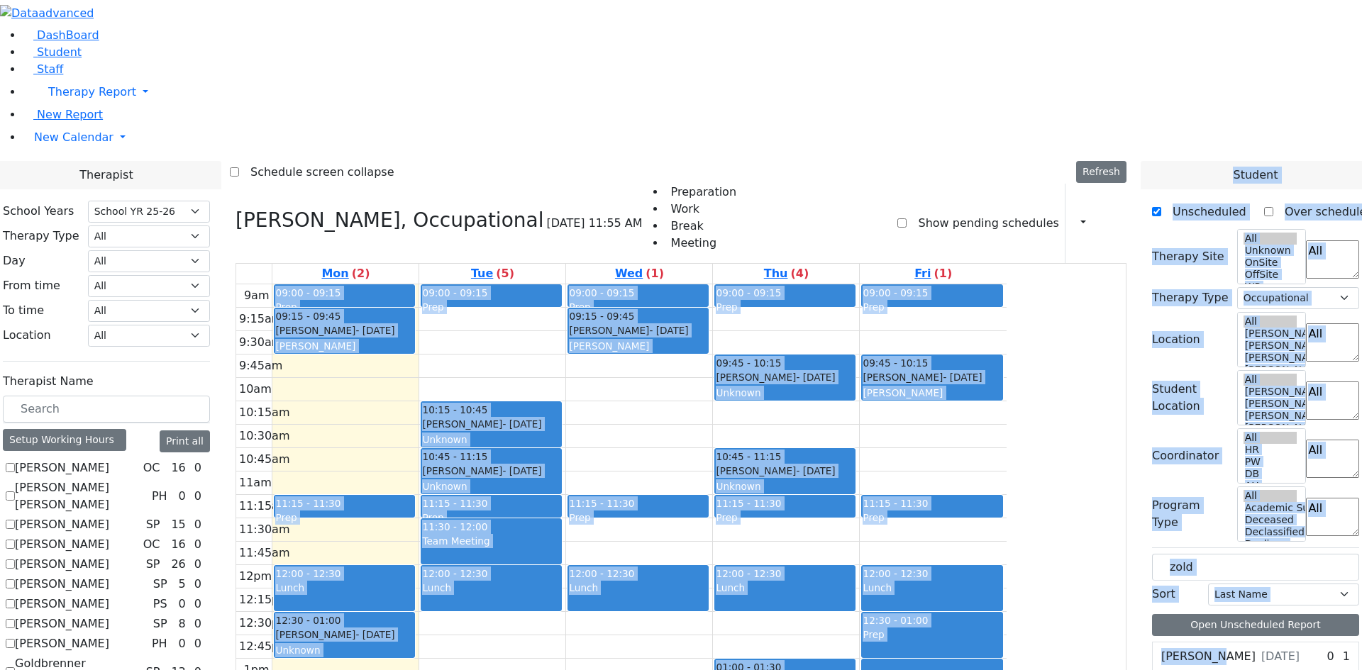
drag, startPoint x: 1227, startPoint y: 330, endPoint x: 918, endPoint y: 530, distance: 367.8
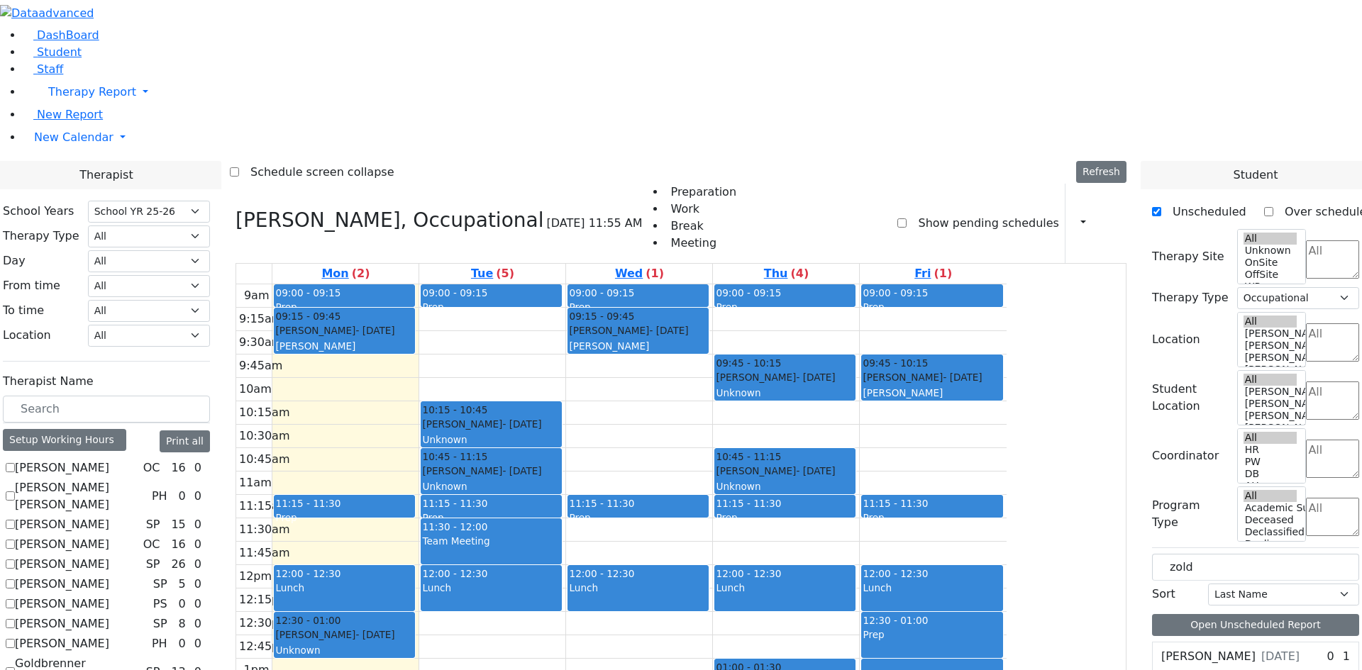
click at [1262, 642] on div "[PERSON_NAME] [DATE] 0 1 [MEDICAL_DATA] 2x30" at bounding box center [1255, 658] width 207 height 33
click at [1212, 642] on div "[PERSON_NAME] [DATE]" at bounding box center [1228, 656] width 152 height 28
drag, startPoint x: 1214, startPoint y: 361, endPoint x: 946, endPoint y: 528, distance: 315.6
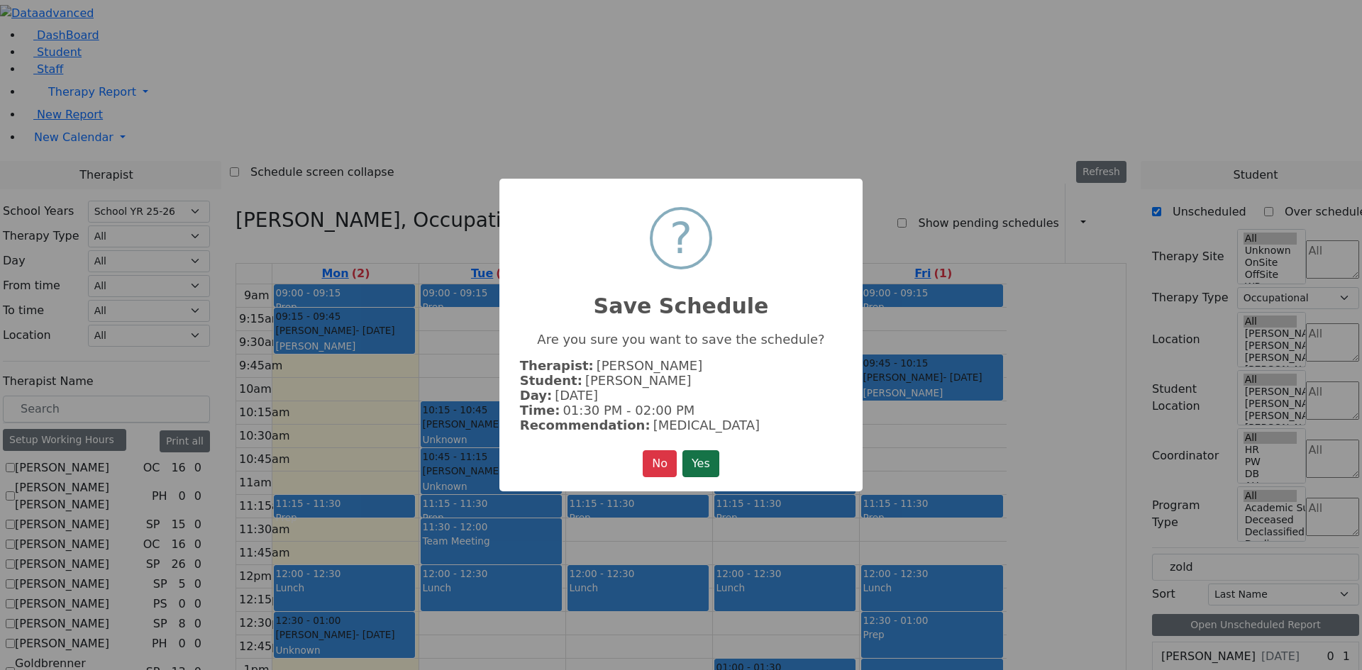
click at [713, 461] on button "Yes" at bounding box center [700, 463] width 37 height 27
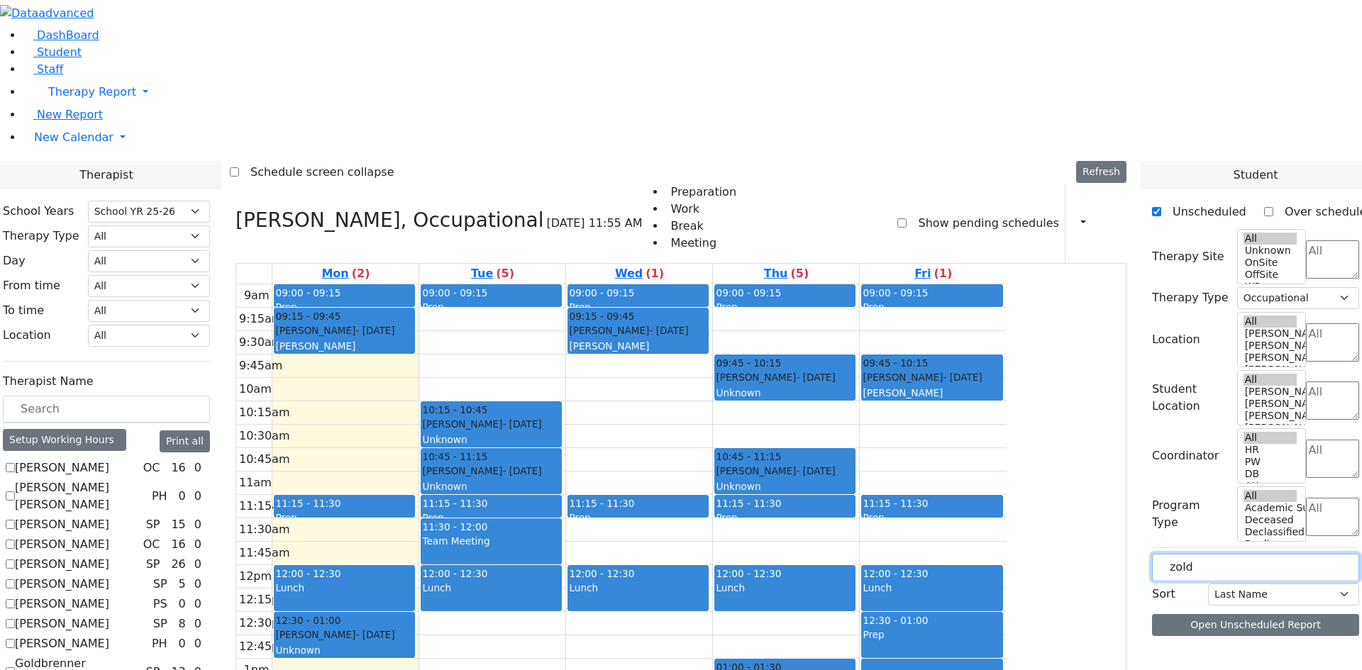
drag, startPoint x: 1125, startPoint y: 230, endPoint x: 1093, endPoint y: 230, distance: 31.9
click at [1158, 657] on span at bounding box center [1158, 657] width 0 height 0
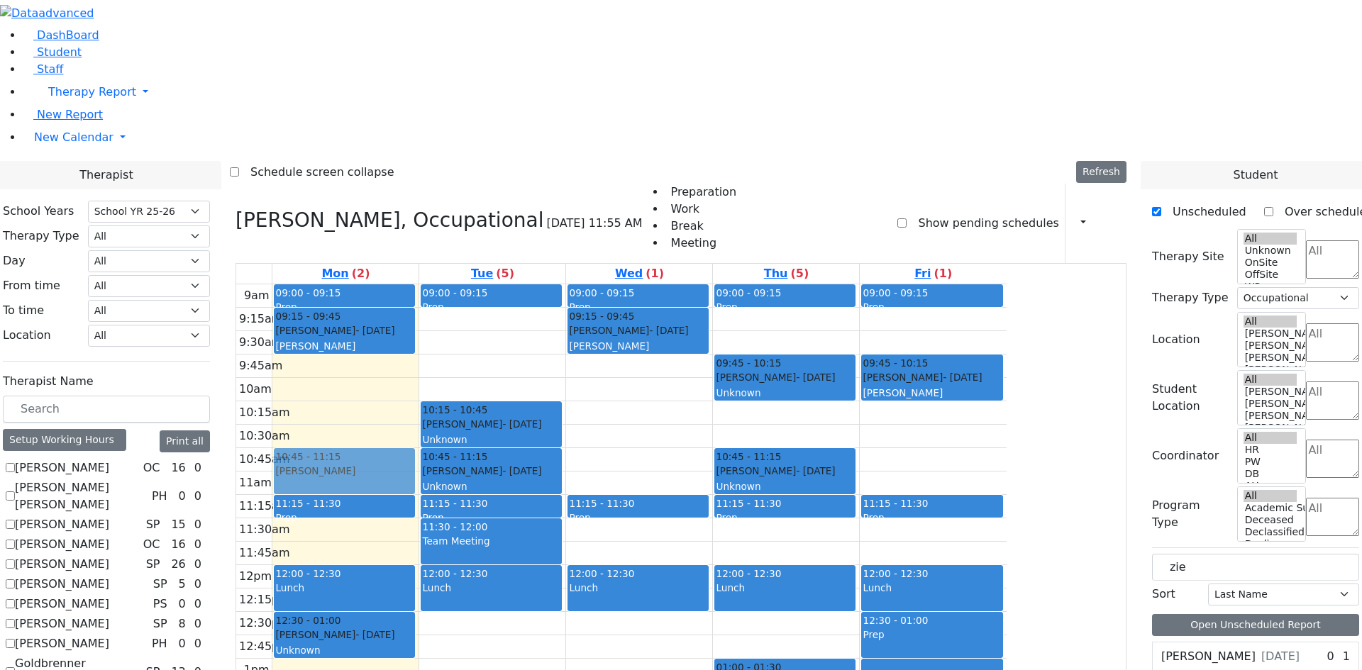
drag, startPoint x: 1272, startPoint y: 360, endPoint x: 495, endPoint y: 269, distance: 782.4
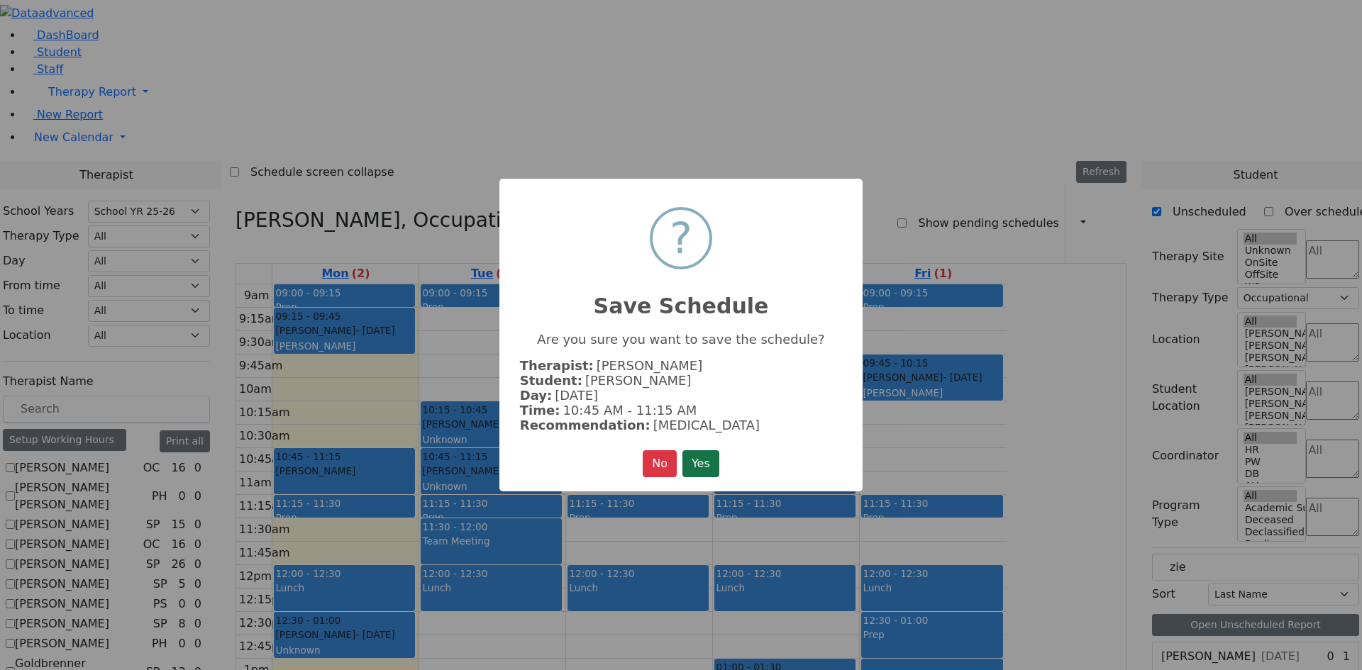
click at [713, 461] on button "Yes" at bounding box center [700, 463] width 37 height 27
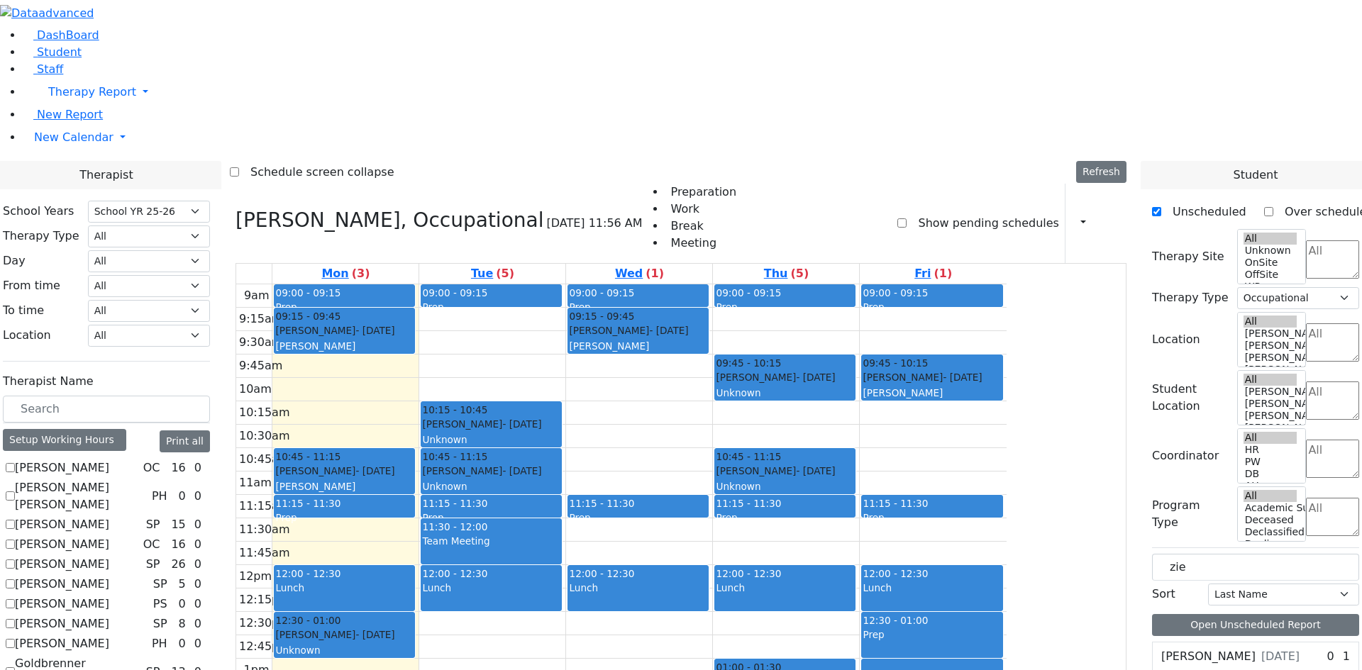
click at [1268, 642] on div "[PERSON_NAME] [DATE]" at bounding box center [1228, 656] width 152 height 28
drag, startPoint x: 1198, startPoint y: 357, endPoint x: 1073, endPoint y: 345, distance: 125.4
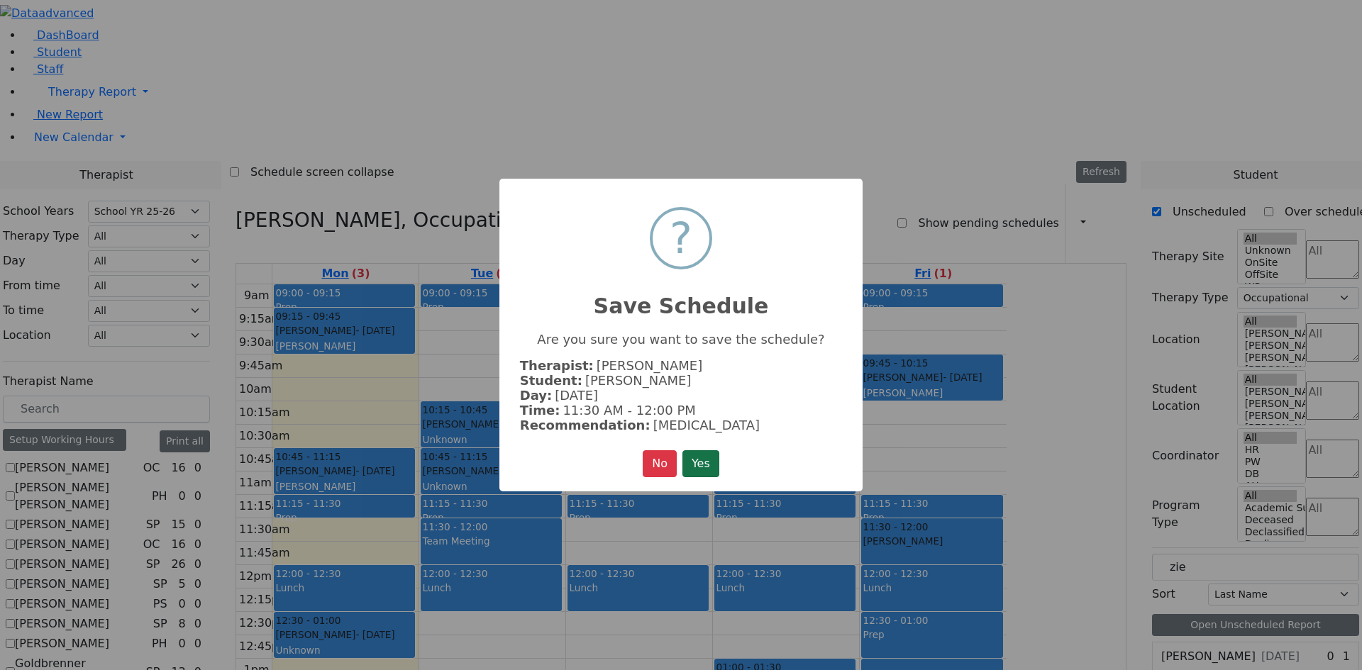
click at [716, 450] on button "Yes" at bounding box center [700, 463] width 37 height 27
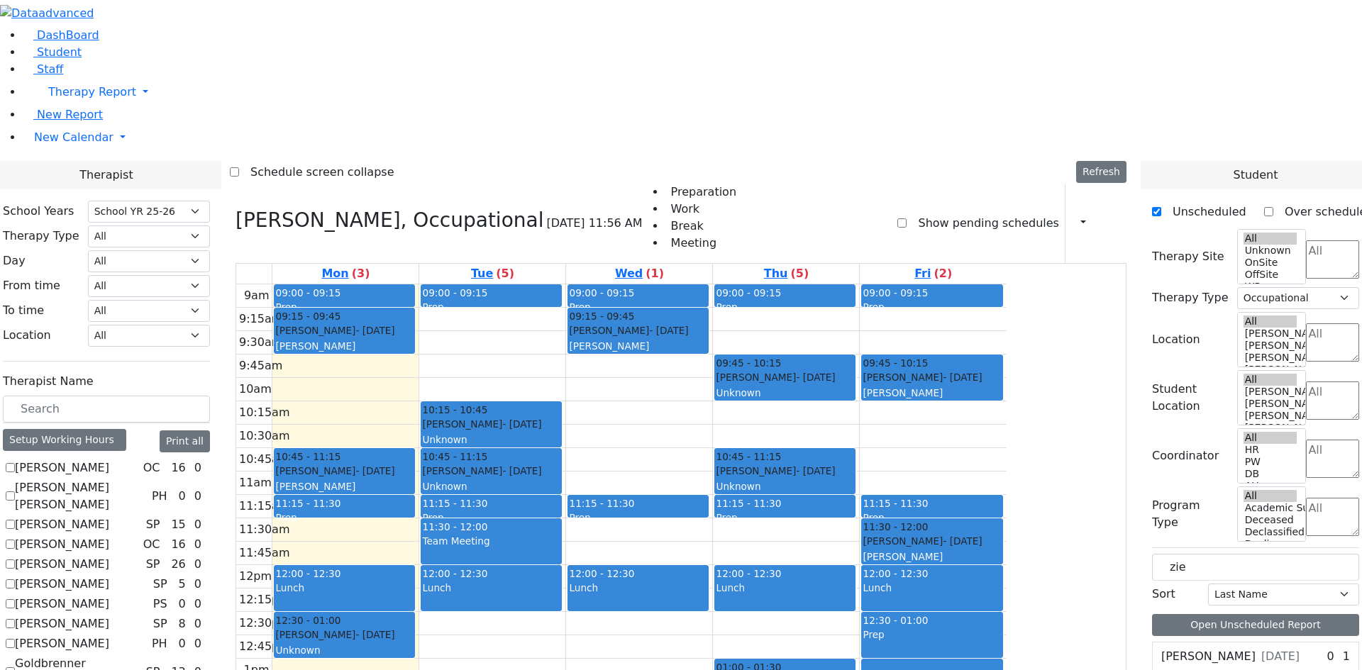
click at [1228, 642] on div "[PERSON_NAME] [DATE]" at bounding box center [1228, 656] width 152 height 28
drag, startPoint x: 1201, startPoint y: 360, endPoint x: 794, endPoint y: 465, distance: 419.7
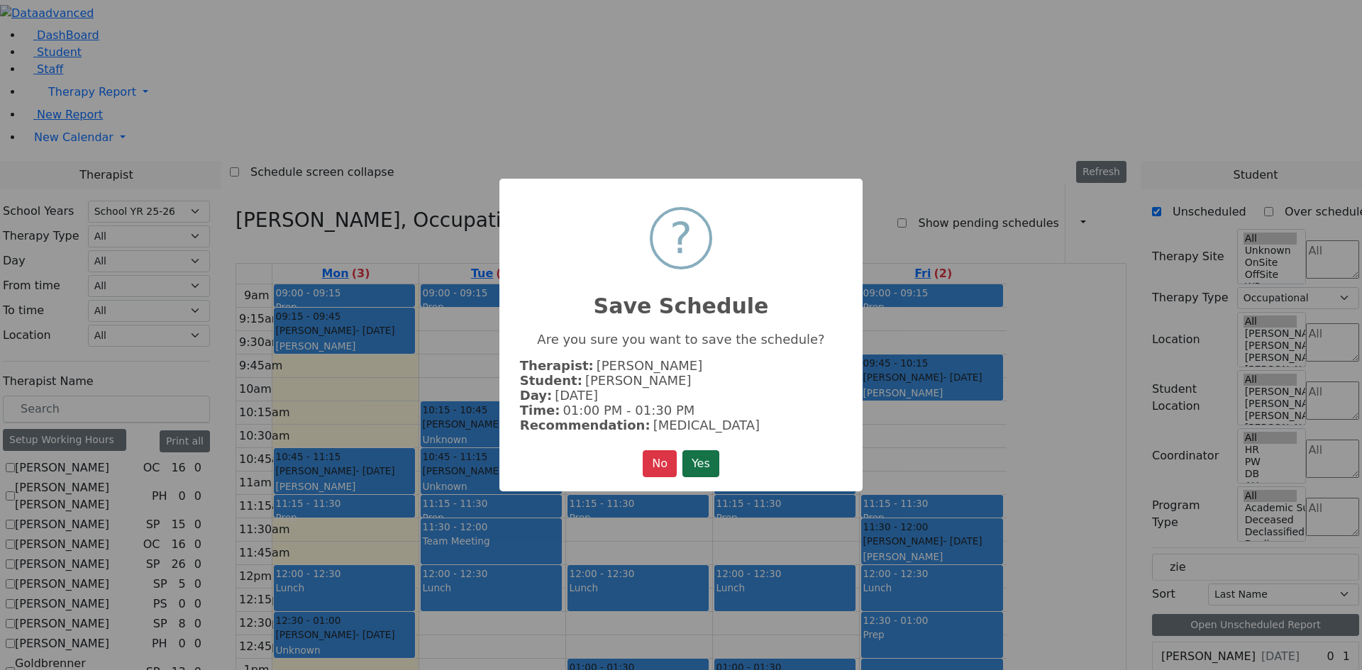
click at [697, 450] on button "Yes" at bounding box center [700, 463] width 37 height 27
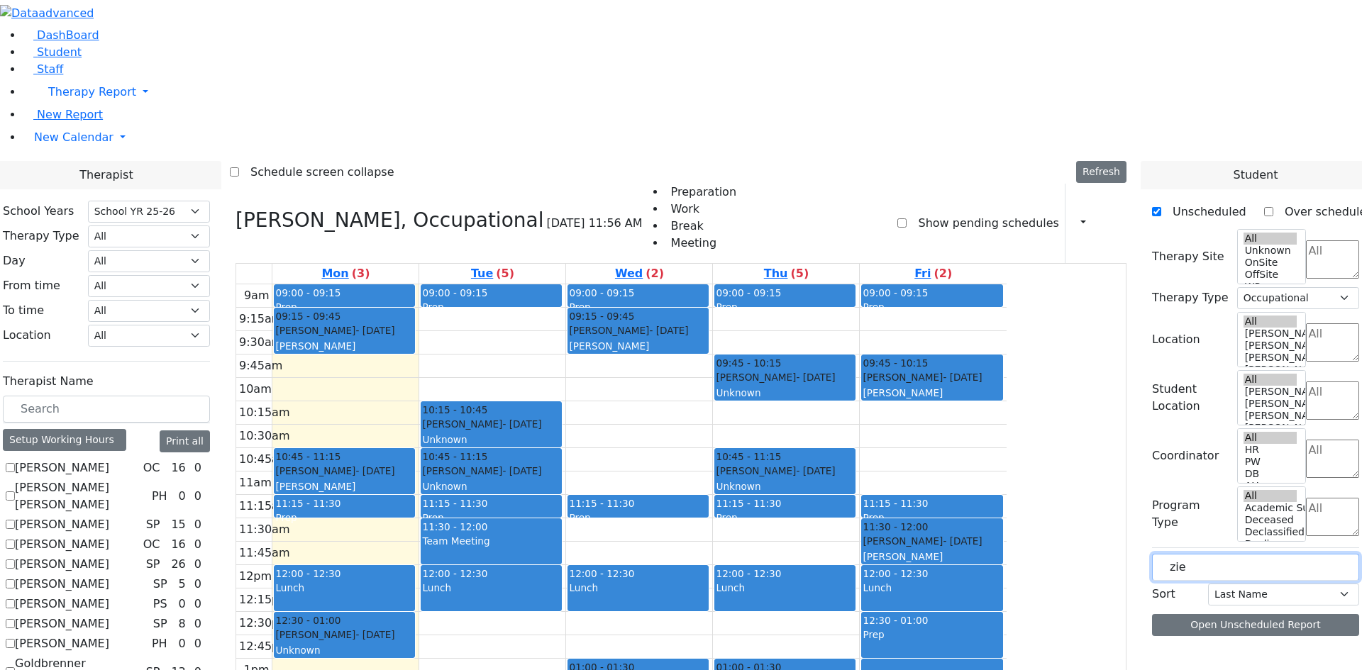
drag, startPoint x: 1232, startPoint y: 241, endPoint x: 1006, endPoint y: 250, distance: 226.4
click at [1197, 648] on label "[PERSON_NAME]" at bounding box center [1208, 656] width 94 height 17
drag, startPoint x: 1227, startPoint y: 360, endPoint x: 778, endPoint y: 569, distance: 494.9
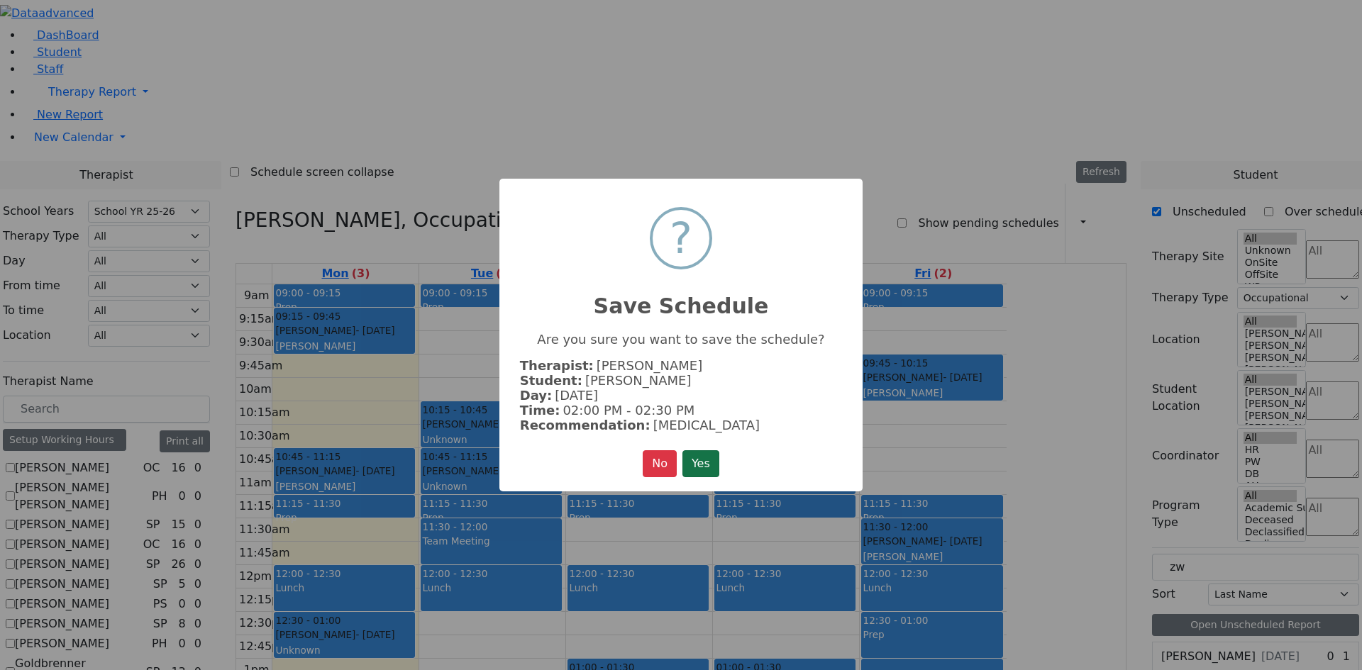
click at [696, 454] on button "Yes" at bounding box center [700, 463] width 37 height 27
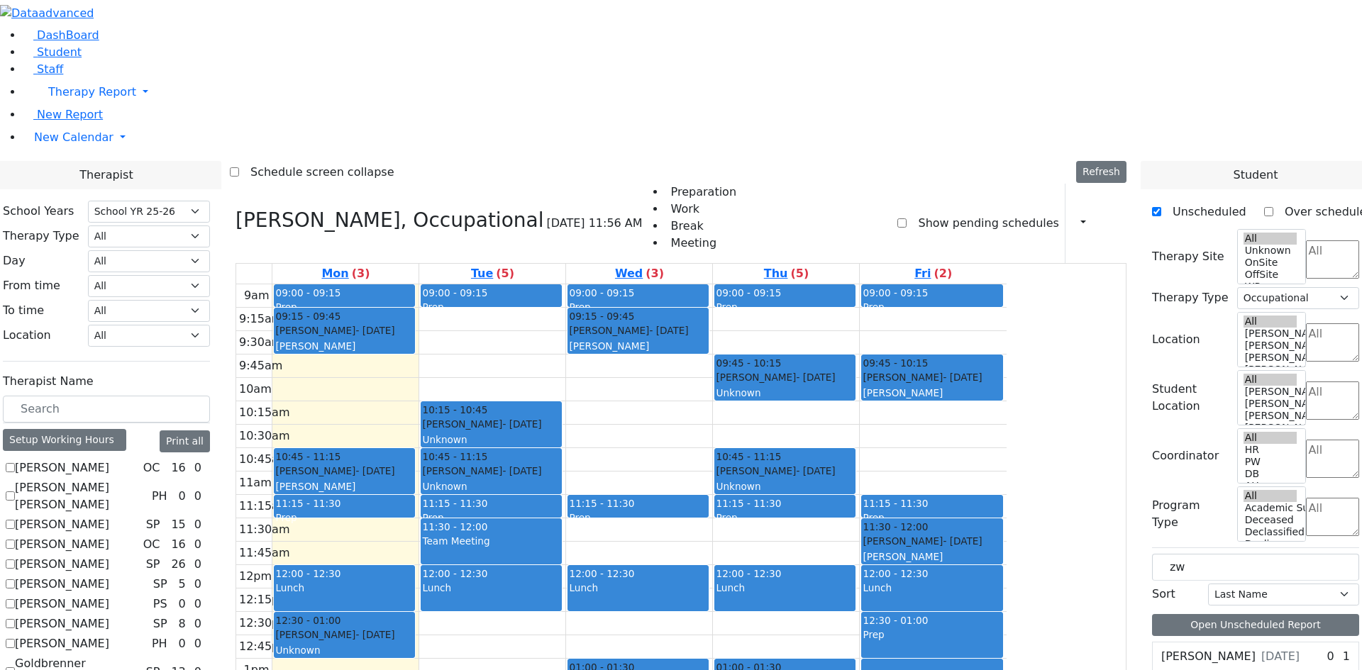
click at [1189, 642] on div "[PERSON_NAME] [DATE]" at bounding box center [1228, 656] width 152 height 28
drag, startPoint x: 1208, startPoint y: 360, endPoint x: 524, endPoint y: 529, distance: 704.1
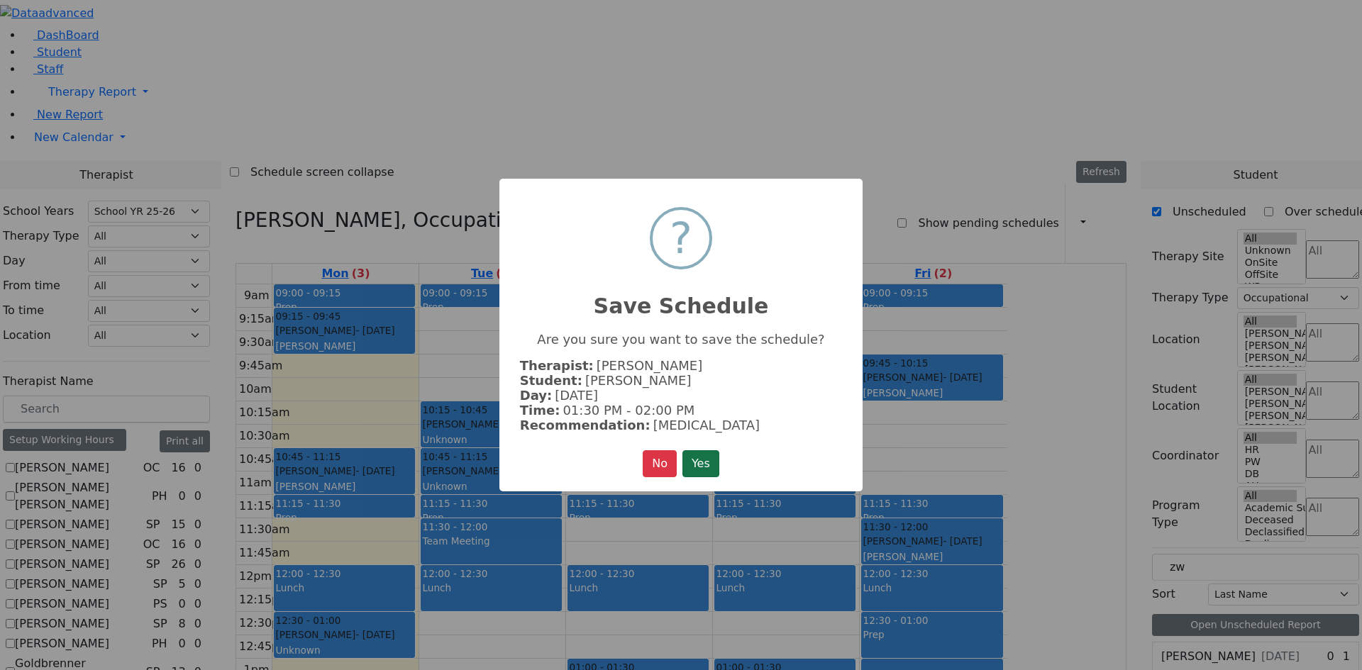
drag, startPoint x: 716, startPoint y: 453, endPoint x: 750, endPoint y: 470, distance: 37.4
click at [719, 455] on button "Yes" at bounding box center [700, 463] width 37 height 27
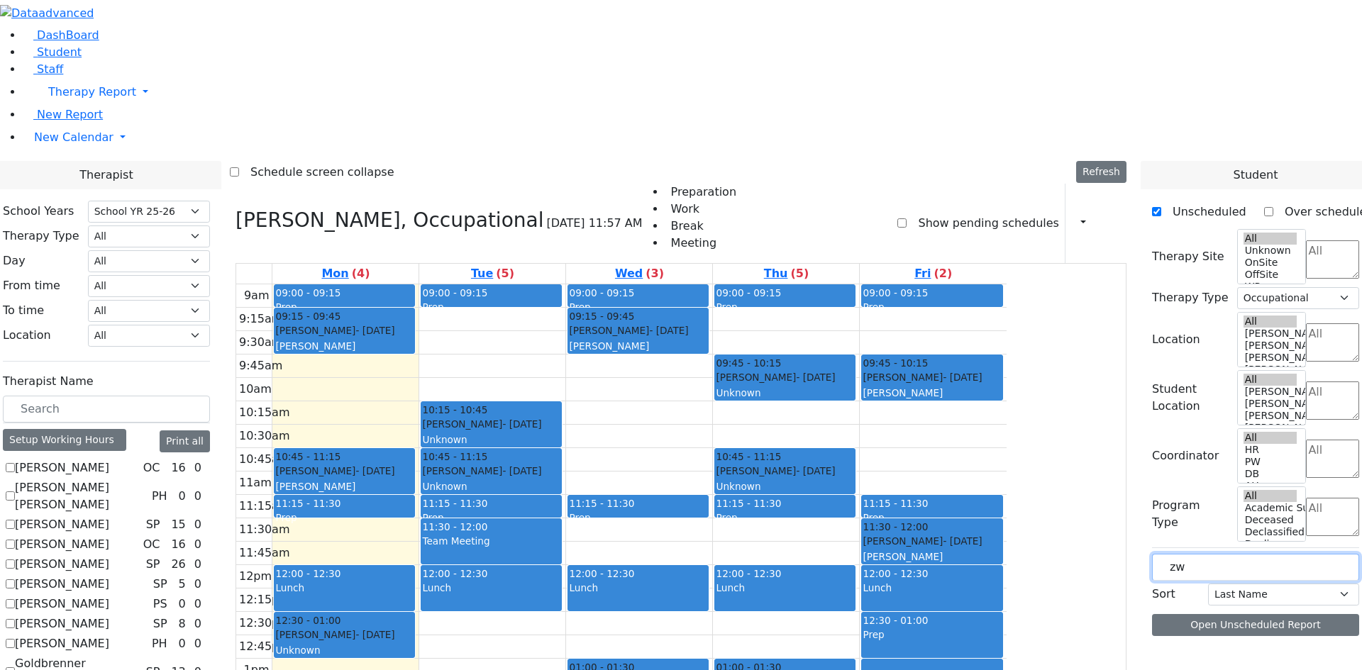
drag, startPoint x: 1081, startPoint y: 238, endPoint x: 1037, endPoint y: 238, distance: 44.0
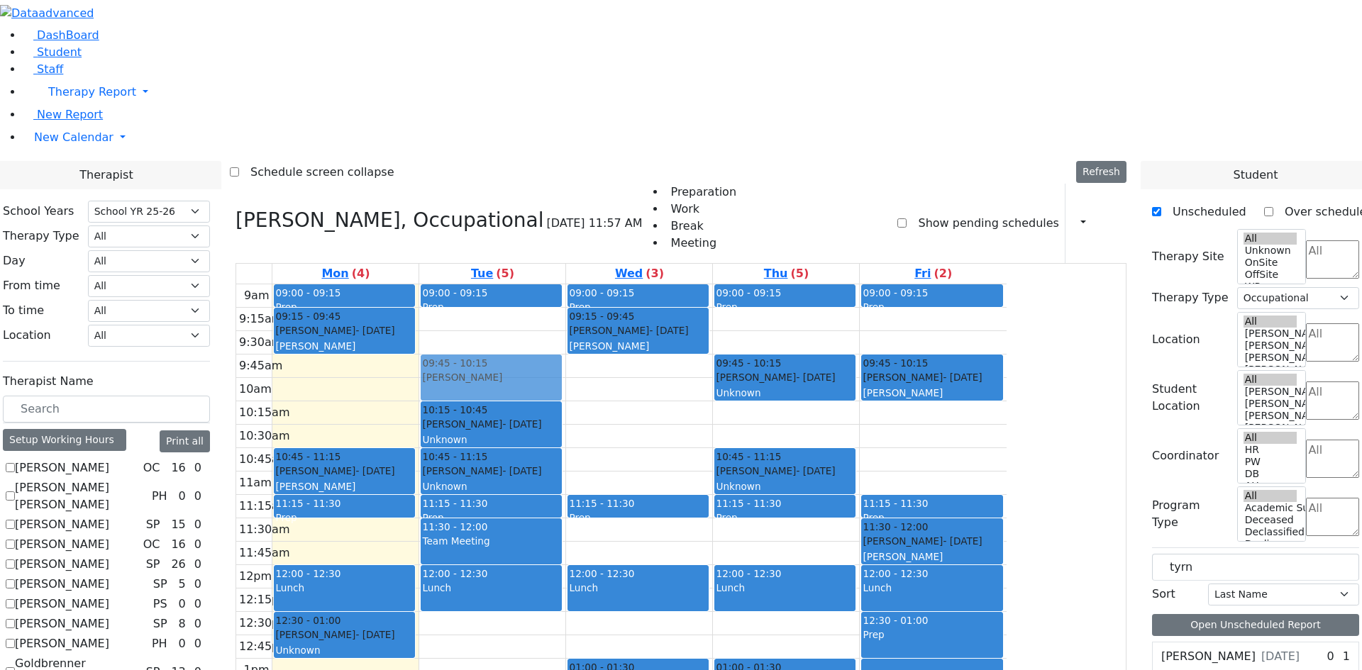
drag, startPoint x: 1210, startPoint y: 414, endPoint x: 628, endPoint y: 180, distance: 627.5
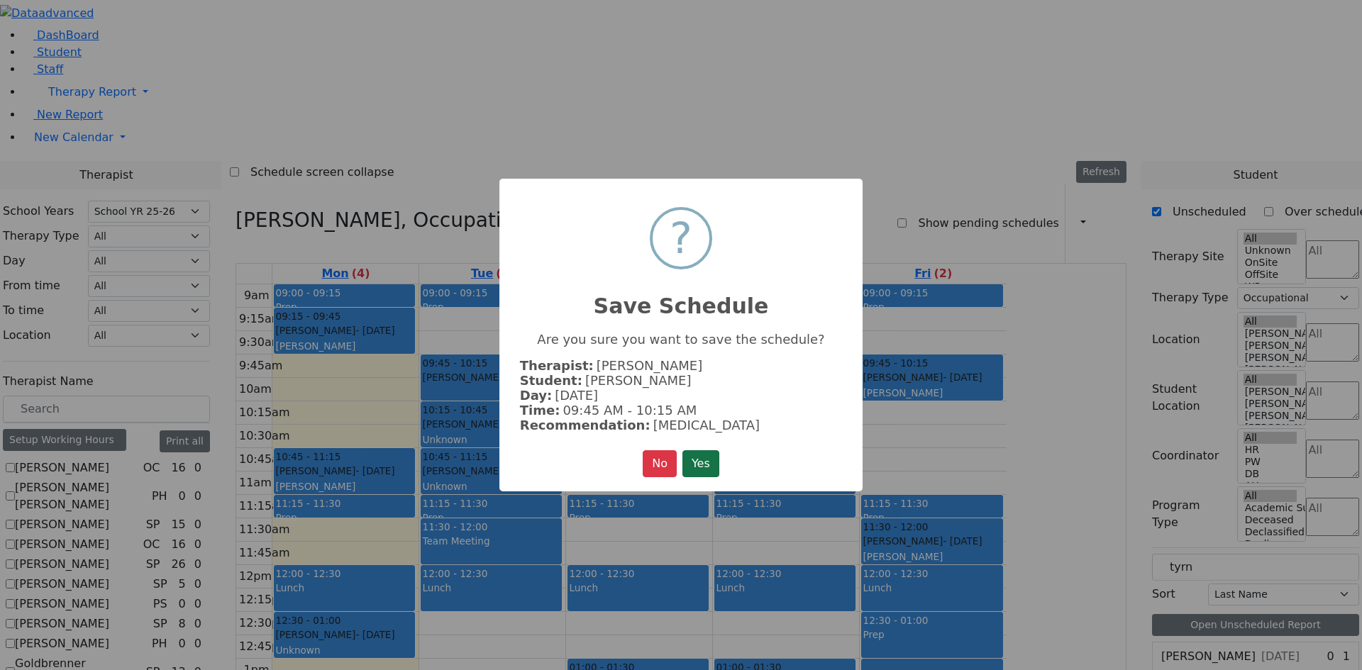
click at [701, 464] on button "Yes" at bounding box center [700, 463] width 37 height 27
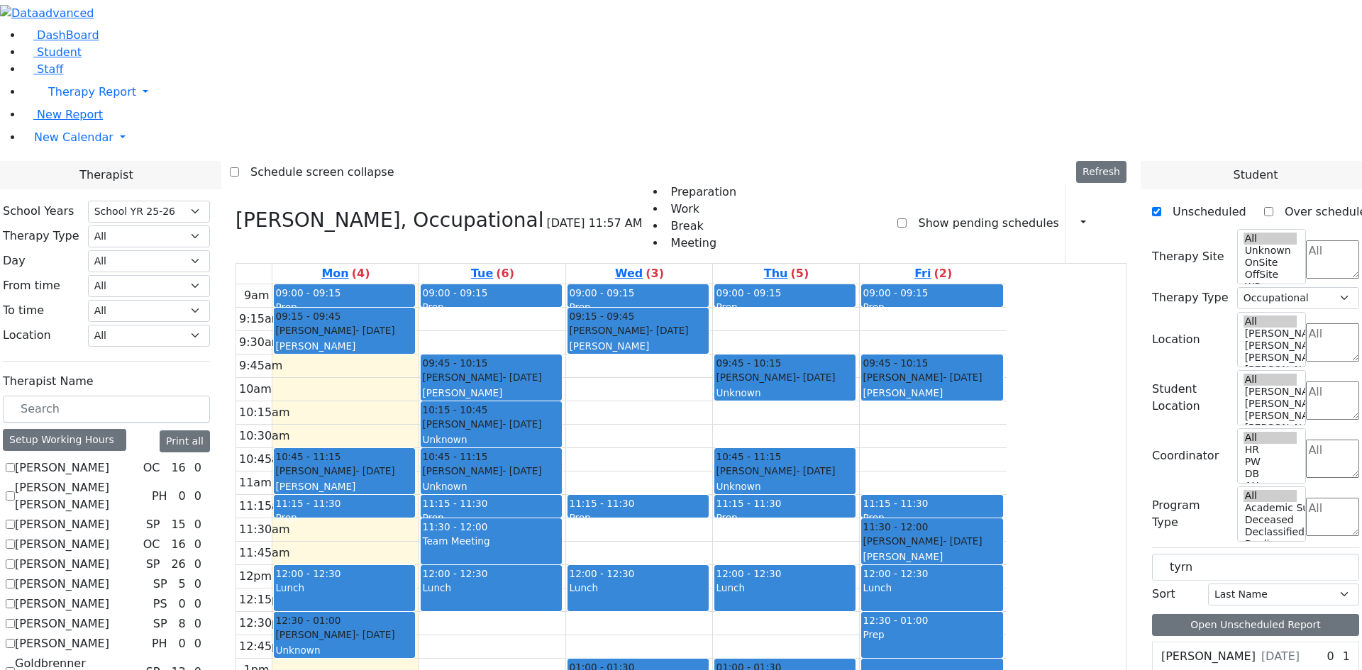
click at [1189, 642] on div "[PERSON_NAME] [DATE]" at bounding box center [1228, 656] width 152 height 28
drag, startPoint x: 1199, startPoint y: 362, endPoint x: 918, endPoint y: 335, distance: 282.0
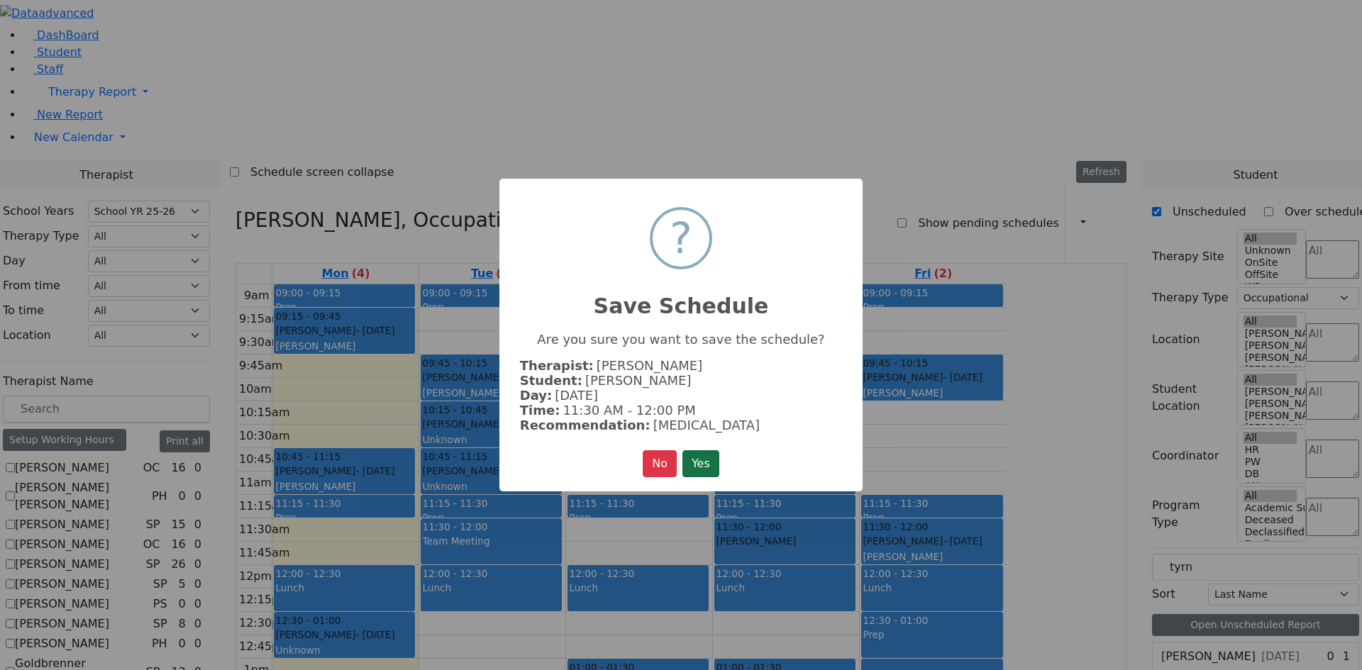
click at [708, 460] on button "Yes" at bounding box center [700, 463] width 37 height 27
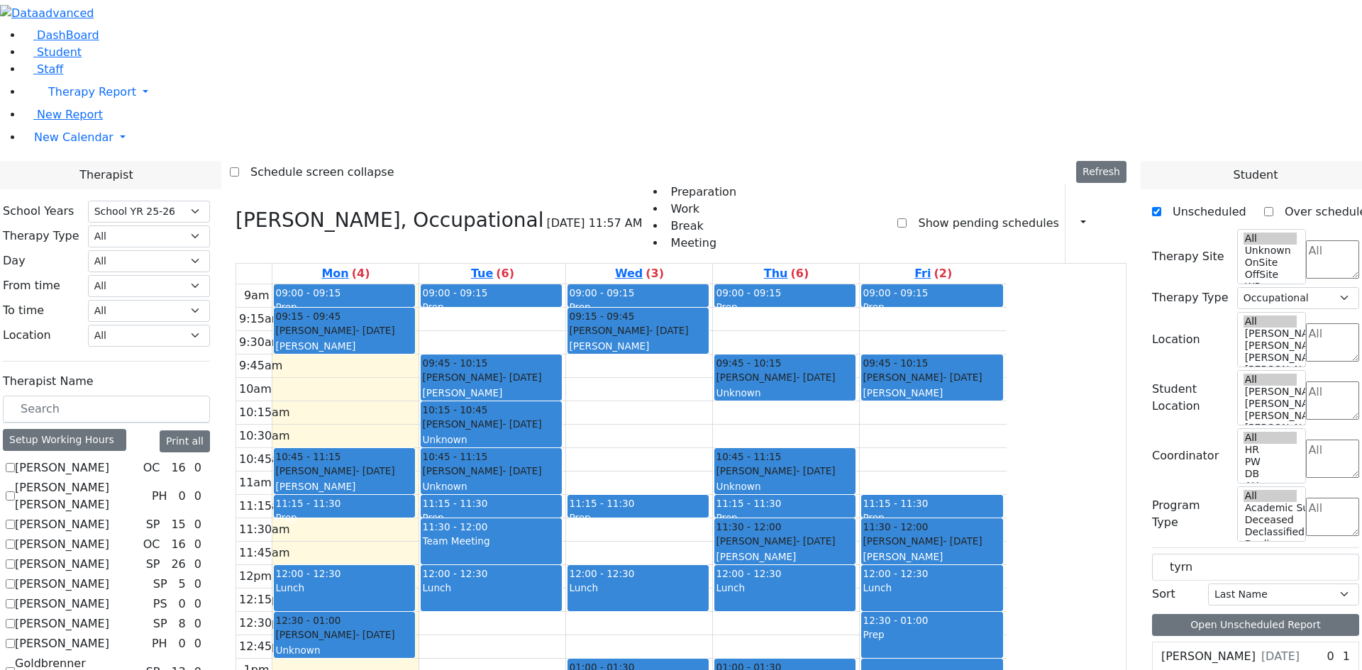
click at [1158, 657] on icon at bounding box center [1158, 657] width 0 height 0
drag, startPoint x: 1206, startPoint y: 364, endPoint x: 1079, endPoint y: 275, distance: 155.8
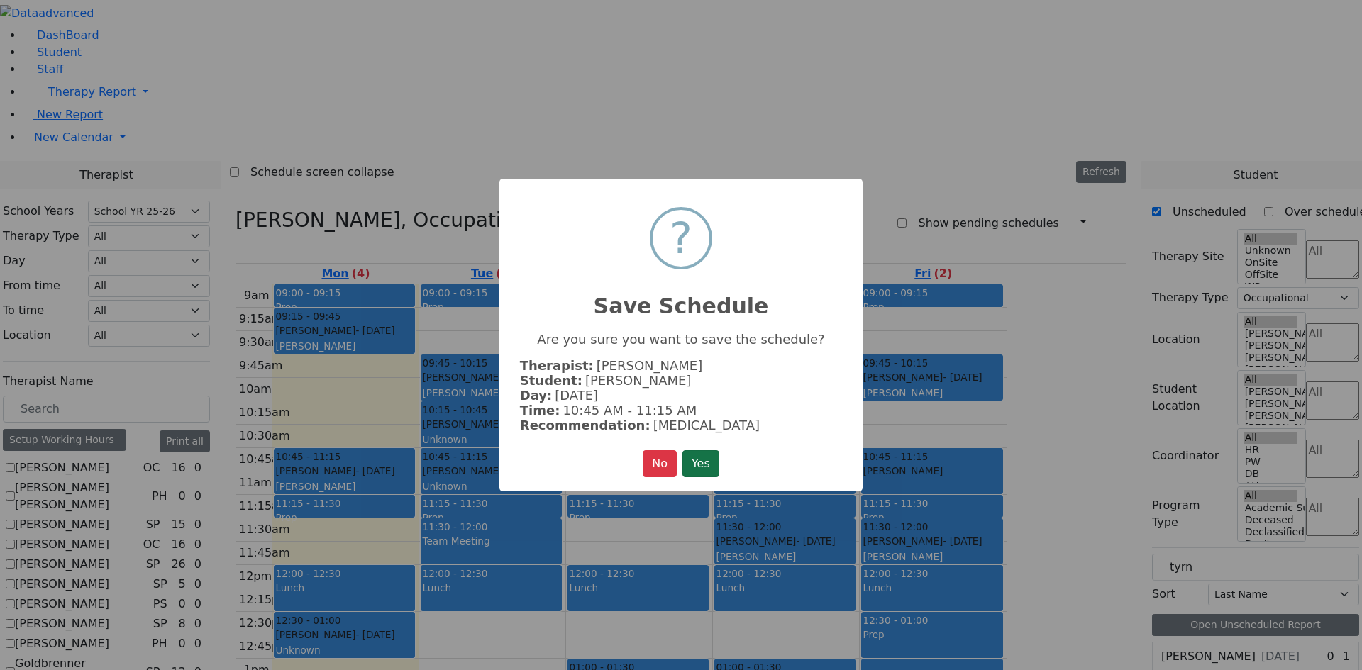
click at [708, 457] on button "Yes" at bounding box center [700, 463] width 37 height 27
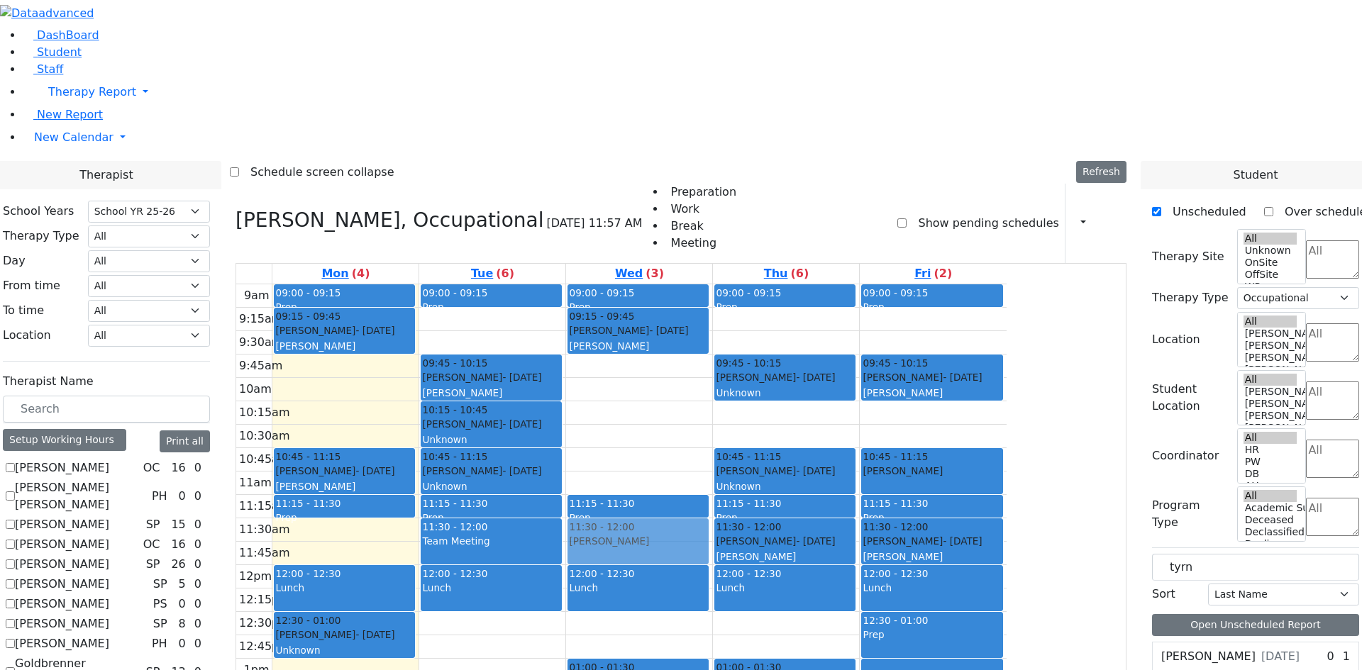
drag, startPoint x: 1212, startPoint y: 367, endPoint x: 754, endPoint y: 309, distance: 461.7
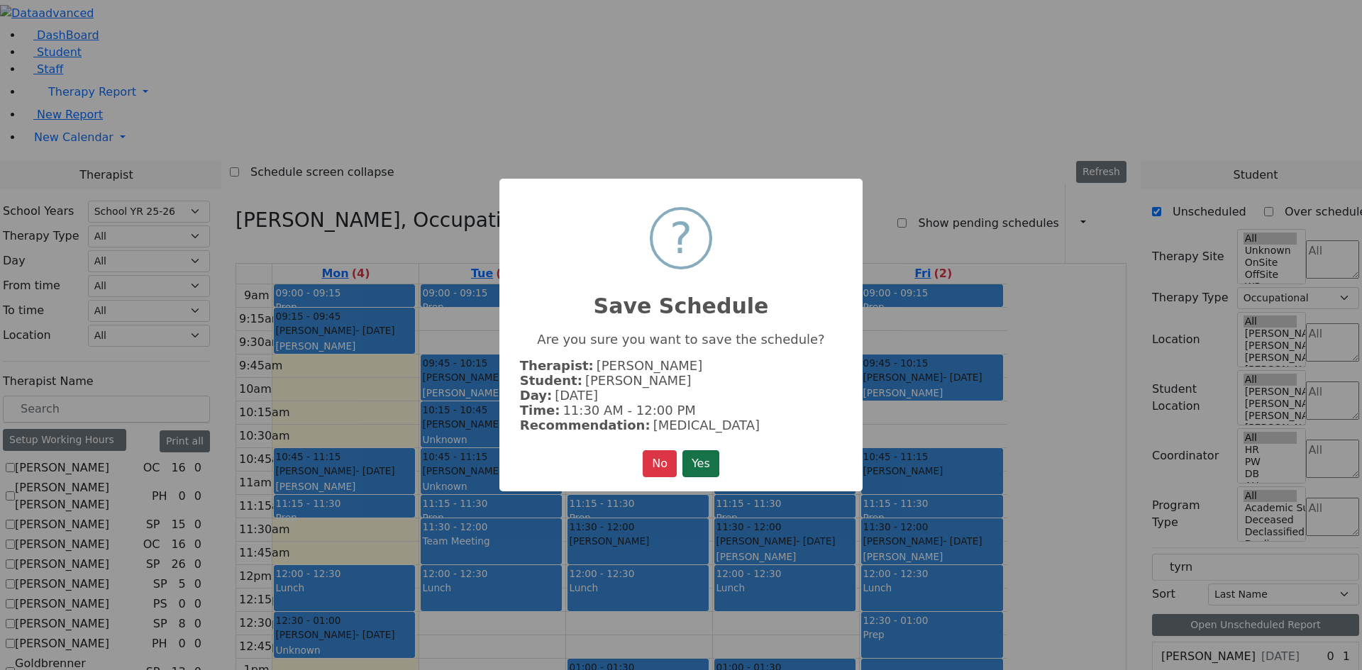
click at [709, 458] on button "Yes" at bounding box center [700, 463] width 37 height 27
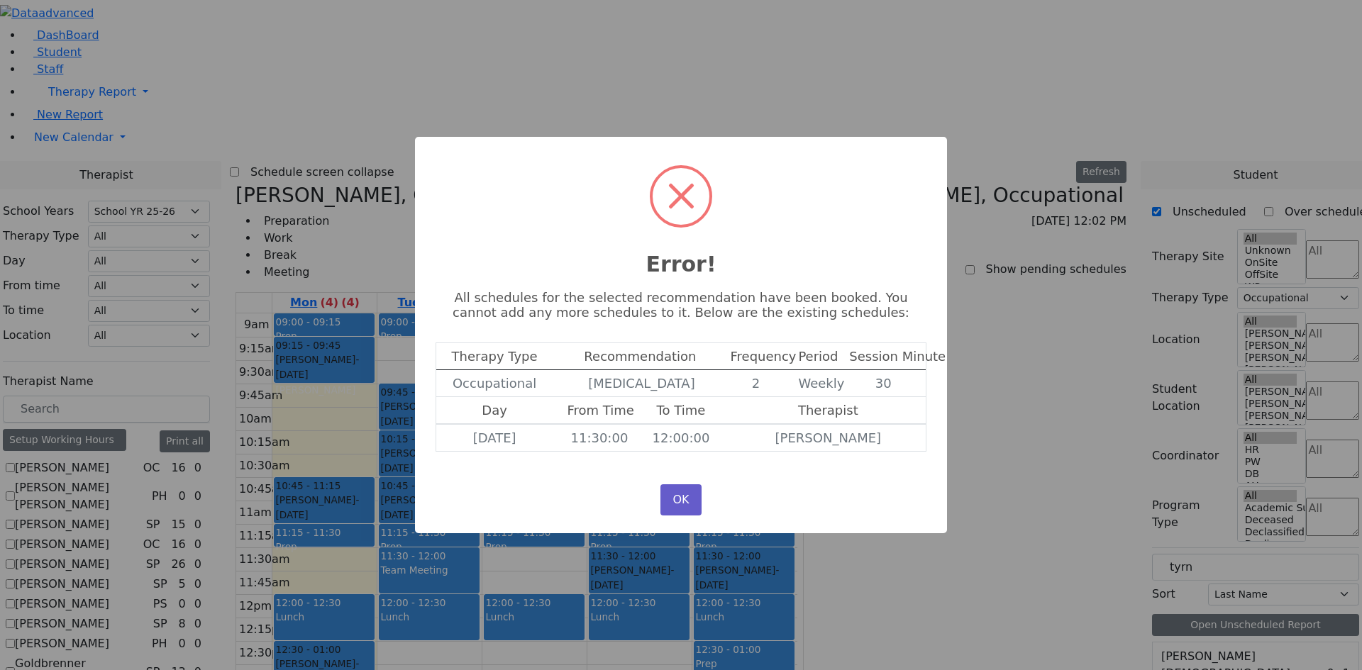
click at [685, 504] on button "OK" at bounding box center [680, 499] width 41 height 31
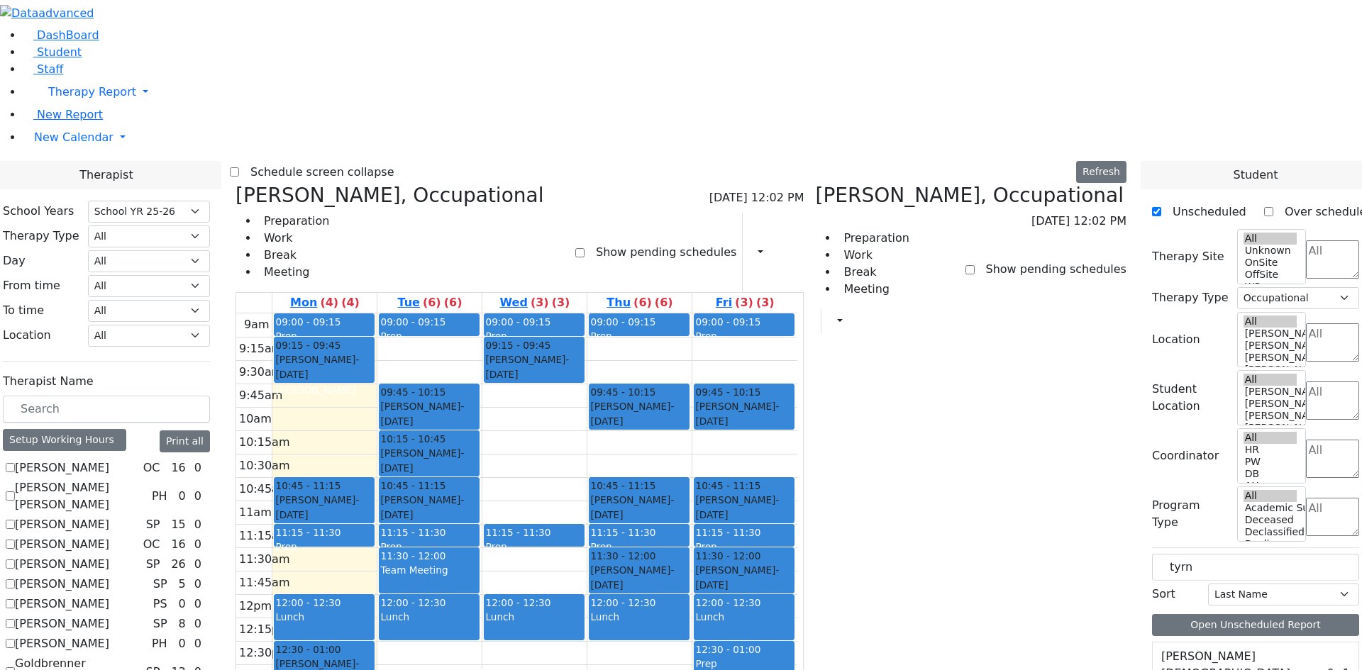
click at [793, 523] on div "[PERSON_NAME]" at bounding box center [744, 530] width 98 height 14
click at [793, 493] on div "[PERSON_NAME] - [DATE]" at bounding box center [744, 507] width 98 height 29
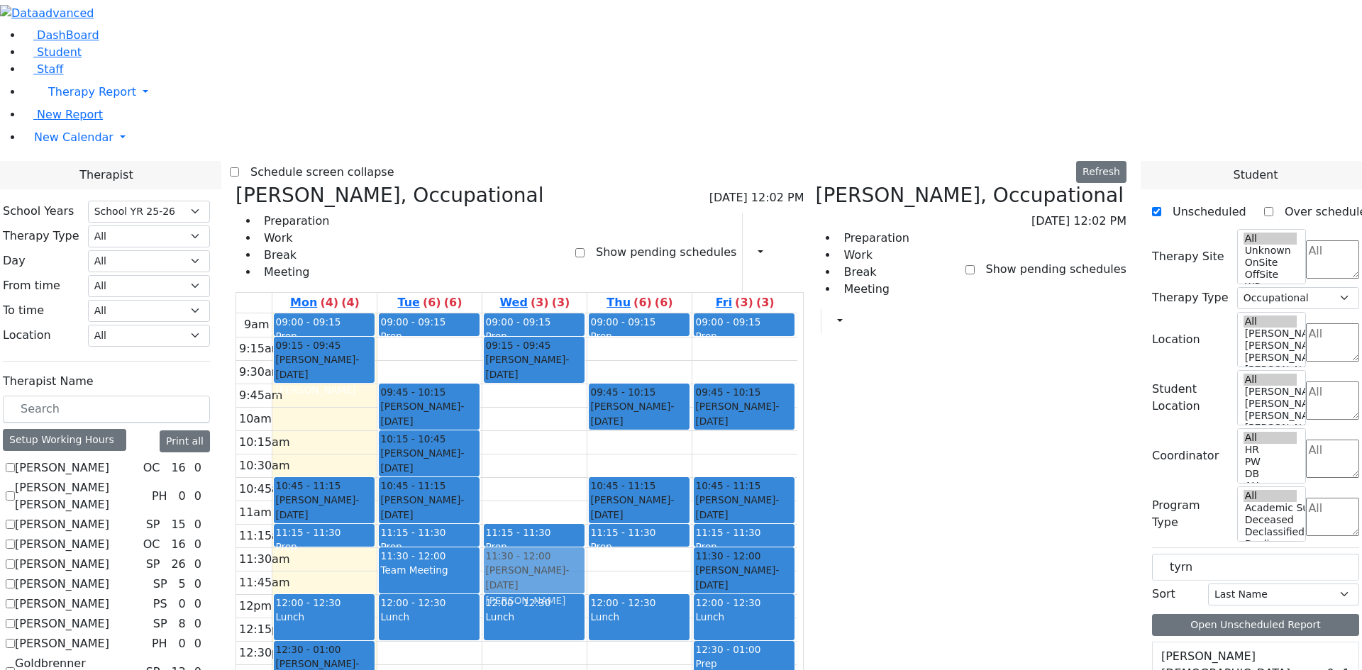
drag, startPoint x: 798, startPoint y: 357, endPoint x: 698, endPoint y: 357, distance: 100.7
click at [698, 357] on tr "09:00 - 09:15 Prep 09:15 - 09:45 [PERSON_NAME] - [DATE] [PERSON_NAME] 10:45 - 1…" at bounding box center [516, 594] width 561 height 562
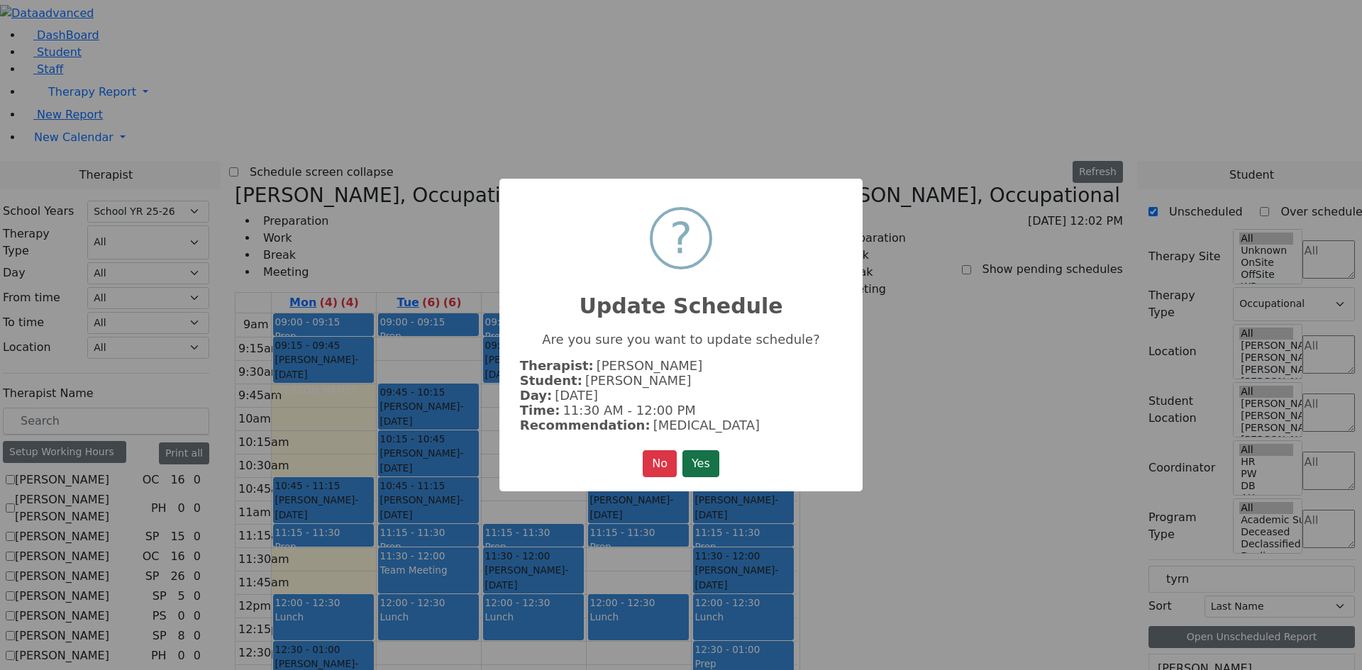
click at [703, 461] on button "Yes" at bounding box center [700, 463] width 37 height 27
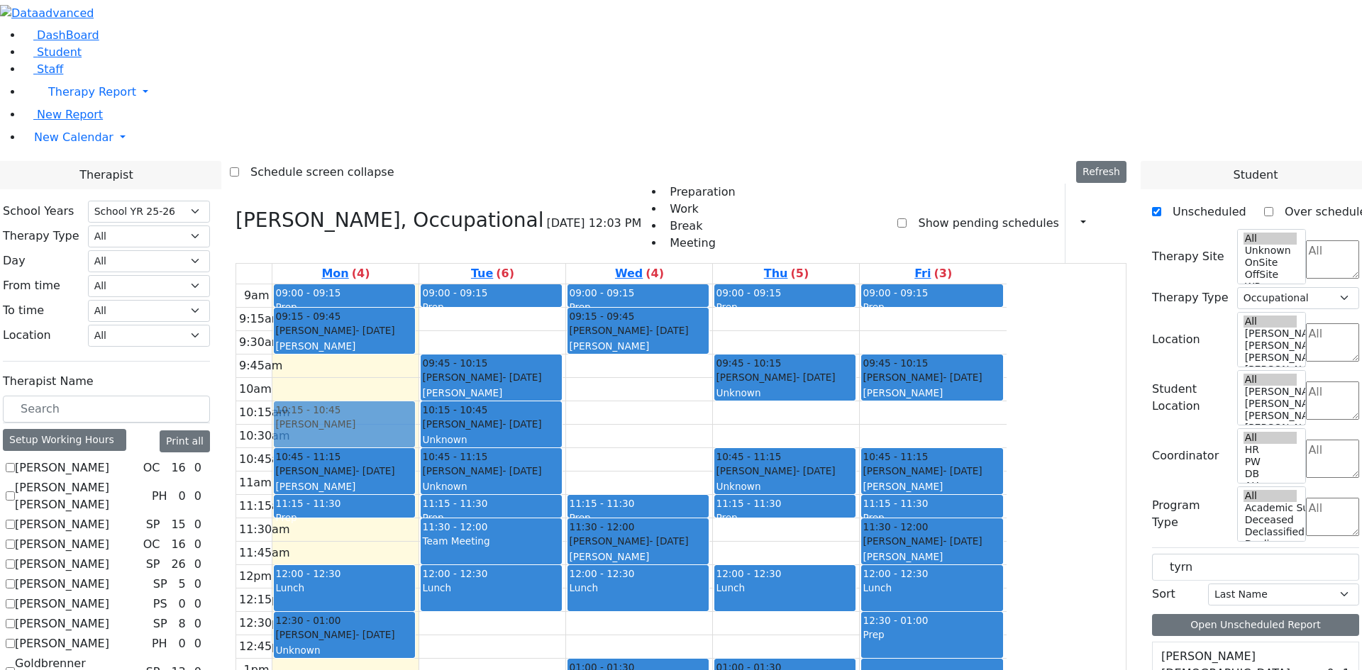
drag, startPoint x: 1259, startPoint y: 389, endPoint x: 463, endPoint y: 226, distance: 812.9
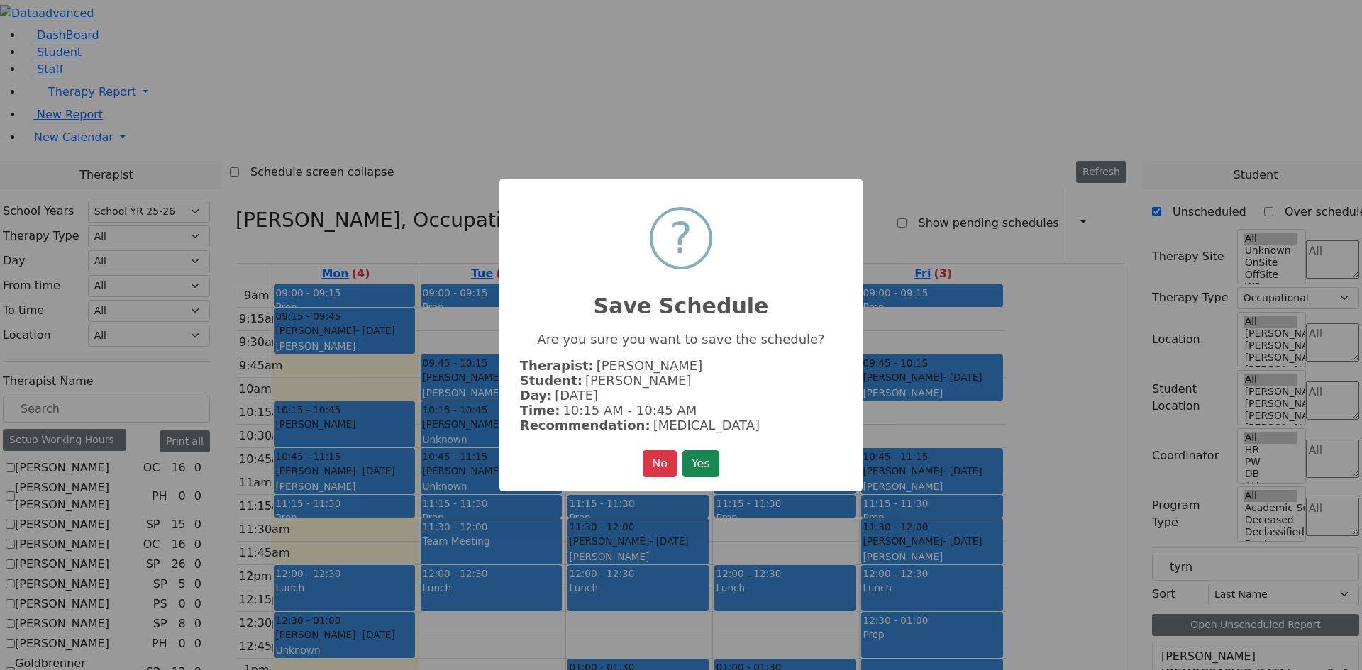
click at [706, 460] on button "Yes" at bounding box center [700, 463] width 37 height 27
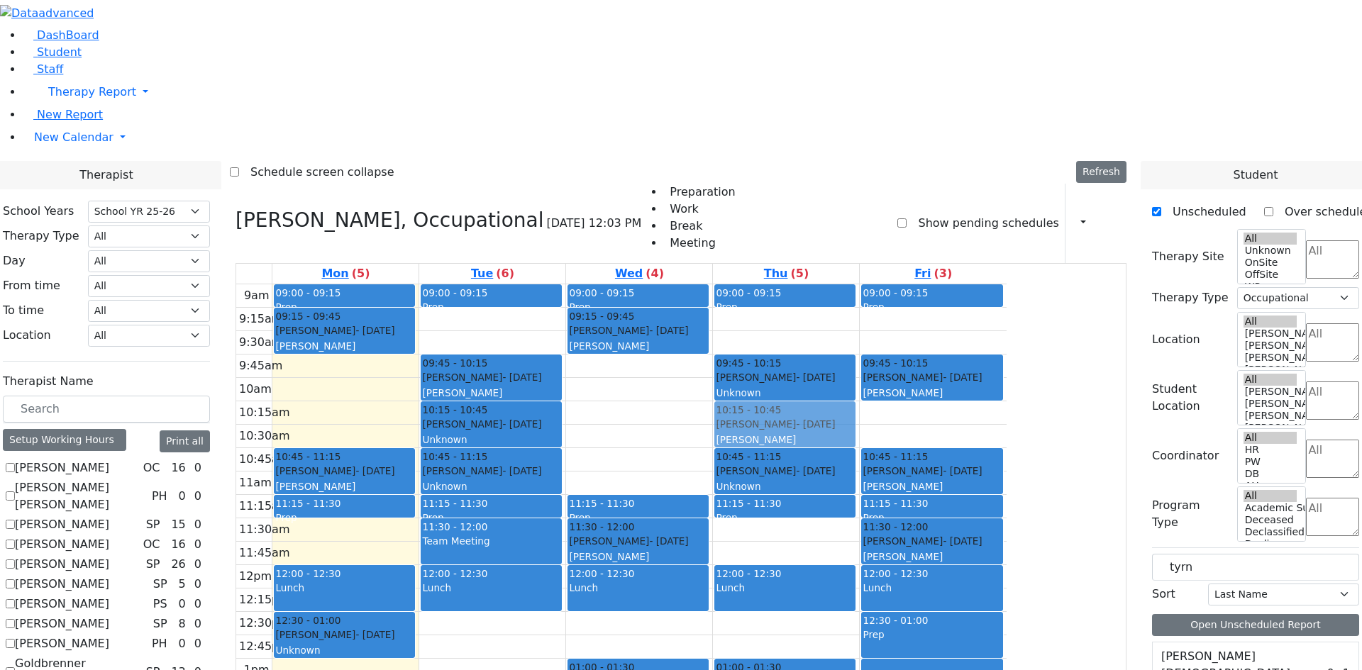
drag, startPoint x: 538, startPoint y: 228, endPoint x: 1005, endPoint y: 233, distance: 466.6
click at [953, 284] on tr "09:00 - 09:15 Prep 09:15 - 09:45 [PERSON_NAME] - [DATE] [PERSON_NAME] 10:15 - 1…" at bounding box center [621, 565] width 770 height 562
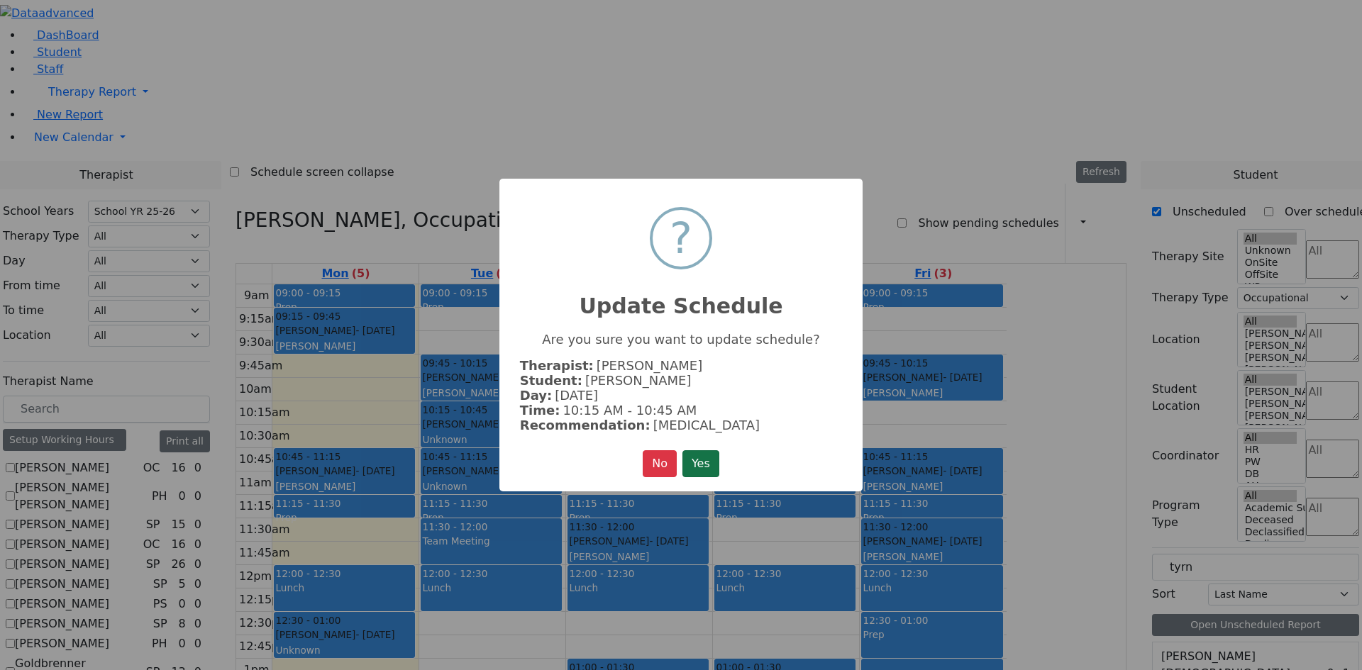
click at [706, 463] on button "Yes" at bounding box center [700, 463] width 37 height 27
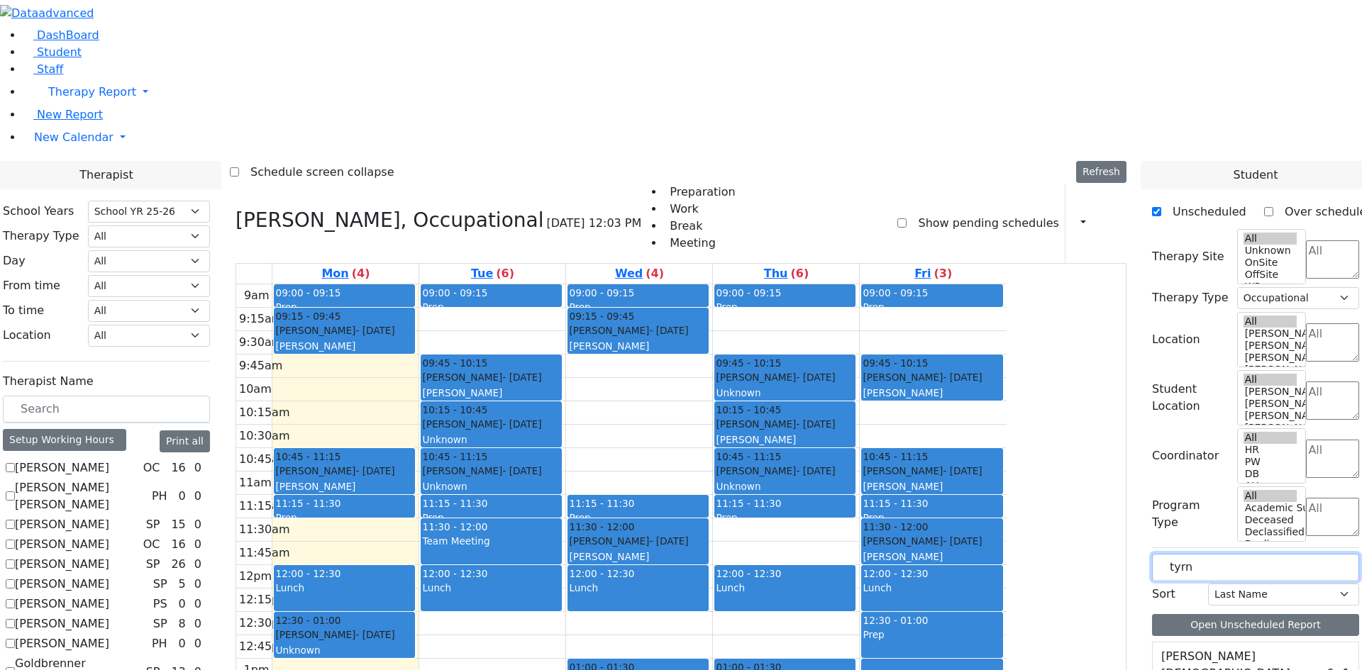
drag, startPoint x: 1240, startPoint y: 240, endPoint x: 986, endPoint y: 216, distance: 255.0
